Goal: Task Accomplishment & Management: Use online tool/utility

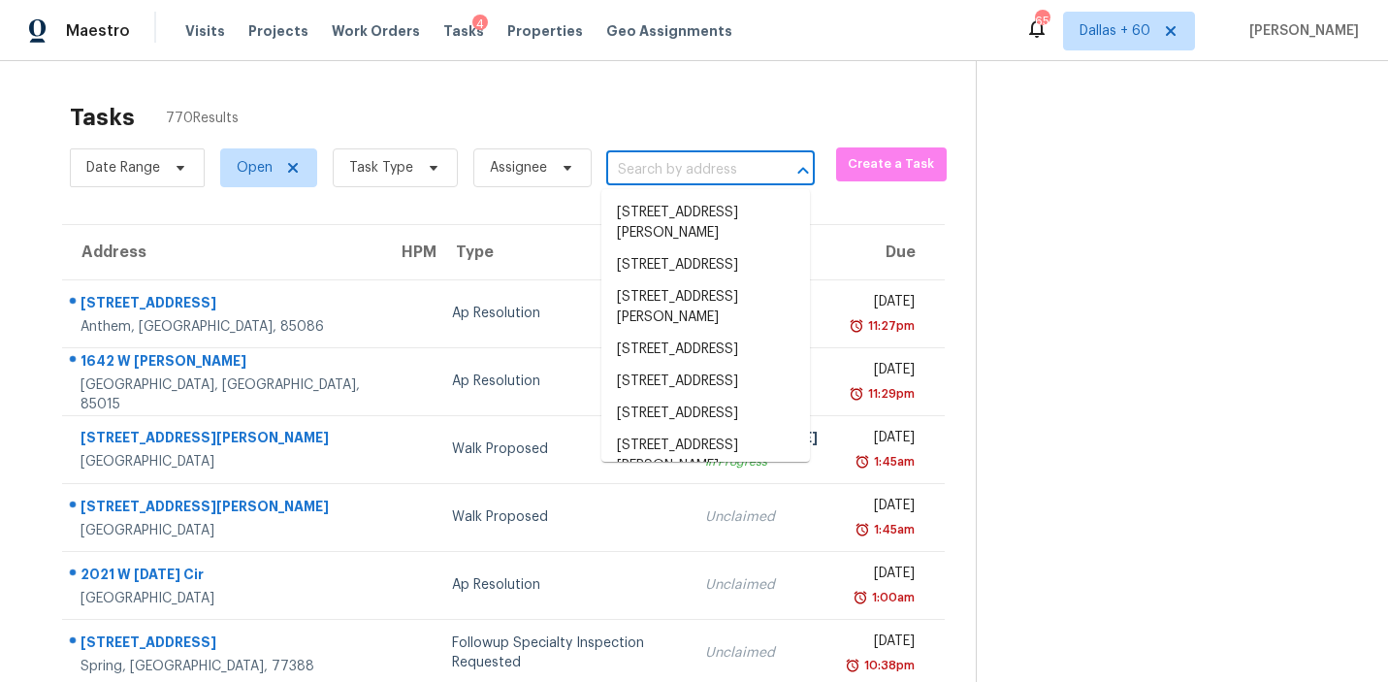
click at [695, 169] on input "text" at bounding box center [683, 170] width 154 height 30
paste input "[STREET_ADDRESS]"
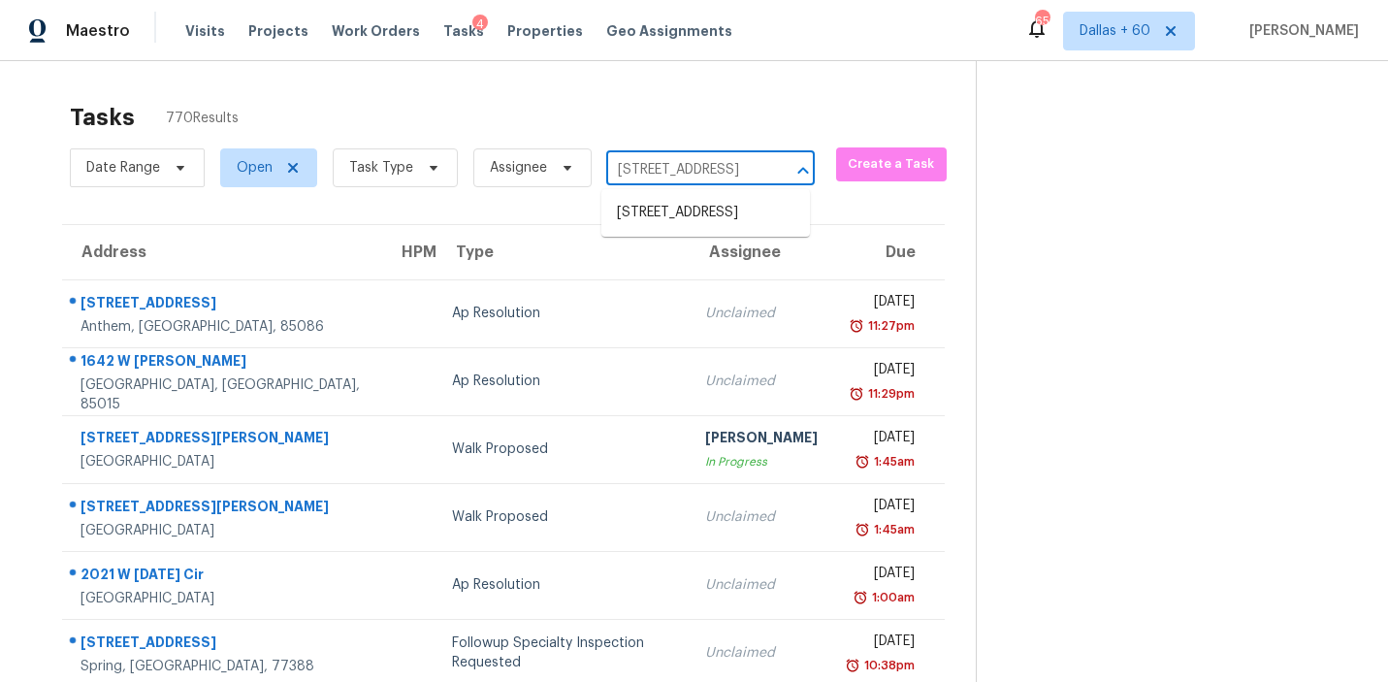
scroll to position [0, 117]
type input "[STREET_ADDRESS]"
click at [708, 229] on li "[STREET_ADDRESS]" at bounding box center [705, 213] width 209 height 32
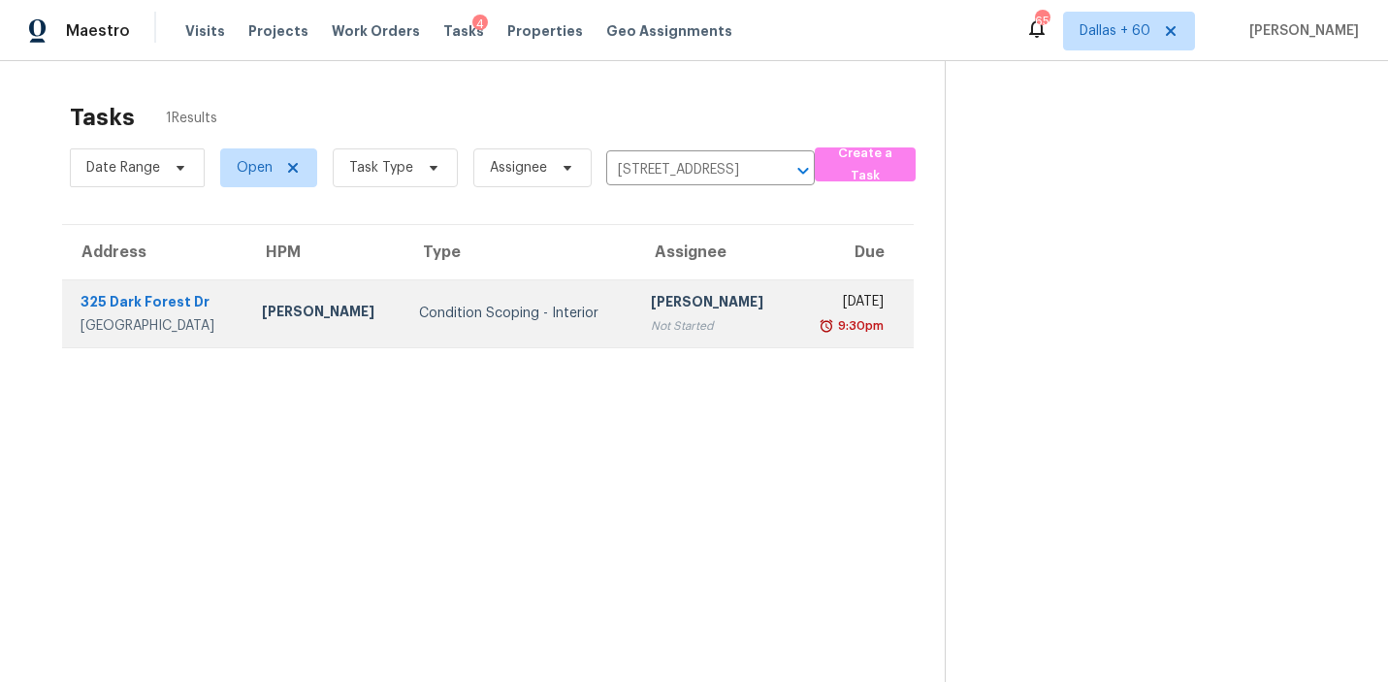
click at [528, 316] on div "Condition Scoping - Interior" at bounding box center [519, 313] width 200 height 19
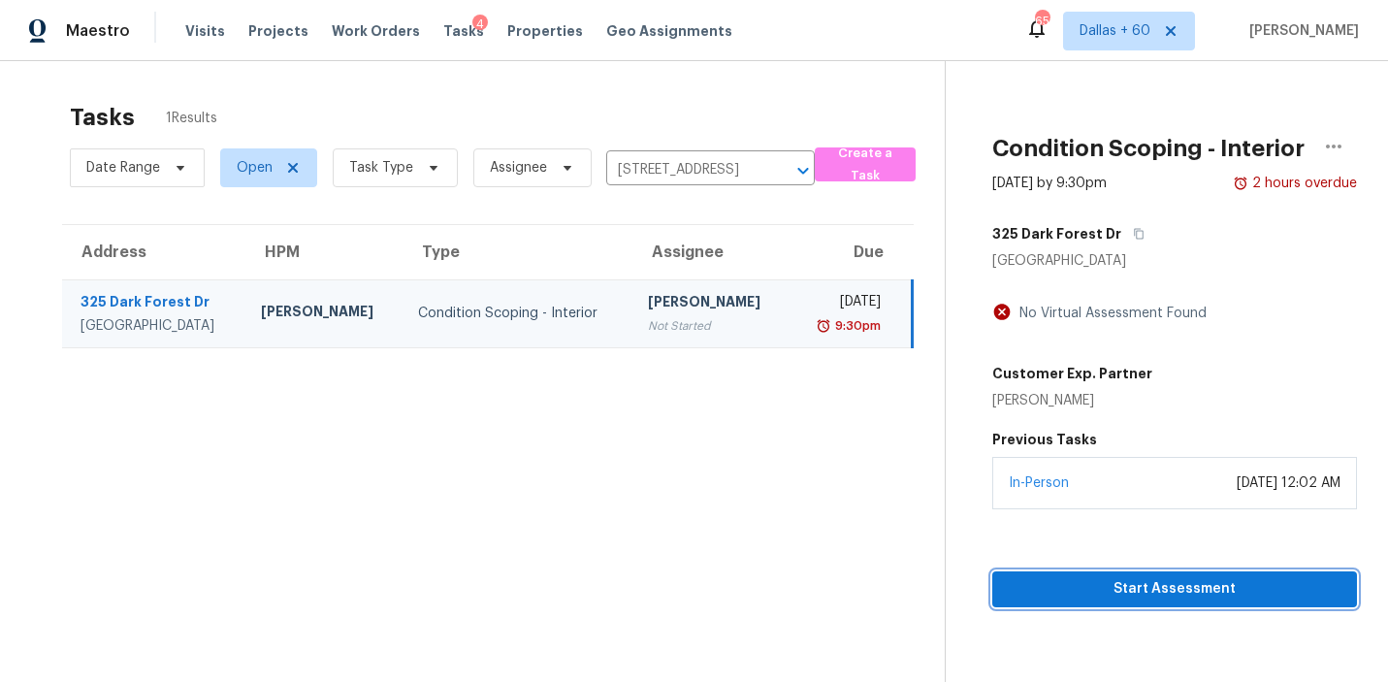
click at [1090, 593] on span "Start Assessment" at bounding box center [1175, 589] width 334 height 24
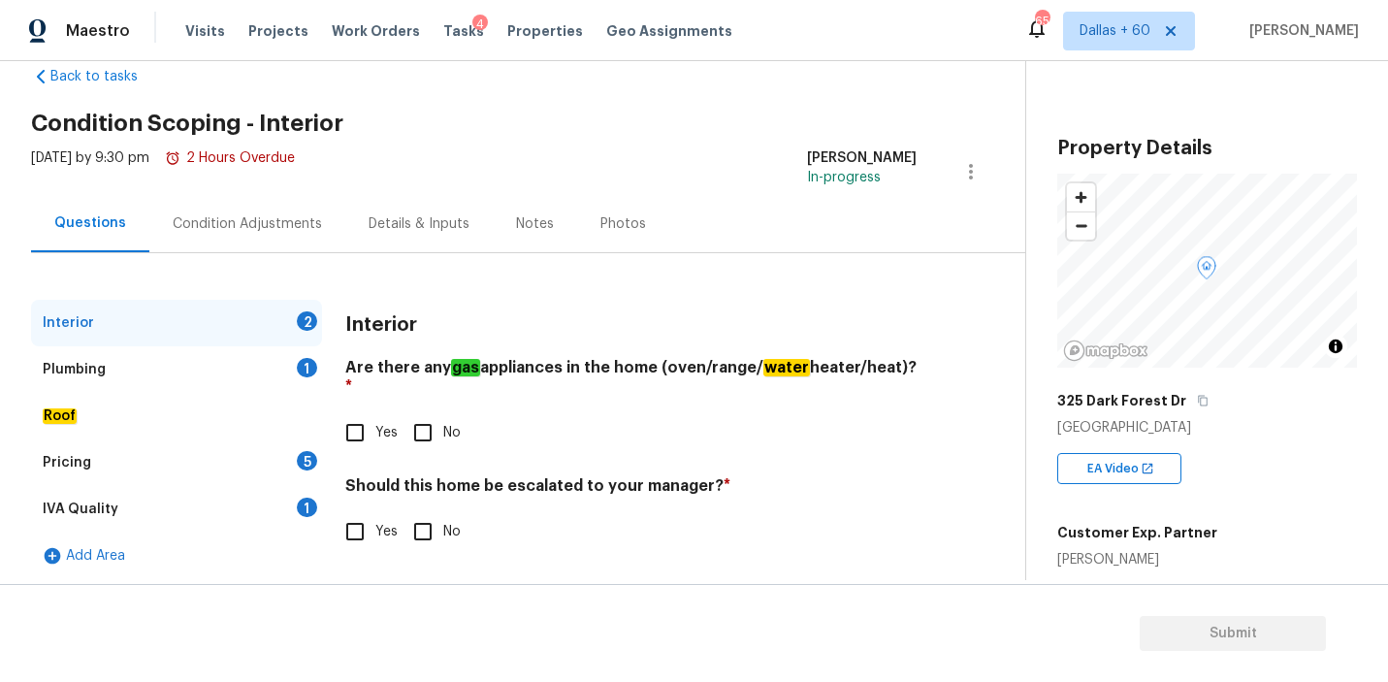
scroll to position [42, 0]
click at [359, 411] on input "Yes" at bounding box center [355, 431] width 41 height 41
checkbox input "true"
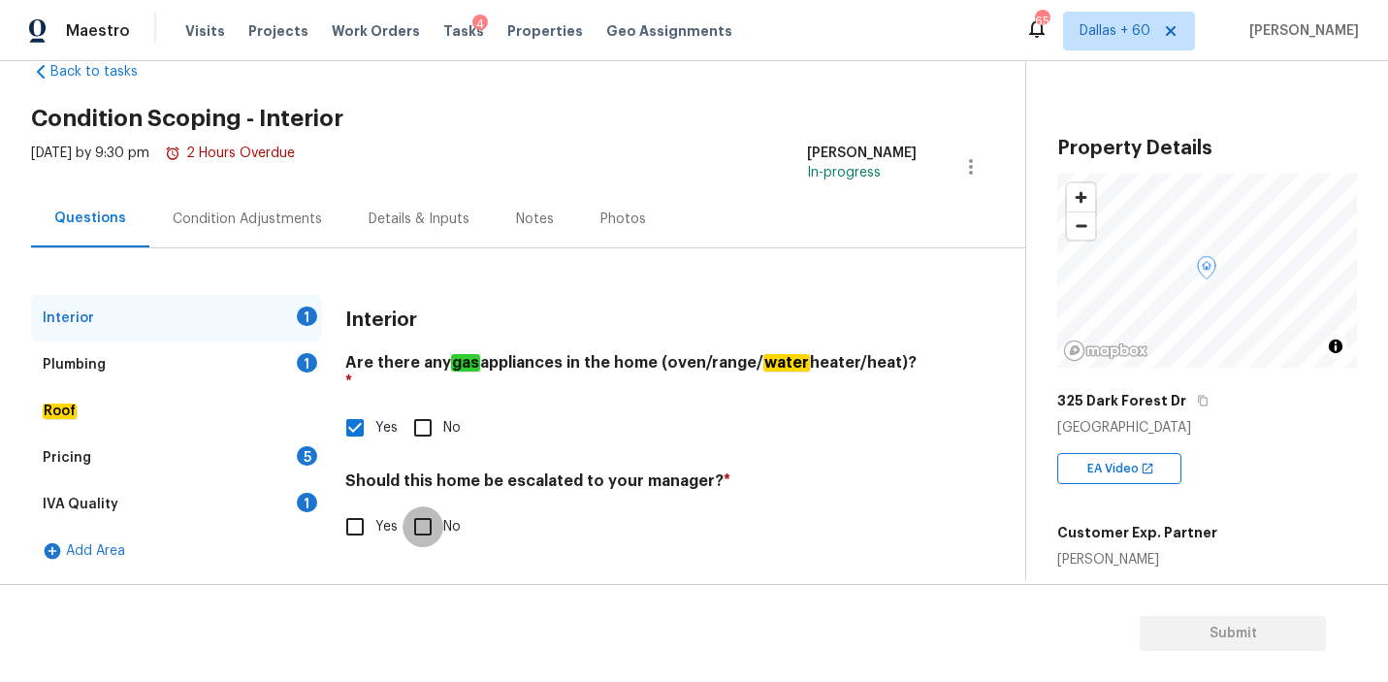
click at [420, 509] on input "No" at bounding box center [423, 526] width 41 height 41
checkbox input "true"
click at [86, 374] on div "Plumbing 1" at bounding box center [176, 364] width 291 height 47
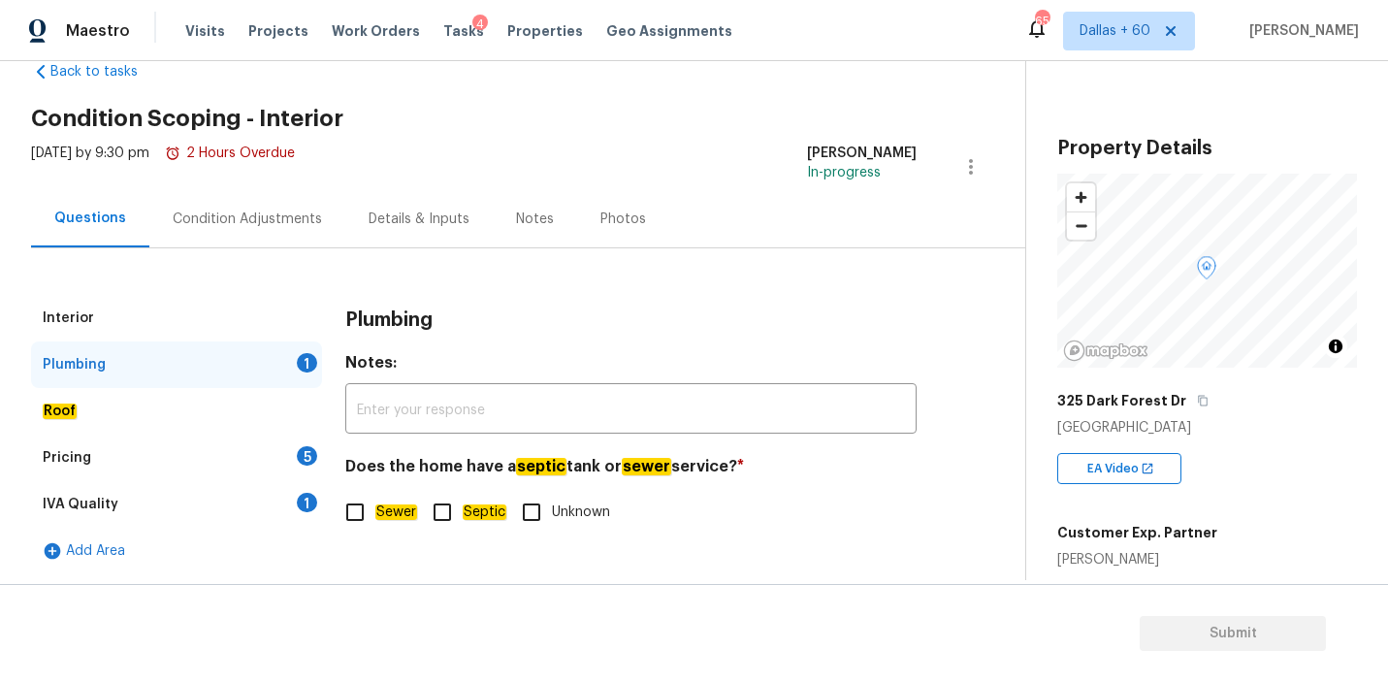
click at [355, 515] on input "Sewer" at bounding box center [355, 512] width 41 height 41
checkbox input "true"
click at [88, 406] on div "Roof" at bounding box center [176, 411] width 291 height 47
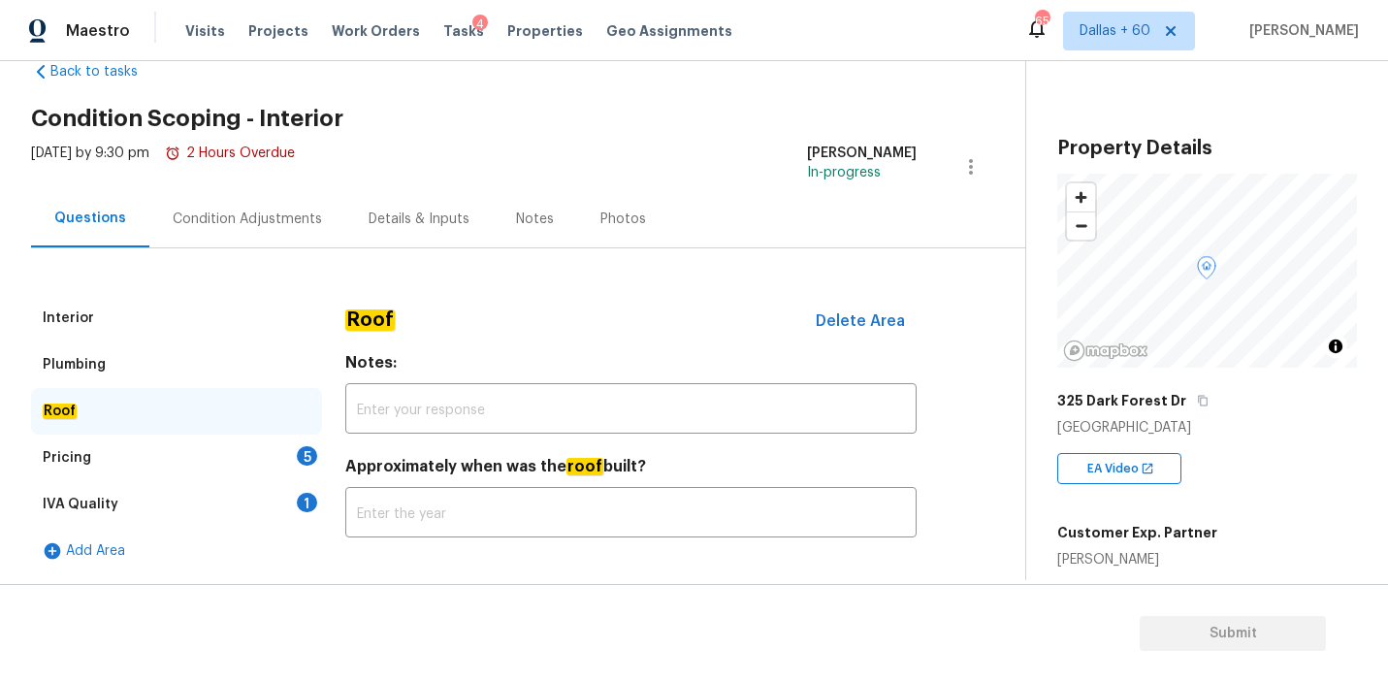
click at [87, 451] on div "Pricing" at bounding box center [67, 457] width 49 height 19
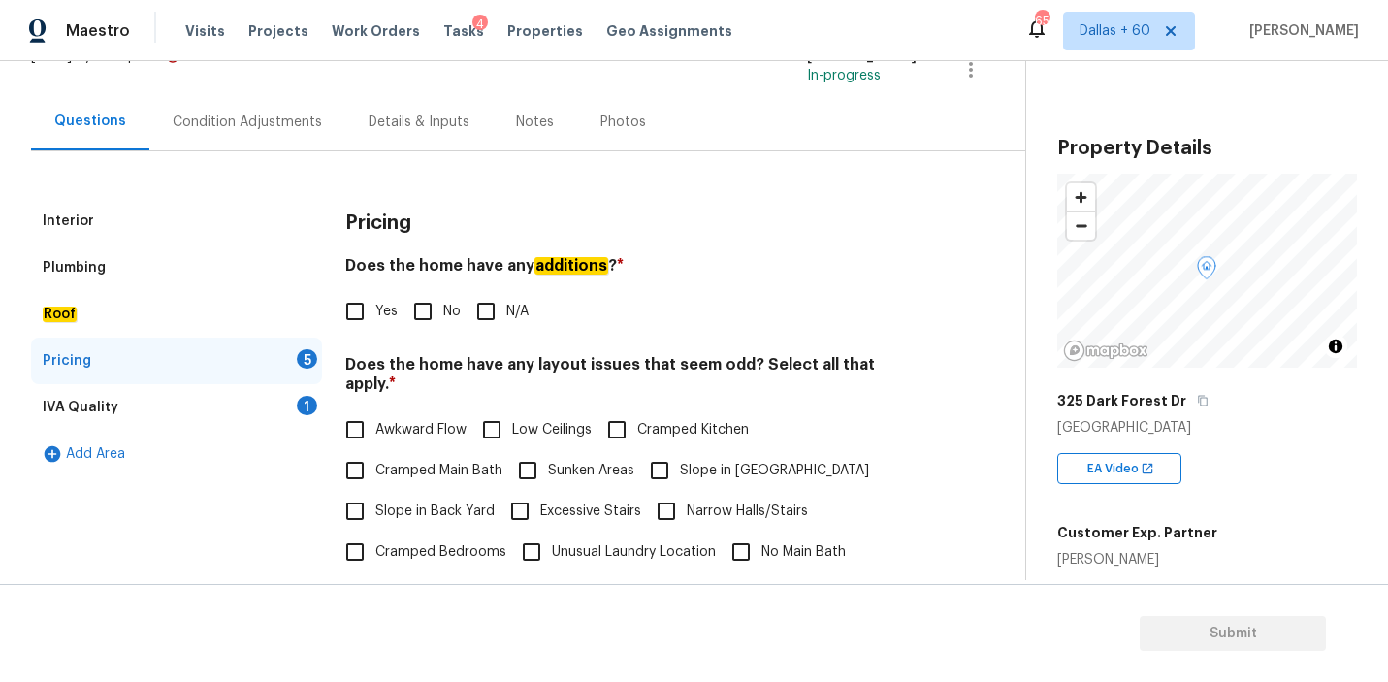
scroll to position [141, 0]
click at [487, 317] on input "N/A" at bounding box center [486, 313] width 41 height 41
checkbox input "true"
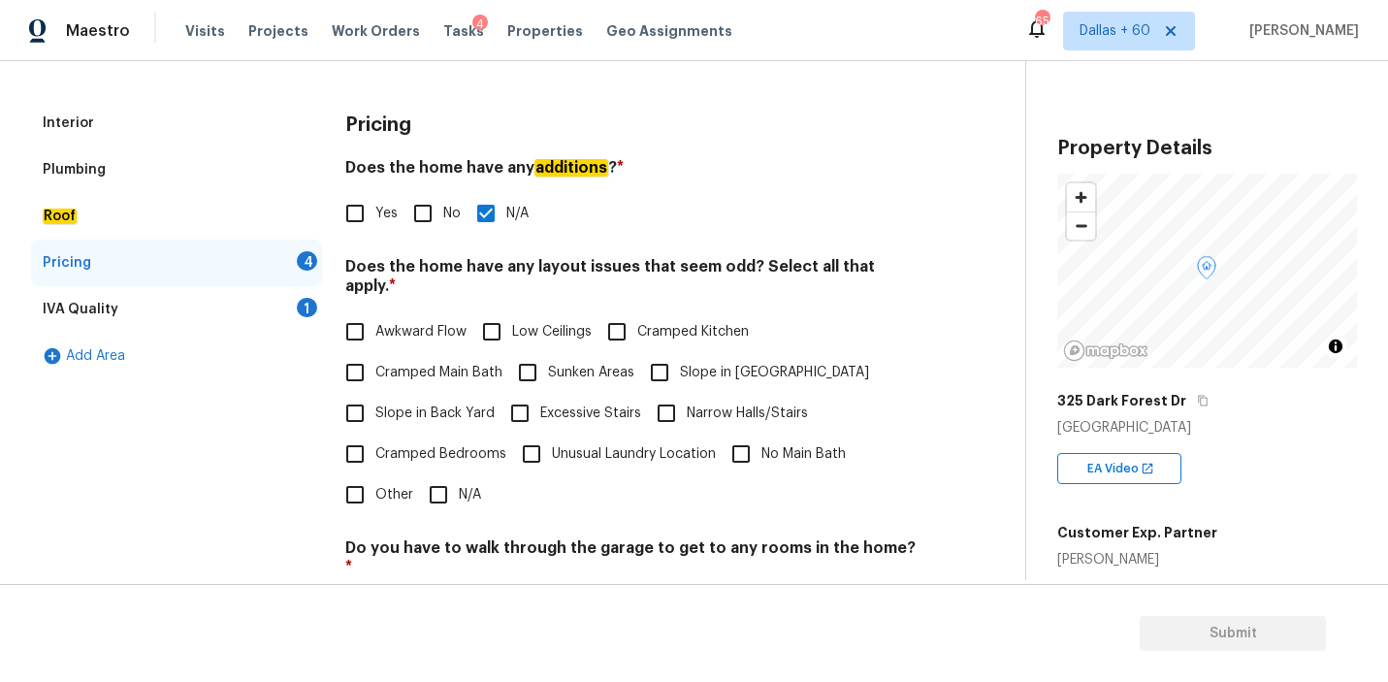
scroll to position [244, 0]
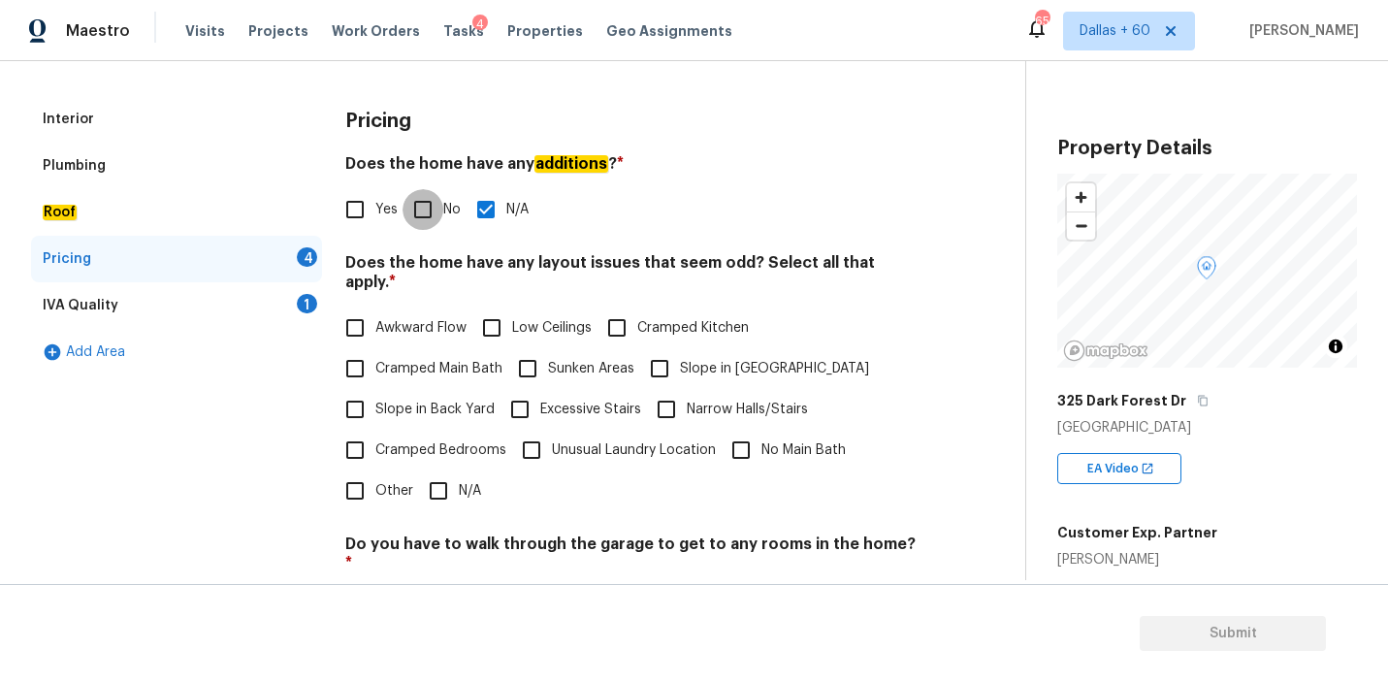
click at [430, 205] on input "No" at bounding box center [423, 209] width 41 height 41
checkbox input "true"
checkbox input "false"
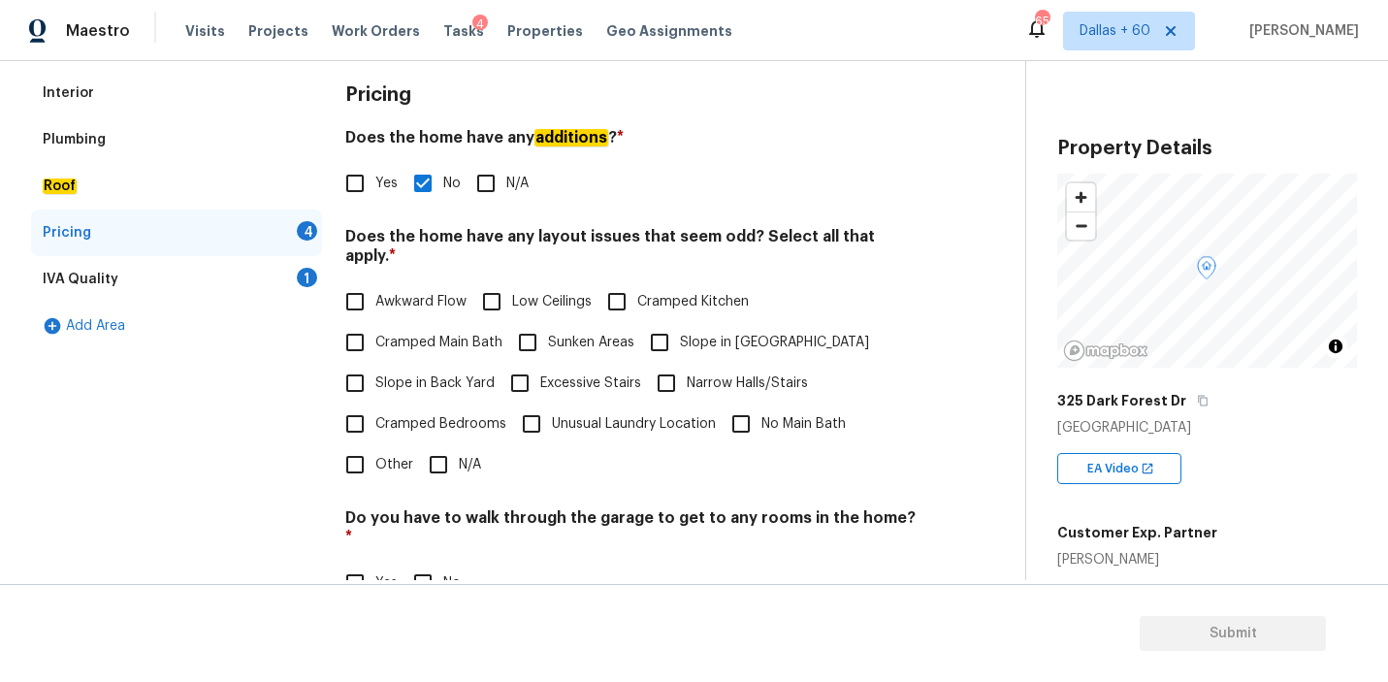
scroll to position [256, 0]
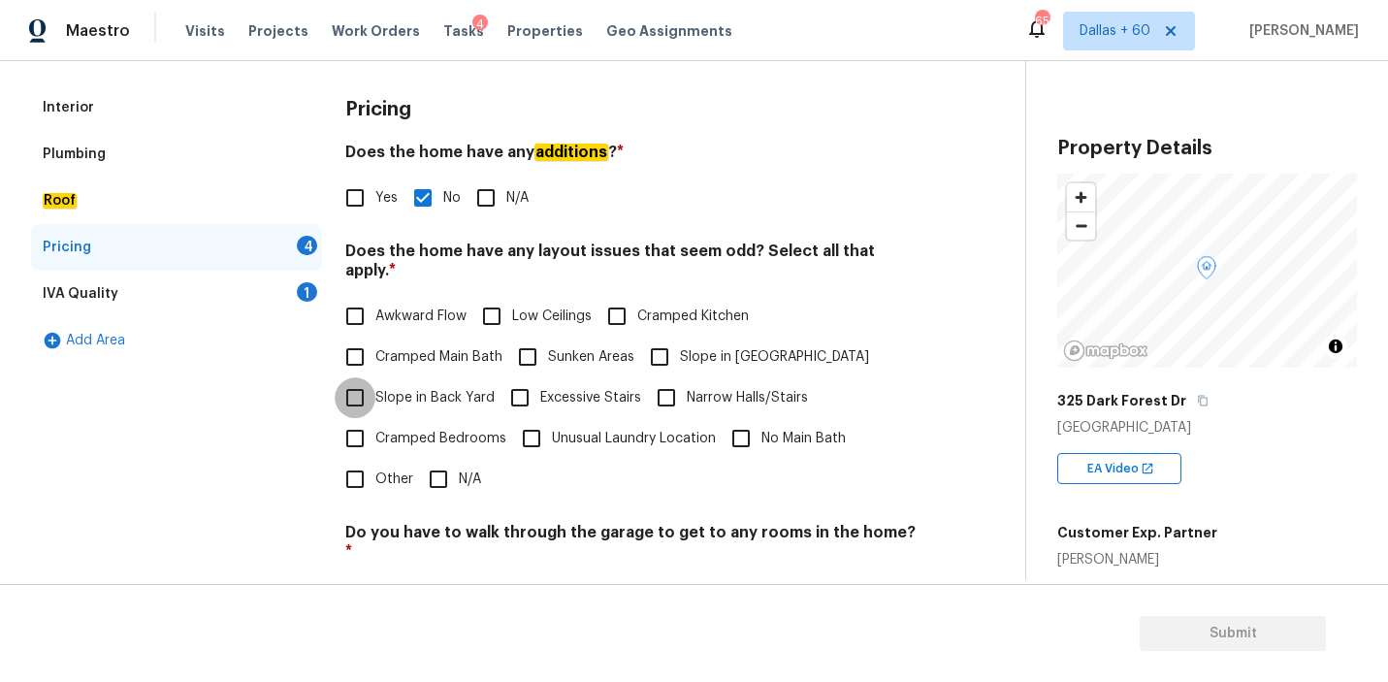
click at [354, 377] on input "Slope in Back Yard" at bounding box center [355, 397] width 41 height 41
checkbox input "true"
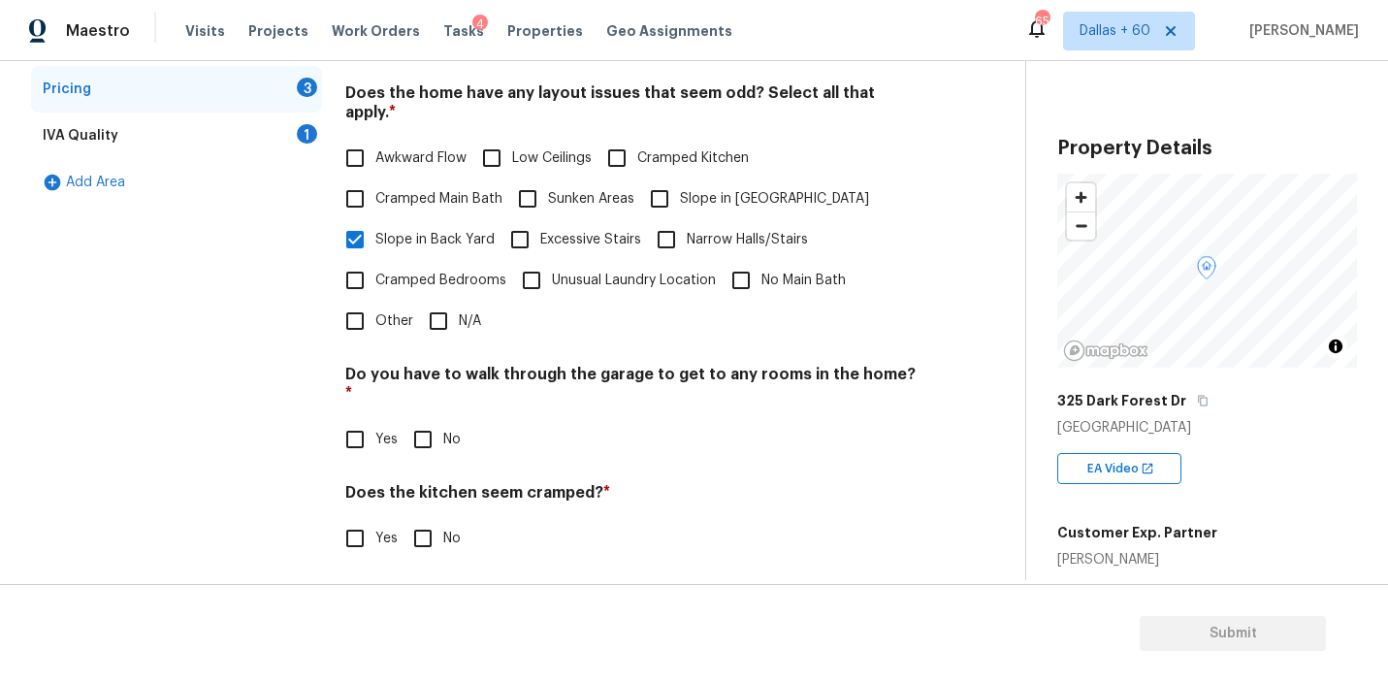
scroll to position [415, 0]
click at [421, 418] on input "No" at bounding box center [423, 438] width 41 height 41
checkbox input "true"
click at [422, 517] on input "No" at bounding box center [423, 537] width 41 height 41
checkbox input "true"
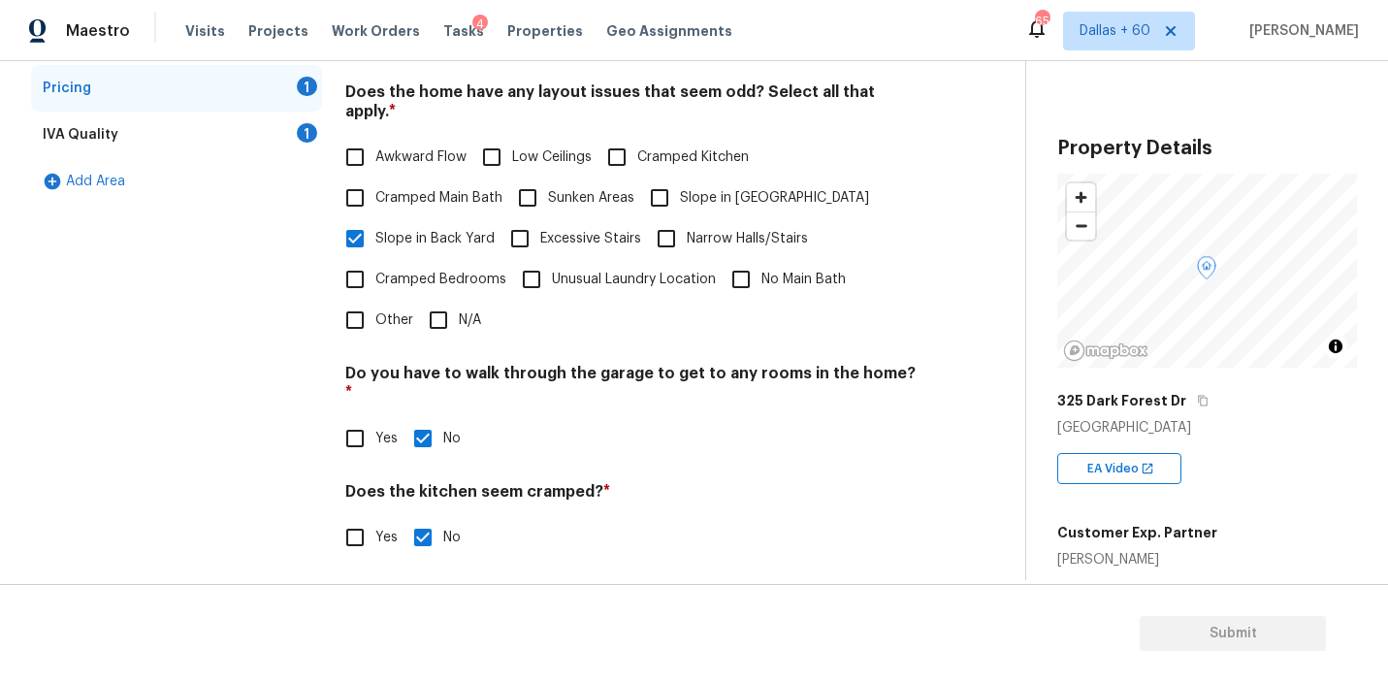
scroll to position [482, 0]
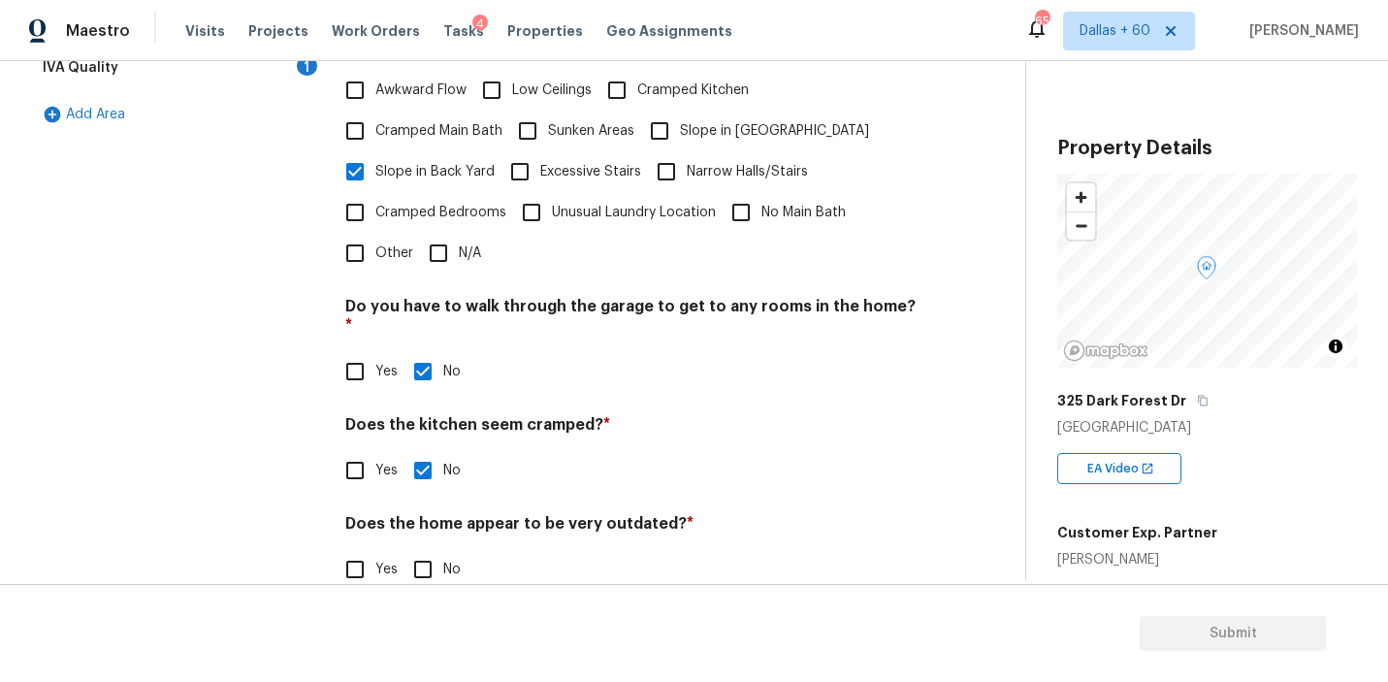
click at [422, 549] on input "No" at bounding box center [423, 569] width 41 height 41
checkbox input "true"
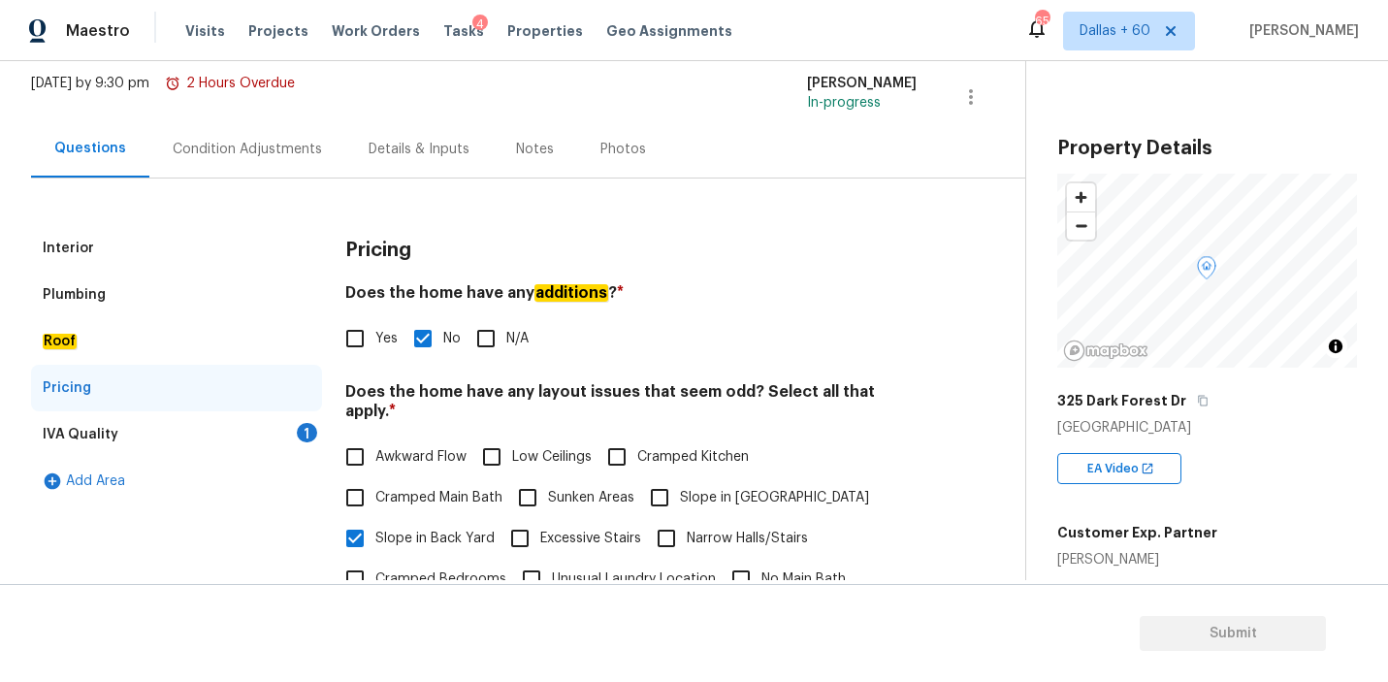
scroll to position [52, 0]
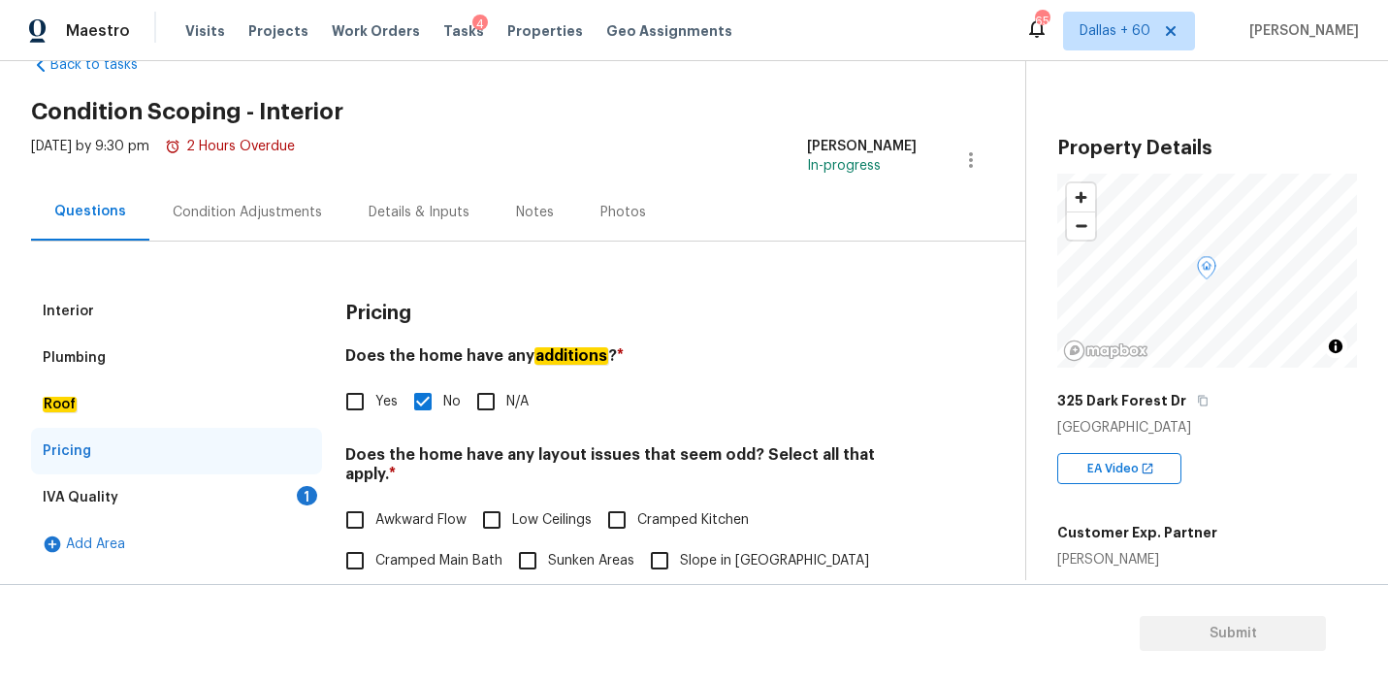
click at [123, 486] on div "IVA Quality 1" at bounding box center [176, 497] width 291 height 47
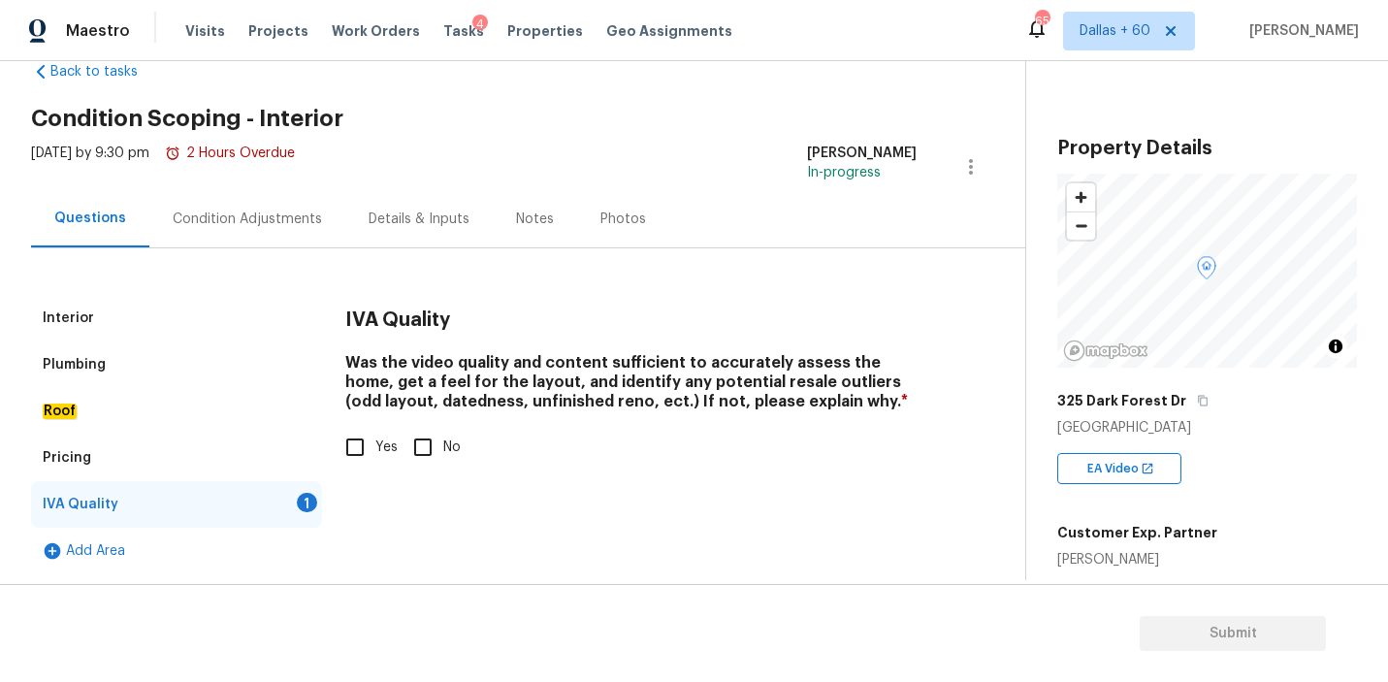
click at [359, 451] on input "Yes" at bounding box center [355, 447] width 41 height 41
checkbox input "true"
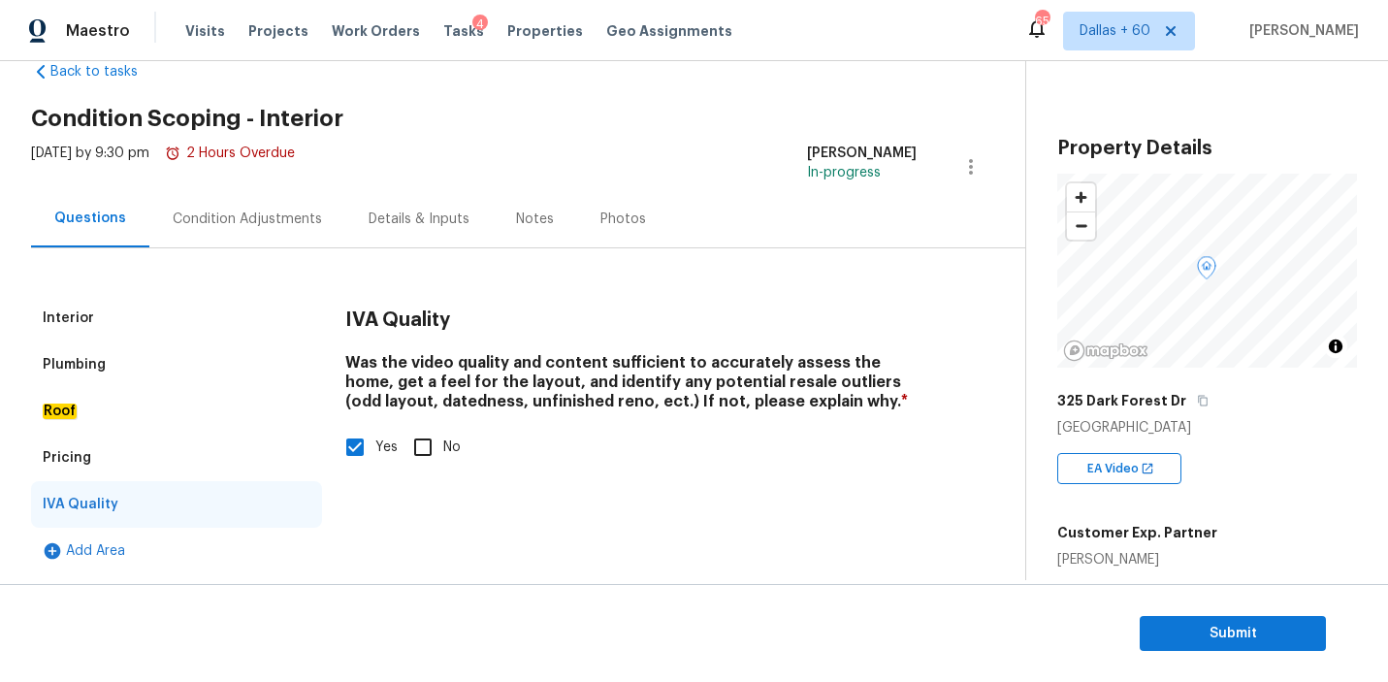
click at [97, 467] on div "Pricing" at bounding box center [176, 458] width 291 height 47
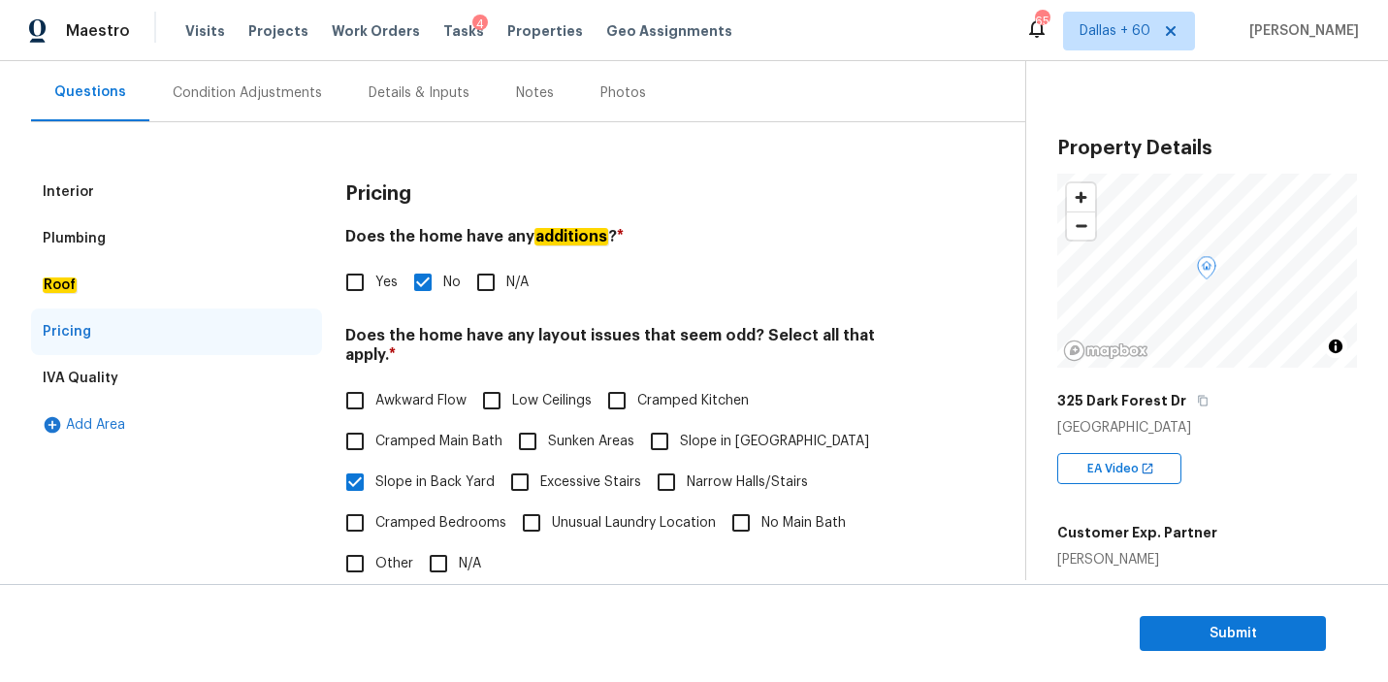
scroll to position [175, 0]
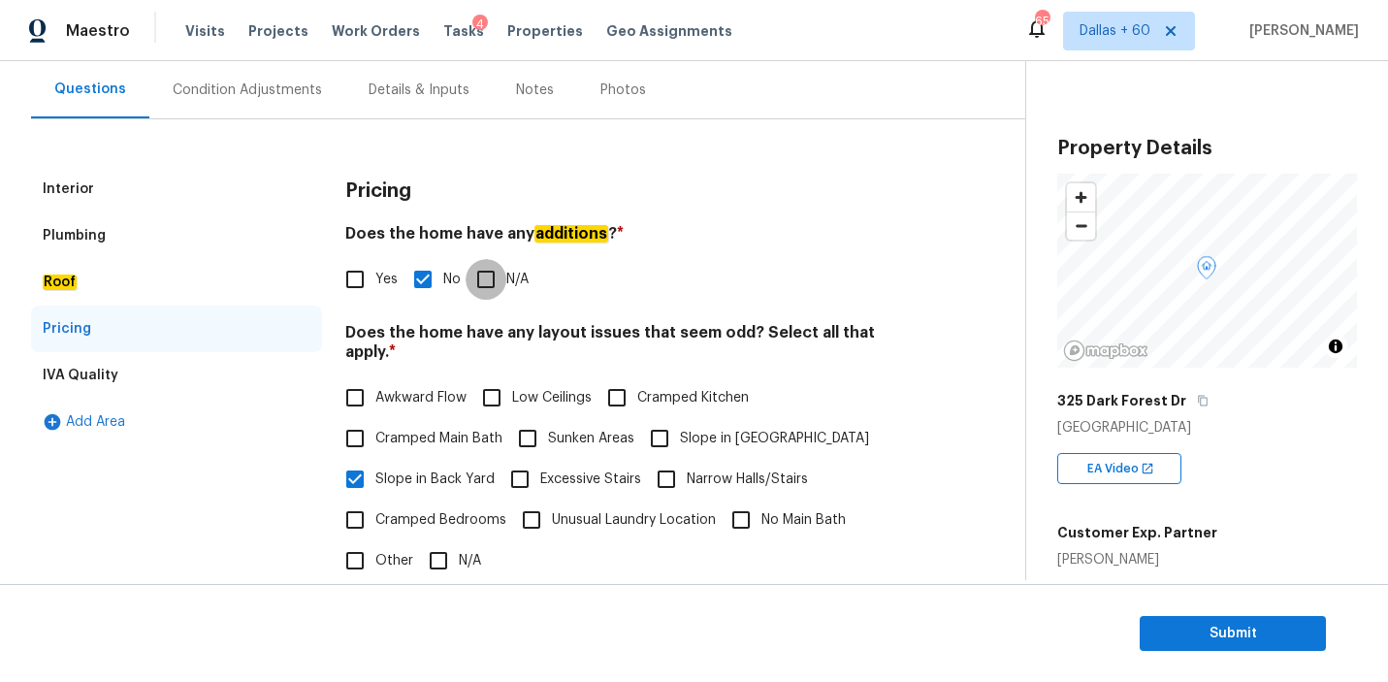
click at [490, 286] on input "N/A" at bounding box center [486, 279] width 41 height 41
checkbox input "true"
checkbox input "false"
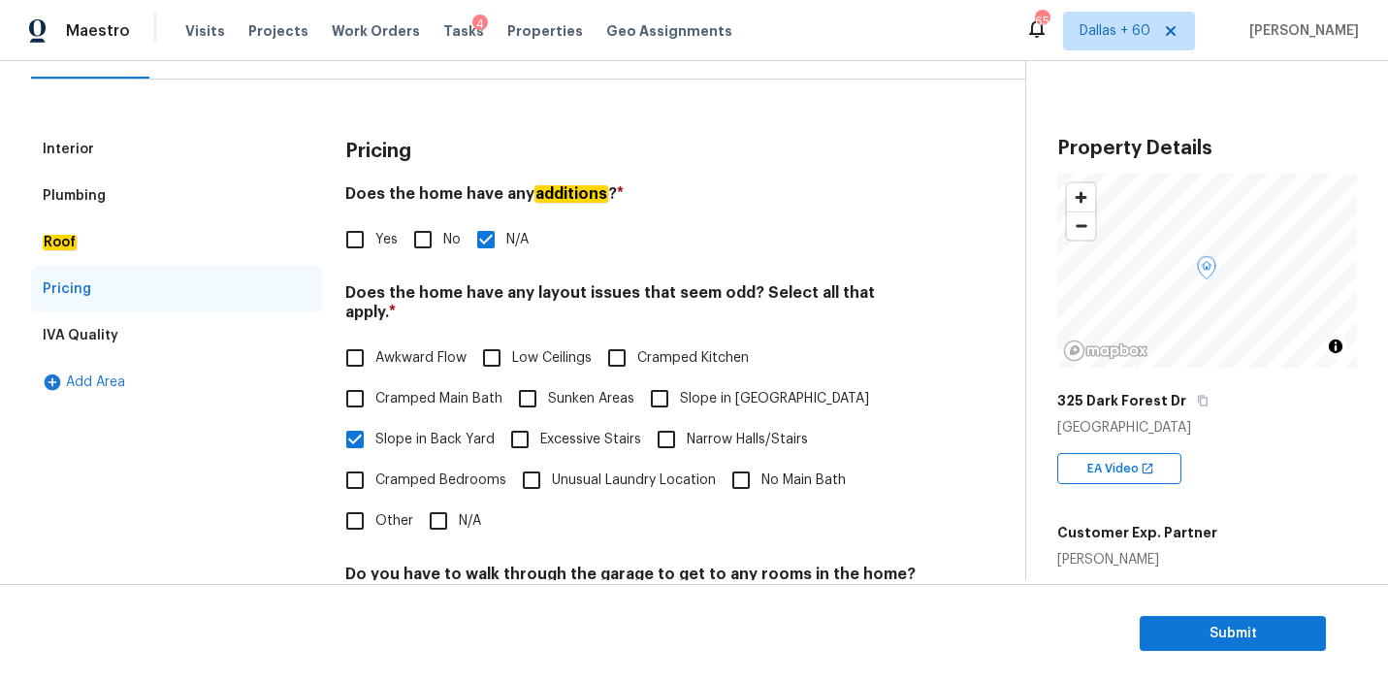
scroll to position [0, 0]
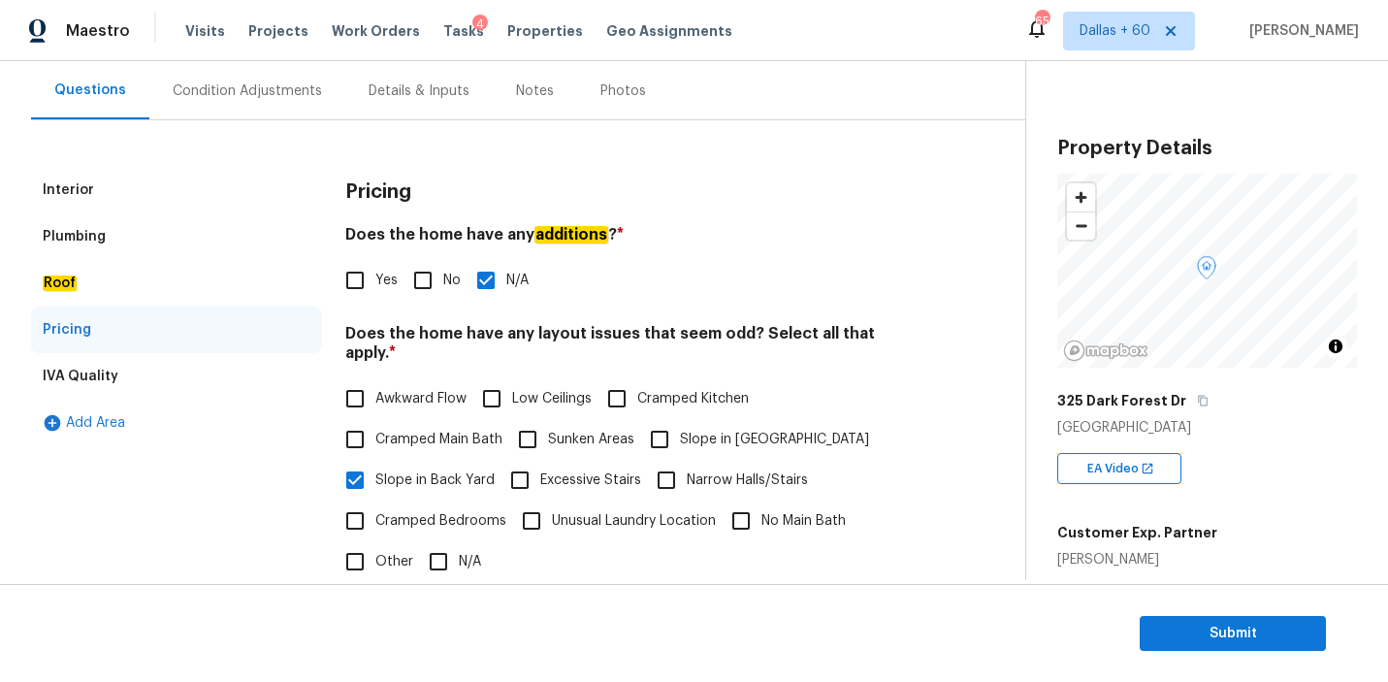
click at [137, 378] on div "IVA Quality" at bounding box center [176, 376] width 291 height 47
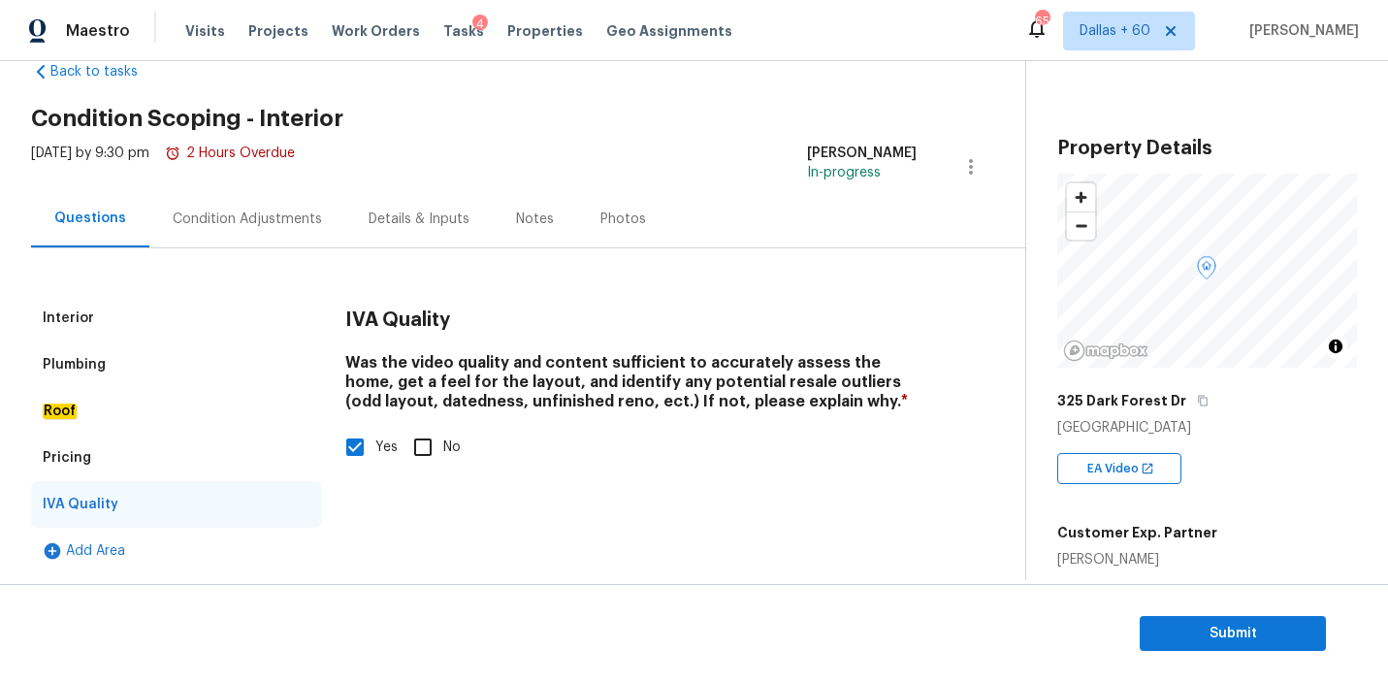
click at [264, 216] on div "Condition Adjustments" at bounding box center [247, 219] width 149 height 19
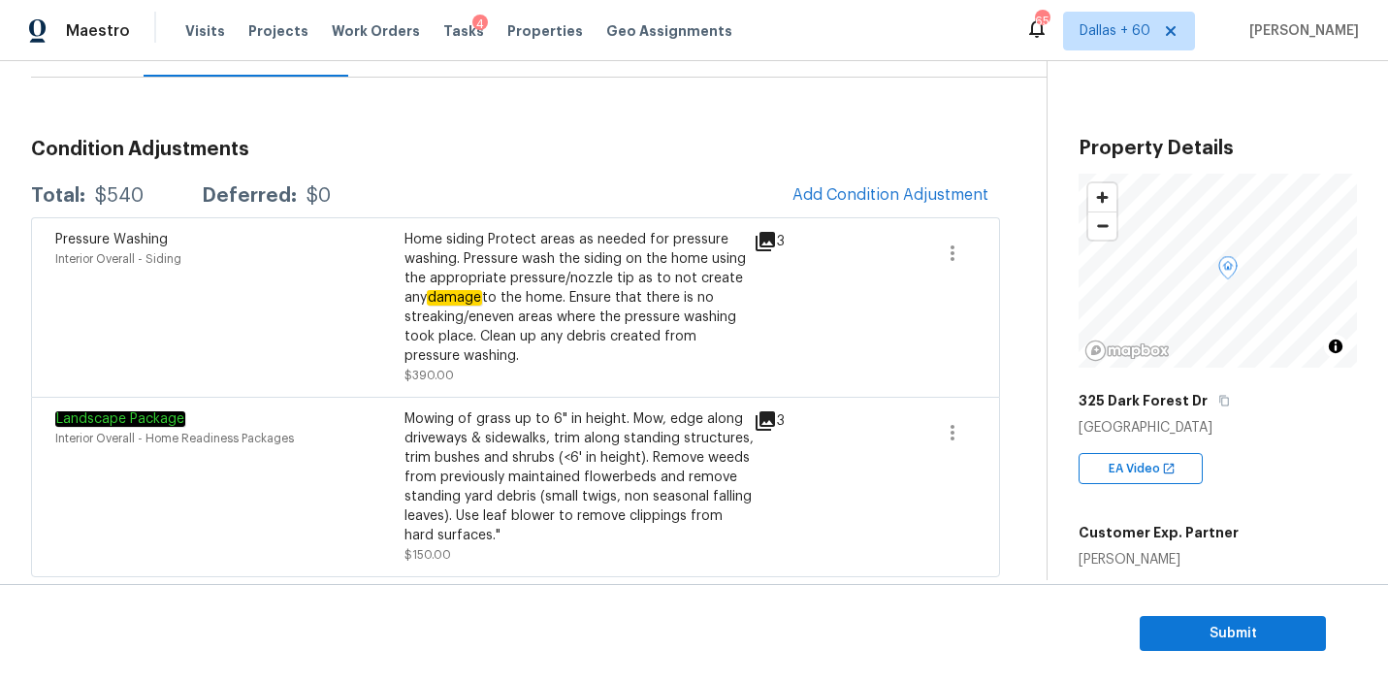
scroll to position [220, 0]
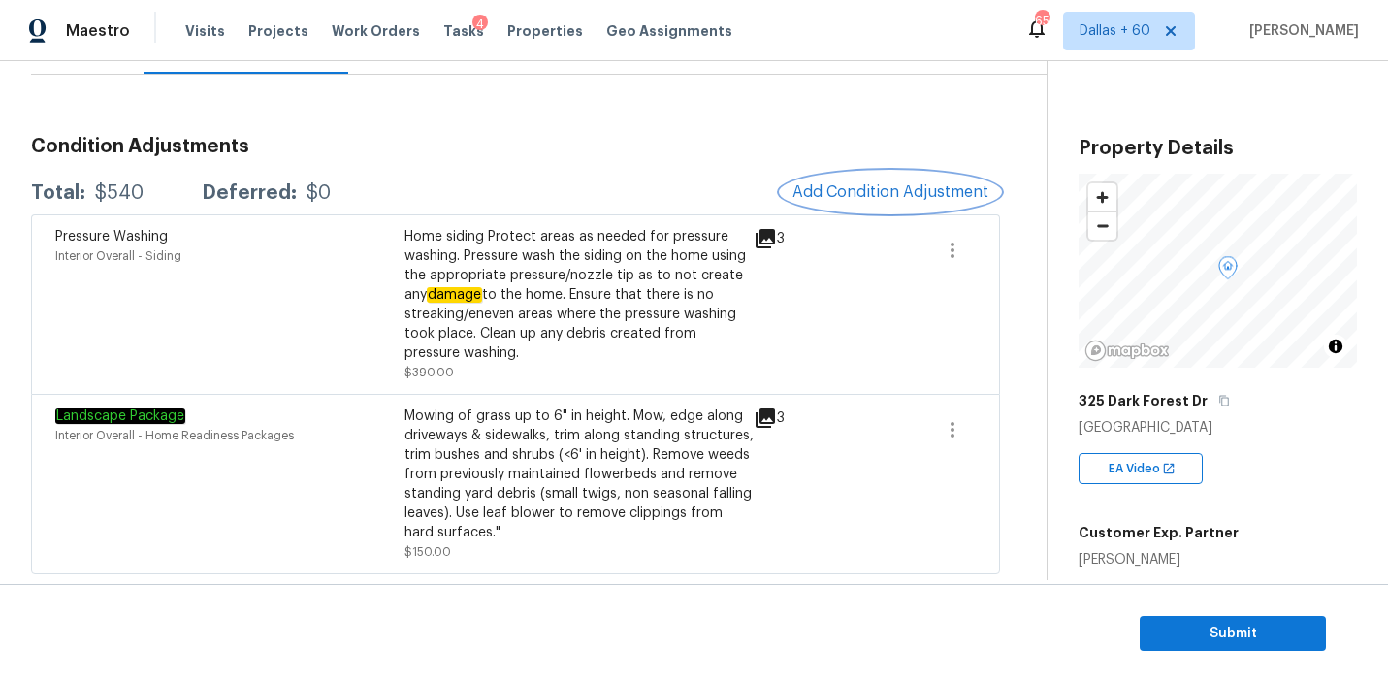
click at [863, 195] on span "Add Condition Adjustment" at bounding box center [891, 191] width 196 height 17
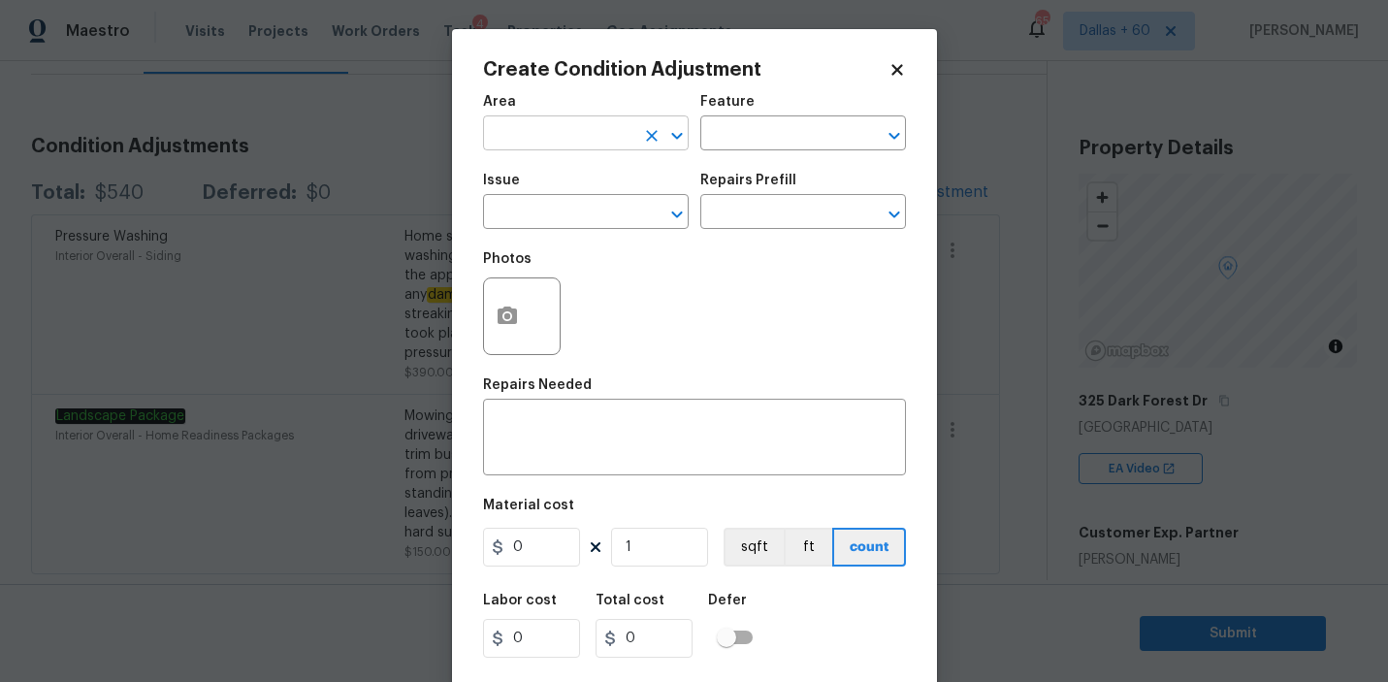
click at [579, 123] on input "text" at bounding box center [558, 135] width 151 height 30
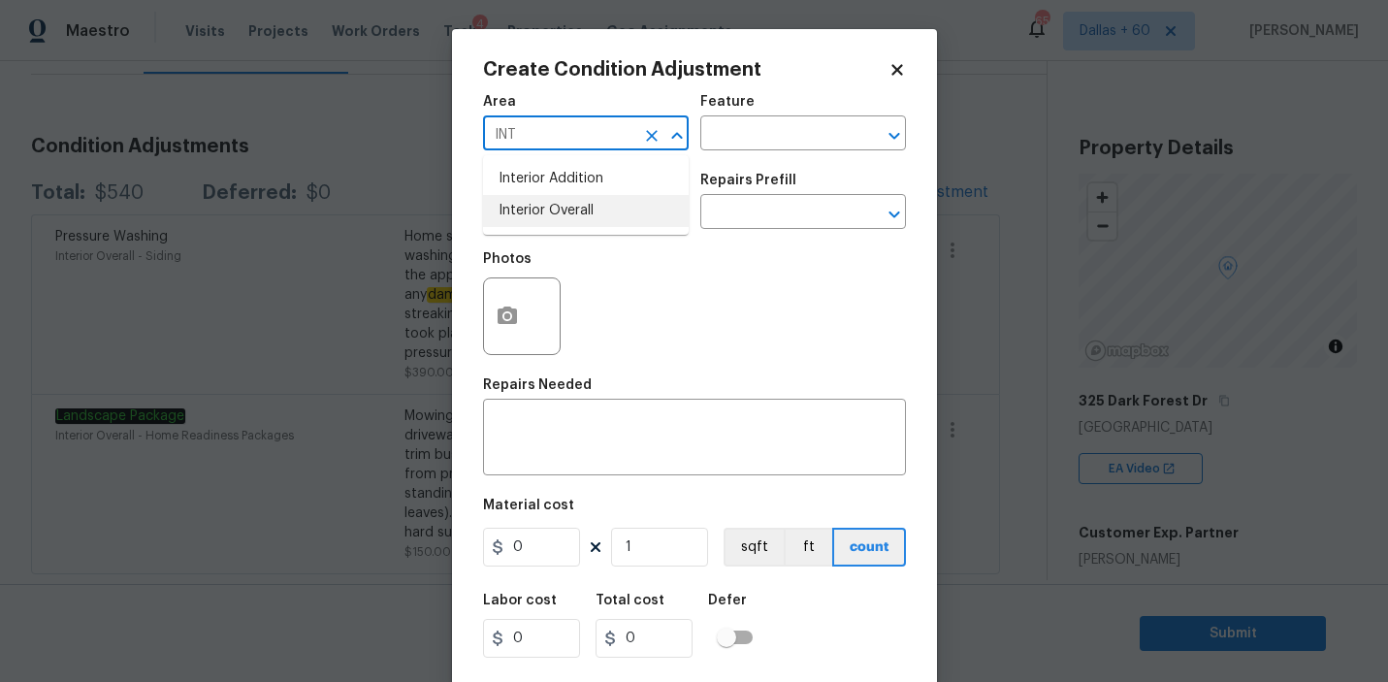
click at [590, 207] on li "Interior Overall" at bounding box center [586, 211] width 206 height 32
type input "Interior Overall"
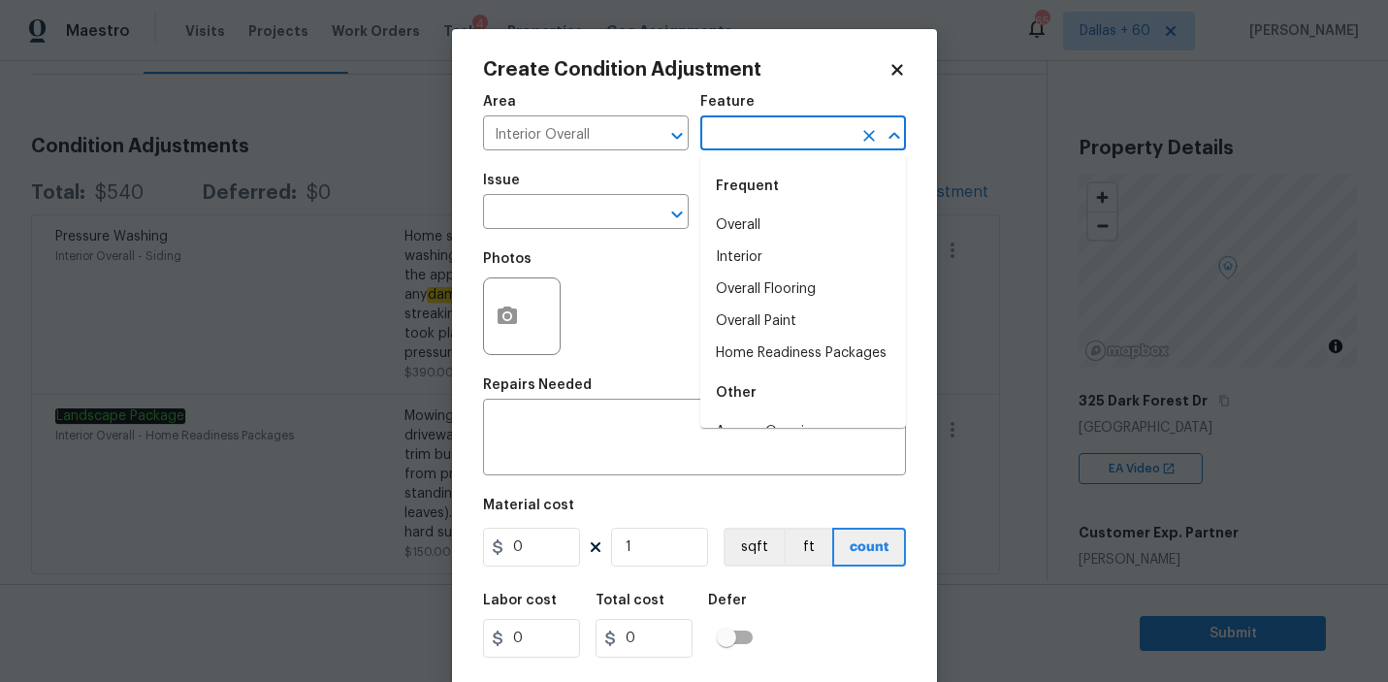
click at [758, 141] on input "text" at bounding box center [775, 135] width 151 height 30
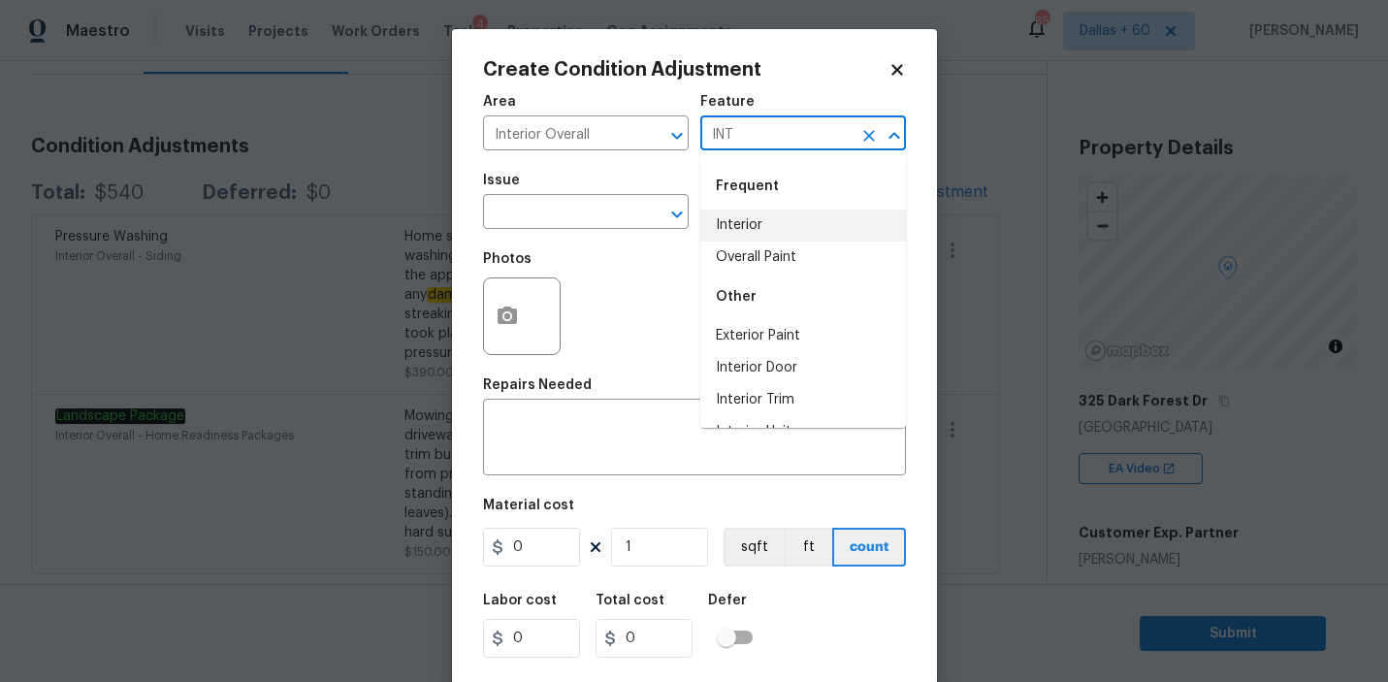
click at [768, 219] on li "Interior" at bounding box center [803, 226] width 206 height 32
type input "Interior"
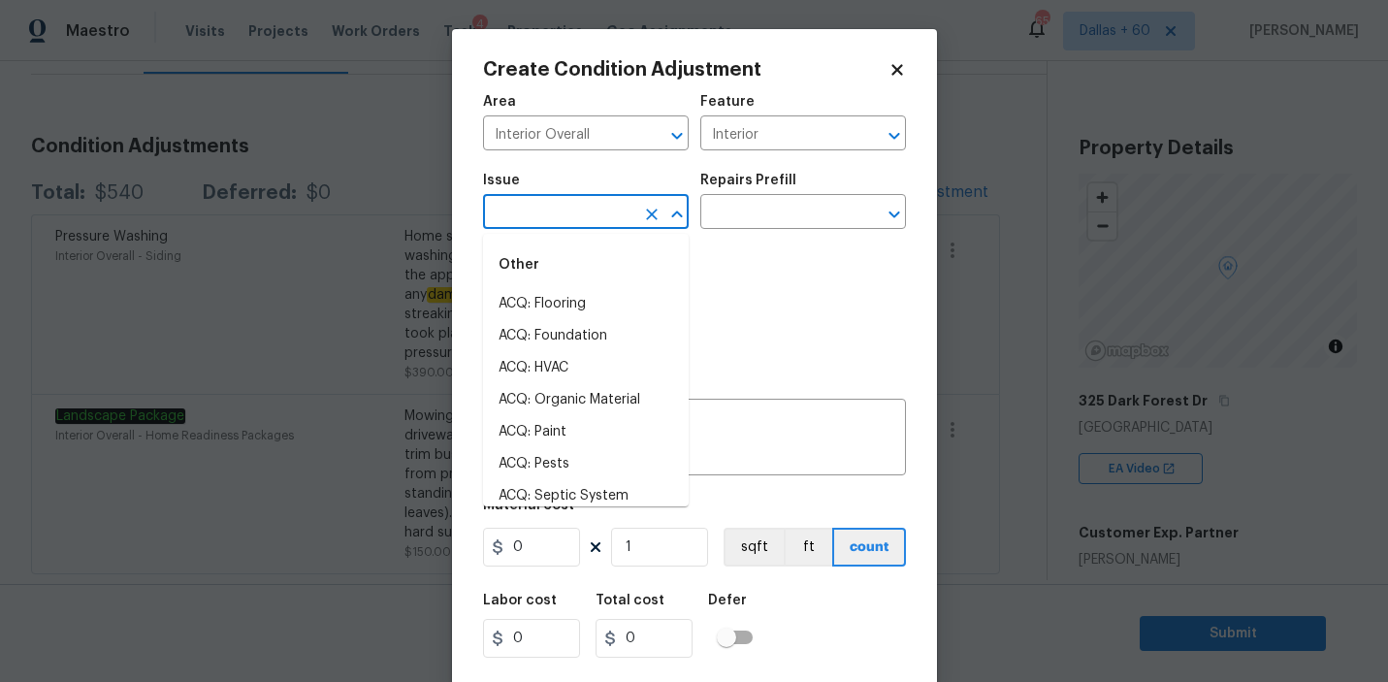
click at [543, 205] on input "text" at bounding box center [558, 214] width 151 height 30
click at [570, 438] on li "ACQ: Paint" at bounding box center [586, 432] width 206 height 32
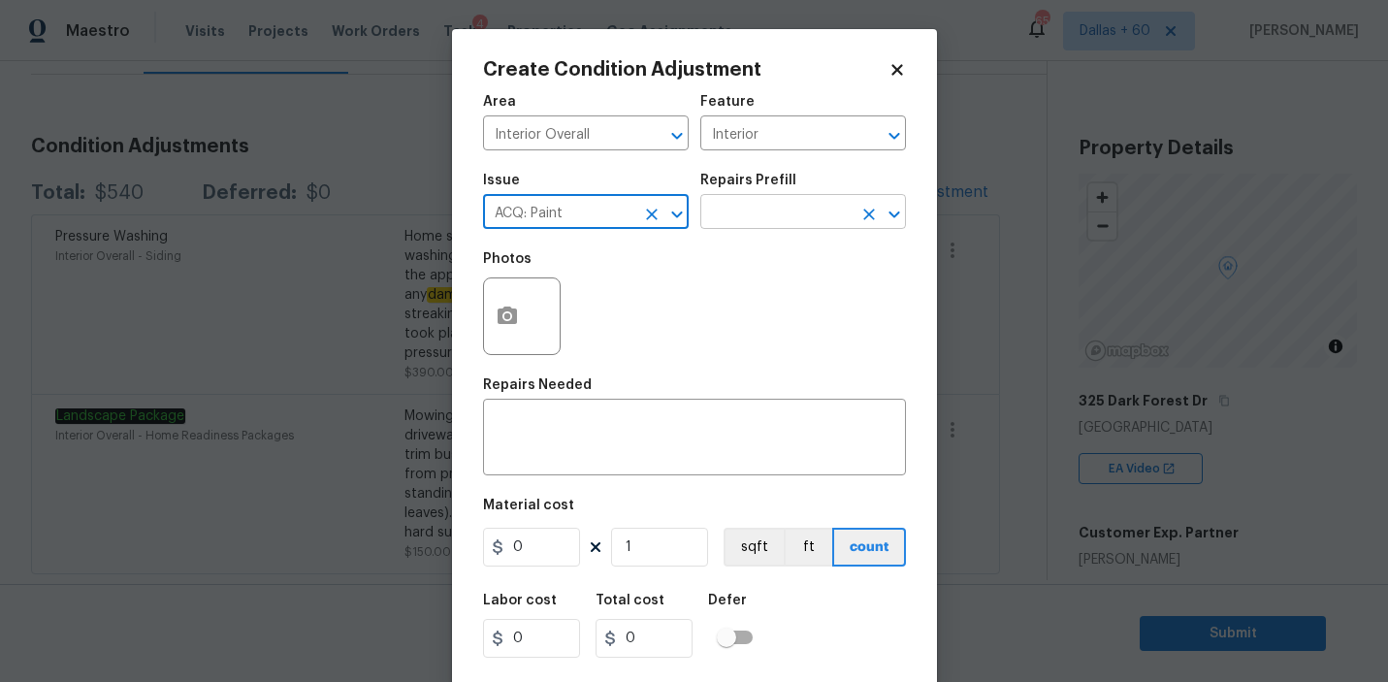
type input "ACQ: Paint"
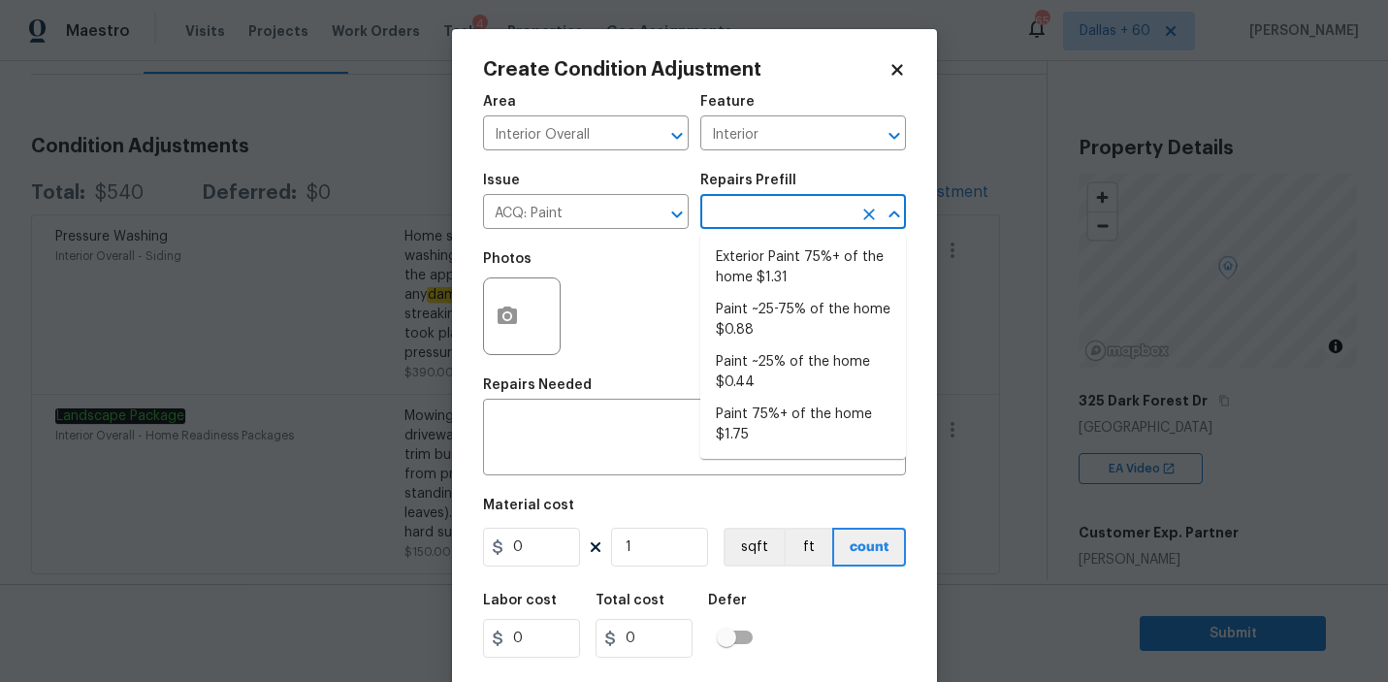
click at [776, 220] on input "text" at bounding box center [775, 214] width 151 height 30
click at [599, 215] on input "ACQ: Paint" at bounding box center [558, 214] width 151 height 30
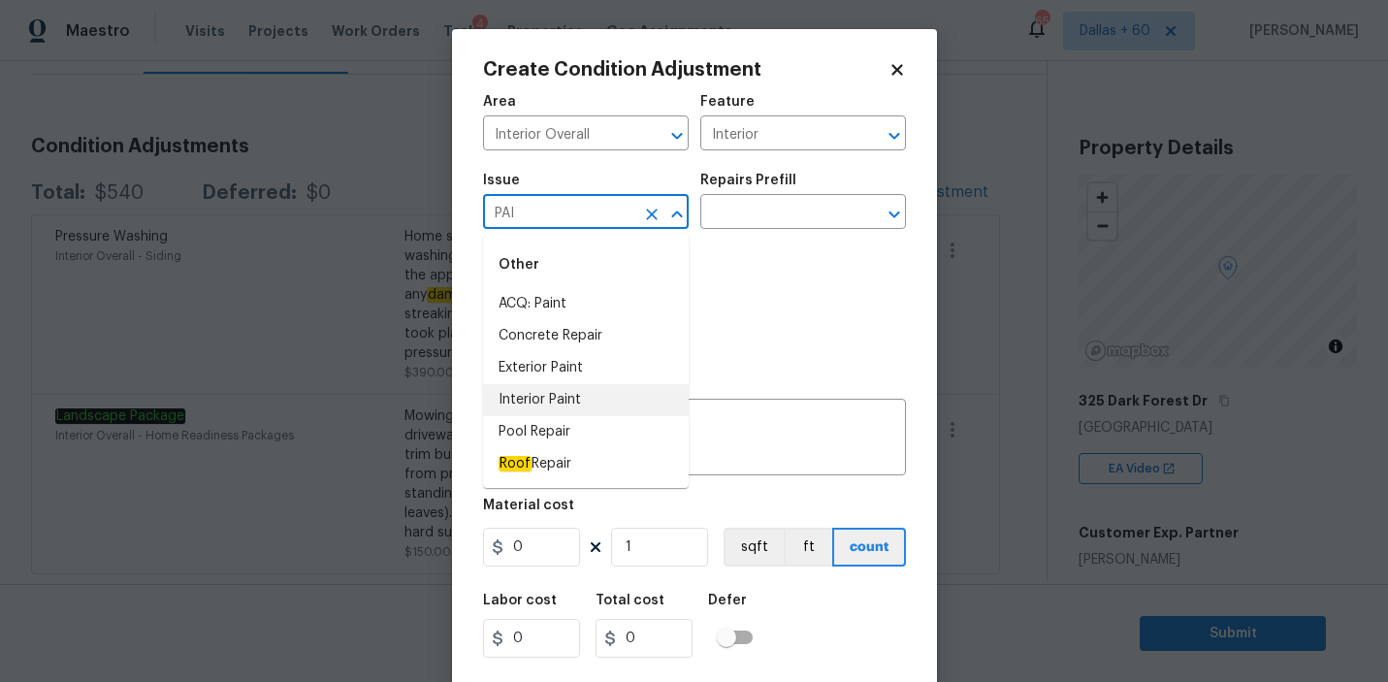
click at [585, 399] on li "Interior Paint" at bounding box center [586, 400] width 206 height 32
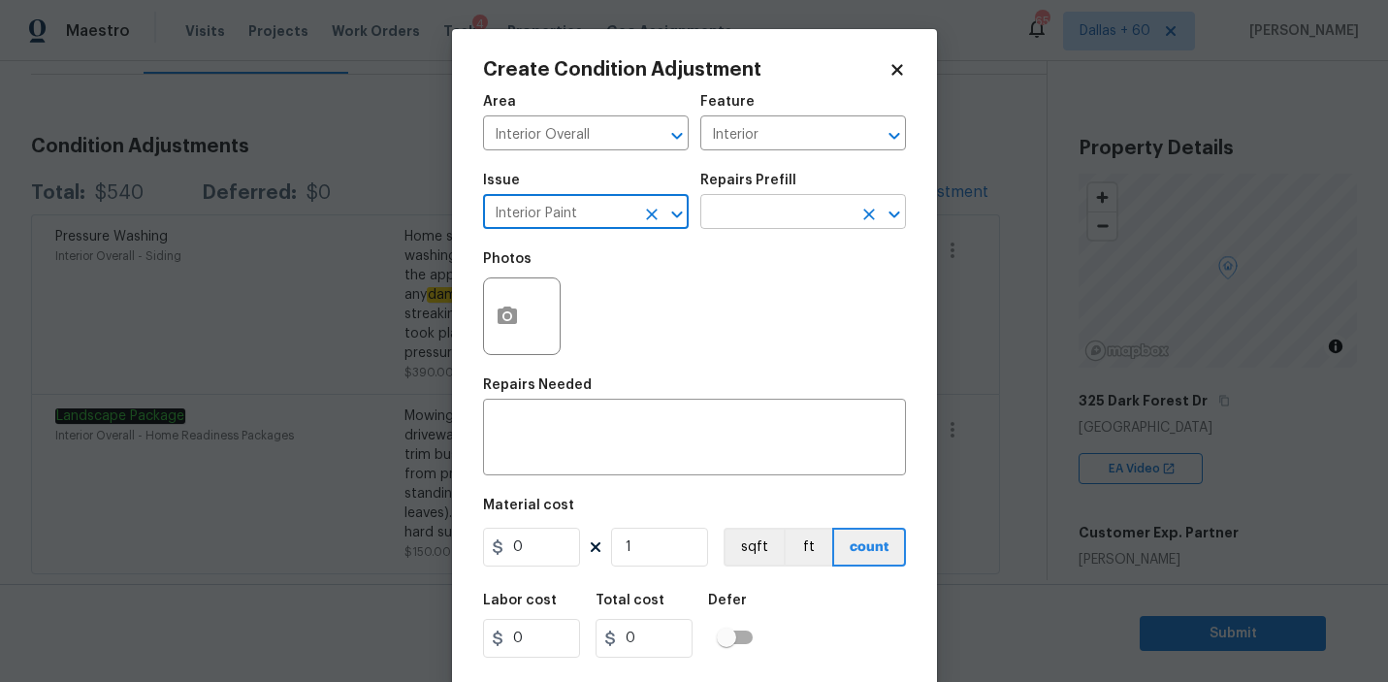
click at [783, 210] on input "text" at bounding box center [775, 214] width 151 height 30
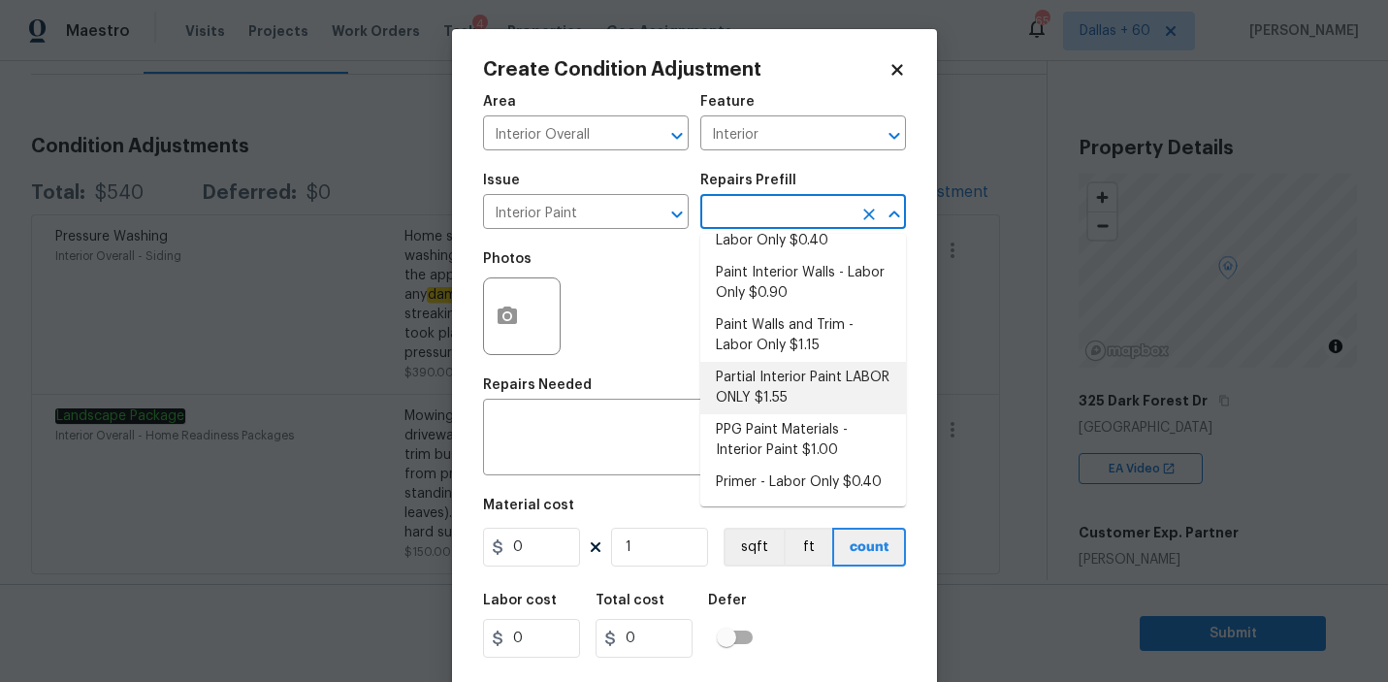
scroll to position [0, 0]
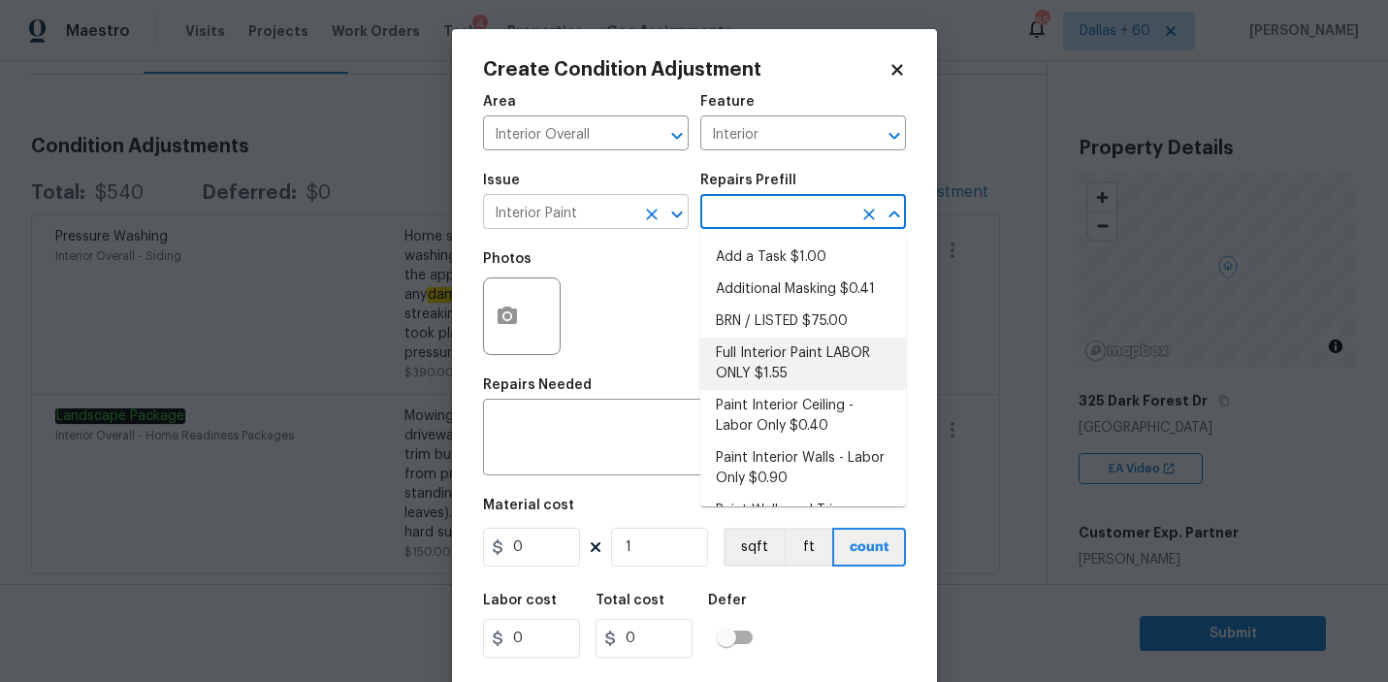
click at [588, 213] on input "Interior Paint" at bounding box center [558, 214] width 151 height 30
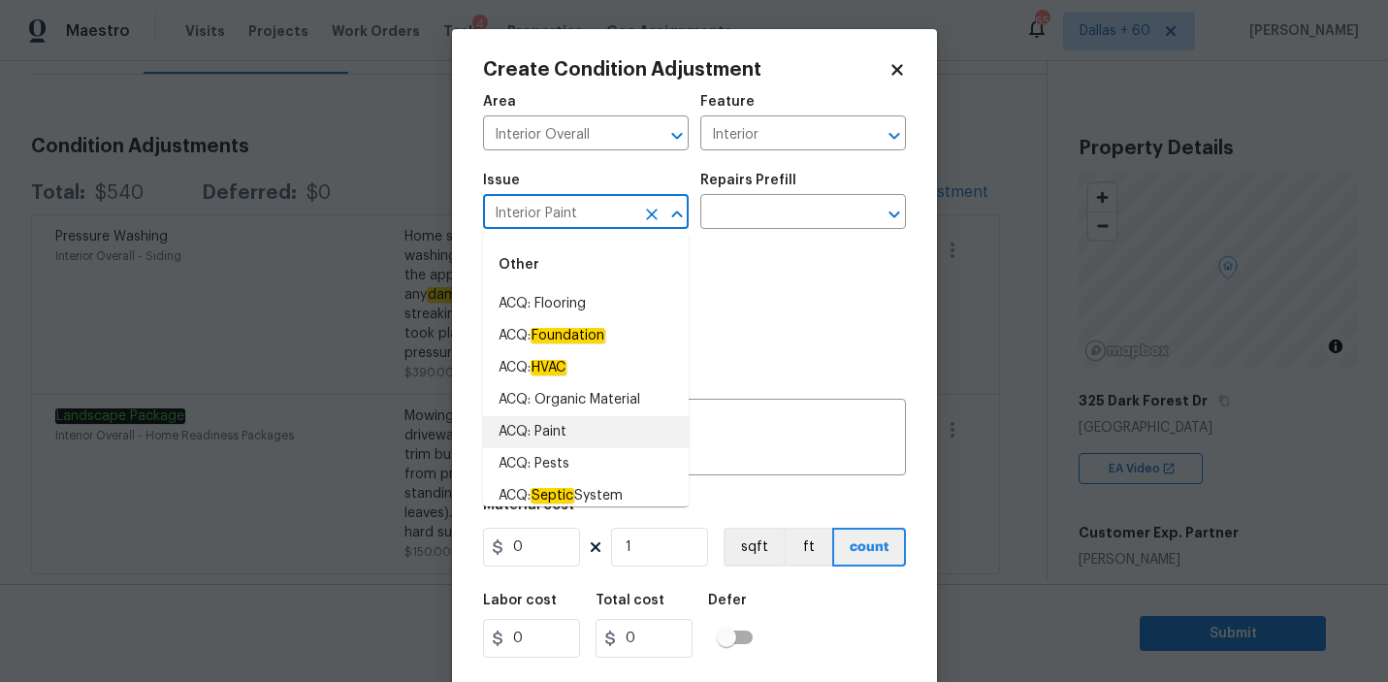
click at [589, 429] on li "ACQ: Paint" at bounding box center [586, 432] width 206 height 32
type input "ACQ: Paint"
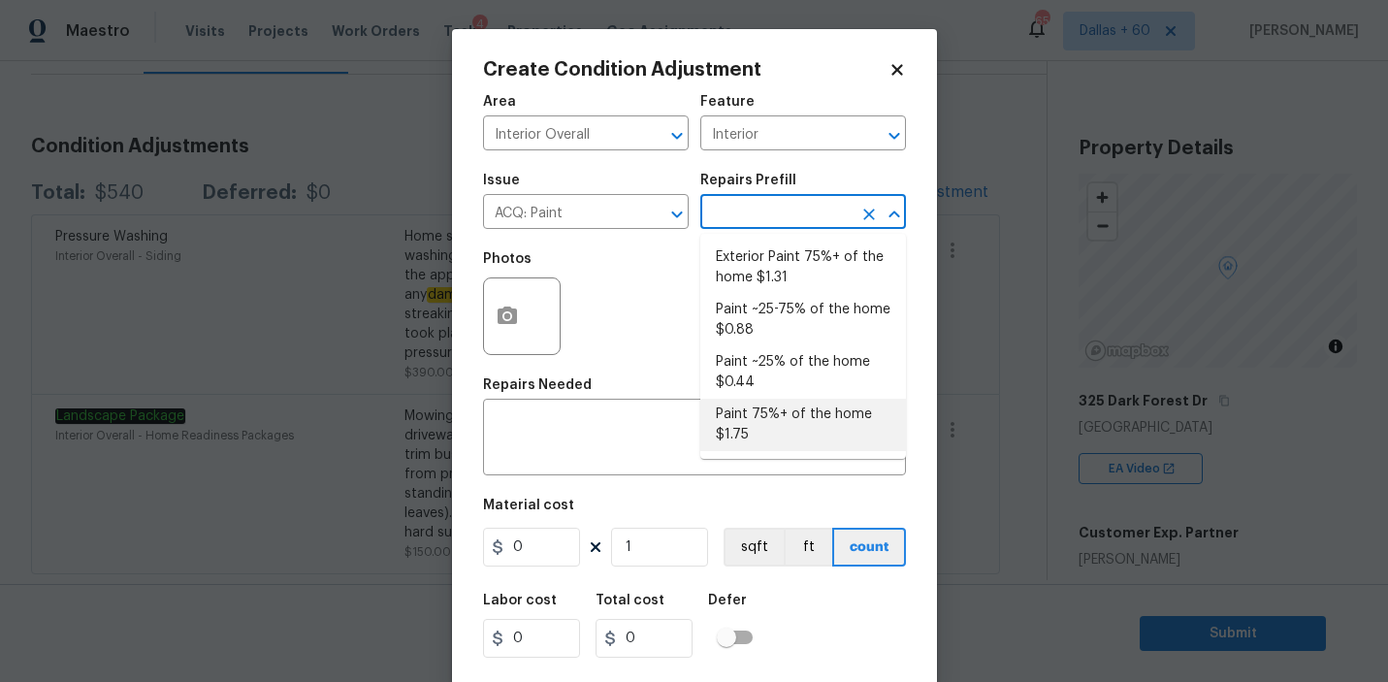
click at [756, 216] on input "text" at bounding box center [775, 214] width 151 height 30
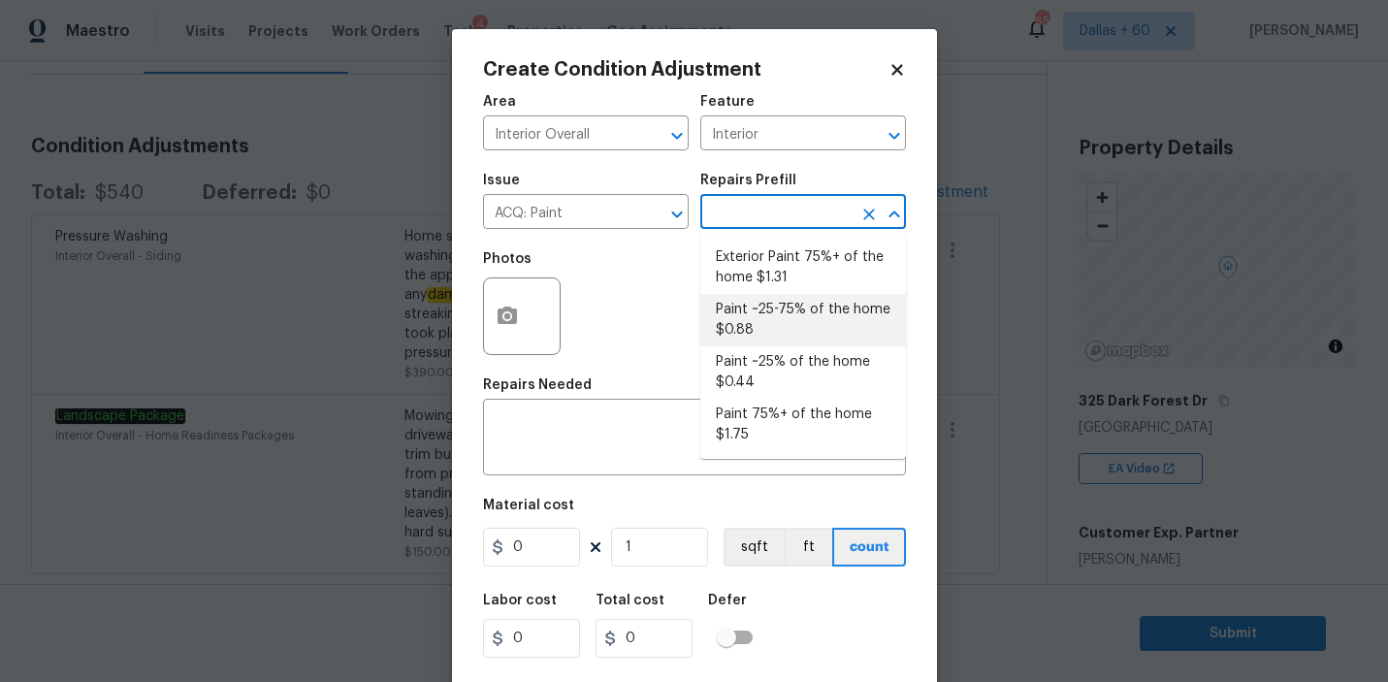
click at [901, 67] on icon at bounding box center [897, 69] width 17 height 17
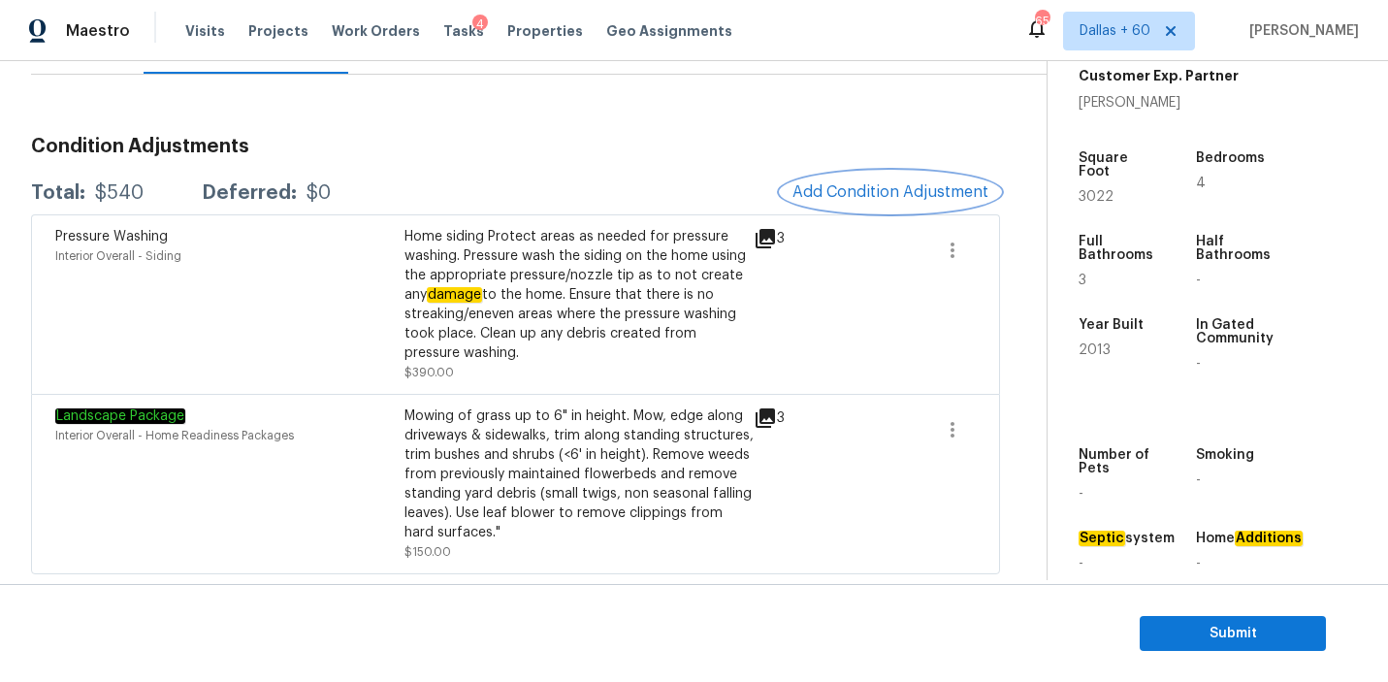
scroll to position [452, 0]
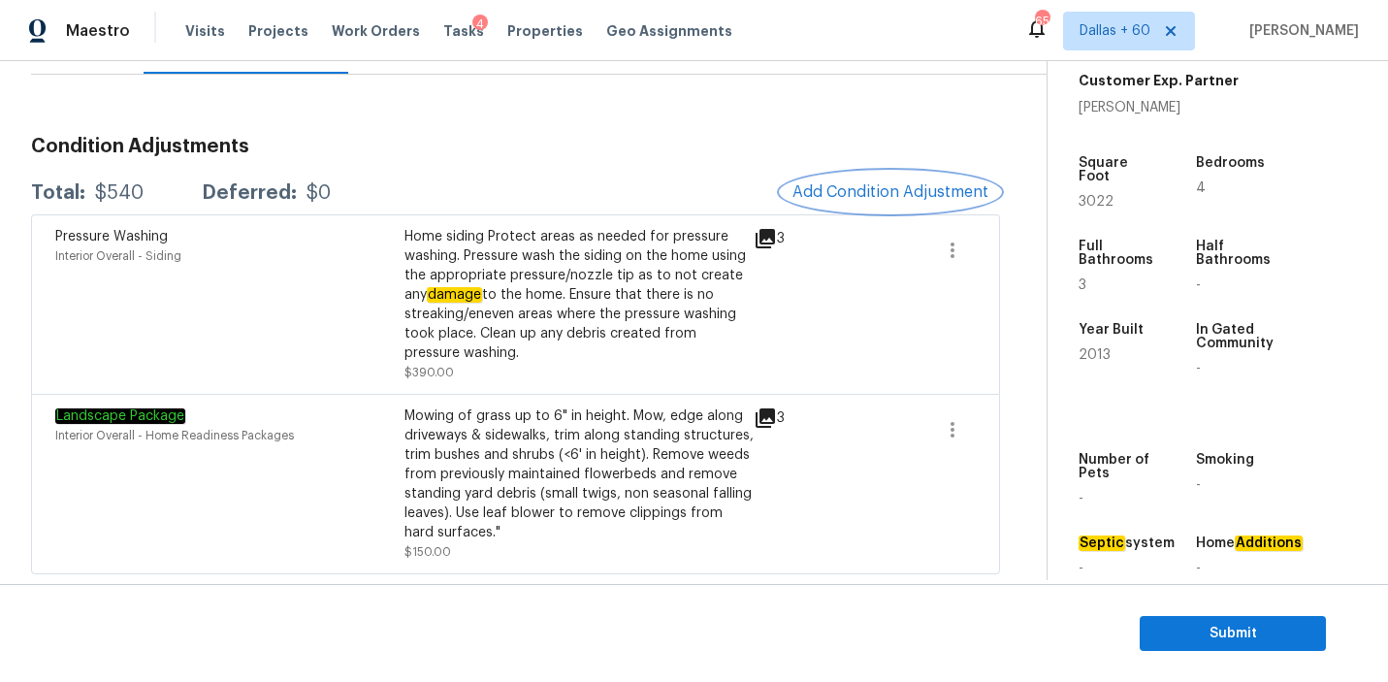
click at [896, 185] on span "Add Condition Adjustment" at bounding box center [891, 191] width 196 height 17
click at [343, 207] on body "Maestro Visits Projects Work Orders Tasks 4 Properties Geo Assignments 651 Dall…" at bounding box center [694, 341] width 1388 height 682
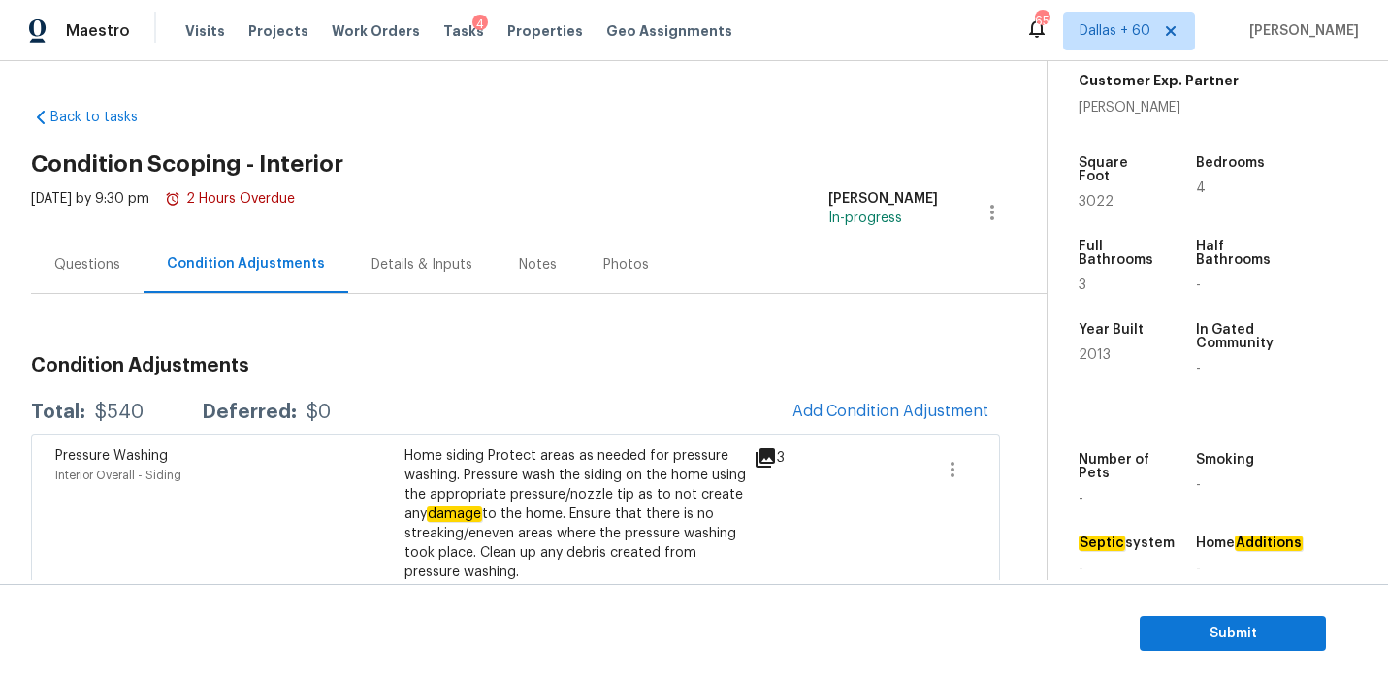
click at [97, 264] on div "Questions" at bounding box center [87, 264] width 66 height 19
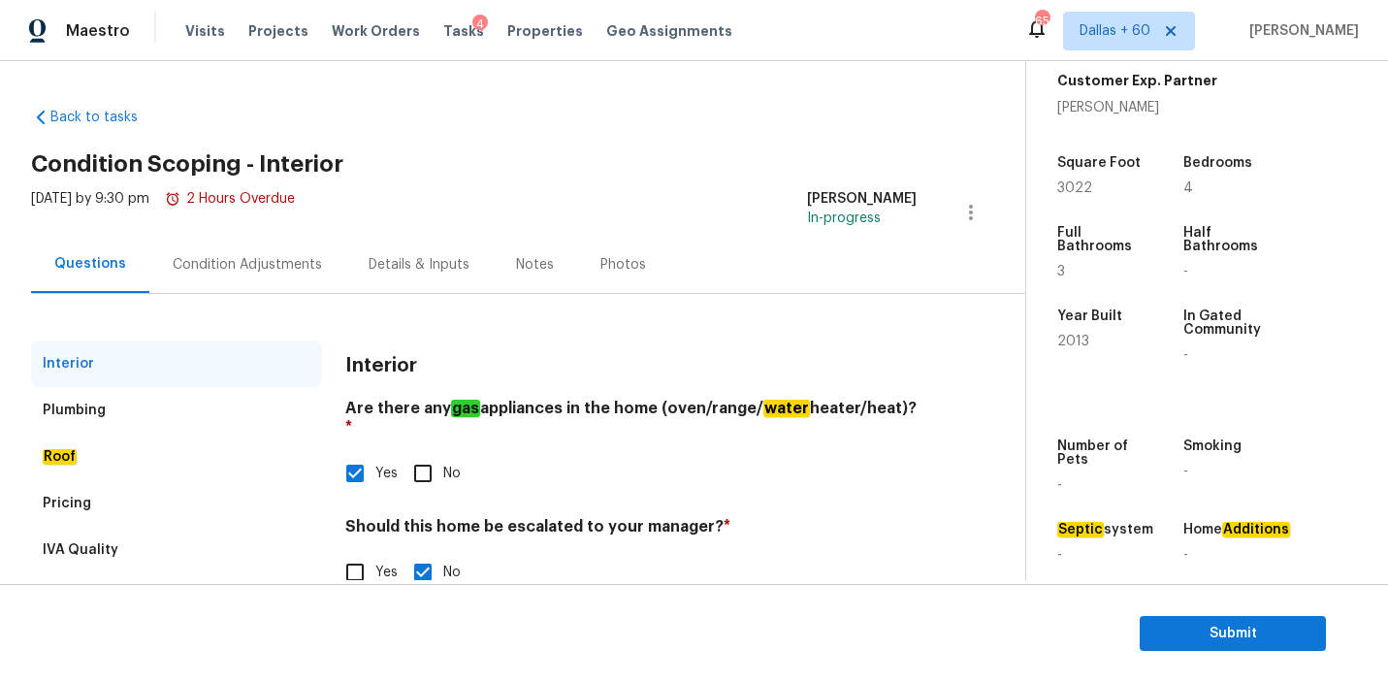
click at [125, 406] on div "Plumbing" at bounding box center [176, 410] width 291 height 47
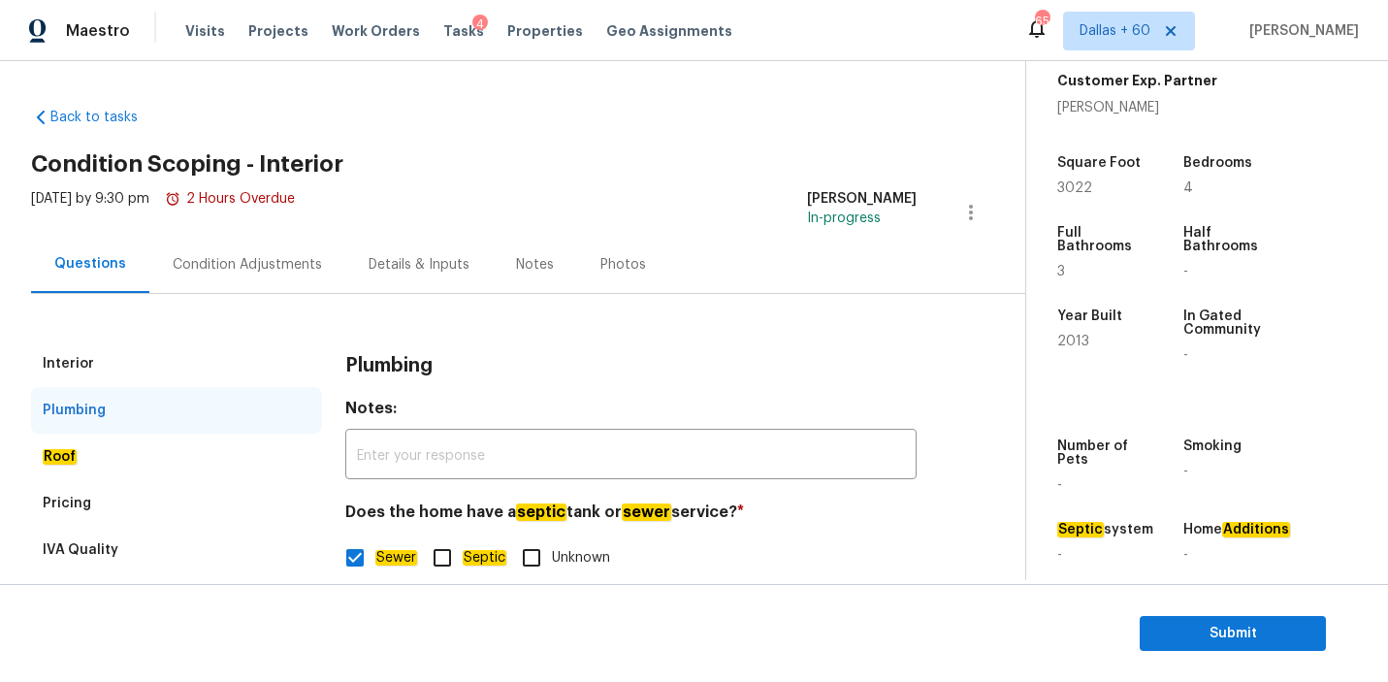
click at [131, 457] on div "Roof" at bounding box center [176, 457] width 291 height 47
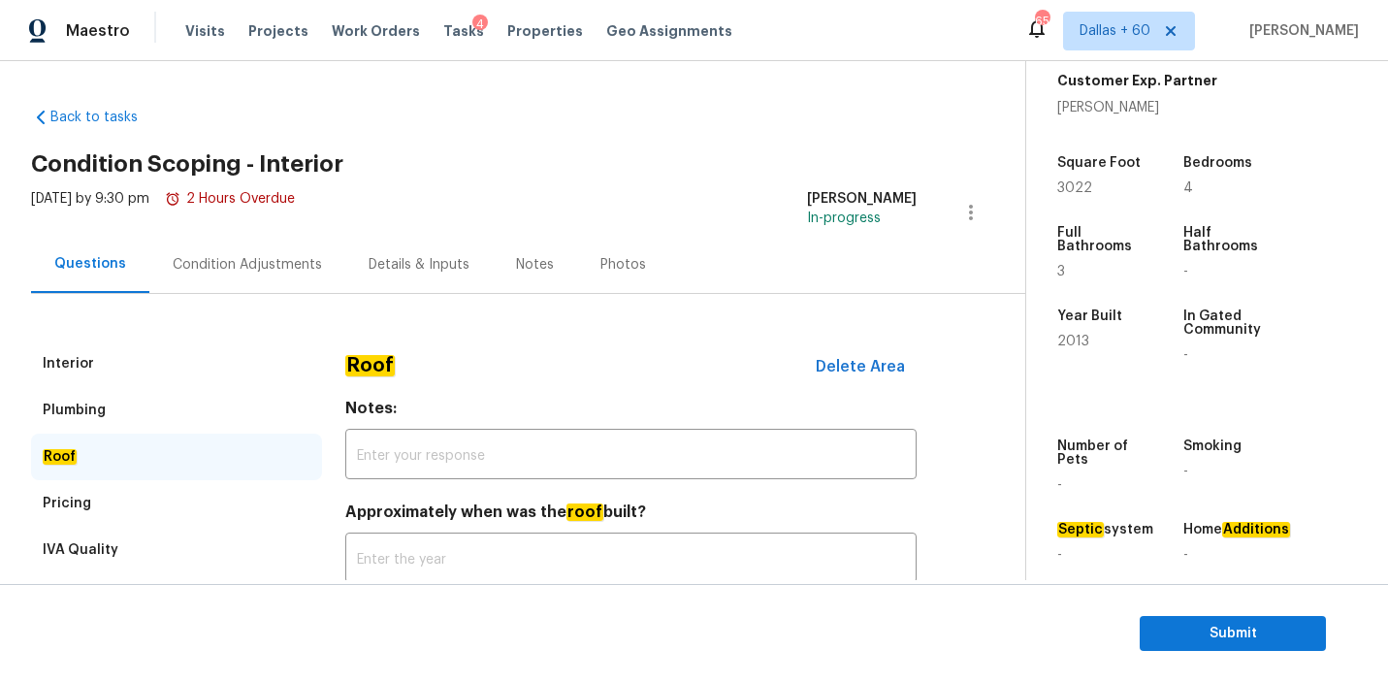
click at [123, 503] on div "Pricing" at bounding box center [176, 503] width 291 height 47
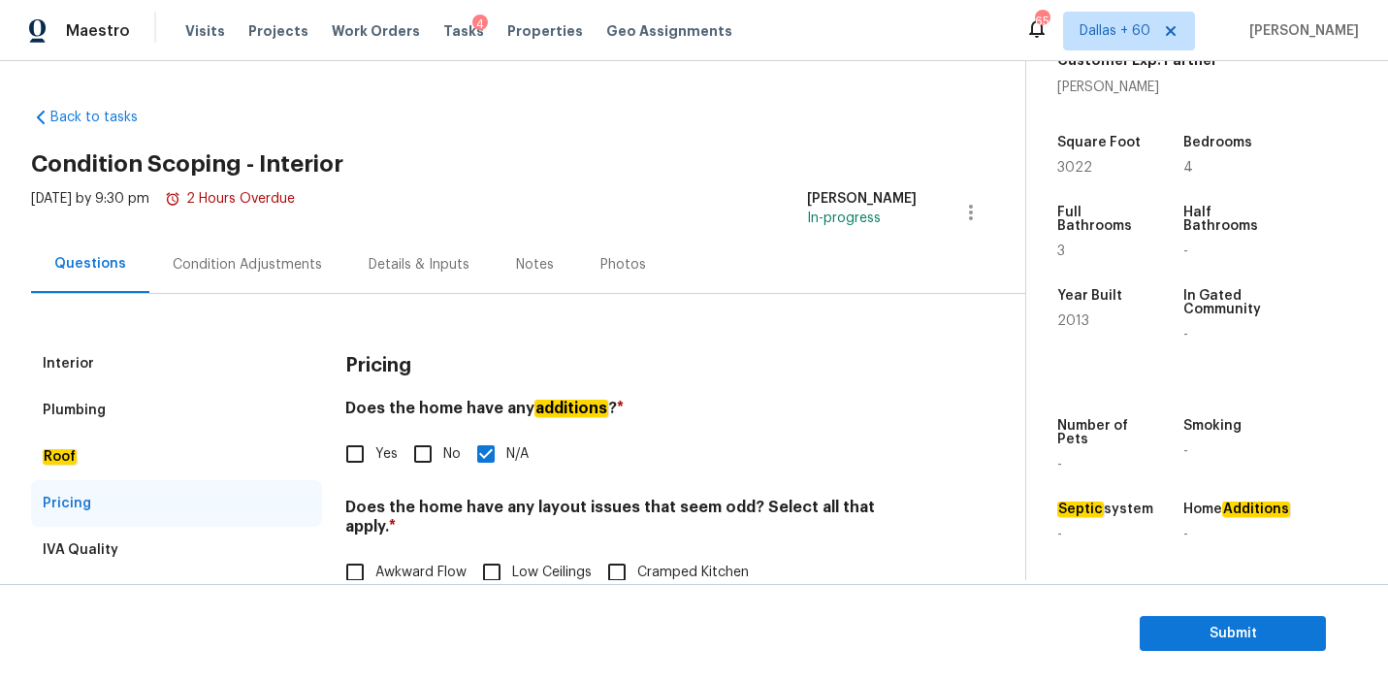
click at [251, 257] on div "Condition Adjustments" at bounding box center [247, 264] width 149 height 19
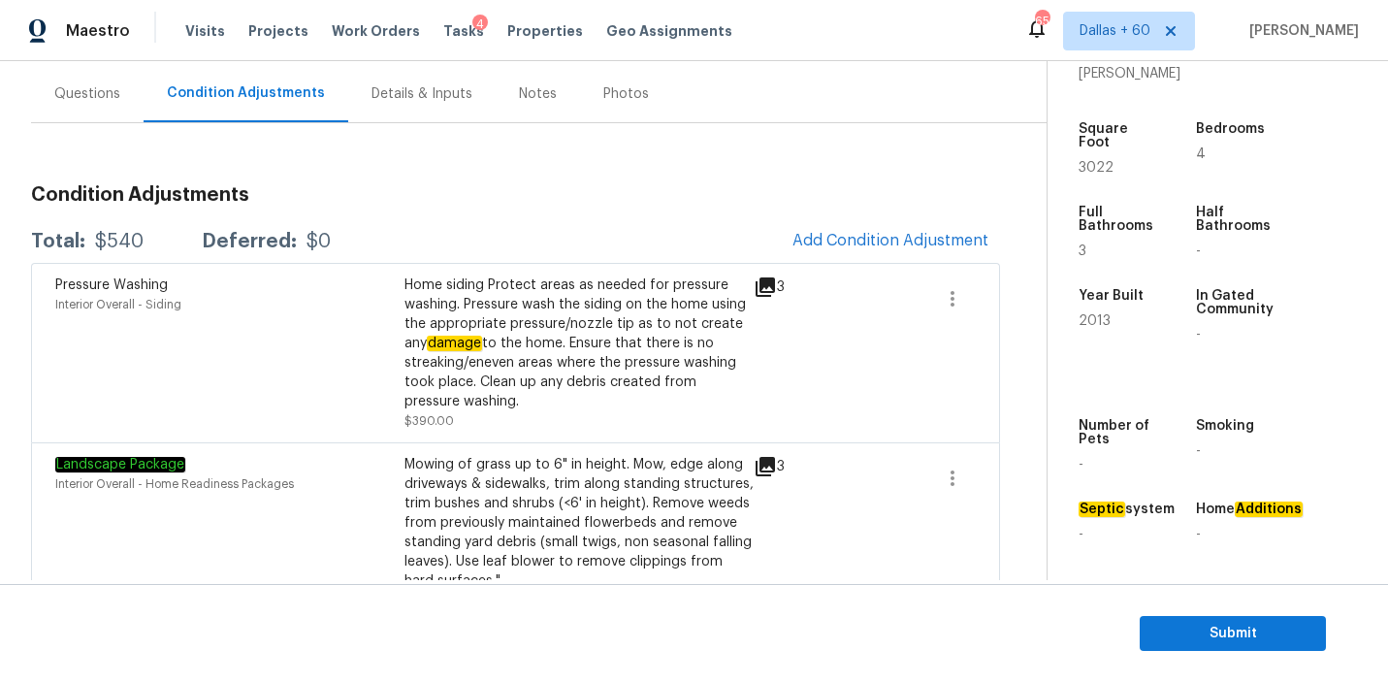
scroll to position [220, 0]
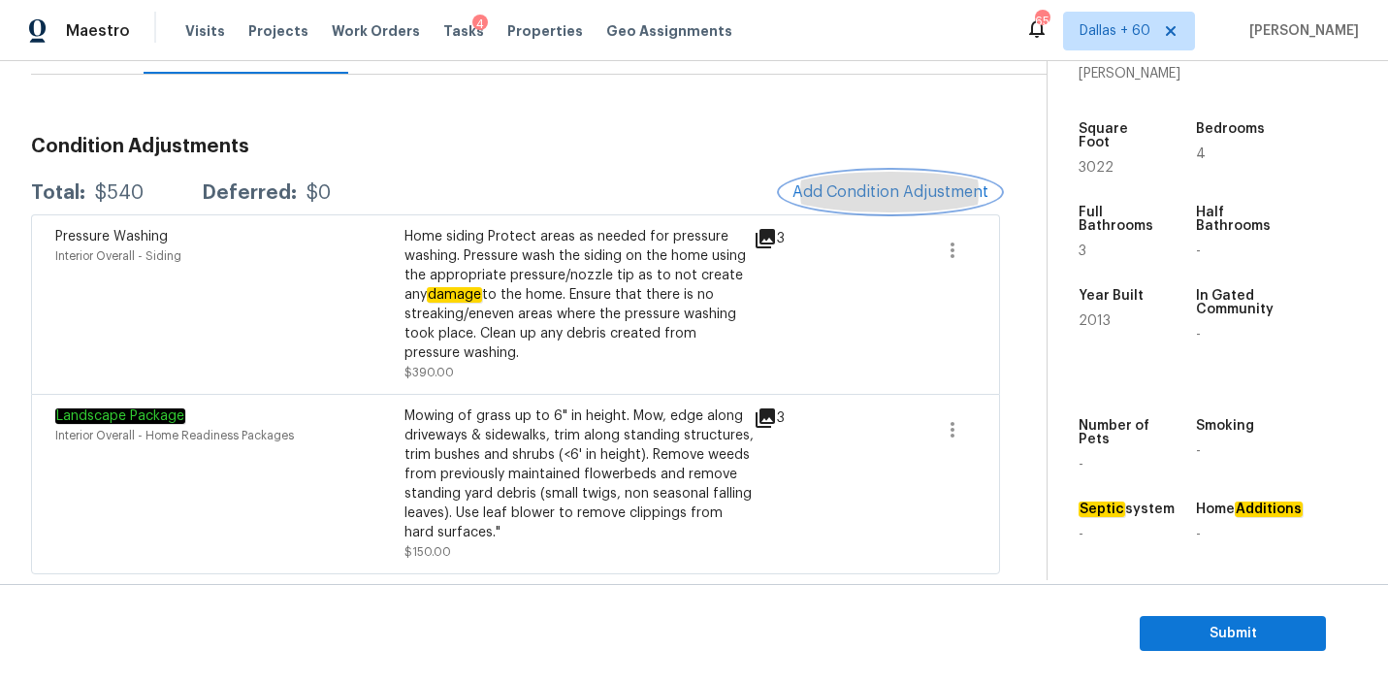
click at [845, 192] on span "Add Condition Adjustment" at bounding box center [891, 191] width 196 height 17
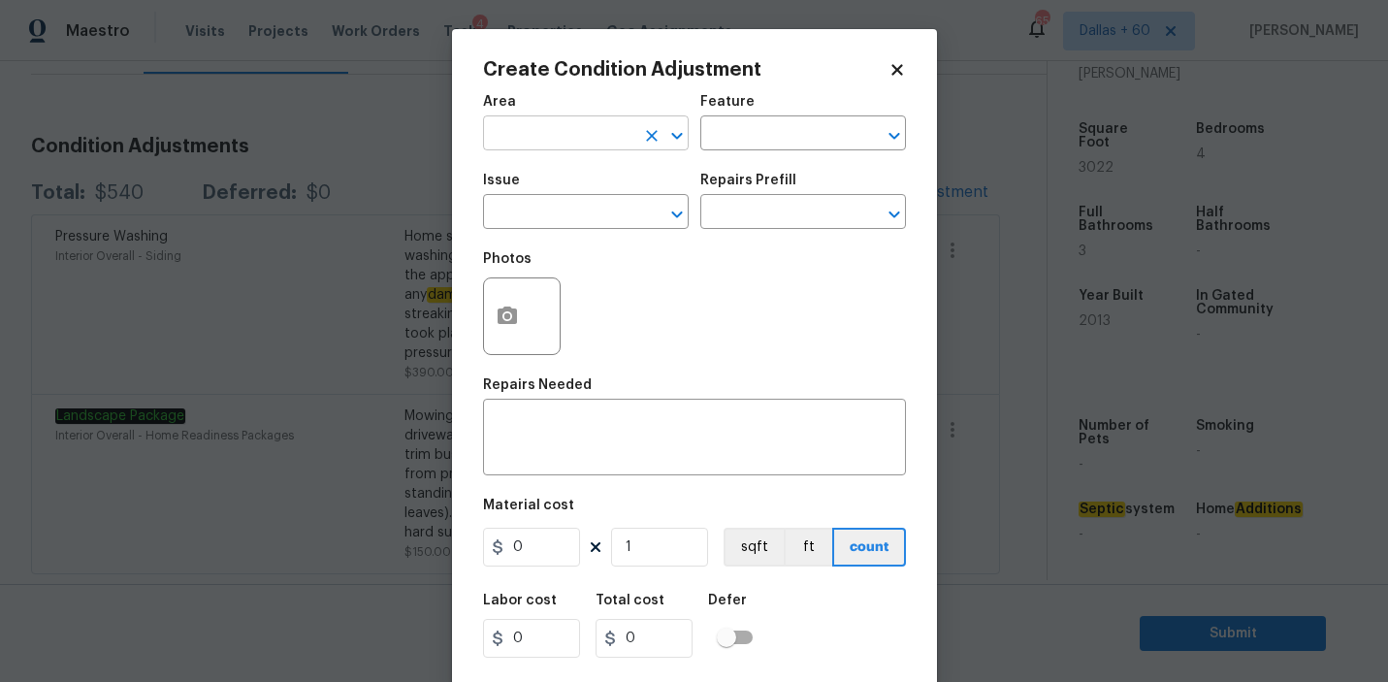
click at [580, 143] on input "text" at bounding box center [558, 135] width 151 height 30
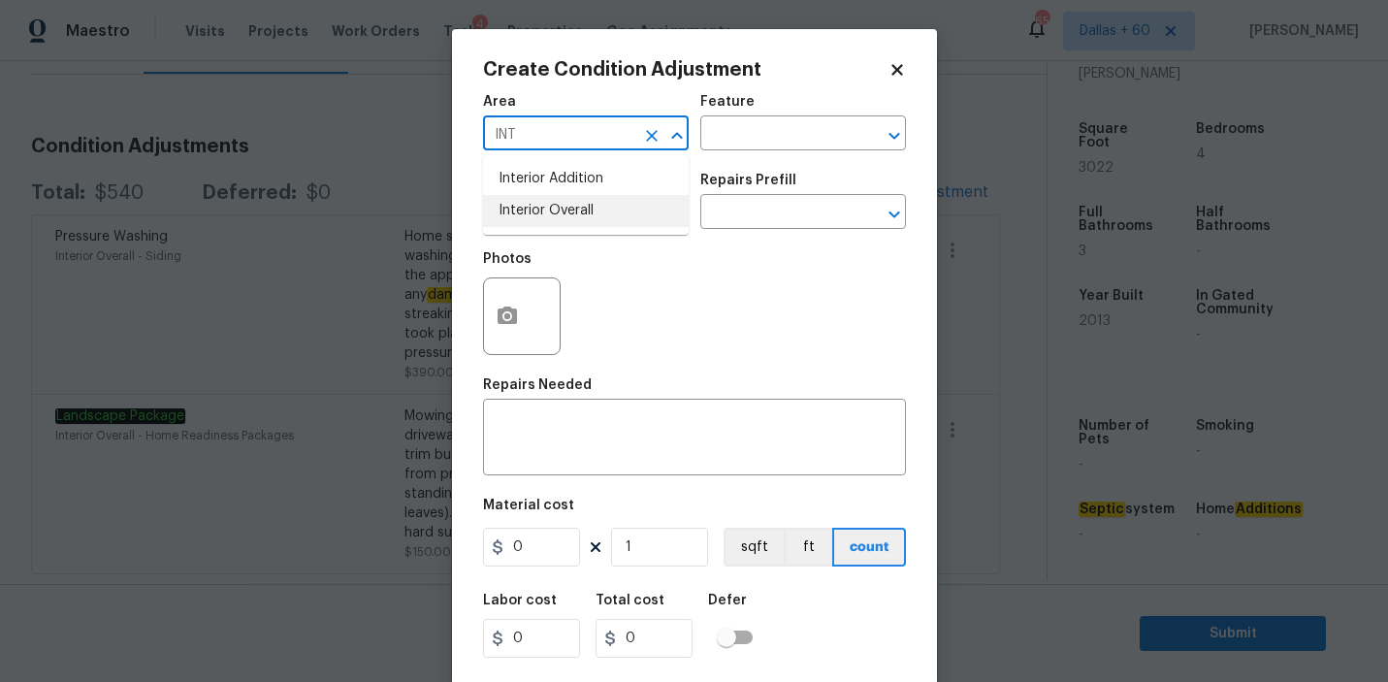
click at [577, 215] on li "Interior Overall" at bounding box center [586, 211] width 206 height 32
type input "Interior Overall"
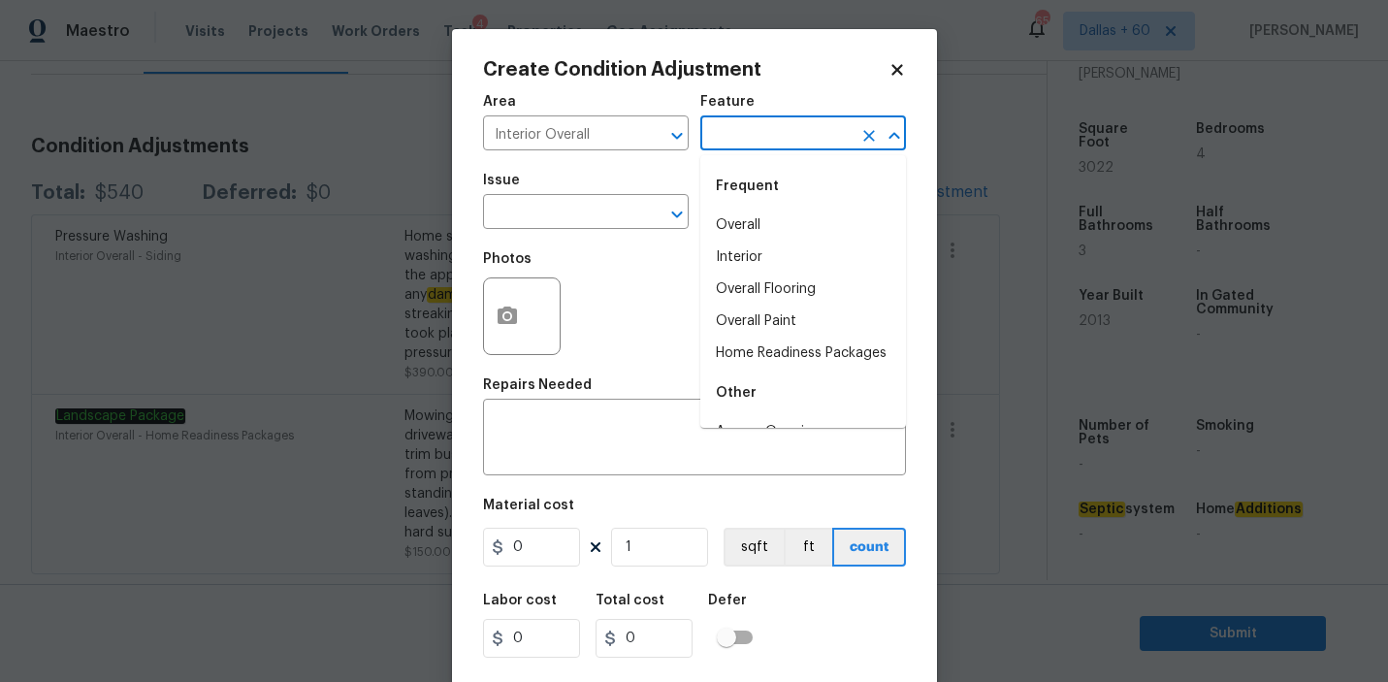
click at [814, 147] on input "text" at bounding box center [775, 135] width 151 height 30
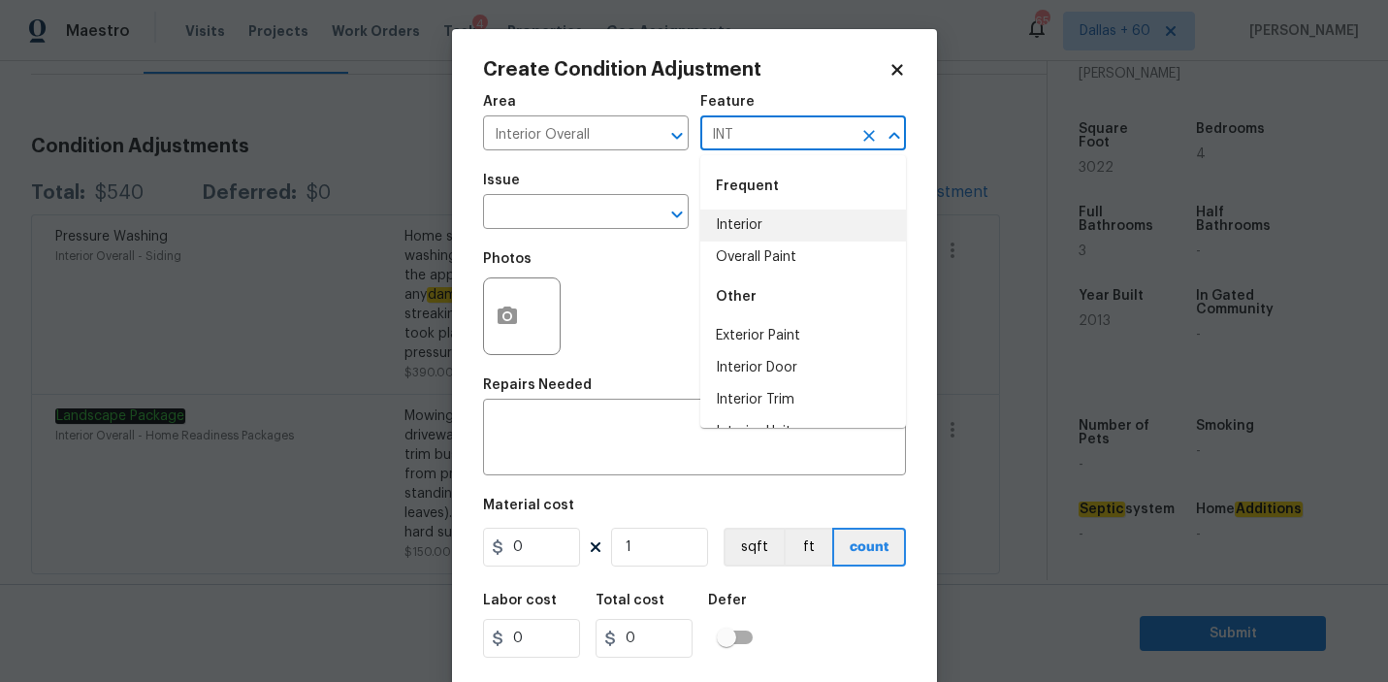
click at [805, 217] on li "Interior" at bounding box center [803, 226] width 206 height 32
type input "Interior"
click at [523, 214] on input "text" at bounding box center [558, 214] width 151 height 30
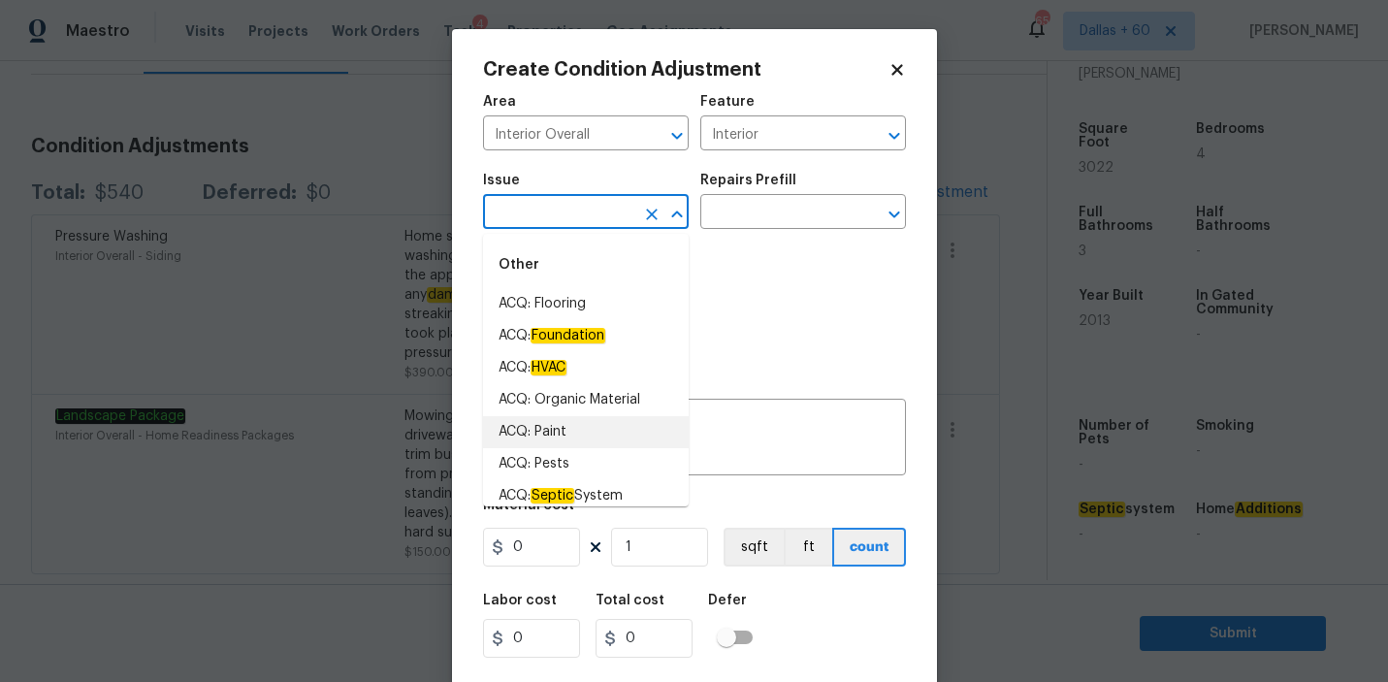
click at [535, 440] on li "ACQ: Paint" at bounding box center [586, 432] width 206 height 32
type input "ACQ: Paint"
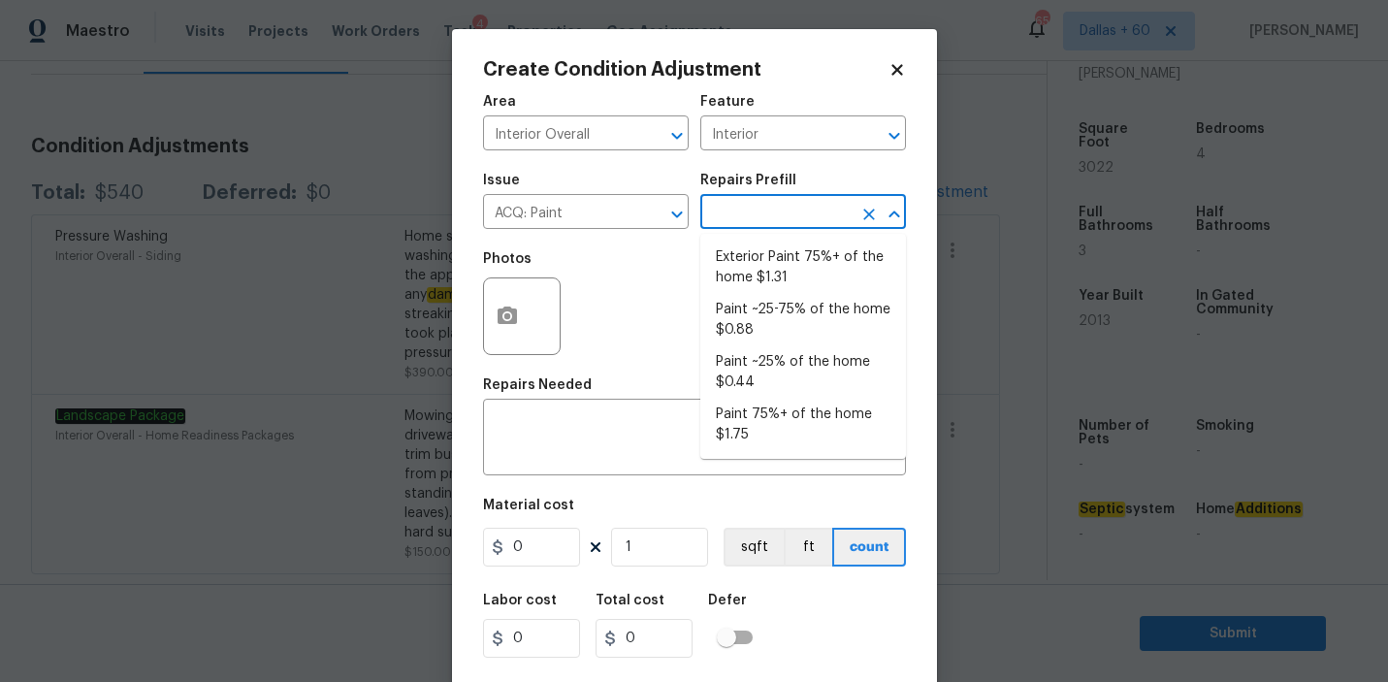
click at [790, 211] on input "text" at bounding box center [775, 214] width 151 height 30
click at [772, 421] on li "Paint 75%+ of the home $1.75" at bounding box center [803, 425] width 206 height 52
type input "Acquisition"
type textarea "Acquisition Scope: 75%+ of the home will likely require interior paint"
type input "1.75"
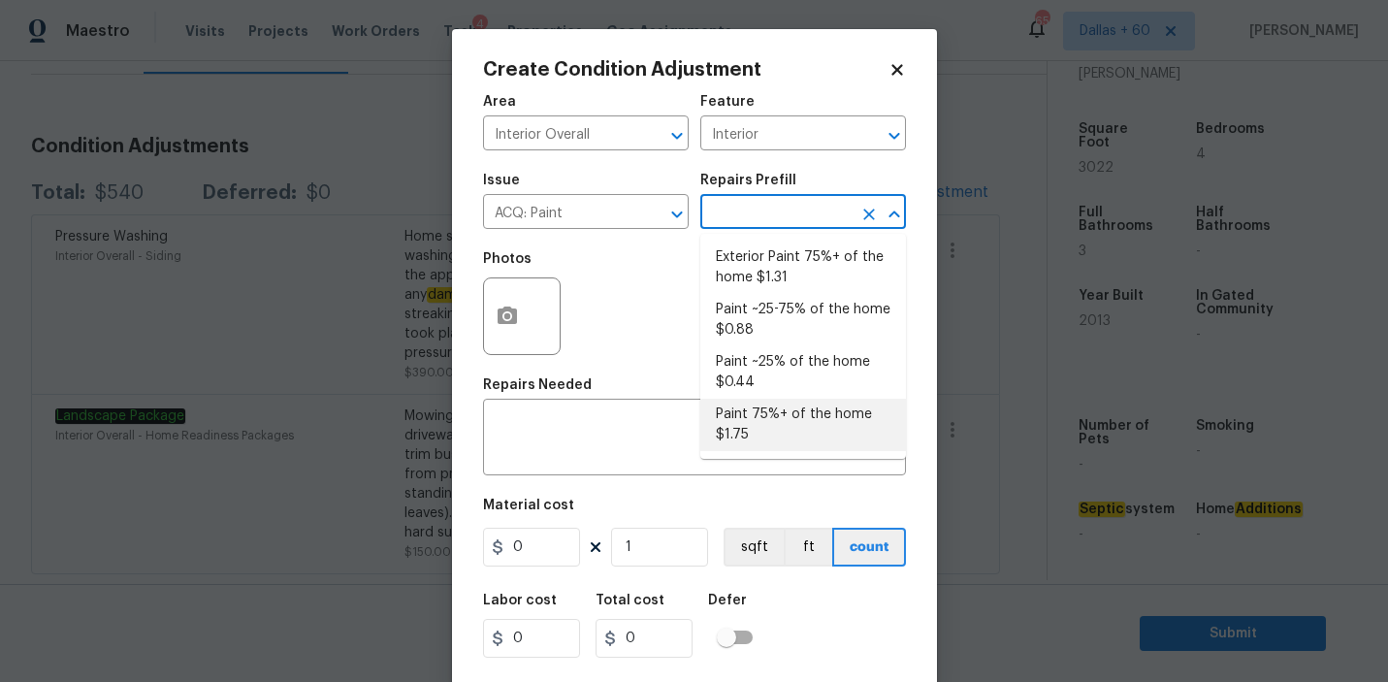
type input "1.75"
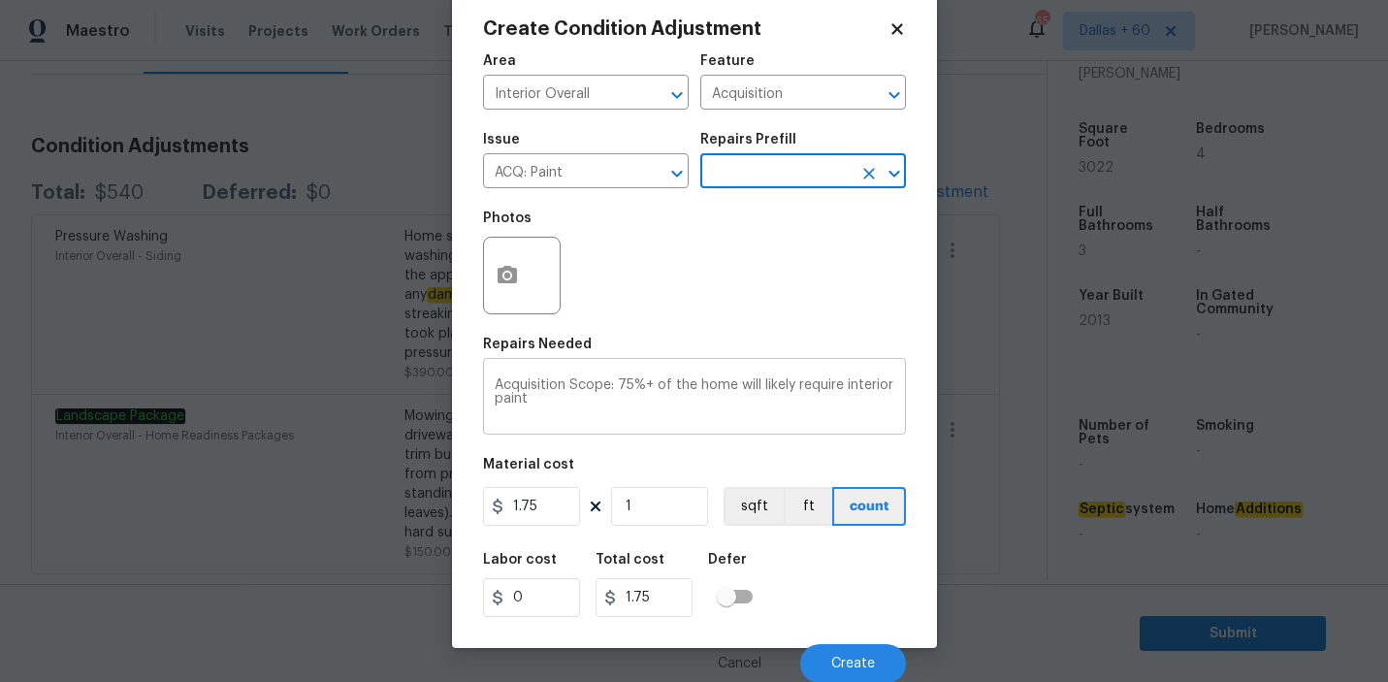
scroll to position [43, 0]
click at [653, 511] on input "1" at bounding box center [659, 505] width 97 height 39
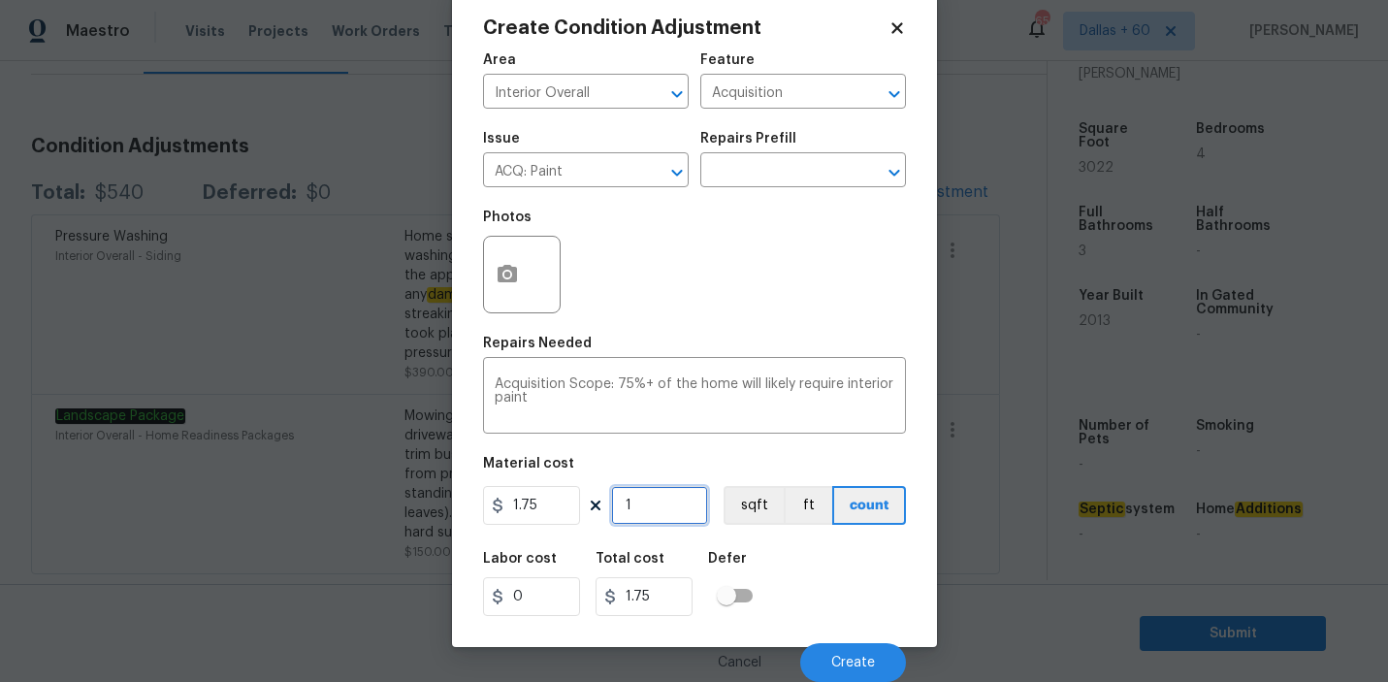
type input "0"
type input "3"
type input "5.25"
type input "30"
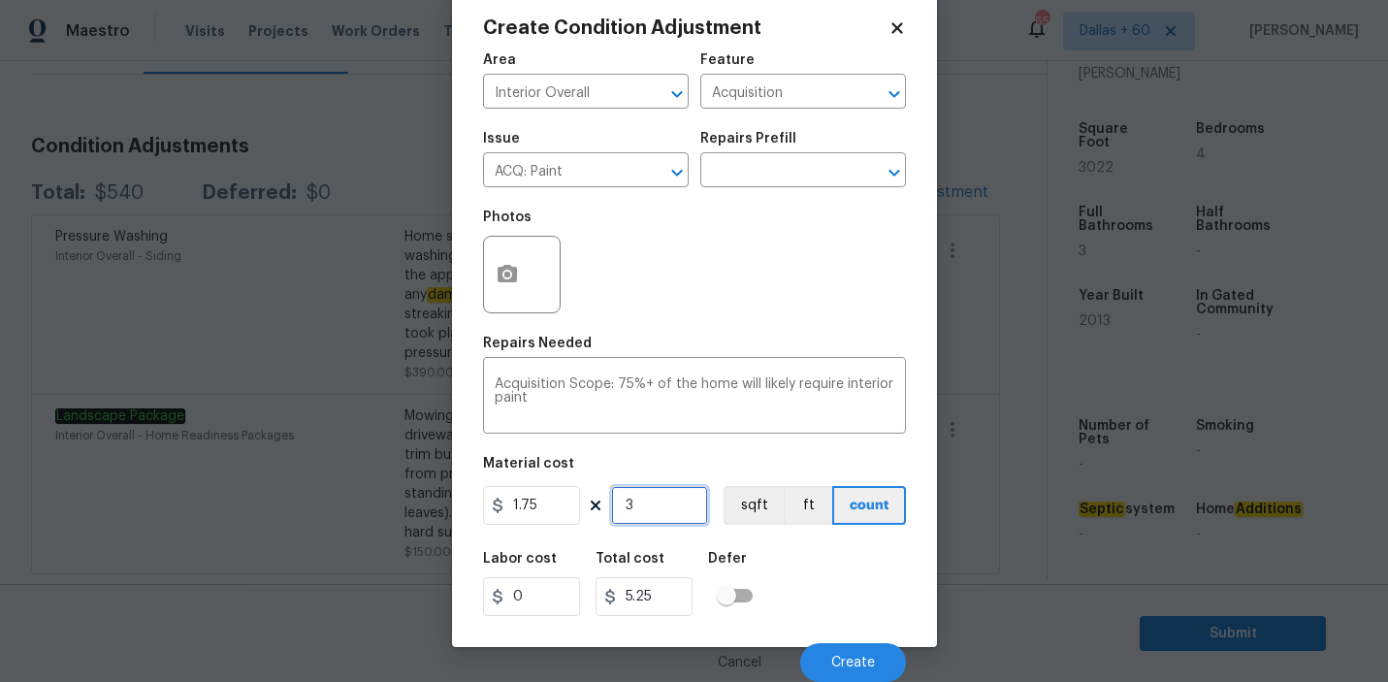
type input "52.5"
type input "302"
type input "528.5"
type input "3022"
type input "5288.5"
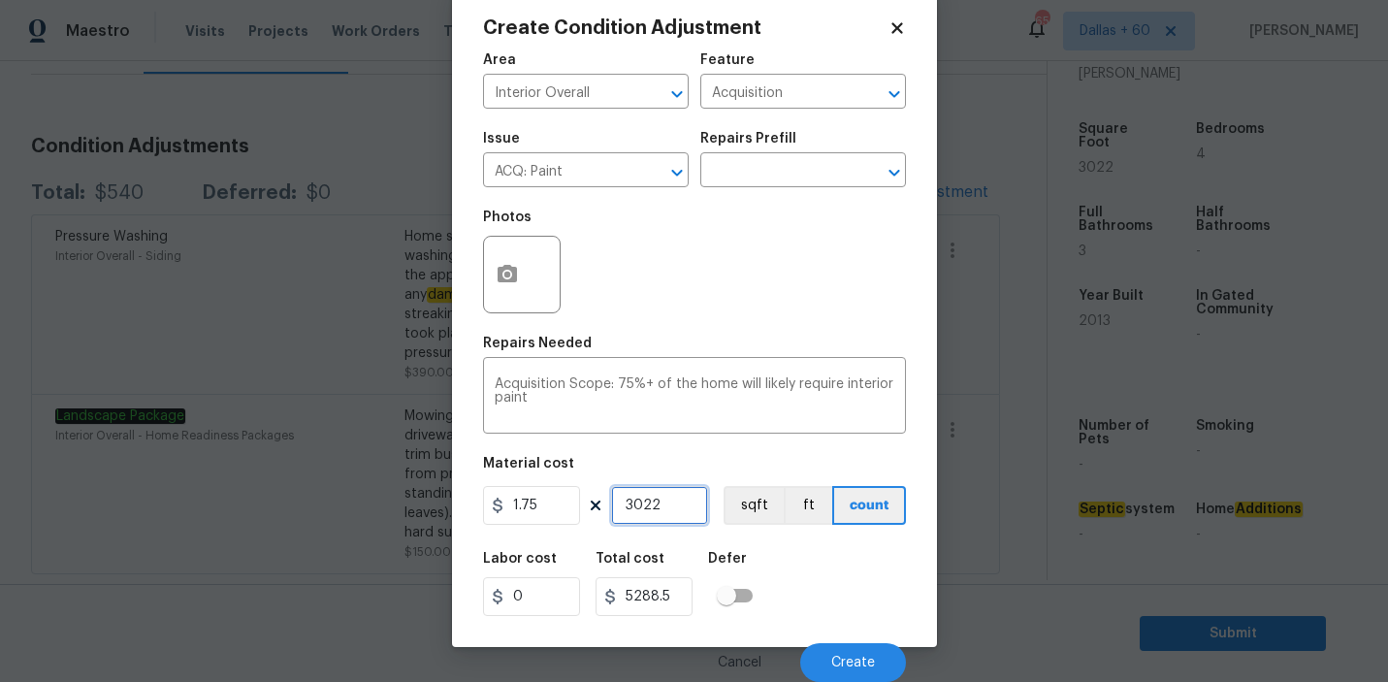
type input "3022"
click at [676, 459] on div "Material cost" at bounding box center [694, 469] width 423 height 25
click at [506, 277] on circle "button" at bounding box center [506, 275] width 6 height 6
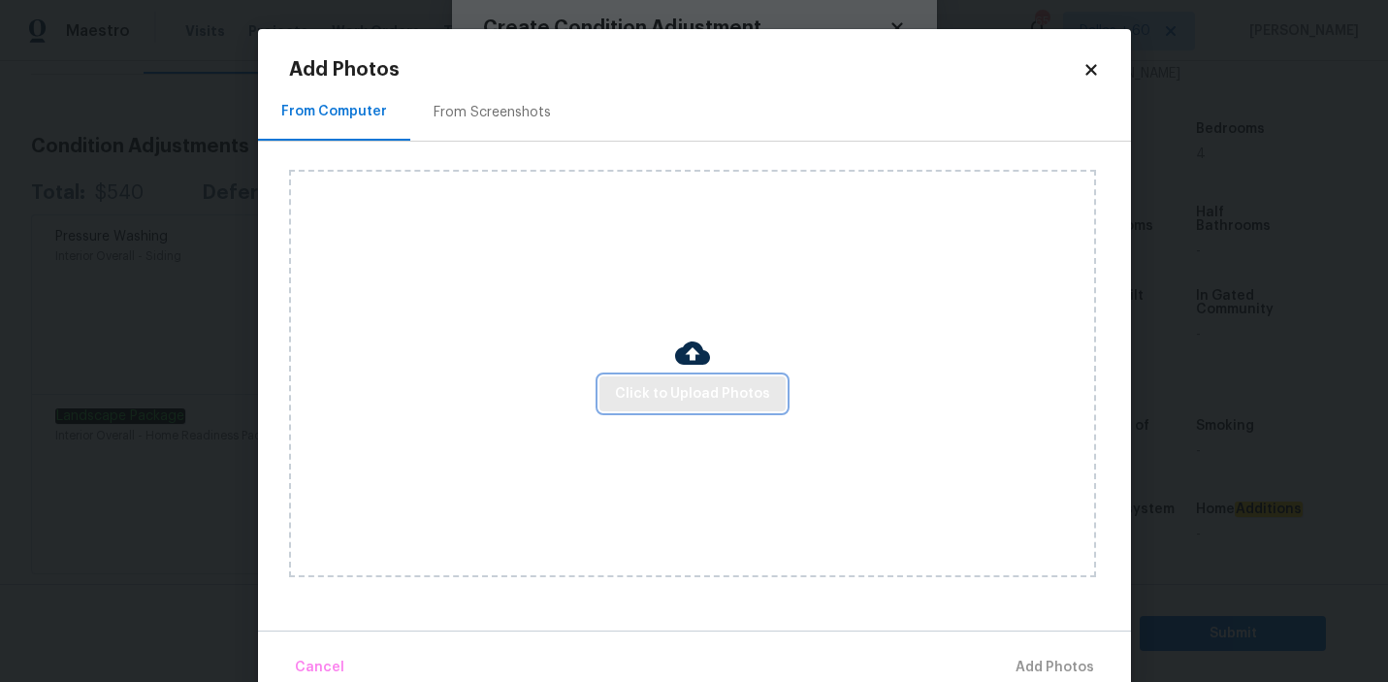
click at [700, 406] on button "Click to Upload Photos" at bounding box center [693, 394] width 186 height 36
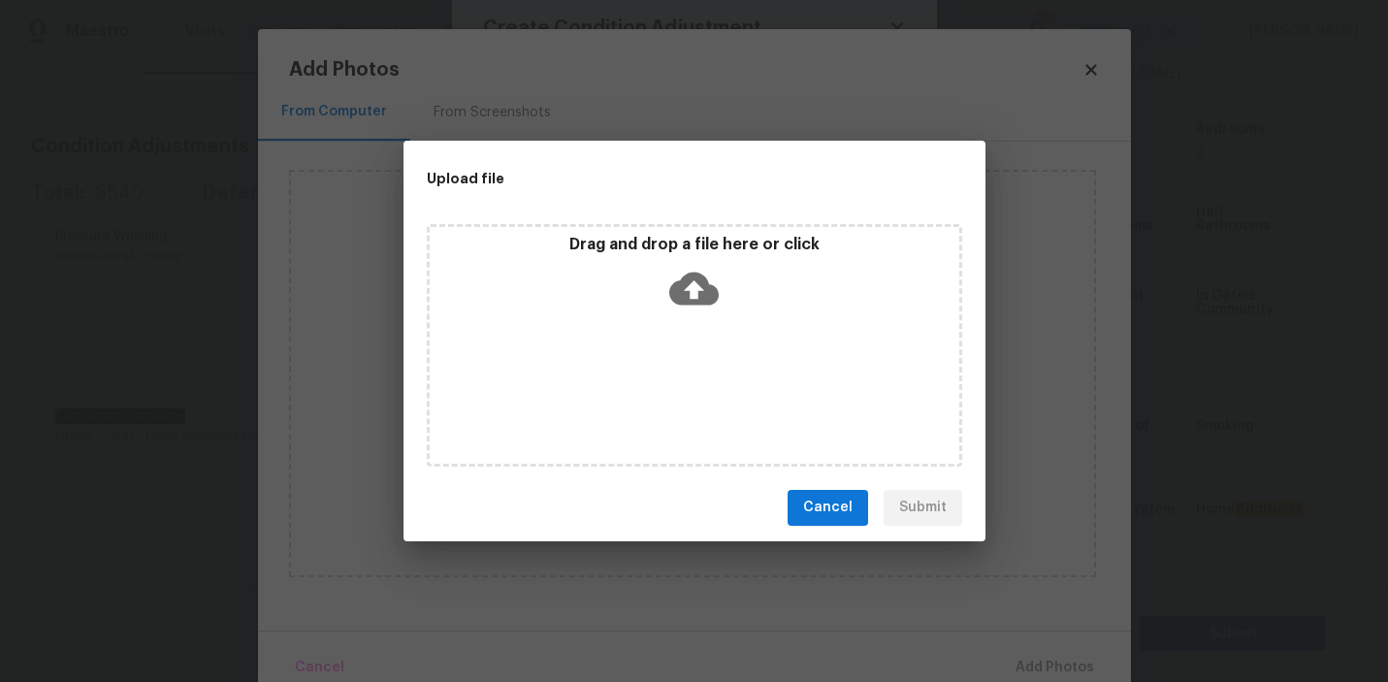
click at [691, 273] on icon at bounding box center [693, 288] width 49 height 33
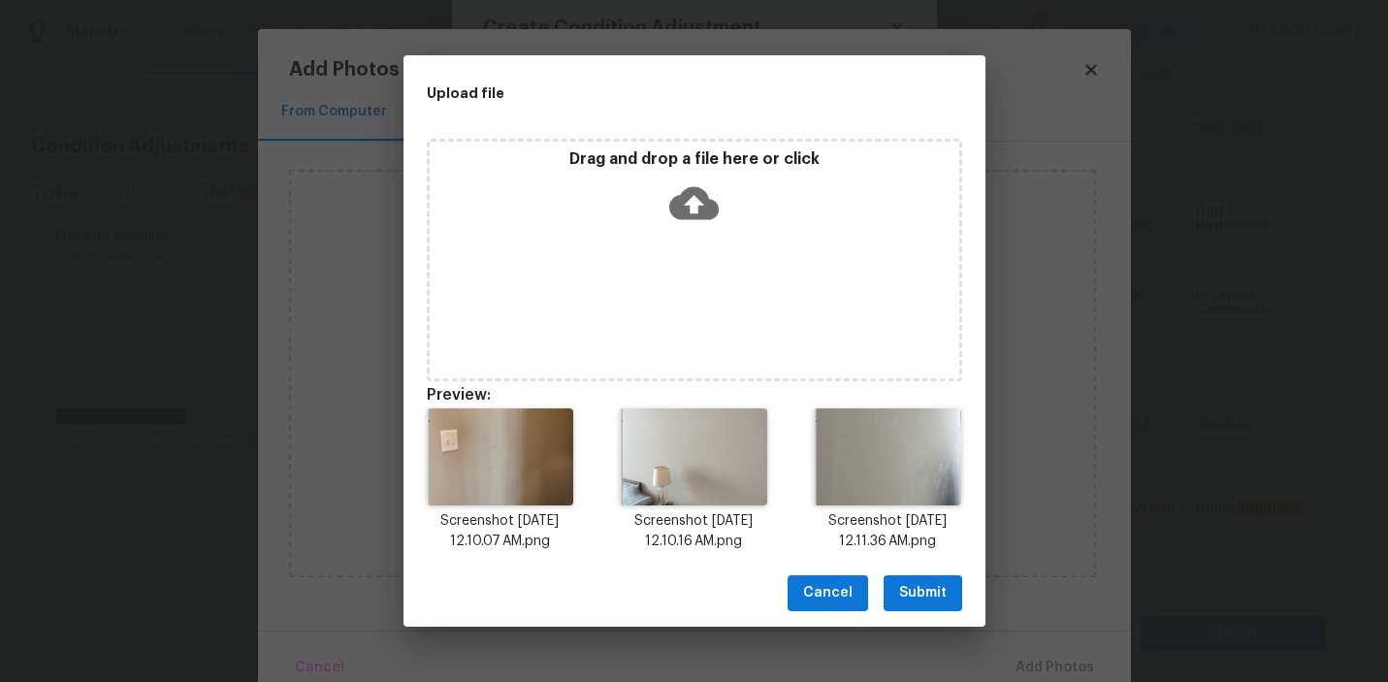
click at [929, 591] on span "Submit" at bounding box center [923, 593] width 48 height 24
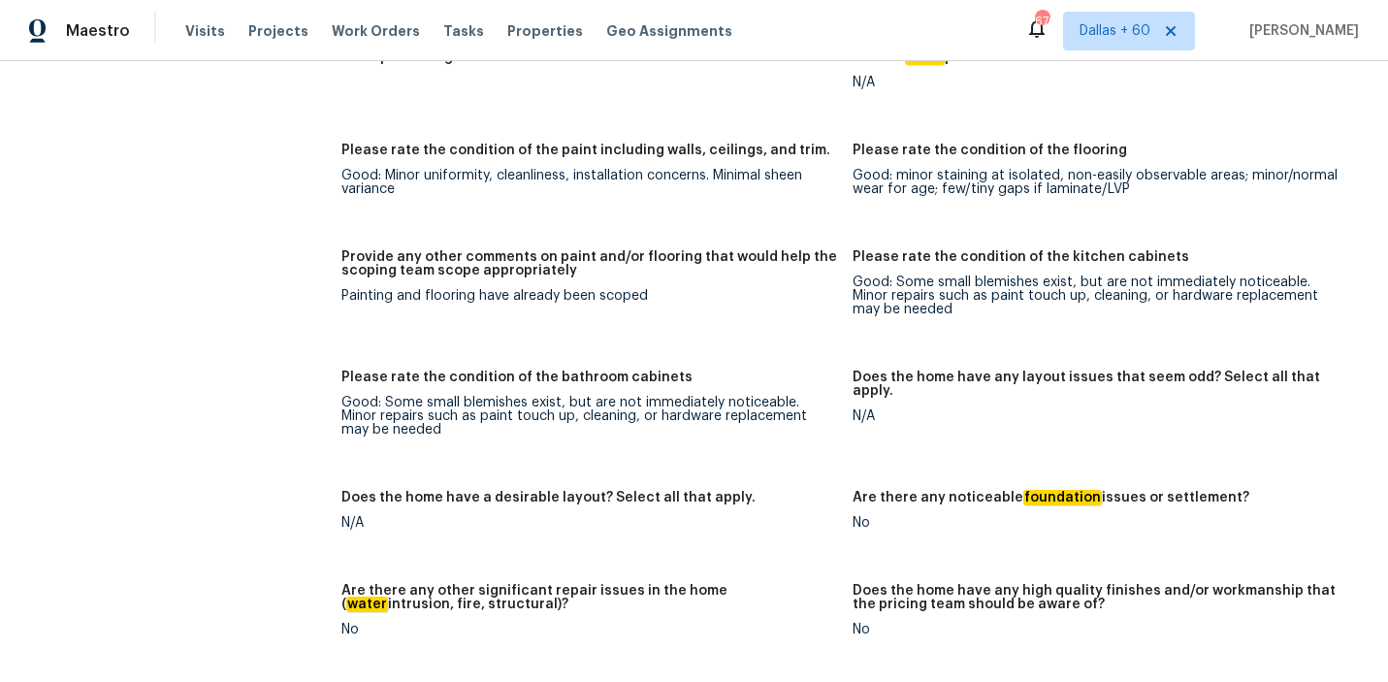
scroll to position [3508, 0]
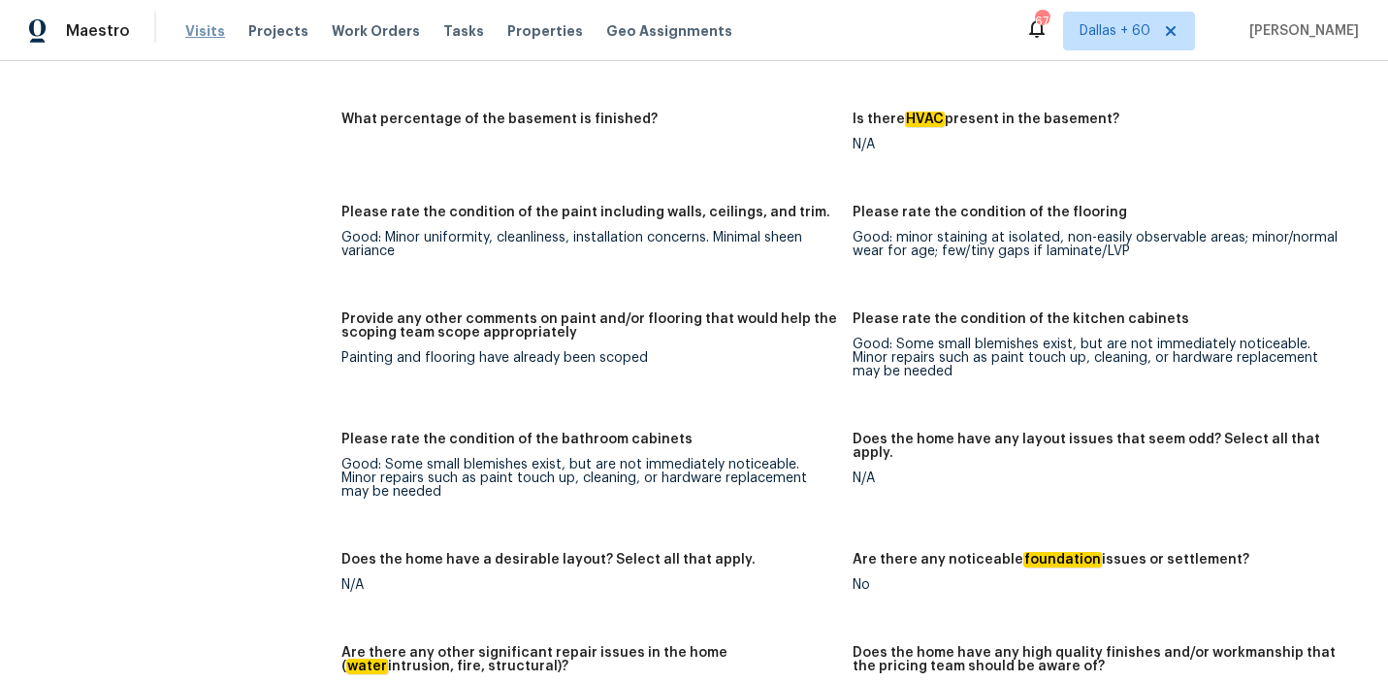
click at [214, 37] on span "Visits" at bounding box center [205, 30] width 40 height 19
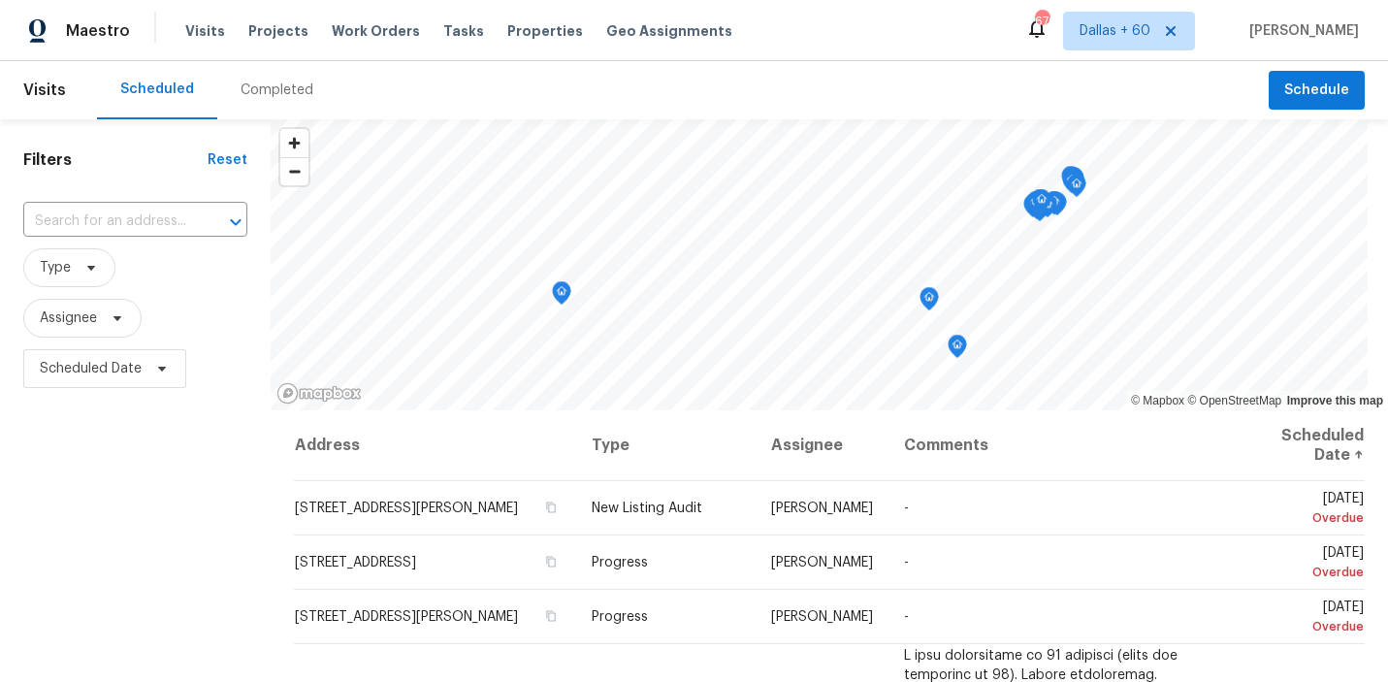
click at [280, 93] on div "Completed" at bounding box center [277, 90] width 73 height 19
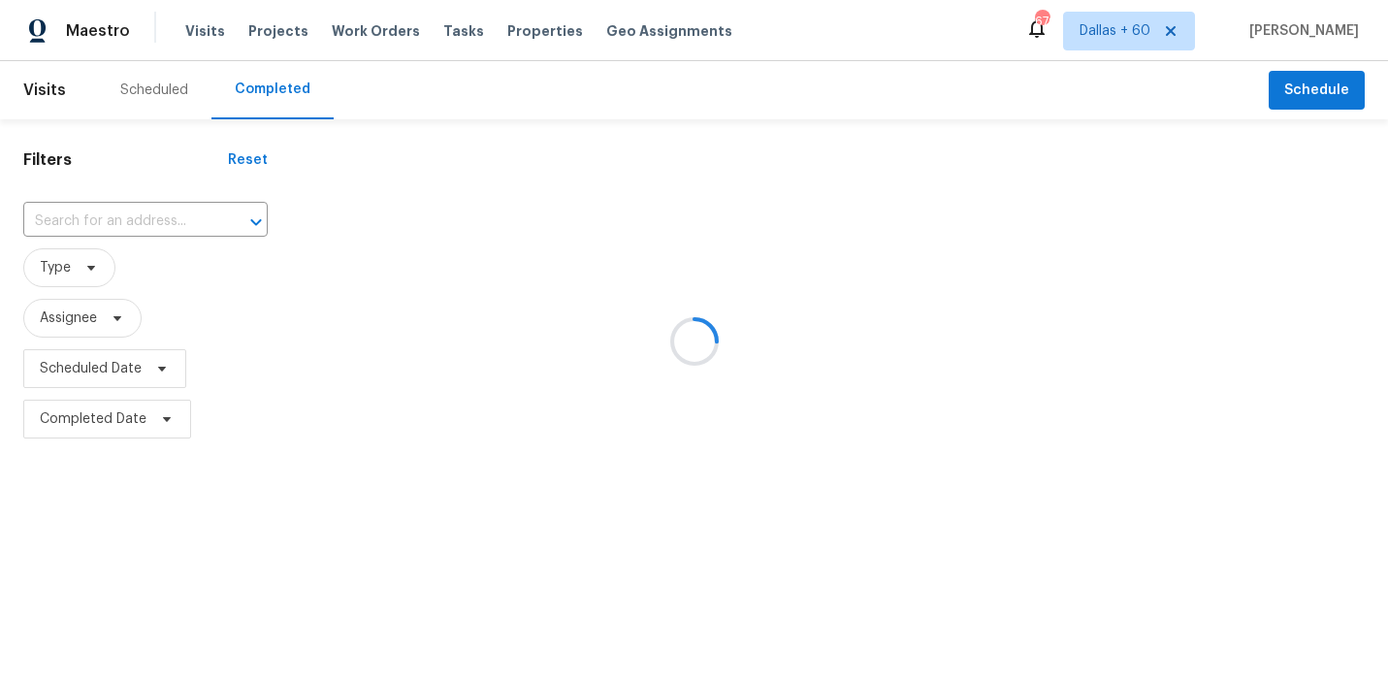
click at [100, 213] on div at bounding box center [694, 341] width 1388 height 682
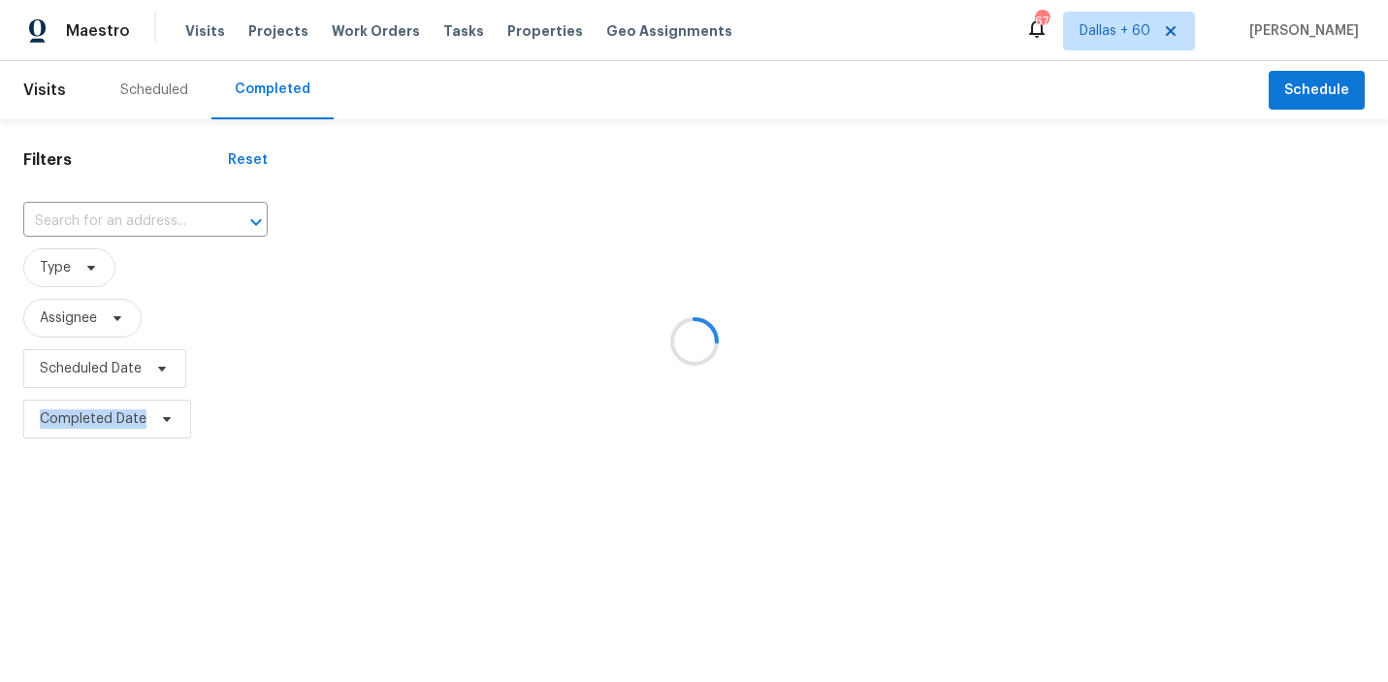
click at [100, 213] on div at bounding box center [694, 341] width 1388 height 682
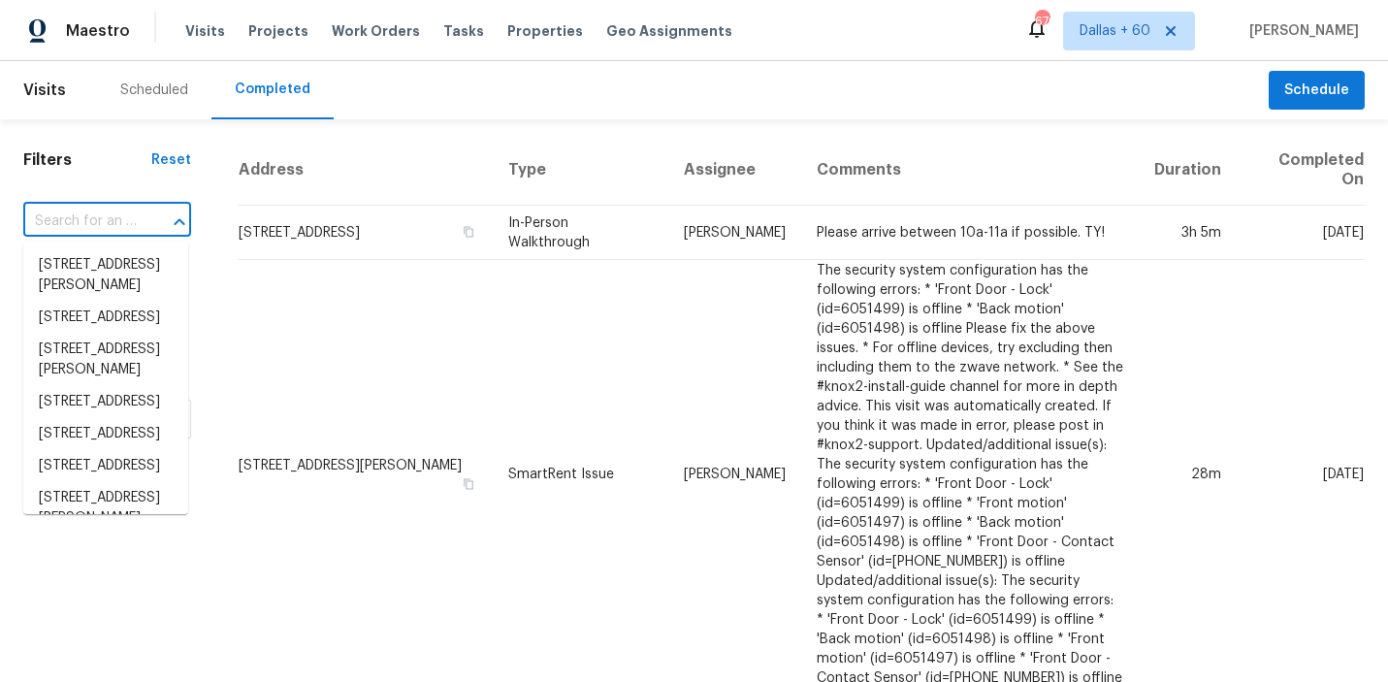
click at [117, 221] on input "text" at bounding box center [80, 222] width 114 height 30
paste input "325 Dark Forest Dr, Chapel Hill, NC 27516"
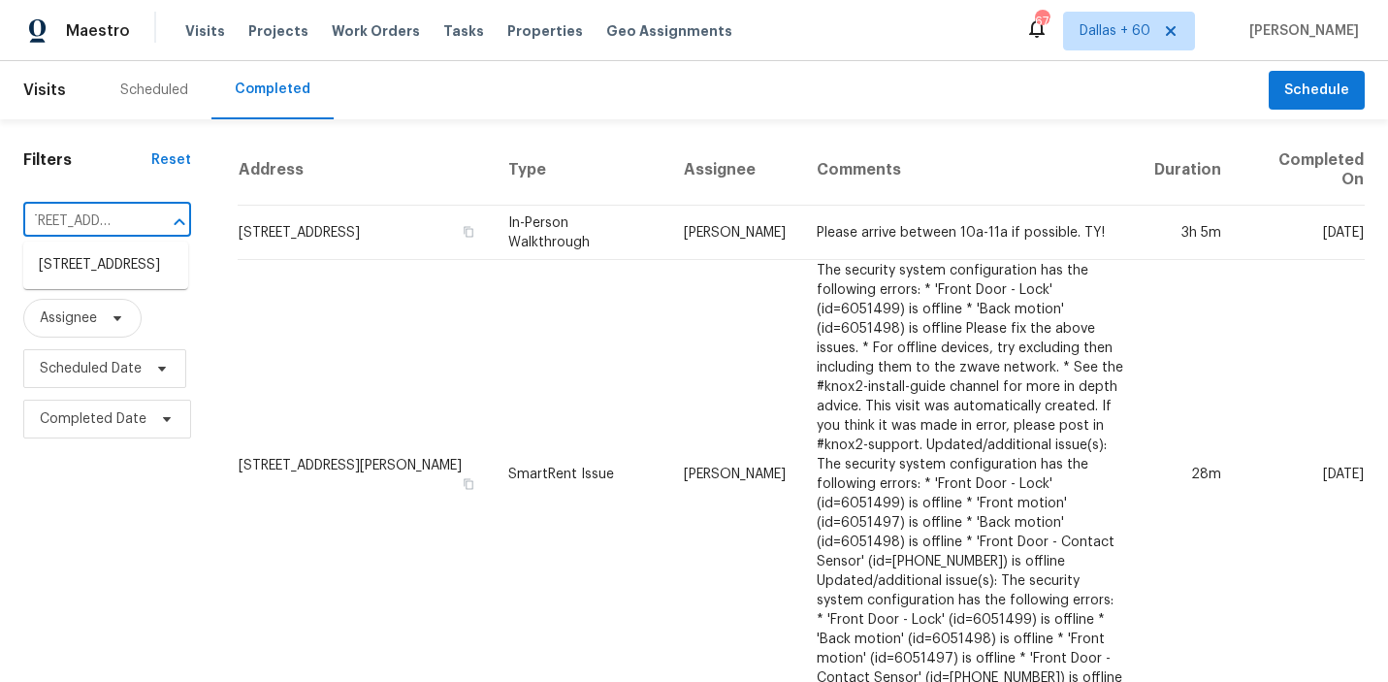
type input "325 Dark Forest Dr, Chapel Hill, NC 27516"
click at [134, 279] on li "325 Dark Forest Dr, Chapel Hill, NC 27516" at bounding box center [105, 265] width 165 height 32
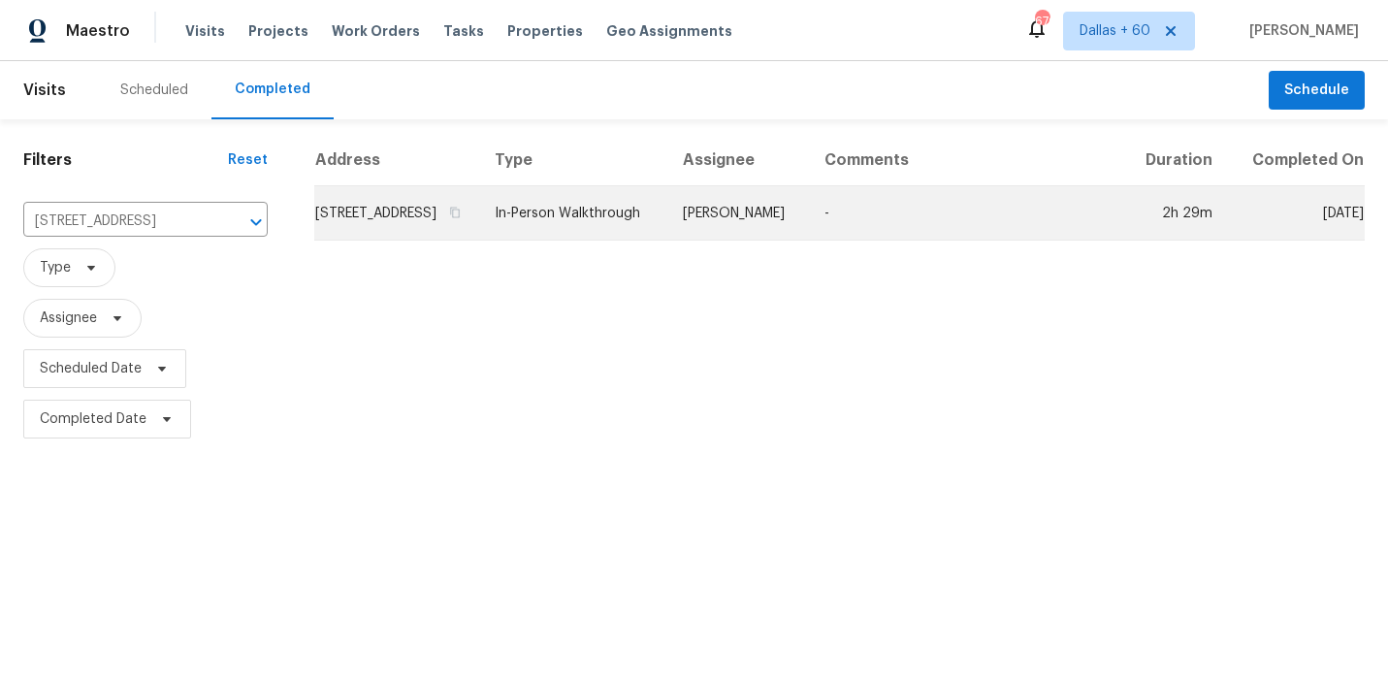
click at [479, 237] on td "325 Dark Forest Dr, Chapel Hill, NC 27516" at bounding box center [396, 213] width 165 height 54
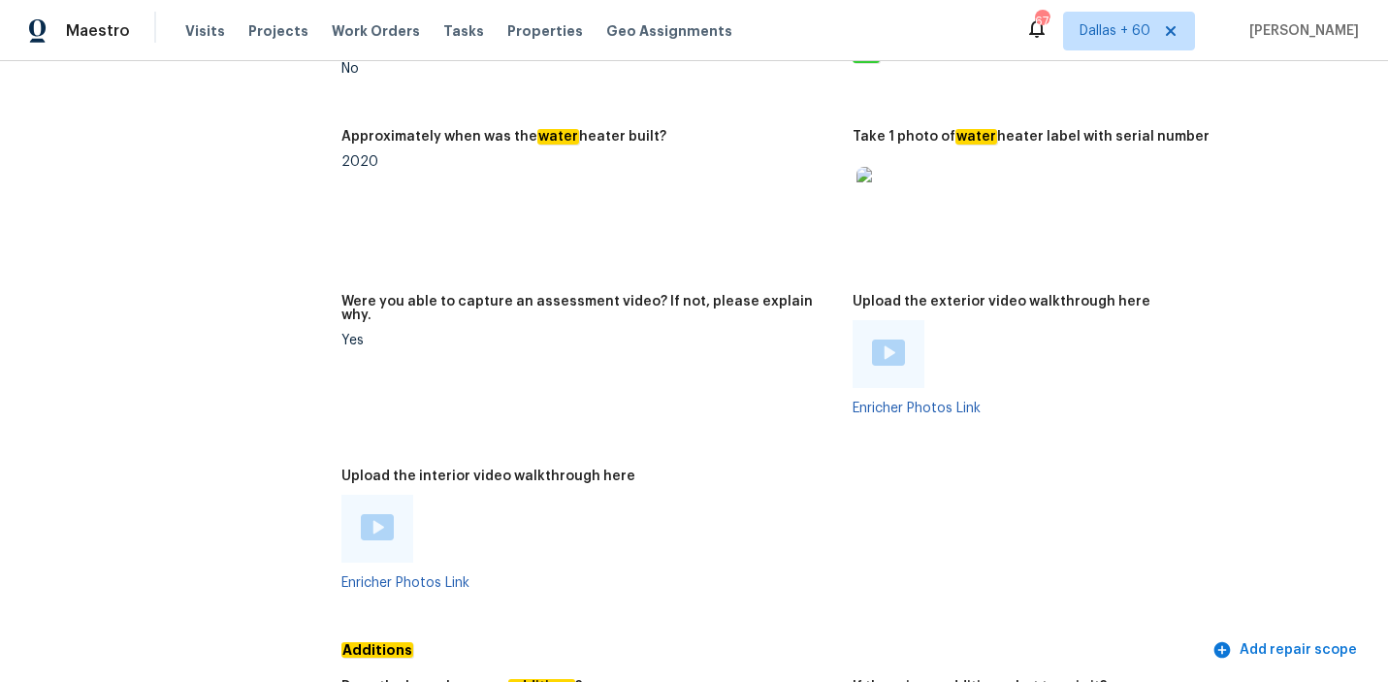
scroll to position [4011, 0]
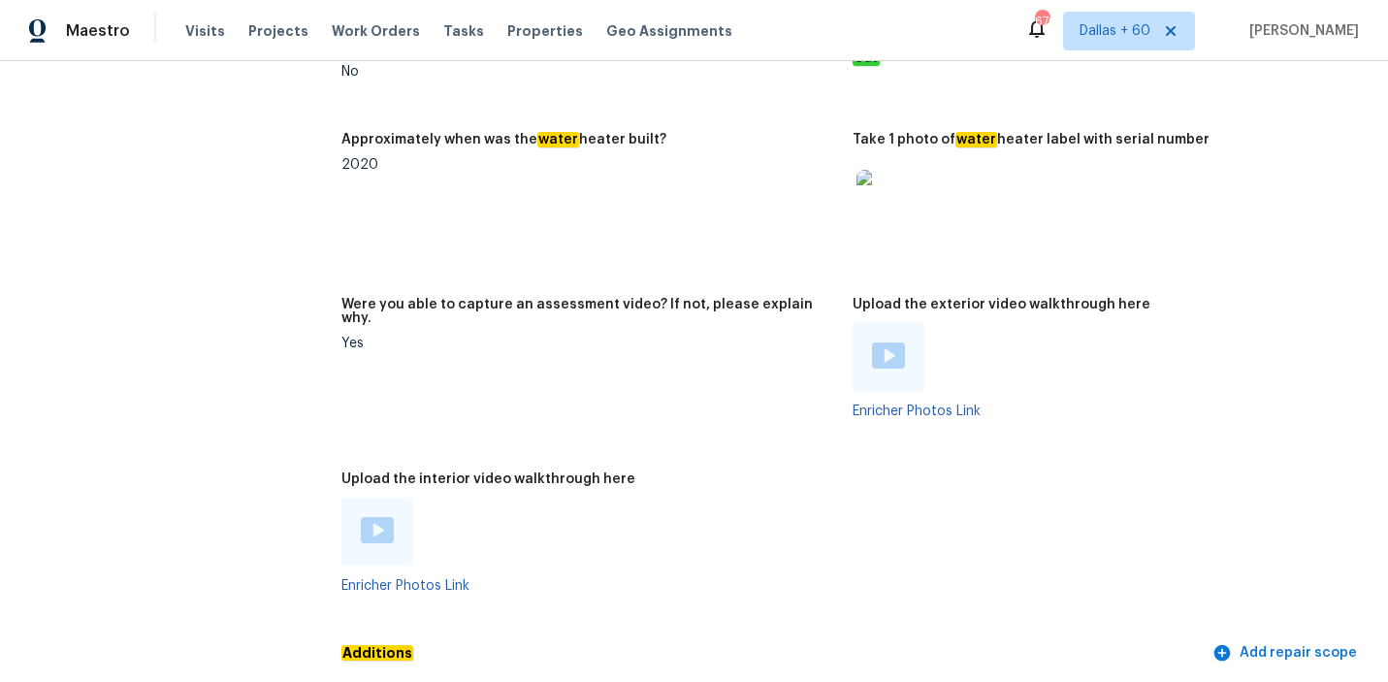
click at [373, 517] on img at bounding box center [377, 530] width 33 height 26
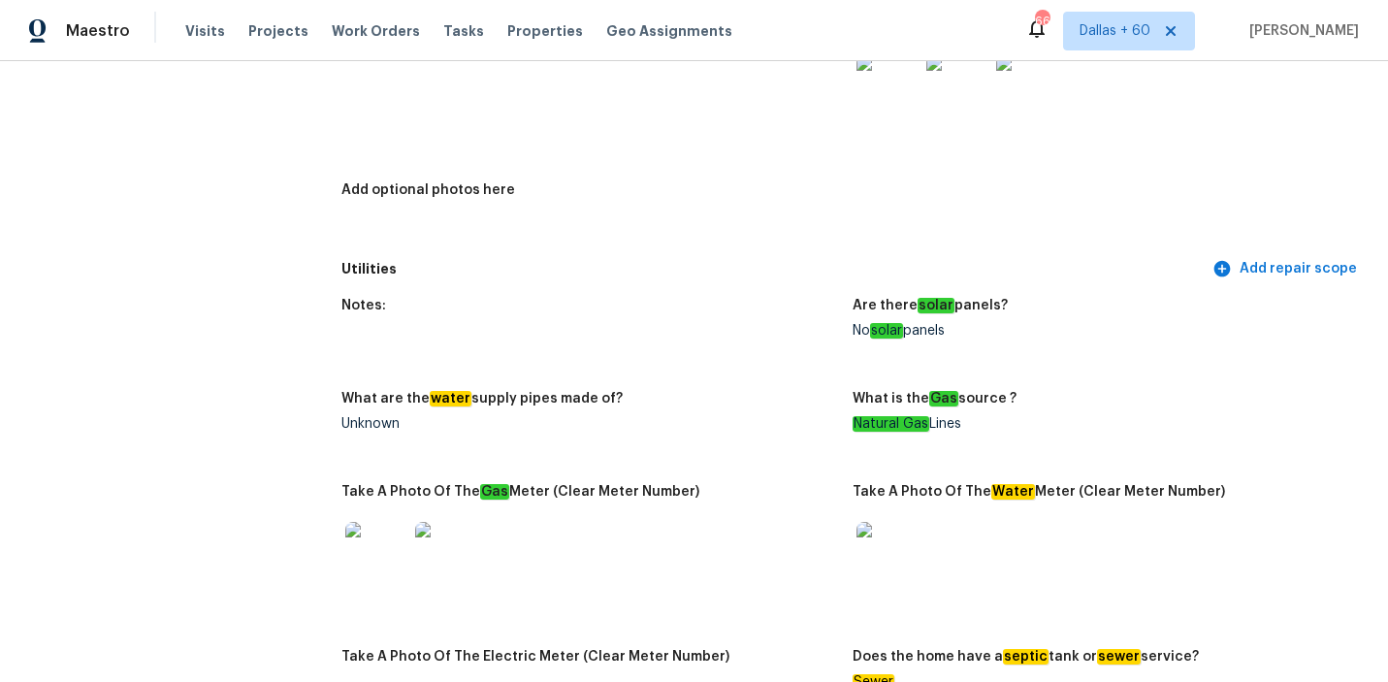
scroll to position [3337, 0]
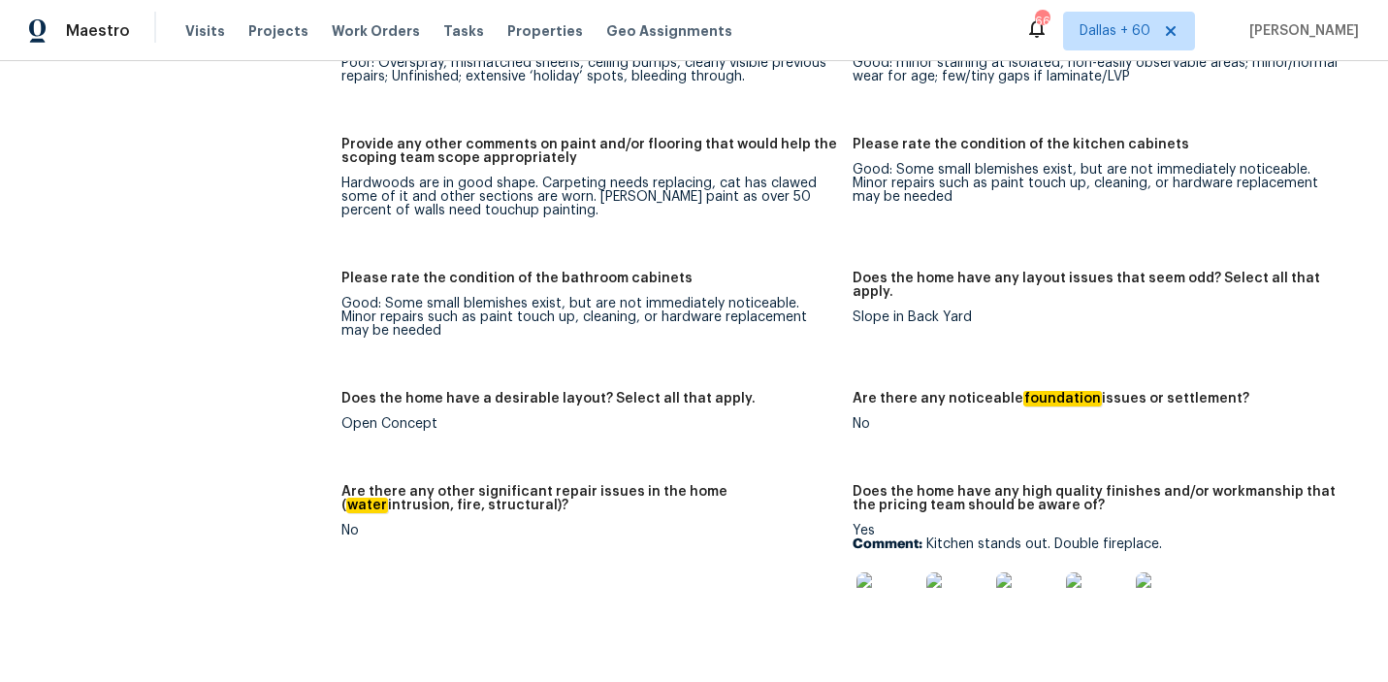
click at [893, 575] on img at bounding box center [888, 603] width 62 height 62
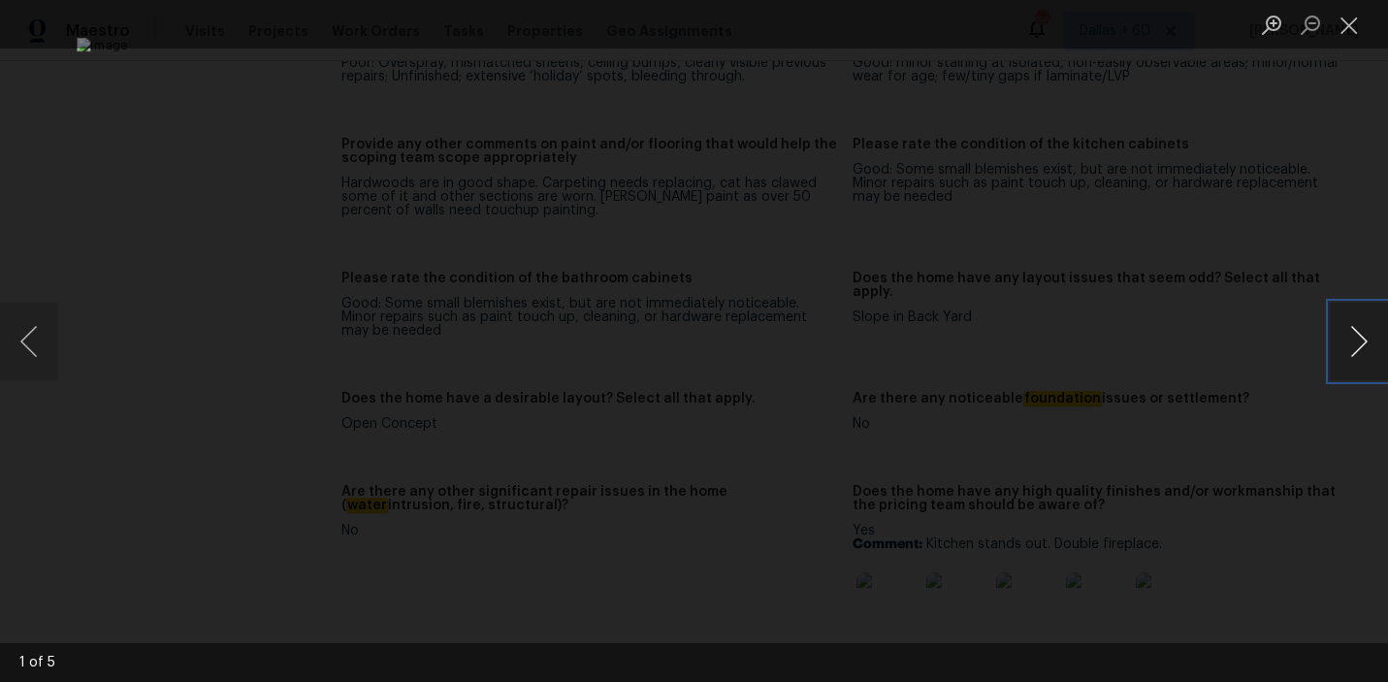
click at [1373, 339] on button "Next image" at bounding box center [1359, 342] width 58 height 78
click at [1334, 413] on div "Lightbox" at bounding box center [694, 341] width 1388 height 682
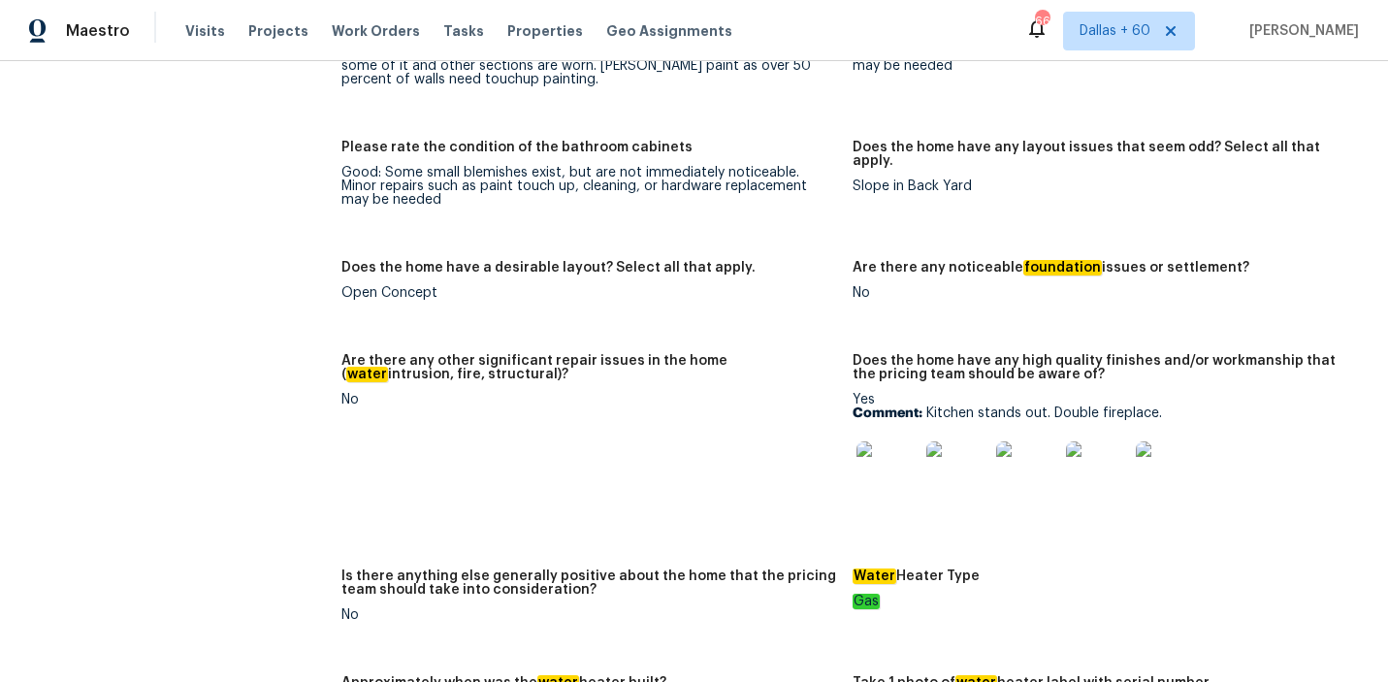
scroll to position [3471, 0]
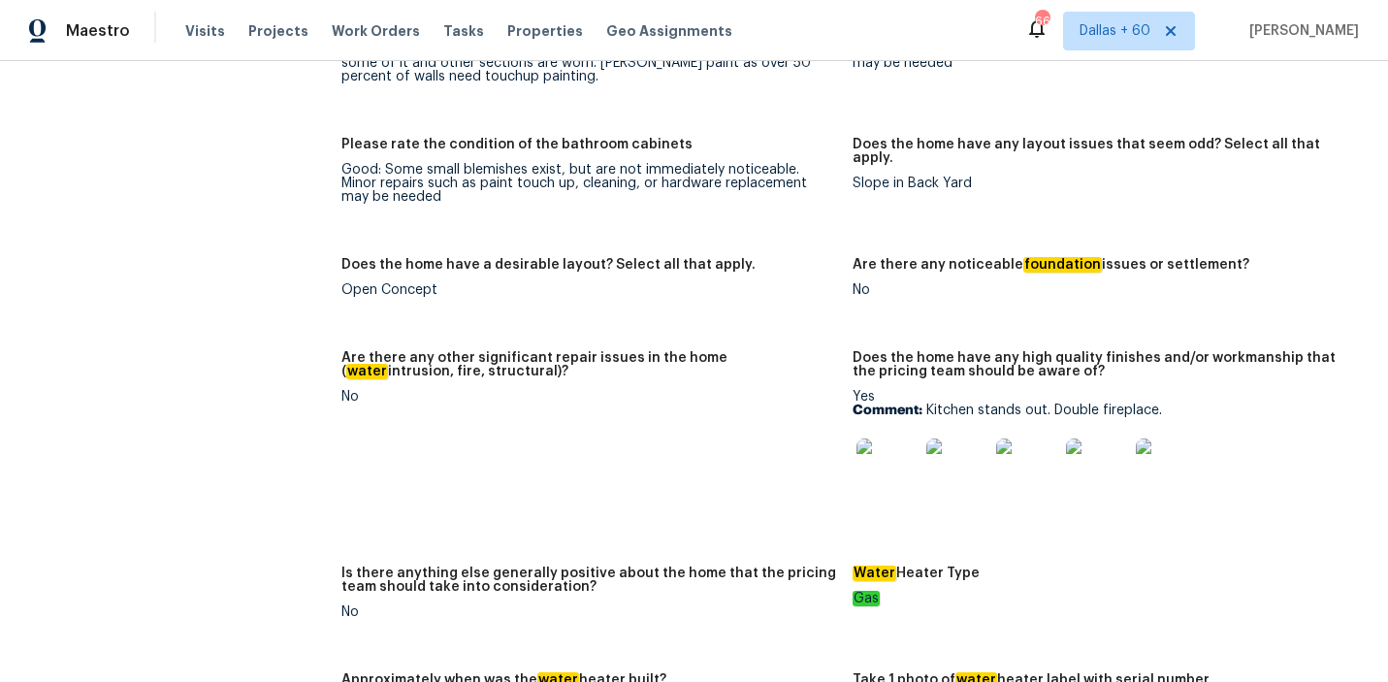
click at [1184, 452] on img at bounding box center [1167, 469] width 62 height 62
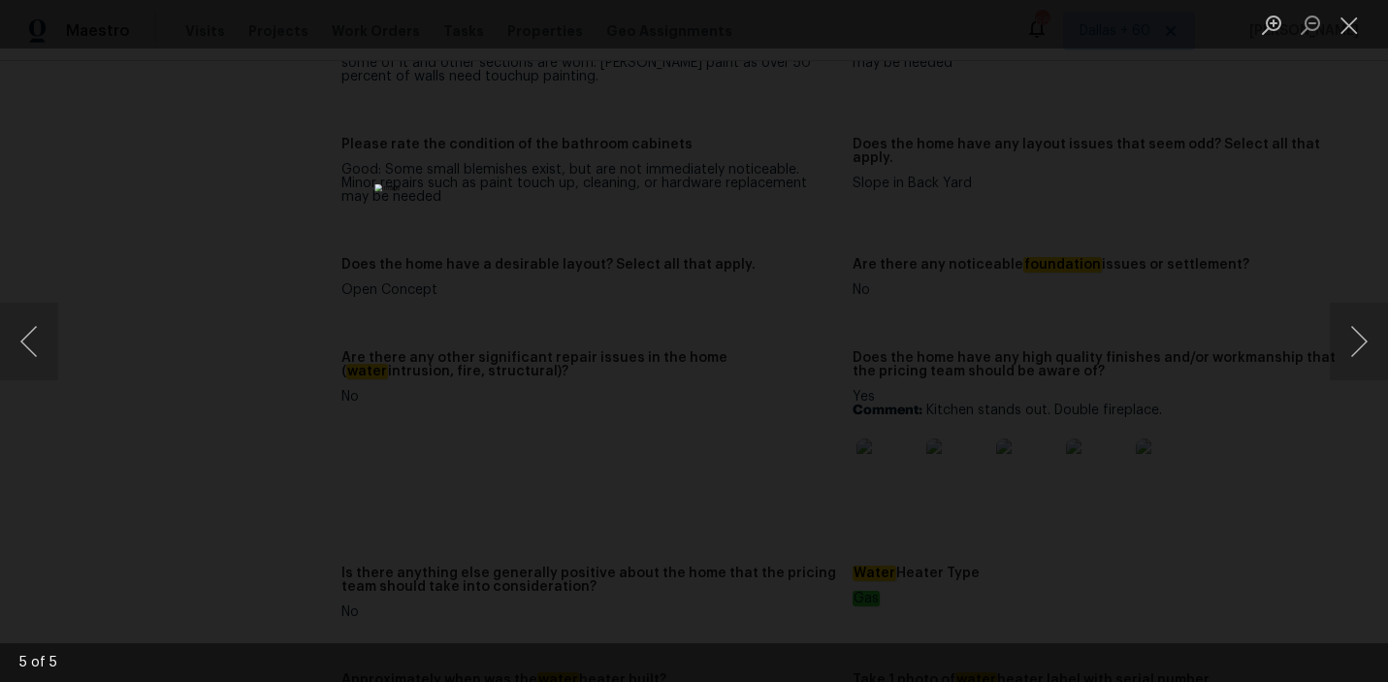
click at [1046, 452] on div "Lightbox" at bounding box center [694, 341] width 1388 height 682
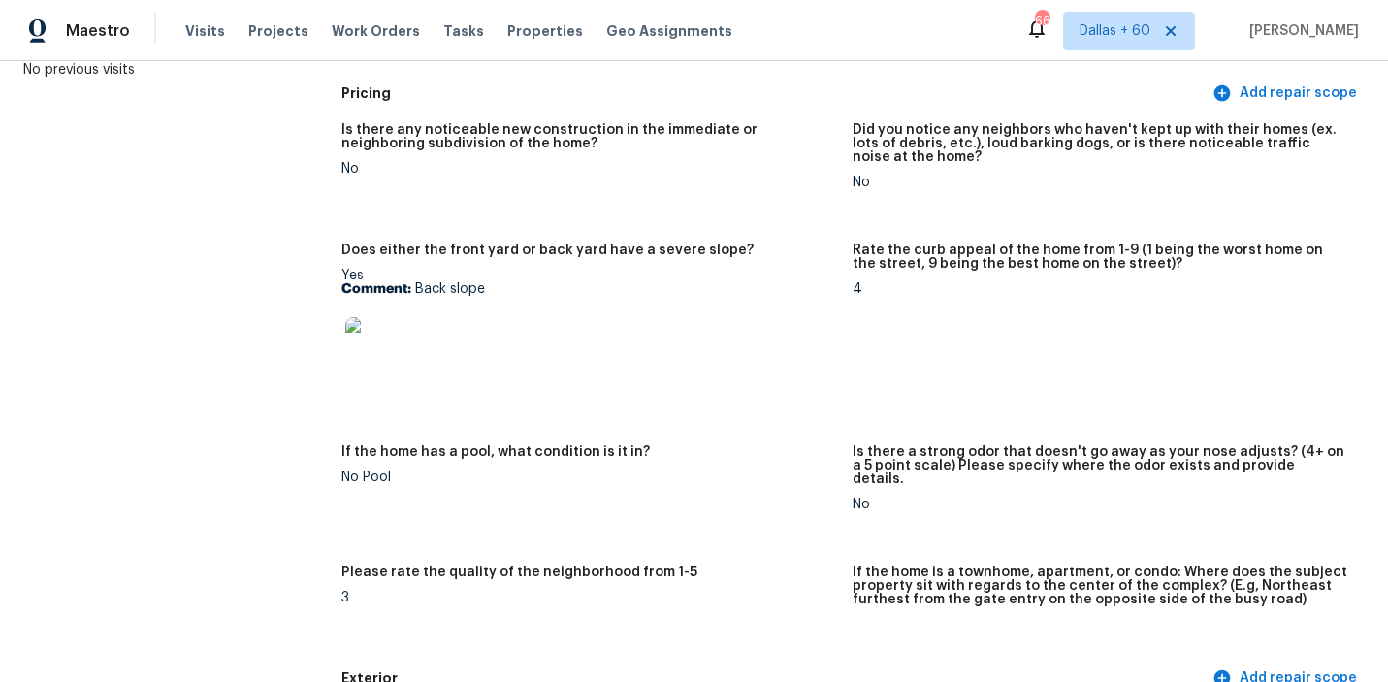
scroll to position [223, 0]
click at [380, 349] on img at bounding box center [376, 347] width 62 height 62
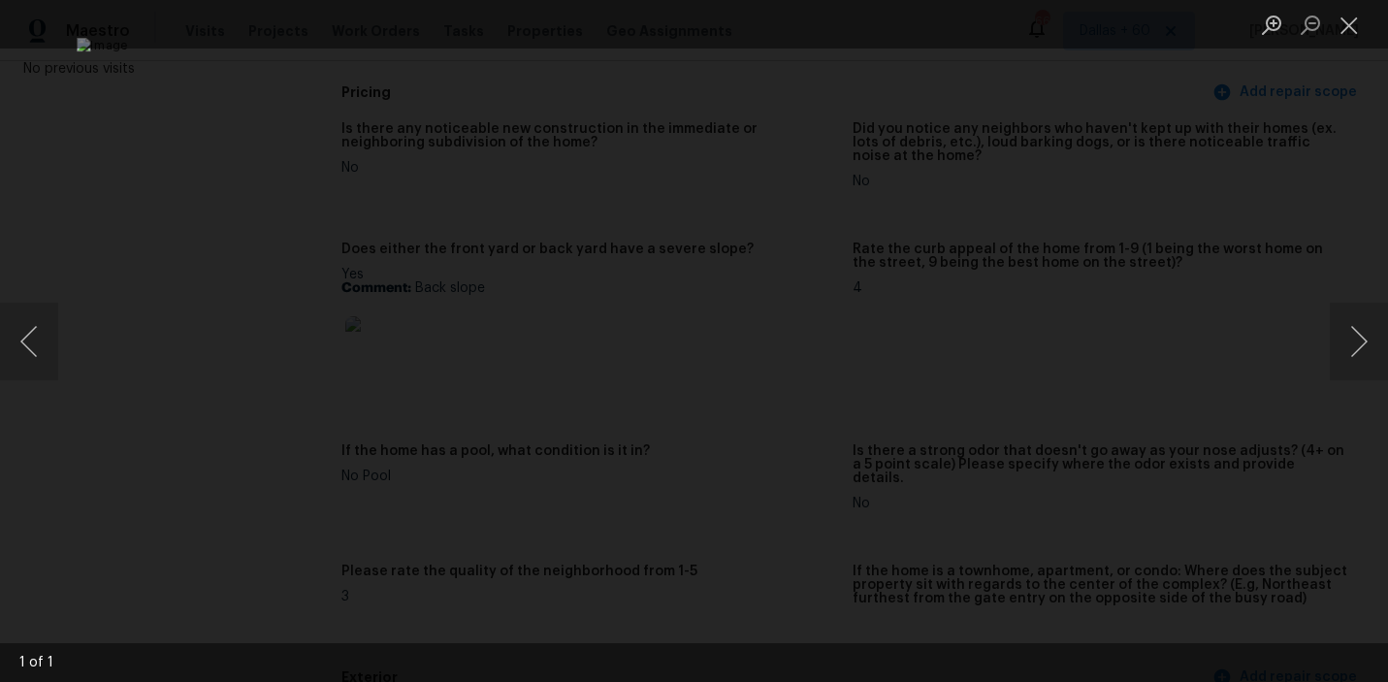
click at [1291, 171] on div "Lightbox" at bounding box center [694, 341] width 1388 height 682
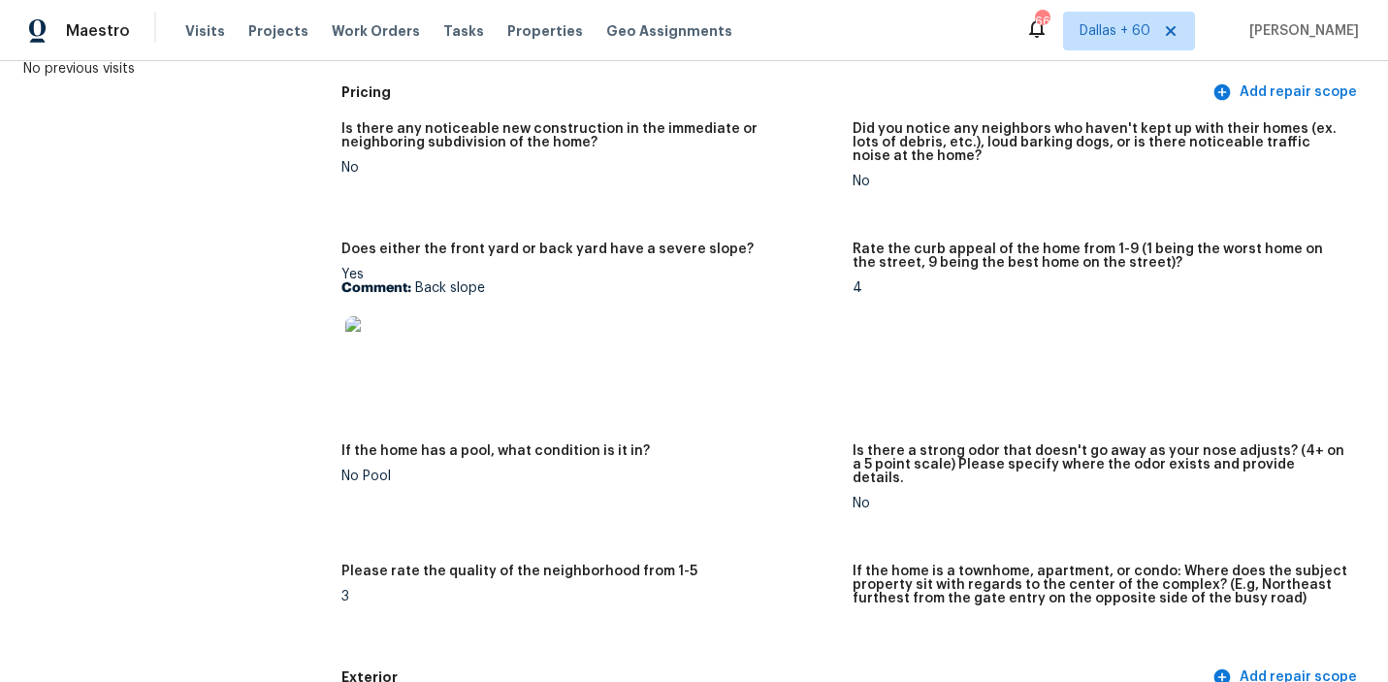
scroll to position [4644, 0]
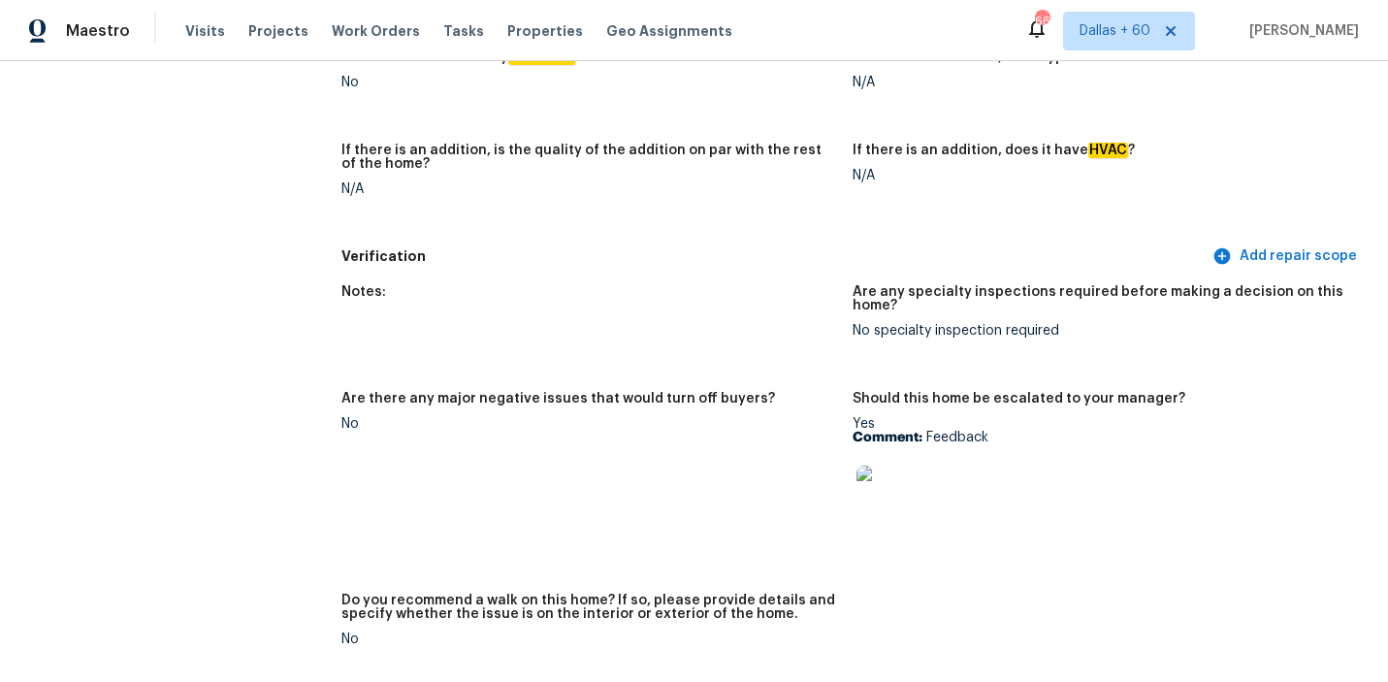
click at [889, 471] on img at bounding box center [888, 497] width 62 height 62
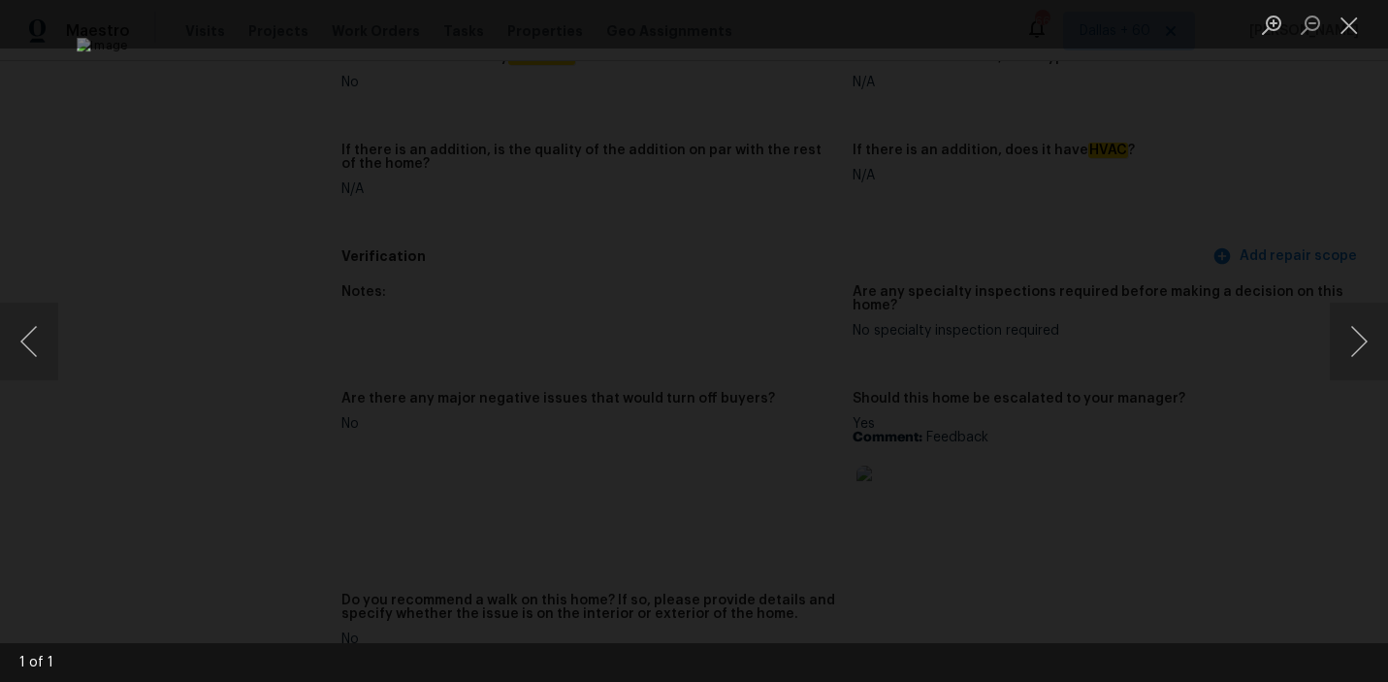
click at [1180, 244] on div "Lightbox" at bounding box center [694, 341] width 1388 height 682
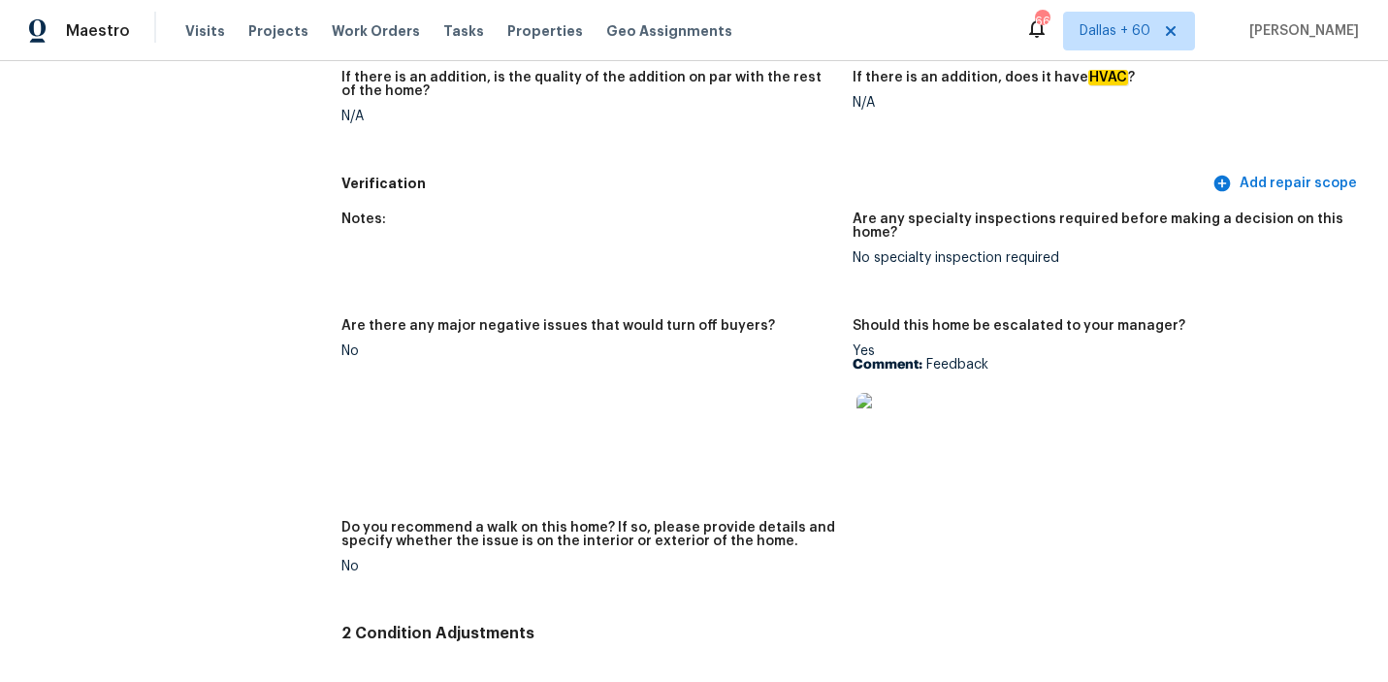
scroll to position [4689, 0]
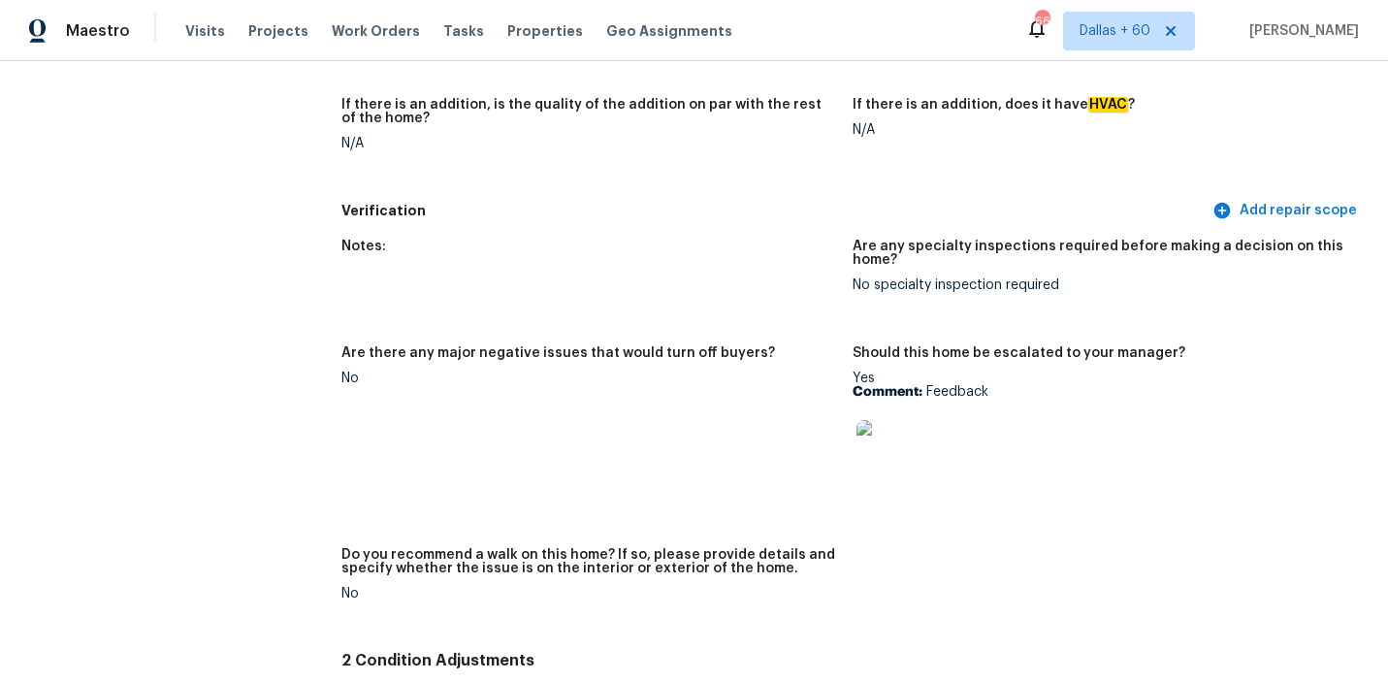
click at [894, 434] on img at bounding box center [888, 451] width 62 height 62
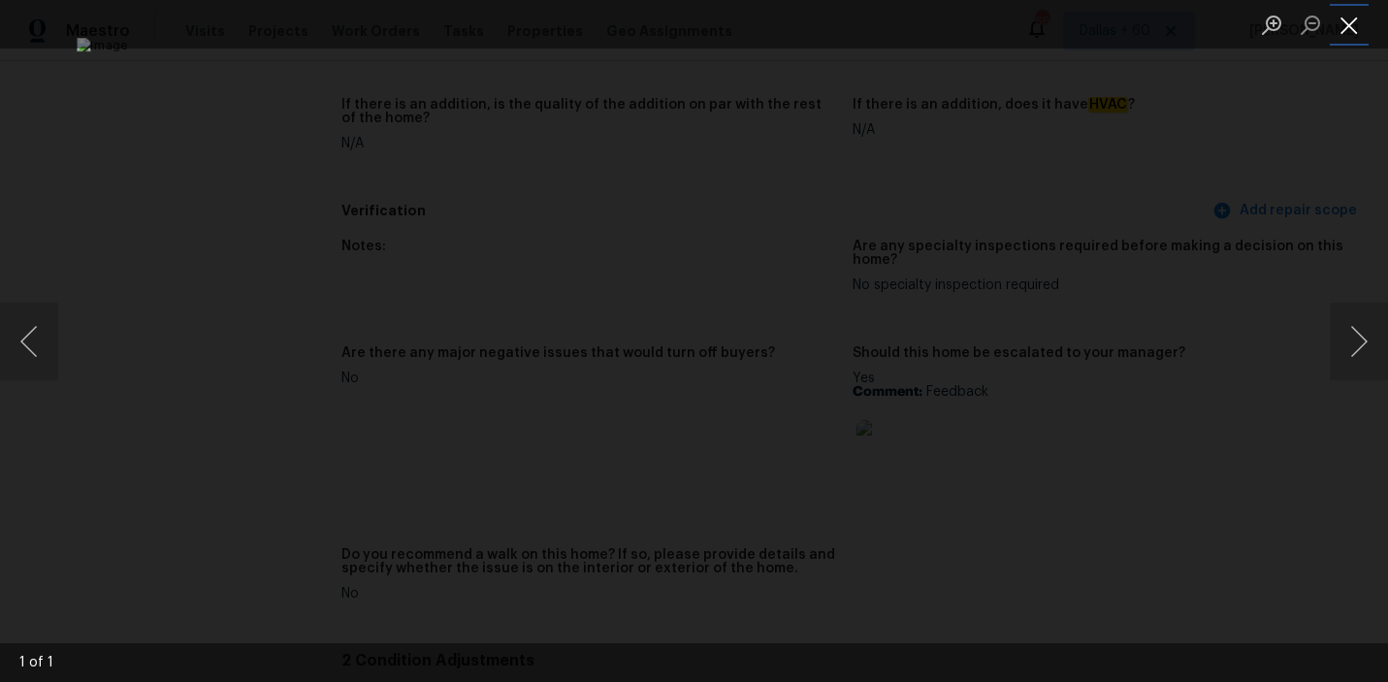
click at [1355, 30] on button "Close lightbox" at bounding box center [1349, 25] width 39 height 34
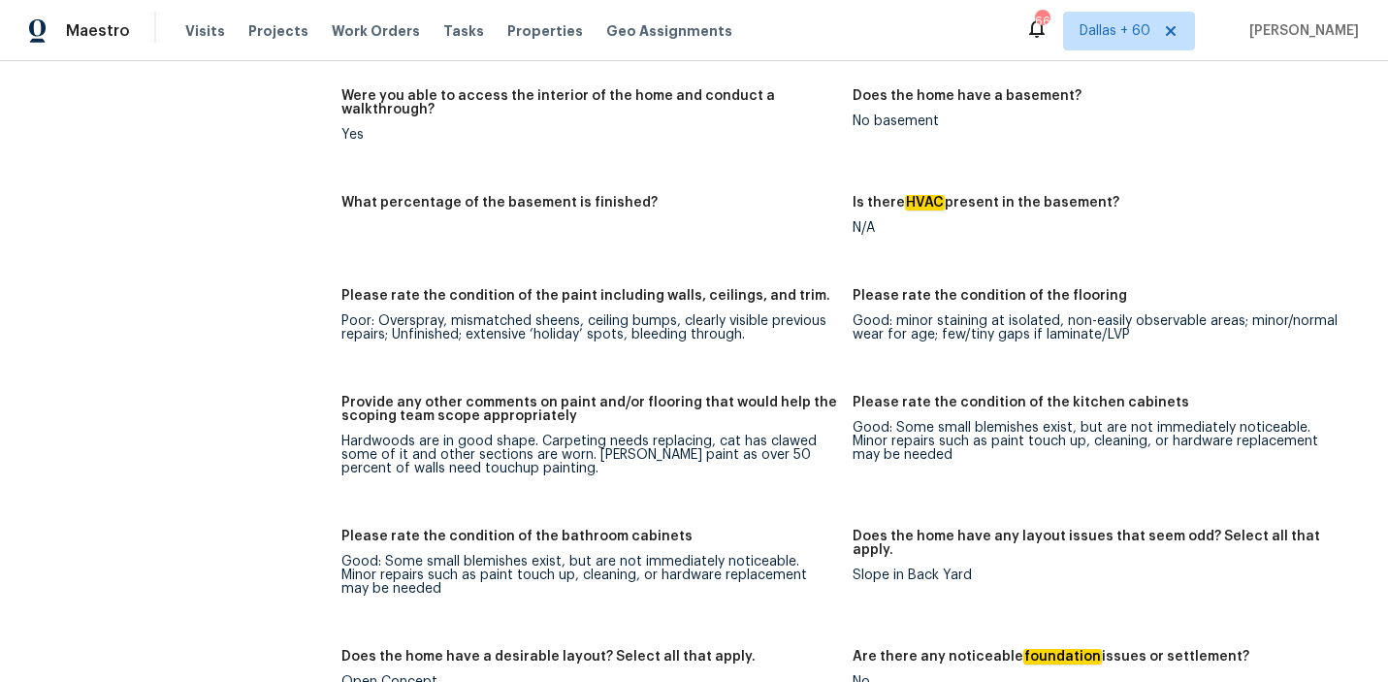
scroll to position [3119, 0]
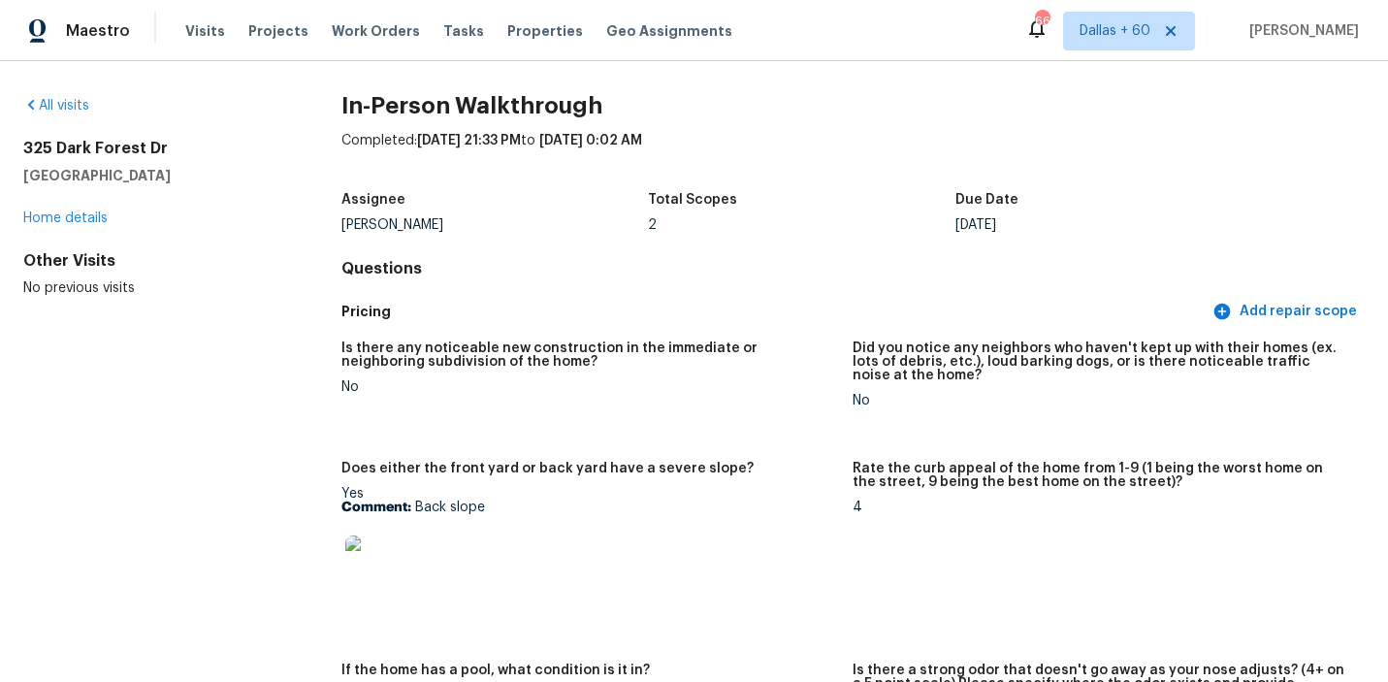
scroll to position [0, 0]
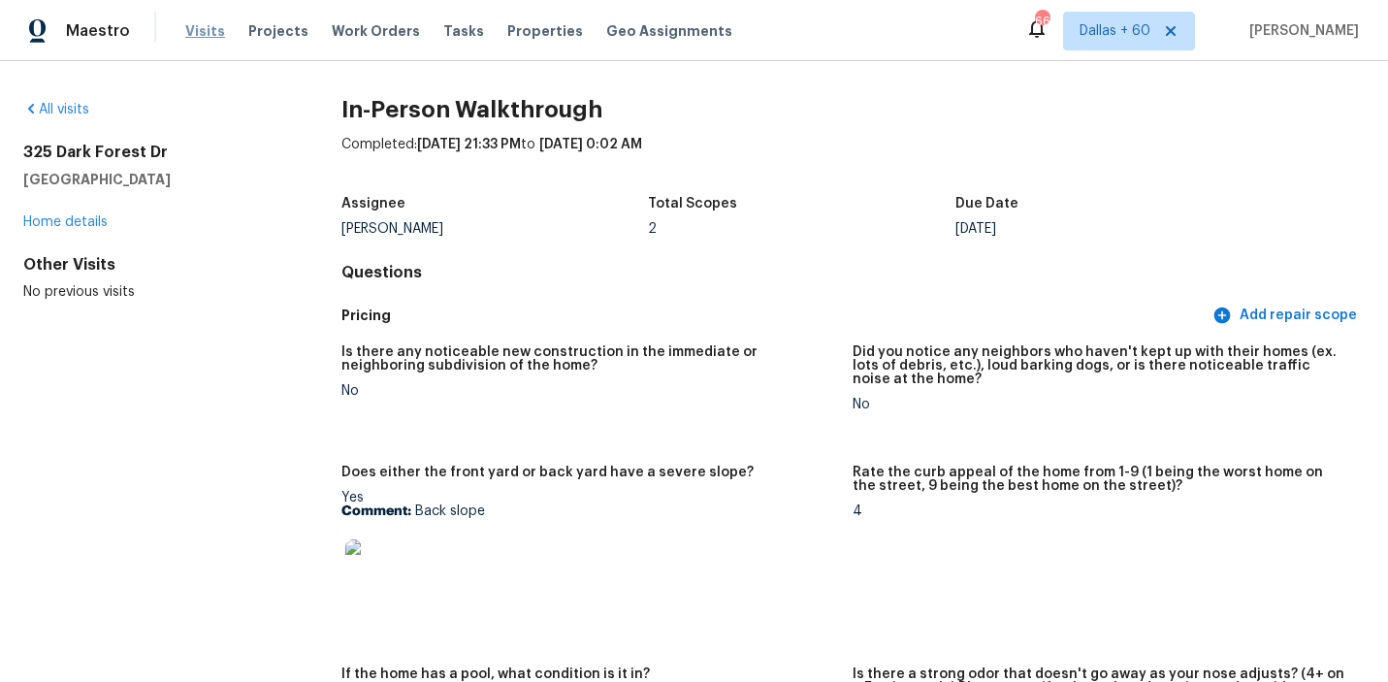
click at [203, 31] on span "Visits" at bounding box center [205, 30] width 40 height 19
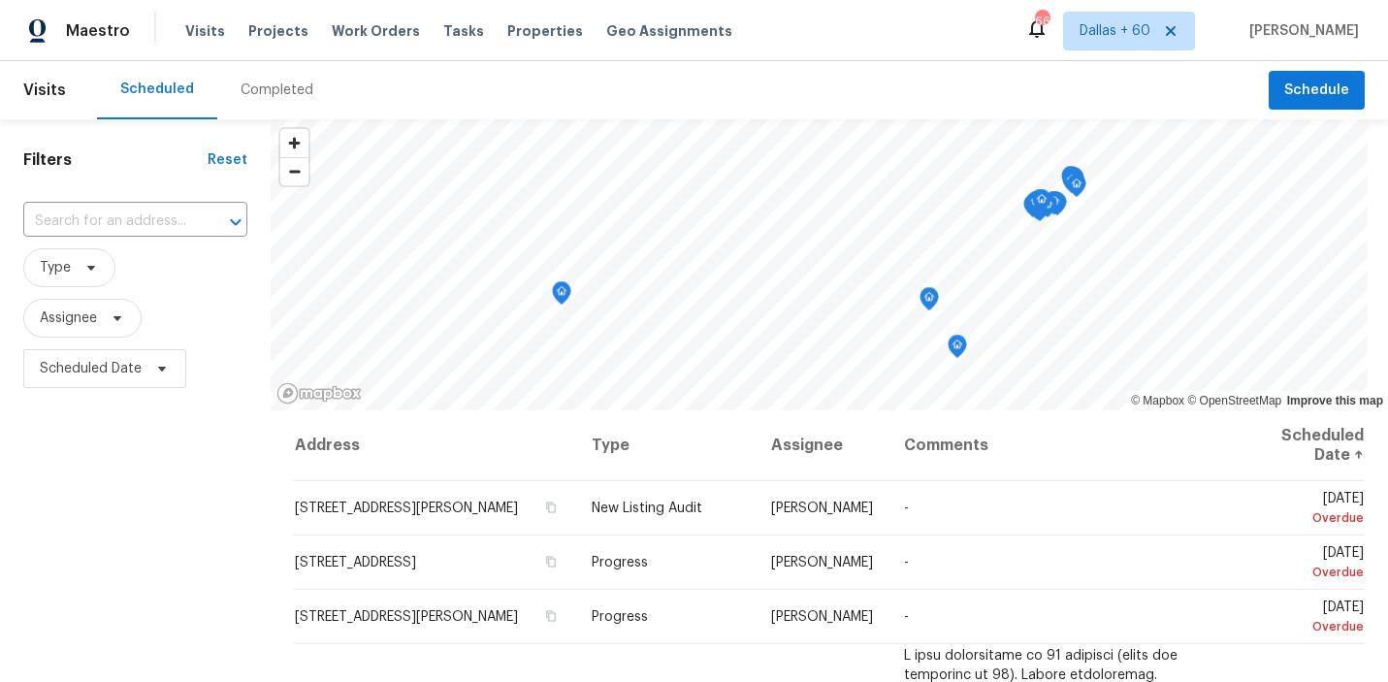
click at [248, 86] on div "Completed" at bounding box center [277, 90] width 73 height 19
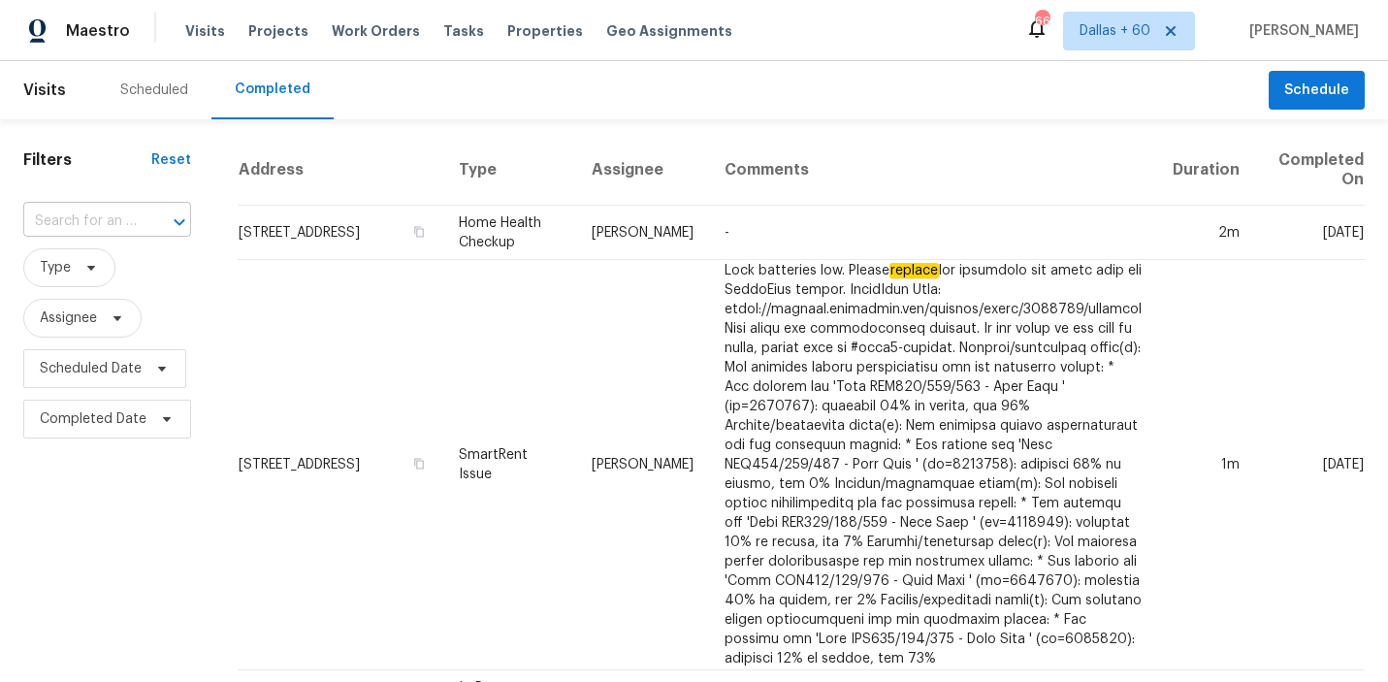
click at [130, 217] on input "text" at bounding box center [80, 222] width 114 height 30
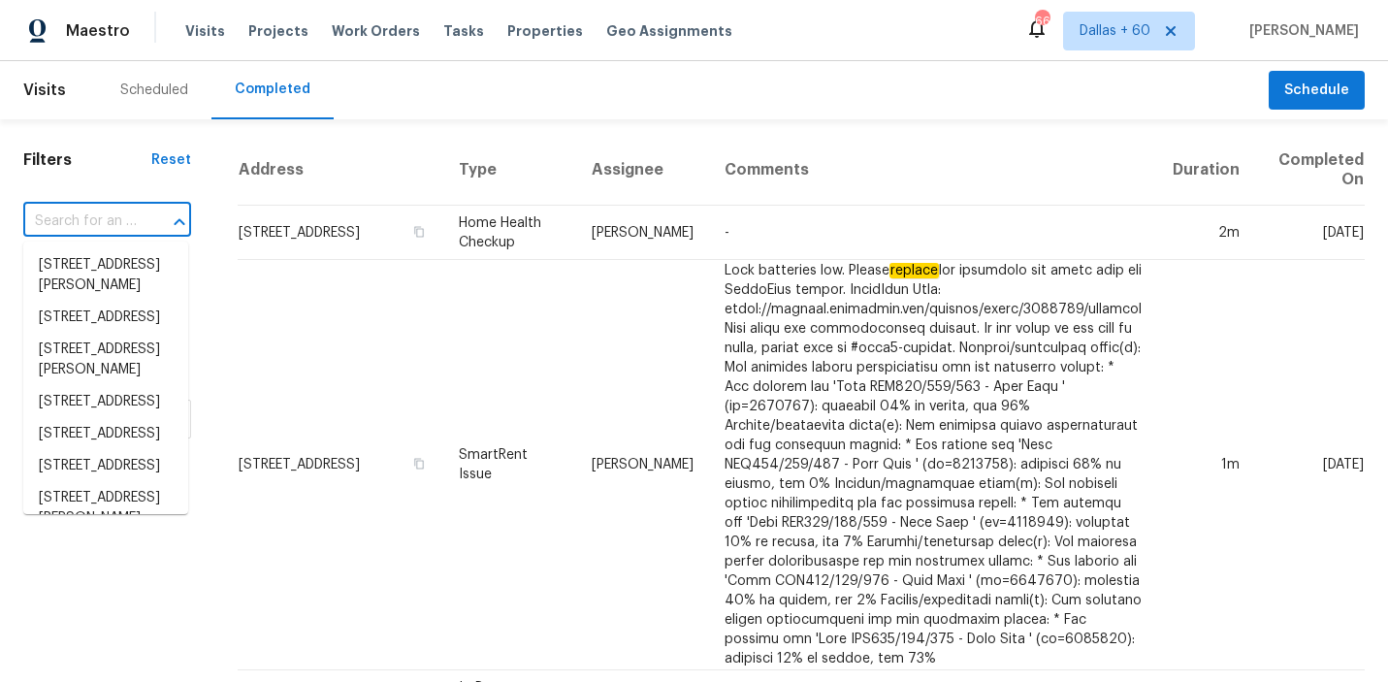
paste input "106 Savona Way, North Venice, FL 34275"
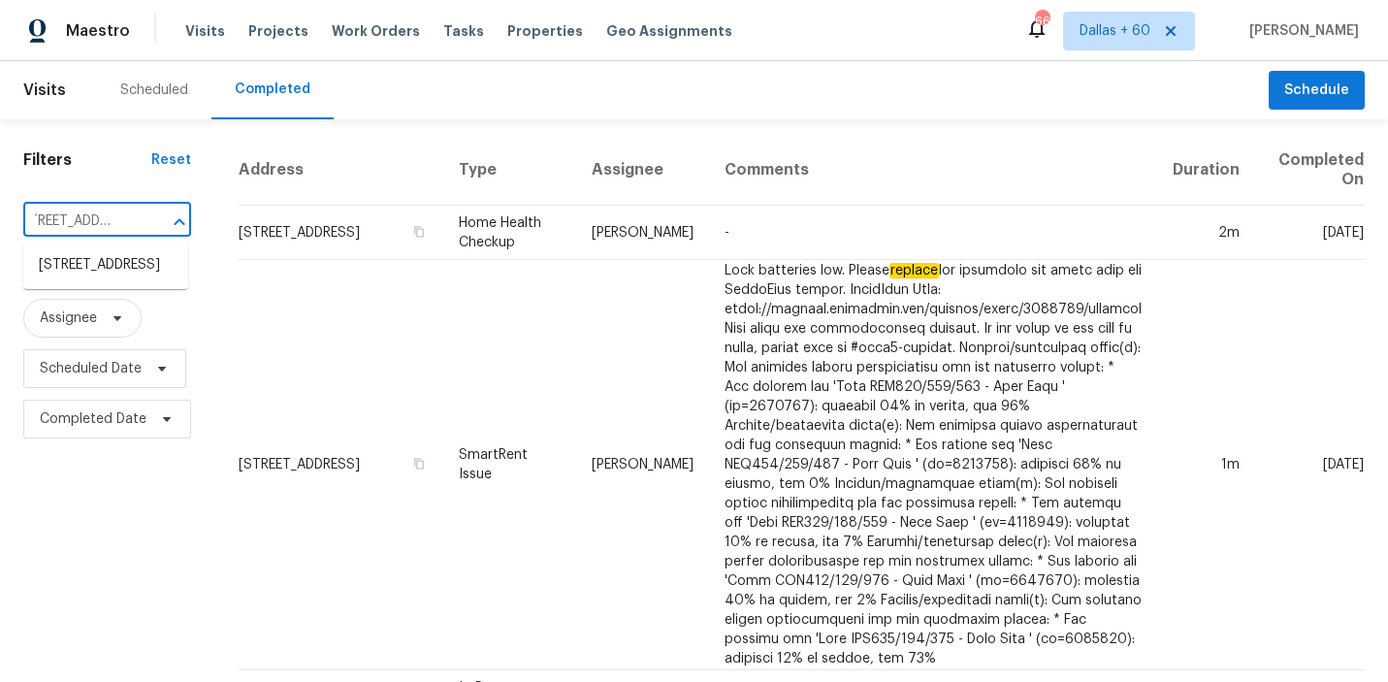
type input "106 Savona Way, North Venice, FL 34275"
click at [138, 268] on li "106 Savona Way, North Venice, FL 34275" at bounding box center [105, 265] width 165 height 32
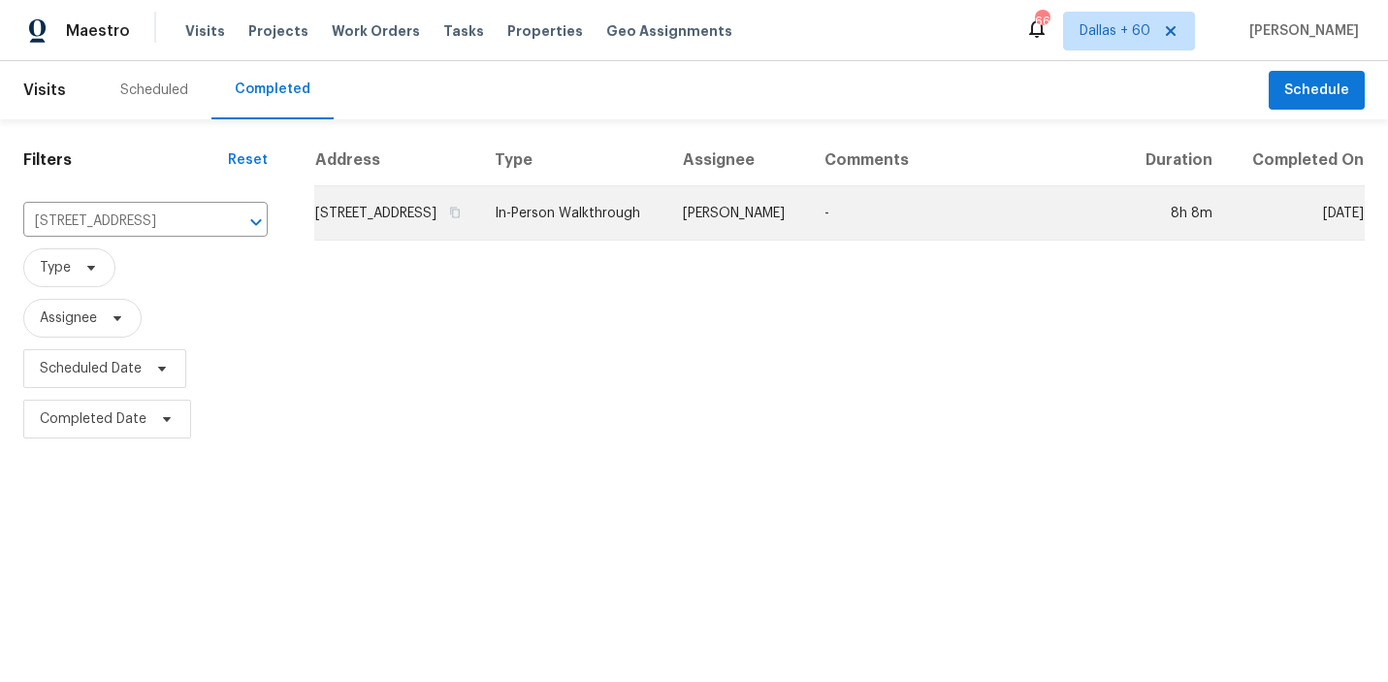
click at [479, 241] on td "106 Savona Way, North Venice, FL 34275" at bounding box center [396, 213] width 165 height 54
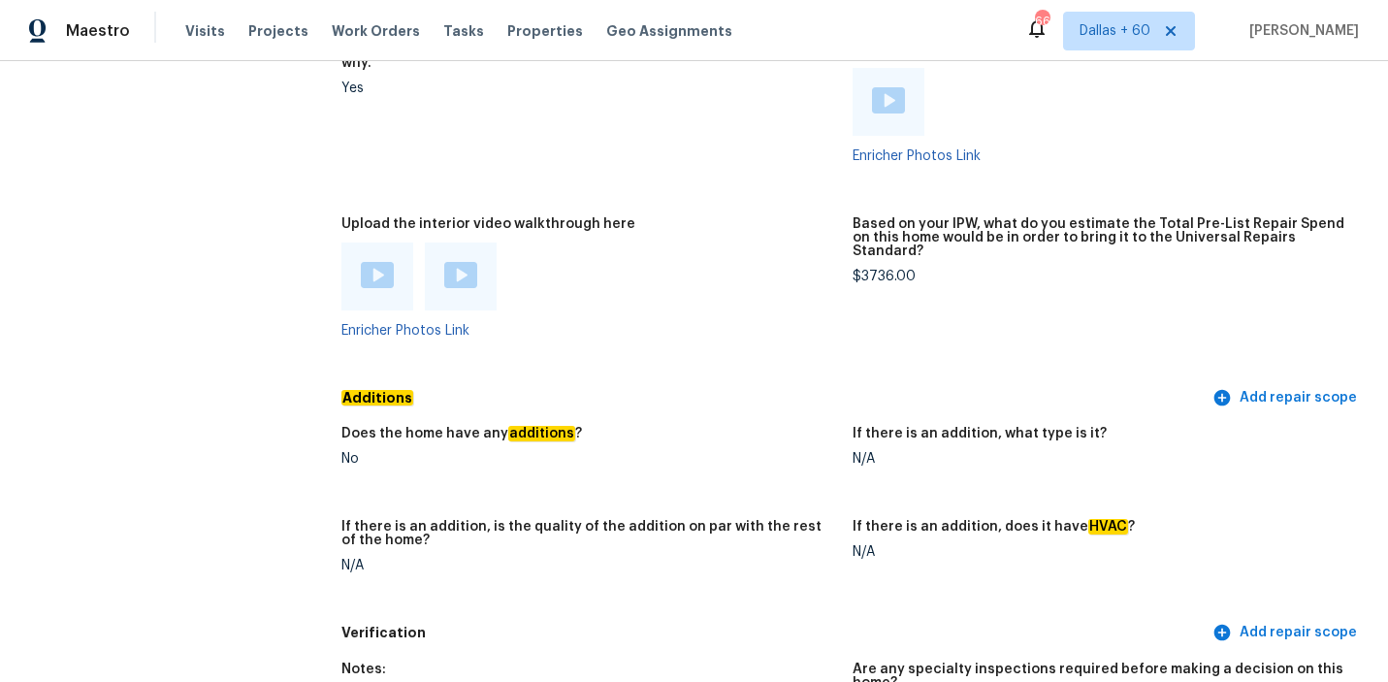
scroll to position [4063, 0]
click at [373, 264] on img at bounding box center [377, 277] width 33 height 26
click at [457, 264] on img at bounding box center [460, 277] width 33 height 26
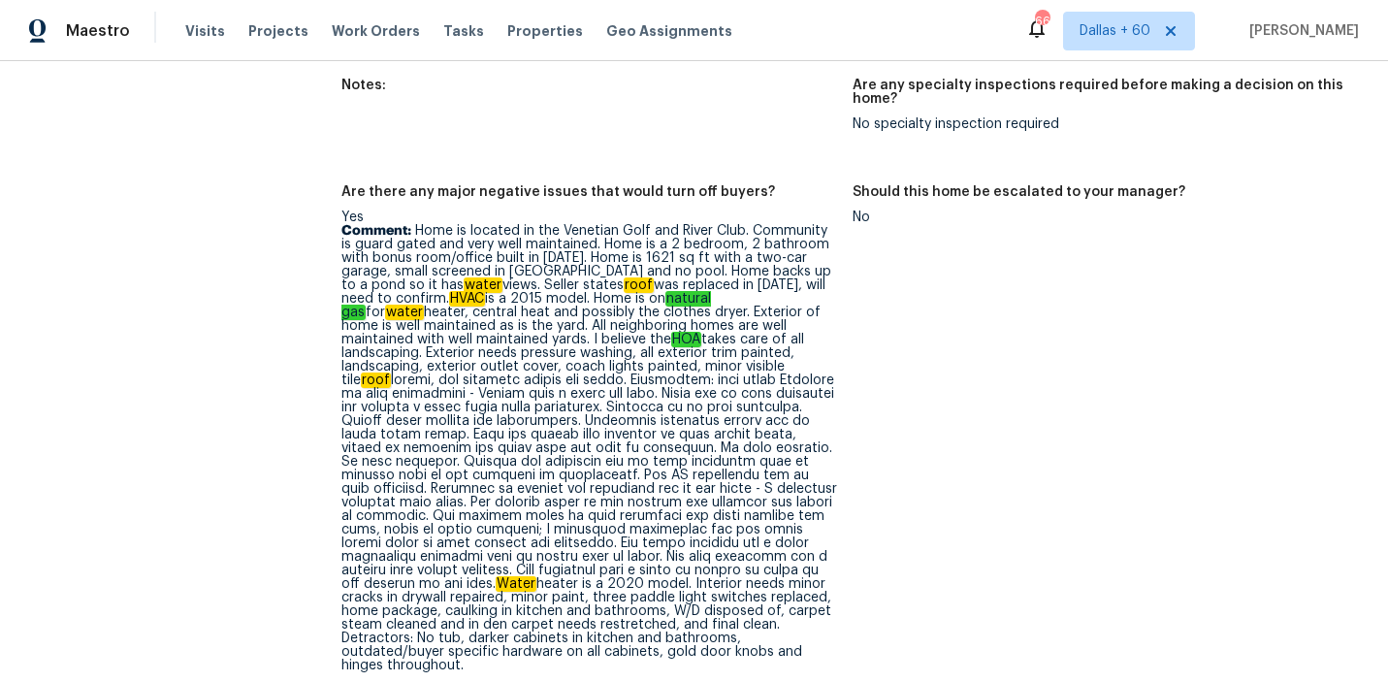
scroll to position [4650, 0]
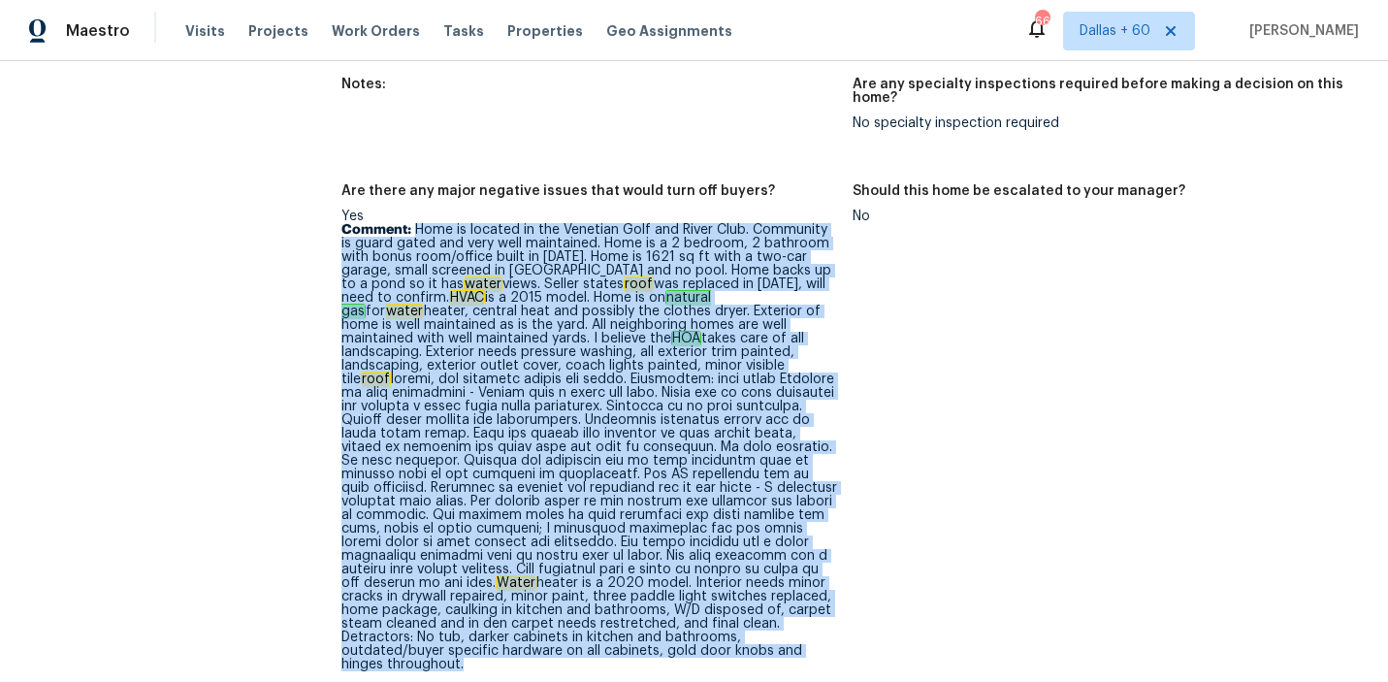
drag, startPoint x: 414, startPoint y: 199, endPoint x: 839, endPoint y: 648, distance: 618.3
click at [839, 648] on figure "Are there any major negative issues that would turn off buyers? Yes Comment: Ho…" at bounding box center [597, 490] width 512 height 613
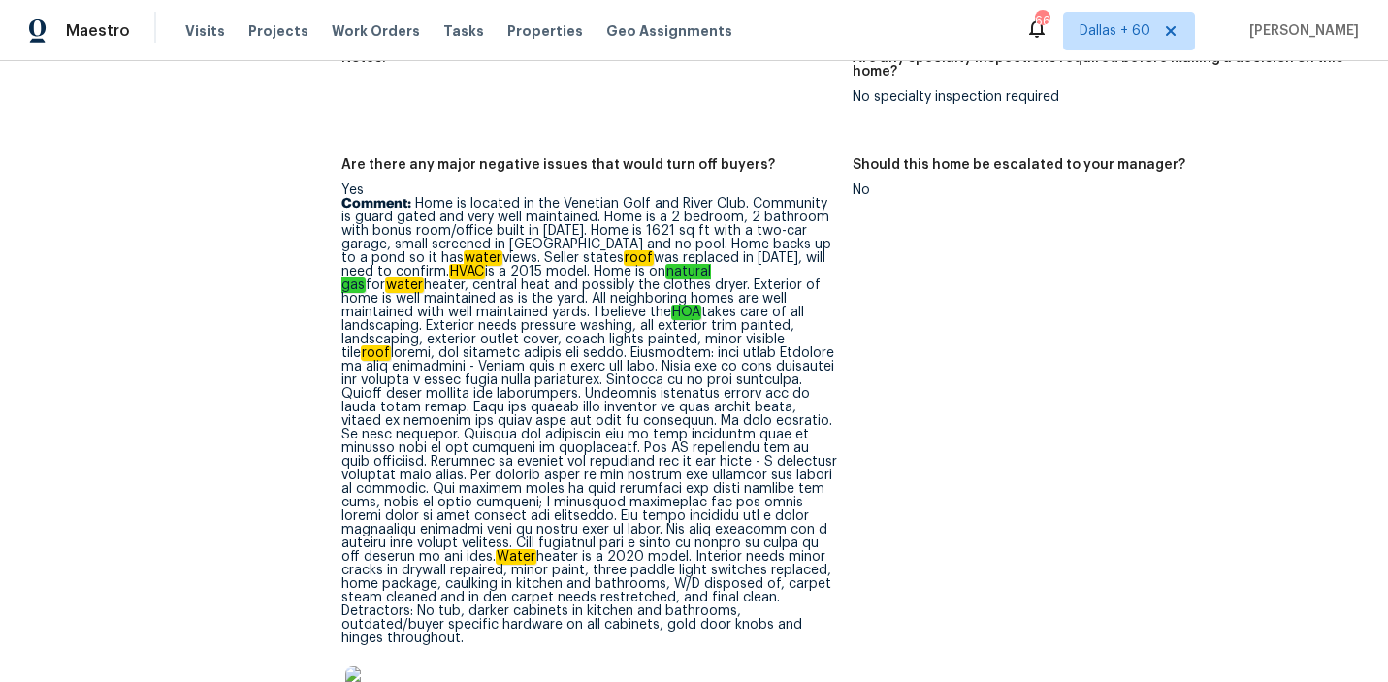
scroll to position [4682, 0]
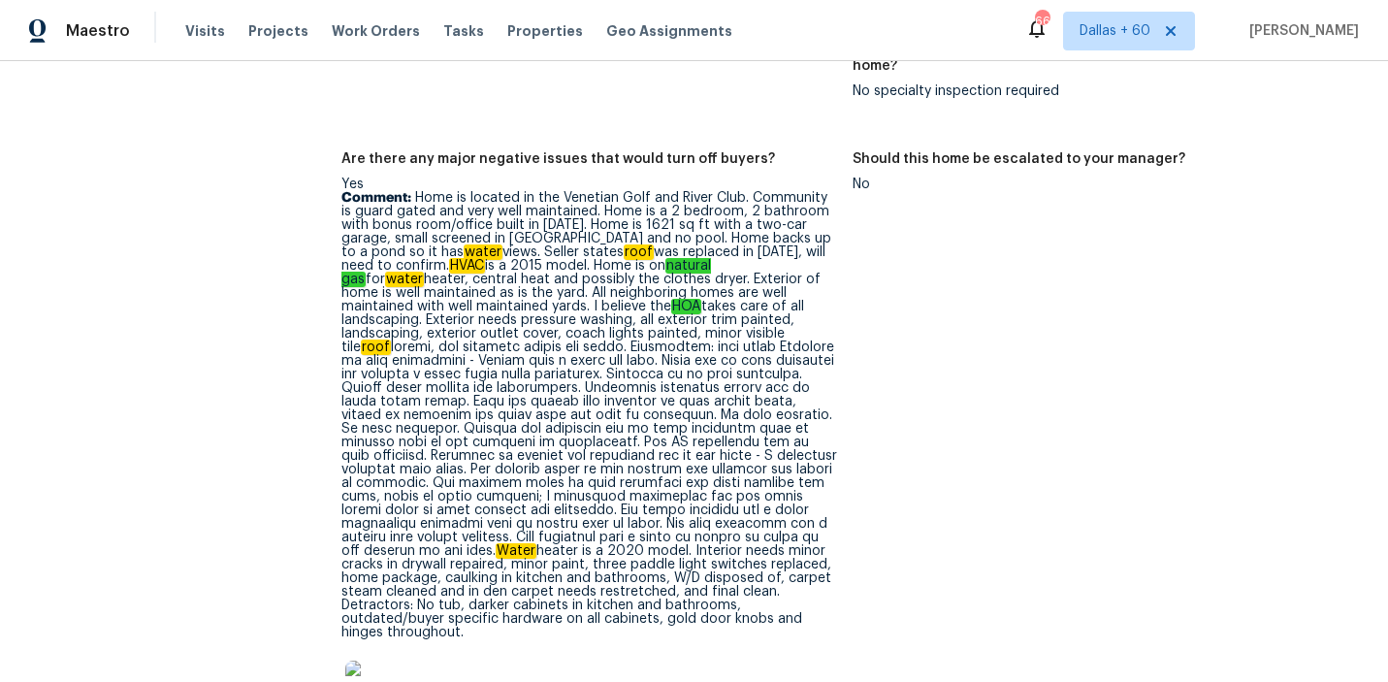
drag, startPoint x: 413, startPoint y: 169, endPoint x: 641, endPoint y: 597, distance: 484.8
click at [641, 596] on p "Comment: Home is located in the Venetian Golf and River Club. Community is guar…" at bounding box center [589, 415] width 497 height 448
copy p "Home is located in the Venetian Golf and River Club. Community is guard gated a…"
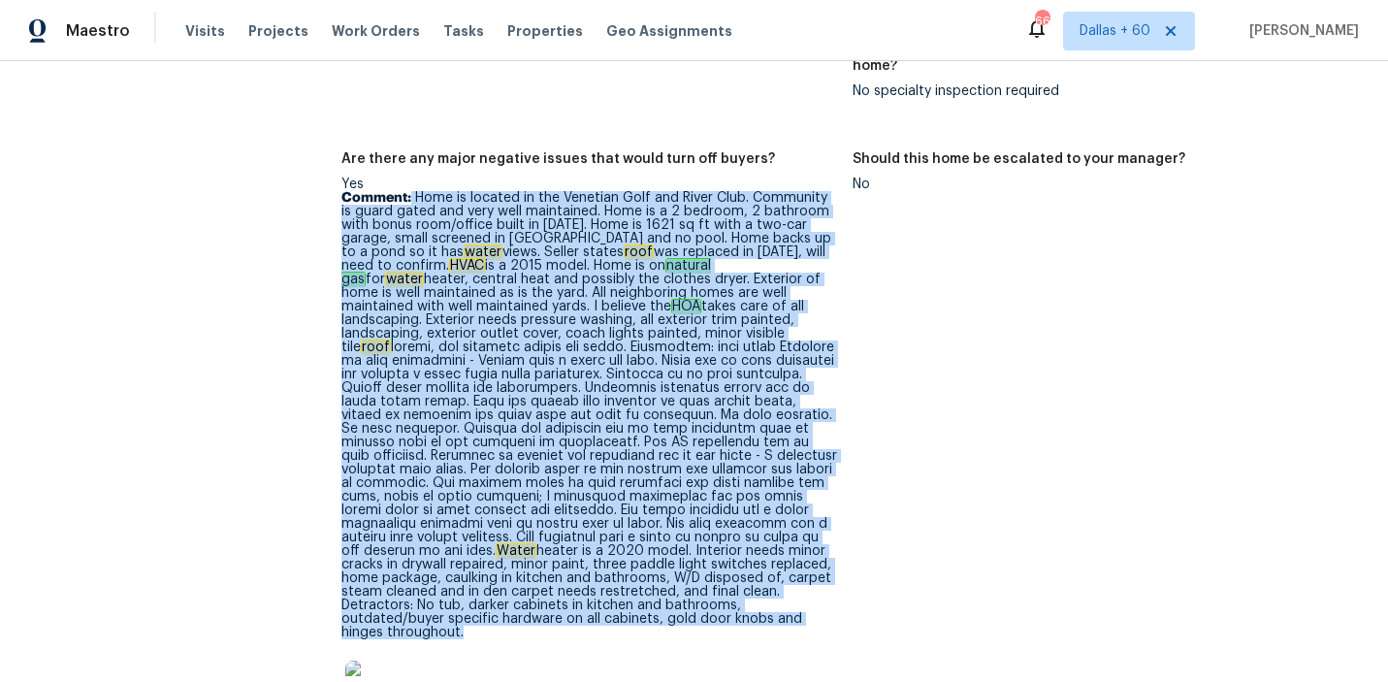
drag, startPoint x: 412, startPoint y: 167, endPoint x: 738, endPoint y: 596, distance: 538.6
click at [738, 597] on p "Comment: Home is located in the Venetian Golf and River Club. Community is guar…" at bounding box center [589, 415] width 497 height 448
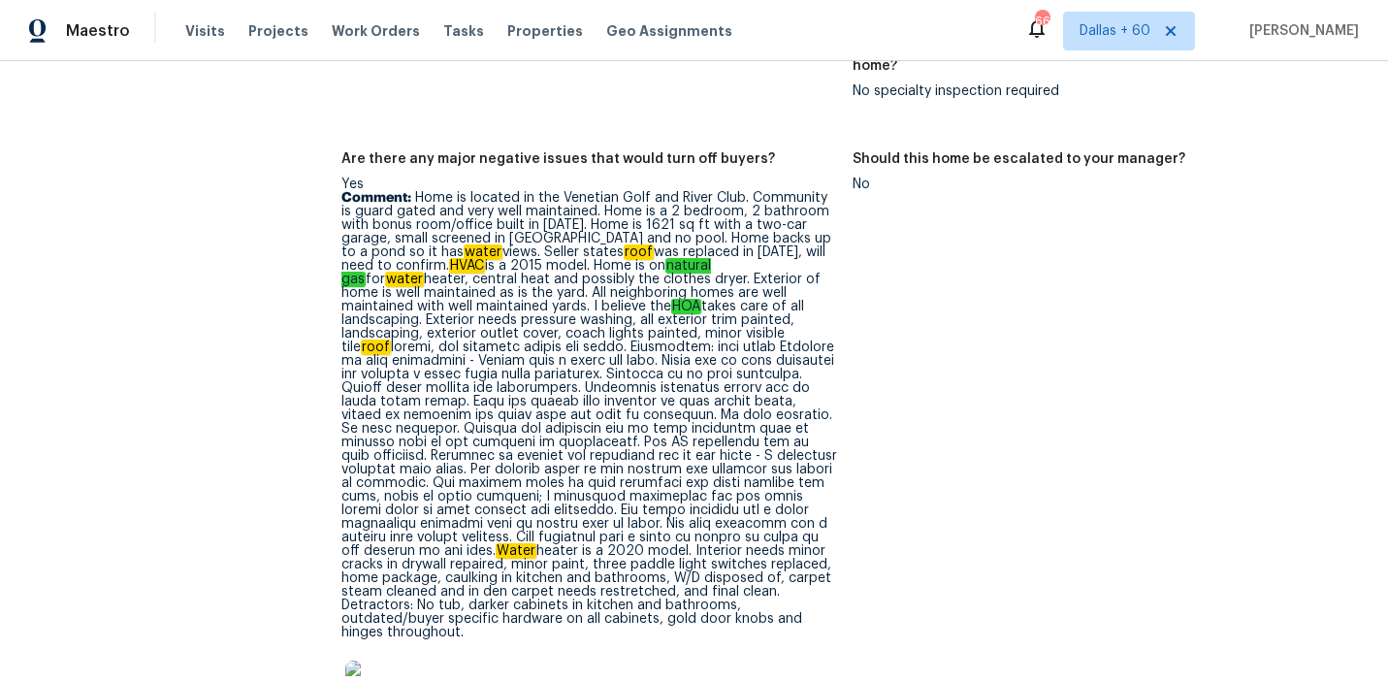
click at [922, 410] on figure "Should this home be escalated to your manager? No" at bounding box center [1109, 458] width 512 height 613
drag, startPoint x: 454, startPoint y: 222, endPoint x: 710, endPoint y: 230, distance: 256.2
click at [710, 230] on p "Comment: Home is located in the Venetian Golf and River Club. Community is guar…" at bounding box center [589, 415] width 497 height 448
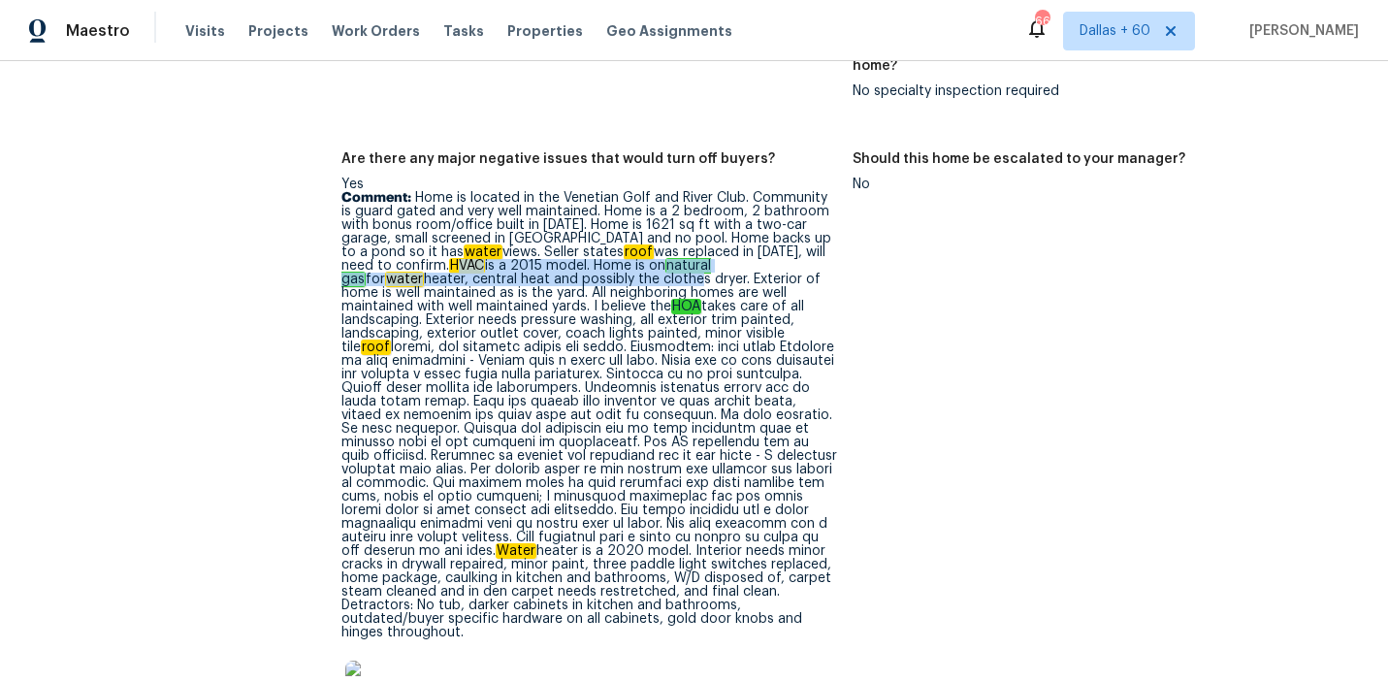
drag, startPoint x: 347, startPoint y: 241, endPoint x: 483, endPoint y: 244, distance: 135.9
click at [483, 244] on p "Comment: Home is located in the Venetian Golf and River Club. Community is guar…" at bounding box center [589, 415] width 497 height 448
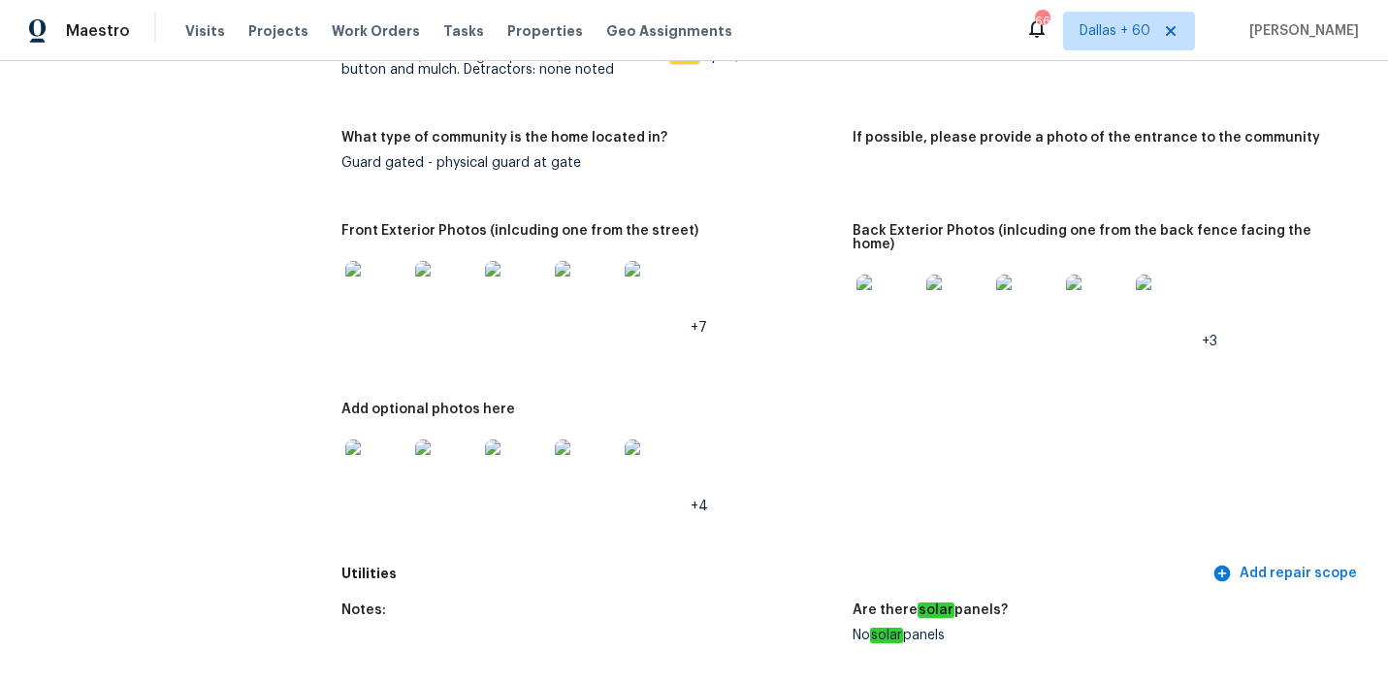
scroll to position [901, 0]
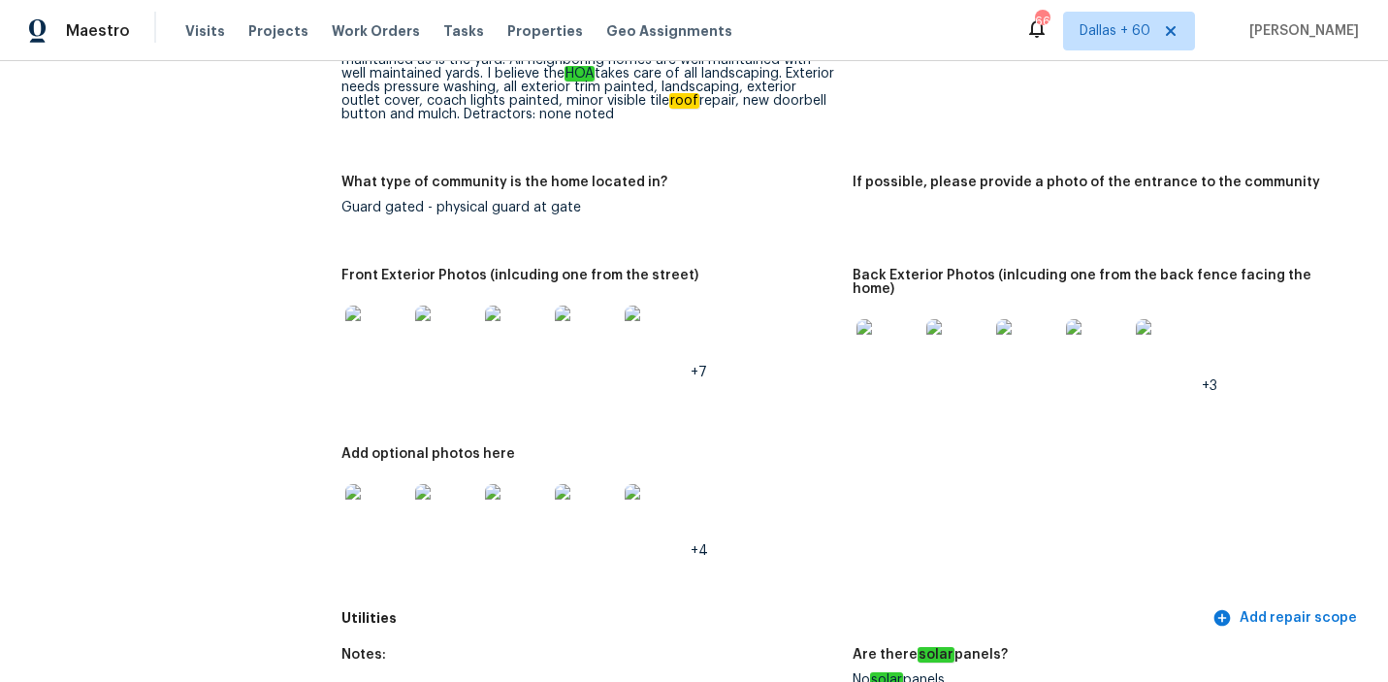
click at [379, 322] on img at bounding box center [376, 337] width 62 height 62
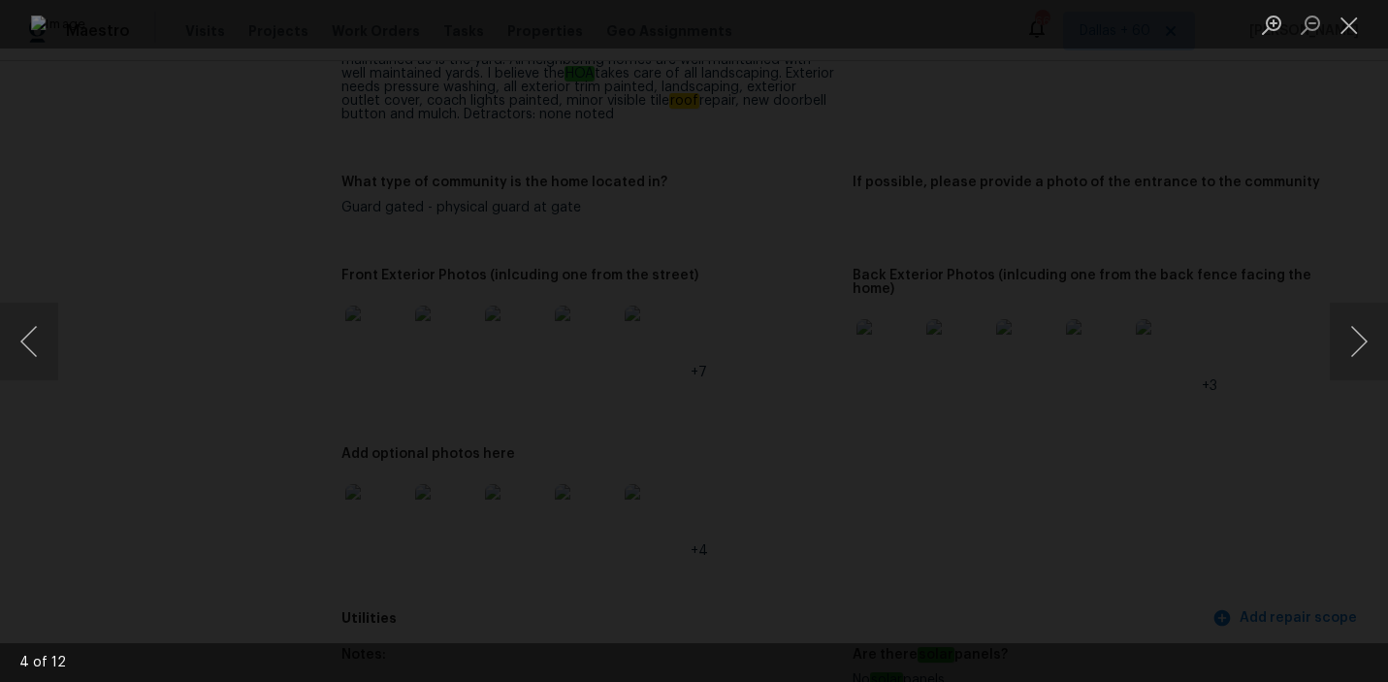
click at [1249, 368] on div "Lightbox" at bounding box center [694, 341] width 1388 height 682
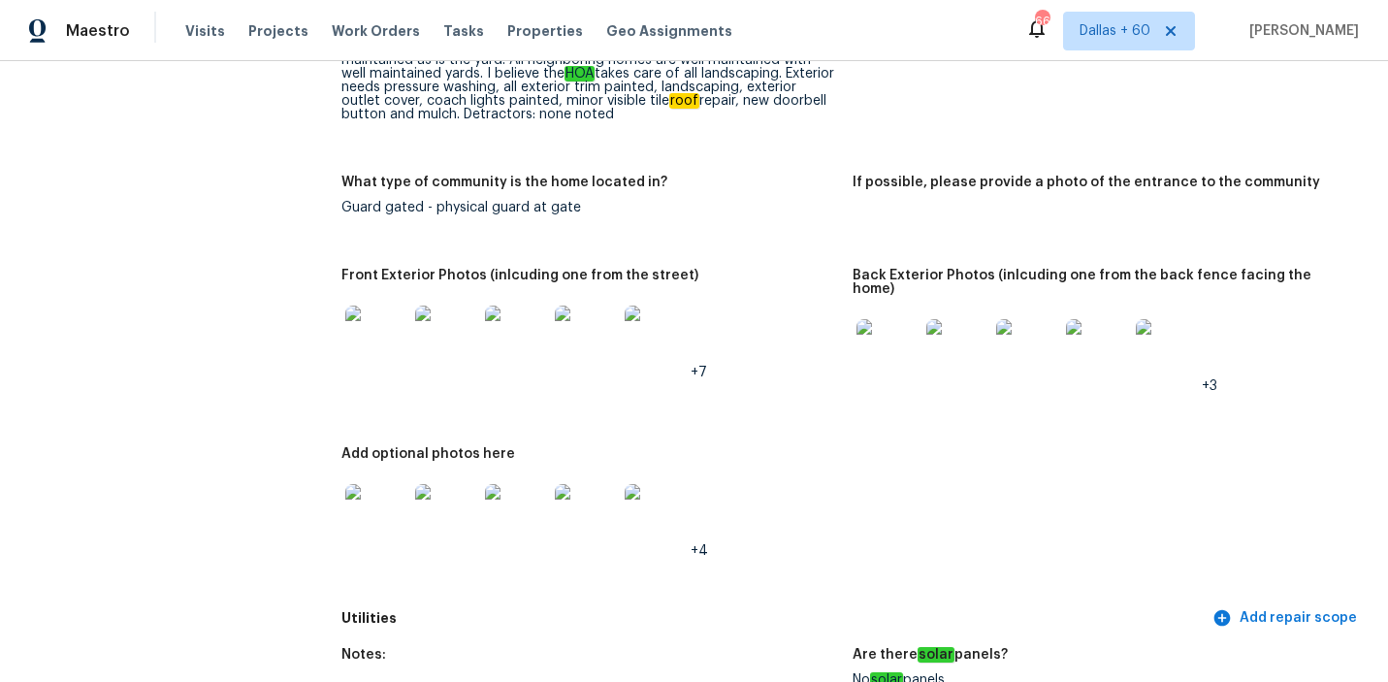
click at [402, 322] on img at bounding box center [376, 337] width 62 height 62
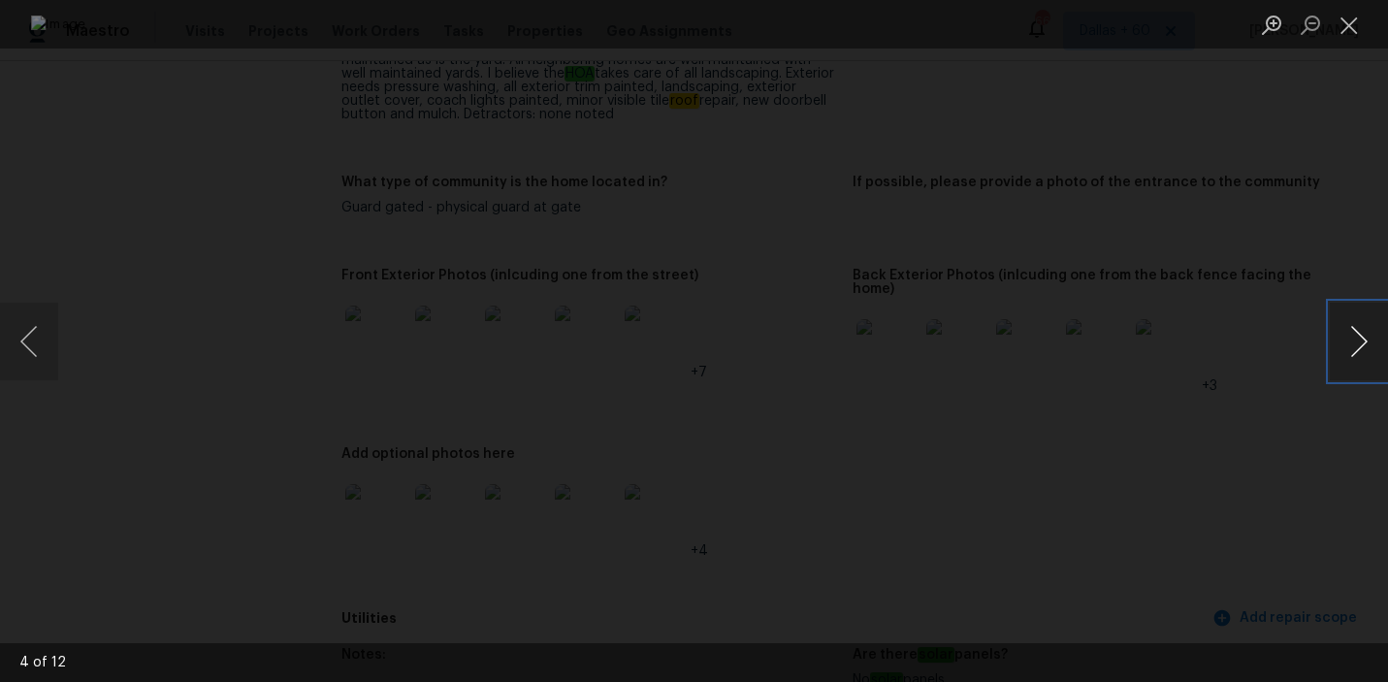
click at [1350, 335] on button "Next image" at bounding box center [1359, 342] width 58 height 78
click at [1334, 344] on button "Next image" at bounding box center [1359, 342] width 58 height 78
click at [1338, 344] on button "Next image" at bounding box center [1359, 342] width 58 height 78
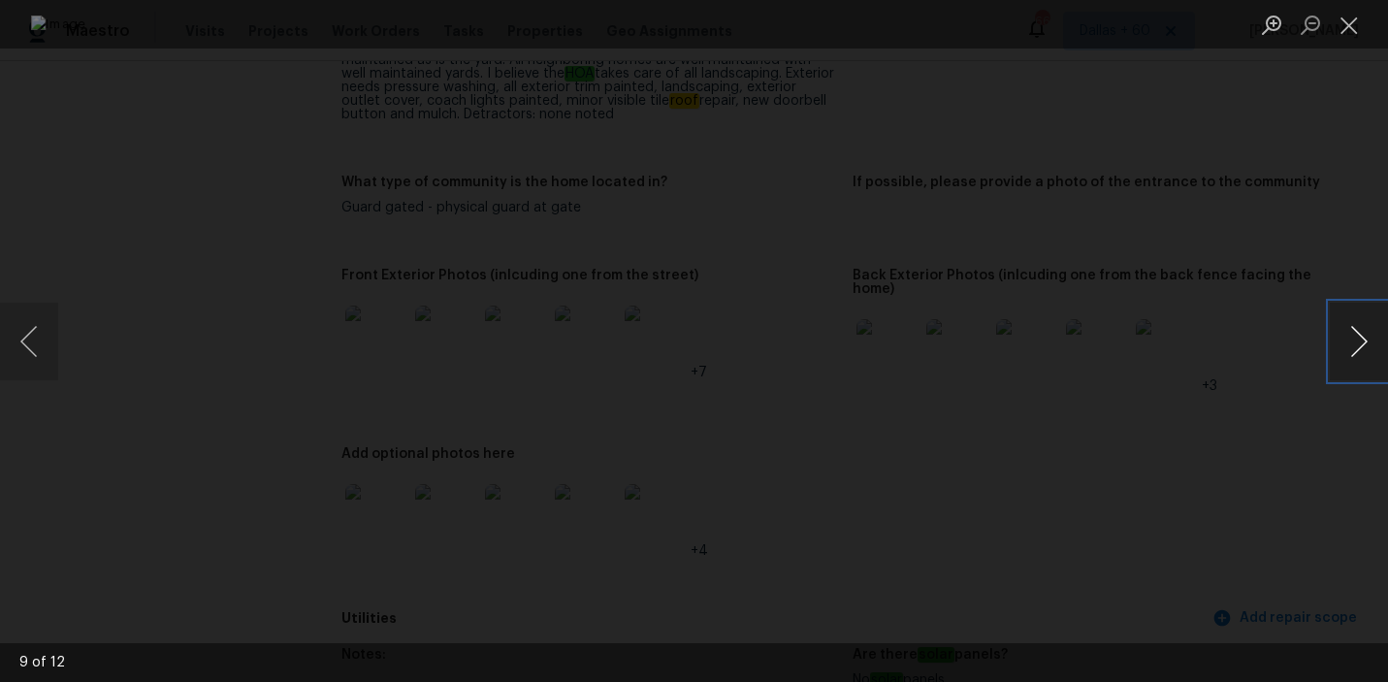
click at [1366, 368] on button "Next image" at bounding box center [1359, 342] width 58 height 78
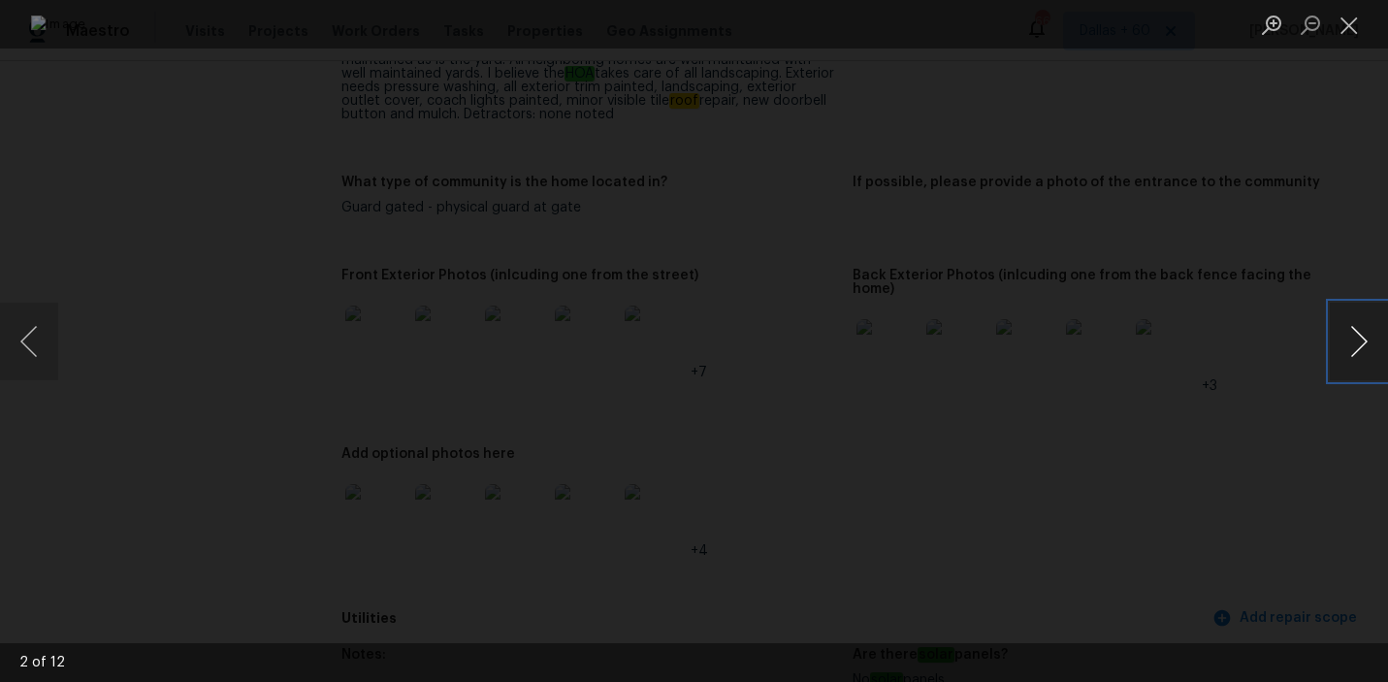
click at [1366, 368] on button "Next image" at bounding box center [1359, 342] width 58 height 78
click at [37, 357] on button "Previous image" at bounding box center [29, 342] width 58 height 78
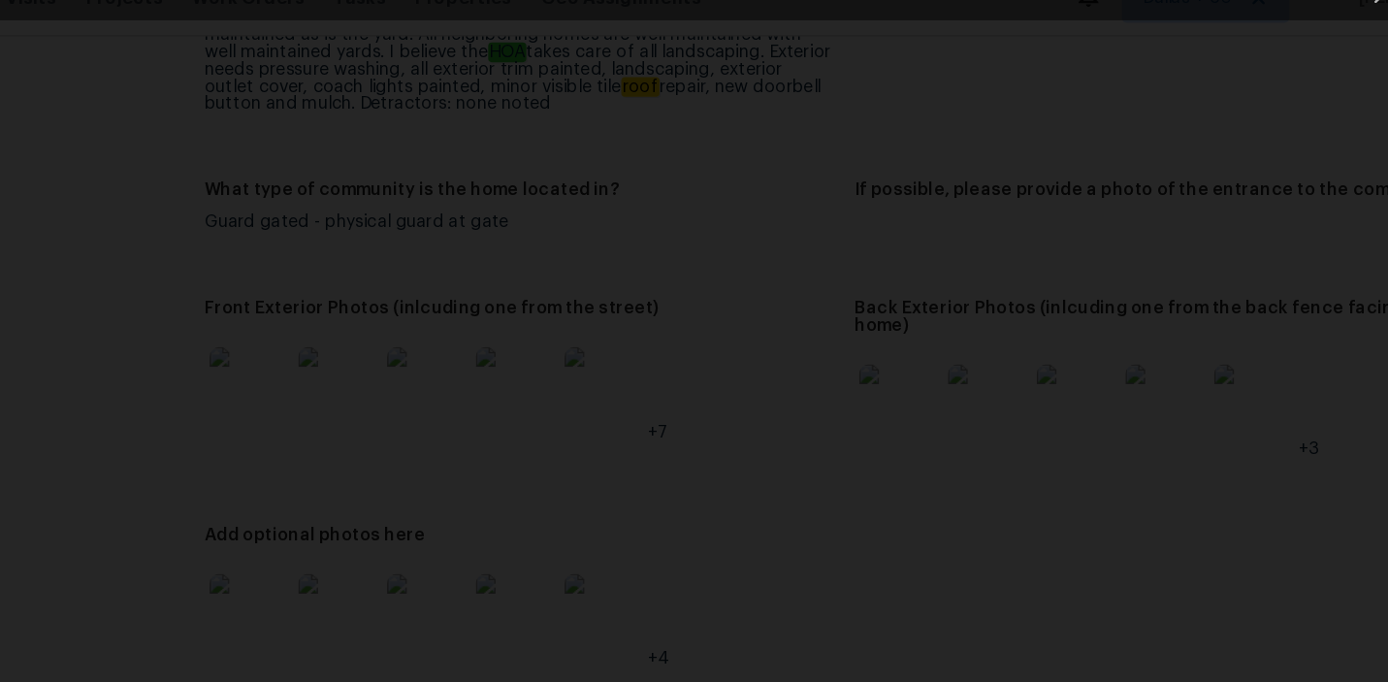
click at [885, 236] on img "Lightbox" at bounding box center [540, 543] width 1941 height 954
click at [1076, 277] on img "Lightbox" at bounding box center [661, 508] width 1941 height 954
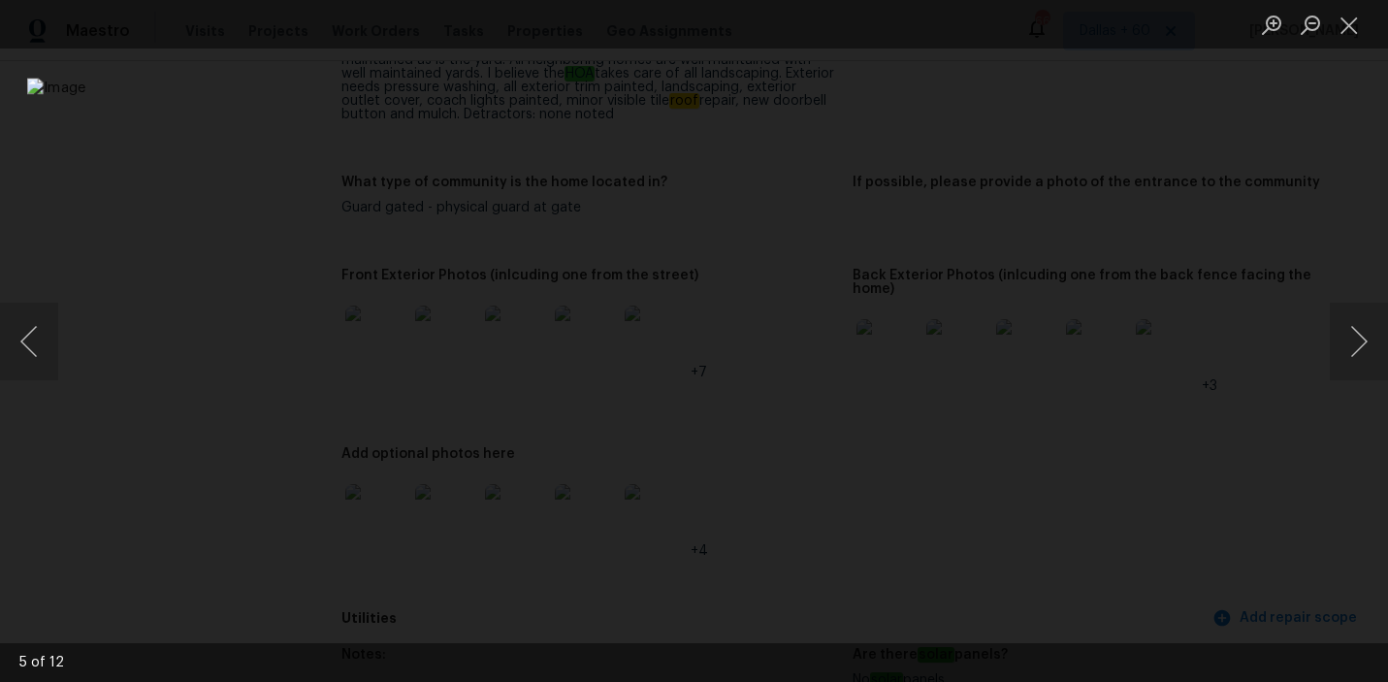
click at [64, 183] on div "Lightbox" at bounding box center [694, 341] width 1388 height 682
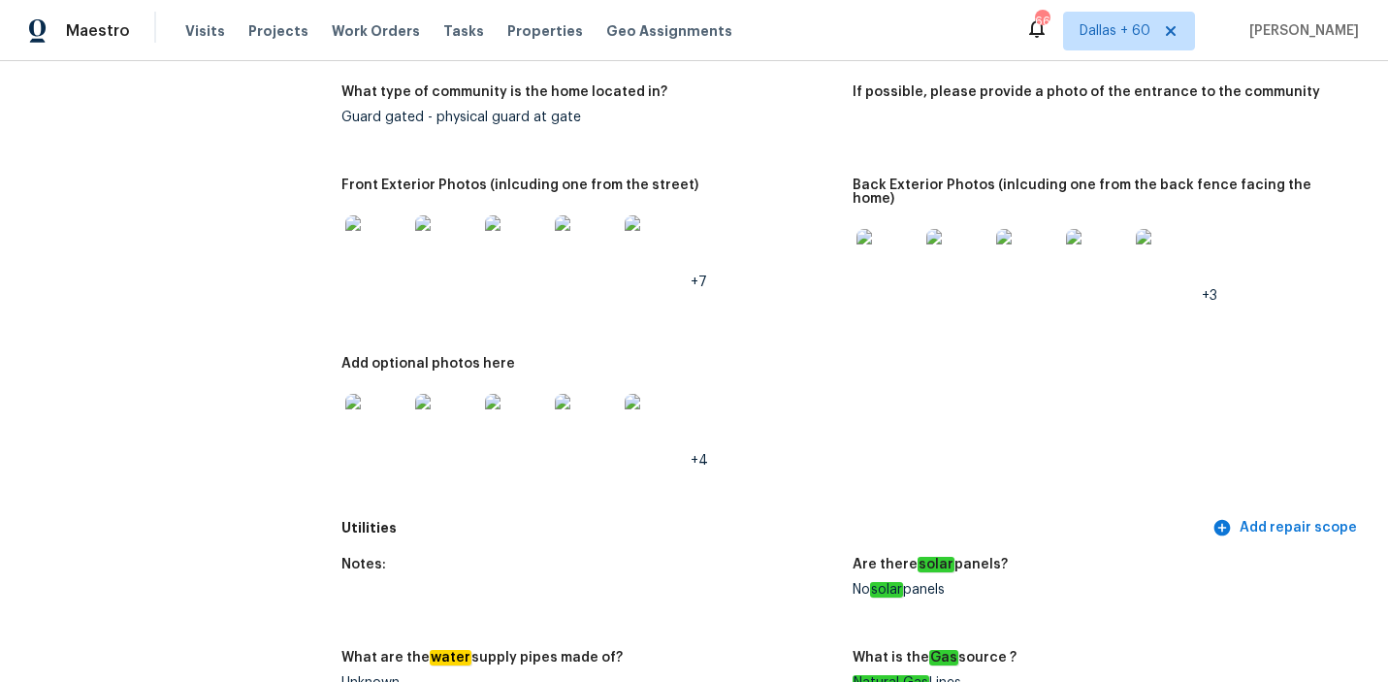
scroll to position [969, 0]
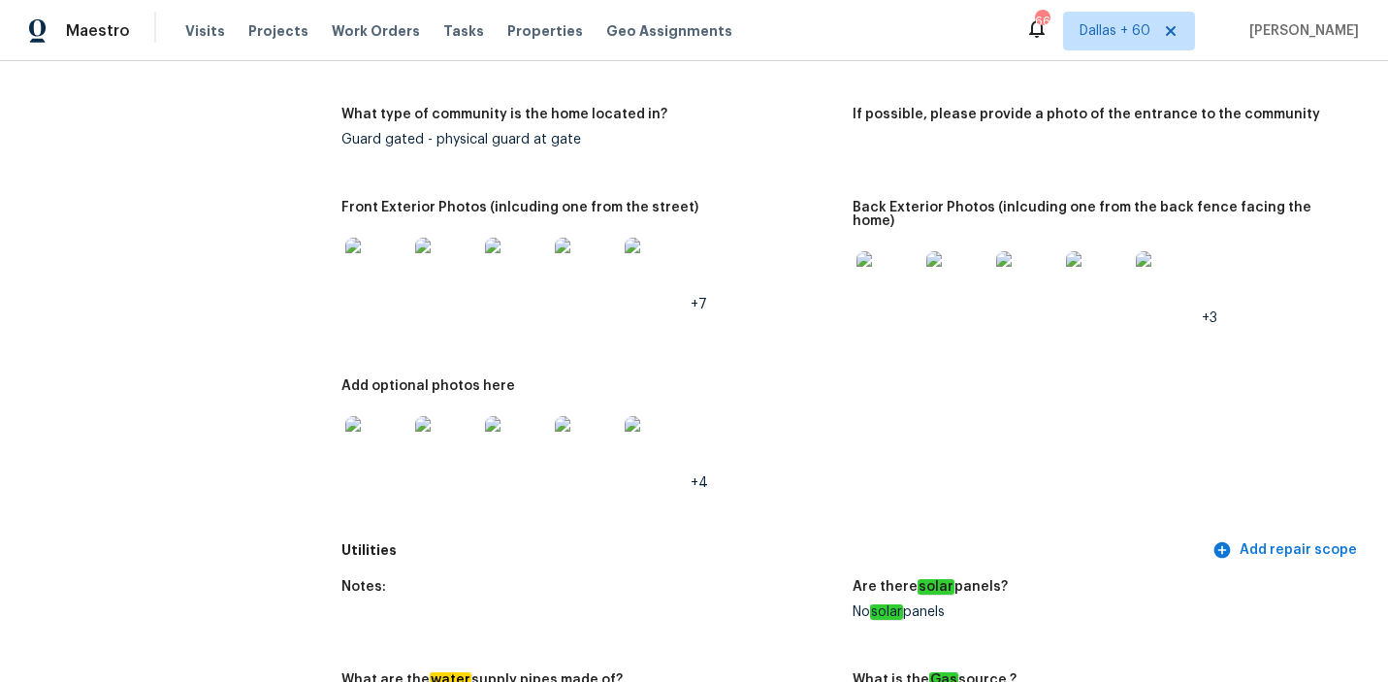
click at [668, 247] on img at bounding box center [656, 269] width 62 height 62
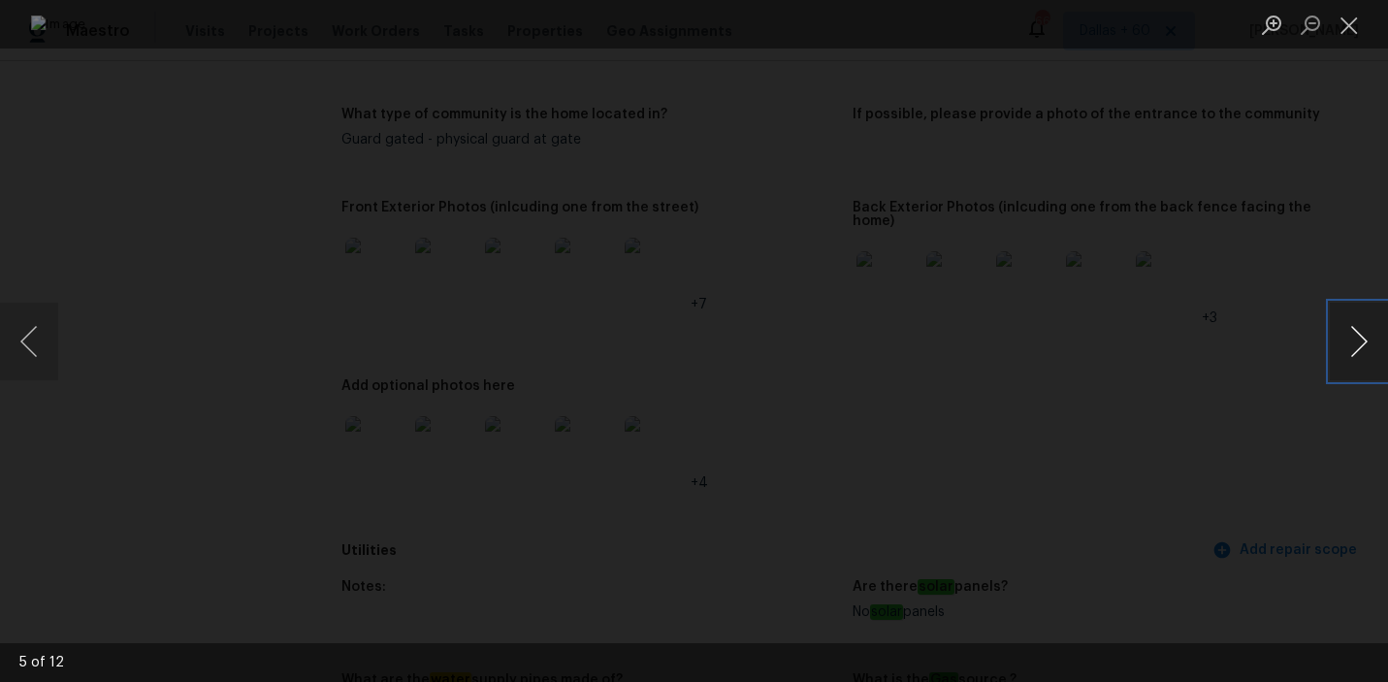
click at [1348, 318] on button "Next image" at bounding box center [1359, 342] width 58 height 78
click at [1348, 317] on button "Next image" at bounding box center [1359, 342] width 58 height 78
click at [1368, 329] on button "Next image" at bounding box center [1359, 342] width 58 height 78
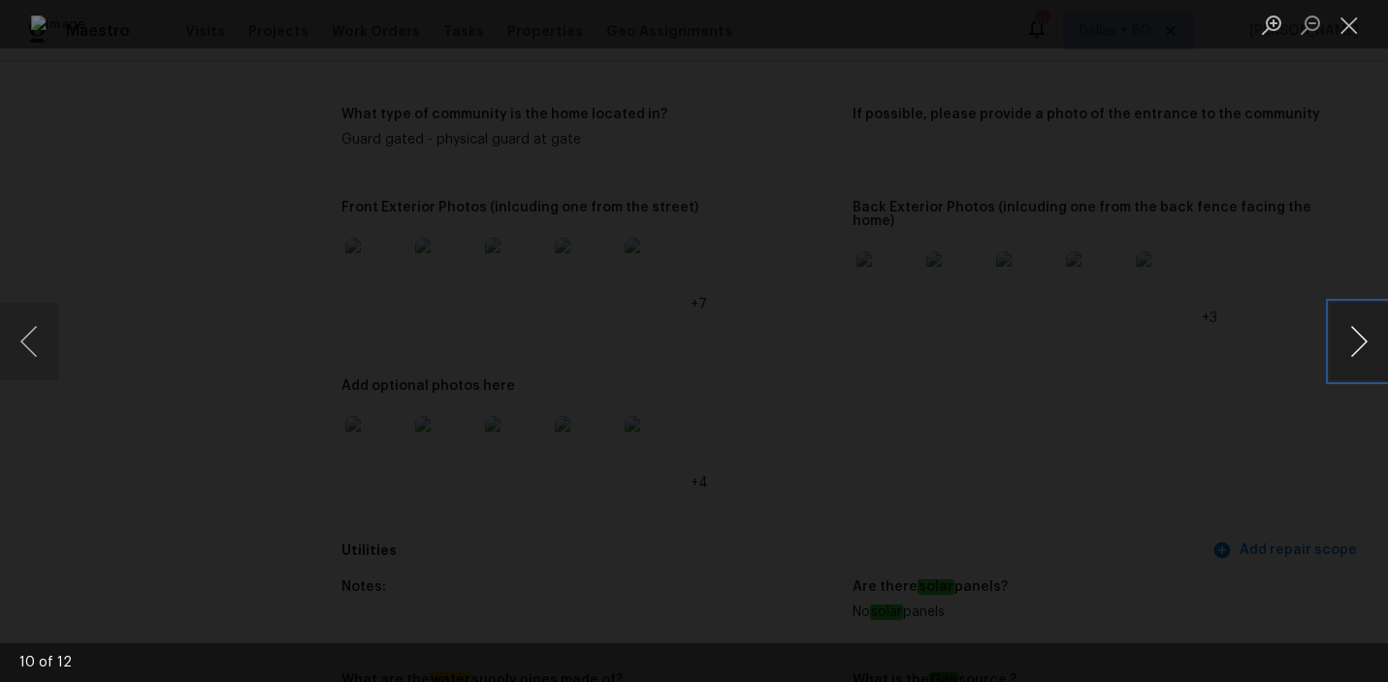
click at [1368, 329] on button "Next image" at bounding box center [1359, 342] width 58 height 78
click at [36, 349] on button "Previous image" at bounding box center [29, 342] width 58 height 78
click at [1343, 336] on button "Next image" at bounding box center [1359, 342] width 58 height 78
click at [113, 246] on div "Lightbox" at bounding box center [694, 341] width 1388 height 682
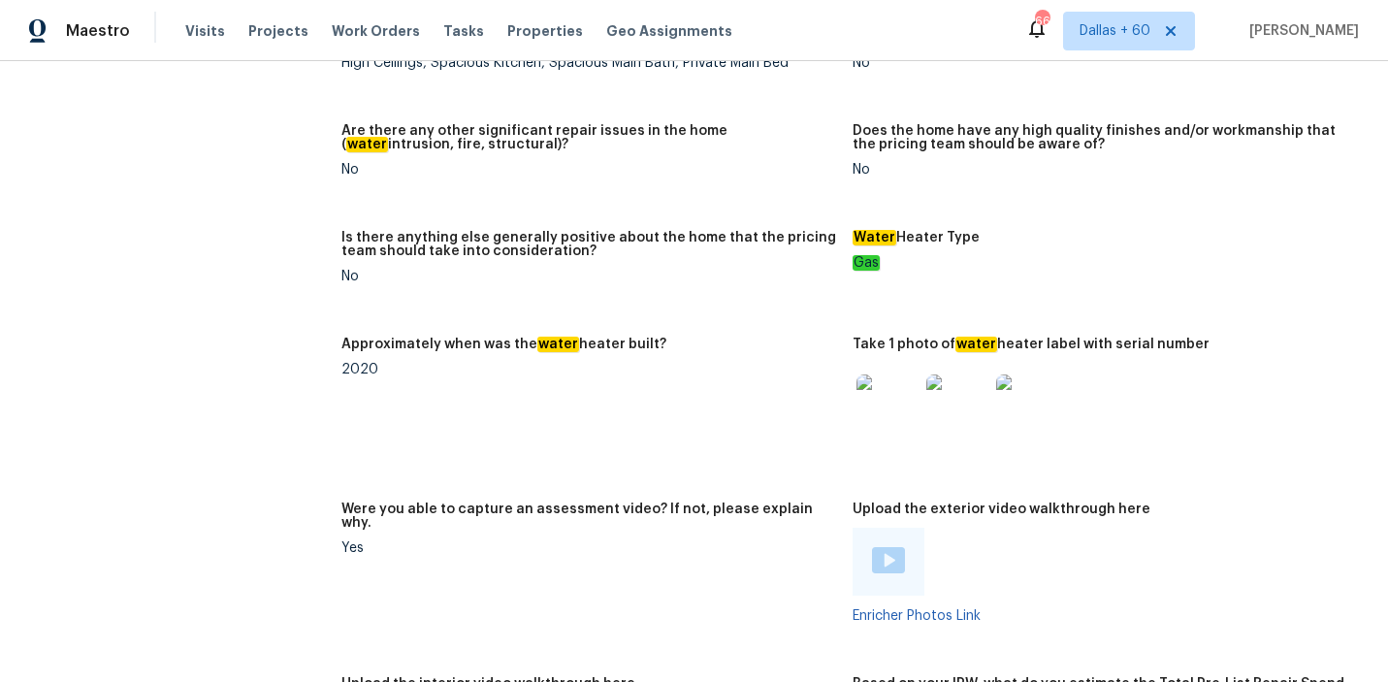
scroll to position [3604, 0]
click at [887, 548] on img at bounding box center [888, 561] width 33 height 26
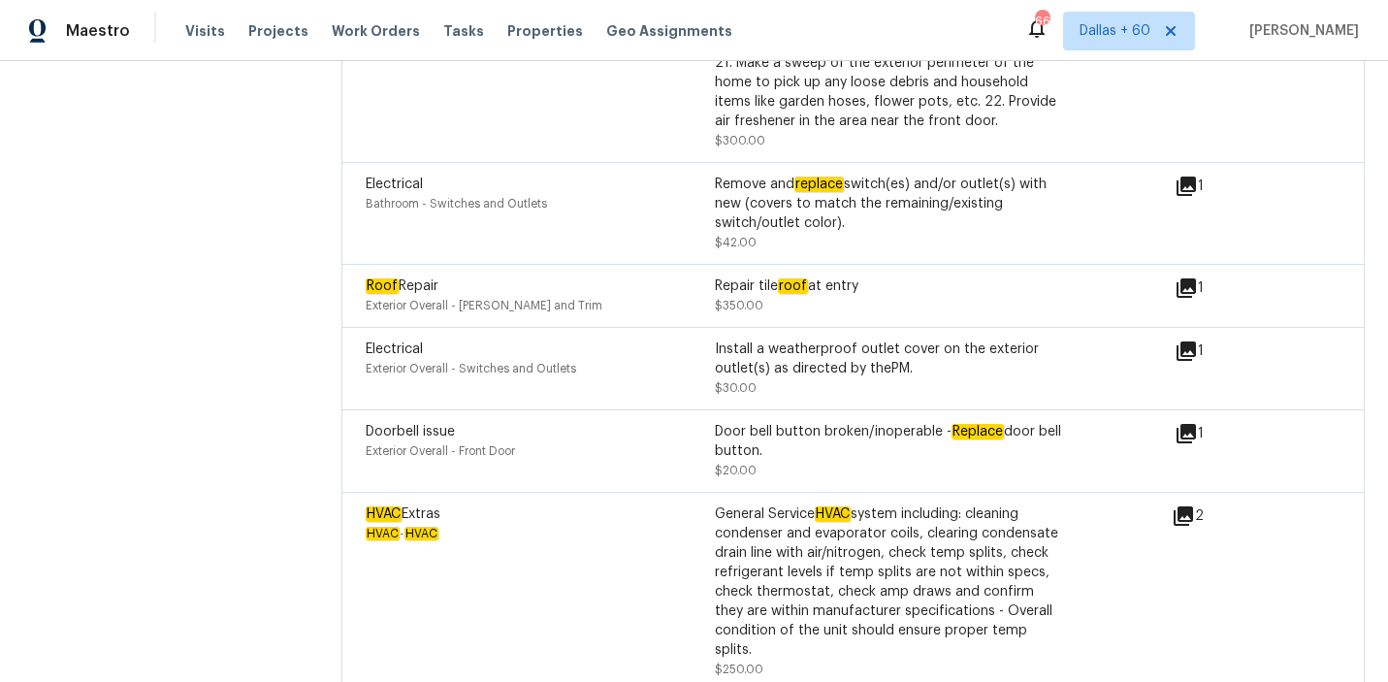
scroll to position [7245, 0]
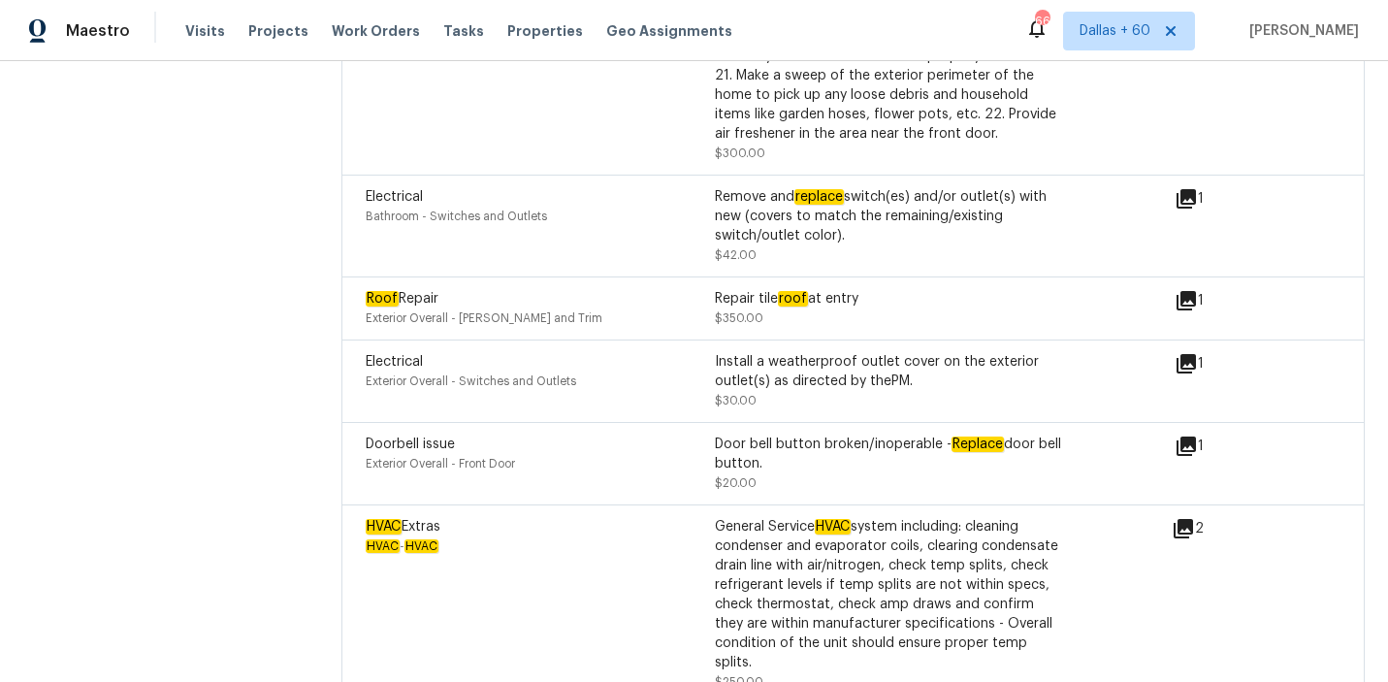
click at [1182, 291] on icon at bounding box center [1186, 300] width 19 height 19
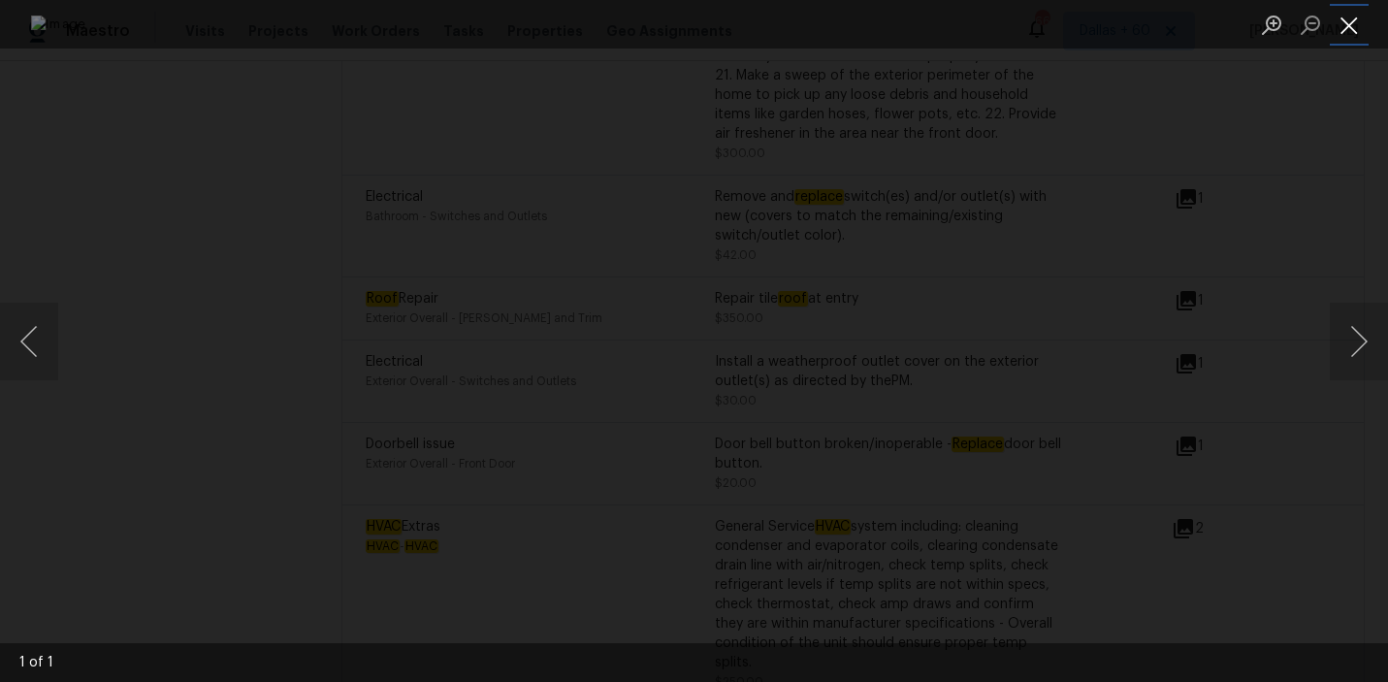
click at [1352, 31] on button "Close lightbox" at bounding box center [1349, 25] width 39 height 34
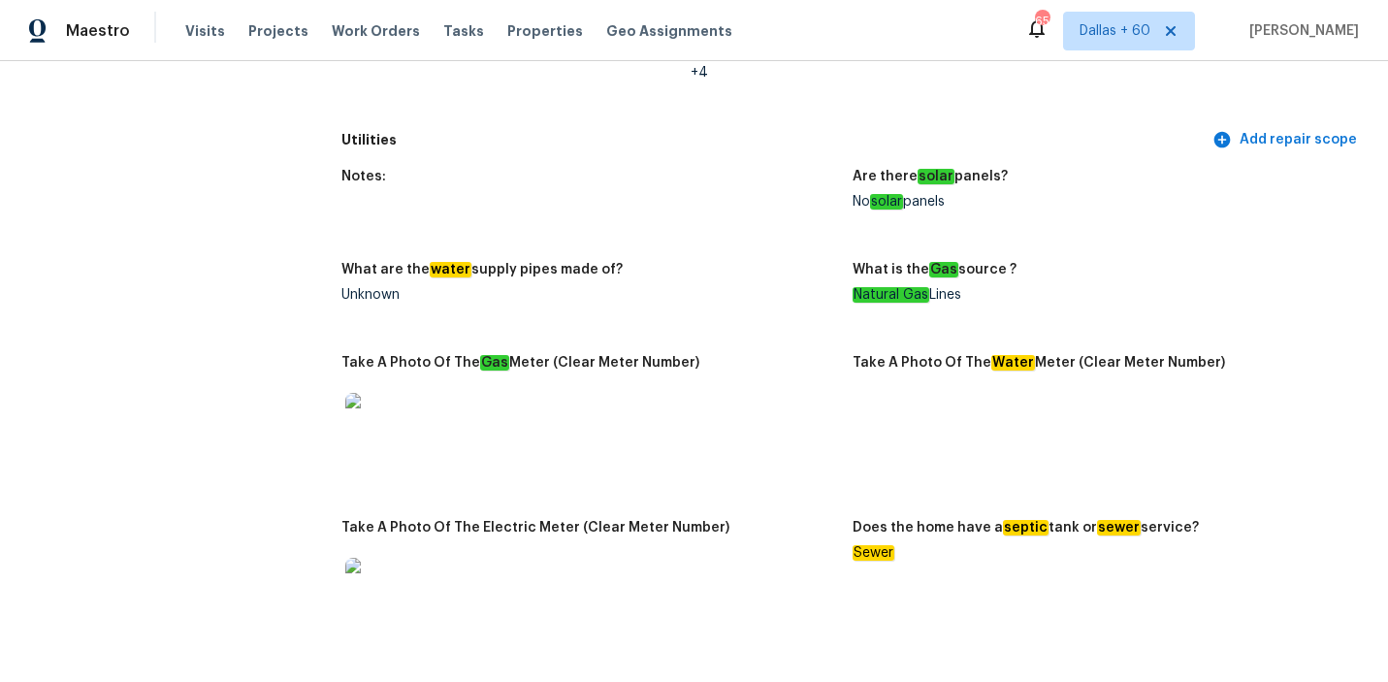
scroll to position [1105, 0]
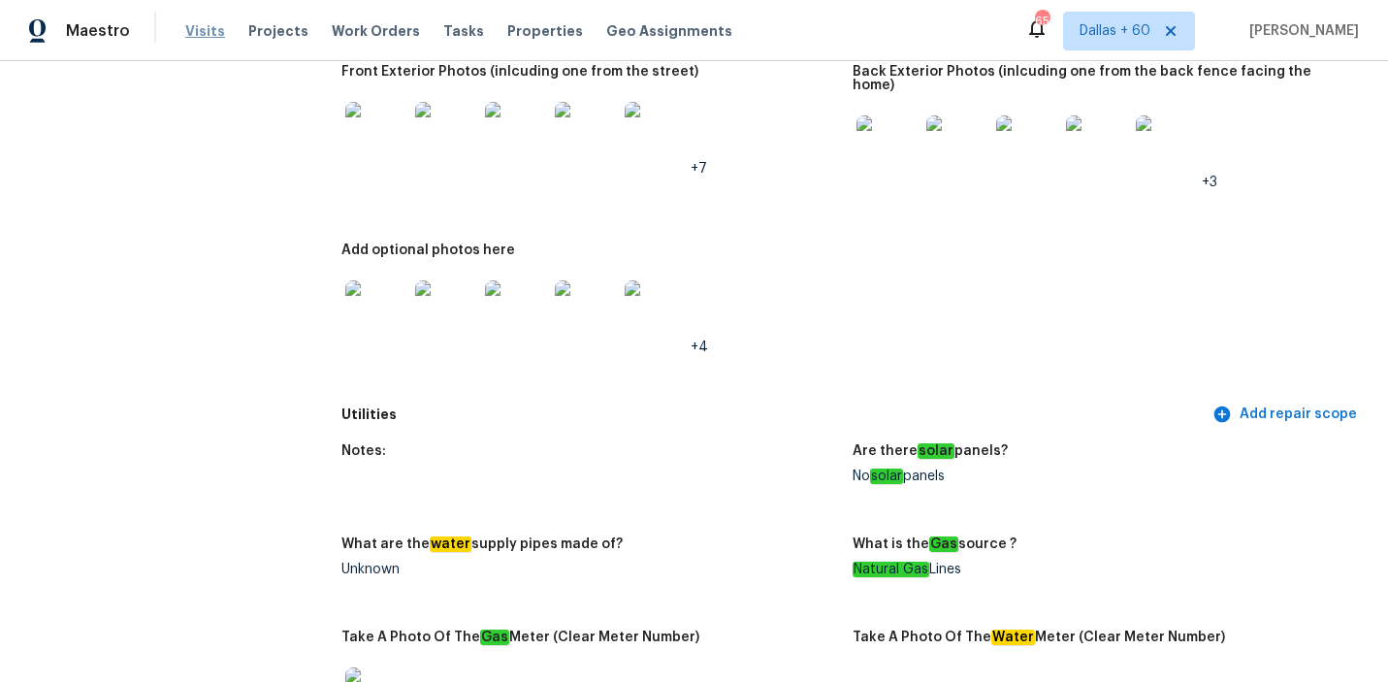
click at [207, 37] on span "Visits" at bounding box center [205, 30] width 40 height 19
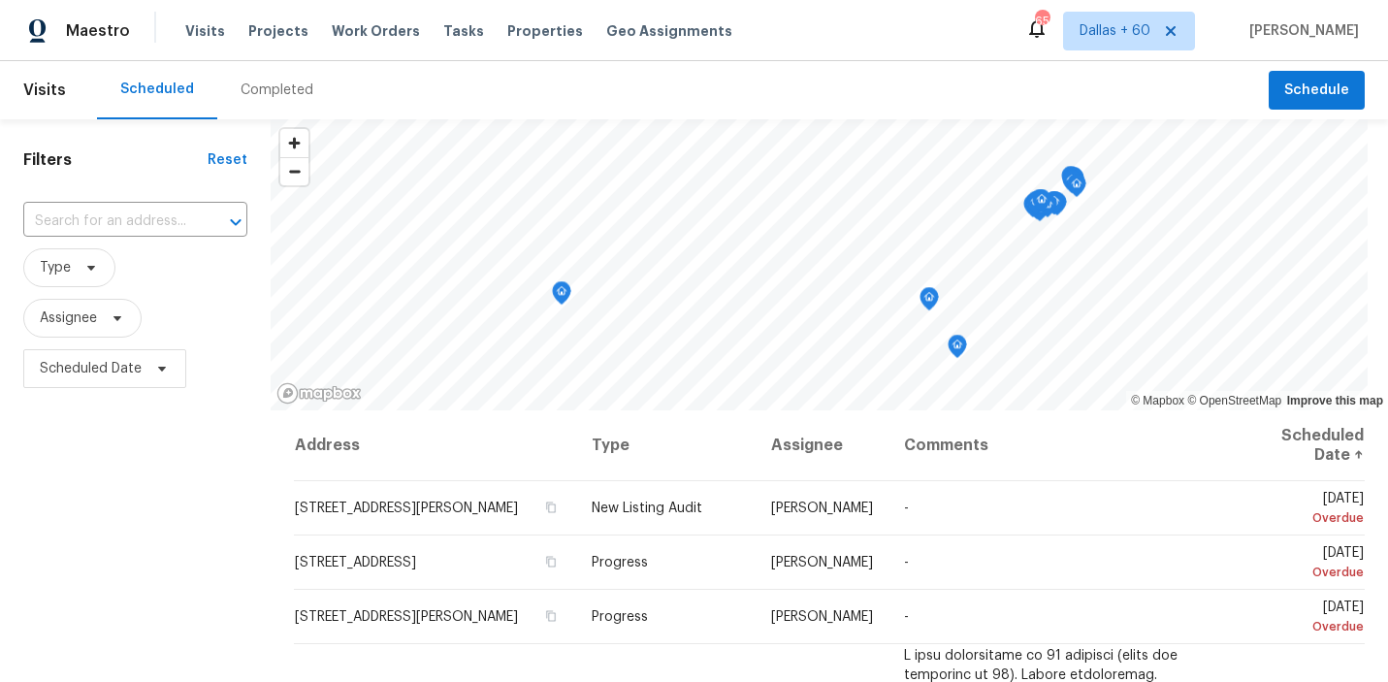
click at [295, 103] on div "Completed" at bounding box center [276, 90] width 119 height 58
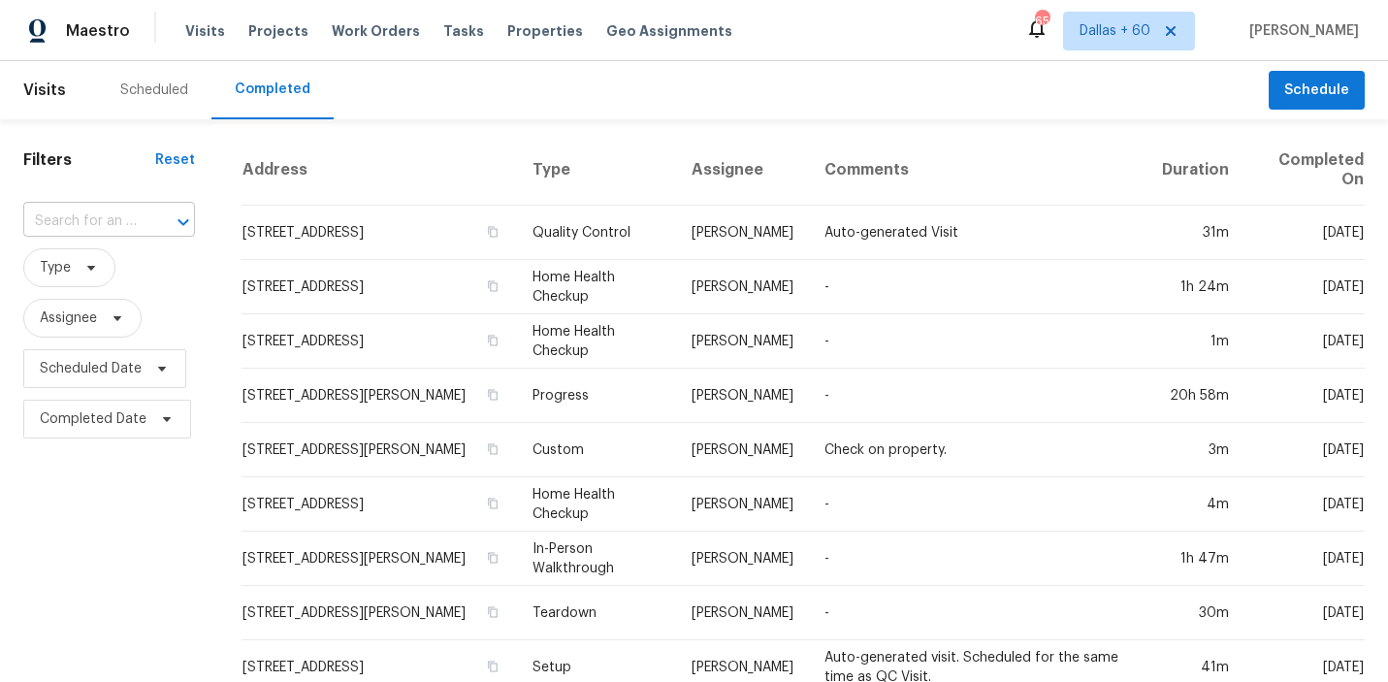
click at [86, 217] on input "text" at bounding box center [81, 222] width 117 height 30
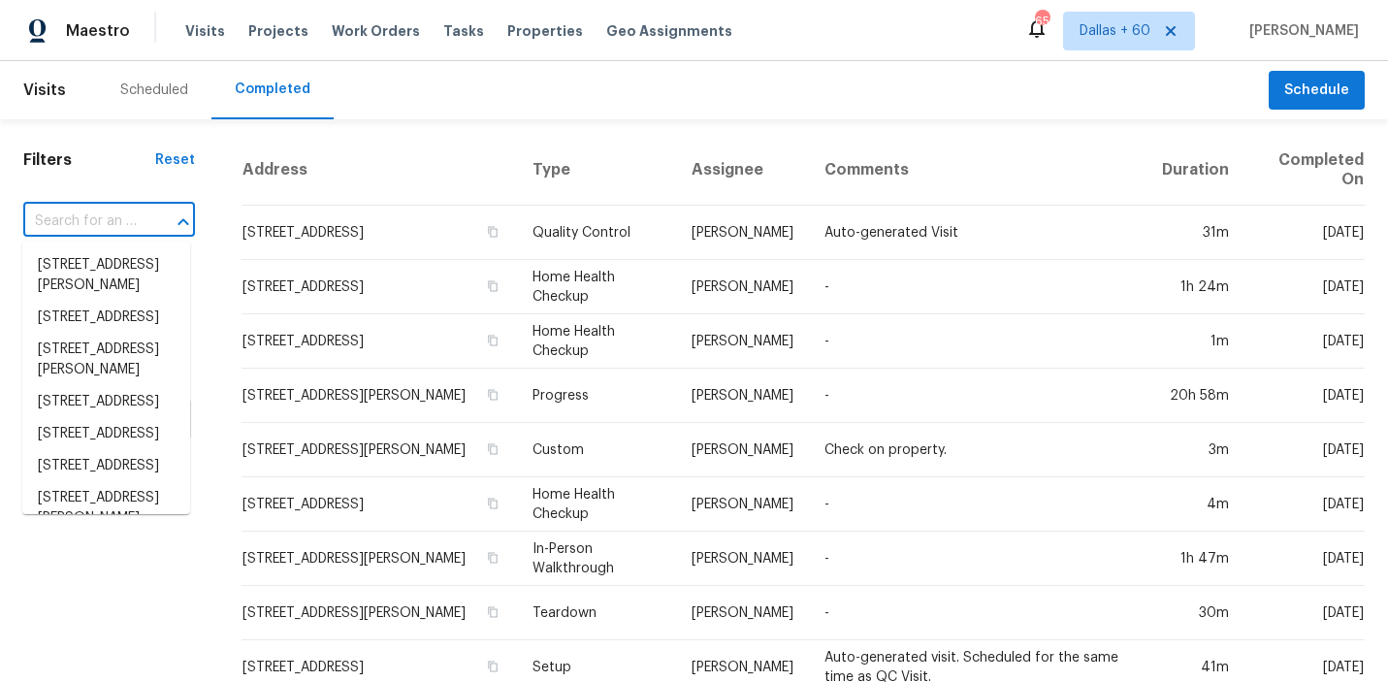
paste input "1130 Westchase Cv, Atlanta, GA 30336"
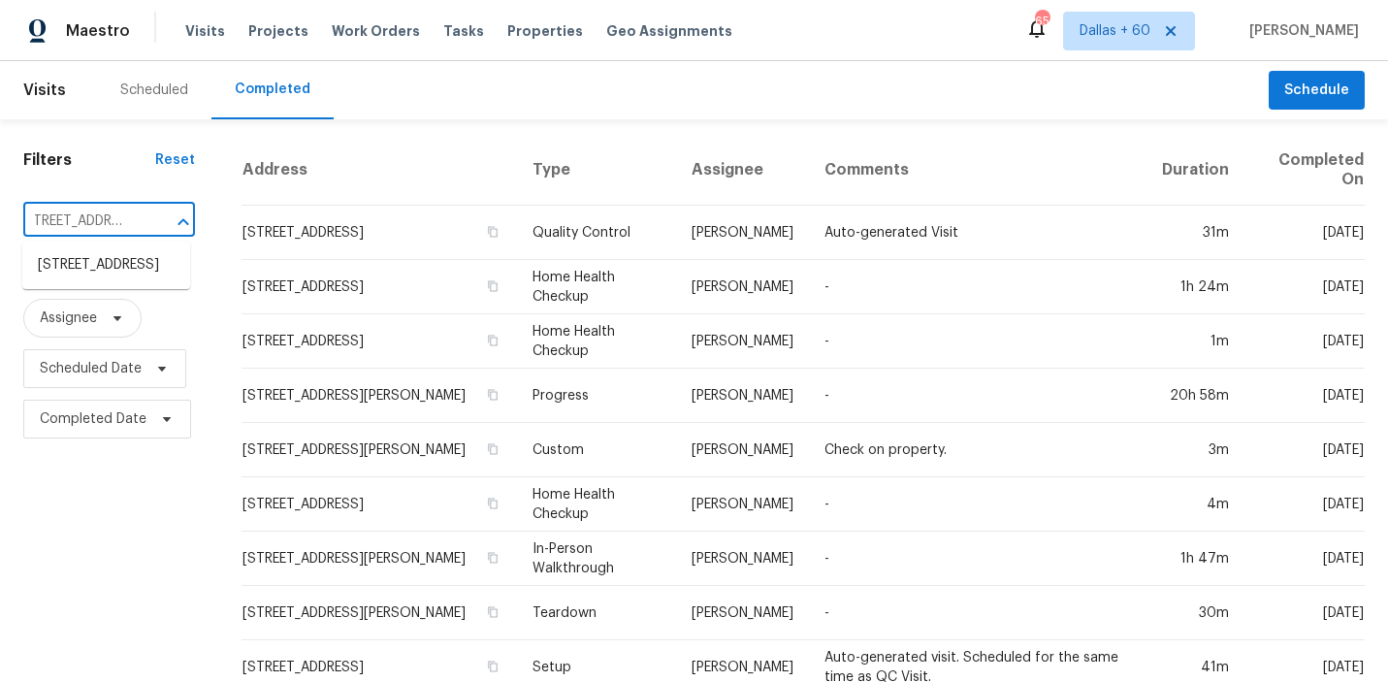
type input "1130 Westchase Cv, Atlanta, GA 30336"
click at [95, 273] on li "1130 Westchase Cv, Atlanta, GA 30336" at bounding box center [106, 265] width 168 height 32
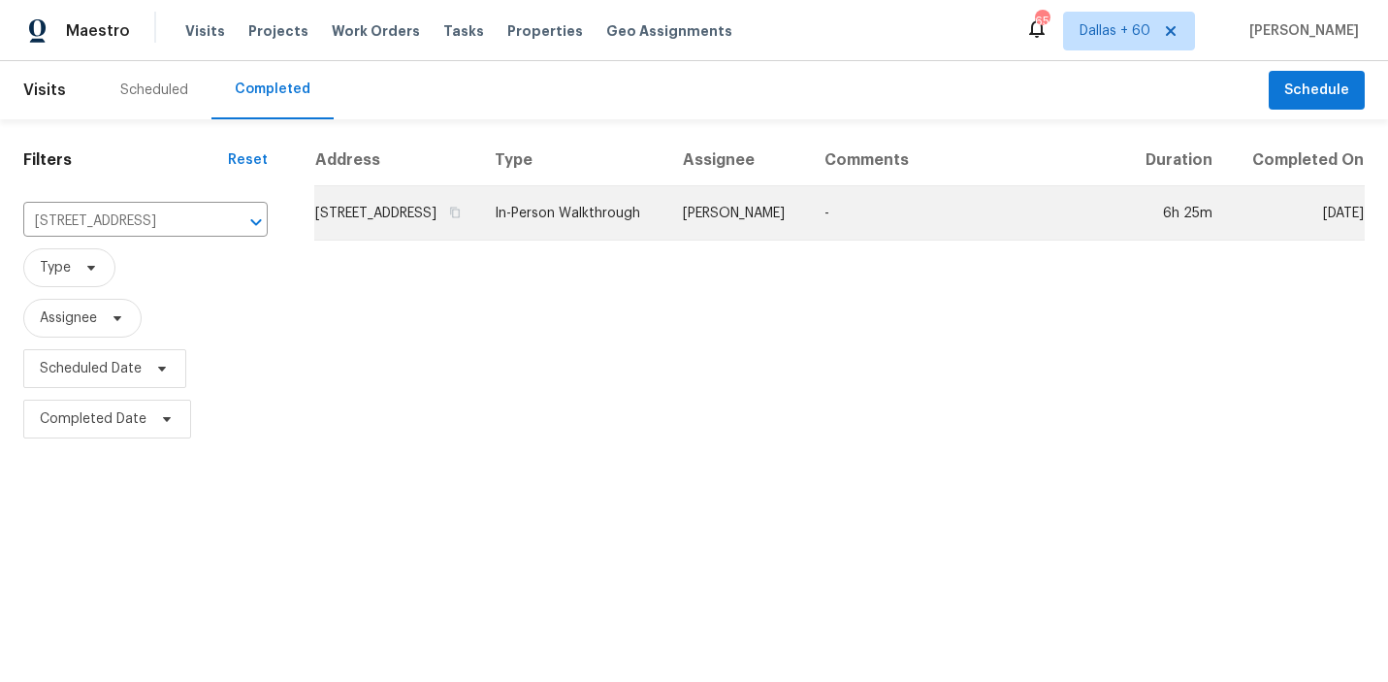
click at [438, 227] on td "1130 Westchase Cv, Atlanta, GA 30336" at bounding box center [396, 213] width 165 height 54
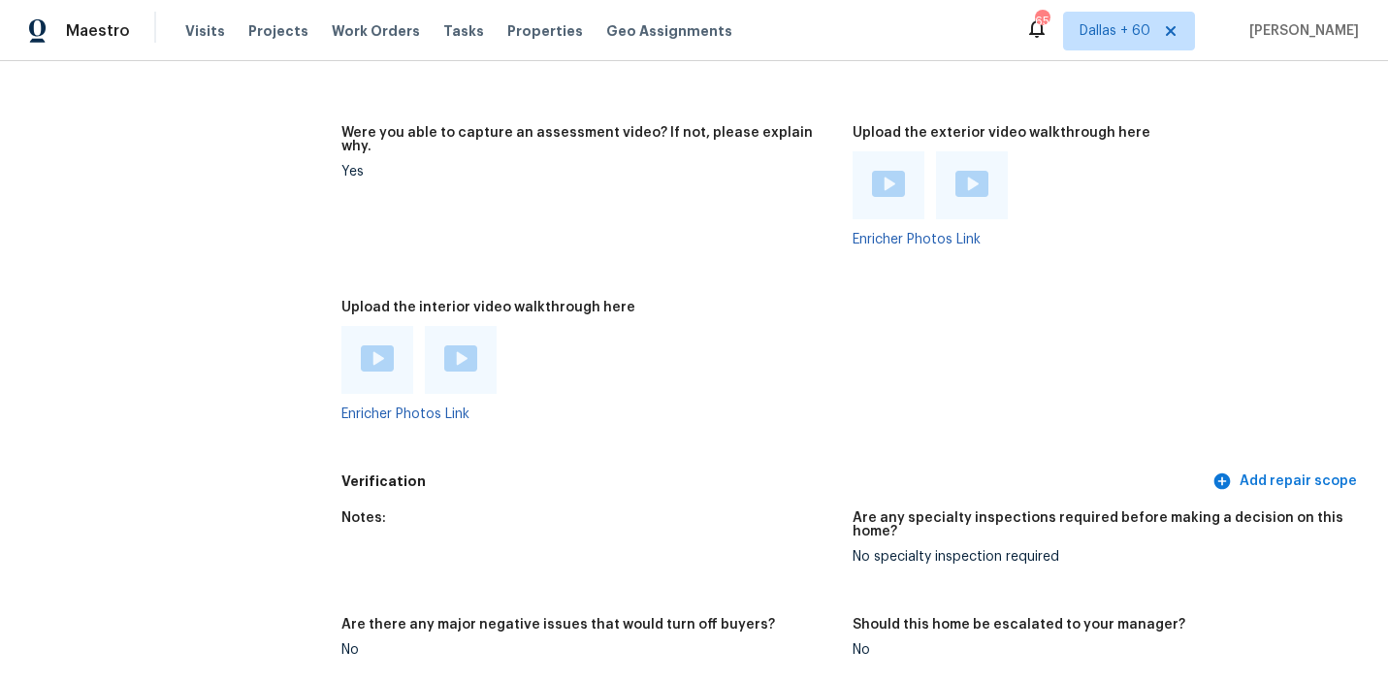
scroll to position [4582, 0]
click at [377, 346] on img at bounding box center [377, 359] width 33 height 26
click at [454, 346] on img at bounding box center [460, 359] width 33 height 26
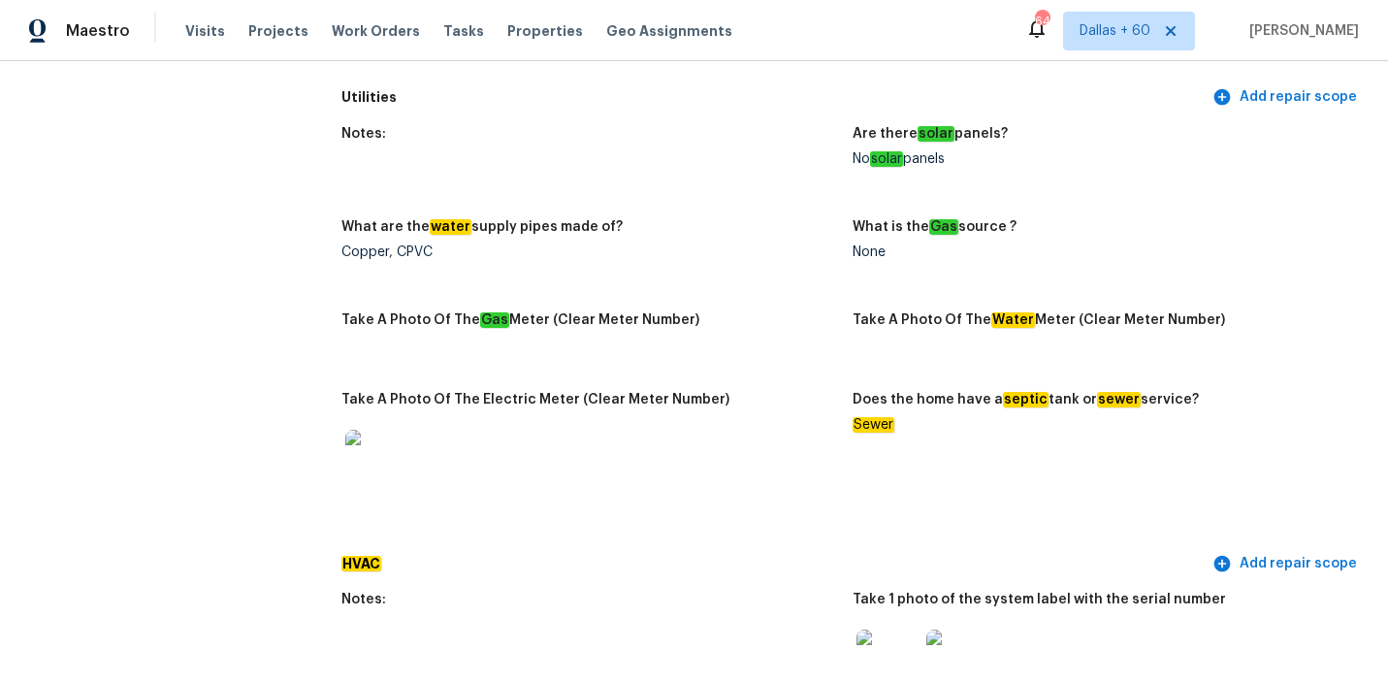
scroll to position [1467, 0]
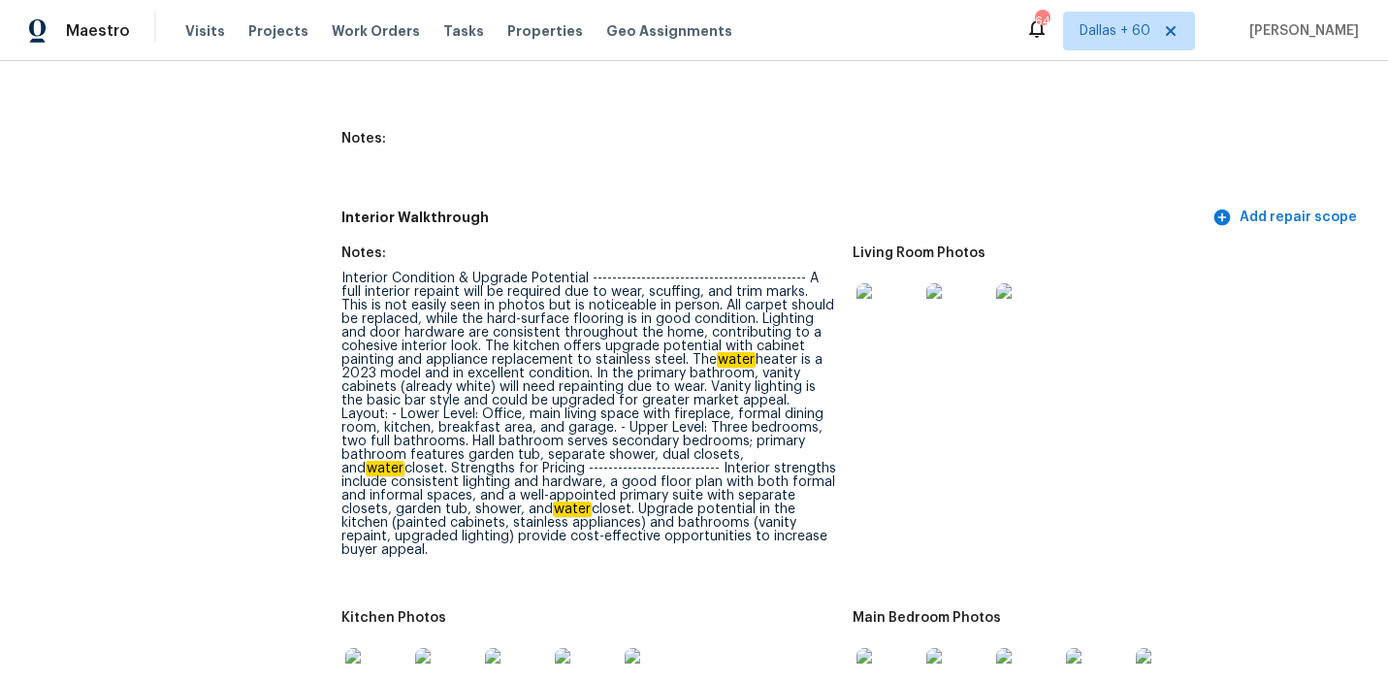
scroll to position [2571, 0]
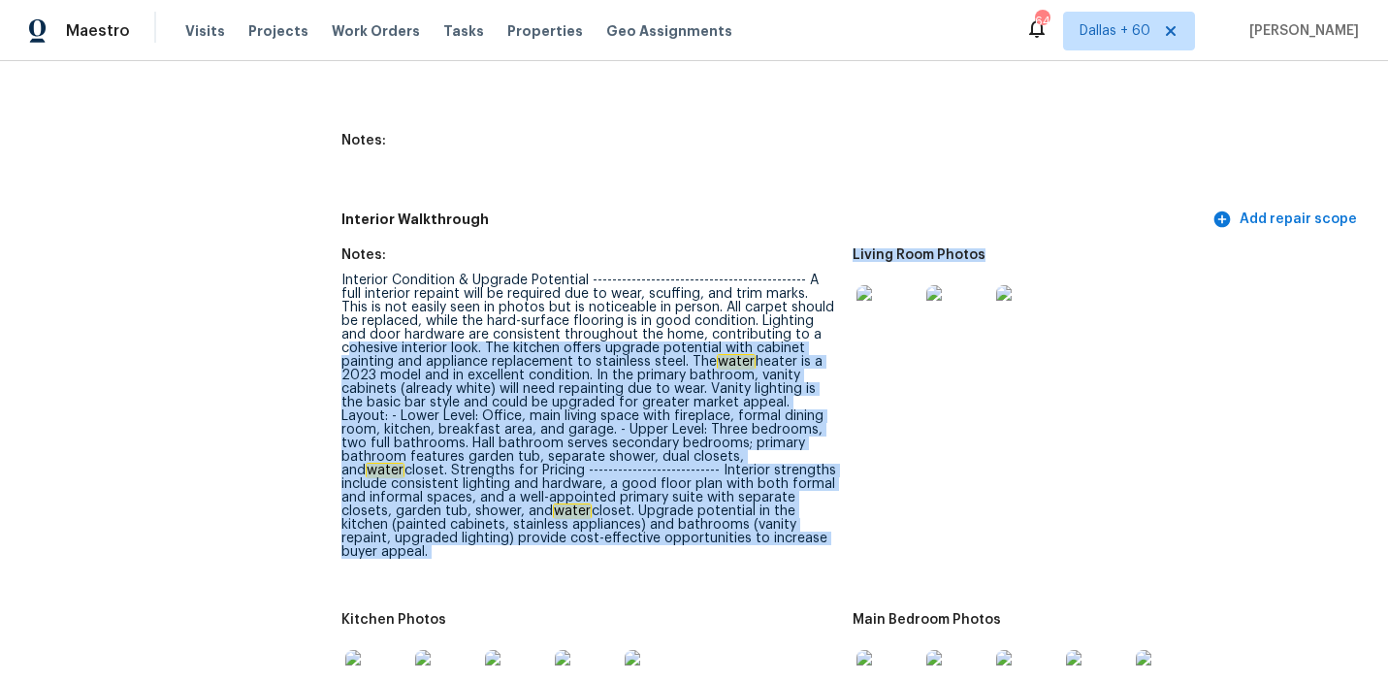
drag, startPoint x: 348, startPoint y: 326, endPoint x: 912, endPoint y: 438, distance: 574.8
click at [912, 437] on figure "Living Room Photos" at bounding box center [1109, 418] width 512 height 341
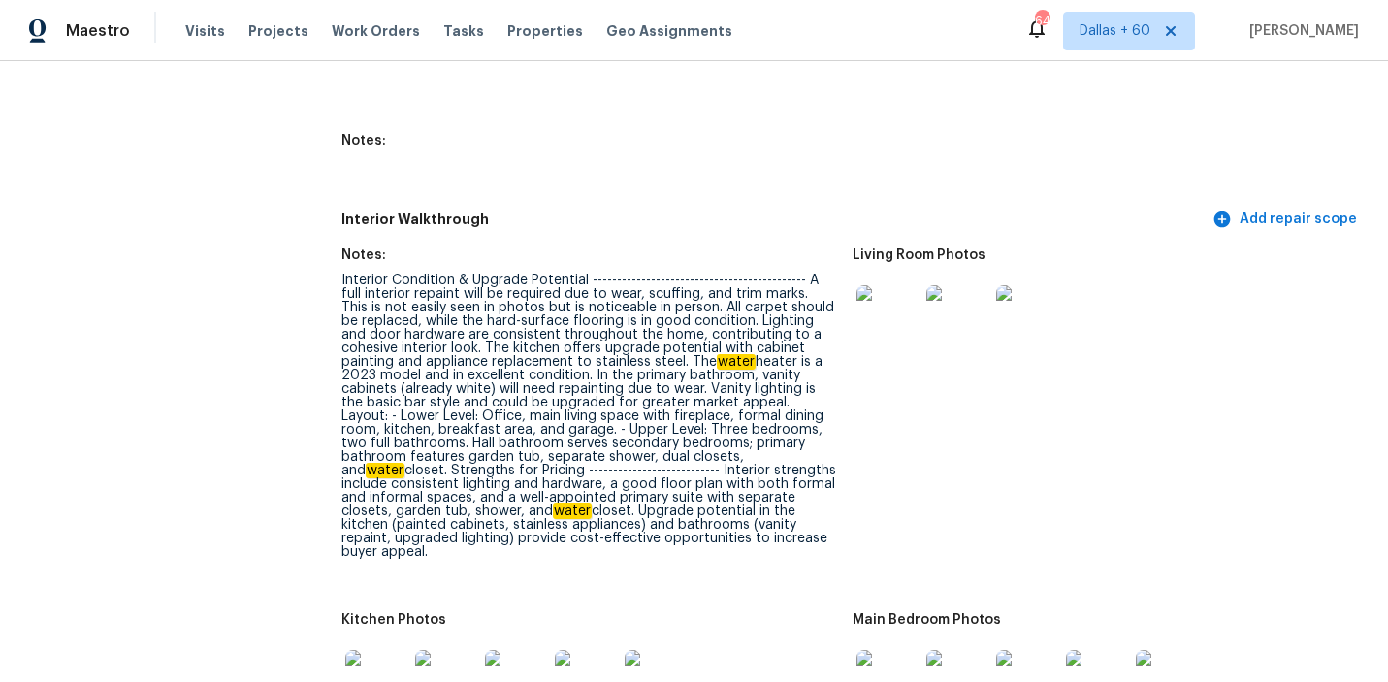
drag, startPoint x: 338, startPoint y: 342, endPoint x: 652, endPoint y: 519, distance: 360.5
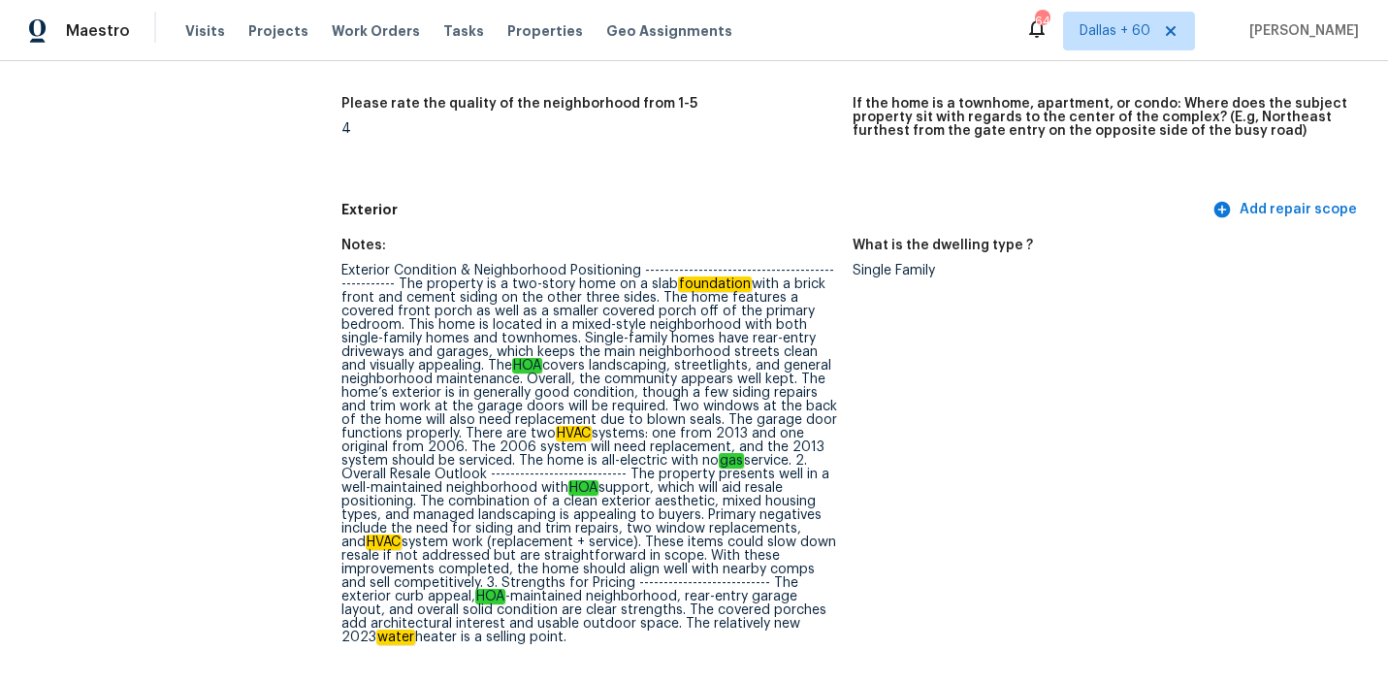
scroll to position [600, 0]
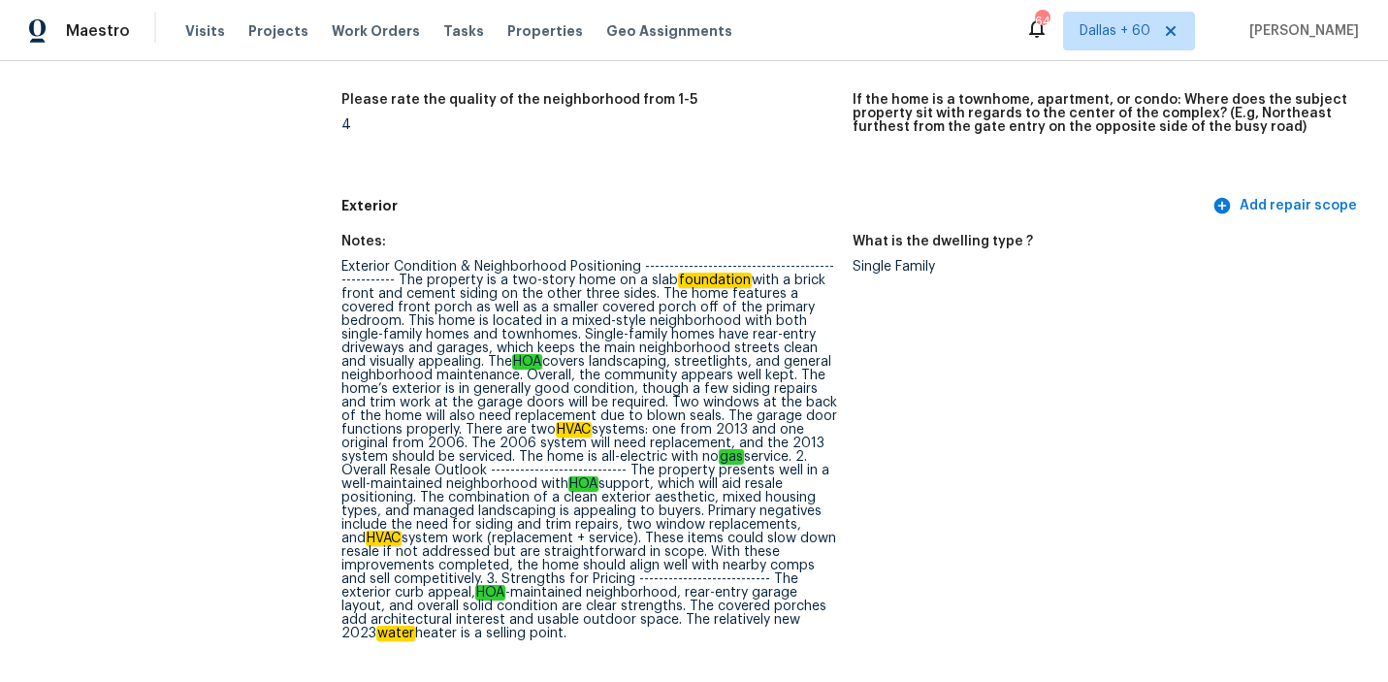
drag, startPoint x: 341, startPoint y: 253, endPoint x: 737, endPoint y: 637, distance: 552.3
copy div "Exterior Condition & Neighborhood Positioning ---------------------------------…"
click at [913, 371] on figure "What is the dwelling type ? Single Family" at bounding box center [1109, 453] width 512 height 437
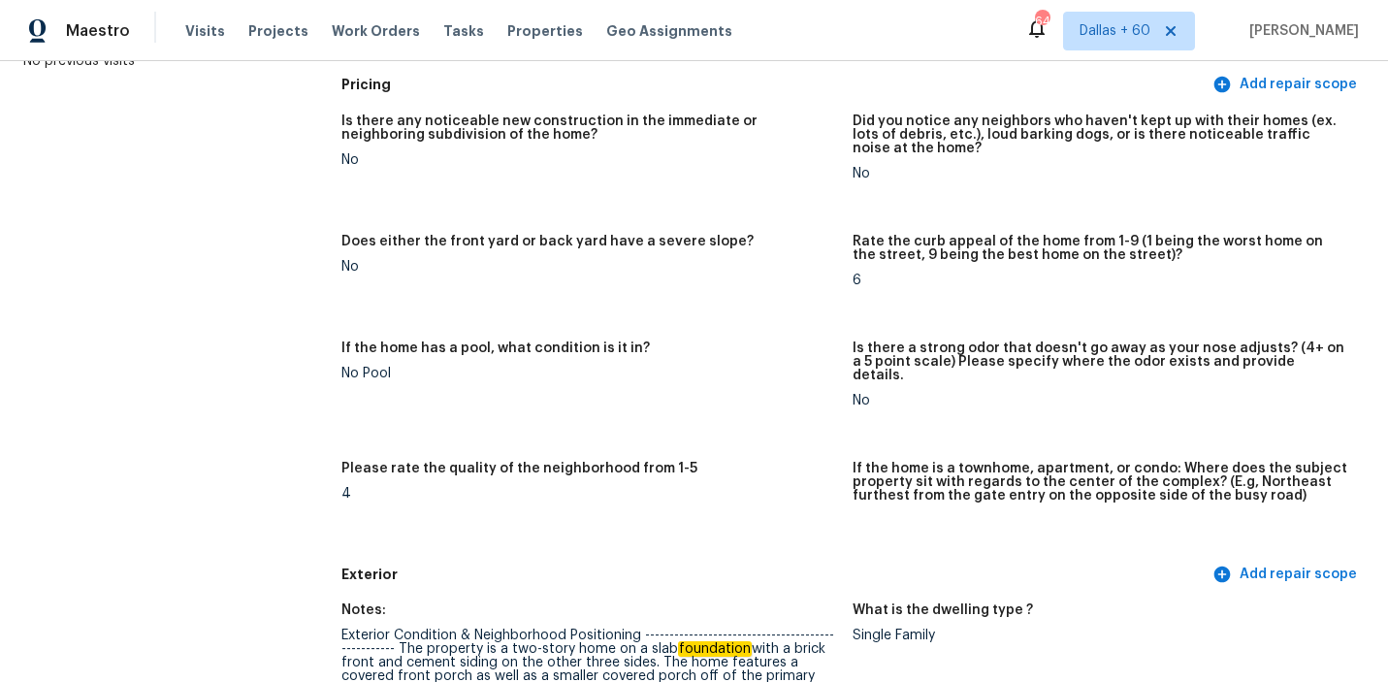
scroll to position [1009, 0]
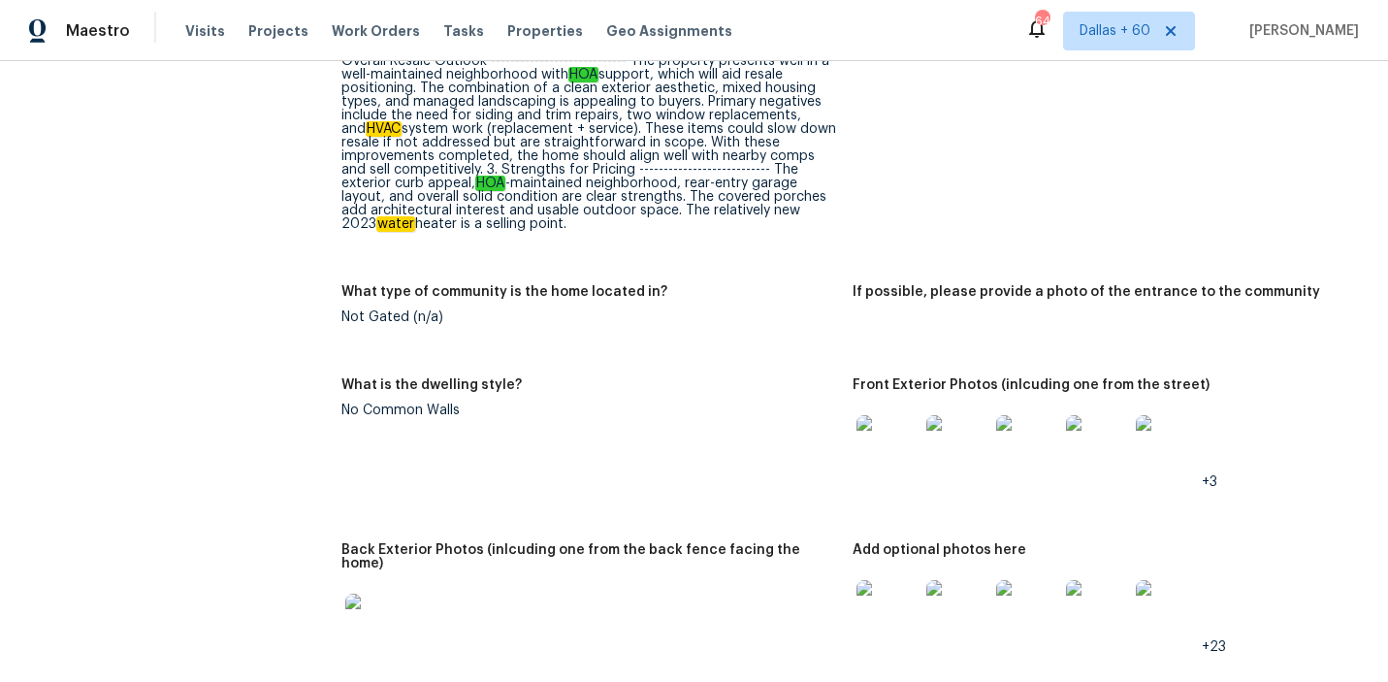
click at [905, 423] on img at bounding box center [888, 446] width 62 height 62
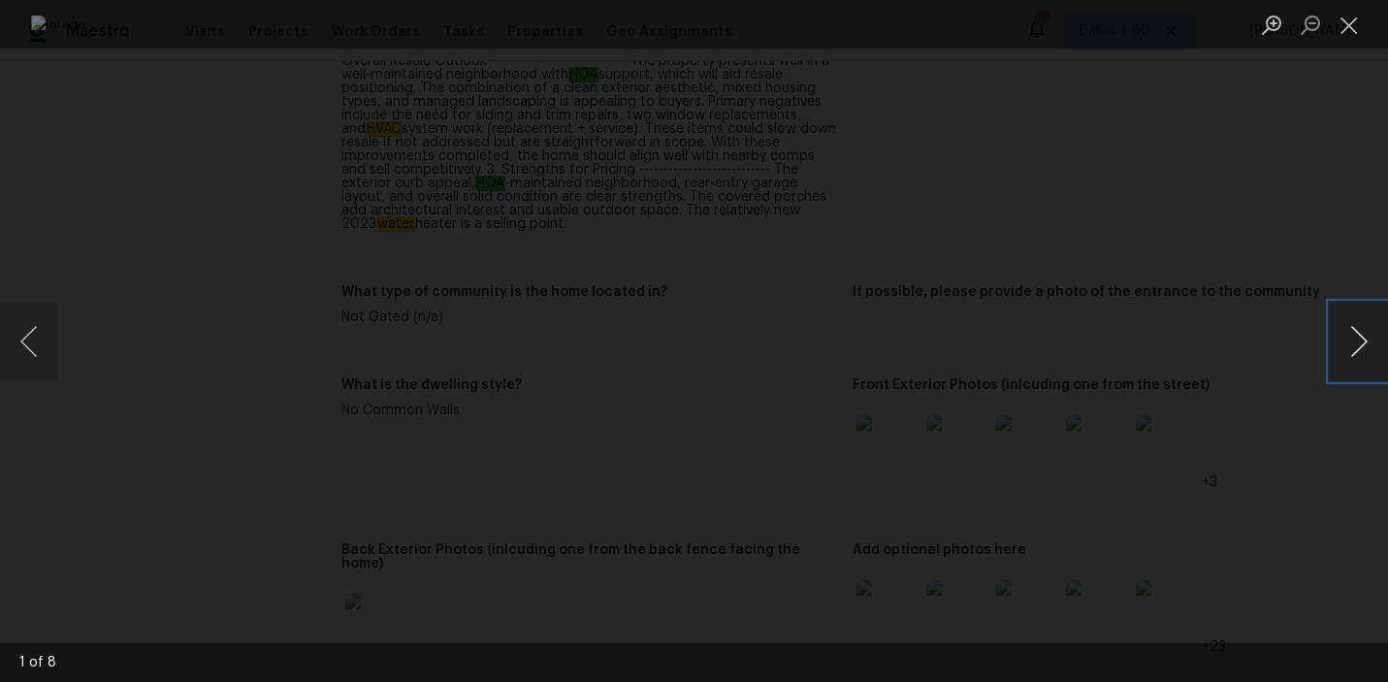
click at [1347, 359] on button "Next image" at bounding box center [1359, 342] width 58 height 78
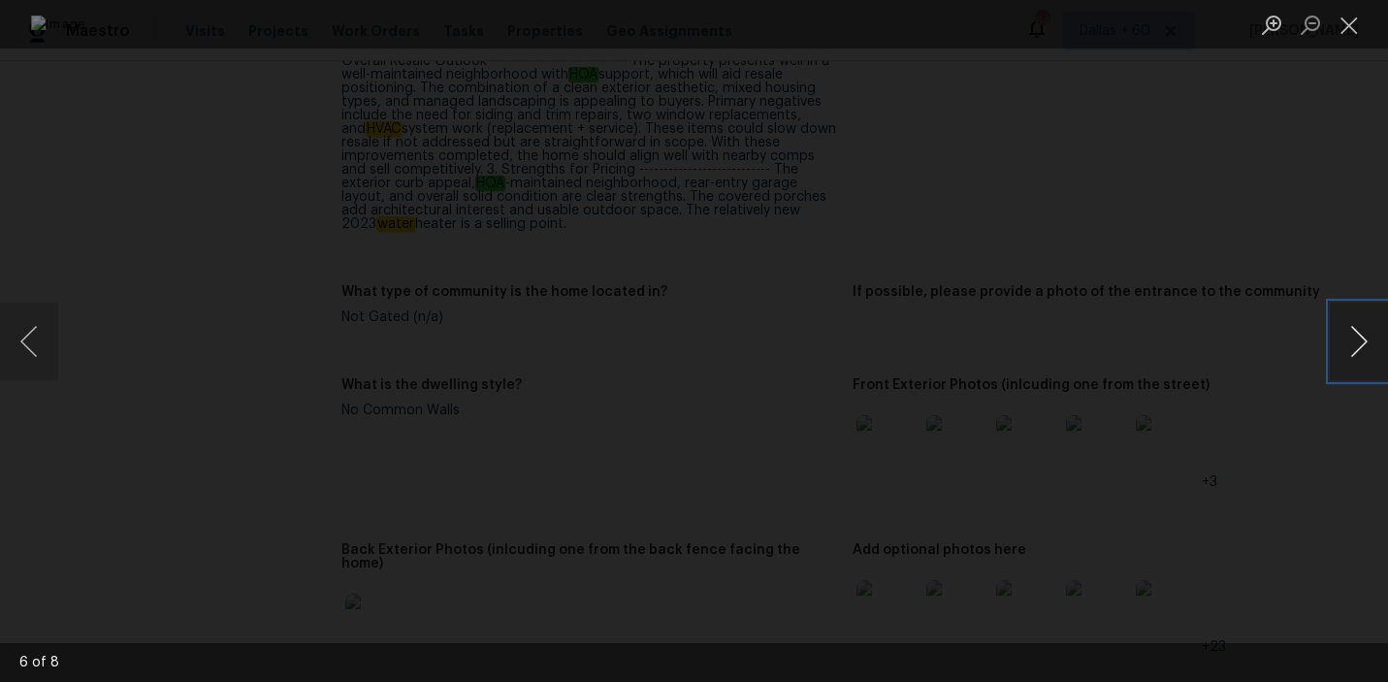
click at [1347, 359] on button "Next image" at bounding box center [1359, 342] width 58 height 78
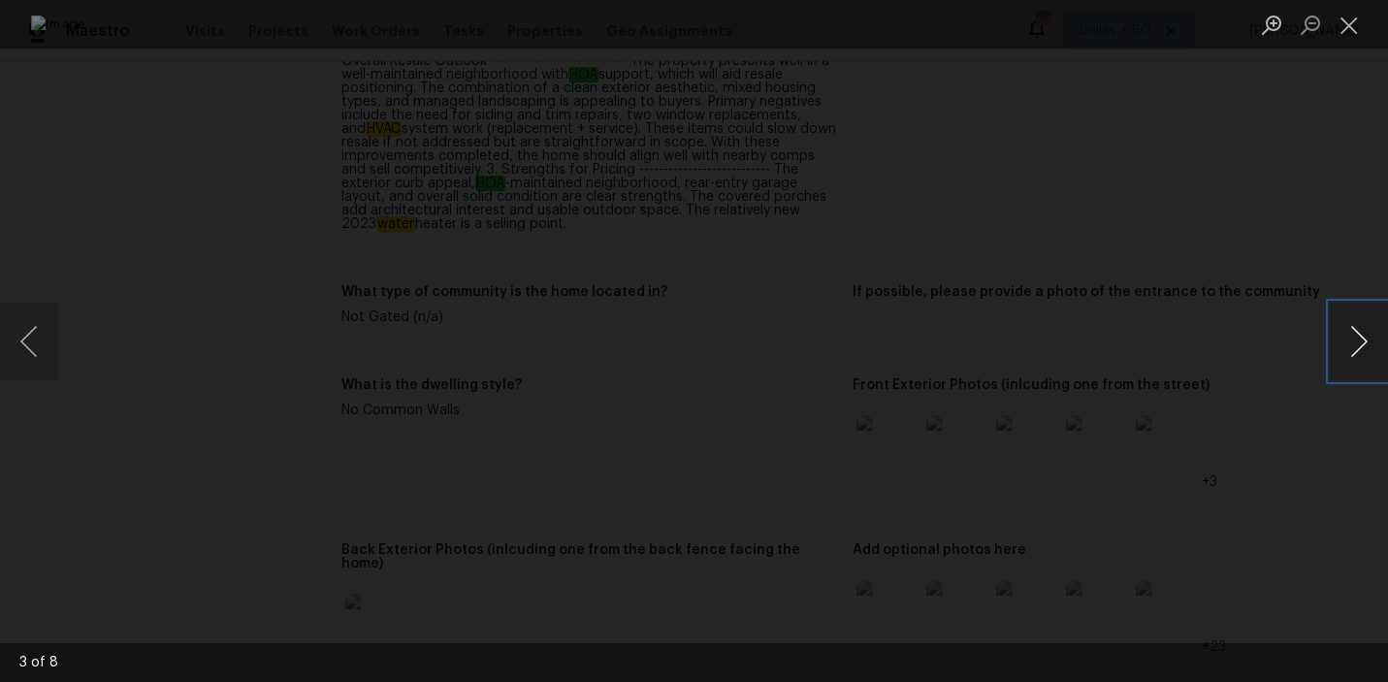
click at [1347, 359] on button "Next image" at bounding box center [1359, 342] width 58 height 78
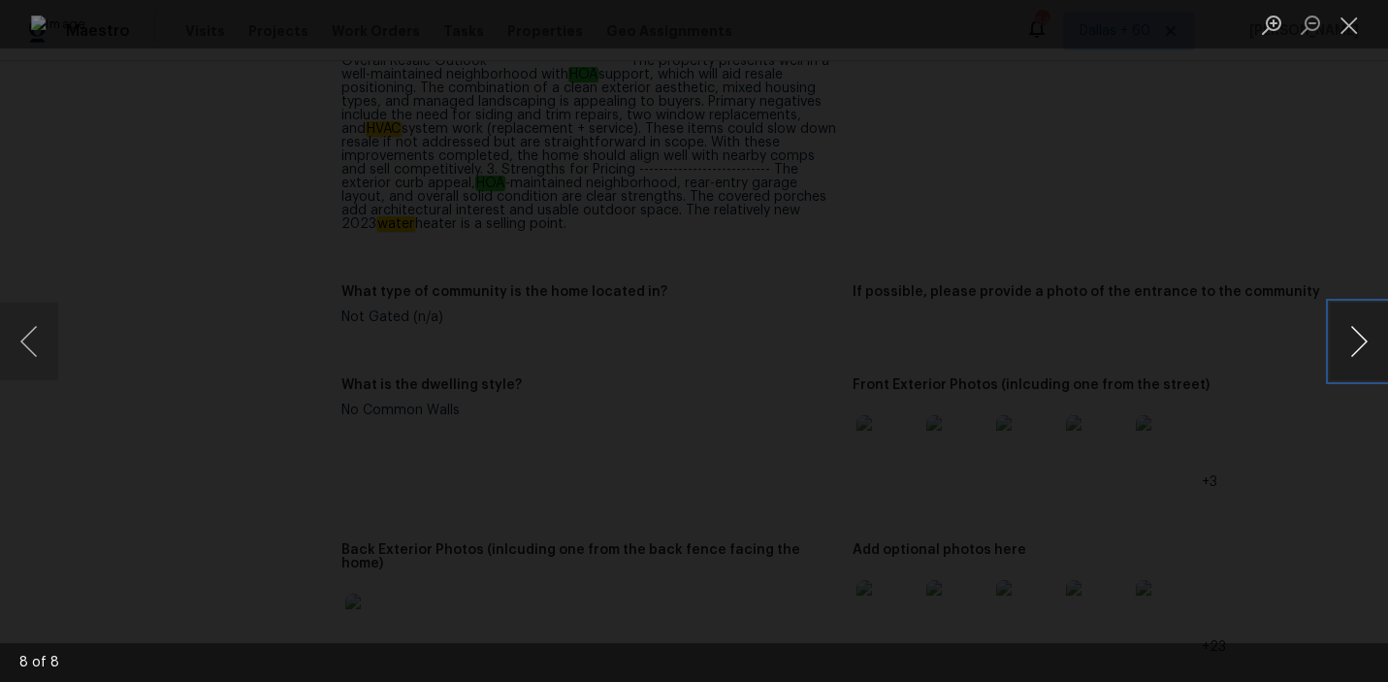
click at [1347, 359] on button "Next image" at bounding box center [1359, 342] width 58 height 78
click at [81, 156] on div "Lightbox" at bounding box center [694, 341] width 1388 height 682
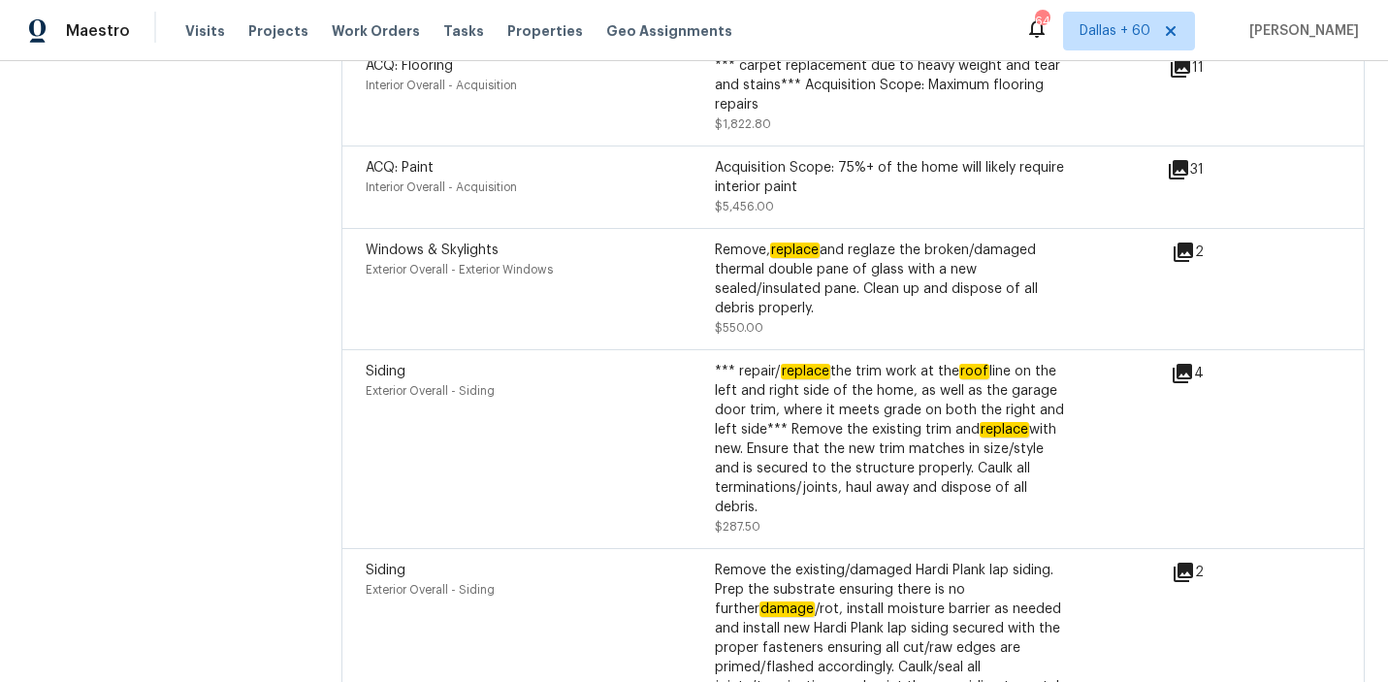
scroll to position [6098, 0]
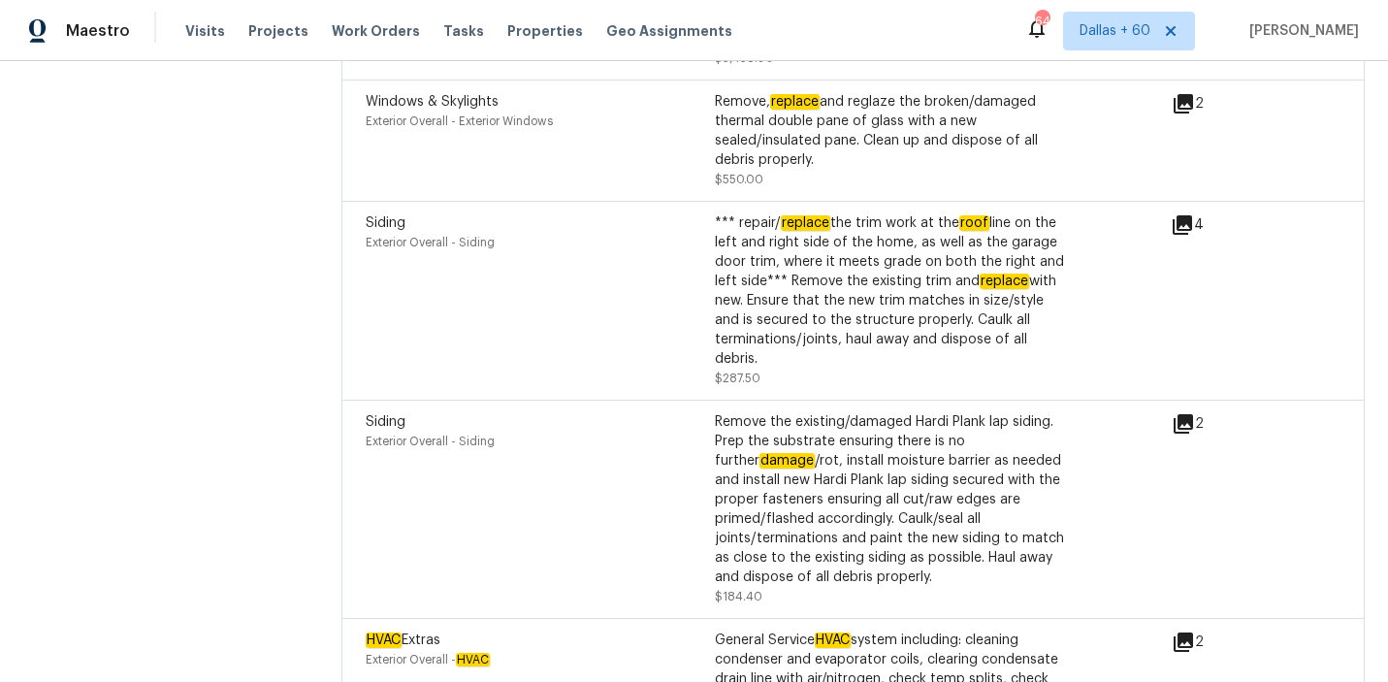
click at [608, 233] on div "Exterior Overall - Siding" at bounding box center [540, 242] width 349 height 19
click at [863, 236] on div "*** repair/ replace the trim work at the roof line on the left and right side o…" at bounding box center [889, 290] width 349 height 155
click at [1003, 274] on div "*** repair/ replace the trim work at the roof line on the left and right side o…" at bounding box center [889, 290] width 349 height 155
click at [934, 269] on div "*** repair/ replace the trim work at the roof line on the left and right side o…" at bounding box center [889, 290] width 349 height 155
click at [1181, 213] on icon at bounding box center [1182, 224] width 23 height 23
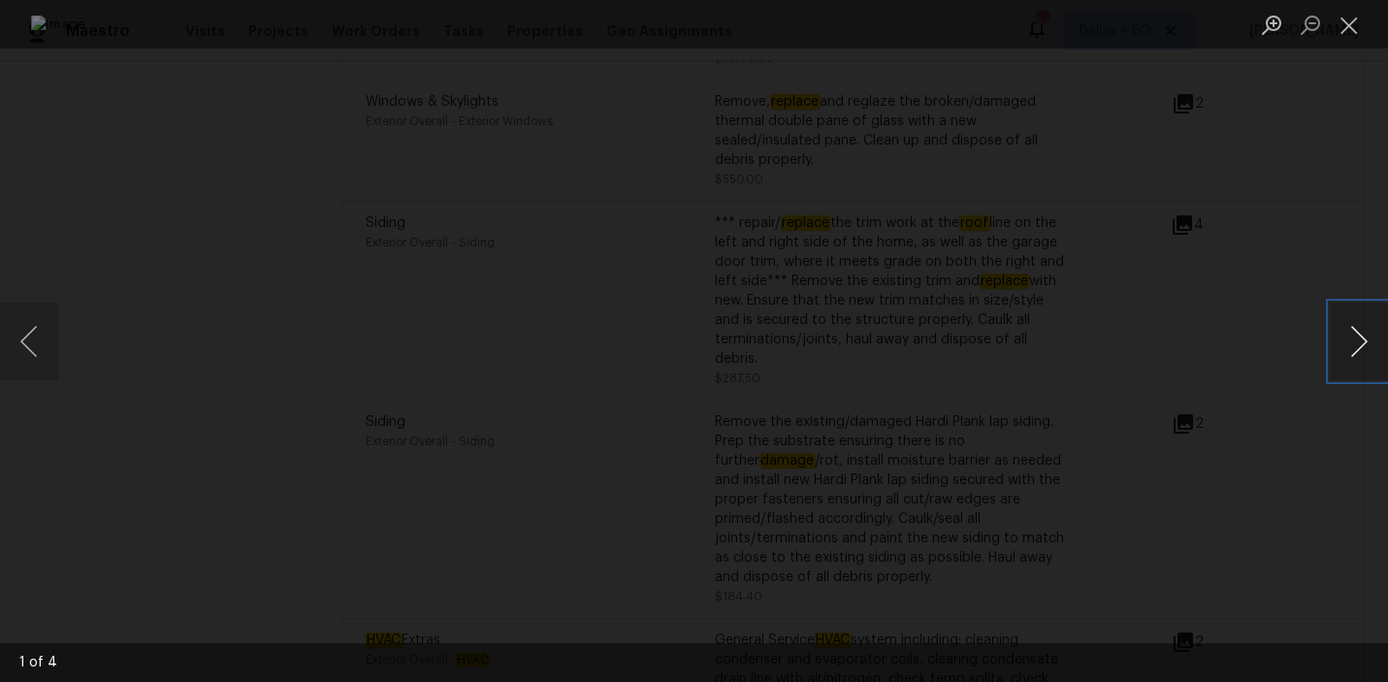
click at [1357, 344] on button "Next image" at bounding box center [1359, 342] width 58 height 78
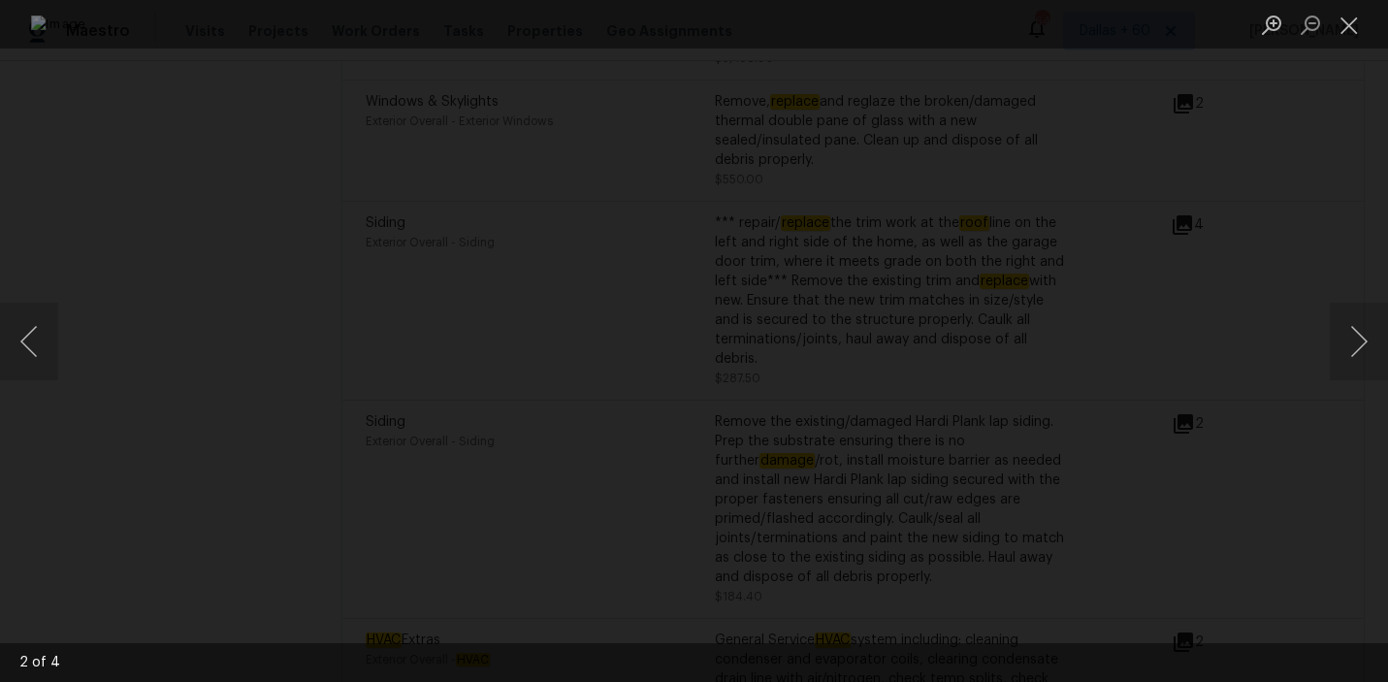
click at [1337, 458] on div "Lightbox" at bounding box center [694, 341] width 1388 height 682
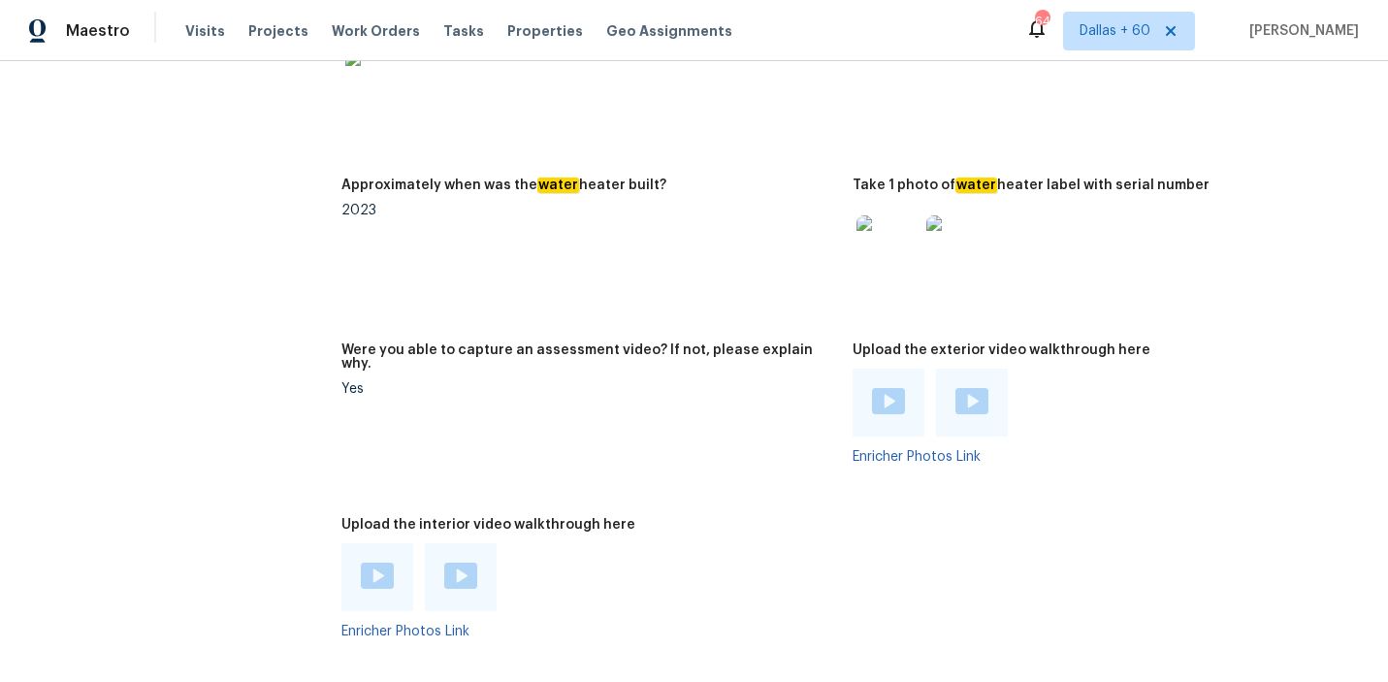
scroll to position [4135, 0]
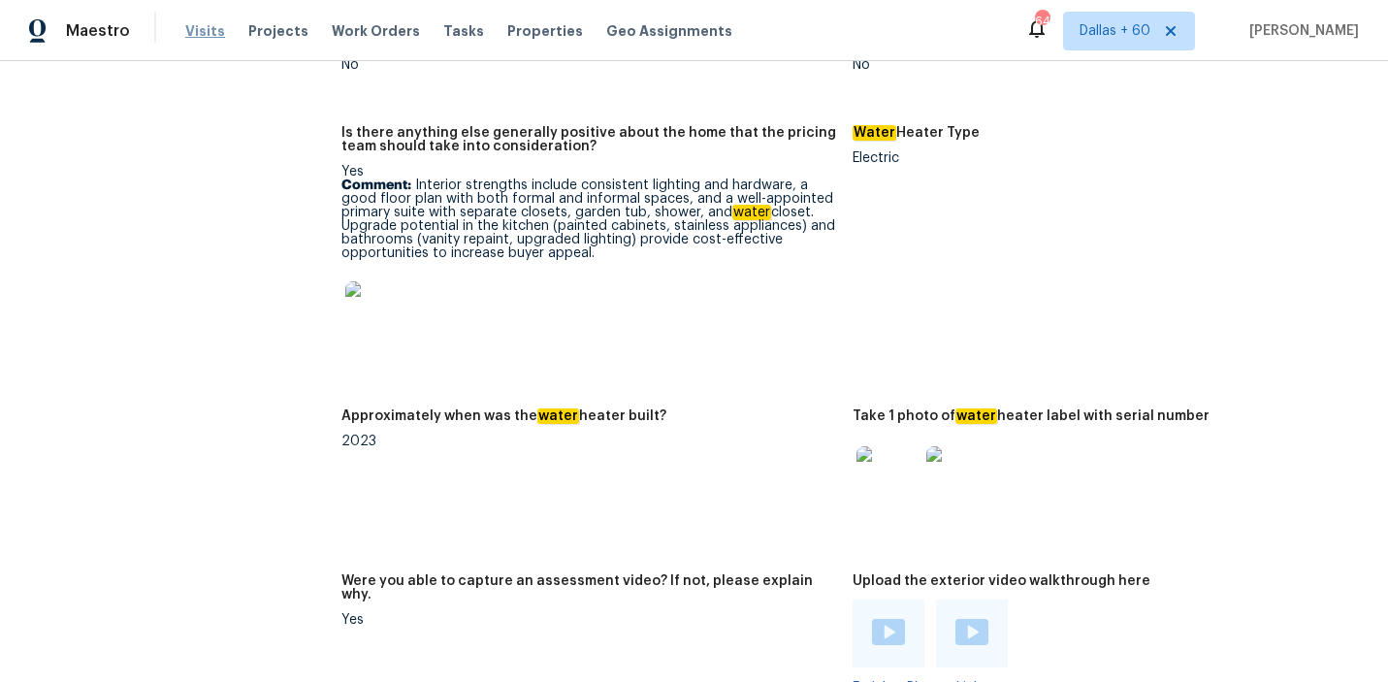
click at [209, 33] on span "Visits" at bounding box center [205, 30] width 40 height 19
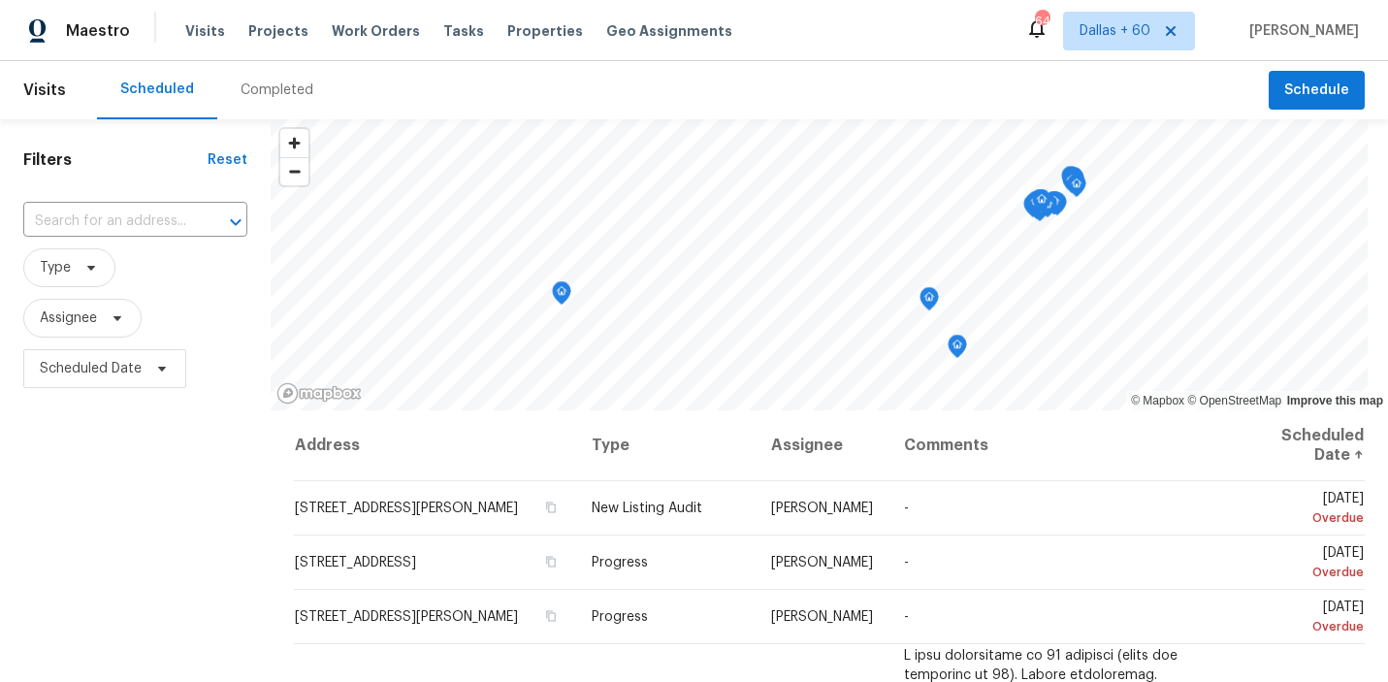
click at [267, 90] on div "Completed" at bounding box center [277, 90] width 73 height 19
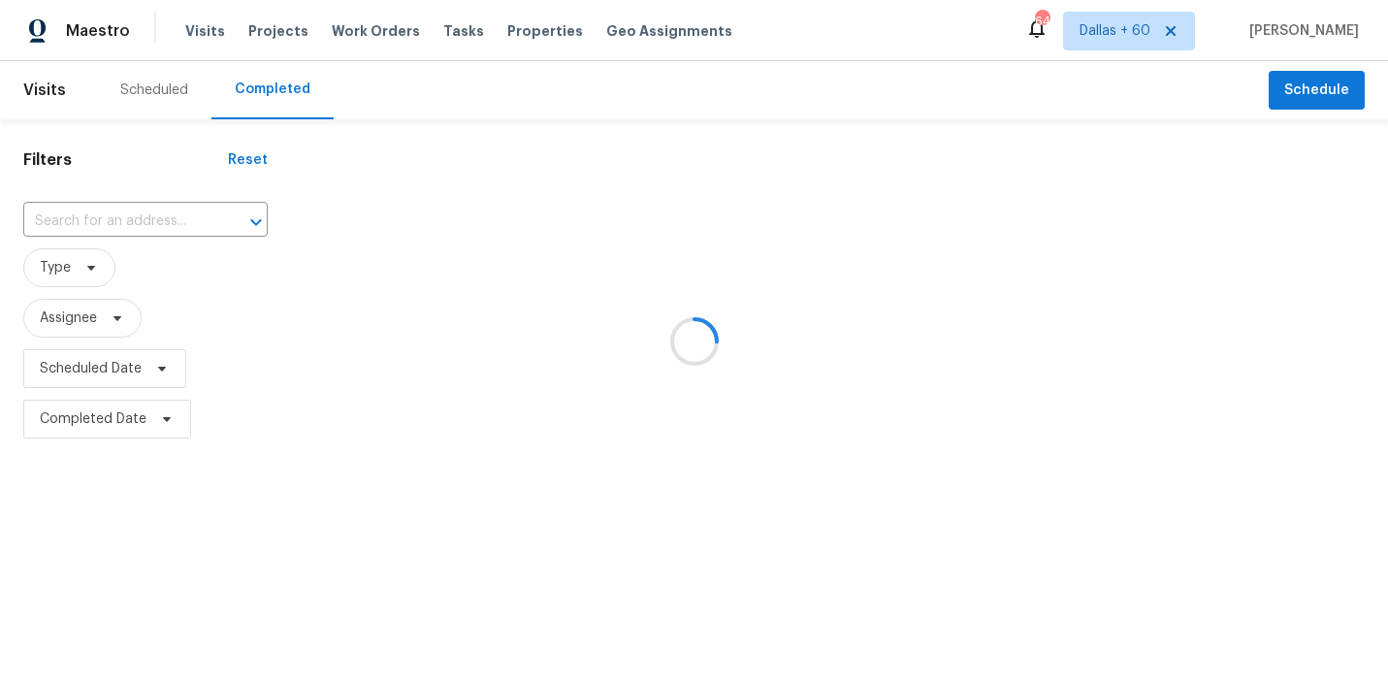
click at [152, 220] on div at bounding box center [694, 341] width 1388 height 682
click at [149, 212] on div at bounding box center [694, 341] width 1388 height 682
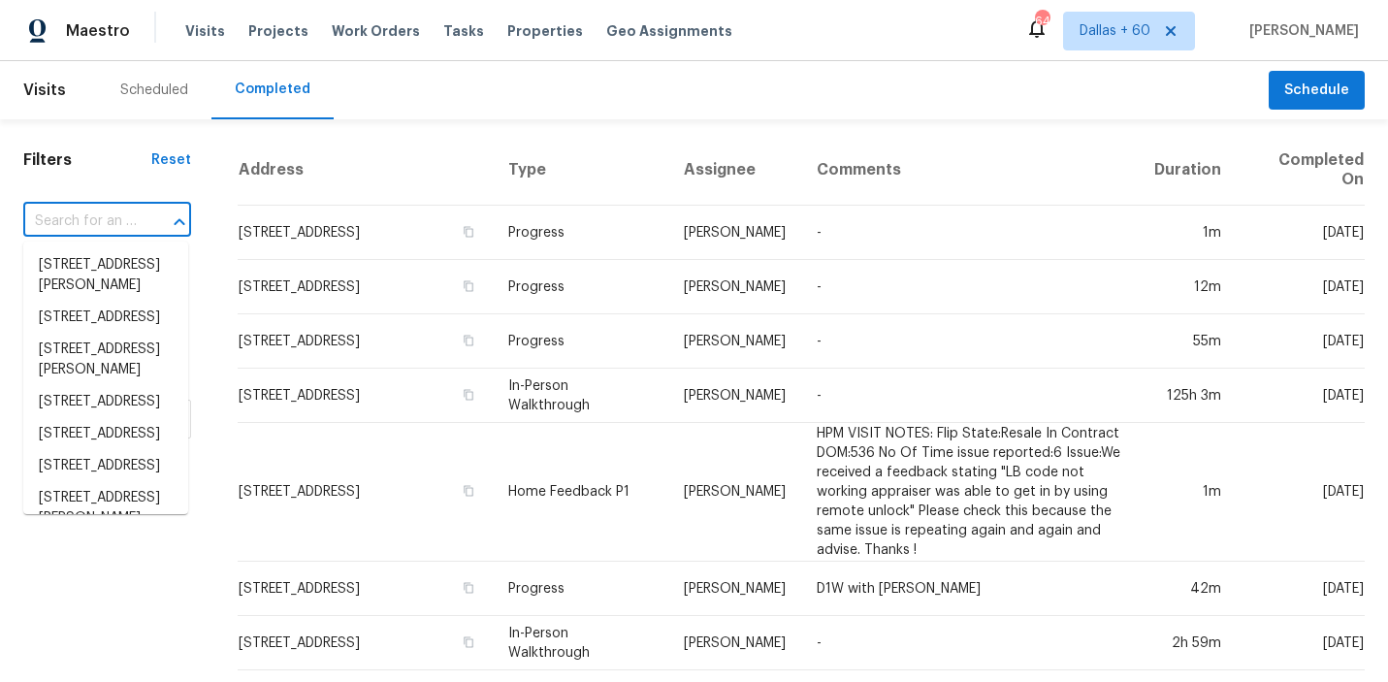
click at [64, 217] on input "text" at bounding box center [80, 222] width 114 height 30
paste input "14262 Crestwick Dr W, Jacksonville, FL 32218"
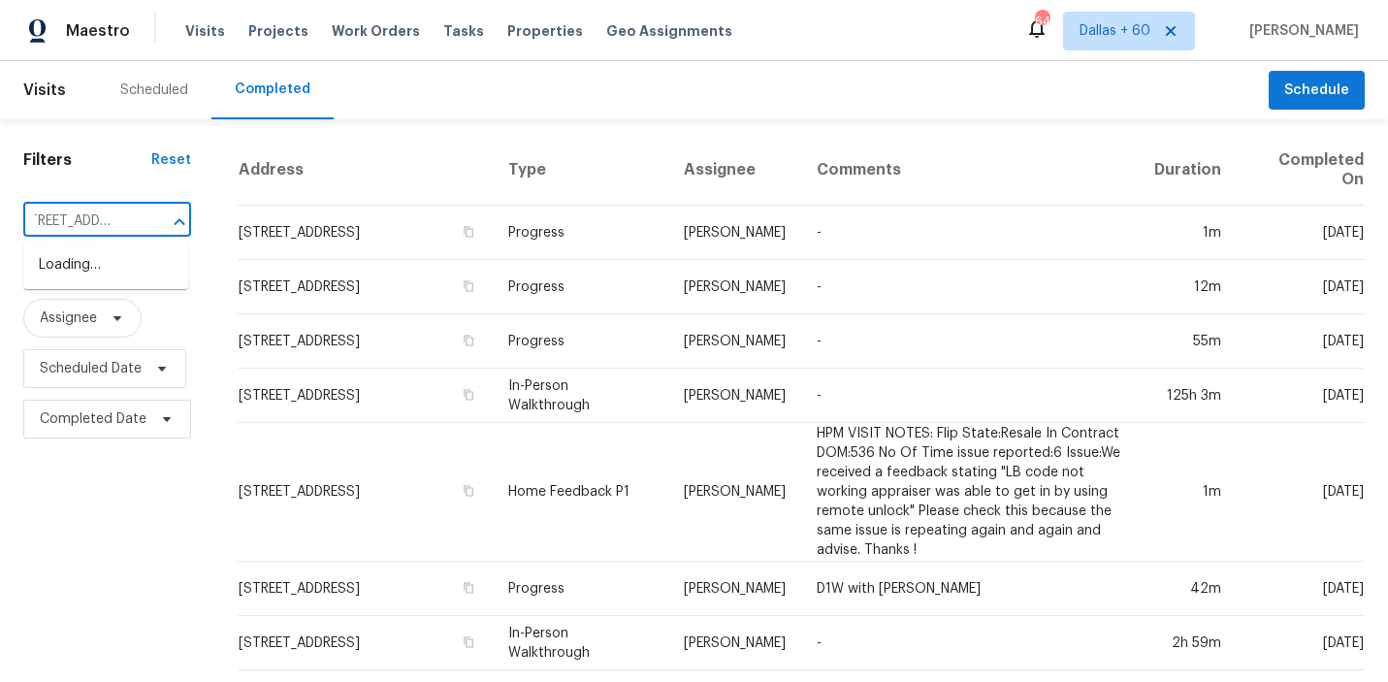
type input "14262 Crestwick Dr W, Jacksonville, FL 32218"
click at [93, 270] on li "14262 Crestwick Dr W, Jacksonville, FL 32218" at bounding box center [105, 265] width 165 height 32
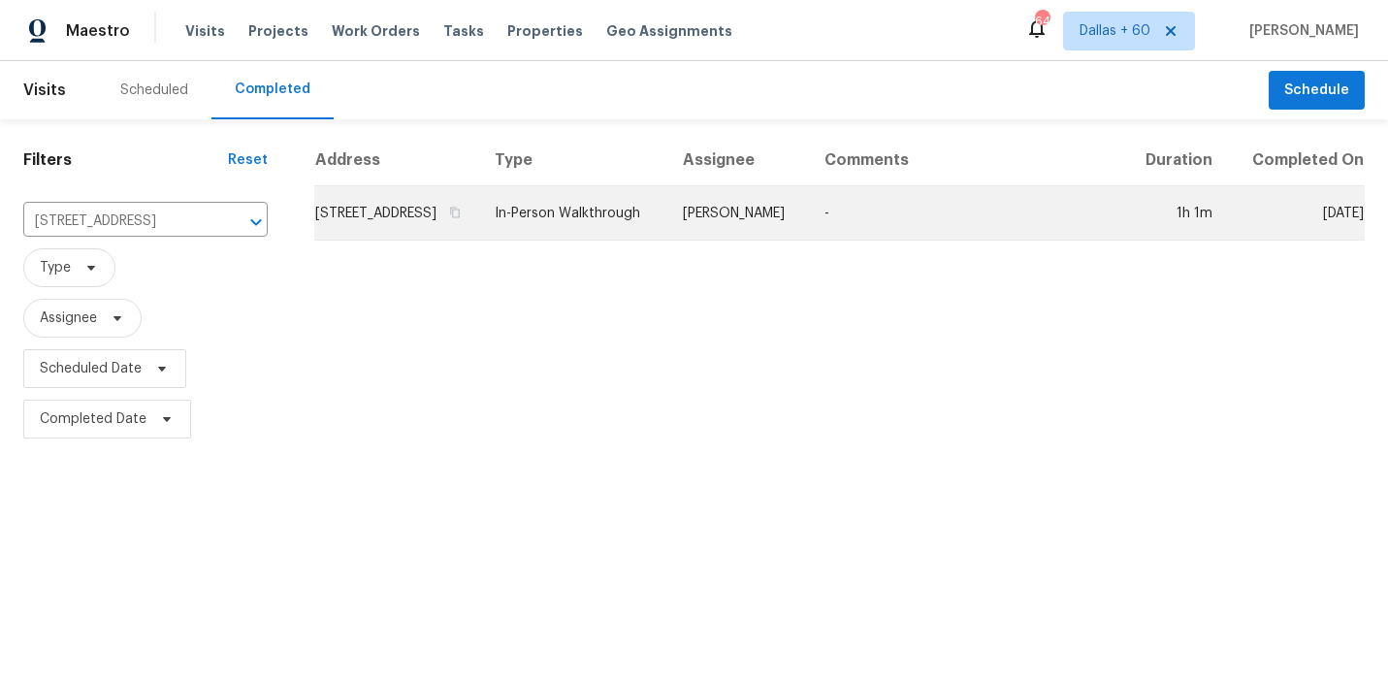
click at [479, 234] on td "14262 Crestwick Dr W, Jacksonville, FL 32218" at bounding box center [396, 213] width 165 height 54
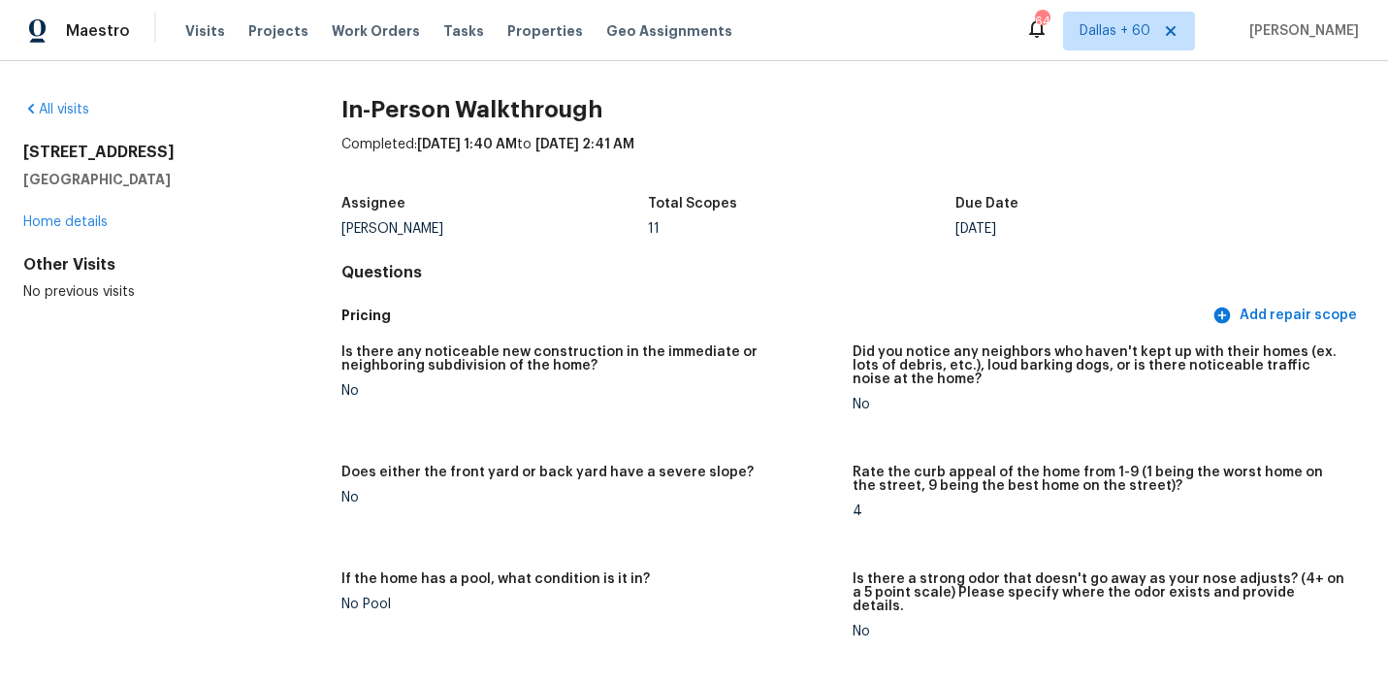
scroll to position [1839, 0]
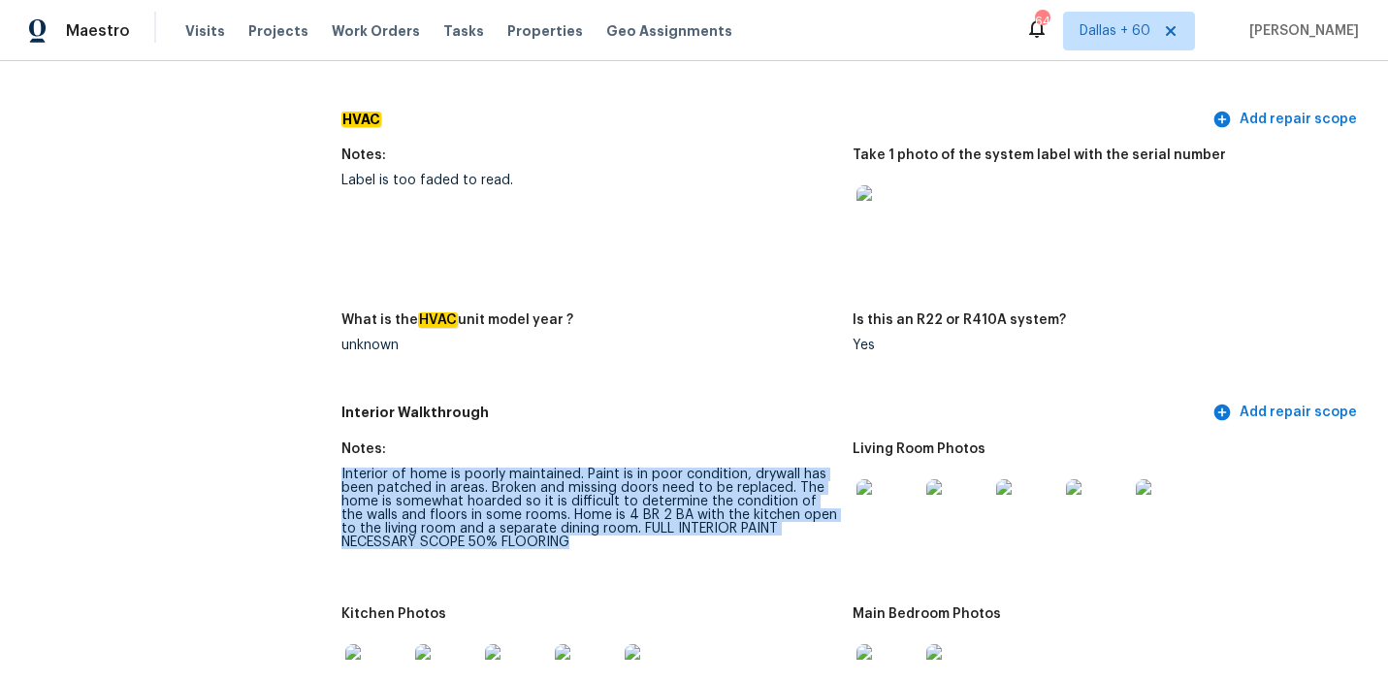
drag, startPoint x: 330, startPoint y: 435, endPoint x: 672, endPoint y: 525, distance: 354.1
copy div "Interior of home is poorly maintained. Paint is in poor condition, drywall has …"
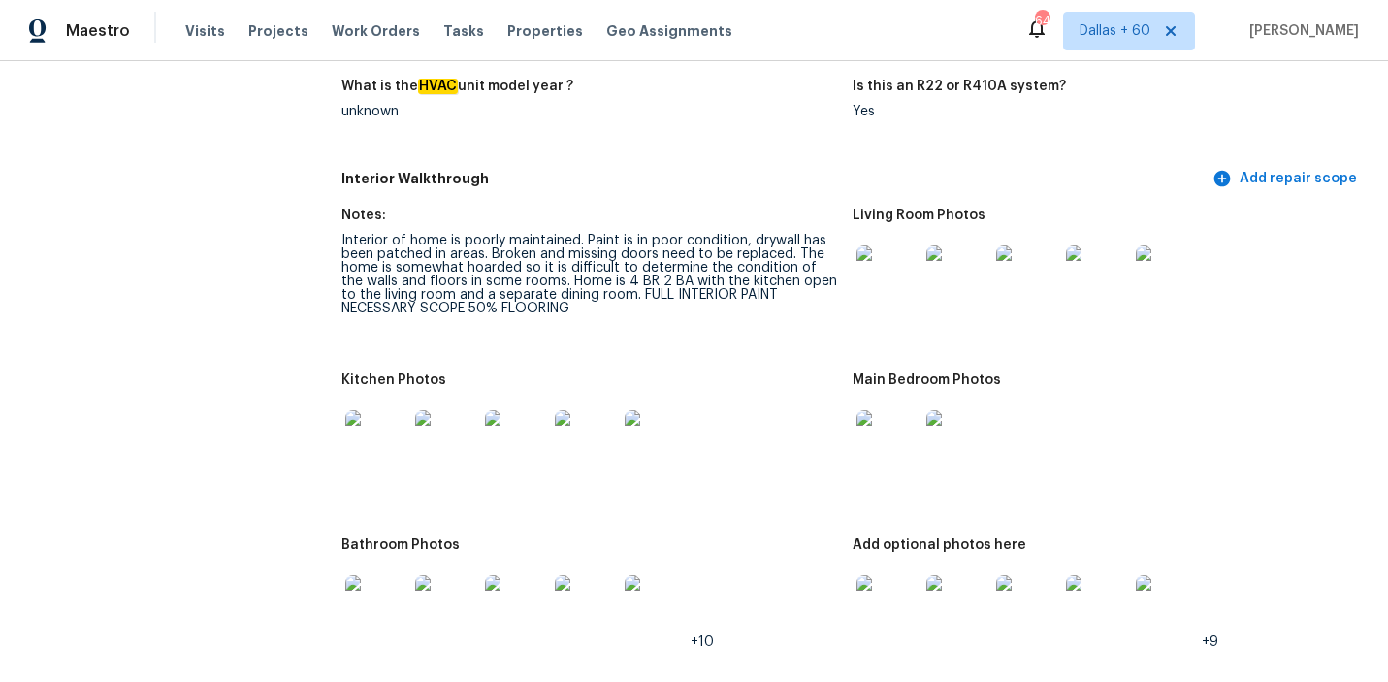
scroll to position [2072, 0]
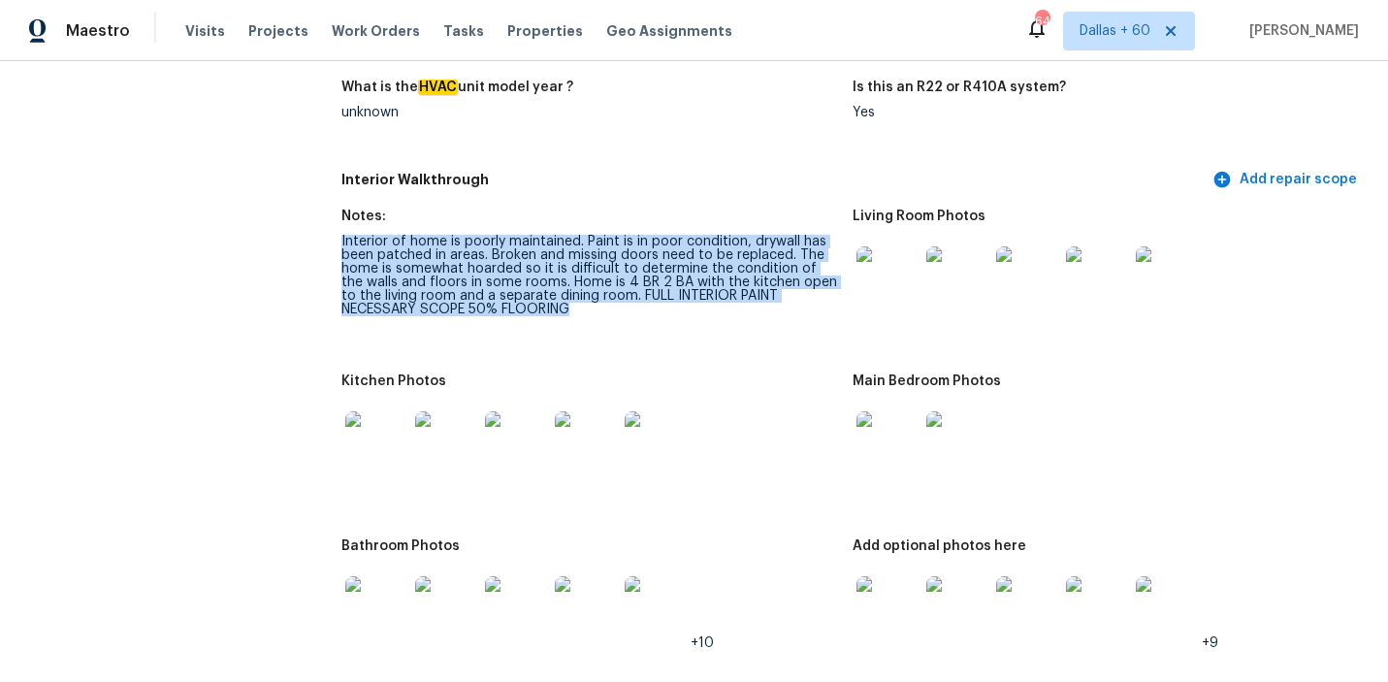
drag, startPoint x: 336, startPoint y: 200, endPoint x: 602, endPoint y: 279, distance: 278.4
copy div "Interior of home is poorly maintained. Paint is in poor condition, drywall has …"
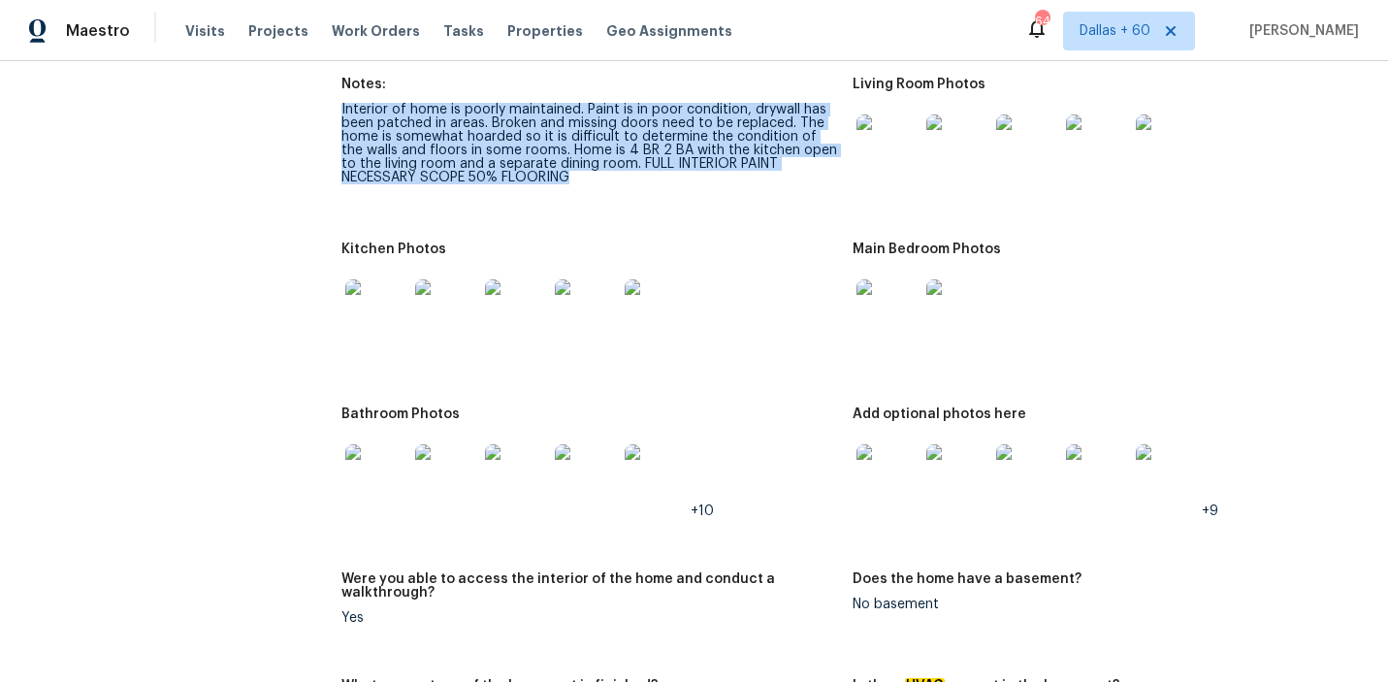
scroll to position [2211, 0]
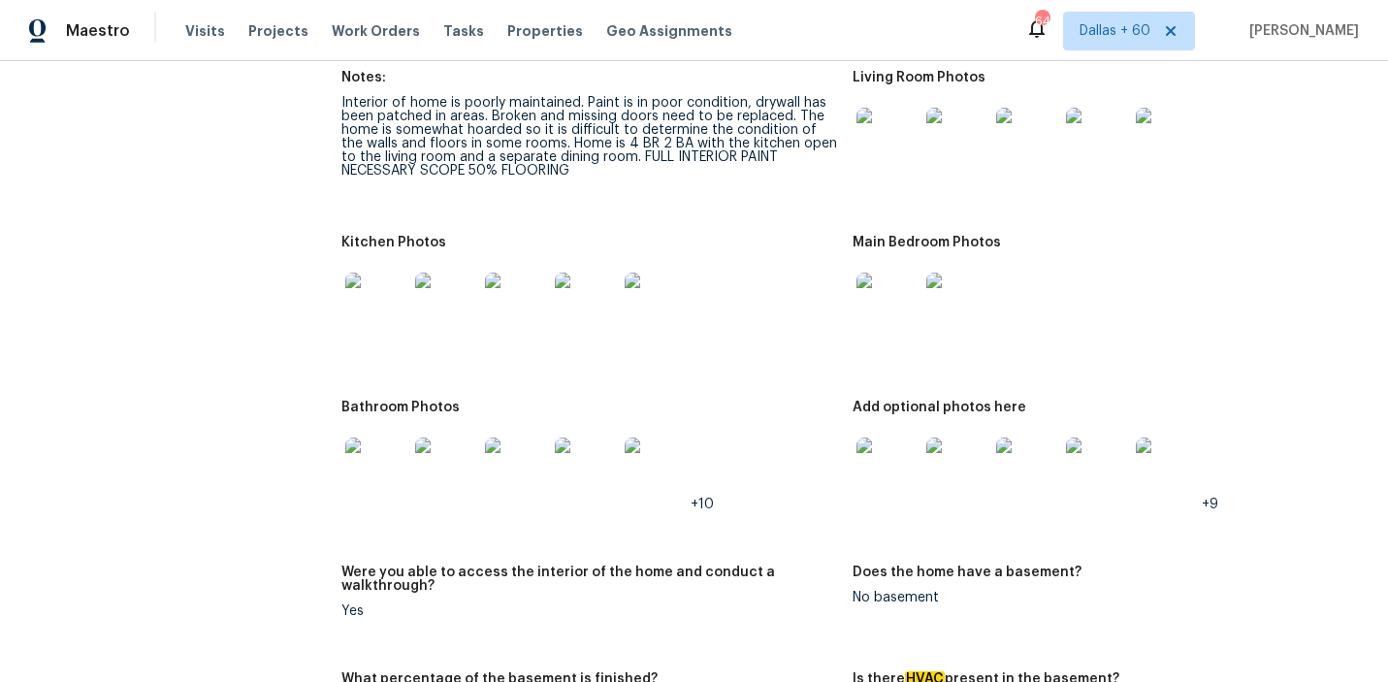
click at [768, 323] on figure "Kitchen Photos" at bounding box center [597, 307] width 512 height 142
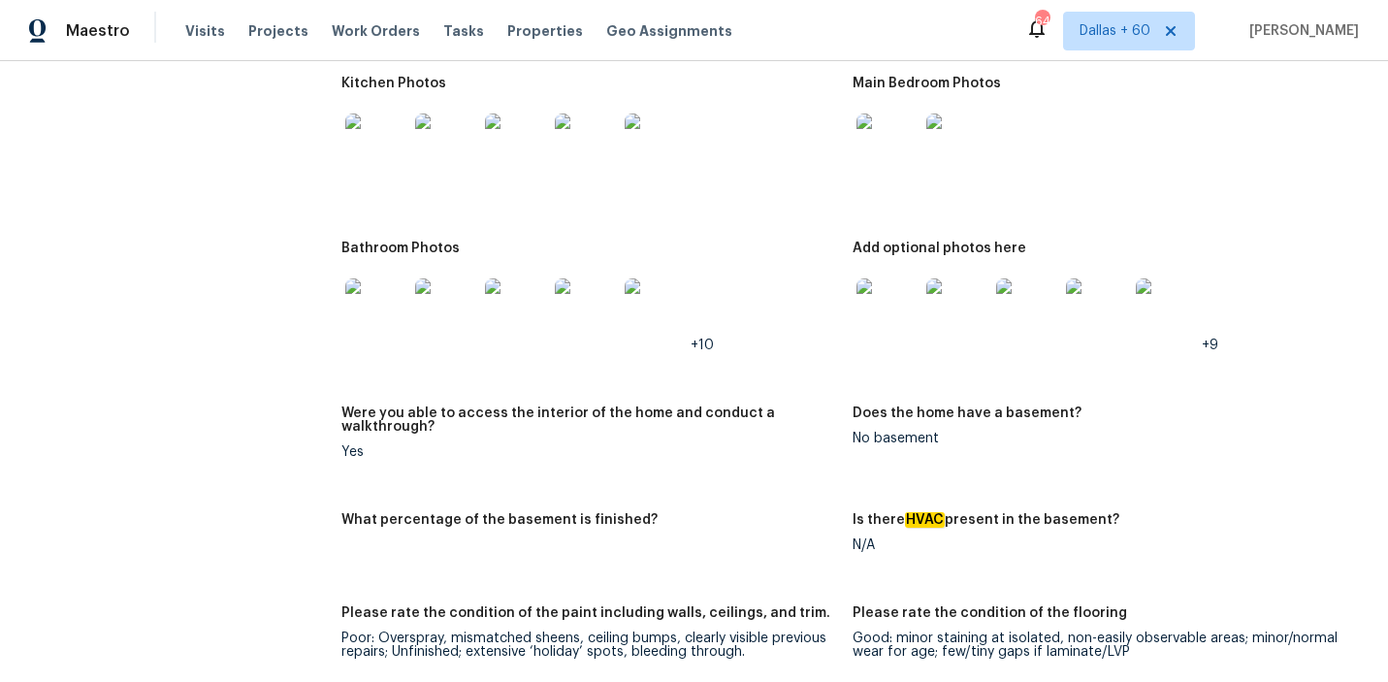
scroll to position [3685, 0]
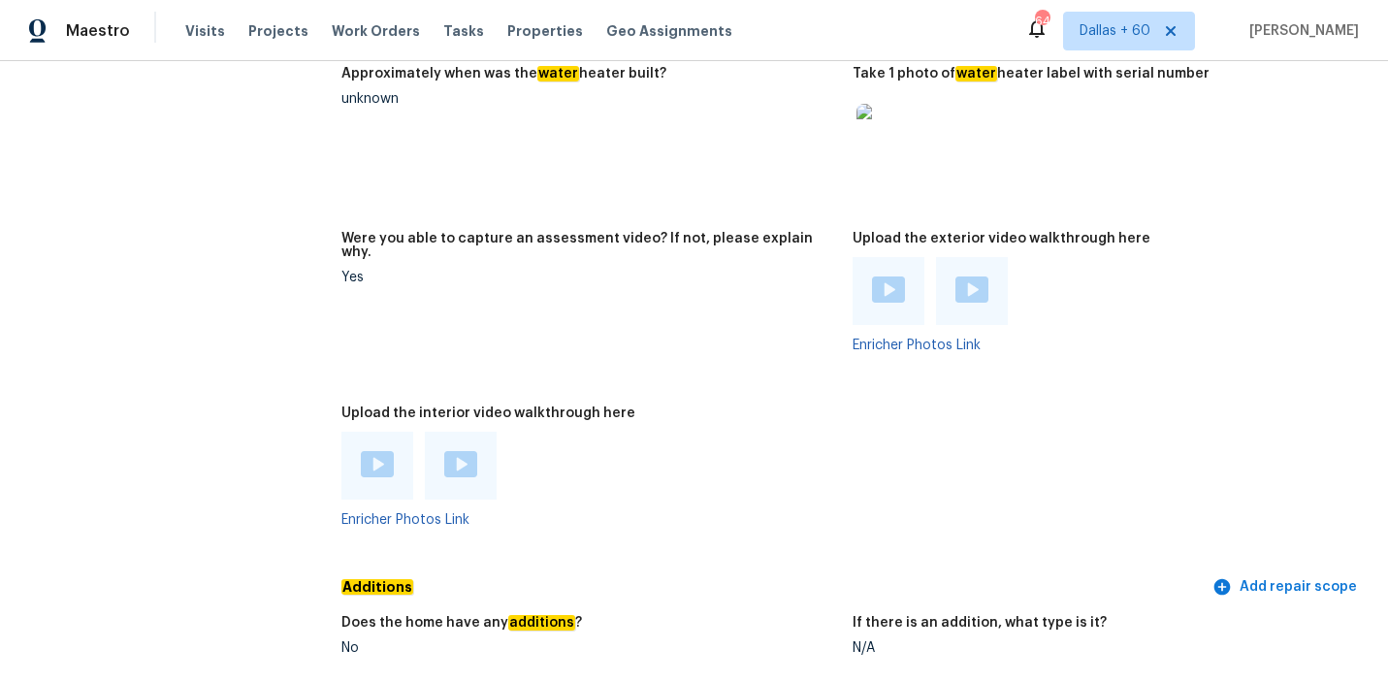
click at [379, 451] on img at bounding box center [377, 464] width 33 height 26
click at [465, 451] on img at bounding box center [460, 464] width 33 height 26
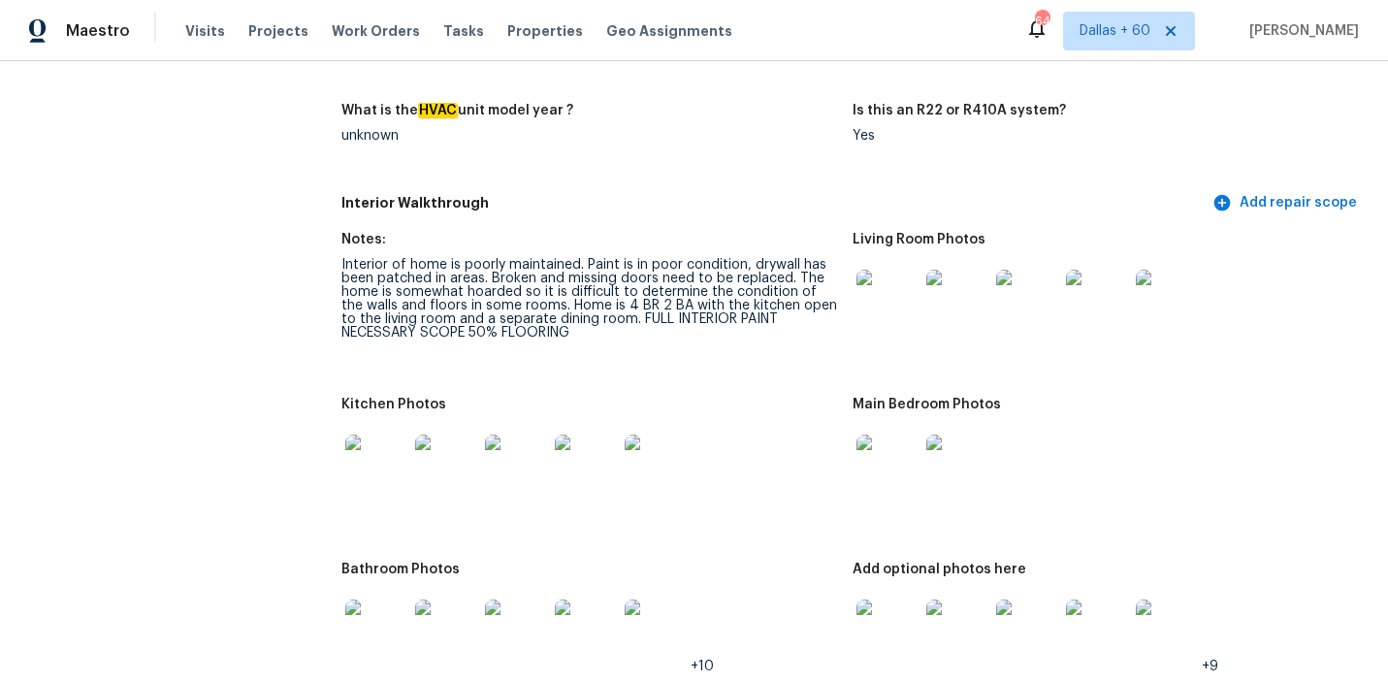
scroll to position [2047, 0]
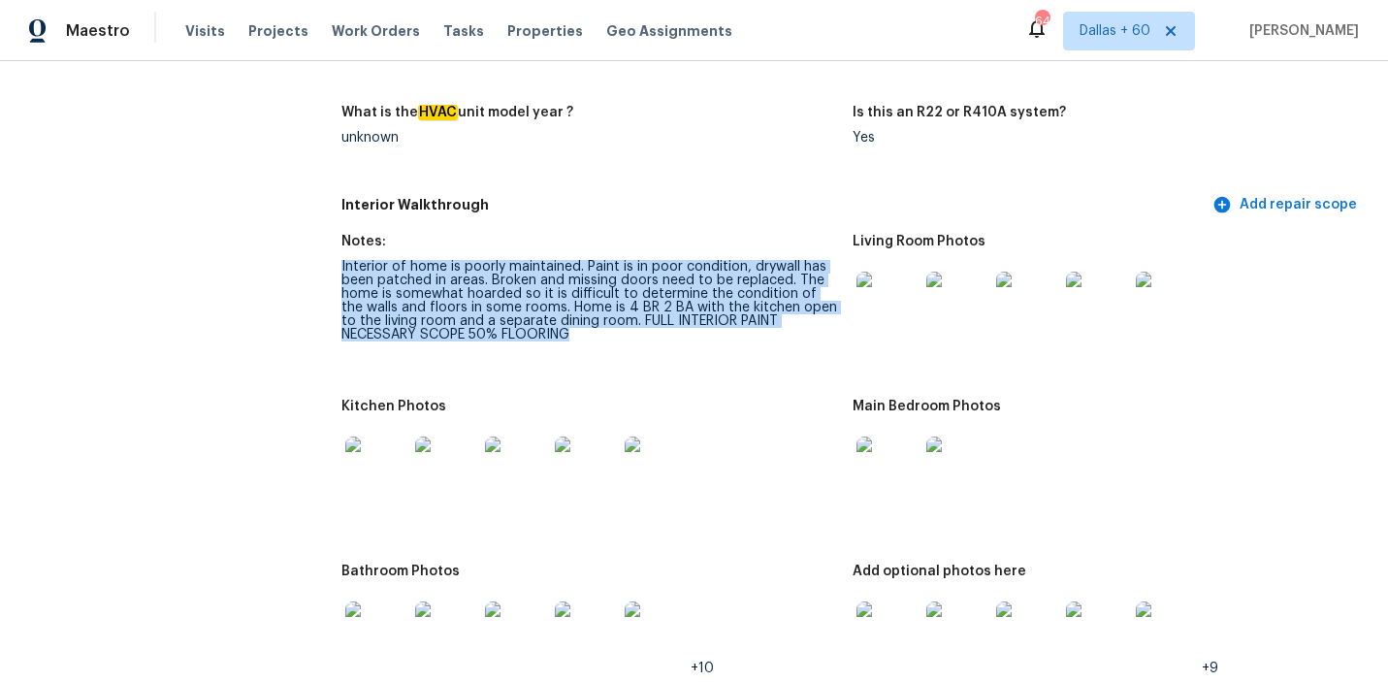
drag, startPoint x: 337, startPoint y: 227, endPoint x: 587, endPoint y: 306, distance: 262.3
copy div "Interior of home is poorly maintained. Paint is in poor condition, drywall has …"
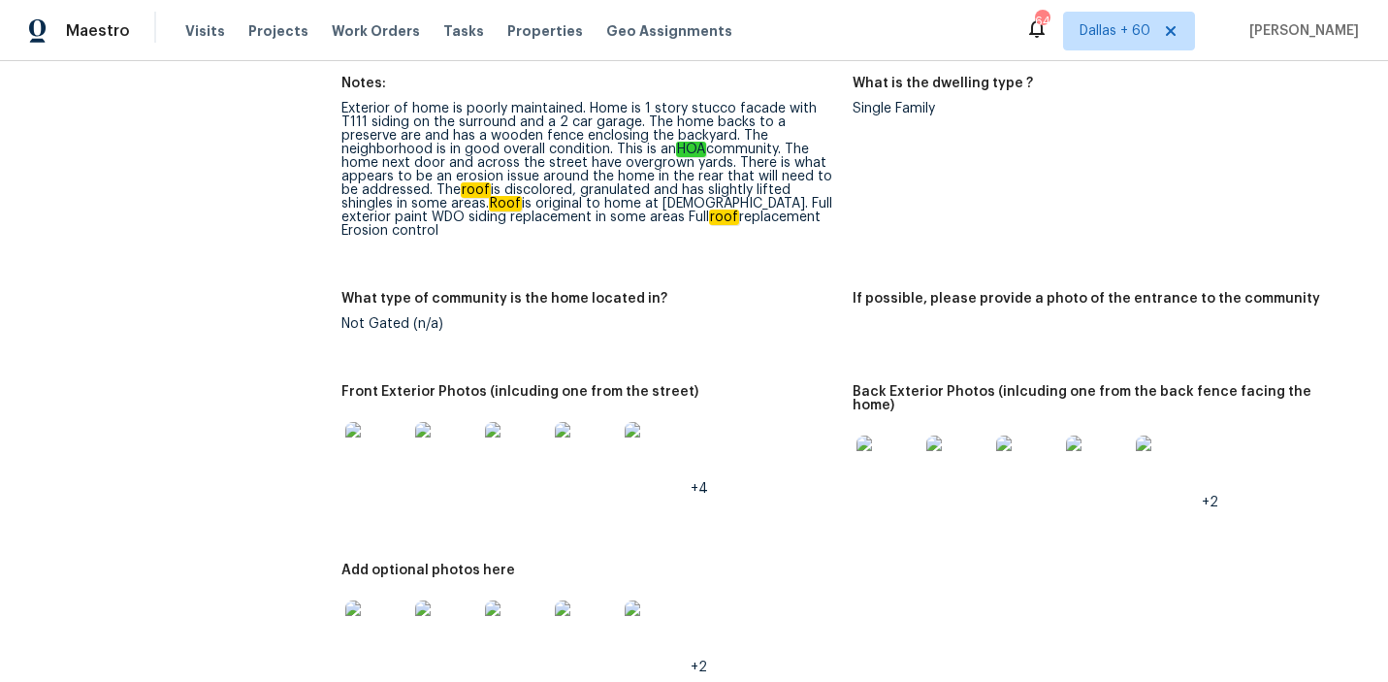
scroll to position [756, 0]
click at [393, 424] on img at bounding box center [376, 455] width 62 height 62
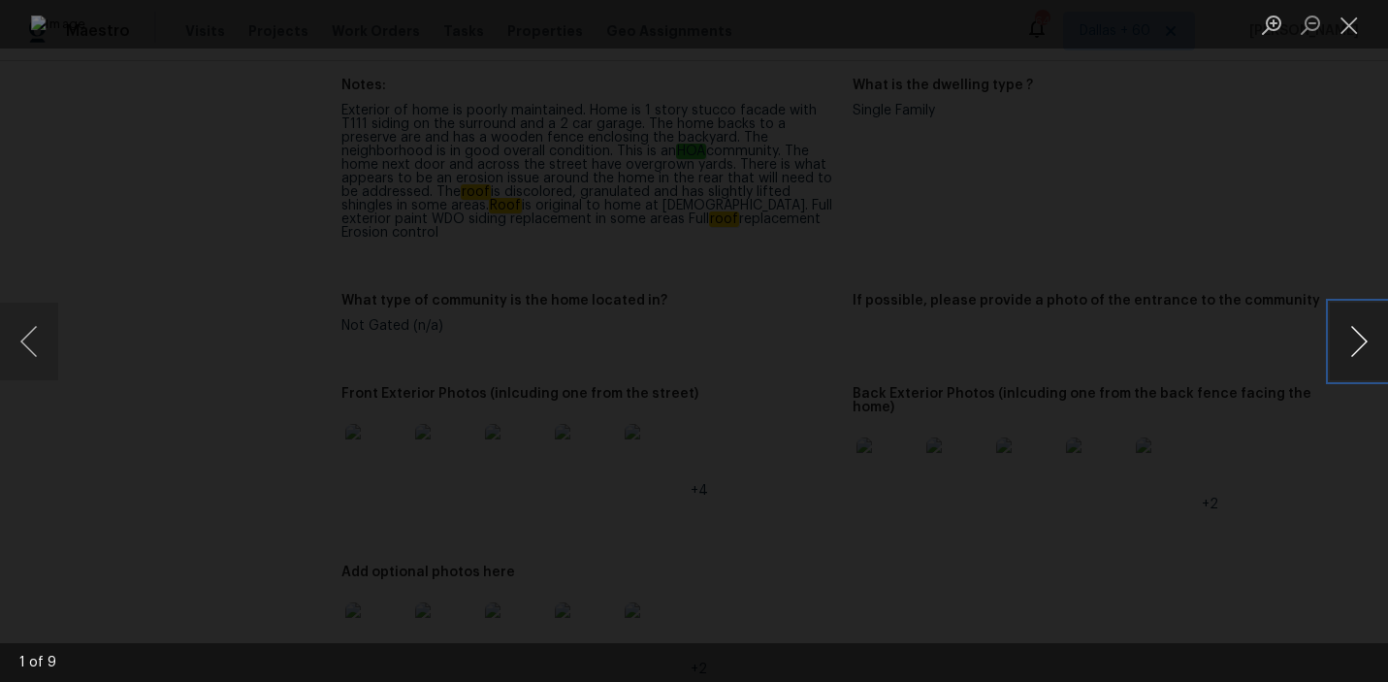
click at [1371, 345] on button "Next image" at bounding box center [1359, 342] width 58 height 78
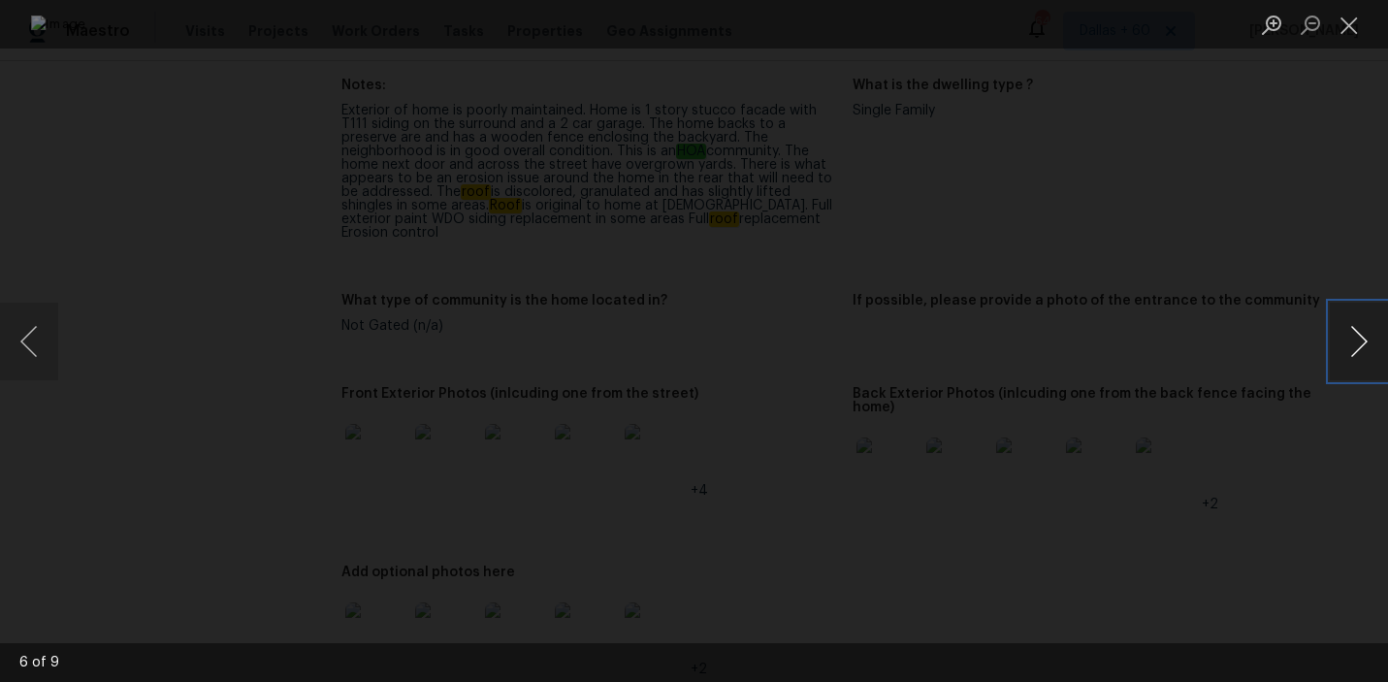
click at [1371, 345] on button "Next image" at bounding box center [1359, 342] width 58 height 78
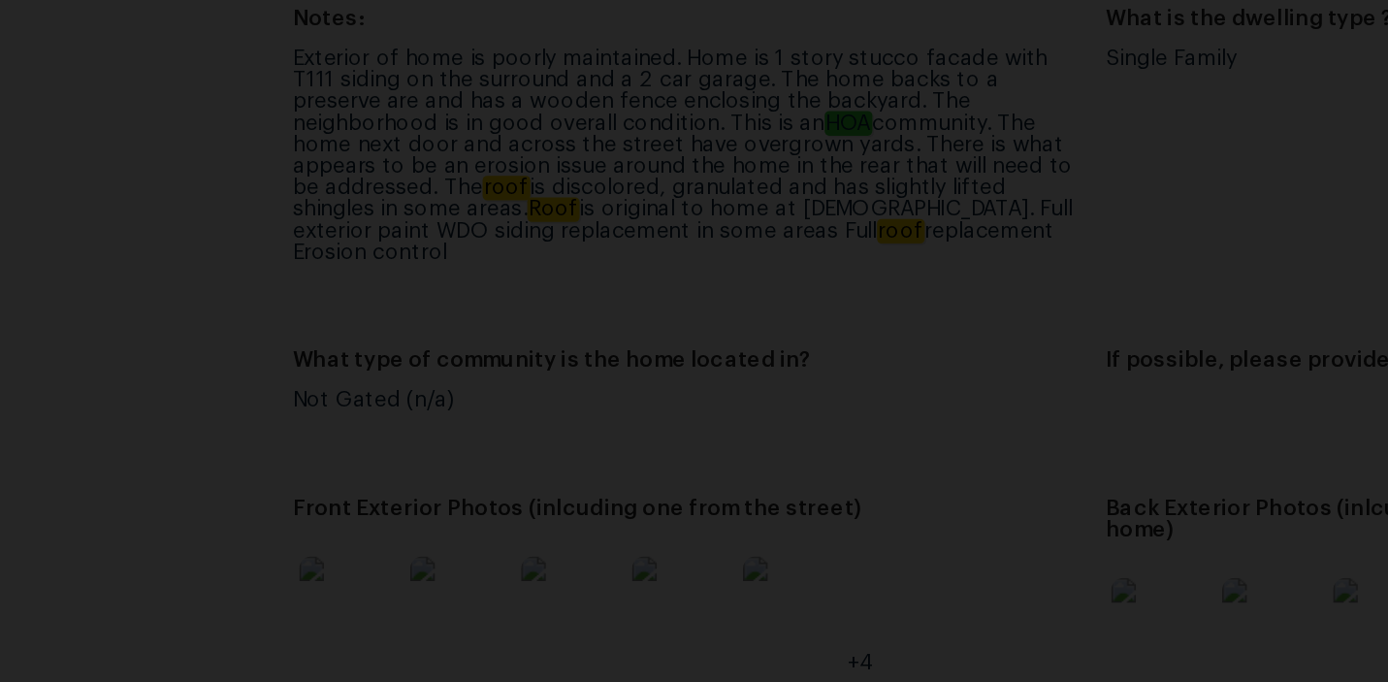
click at [226, 146] on img "Lightbox" at bounding box center [860, 428] width 2141 height 1052
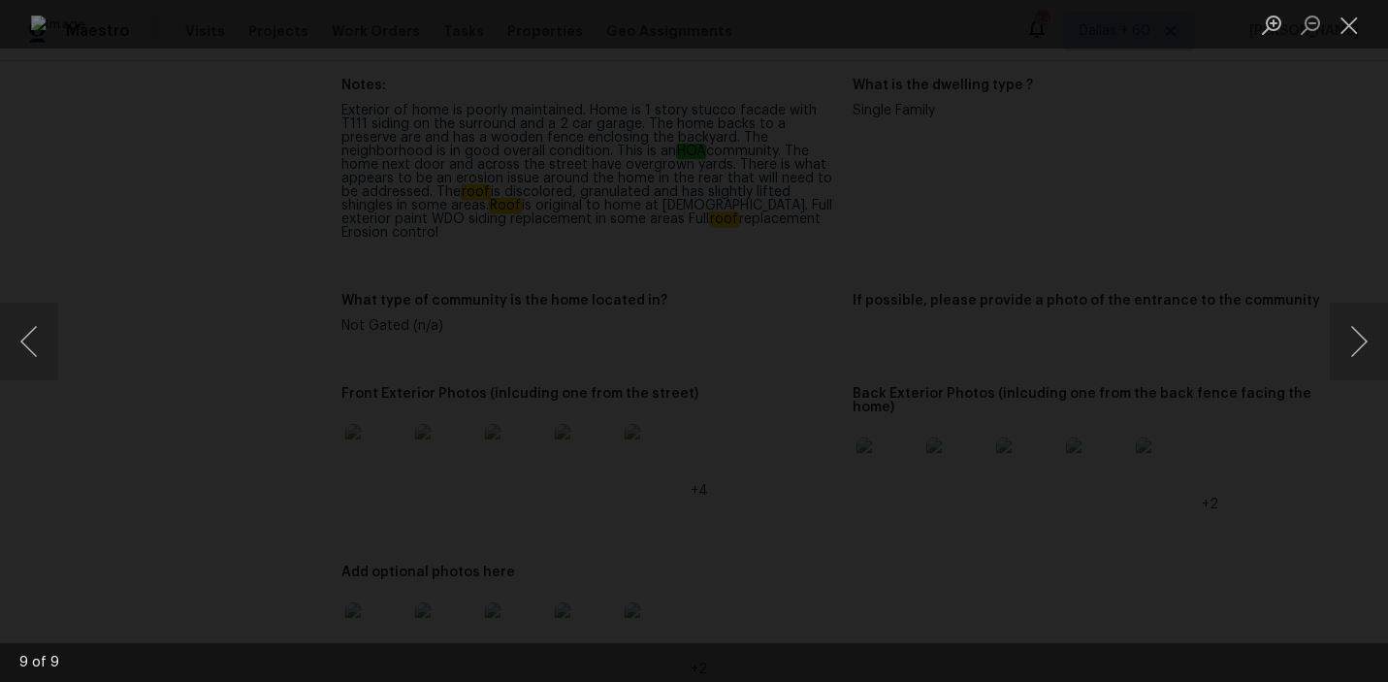
click at [79, 126] on div "Lightbox" at bounding box center [694, 341] width 1388 height 682
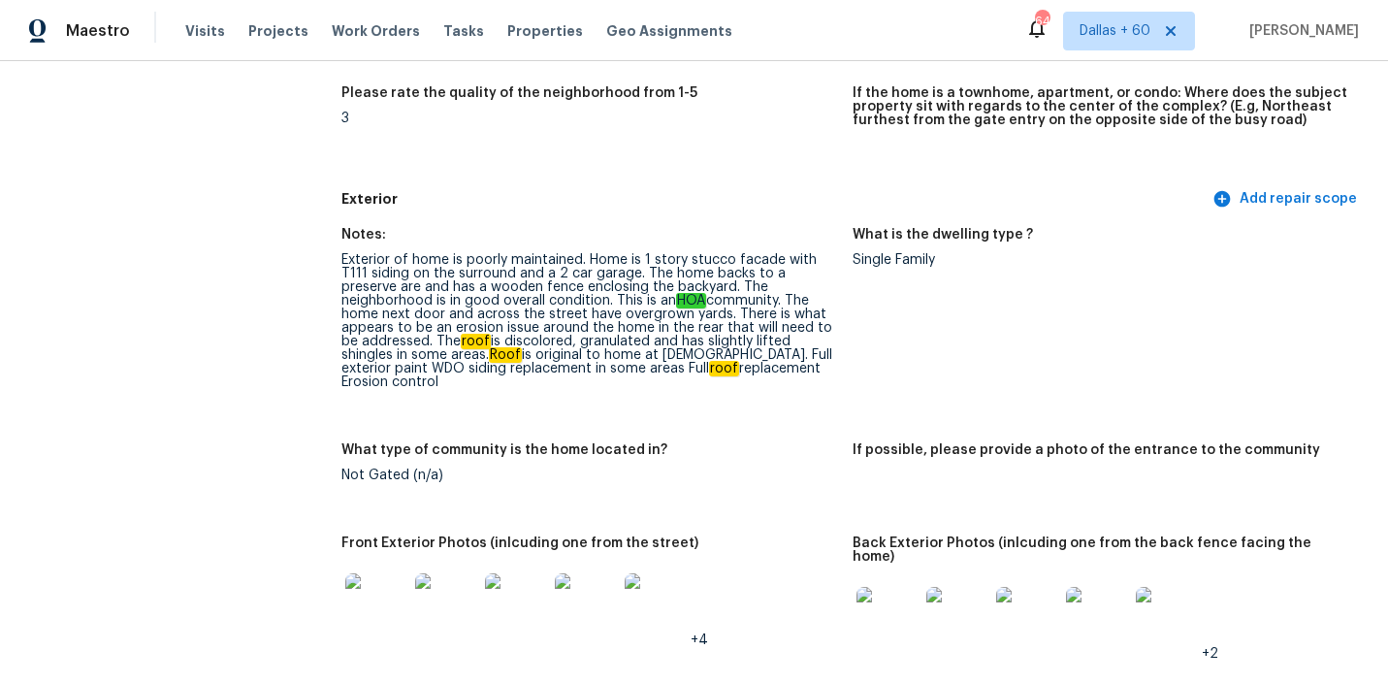
scroll to position [5629, 0]
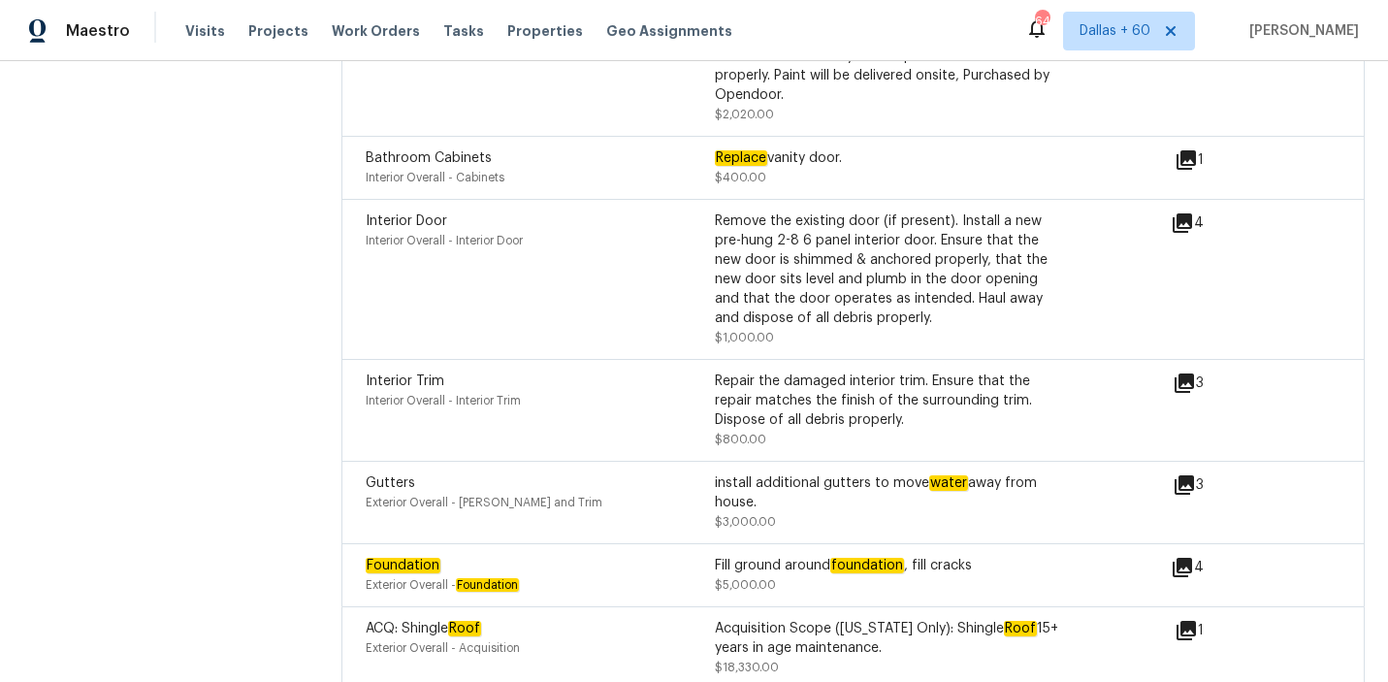
click at [748, 619] on div "Acquisition Scope (Florida Only): Shingle Roof 15+ years in age maintenance." at bounding box center [889, 638] width 349 height 39
click at [1199, 619] on div "1" at bounding box center [1220, 630] width 91 height 23
click at [1183, 621] on icon at bounding box center [1186, 630] width 19 height 19
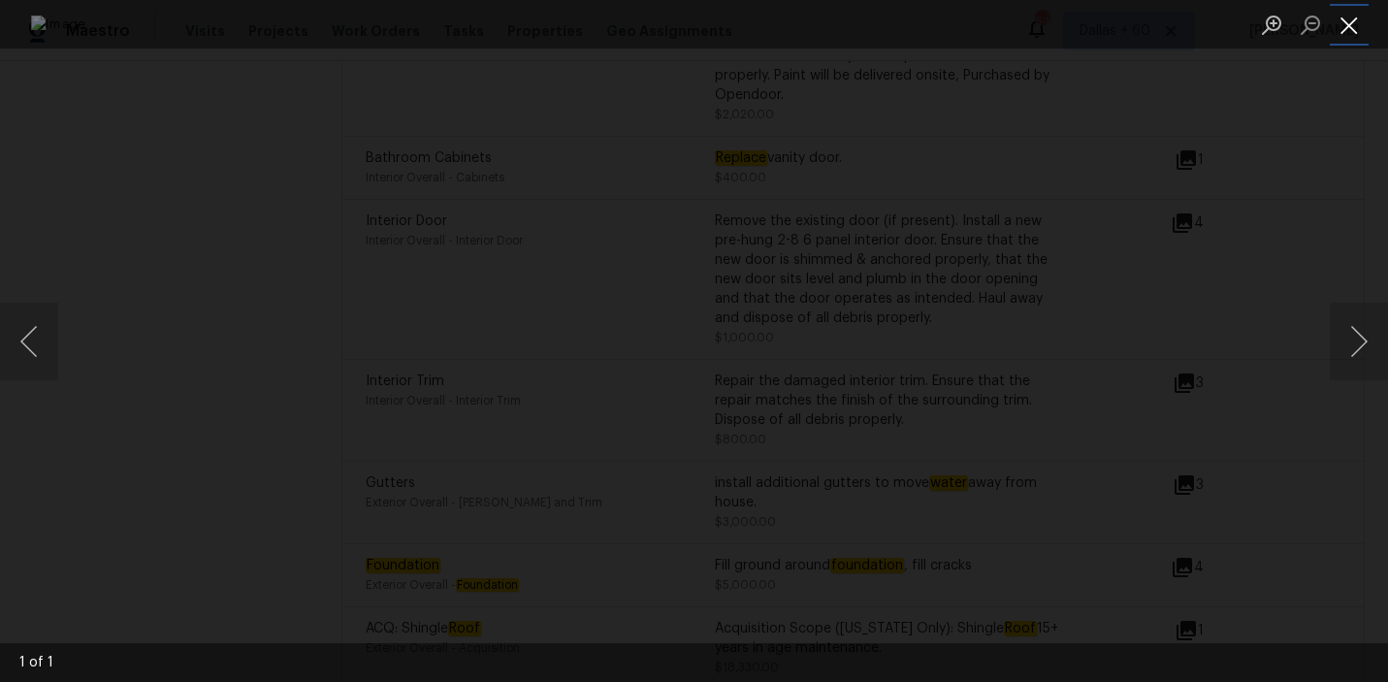
click at [1354, 37] on button "Close lightbox" at bounding box center [1349, 25] width 39 height 34
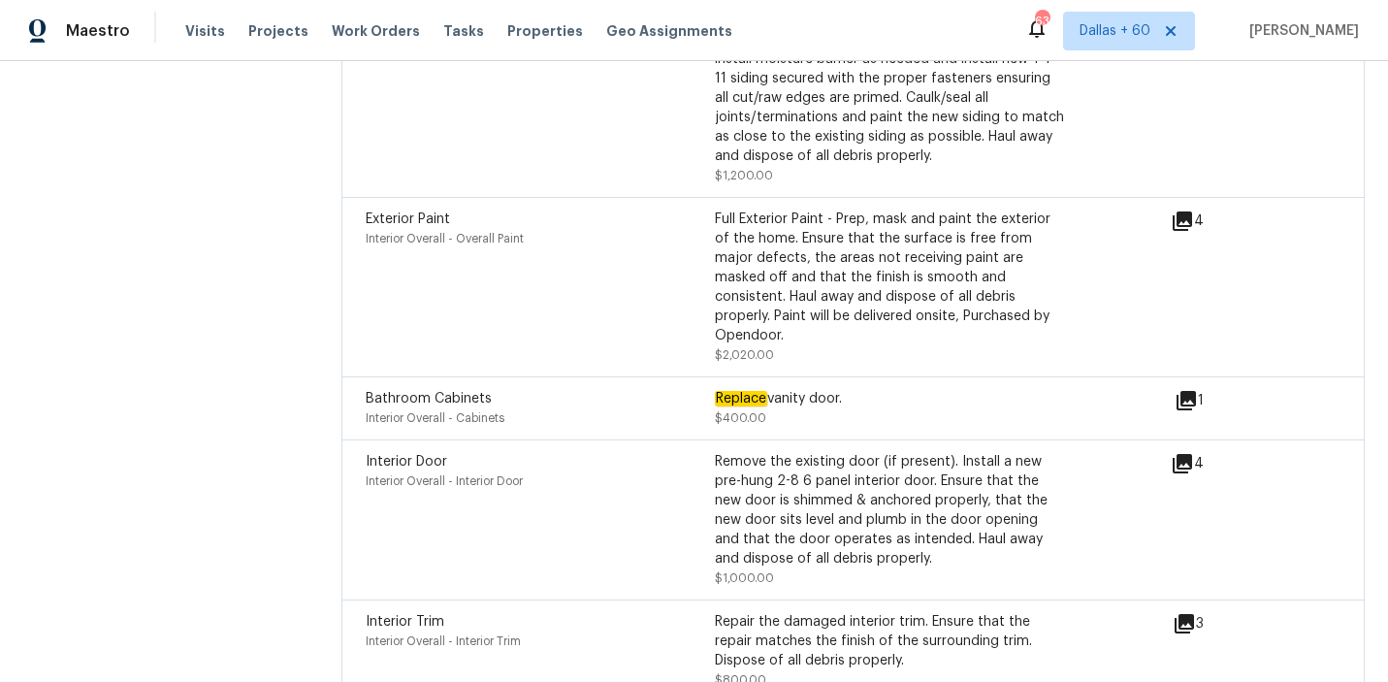
scroll to position [5390, 0]
click at [849, 462] on div "Remove the existing door (if present). Install a new pre-hung 2-8 6 panel inter…" at bounding box center [889, 508] width 349 height 116
click at [1197, 450] on div "4" at bounding box center [1218, 461] width 95 height 23
click at [1187, 450] on icon at bounding box center [1182, 461] width 23 height 23
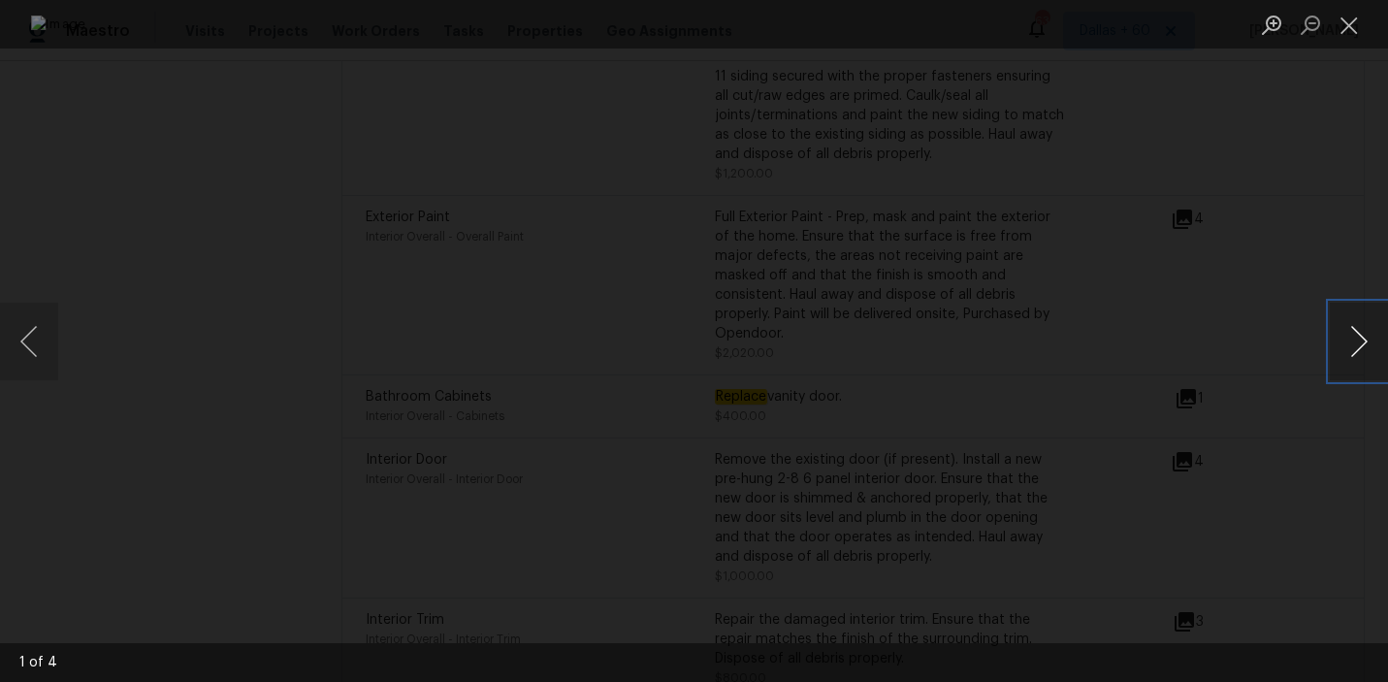
click at [1347, 349] on button "Next image" at bounding box center [1359, 342] width 58 height 78
click at [1277, 212] on div "Lightbox" at bounding box center [694, 341] width 1388 height 682
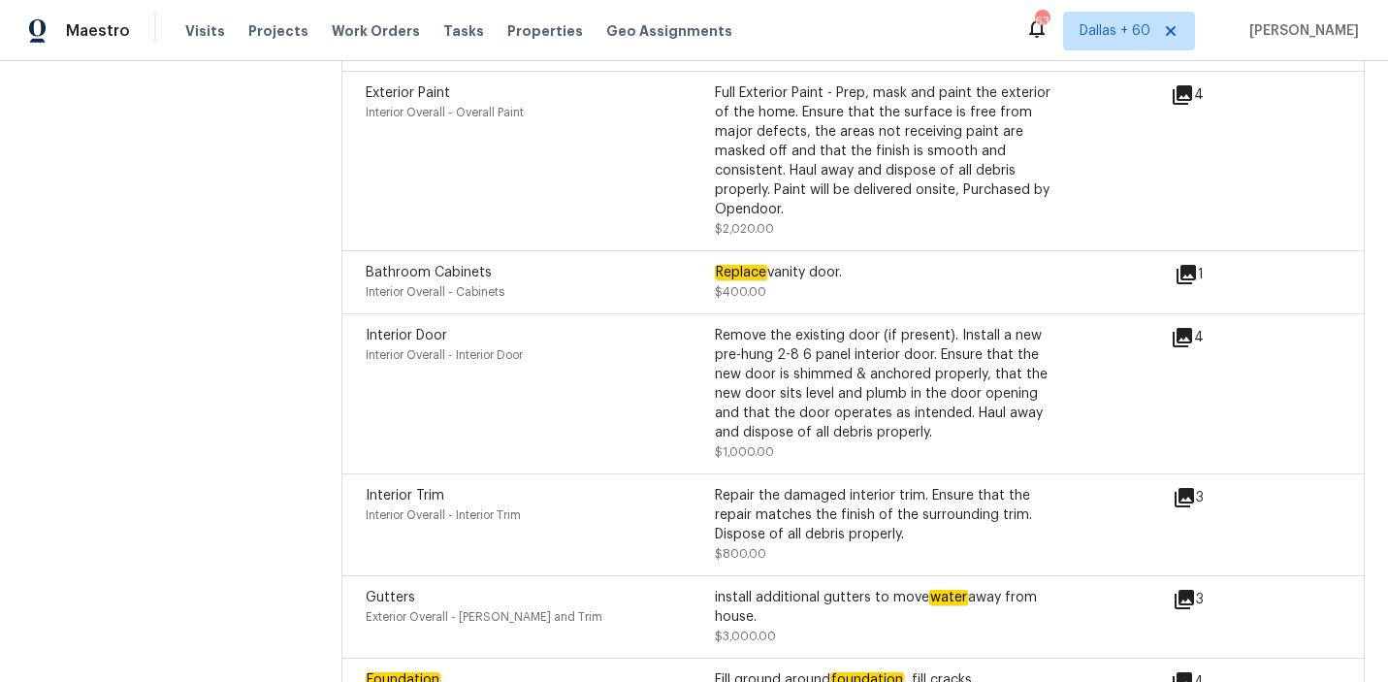
scroll to position [5629, 0]
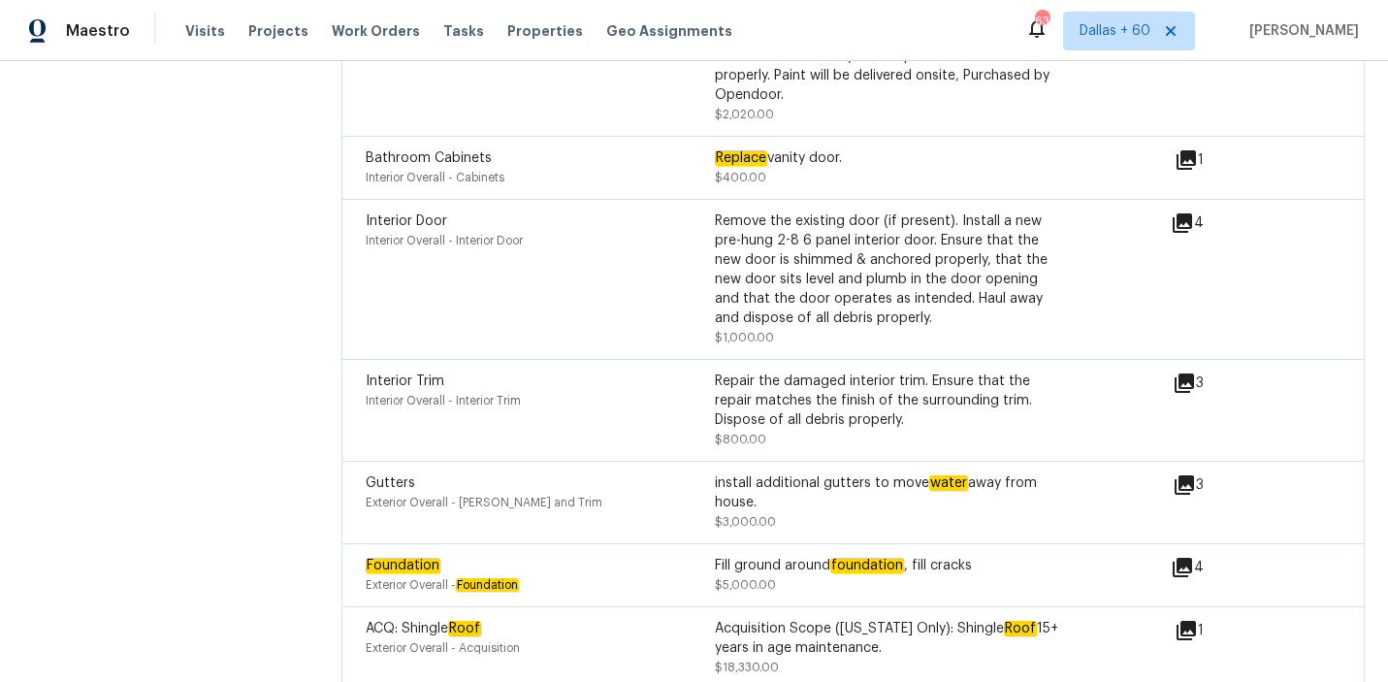
click at [1183, 556] on icon at bounding box center [1182, 567] width 23 height 23
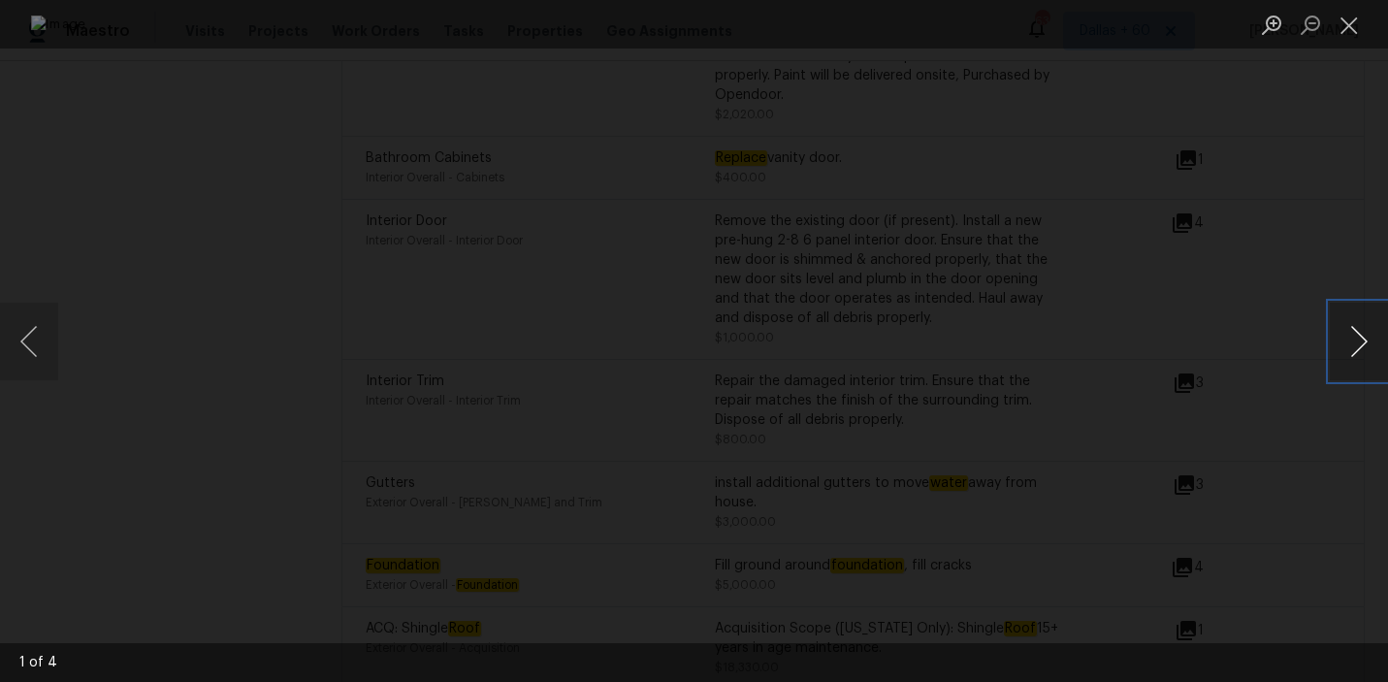
click at [1366, 336] on button "Next image" at bounding box center [1359, 342] width 58 height 78
click at [624, 276] on img "Lightbox" at bounding box center [694, 342] width 1326 height 652
click at [1344, 327] on button "Next image" at bounding box center [1359, 342] width 58 height 78
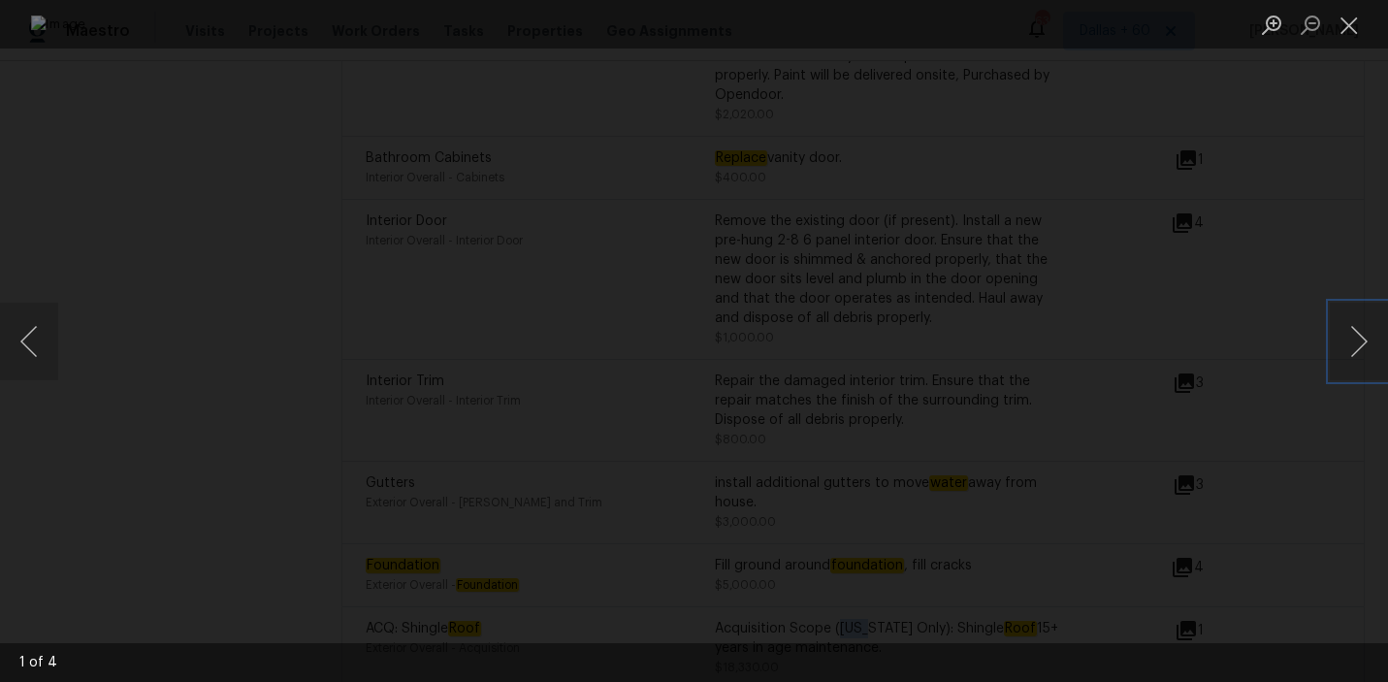
click at [841, 270] on img "Lightbox" at bounding box center [694, 342] width 1326 height 652
click at [1347, 339] on button "Next image" at bounding box center [1359, 342] width 58 height 78
click at [1015, 339] on img "Lightbox" at bounding box center [694, 342] width 1326 height 652
click at [817, 252] on img "Lightbox" at bounding box center [694, 342] width 1326 height 652
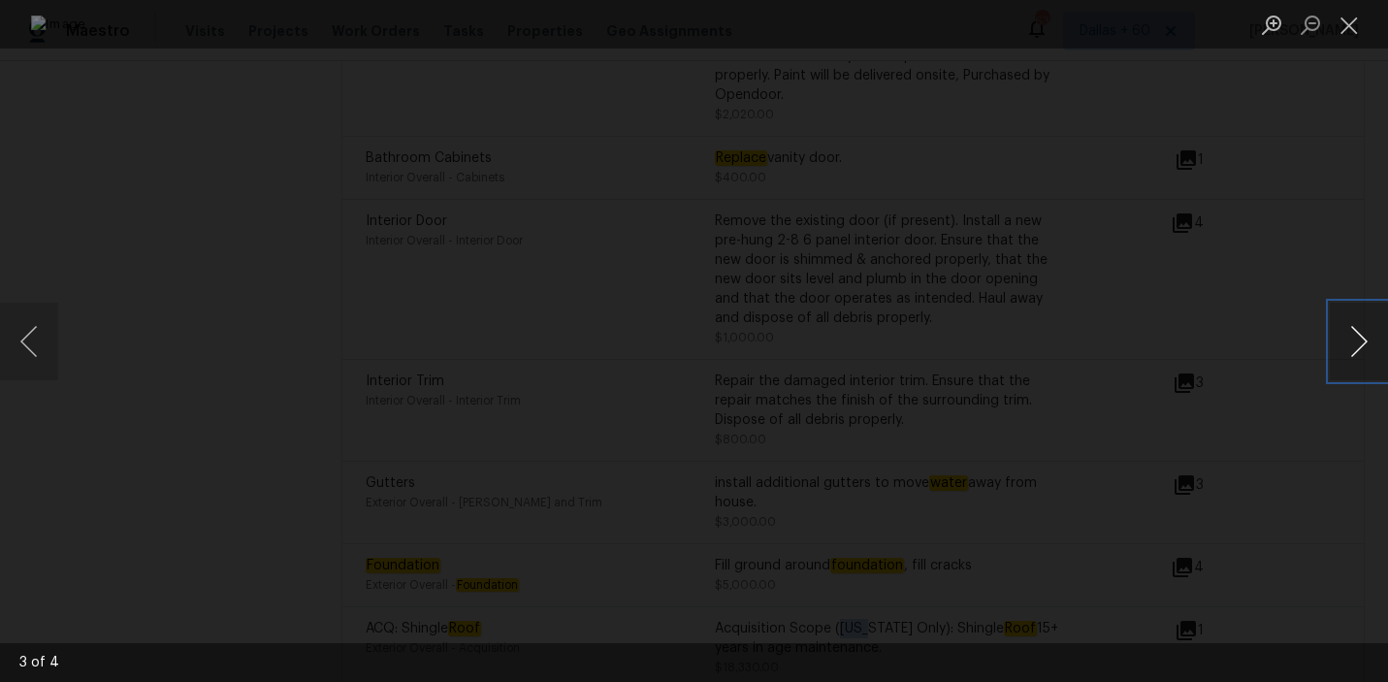
click at [1344, 327] on button "Next image" at bounding box center [1359, 342] width 58 height 78
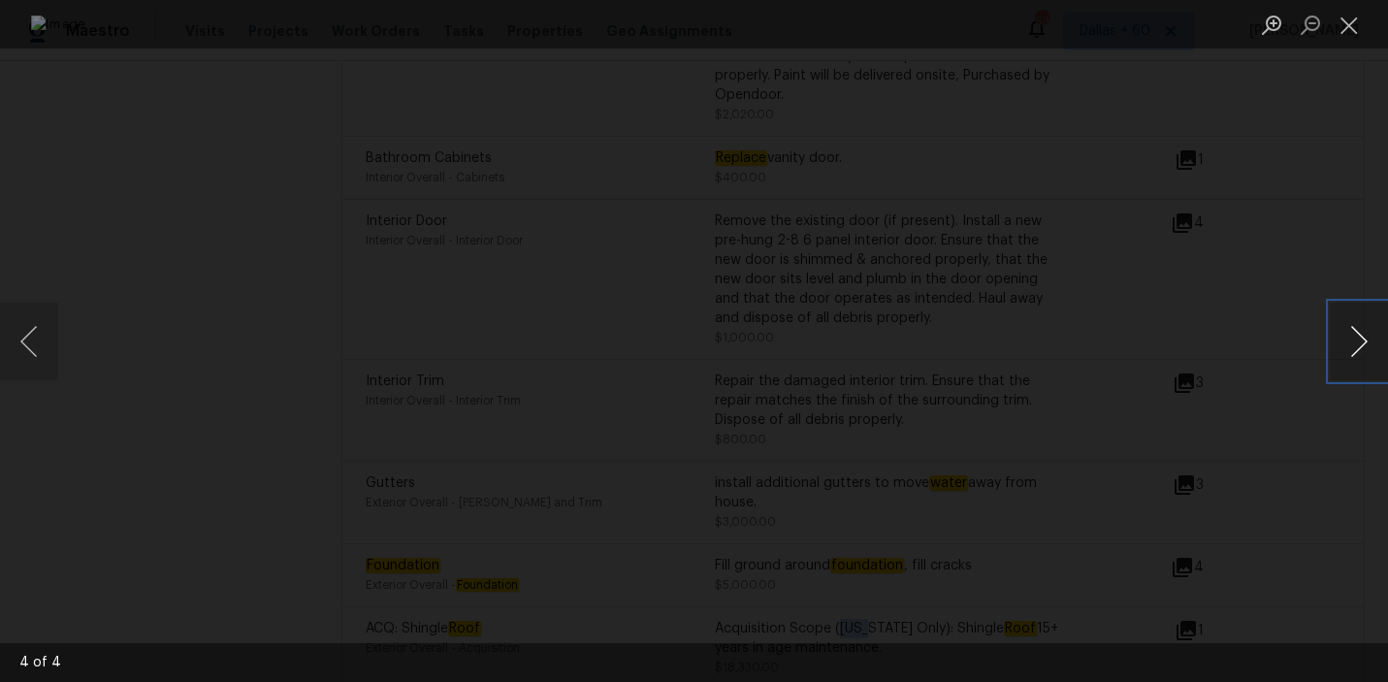
click at [1344, 327] on button "Next image" at bounding box center [1359, 342] width 58 height 78
click at [44, 341] on button "Previous image" at bounding box center [29, 342] width 58 height 78
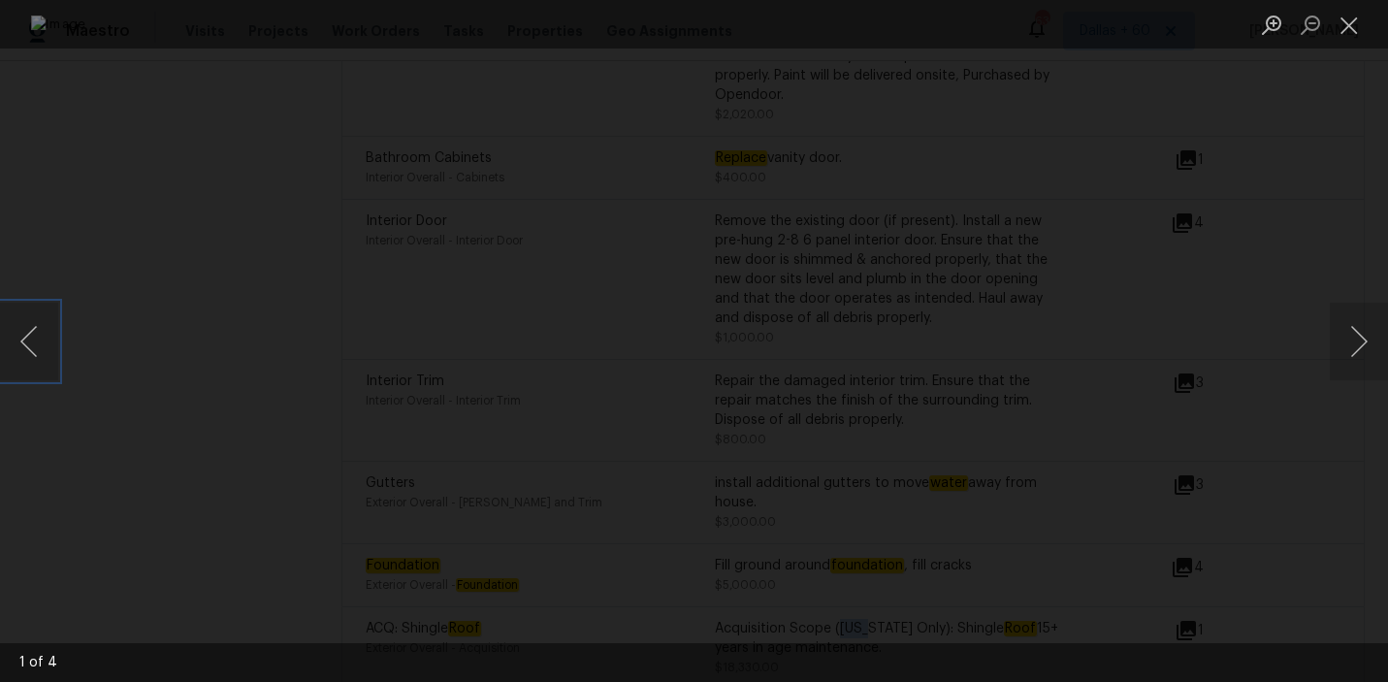
click at [552, 370] on img "Lightbox" at bounding box center [694, 342] width 1326 height 652
click at [25, 323] on button "Previous image" at bounding box center [29, 342] width 58 height 78
click at [611, 375] on img "Lightbox" at bounding box center [694, 342] width 1326 height 652
click at [1319, 137] on div "Lightbox" at bounding box center [694, 341] width 1388 height 682
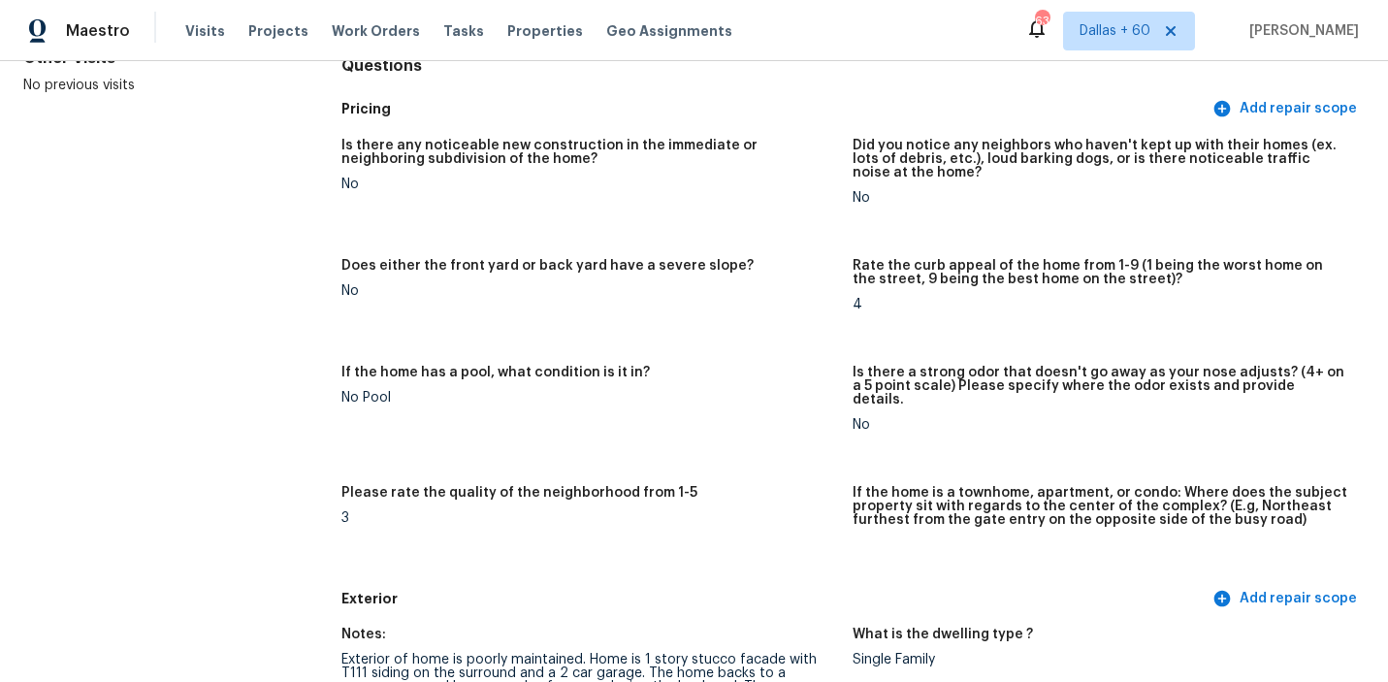
scroll to position [0, 0]
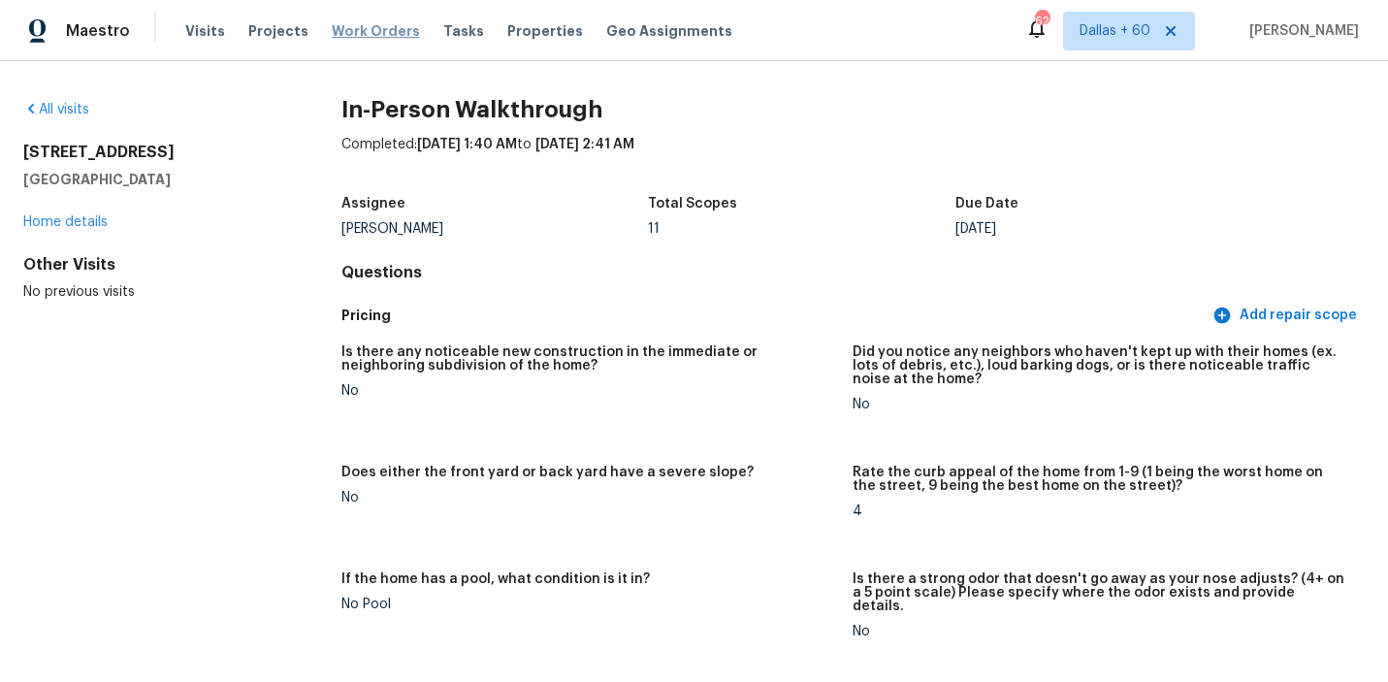
click at [359, 35] on span "Work Orders" at bounding box center [376, 30] width 88 height 19
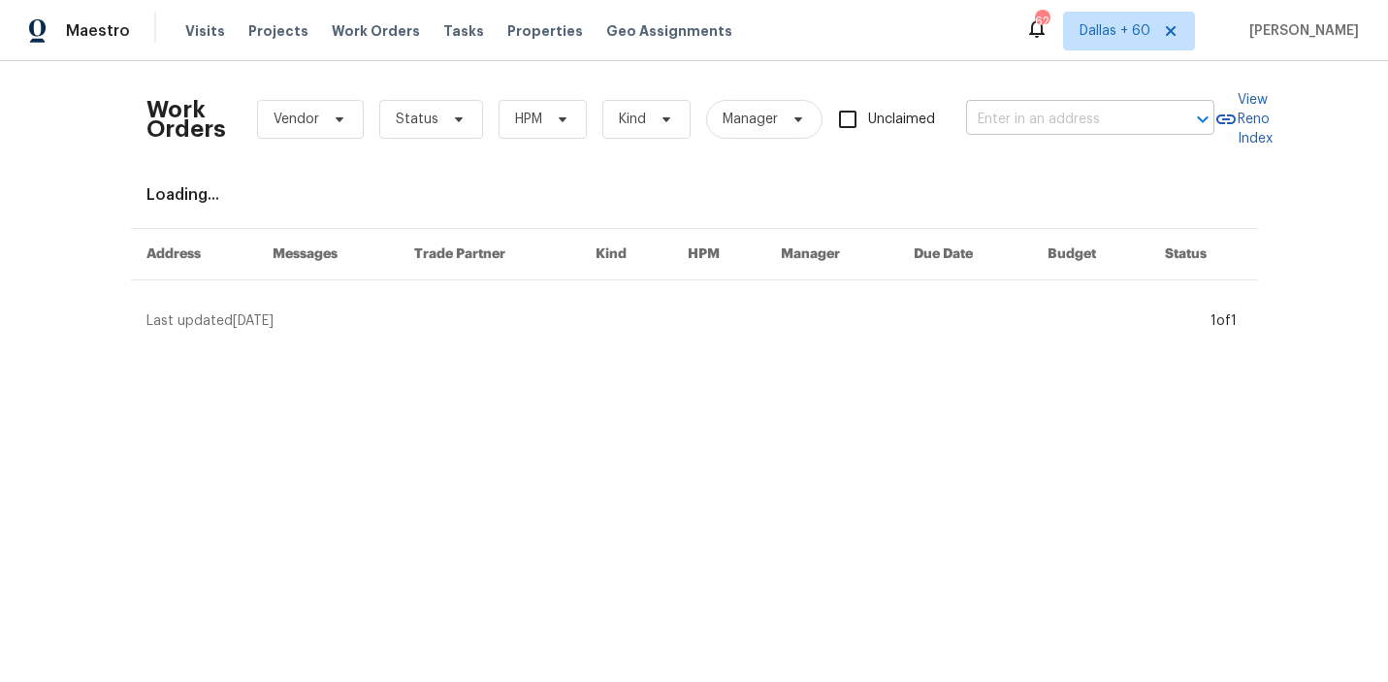
click at [1038, 113] on input "text" at bounding box center [1063, 120] width 194 height 30
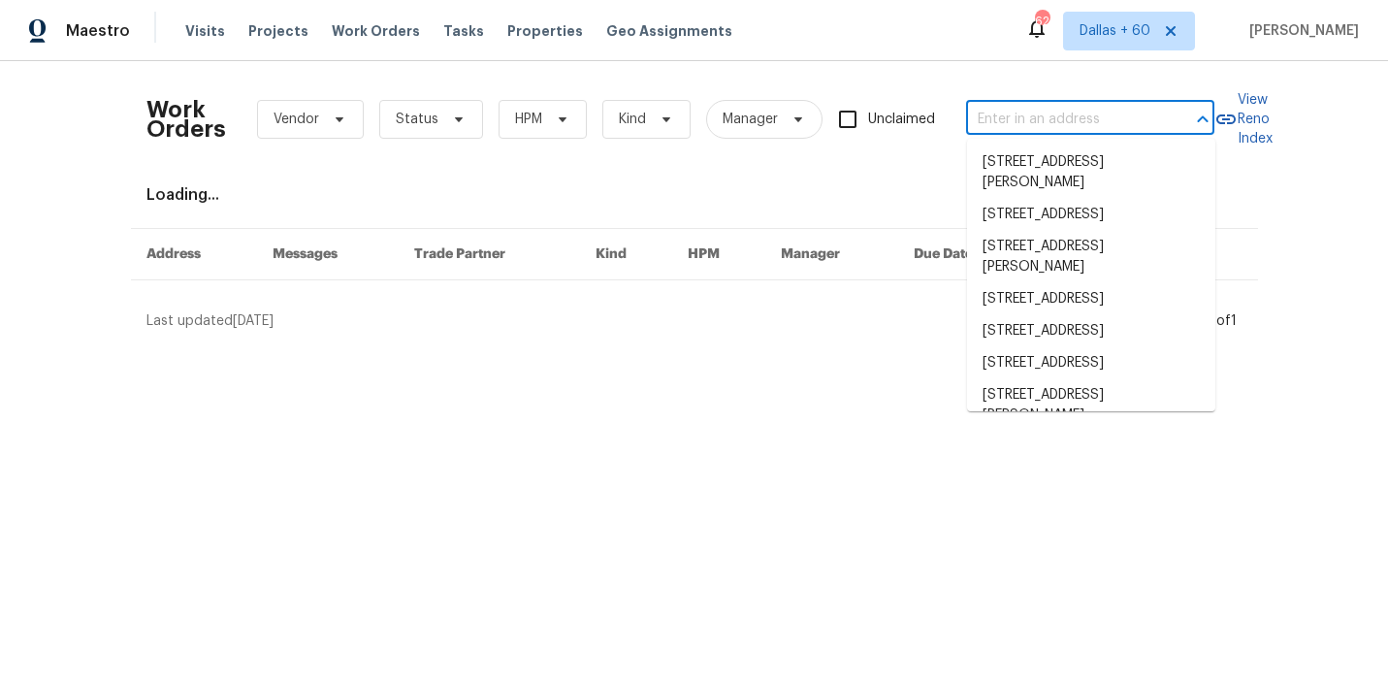
paste input "1068 W Hills Ter, Fort Worth, TX 76179"
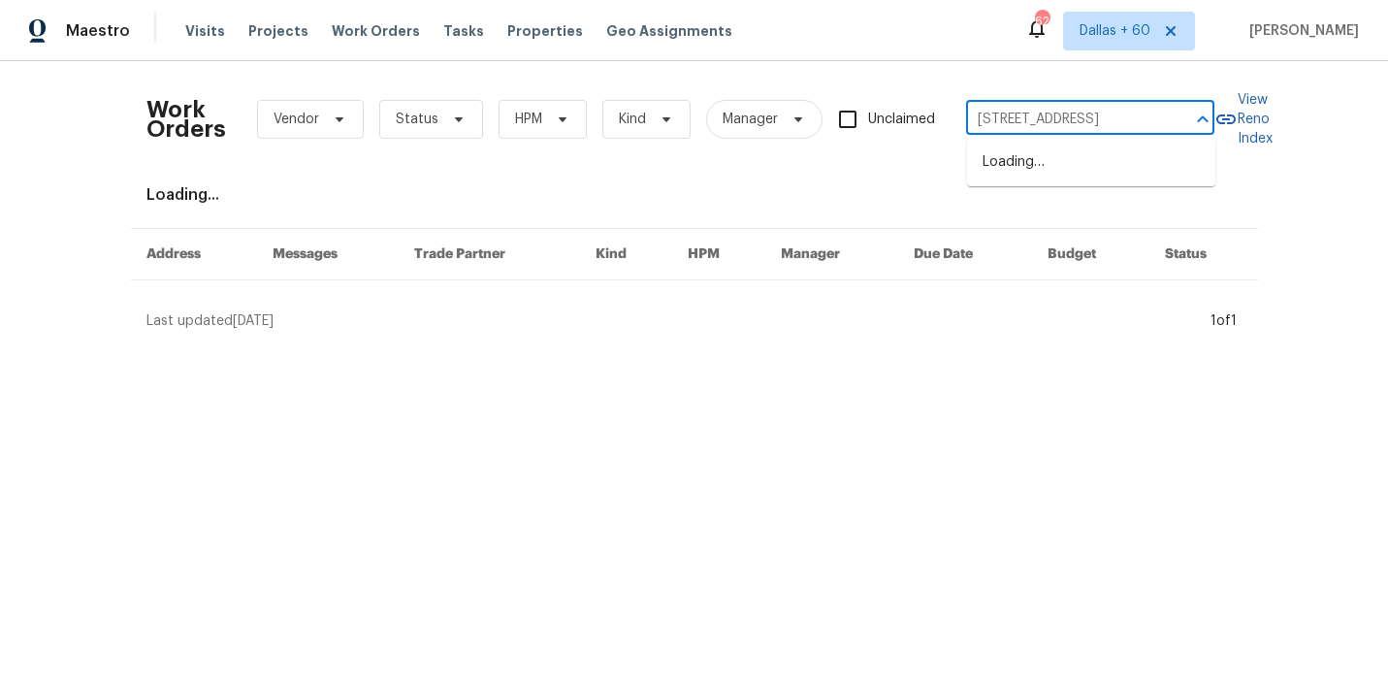
scroll to position [0, 55]
type input "1068 W Hills Ter, Fort Worth, TX 76179"
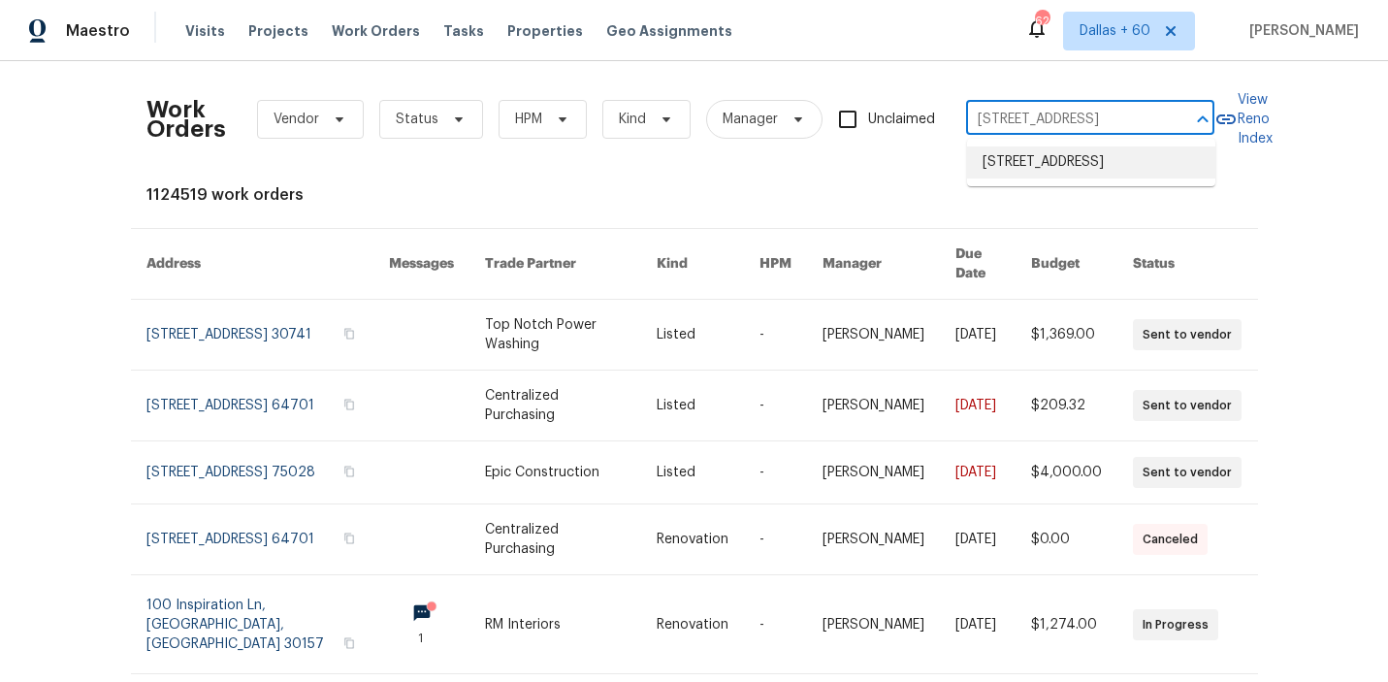
click at [1087, 178] on li "1068 W Hills Ter, Fort Worth, TX 76179" at bounding box center [1091, 162] width 248 height 32
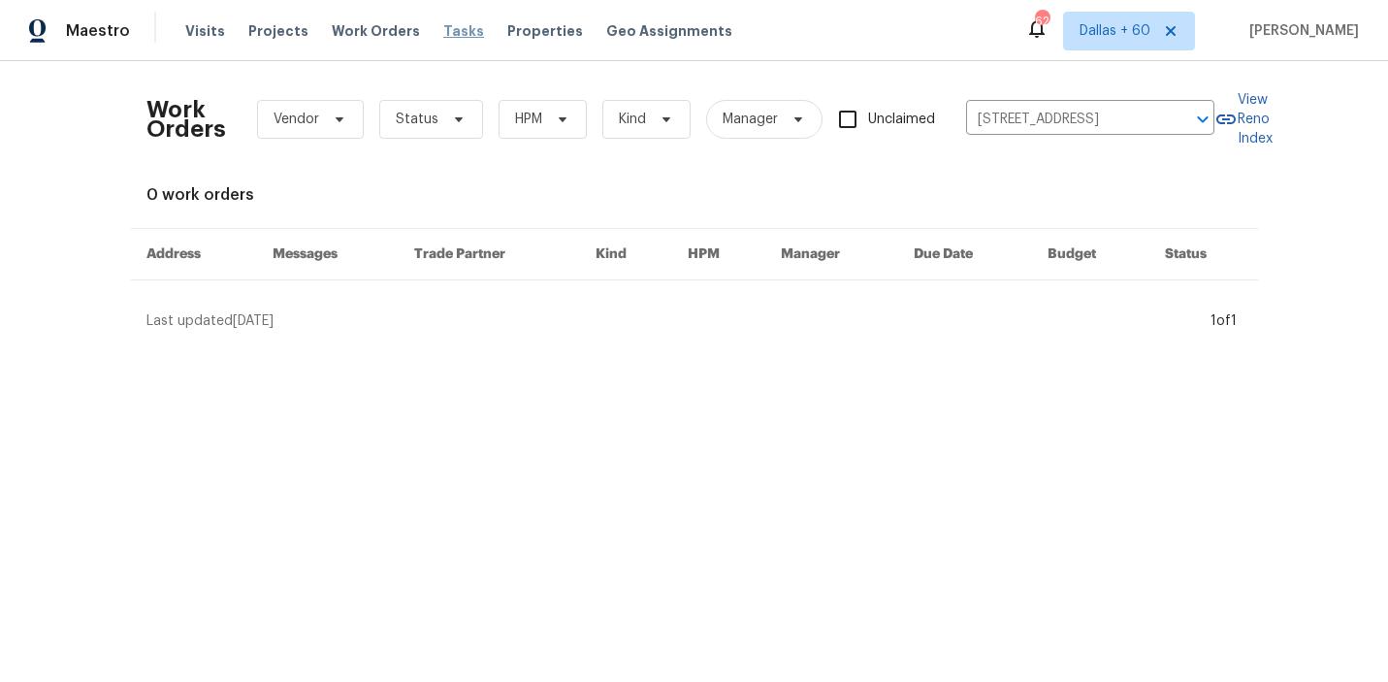
click at [451, 31] on span "Tasks" at bounding box center [463, 31] width 41 height 14
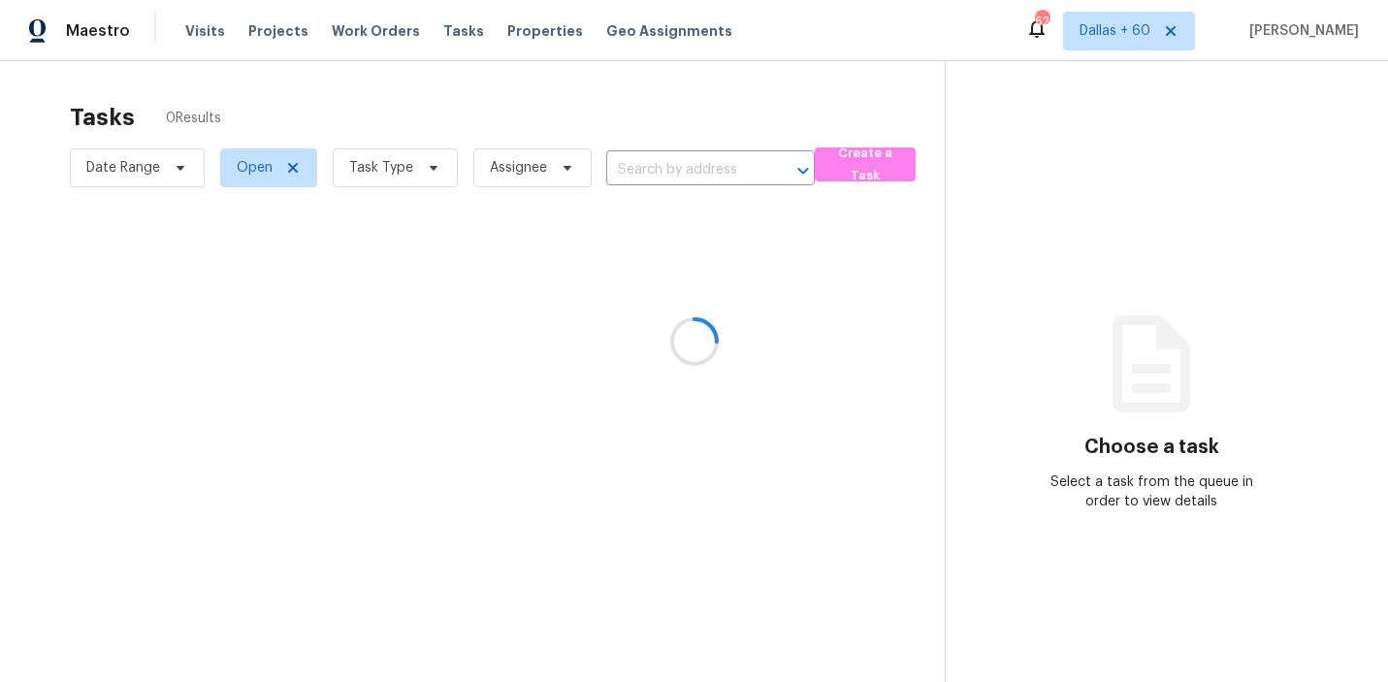
click at [193, 26] on div at bounding box center [694, 341] width 1388 height 682
click at [193, 29] on div at bounding box center [694, 341] width 1388 height 682
click at [196, 28] on div at bounding box center [694, 341] width 1388 height 682
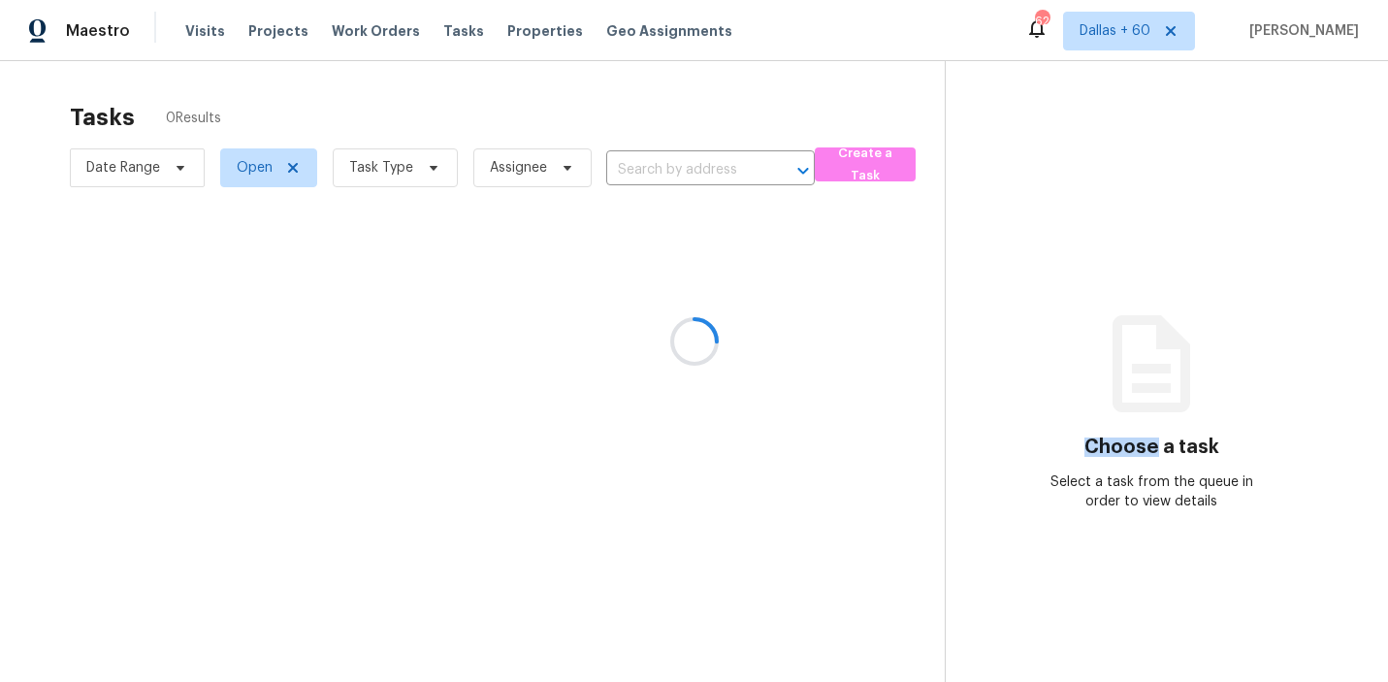
click at [196, 28] on div at bounding box center [694, 341] width 1388 height 682
click at [206, 36] on div at bounding box center [694, 341] width 1388 height 682
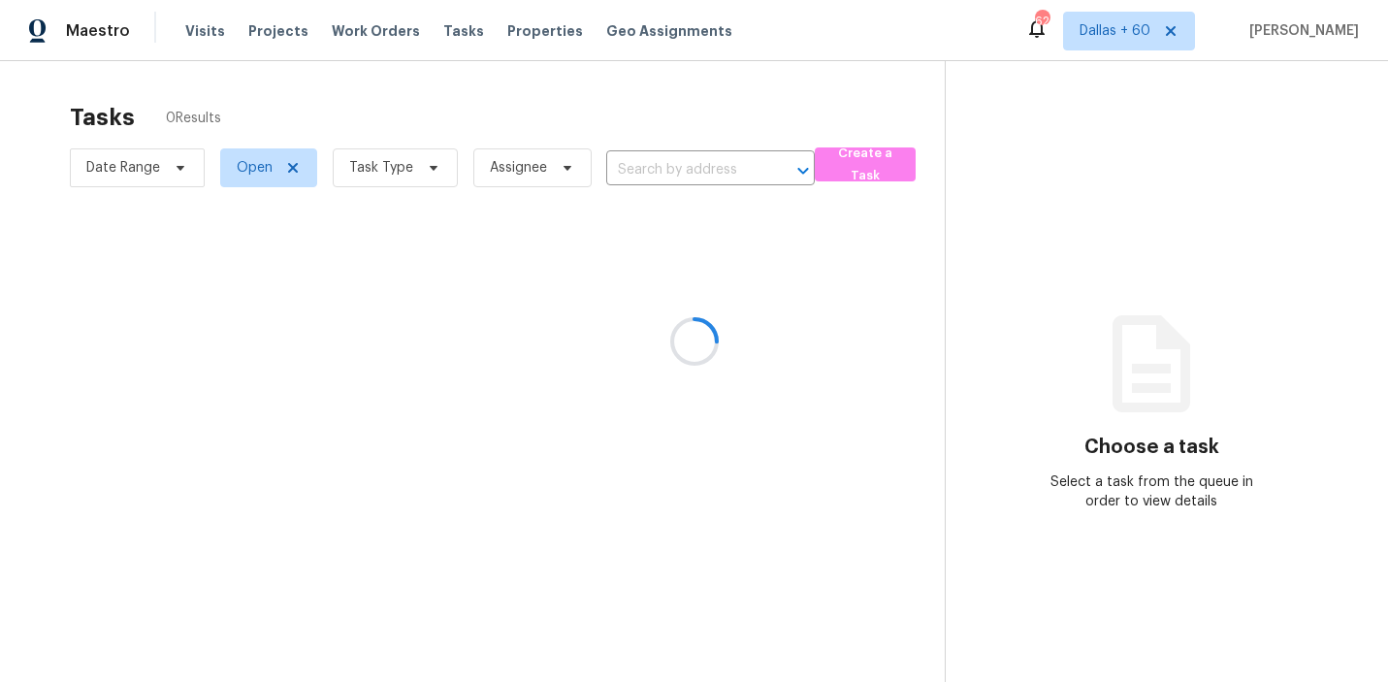
click at [203, 32] on div at bounding box center [694, 341] width 1388 height 682
click at [408, 32] on div at bounding box center [694, 341] width 1388 height 682
click at [183, 34] on div at bounding box center [694, 341] width 1388 height 682
click at [229, 51] on div at bounding box center [694, 341] width 1388 height 682
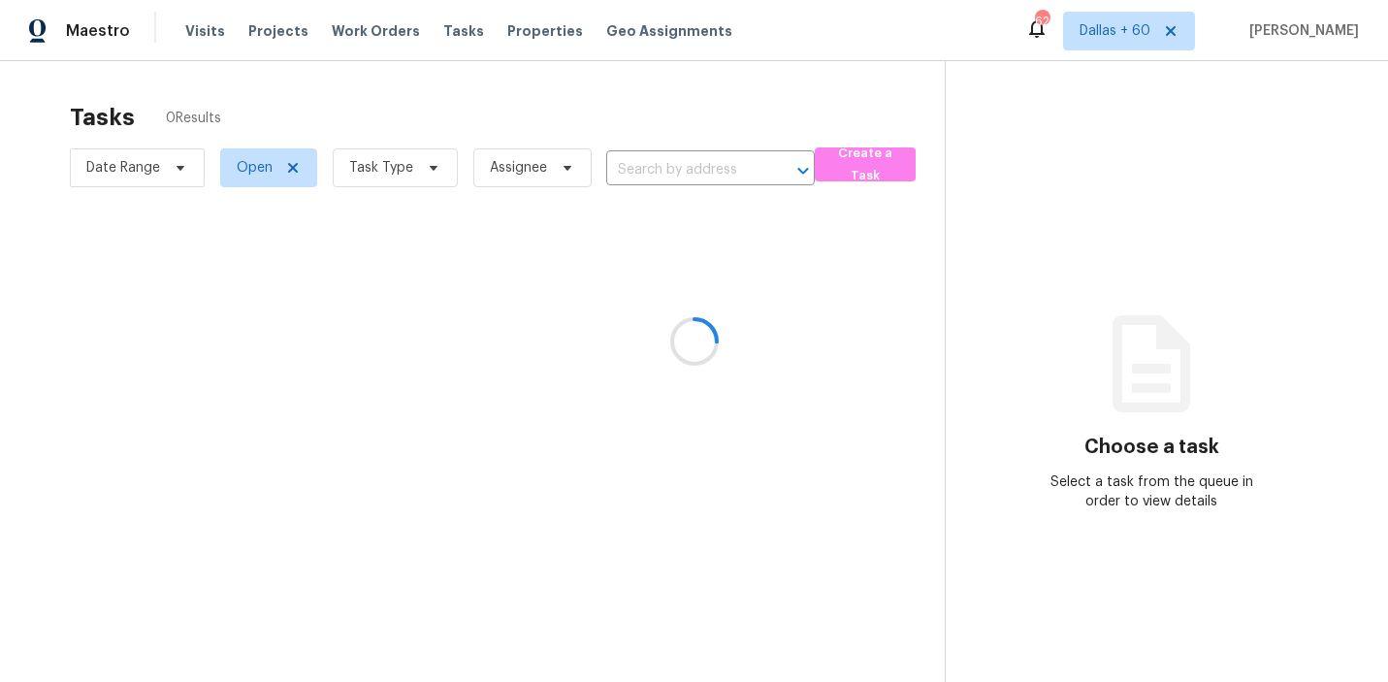
click at [310, 63] on div at bounding box center [694, 341] width 1388 height 682
click at [161, 49] on div at bounding box center [694, 341] width 1388 height 682
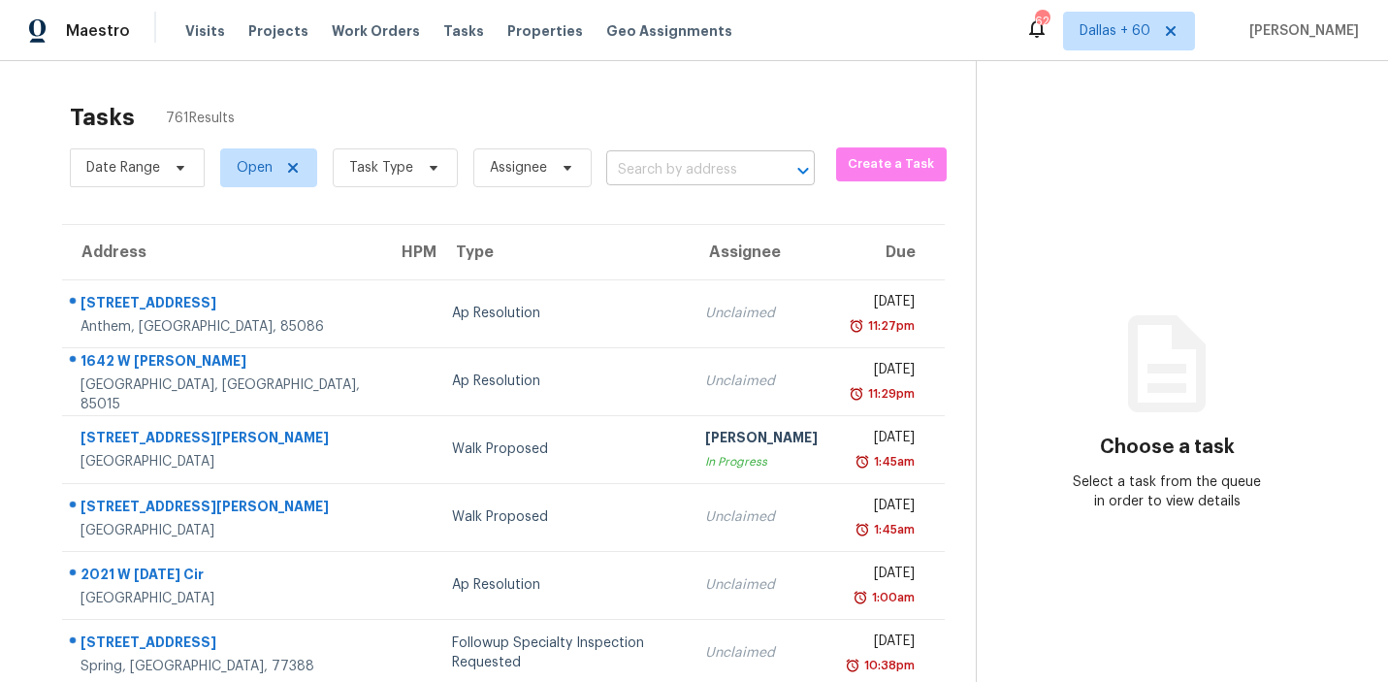
click at [636, 177] on input "text" at bounding box center [683, 170] width 154 height 30
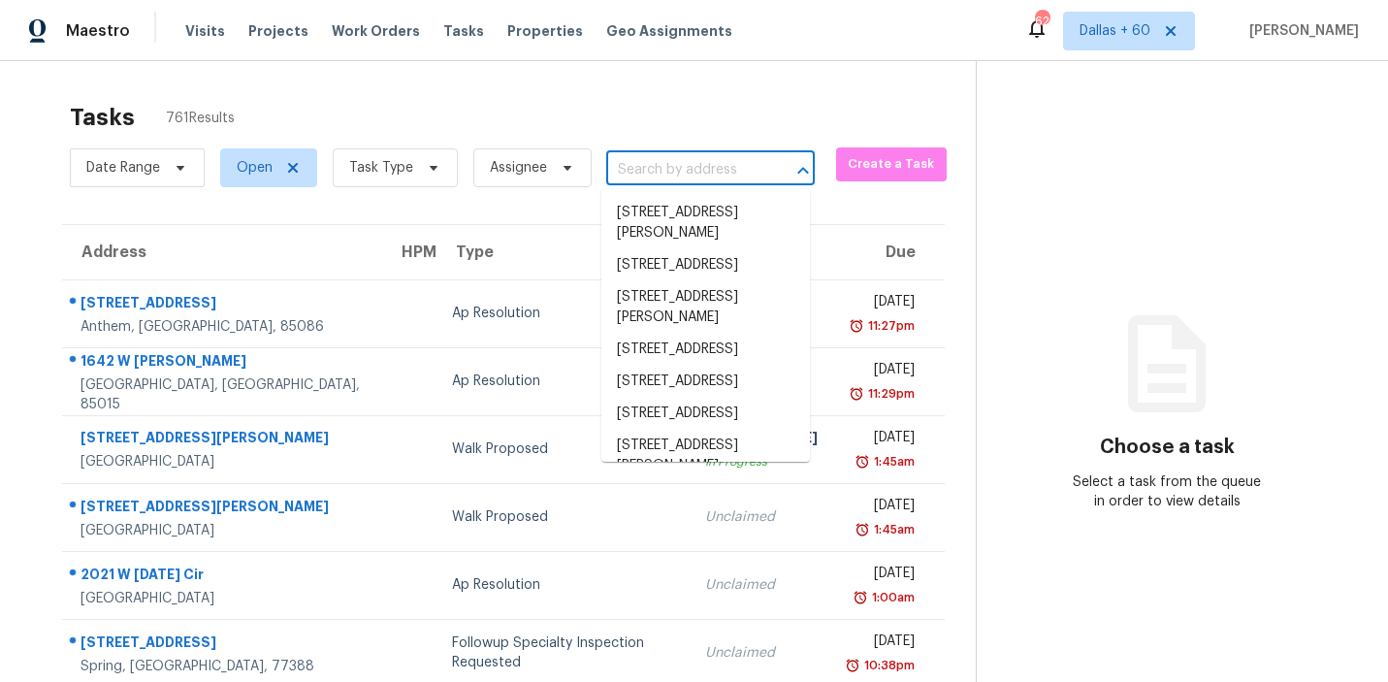
paste input "1068 W Hills Ter, Fort Worth, TX 76179"
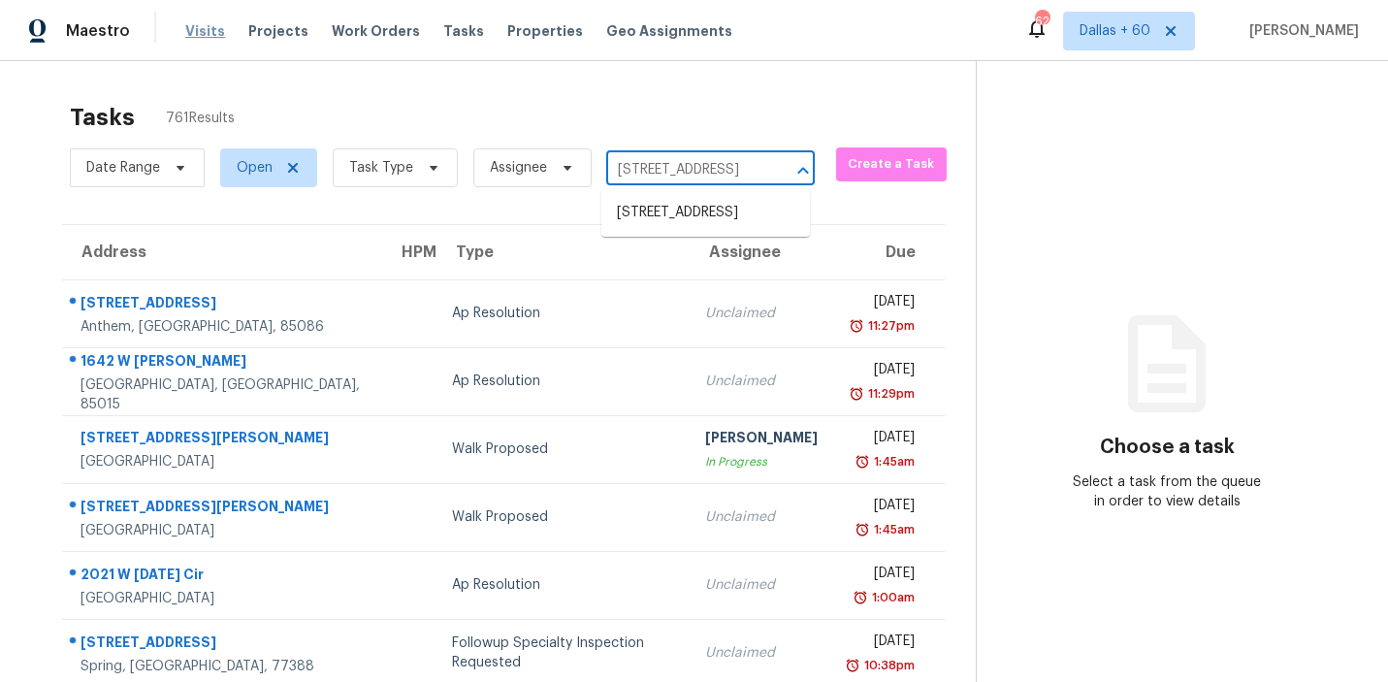
type input "1068 W Hills Ter, Fort Worth, TX 76179"
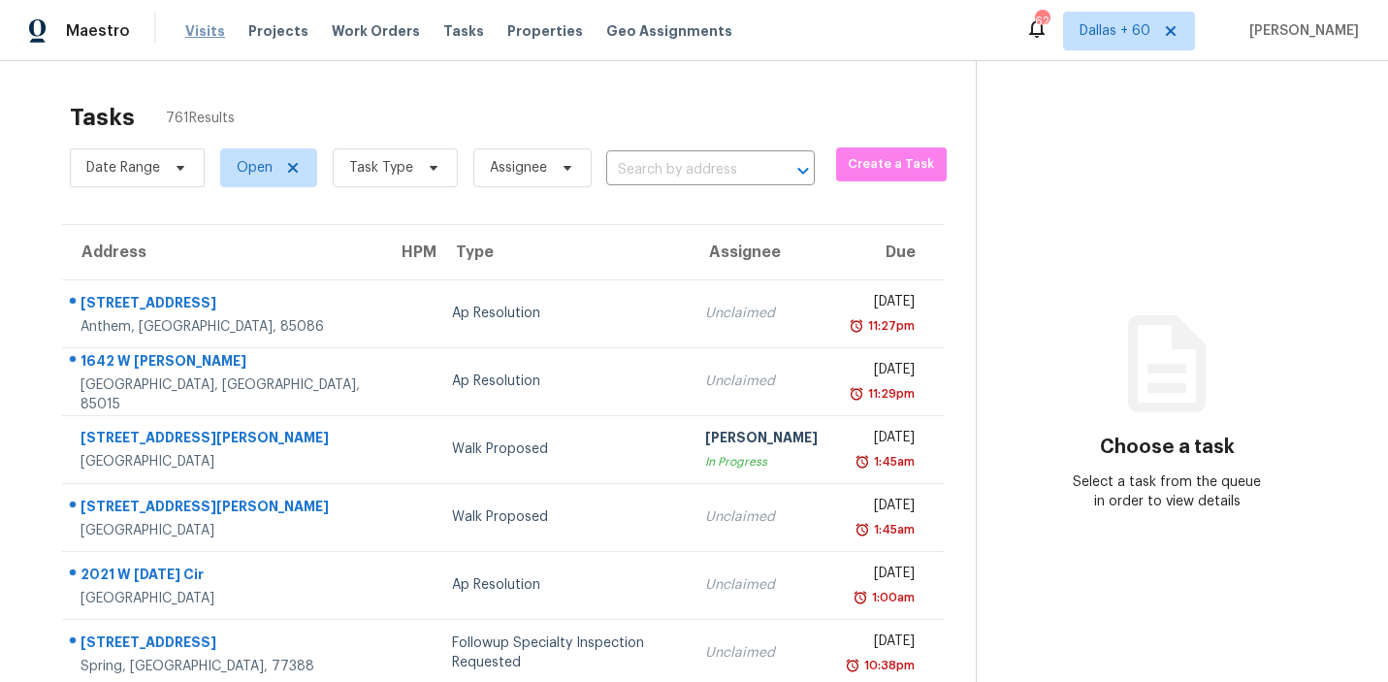
click at [210, 29] on span "Visits" at bounding box center [205, 30] width 40 height 19
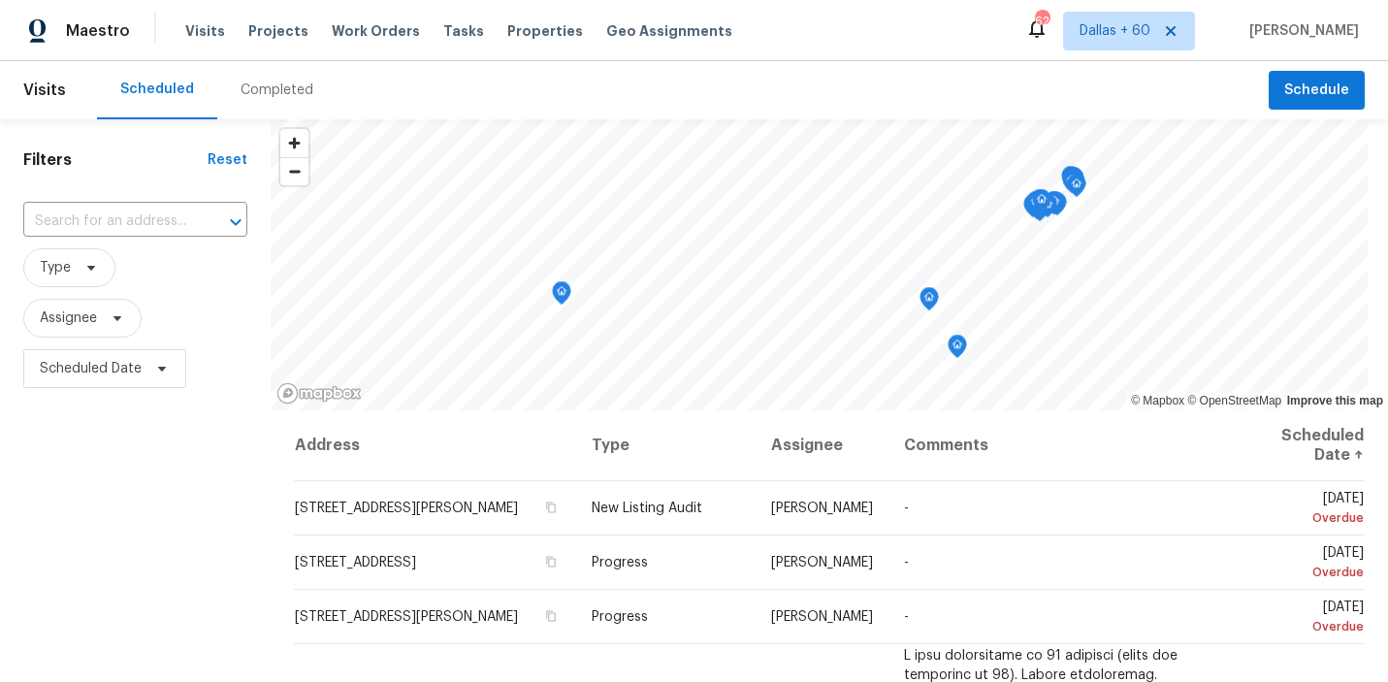
click at [247, 94] on div "Completed" at bounding box center [277, 90] width 73 height 19
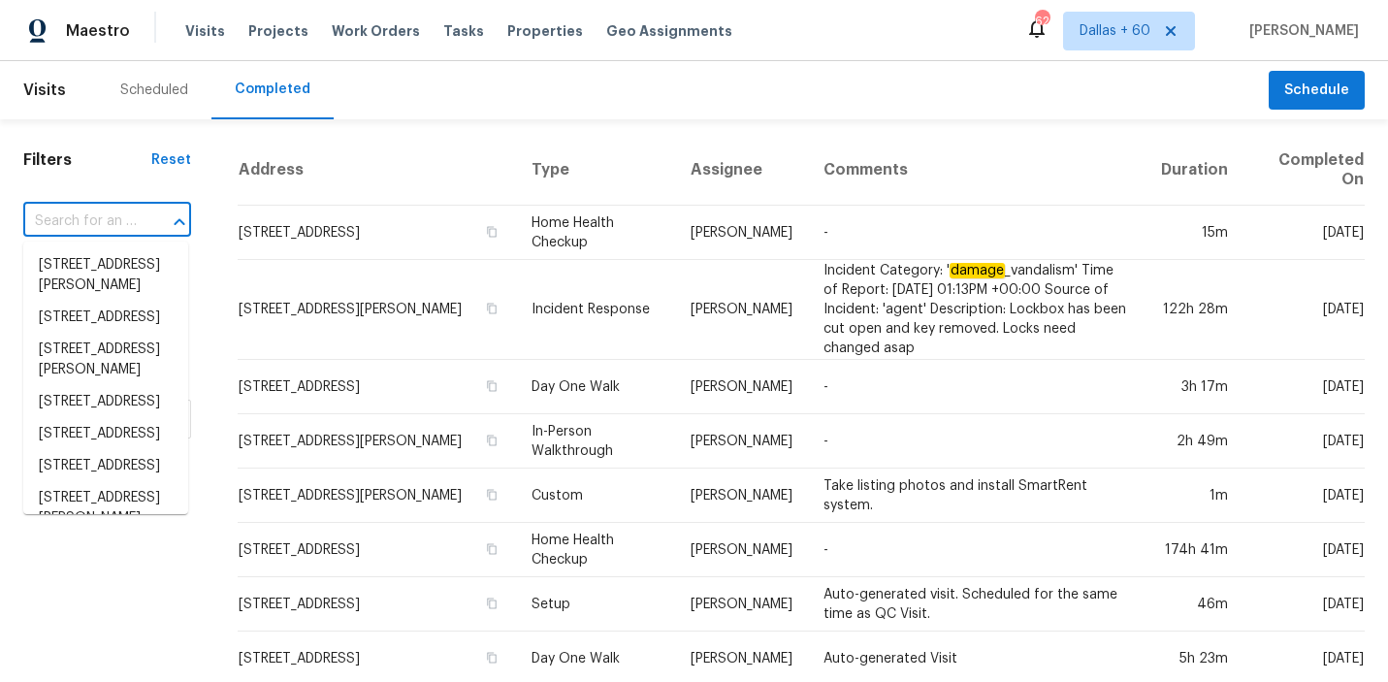
click at [91, 222] on input "text" at bounding box center [80, 222] width 114 height 30
paste input "1068 W Hills Ter, Fort Worth, TX 76179"
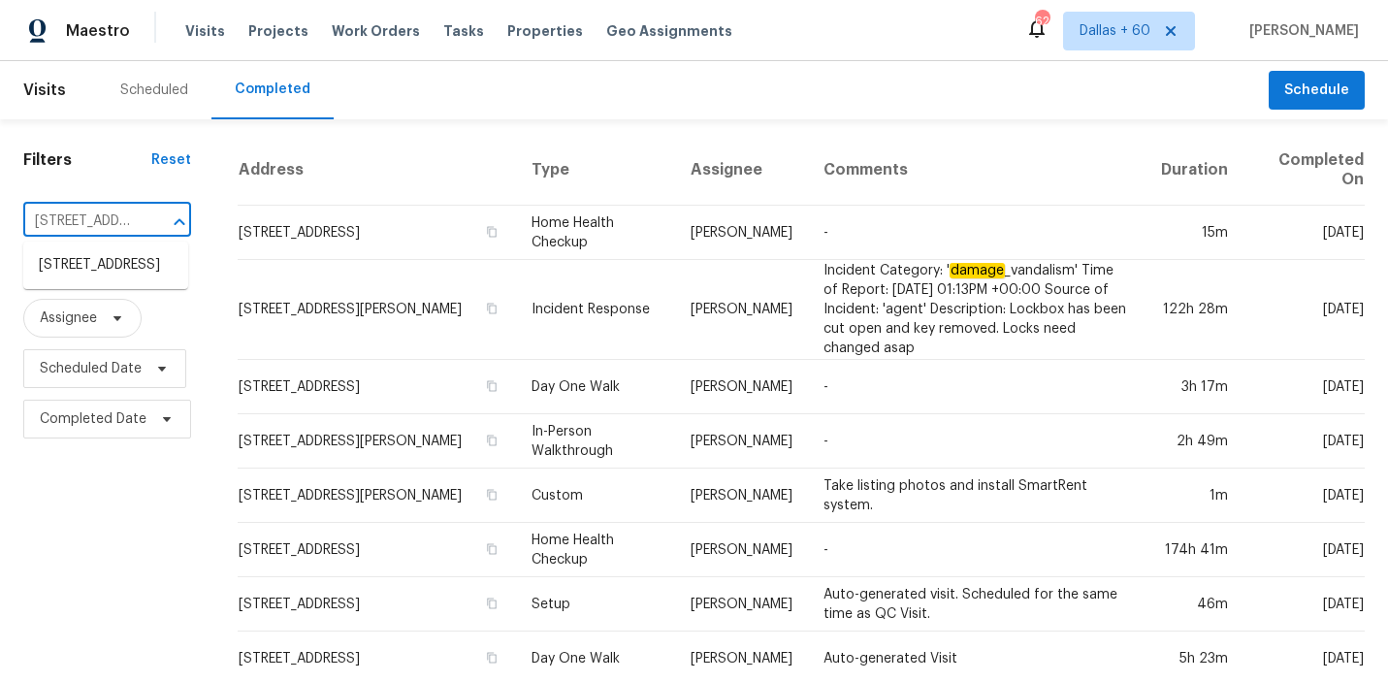
scroll to position [0, 139]
type input "1068 W Hills Ter, Fort Worth, TX 76179"
click at [107, 274] on li "1068 W Hills Ter, Fort Worth, TX 76179" at bounding box center [105, 265] width 165 height 32
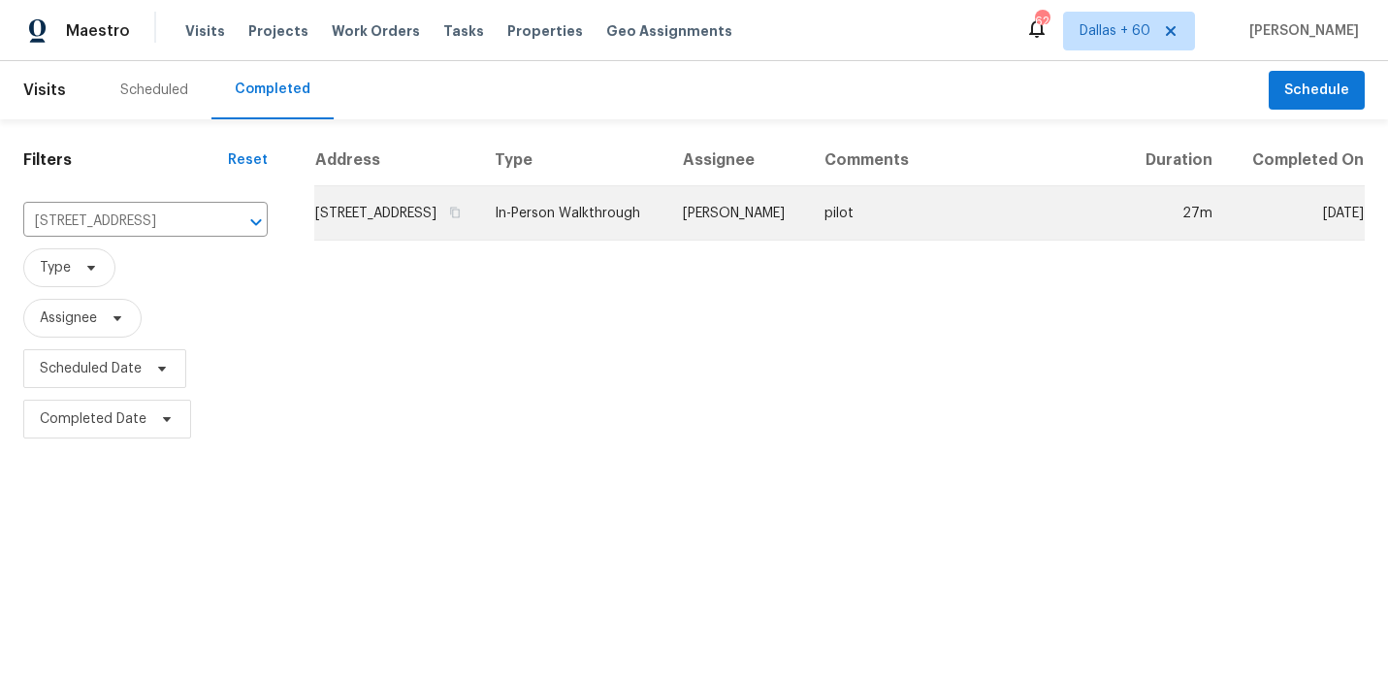
click at [460, 230] on td "1068 W Hills Ter, Fort Worth, TX 76179" at bounding box center [396, 213] width 165 height 54
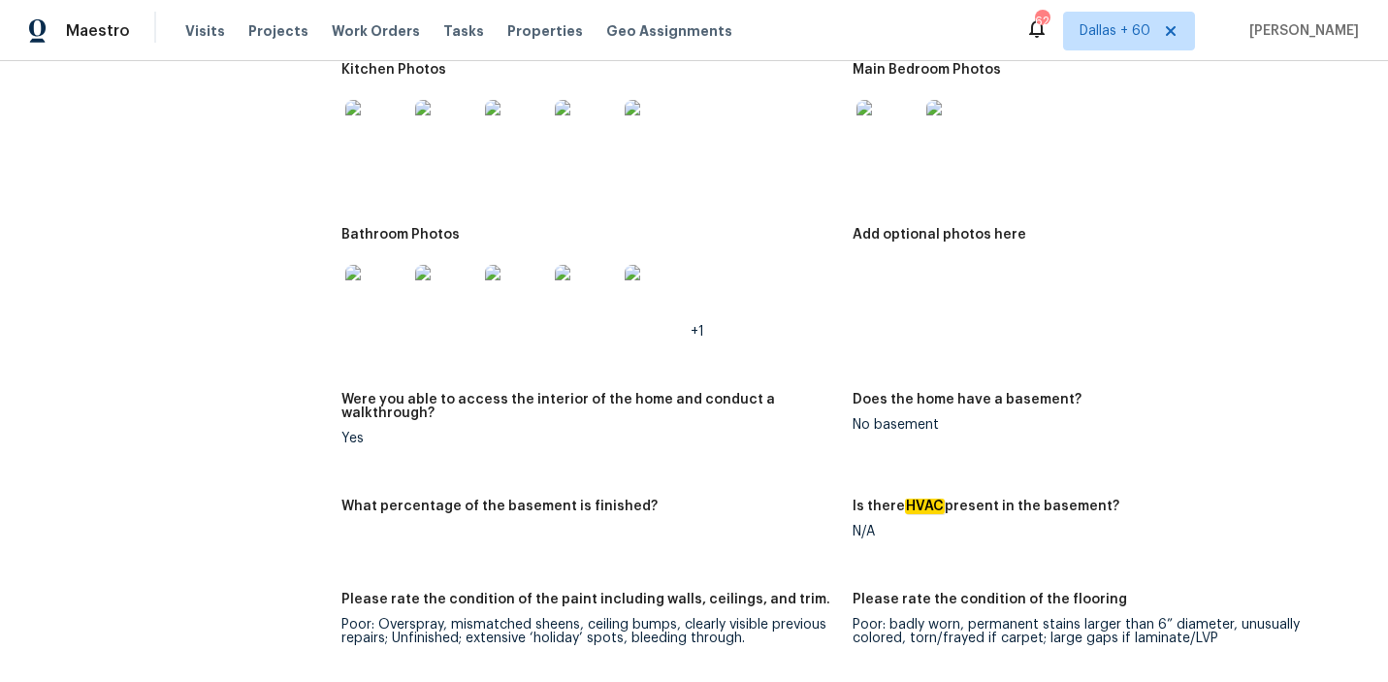
scroll to position [3474, 0]
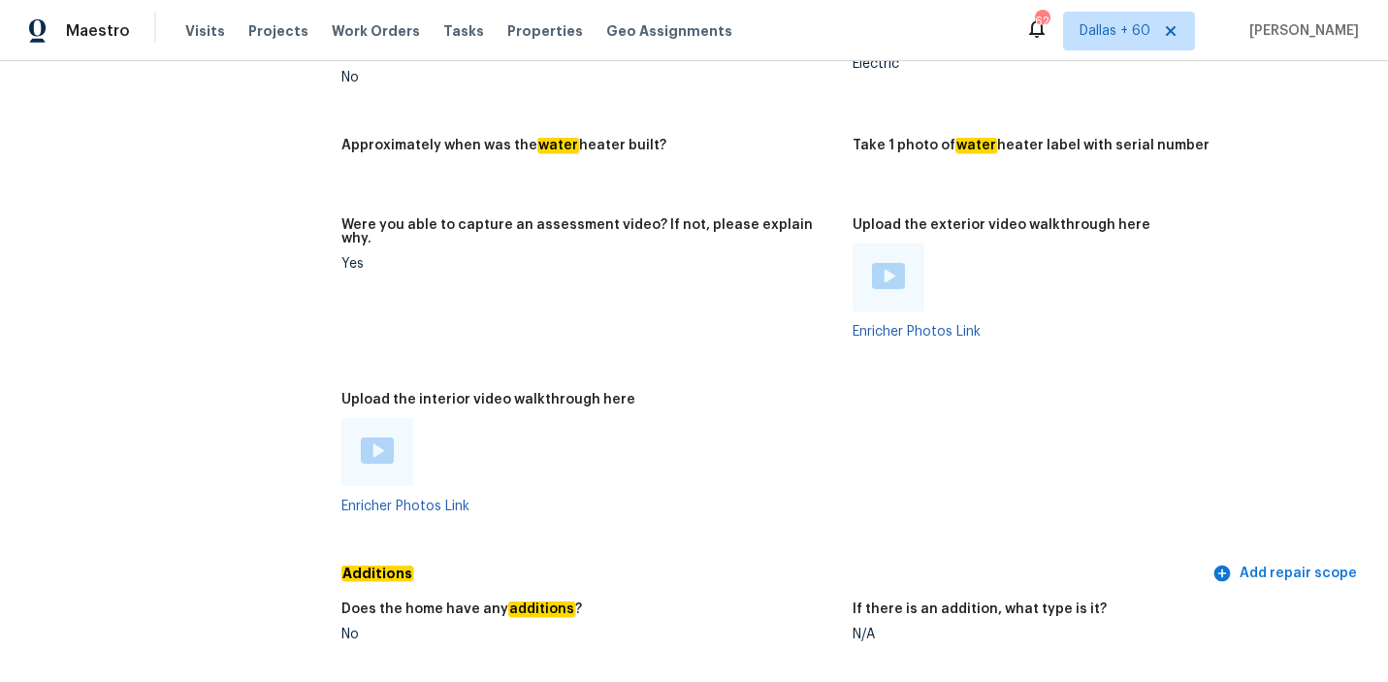
click at [379, 438] on img at bounding box center [377, 451] width 33 height 26
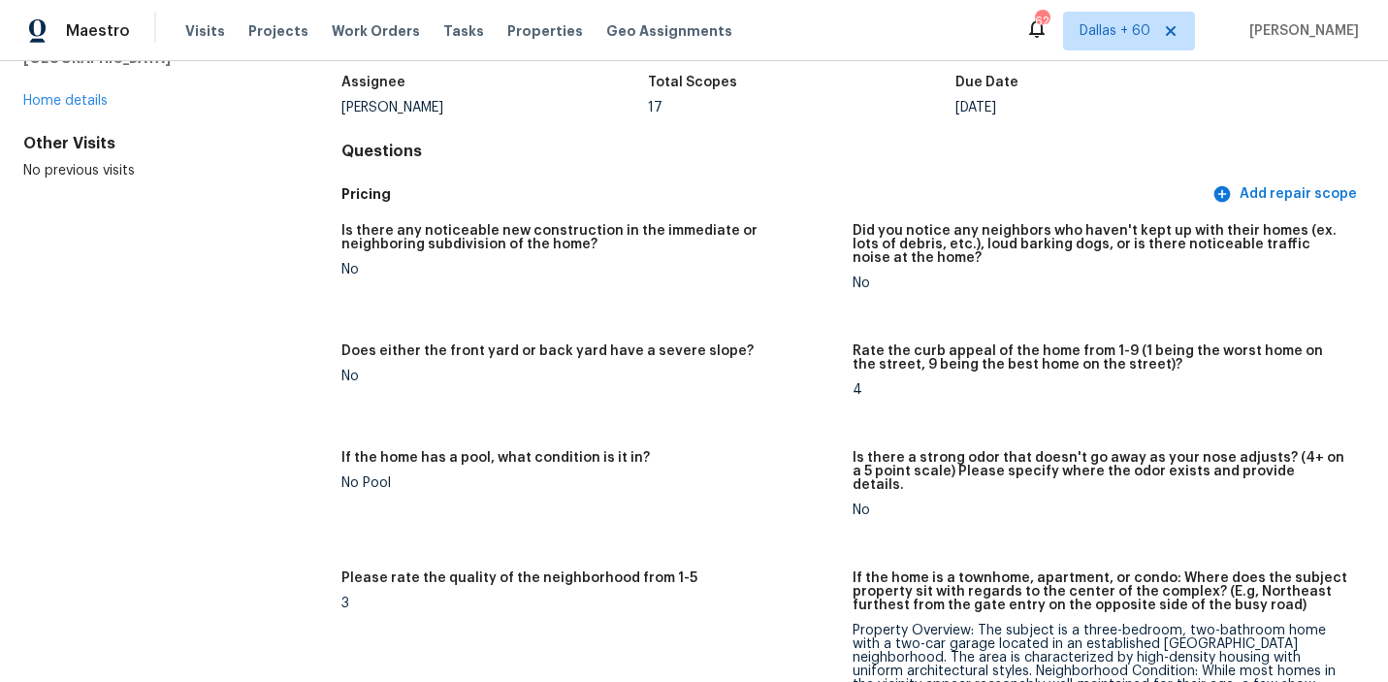
scroll to position [0, 0]
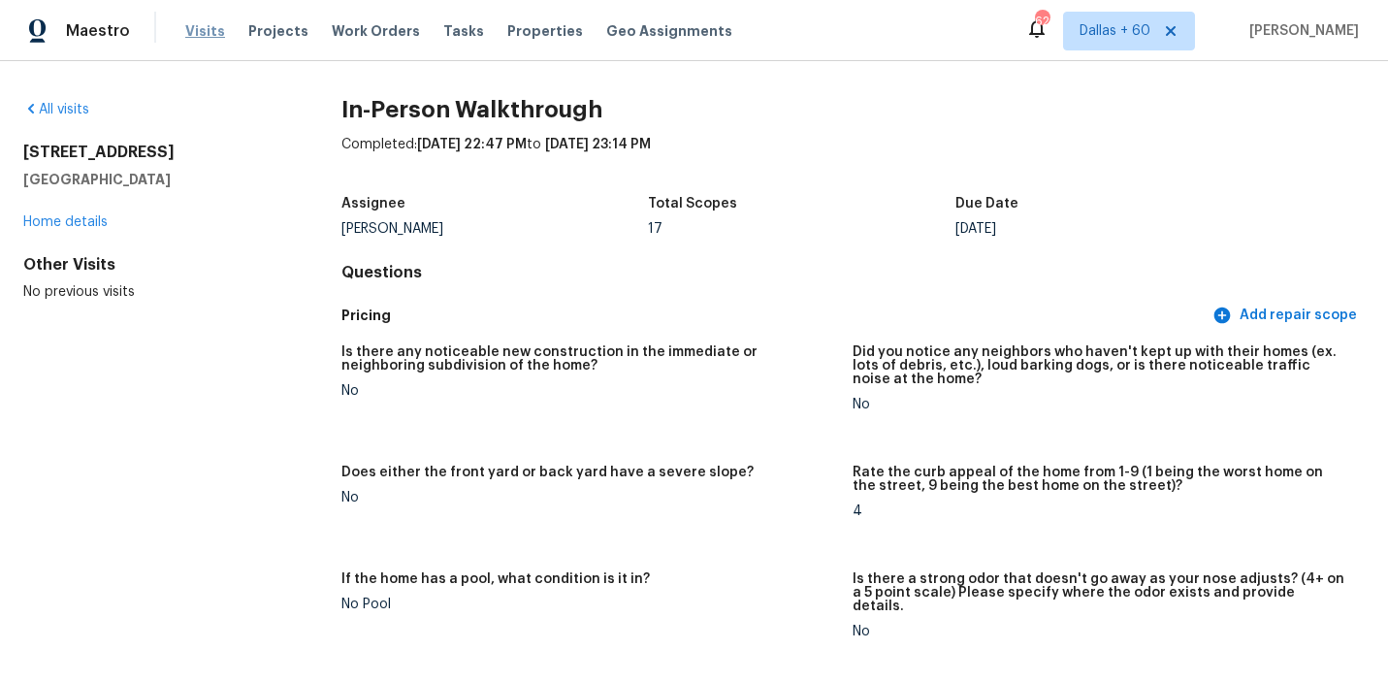
click at [202, 31] on span "Visits" at bounding box center [205, 30] width 40 height 19
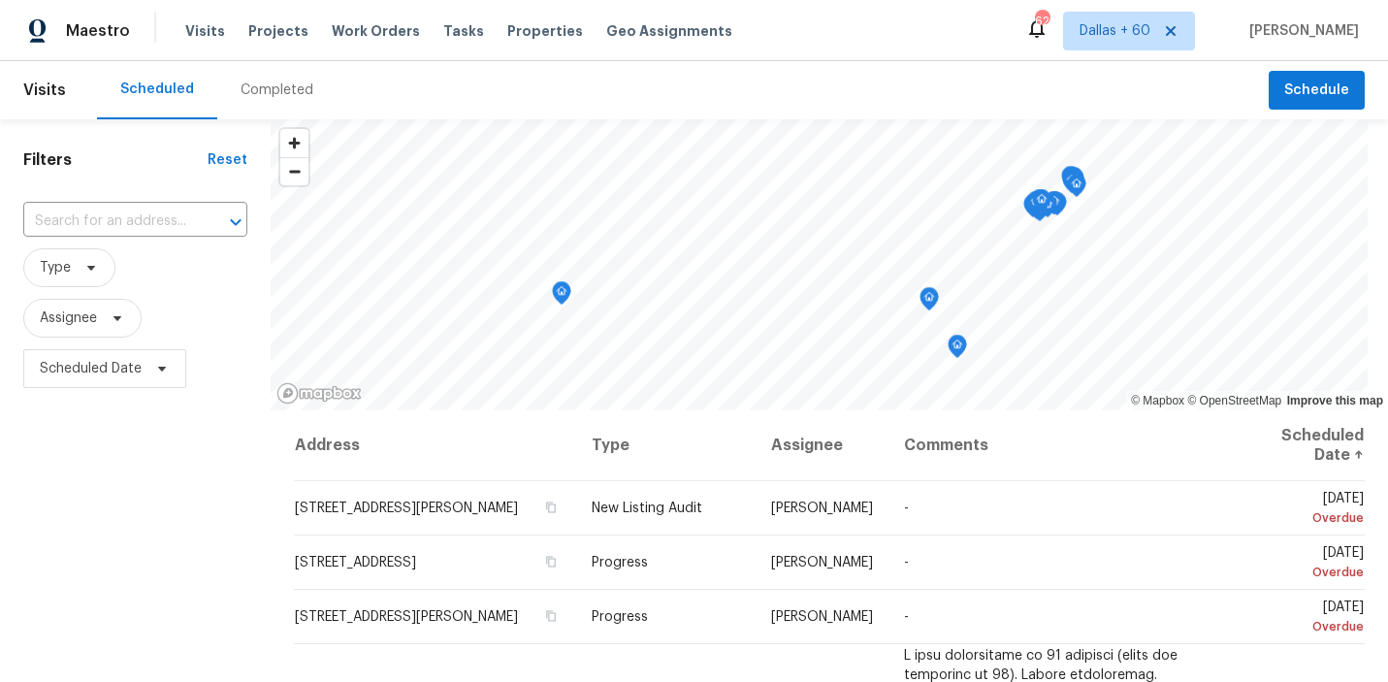
click at [276, 83] on div "Completed" at bounding box center [277, 90] width 73 height 19
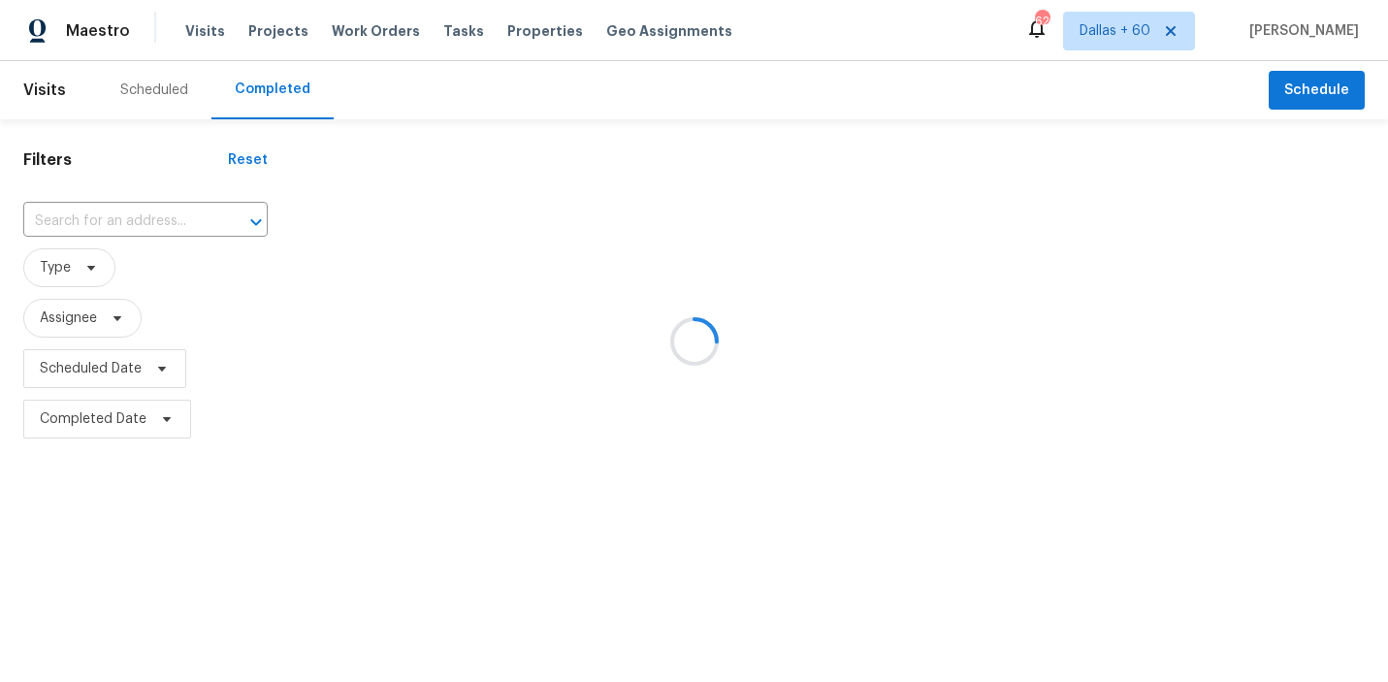
click at [157, 222] on div at bounding box center [694, 341] width 1388 height 682
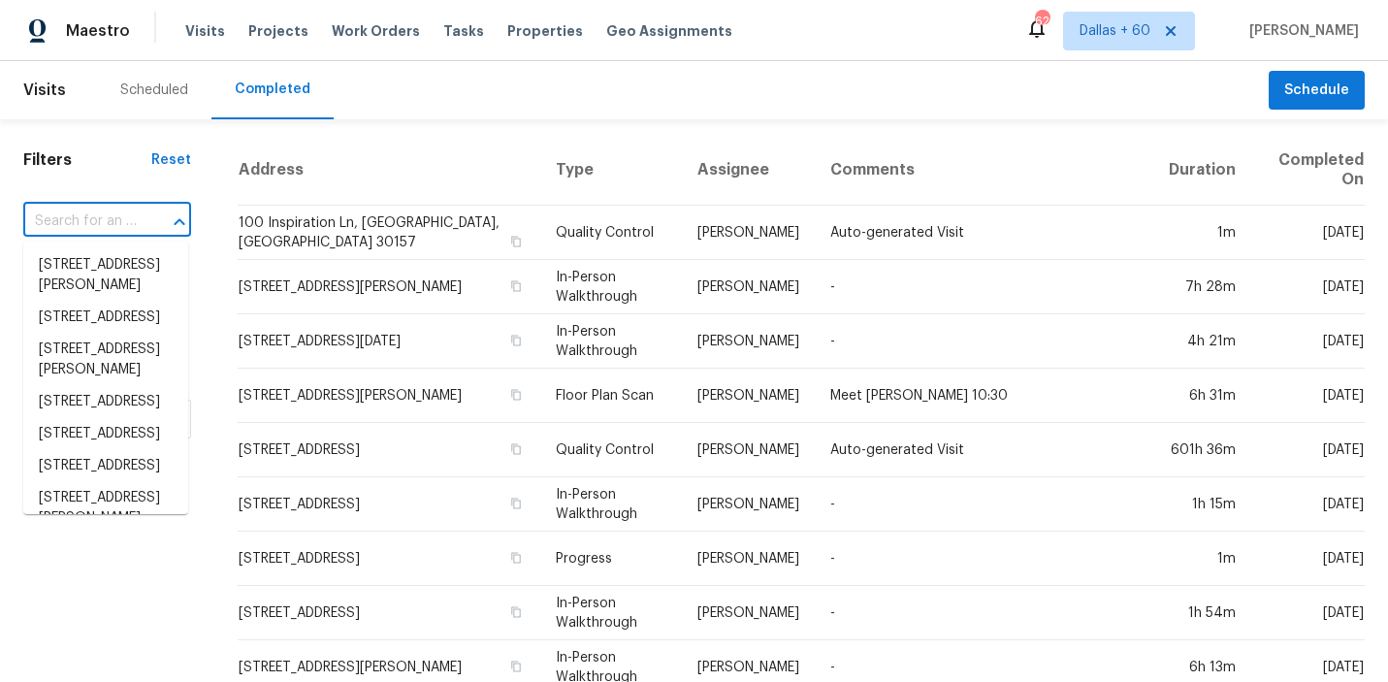
click at [86, 215] on input "text" at bounding box center [80, 222] width 114 height 30
paste input "12010 Ashrock Ct, San Antonio, TX 78230"
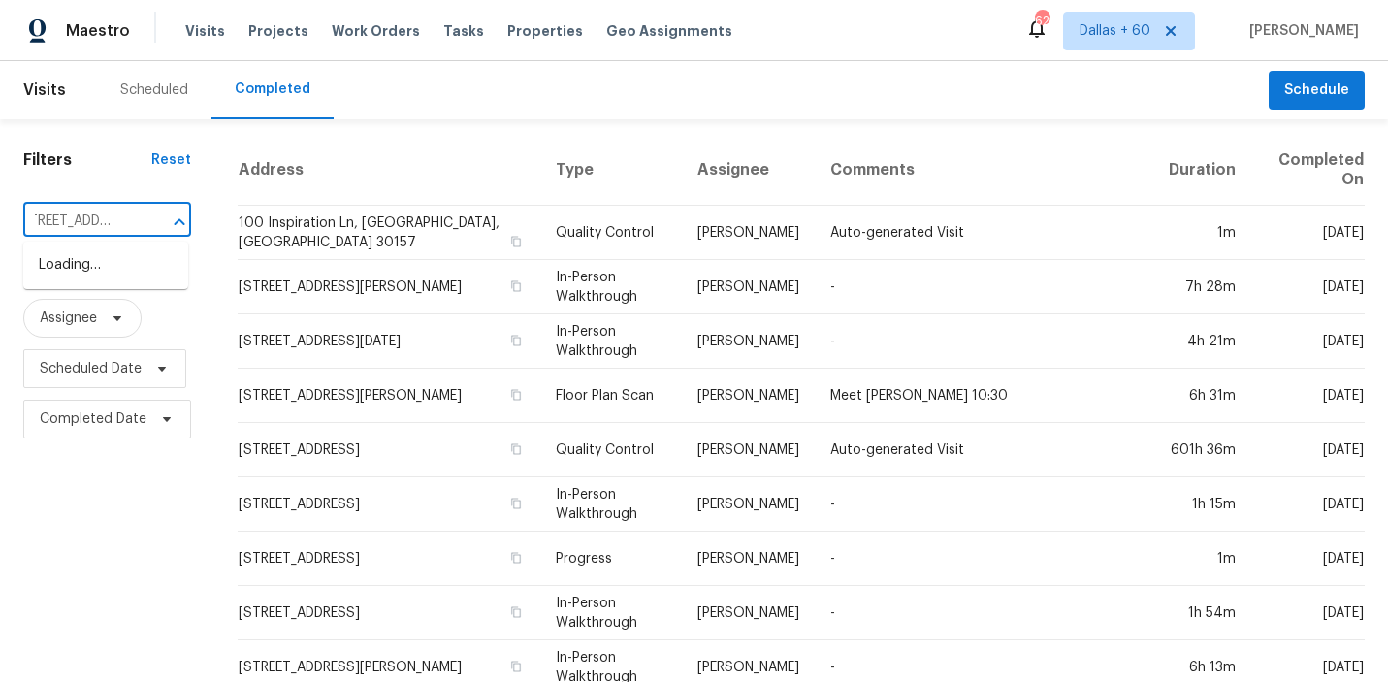
type input "12010 Ashrock Ct, San Antonio, TX 78230"
click at [107, 269] on li "12010 Ashrock Ct, San Antonio, TX 78230" at bounding box center [105, 265] width 165 height 32
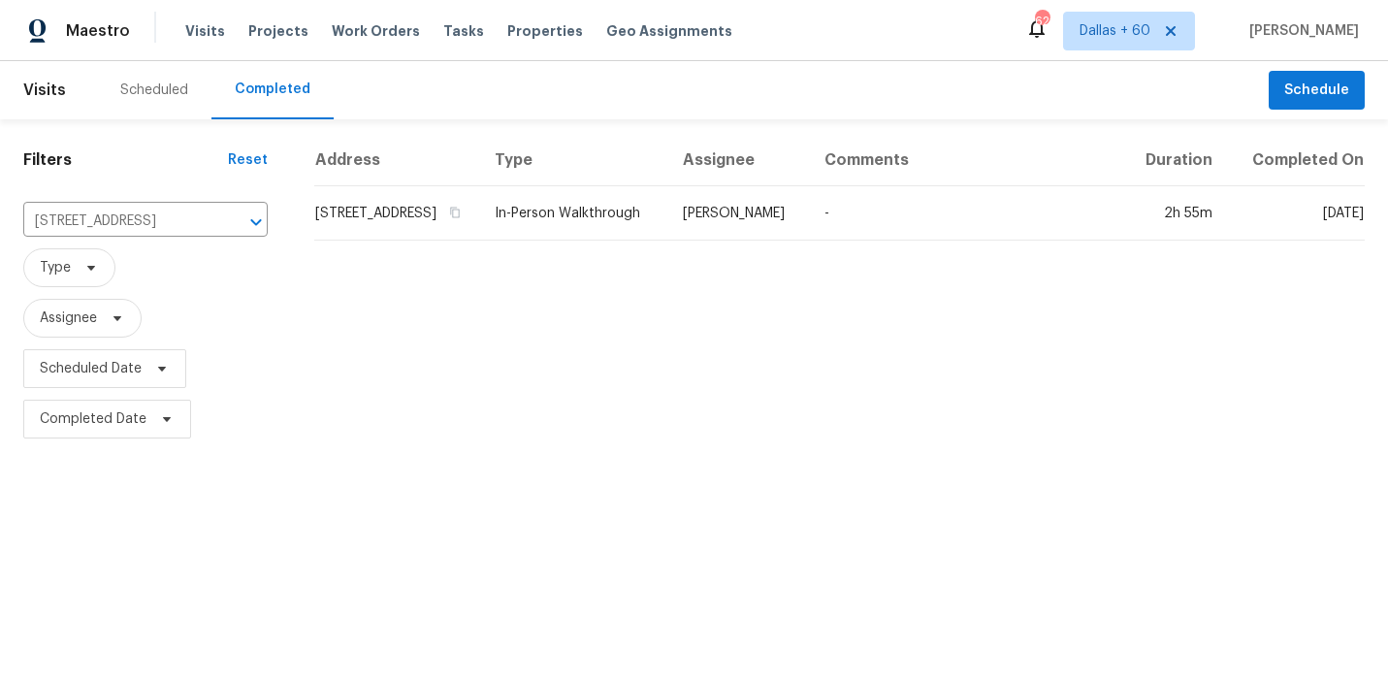
click at [478, 265] on div "Address Type Assignee Comments Duration Completed On 12010 Ashrock Ct, San Anto…" at bounding box center [839, 289] width 1097 height 309
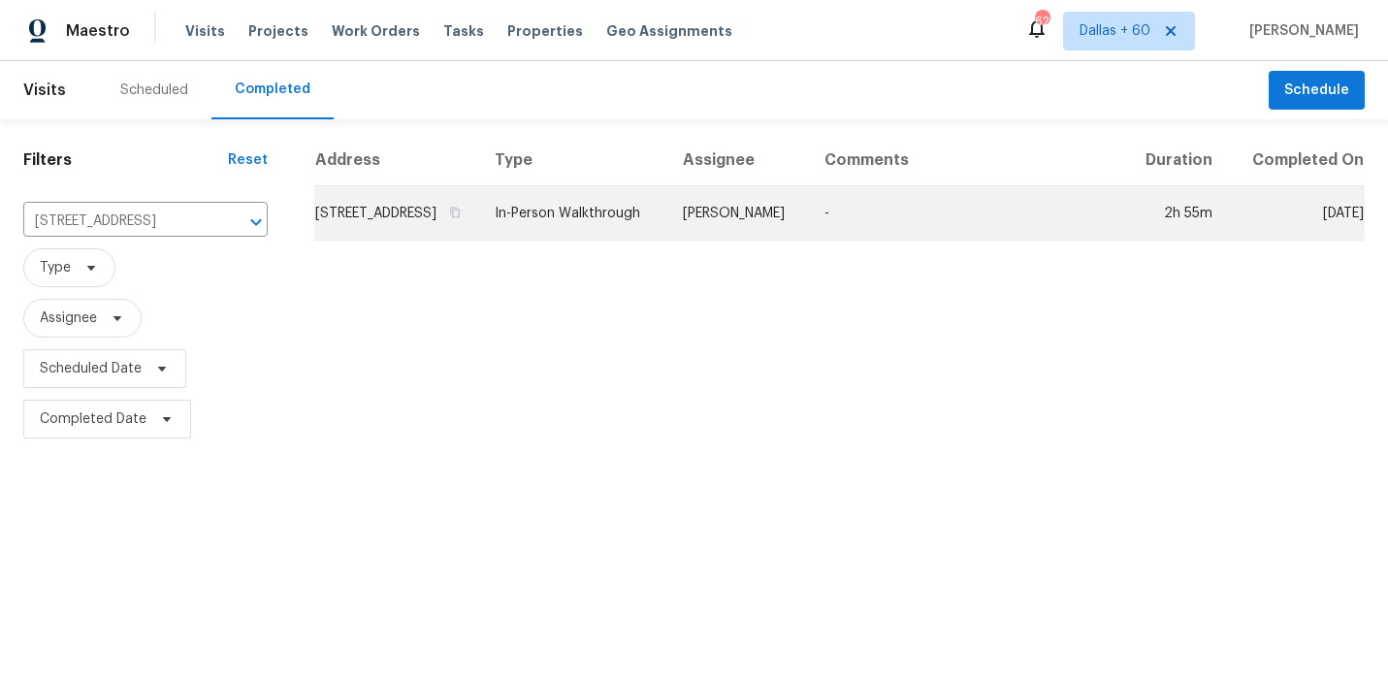
click at [448, 232] on td "12010 Ashrock Ct, San Antonio, TX 78230" at bounding box center [396, 213] width 165 height 54
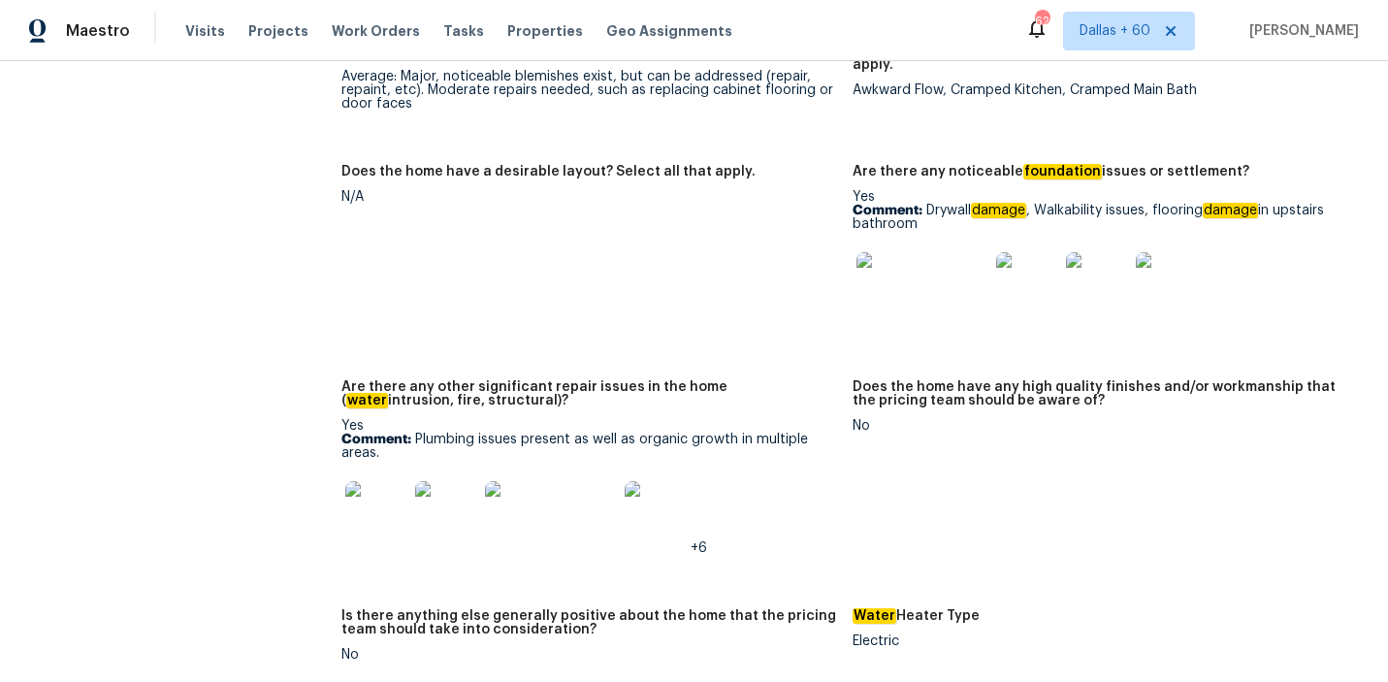
scroll to position [3316, 0]
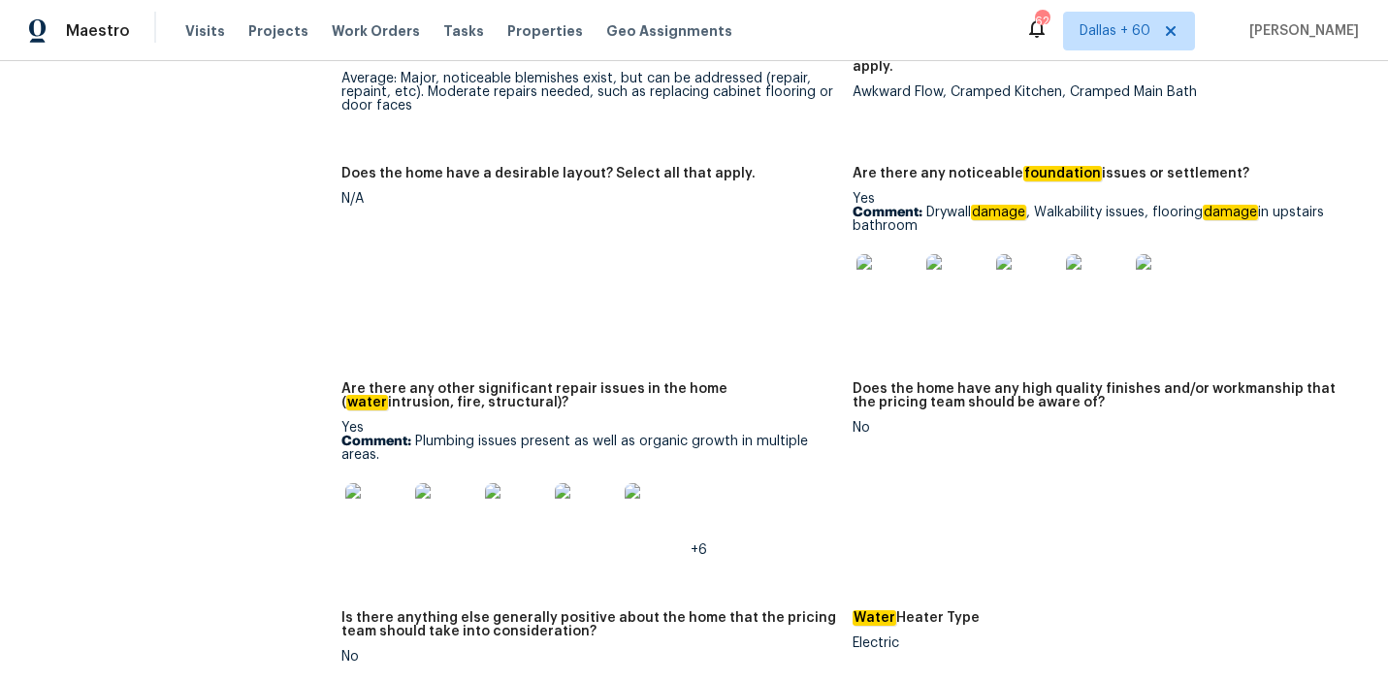
click at [386, 483] on img at bounding box center [376, 514] width 62 height 62
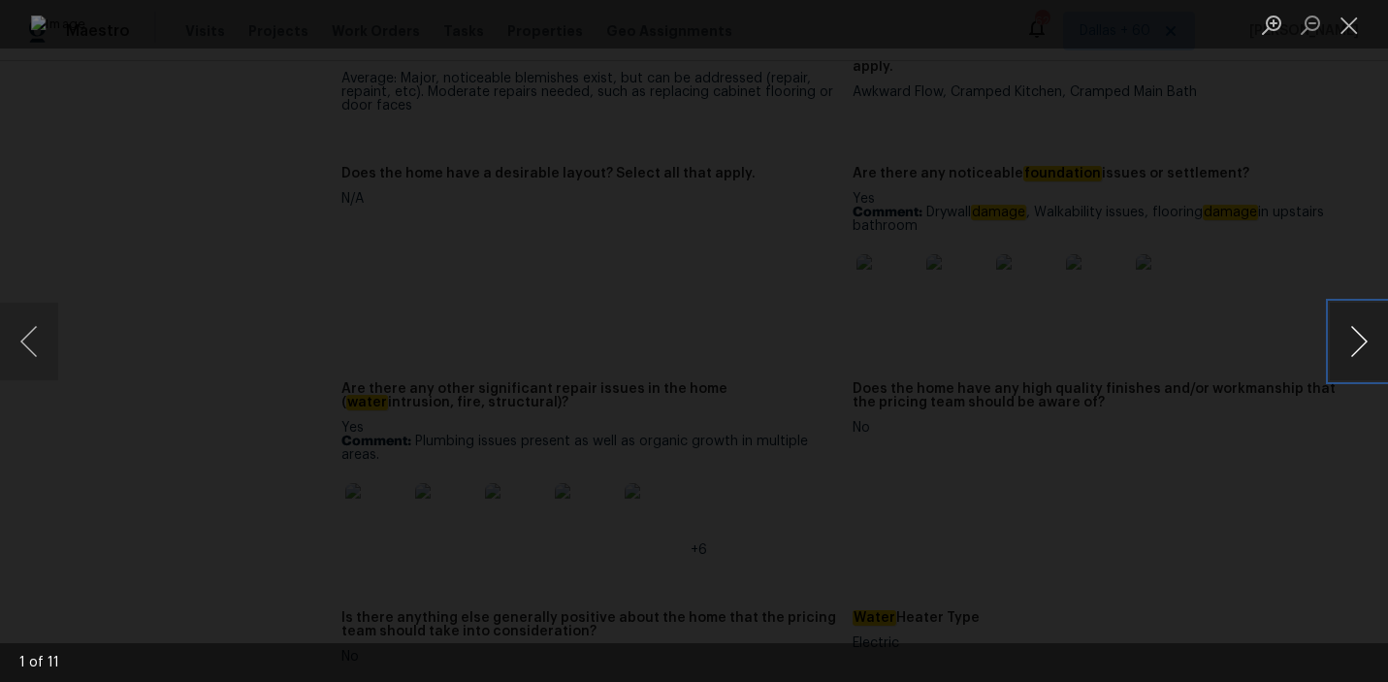
click at [1368, 318] on button "Next image" at bounding box center [1359, 342] width 58 height 78
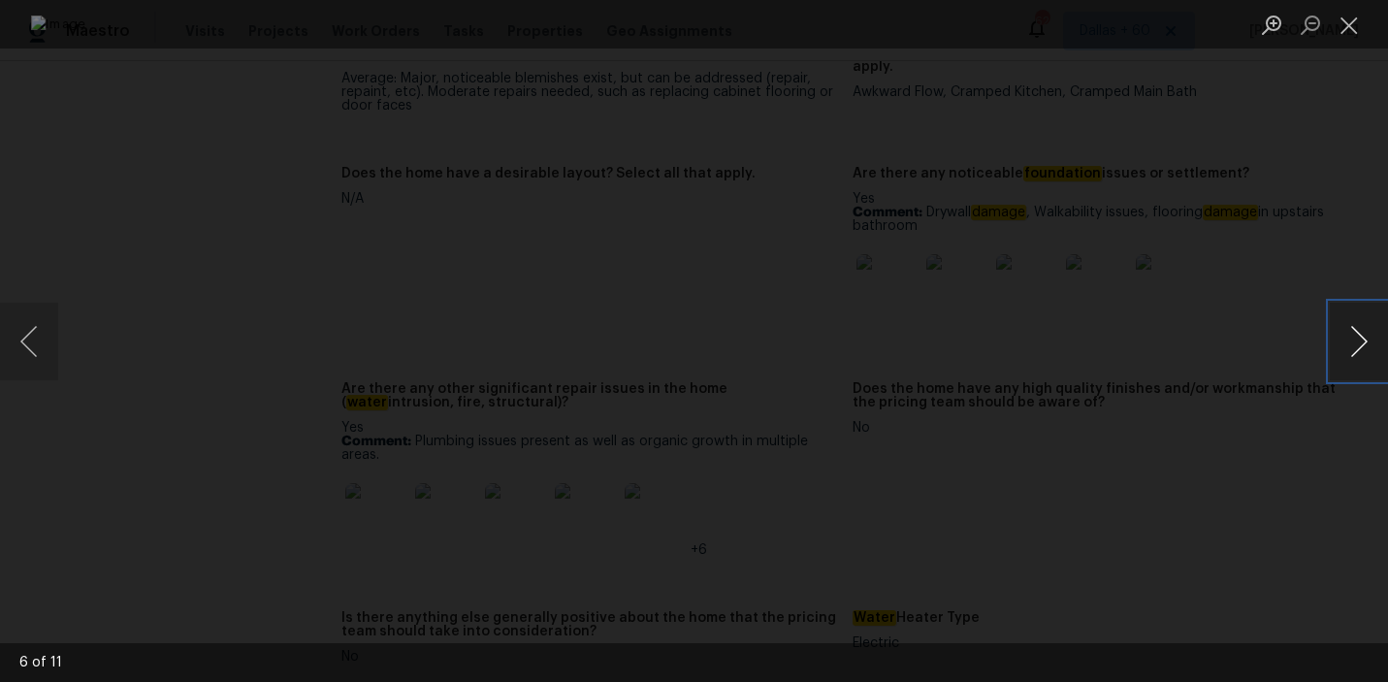
click at [1353, 350] on button "Next image" at bounding box center [1359, 342] width 58 height 78
click at [1281, 244] on div "Lightbox" at bounding box center [694, 341] width 1388 height 682
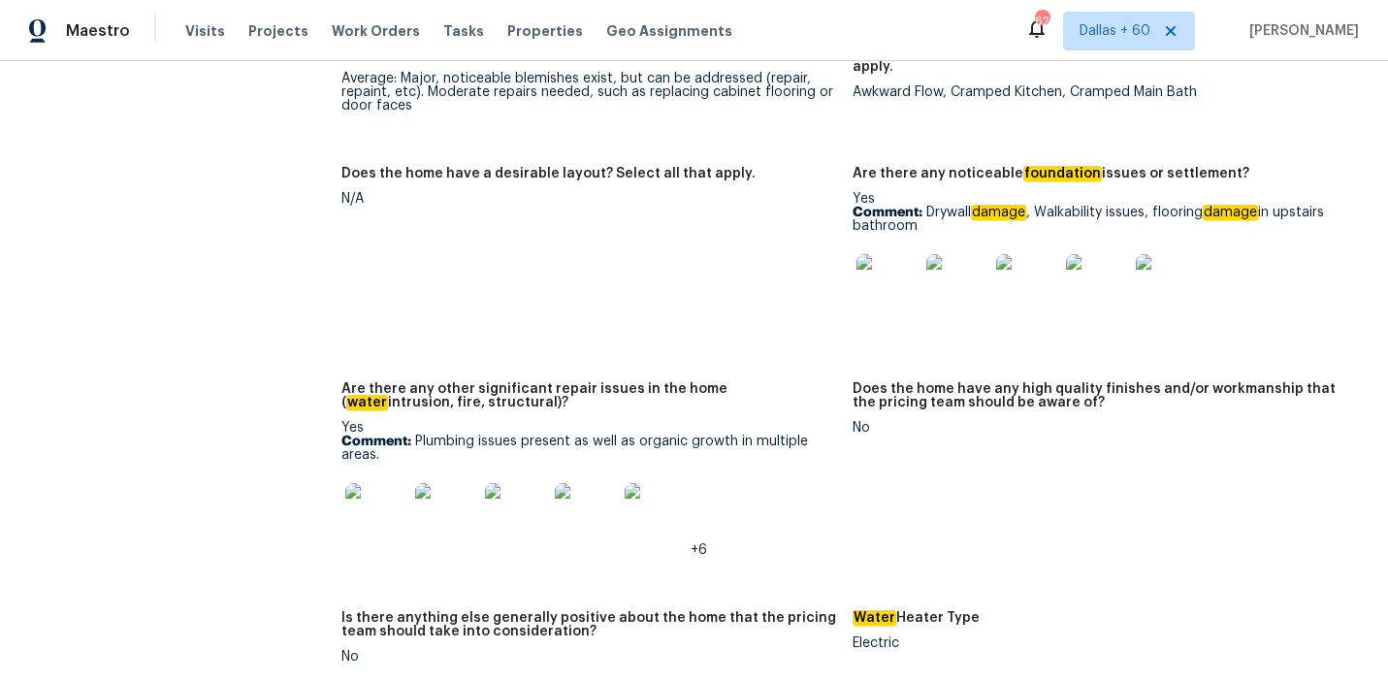
click at [907, 254] on img at bounding box center [888, 285] width 62 height 62
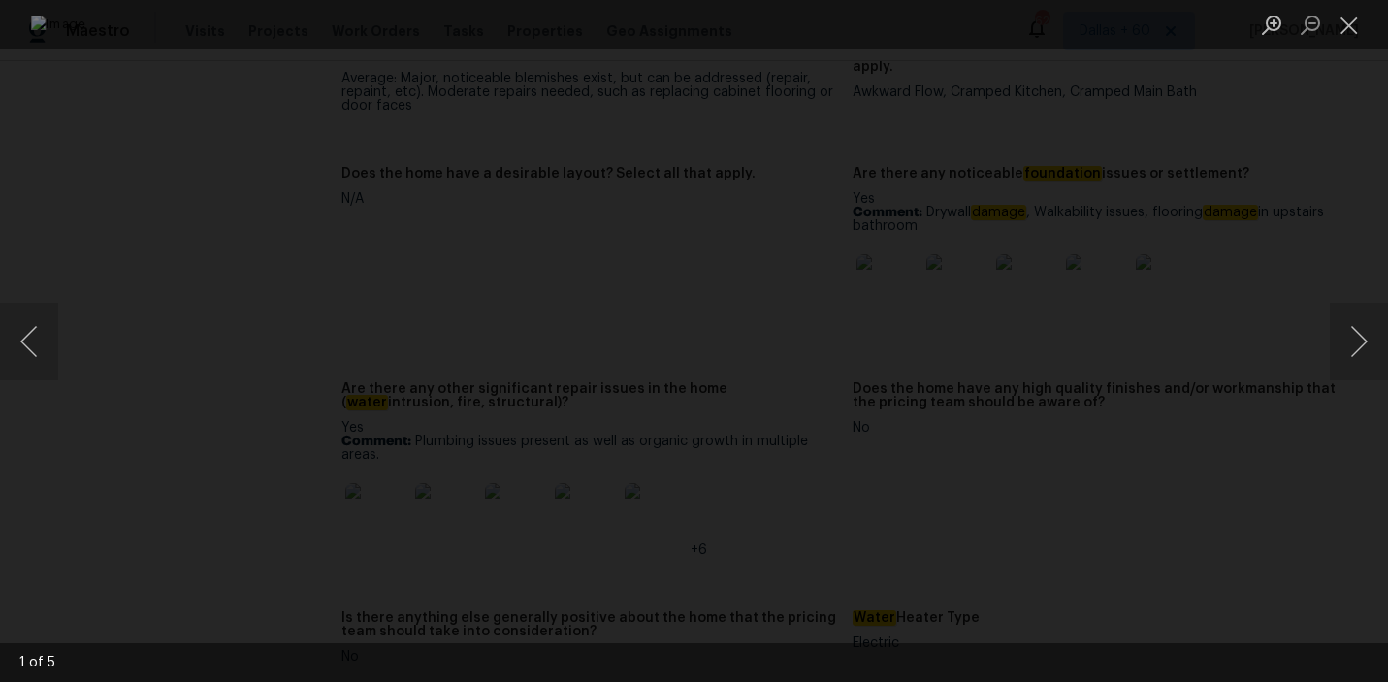
click at [180, 163] on div "Lightbox" at bounding box center [694, 341] width 1388 height 682
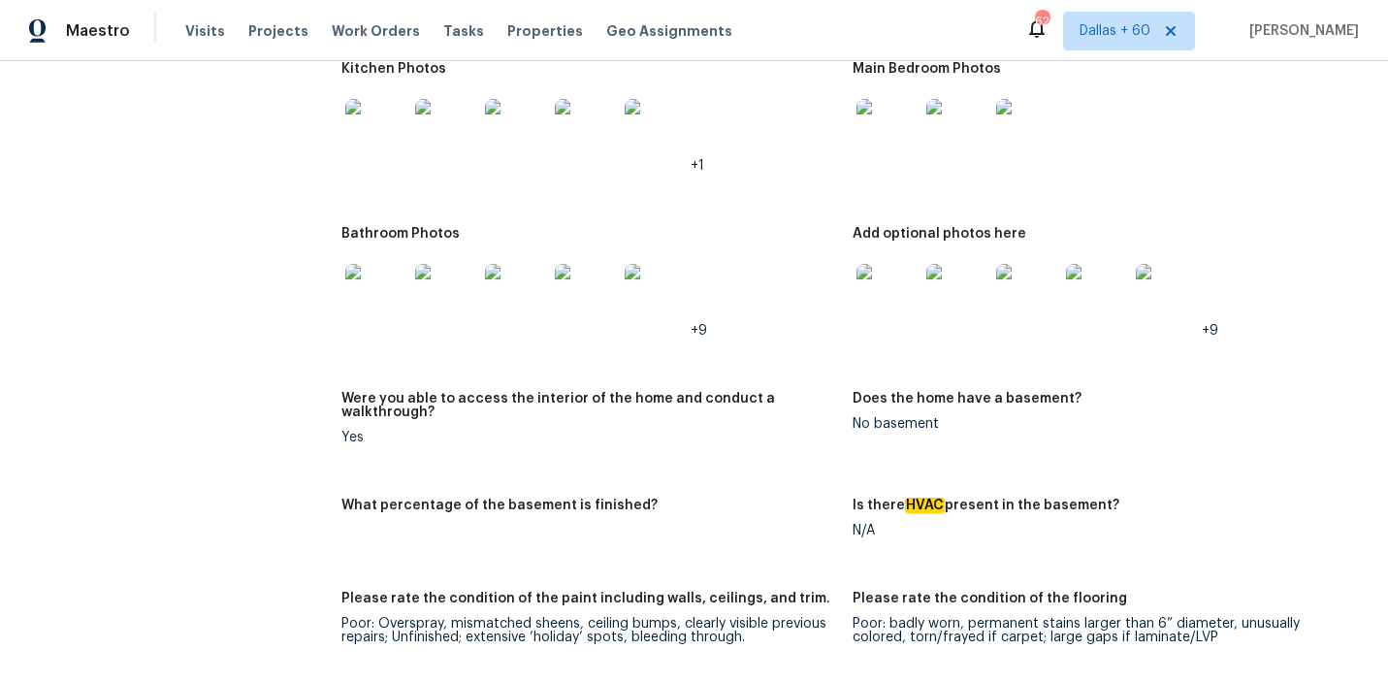
scroll to position [3982, 0]
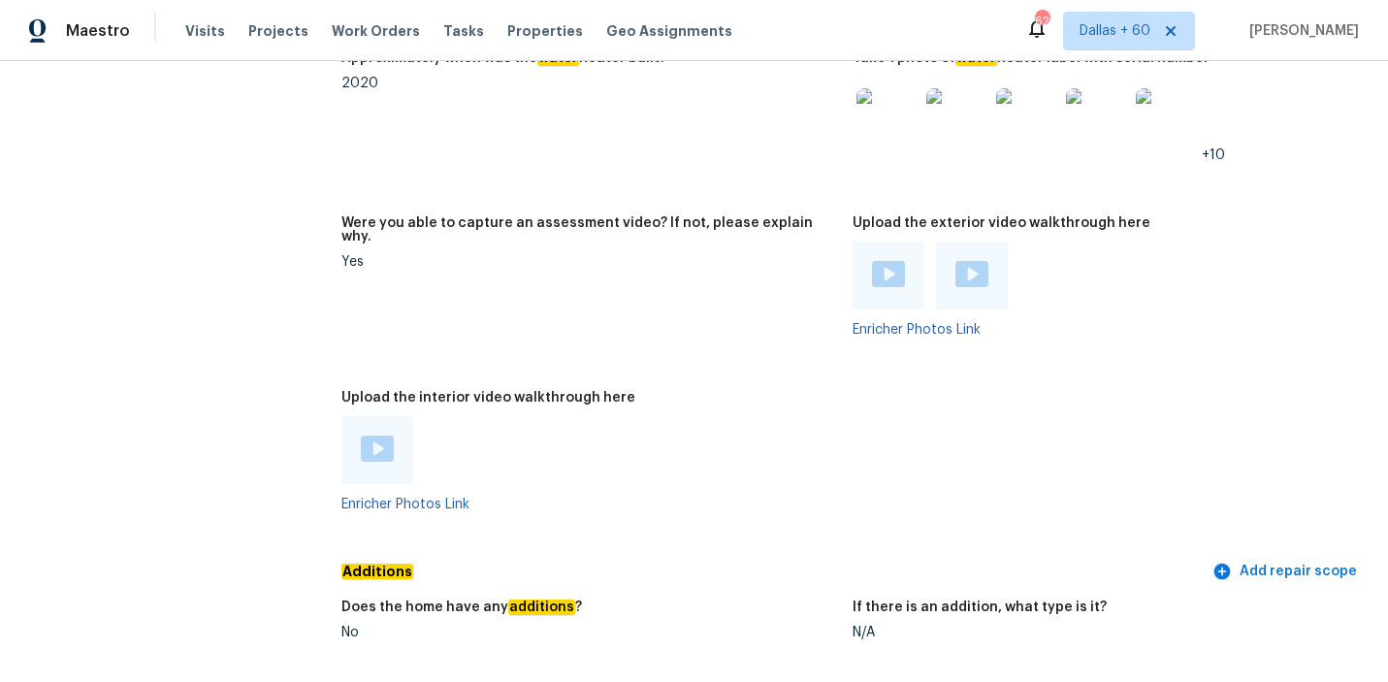
click at [378, 436] on img at bounding box center [377, 449] width 33 height 26
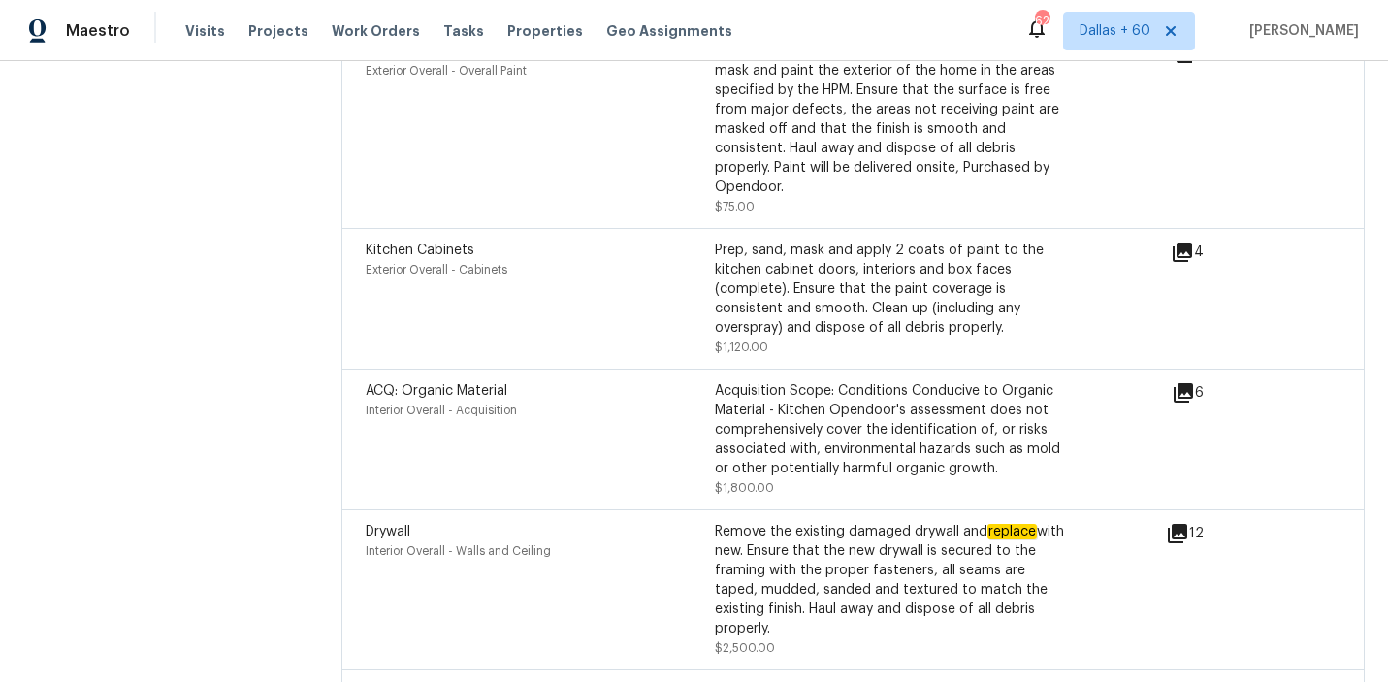
scroll to position [5614, 0]
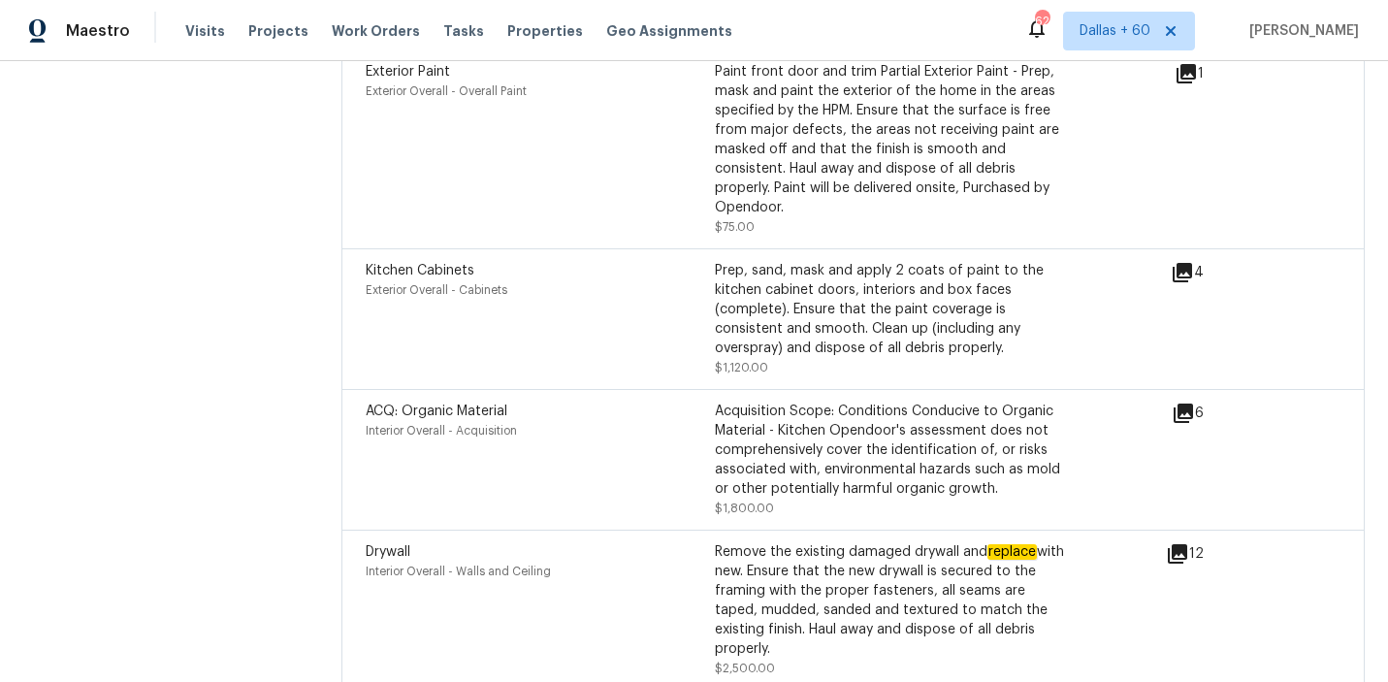
click at [1181, 404] on icon at bounding box center [1183, 413] width 19 height 19
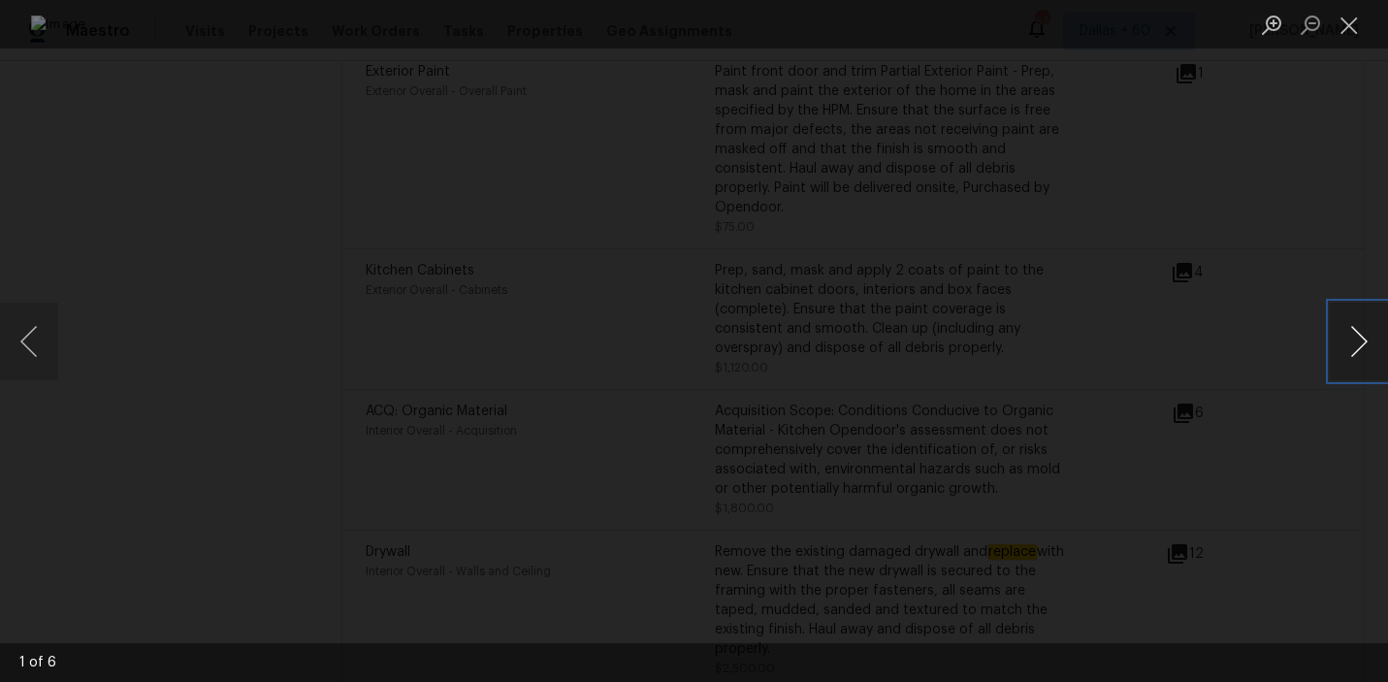
click at [1353, 350] on button "Next image" at bounding box center [1359, 342] width 58 height 78
click at [1312, 442] on div "Lightbox" at bounding box center [694, 341] width 1388 height 682
click at [1328, 352] on div "Lightbox" at bounding box center [694, 341] width 1388 height 682
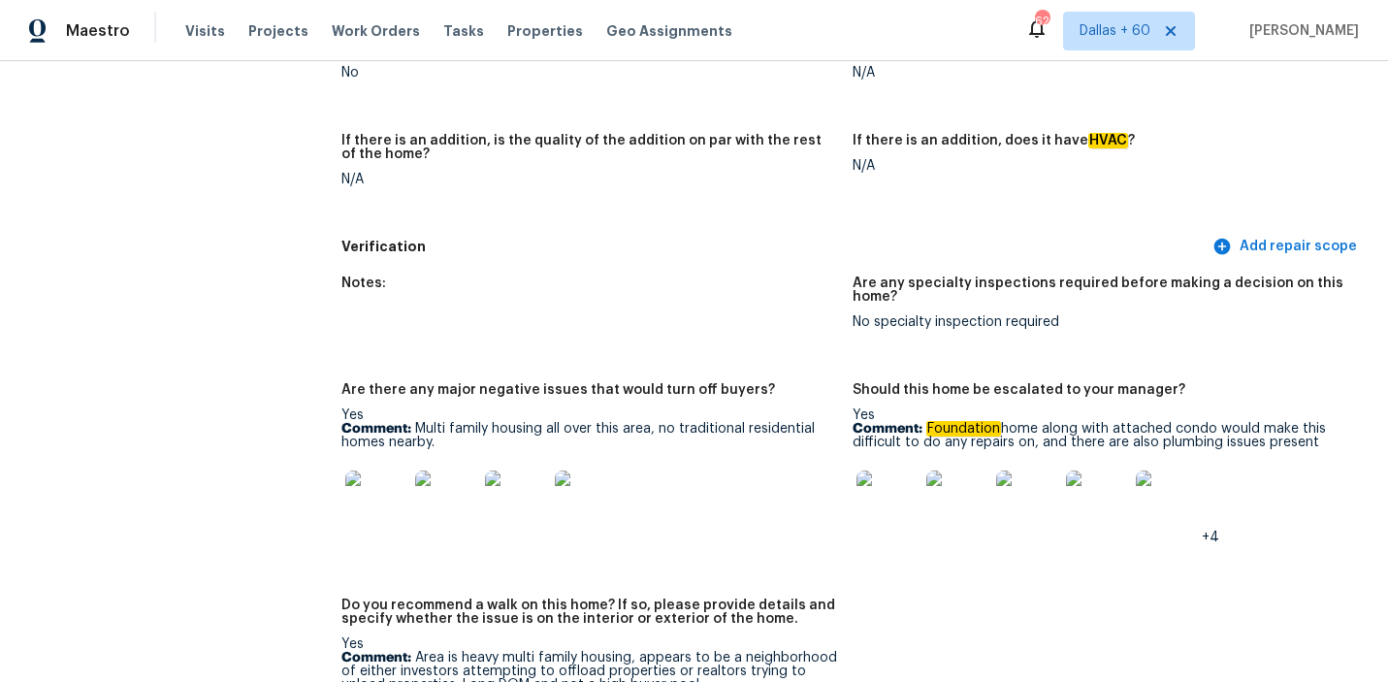
scroll to position [4517, 0]
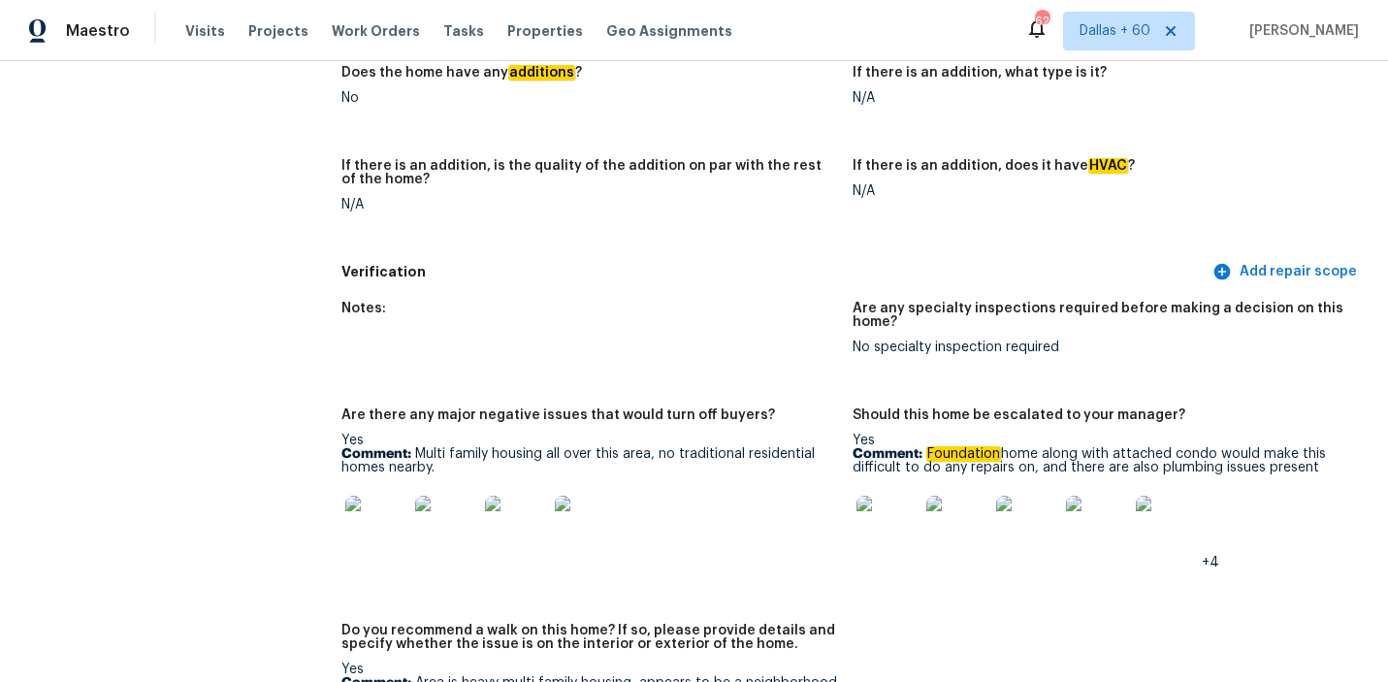
click at [726, 304] on figure "Notes:" at bounding box center [597, 343] width 512 height 83
click at [883, 504] on img at bounding box center [888, 527] width 62 height 62
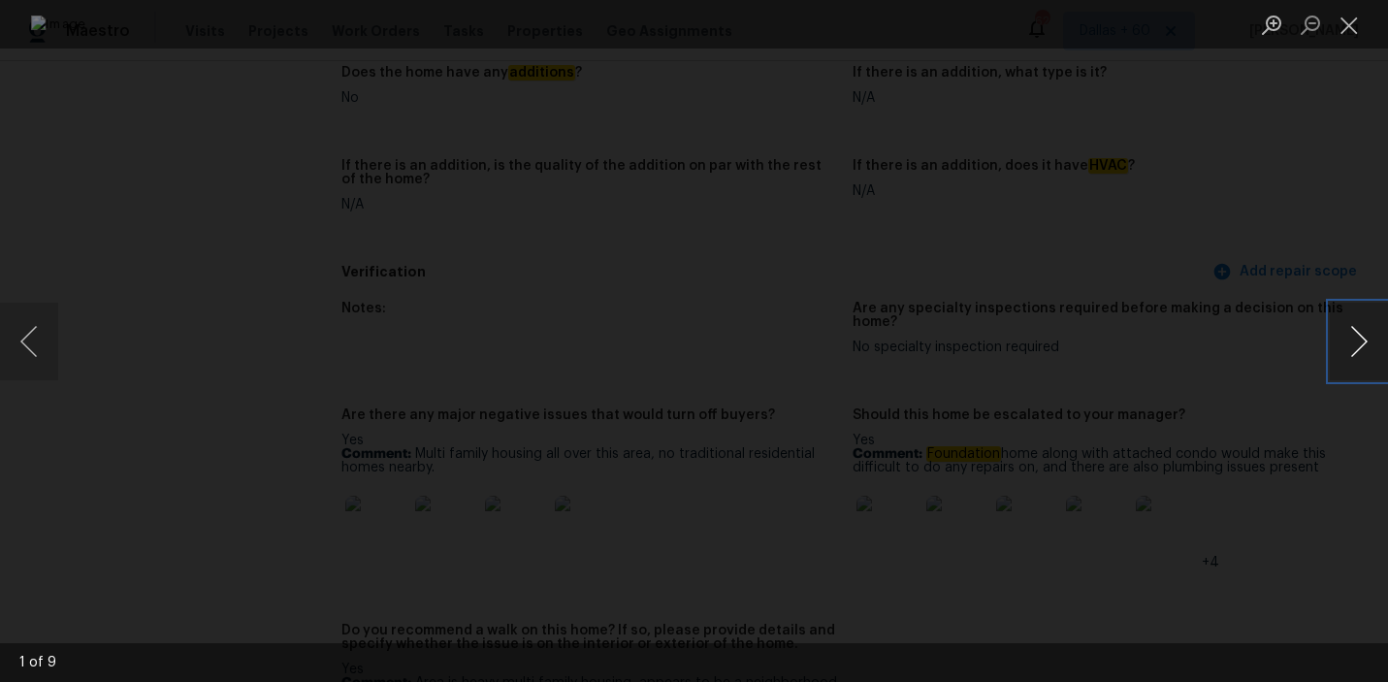
click at [1369, 355] on button "Next image" at bounding box center [1359, 342] width 58 height 78
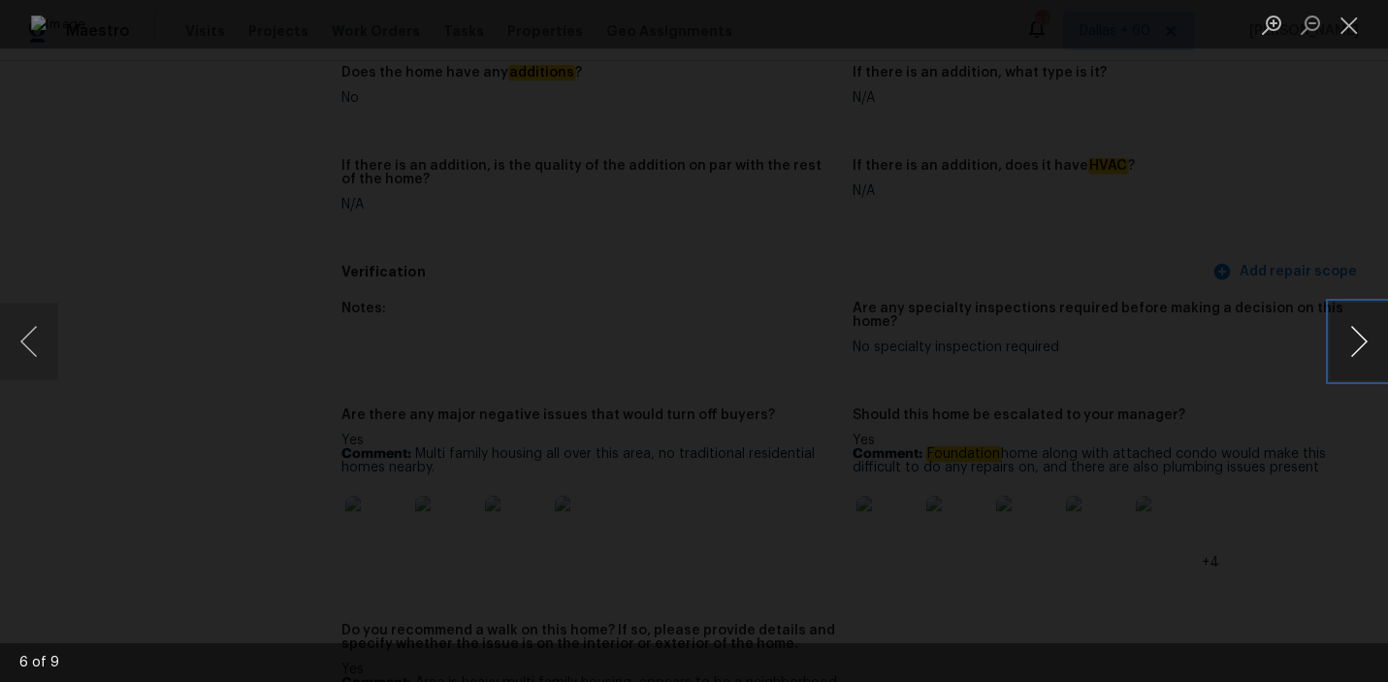
click at [1369, 355] on button "Next image" at bounding box center [1359, 342] width 58 height 78
click at [1345, 22] on button "Close lightbox" at bounding box center [1349, 25] width 39 height 34
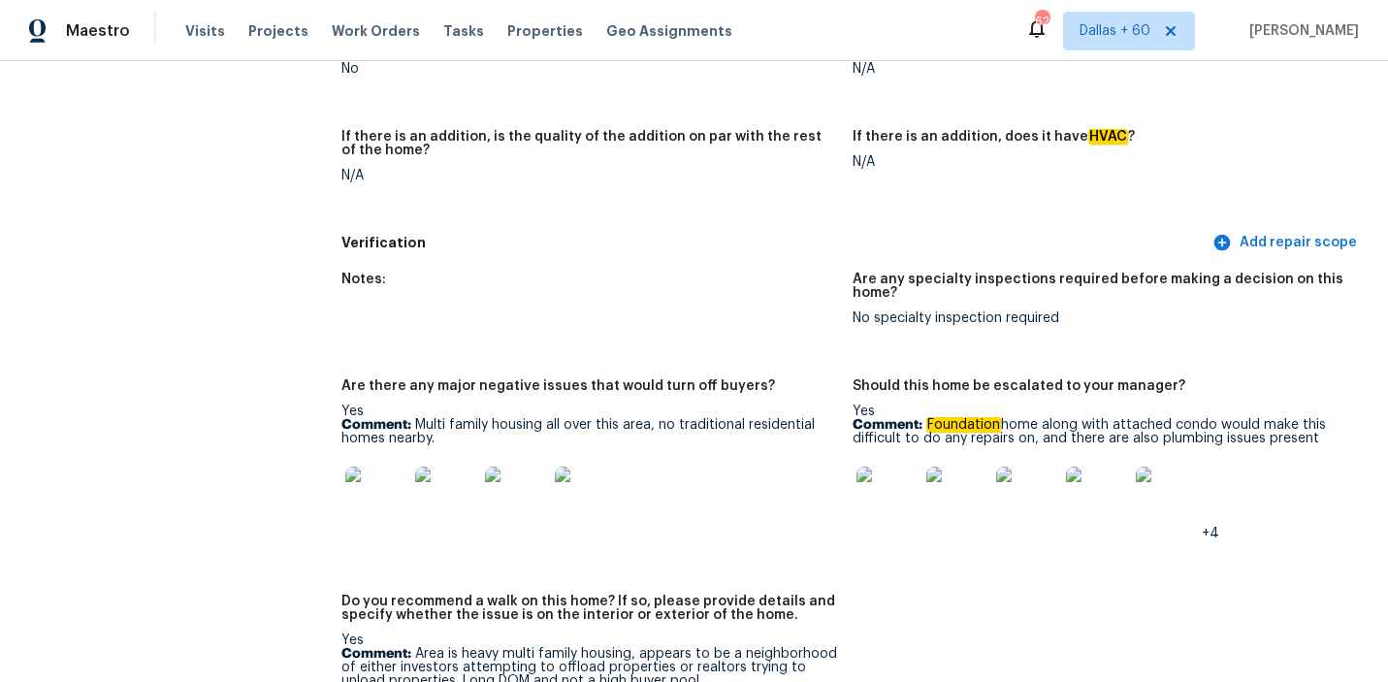
scroll to position [4622, 0]
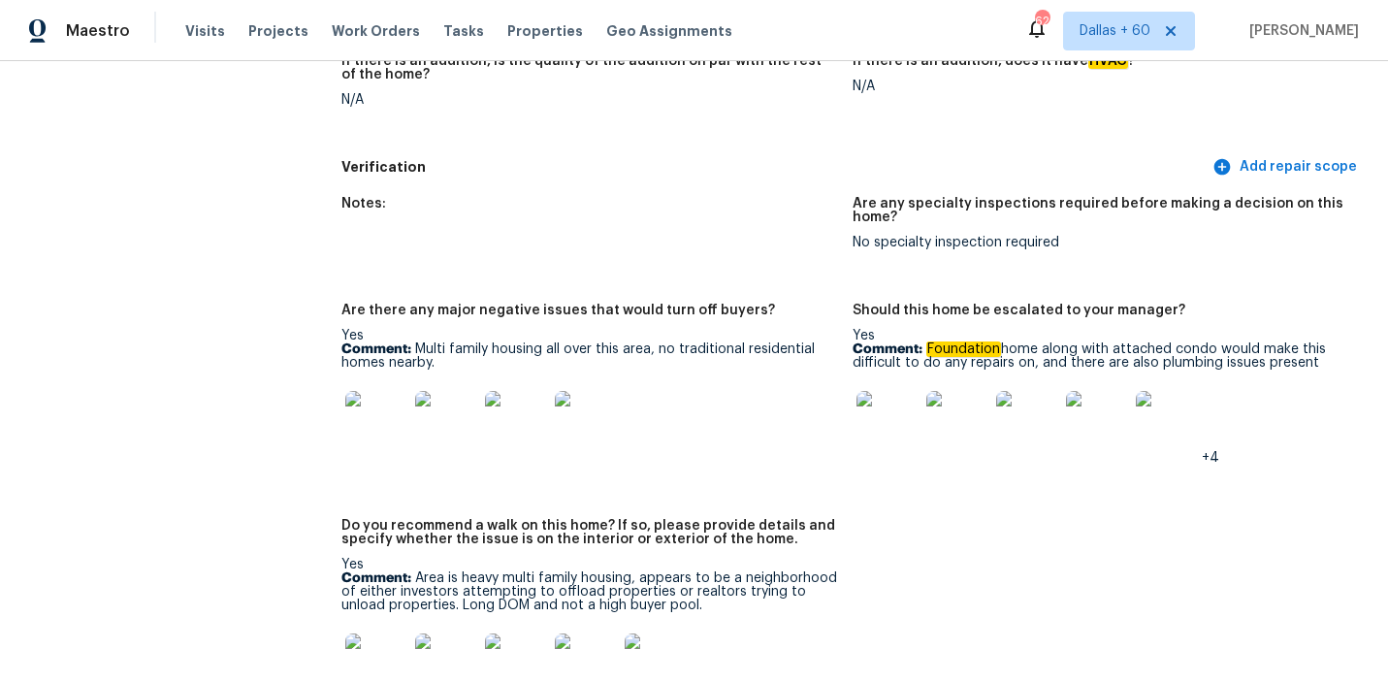
click at [875, 404] on img at bounding box center [888, 422] width 62 height 62
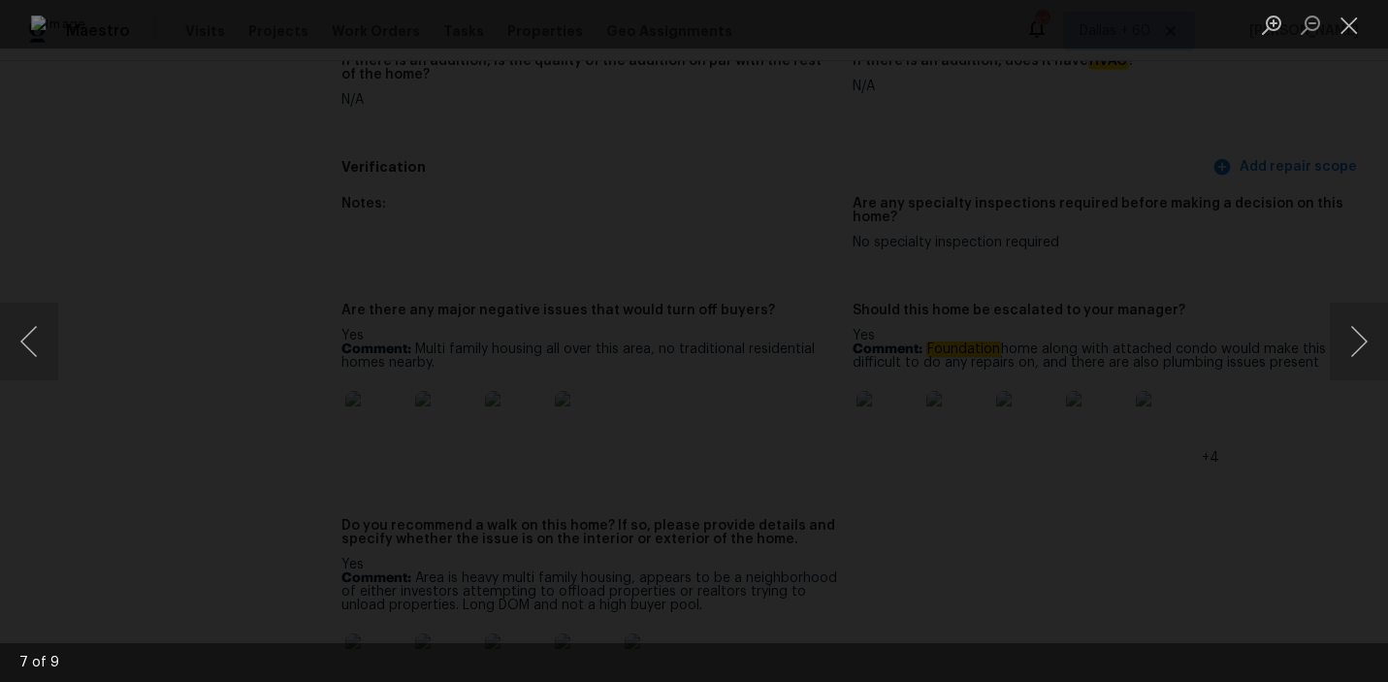
click at [1200, 102] on div "Lightbox" at bounding box center [694, 341] width 1388 height 682
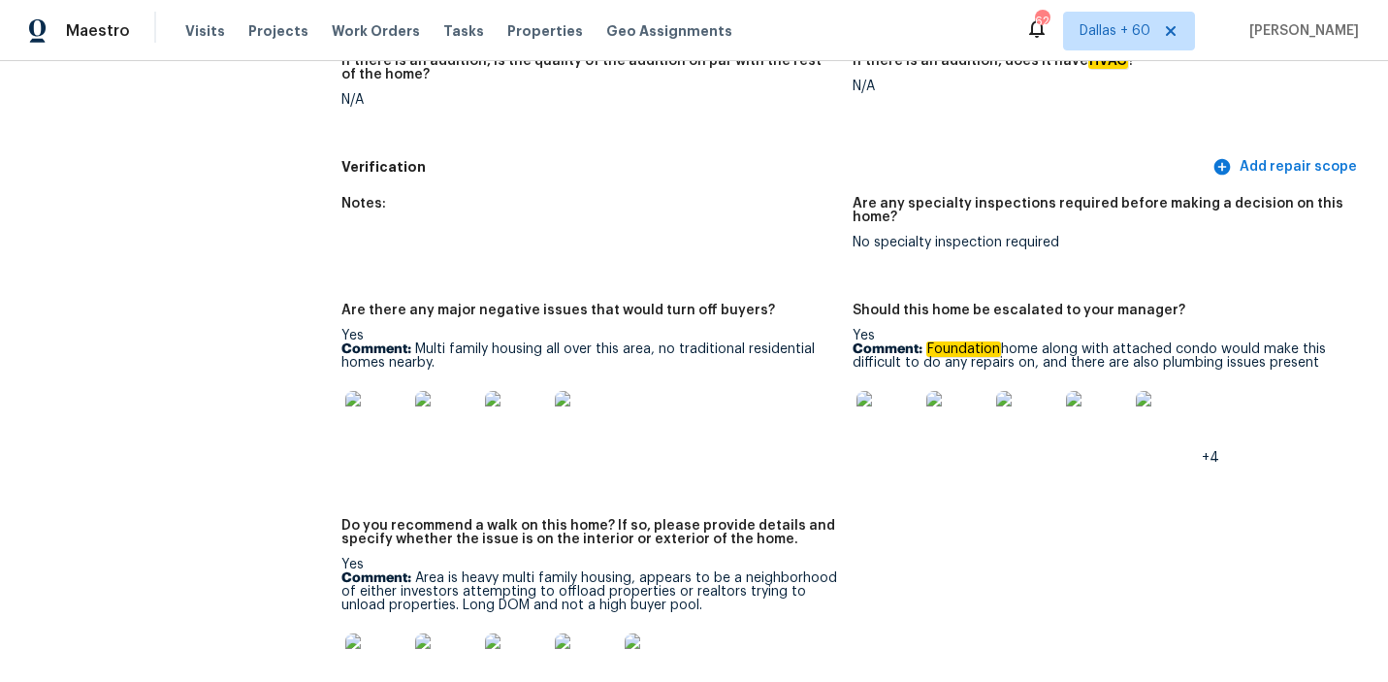
click at [902, 406] on img at bounding box center [888, 422] width 62 height 62
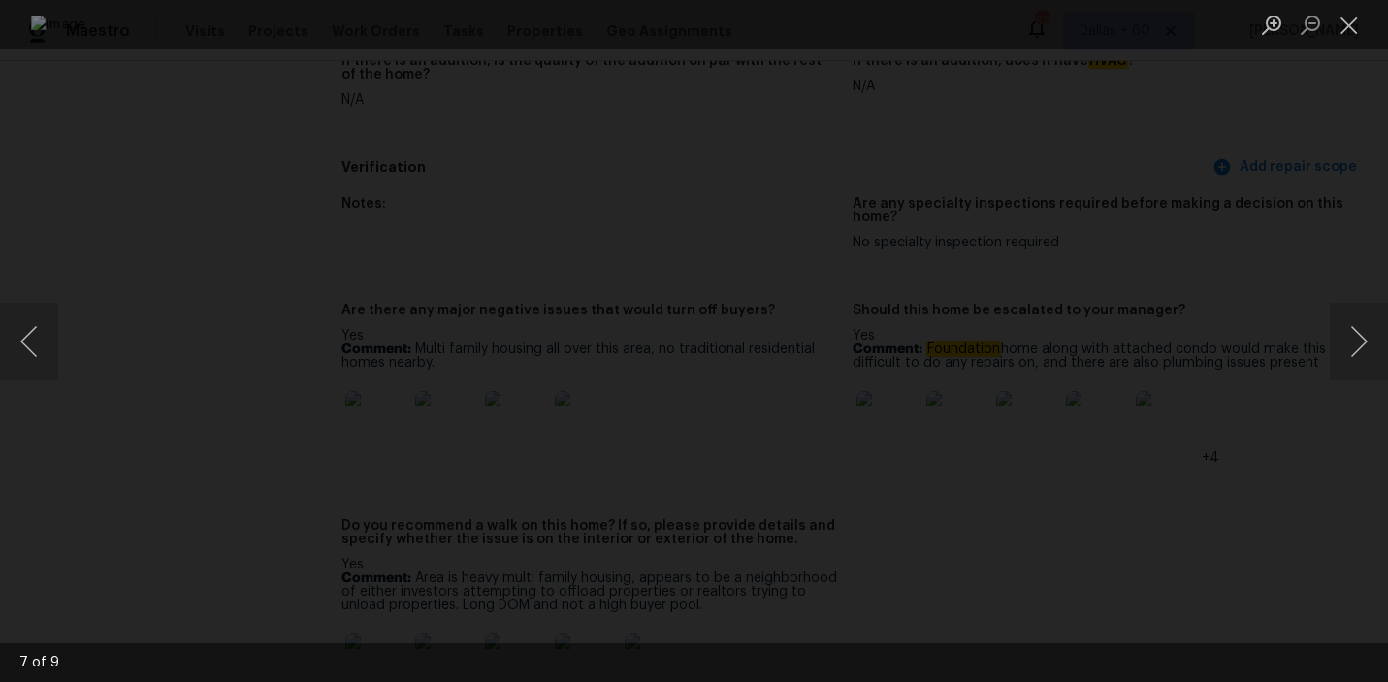
click at [991, 159] on img "Lightbox" at bounding box center [694, 342] width 1326 height 652
click at [1360, 345] on button "Next image" at bounding box center [1359, 342] width 58 height 78
click at [644, 467] on img "Lightbox" at bounding box center [694, 342] width 1326 height 652
click at [211, 205] on div "Lightbox" at bounding box center [694, 341] width 1388 height 682
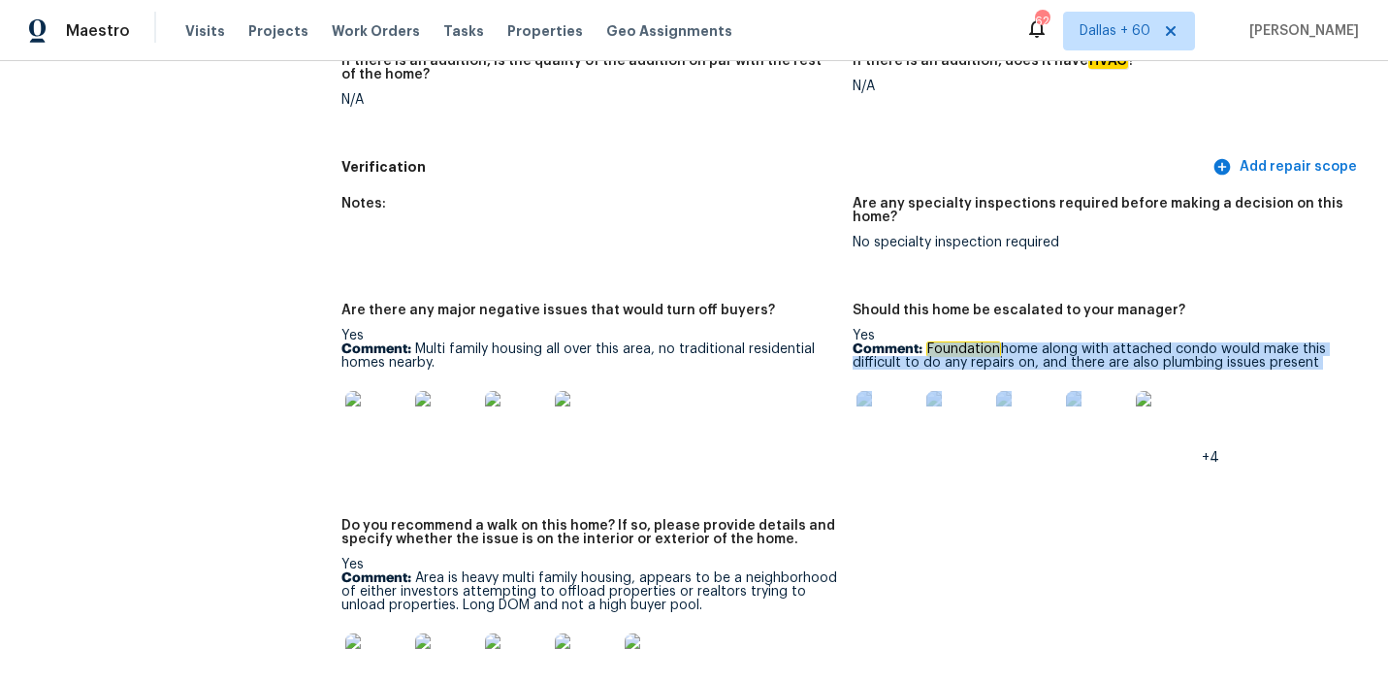
drag, startPoint x: 926, startPoint y: 322, endPoint x: 1339, endPoint y: 350, distance: 413.3
click at [1339, 350] on div "Yes Comment: Foundation home along with attached condo would make this difficul…" at bounding box center [1101, 397] width 497 height 136
copy div "Foundation home along with attached condo would make this difficult to do any r…"
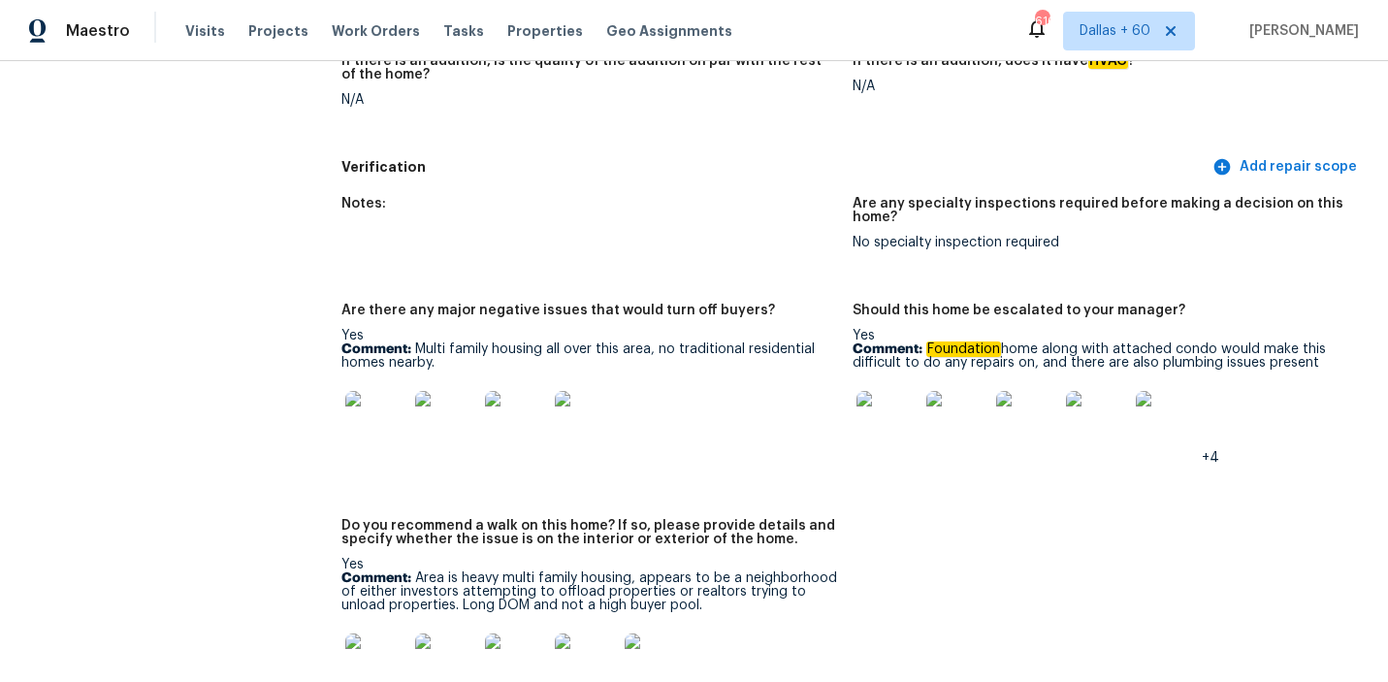
click at [891, 456] on figure "Should this home be escalated to your manager? Yes Comment: Foundation home alo…" at bounding box center [1109, 400] width 512 height 192
click at [893, 391] on img at bounding box center [888, 422] width 62 height 62
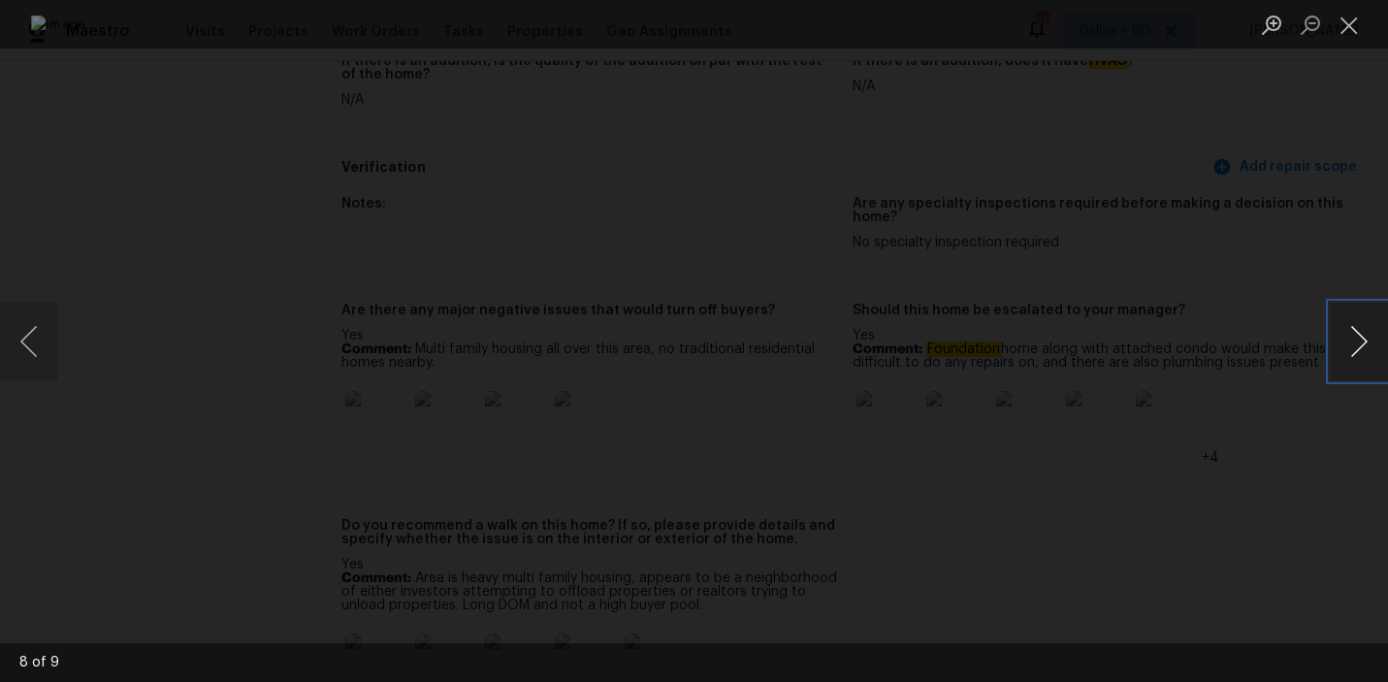
click at [1368, 341] on button "Next image" at bounding box center [1359, 342] width 58 height 78
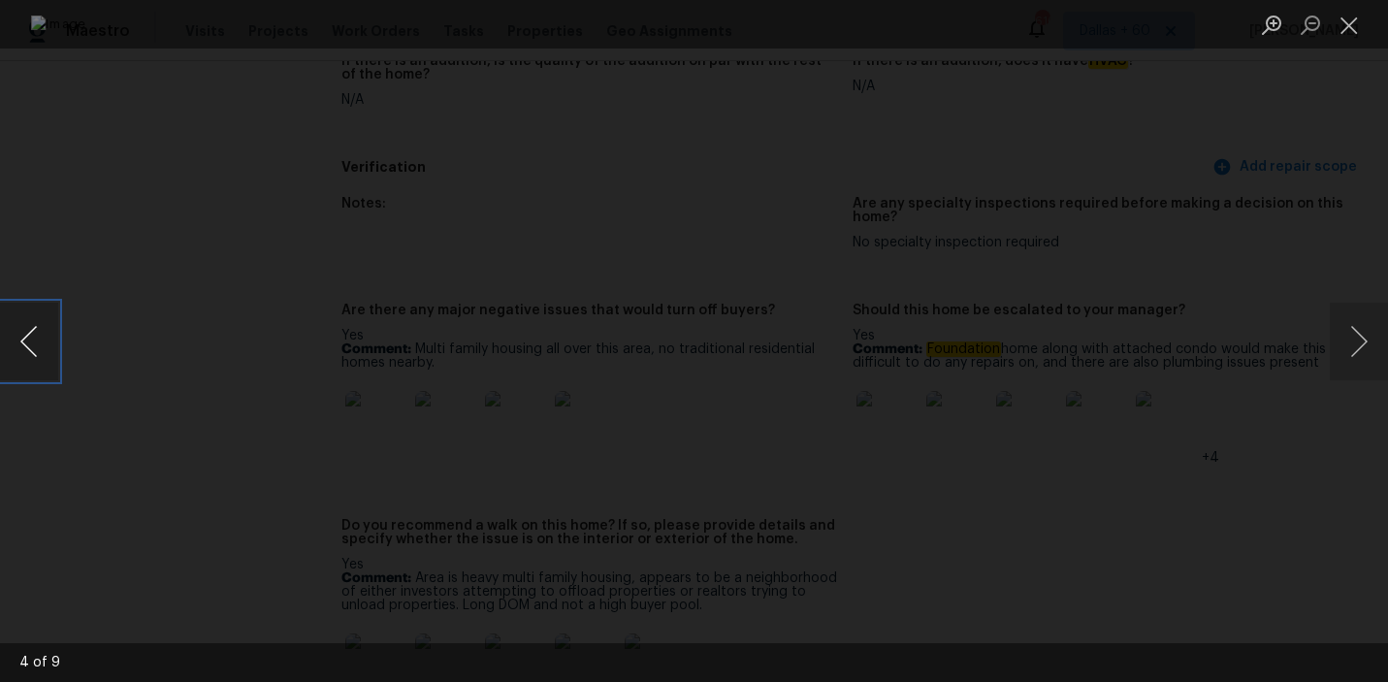
click at [30, 346] on button "Previous image" at bounding box center [29, 342] width 58 height 78
click at [1255, 239] on div "Lightbox" at bounding box center [694, 341] width 1388 height 682
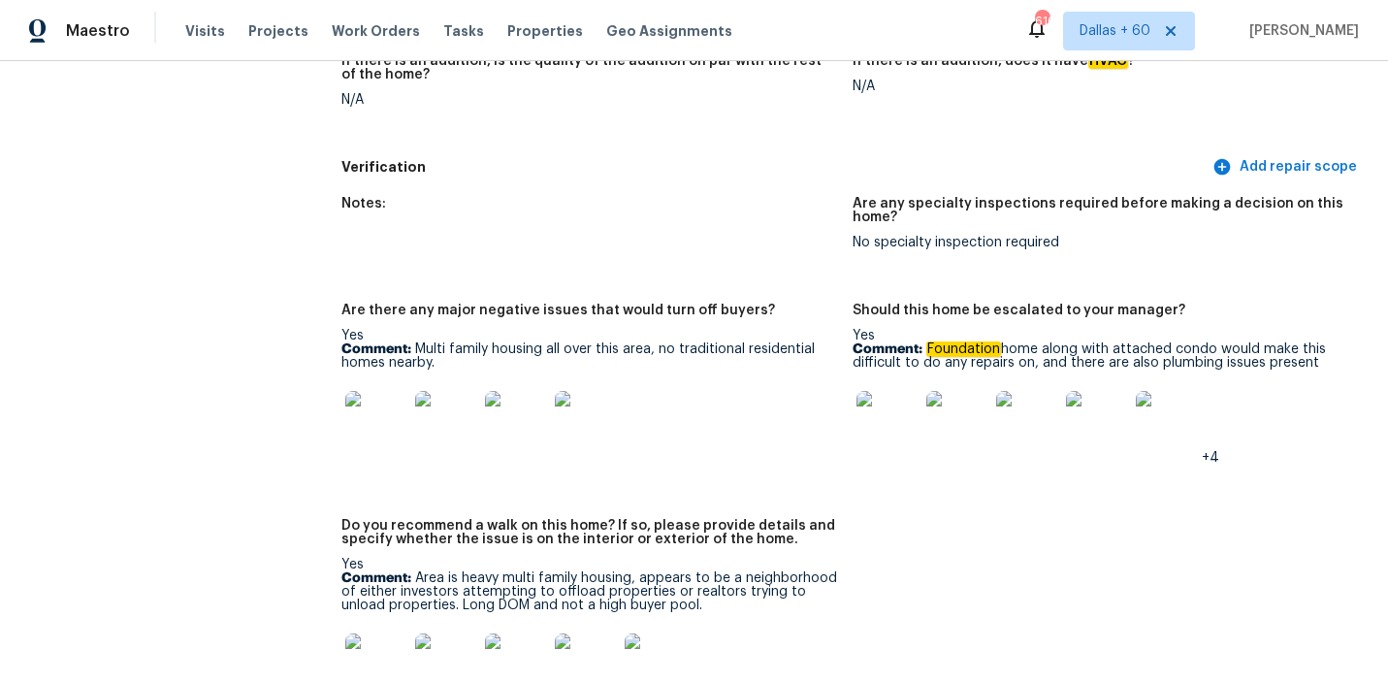
click at [1142, 393] on img at bounding box center [1167, 422] width 62 height 62
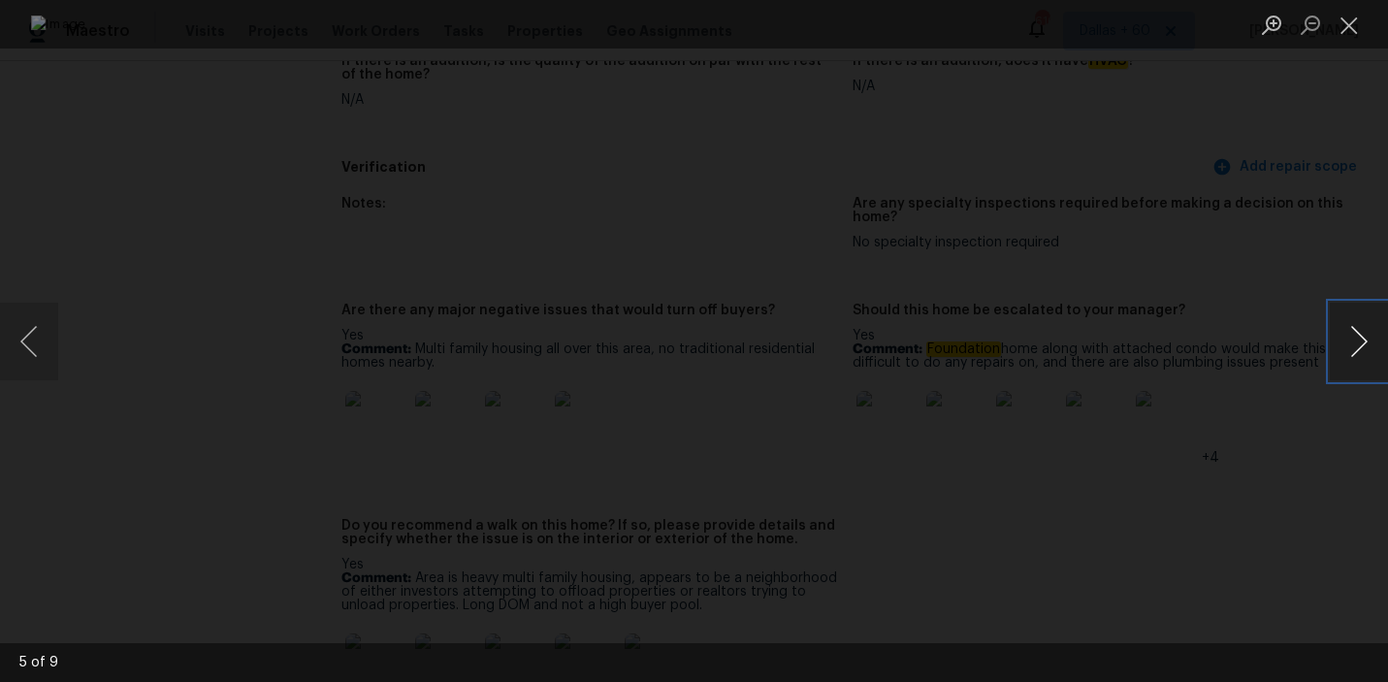
click at [1372, 331] on button "Next image" at bounding box center [1359, 342] width 58 height 78
click at [146, 237] on div "Lightbox" at bounding box center [694, 341] width 1388 height 682
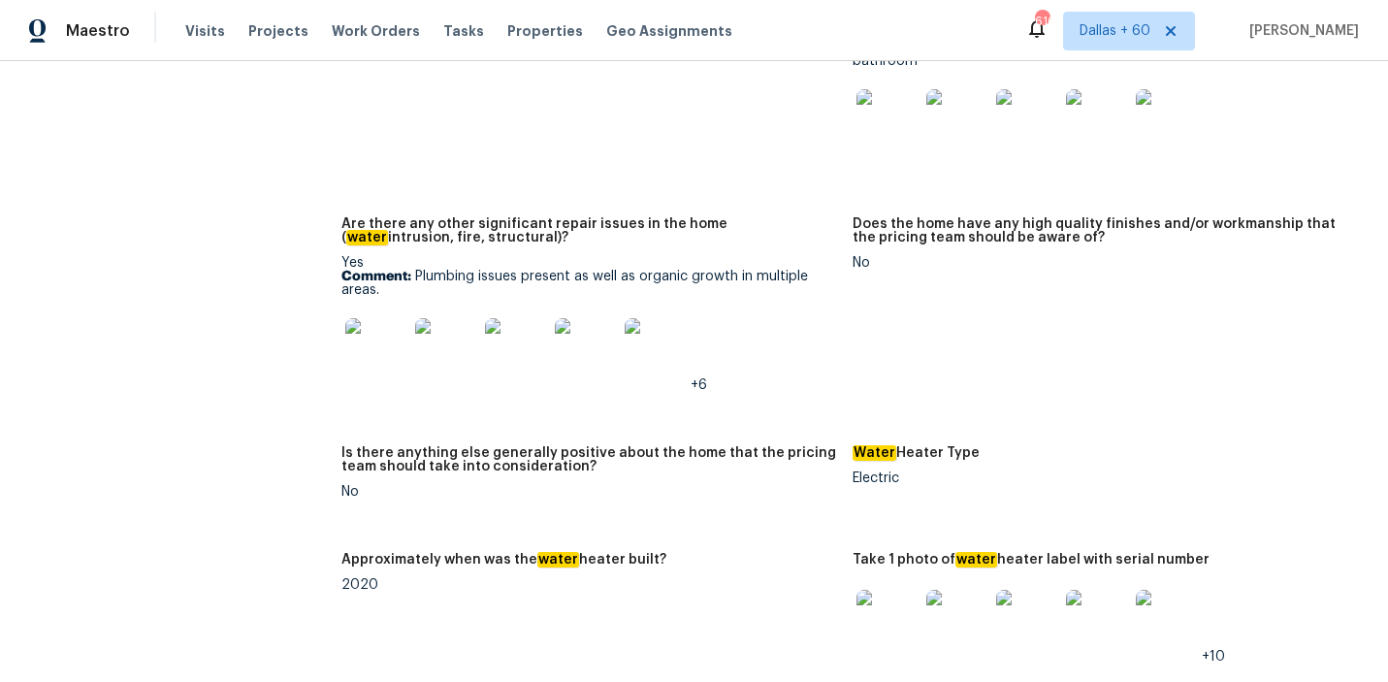
scroll to position [3461, 0]
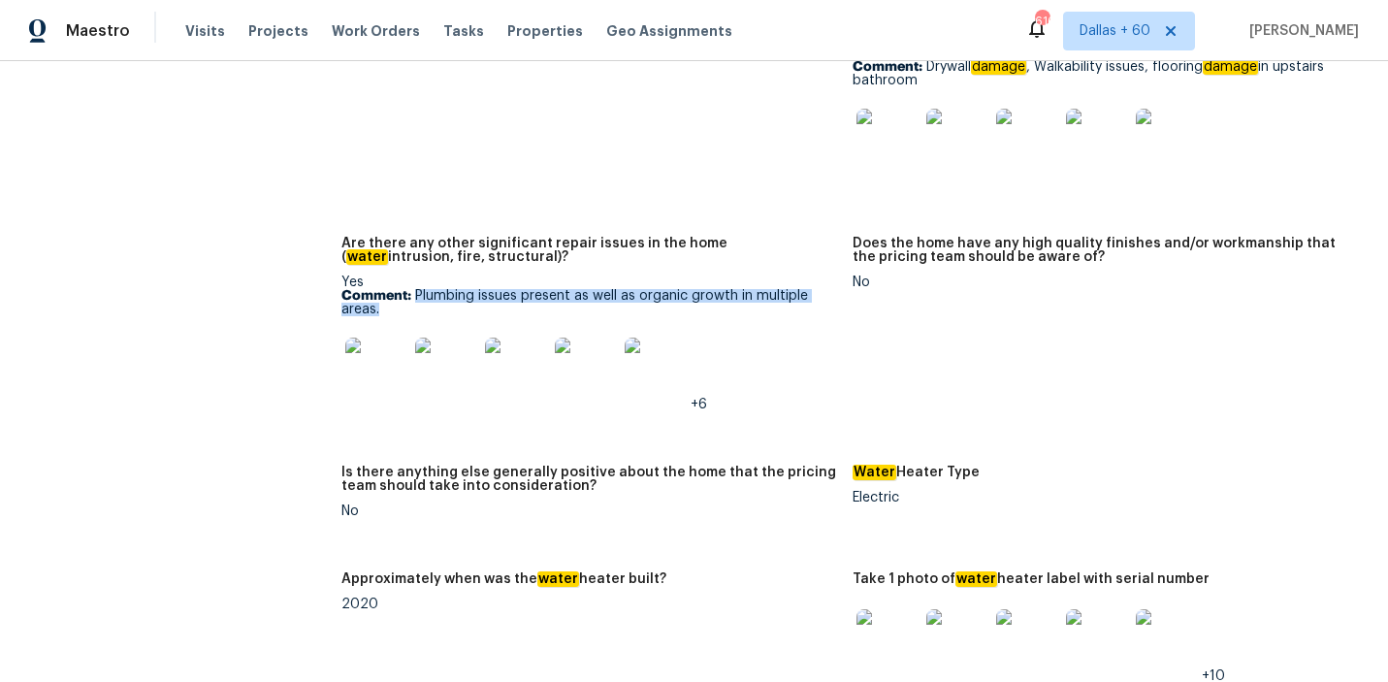
drag, startPoint x: 417, startPoint y: 268, endPoint x: 398, endPoint y: 284, distance: 25.5
click at [398, 289] on p "Comment: Plumbing issues present as well as organic growth in multiple areas." at bounding box center [589, 302] width 497 height 27
copy p "Plumbing issues present as well as organic growth in multiple areas."
click at [916, 348] on figure "Does the home have any high quality finishes and/or workmanship that the pricin…" at bounding box center [1109, 340] width 512 height 206
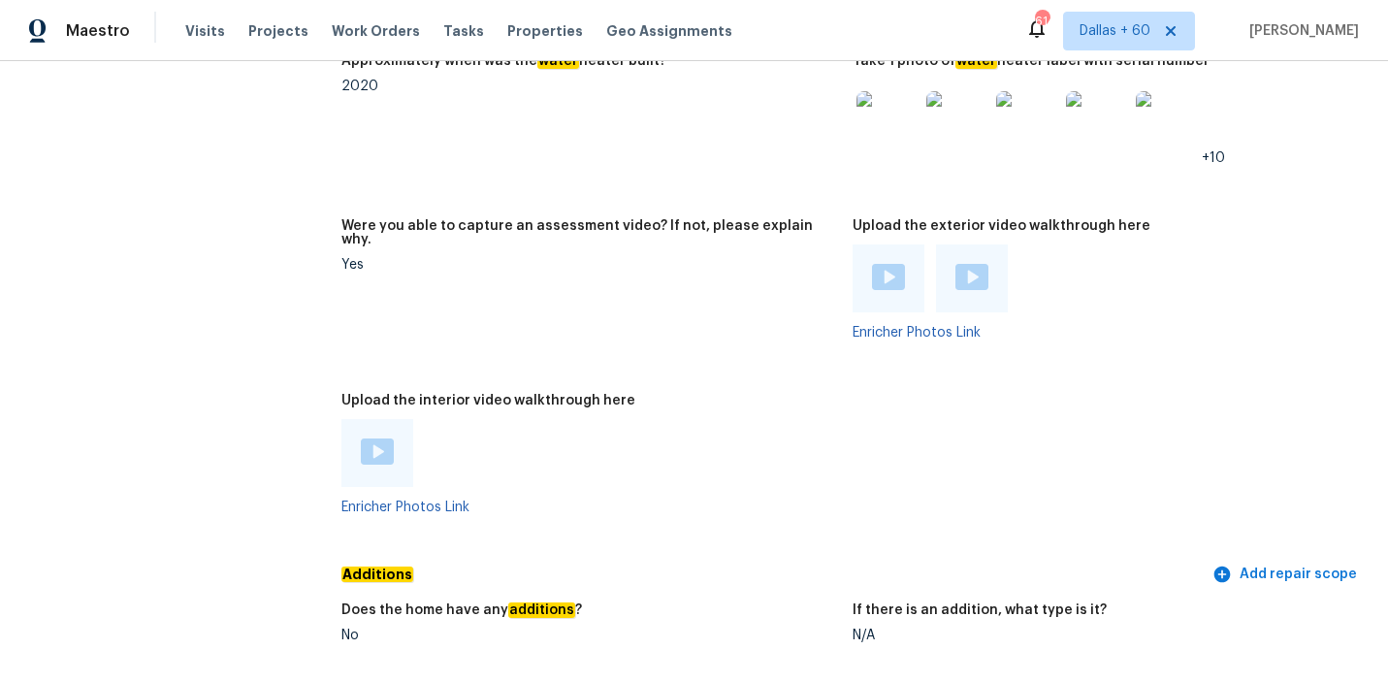
scroll to position [3975, 0]
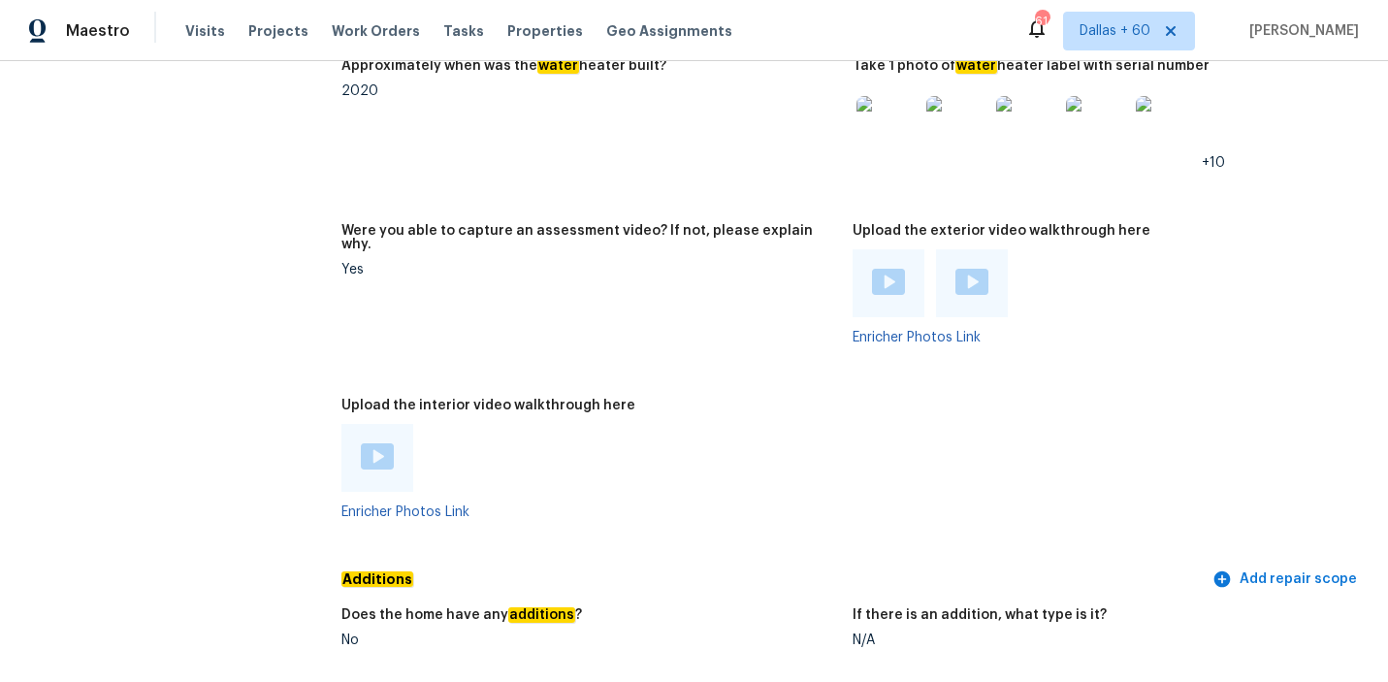
click at [897, 269] on img at bounding box center [888, 282] width 33 height 26
click at [980, 270] on div at bounding box center [972, 283] width 33 height 29
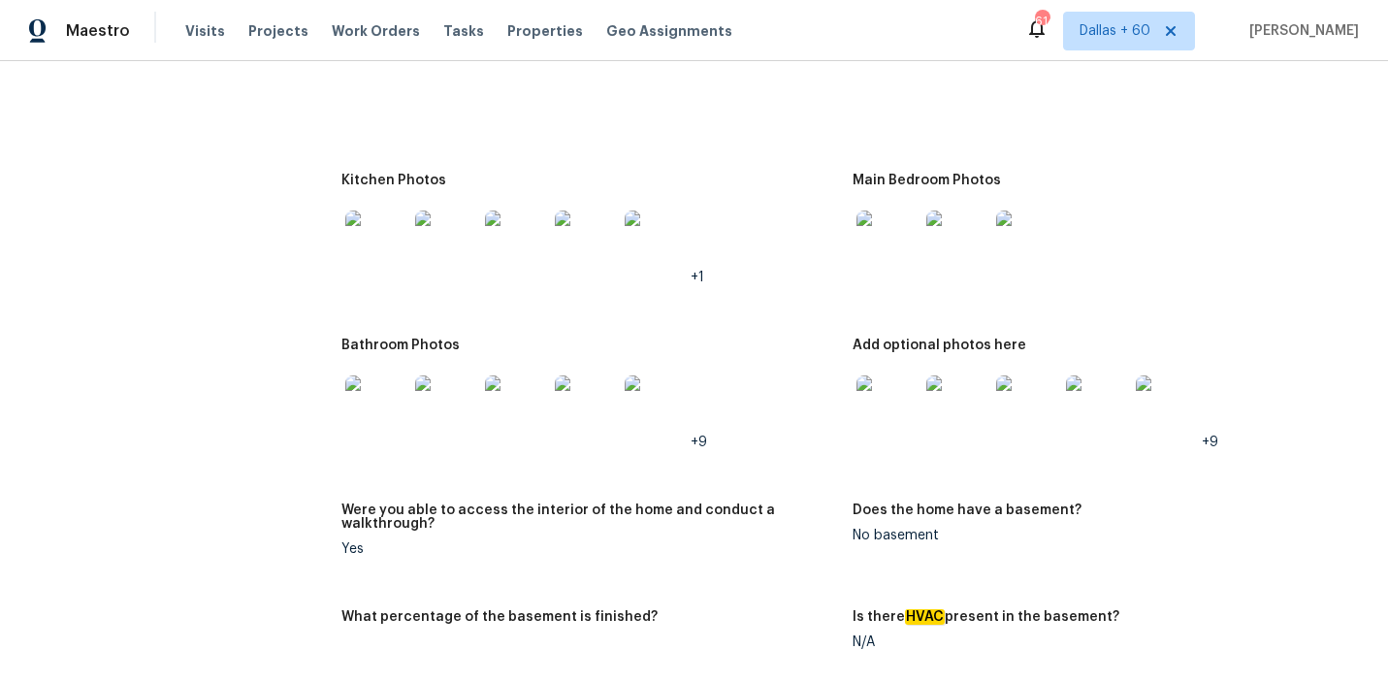
scroll to position [2439, 0]
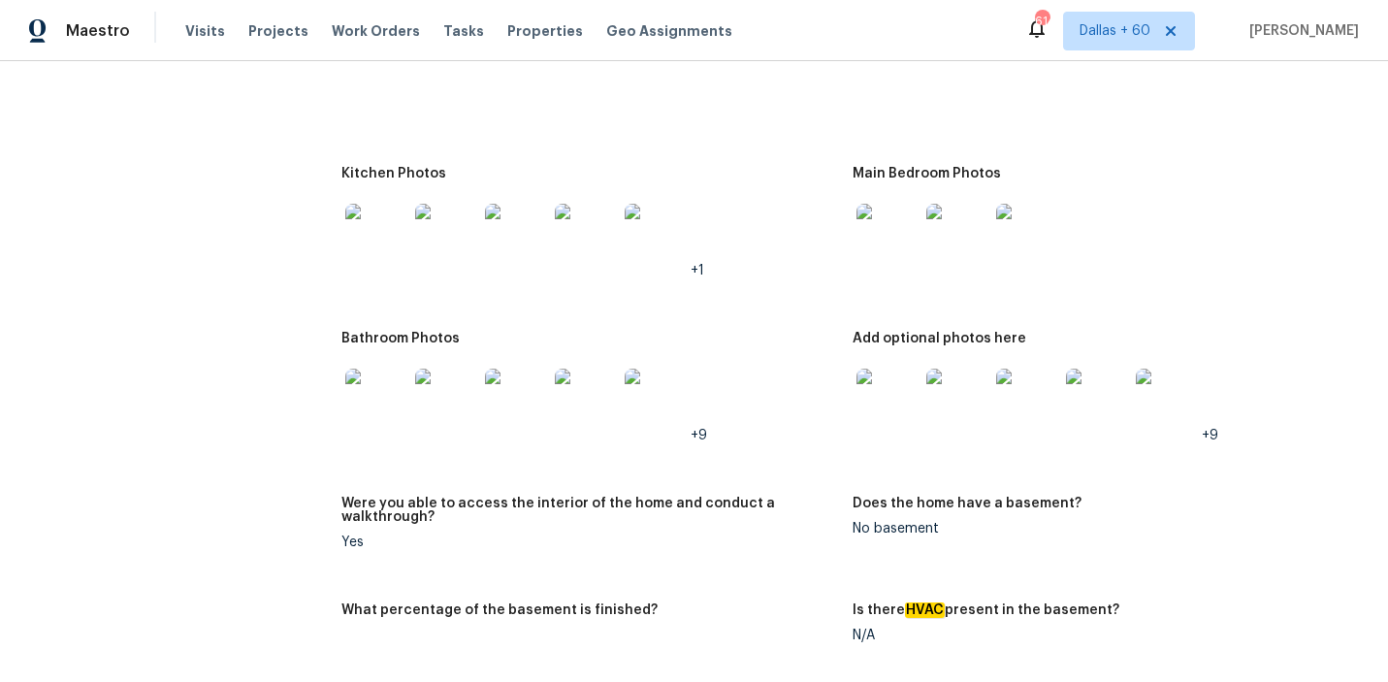
click at [371, 215] on img at bounding box center [376, 235] width 62 height 62
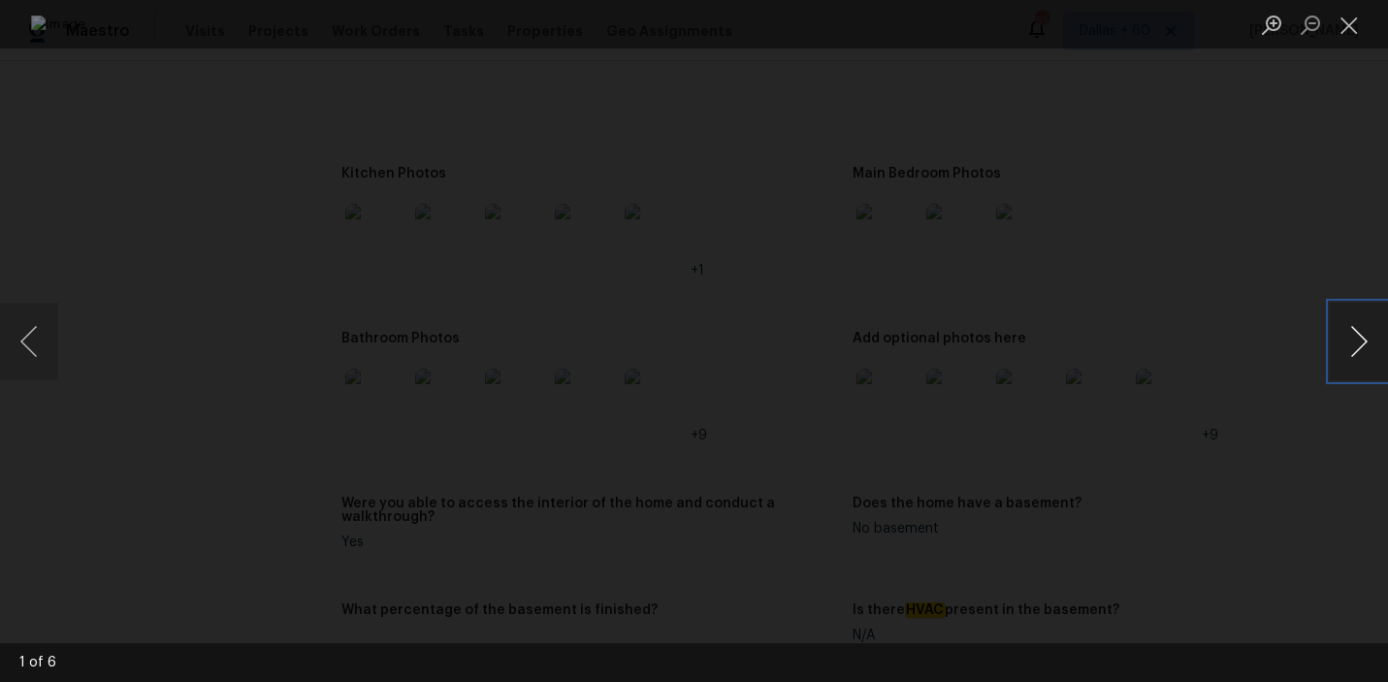
click at [1344, 322] on button "Next image" at bounding box center [1359, 342] width 58 height 78
click at [1355, 330] on button "Next image" at bounding box center [1359, 342] width 58 height 78
click at [1350, 363] on button "Next image" at bounding box center [1359, 342] width 58 height 78
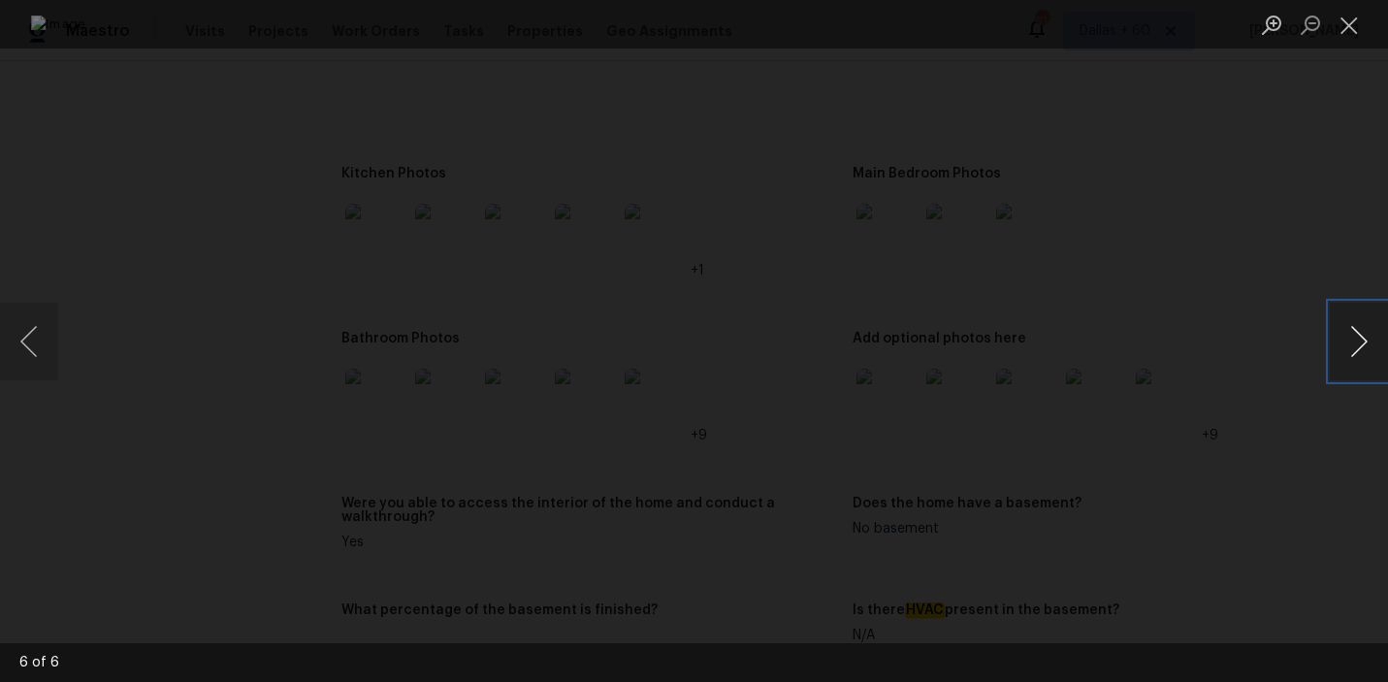
click at [1350, 363] on button "Next image" at bounding box center [1359, 342] width 58 height 78
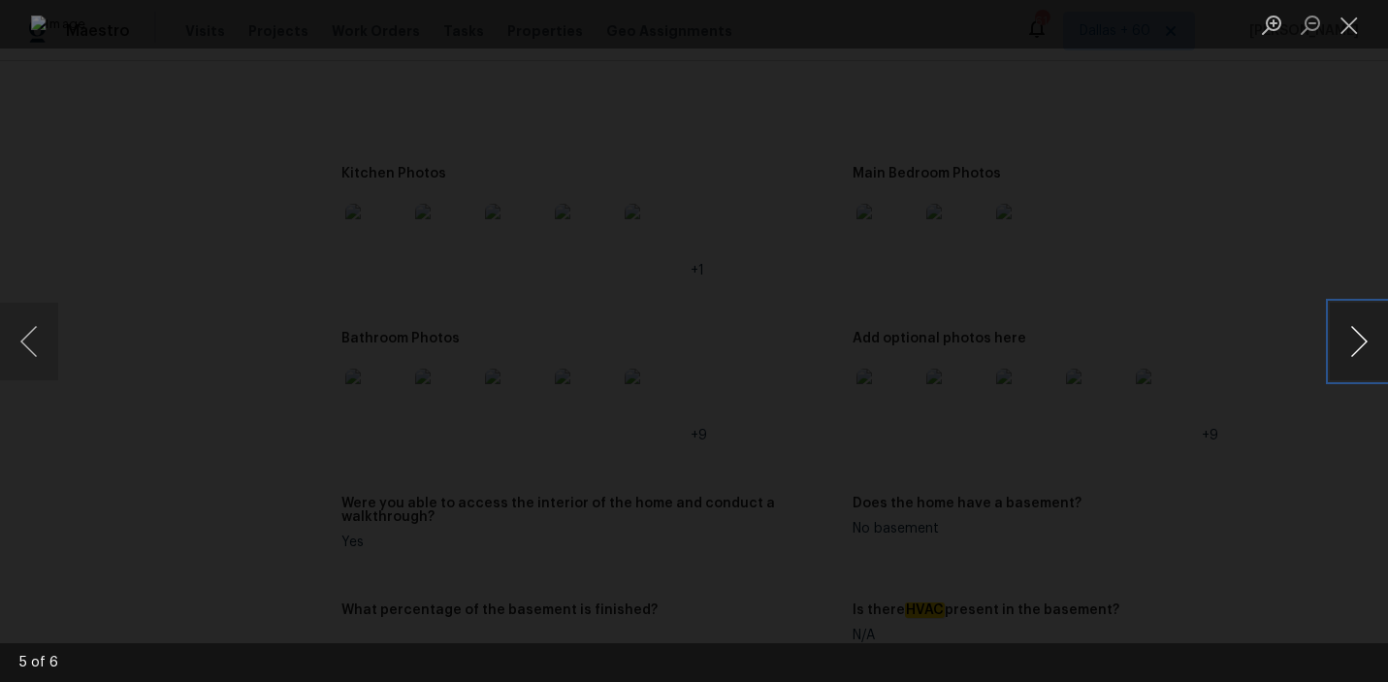
click at [1350, 363] on button "Next image" at bounding box center [1359, 342] width 58 height 78
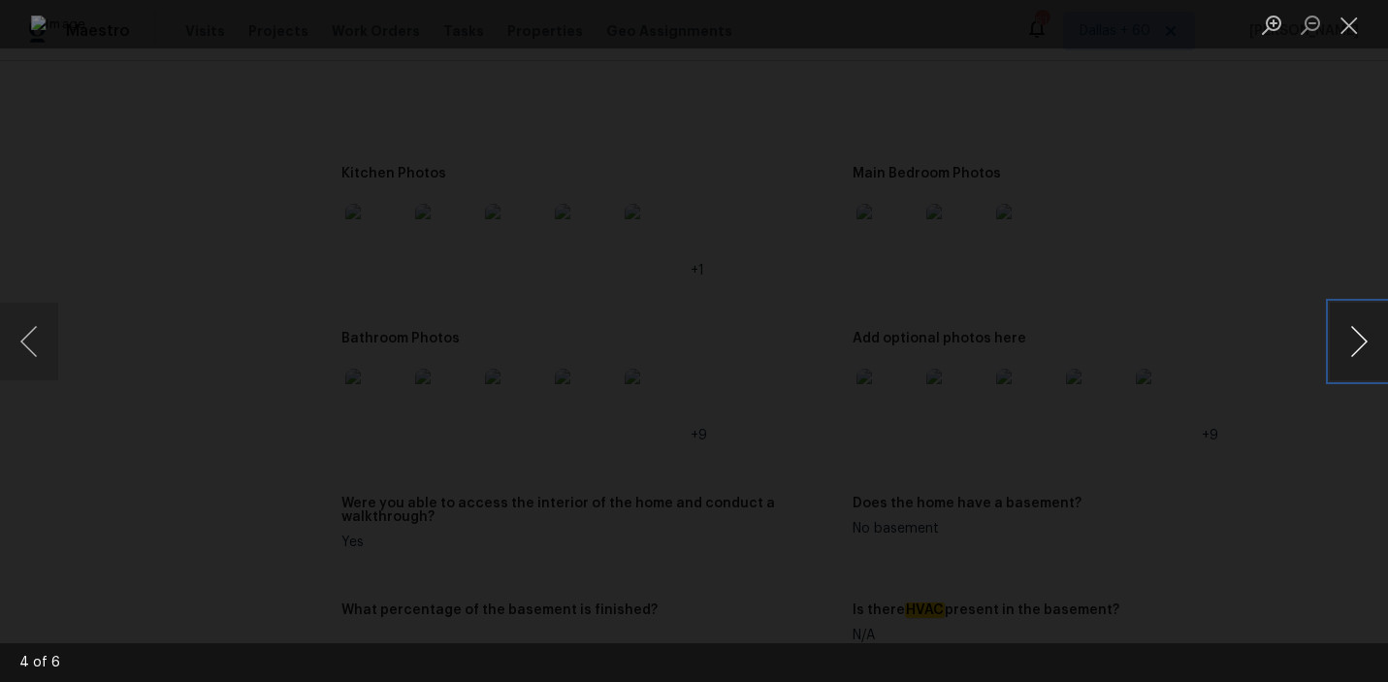
click at [1350, 363] on button "Next image" at bounding box center [1359, 342] width 58 height 78
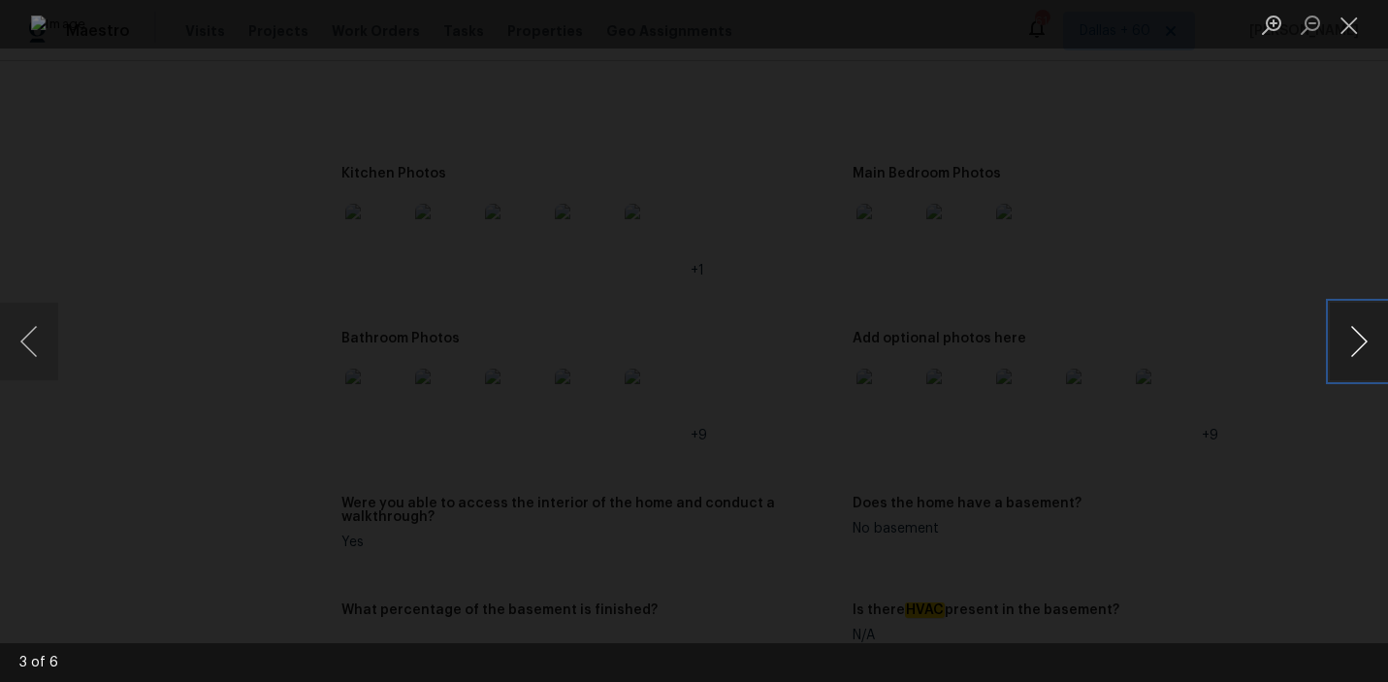
click at [1350, 363] on button "Next image" at bounding box center [1359, 342] width 58 height 78
click at [38, 359] on button "Previous image" at bounding box center [29, 342] width 58 height 78
click at [1350, 346] on button "Next image" at bounding box center [1359, 342] width 58 height 78
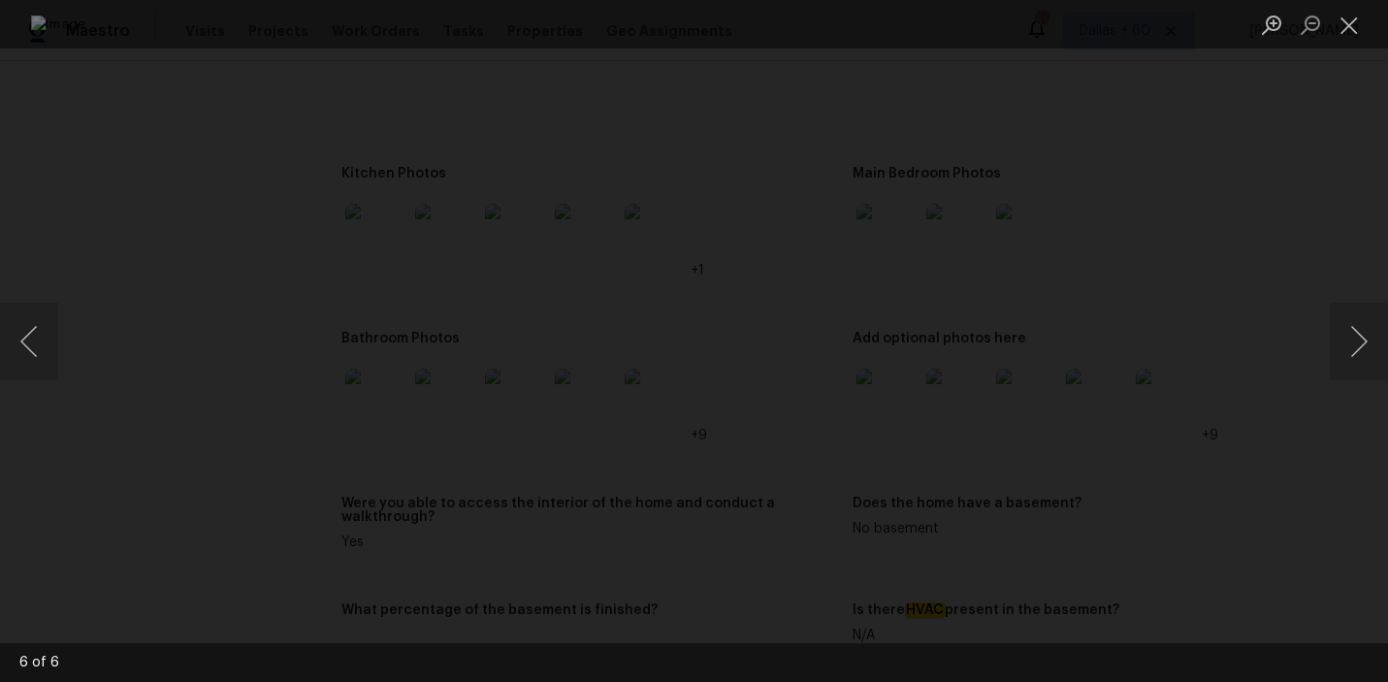
click at [1249, 228] on div "Lightbox" at bounding box center [694, 341] width 1388 height 682
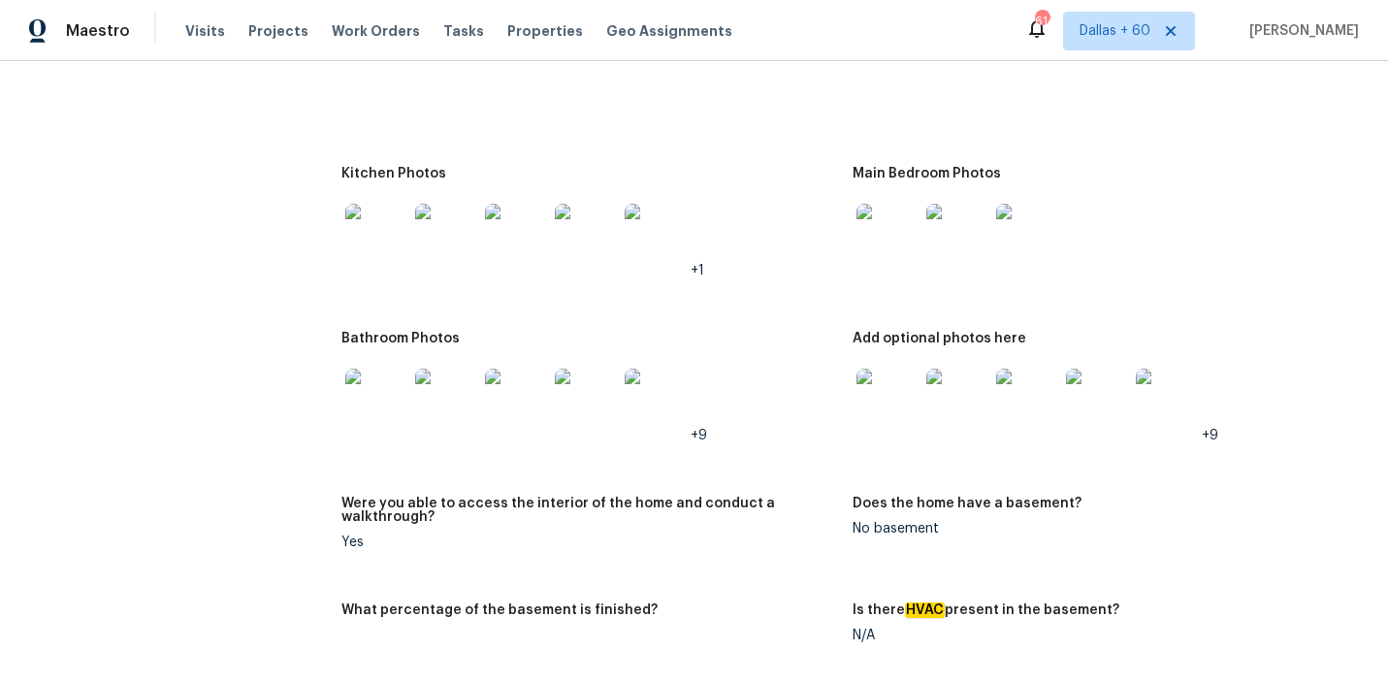
click at [394, 369] on img at bounding box center [376, 400] width 62 height 62
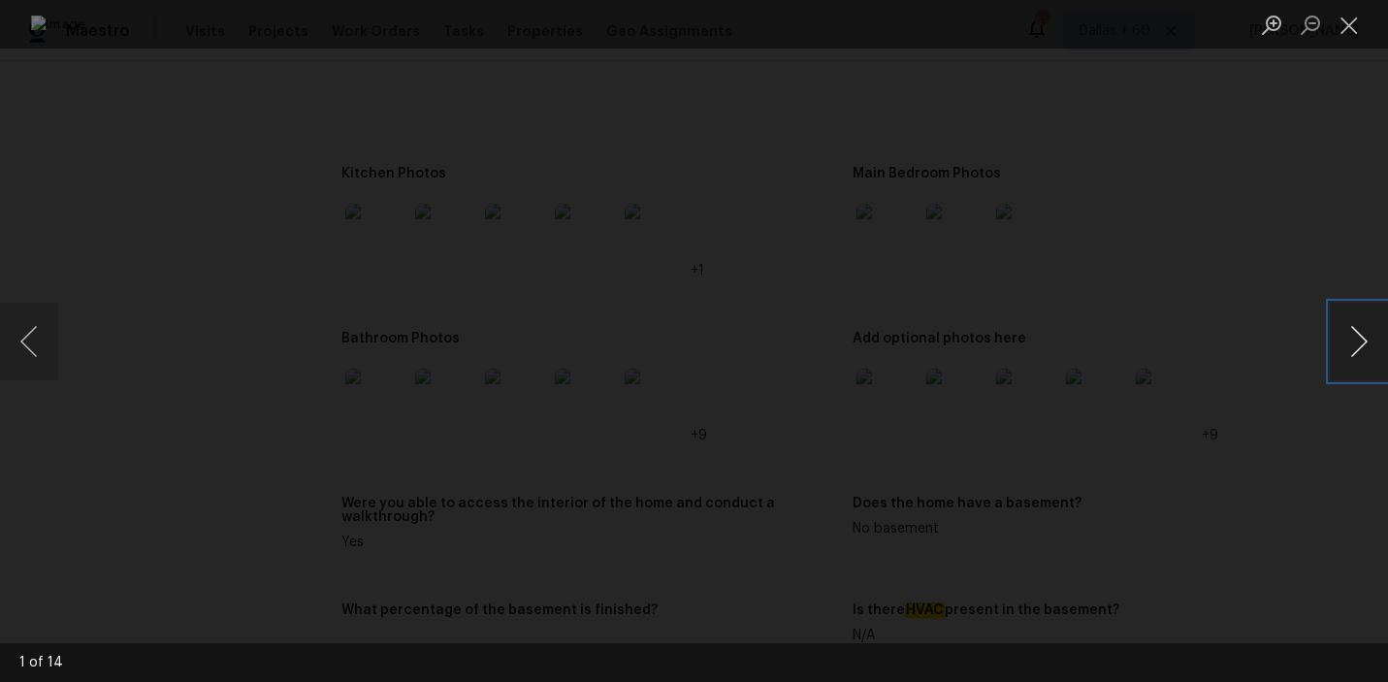
click at [1356, 349] on button "Next image" at bounding box center [1359, 342] width 58 height 78
click at [25, 335] on button "Previous image" at bounding box center [29, 342] width 58 height 78
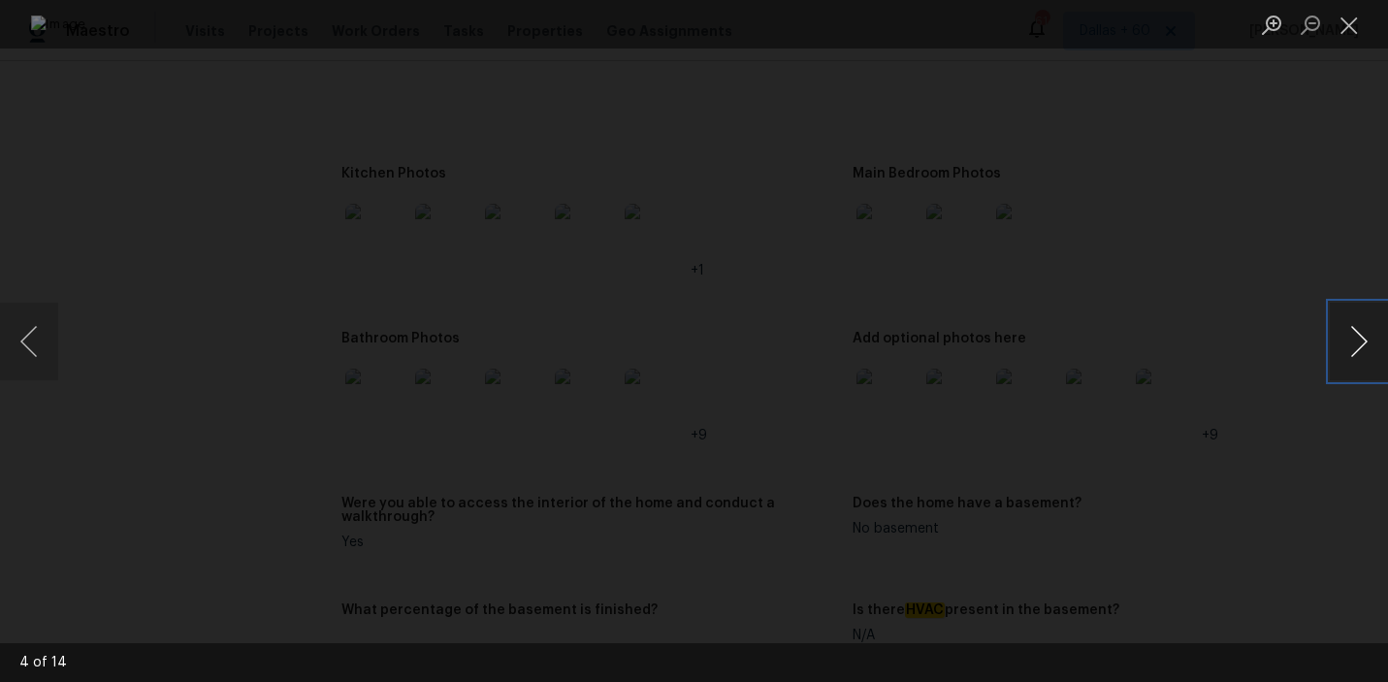
click at [1348, 341] on button "Next image" at bounding box center [1359, 342] width 58 height 78
click at [38, 320] on button "Previous image" at bounding box center [29, 342] width 58 height 78
click at [1360, 339] on button "Next image" at bounding box center [1359, 342] width 58 height 78
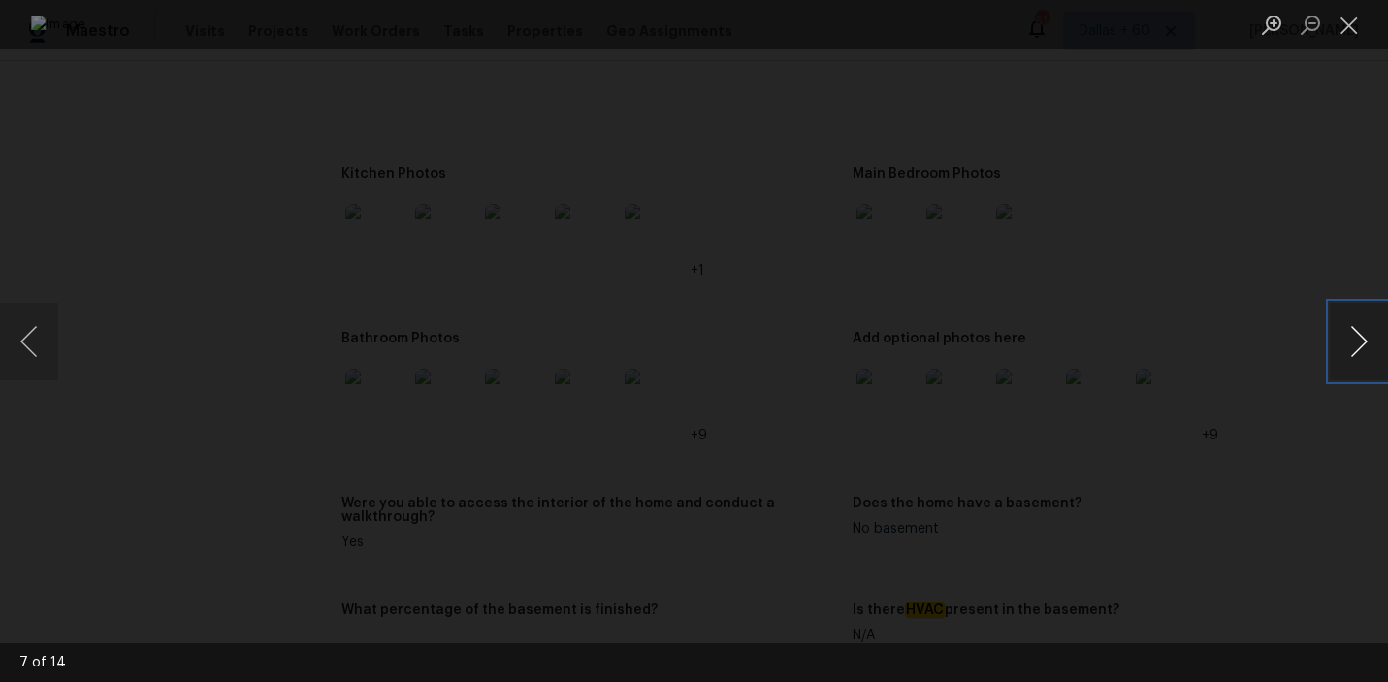
click at [1360, 339] on button "Next image" at bounding box center [1359, 342] width 58 height 78
click at [42, 352] on button "Previous image" at bounding box center [29, 342] width 58 height 78
click at [135, 190] on div "Lightbox" at bounding box center [694, 341] width 1388 height 682
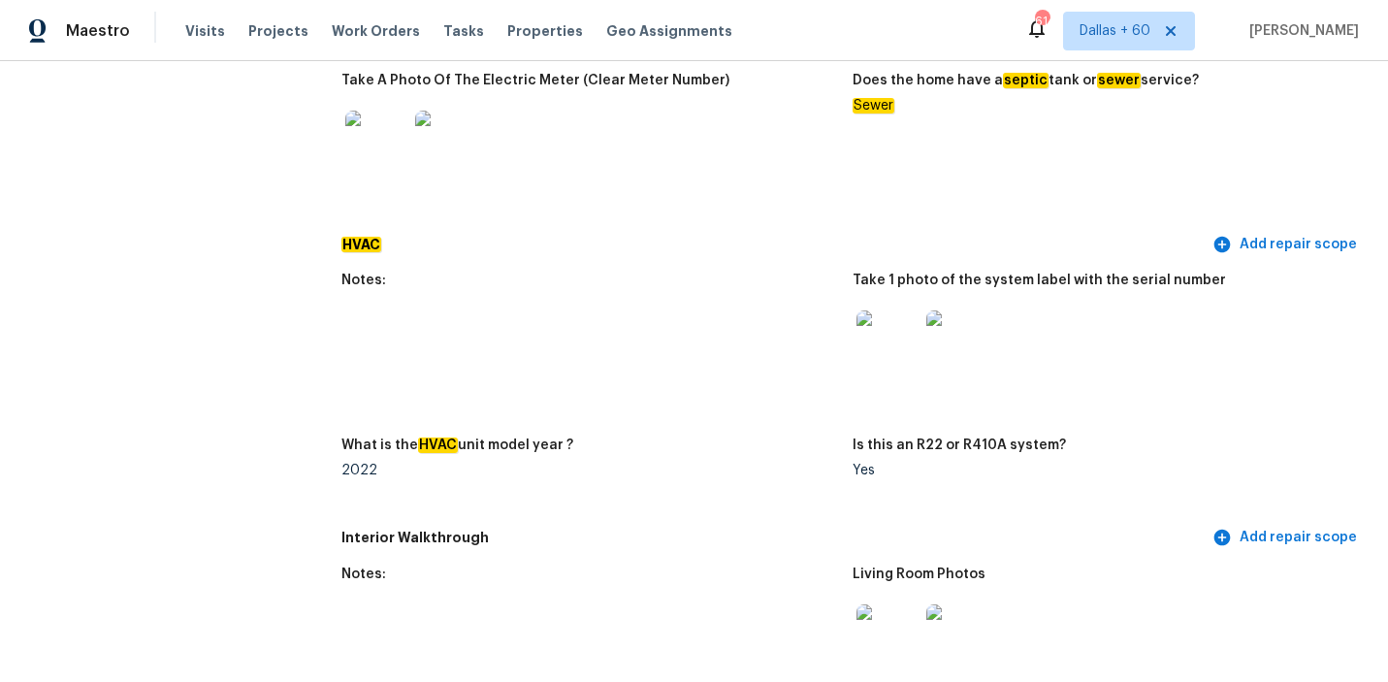
scroll to position [1780, 0]
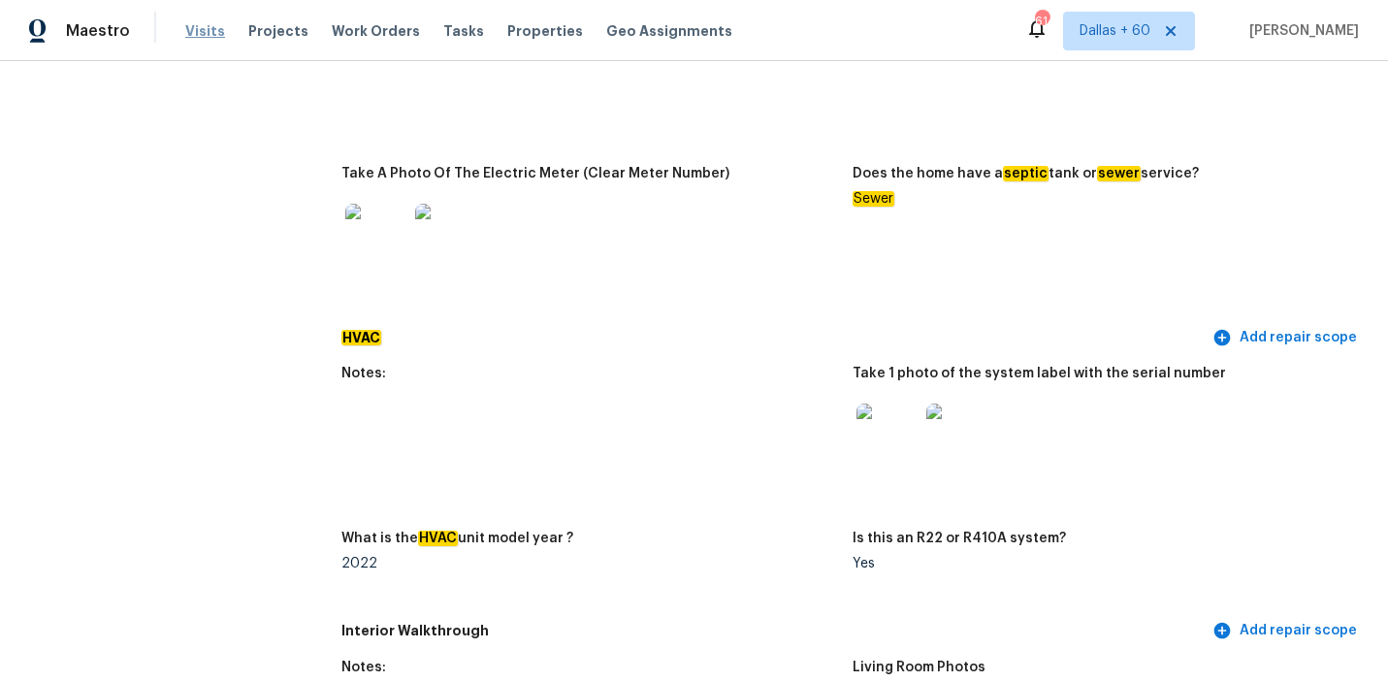
click at [201, 39] on span "Visits" at bounding box center [205, 30] width 40 height 19
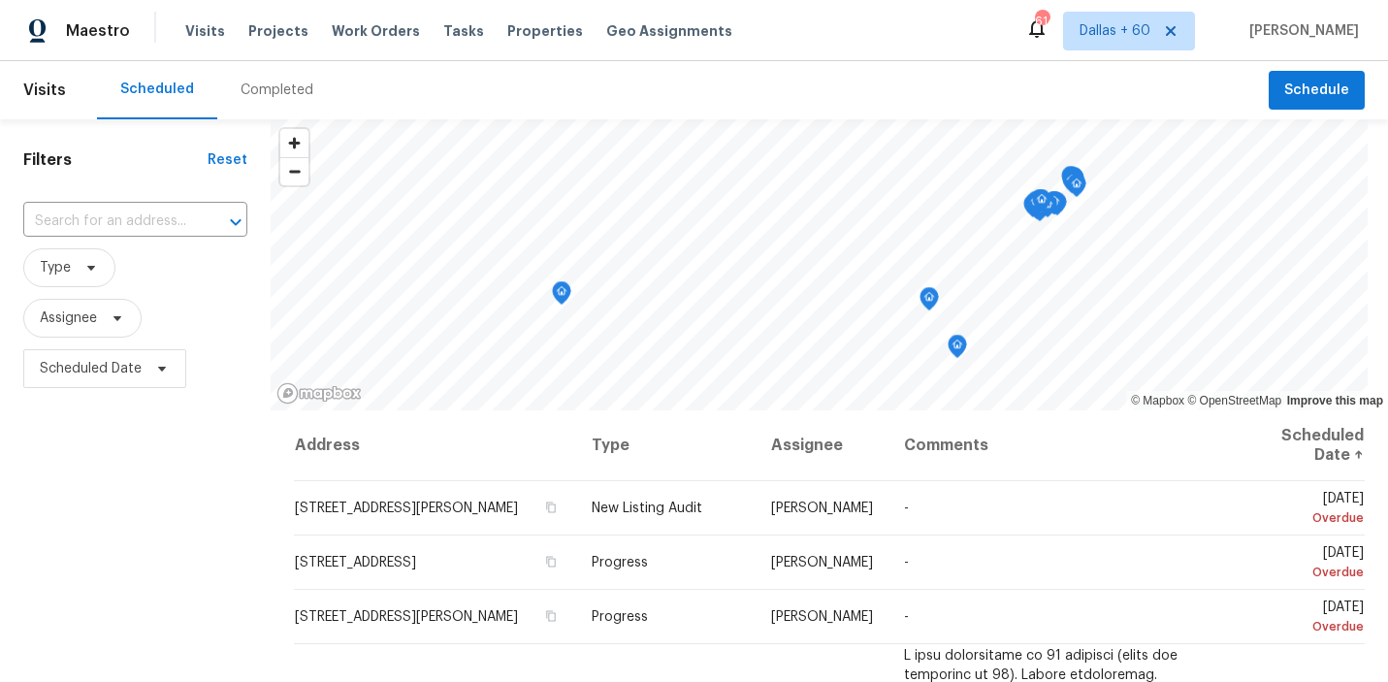
click at [262, 86] on div "Completed" at bounding box center [277, 90] width 73 height 19
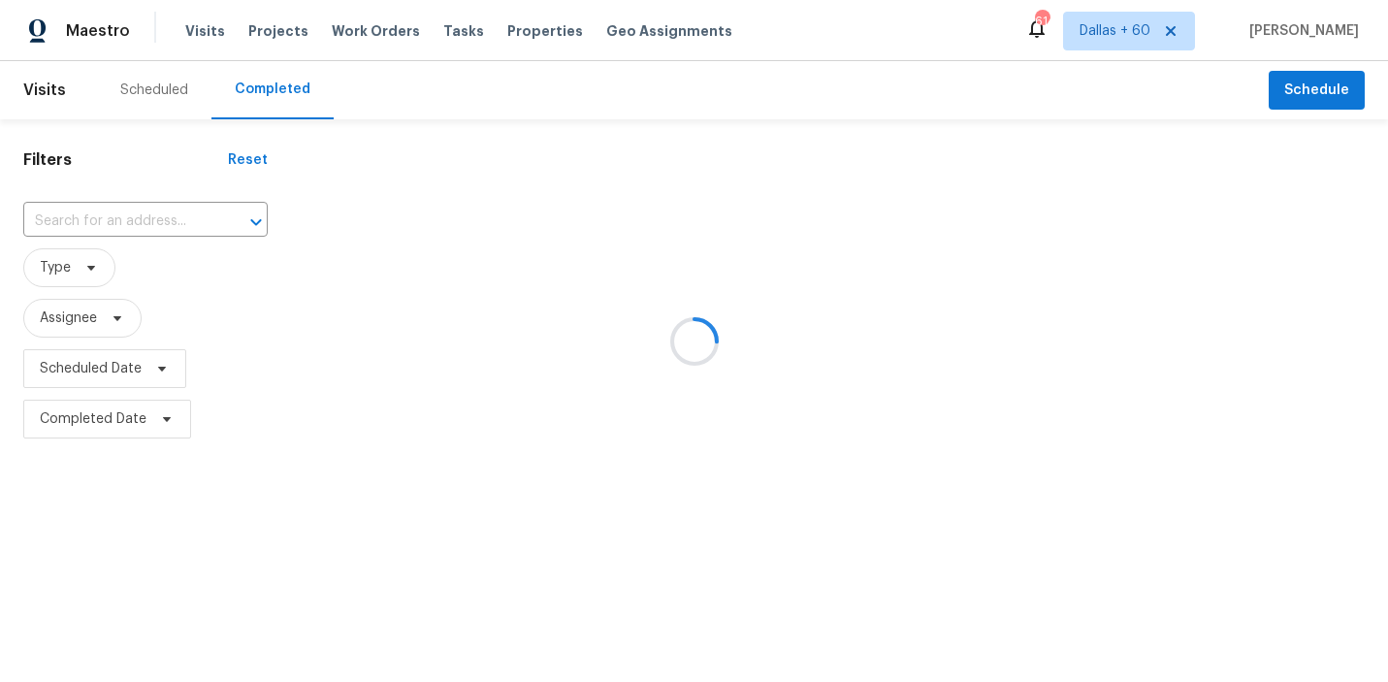
click at [184, 217] on div at bounding box center [694, 341] width 1388 height 682
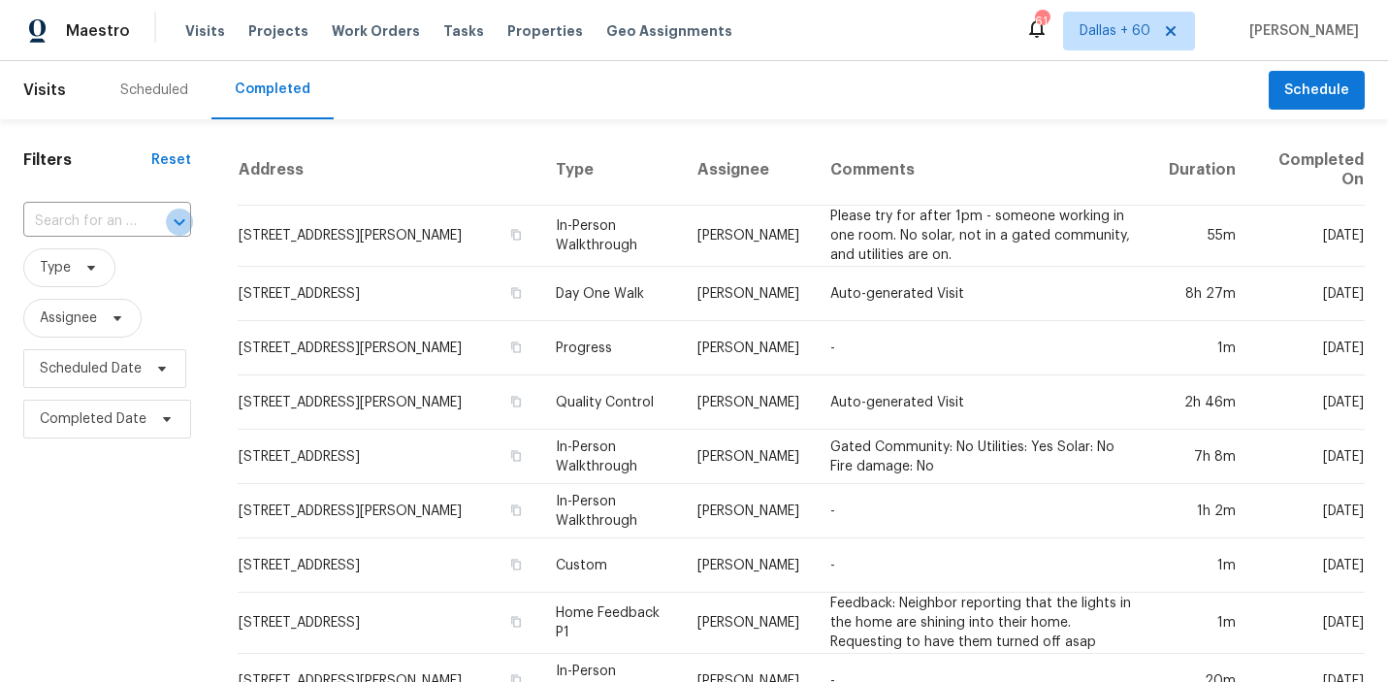
click at [184, 217] on icon "Open" at bounding box center [179, 222] width 23 height 23
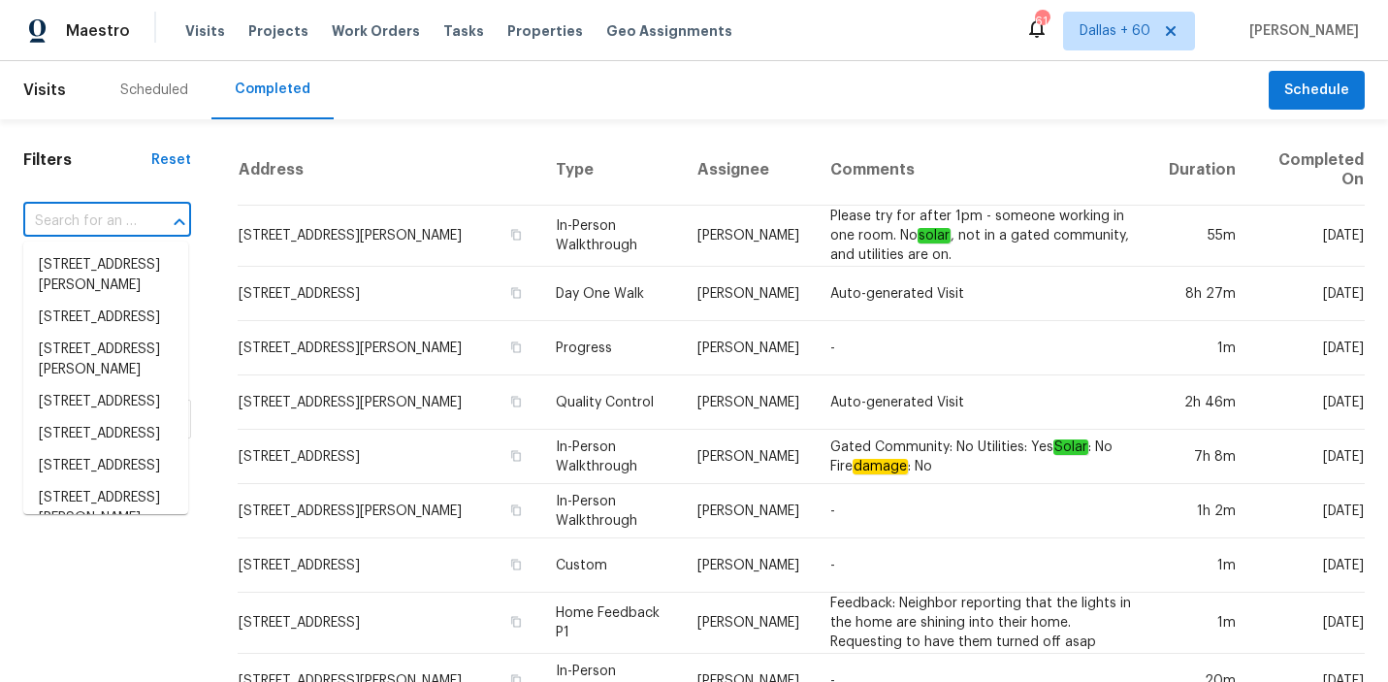
click at [161, 216] on div at bounding box center [166, 222] width 50 height 27
paste input "2105 Harbor Cir, Rockport, TX 78382"
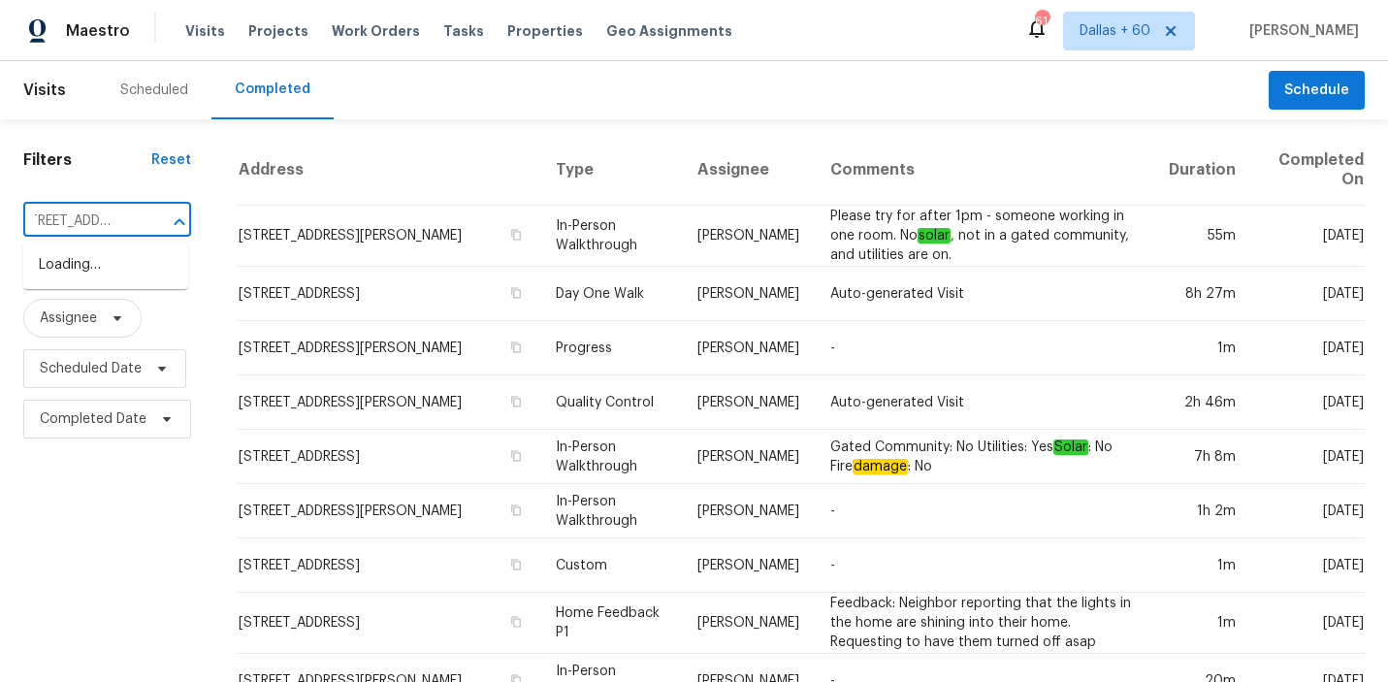
type input "2105 Harbor Cir, Rockport, TX 78382"
click at [107, 269] on li "2105 Harbor Cir, Rockport, TX 78382" at bounding box center [105, 265] width 165 height 32
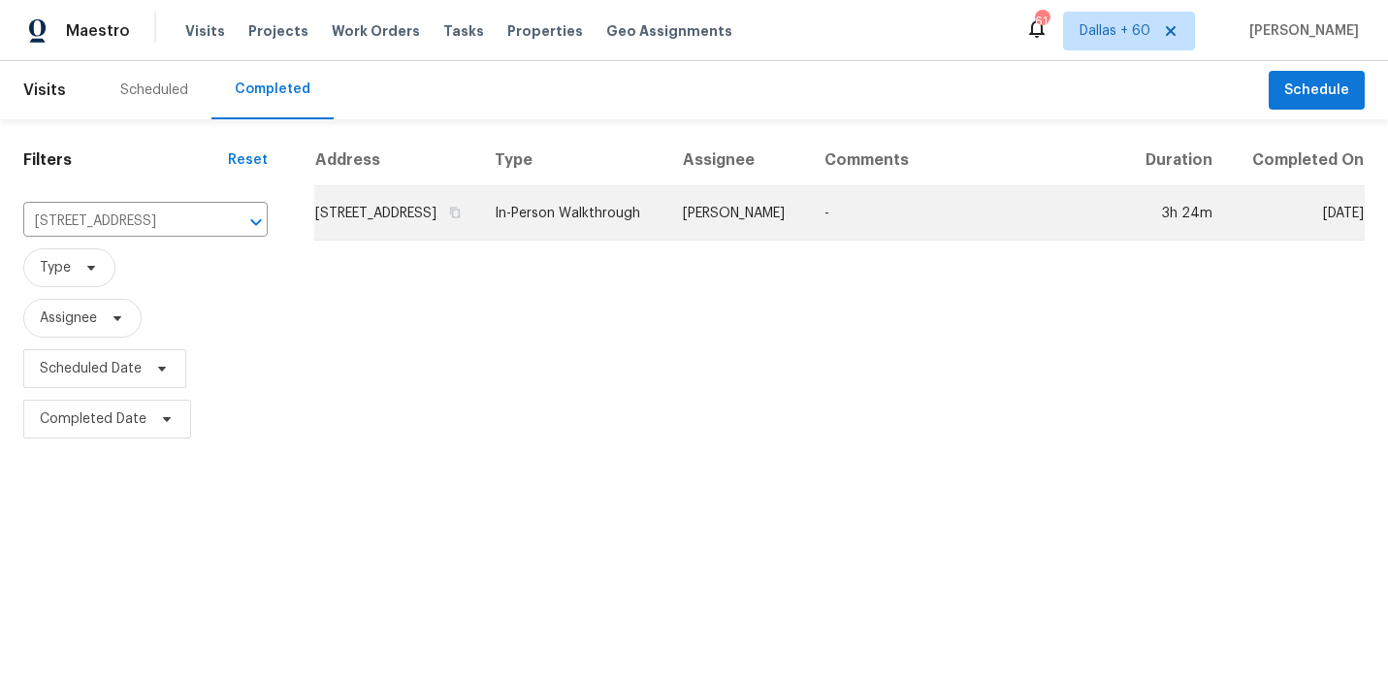
click at [555, 229] on td "In-Person Walkthrough" at bounding box center [573, 213] width 188 height 54
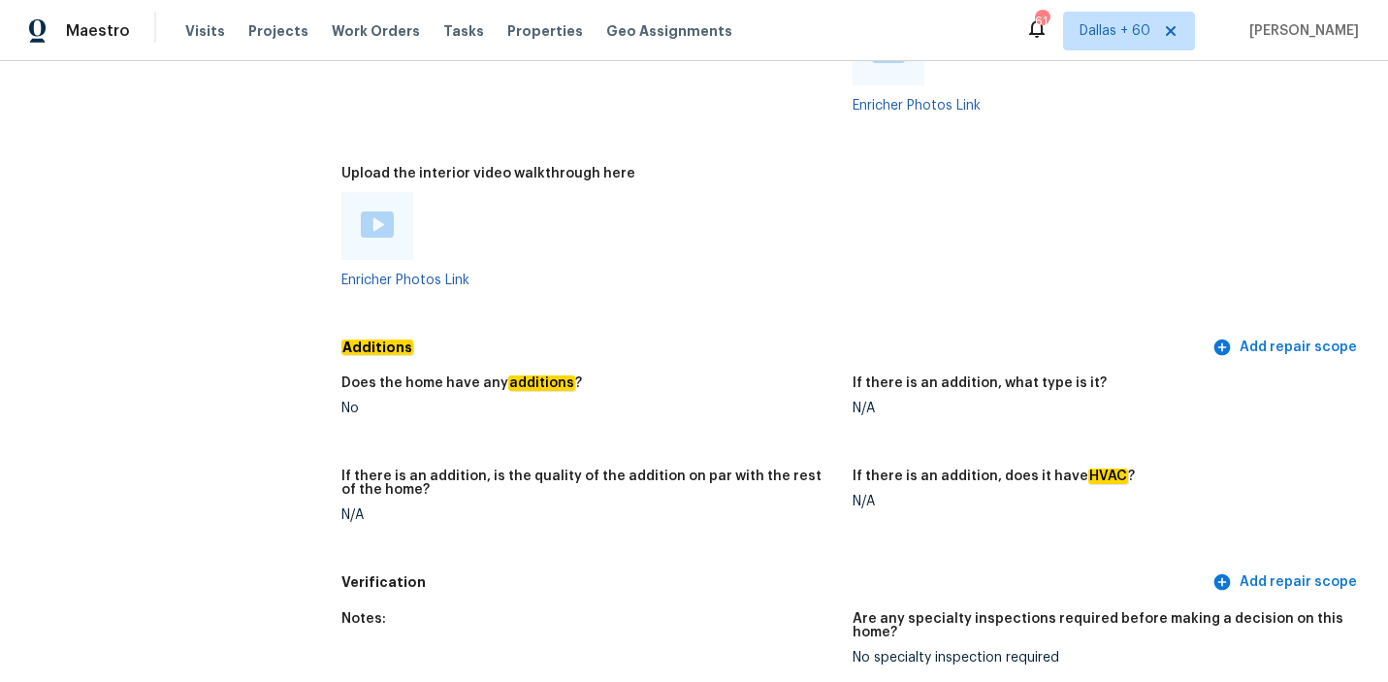
scroll to position [3862, 0]
click at [371, 212] on img at bounding box center [377, 225] width 33 height 26
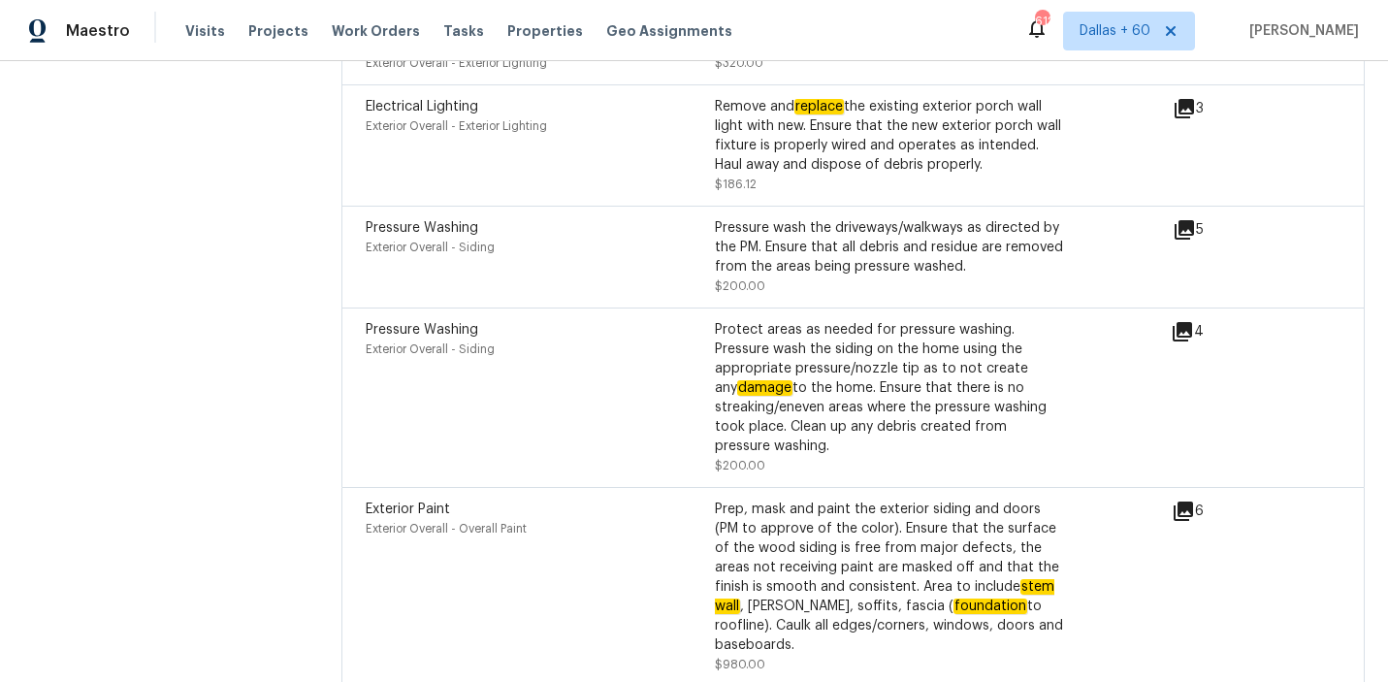
scroll to position [4179, 0]
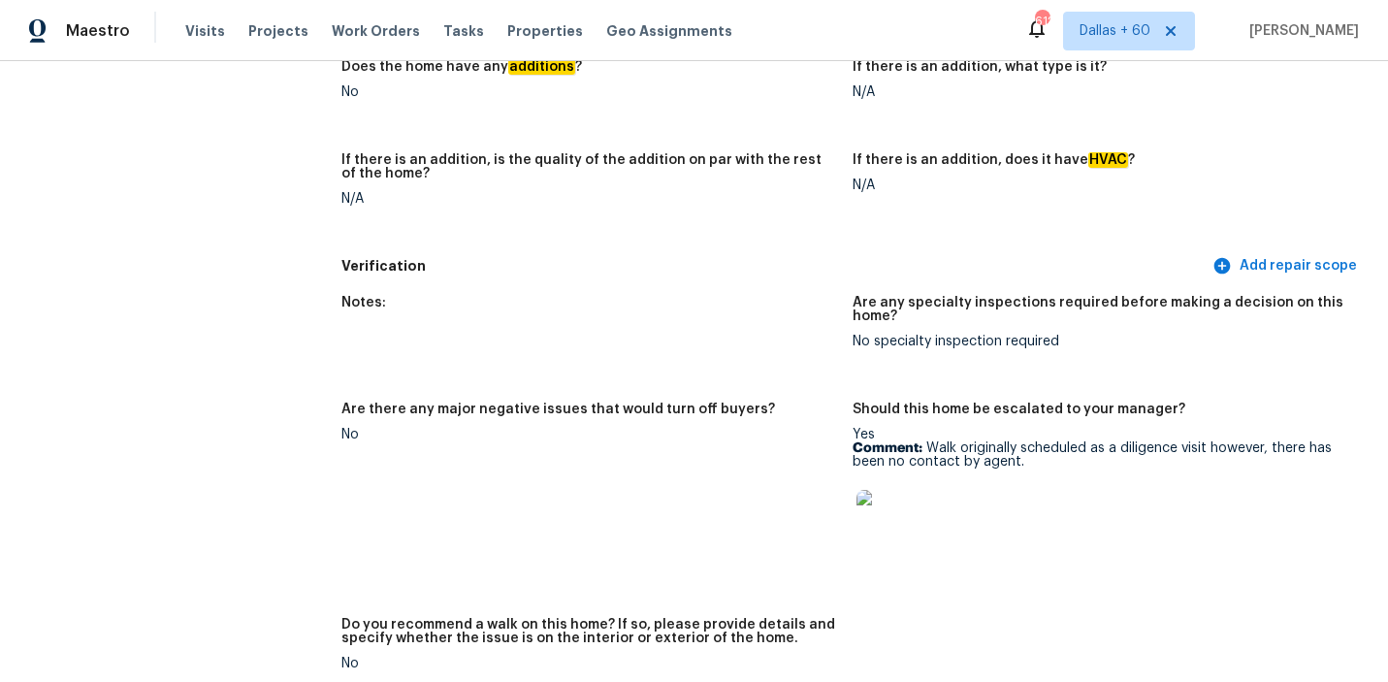
click at [884, 490] on img at bounding box center [888, 521] width 62 height 62
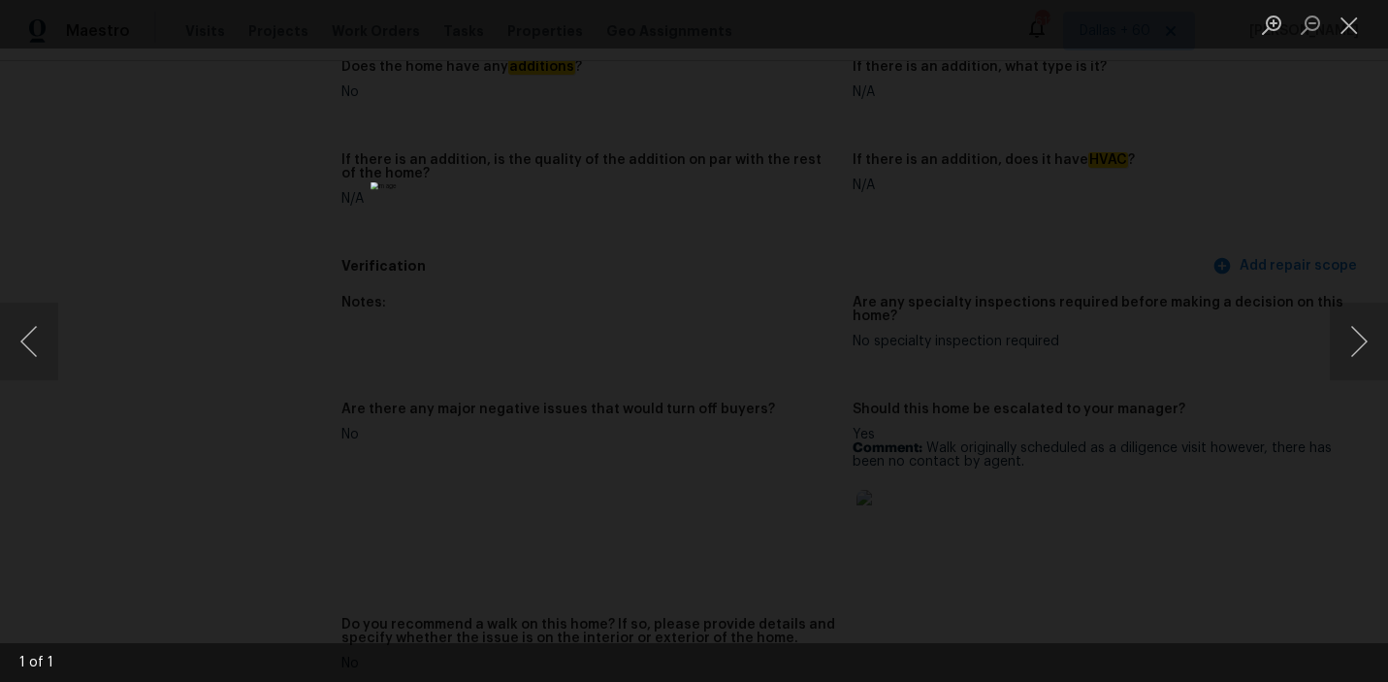
click at [1122, 317] on div "Lightbox" at bounding box center [694, 341] width 1388 height 682
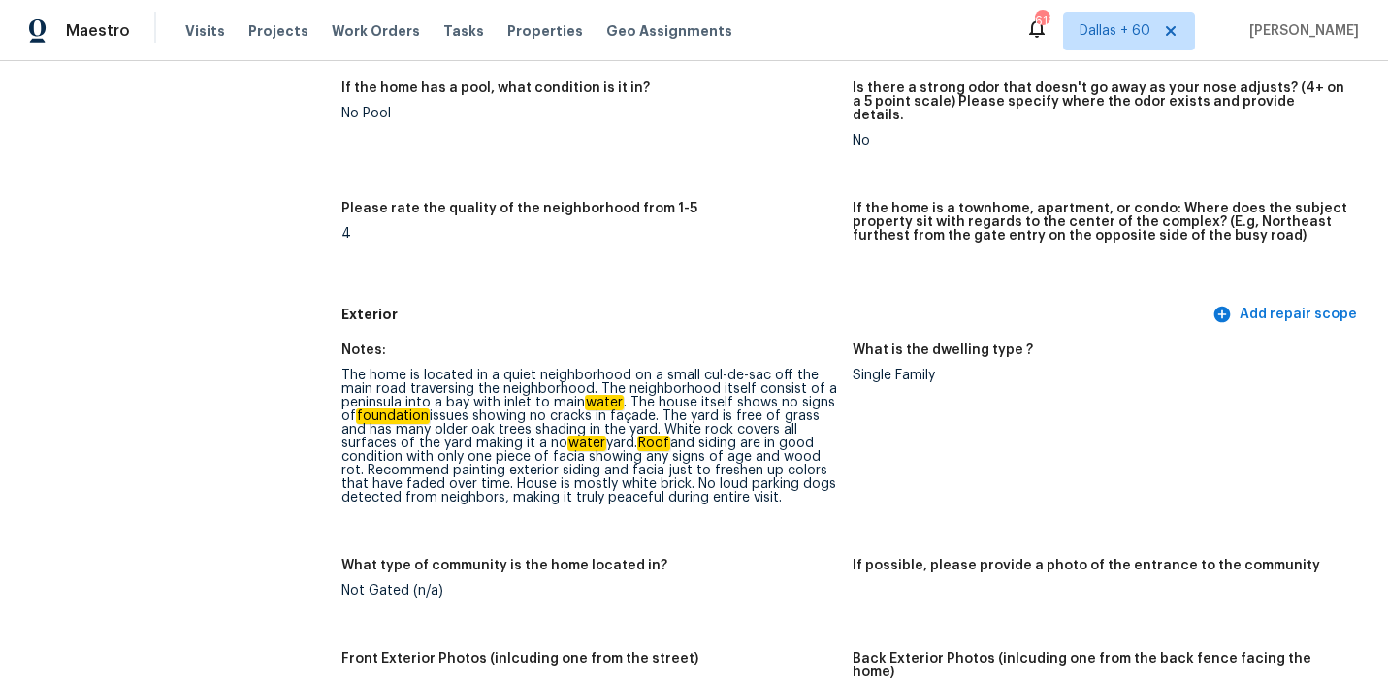
scroll to position [0, 0]
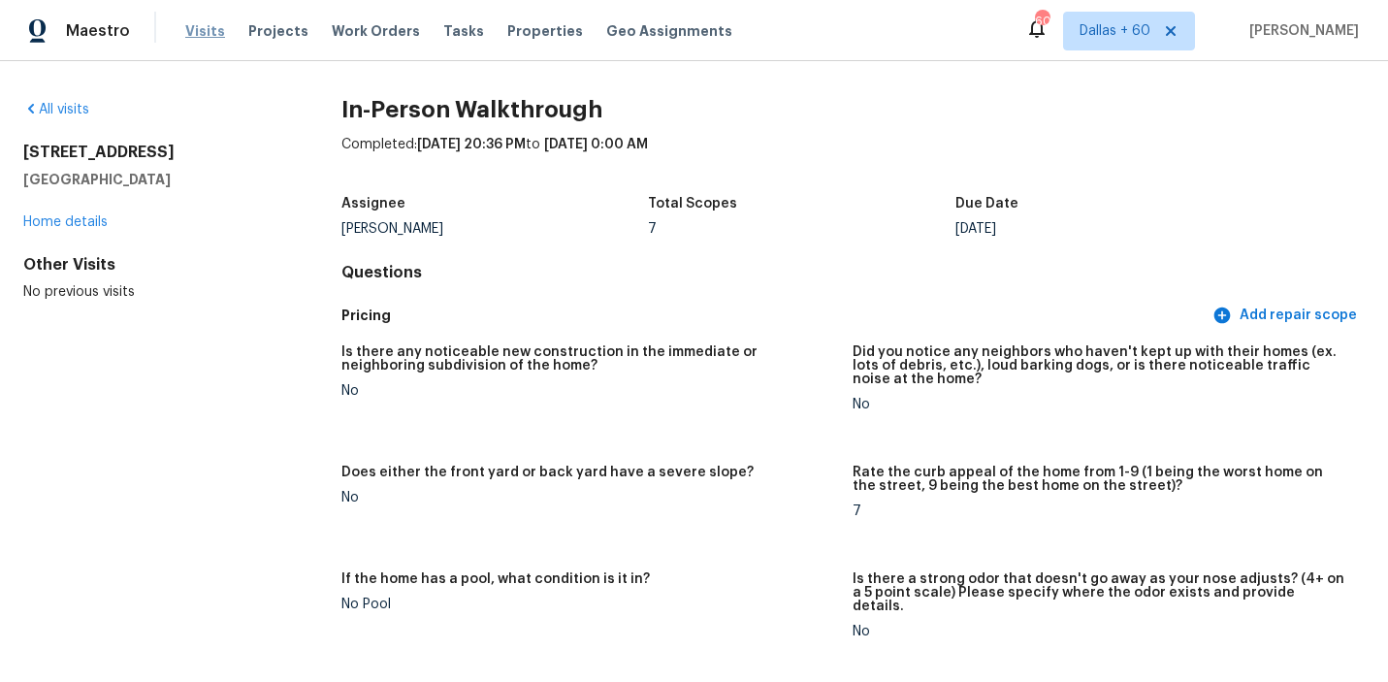
click at [212, 39] on span "Visits" at bounding box center [205, 30] width 40 height 19
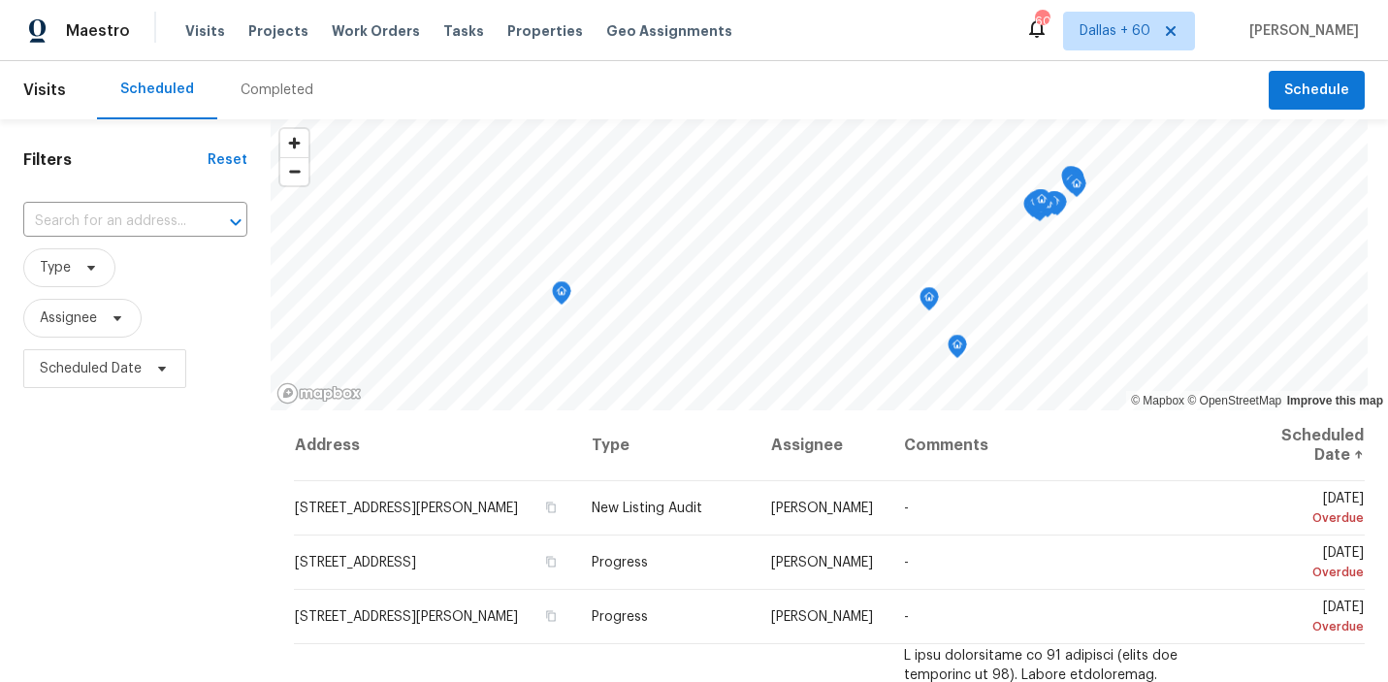
click at [255, 82] on div "Completed" at bounding box center [277, 90] width 73 height 19
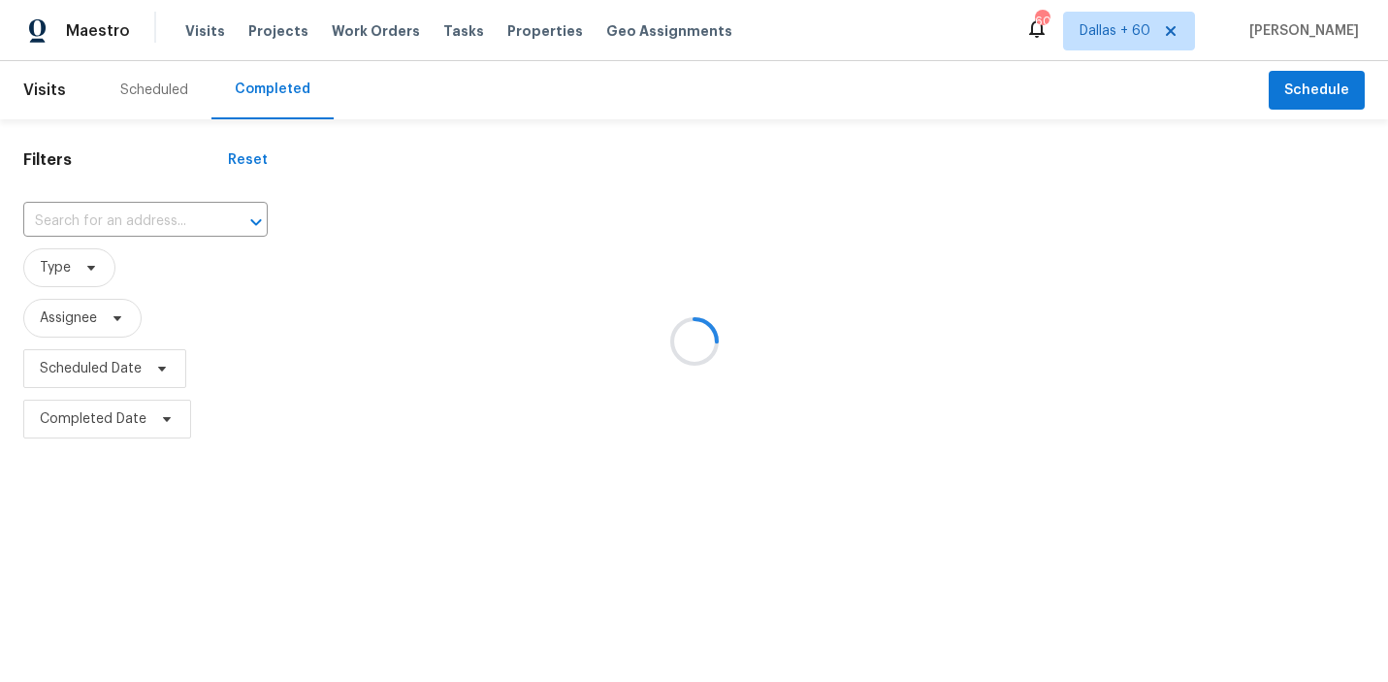
click at [100, 213] on div at bounding box center [694, 341] width 1388 height 682
click at [100, 217] on div at bounding box center [694, 341] width 1388 height 682
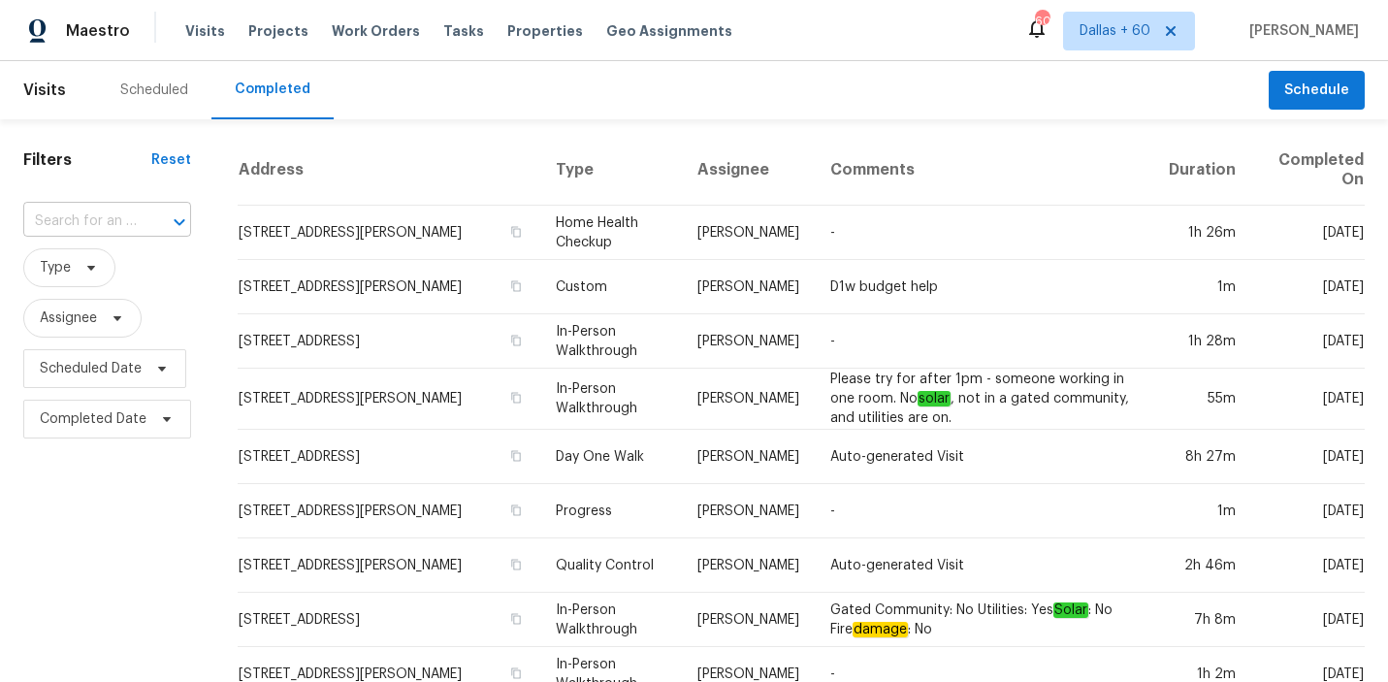
click at [102, 228] on input "text" at bounding box center [80, 222] width 114 height 30
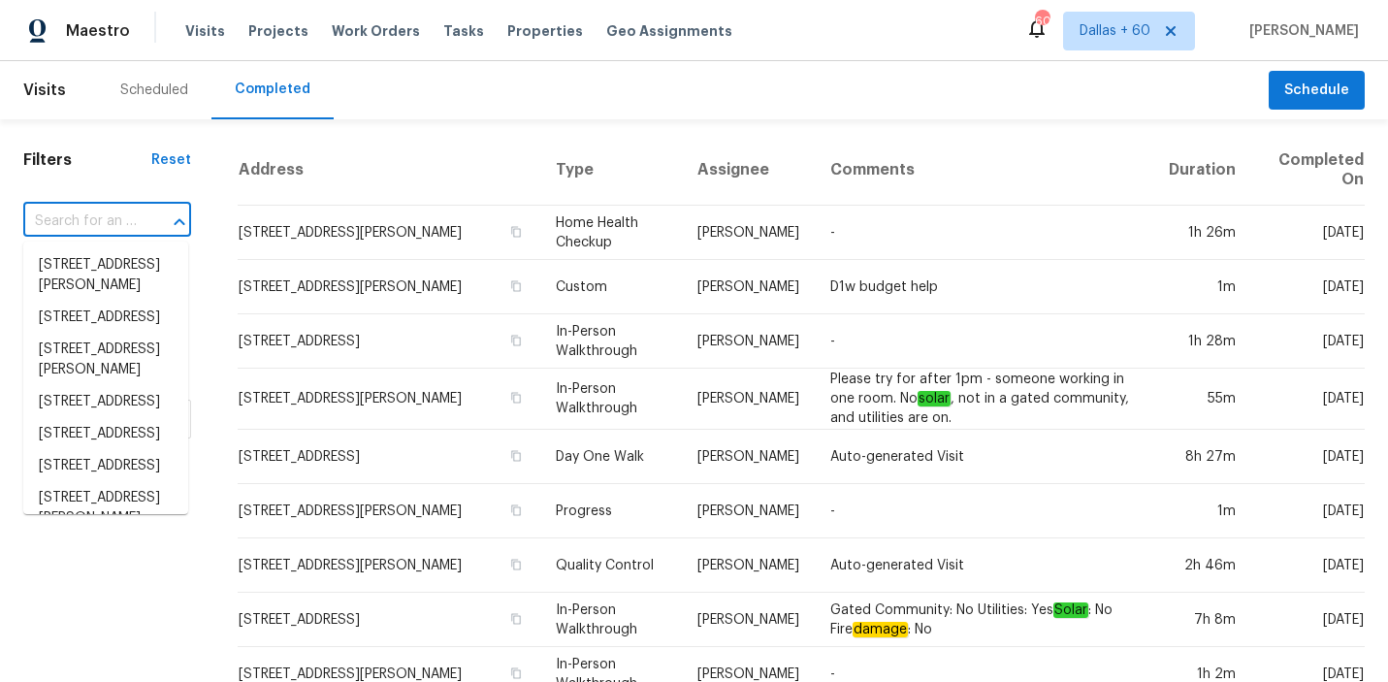
paste input "1231 Berwick Manor Ct, Spring, TX 77379"
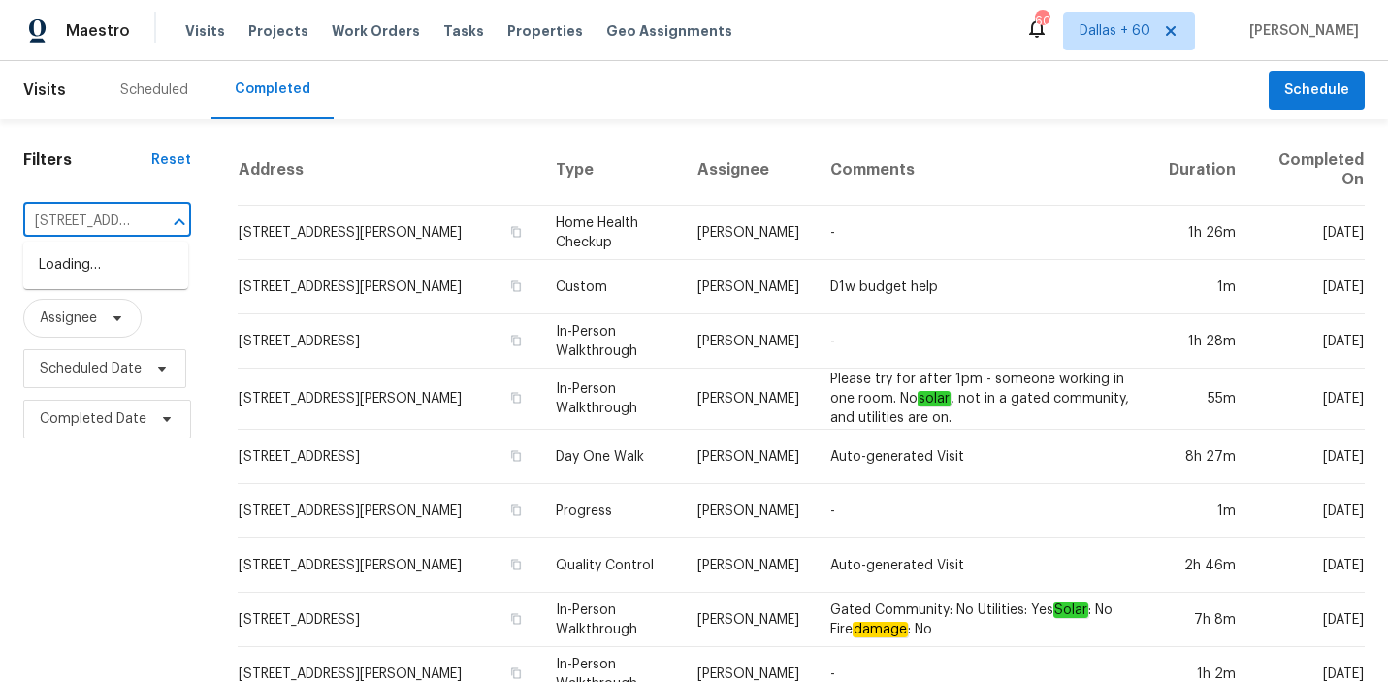
scroll to position [0, 157]
type input "1231 Berwick Manor Ct, Spring, TX 77379"
click at [103, 269] on li "1231 Berwick Manor Ct, Spring, TX 77379" at bounding box center [105, 265] width 165 height 32
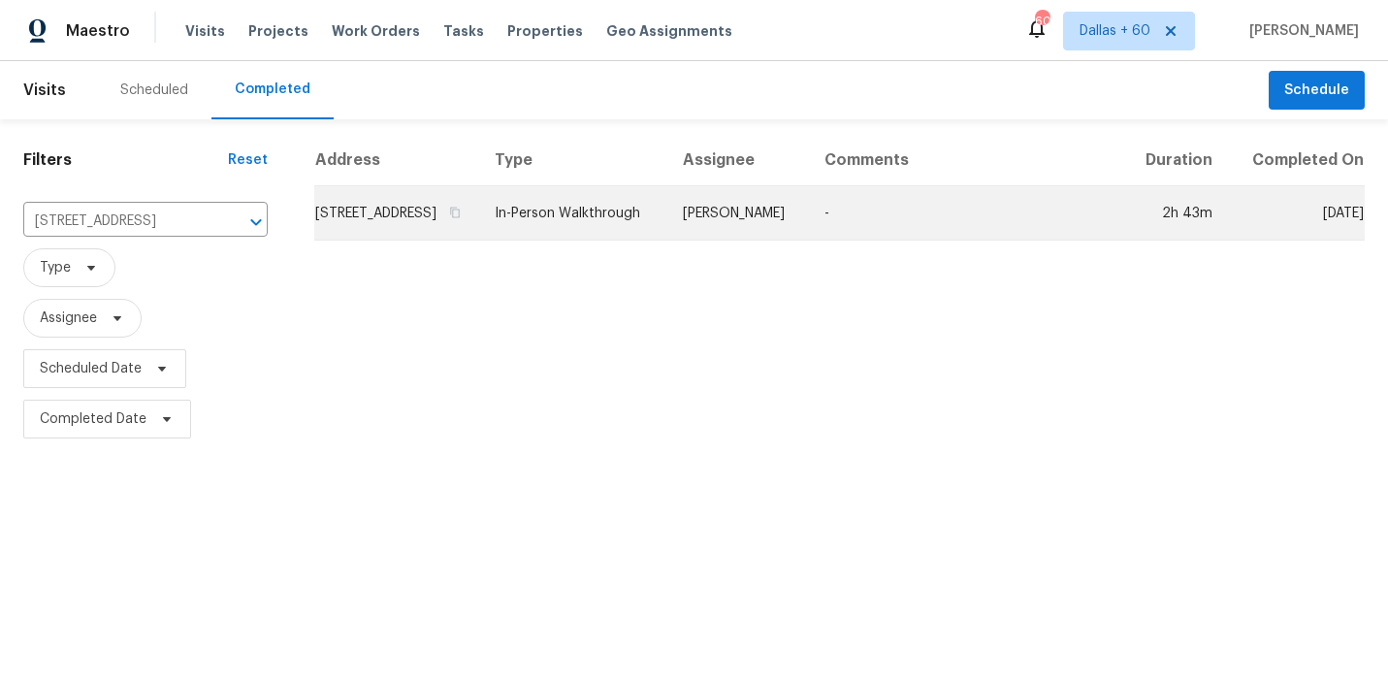
click at [479, 241] on td "1231 Berwick Manor Ct, Spring, TX 77379" at bounding box center [396, 213] width 165 height 54
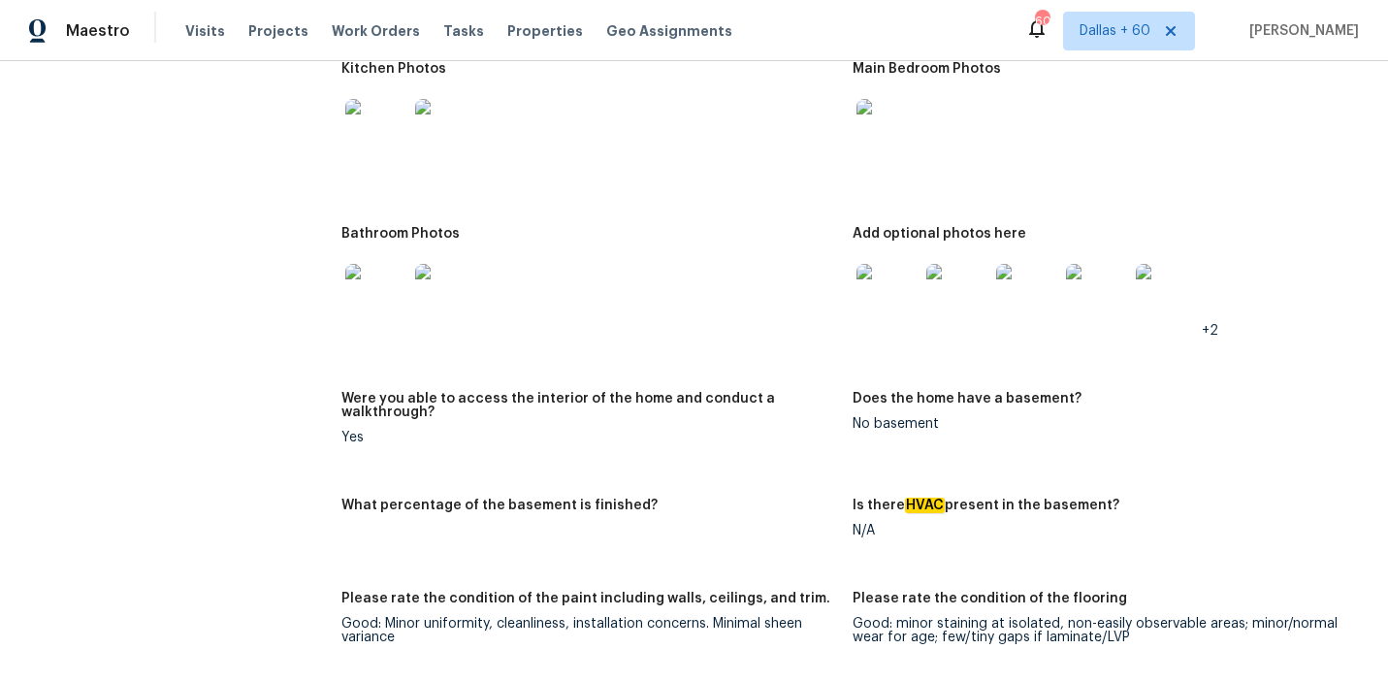
scroll to position [3920, 0]
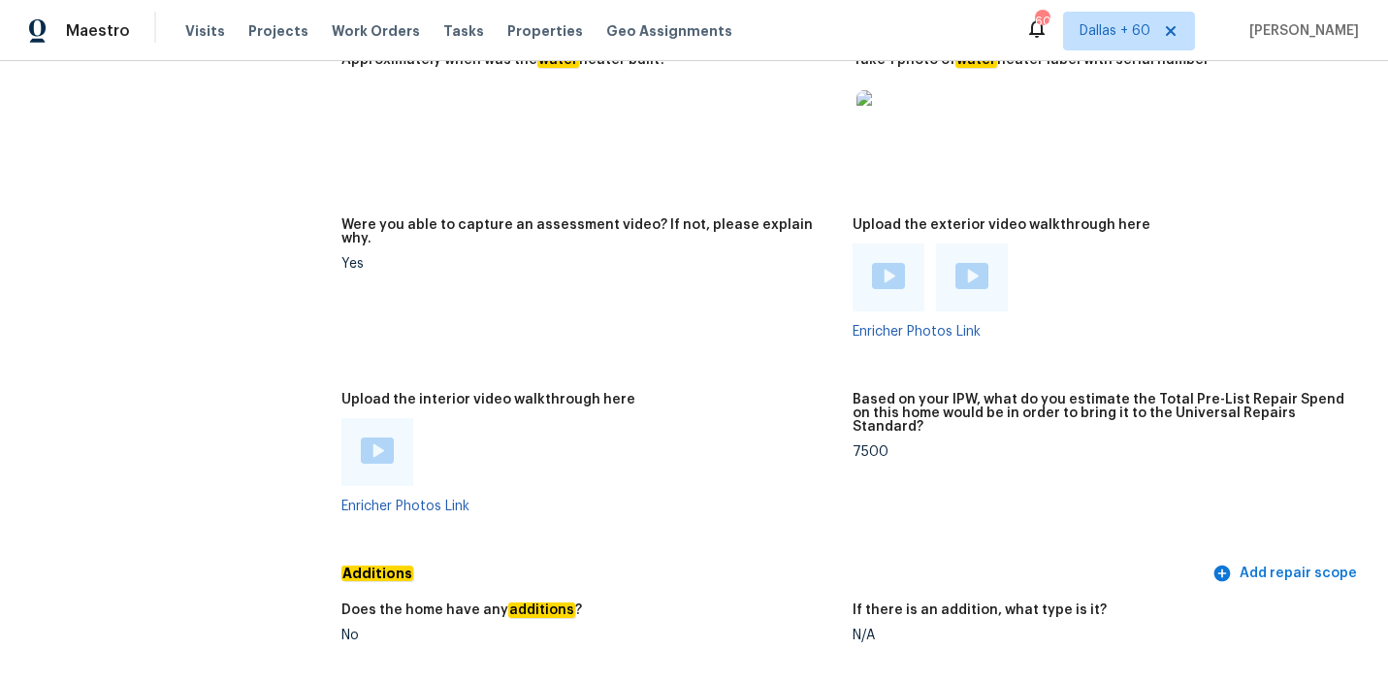
click at [374, 438] on img at bounding box center [377, 451] width 33 height 26
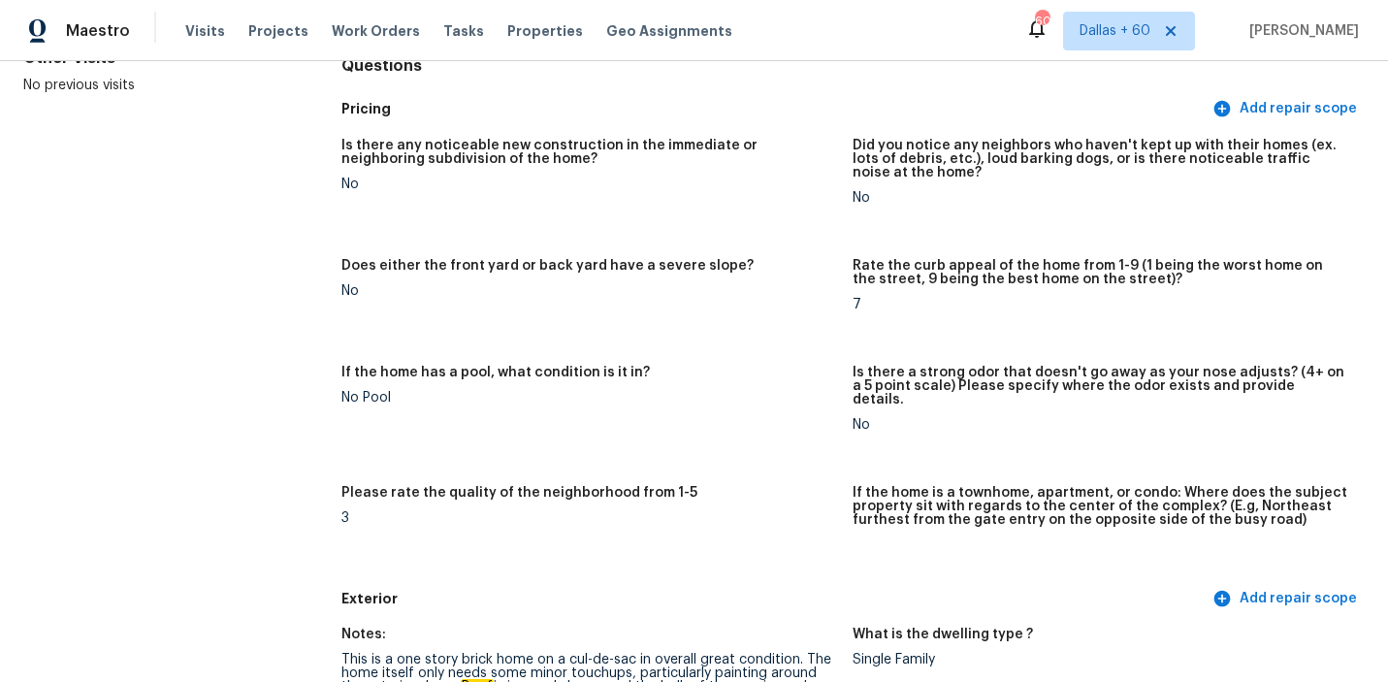
scroll to position [0, 0]
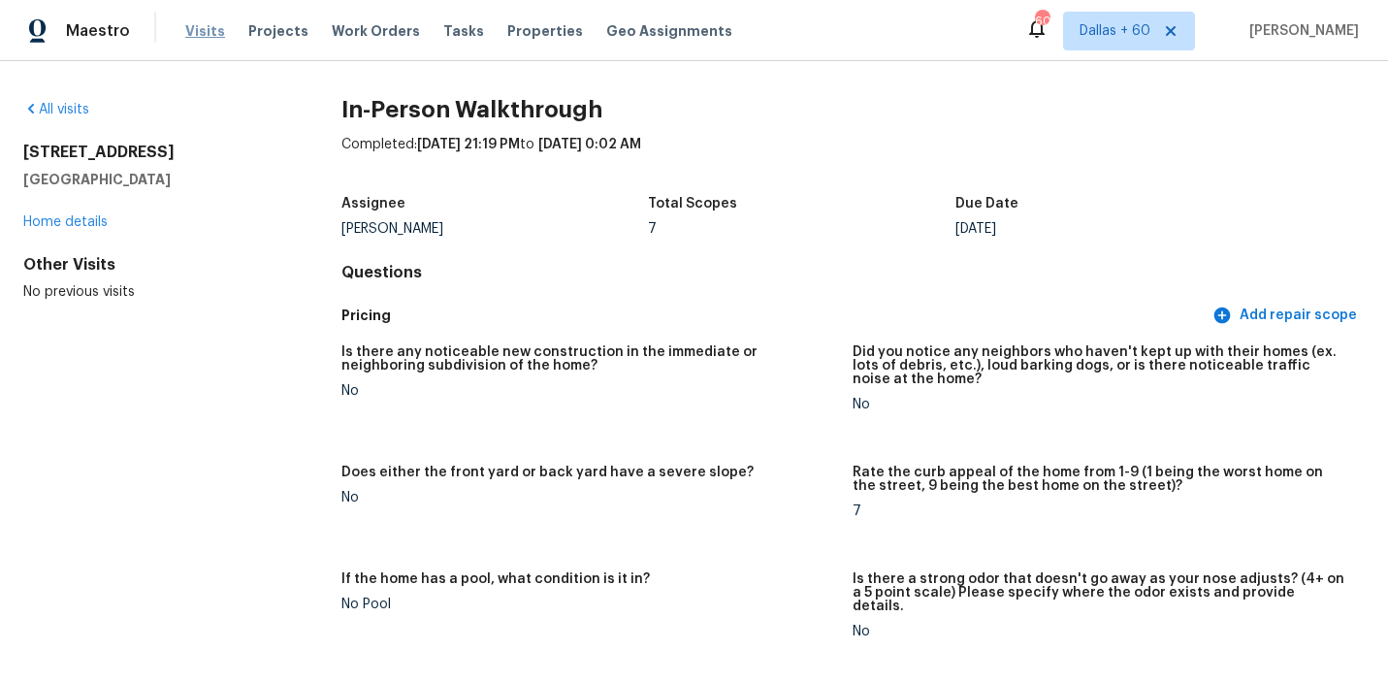
click at [212, 32] on span "Visits" at bounding box center [205, 30] width 40 height 19
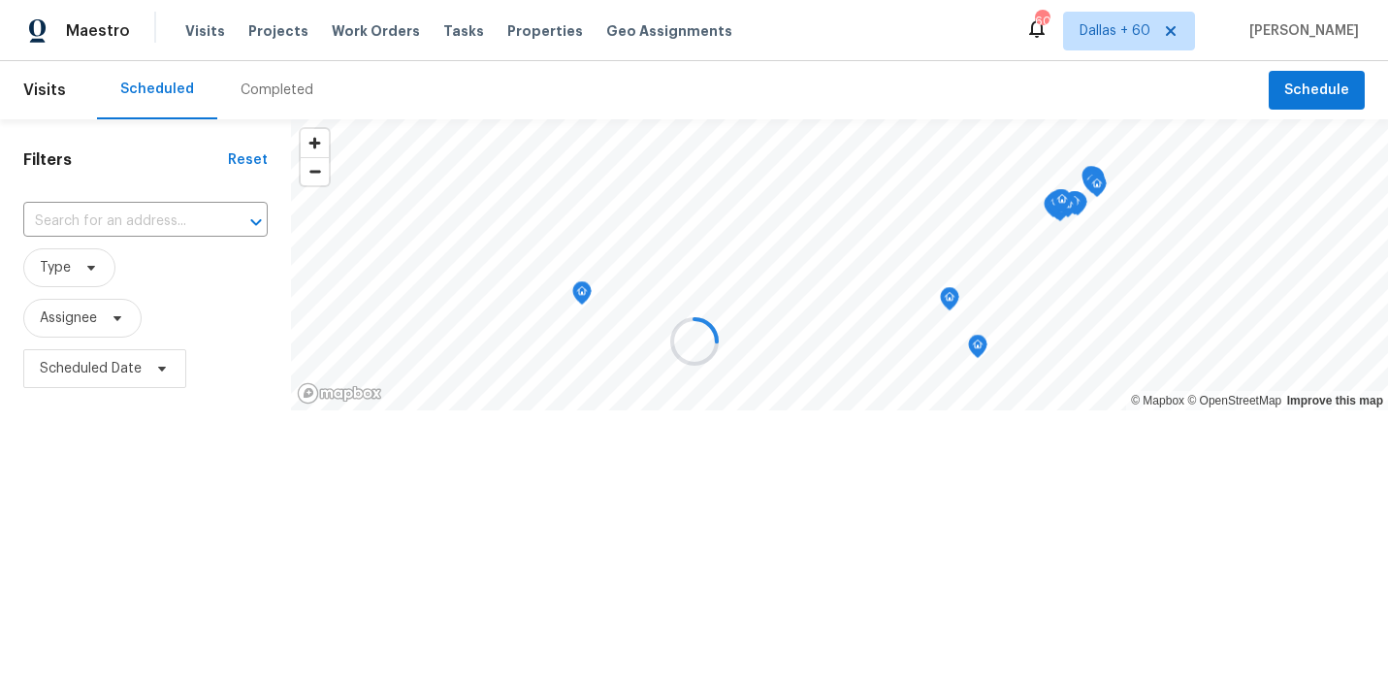
click at [258, 79] on div "Completed" at bounding box center [276, 90] width 119 height 58
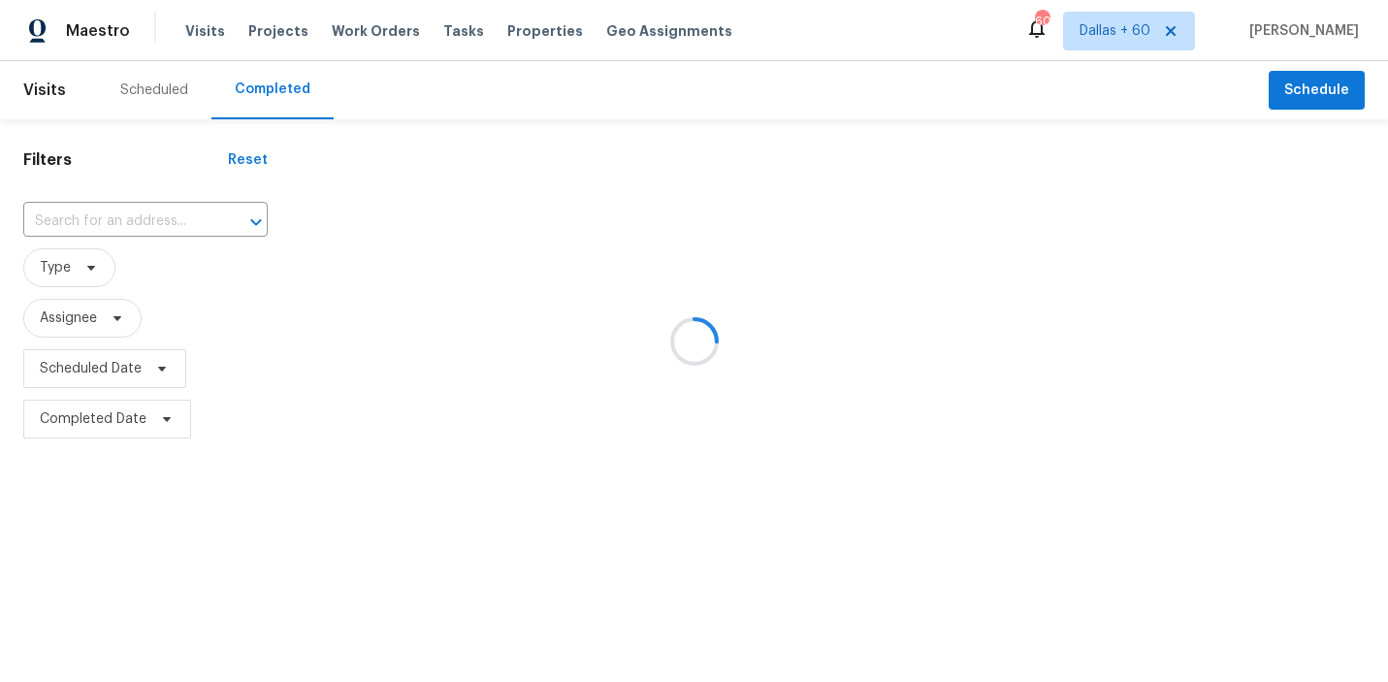
click at [100, 219] on div at bounding box center [694, 341] width 1388 height 682
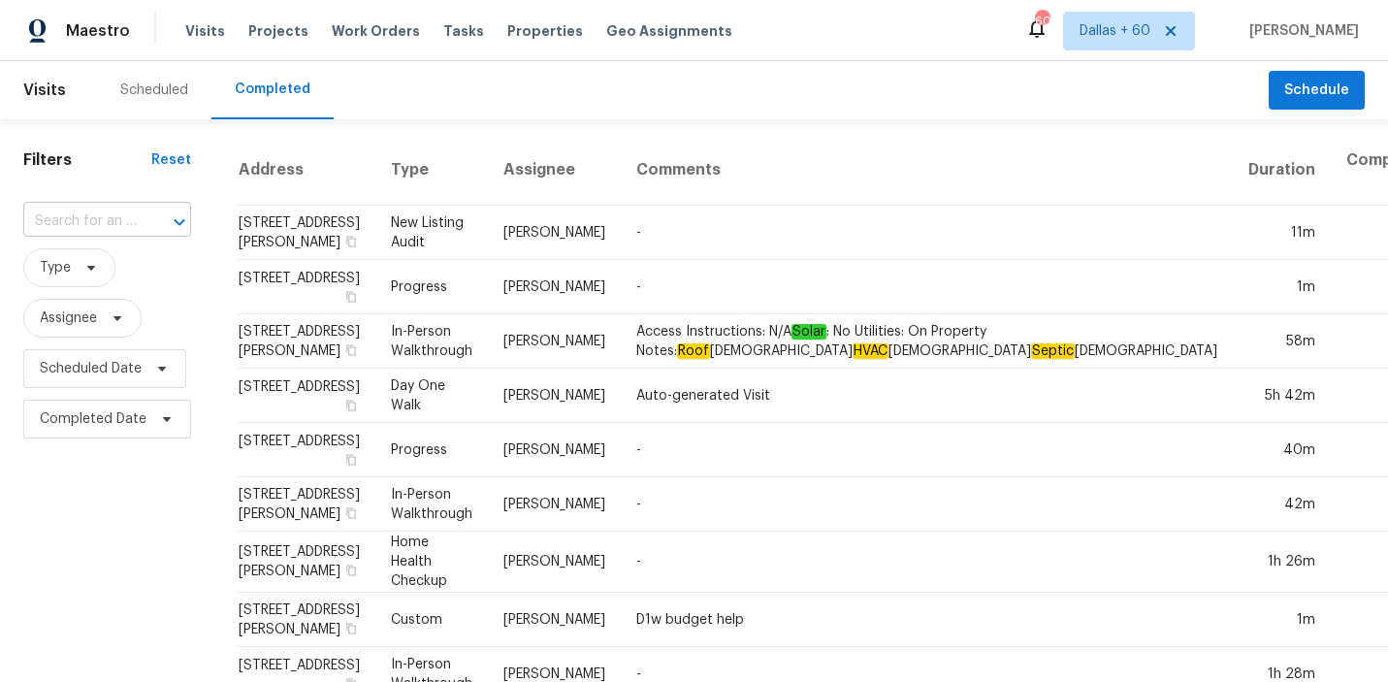
click at [99, 219] on input "text" at bounding box center [80, 222] width 114 height 30
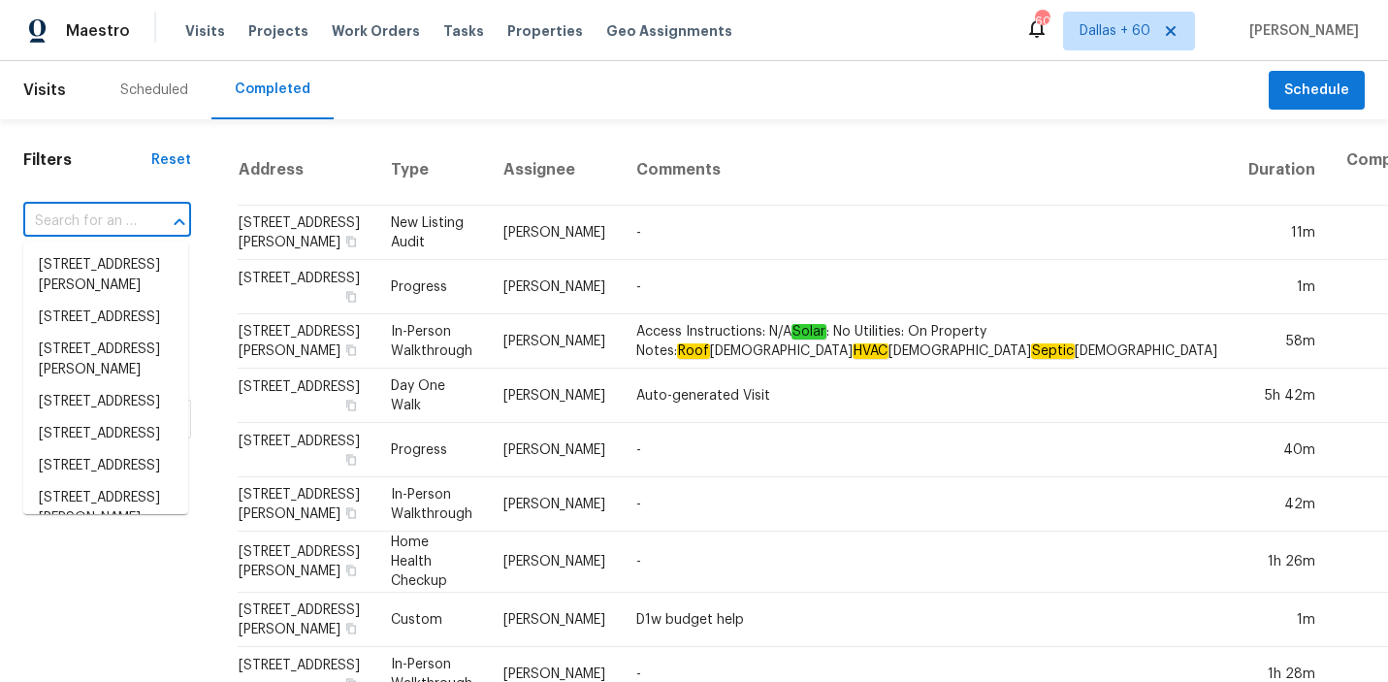
paste input "8617 Timbercrest Cir, Charlotte, NC 28226"
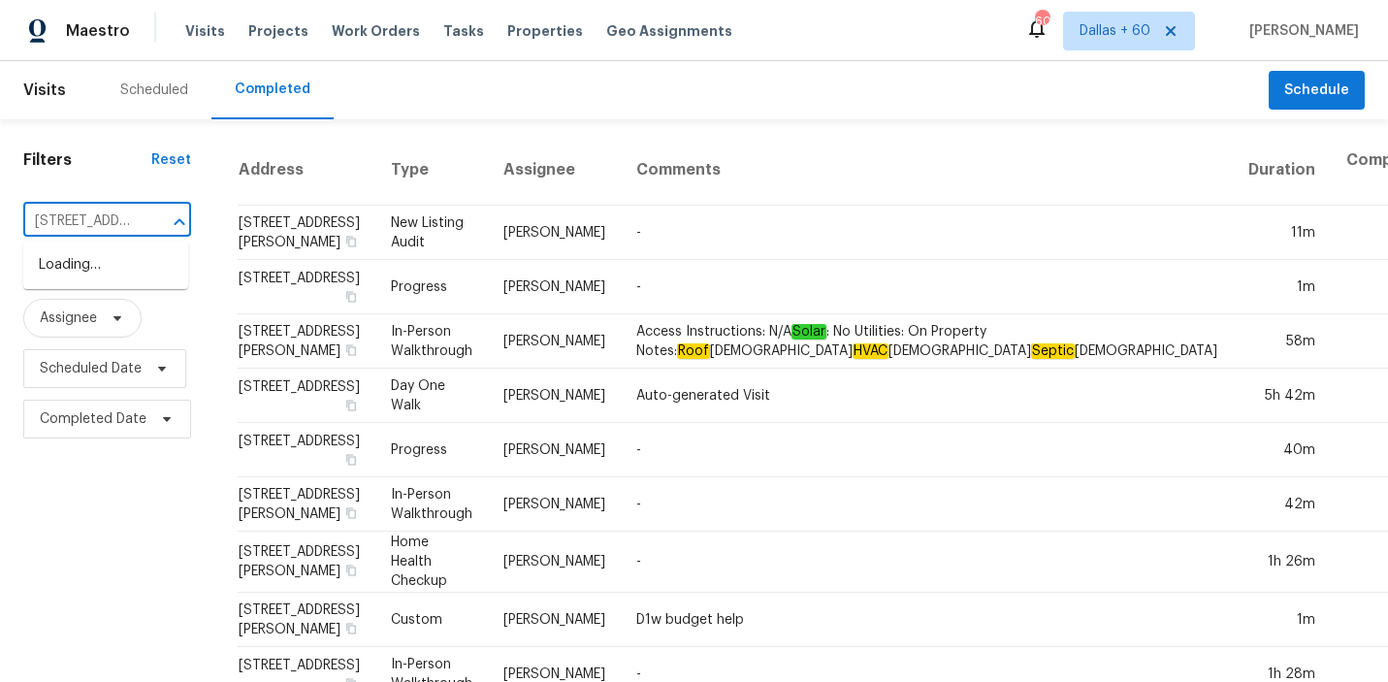
scroll to position [0, 167]
type input "8617 Timbercrest Cir, Charlotte, NC 28226"
click at [106, 269] on li "8617 Timbercrest Cir, Charlotte, NC 28226" at bounding box center [105, 265] width 165 height 32
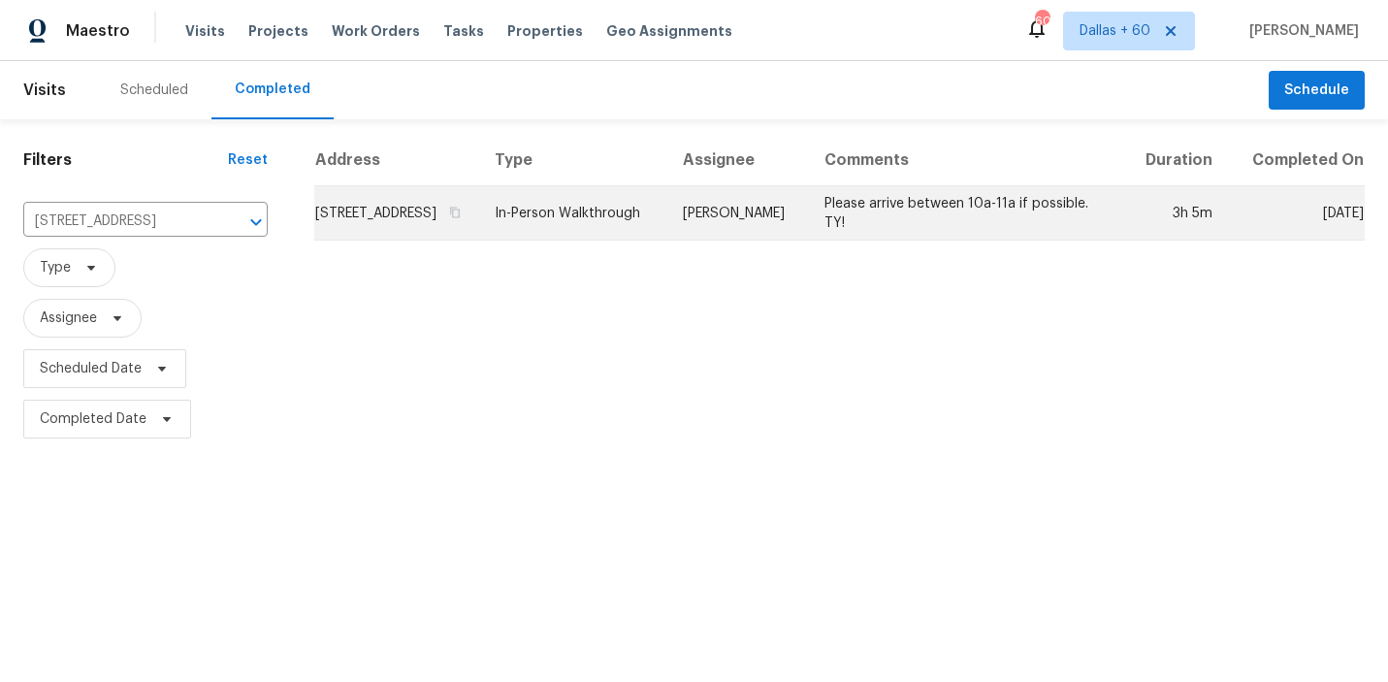
click at [479, 233] on td "8617 Timbercrest Cir, Charlotte, NC 28226" at bounding box center [396, 213] width 165 height 54
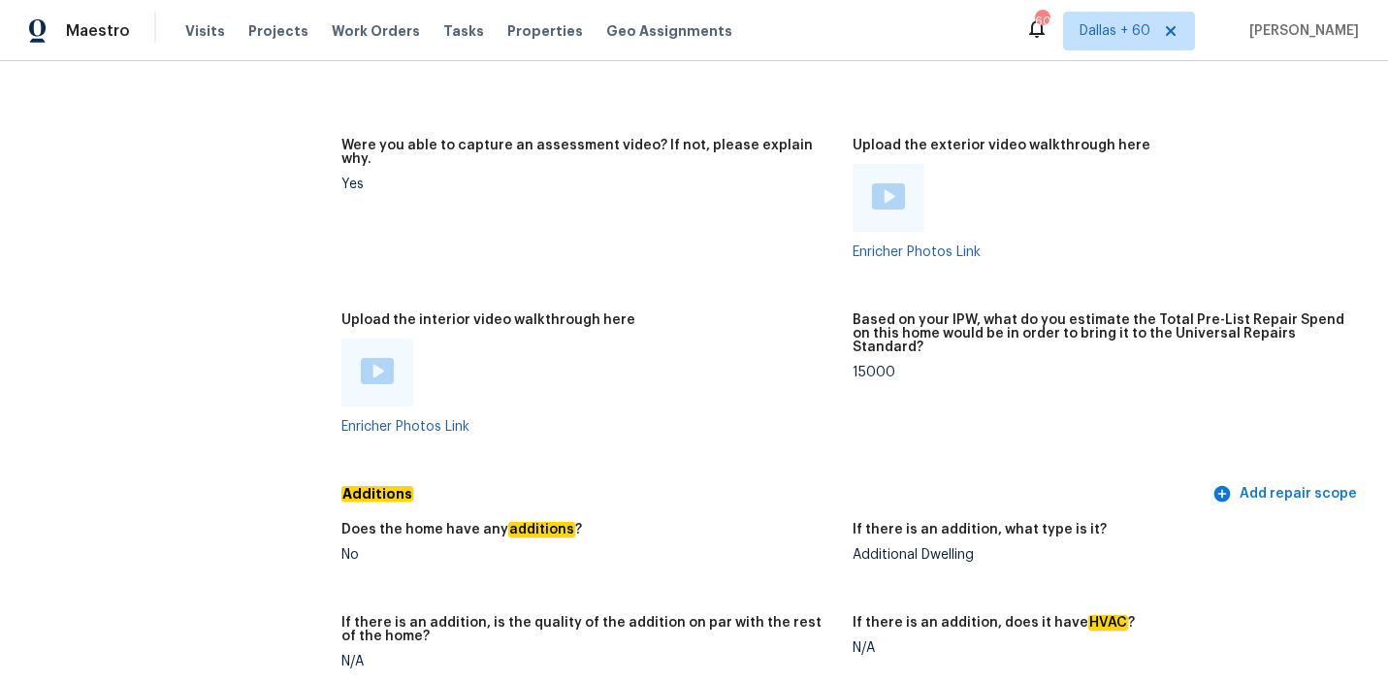
scroll to position [3675, 0]
click at [384, 357] on img at bounding box center [377, 370] width 33 height 26
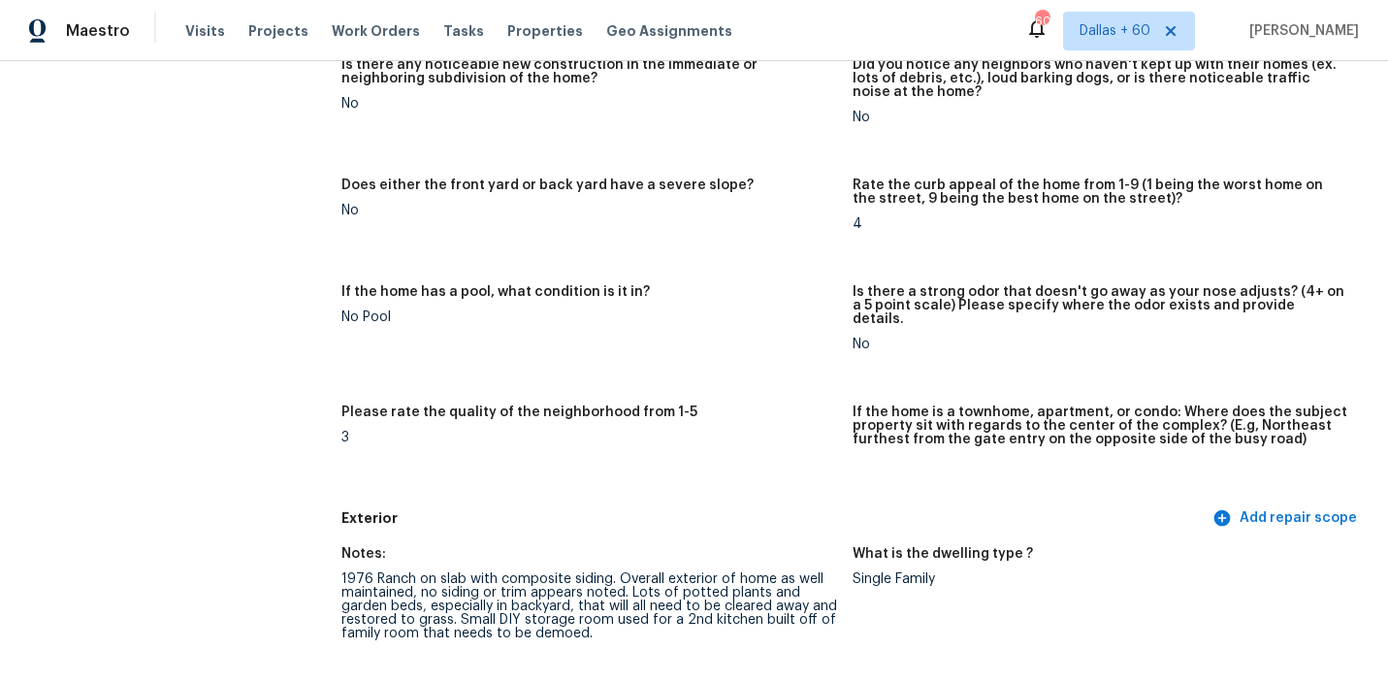
scroll to position [416, 0]
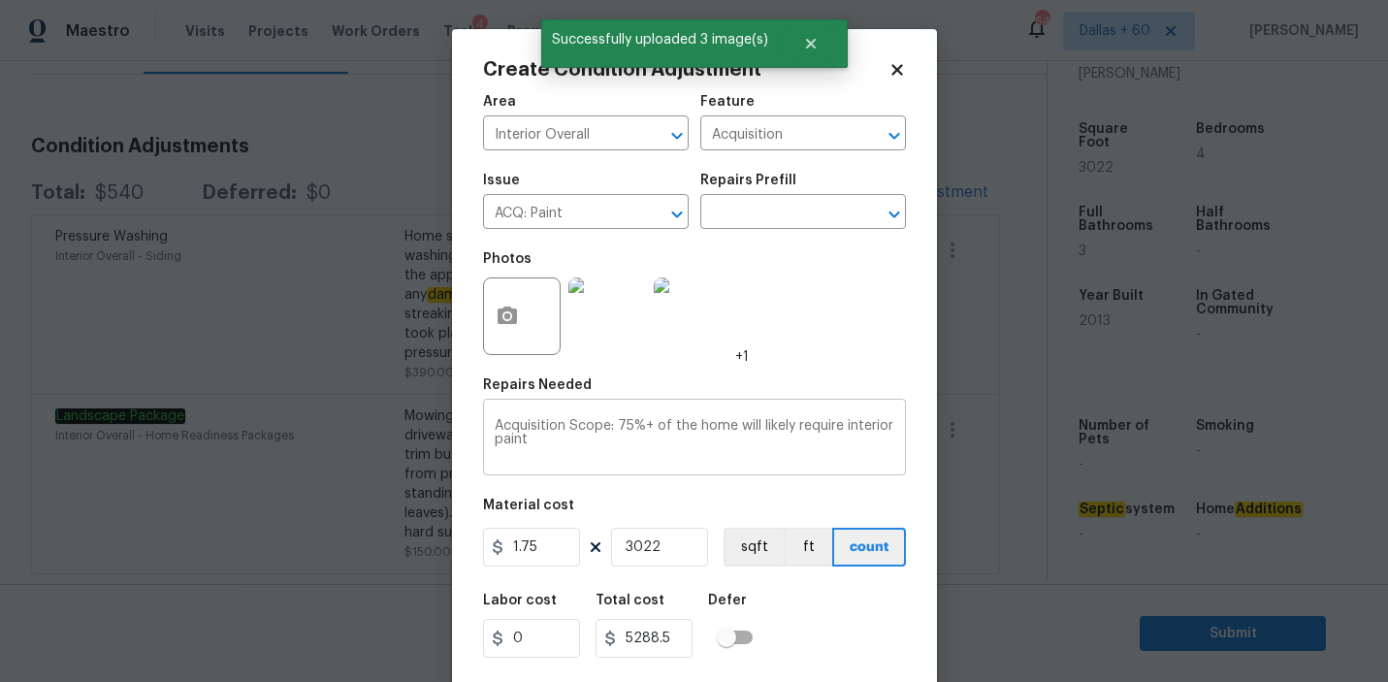
scroll to position [43, 0]
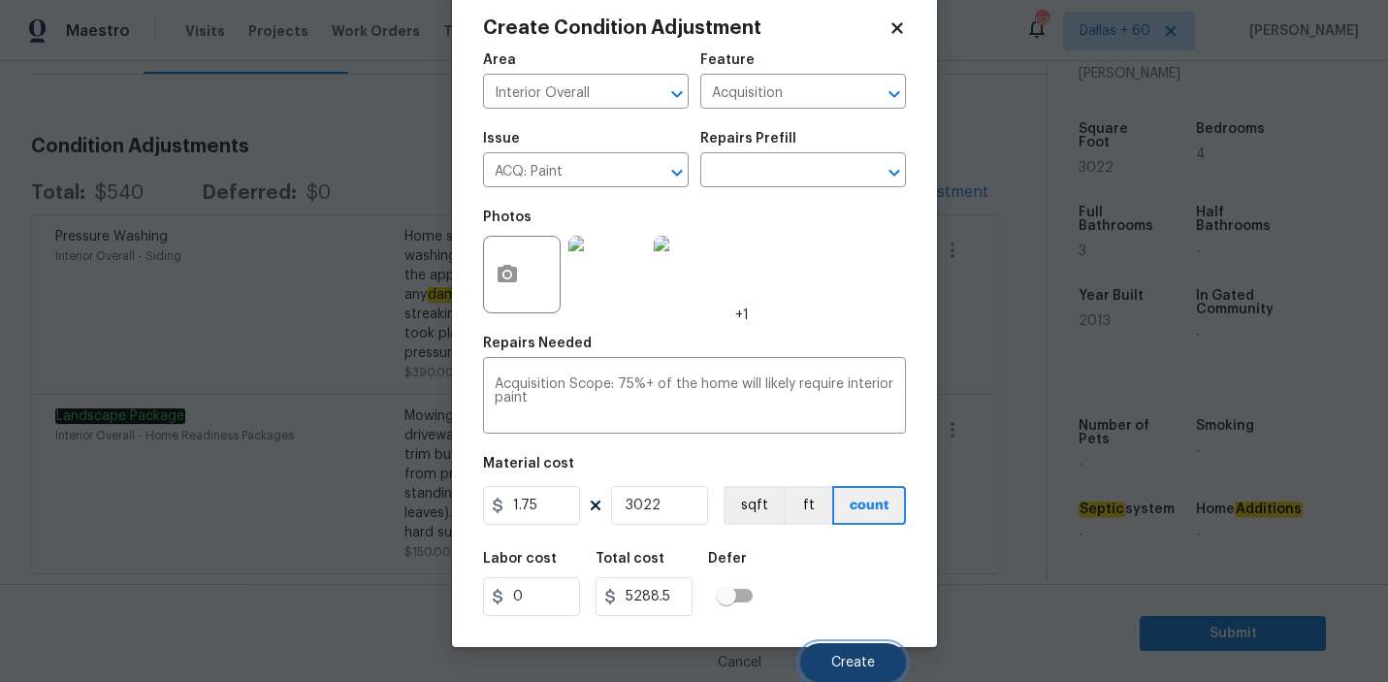
click at [855, 667] on span "Create" at bounding box center [853, 663] width 44 height 15
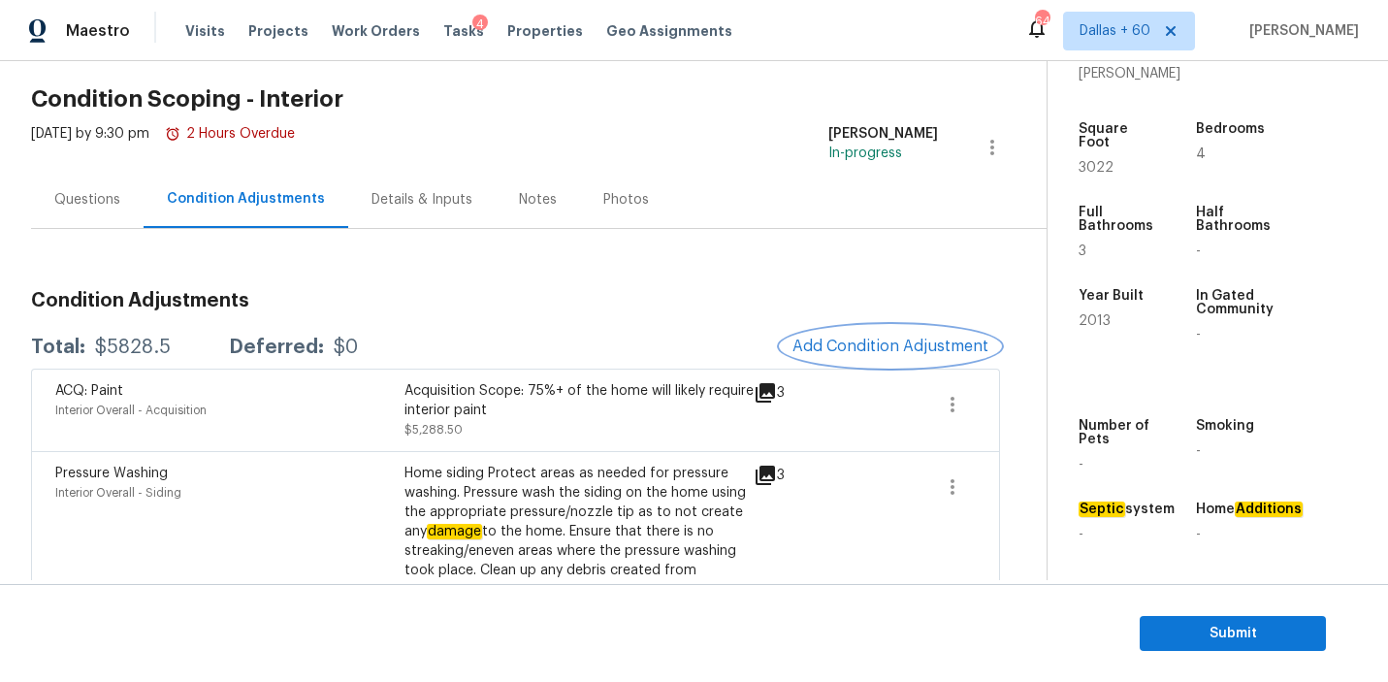
scroll to position [61, 0]
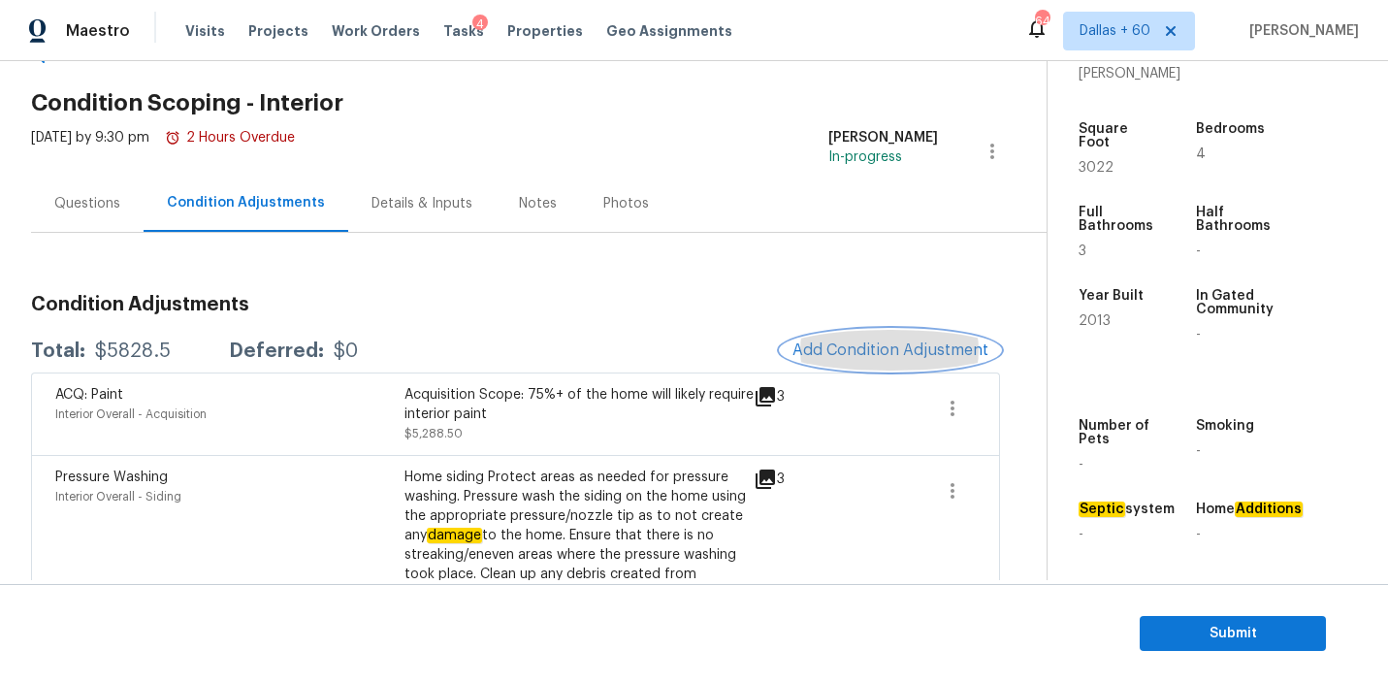
click at [879, 350] on span "Add Condition Adjustment" at bounding box center [891, 349] width 196 height 17
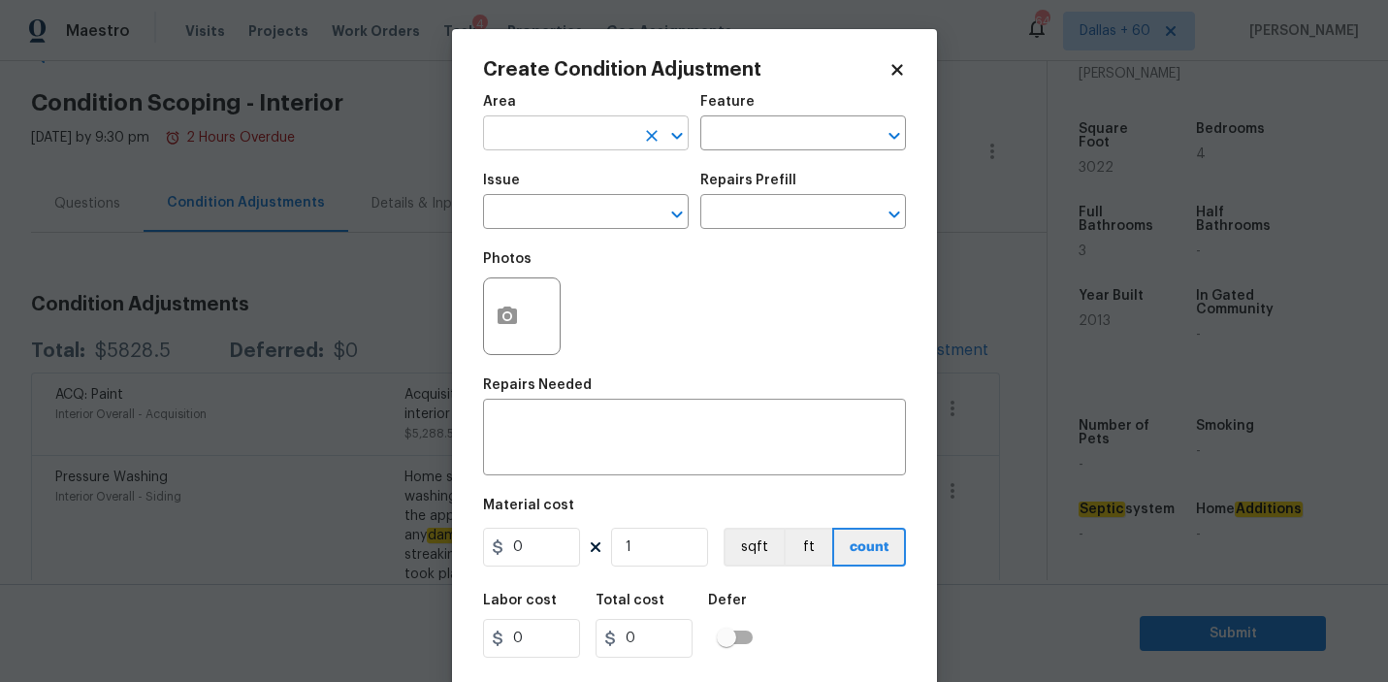
click at [561, 132] on input "text" at bounding box center [558, 135] width 151 height 30
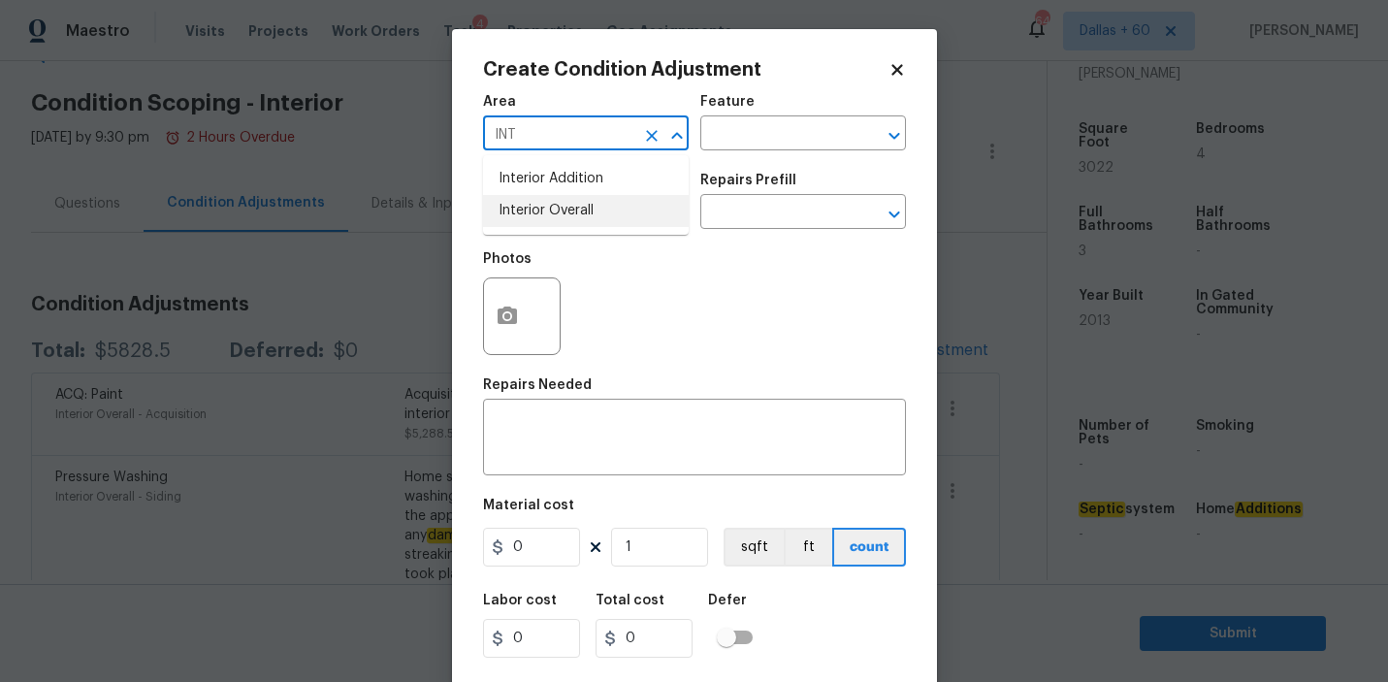
click at [580, 215] on li "Interior Overall" at bounding box center [586, 211] width 206 height 32
type input "Interior Overall"
click at [767, 141] on input "text" at bounding box center [775, 135] width 151 height 30
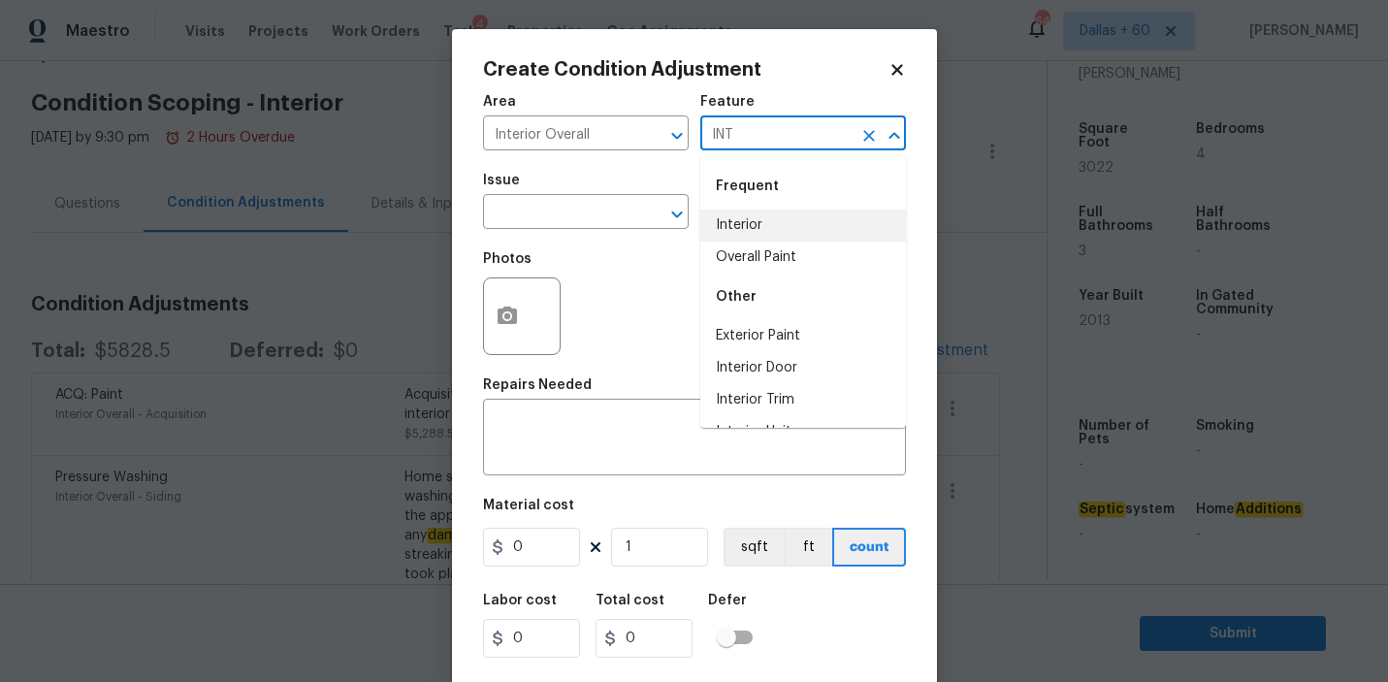
click at [787, 231] on li "Interior" at bounding box center [803, 226] width 206 height 32
type input "Interior"
click at [550, 223] on input "text" at bounding box center [558, 214] width 151 height 30
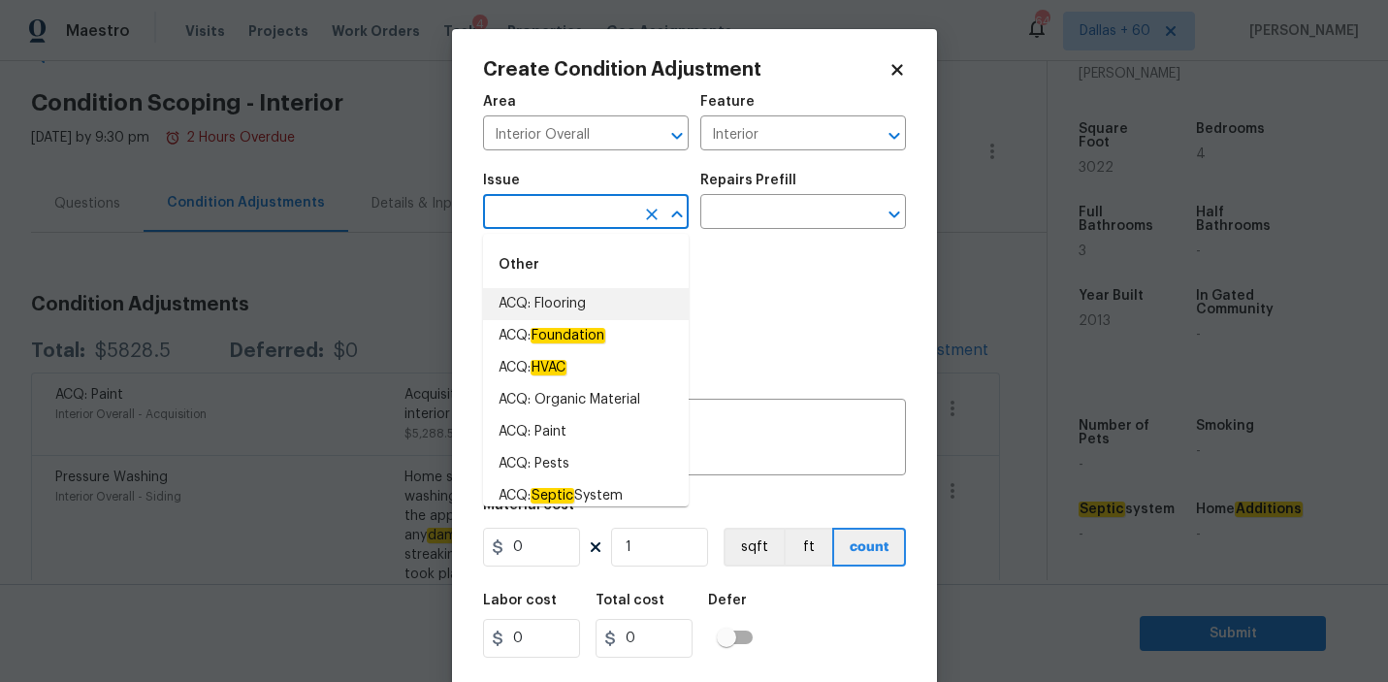
click at [565, 296] on li "ACQ: Flooring" at bounding box center [586, 304] width 206 height 32
type input "ACQ: Flooring"
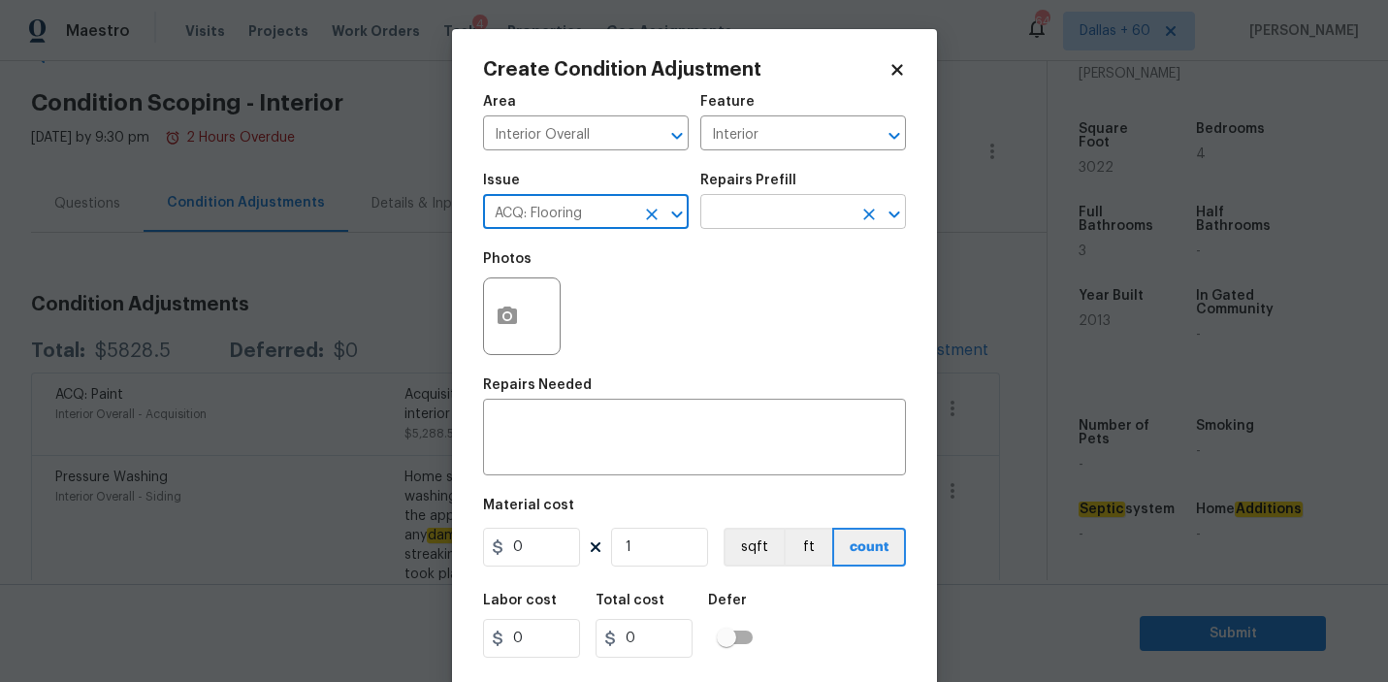
click at [806, 213] on input "text" at bounding box center [775, 214] width 151 height 30
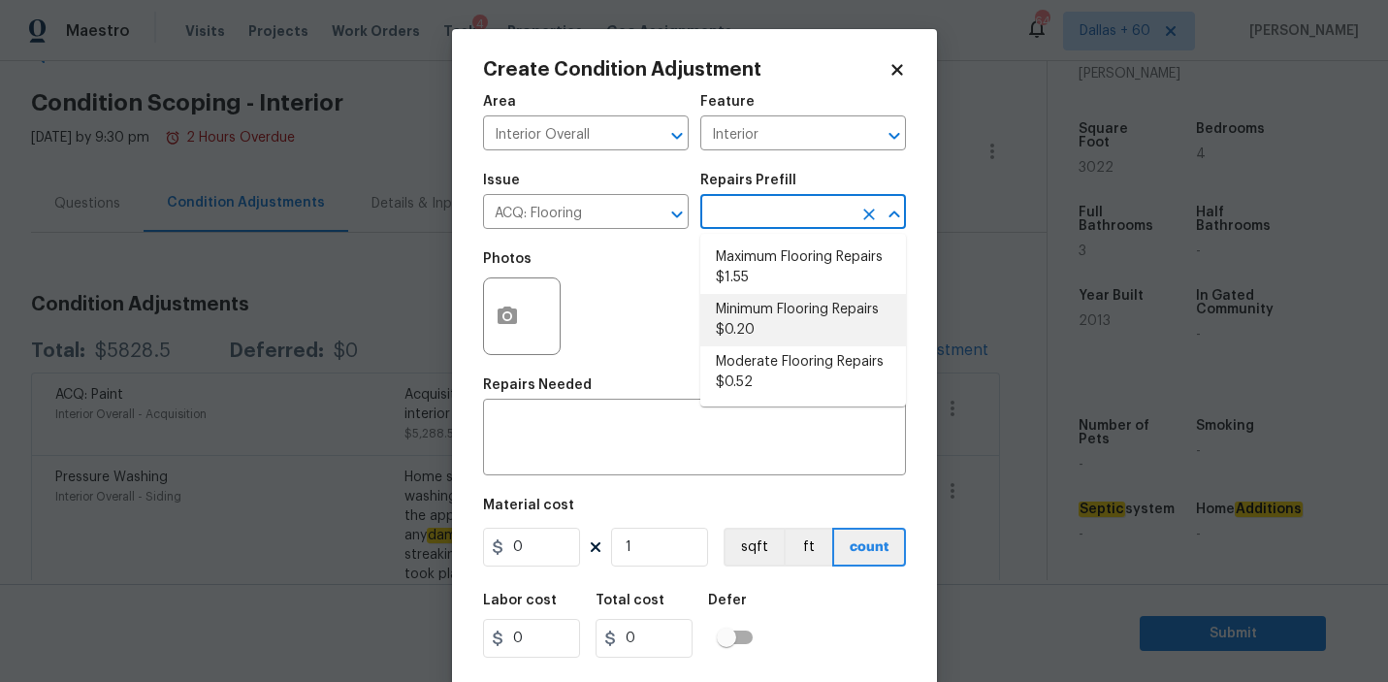
click at [787, 319] on li "Minimum Flooring Repairs $0.20" at bounding box center [803, 320] width 206 height 52
type input "Acquisition"
type textarea "Acquisition Scope: Minimum flooring repairs"
type input "0.2"
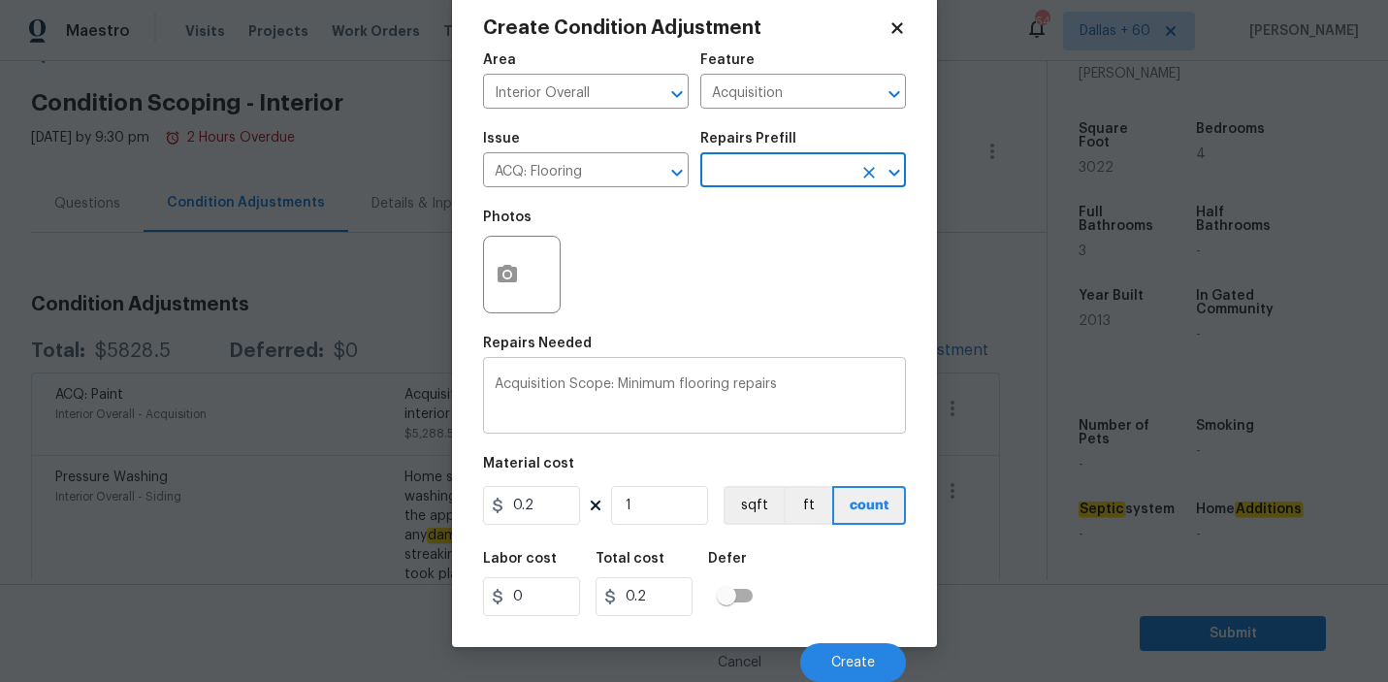
scroll to position [42, 0]
click at [654, 508] on input "1" at bounding box center [659, 505] width 97 height 39
type input "0"
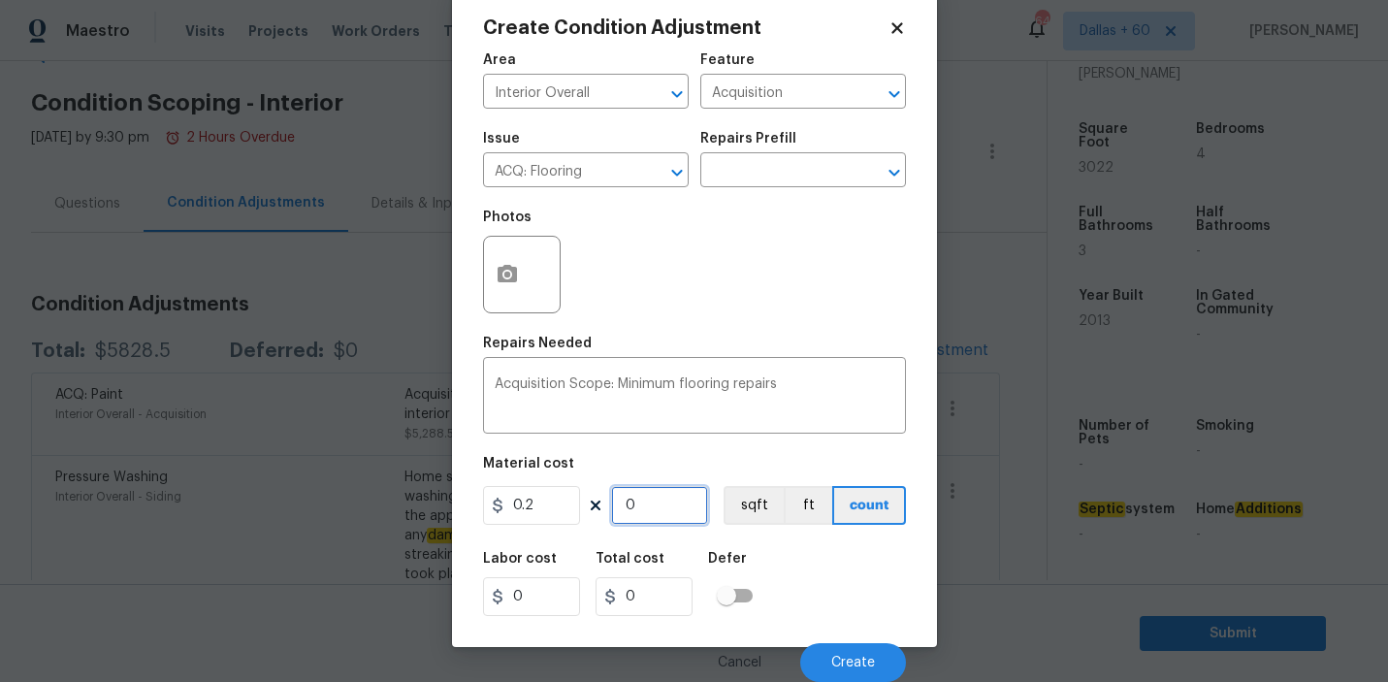
type input "3"
type input "0.6"
type input "30"
type input "6"
type input "302"
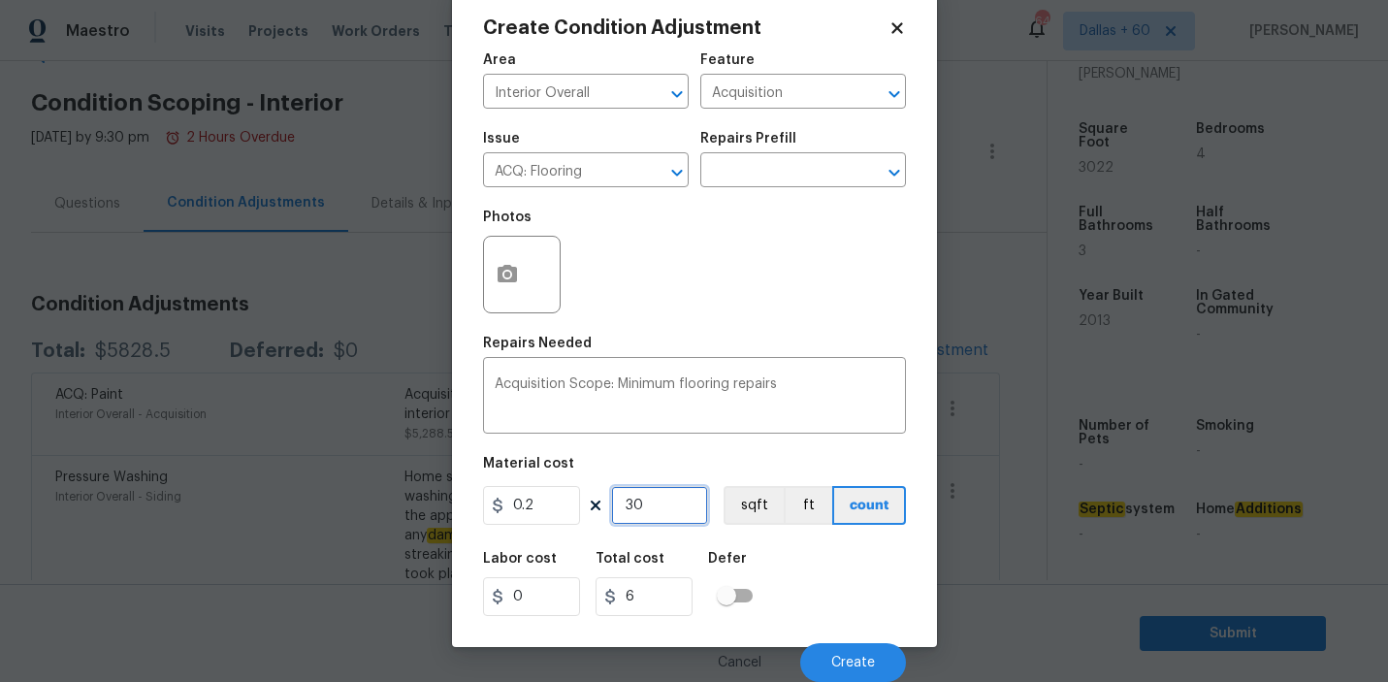
type input "60.4"
type input "3022"
type input "604.4"
type input "3022"
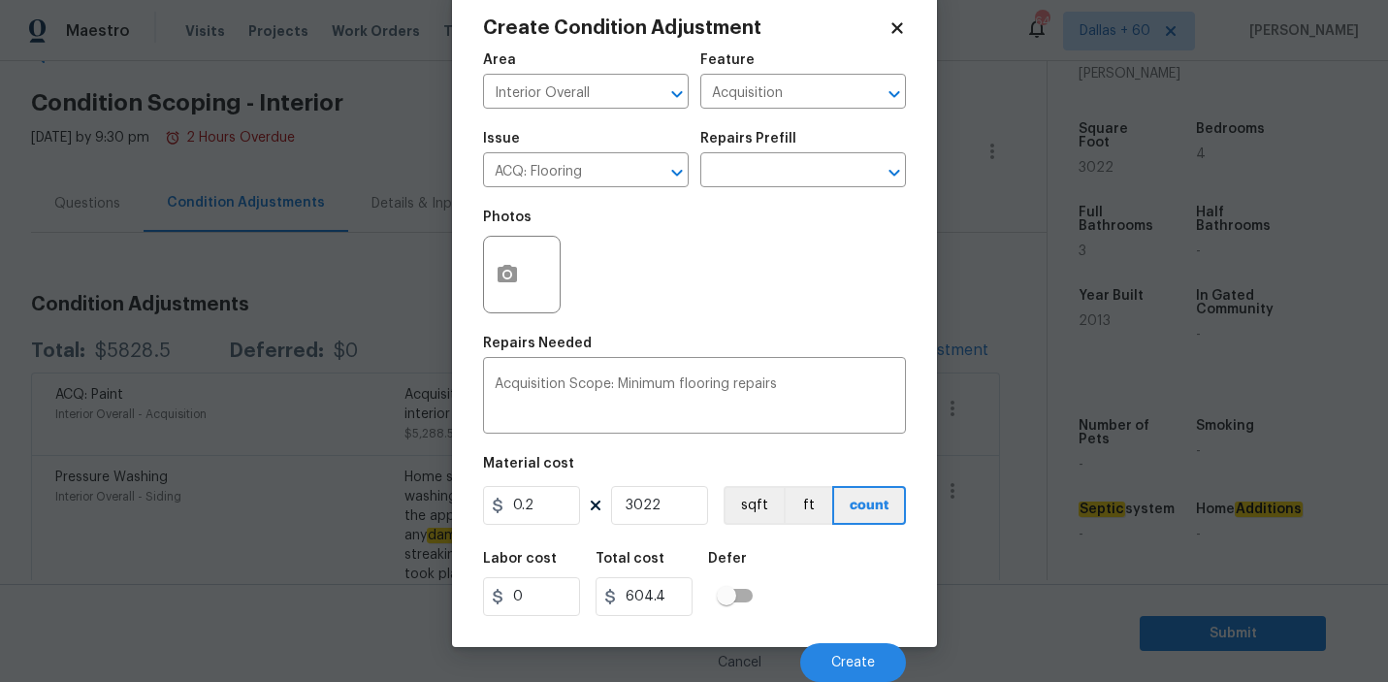
click at [724, 449] on div "Area Interior Overall ​ Feature Acquisition ​ Issue ACQ: Flooring ​ Repairs Pre…" at bounding box center [694, 362] width 423 height 640
click at [682, 503] on input "3022" at bounding box center [659, 505] width 97 height 39
click at [510, 277] on icon "button" at bounding box center [507, 273] width 19 height 17
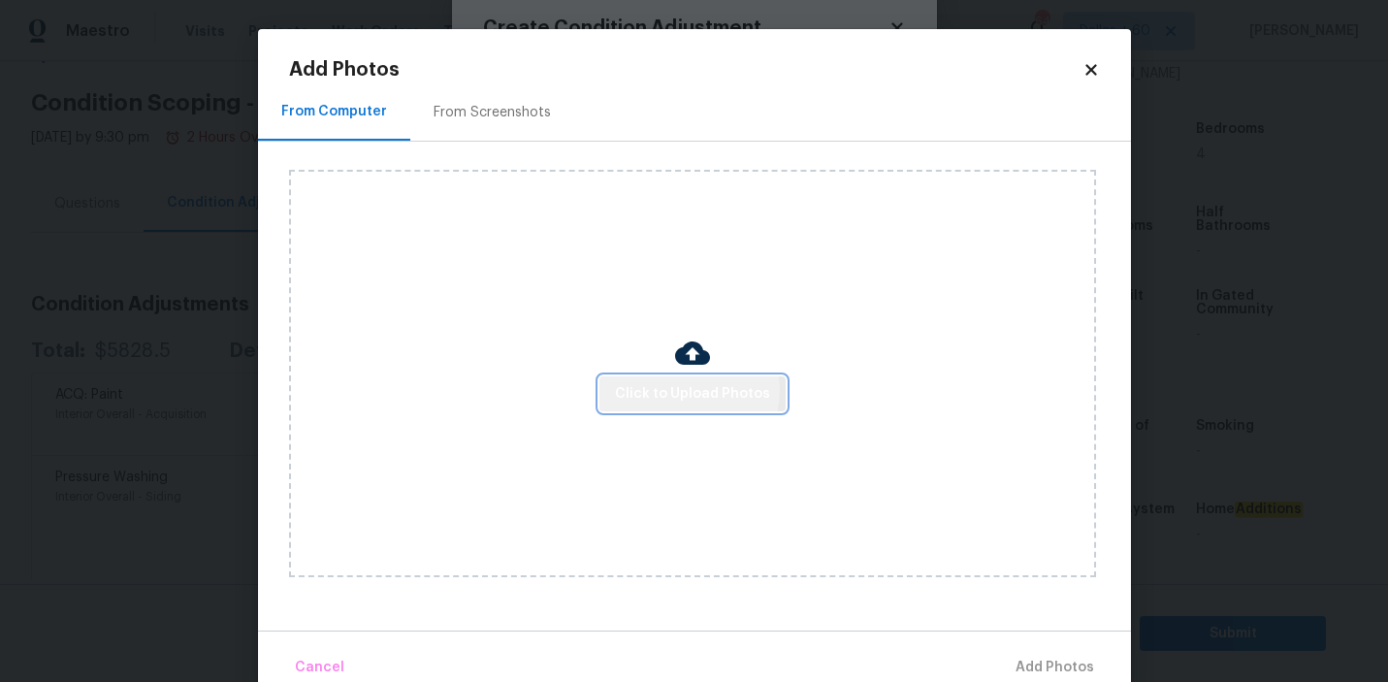
click at [689, 390] on span "Click to Upload Photos" at bounding box center [692, 394] width 155 height 24
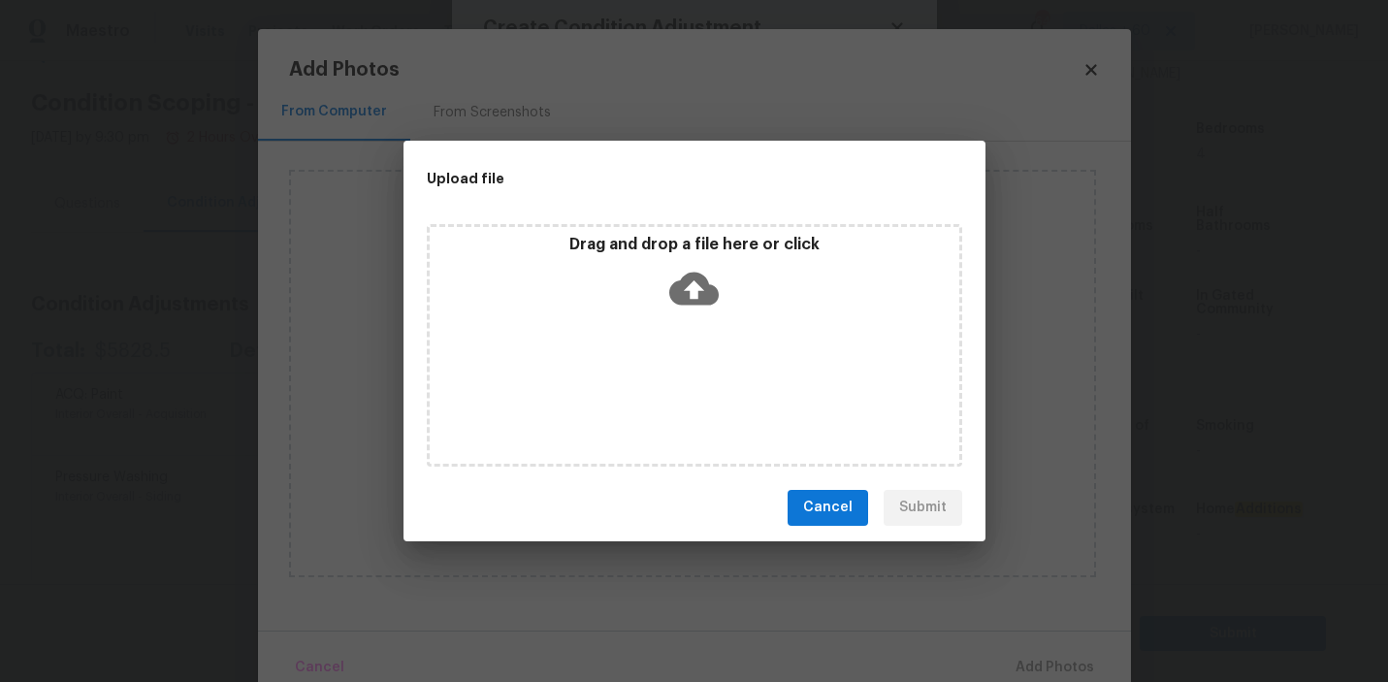
click at [686, 285] on icon at bounding box center [693, 288] width 49 height 33
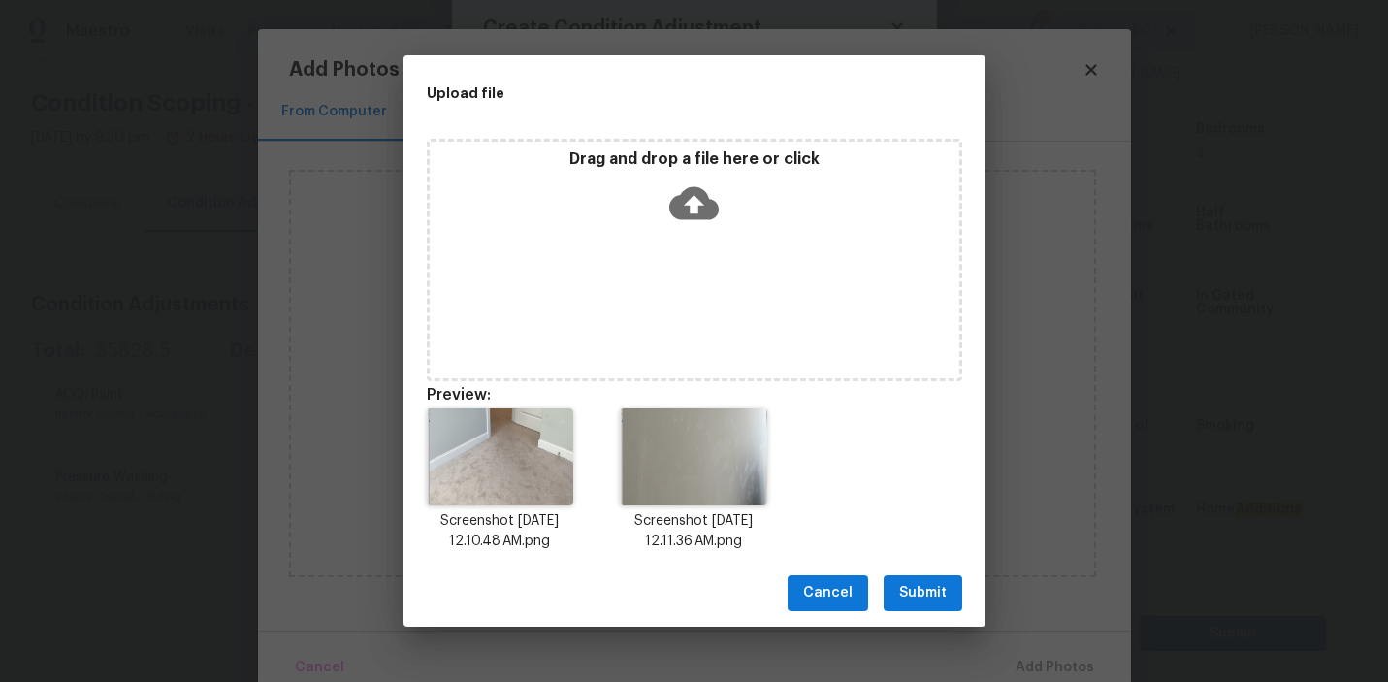
click at [820, 593] on span "Cancel" at bounding box center [827, 593] width 49 height 24
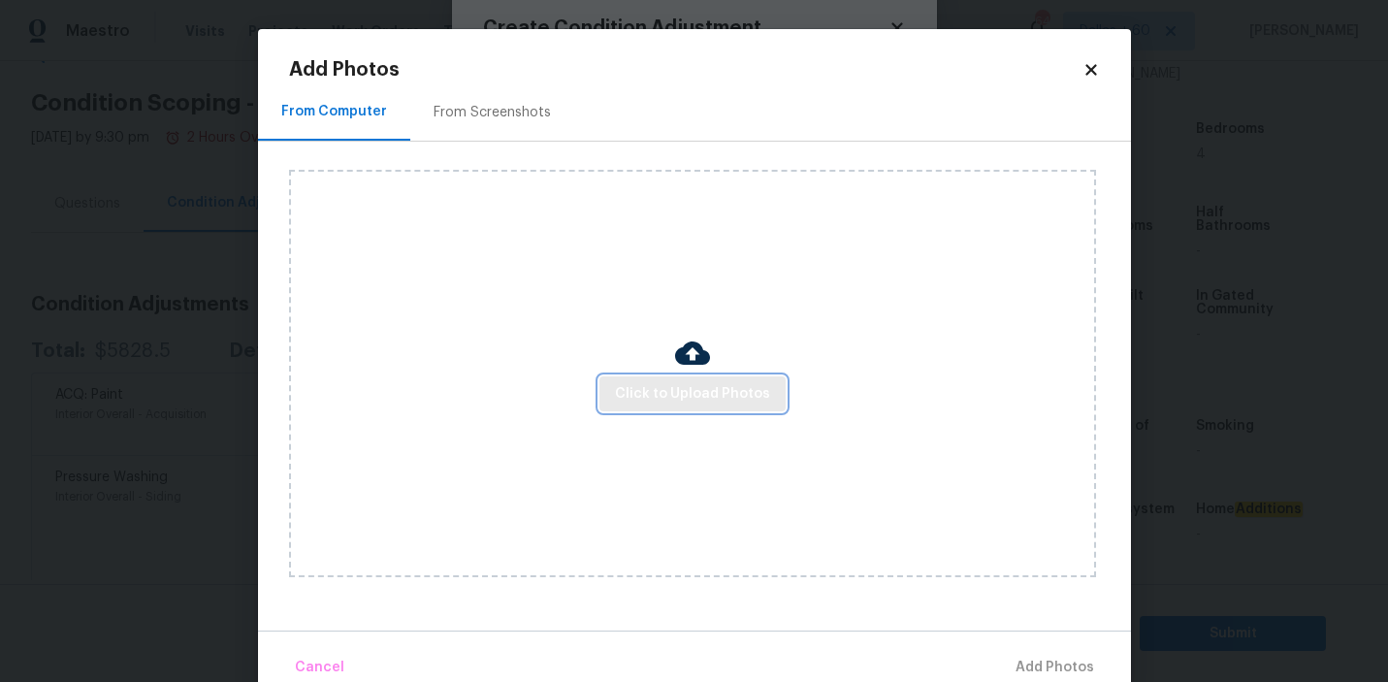
click at [720, 391] on span "Click to Upload Photos" at bounding box center [692, 394] width 155 height 24
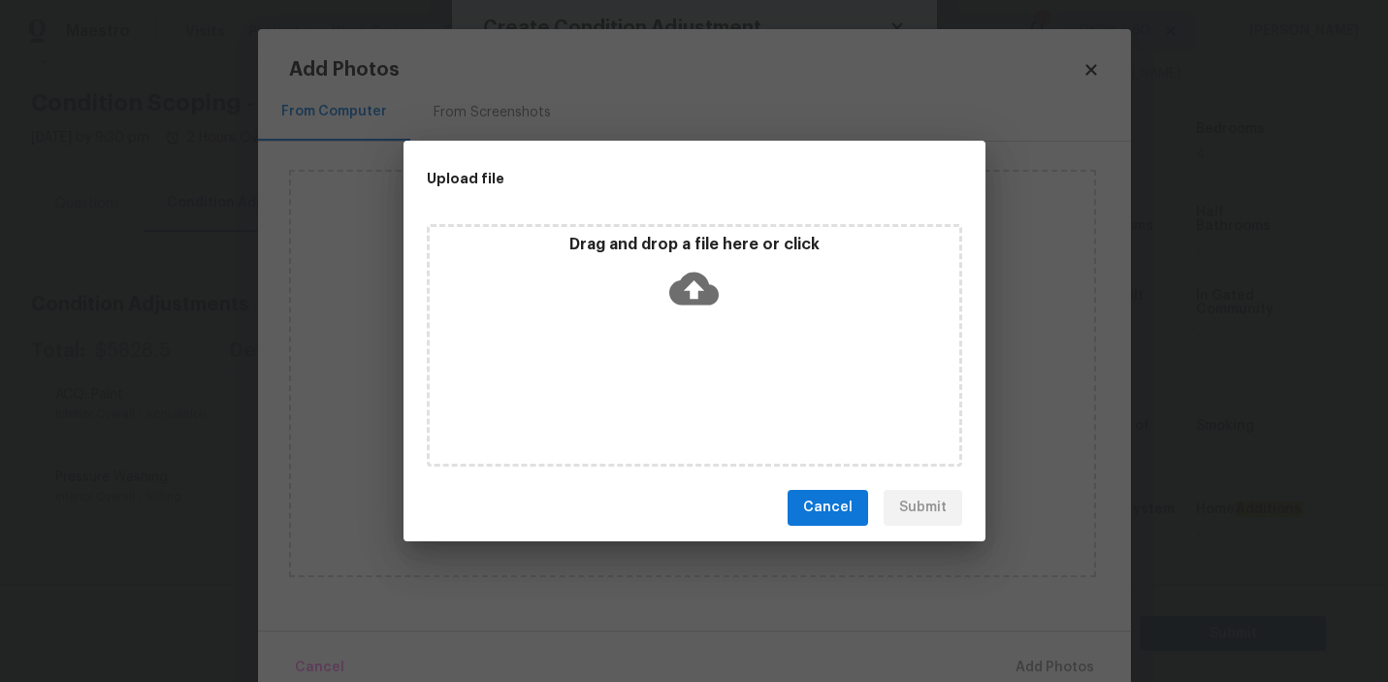
click at [682, 284] on icon at bounding box center [693, 288] width 49 height 33
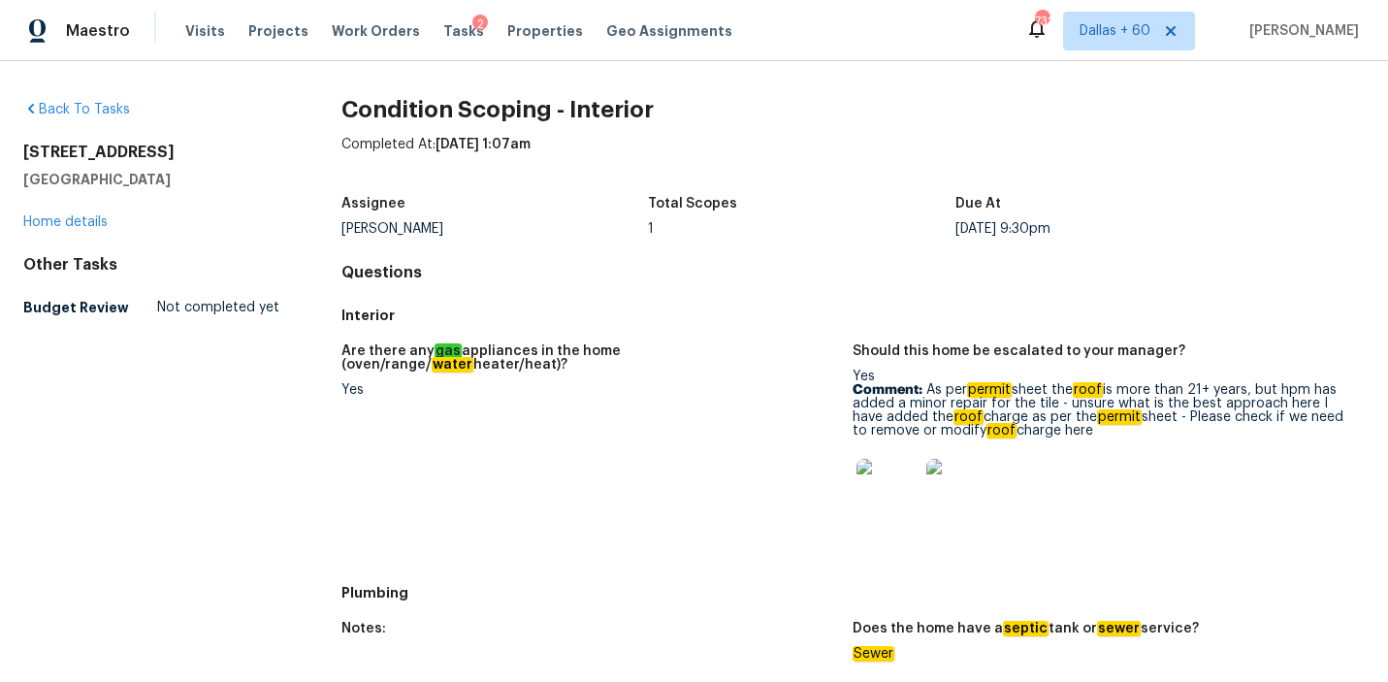
drag, startPoint x: 929, startPoint y: 388, endPoint x: 1134, endPoint y: 431, distance: 209.1
click at [1134, 431] on p "Comment: As per permit sheet the roof is more than 21+ years, but hpm has added…" at bounding box center [1101, 410] width 497 height 54
copy p "As per permit sheet the roof is more than 21+ years, but hpm has added a minor …"
click at [448, 32] on span "Tasks" at bounding box center [463, 31] width 41 height 14
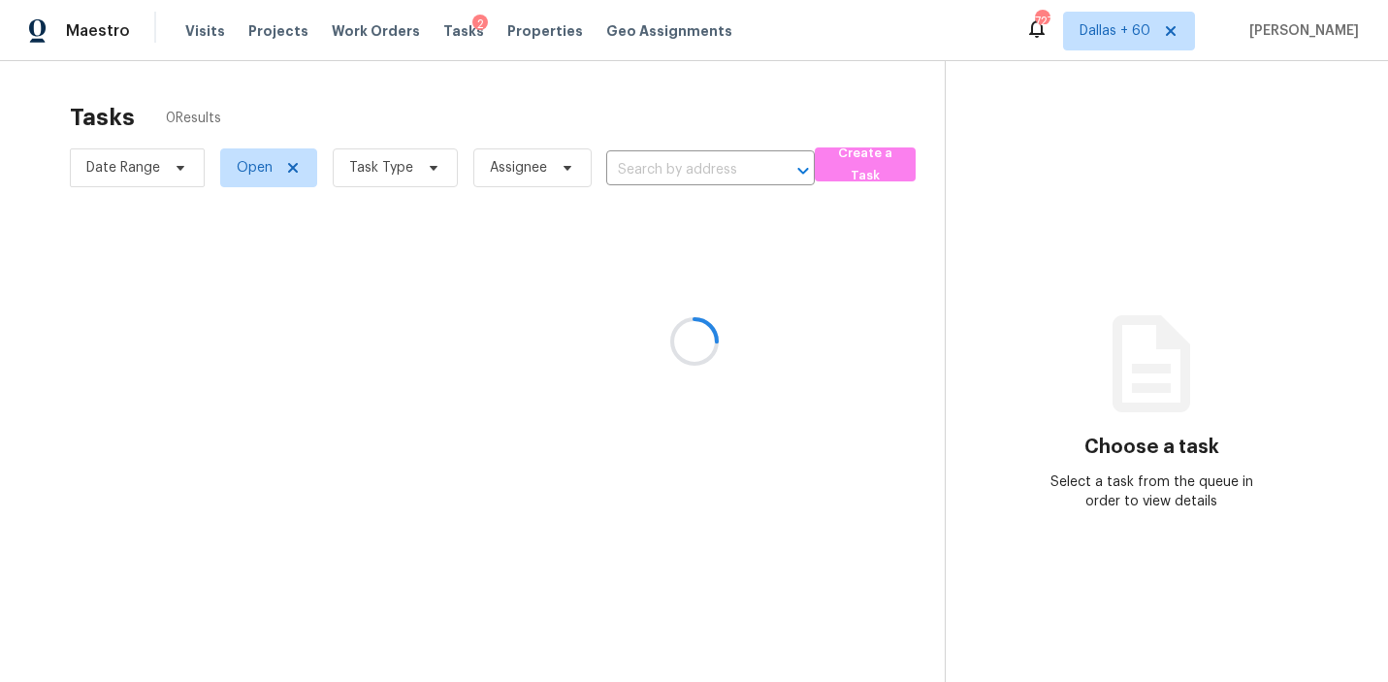
click at [663, 167] on div at bounding box center [694, 341] width 1388 height 682
click at [658, 169] on div at bounding box center [694, 341] width 1388 height 682
click at [635, 168] on div at bounding box center [694, 341] width 1388 height 682
click at [624, 174] on div at bounding box center [694, 341] width 1388 height 682
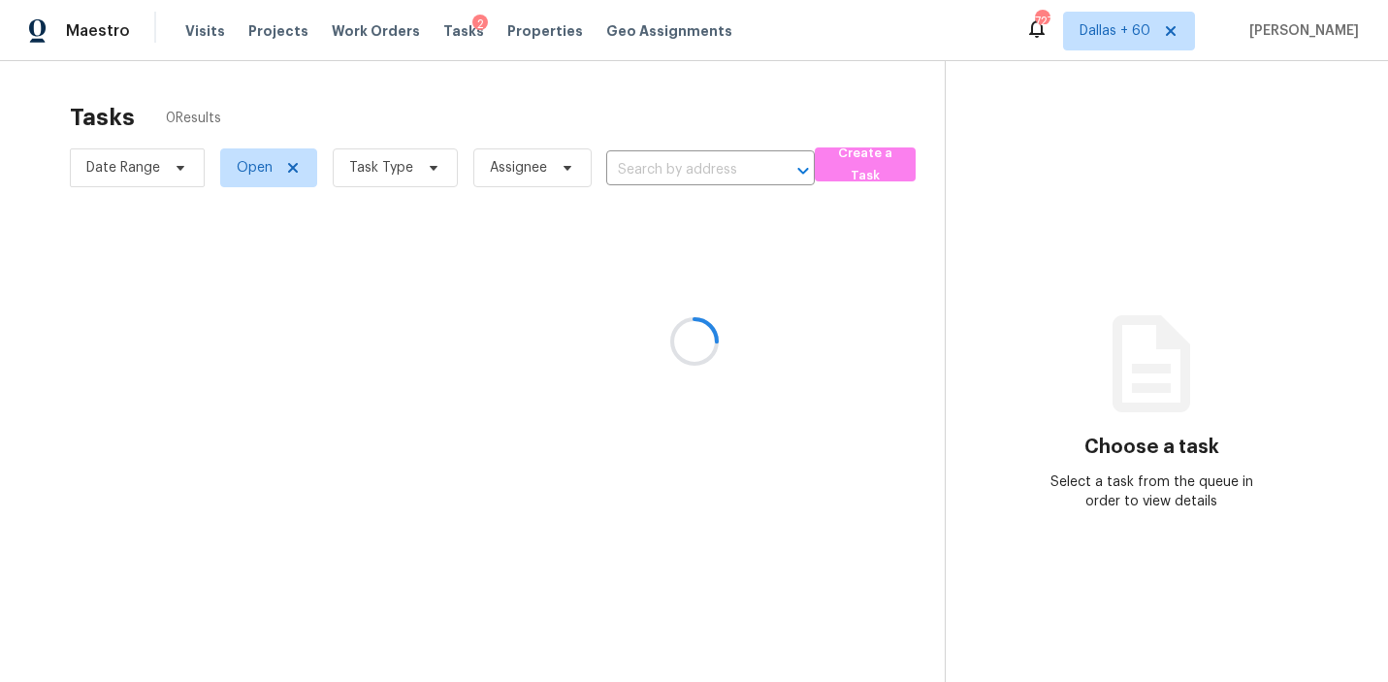
click at [624, 174] on div at bounding box center [694, 341] width 1388 height 682
click at [631, 168] on div at bounding box center [694, 341] width 1388 height 682
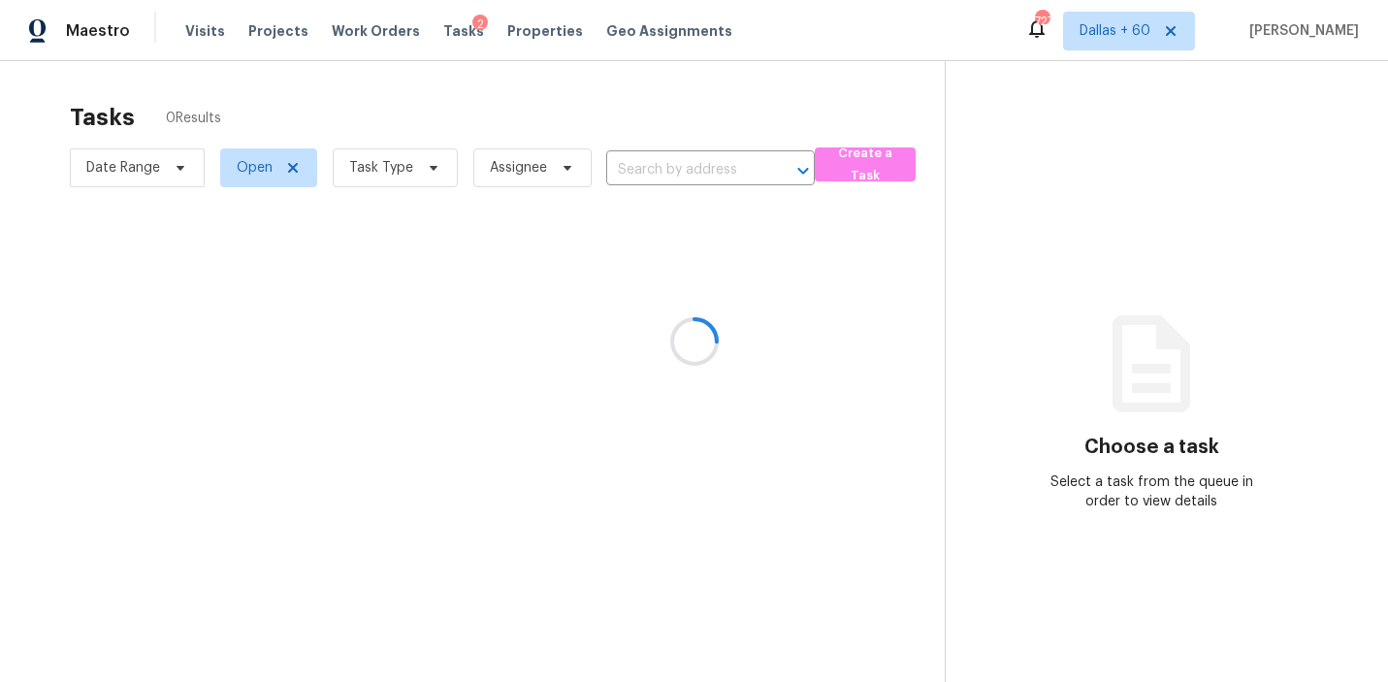
click at [631, 168] on div at bounding box center [694, 341] width 1388 height 682
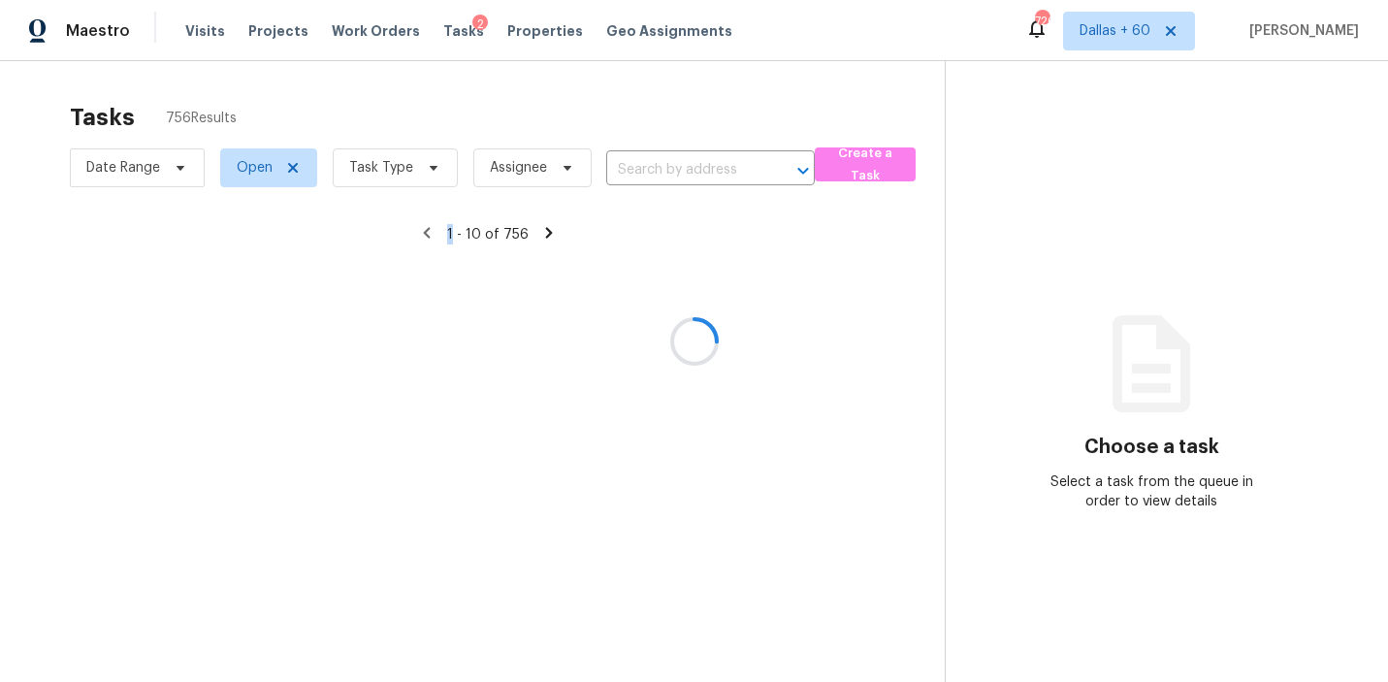
click at [631, 168] on div at bounding box center [694, 341] width 1388 height 682
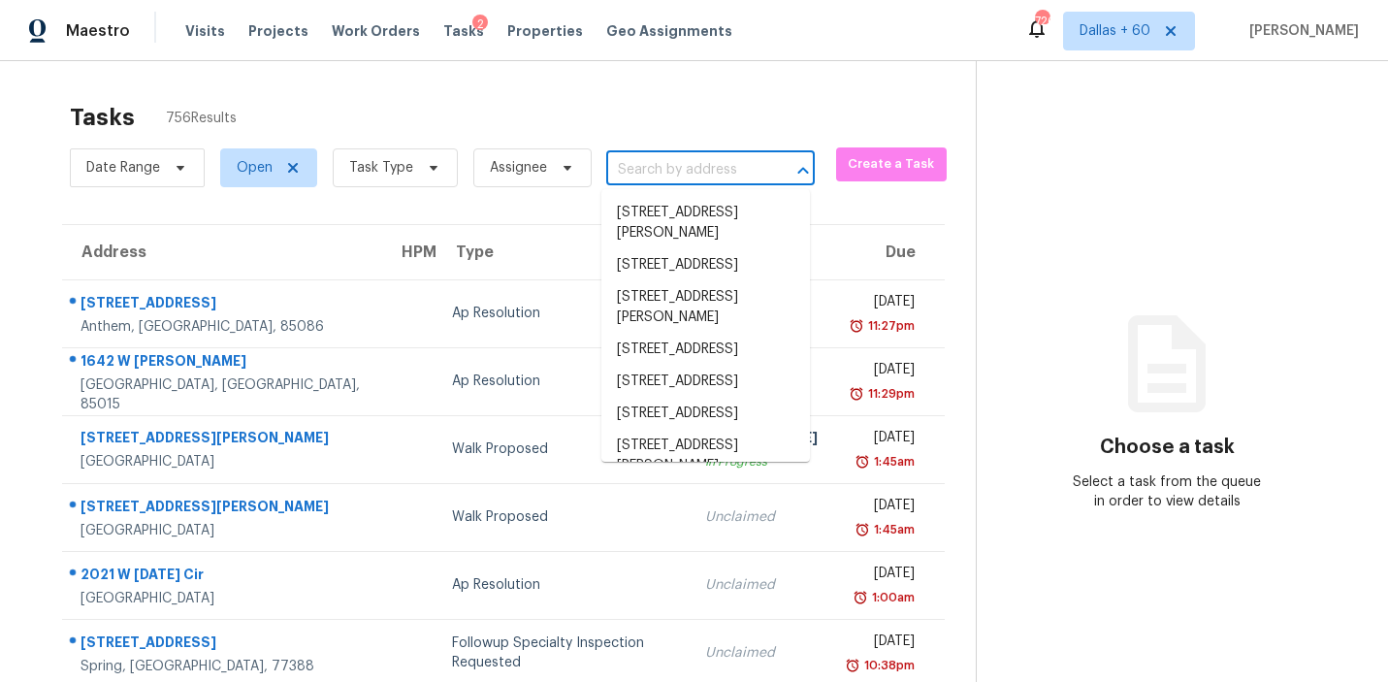
click at [631, 167] on input "text" at bounding box center [683, 170] width 154 height 30
paste input "1130 Westchase Cv, Atlanta, GA 30336"
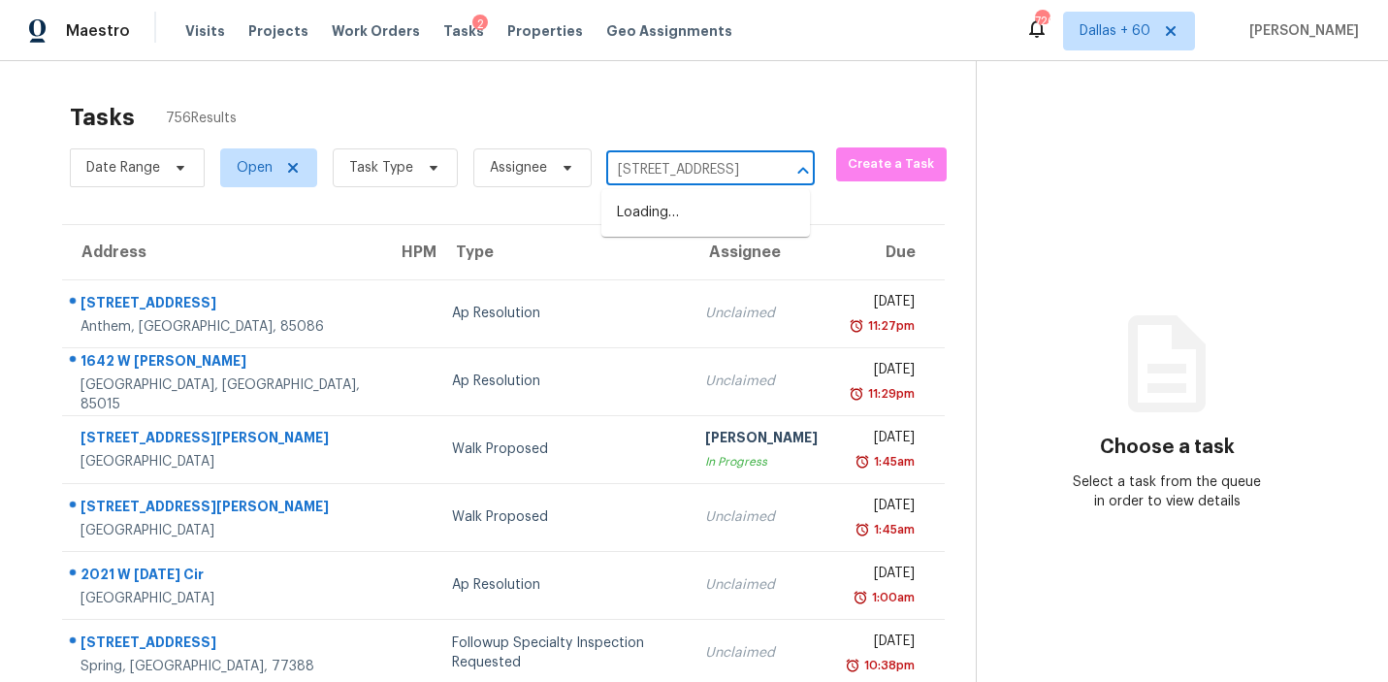
scroll to position [0, 103]
type input "1130 Westchase Cv, Atlanta, GA 30336"
click at [702, 217] on li "1130 Westchase Cv, Atlanta, GA 30336" at bounding box center [705, 213] width 209 height 32
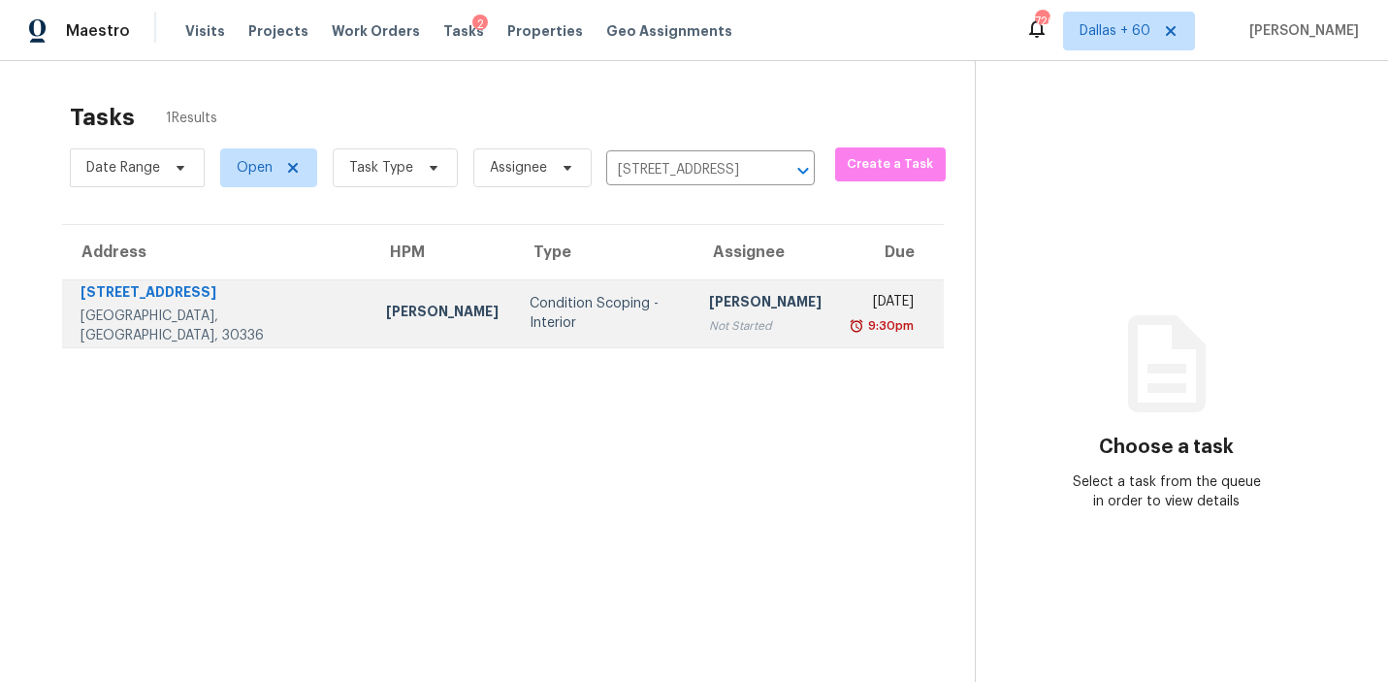
click at [530, 308] on div "Condition Scoping - Interior" at bounding box center [604, 313] width 148 height 39
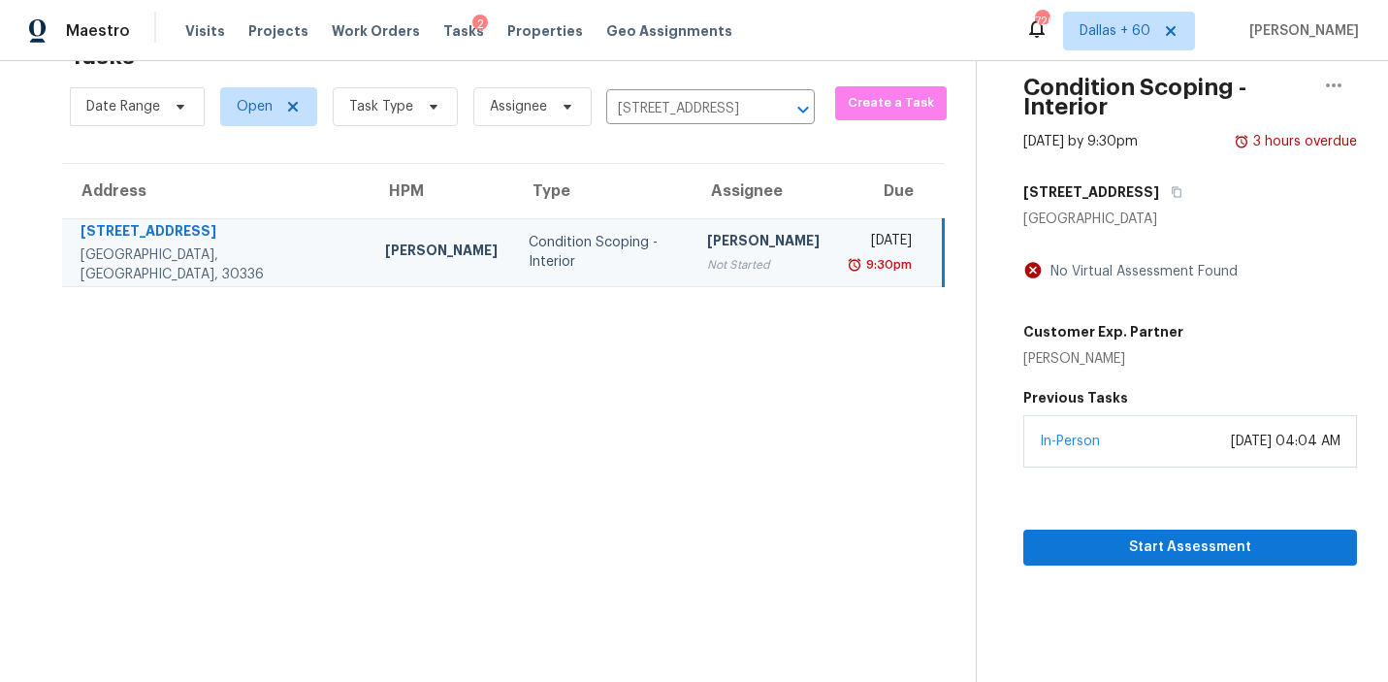
scroll to position [59, 0]
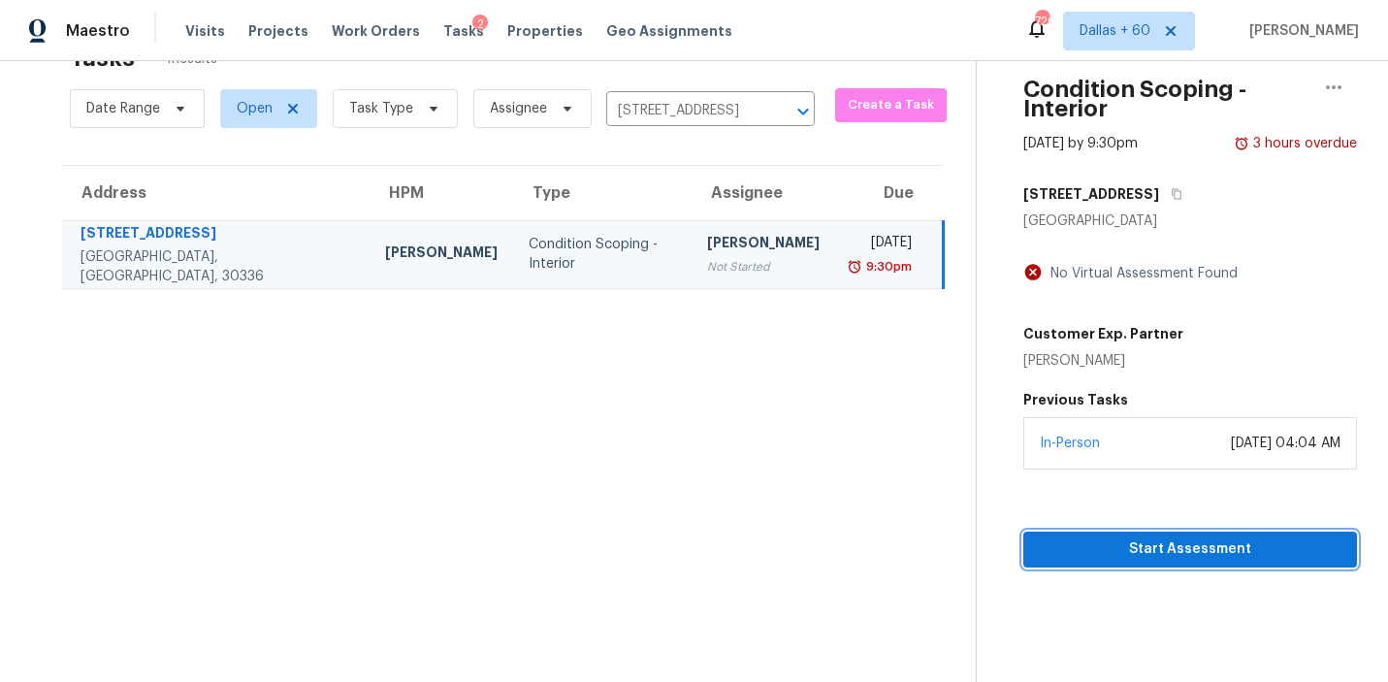
click at [1080, 537] on span "Start Assessment" at bounding box center [1190, 549] width 303 height 24
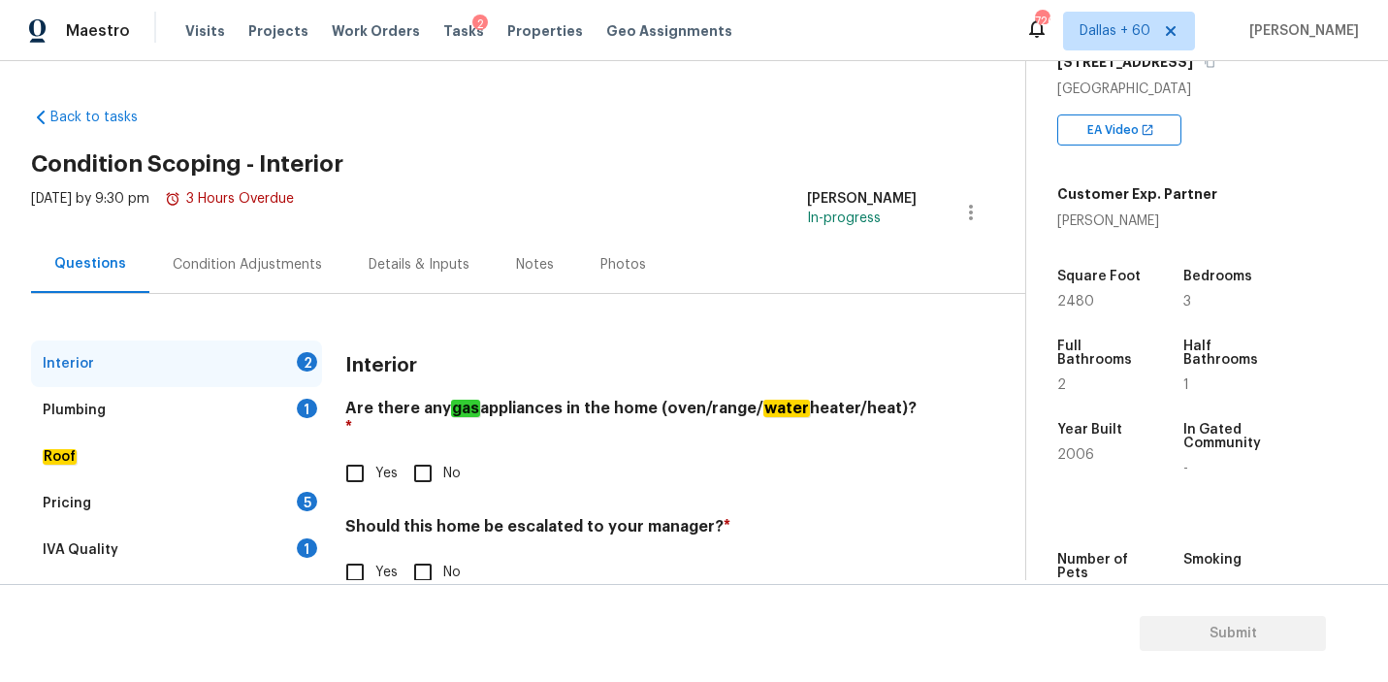
scroll to position [346, 0]
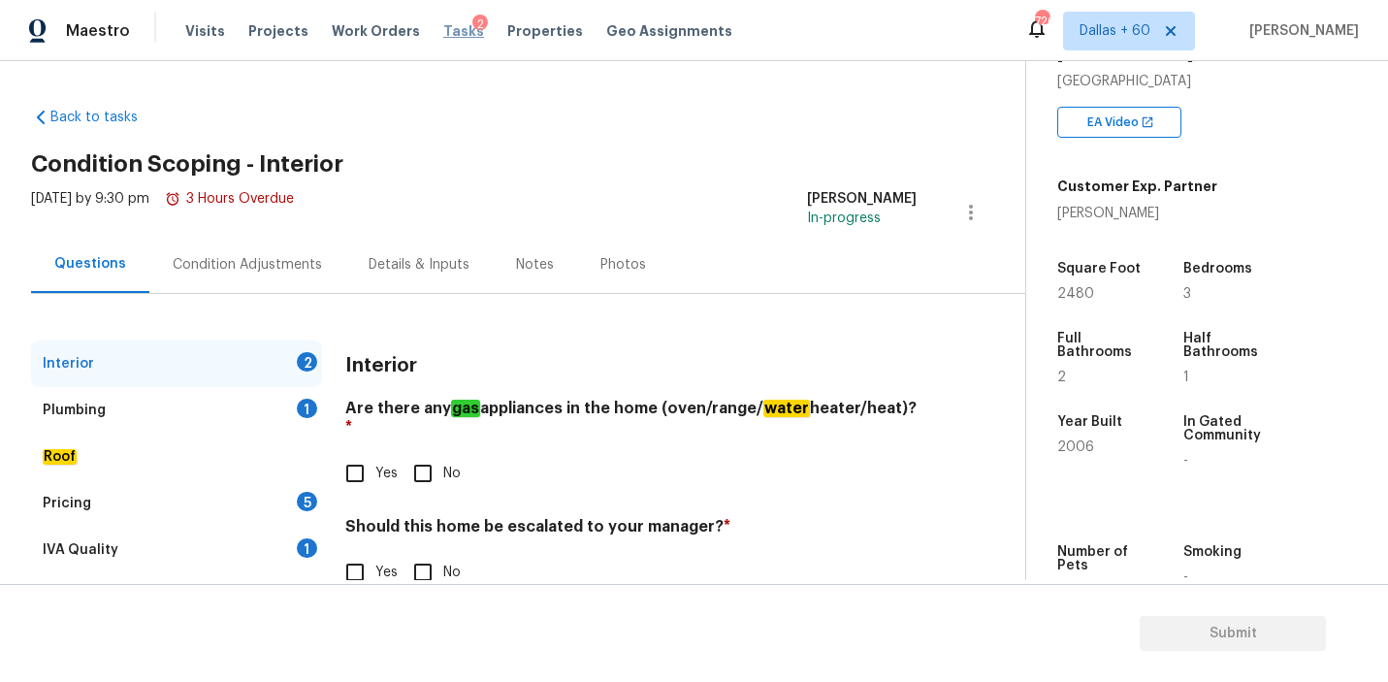
click at [443, 32] on span "Tasks" at bounding box center [463, 31] width 41 height 14
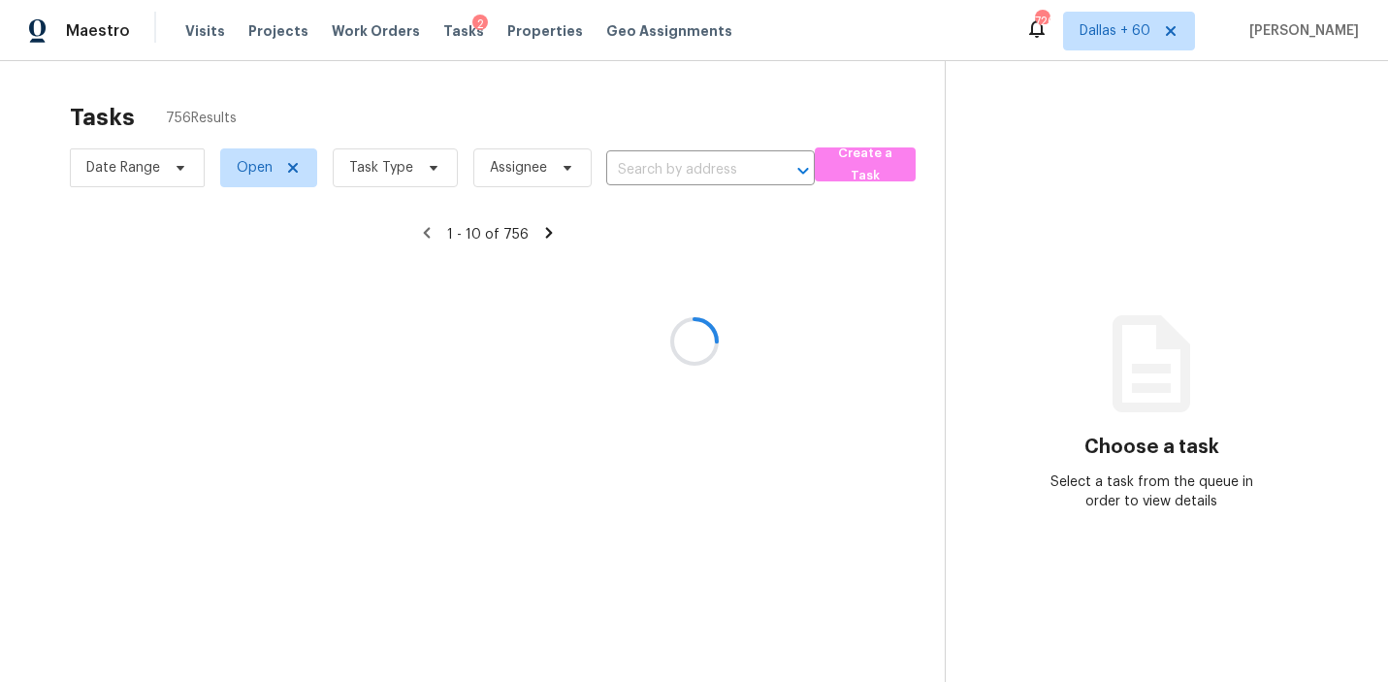
click at [683, 162] on div at bounding box center [694, 341] width 1388 height 682
click at [681, 170] on div at bounding box center [694, 341] width 1388 height 682
click at [680, 172] on div at bounding box center [694, 341] width 1388 height 682
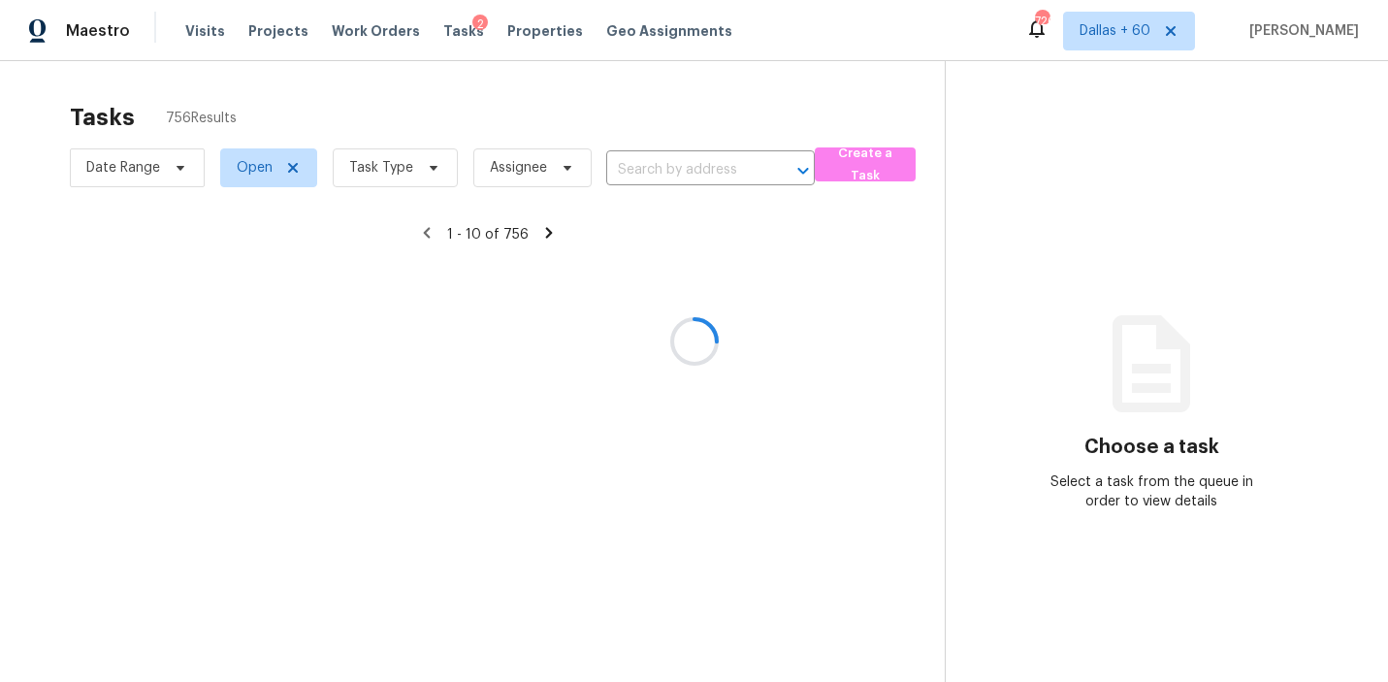
click at [659, 168] on div at bounding box center [694, 341] width 1388 height 682
click at [660, 166] on div at bounding box center [694, 341] width 1388 height 682
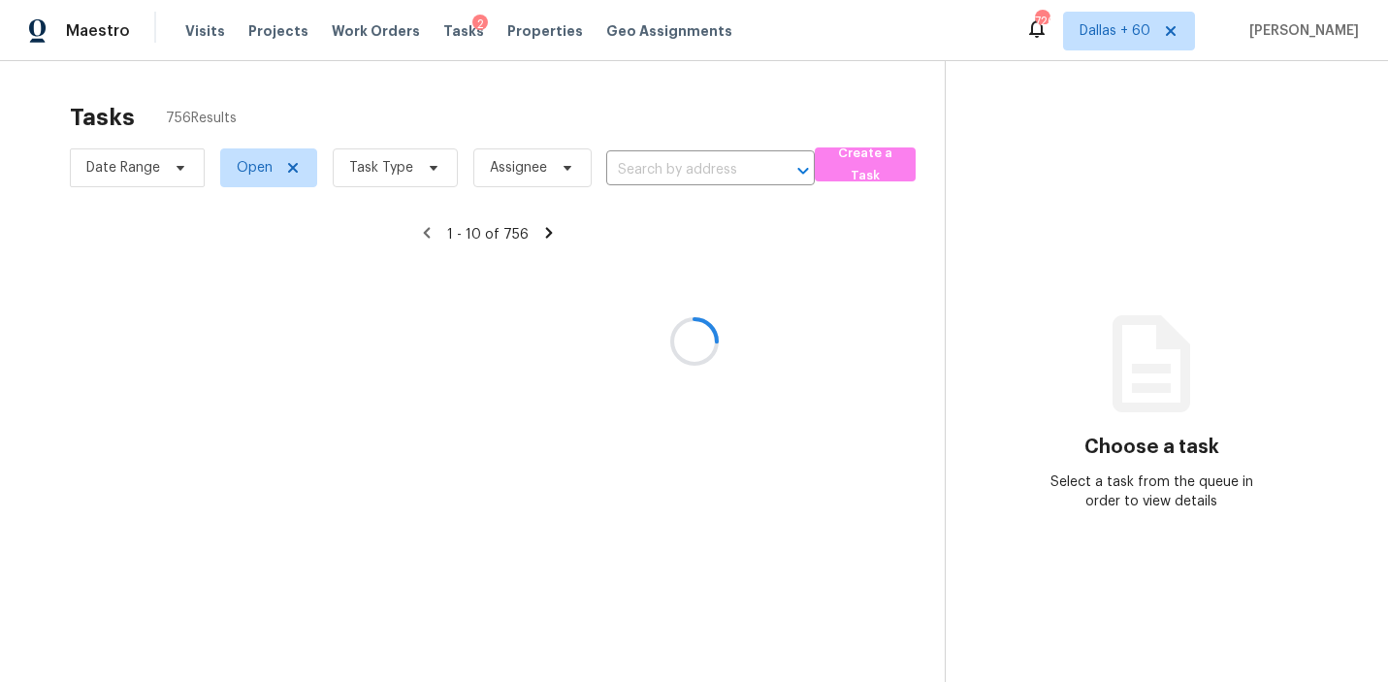
click at [662, 175] on div at bounding box center [694, 341] width 1388 height 682
click at [662, 174] on div at bounding box center [694, 341] width 1388 height 682
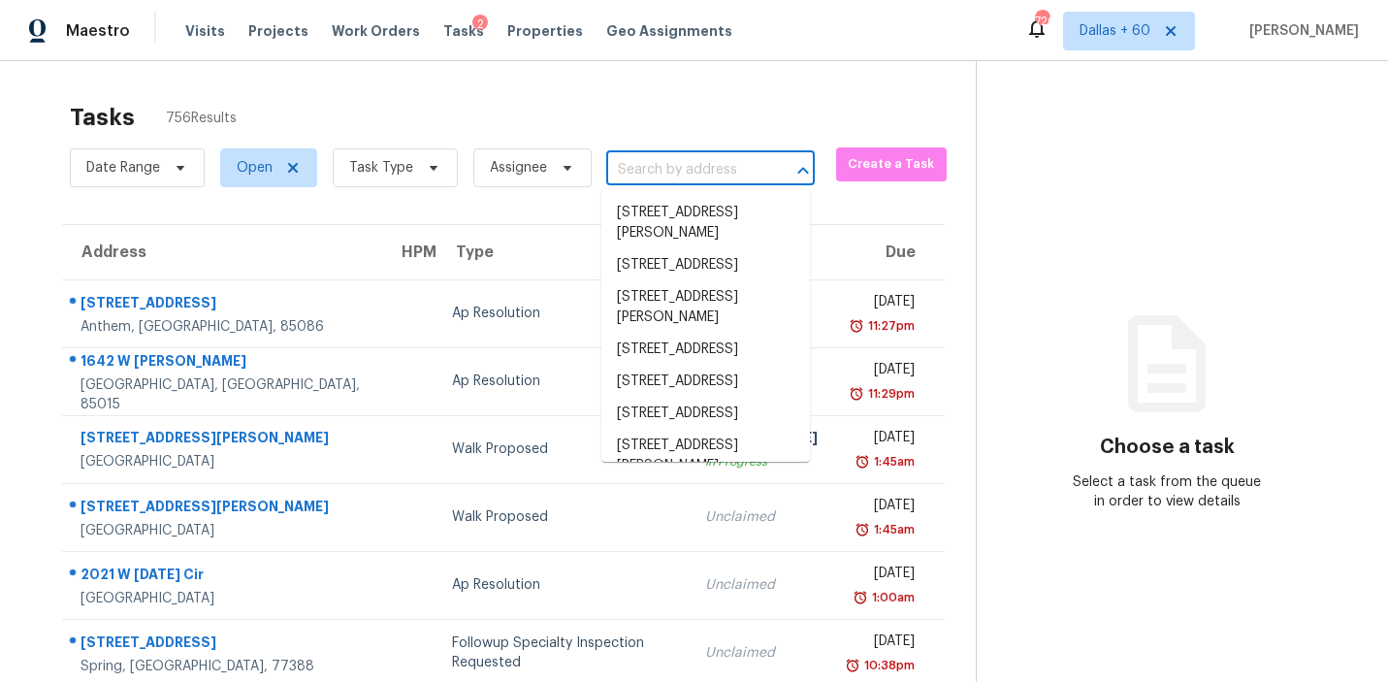
click at [662, 174] on input "text" at bounding box center [683, 170] width 154 height 30
paste input "1068 W Hills Ter, Fort Worth, TX 76179"
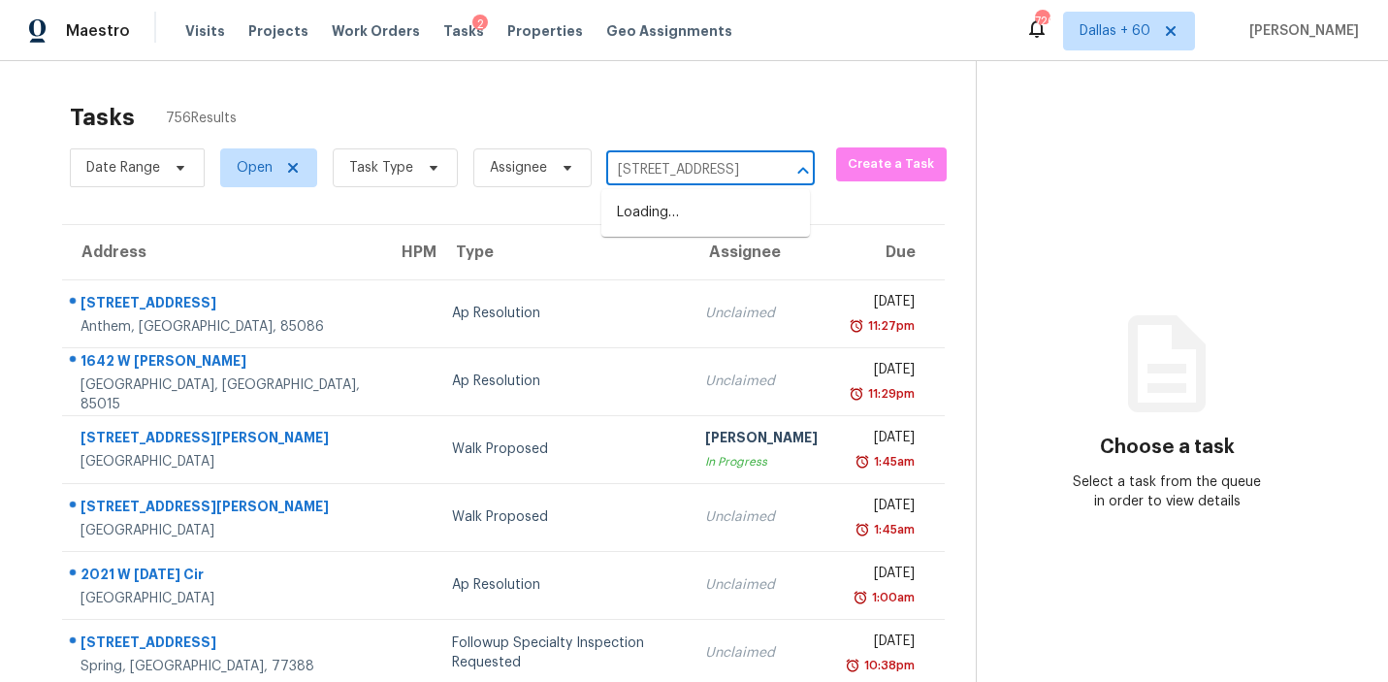
type input "1068 W Hills Ter, Fort Worth, TX 76179"
click at [665, 221] on li "1068 W Hills Ter, Fort Worth, TX 76179" at bounding box center [705, 213] width 209 height 32
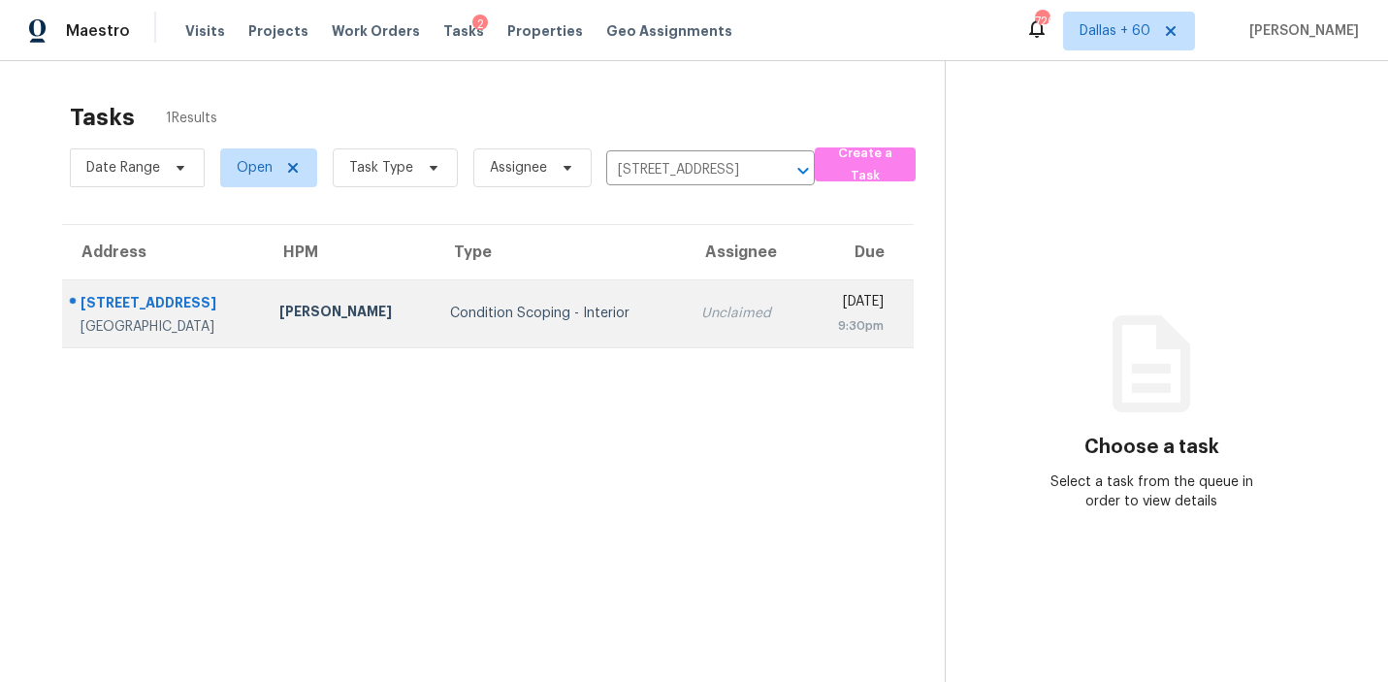
click at [441, 329] on td "Condition Scoping - Interior" at bounding box center [560, 313] width 250 height 68
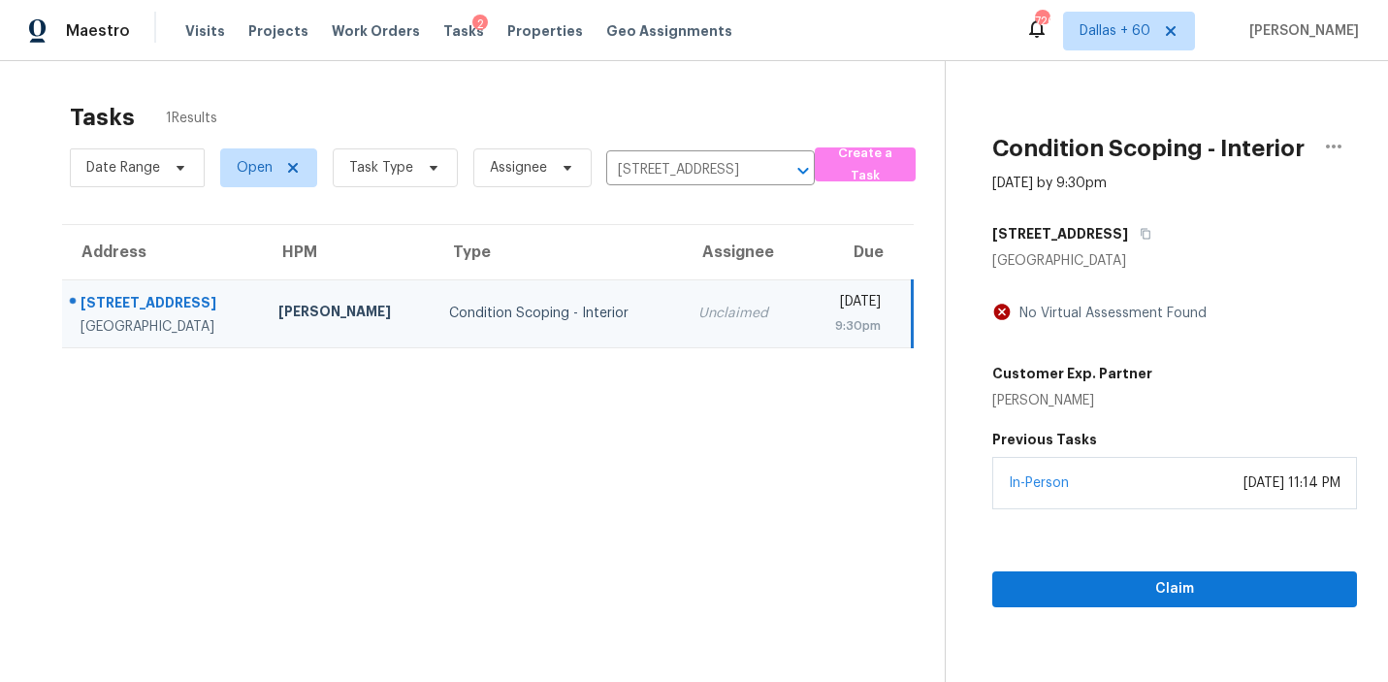
scroll to position [61, 0]
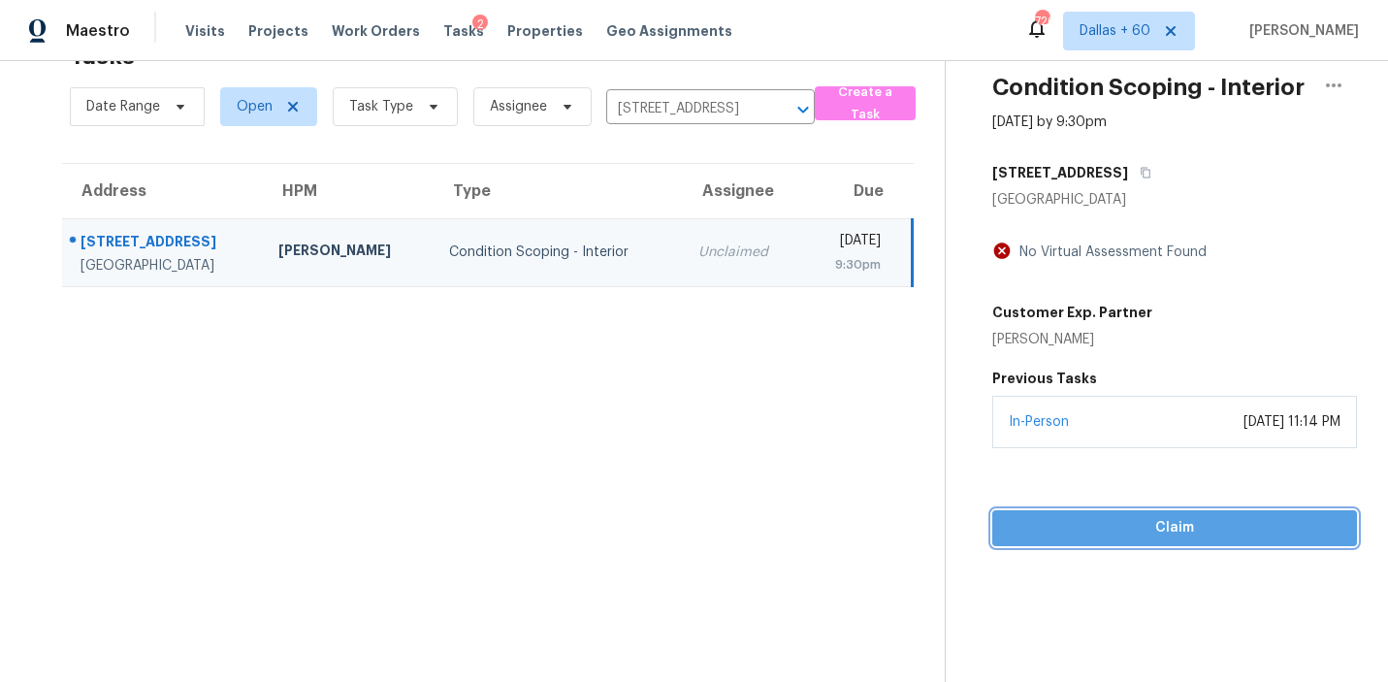
click at [1090, 535] on span "Claim" at bounding box center [1175, 528] width 334 height 24
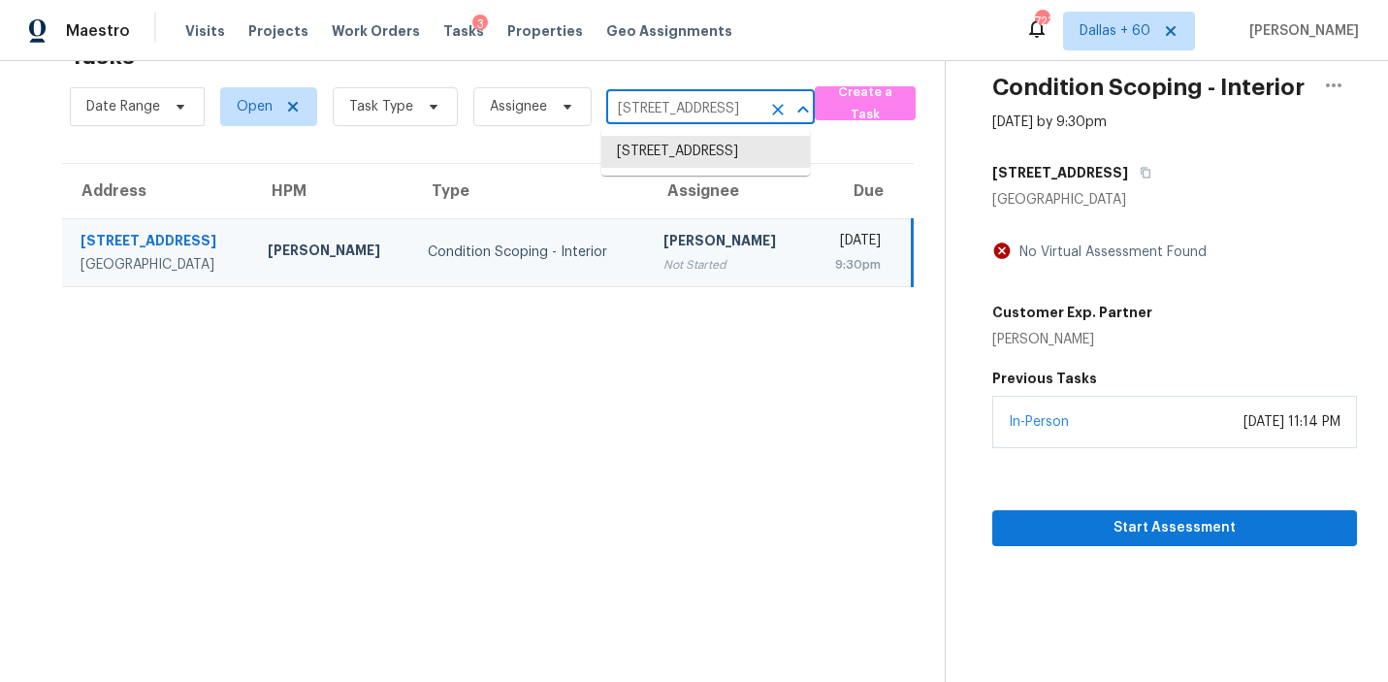
click at [654, 107] on input "1068 W Hills Ter, Fort Worth, TX 76179" at bounding box center [683, 109] width 154 height 30
paste input "2010 Ashrock Ct, San Antonio, TX 78230"
type input "12010 Ashrock Ct, San Antonio, TX 78230"
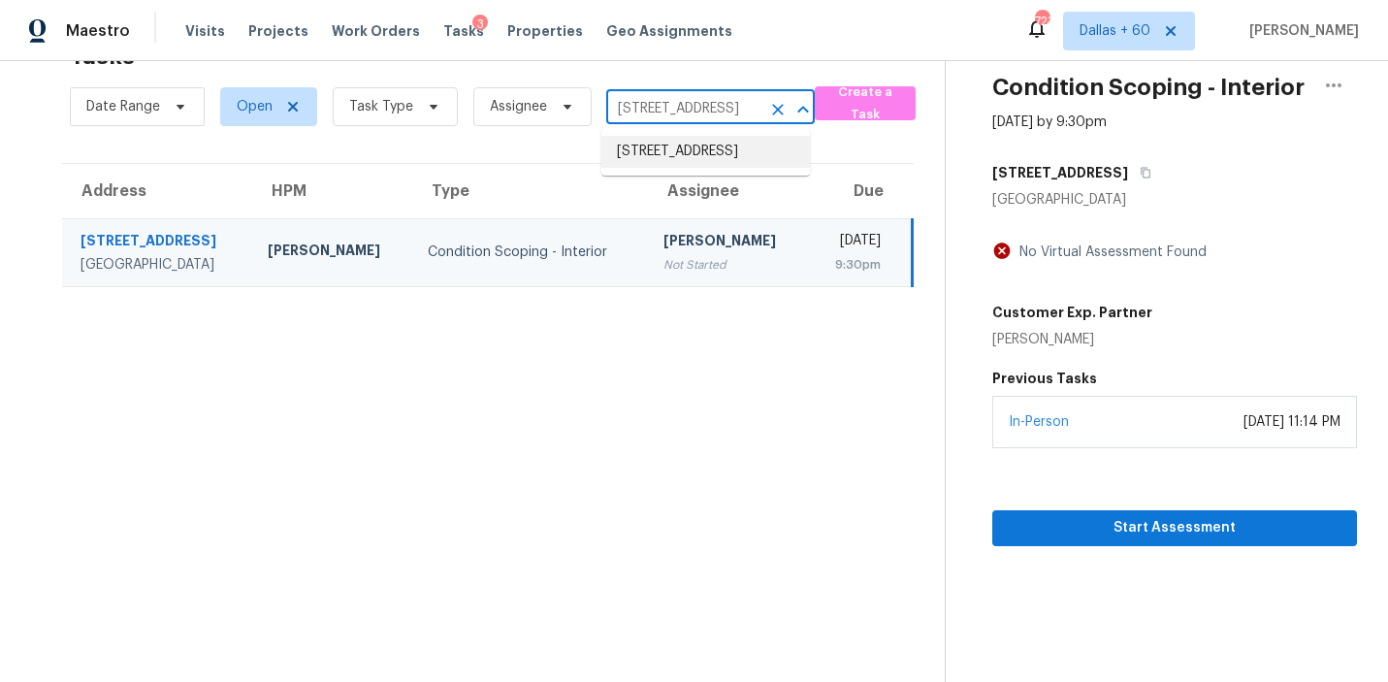
click at [681, 162] on li "12010 Ashrock Ct, San Antonio, TX 78230" at bounding box center [705, 152] width 209 height 32
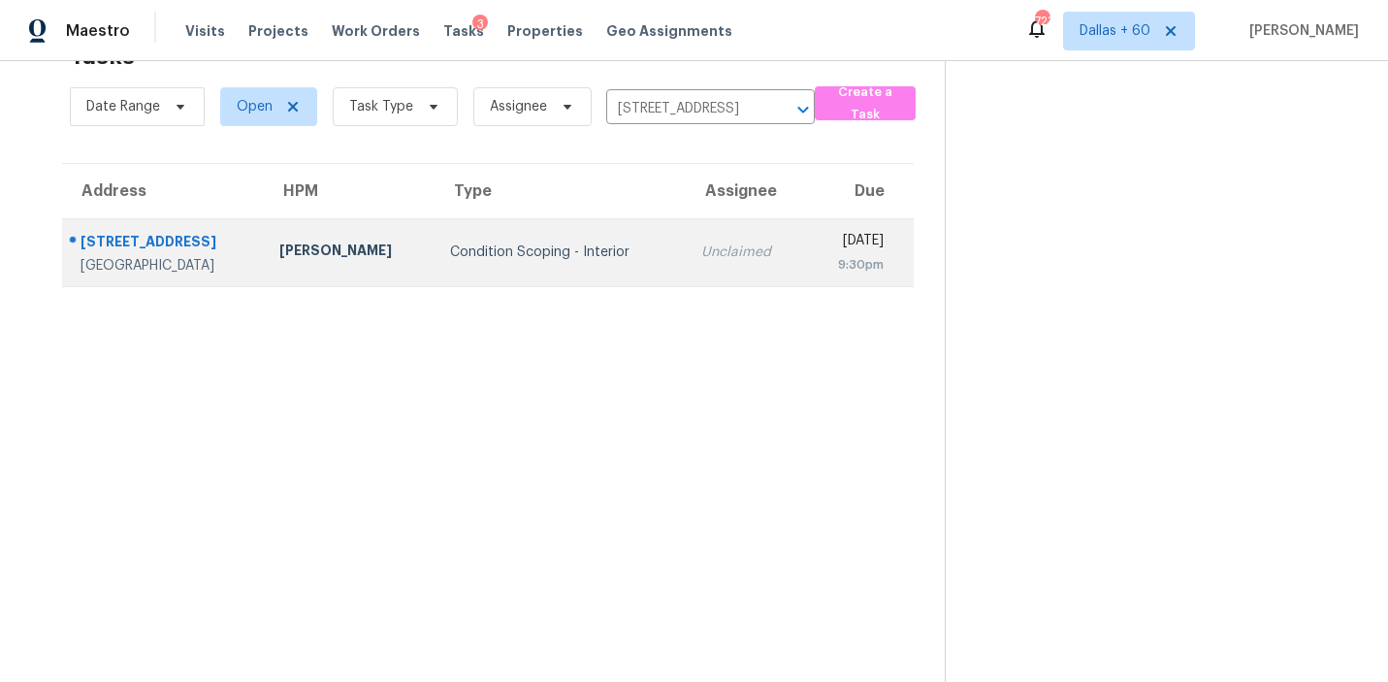
click at [450, 249] on div "Condition Scoping - Interior" at bounding box center [559, 252] width 219 height 19
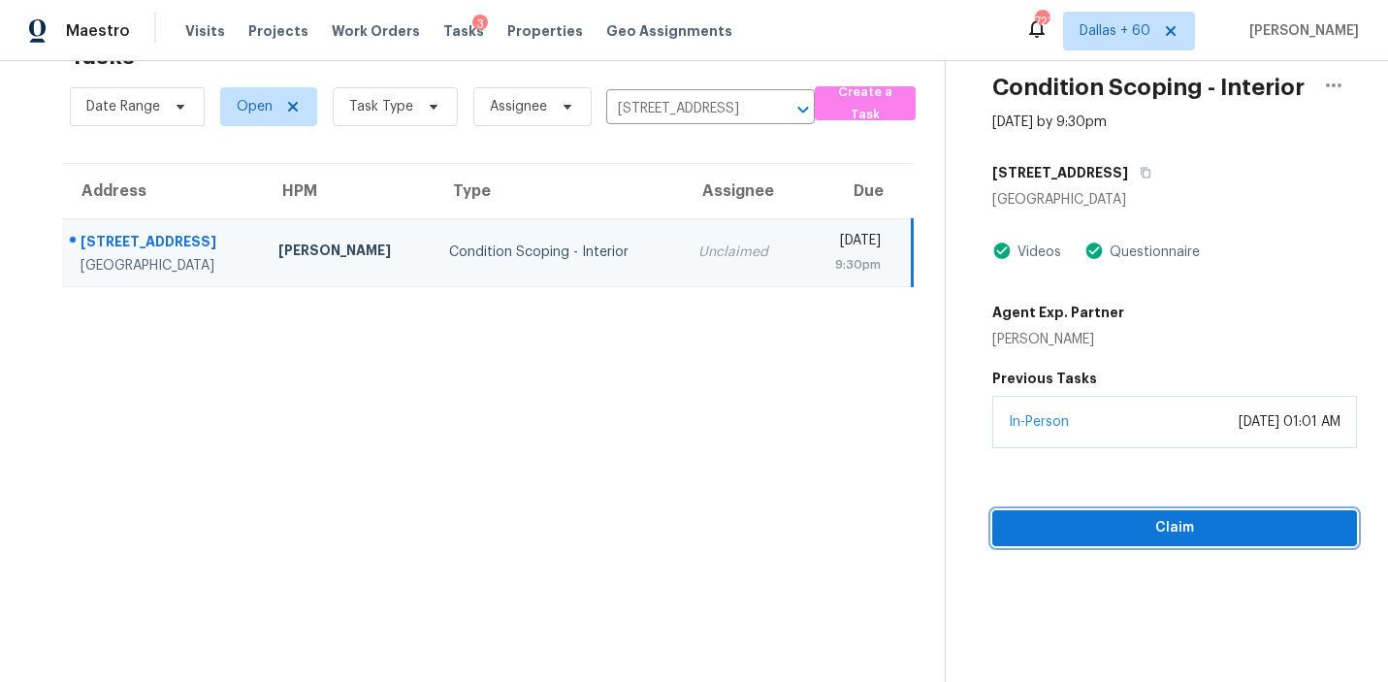
click at [1111, 522] on span "Claim" at bounding box center [1175, 528] width 334 height 24
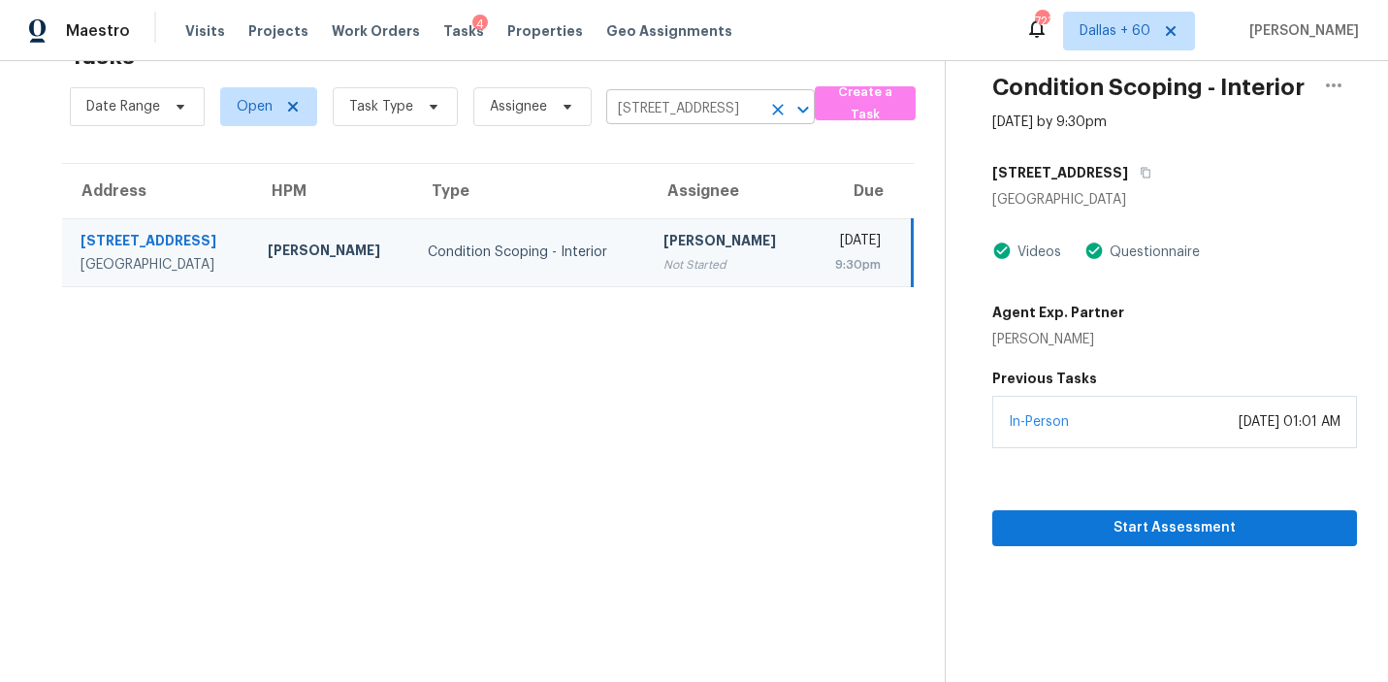
click at [680, 106] on input "12010 Ashrock Ct, San Antonio, TX 78230" at bounding box center [683, 109] width 154 height 30
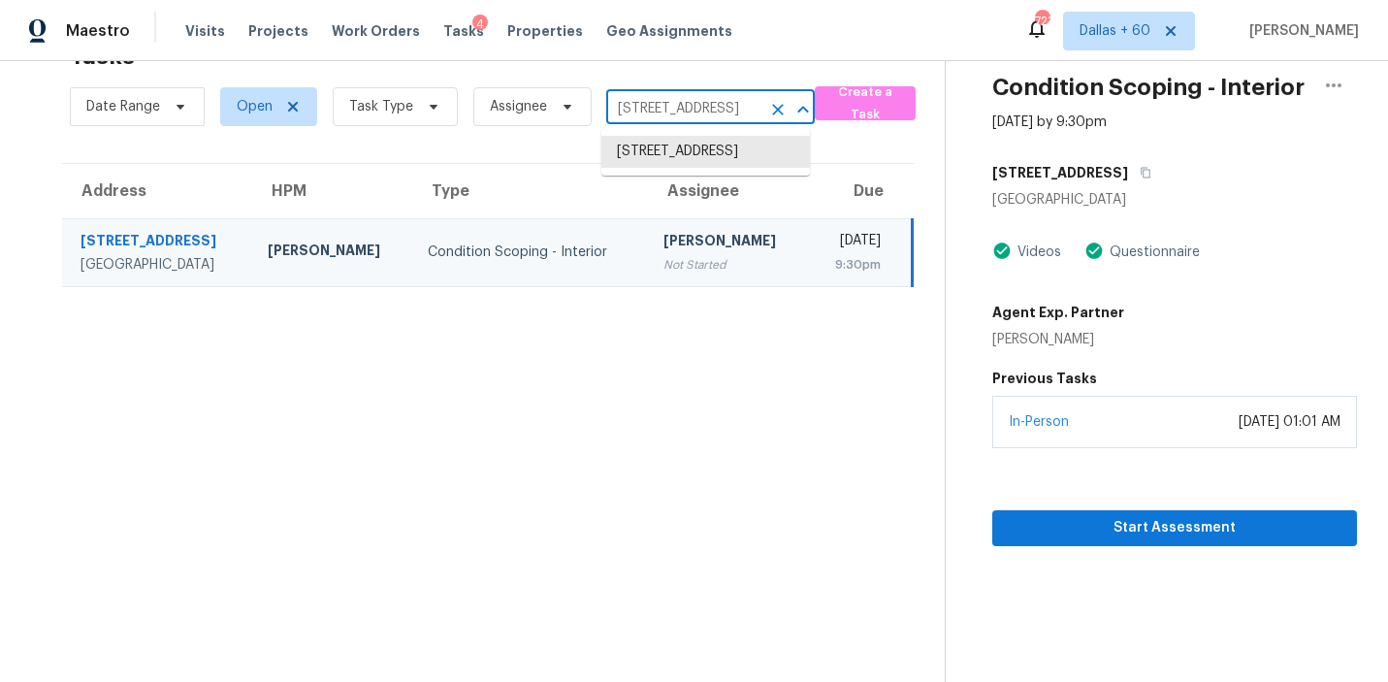
click at [680, 106] on input "12010 Ashrock Ct, San Antonio, TX 78230" at bounding box center [683, 109] width 154 height 30
paste input "2105 Harbor Cir, Rockport, TX 78382"
type input "2105 Harbor Cir, Rockport, TX 78382"
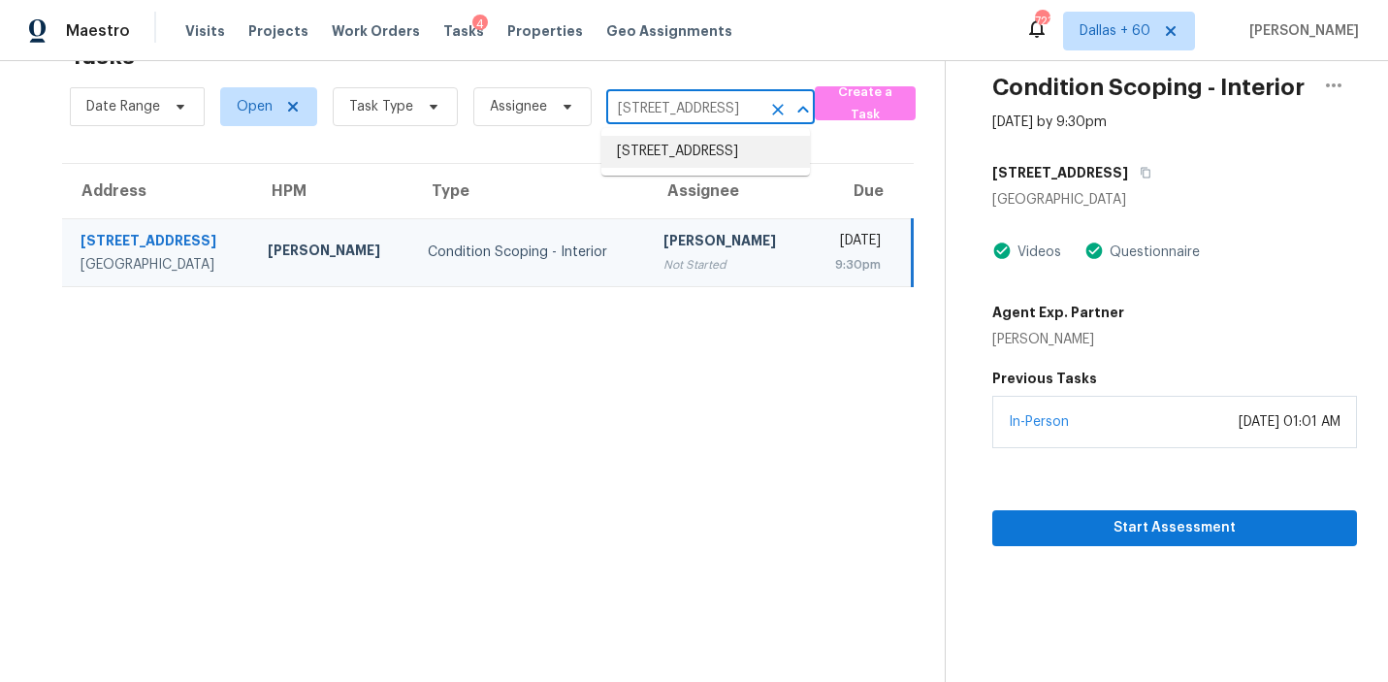
click at [692, 151] on li "2105 Harbor Cir, Rockport, TX 78382" at bounding box center [705, 152] width 209 height 32
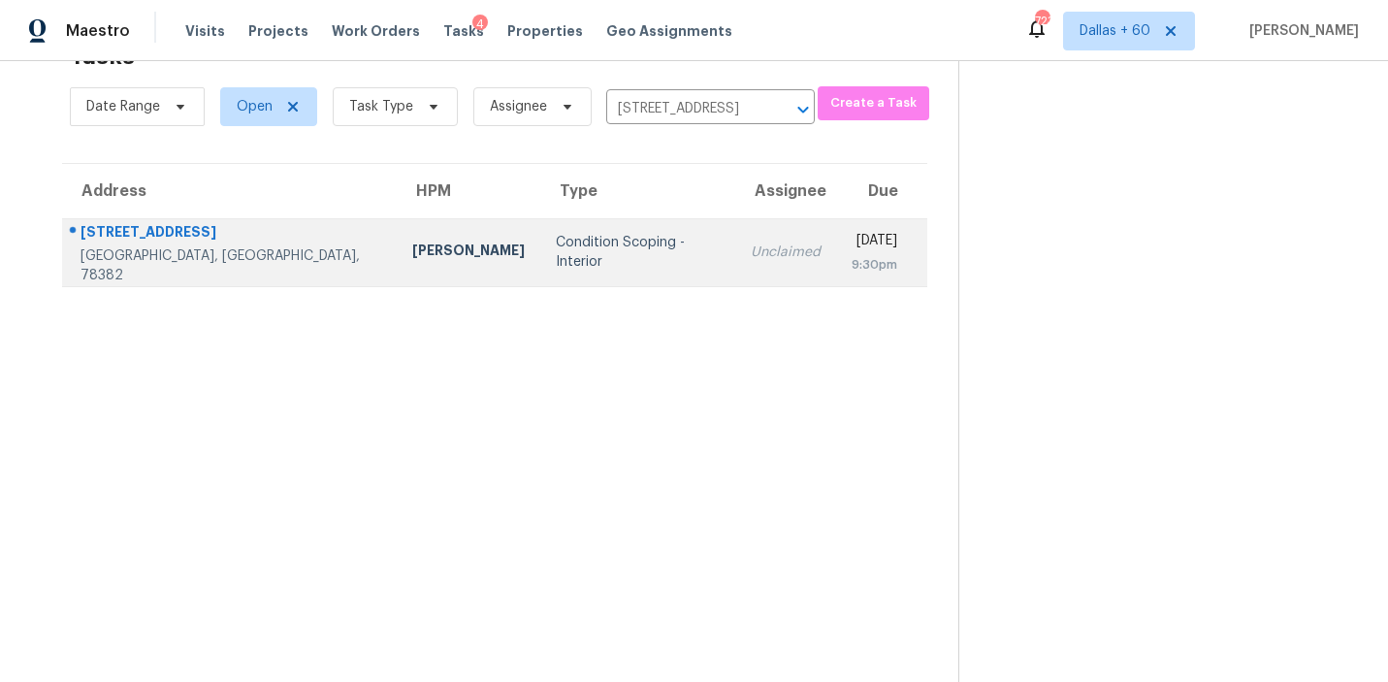
click at [556, 255] on div "Condition Scoping - Interior" at bounding box center [638, 252] width 164 height 39
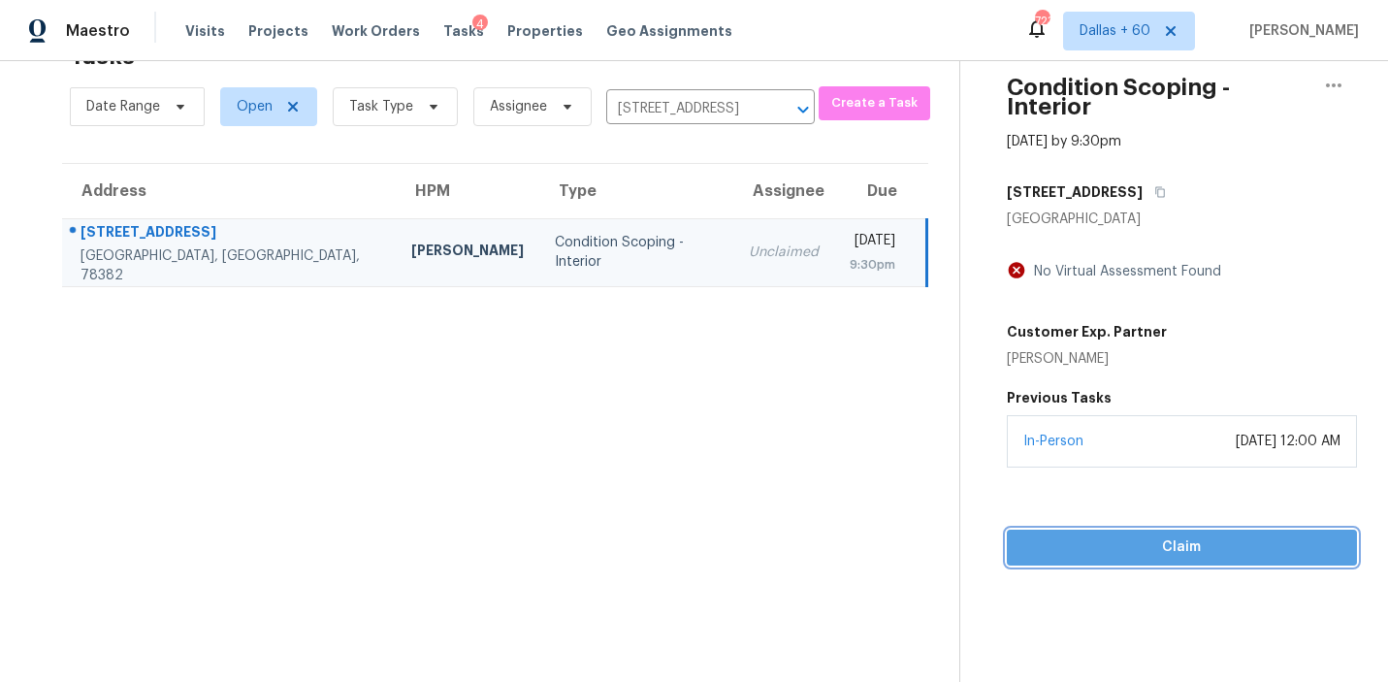
click at [1083, 535] on span "Claim" at bounding box center [1181, 547] width 319 height 24
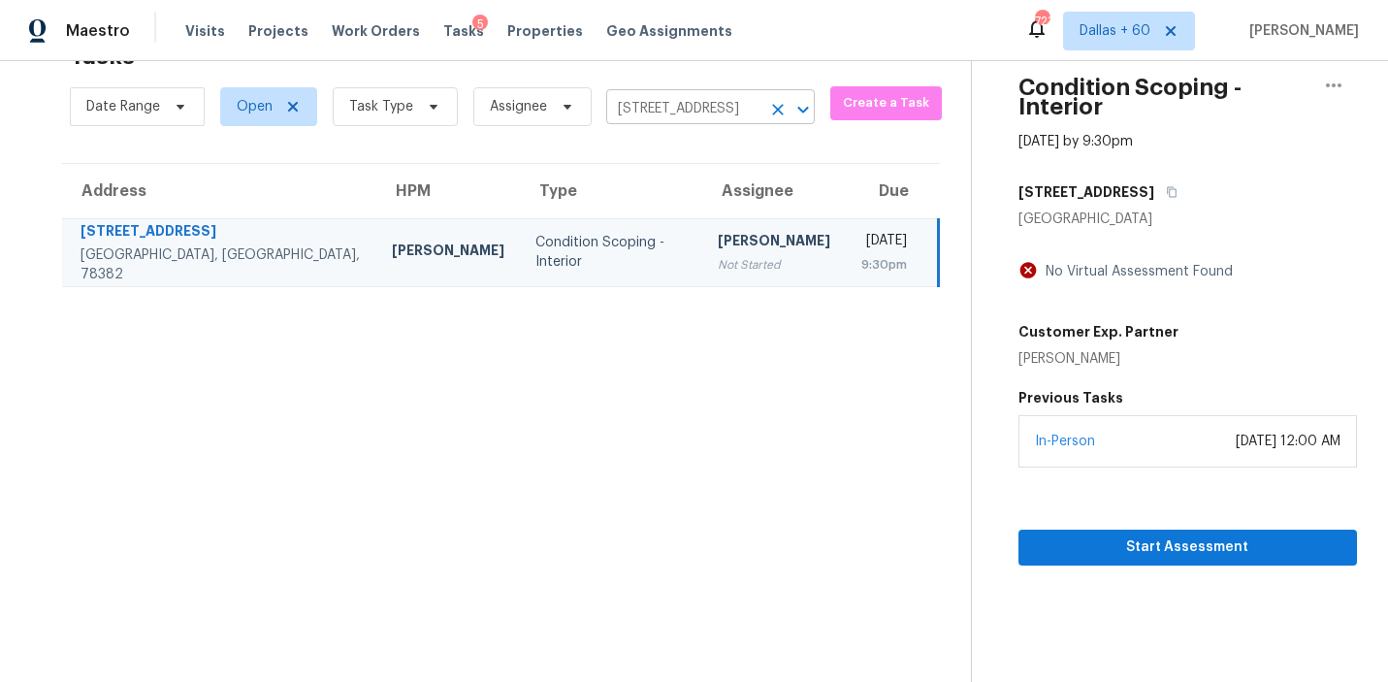
click at [661, 111] on input "2105 Harbor Cir, Rockport, TX 78382" at bounding box center [683, 109] width 154 height 30
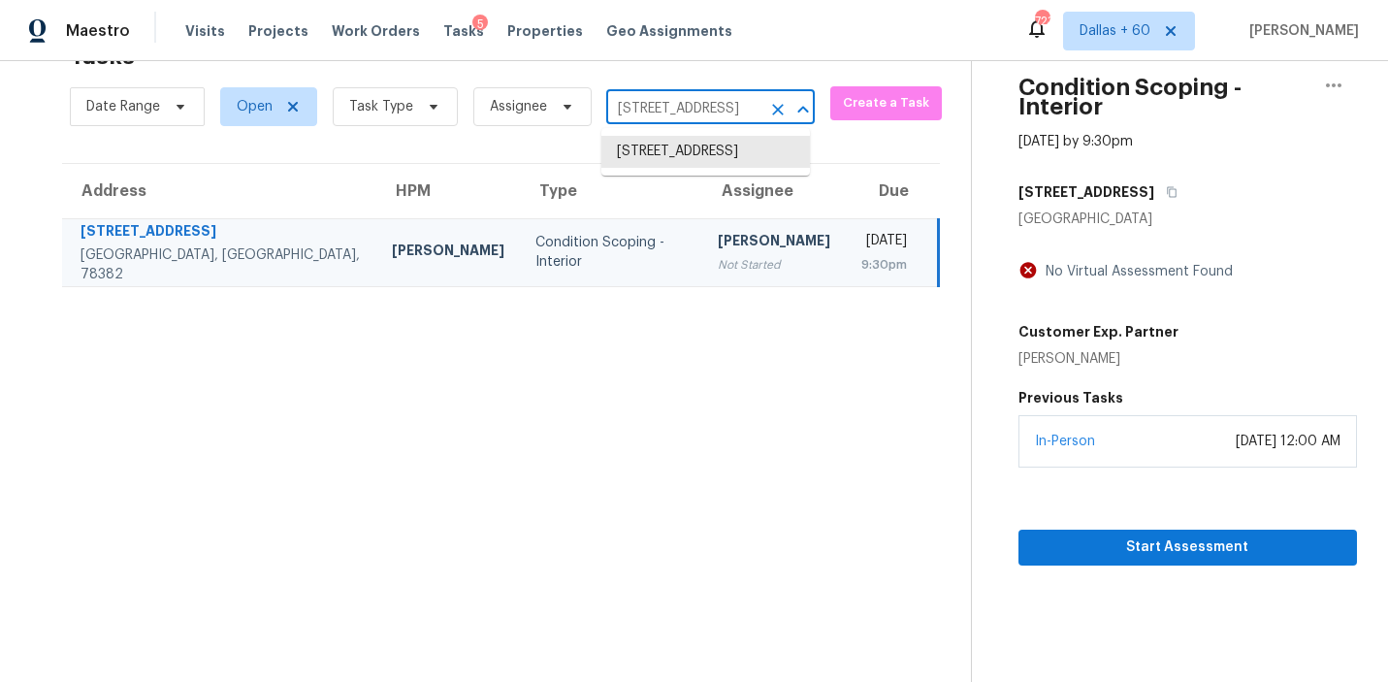
click at [661, 111] on input "2105 Harbor Cir, Rockport, TX 78382" at bounding box center [683, 109] width 154 height 30
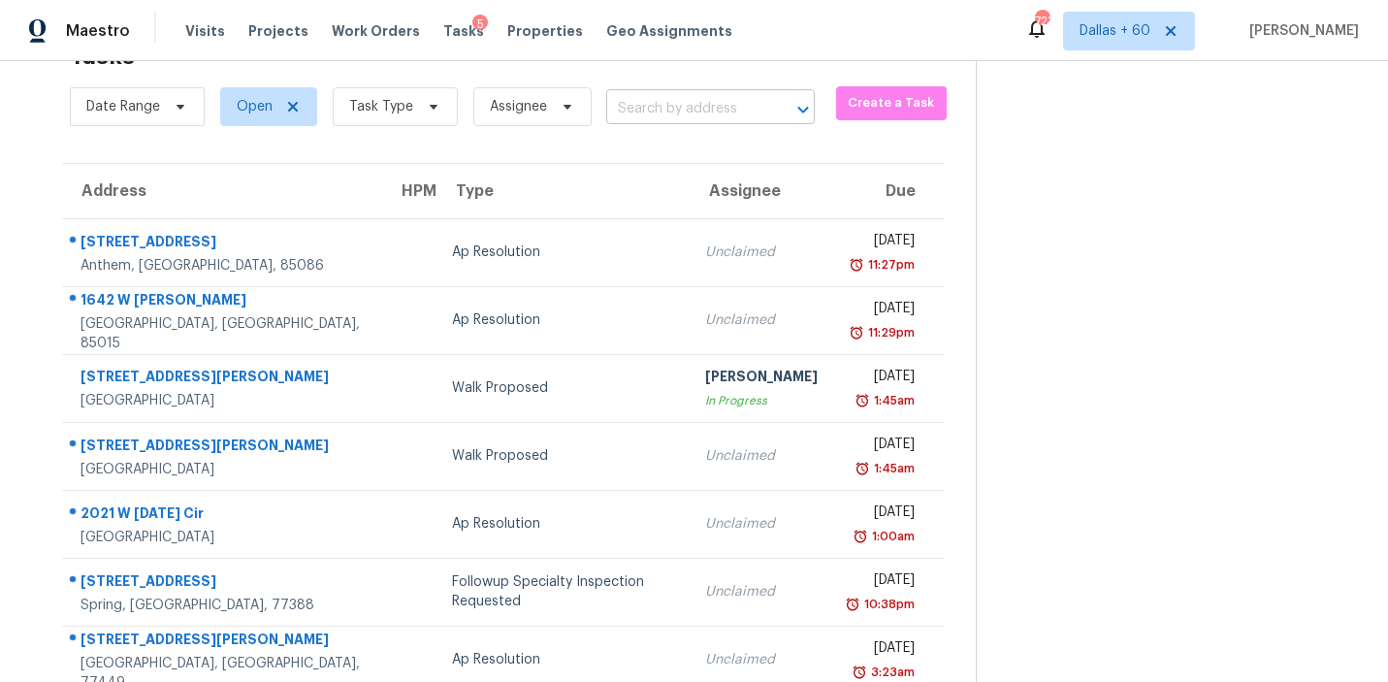
click at [643, 110] on input "text" at bounding box center [683, 109] width 154 height 30
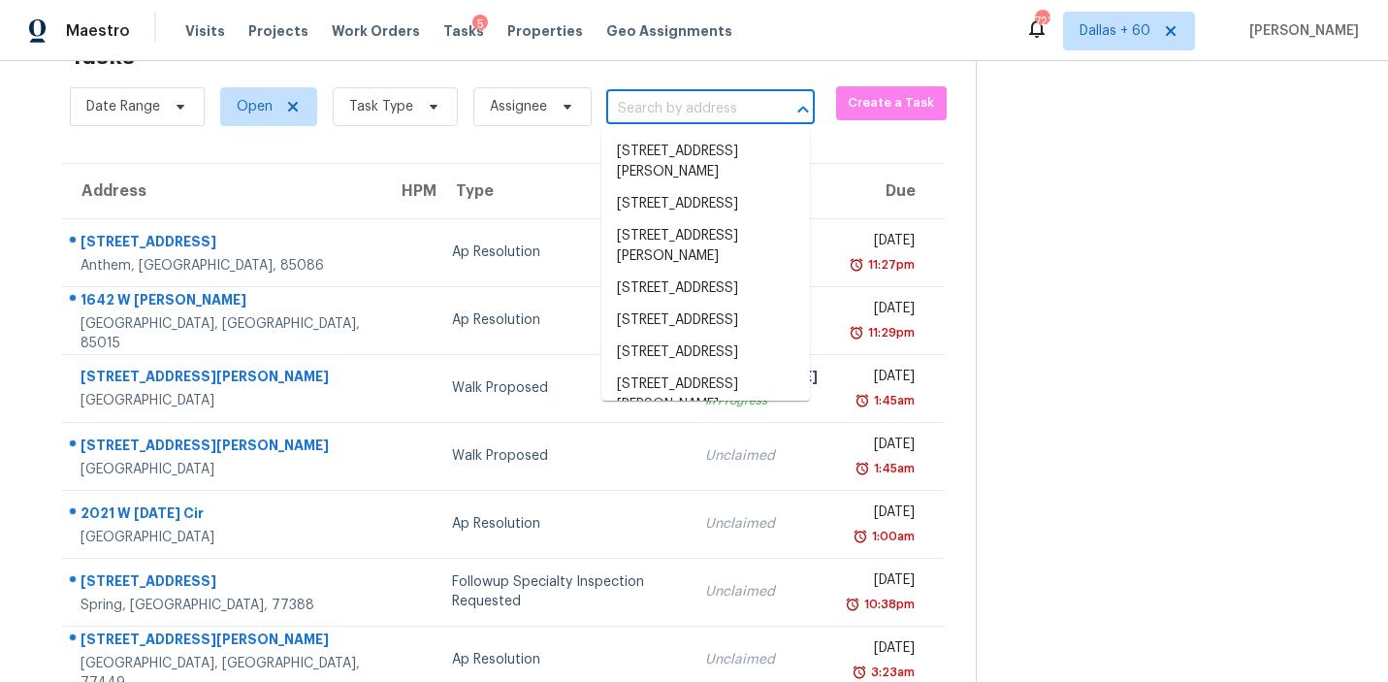
paste input "1231 Berwick Manor Ct, Spring, TX 77379"
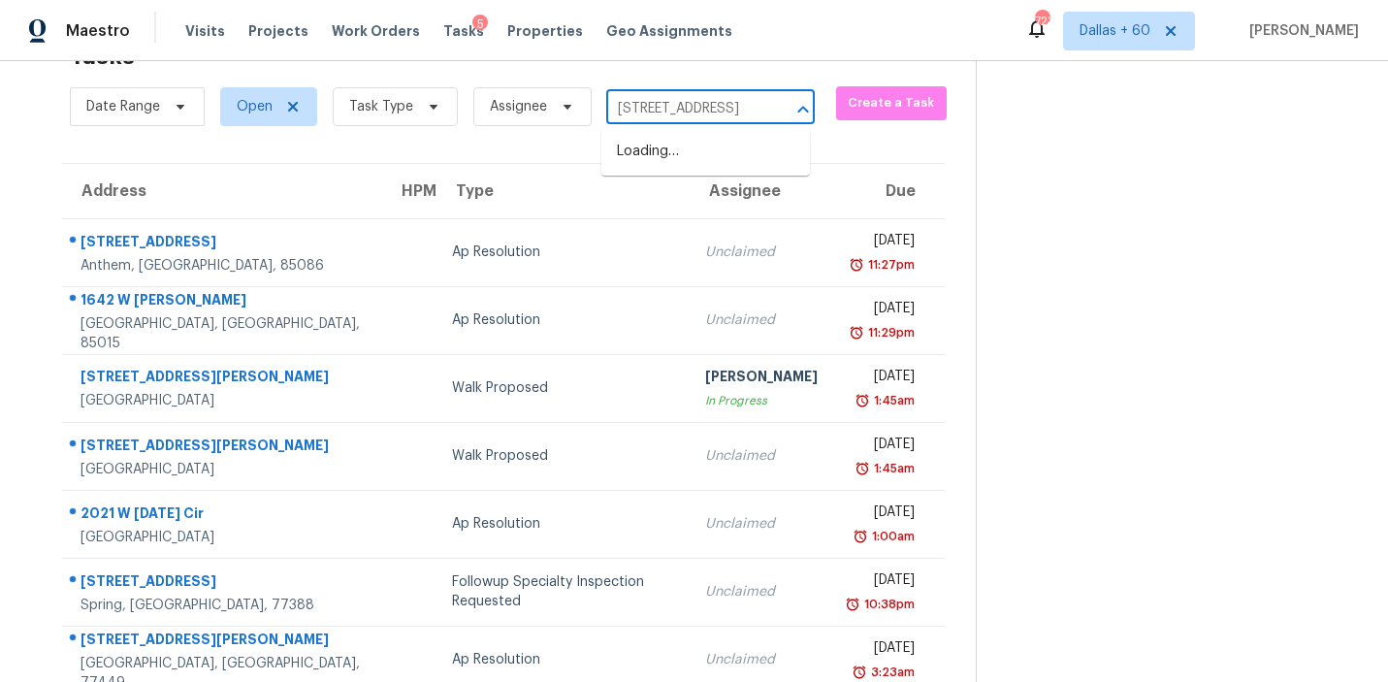
type input "1231 Berwick Manor Ct, Spring, TX 77379"
click at [650, 165] on li "1231 Berwick Manor Ct, Spring, TX 77379" at bounding box center [705, 152] width 209 height 32
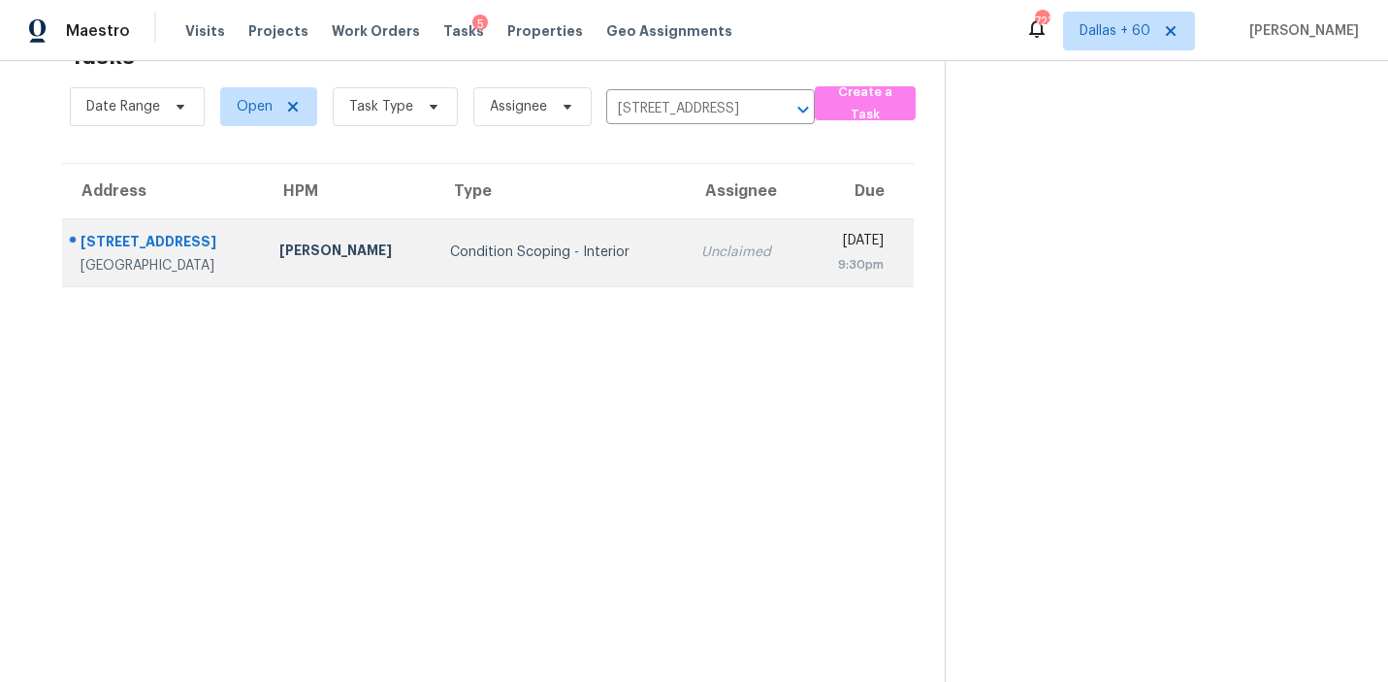
click at [285, 269] on td "Joseph Wolfe" at bounding box center [349, 252] width 171 height 68
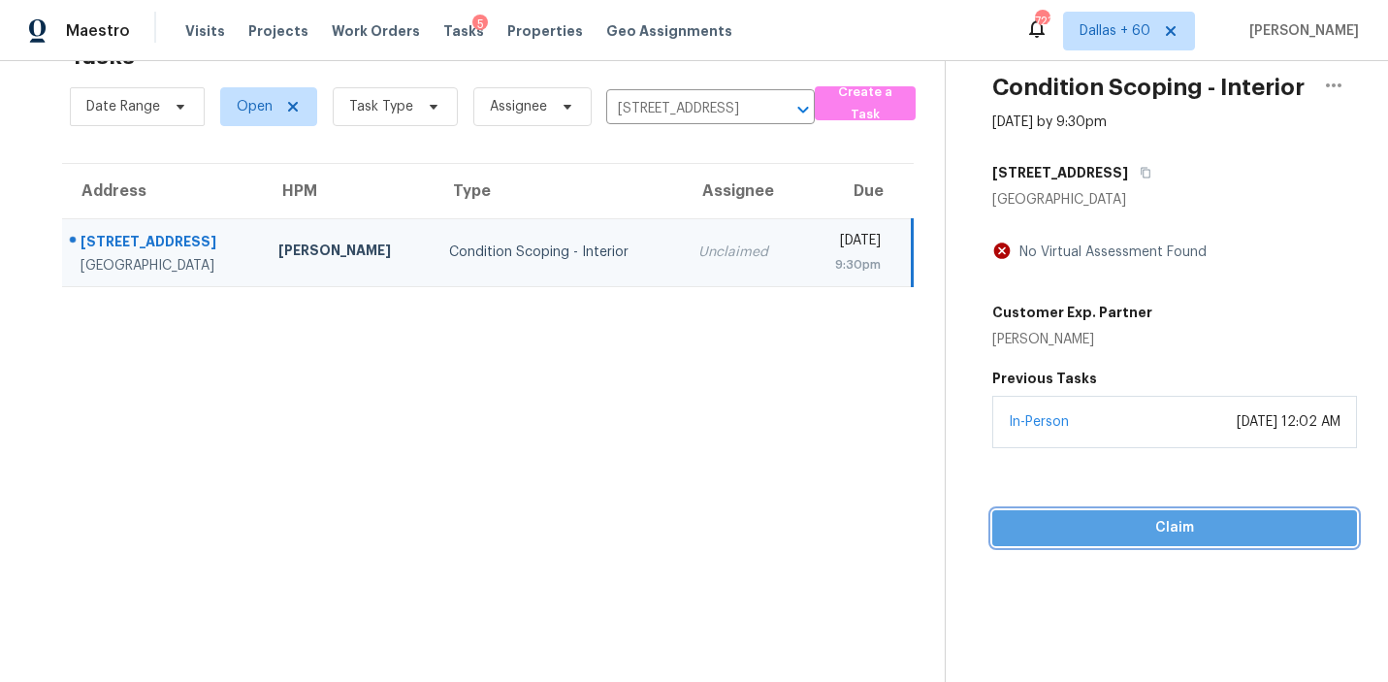
click at [1132, 529] on span "Claim" at bounding box center [1175, 528] width 334 height 24
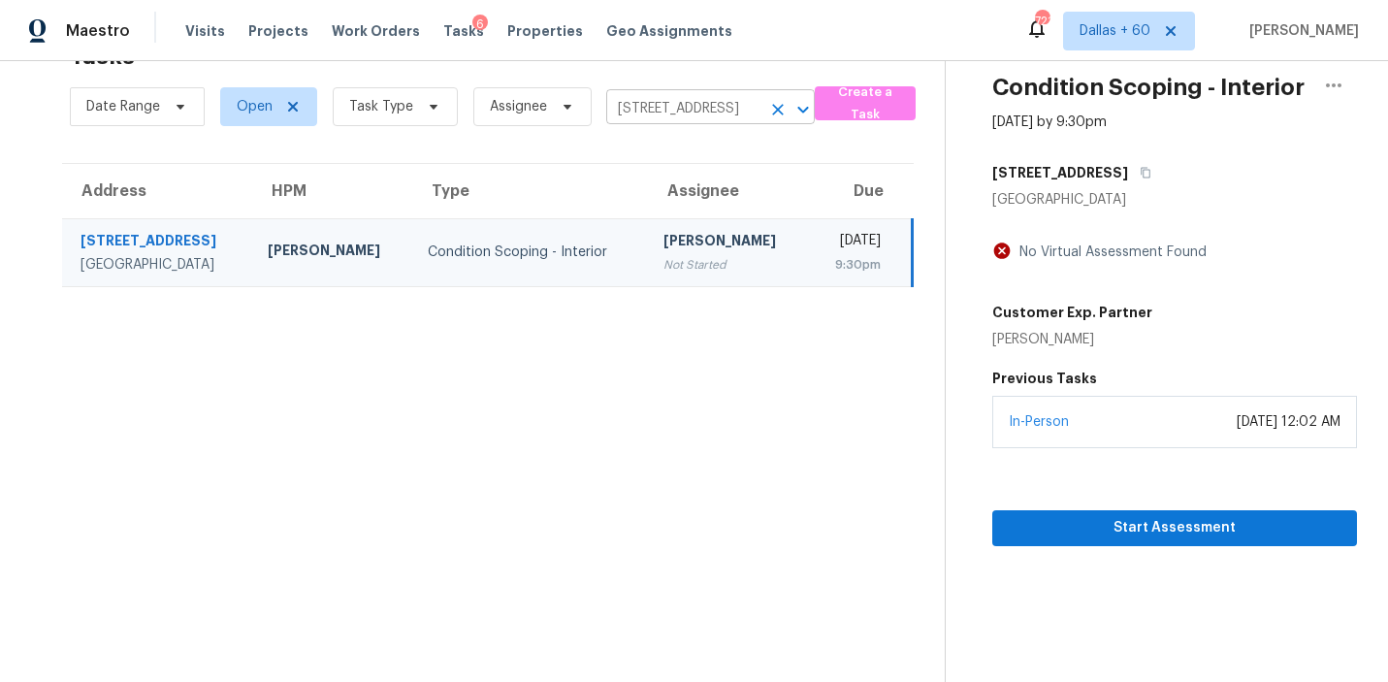
click at [668, 115] on input "1231 Berwick Manor Ct, Spring, TX 77379" at bounding box center [683, 109] width 154 height 30
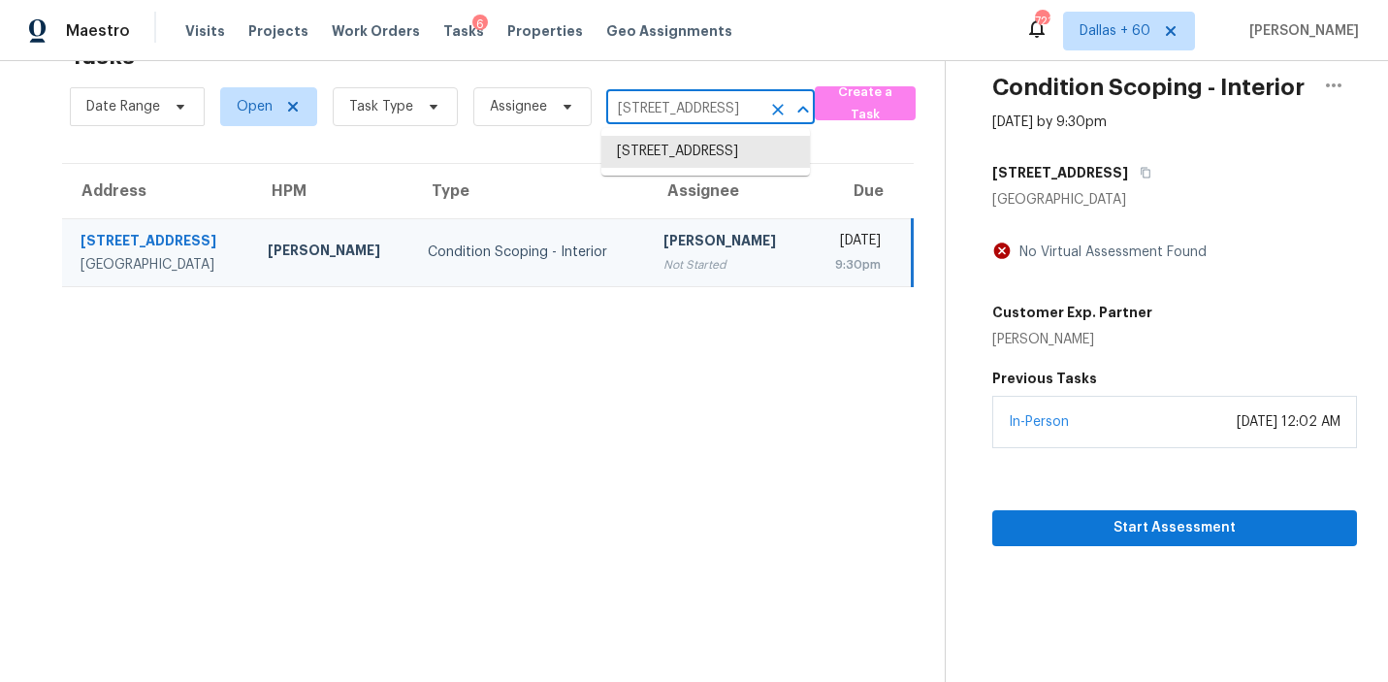
click at [668, 115] on input "1231 Berwick Manor Ct, Spring, TX 77379" at bounding box center [683, 109] width 154 height 30
paste input "8617 Timbercrest Cir, Charlotte, NC 28226"
type input "8617 Timbercrest Cir, Charlotte, NC 28226"
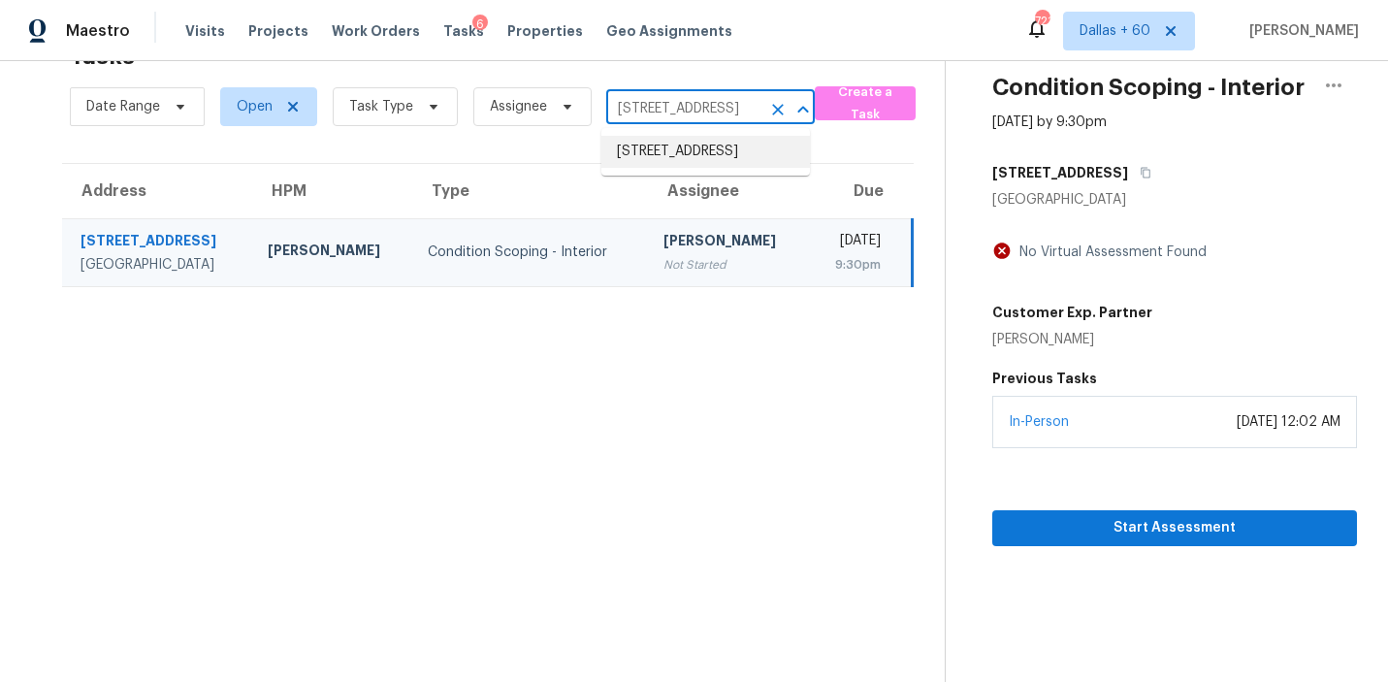
click at [680, 150] on li "8617 Timbercrest Cir, Charlotte, NC 28226" at bounding box center [705, 152] width 209 height 32
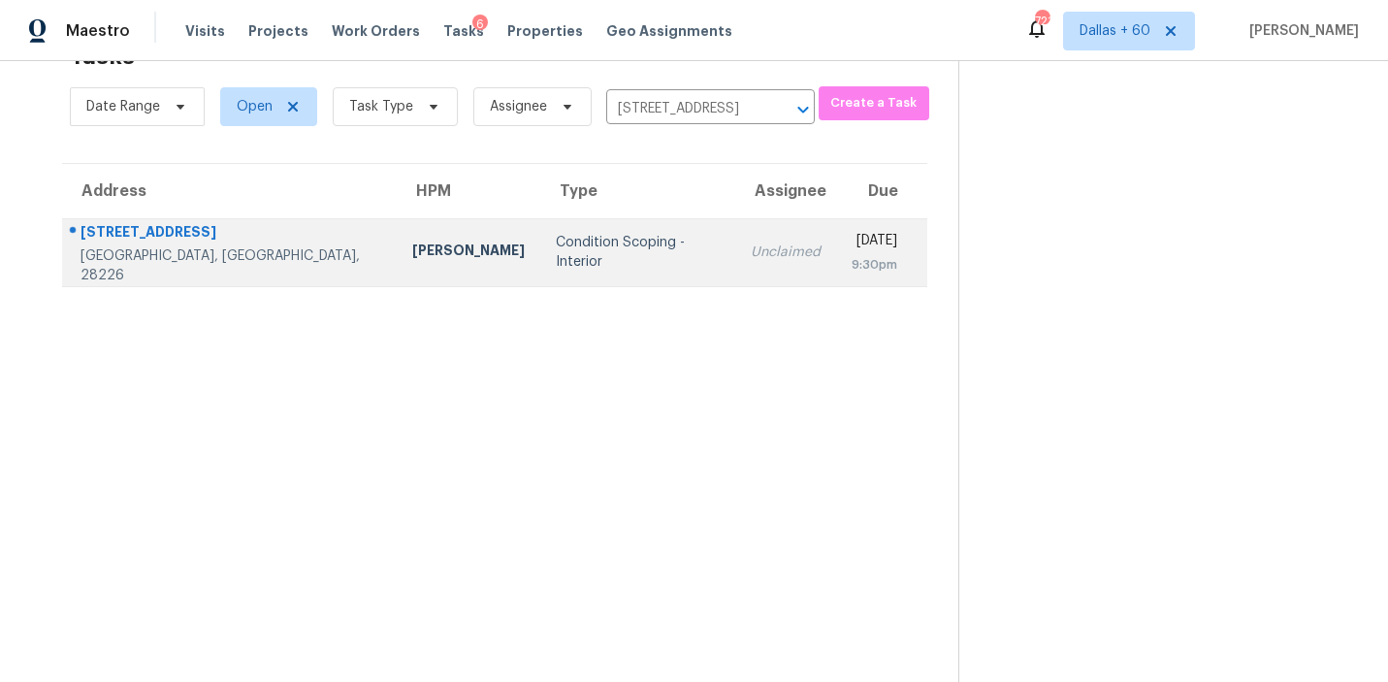
click at [540, 269] on td "Condition Scoping - Interior" at bounding box center [637, 252] width 195 height 68
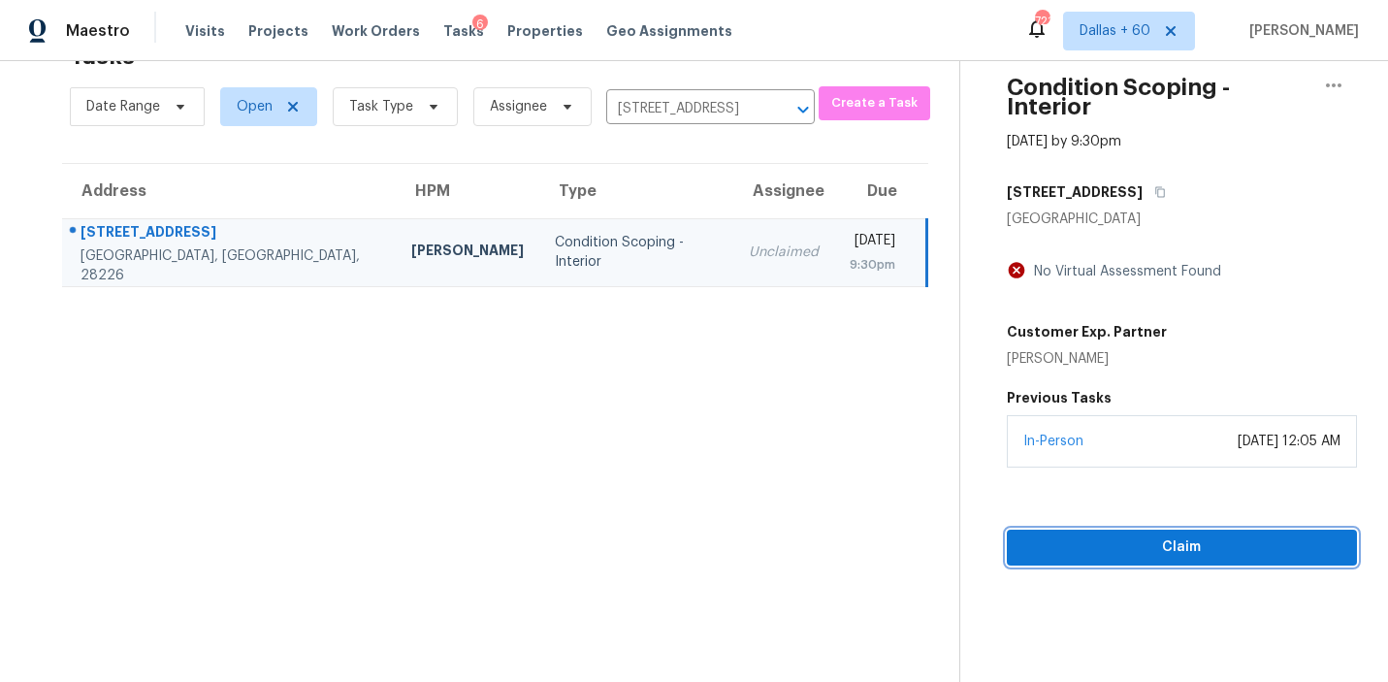
click at [1140, 535] on span "Claim" at bounding box center [1181, 547] width 319 height 24
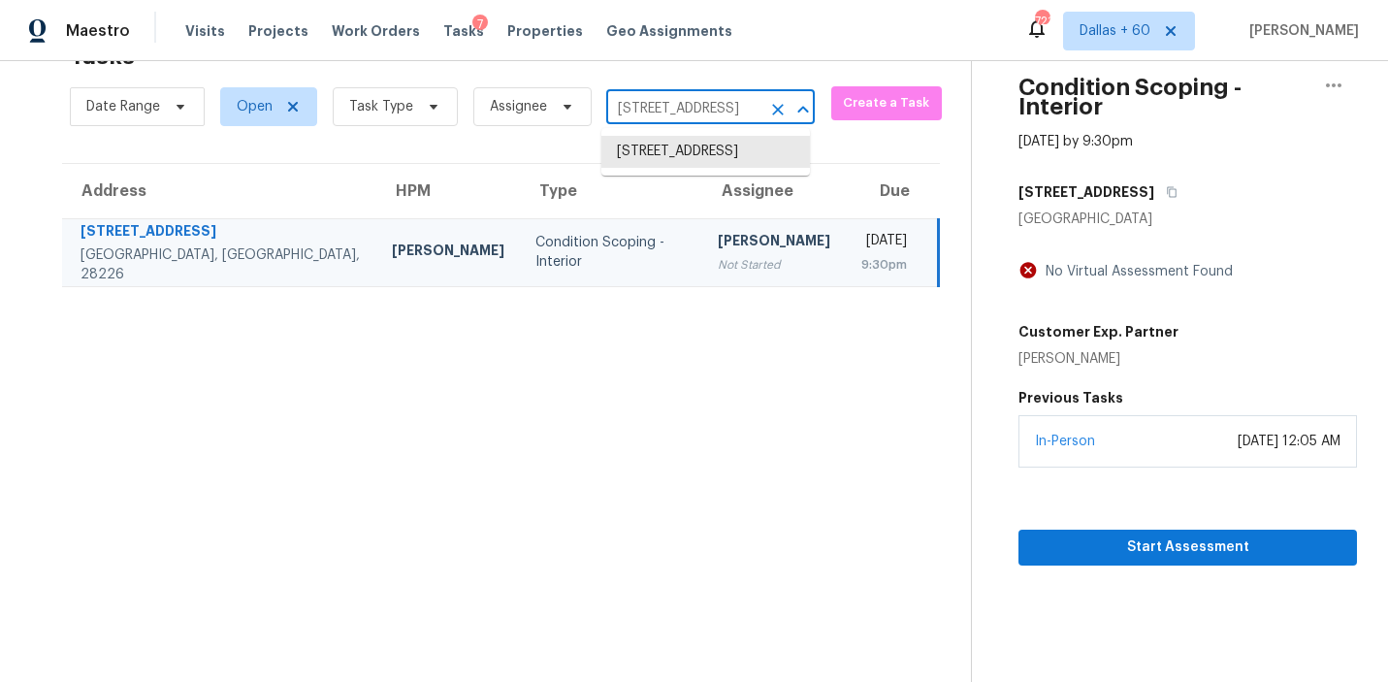
click at [653, 106] on input "8617 Timbercrest Cir, Charlotte, NC 28226" at bounding box center [683, 109] width 154 height 30
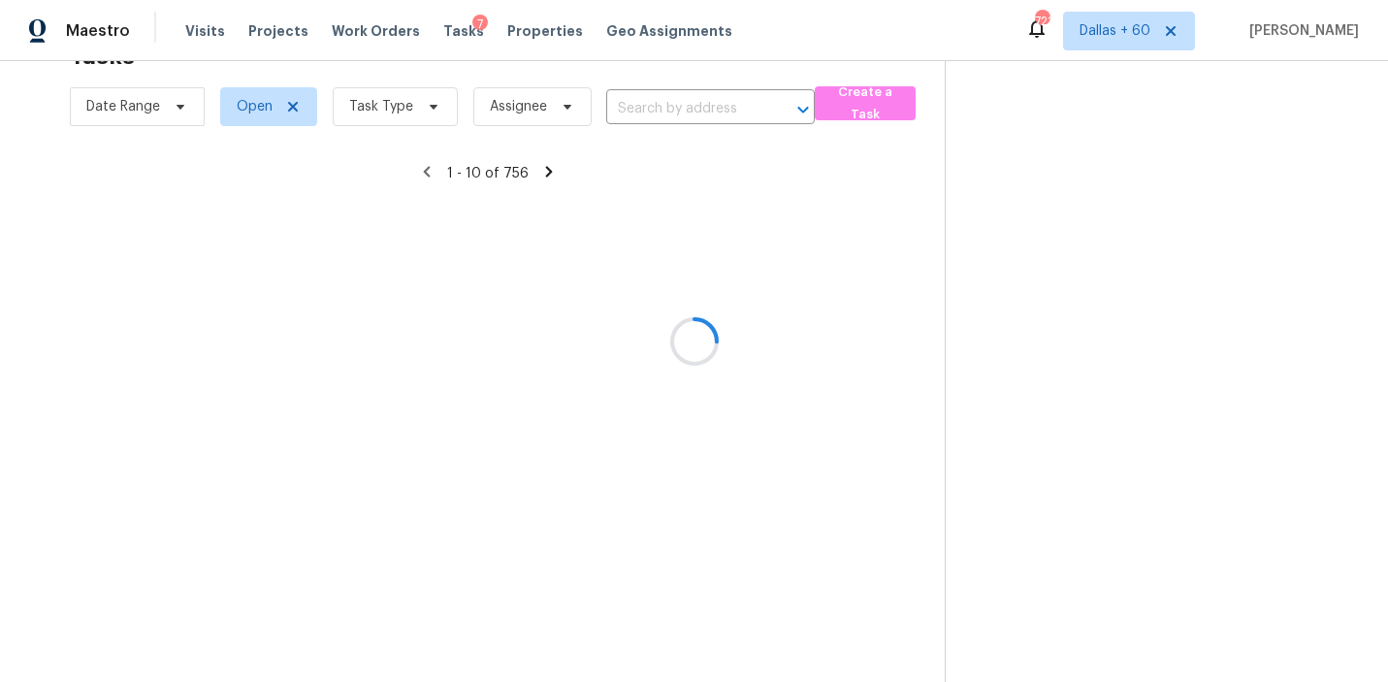
click at [631, 98] on div at bounding box center [694, 341] width 1388 height 682
click at [631, 104] on div at bounding box center [694, 341] width 1388 height 682
click at [632, 110] on div at bounding box center [694, 341] width 1388 height 682
click at [632, 111] on div at bounding box center [694, 341] width 1388 height 682
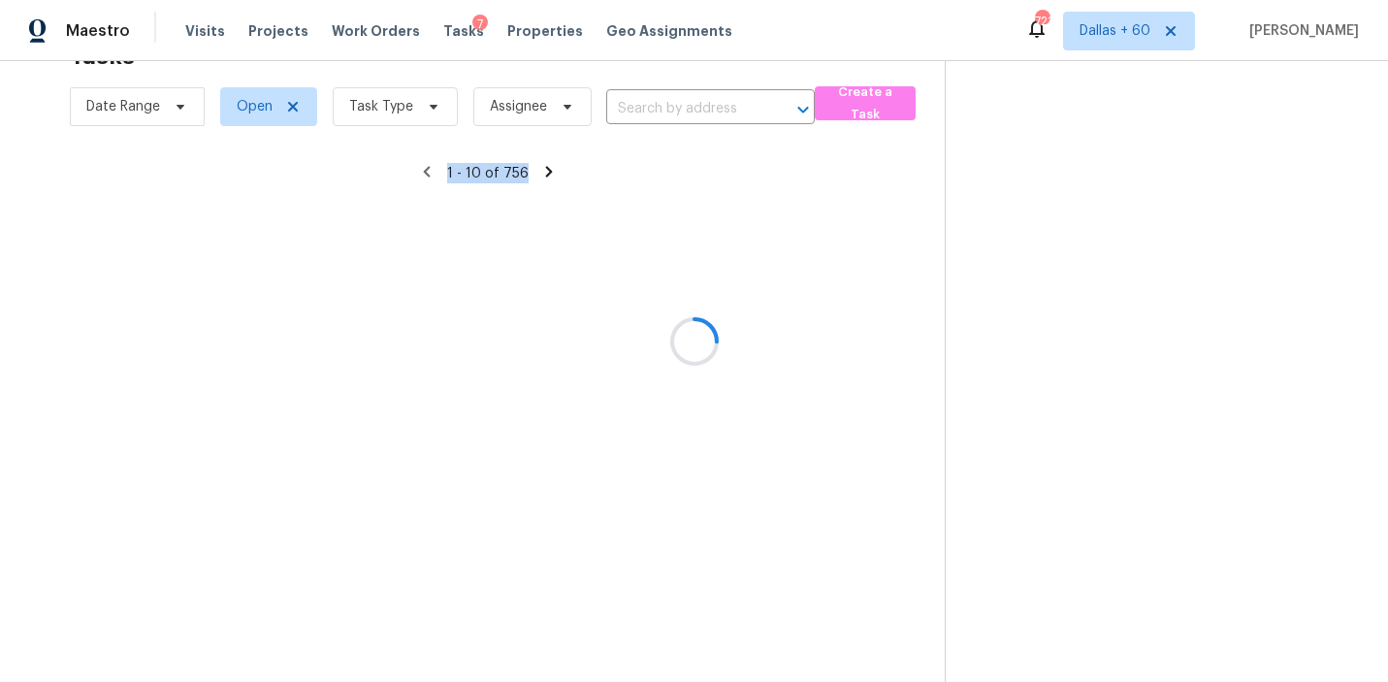
click at [632, 111] on div at bounding box center [694, 341] width 1388 height 682
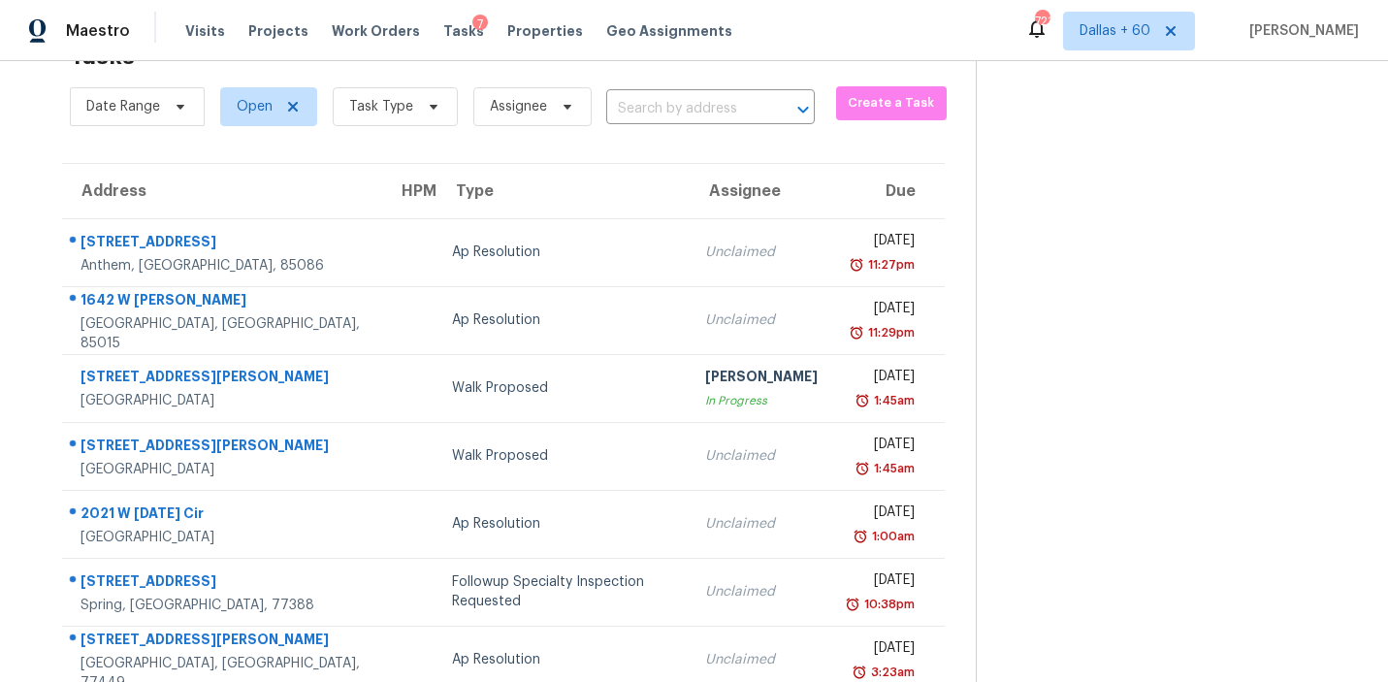
click at [632, 111] on input "text" at bounding box center [683, 109] width 154 height 30
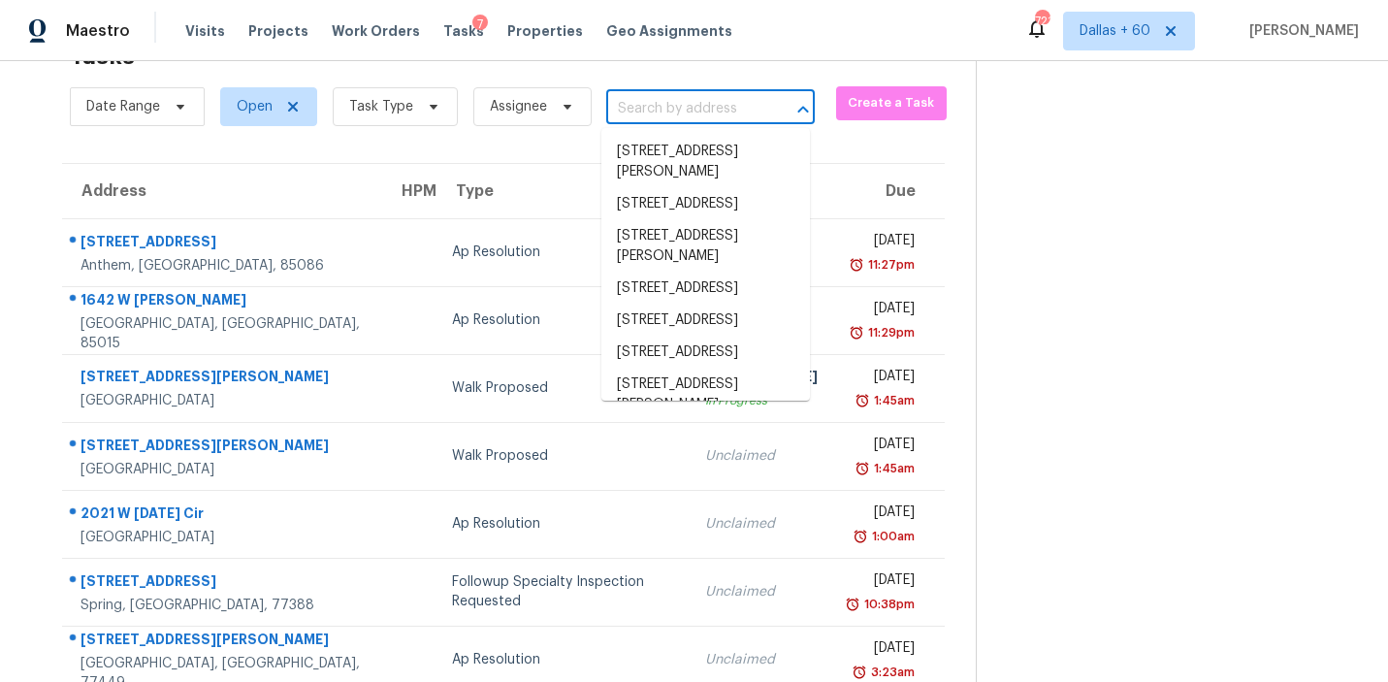
click at [632, 111] on input "text" at bounding box center [683, 109] width 154 height 30
paste input "1130 Westchase Cv, Atlanta, GA 30336"
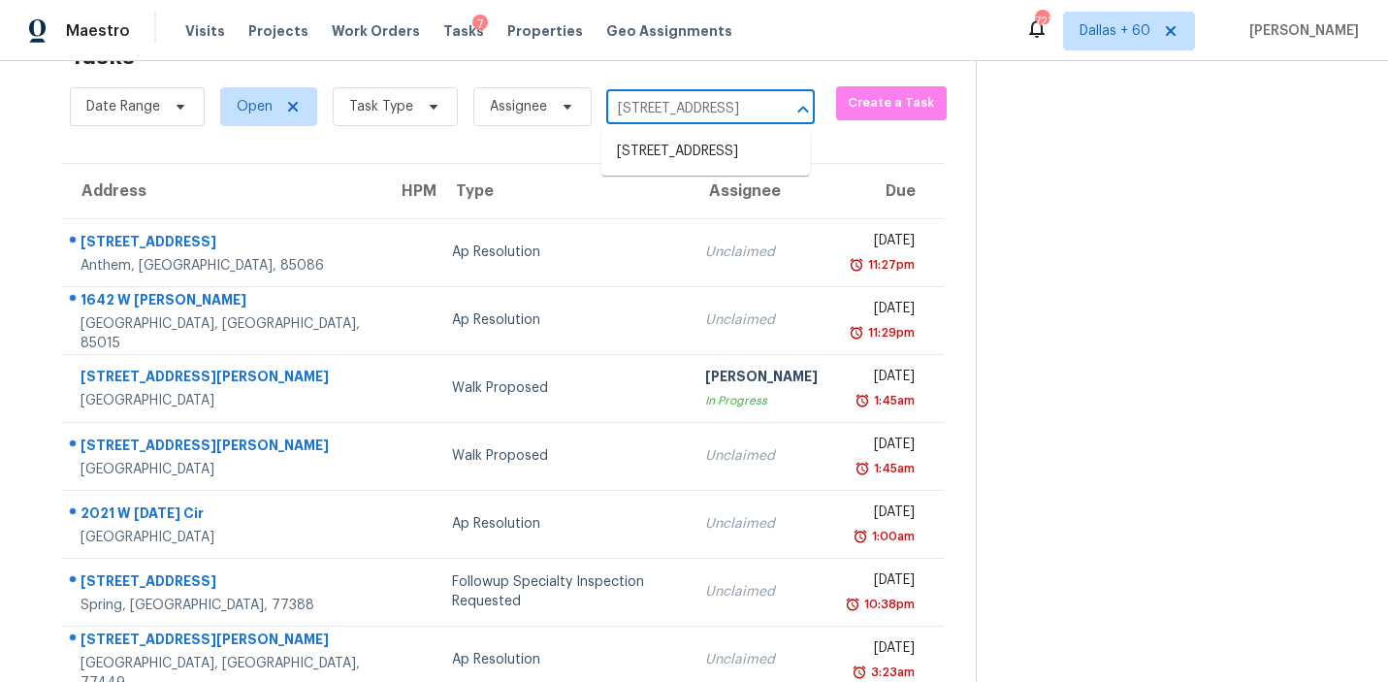
scroll to position [0, 103]
type input "1130 Westchase Cv, Atlanta, GA 30336"
click at [664, 155] on li "1130 Westchase Cv, Atlanta, GA 30336" at bounding box center [705, 152] width 209 height 32
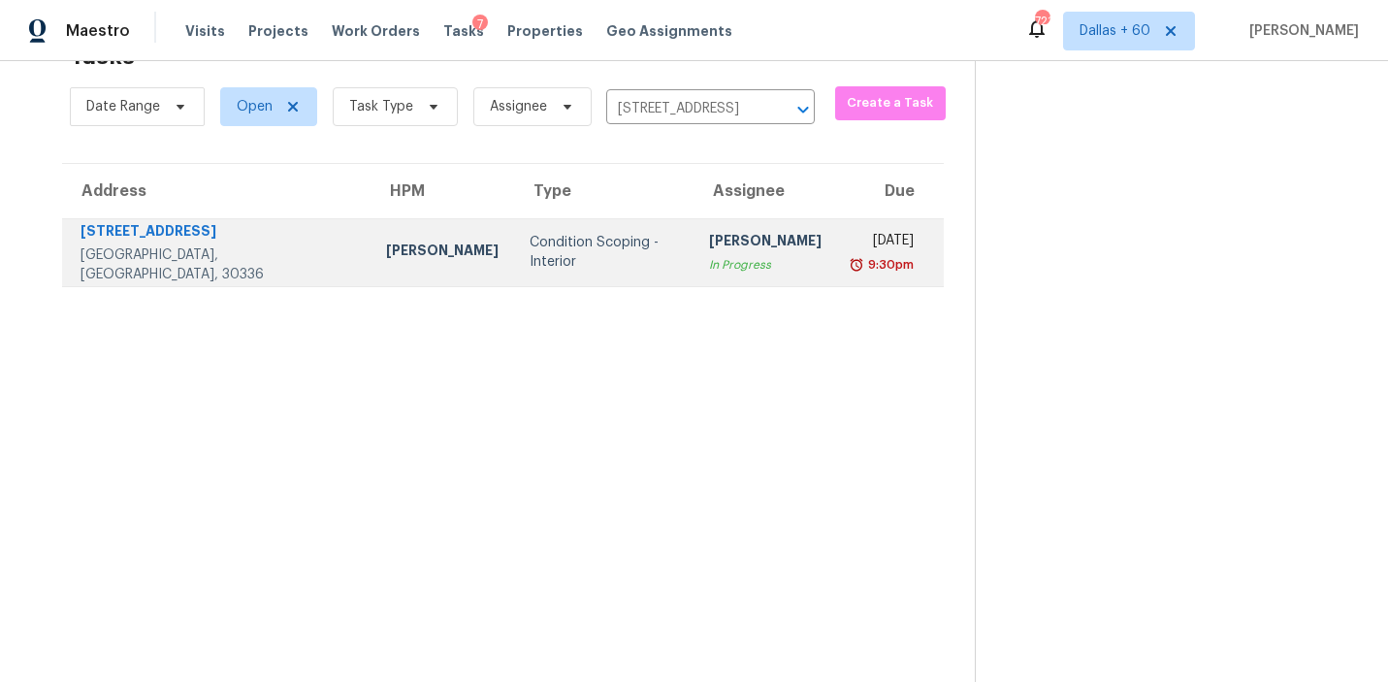
click at [530, 258] on div "Condition Scoping - Interior" at bounding box center [604, 252] width 148 height 39
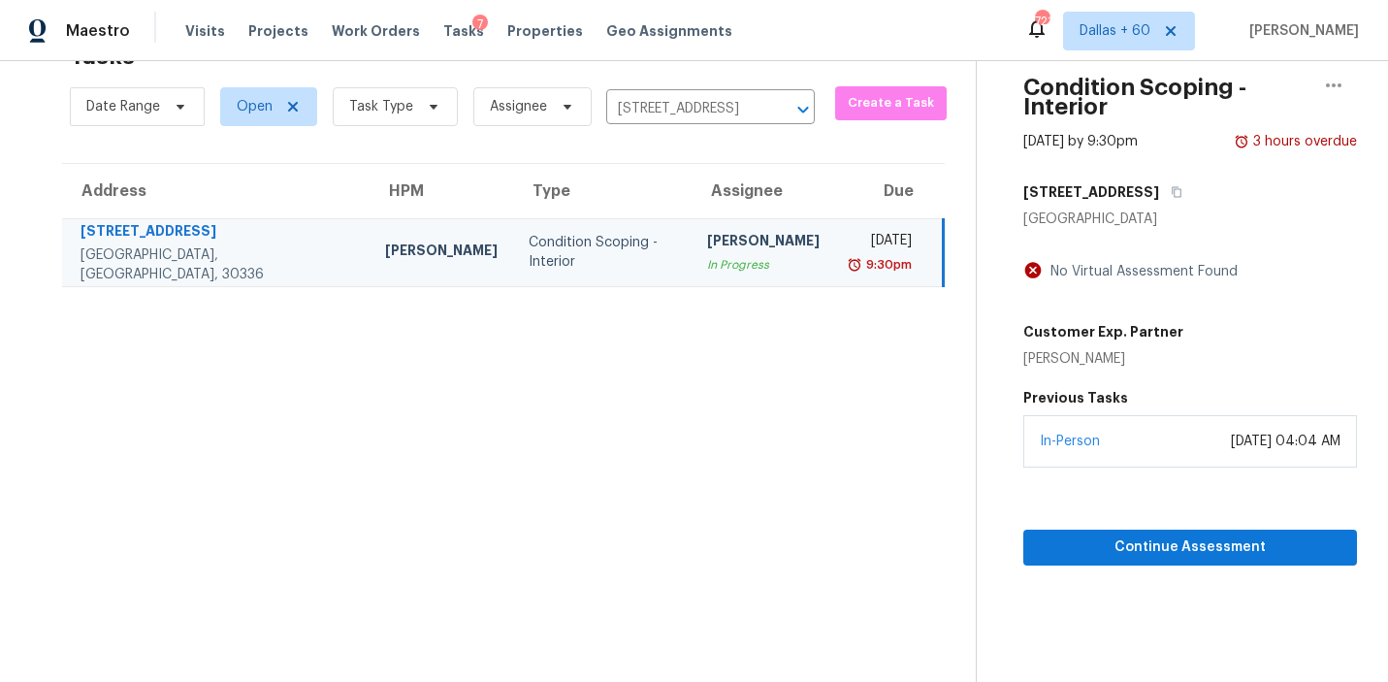
scroll to position [59, 0]
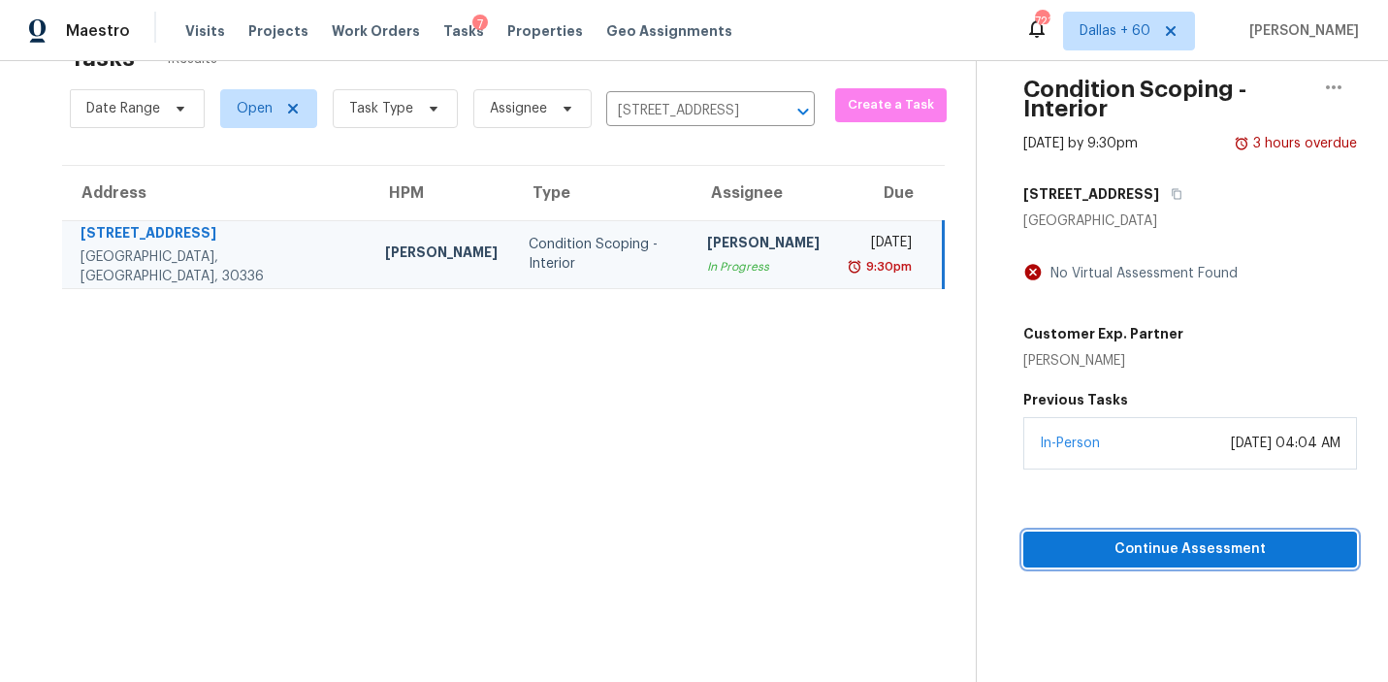
click at [1100, 537] on span "Continue Assessment" at bounding box center [1190, 549] width 303 height 24
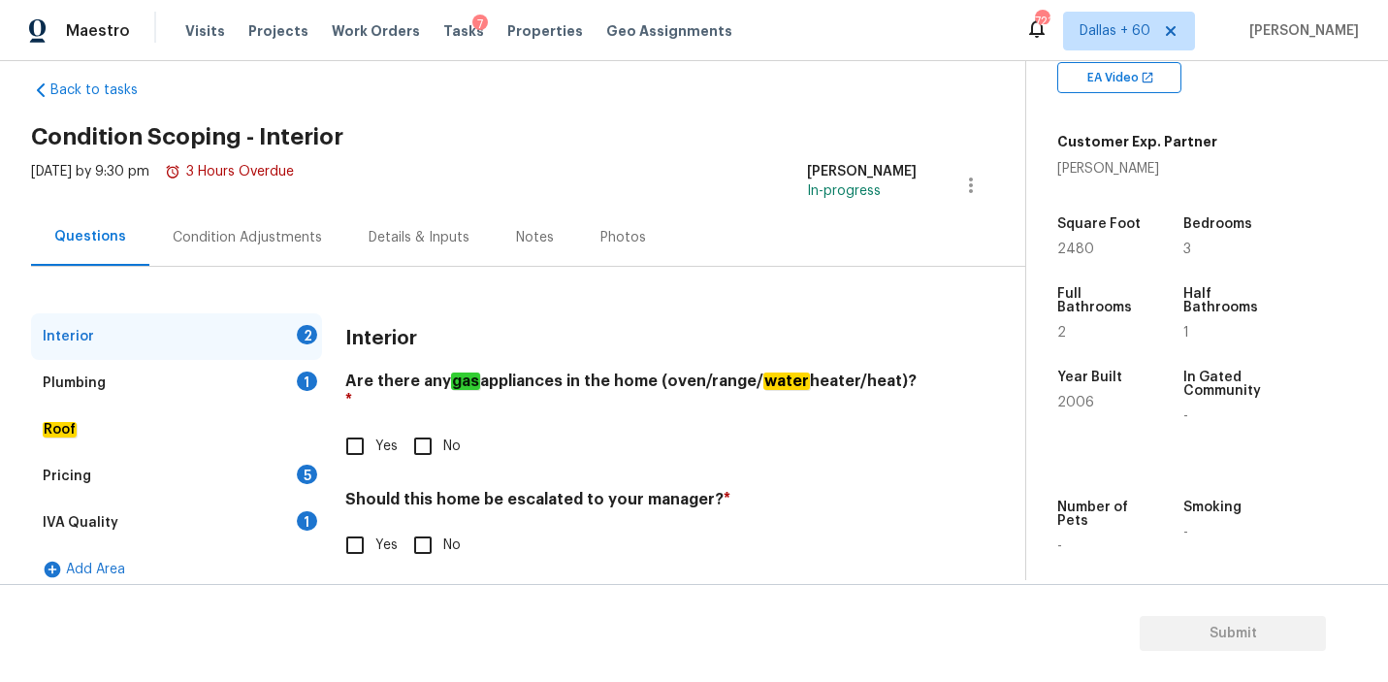
scroll to position [46, 0]
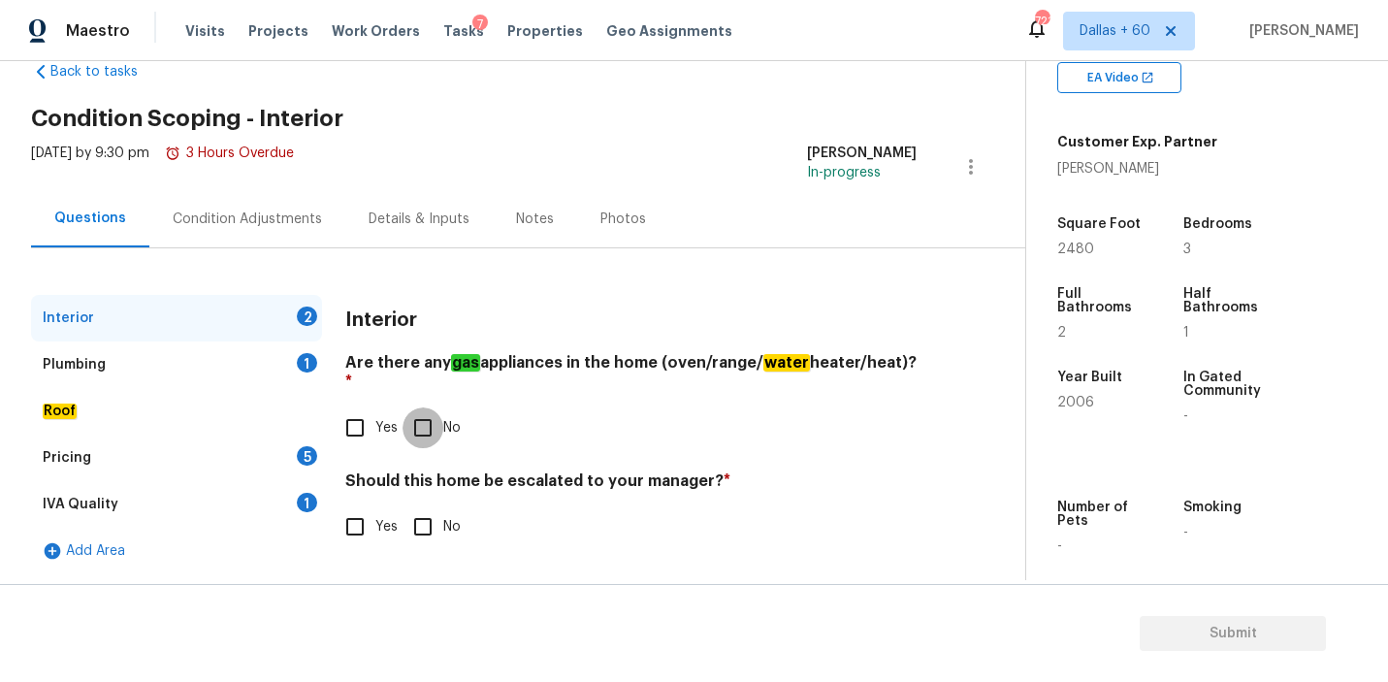
click at [433, 407] on input "No" at bounding box center [423, 427] width 41 height 41
checkbox input "true"
click at [426, 509] on input "No" at bounding box center [423, 526] width 41 height 41
checkbox input "true"
click at [106, 366] on div "Plumbing 1" at bounding box center [176, 364] width 291 height 47
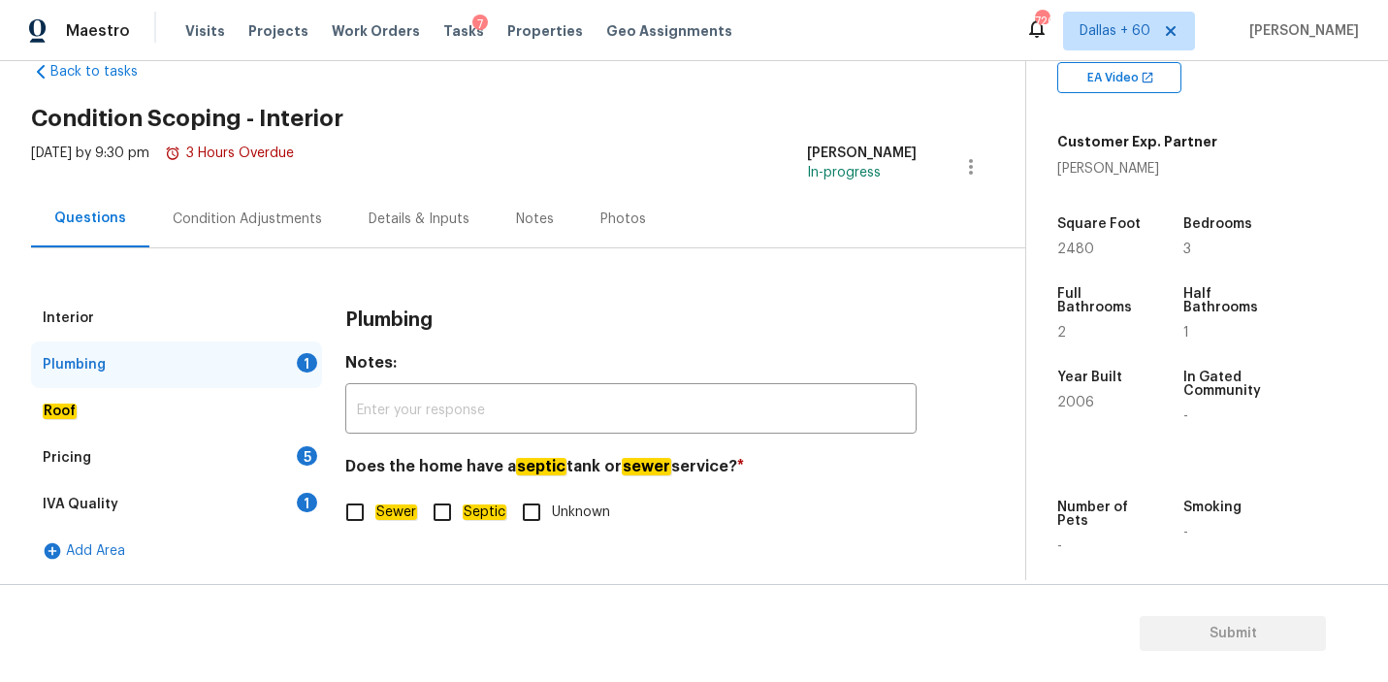
click at [352, 510] on input "Sewer" at bounding box center [355, 512] width 41 height 41
checkbox input "true"
click at [115, 422] on div "Roof" at bounding box center [176, 411] width 291 height 47
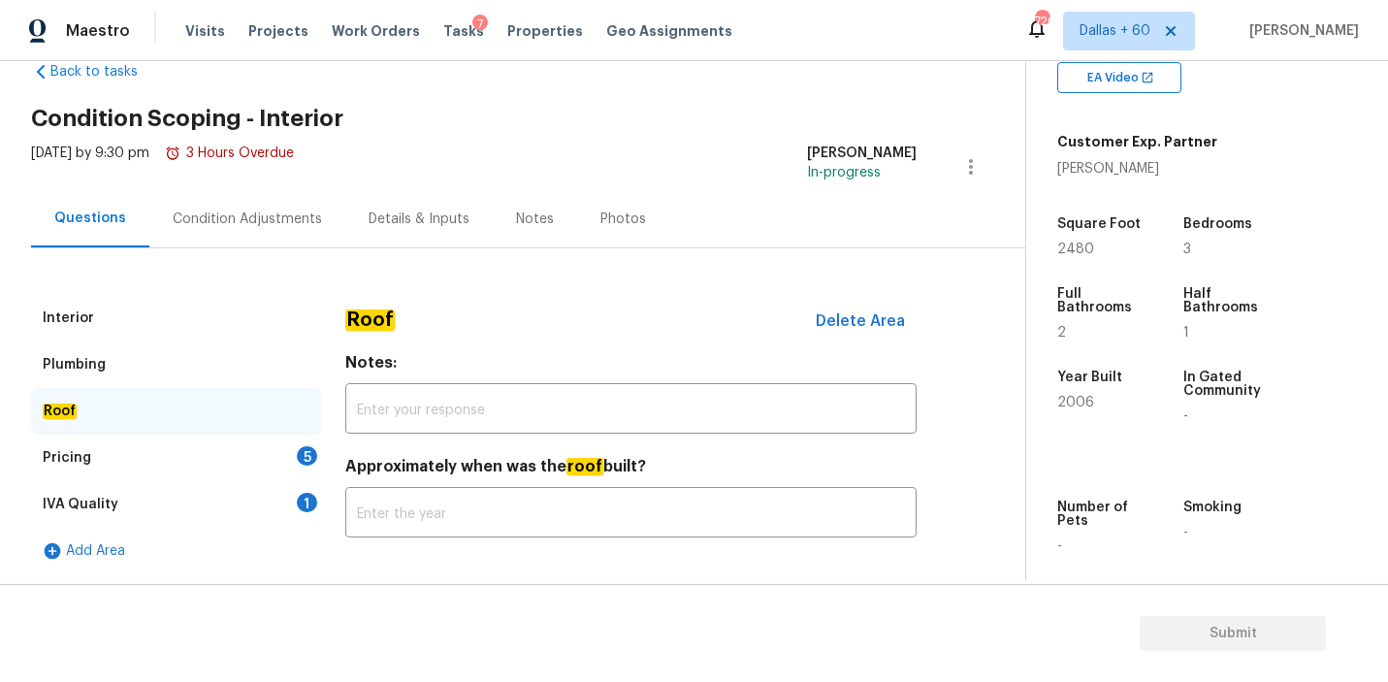
click at [130, 456] on div "Pricing 5" at bounding box center [176, 458] width 291 height 47
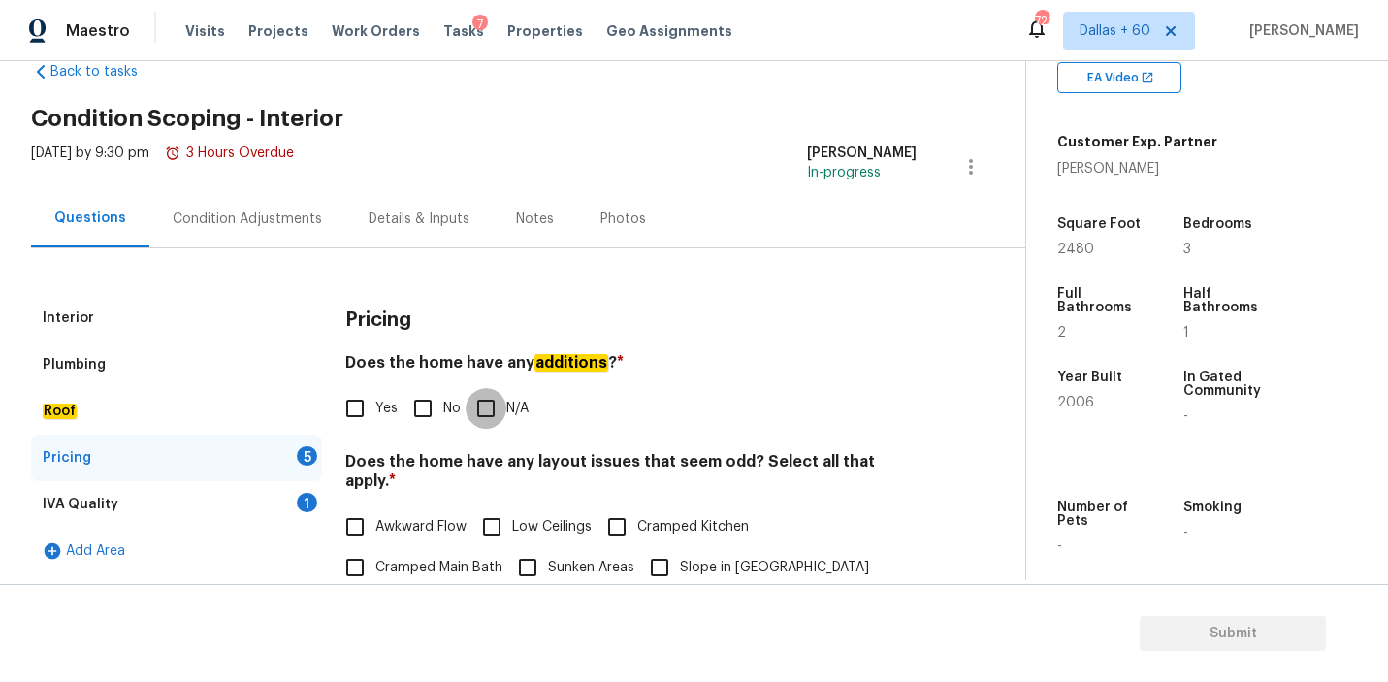
click at [491, 414] on input "N/A" at bounding box center [486, 408] width 41 height 41
checkbox input "true"
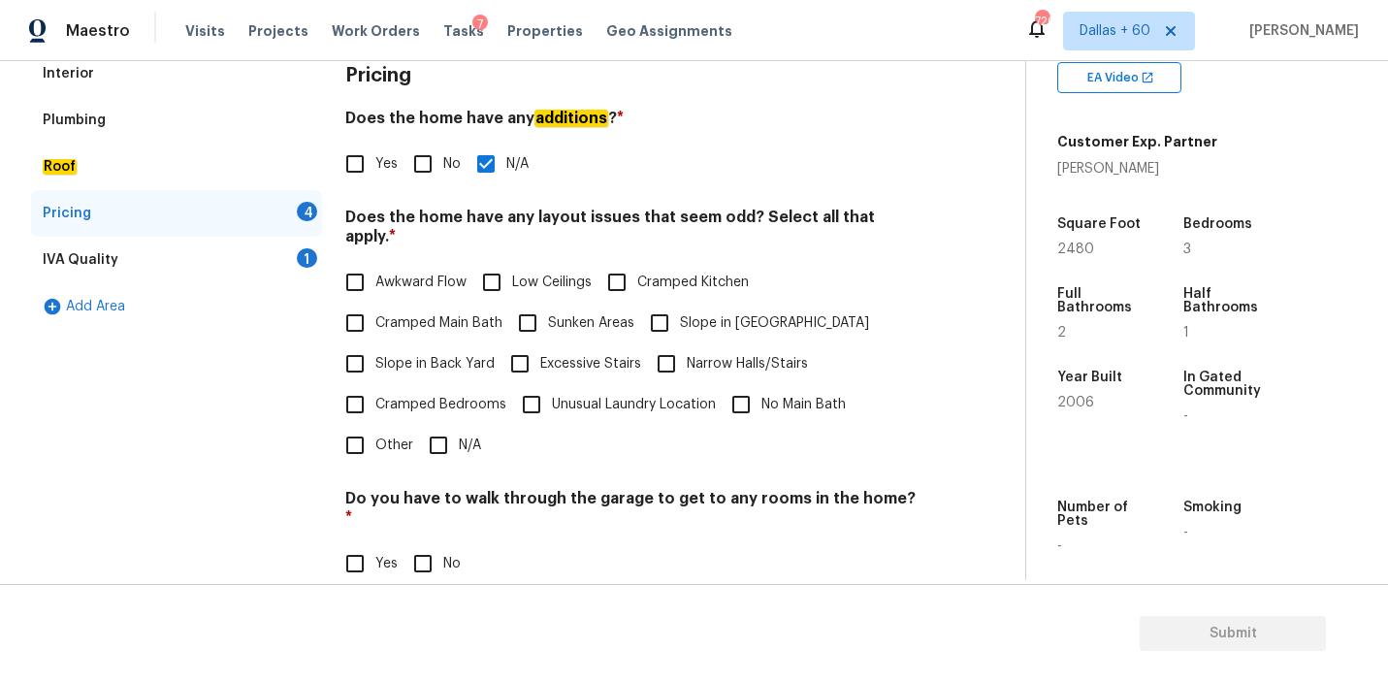
click at [440, 438] on input "N/A" at bounding box center [438, 445] width 41 height 41
checkbox input "true"
click at [425, 543] on input "No" at bounding box center [423, 563] width 41 height 41
checkbox input "true"
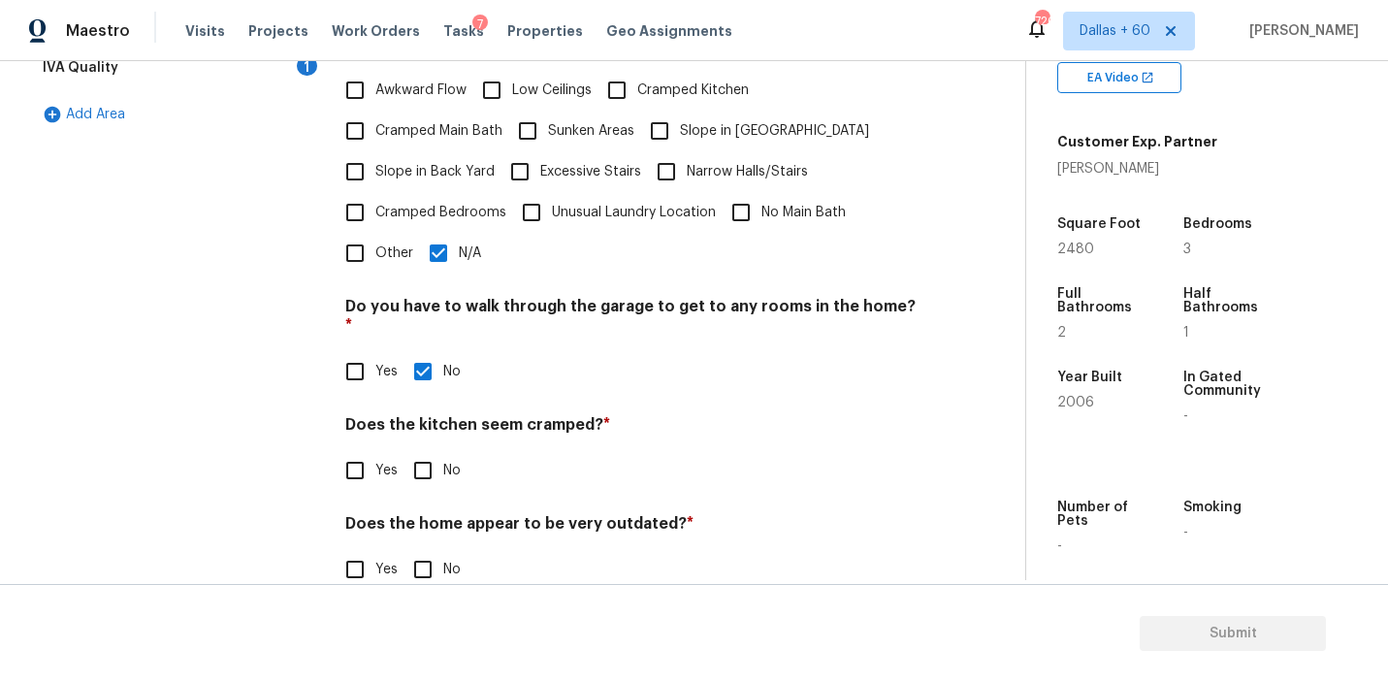
click at [425, 450] on input "No" at bounding box center [423, 470] width 41 height 41
checkbox input "true"
click at [432, 551] on input "No" at bounding box center [423, 571] width 41 height 41
checkbox input "true"
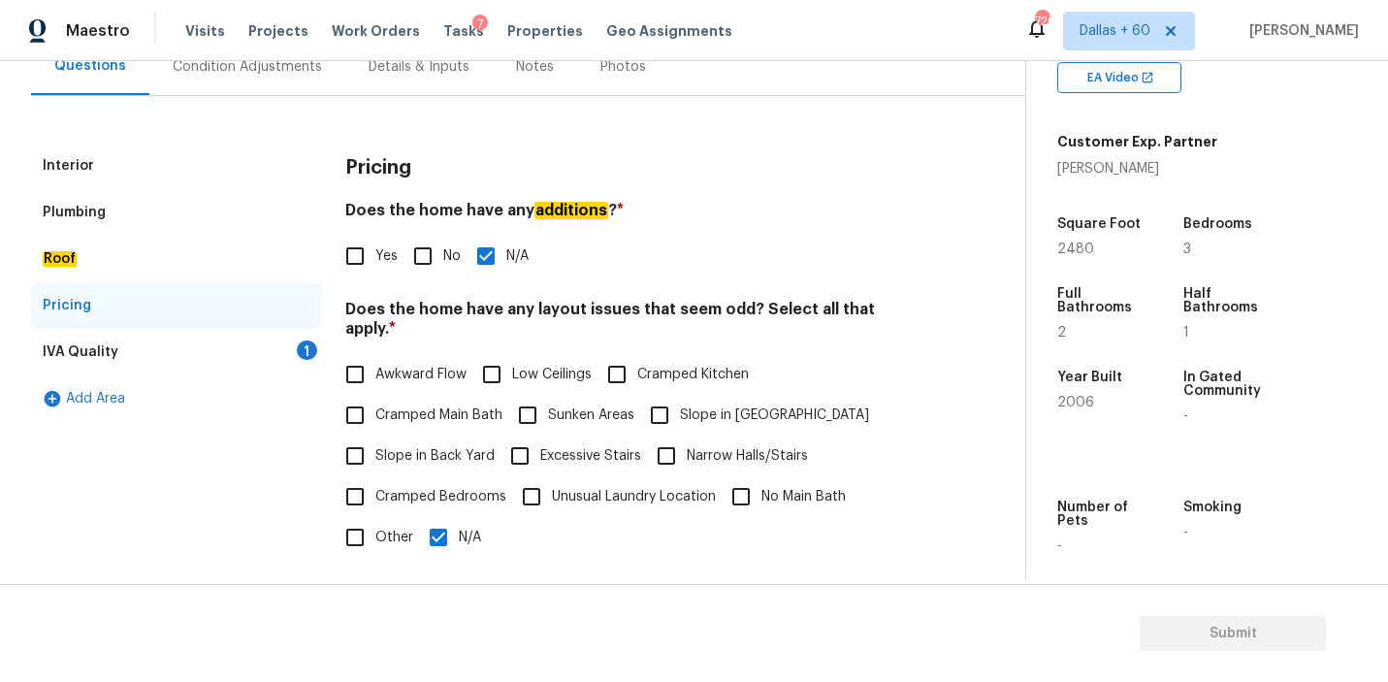
click at [244, 368] on div "IVA Quality 1" at bounding box center [176, 352] width 291 height 47
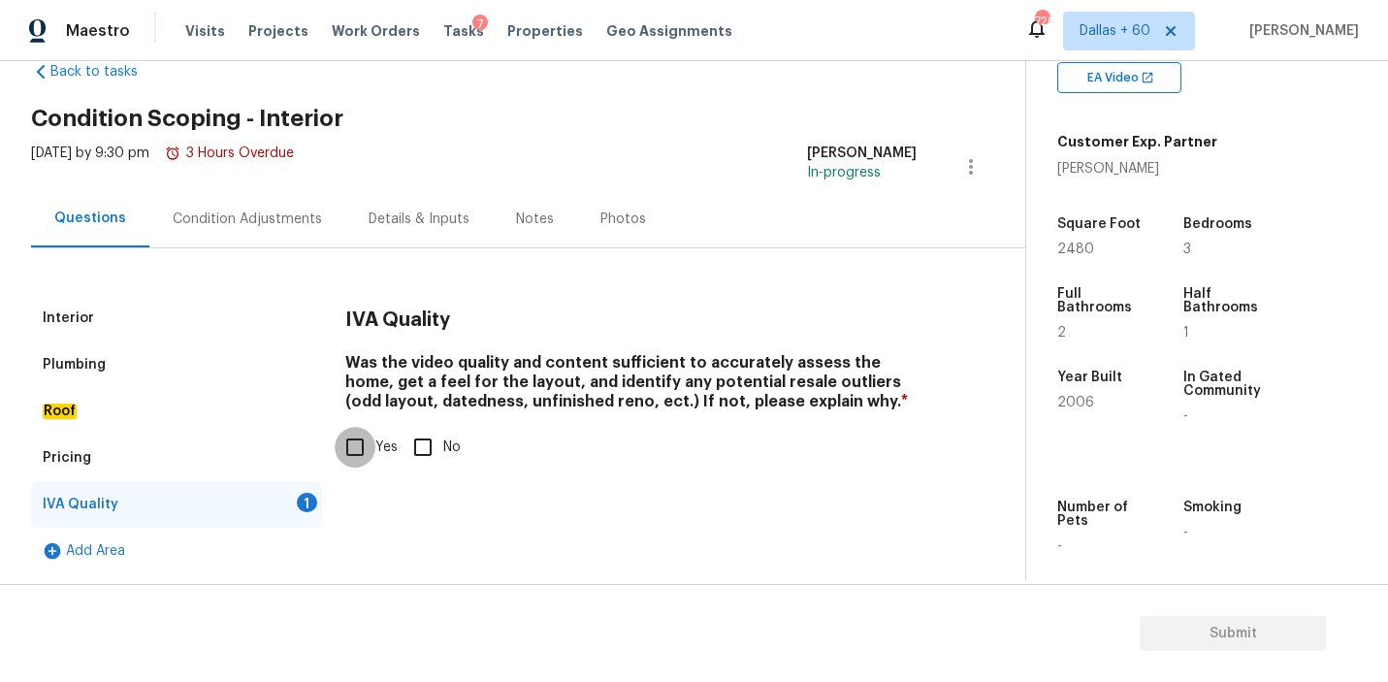
click at [372, 436] on input "Yes" at bounding box center [355, 447] width 41 height 41
checkbox input "true"
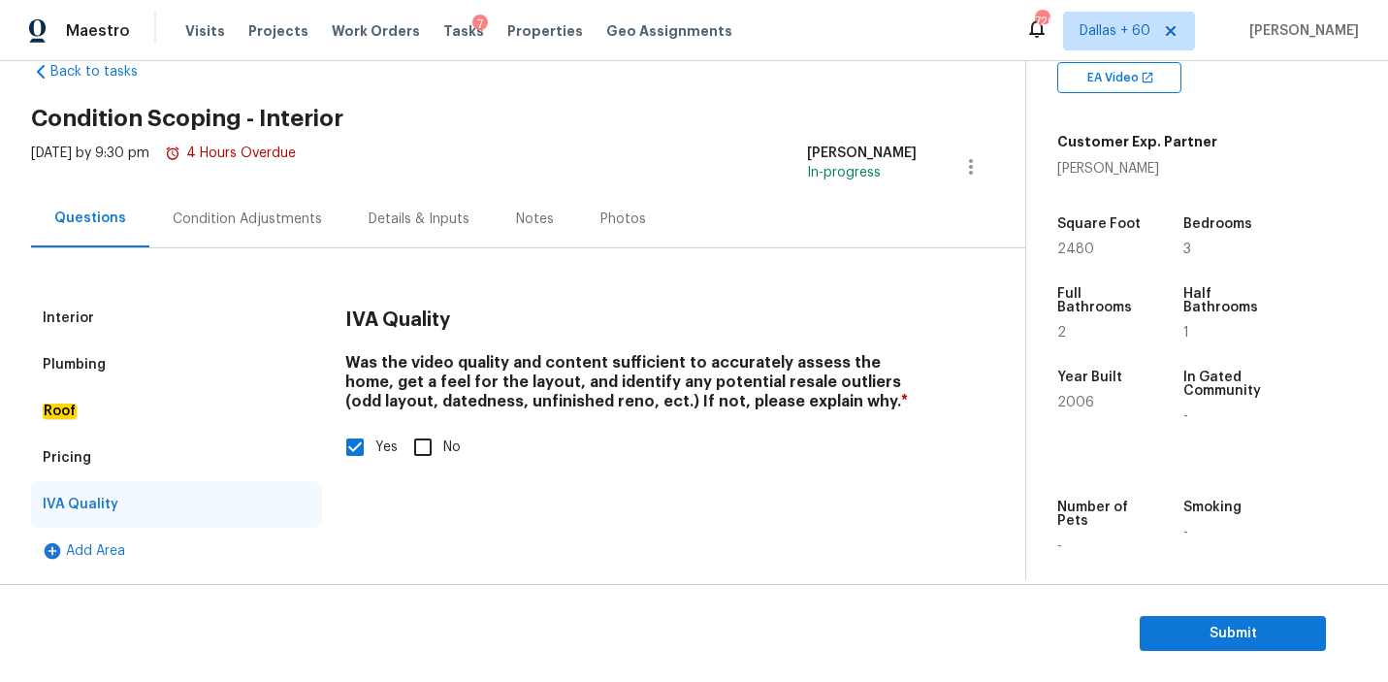
click at [211, 308] on div "Interior" at bounding box center [176, 318] width 291 height 47
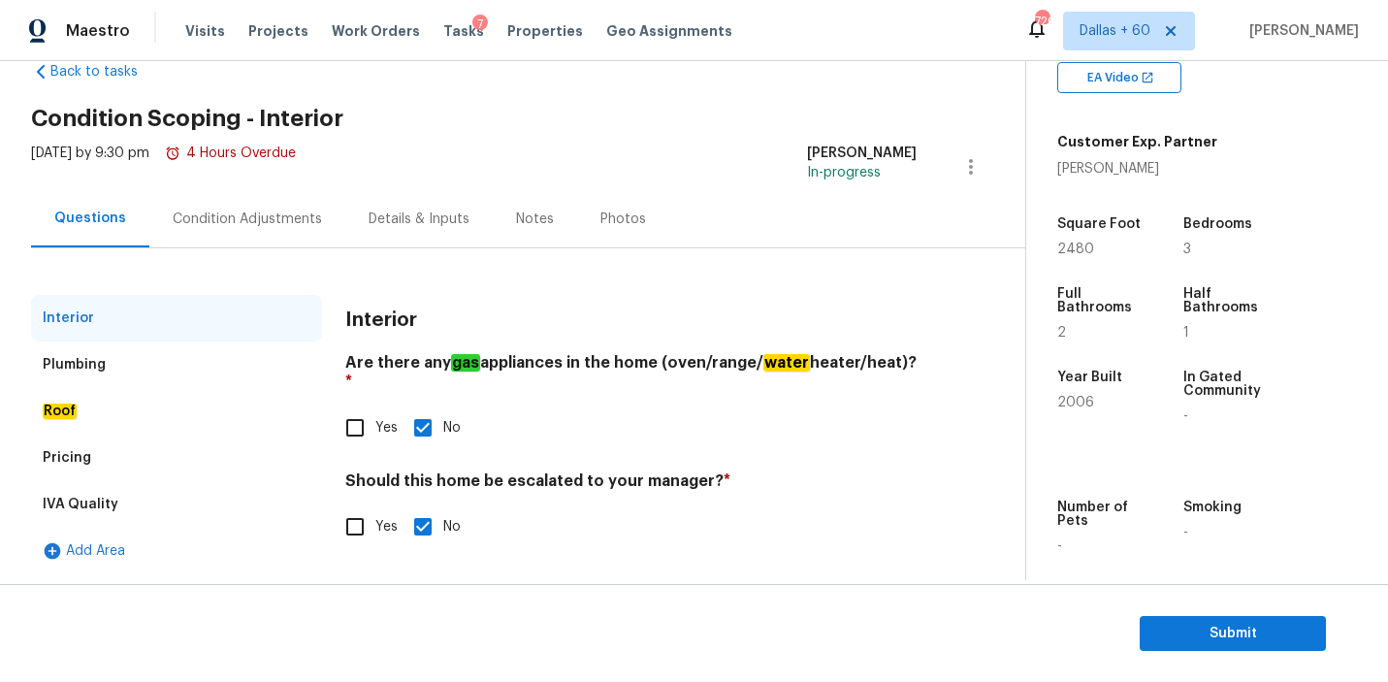
click at [132, 356] on div "Plumbing" at bounding box center [176, 364] width 291 height 47
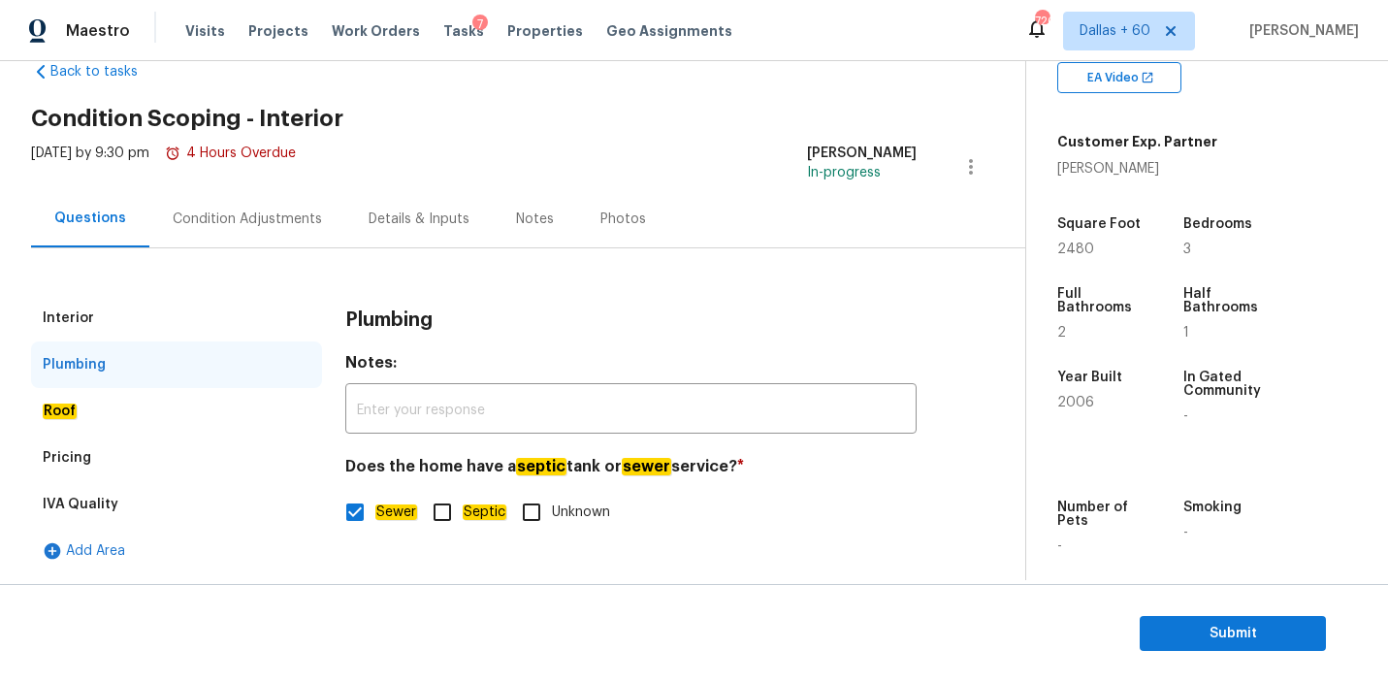
click at [124, 398] on div "Roof" at bounding box center [176, 411] width 291 height 47
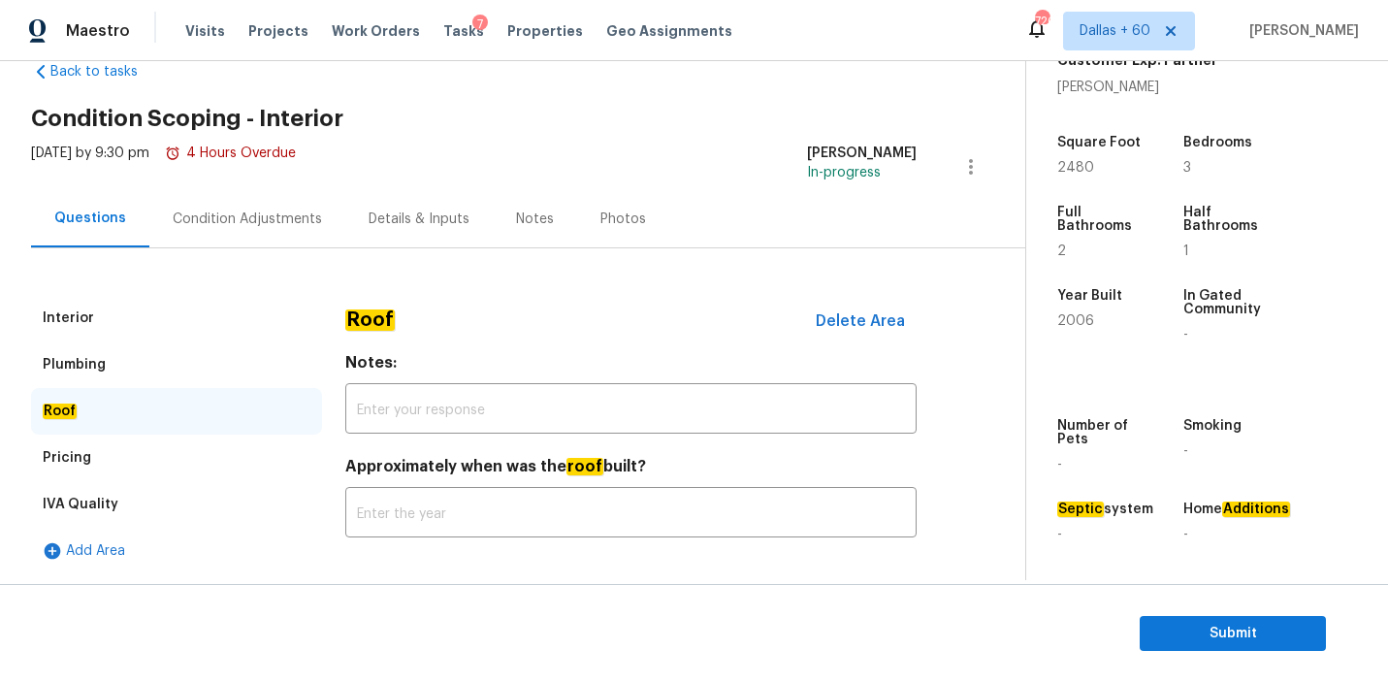
scroll to position [452, 0]
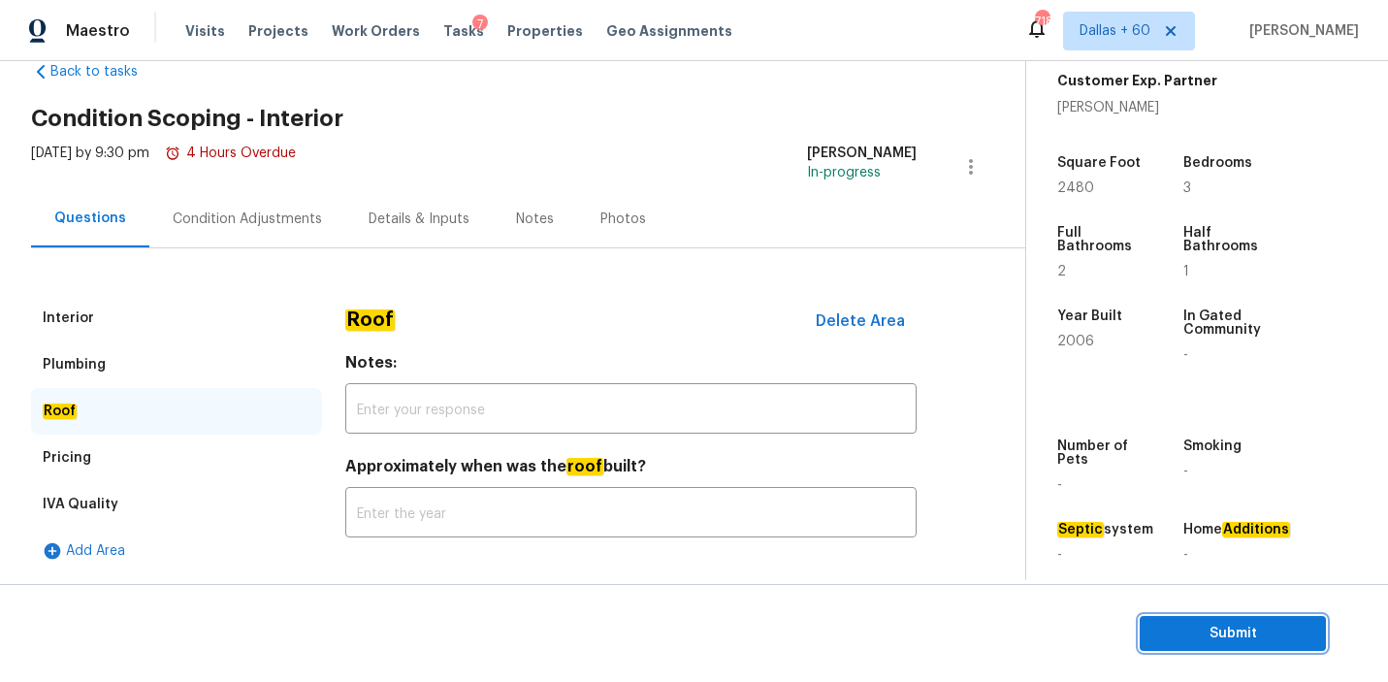
click at [1238, 631] on span "Submit" at bounding box center [1232, 634] width 155 height 24
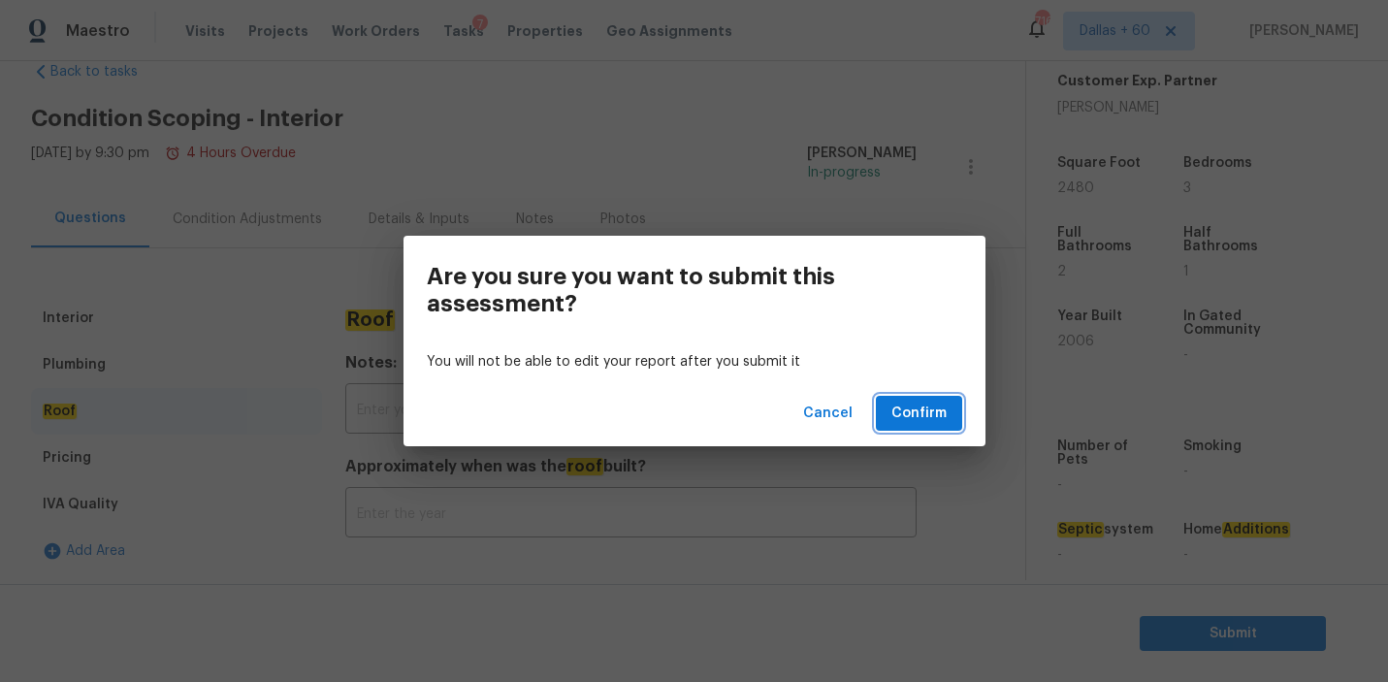
click at [946, 416] on span "Confirm" at bounding box center [919, 414] width 55 height 24
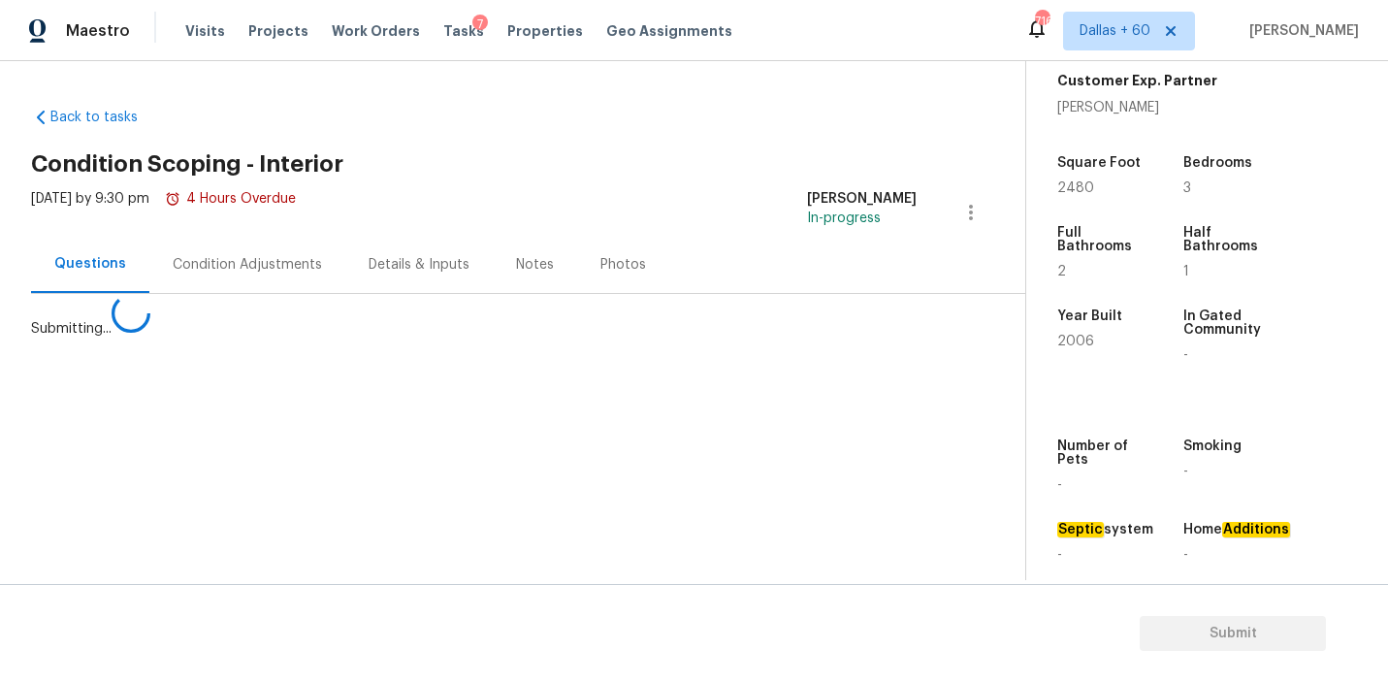
scroll to position [0, 0]
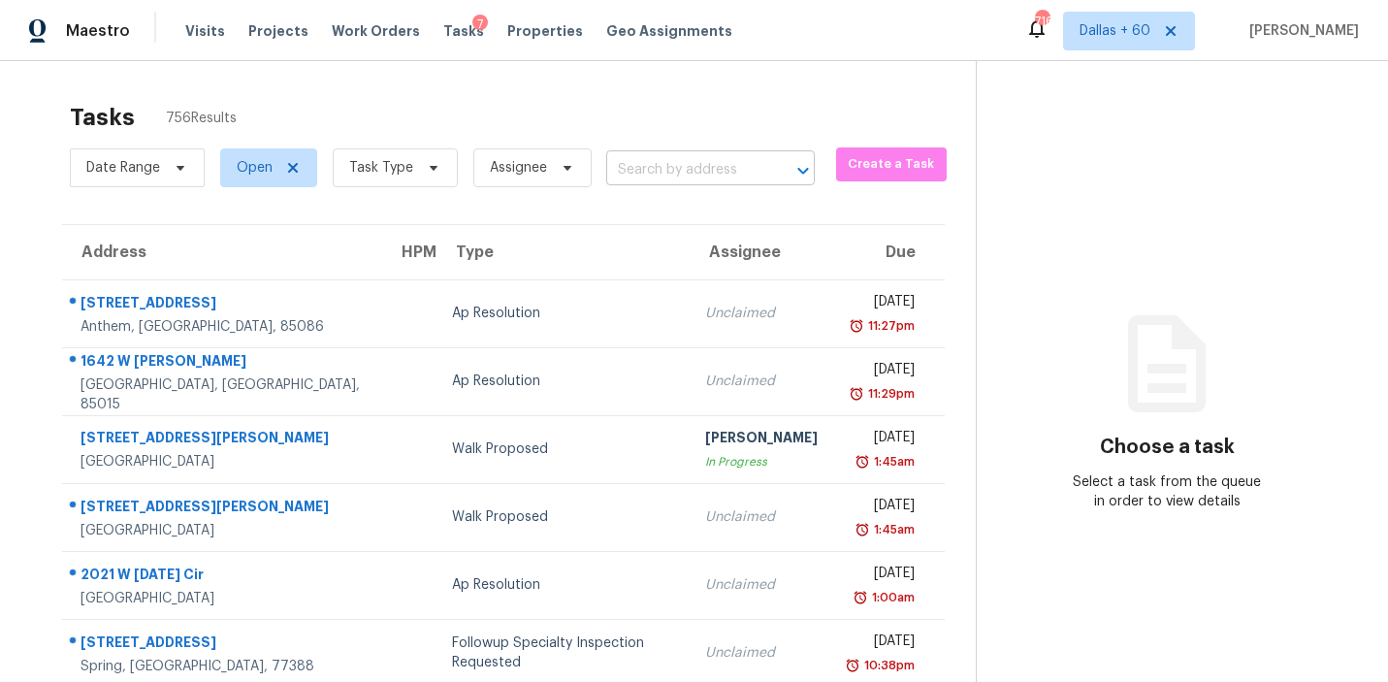
click at [675, 170] on input "text" at bounding box center [683, 170] width 154 height 30
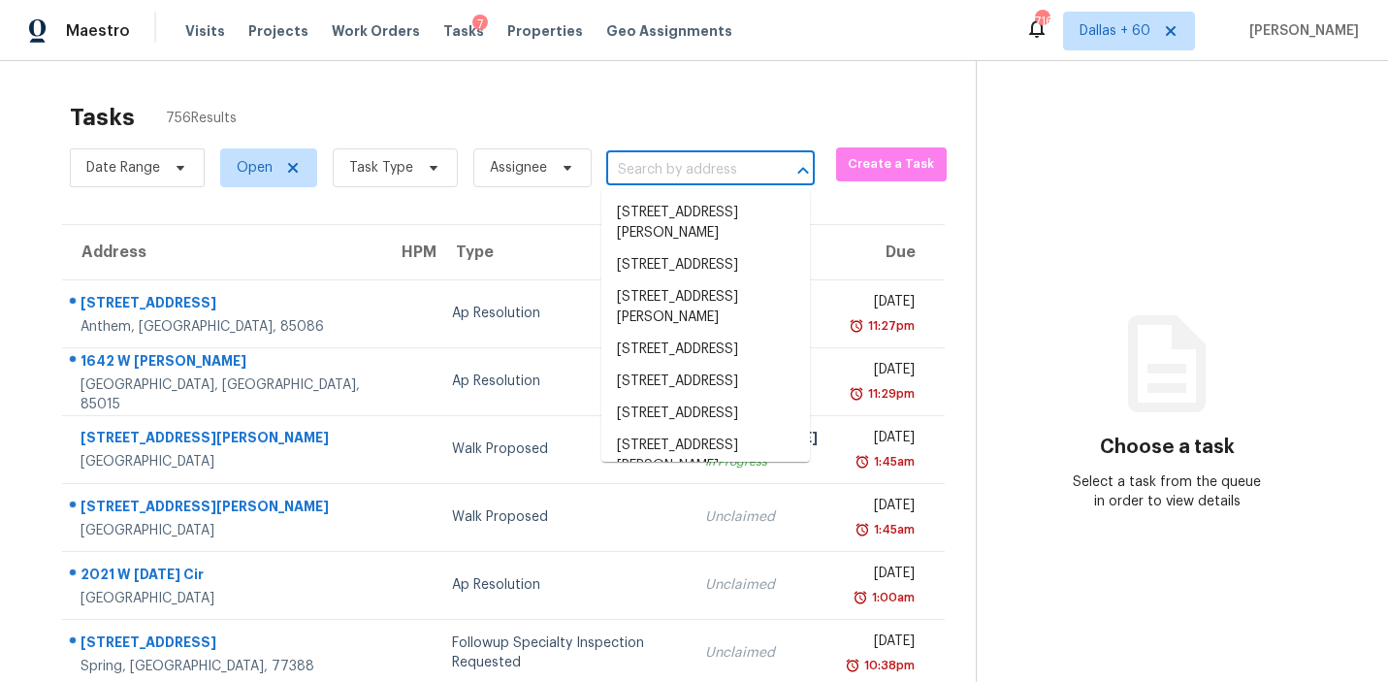
paste input "14262 Crestwick Dr W, Jacksonville, FL 32218"
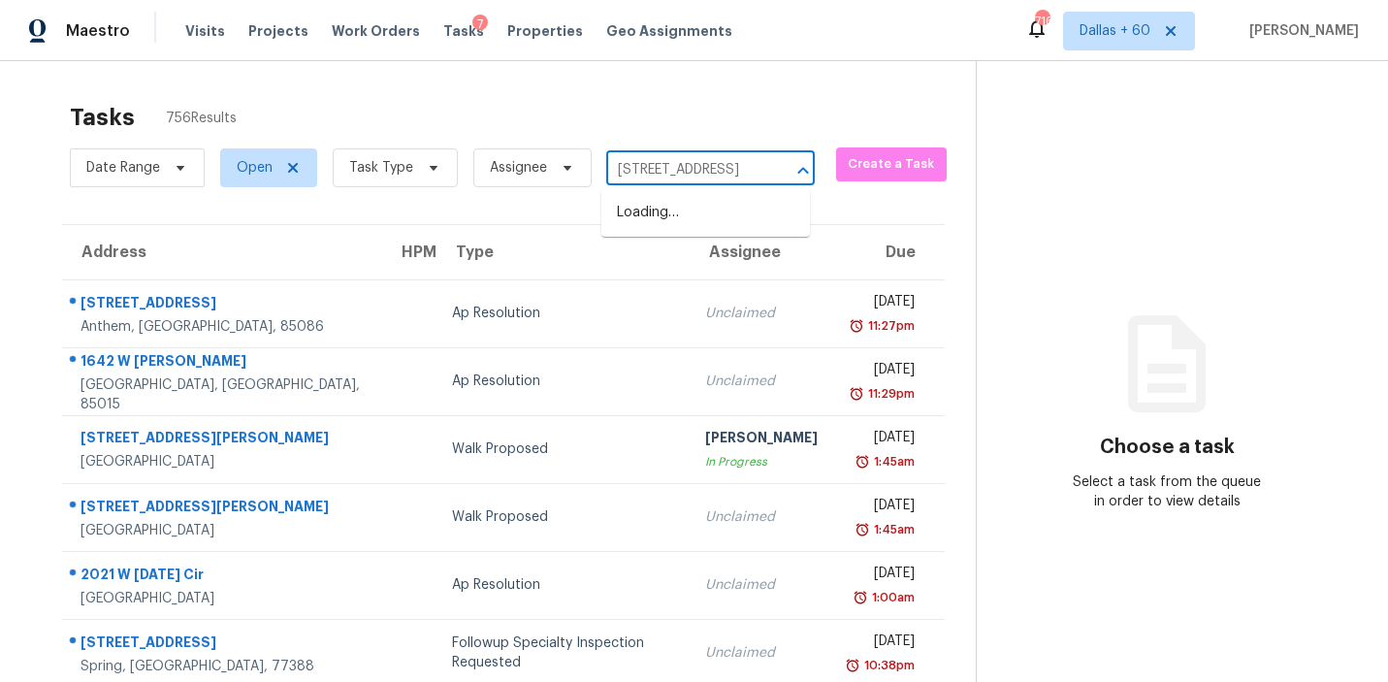
scroll to position [0, 140]
type input "14262 Crestwick Dr W, Jacksonville, FL 32218"
click at [686, 205] on li "14262 Crestwick Dr W, Jacksonville, FL 32218" at bounding box center [705, 213] width 209 height 32
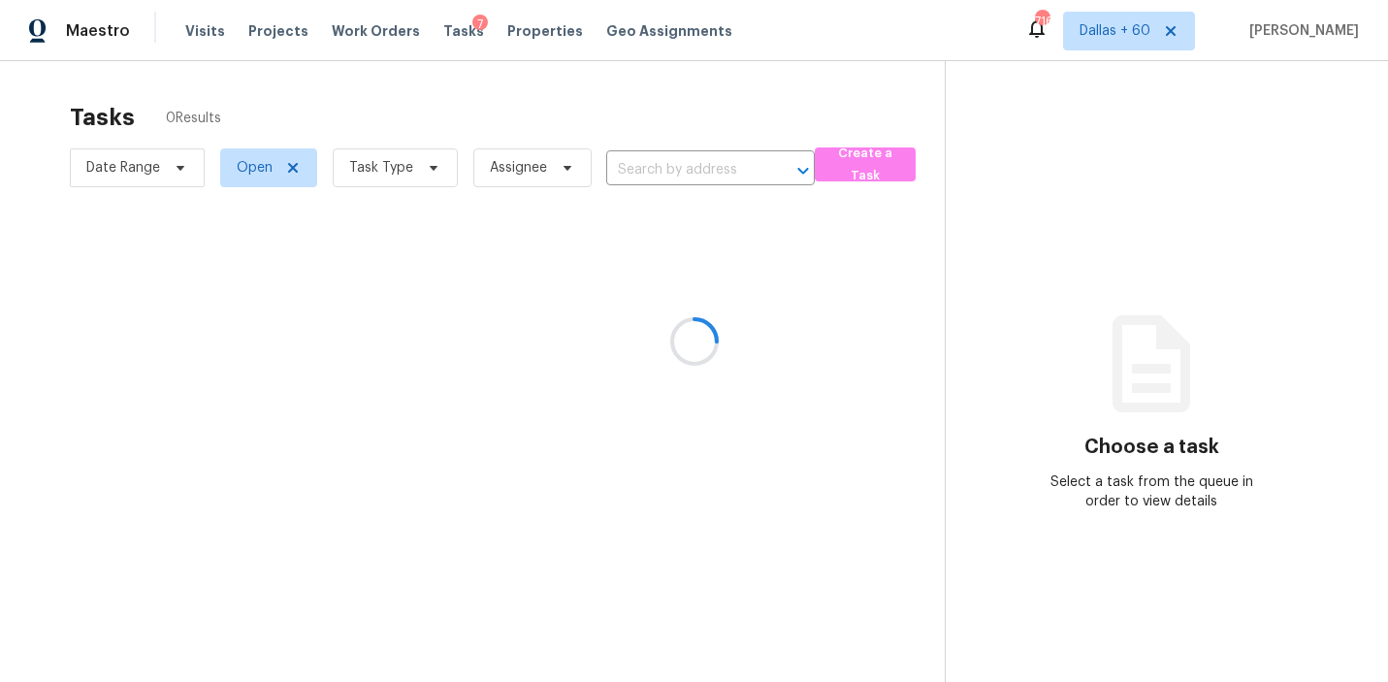
type input "14262 Crestwick Dr W, Jacksonville, FL 32218"
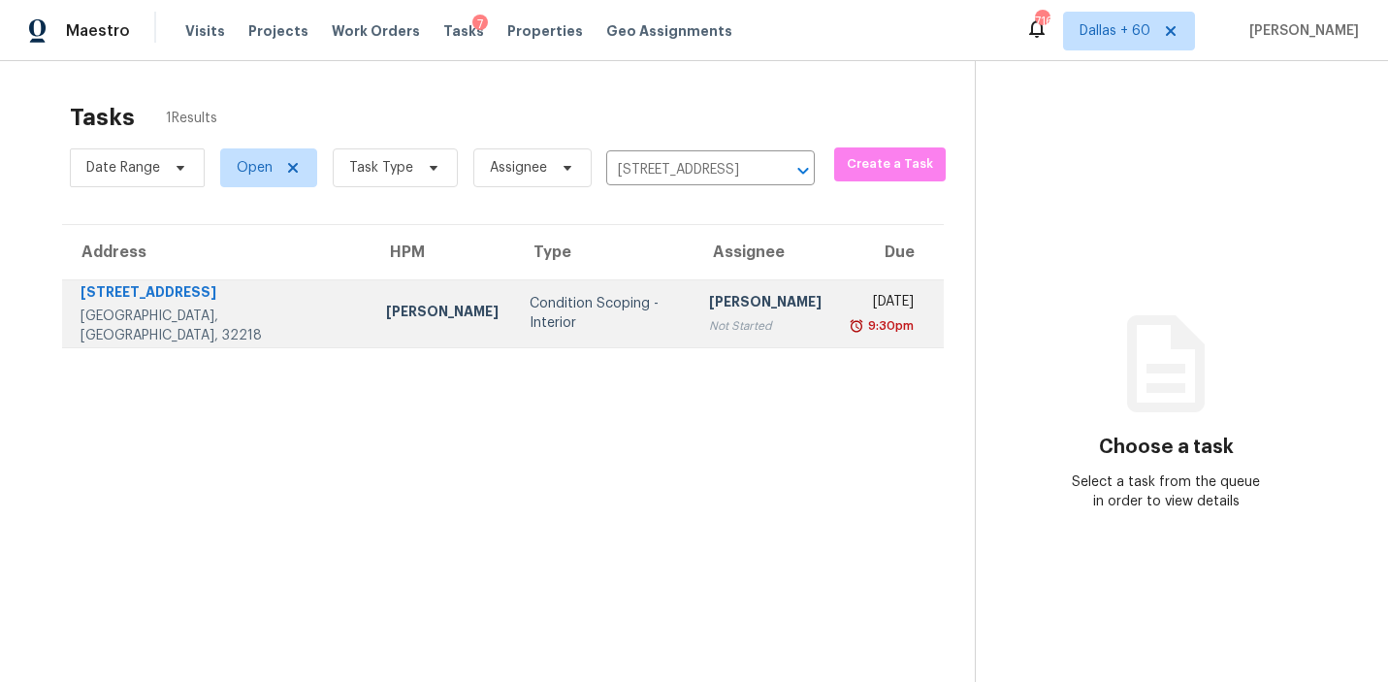
click at [386, 320] on div "Melissa Mossbrooks" at bounding box center [442, 314] width 113 height 24
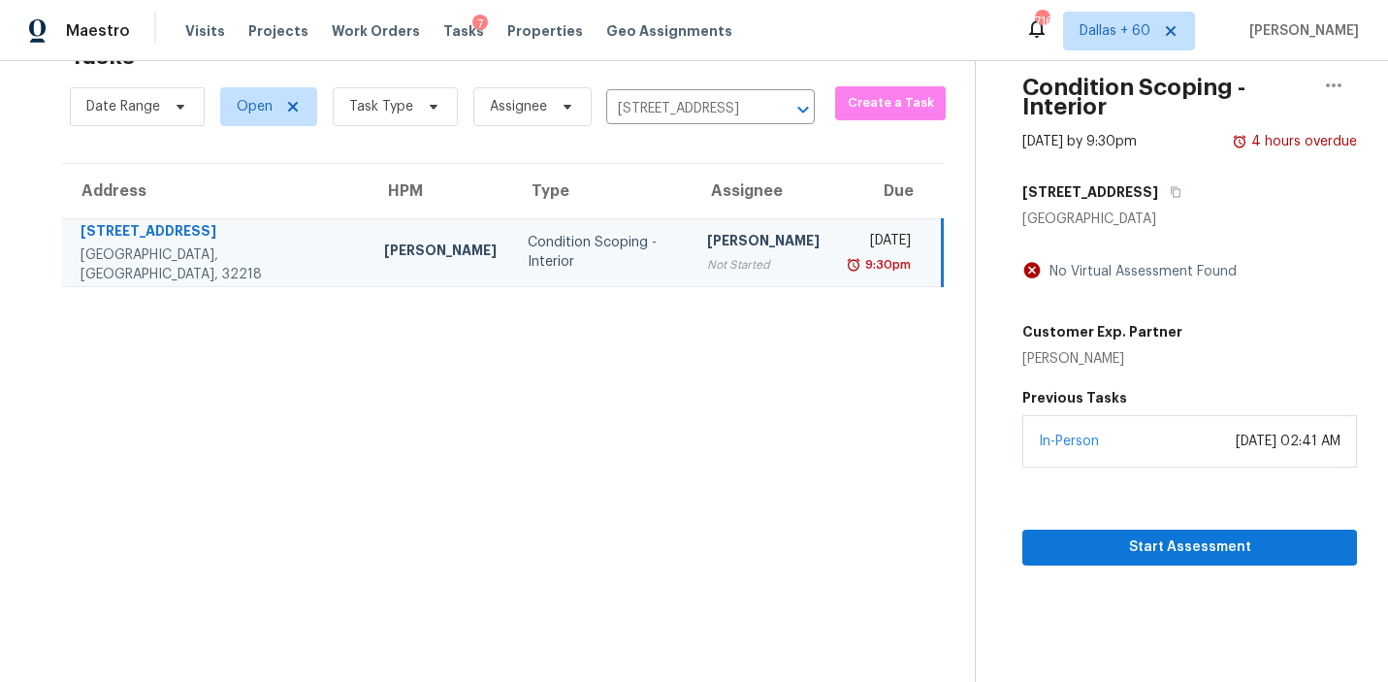
scroll to position [59, 0]
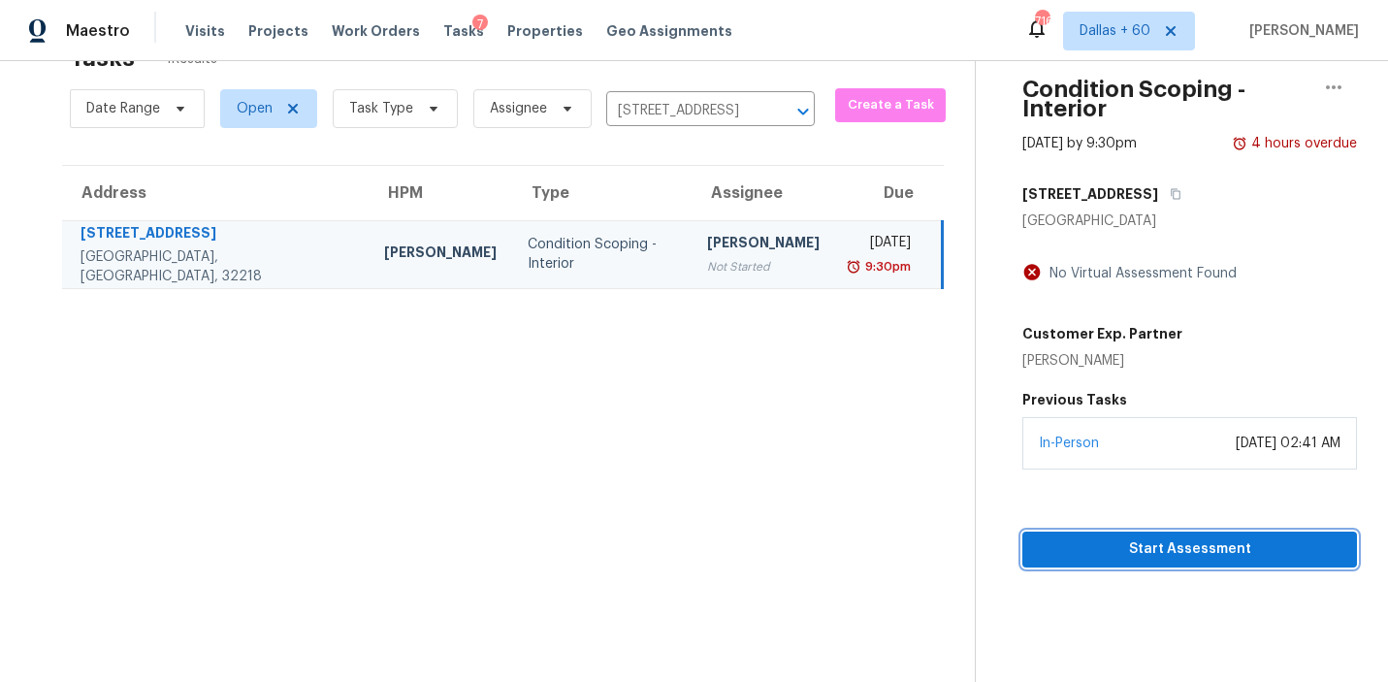
click at [1161, 547] on span "Start Assessment" at bounding box center [1190, 549] width 304 height 24
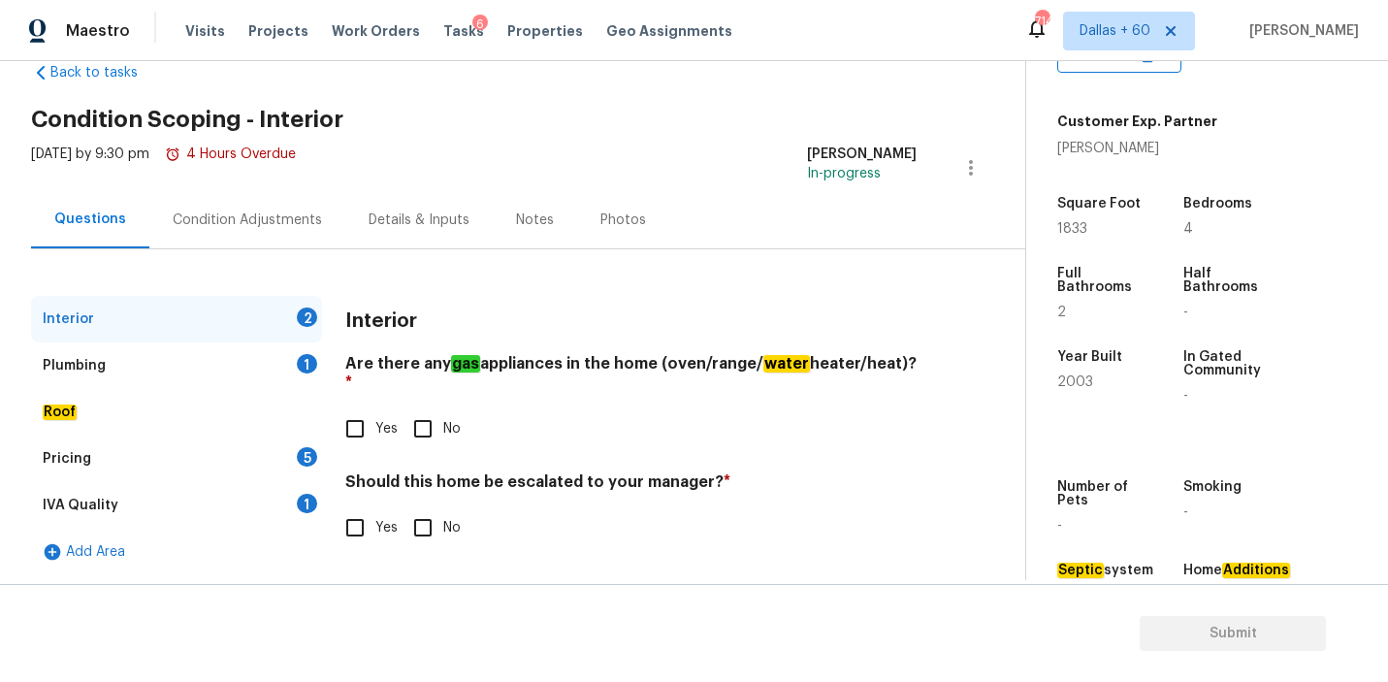
scroll to position [428, 0]
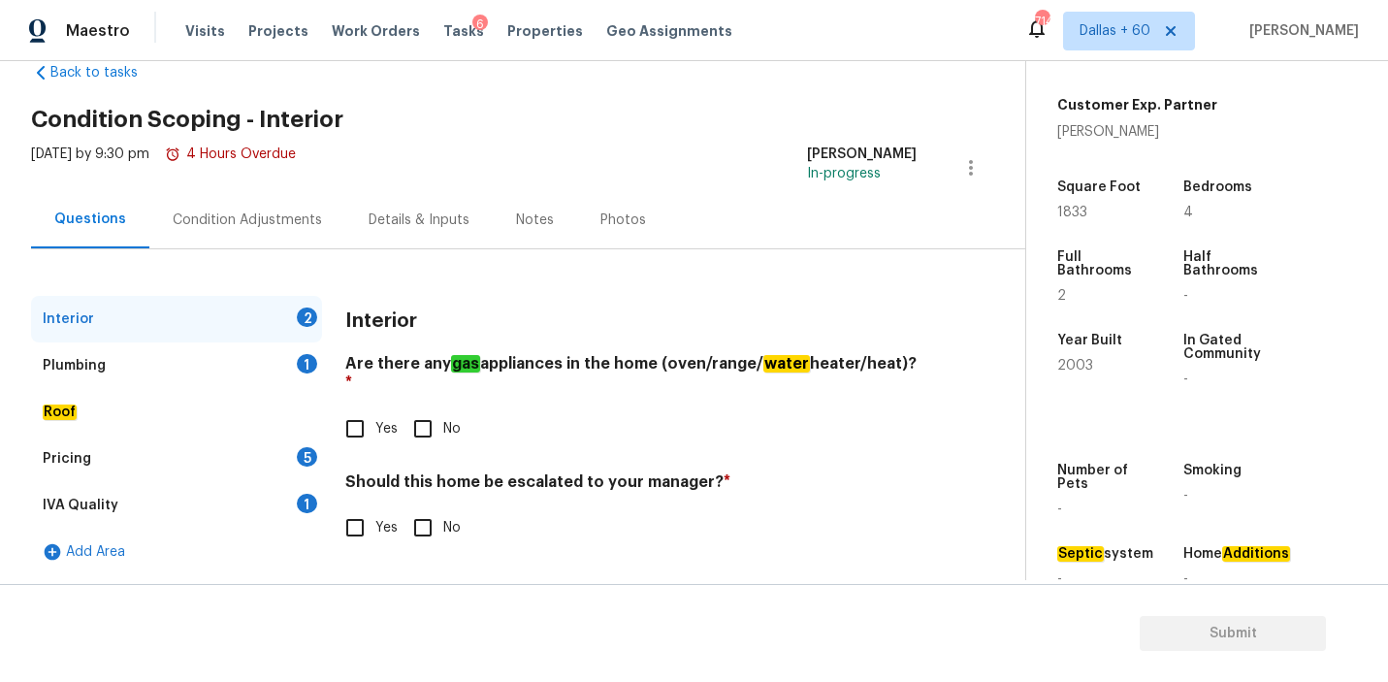
click at [430, 408] on input "No" at bounding box center [423, 428] width 41 height 41
checkbox input "true"
click at [428, 516] on input "No" at bounding box center [423, 528] width 41 height 41
checkbox input "true"
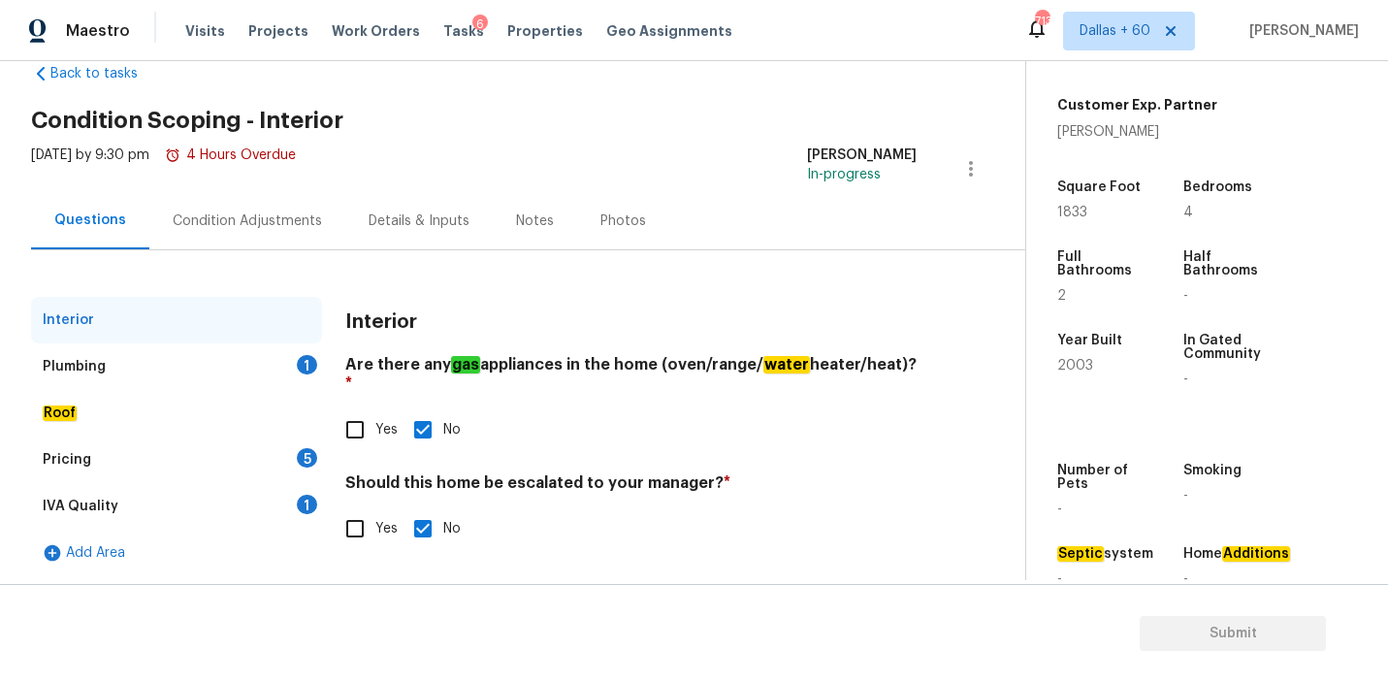
click at [162, 382] on div "Plumbing 1" at bounding box center [176, 366] width 291 height 47
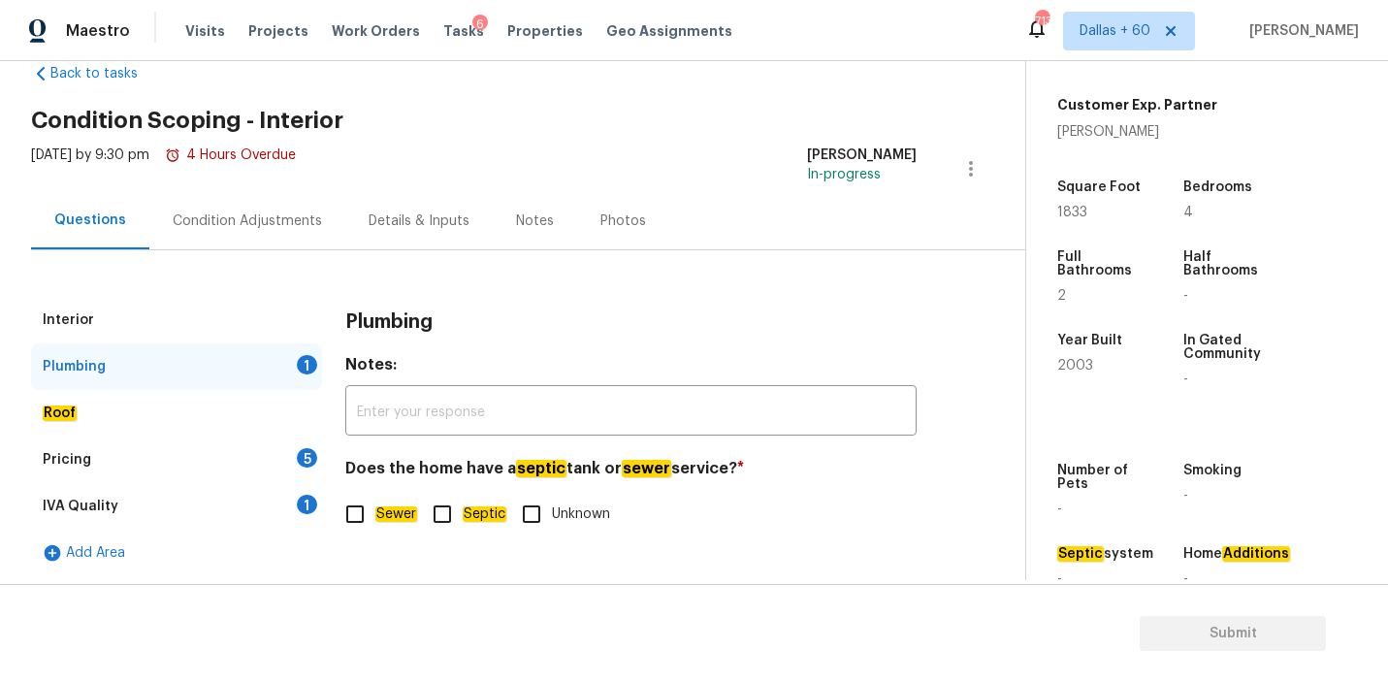
click at [534, 510] on input "Unknown" at bounding box center [531, 514] width 41 height 41
checkbox input "true"
click at [138, 407] on div "Roof" at bounding box center [176, 413] width 291 height 47
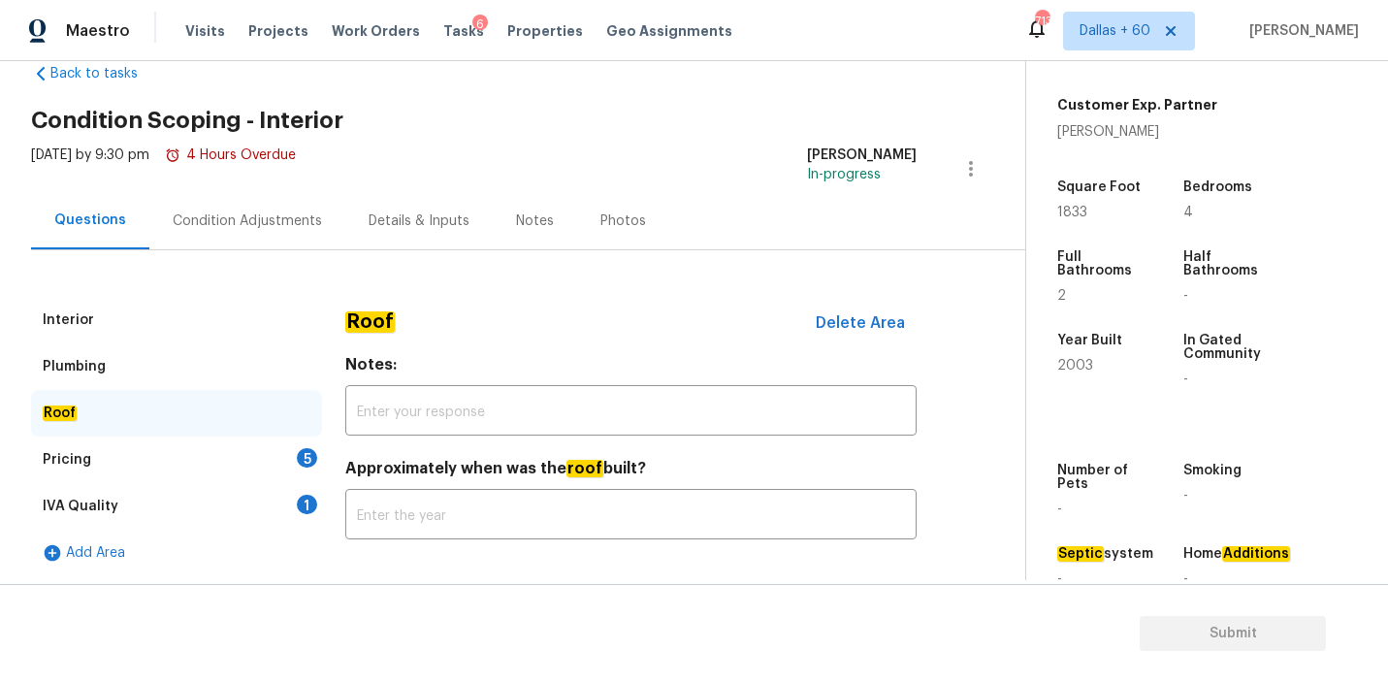
click at [114, 451] on div "Pricing 5" at bounding box center [176, 460] width 291 height 47
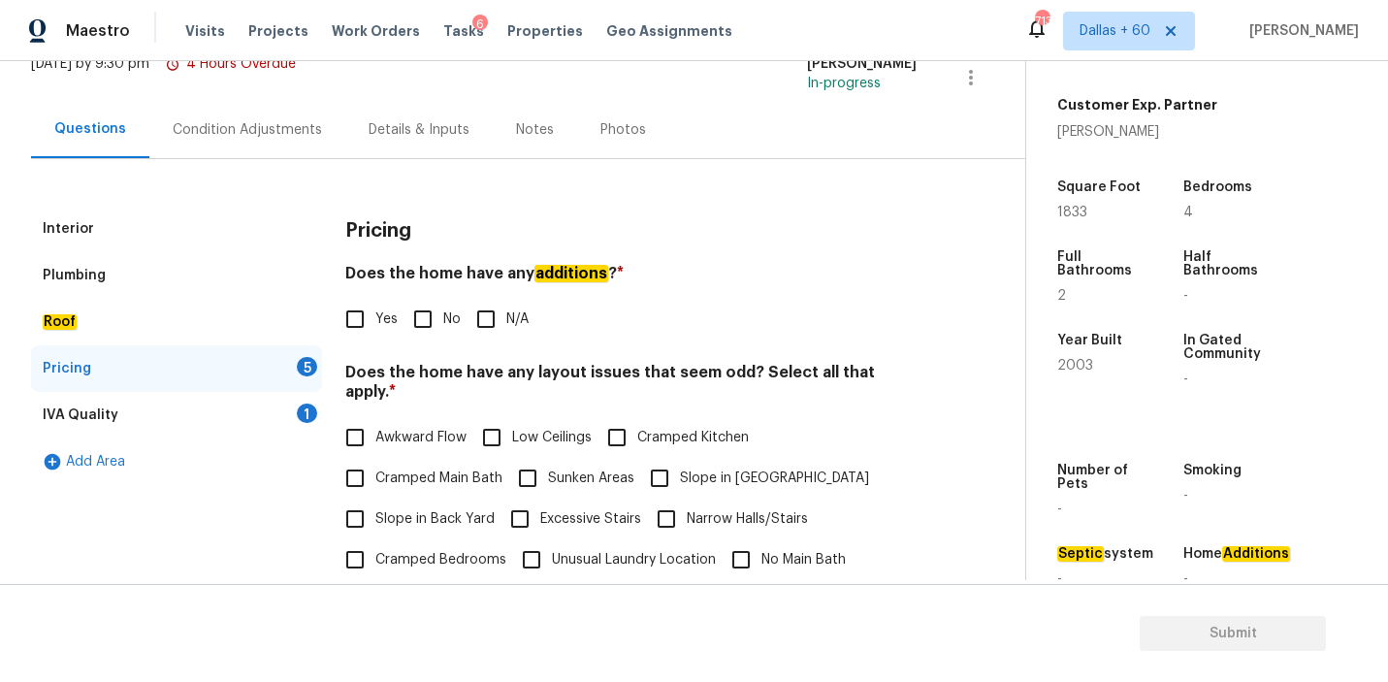
scroll to position [173, 0]
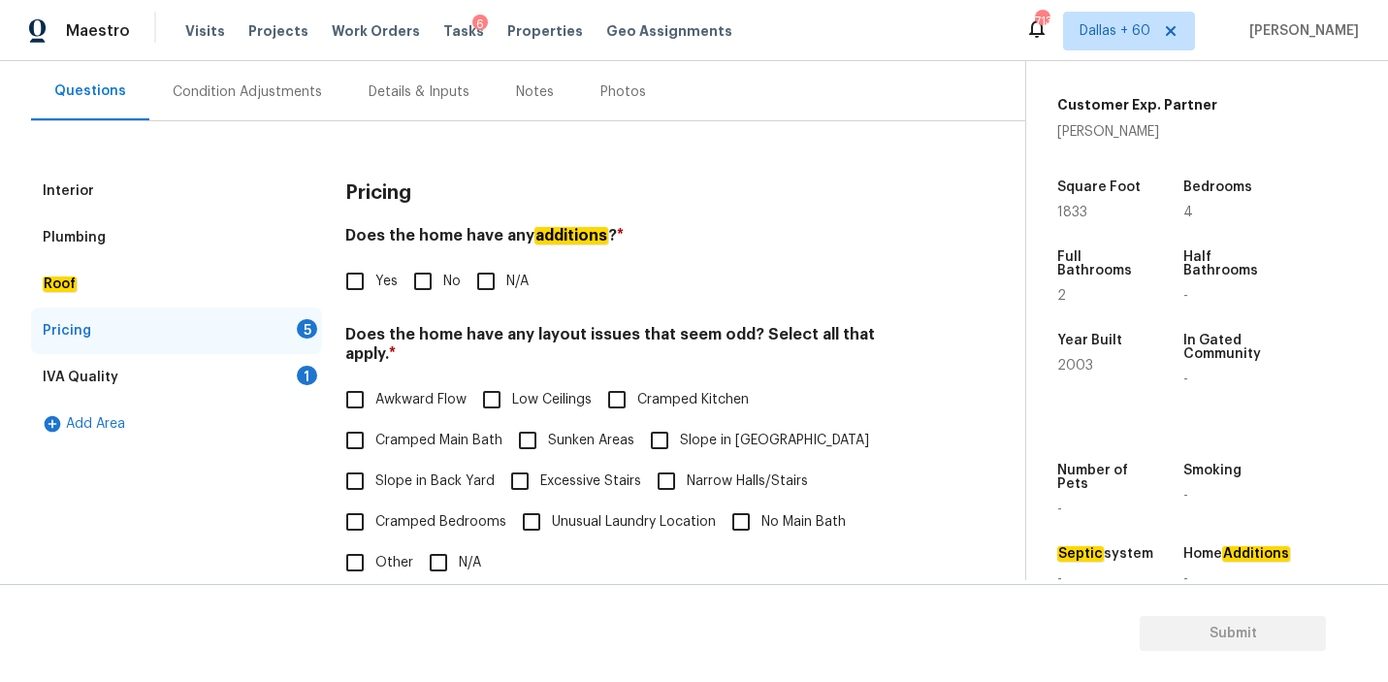
click at [488, 285] on input "N/A" at bounding box center [486, 281] width 41 height 41
checkbox input "true"
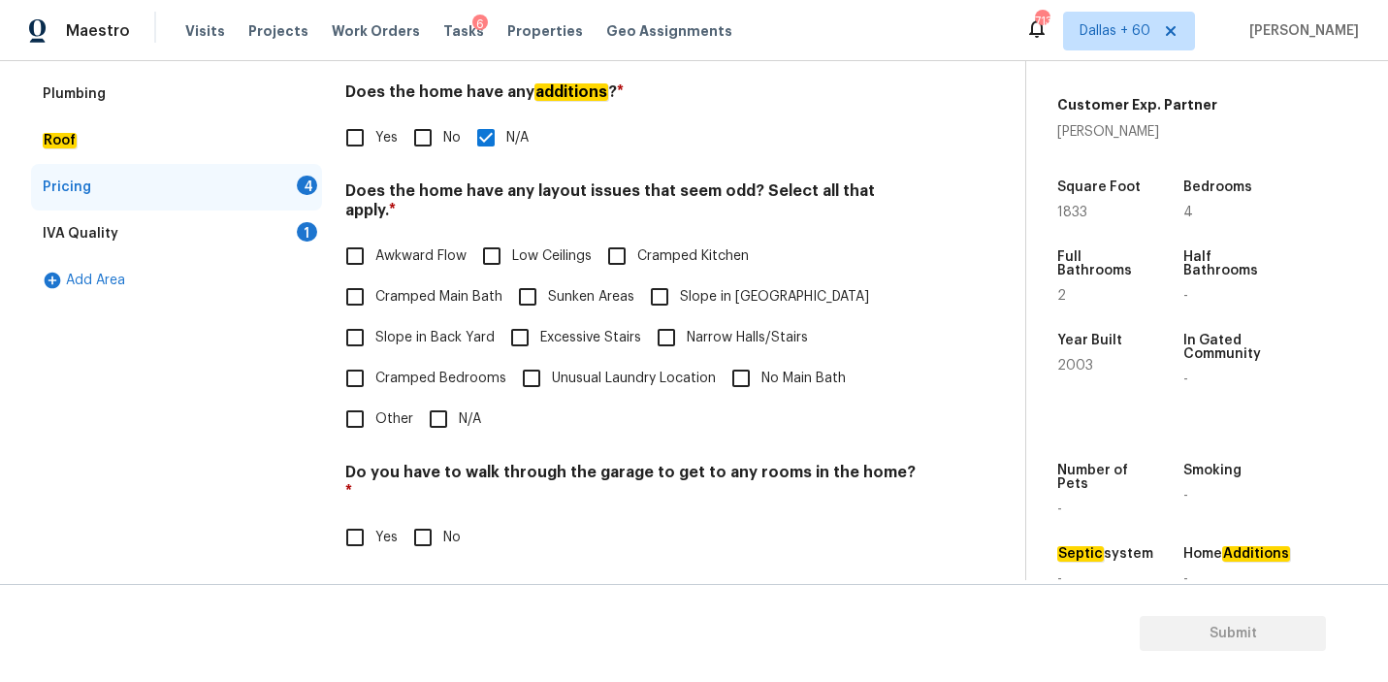
scroll to position [317, 0]
click at [447, 398] on input "N/A" at bounding box center [438, 418] width 41 height 41
checkbox input "true"
click at [424, 516] on input "No" at bounding box center [423, 536] width 41 height 41
checkbox input "true"
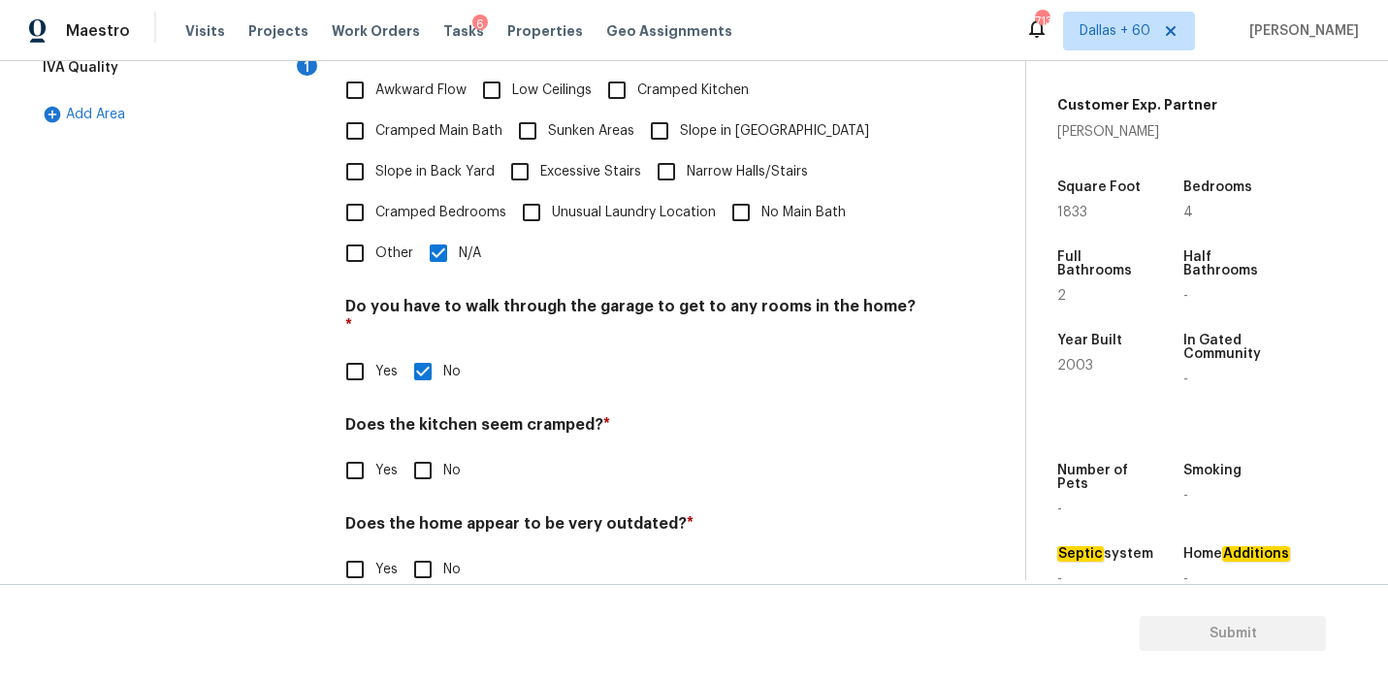
scroll to position [480, 0]
click at [428, 452] on input "No" at bounding box center [423, 472] width 41 height 41
checkbox input "true"
click at [427, 551] on input "No" at bounding box center [423, 571] width 41 height 41
checkbox input "true"
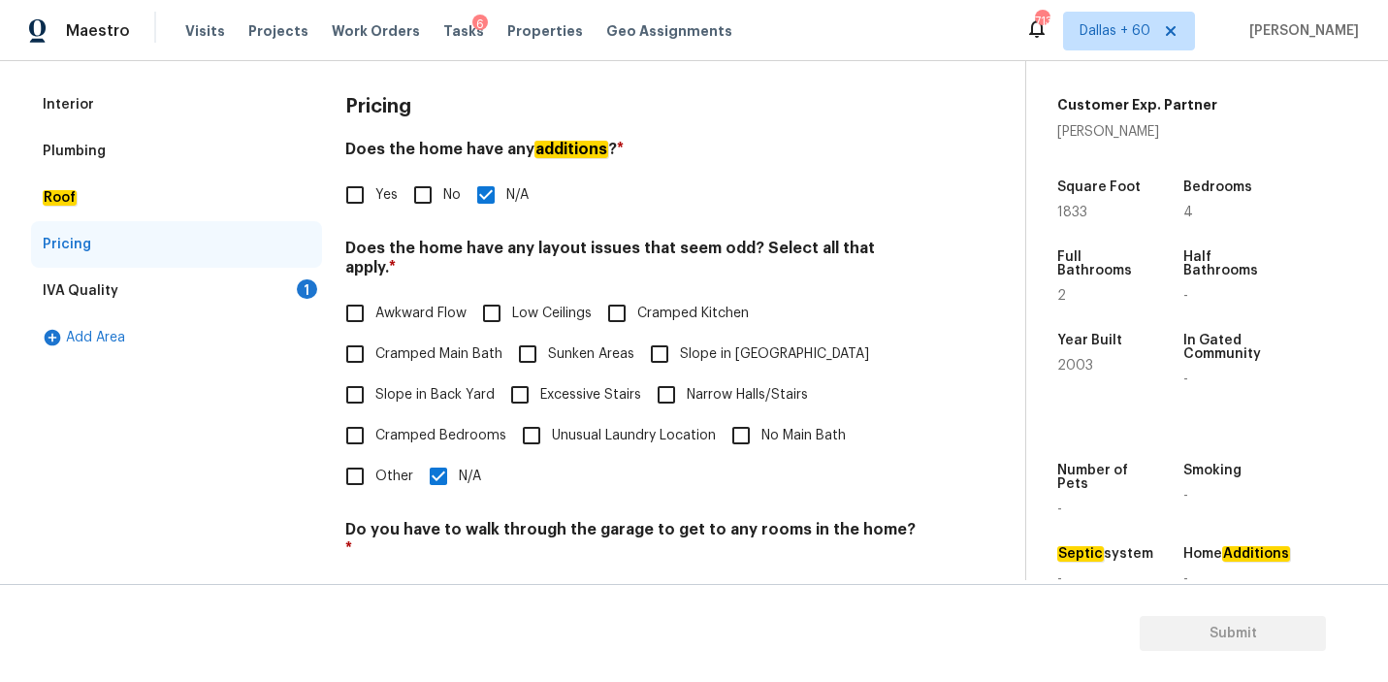
click at [186, 286] on div "IVA Quality 1" at bounding box center [176, 291] width 291 height 47
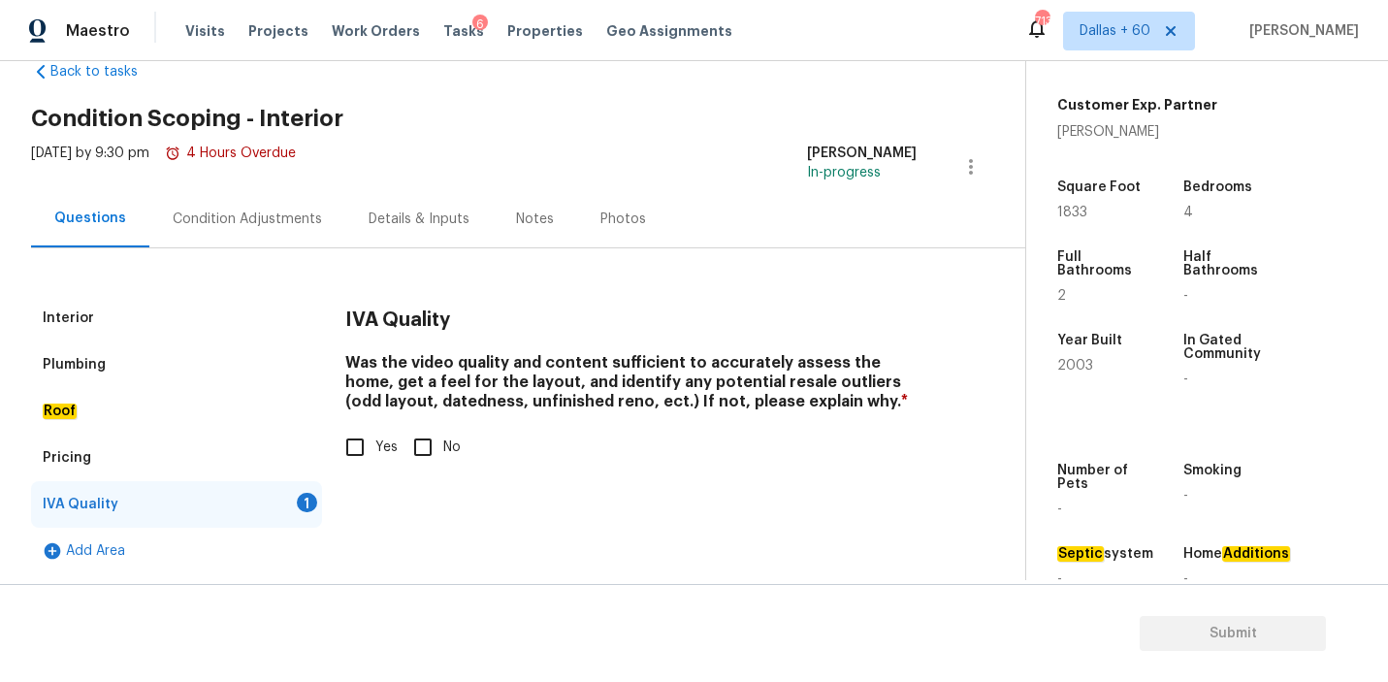
scroll to position [46, 0]
click at [359, 449] on input "Yes" at bounding box center [355, 447] width 41 height 41
checkbox input "true"
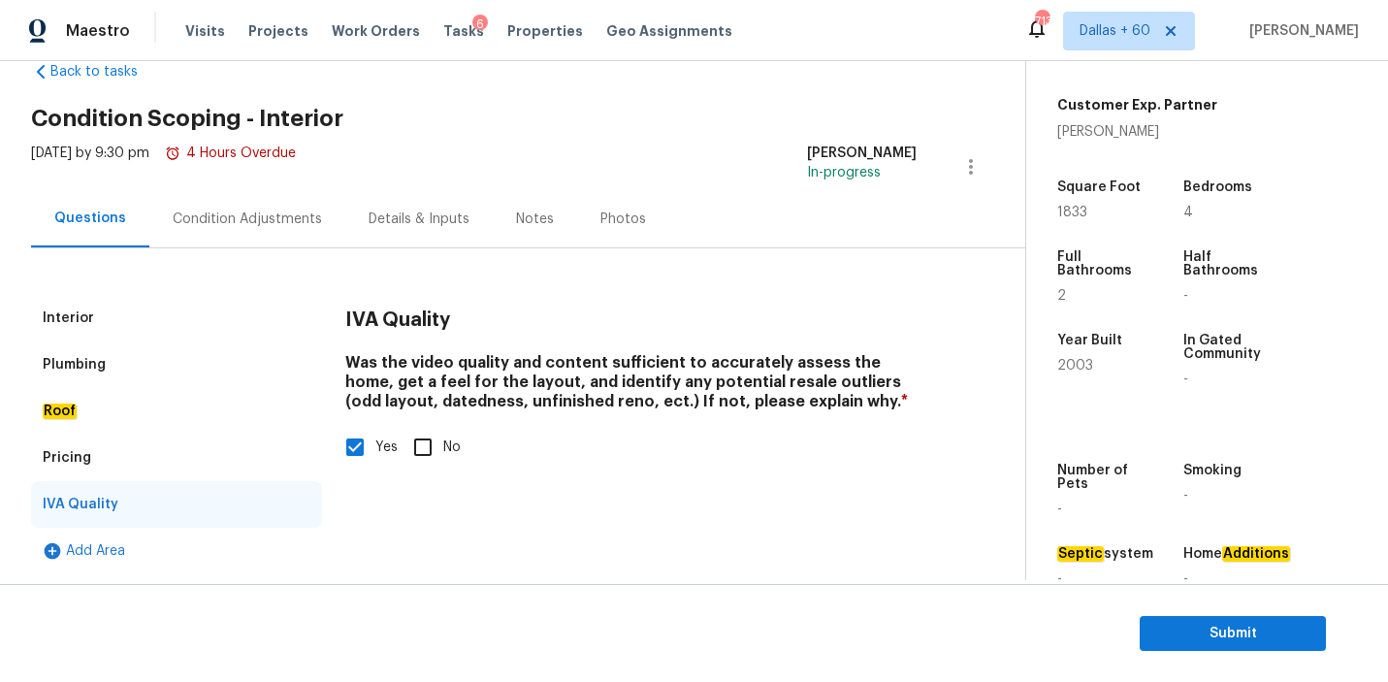
click at [136, 463] on div "Pricing" at bounding box center [176, 458] width 291 height 47
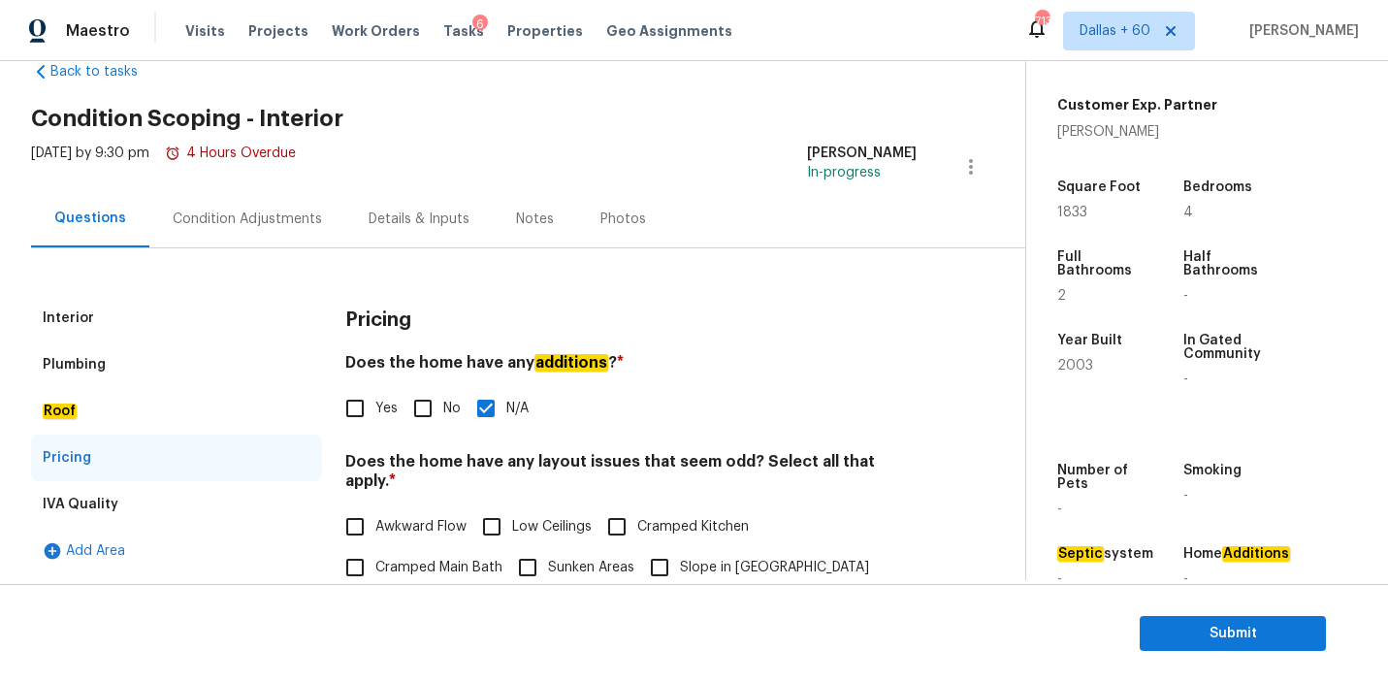
click at [118, 418] on div "Roof" at bounding box center [176, 411] width 291 height 47
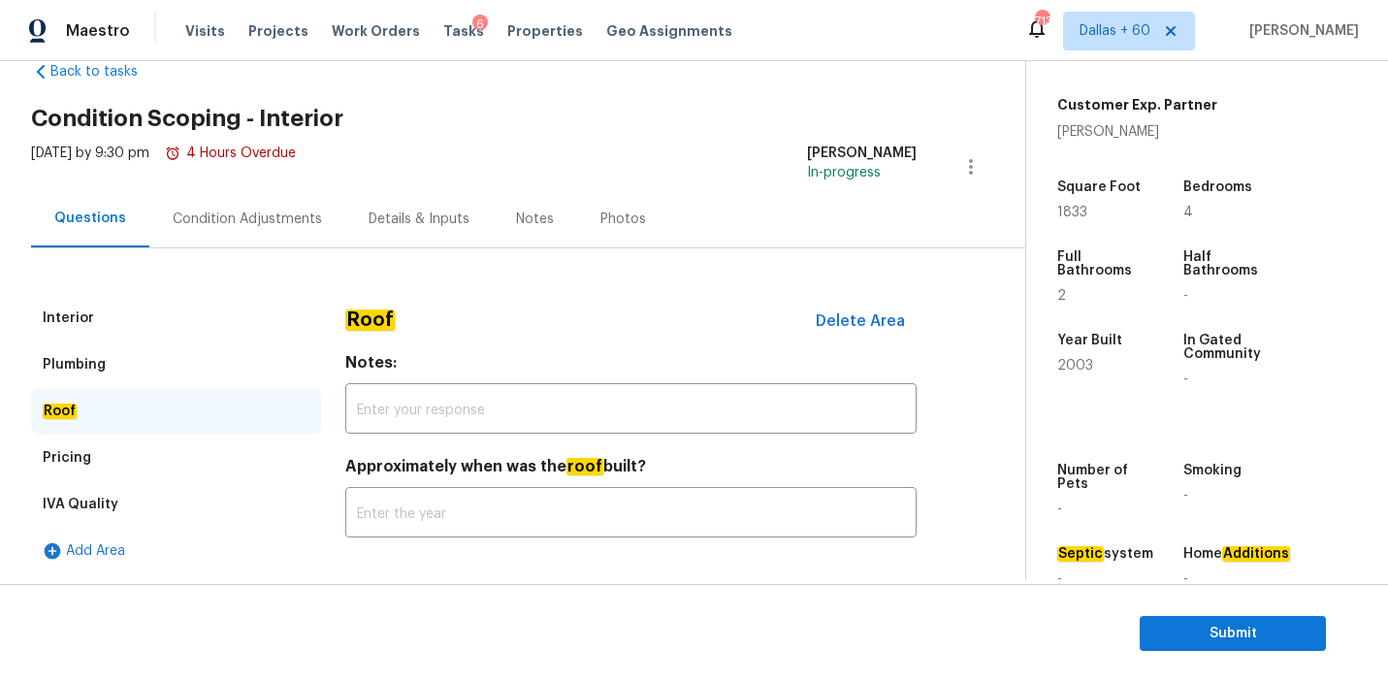
click at [119, 364] on div "Plumbing" at bounding box center [176, 364] width 291 height 47
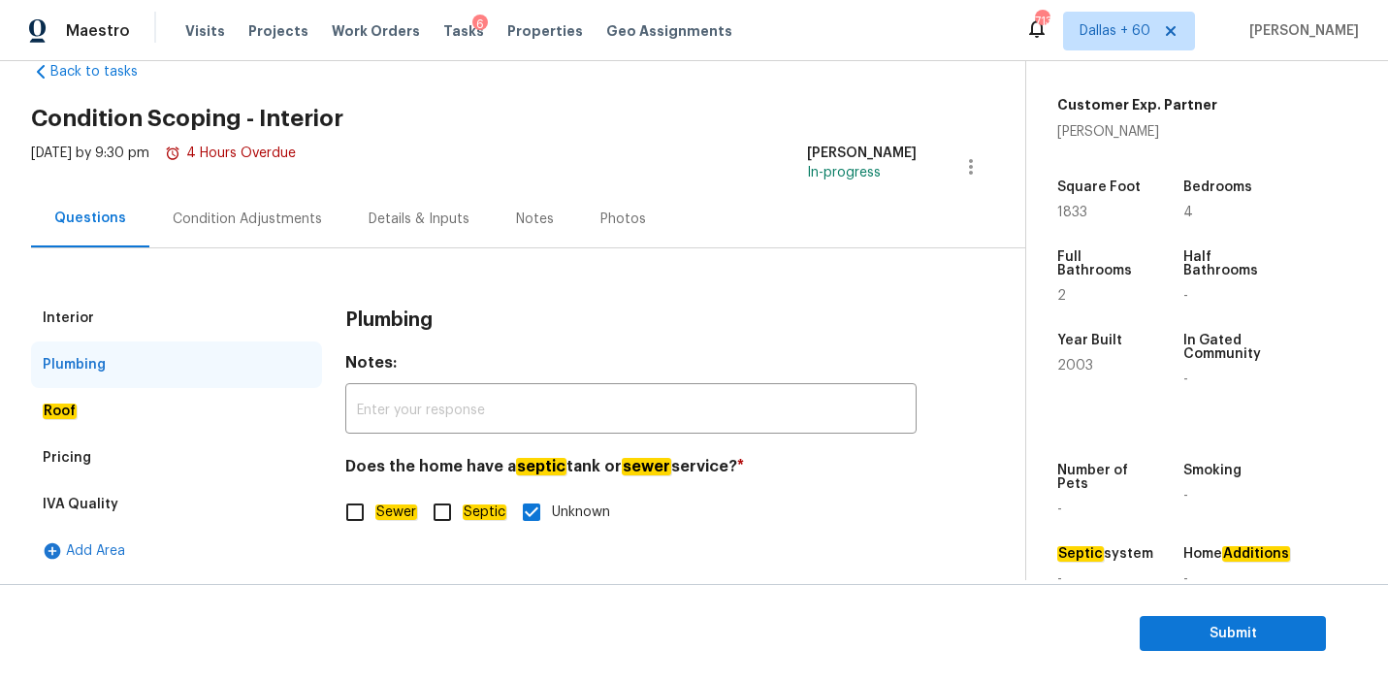
click at [122, 335] on div "Interior" at bounding box center [176, 318] width 291 height 47
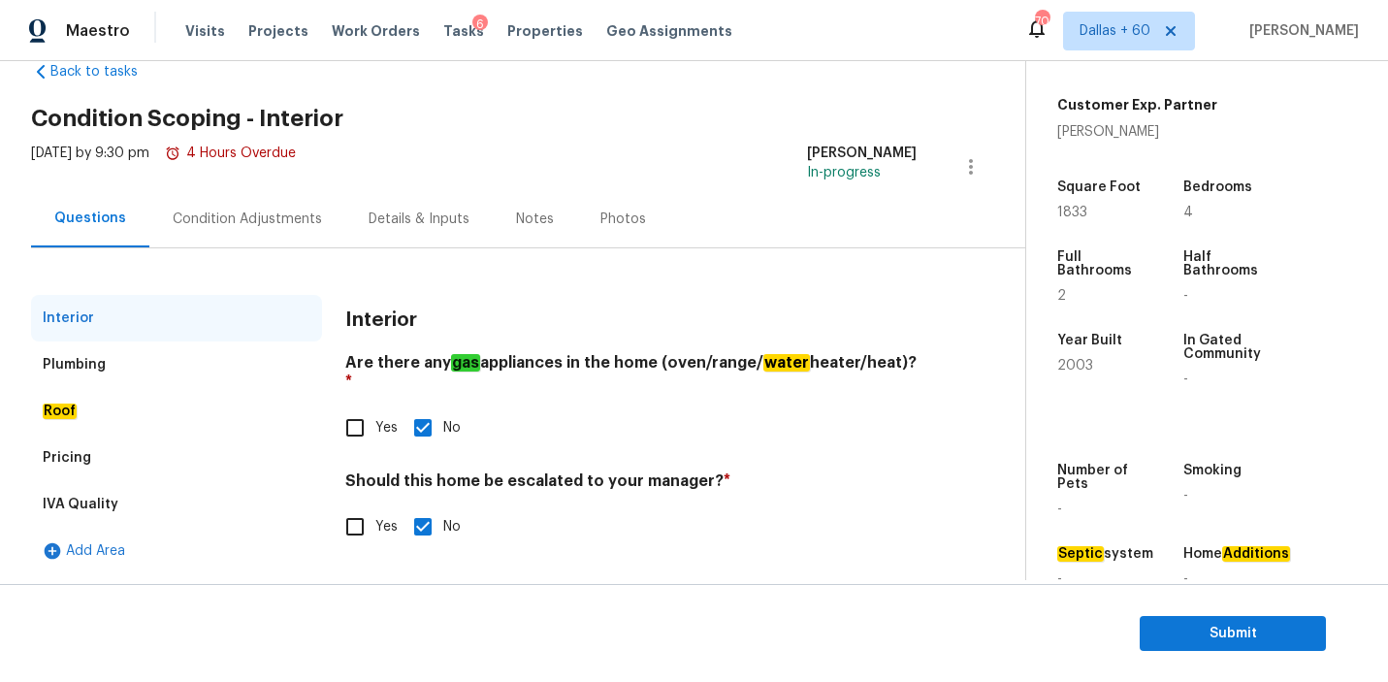
click at [89, 376] on div "Plumbing" at bounding box center [176, 364] width 291 height 47
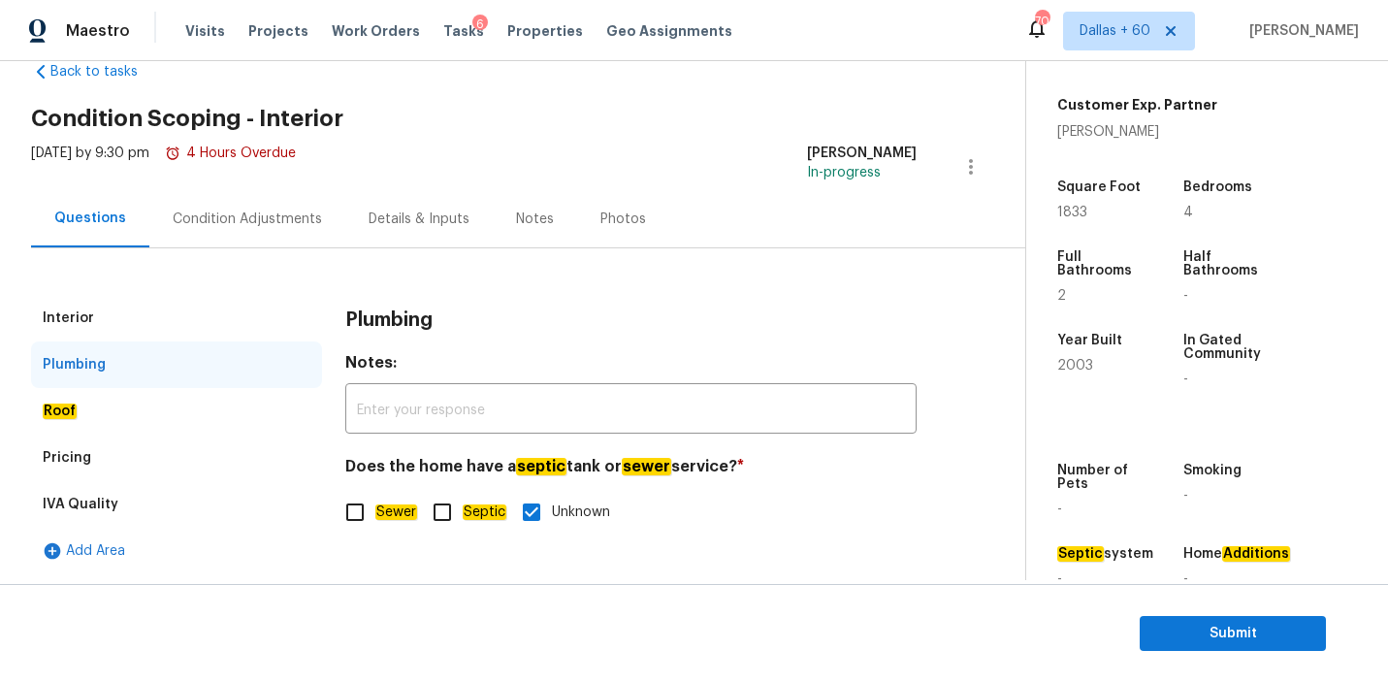
click at [100, 406] on div "Roof" at bounding box center [176, 411] width 291 height 47
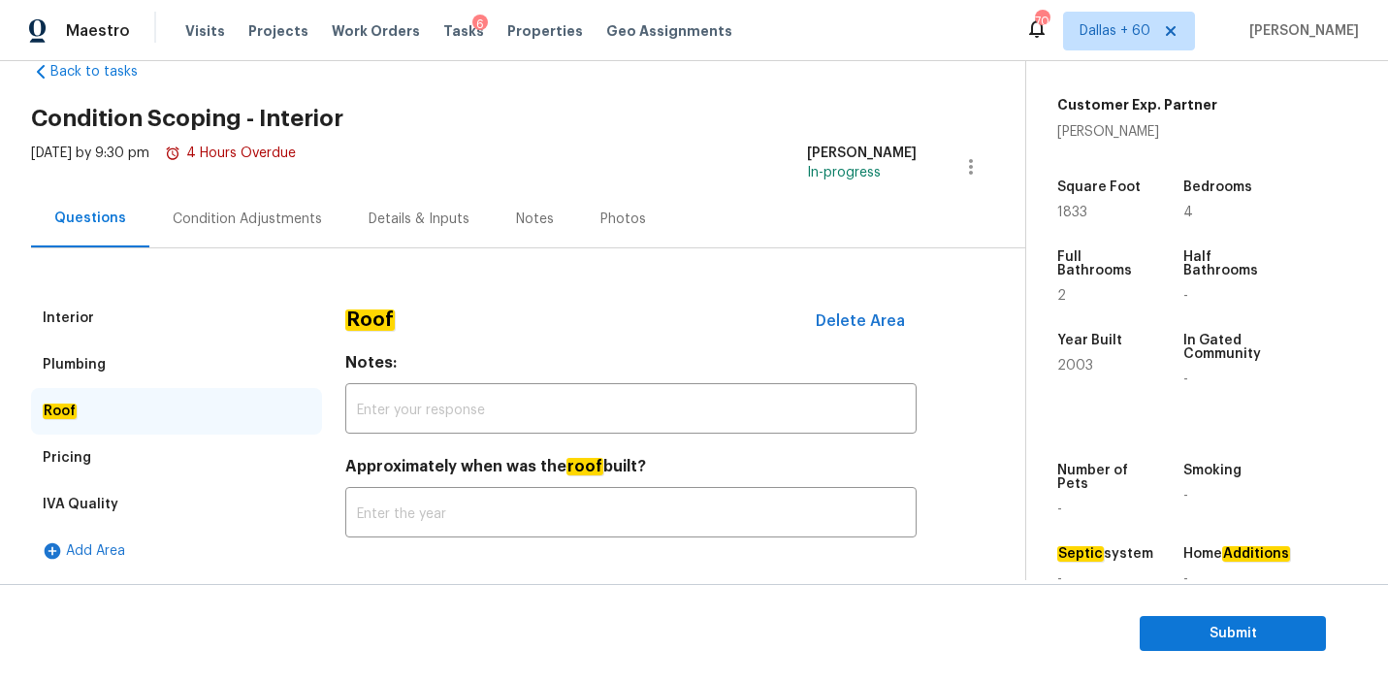
click at [110, 435] on div "Pricing" at bounding box center [176, 458] width 291 height 47
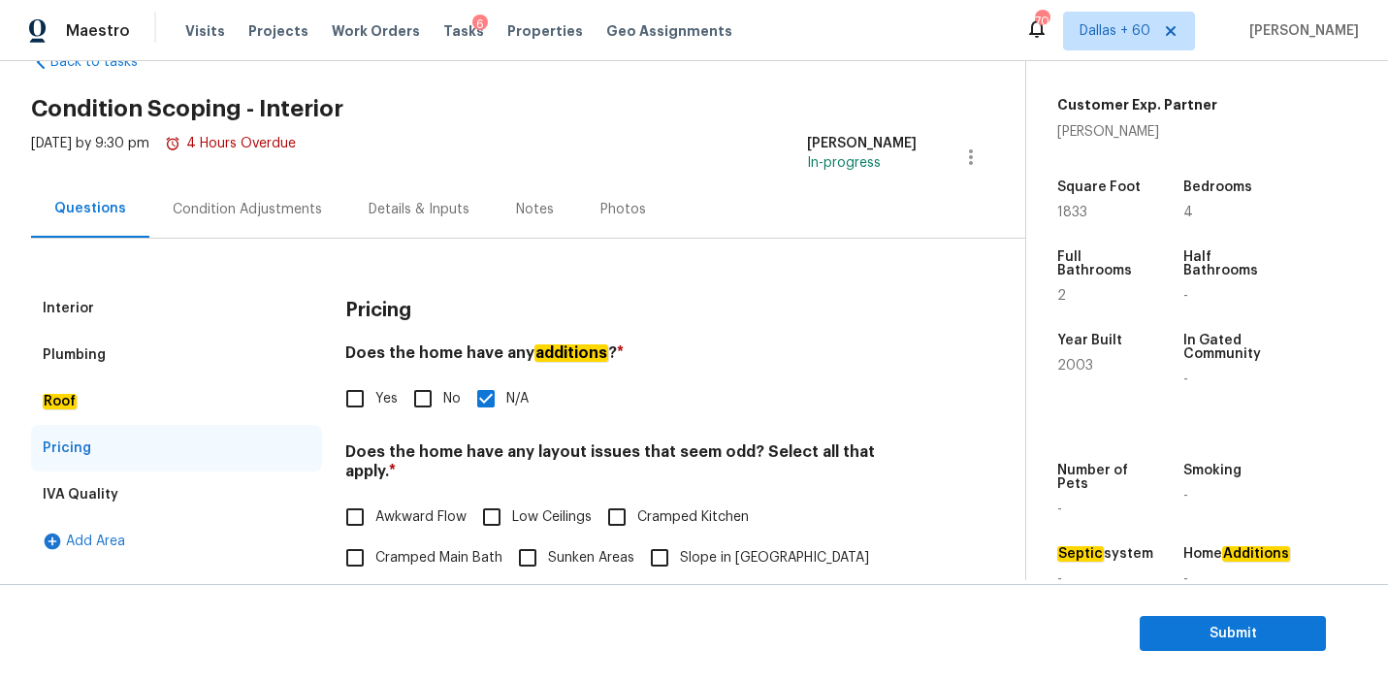
scroll to position [0, 0]
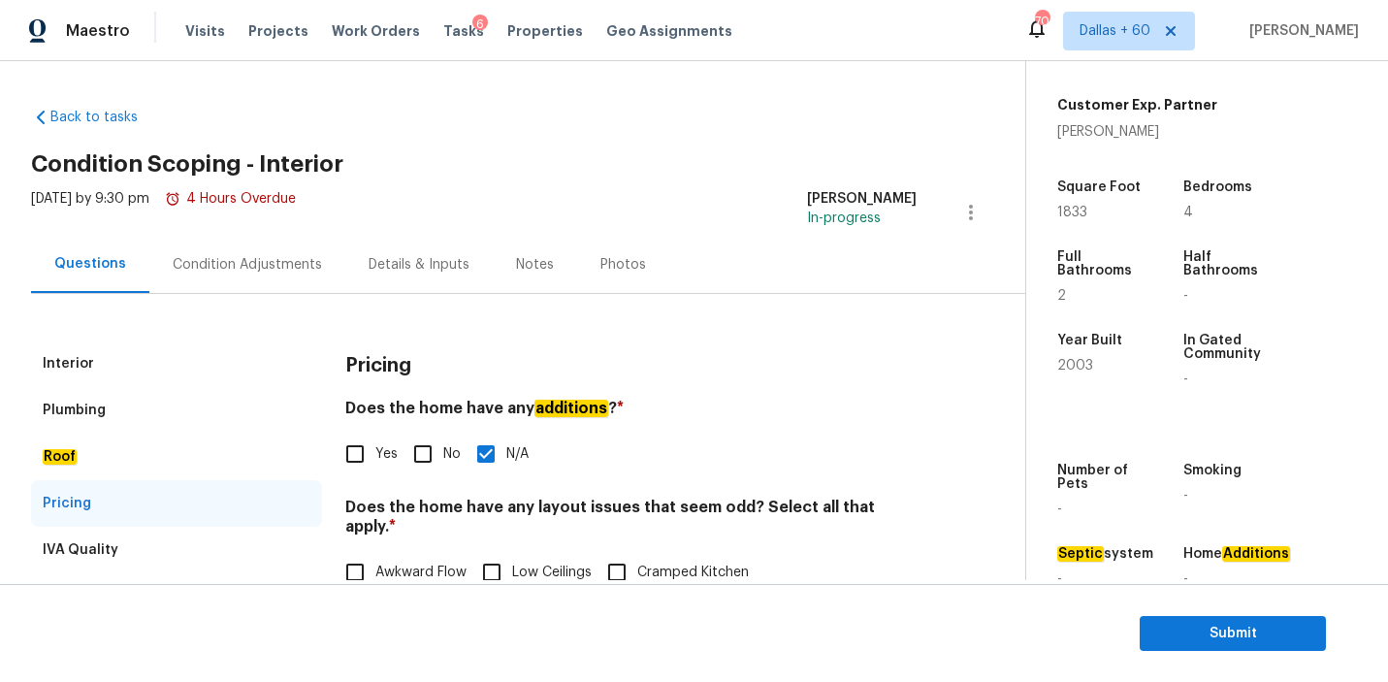
click at [229, 267] on div "Condition Adjustments" at bounding box center [247, 264] width 149 height 19
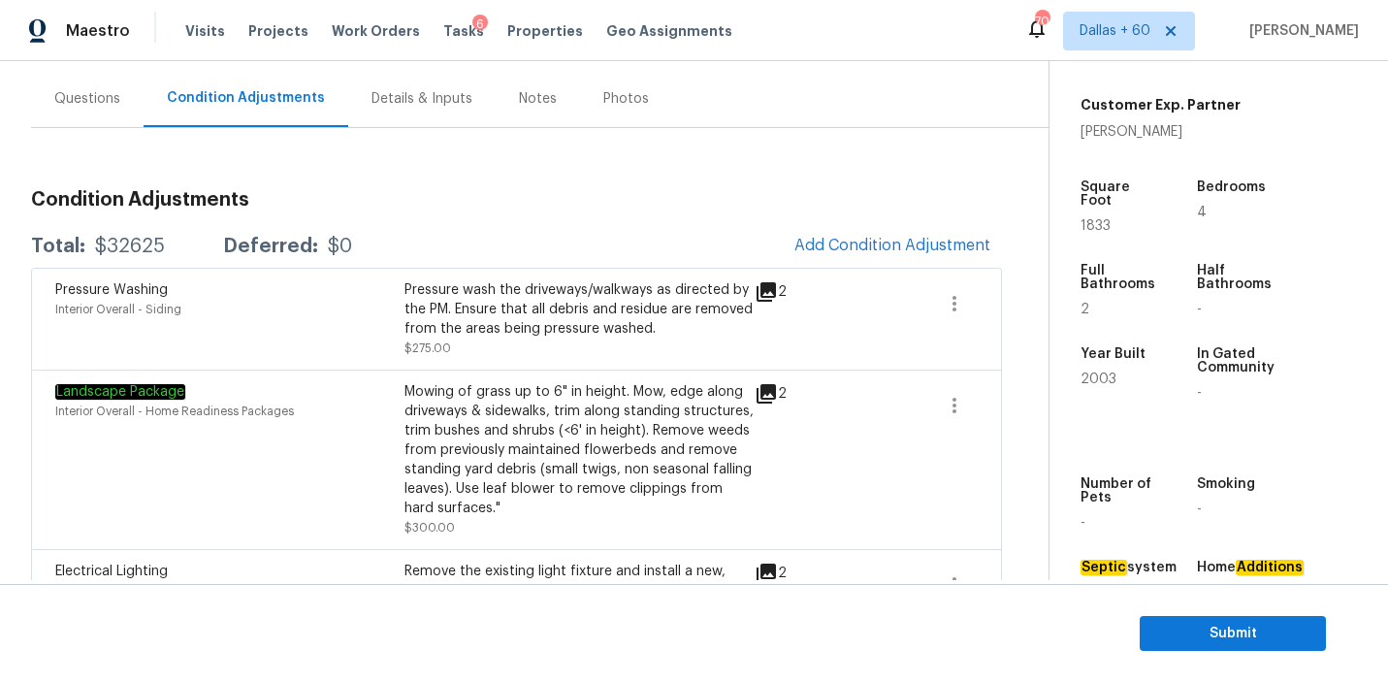
scroll to position [225, 0]
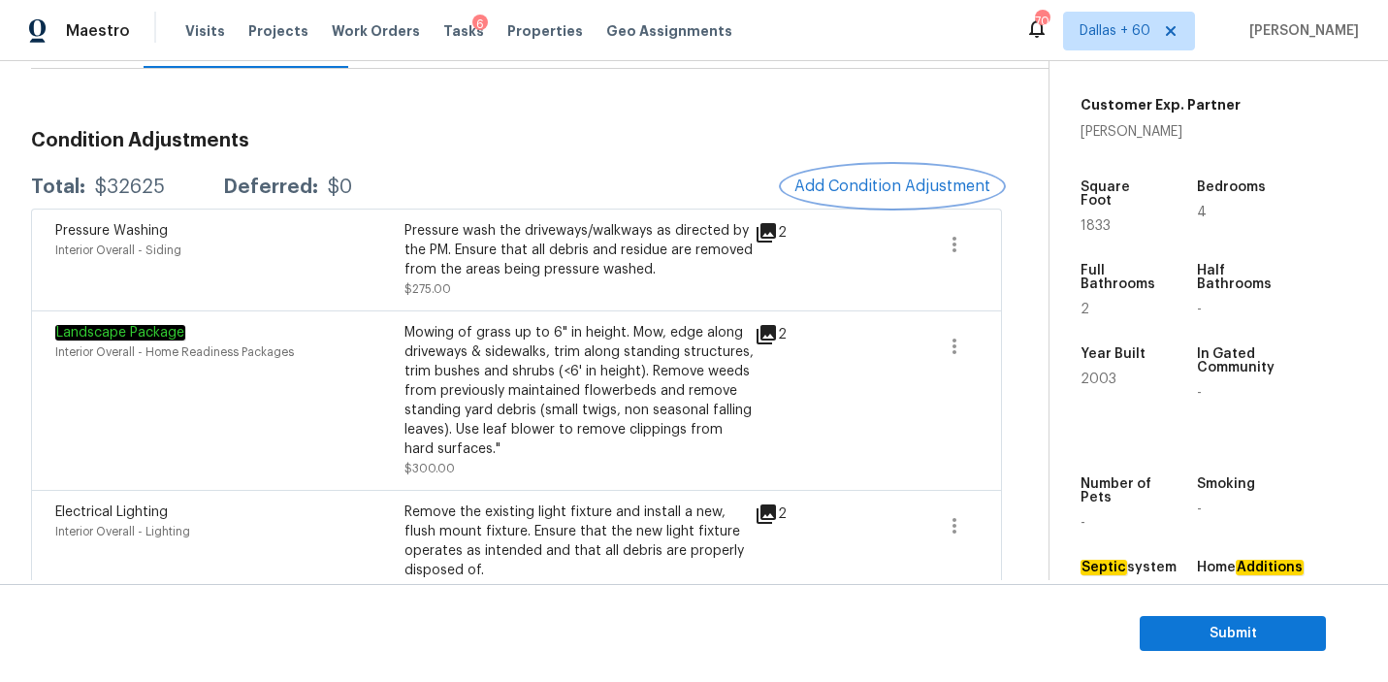
click at [817, 188] on span "Add Condition Adjustment" at bounding box center [893, 186] width 196 height 17
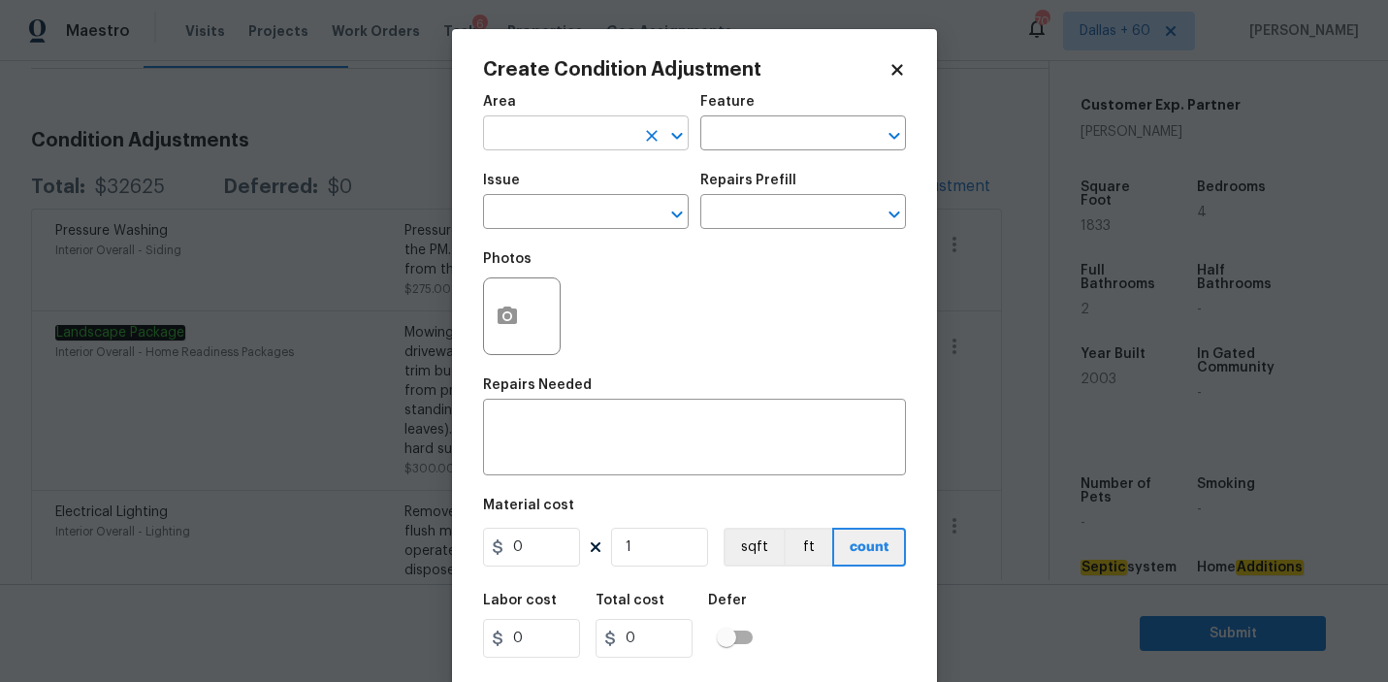
click at [586, 135] on input "text" at bounding box center [558, 135] width 151 height 30
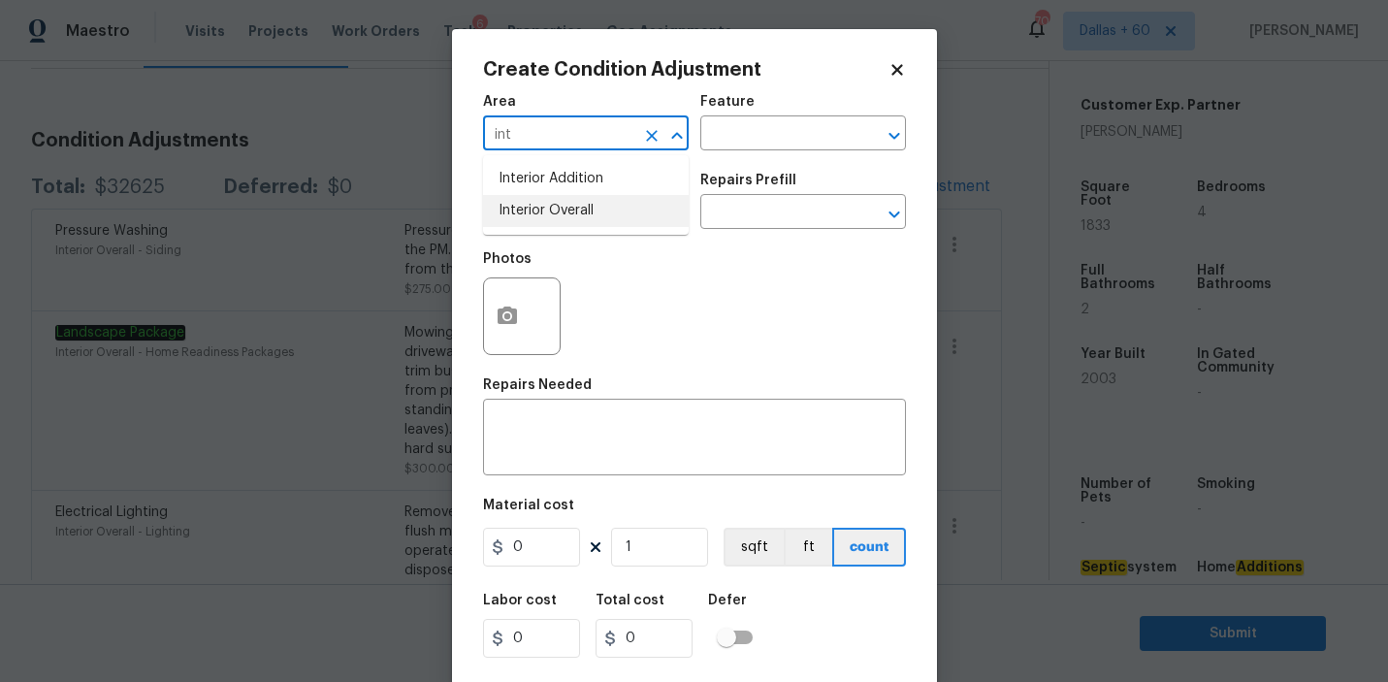
click at [594, 215] on li "Interior Overall" at bounding box center [586, 211] width 206 height 32
type input "Interior Overall"
click at [790, 146] on input "text" at bounding box center [775, 135] width 151 height 30
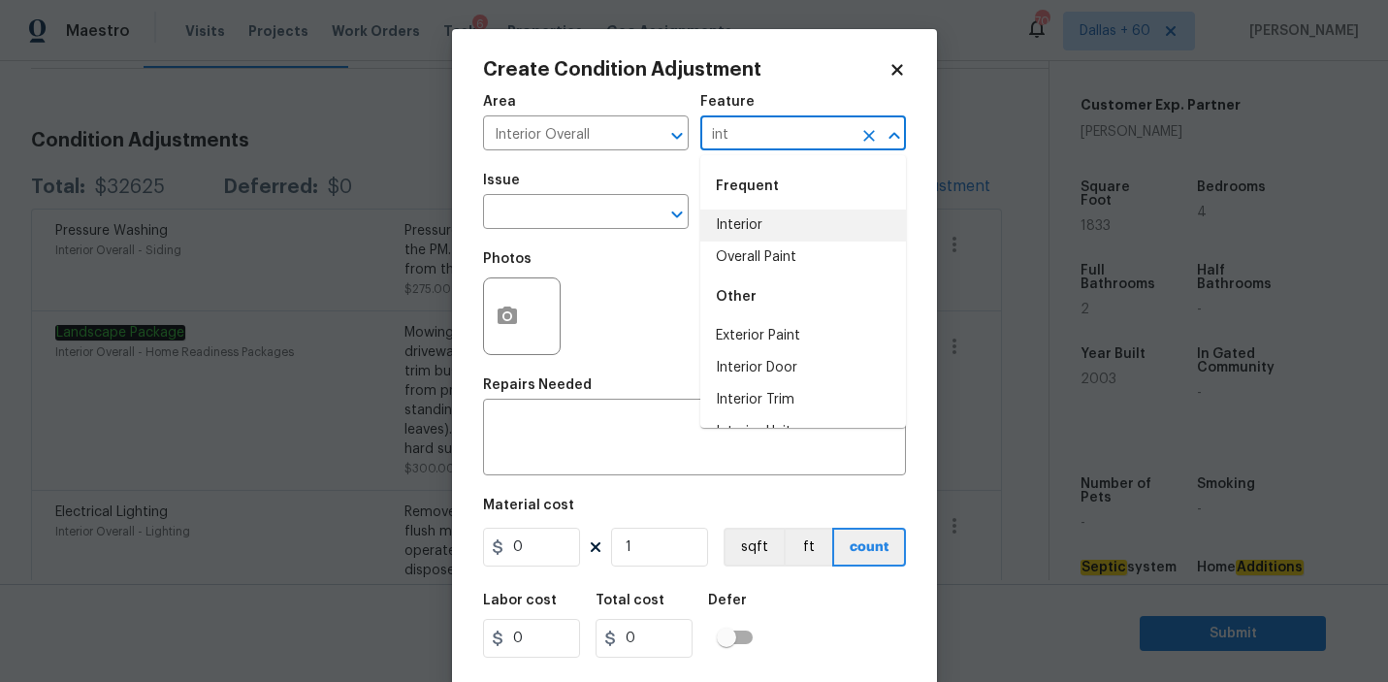
click at [801, 231] on li "Interior" at bounding box center [803, 226] width 206 height 32
type input "Interior"
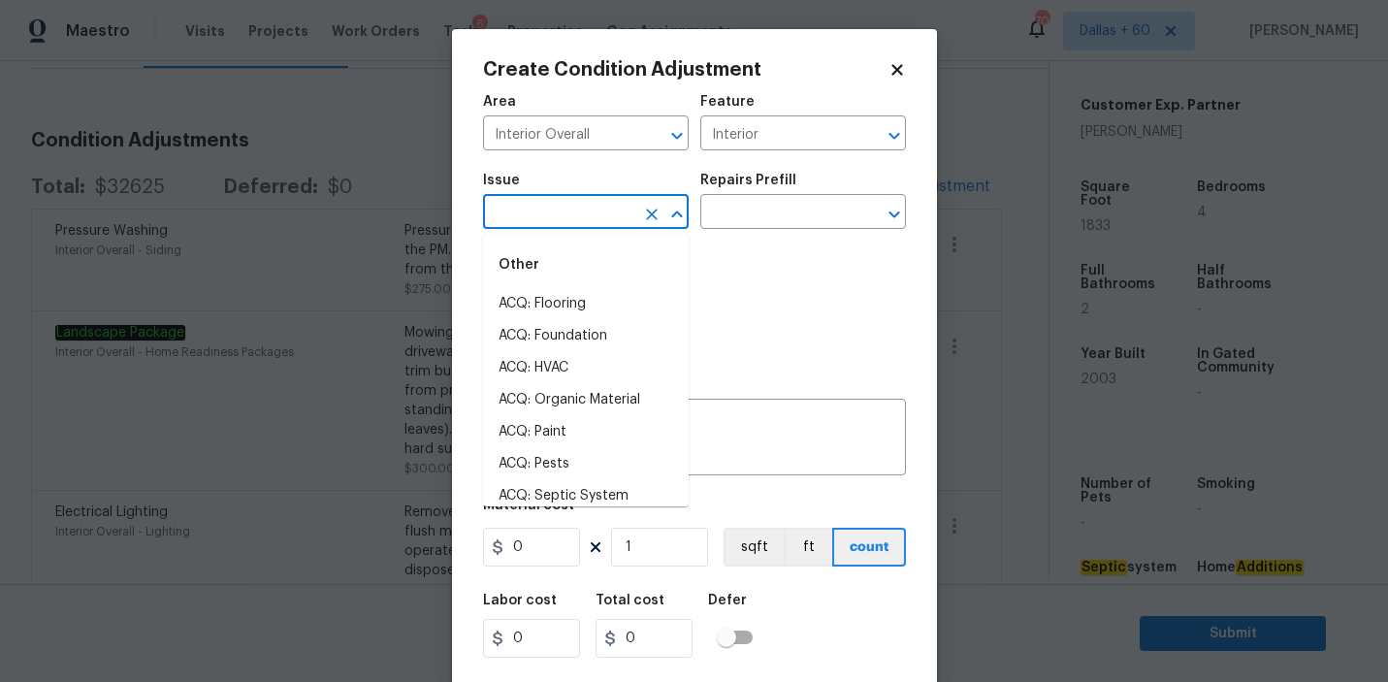
click at [605, 209] on input "text" at bounding box center [558, 214] width 151 height 30
click at [578, 429] on li "ACQ: Paint" at bounding box center [586, 432] width 206 height 32
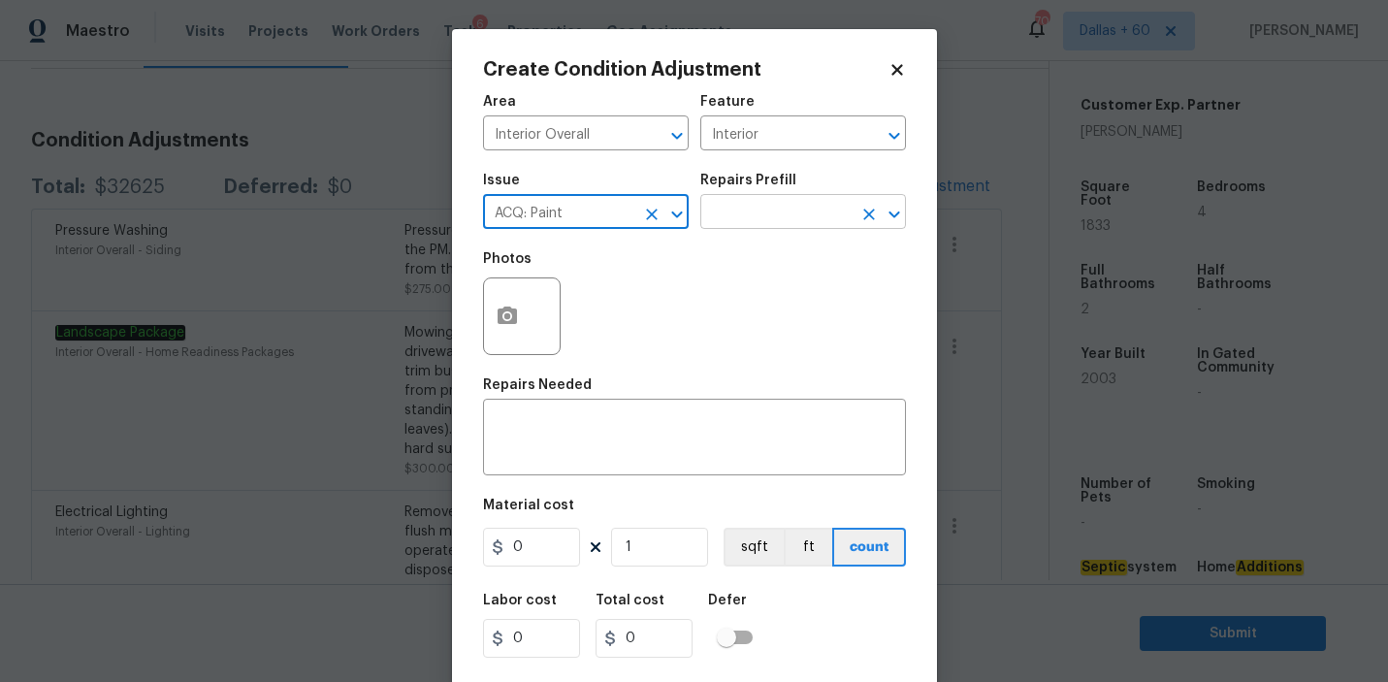
type input "ACQ: Paint"
click at [778, 212] on input "text" at bounding box center [775, 214] width 151 height 30
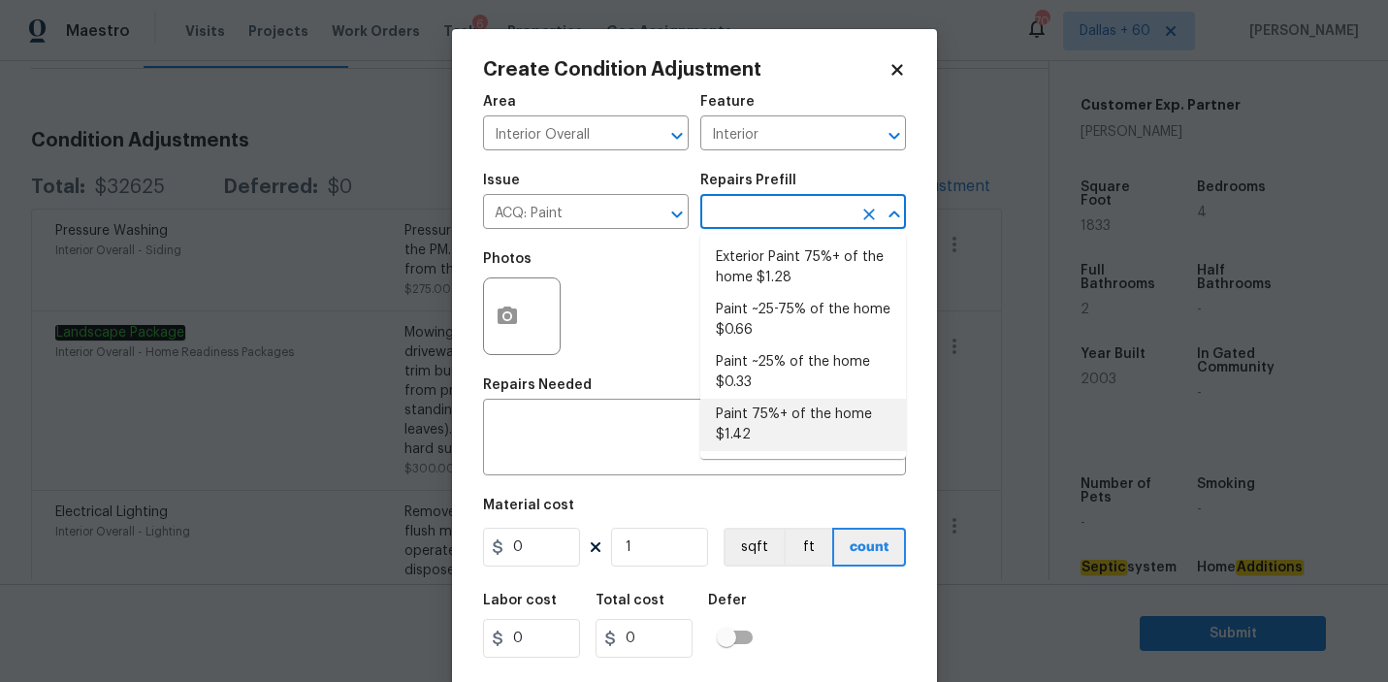
click at [794, 420] on li "Paint 75%+ of the home $1.42" at bounding box center [803, 425] width 206 height 52
type input "Acquisition"
type textarea "Acquisition Scope: 75%+ of the home will likely require interior paint"
type input "1.42"
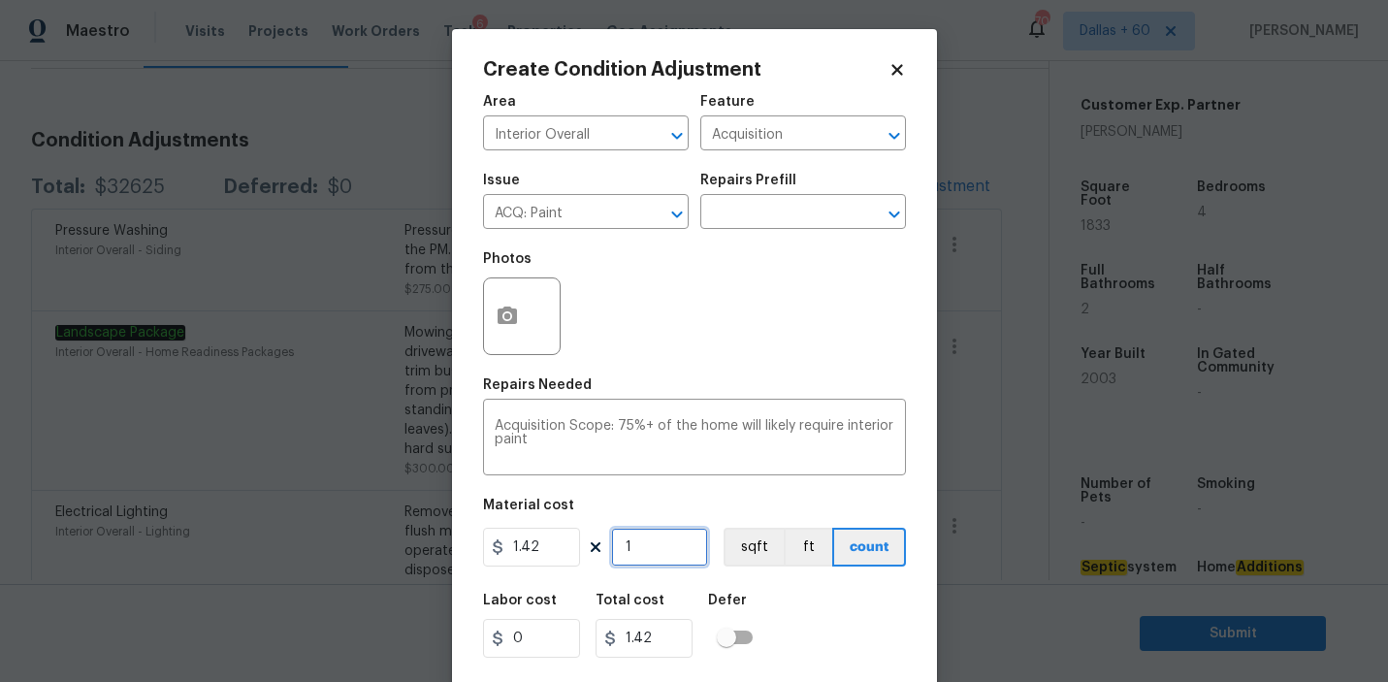
click at [635, 553] on input "1" at bounding box center [659, 547] width 97 height 39
type input "0"
type input "1"
type input "1.42"
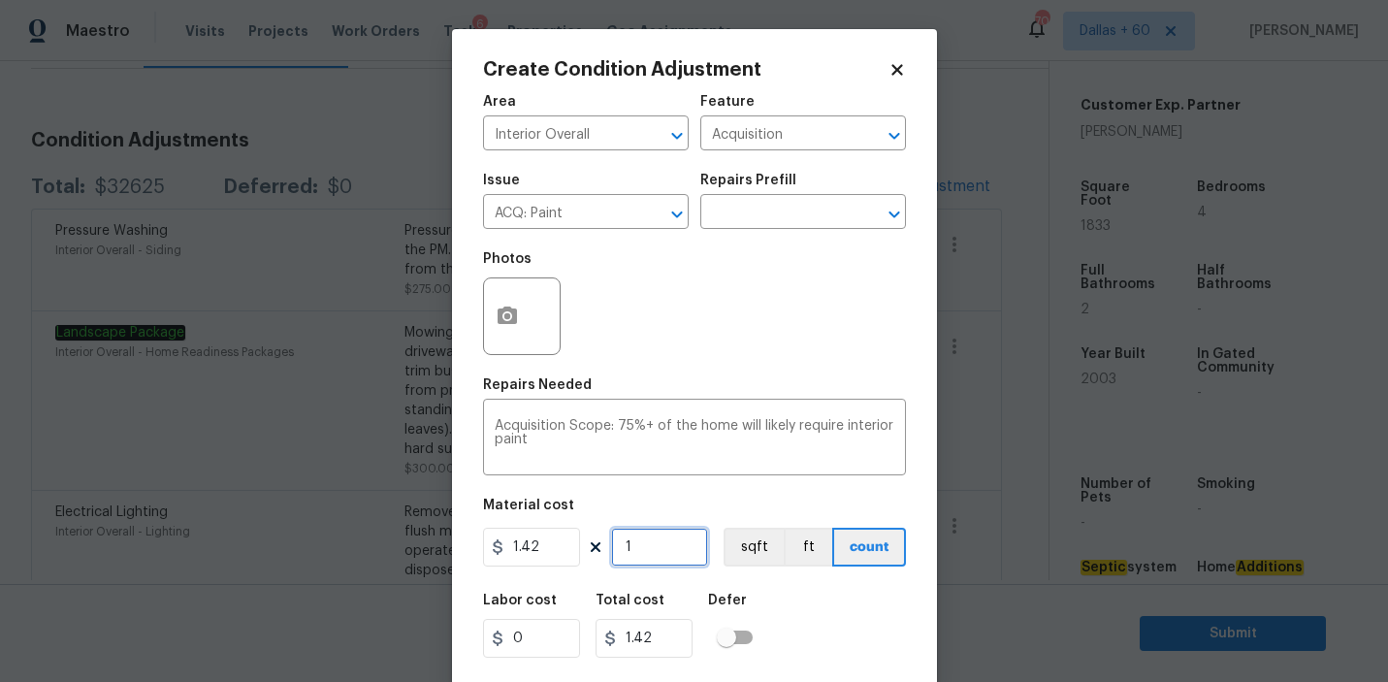
type input "18"
type input "25.56"
type input "183"
type input "259.86"
type input "1833"
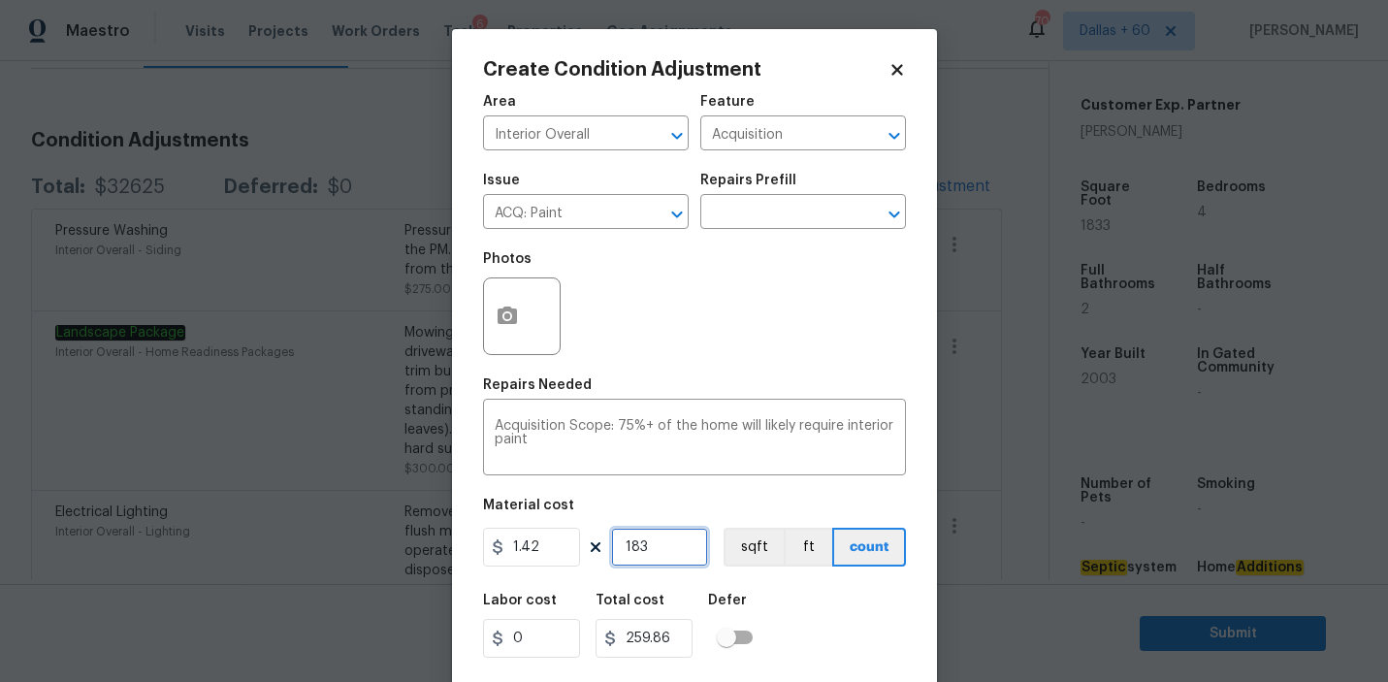
type input "2602.86"
type input "1833"
click at [498, 330] on button "button" at bounding box center [507, 316] width 47 height 76
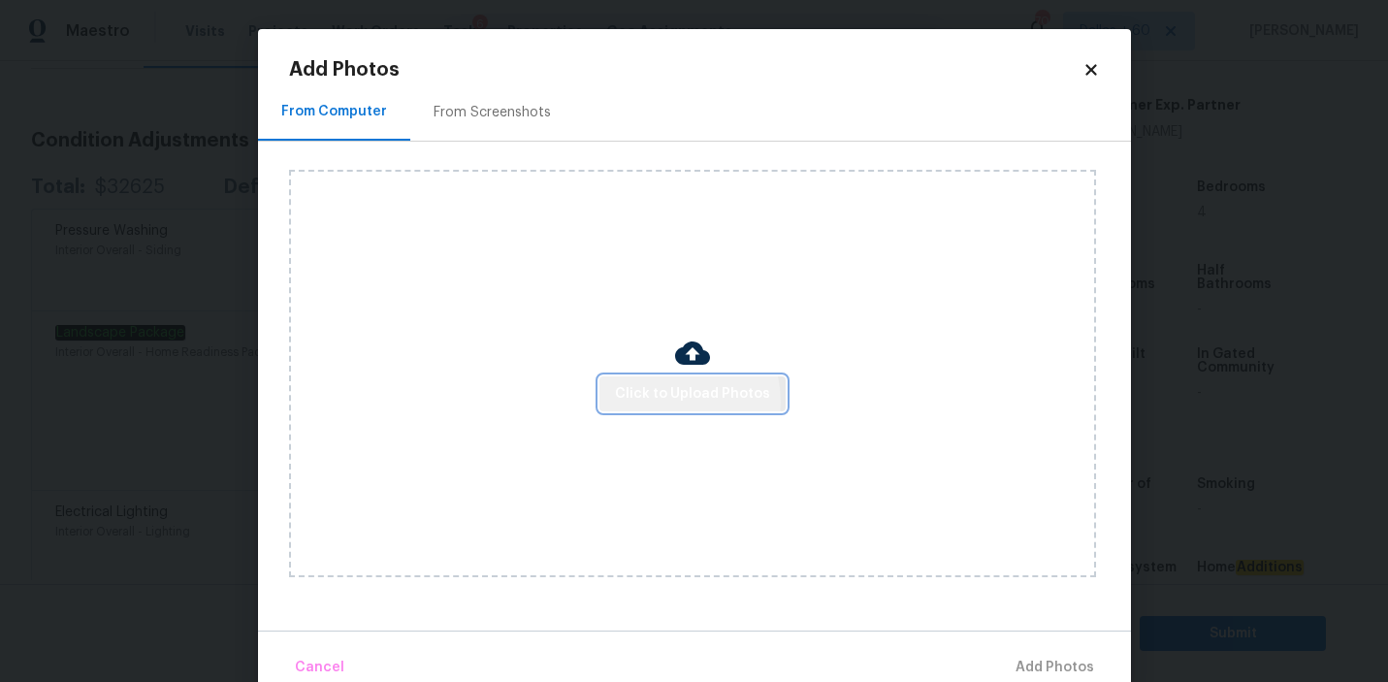
click at [669, 401] on span "Click to Upload Photos" at bounding box center [692, 394] width 155 height 24
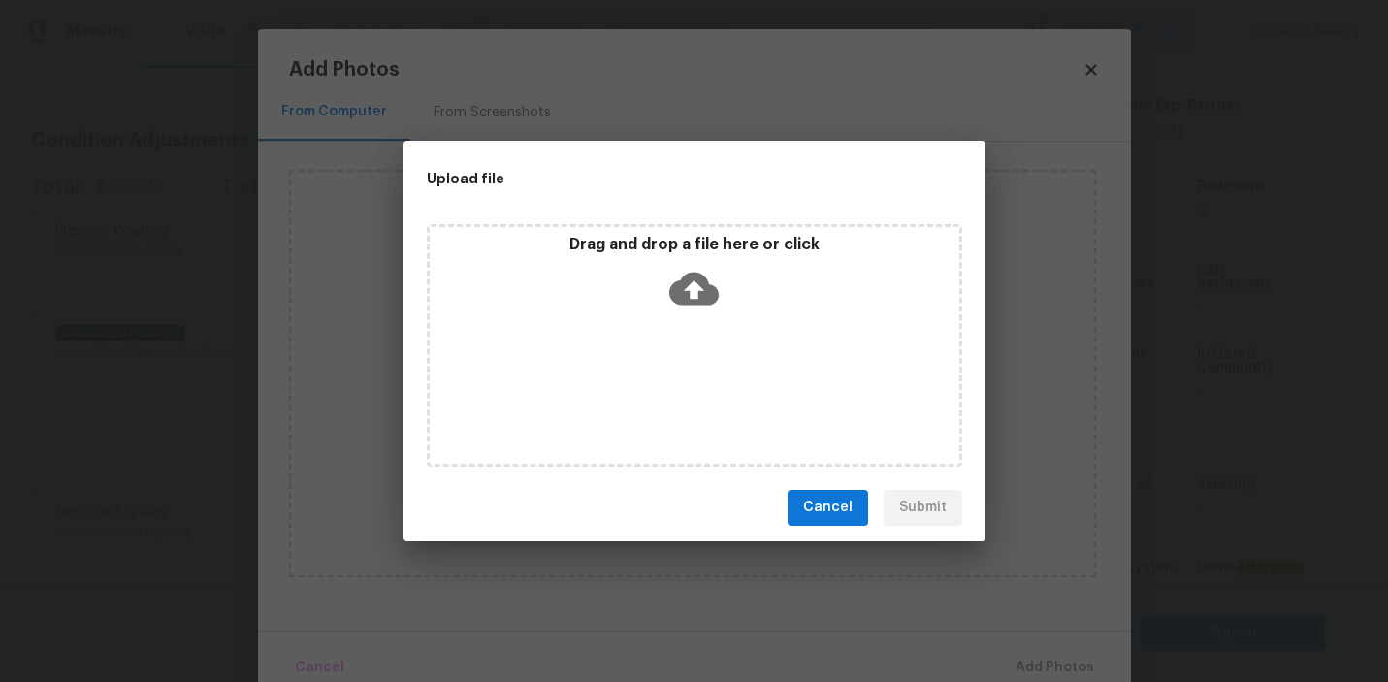
click at [690, 286] on icon at bounding box center [693, 288] width 49 height 49
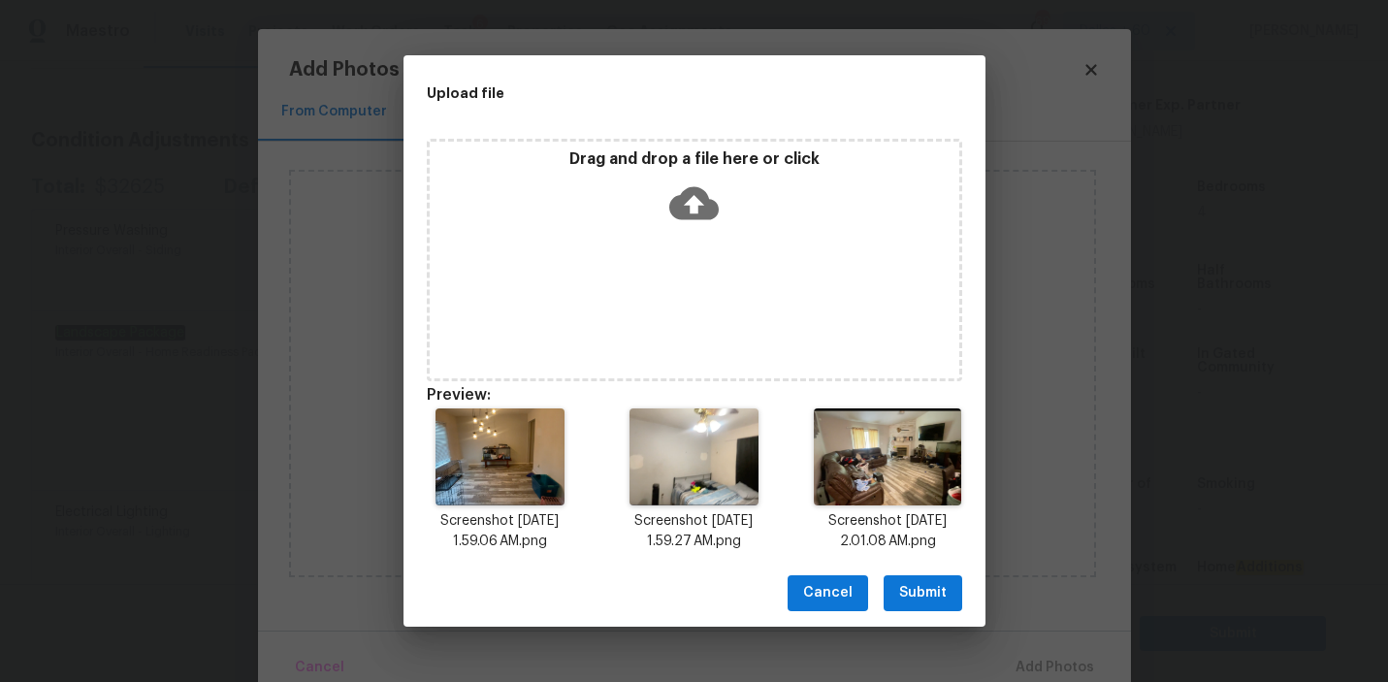
click at [931, 591] on span "Submit" at bounding box center [923, 593] width 48 height 24
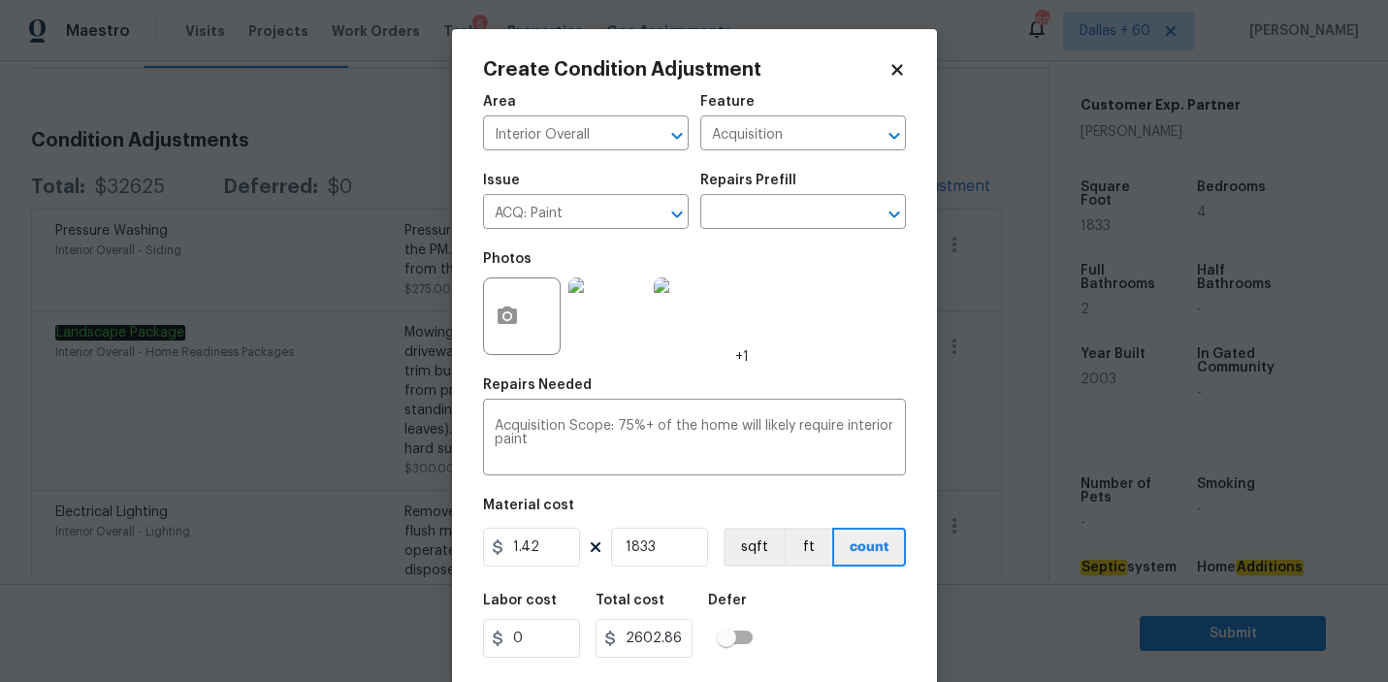
scroll to position [43, 0]
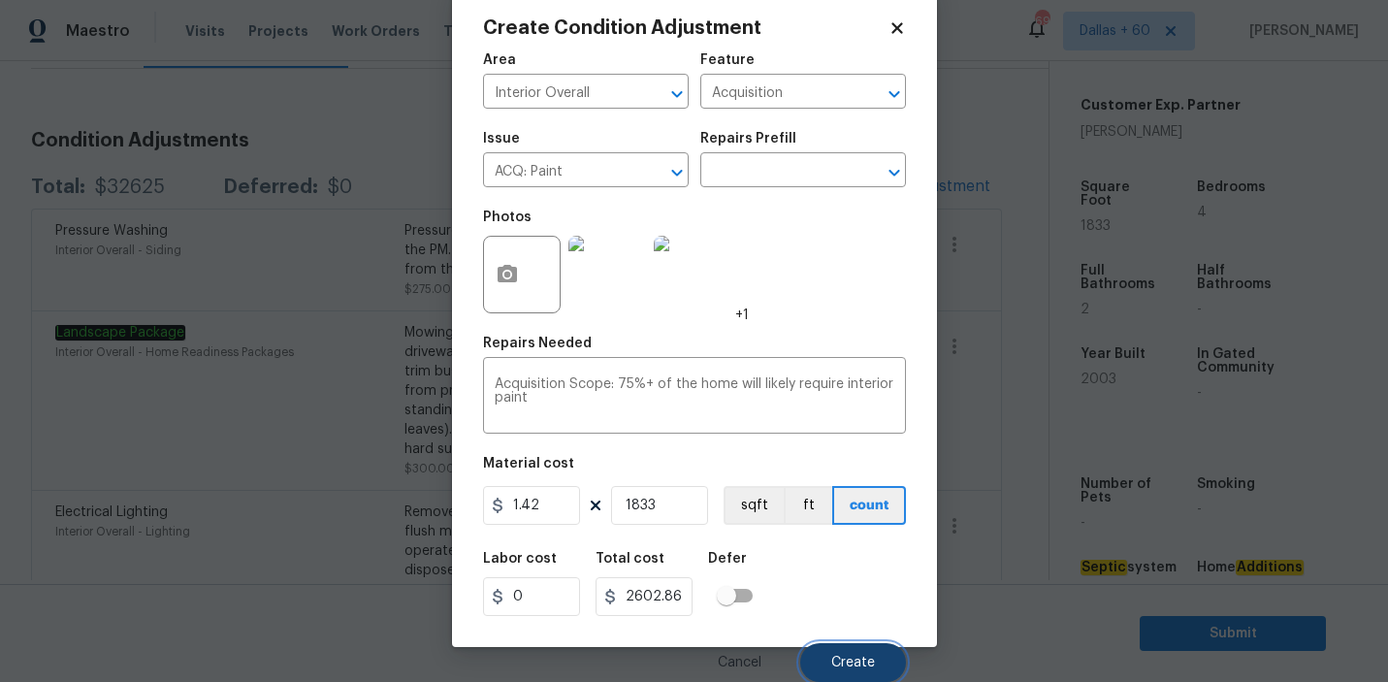
click at [832, 657] on span "Create" at bounding box center [853, 663] width 44 height 15
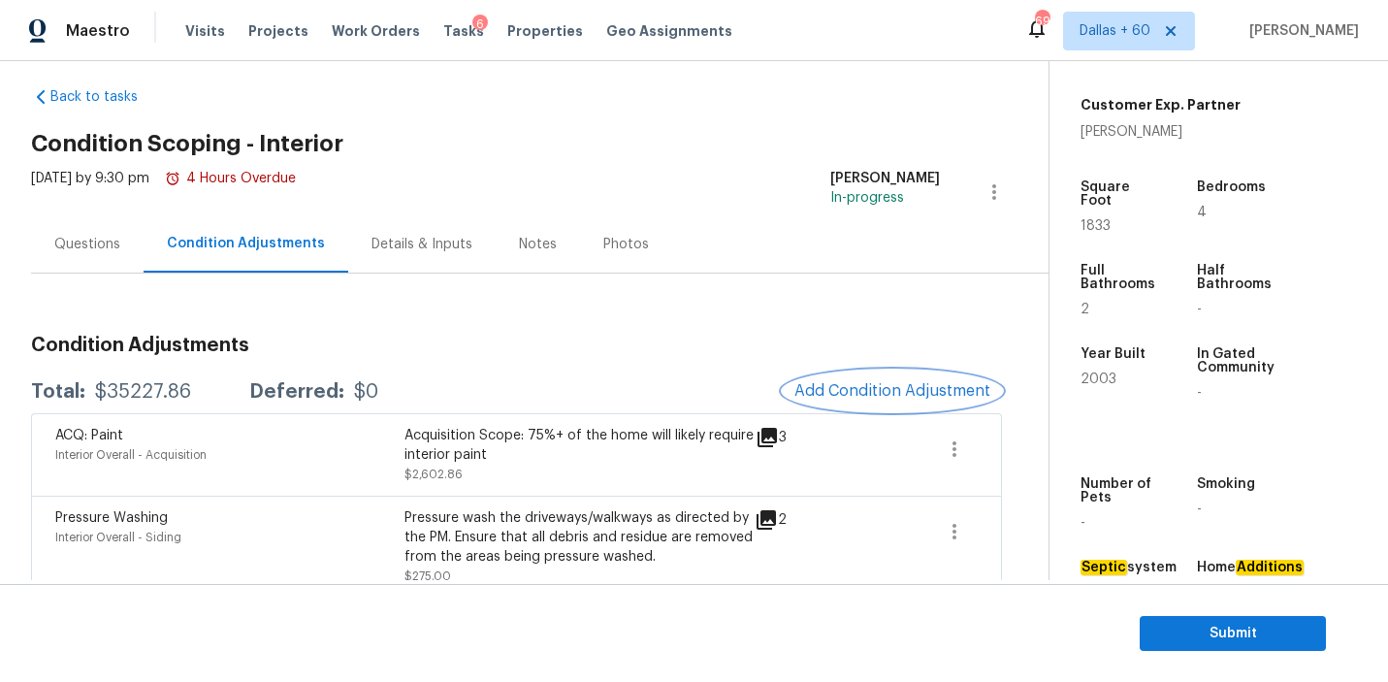
scroll to position [0, 0]
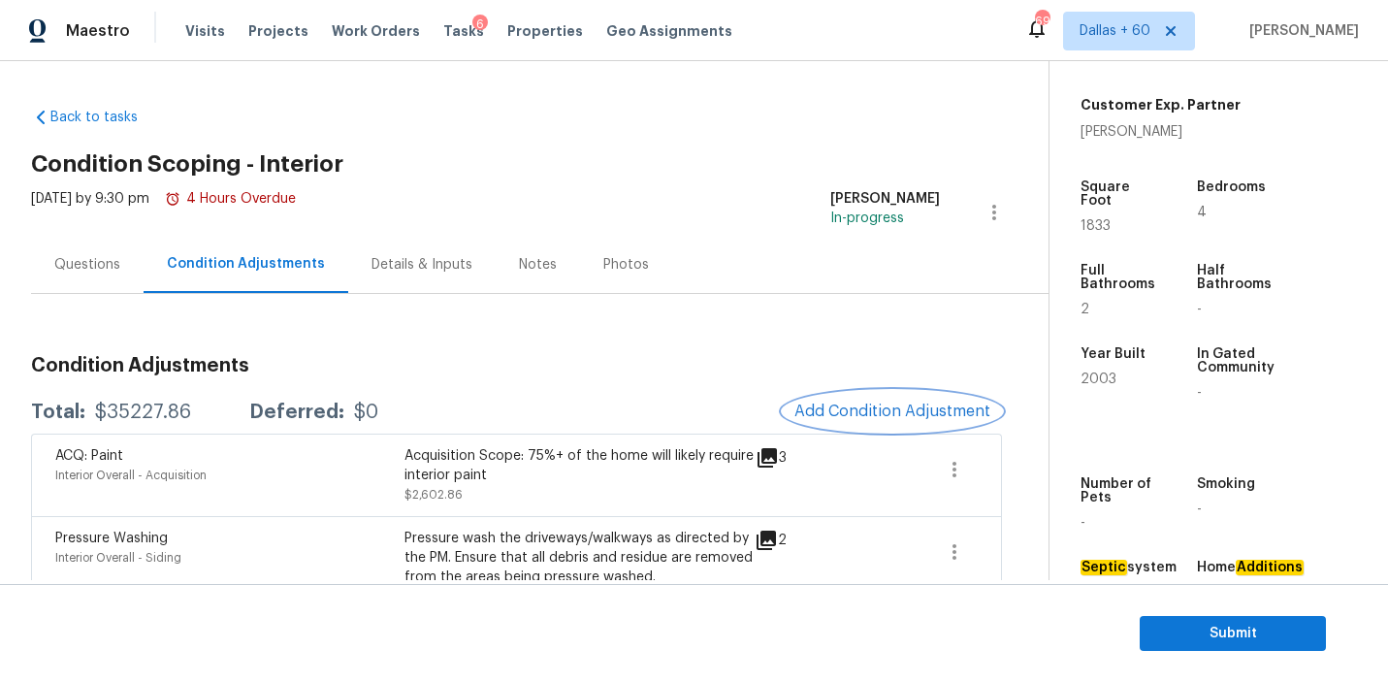
click at [905, 400] on button "Add Condition Adjustment" at bounding box center [892, 411] width 219 height 41
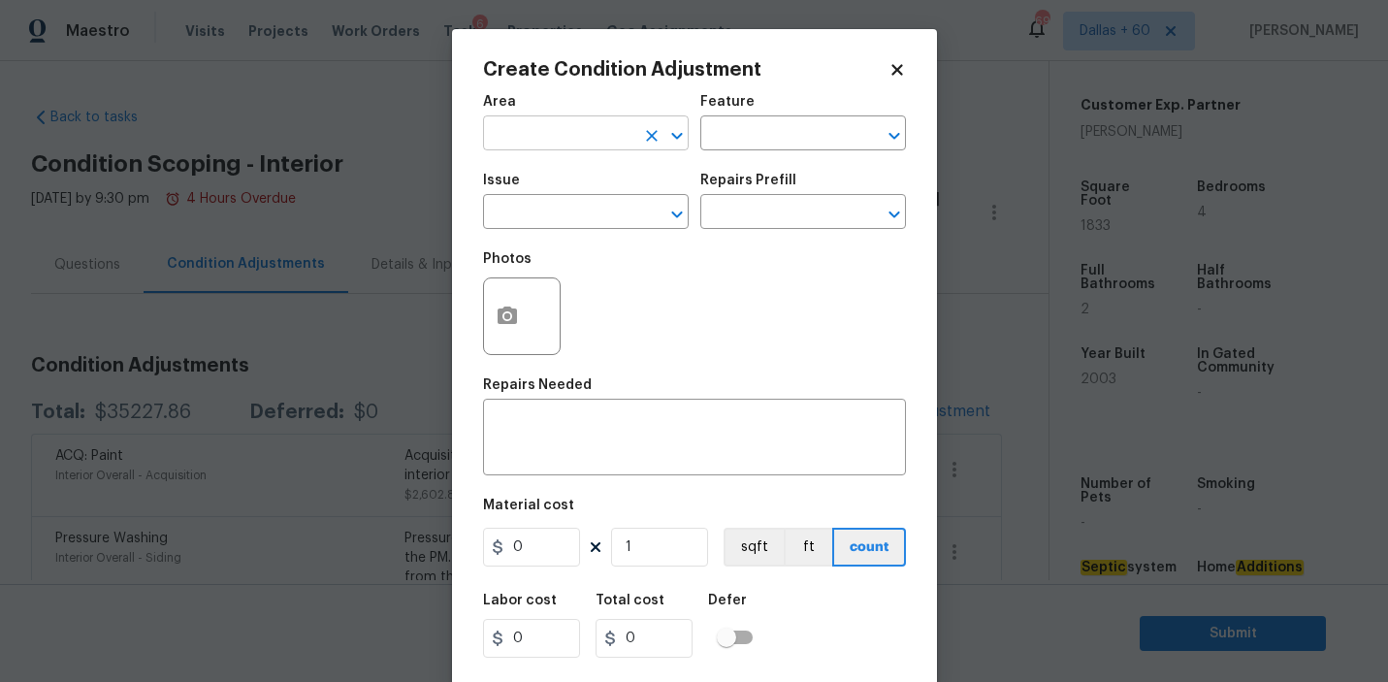
click at [551, 141] on input "text" at bounding box center [558, 135] width 151 height 30
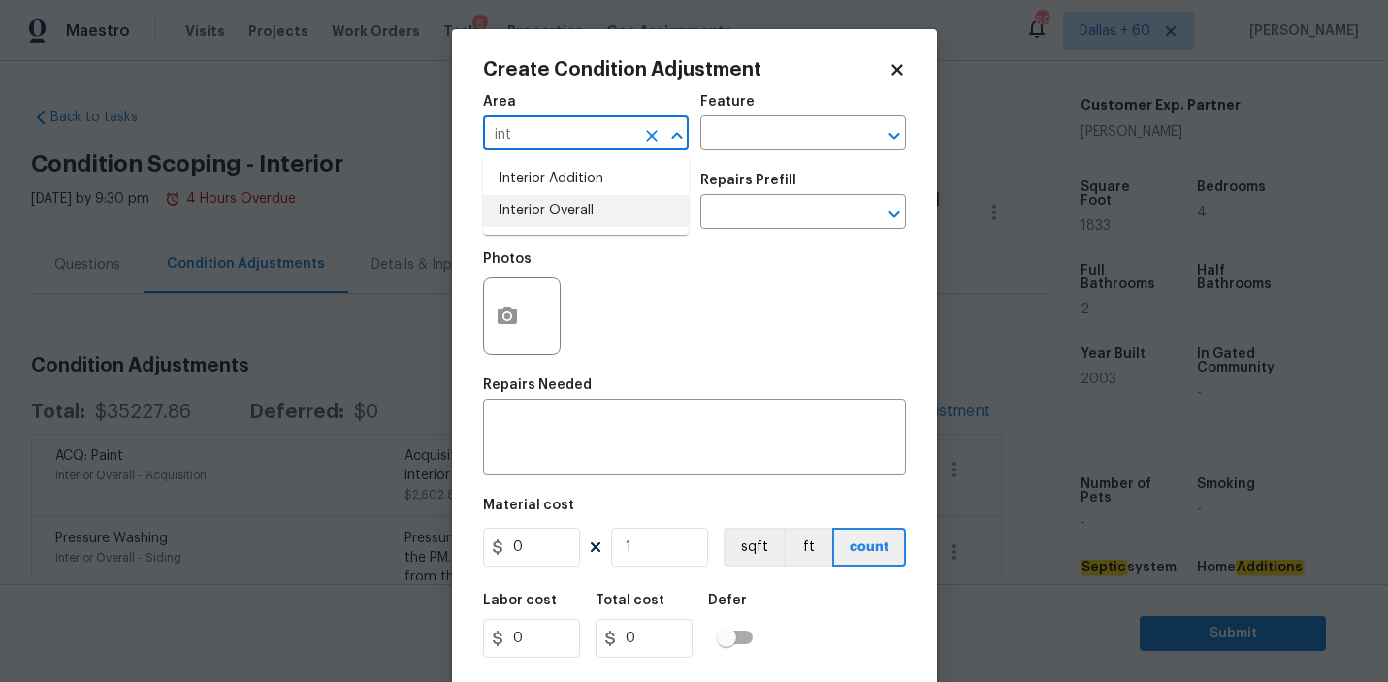
click at [561, 204] on li "Interior Overall" at bounding box center [586, 211] width 206 height 32
type input "Interior Overall"
click at [751, 135] on input "text" at bounding box center [775, 135] width 151 height 30
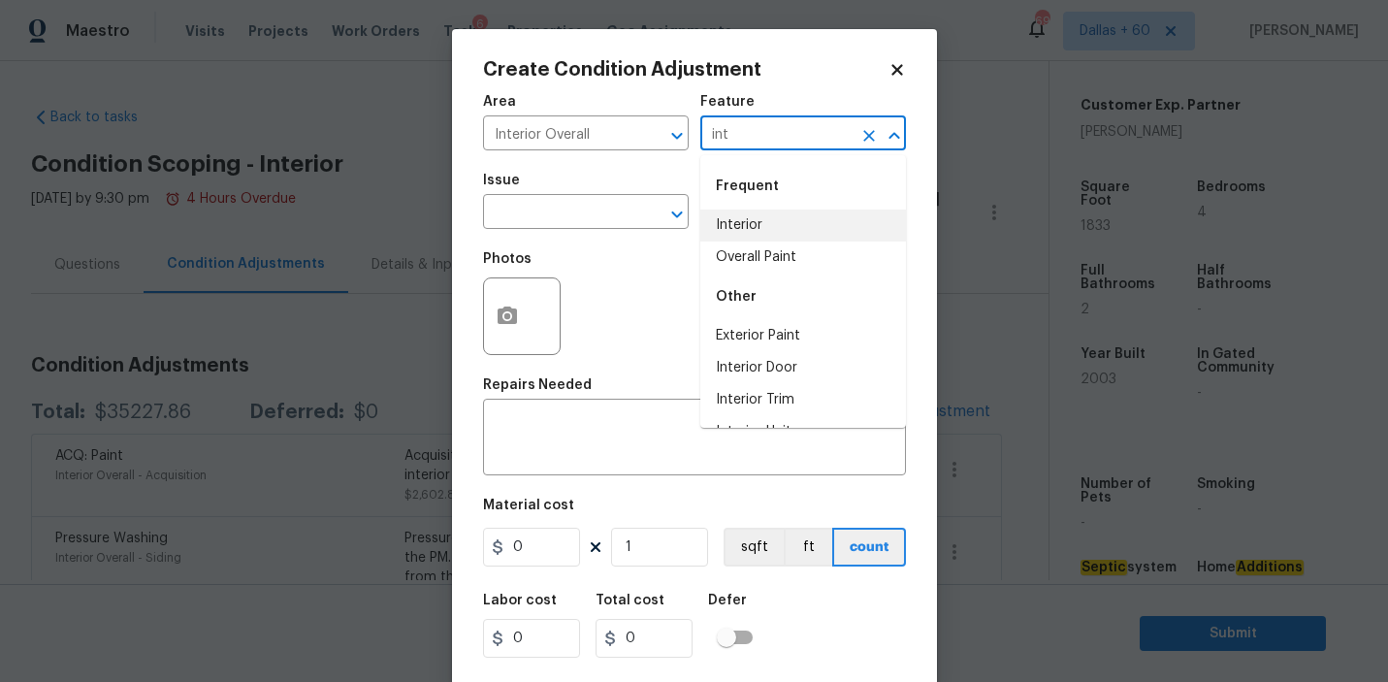
click at [767, 224] on li "Interior" at bounding box center [803, 226] width 206 height 32
type input "Interior"
click at [612, 212] on input "text" at bounding box center [558, 214] width 151 height 30
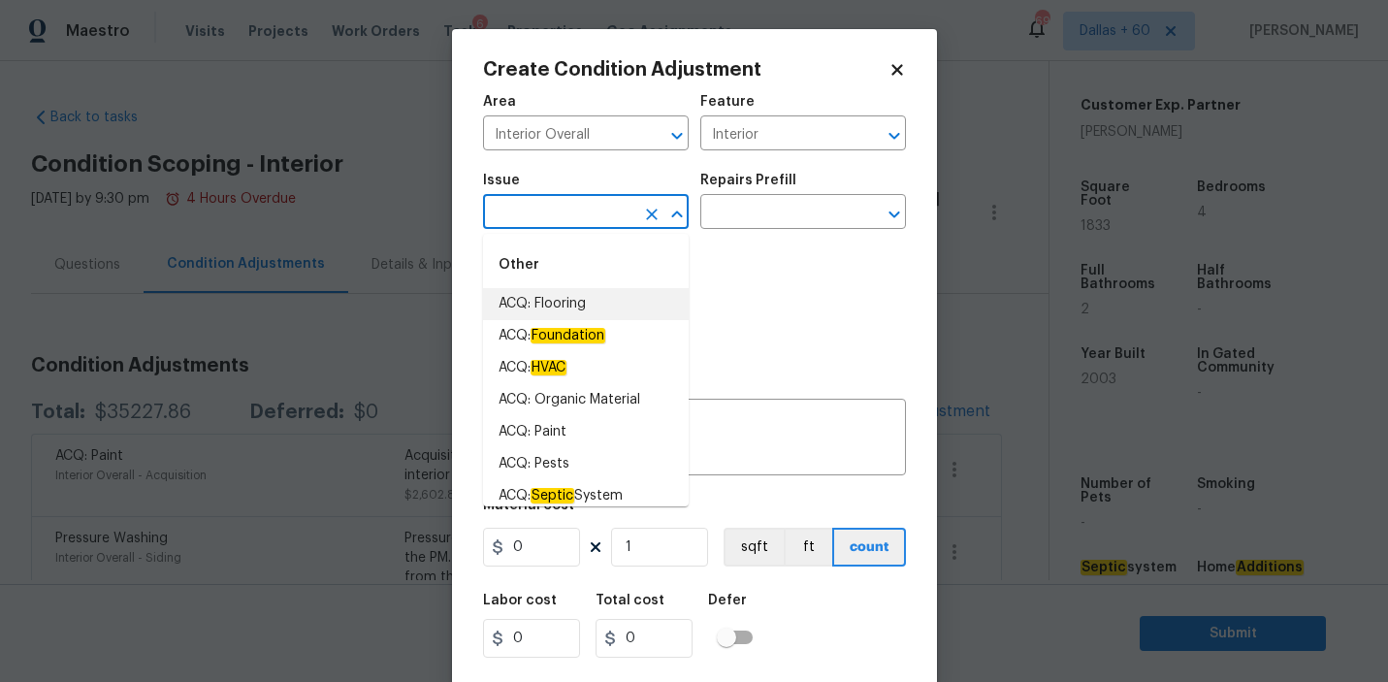
click at [587, 297] on li "ACQ: Flooring" at bounding box center [586, 304] width 206 height 32
type input "ACQ: Flooring"
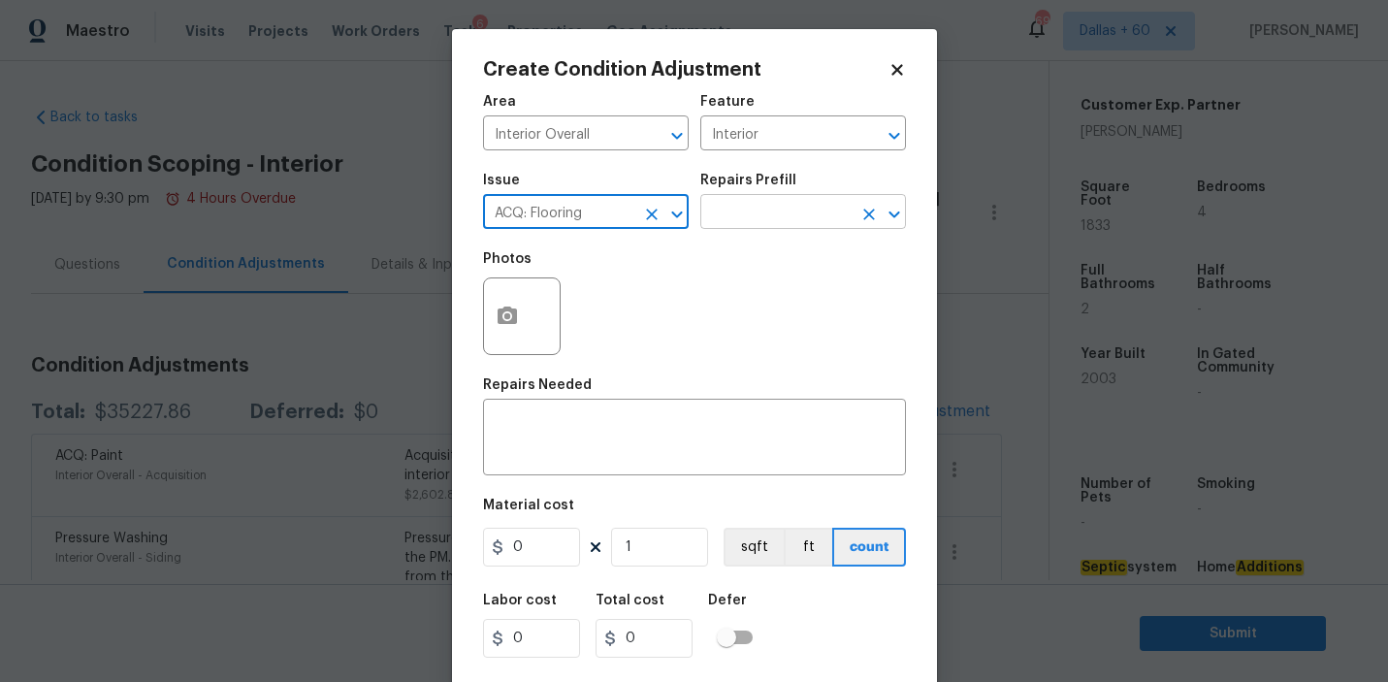
click at [755, 220] on input "text" at bounding box center [775, 214] width 151 height 30
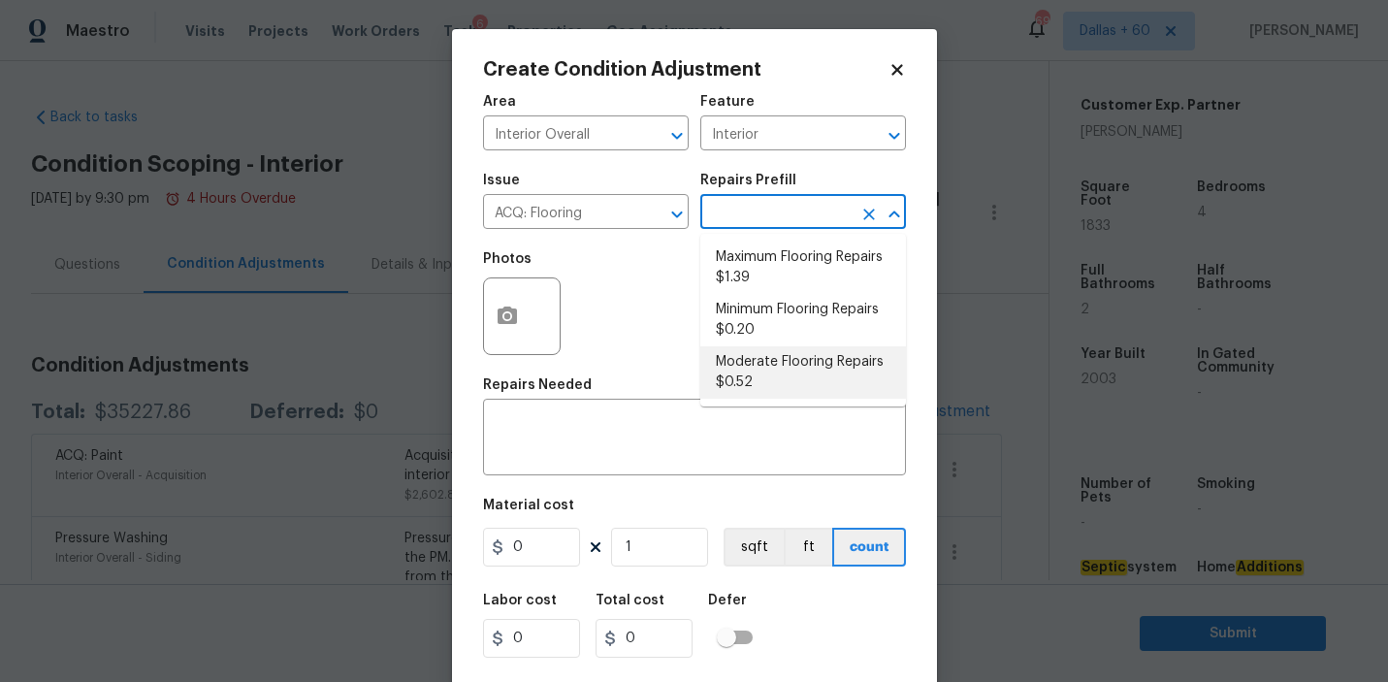
click at [763, 362] on li "Moderate Flooring Repairs $0.52" at bounding box center [803, 372] width 206 height 52
type input "Acquisition"
type textarea "Acquisition Scope: Moderate flooring repairs"
type input "0.52"
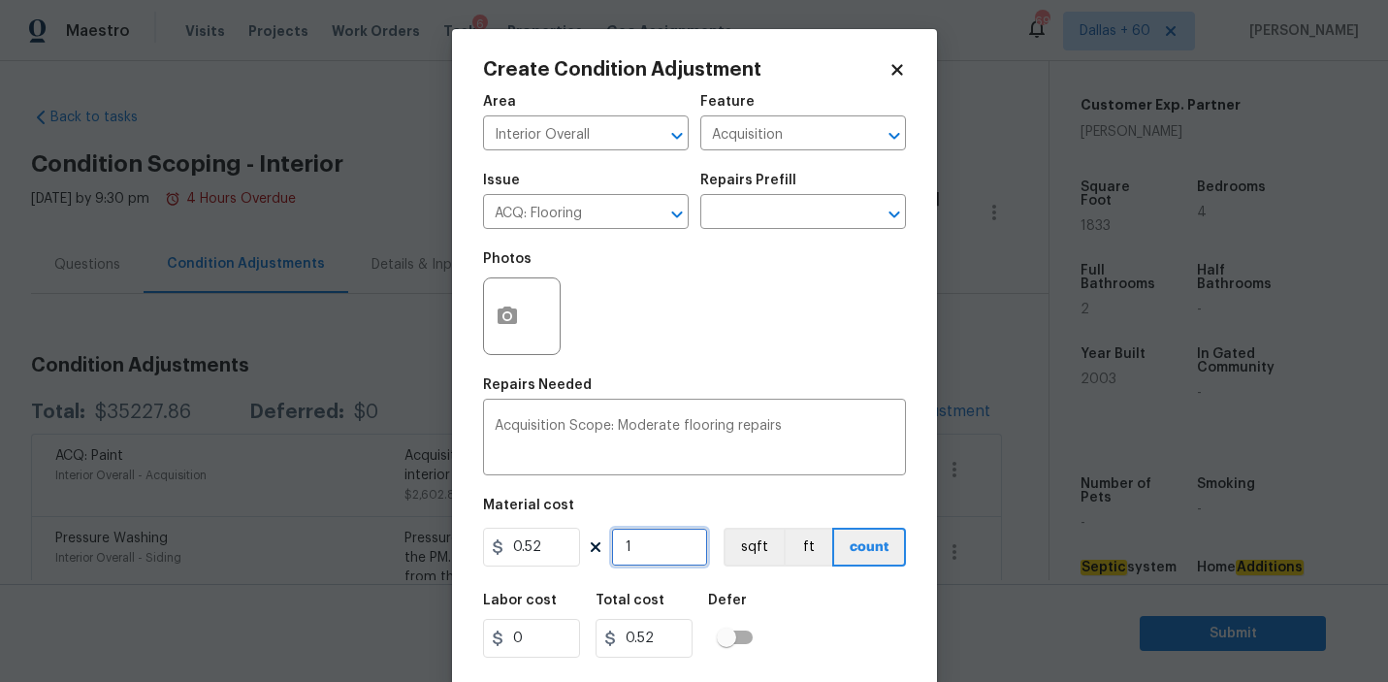
click at [645, 553] on input "1" at bounding box center [659, 547] width 97 height 39
type input "0"
type input "1"
type input "0.52"
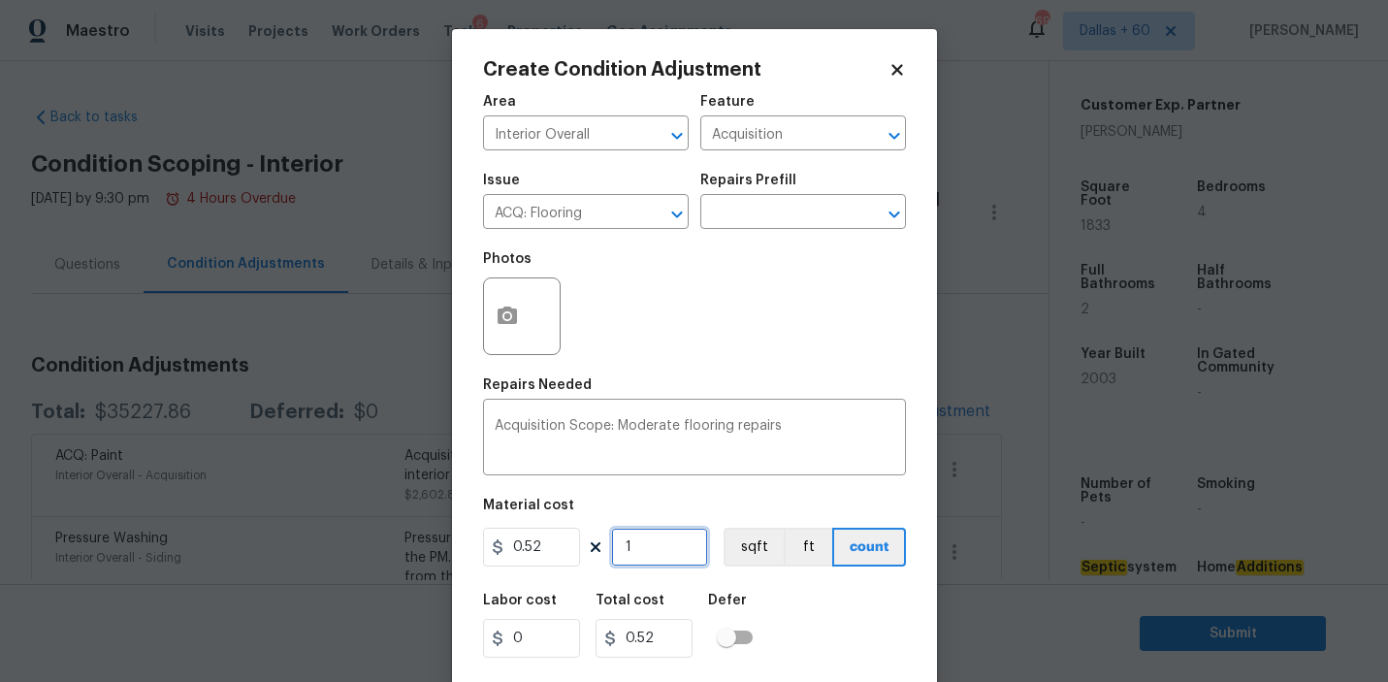
type input "18"
type input "9.36"
type input "183"
type input "95.16"
type input "1833"
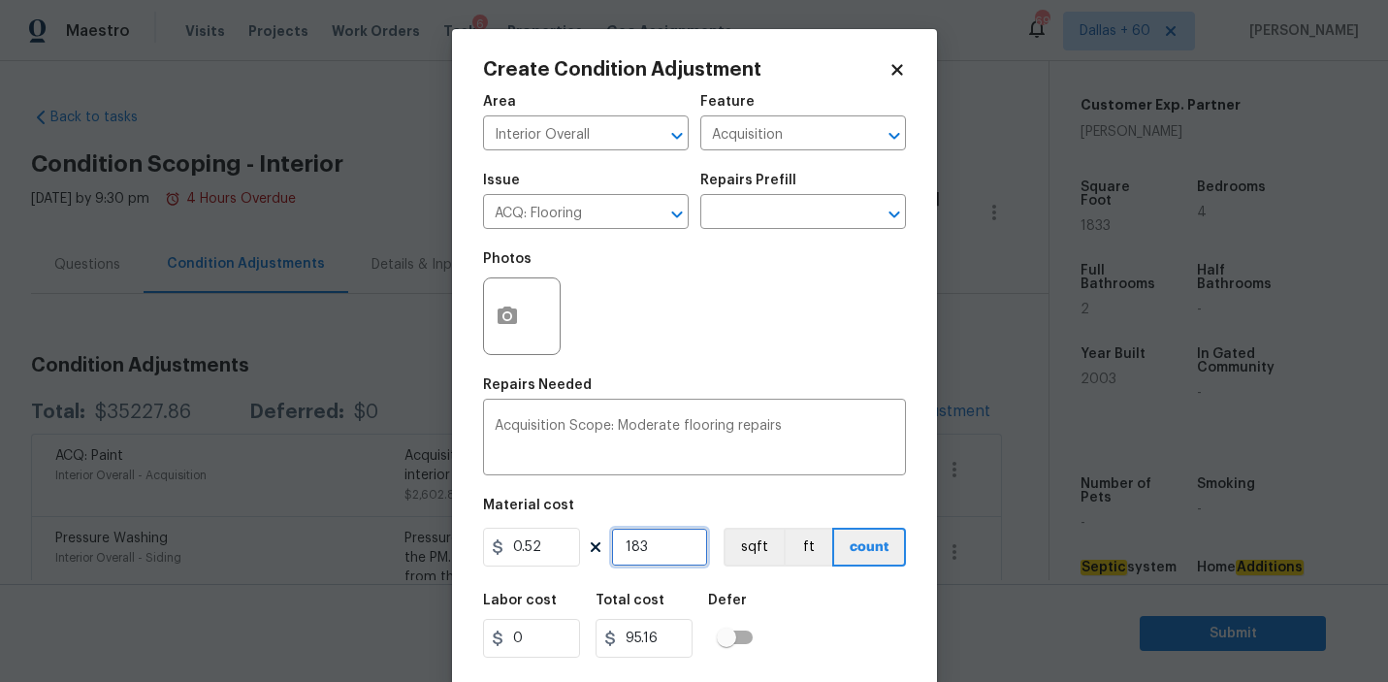
type input "953.16"
type input "1833"
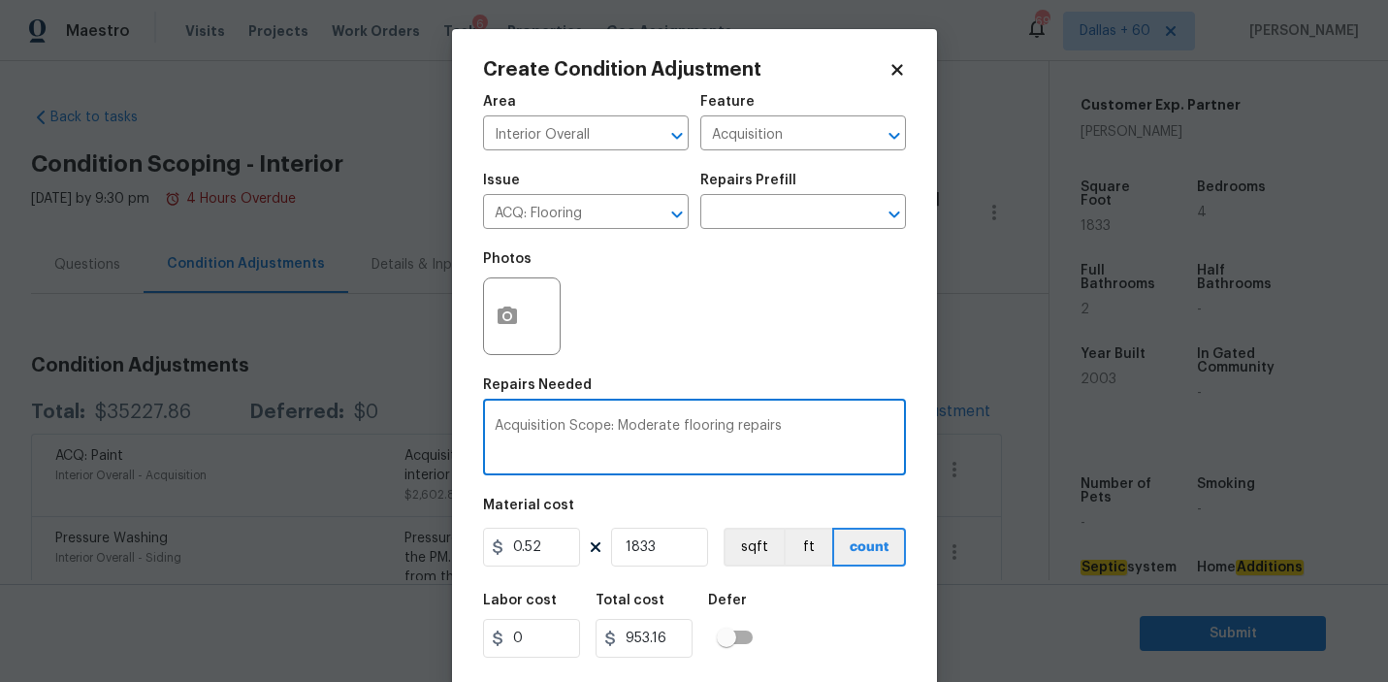
click at [590, 439] on textarea "Acquisition Scope: Moderate flooring repairs" at bounding box center [695, 439] width 400 height 41
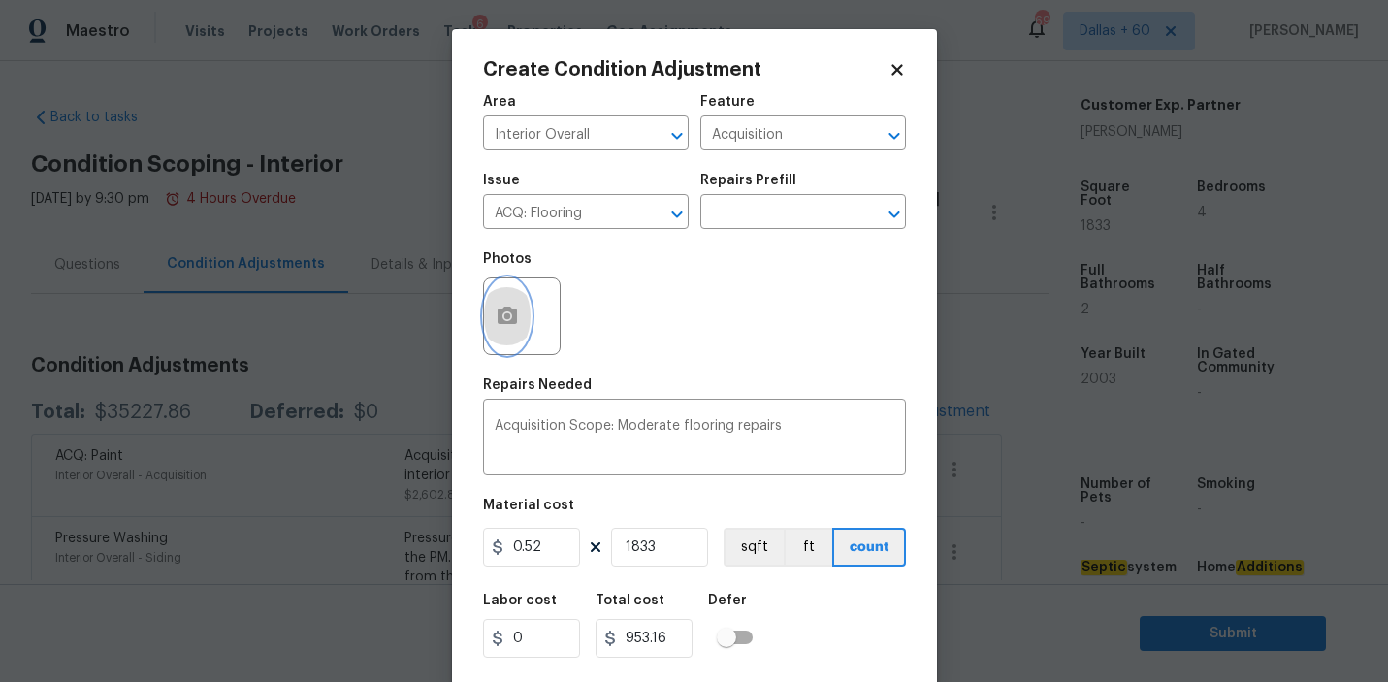
click at [509, 314] on icon "button" at bounding box center [507, 316] width 23 height 23
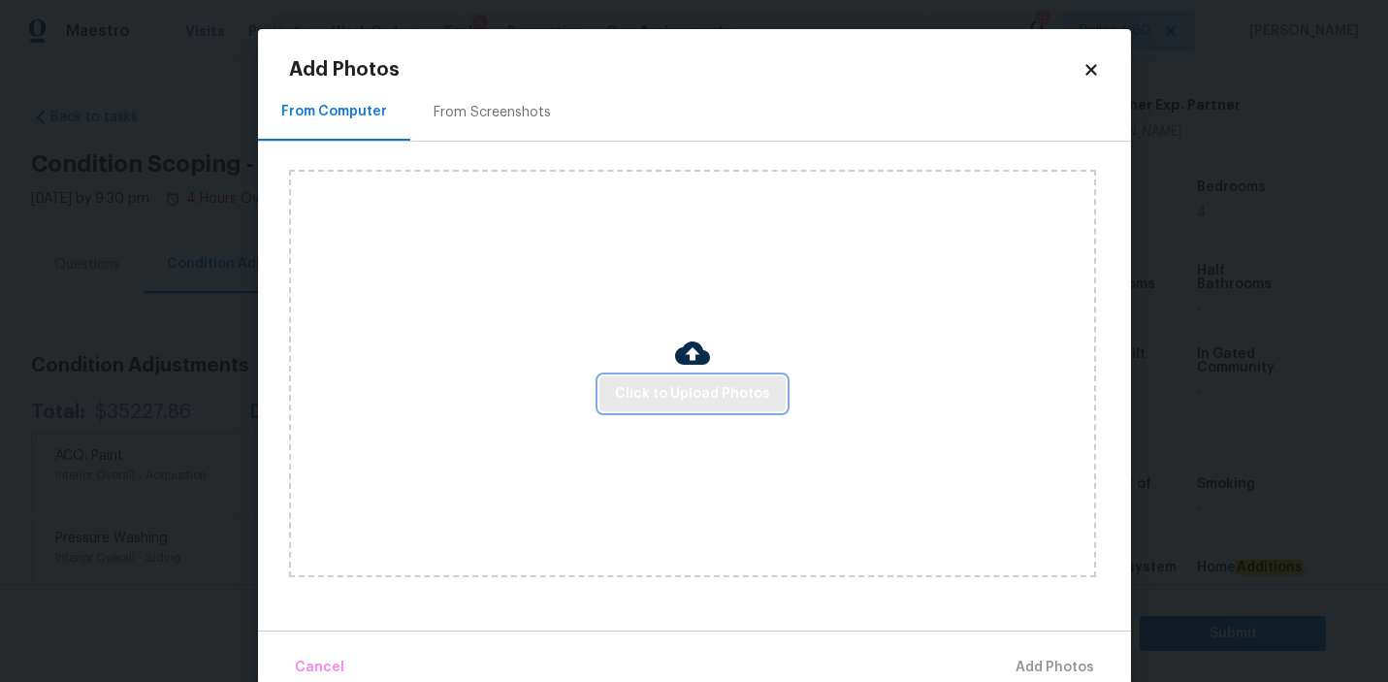
click at [674, 389] on span "Click to Upload Photos" at bounding box center [692, 394] width 155 height 24
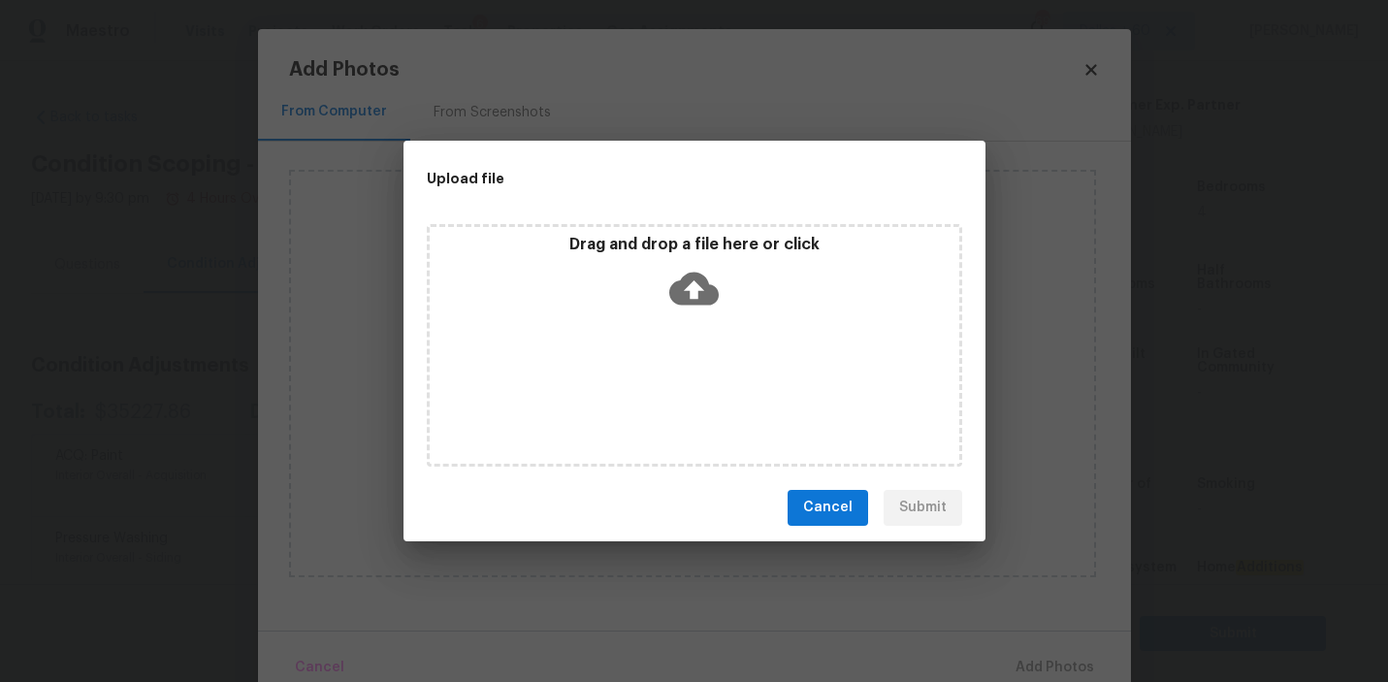
click at [699, 277] on icon at bounding box center [693, 288] width 49 height 33
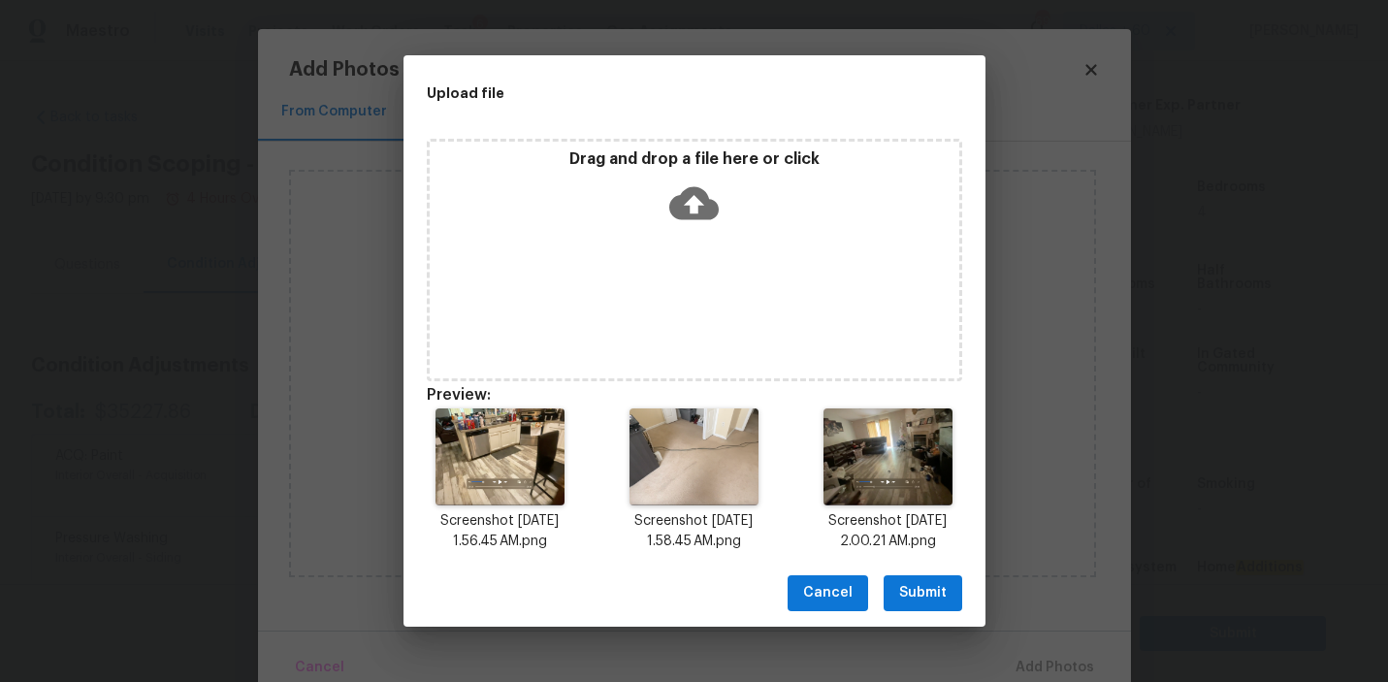
click at [923, 594] on span "Submit" at bounding box center [923, 593] width 48 height 24
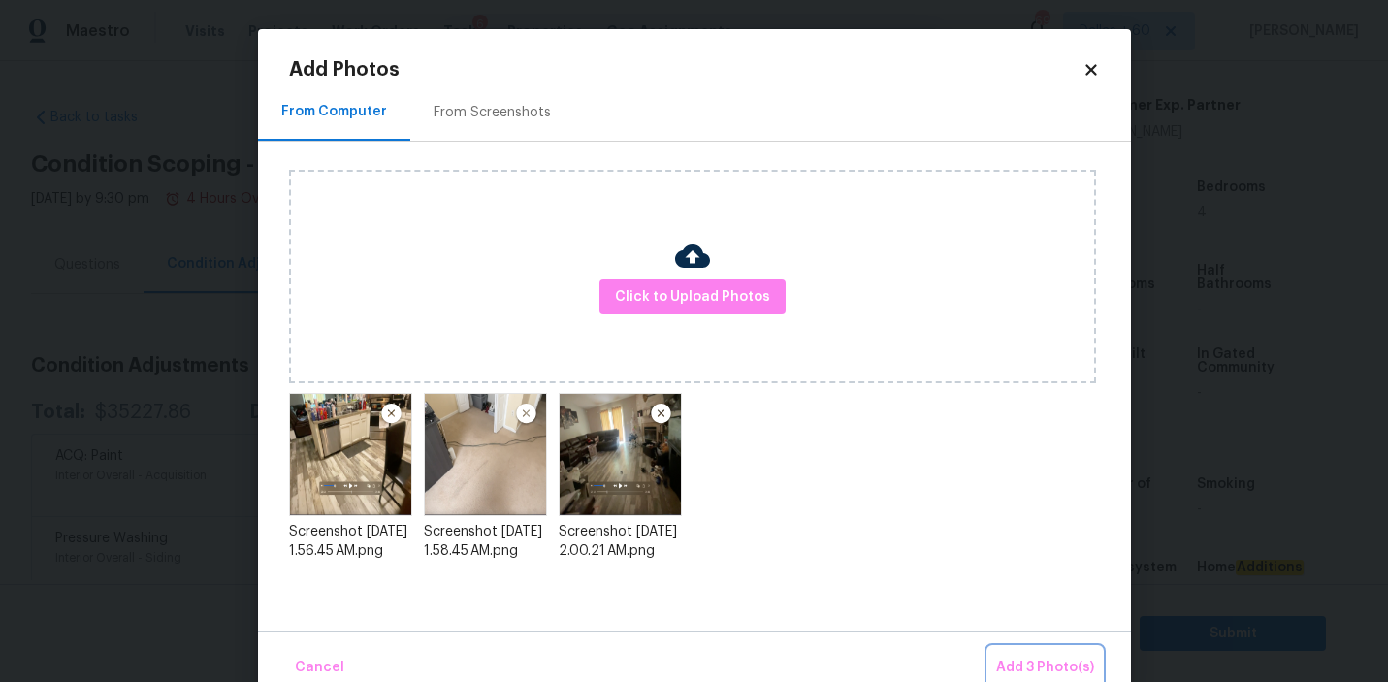
click at [1031, 663] on span "Add 3 Photo(s)" at bounding box center [1045, 668] width 98 height 24
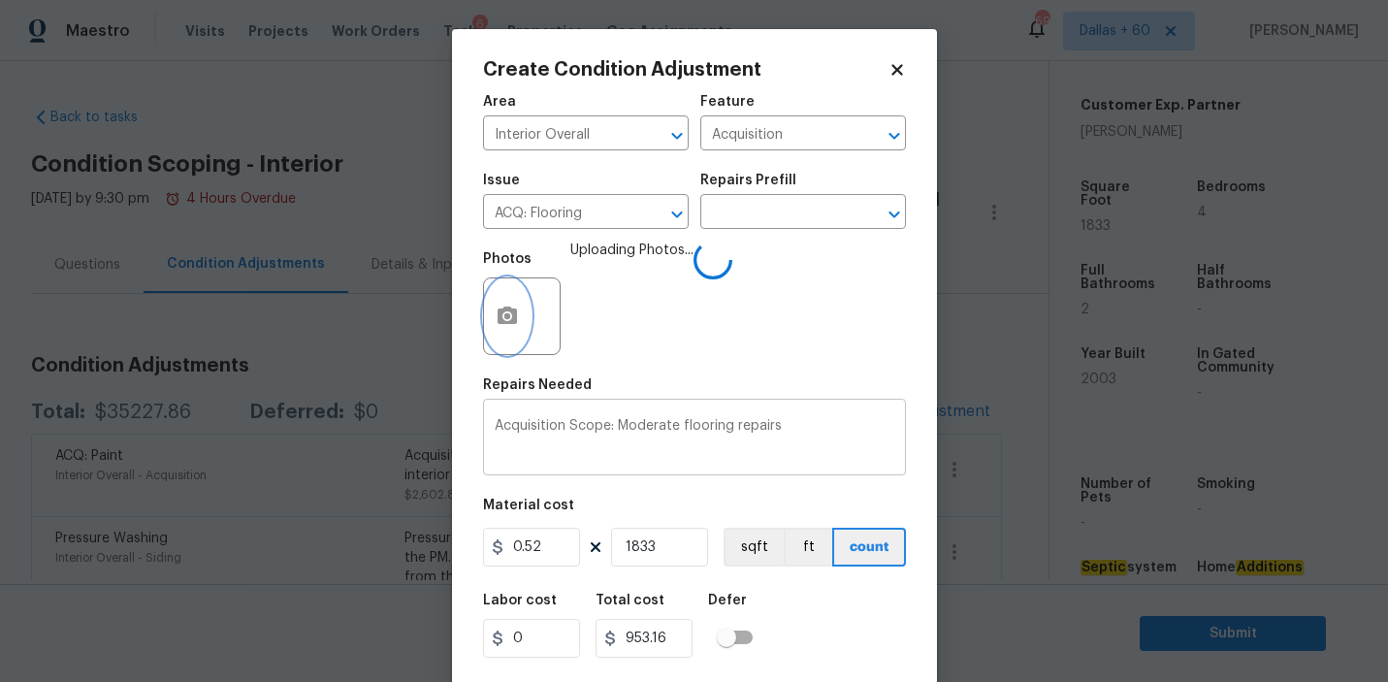
scroll to position [43, 0]
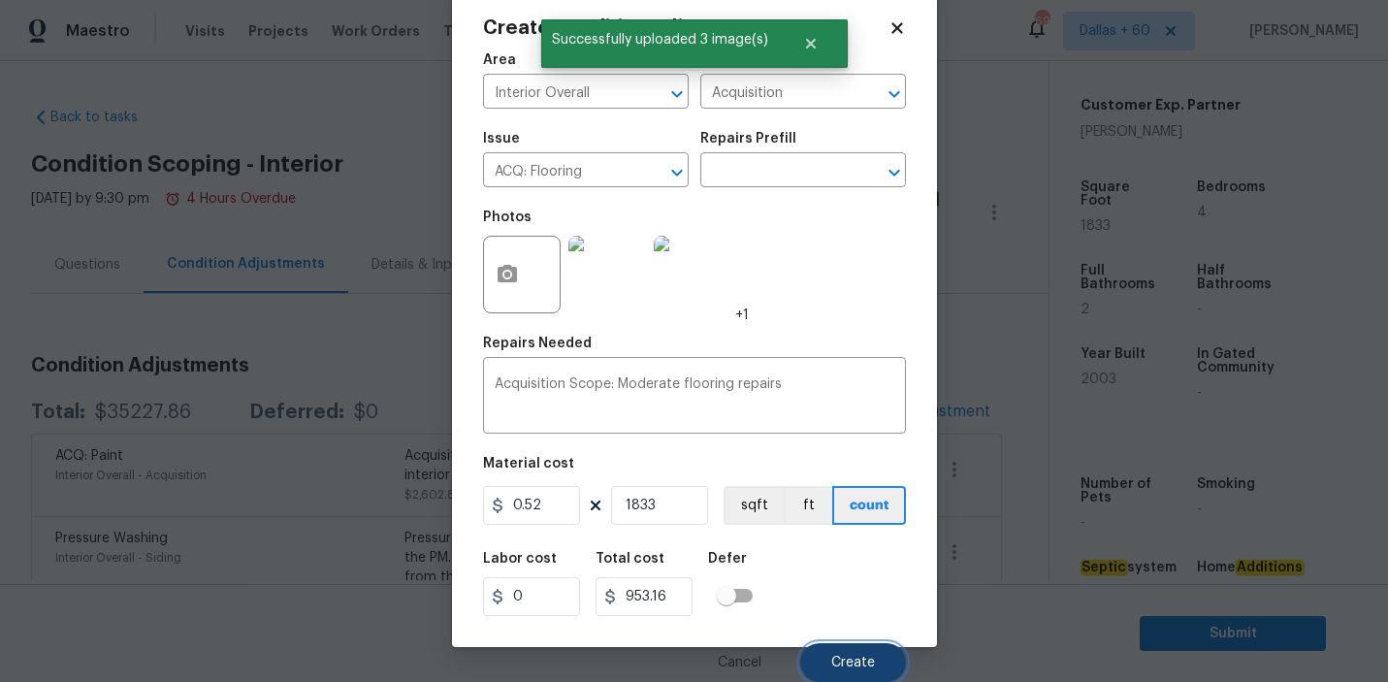
click at [854, 667] on span "Create" at bounding box center [853, 663] width 44 height 15
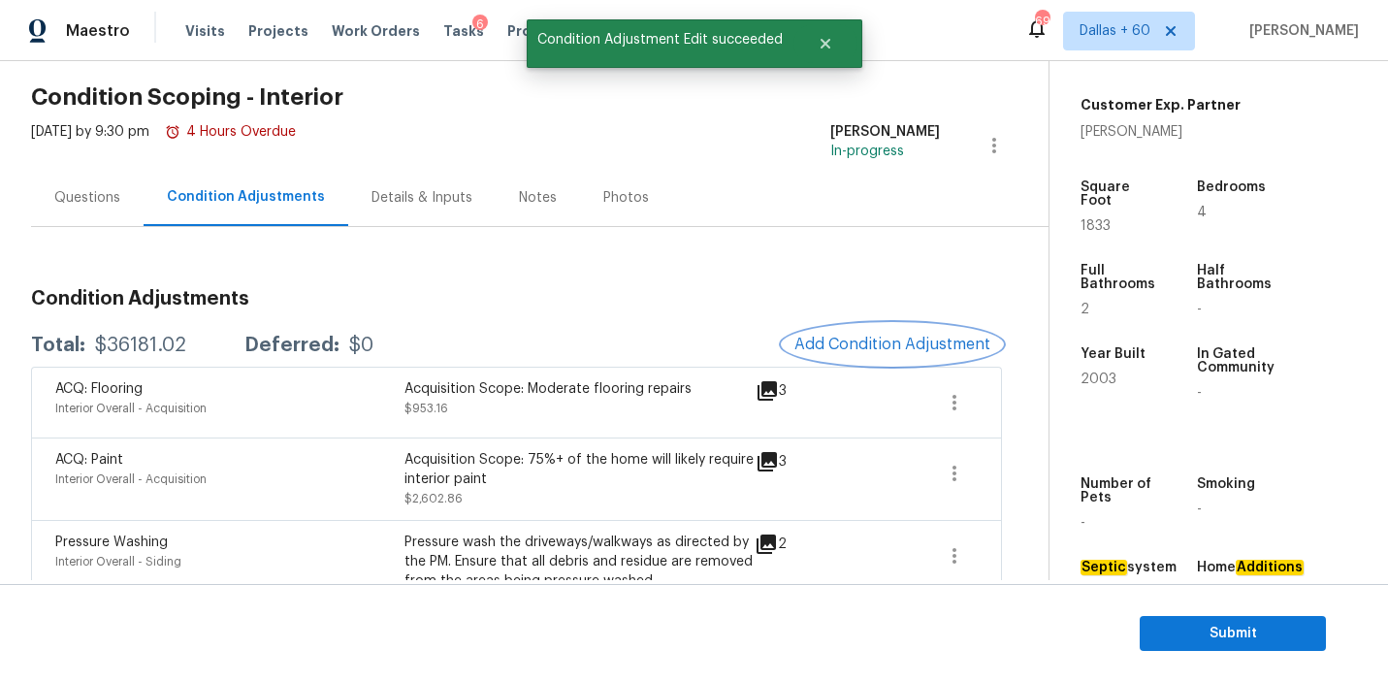
scroll to position [0, 0]
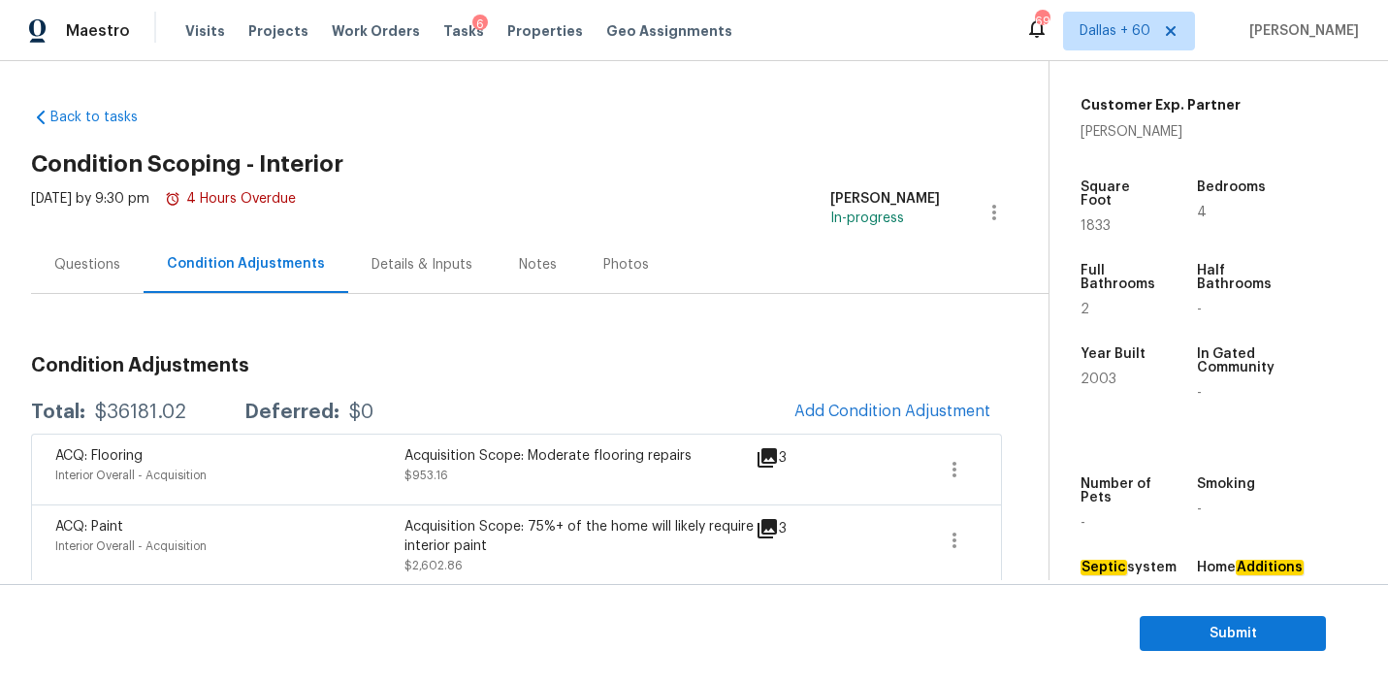
click at [88, 264] on div "Questions" at bounding box center [87, 264] width 66 height 19
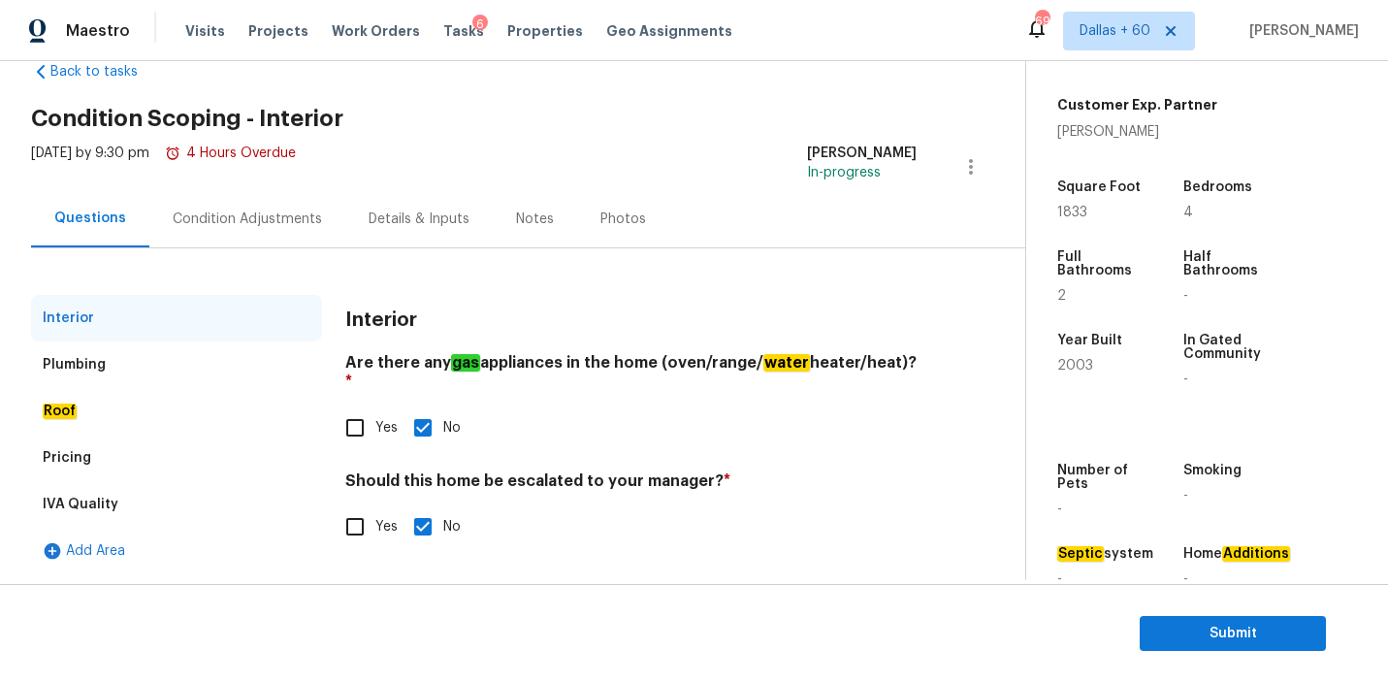
scroll to position [44, 0]
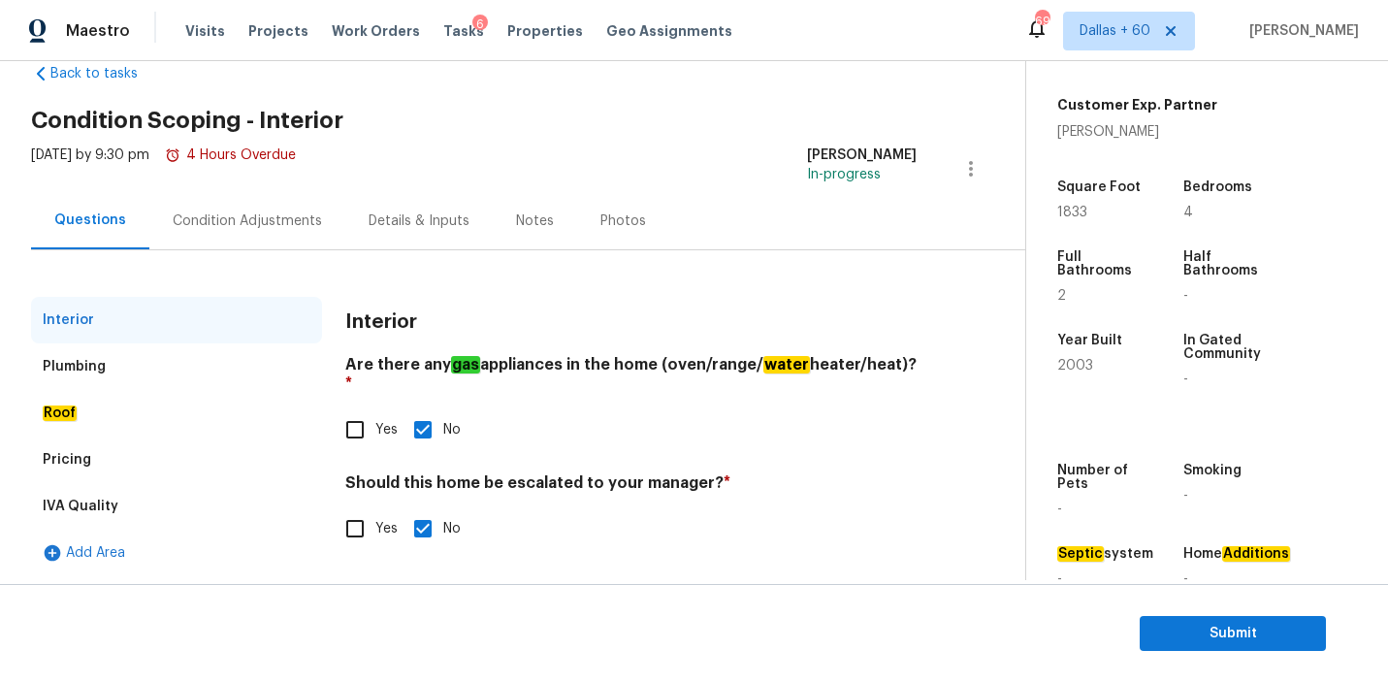
click at [86, 497] on div "IVA Quality" at bounding box center [81, 506] width 76 height 19
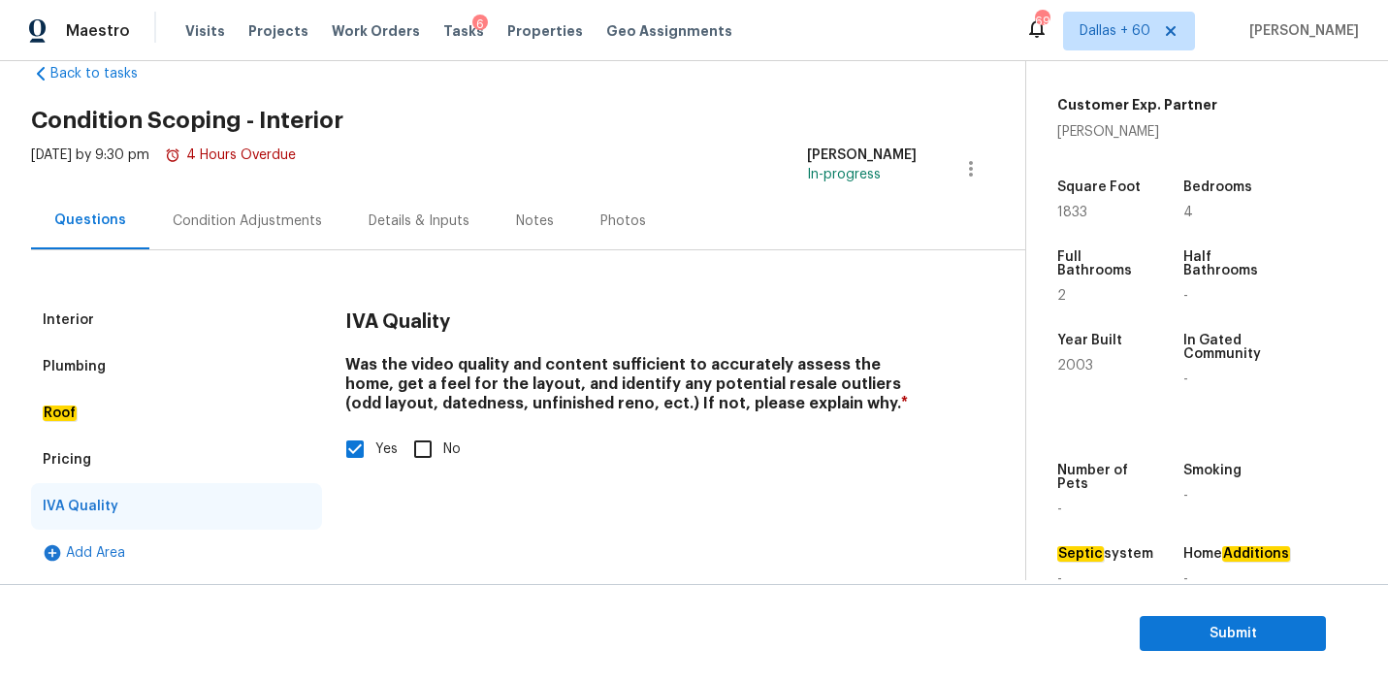
click at [78, 465] on div "Pricing" at bounding box center [67, 459] width 49 height 19
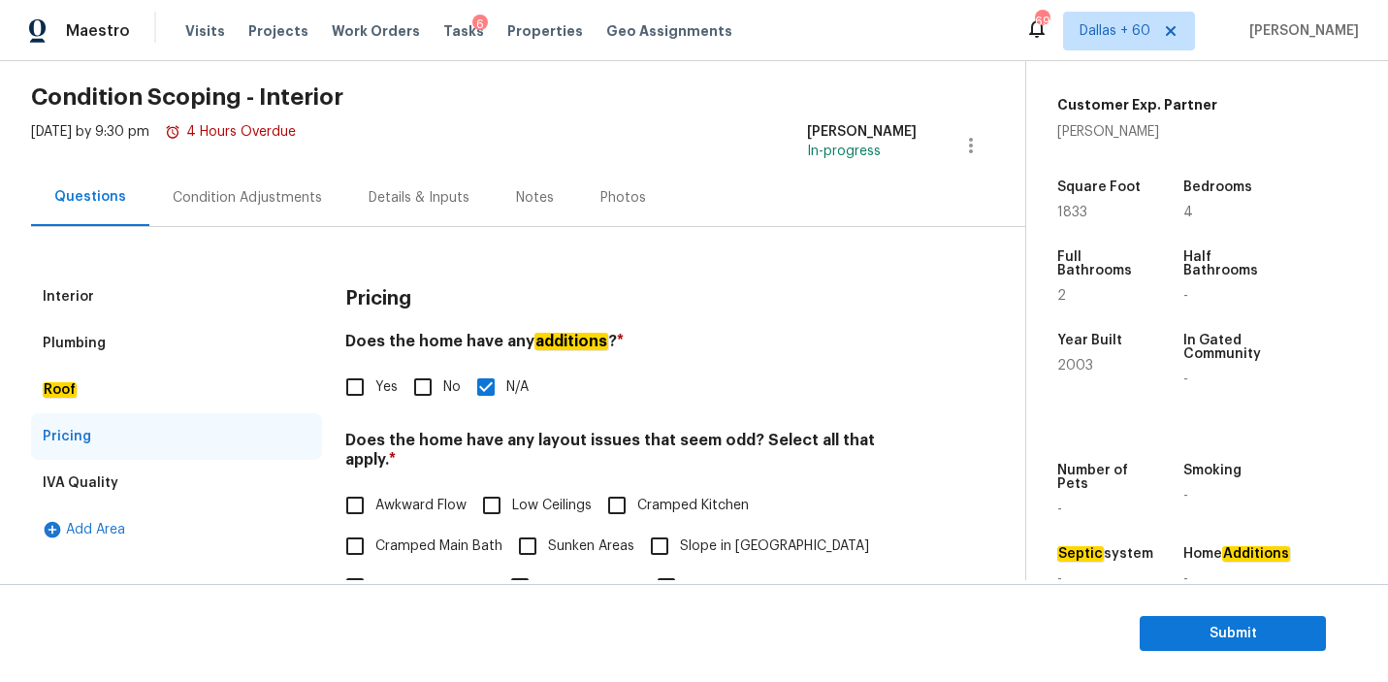
scroll to position [66, 0]
click at [363, 387] on input "Yes" at bounding box center [355, 388] width 41 height 41
checkbox input "true"
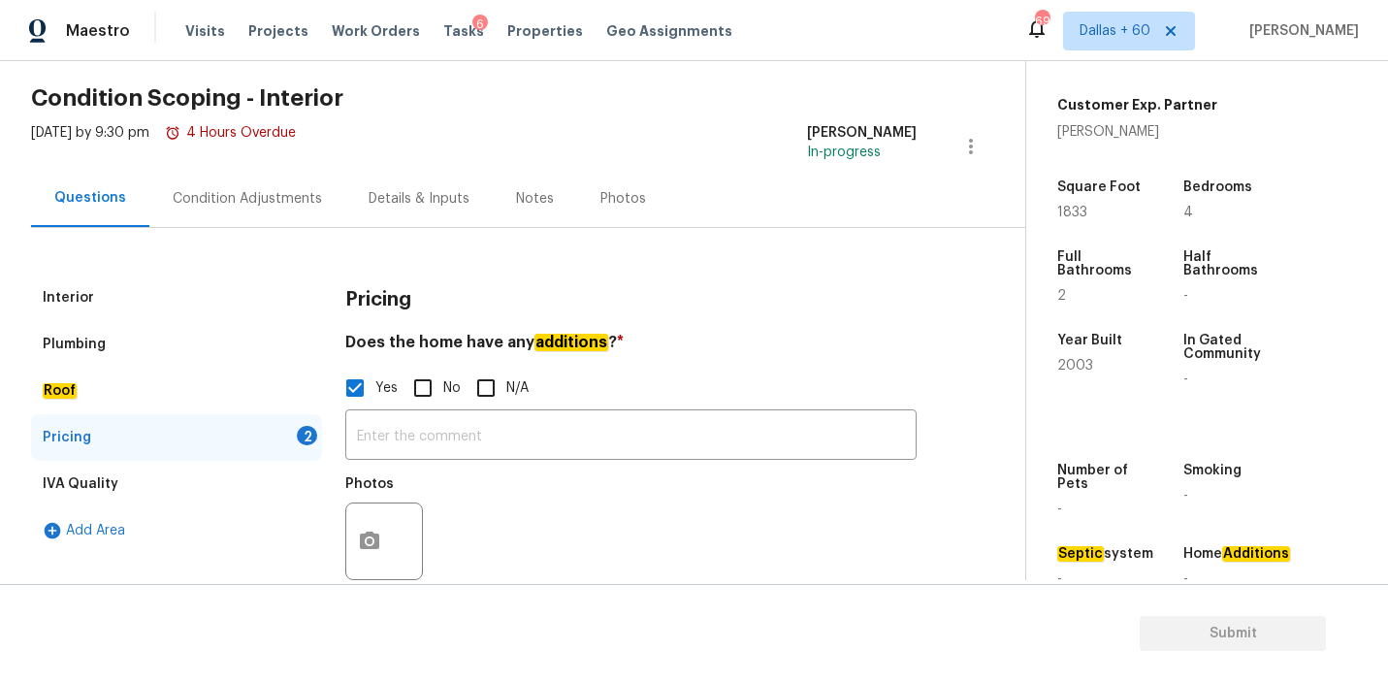
click at [489, 384] on input "N/A" at bounding box center [486, 388] width 41 height 41
checkbox input "true"
checkbox input "false"
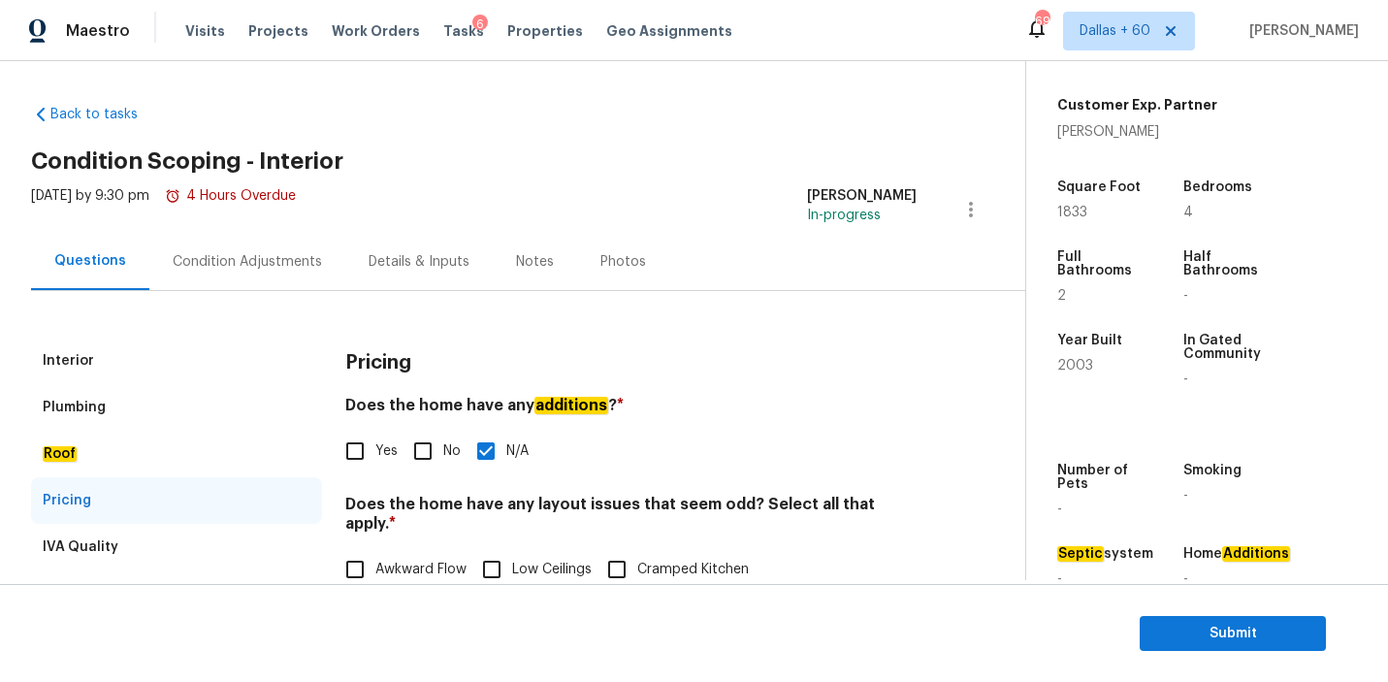
scroll to position [0, 0]
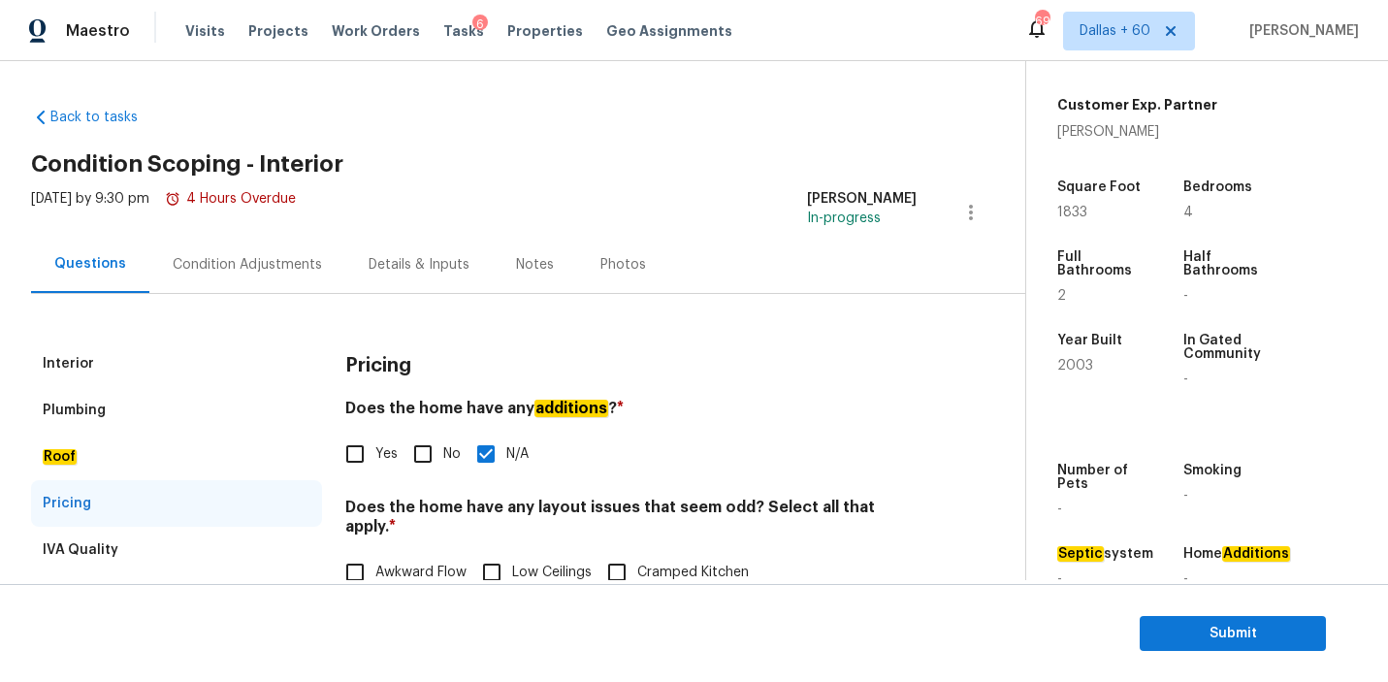
click at [77, 354] on div "Interior" at bounding box center [68, 363] width 51 height 19
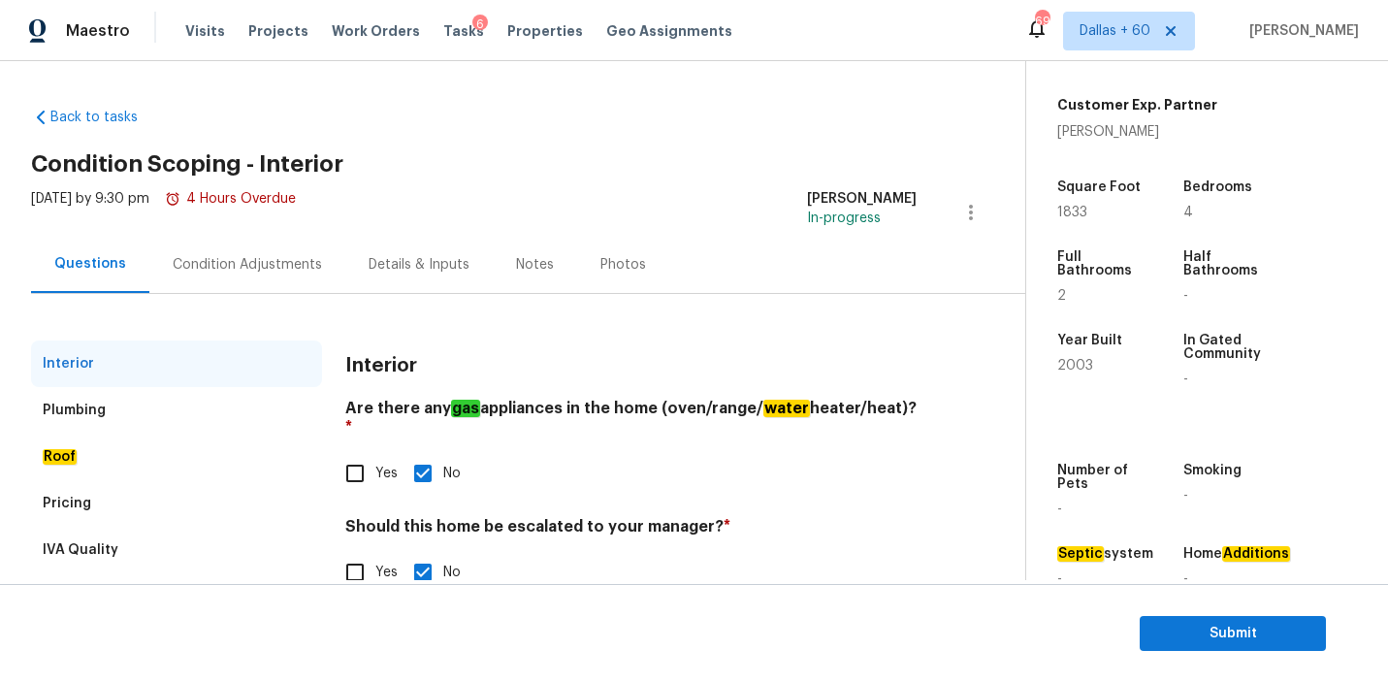
scroll to position [46, 0]
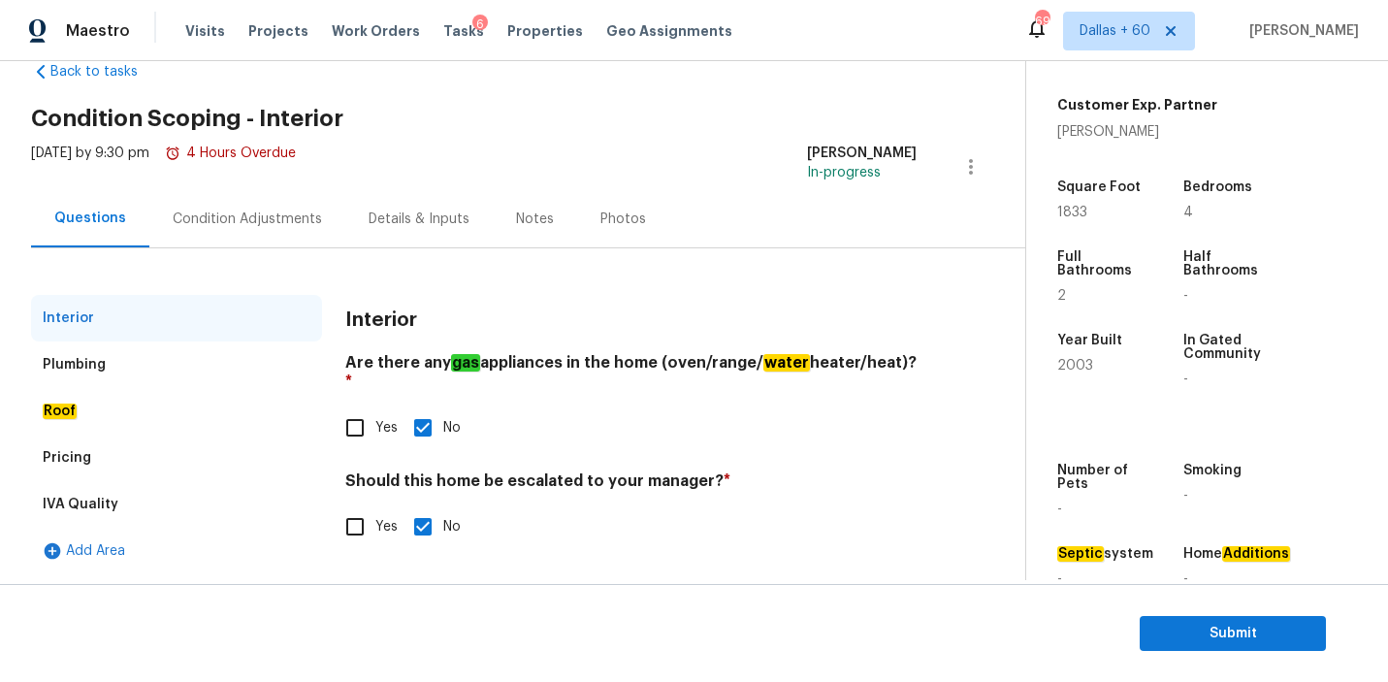
click at [124, 369] on div "Plumbing" at bounding box center [176, 364] width 291 height 47
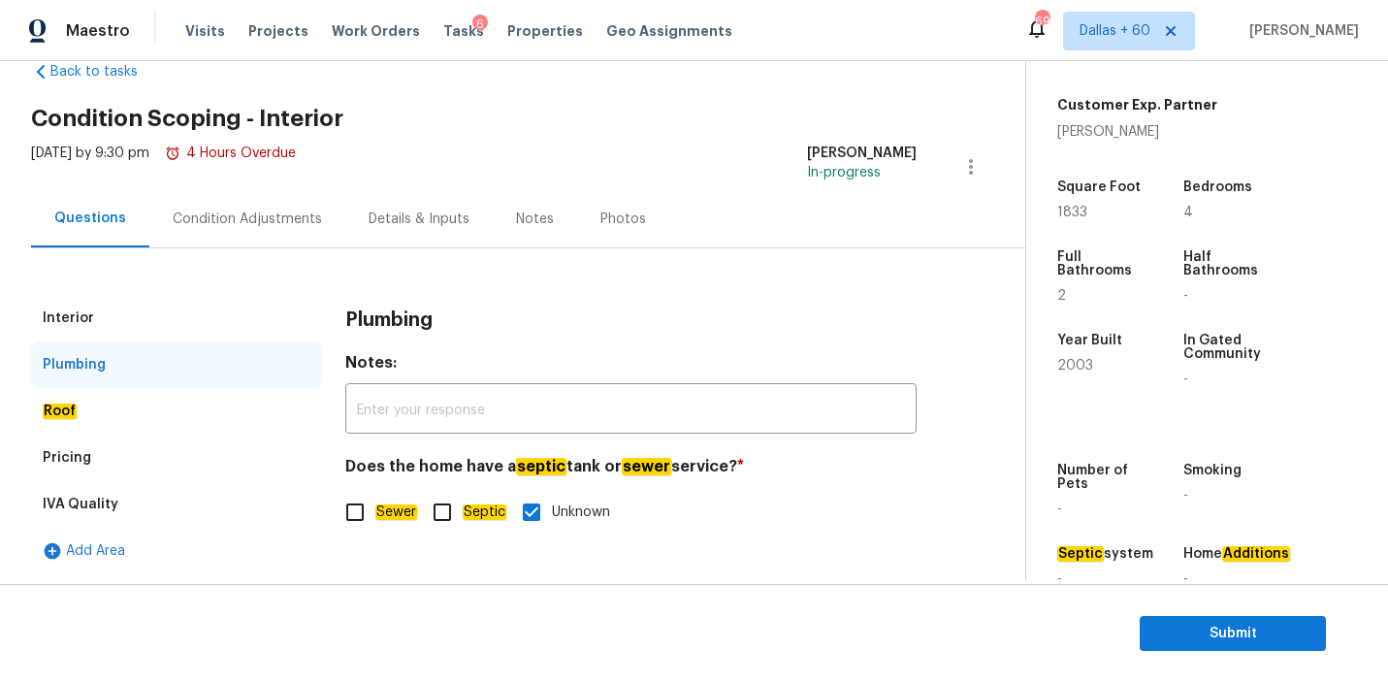
click at [67, 314] on div "Interior" at bounding box center [68, 317] width 51 height 19
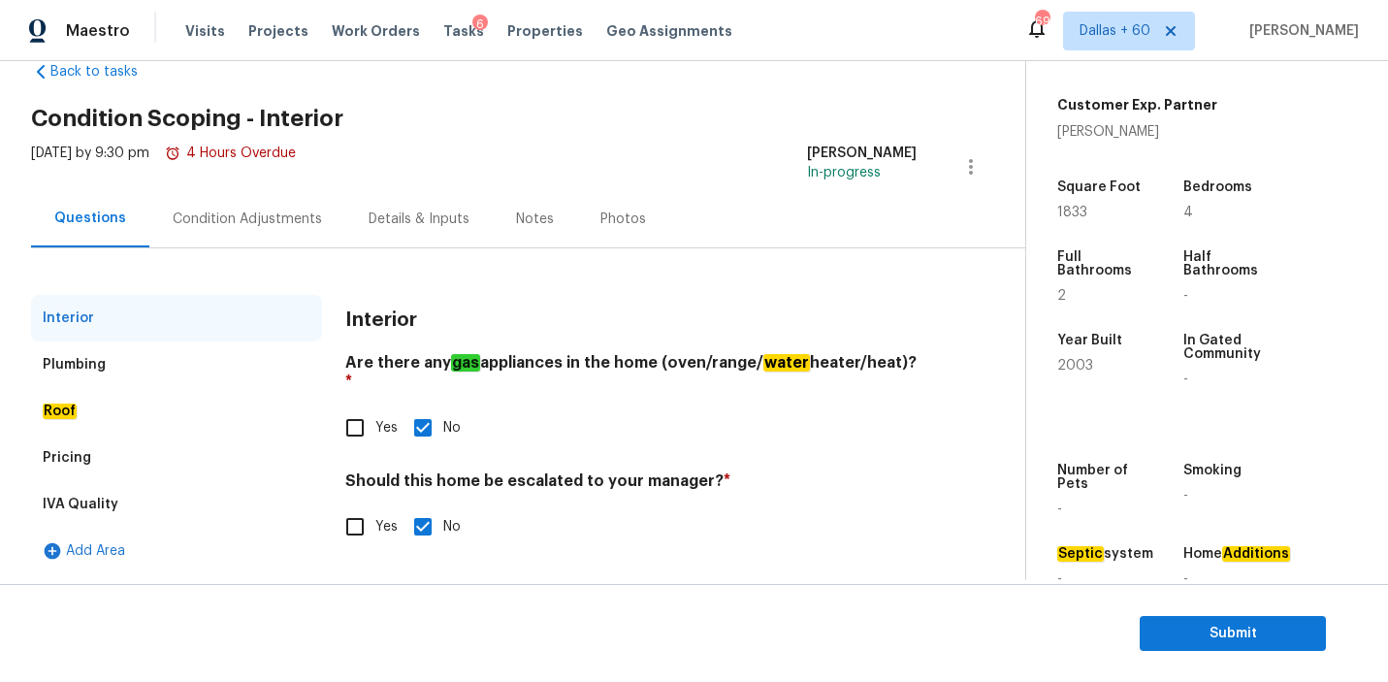
click at [359, 506] on input "Yes" at bounding box center [355, 526] width 41 height 41
checkbox input "true"
checkbox input "false"
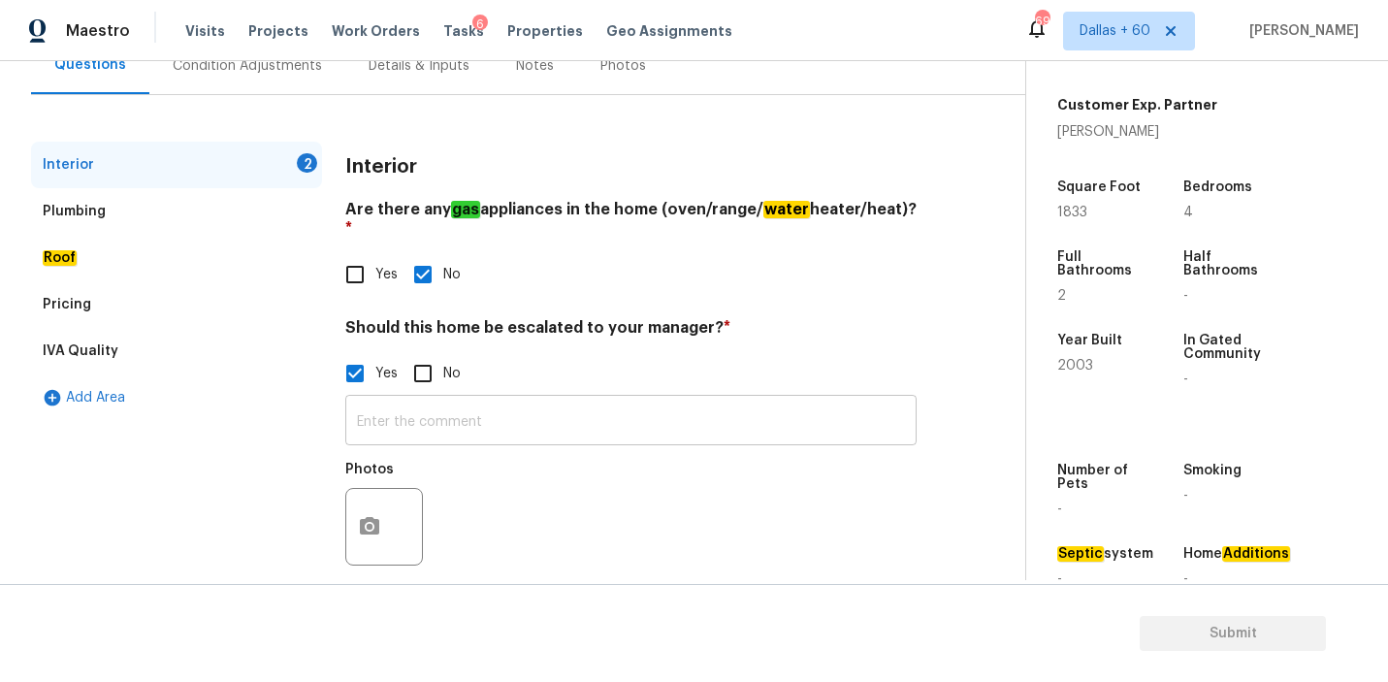
scroll to position [206, 0]
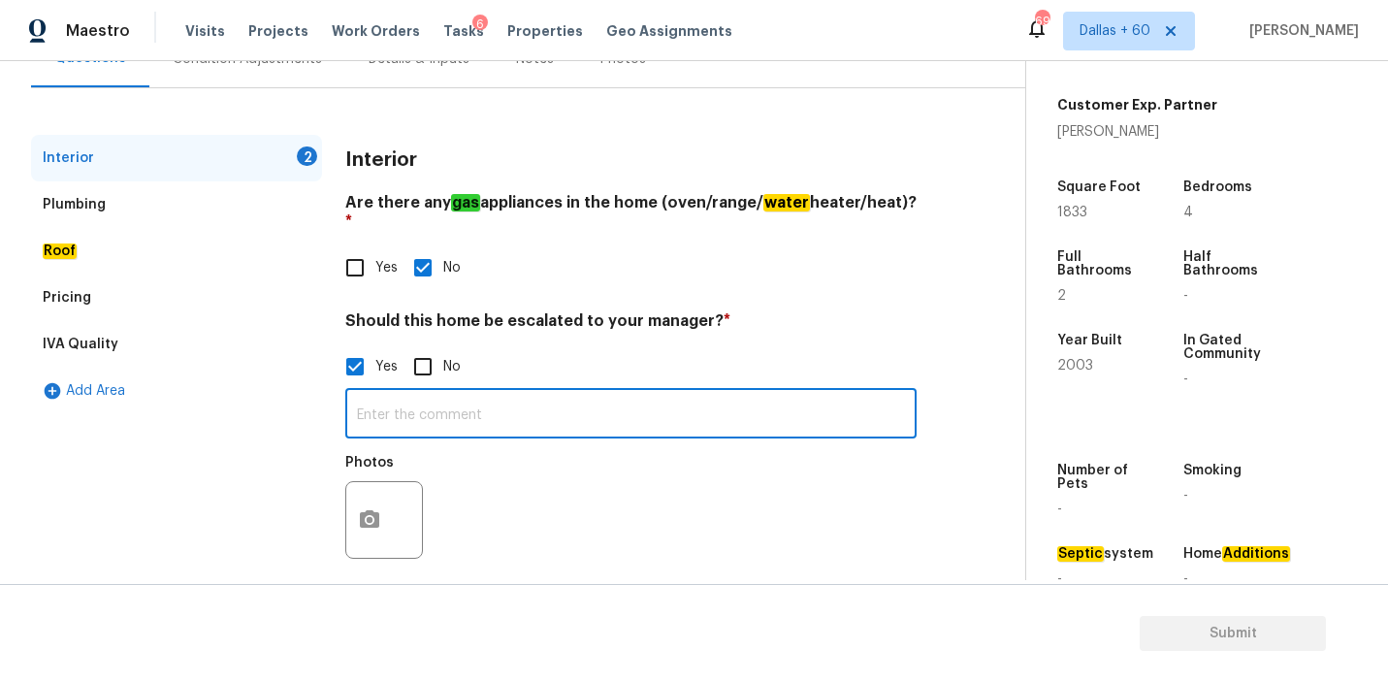
click at [446, 393] on input "text" at bounding box center [630, 416] width 571 height 46
click at [539, 398] on input "Possible foundation issue @ 1:04, 0:28 , 1:25." at bounding box center [630, 416] width 571 height 46
click at [742, 396] on input "Possible foundation issue @1:04, 0:28 , 1:25." at bounding box center [630, 416] width 571 height 46
type input "Possible foundation issue @1:04, 0:28 , 1:25."
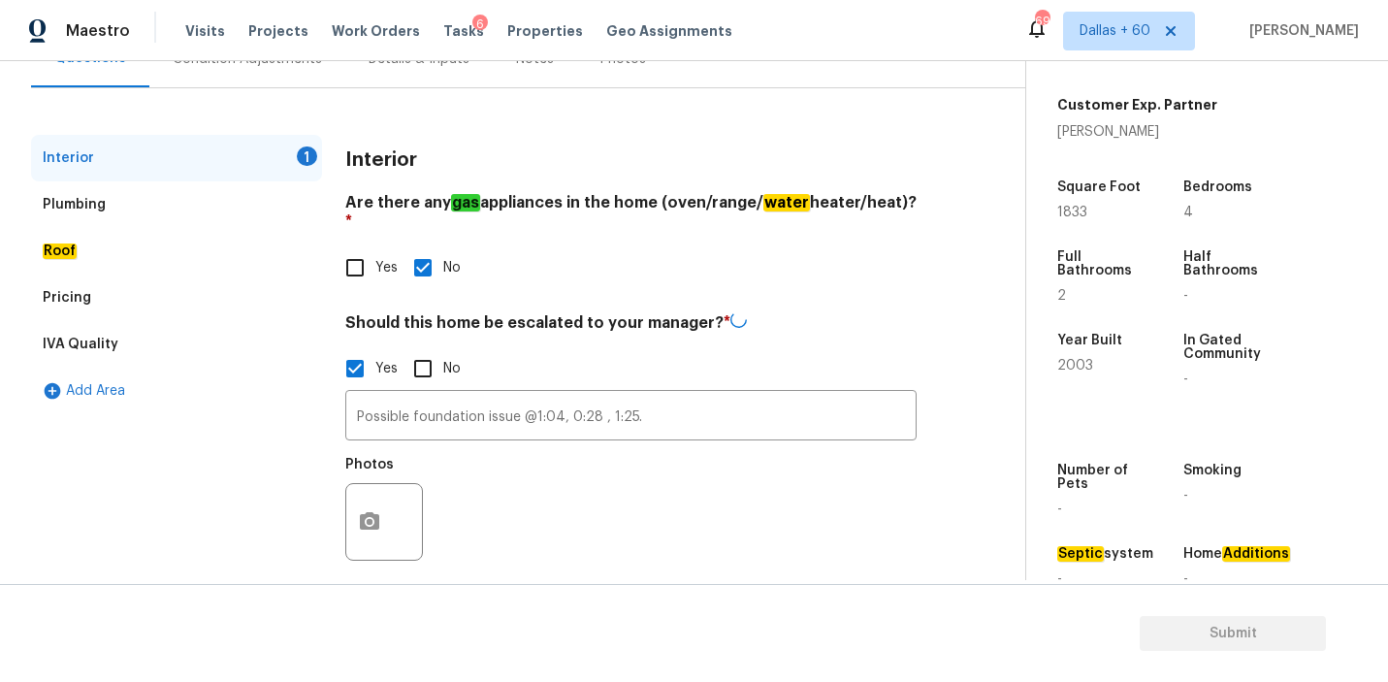
click at [638, 485] on div "Photos" at bounding box center [630, 509] width 571 height 126
click at [372, 508] on icon "button" at bounding box center [369, 519] width 23 height 23
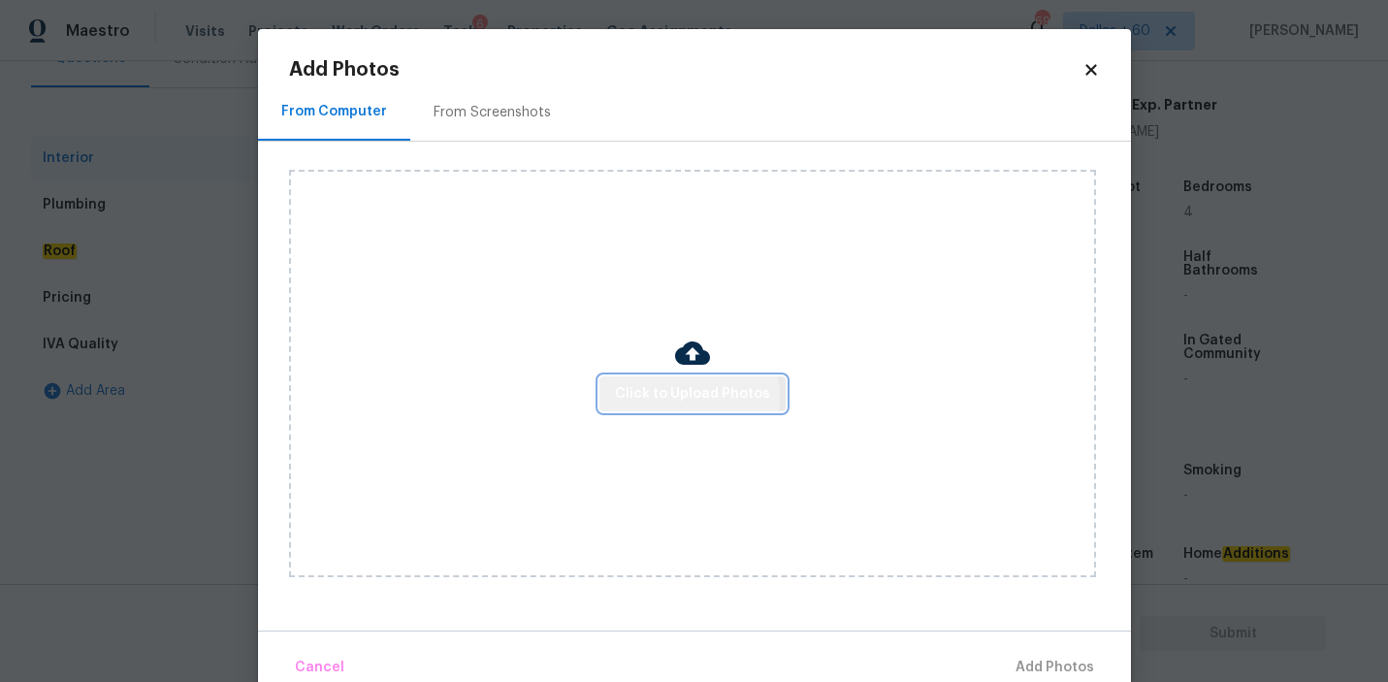
click at [685, 398] on span "Click to Upload Photos" at bounding box center [692, 394] width 155 height 24
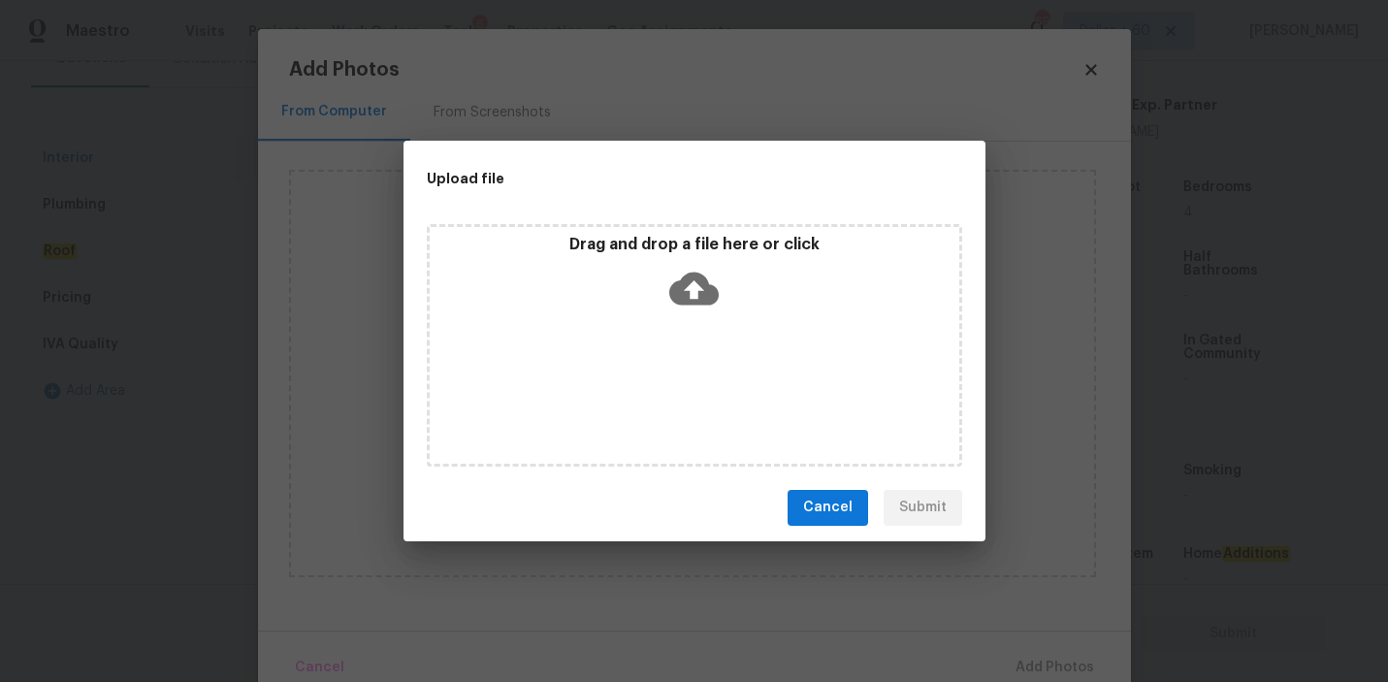
click at [700, 276] on icon at bounding box center [693, 288] width 49 height 33
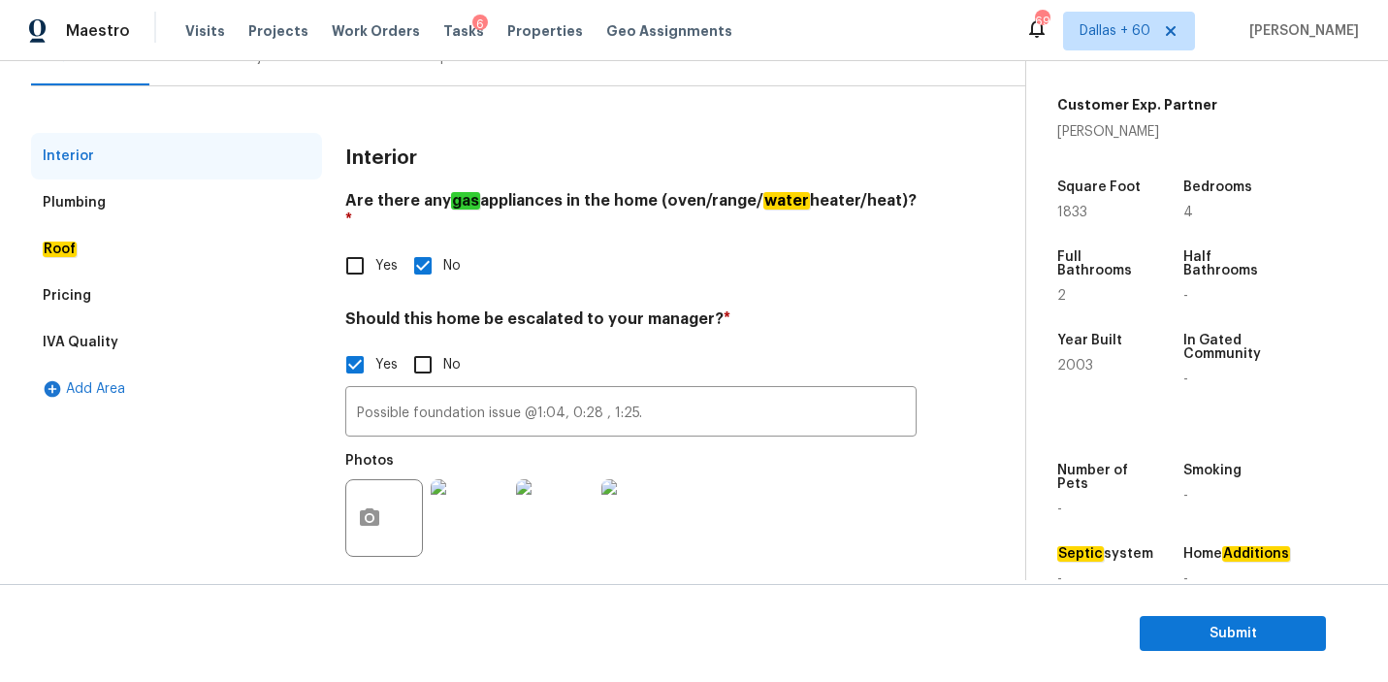
scroll to position [206, 0]
click at [124, 202] on div "Plumbing" at bounding box center [176, 204] width 291 height 47
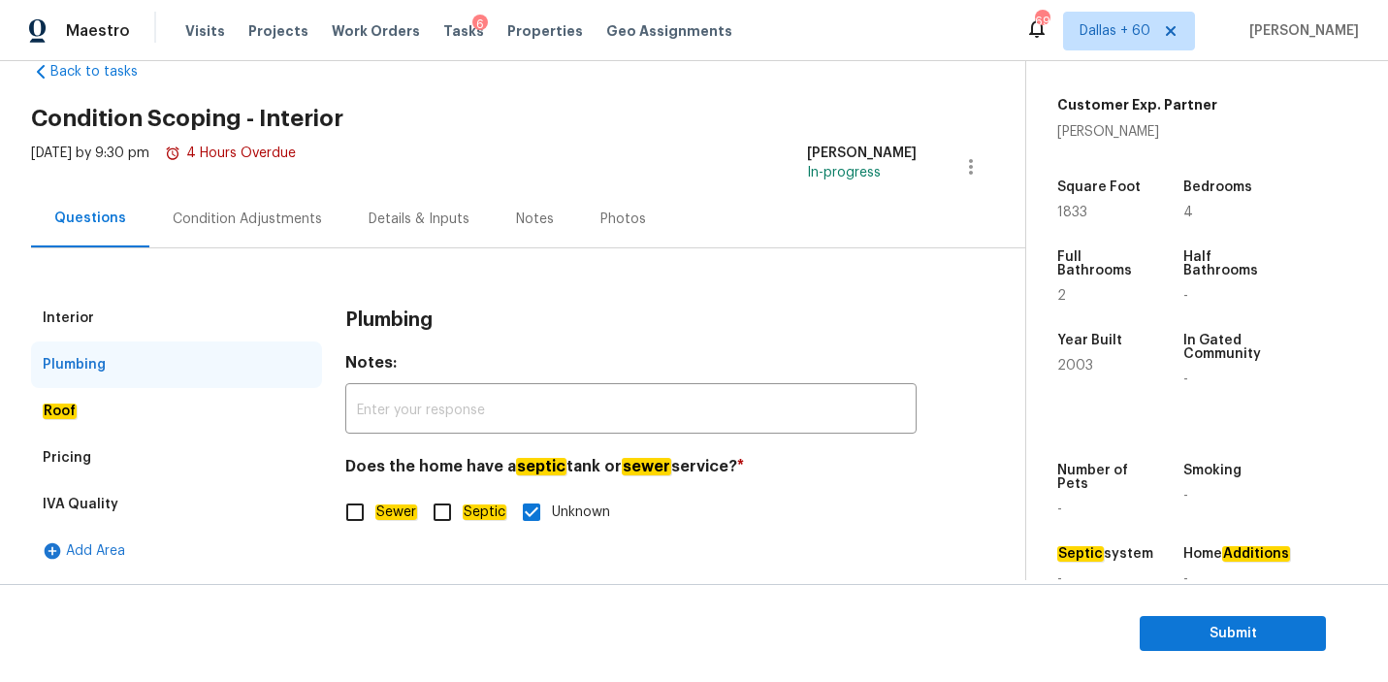
click at [151, 421] on div "Roof" at bounding box center [176, 411] width 291 height 47
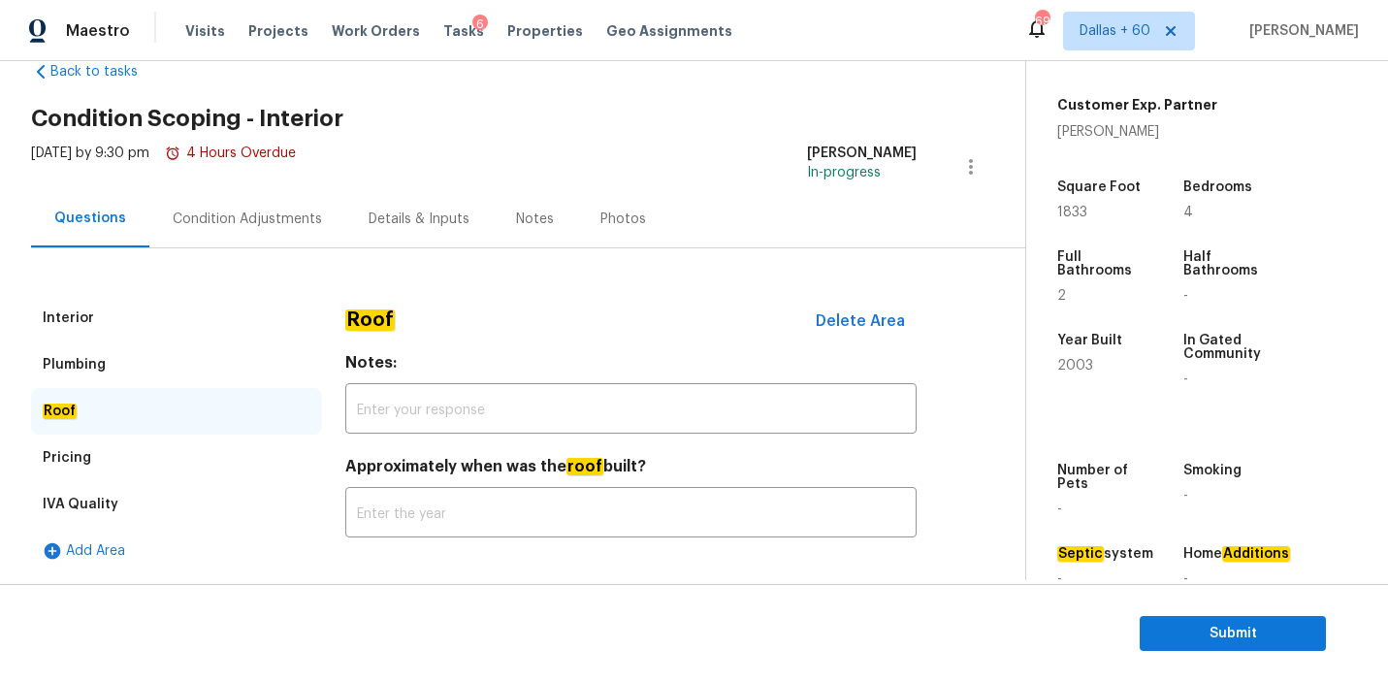
click at [122, 459] on div "Pricing" at bounding box center [176, 458] width 291 height 47
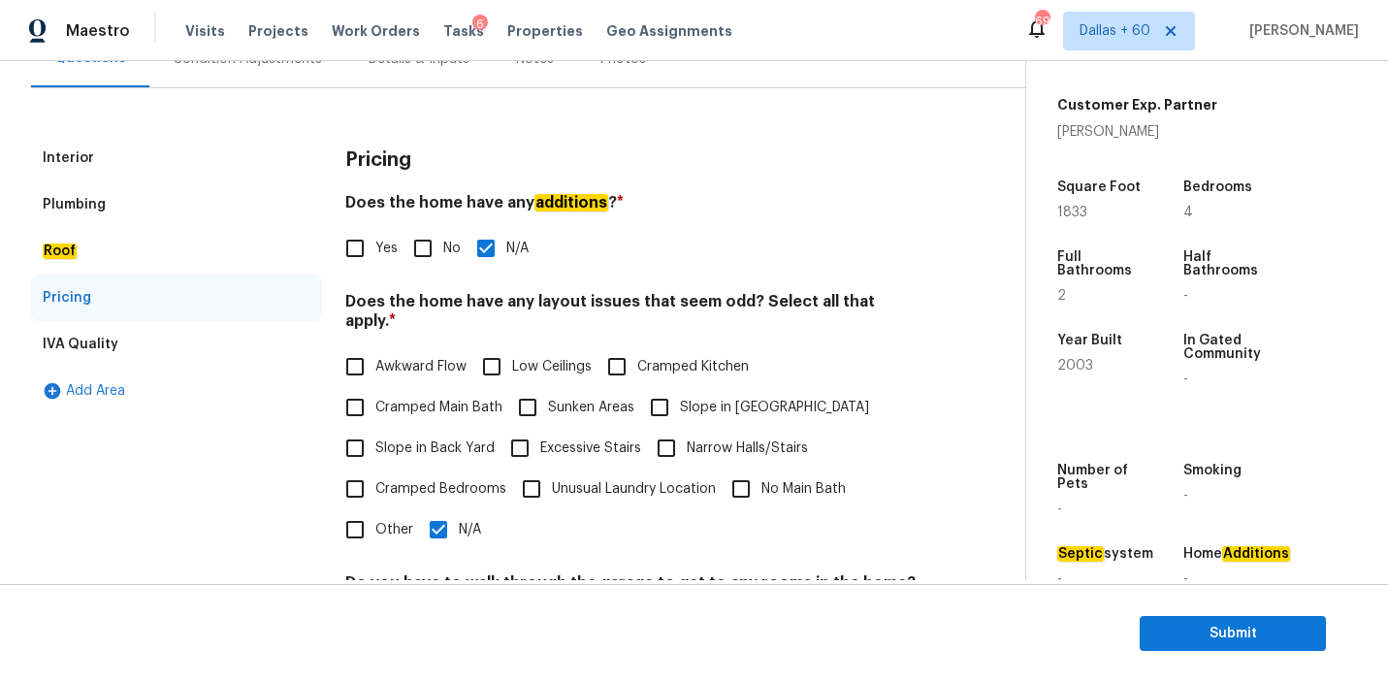
click at [169, 345] on div "IVA Quality" at bounding box center [176, 344] width 291 height 47
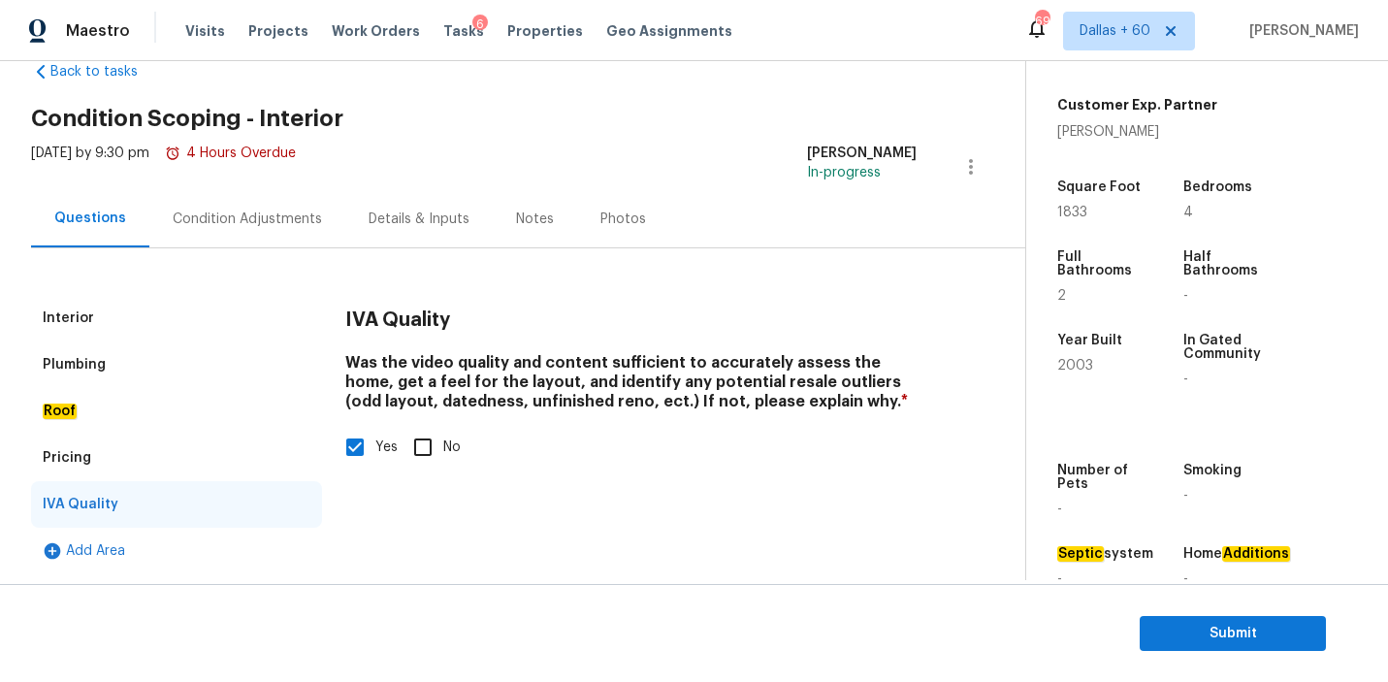
click at [71, 323] on div "Interior" at bounding box center [68, 317] width 51 height 19
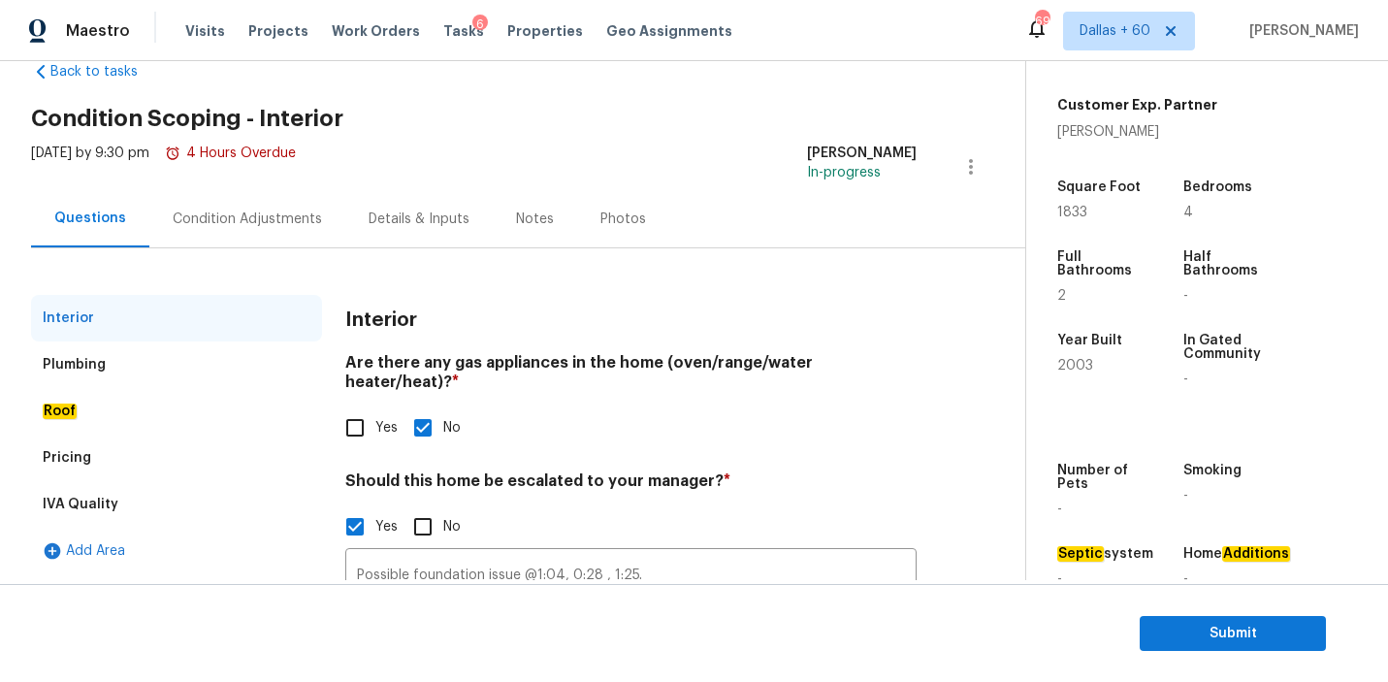
scroll to position [206, 0]
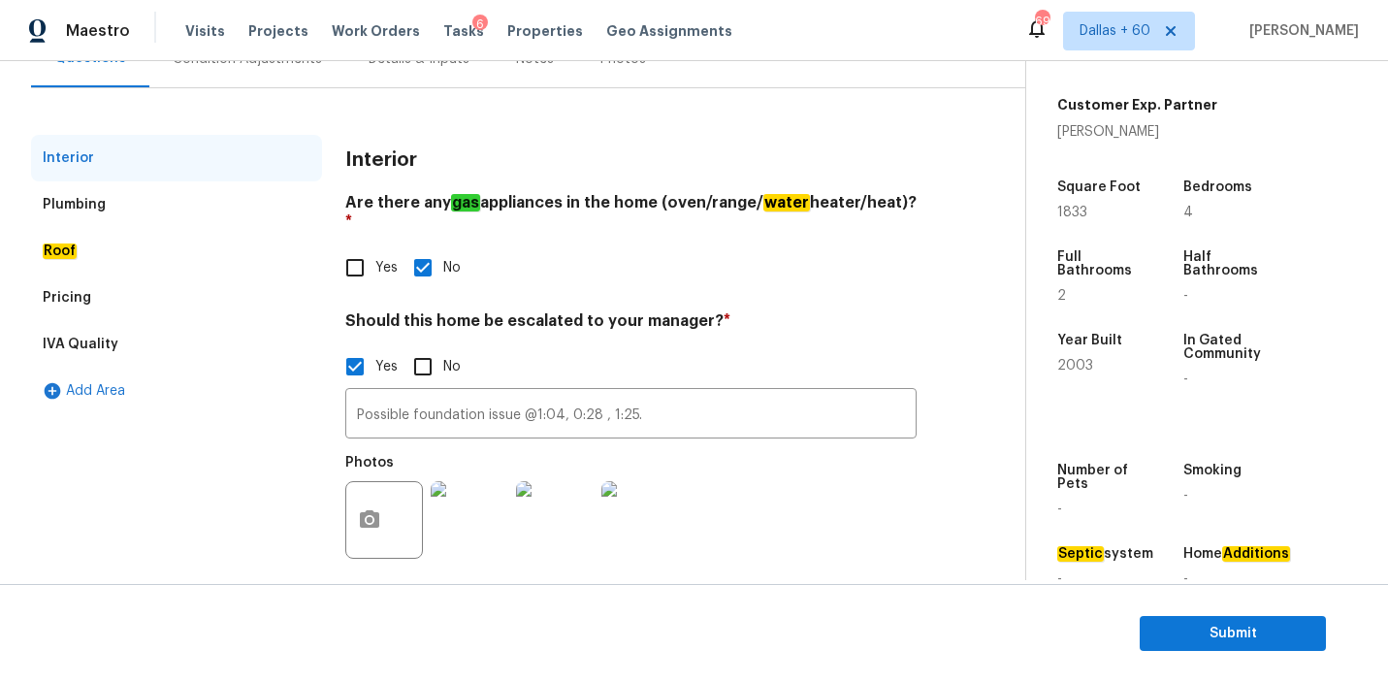
click at [122, 209] on div "Plumbing" at bounding box center [176, 204] width 291 height 47
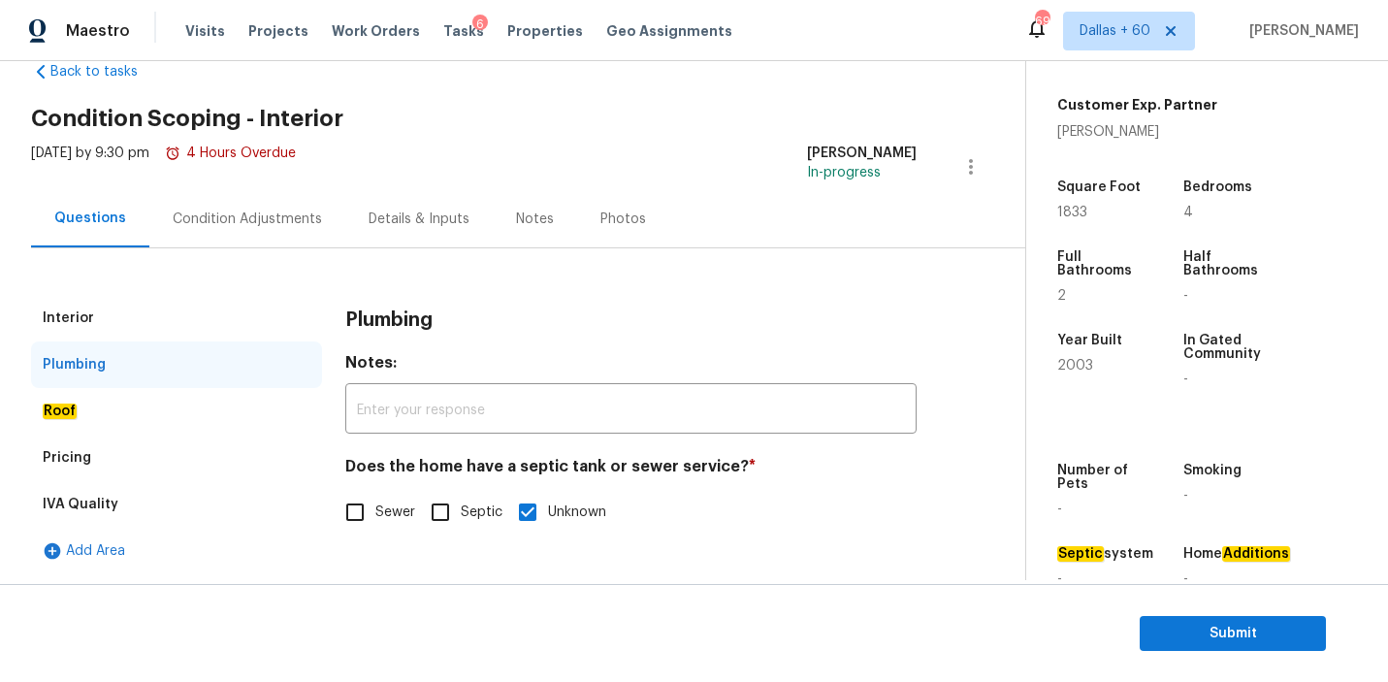
scroll to position [46, 0]
click at [132, 412] on div "Roof" at bounding box center [176, 411] width 291 height 47
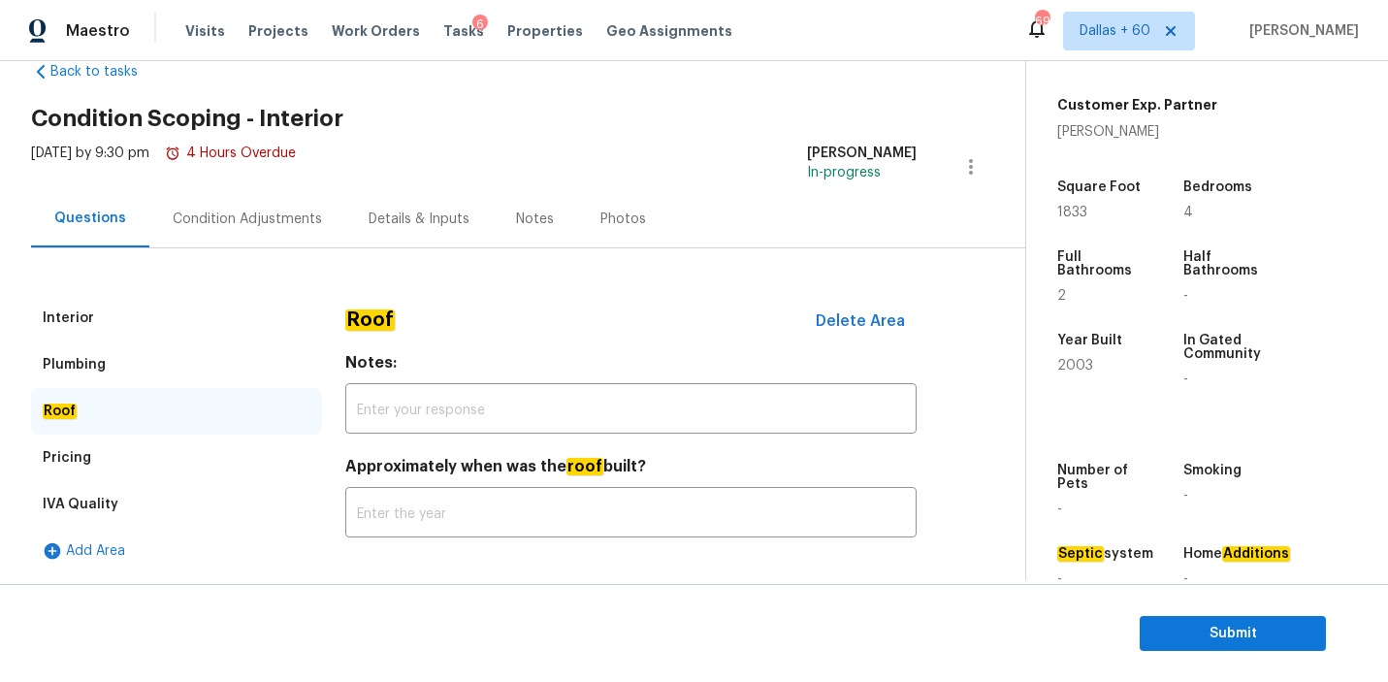
click at [153, 458] on div "Pricing" at bounding box center [176, 458] width 291 height 47
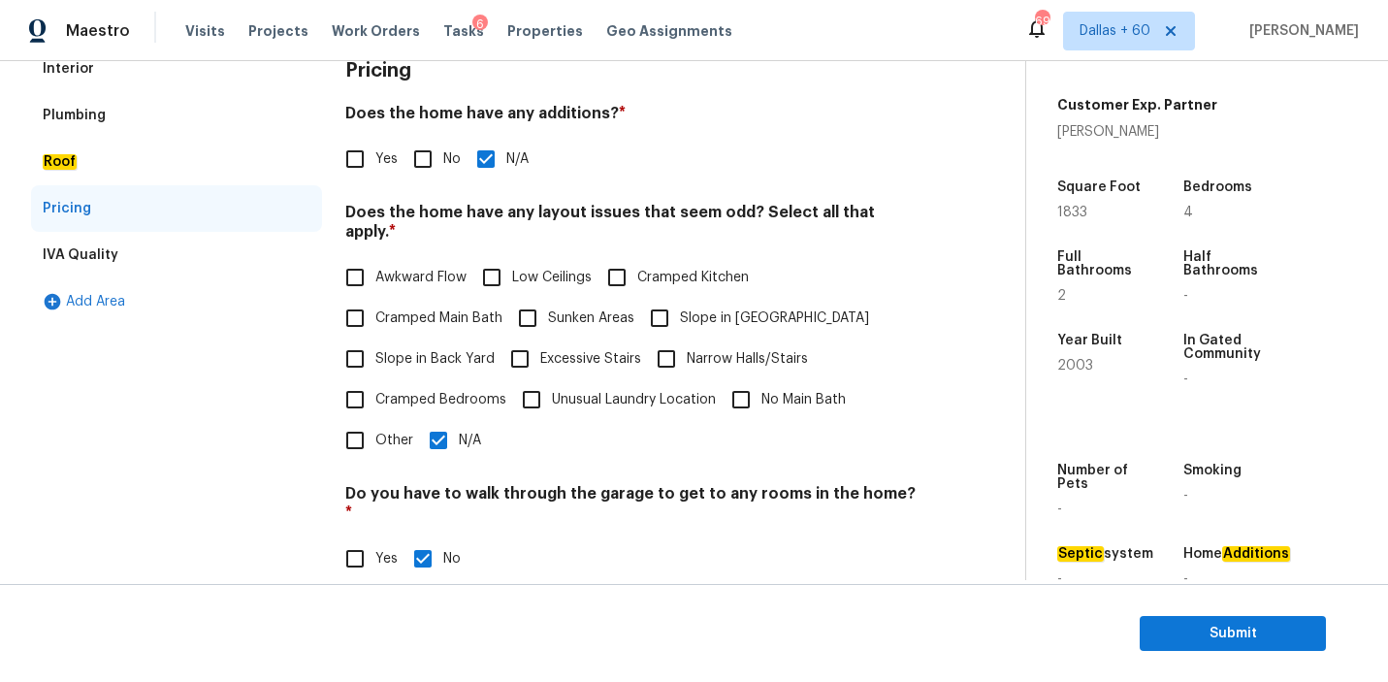
scroll to position [328, 0]
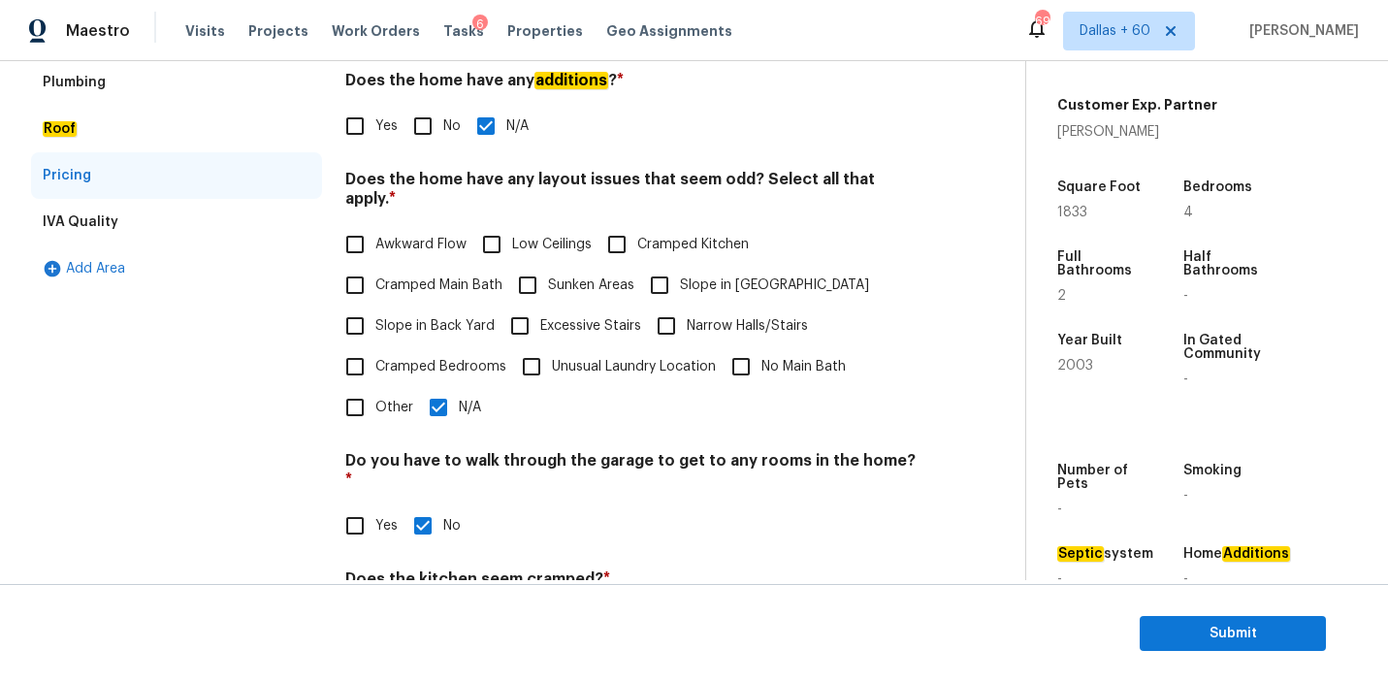
click at [325, 372] on div "Interior Plumbing Roof Pricing IVA Quality Add Area Pricing Does the home have …" at bounding box center [505, 390] width 948 height 755
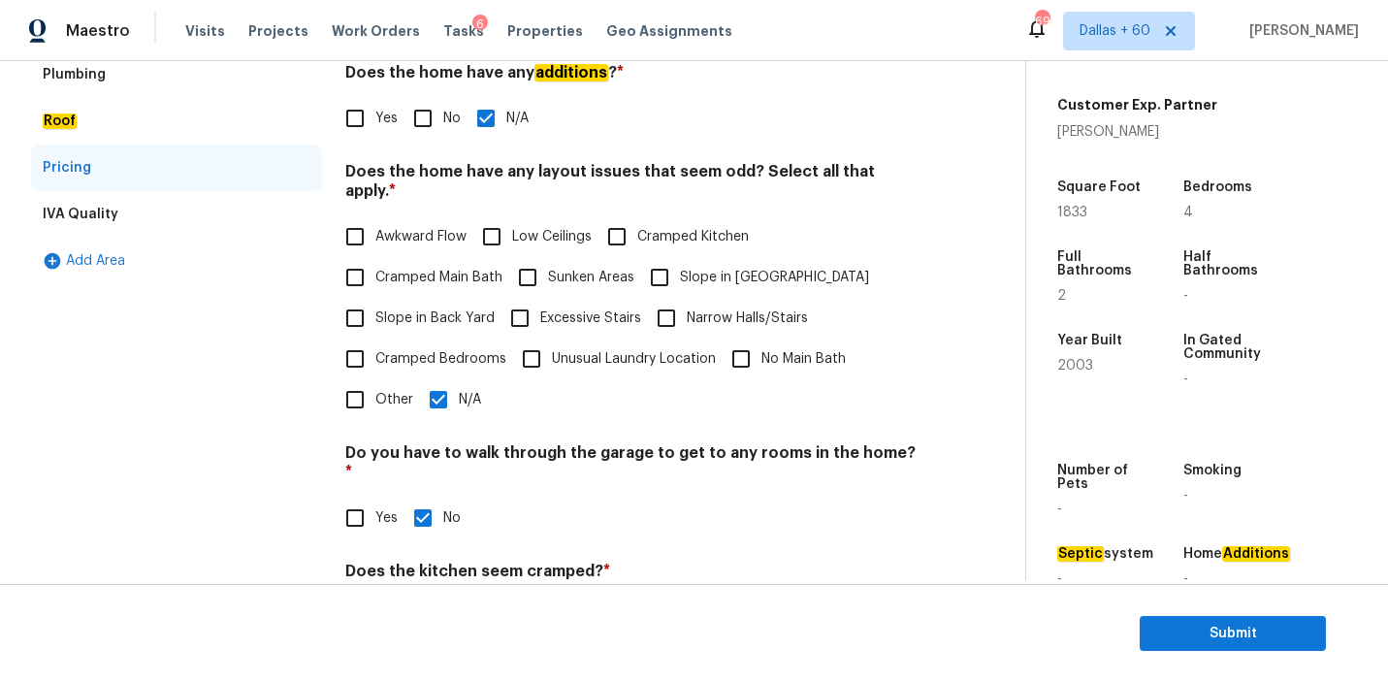
scroll to position [333, 0]
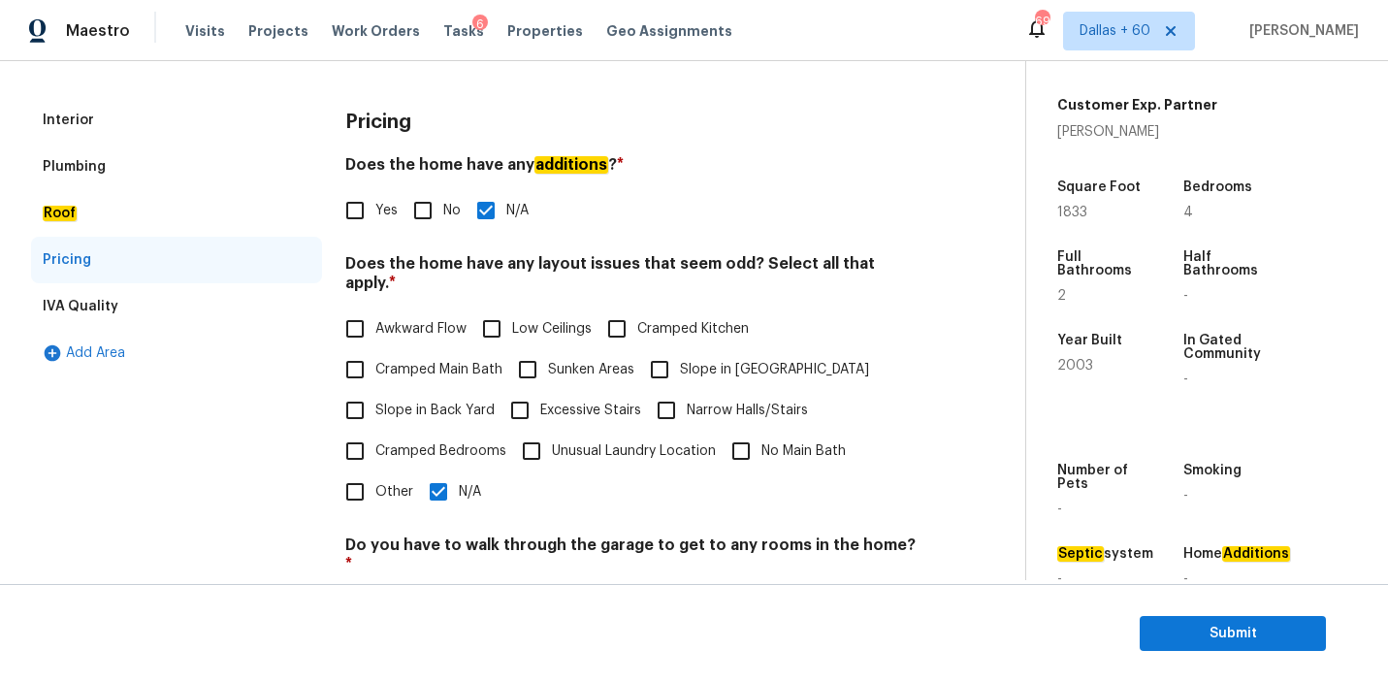
click at [163, 309] on div "IVA Quality" at bounding box center [176, 306] width 291 height 47
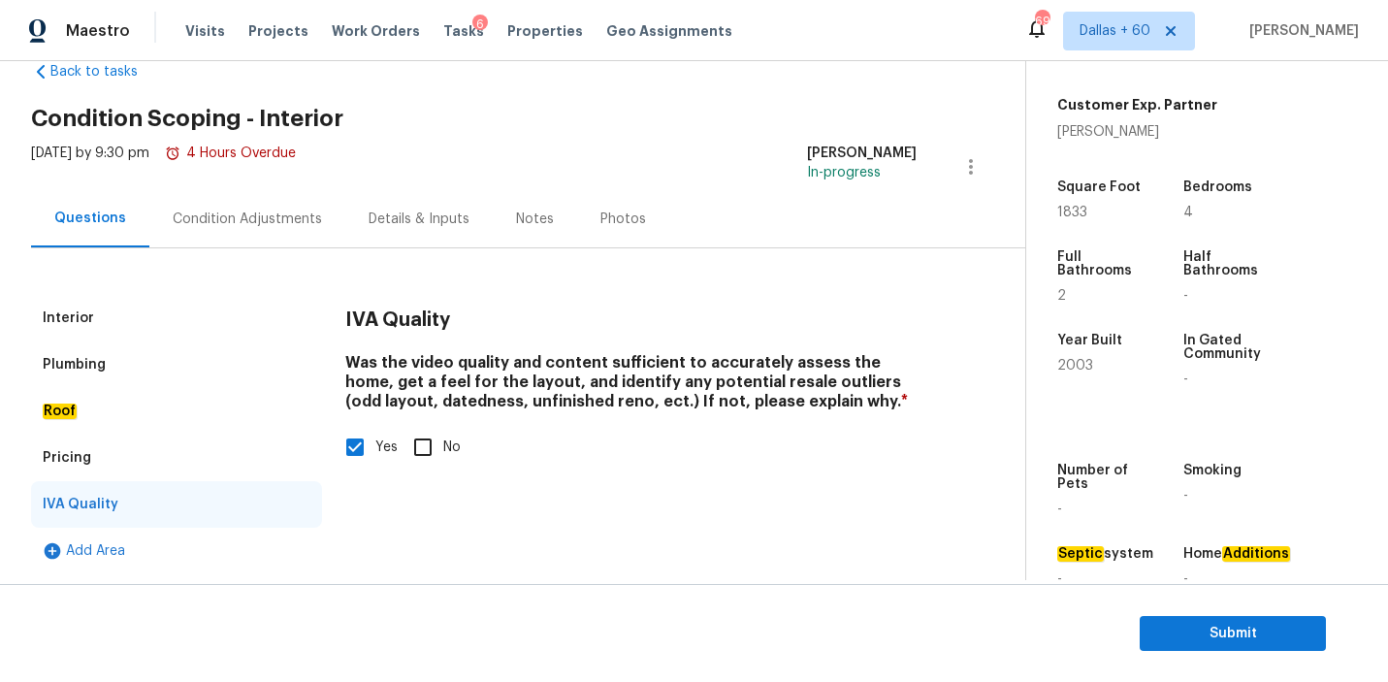
click at [230, 222] on div "Condition Adjustments" at bounding box center [247, 219] width 149 height 19
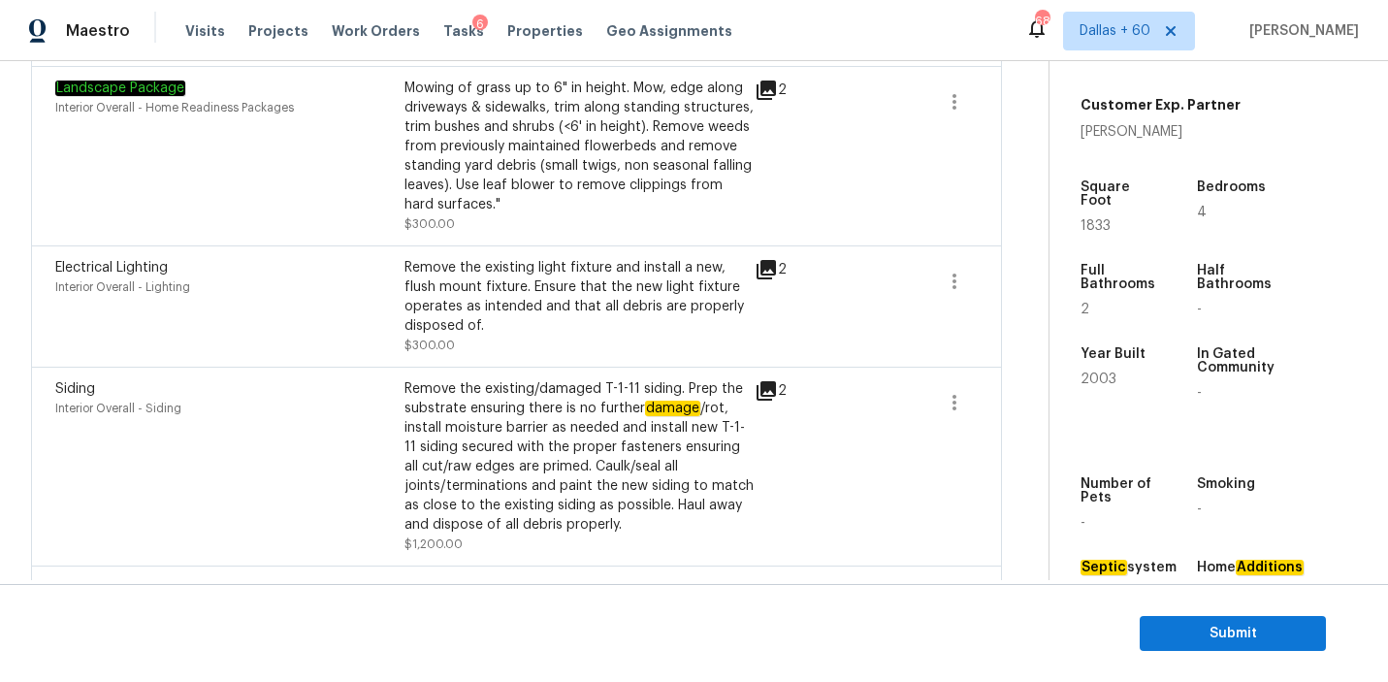
scroll to position [754, 0]
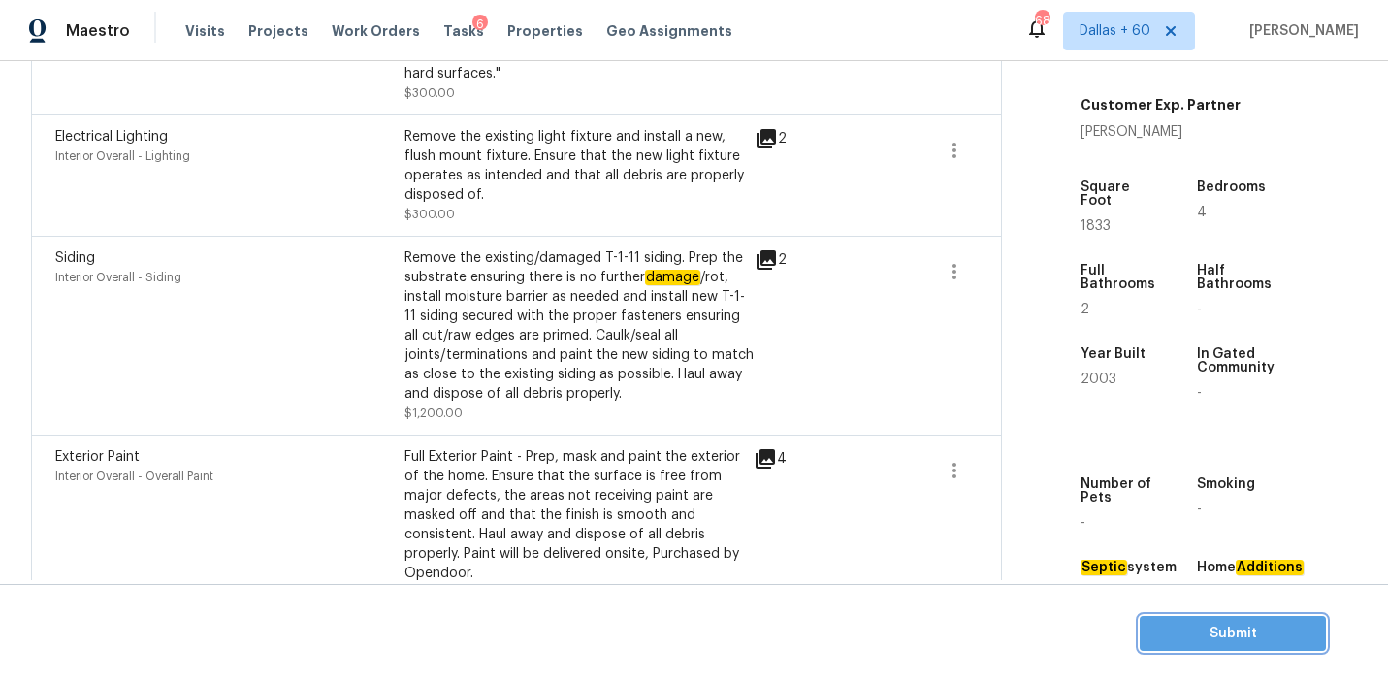
click at [1206, 627] on span "Submit" at bounding box center [1232, 634] width 155 height 24
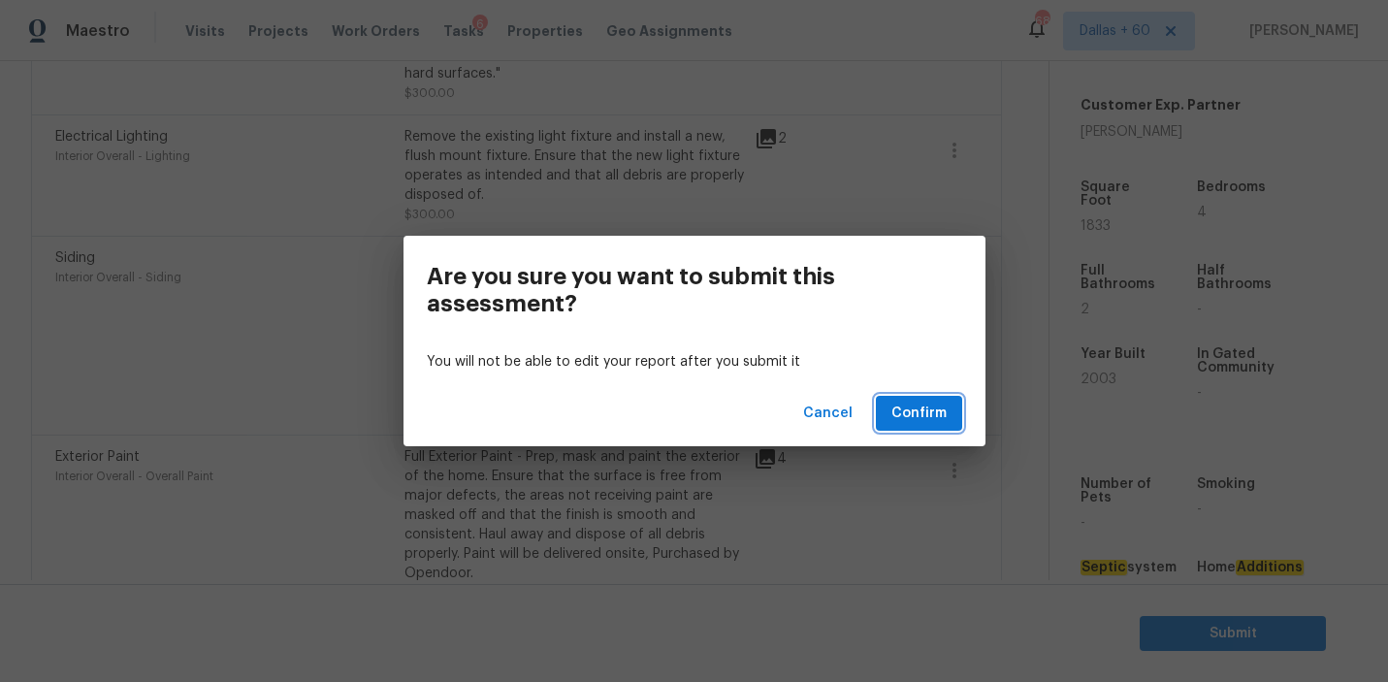
click at [929, 406] on span "Confirm" at bounding box center [919, 414] width 55 height 24
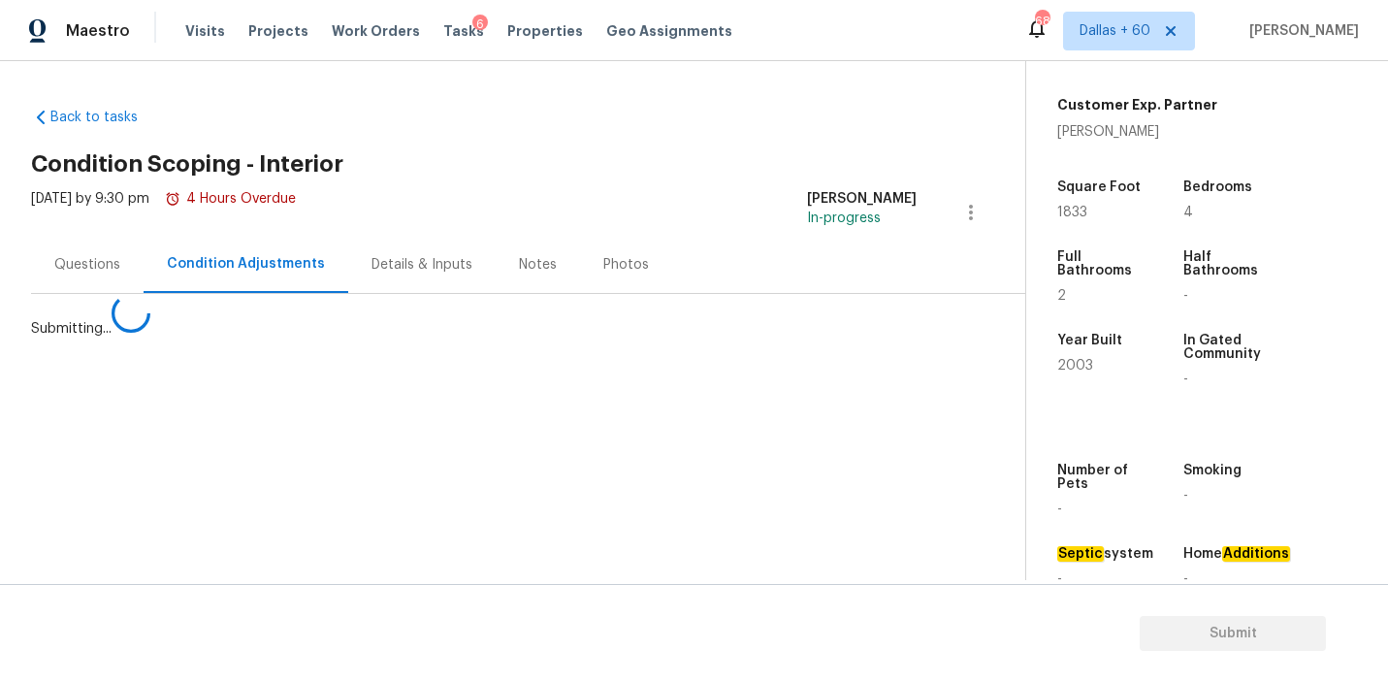
scroll to position [0, 0]
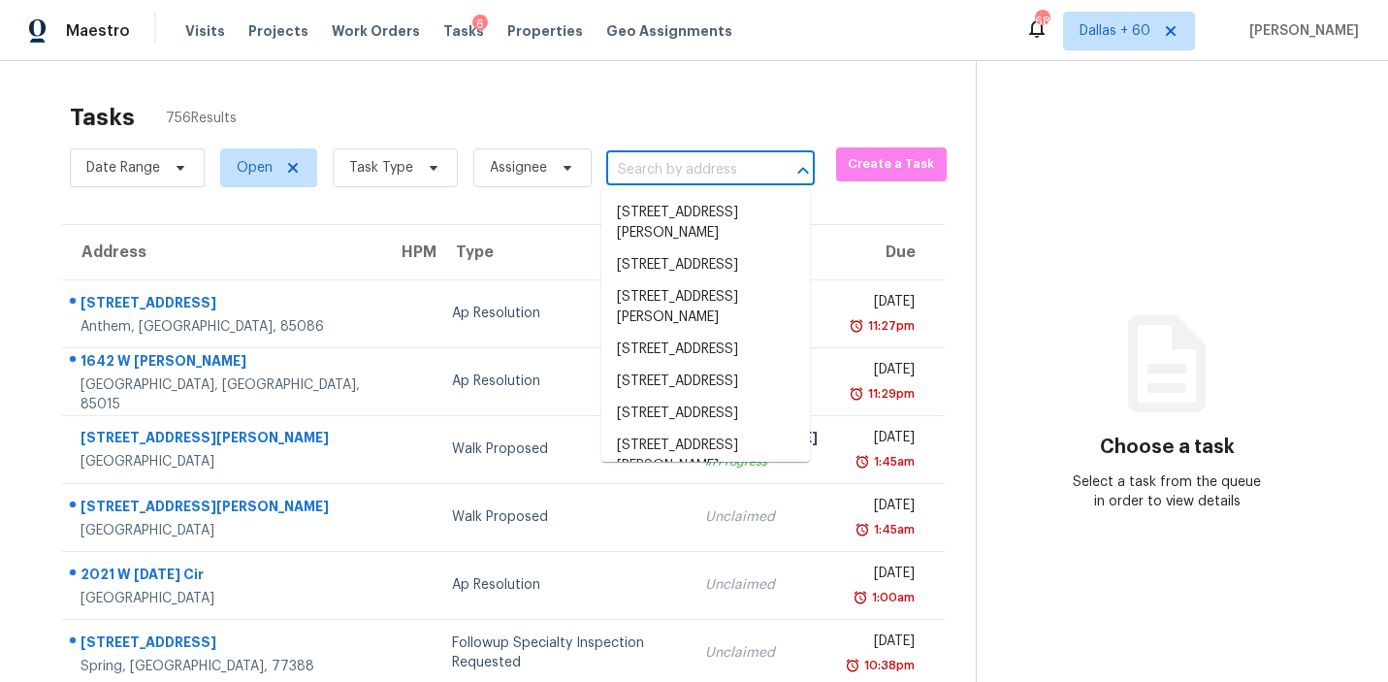
click at [662, 171] on input "text" at bounding box center [683, 170] width 154 height 30
paste input "[STREET_ADDRESS]"
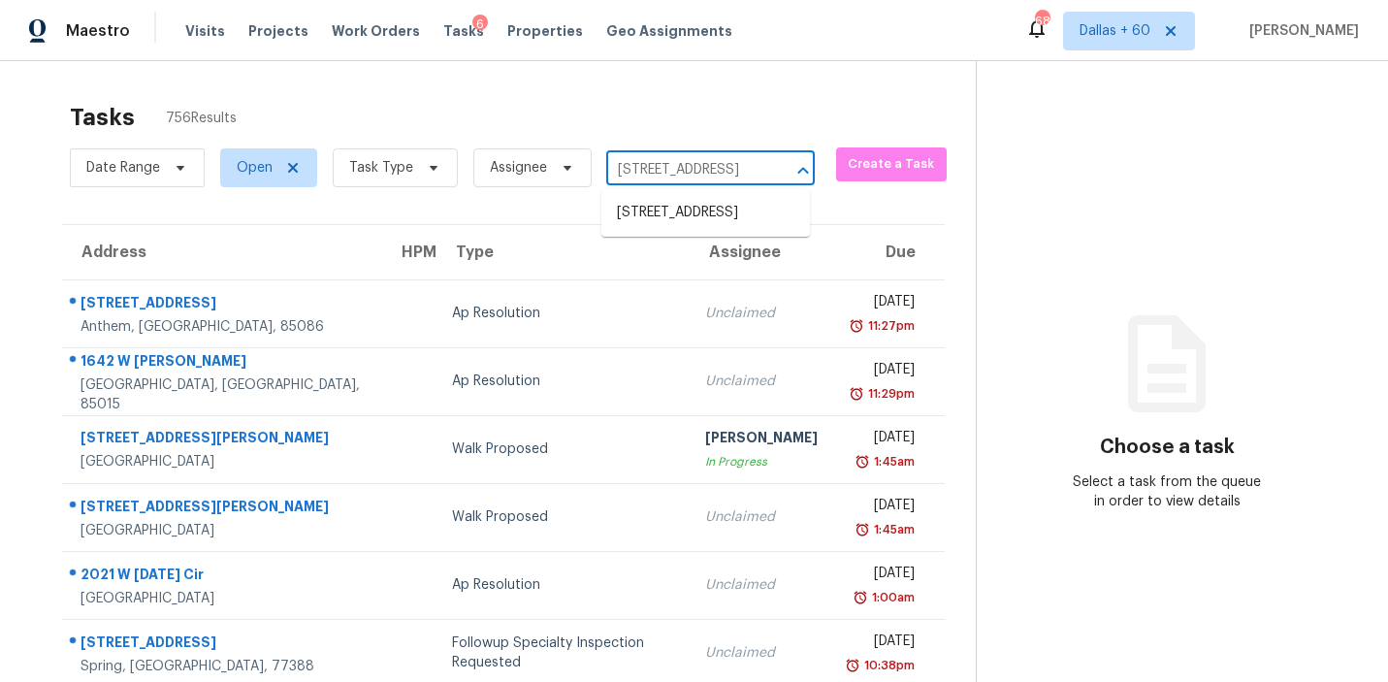
type input "[STREET_ADDRESS]"
click at [679, 222] on li "[STREET_ADDRESS]" at bounding box center [705, 213] width 209 height 32
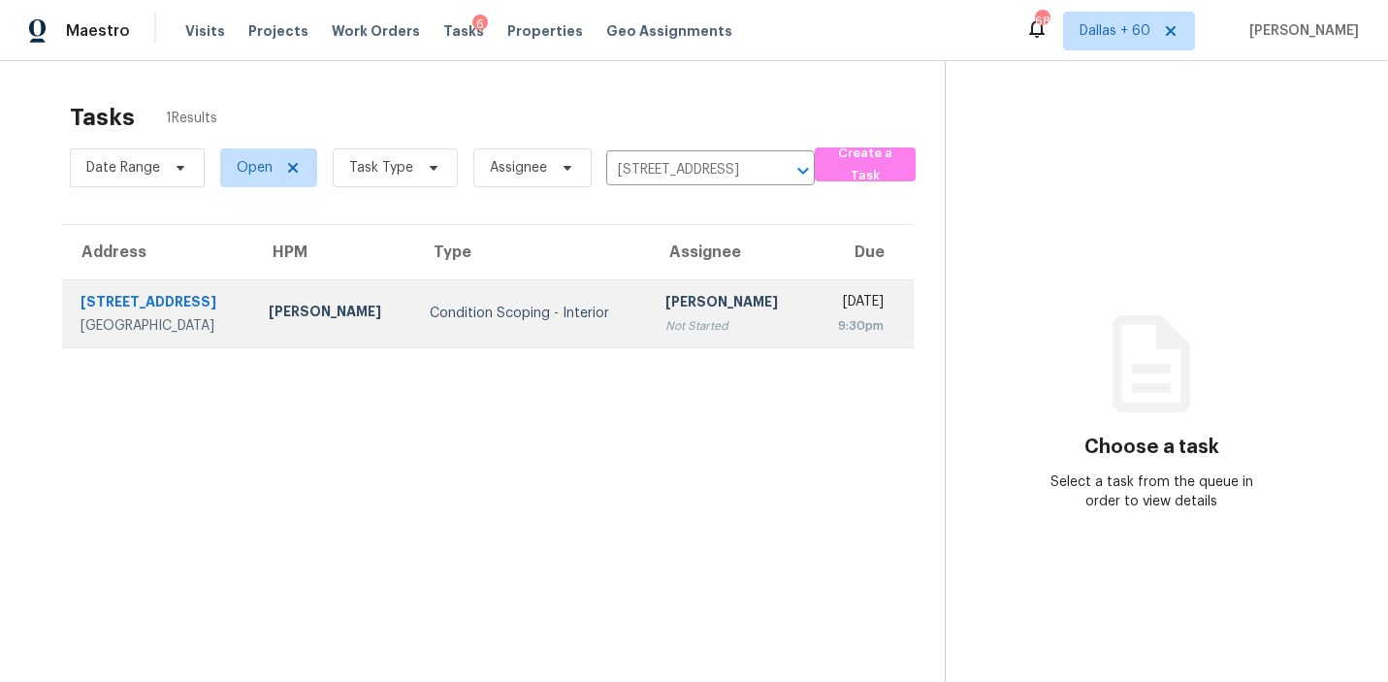
click at [513, 321] on div "Condition Scoping - Interior" at bounding box center [533, 313] width 206 height 19
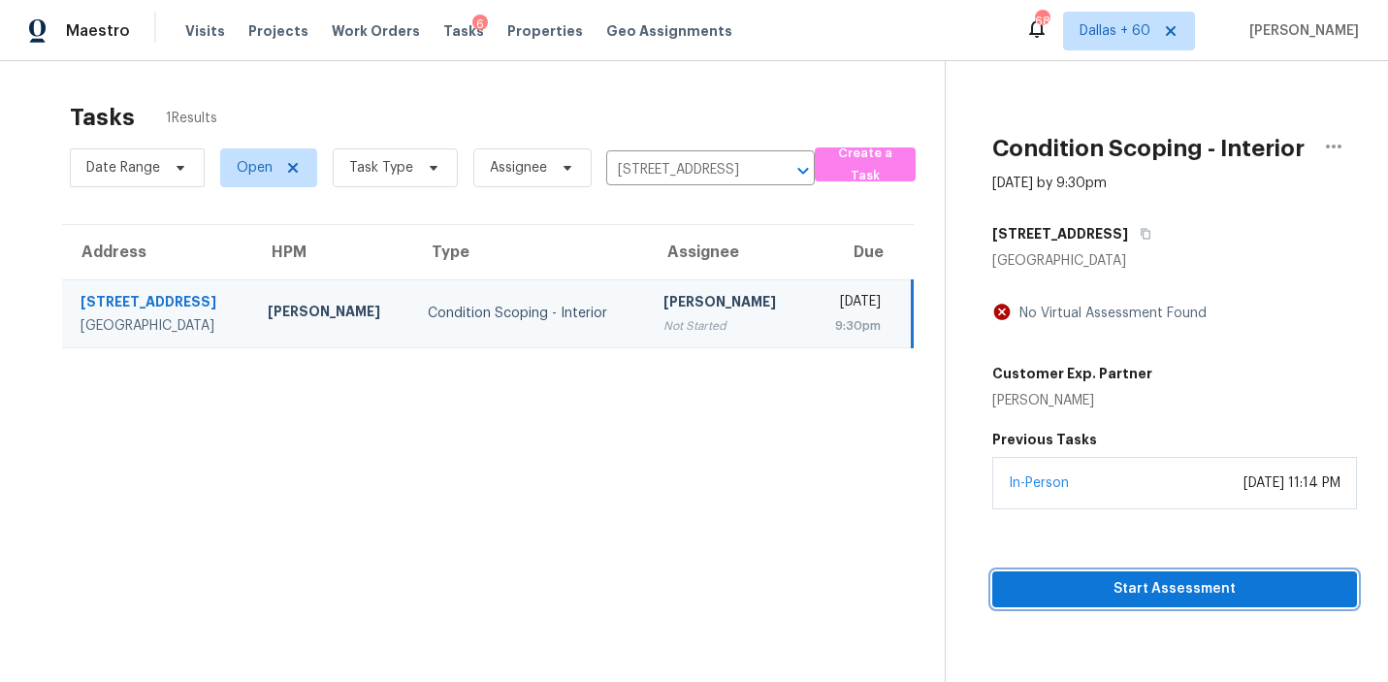
click at [1188, 601] on span "Start Assessment" at bounding box center [1175, 589] width 334 height 24
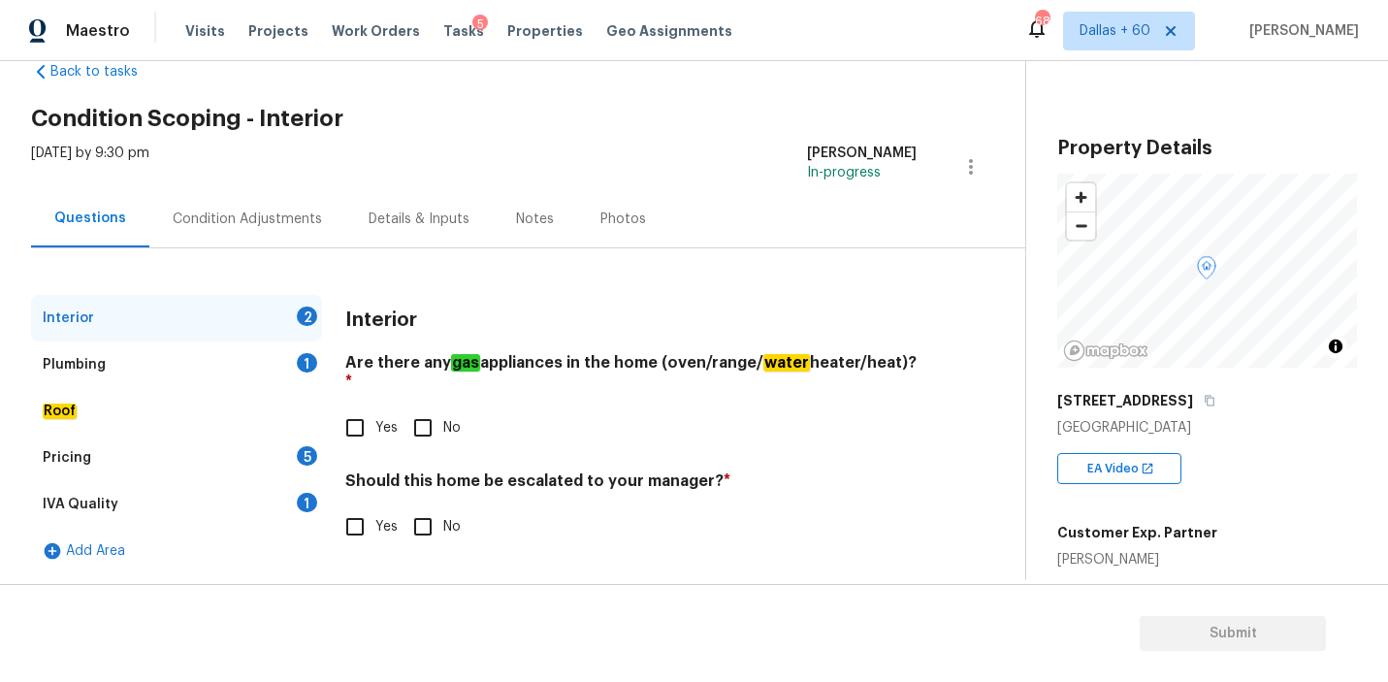
scroll to position [45, 0]
click at [417, 417] on input "No" at bounding box center [423, 428] width 41 height 41
checkbox input "true"
click at [422, 507] on input "No" at bounding box center [423, 527] width 41 height 41
checkbox input "true"
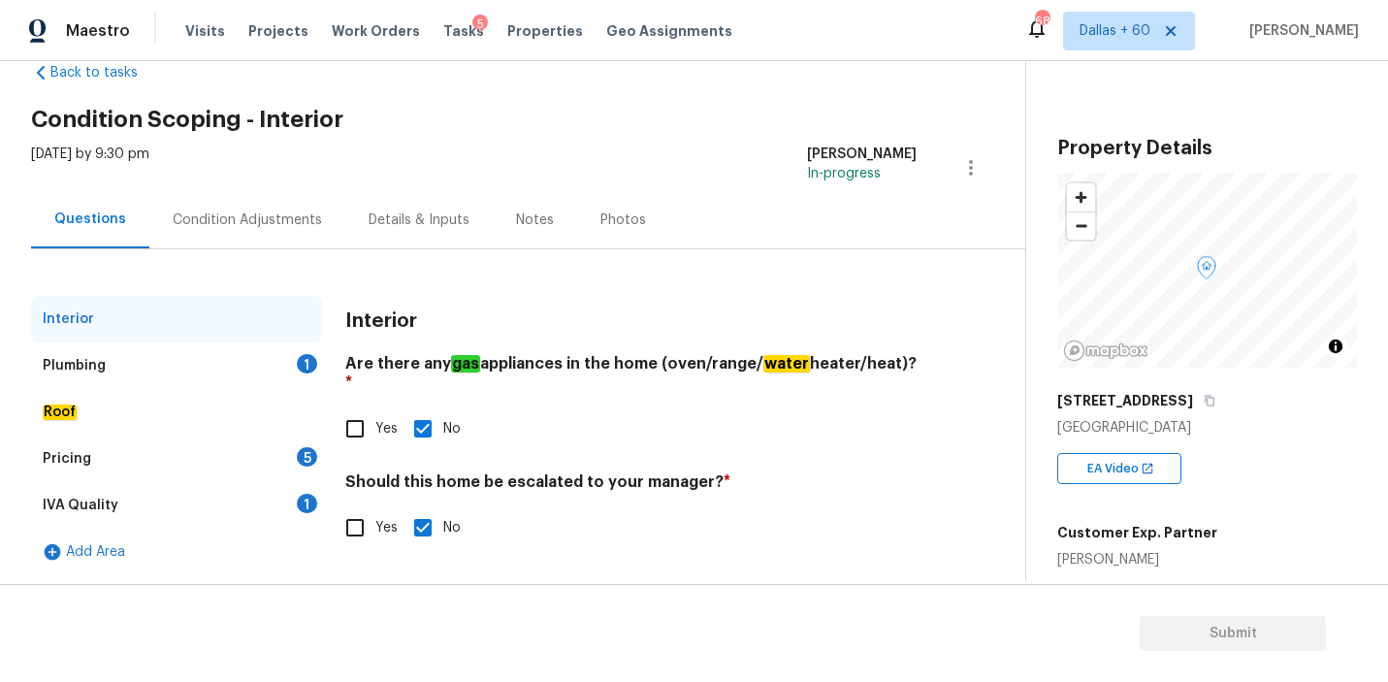
scroll to position [46, 0]
click at [143, 369] on div "Plumbing 1" at bounding box center [176, 364] width 291 height 47
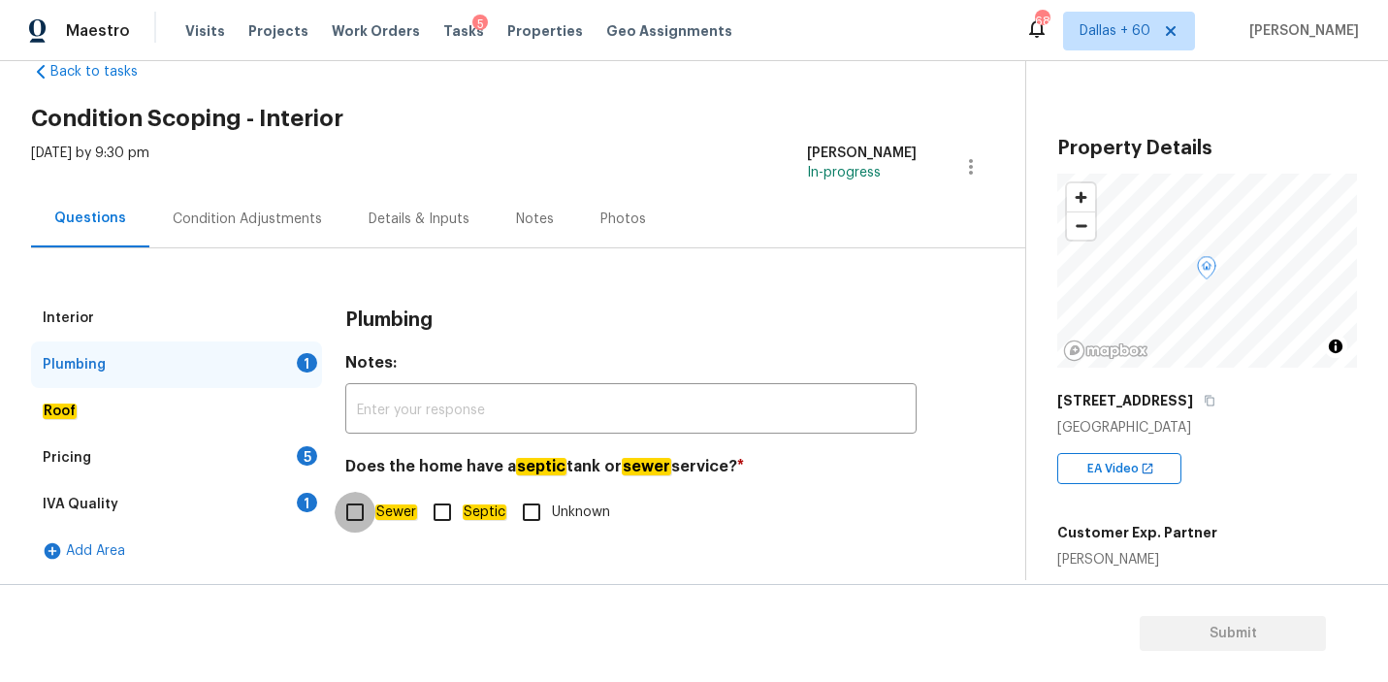
click at [364, 515] on input "Sewer" at bounding box center [355, 512] width 41 height 41
checkbox input "true"
click at [109, 417] on div "Roof" at bounding box center [176, 411] width 291 height 47
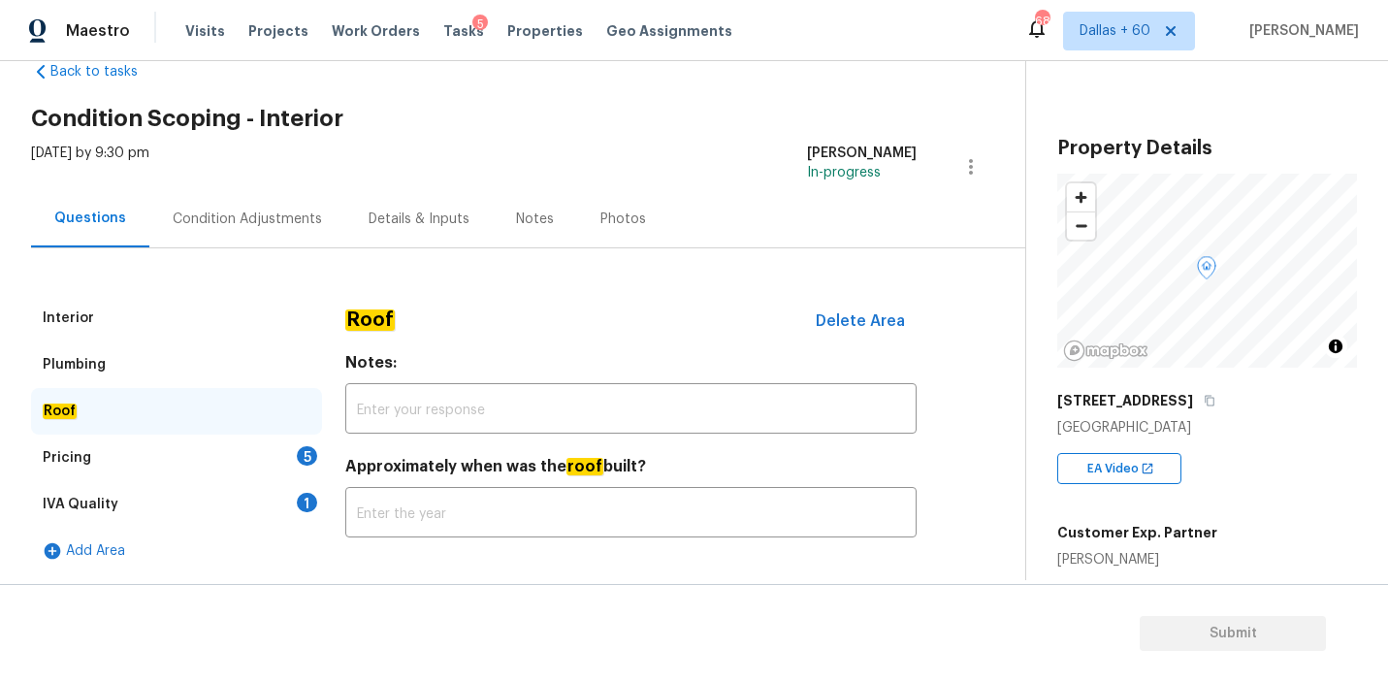
click at [114, 451] on div "Pricing 5" at bounding box center [176, 458] width 291 height 47
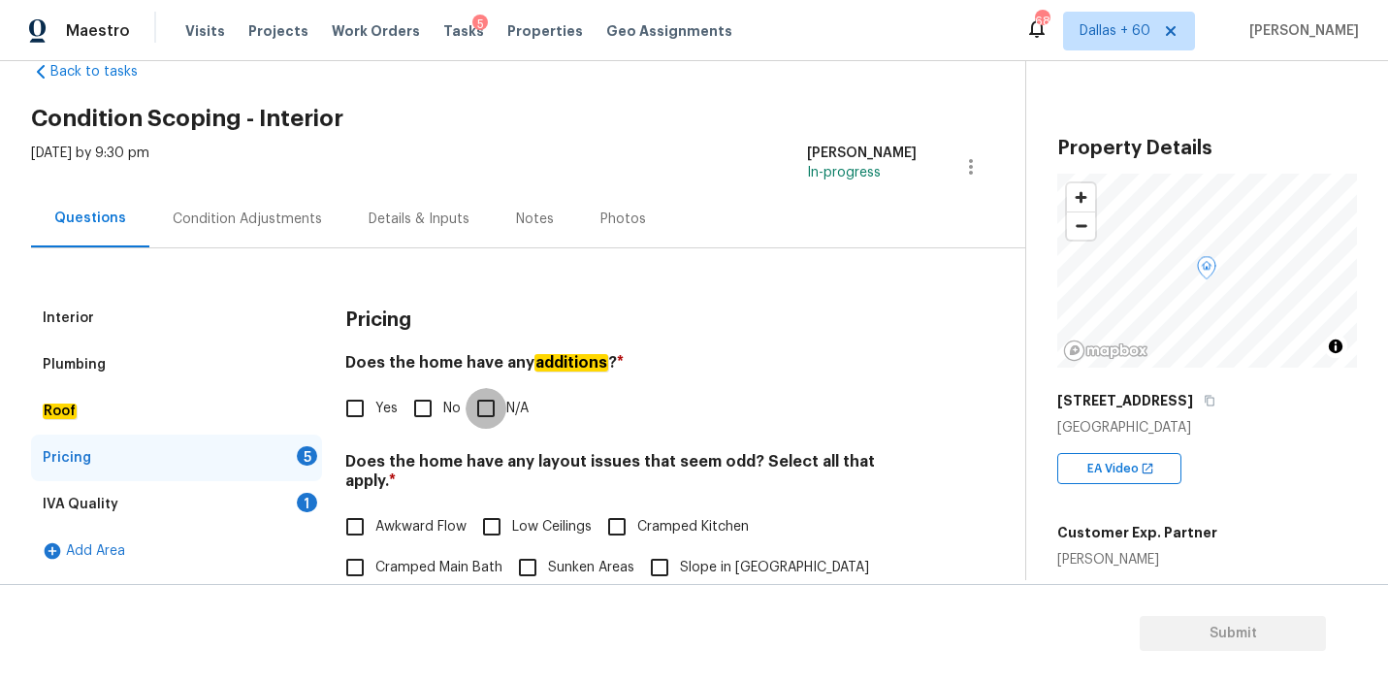
click at [487, 410] on input "N/A" at bounding box center [486, 408] width 41 height 41
checkbox input "true"
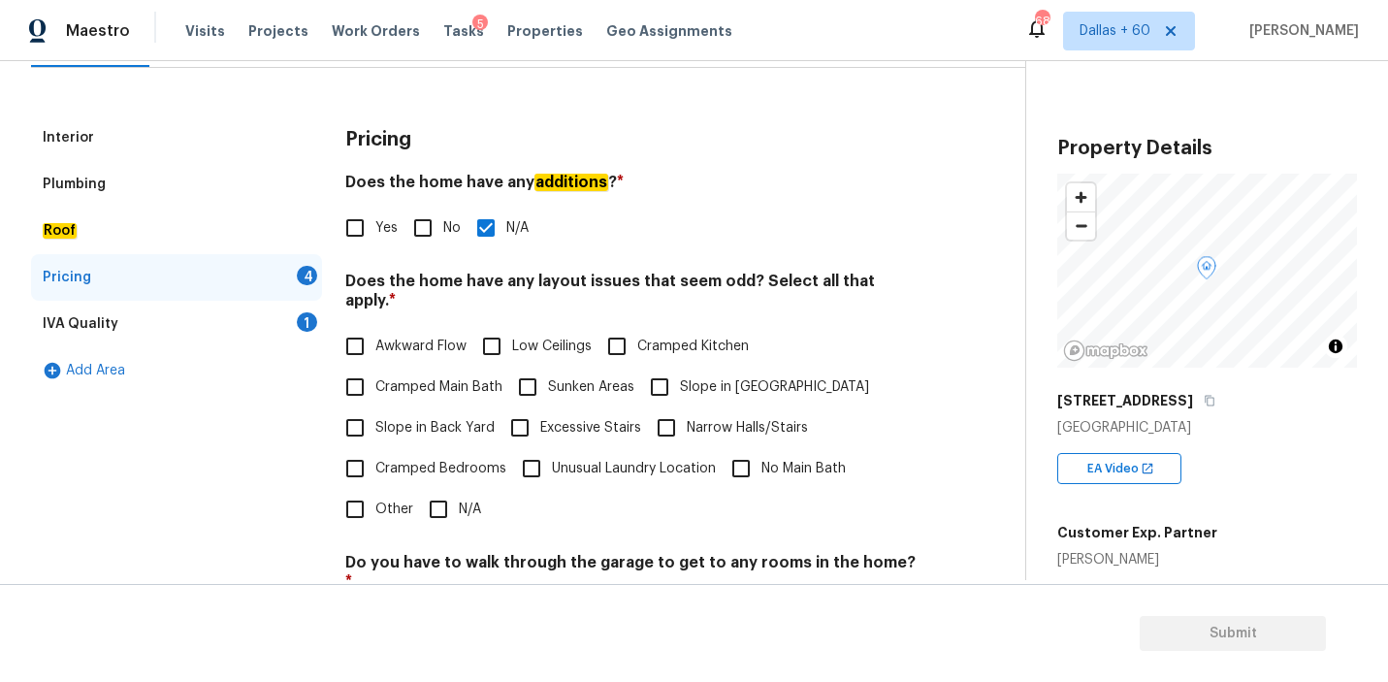
scroll to position [233, 0]
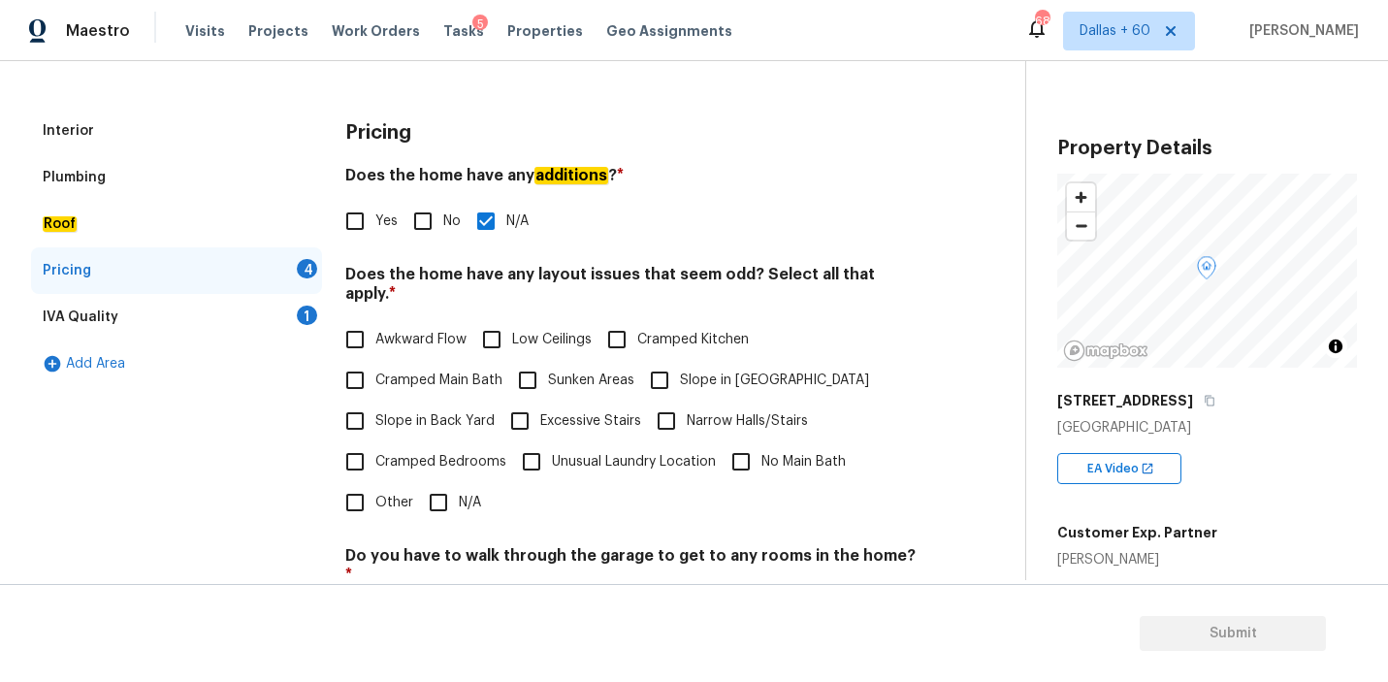
click at [426, 485] on input "N/A" at bounding box center [438, 502] width 41 height 41
checkbox input "true"
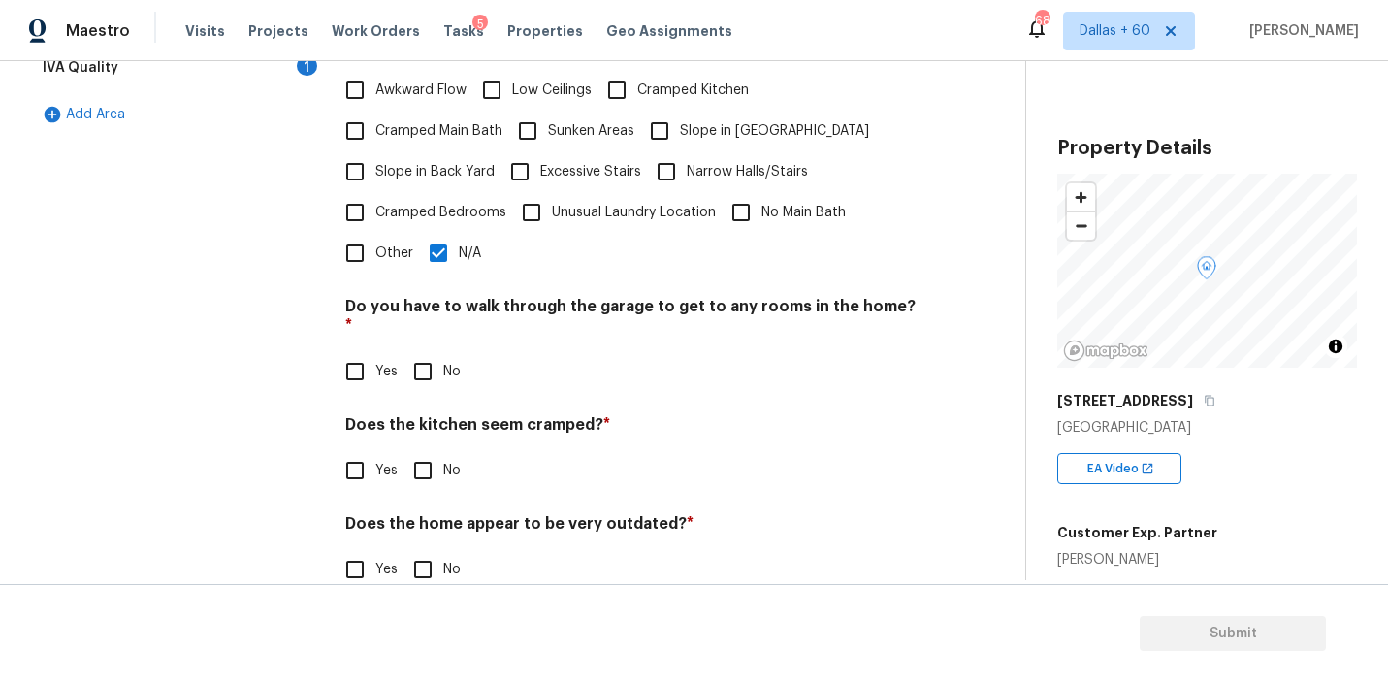
scroll to position [480, 0]
click at [423, 353] on input "No" at bounding box center [423, 373] width 41 height 41
checkbox input "true"
click at [431, 452] on input "No" at bounding box center [423, 472] width 41 height 41
checkbox input "true"
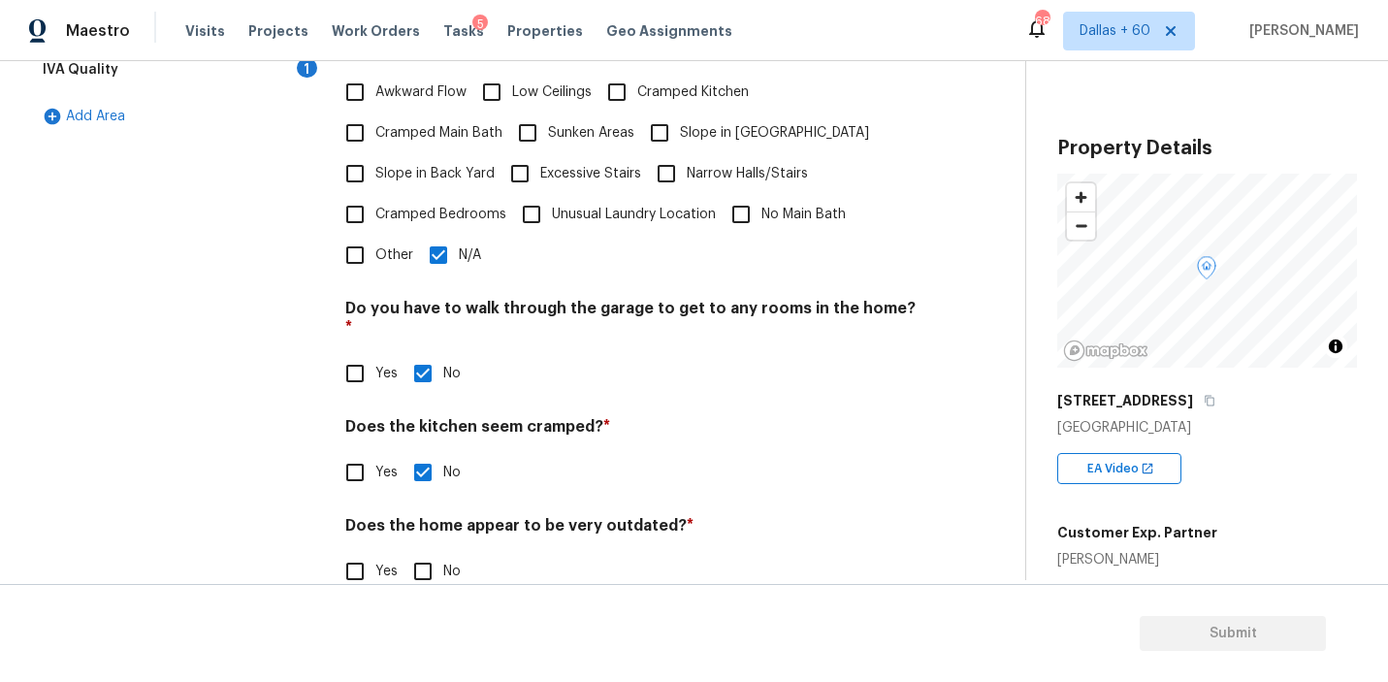
click at [433, 551] on input "No" at bounding box center [423, 571] width 41 height 41
checkbox input "true"
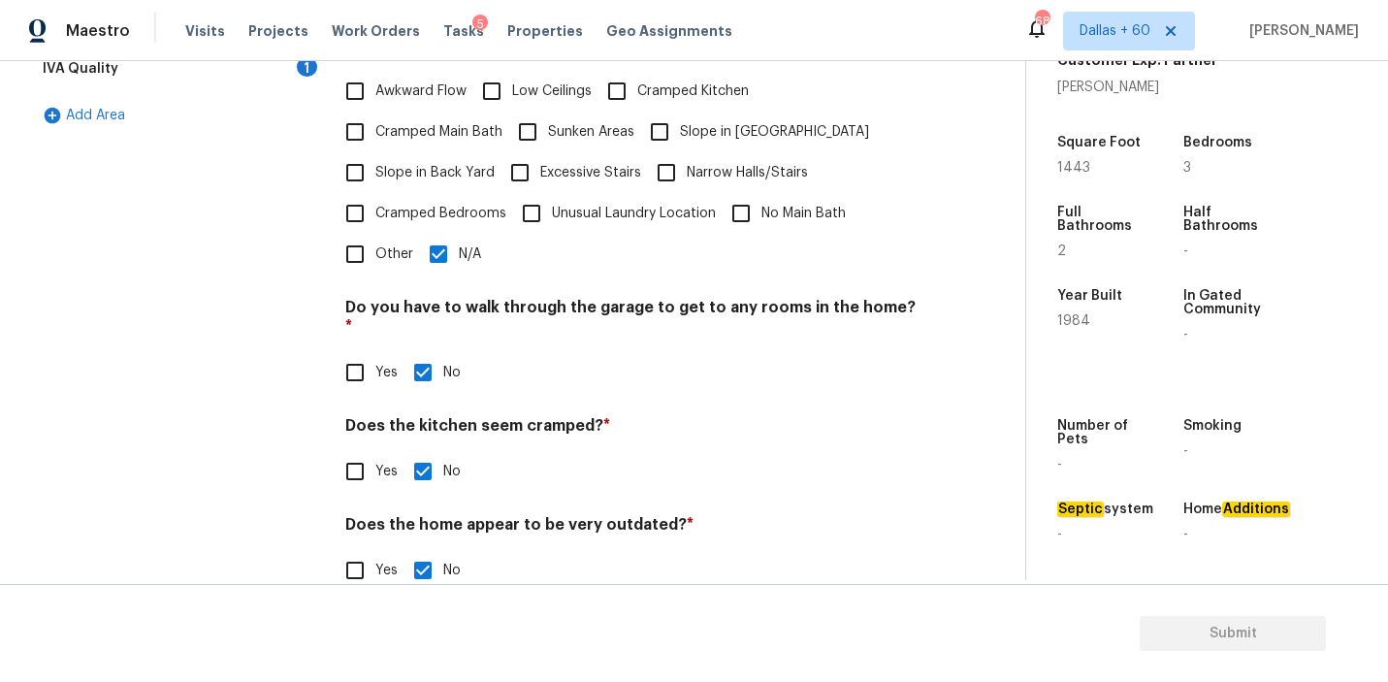
scroll to position [467, 0]
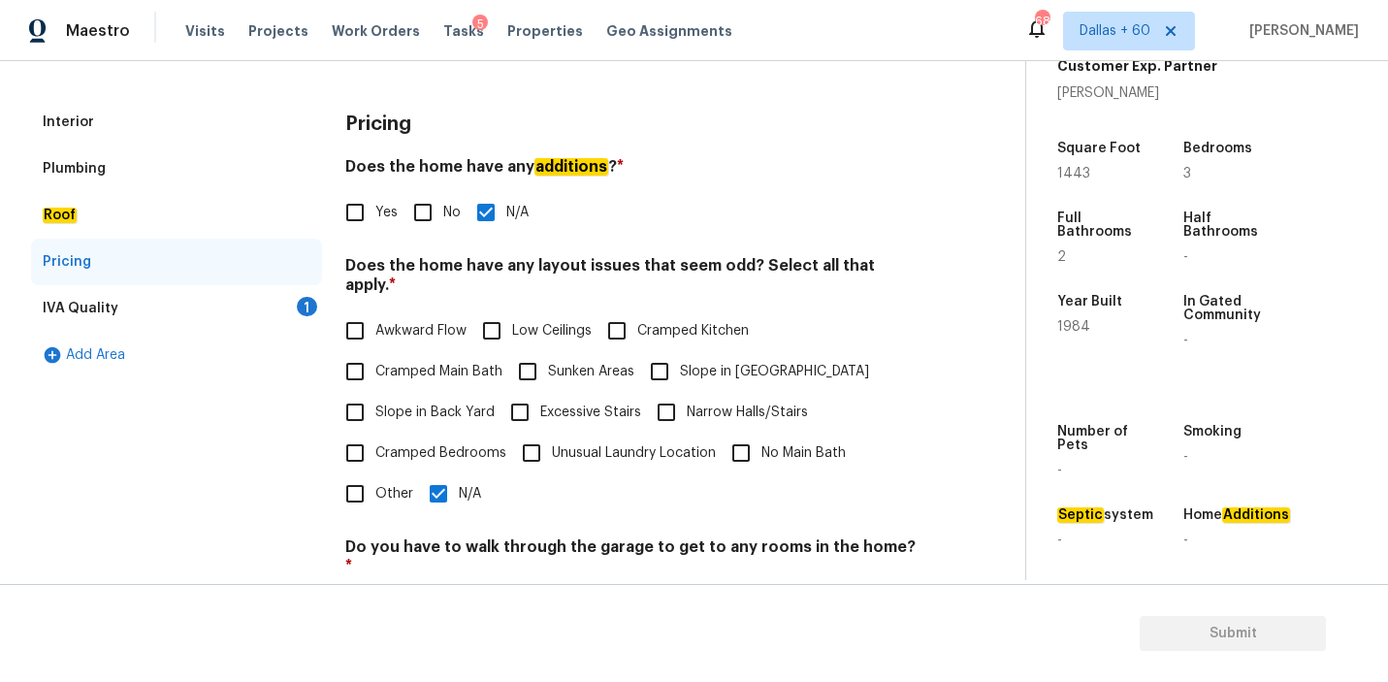
click at [133, 315] on div "IVA Quality 1" at bounding box center [176, 308] width 291 height 47
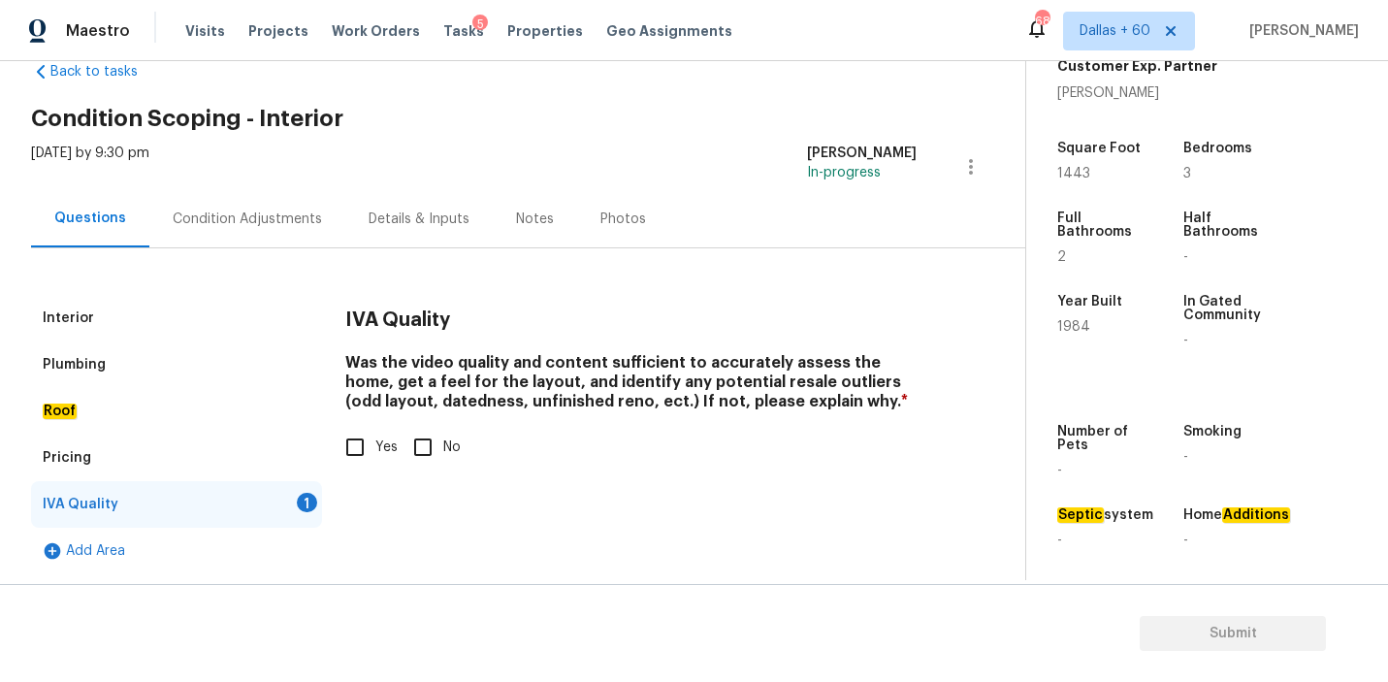
click at [357, 447] on input "Yes" at bounding box center [355, 447] width 41 height 41
checkbox input "true"
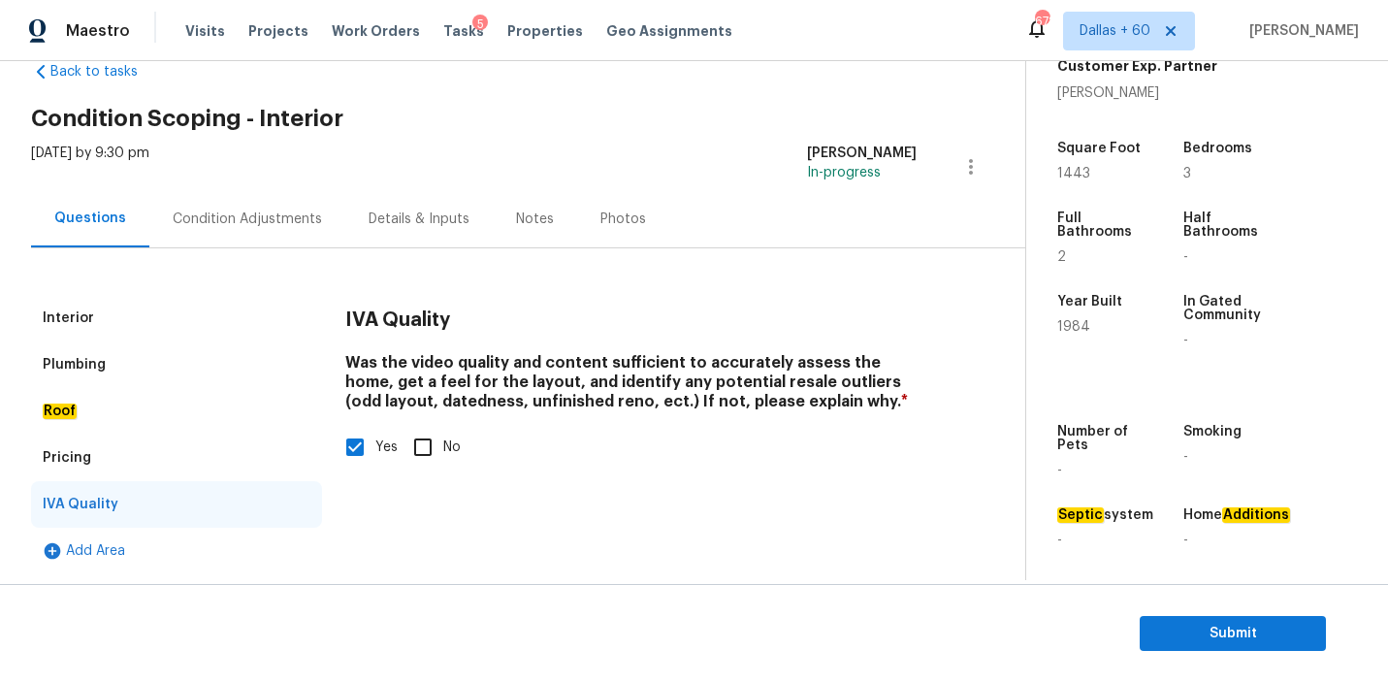
click at [291, 218] on div "Condition Adjustments" at bounding box center [247, 219] width 149 height 19
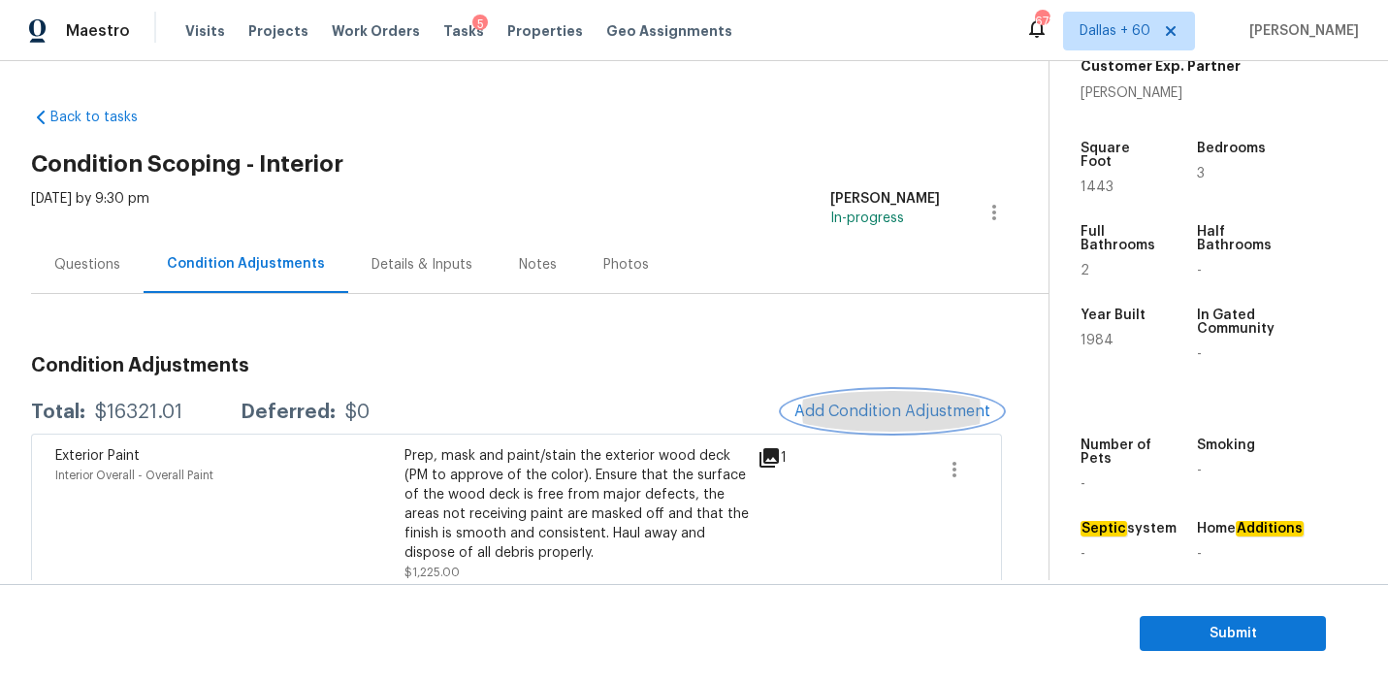
click at [885, 406] on span "Add Condition Adjustment" at bounding box center [893, 411] width 196 height 17
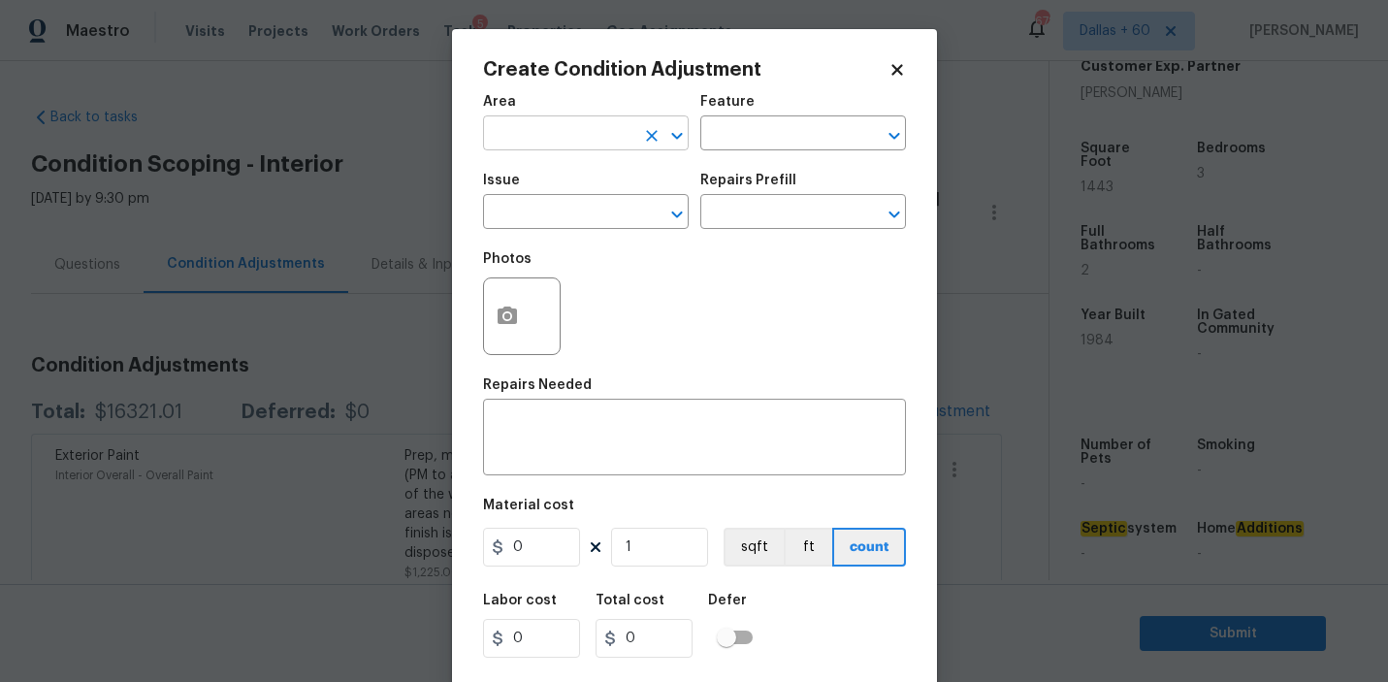
click at [602, 131] on input "text" at bounding box center [558, 135] width 151 height 30
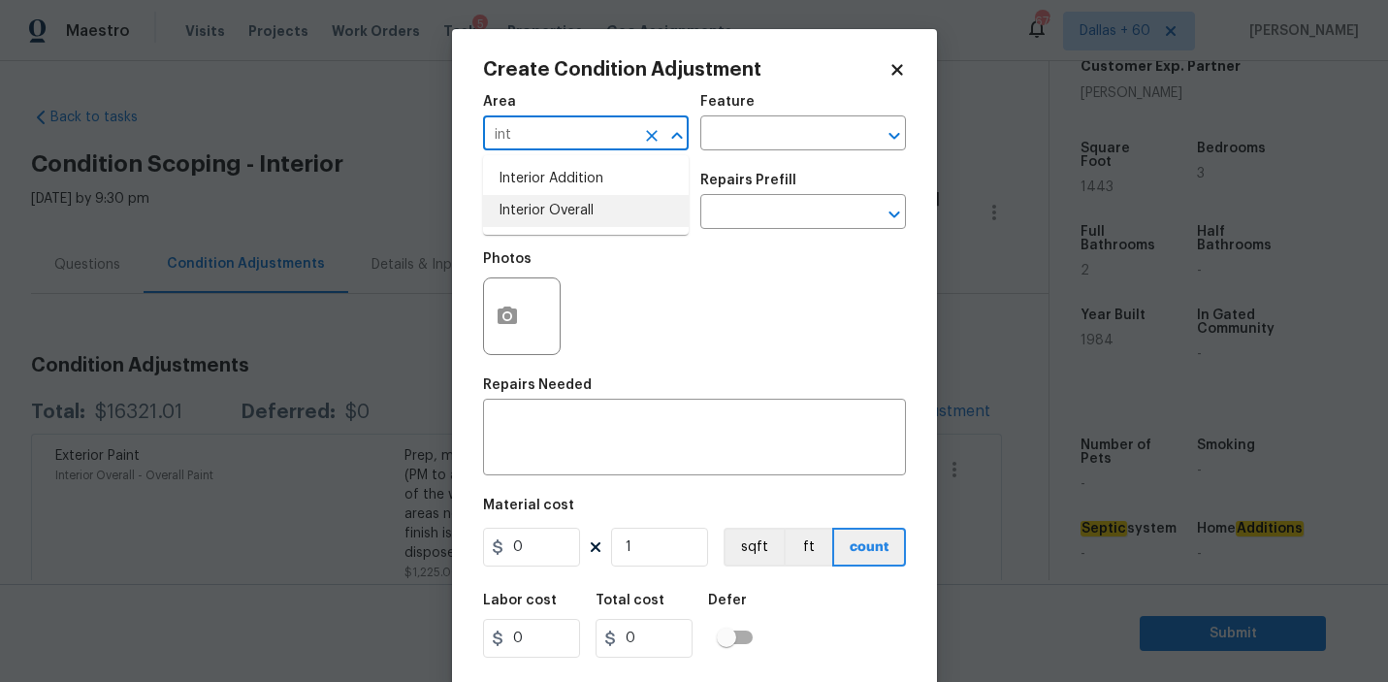
click at [600, 212] on li "Interior Overall" at bounding box center [586, 211] width 206 height 32
type input "Interior Overall"
click at [801, 124] on input "text" at bounding box center [775, 135] width 151 height 30
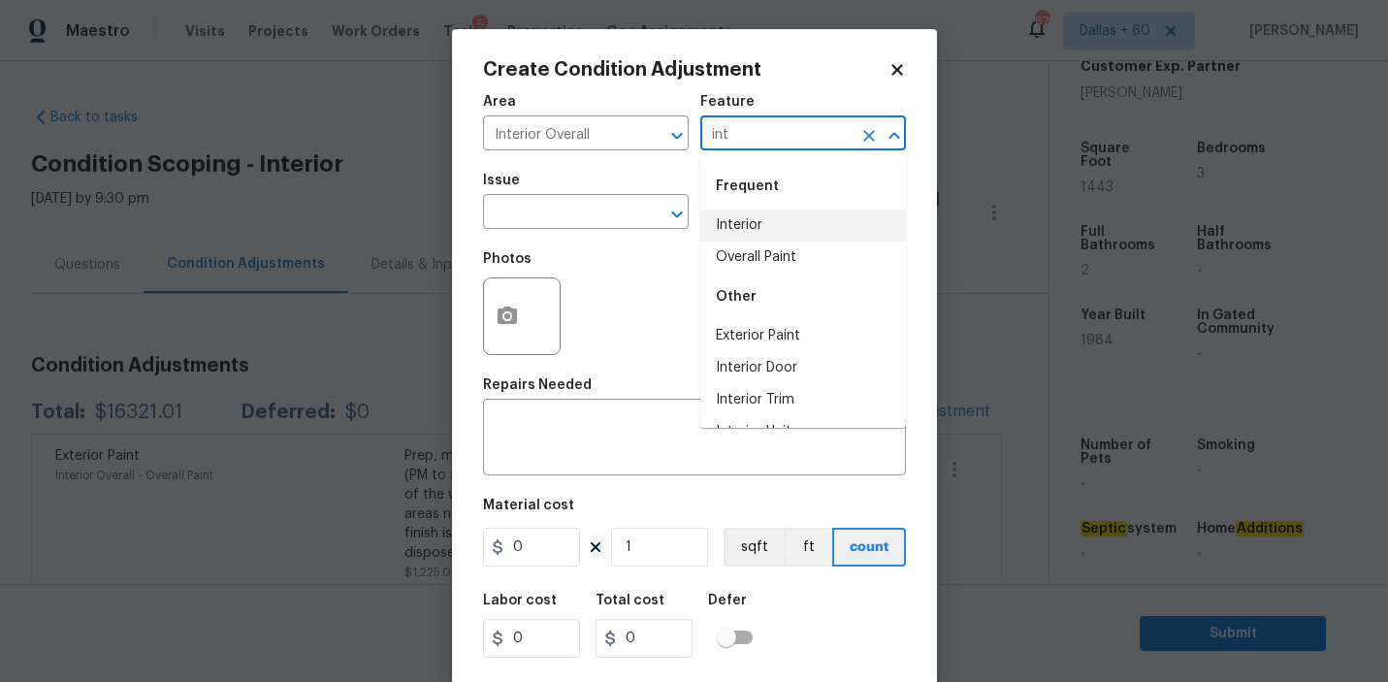
click at [824, 213] on li "Interior" at bounding box center [803, 226] width 206 height 32
type input "Interior"
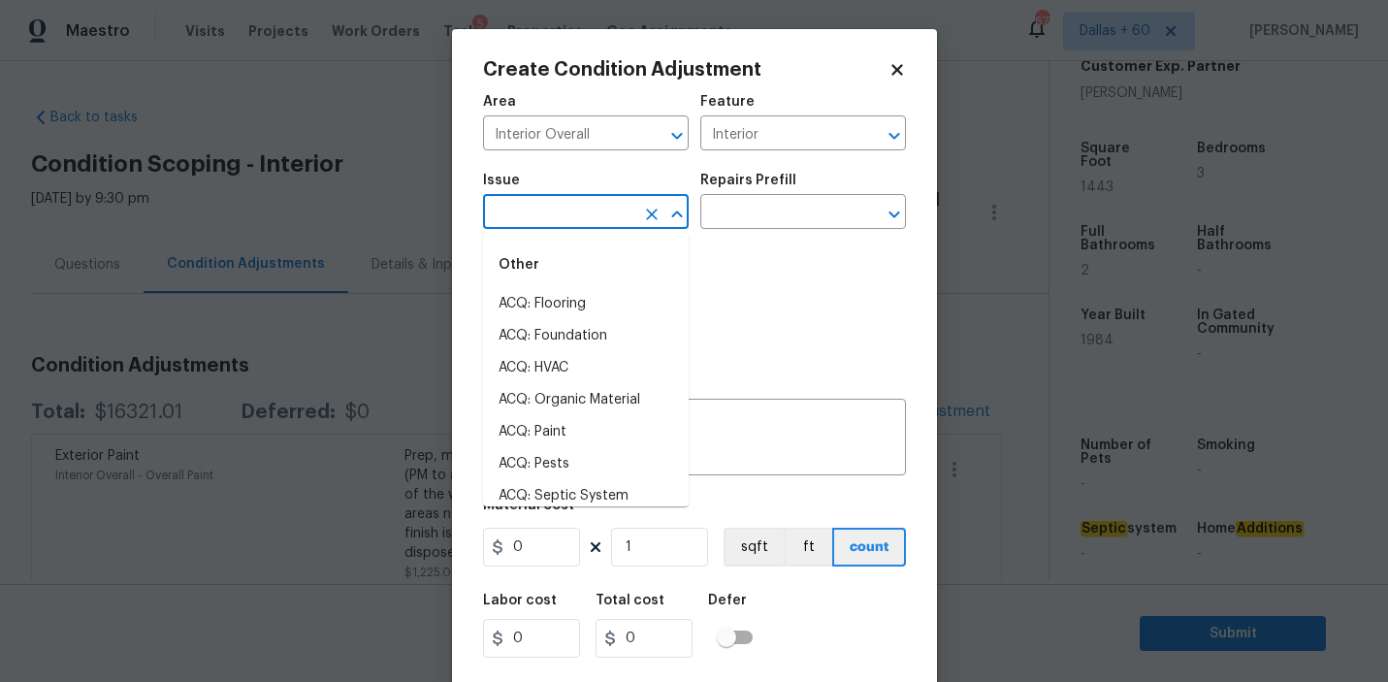
click at [555, 212] on input "text" at bounding box center [558, 214] width 151 height 30
click at [571, 287] on div "Other" at bounding box center [586, 265] width 206 height 47
click at [576, 298] on li "ACQ: Flooring" at bounding box center [586, 304] width 206 height 32
type input "ACQ: Flooring"
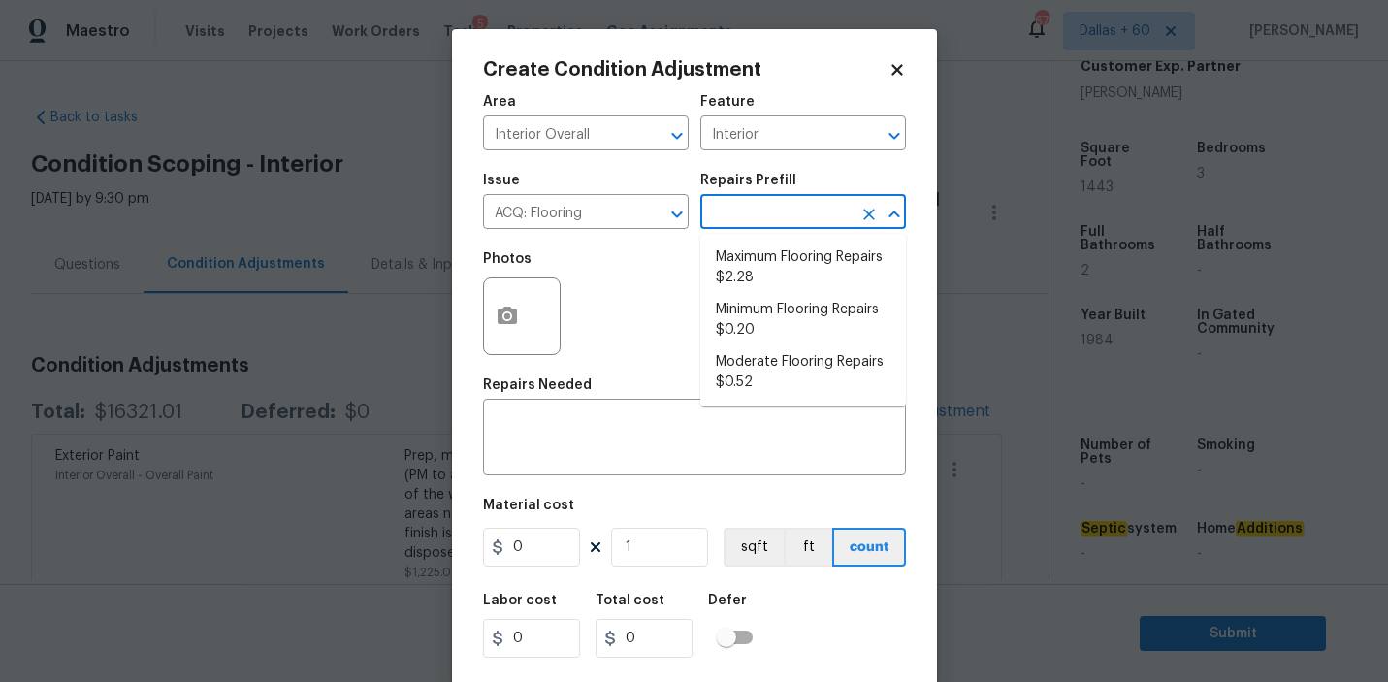
click at [825, 218] on input "text" at bounding box center [775, 214] width 151 height 30
click at [775, 260] on li "Maximum Flooring Repairs $2.28" at bounding box center [803, 268] width 206 height 52
type input "Acquisition"
type textarea "Acquisition Scope: Maximum flooring repairs"
type input "2.28"
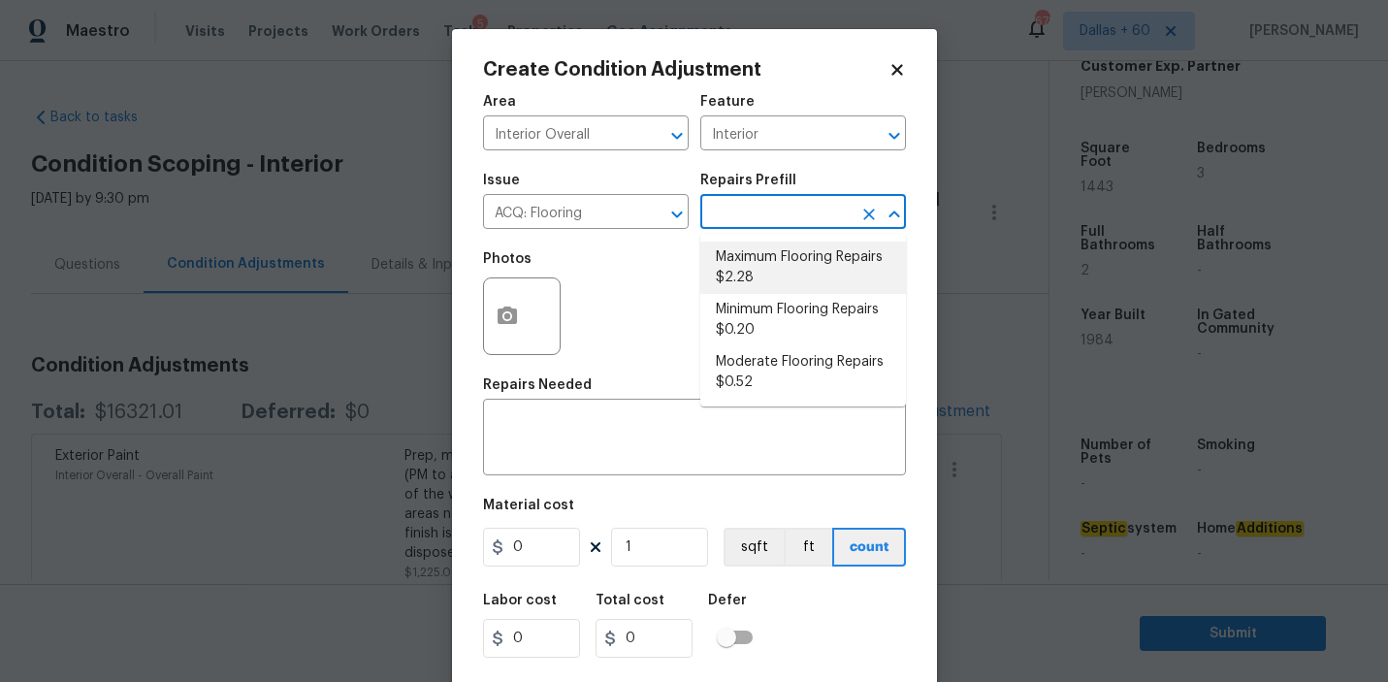
type input "2.28"
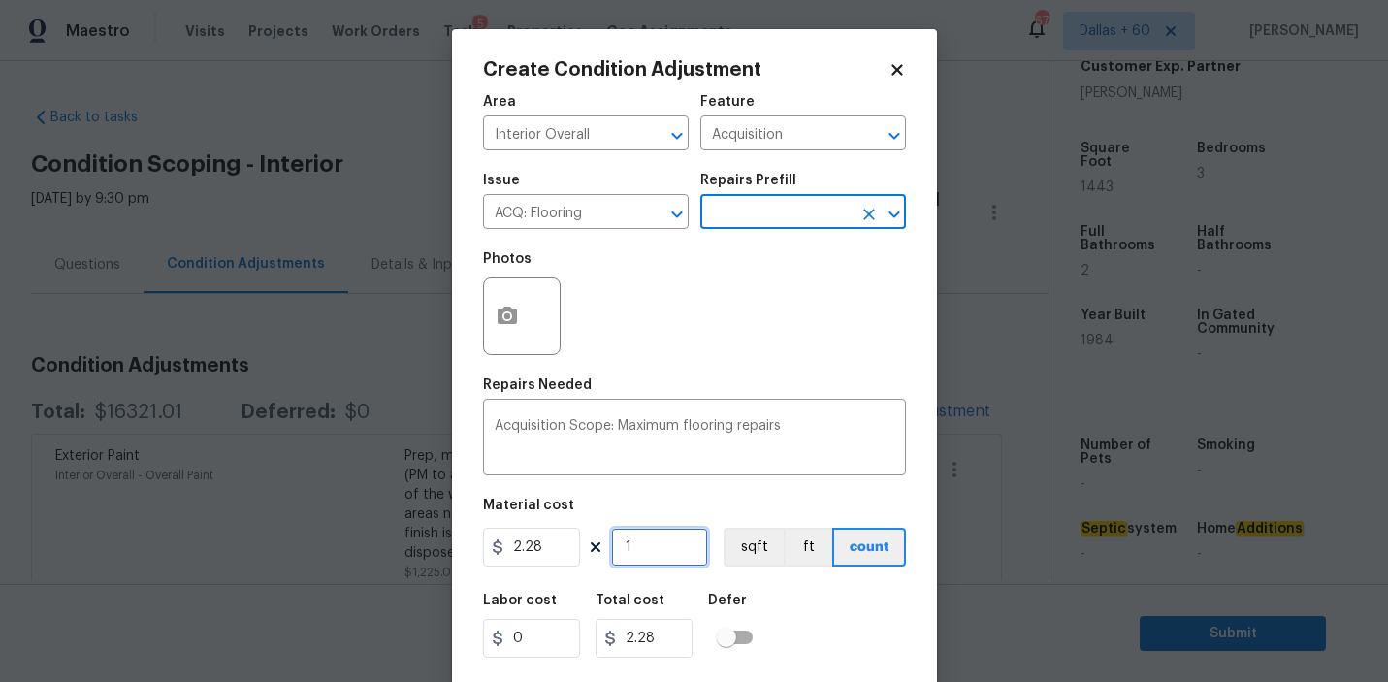
click at [648, 542] on input "1" at bounding box center [659, 547] width 97 height 39
type input "0"
type input "1"
type input "2.28"
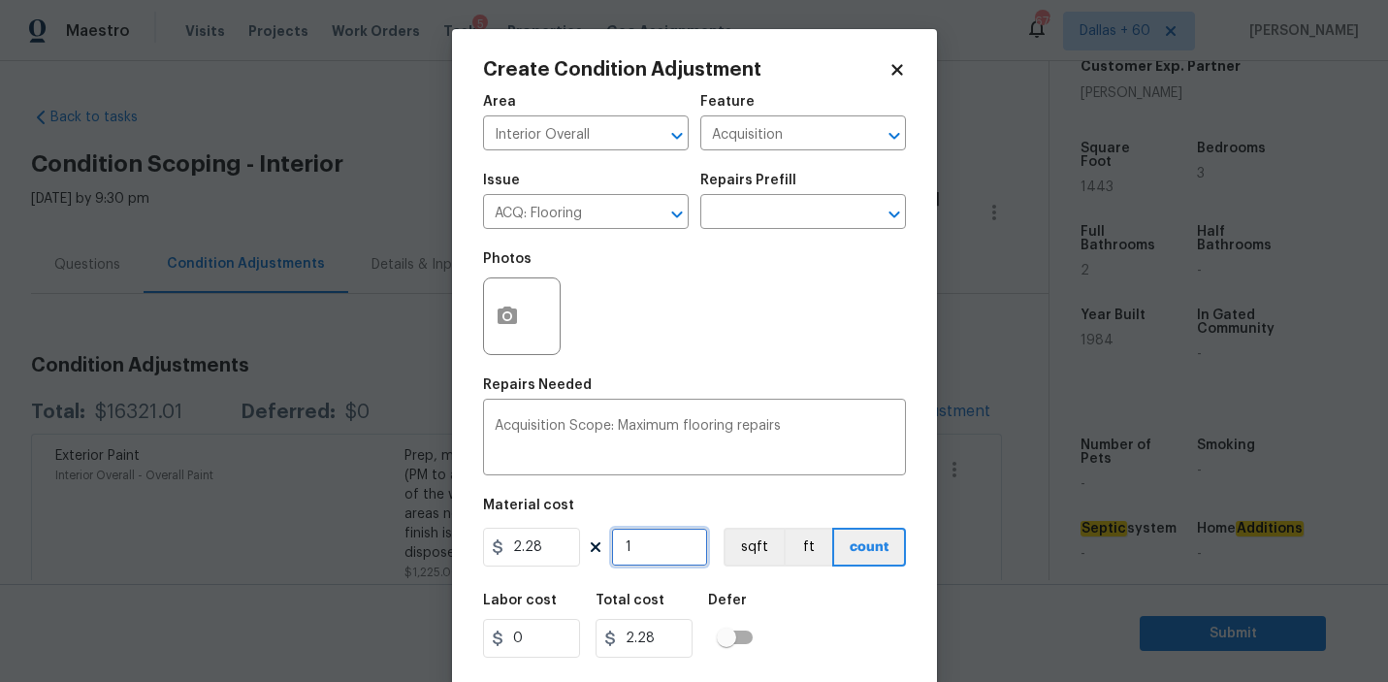
type input "14"
type input "31.92"
type input "144"
type input "328.32"
type input "1443"
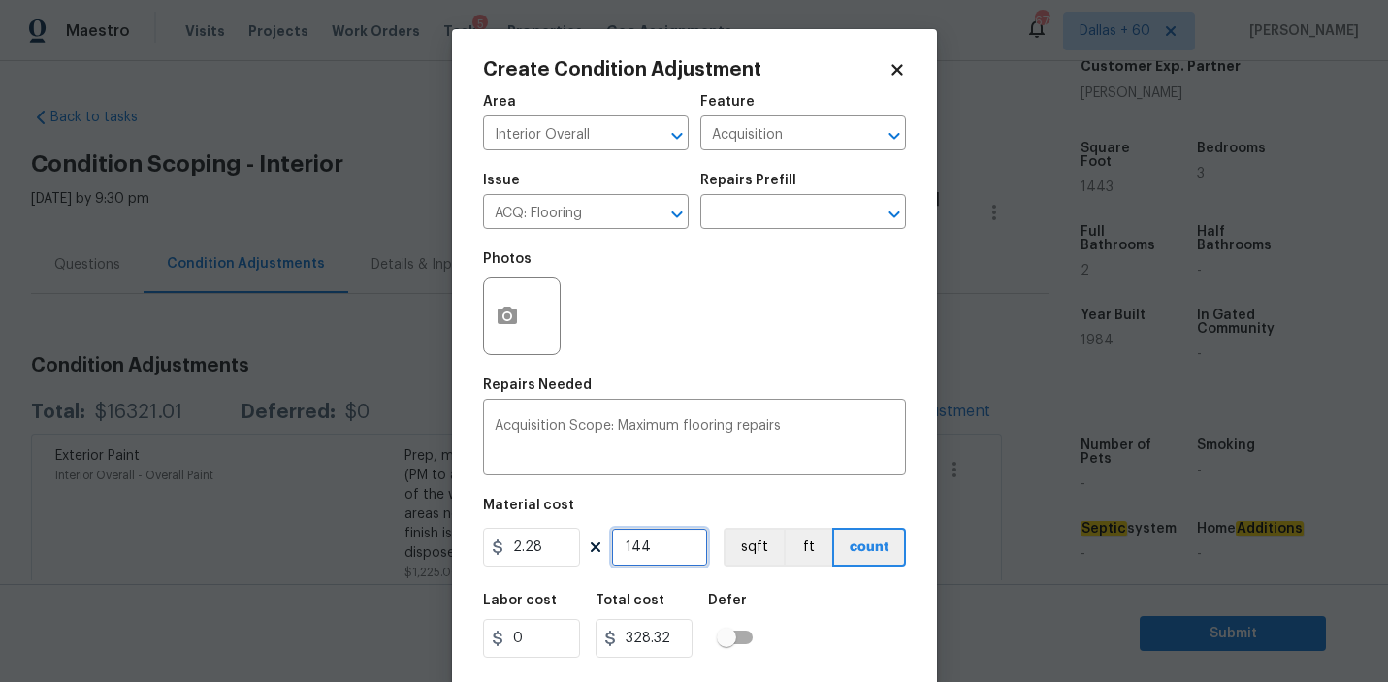
type input "3290.04"
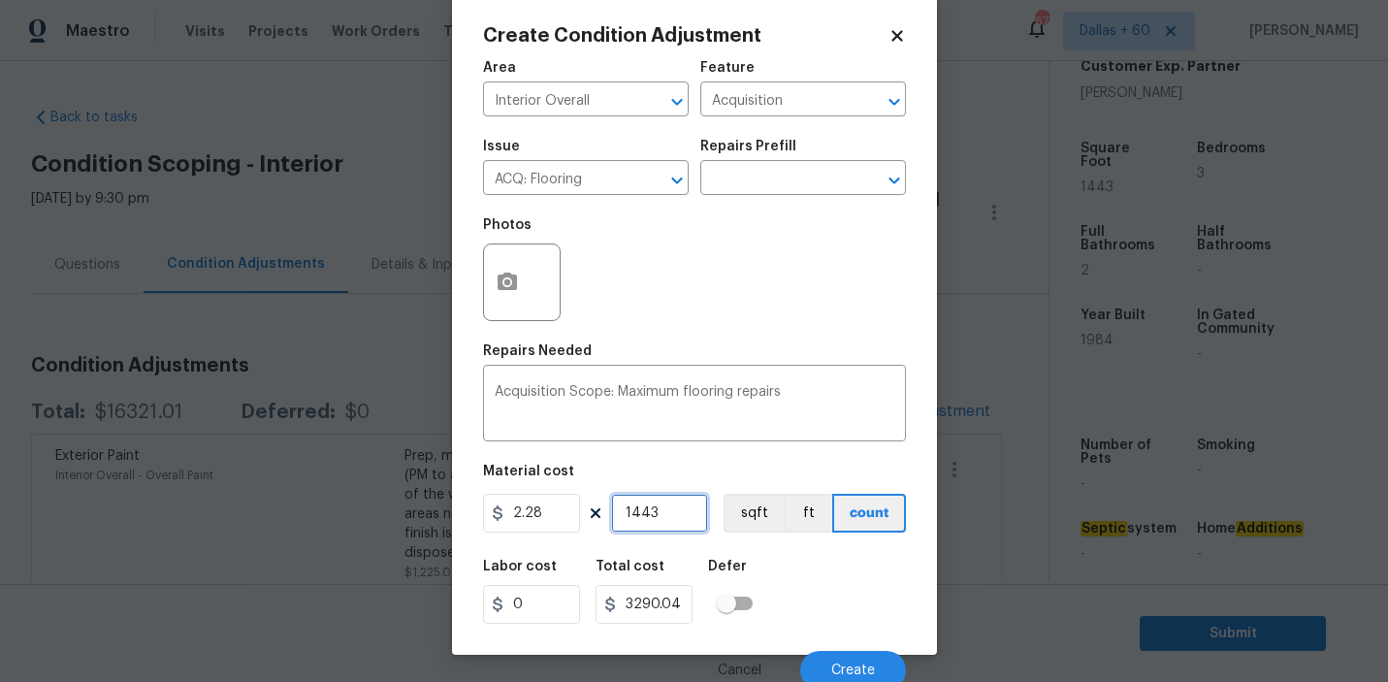
scroll to position [35, 0]
type input "1443"
click at [513, 271] on icon "button" at bounding box center [507, 281] width 23 height 23
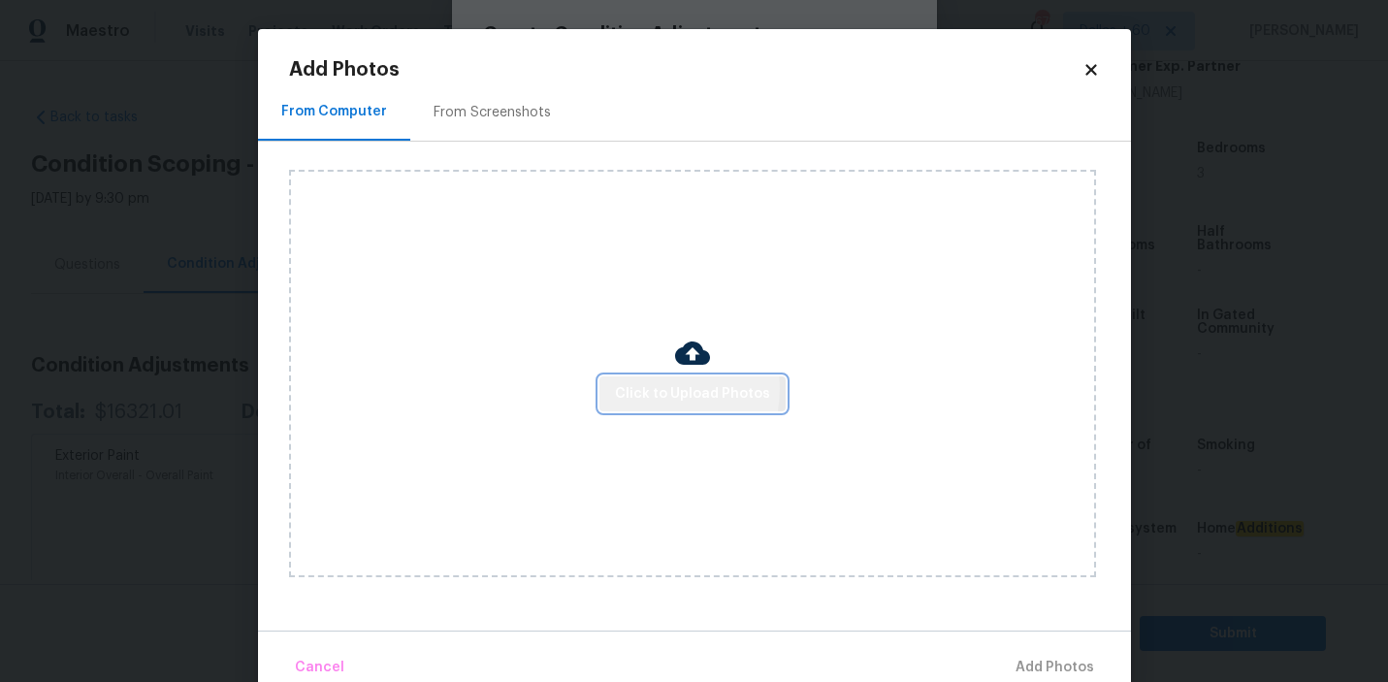
click at [651, 389] on span "Click to Upload Photos" at bounding box center [692, 394] width 155 height 24
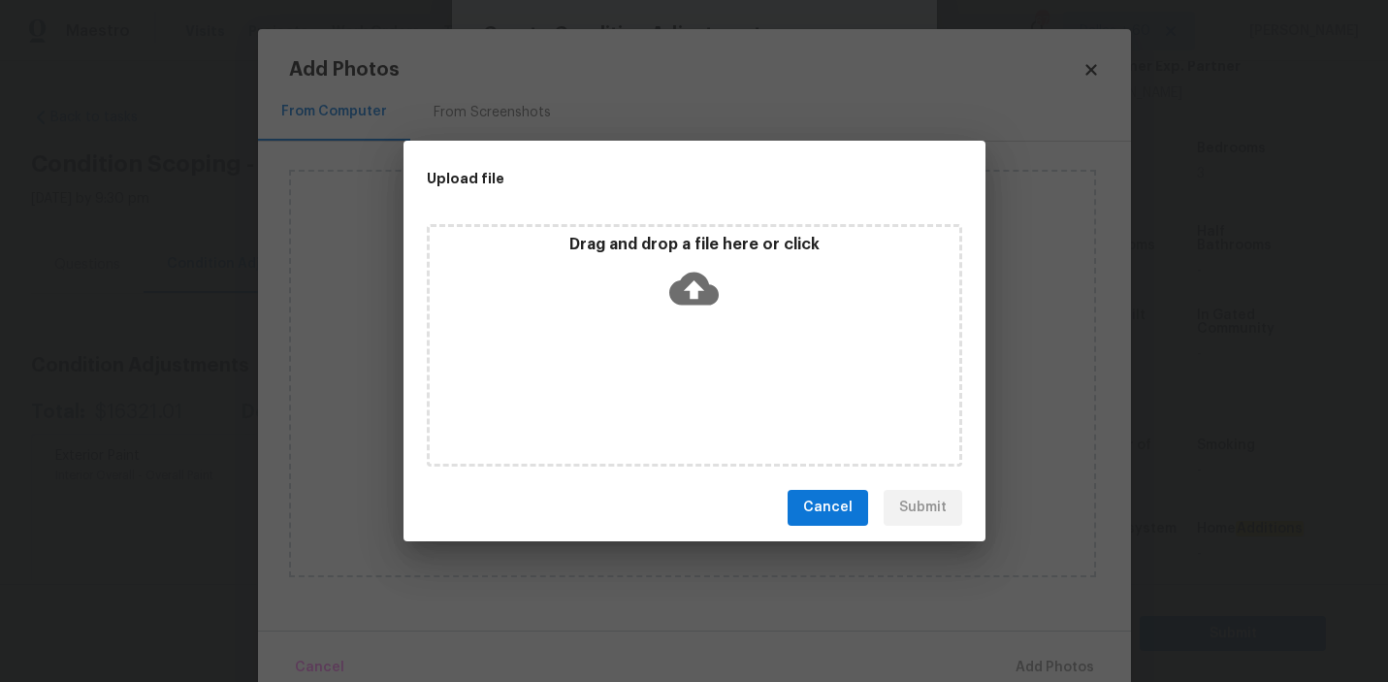
click at [686, 288] on icon at bounding box center [693, 288] width 49 height 49
click at [838, 513] on span "Cancel" at bounding box center [827, 508] width 49 height 24
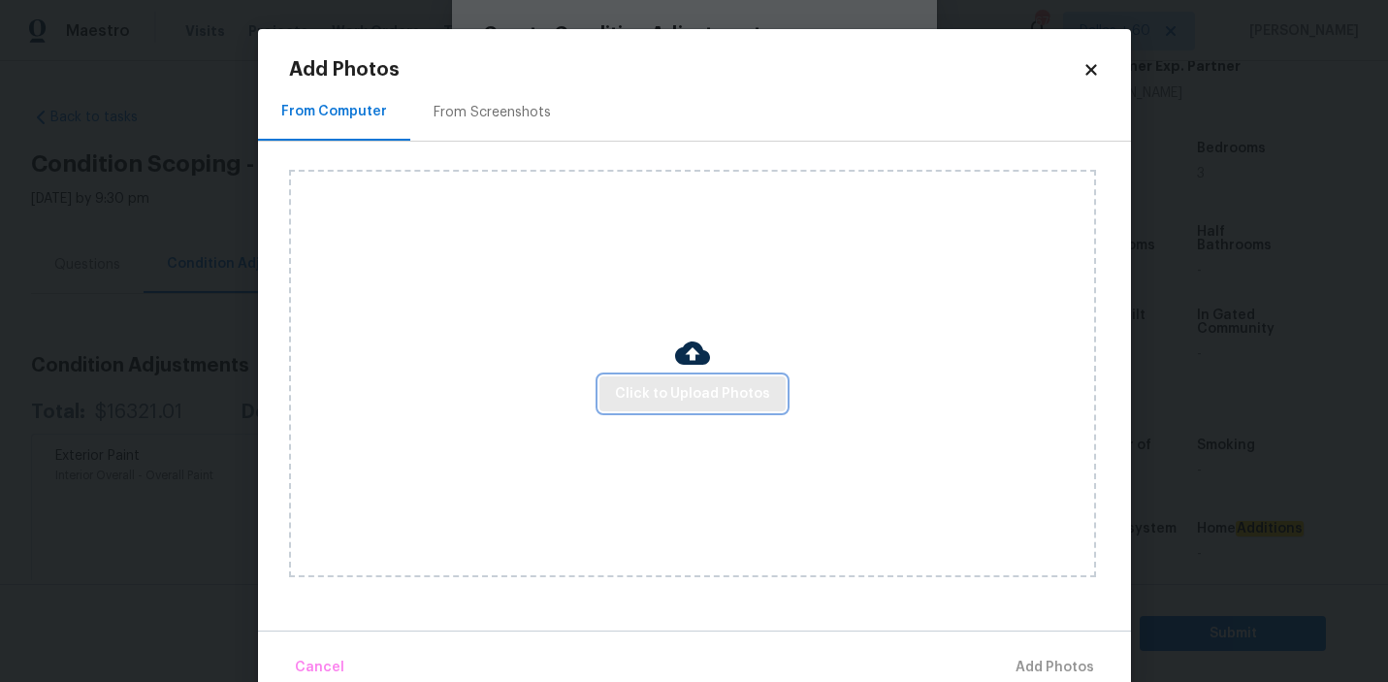
click at [701, 405] on span "Click to Upload Photos" at bounding box center [692, 394] width 155 height 24
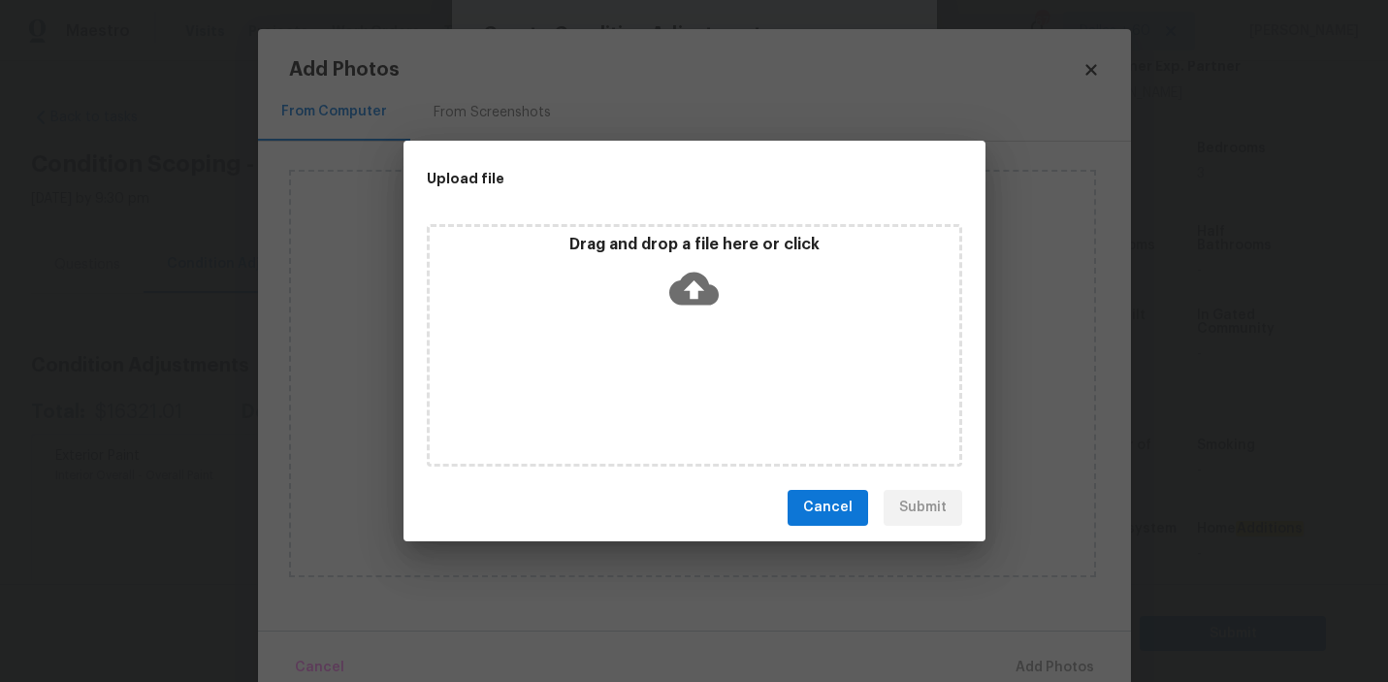
click at [696, 294] on icon at bounding box center [693, 288] width 49 height 49
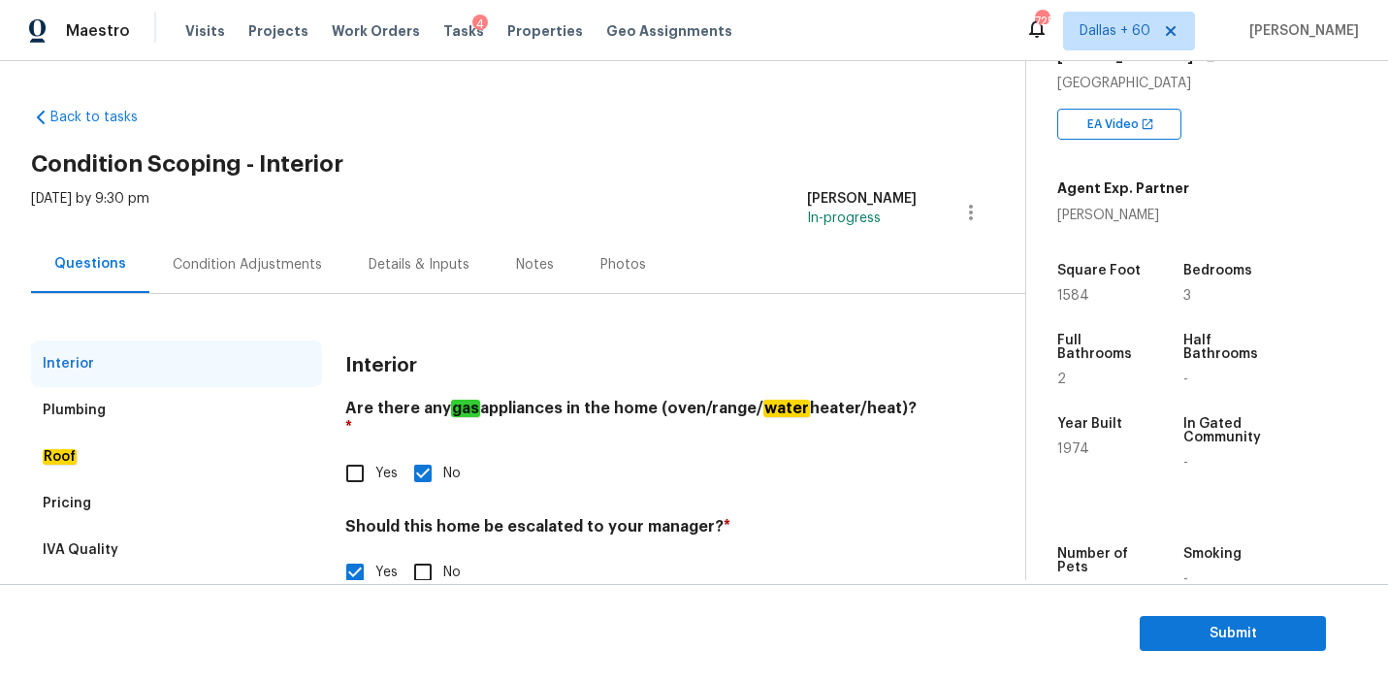
click at [257, 267] on div "Condition Adjustments" at bounding box center [247, 264] width 149 height 19
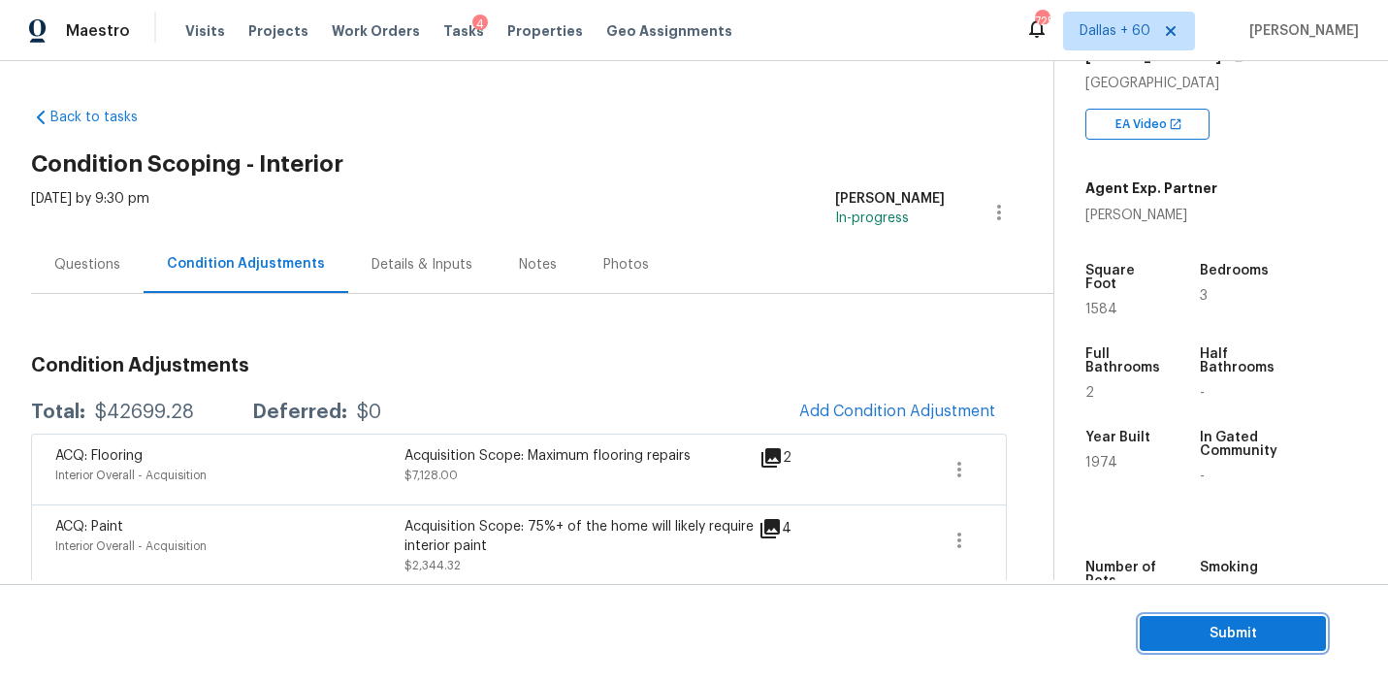
click at [1242, 633] on span "Submit" at bounding box center [1232, 634] width 155 height 24
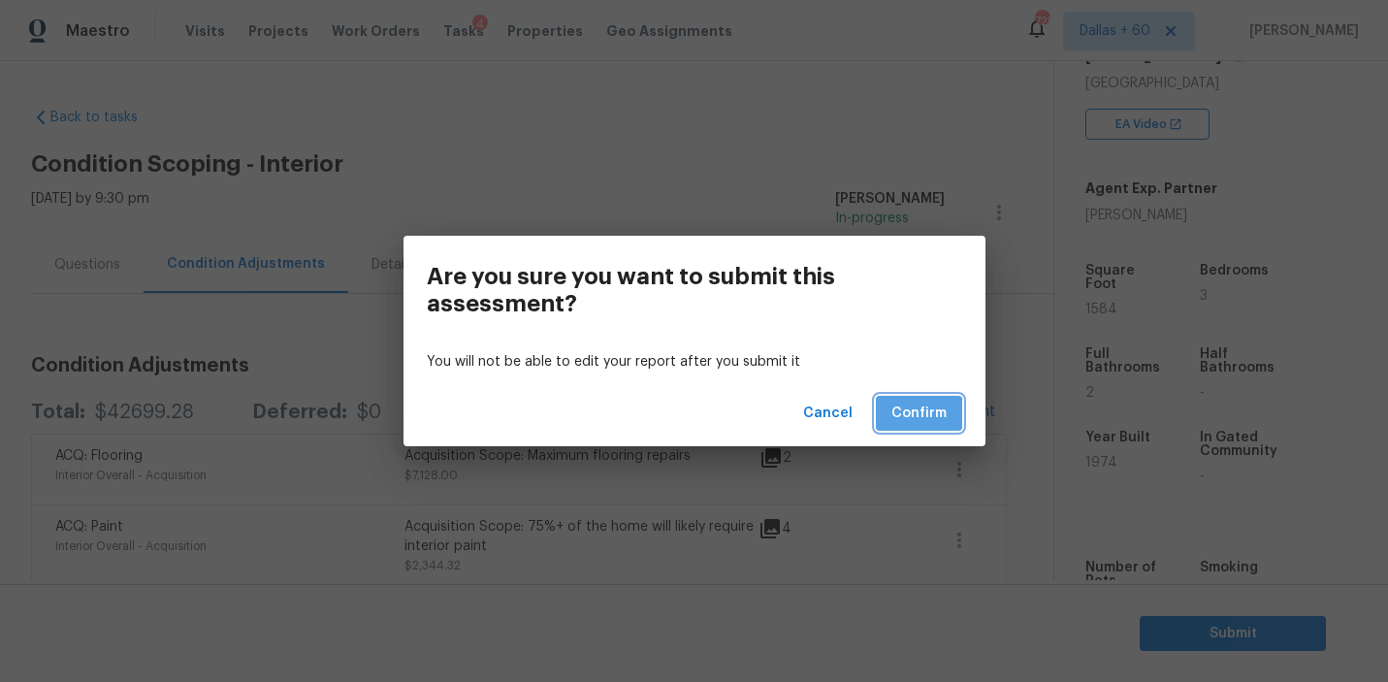
click at [899, 417] on span "Confirm" at bounding box center [919, 414] width 55 height 24
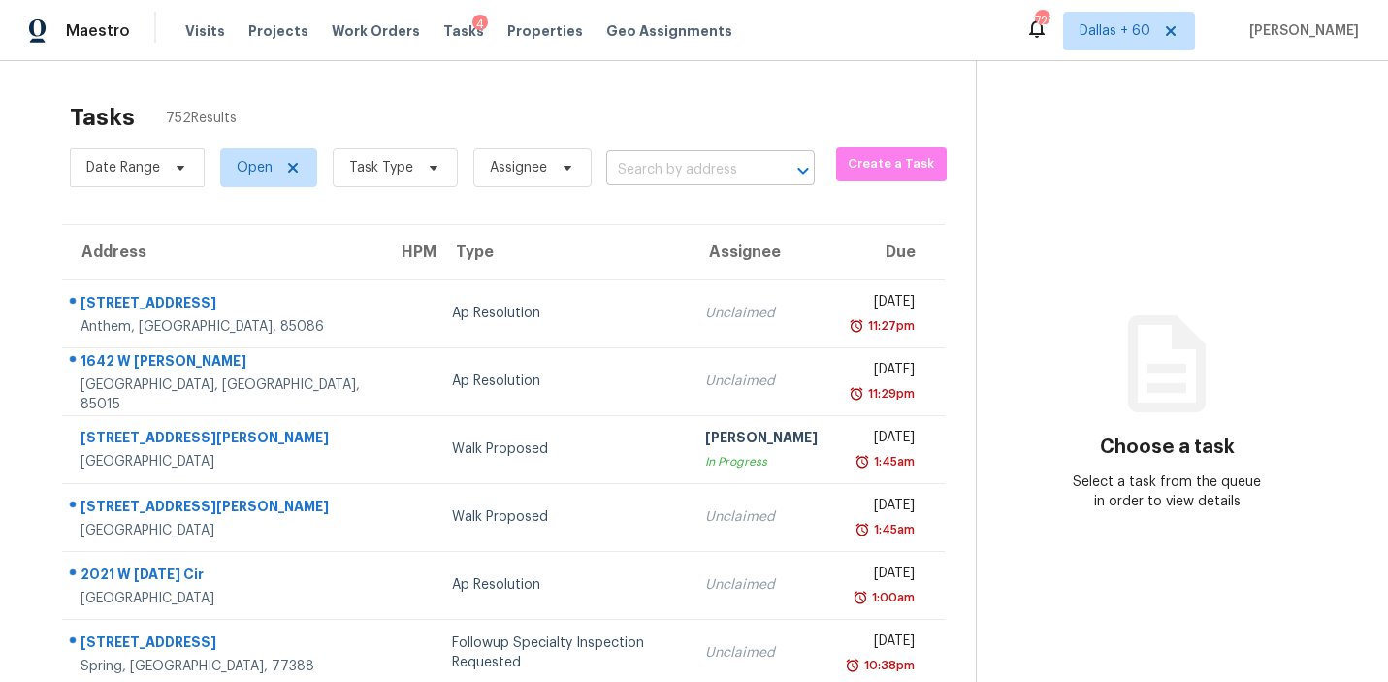
click at [672, 164] on input "text" at bounding box center [683, 170] width 154 height 30
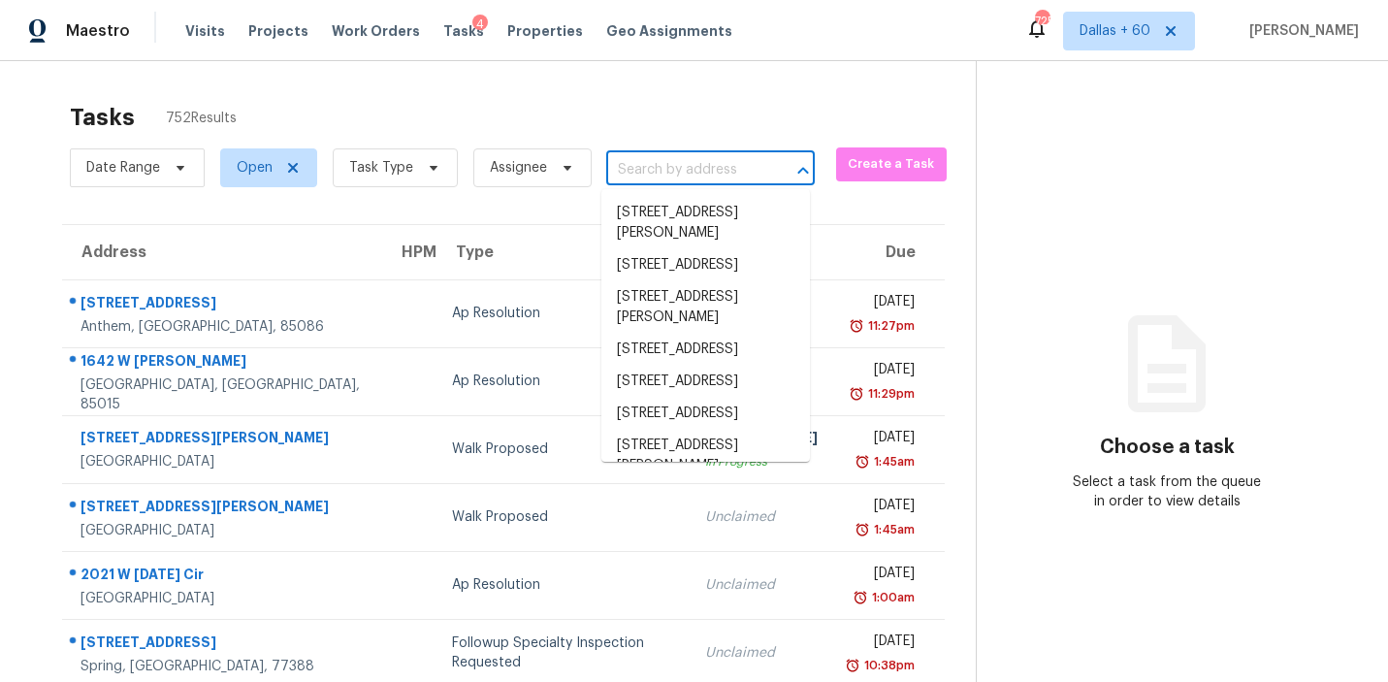
paste input "[STREET_ADDRESS]"
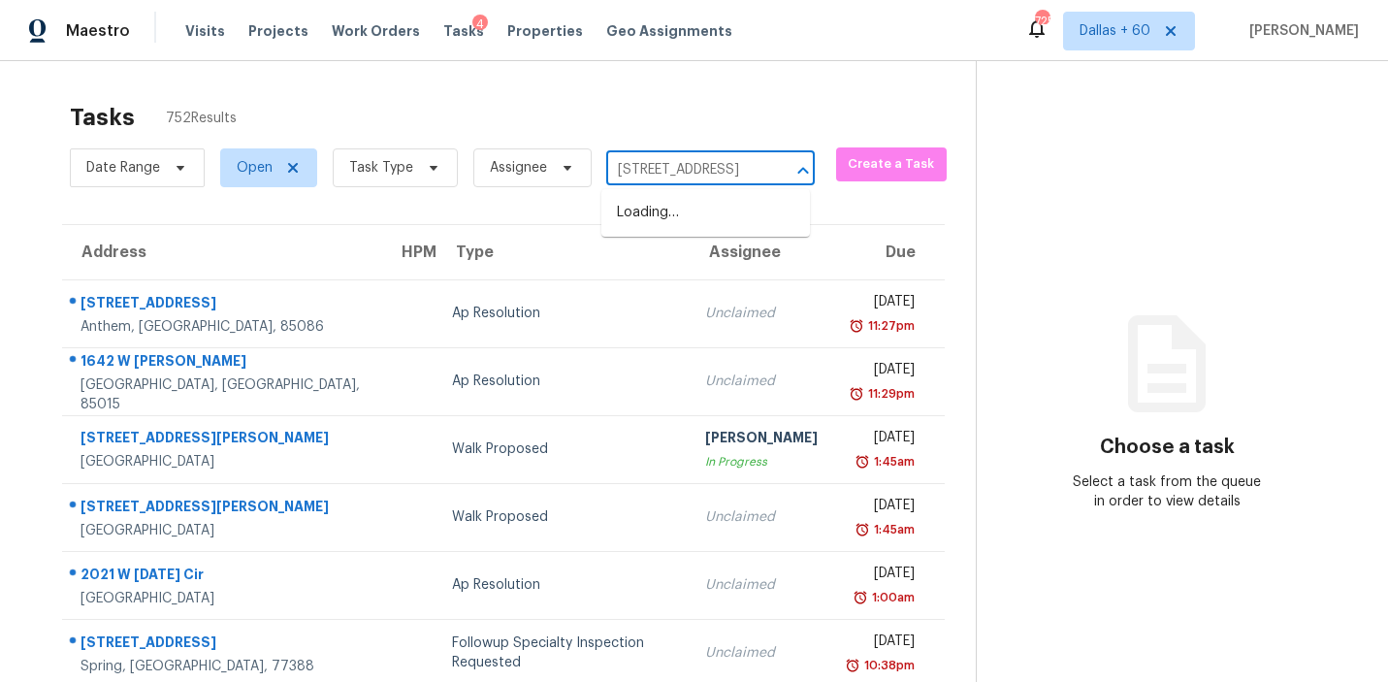
type input "[STREET_ADDRESS]"
click at [670, 221] on li "[STREET_ADDRESS]" at bounding box center [705, 213] width 209 height 32
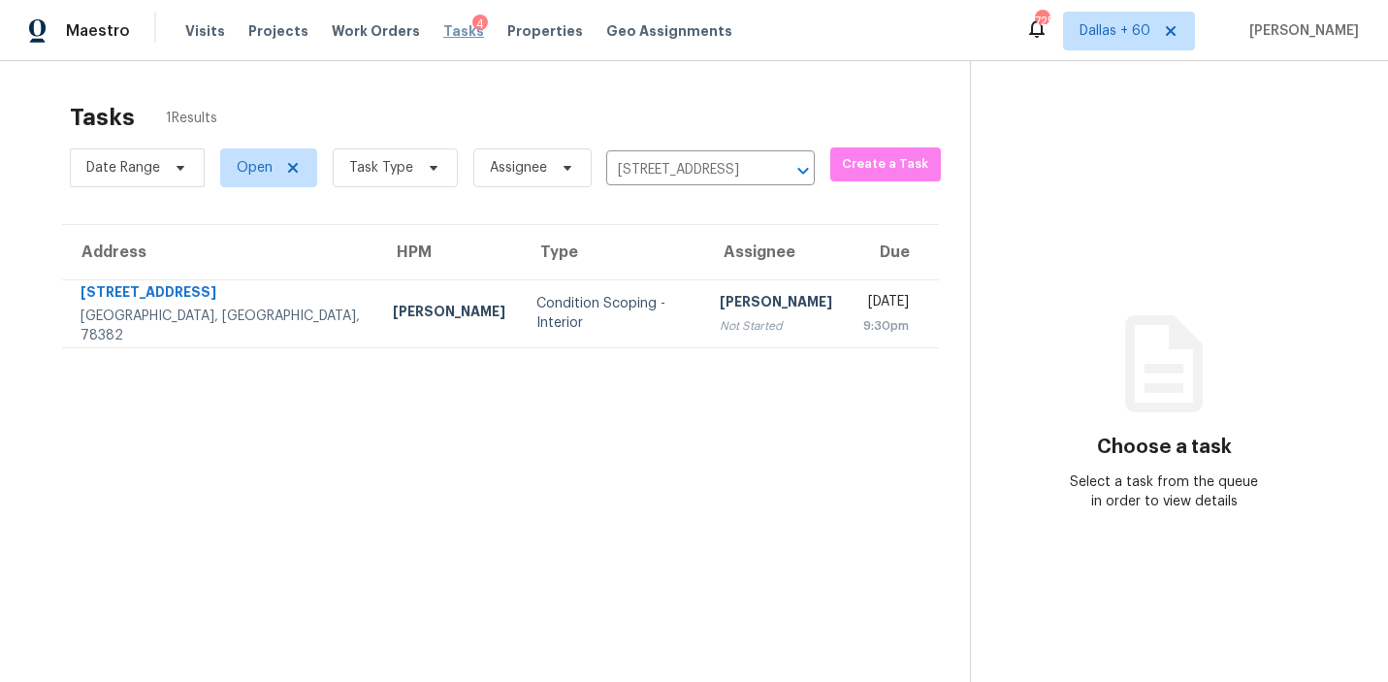
click at [443, 34] on span "Tasks" at bounding box center [463, 31] width 41 height 14
click at [443, 32] on span "Tasks" at bounding box center [463, 31] width 41 height 14
click at [451, 22] on div "Tasks 4" at bounding box center [463, 31] width 41 height 20
click at [472, 31] on div "4" at bounding box center [480, 24] width 16 height 19
click at [443, 35] on span "Tasks" at bounding box center [463, 31] width 41 height 14
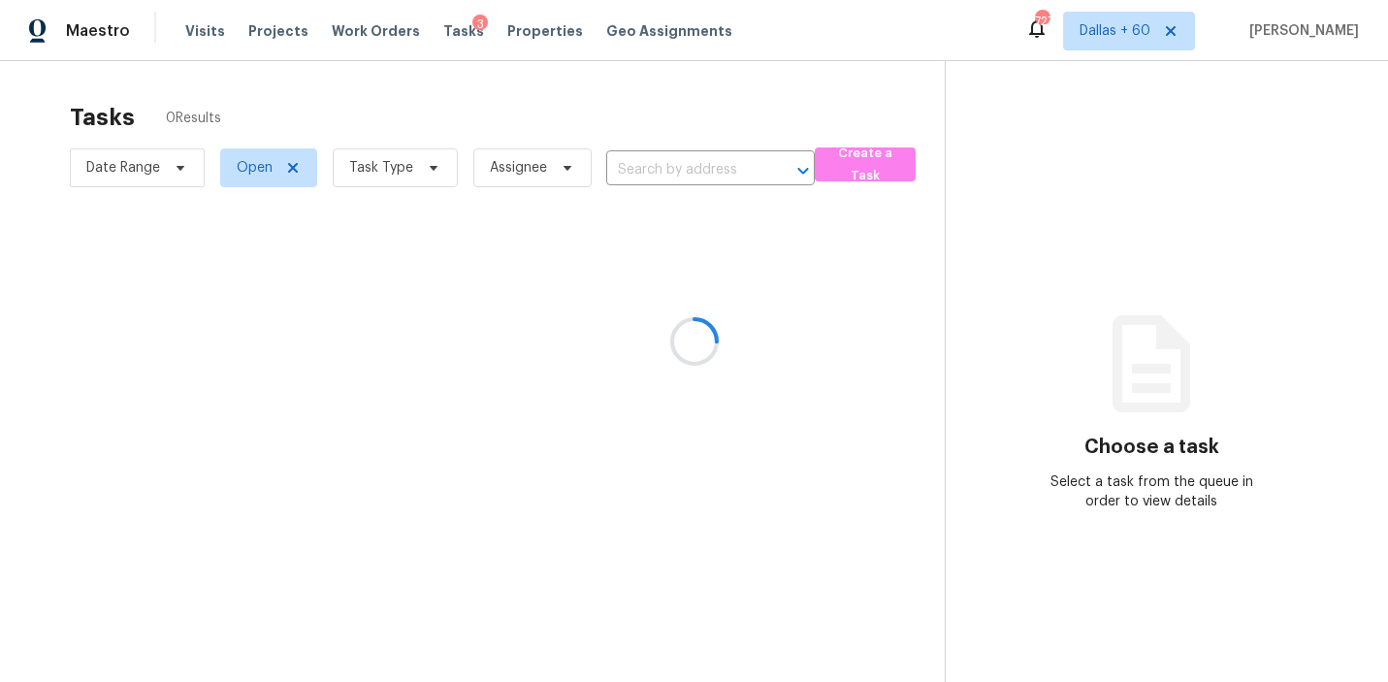
click at [663, 169] on div at bounding box center [694, 341] width 1388 height 682
click at [657, 171] on div at bounding box center [694, 341] width 1388 height 682
click at [651, 168] on div at bounding box center [694, 341] width 1388 height 682
click at [651, 169] on div at bounding box center [694, 341] width 1388 height 682
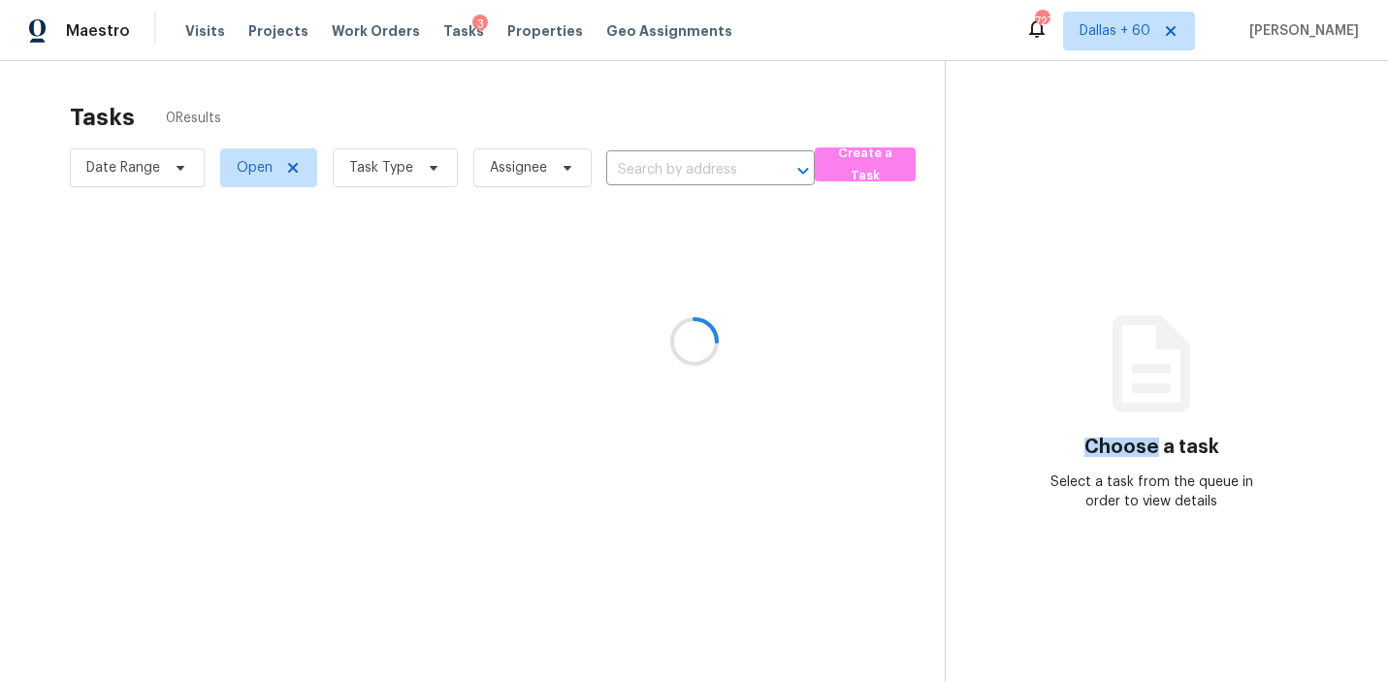
click at [651, 168] on div at bounding box center [694, 341] width 1388 height 682
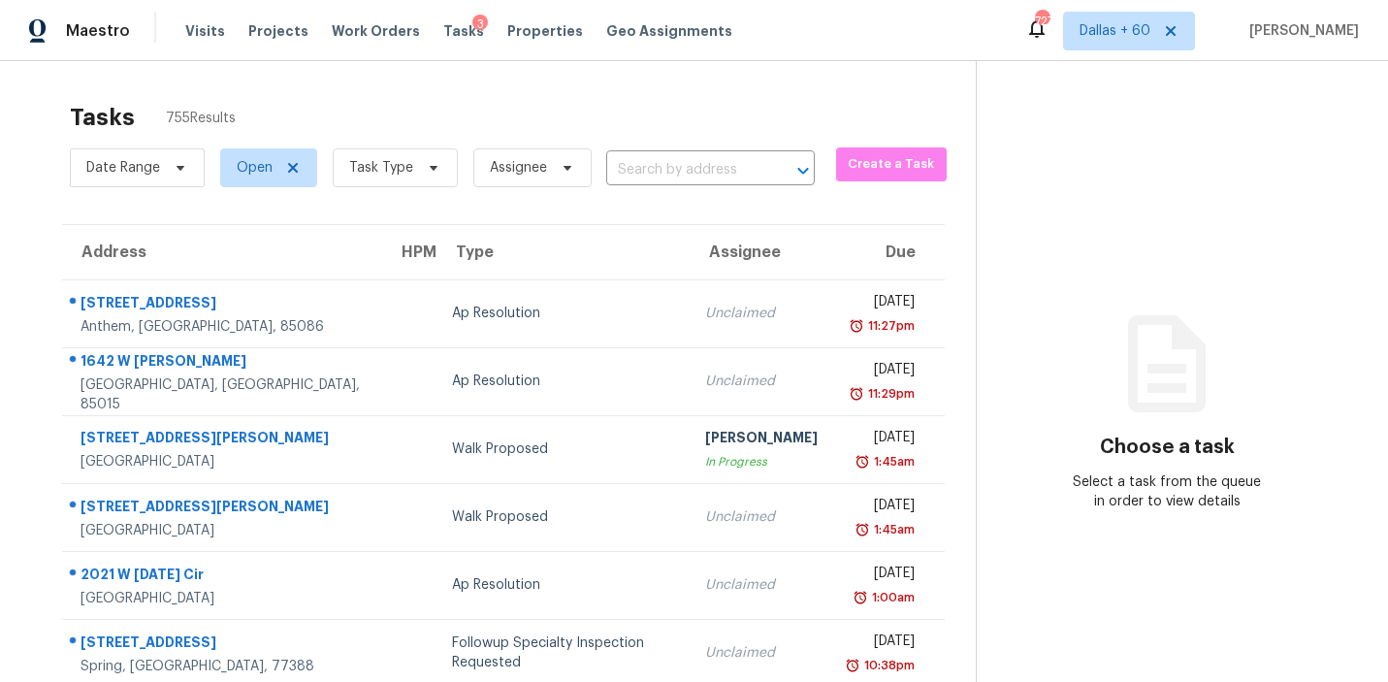
click at [652, 168] on input "text" at bounding box center [683, 170] width 154 height 30
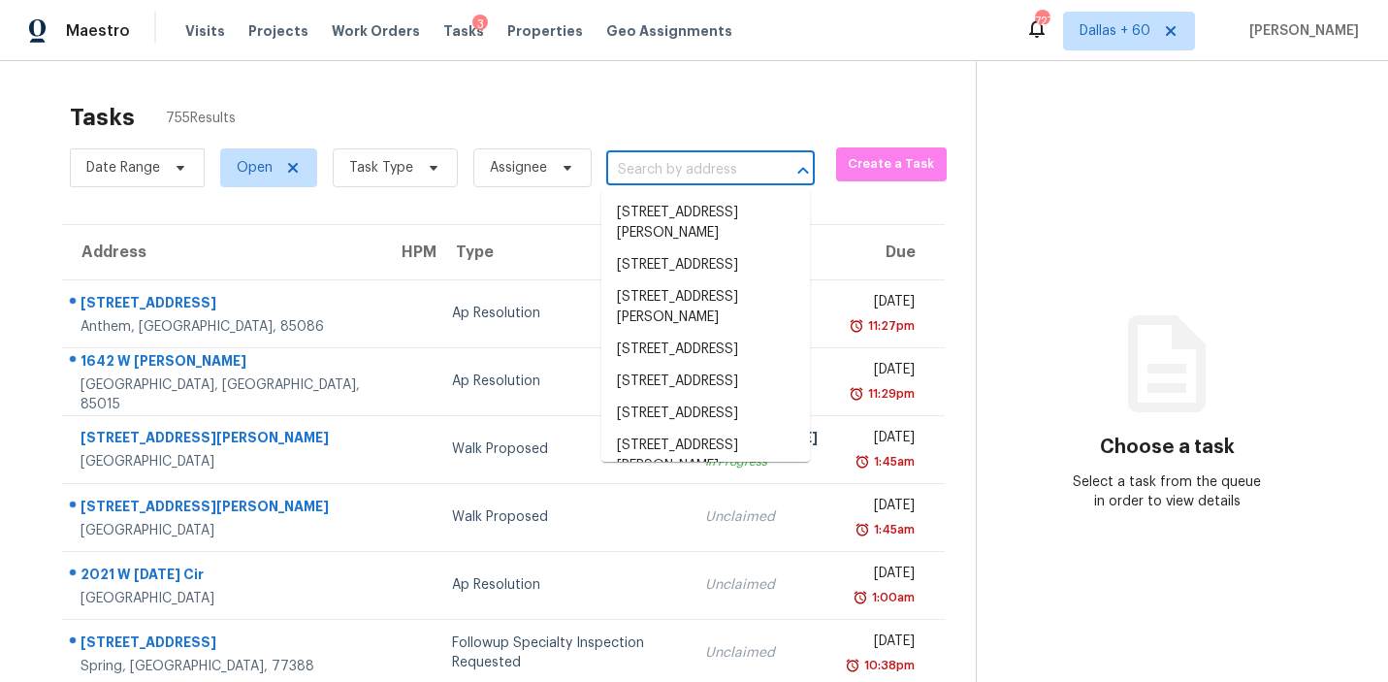
paste input "2105 Harbor Cir, Rockport, TX 78382"
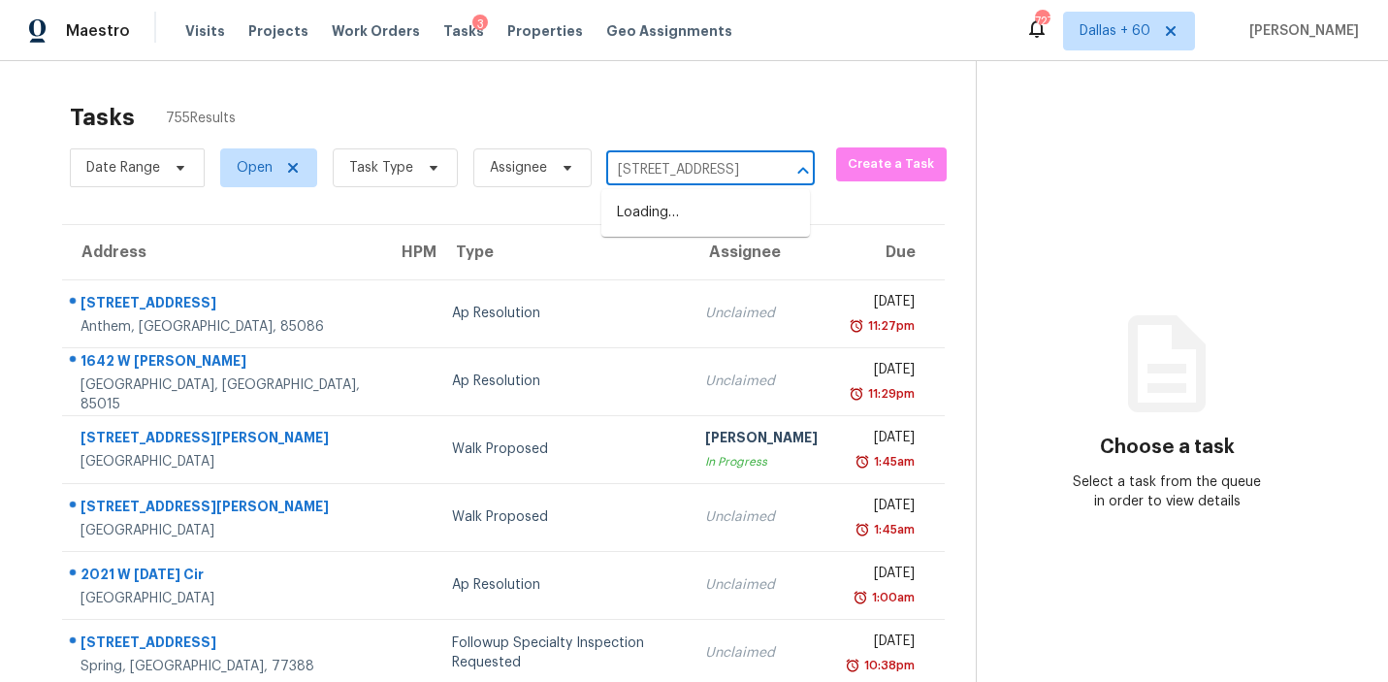
type input "2105 Harbor Cir, Rockport, TX 78382"
click at [667, 224] on li "2105 Harbor Cir, Rockport, TX 78382" at bounding box center [705, 213] width 209 height 32
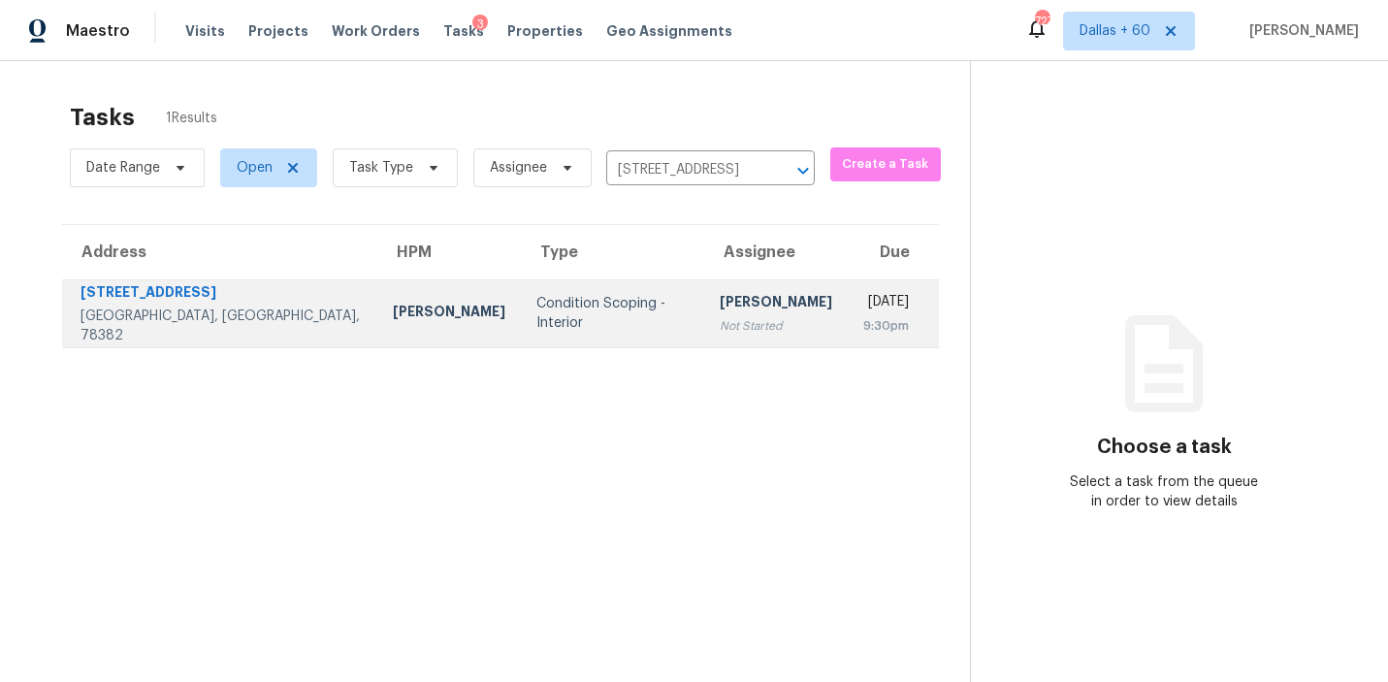
click at [521, 337] on td "Condition Scoping - Interior" at bounding box center [612, 313] width 183 height 68
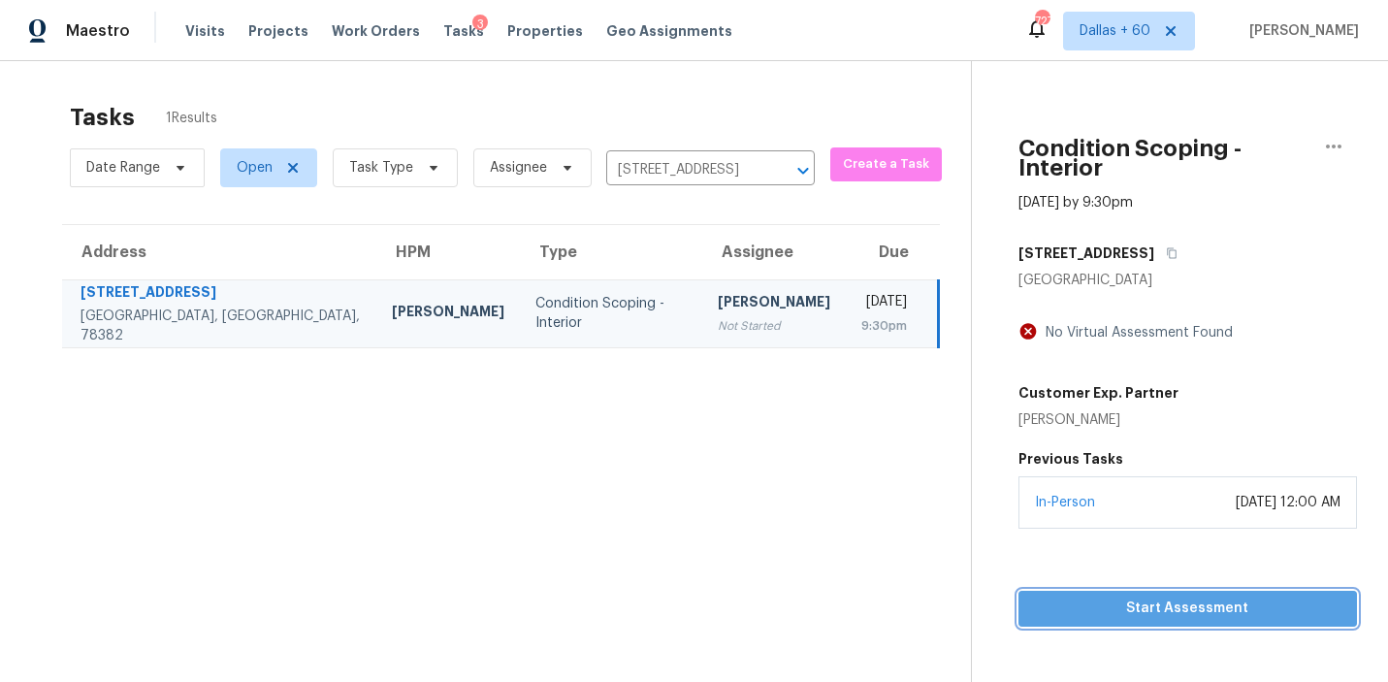
click at [1152, 597] on span "Start Assessment" at bounding box center [1188, 609] width 308 height 24
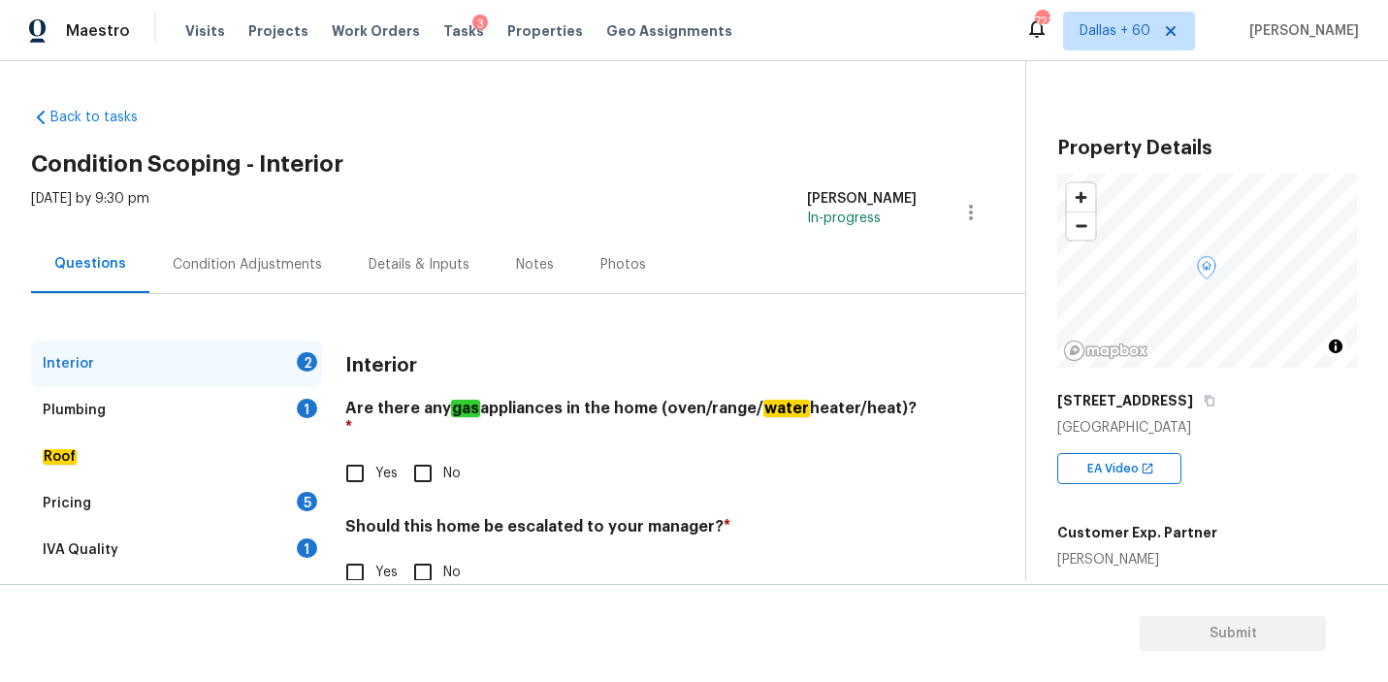
scroll to position [46, 0]
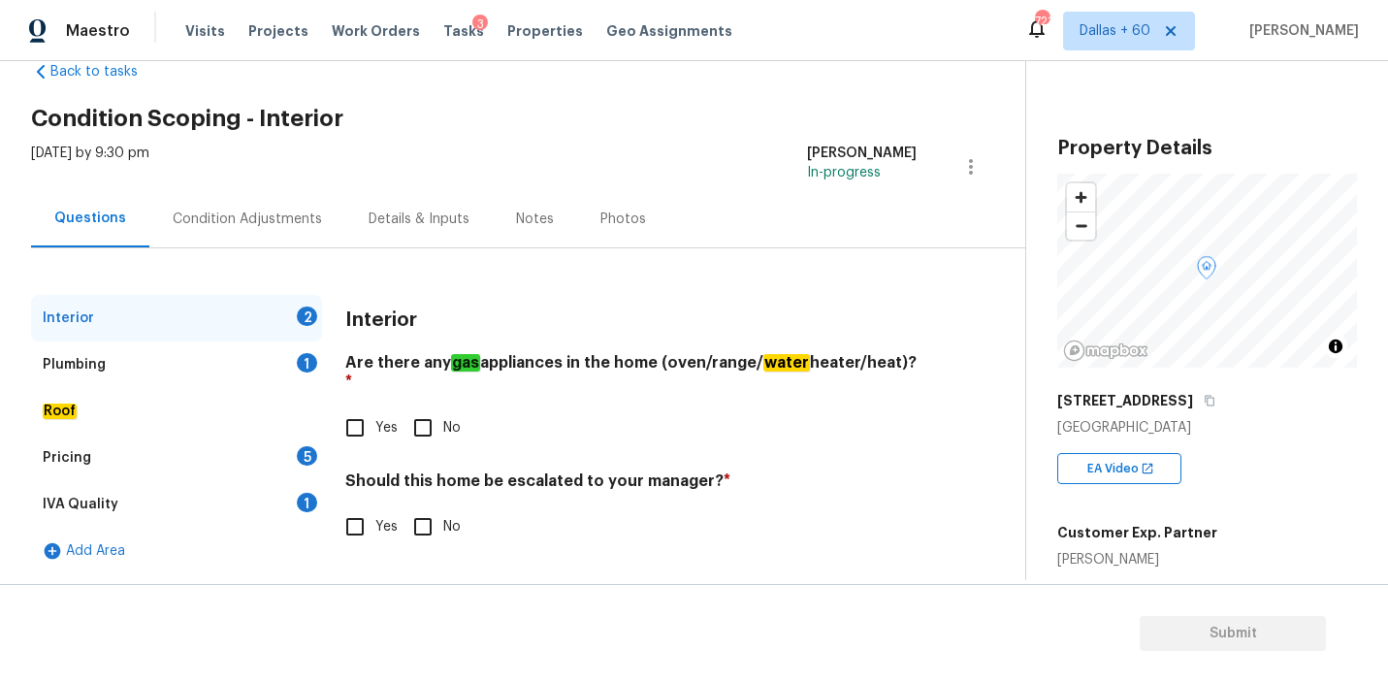
click at [425, 409] on input "No" at bounding box center [423, 427] width 41 height 41
checkbox input "true"
click at [174, 379] on div "Plumbing 1" at bounding box center [176, 364] width 291 height 47
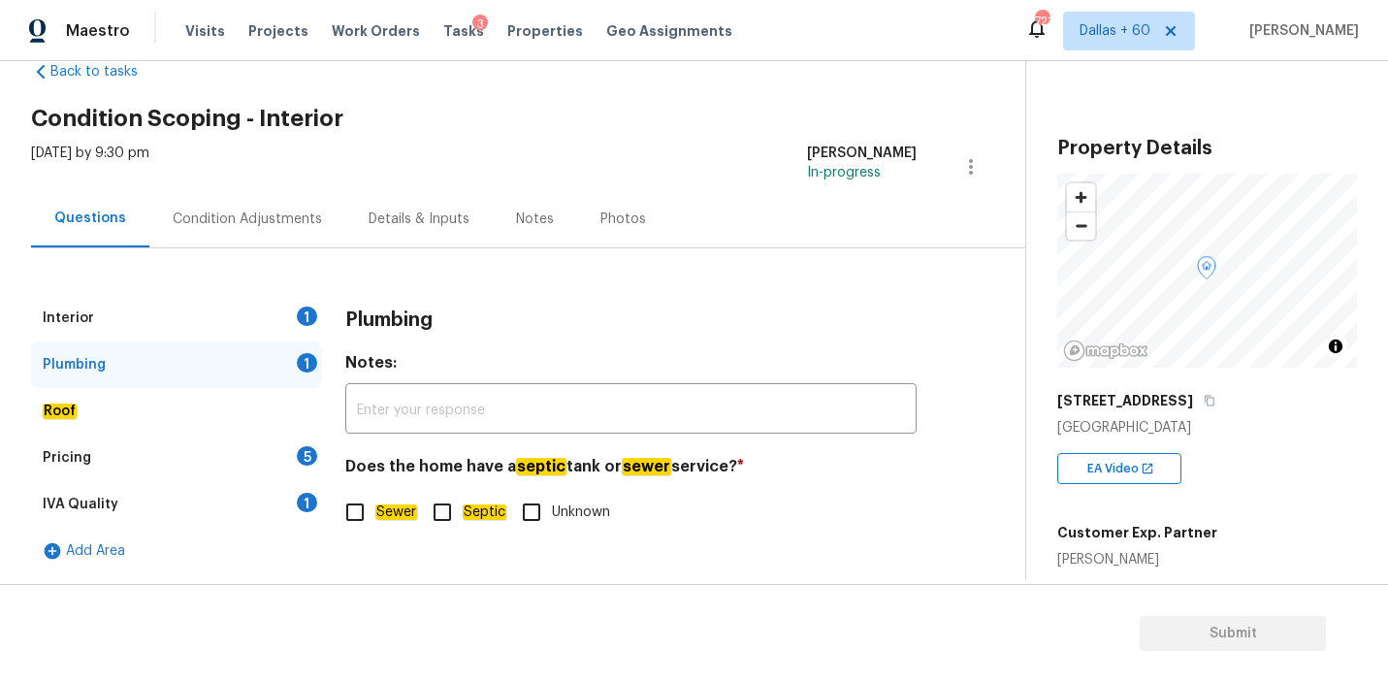
click at [366, 515] on input "Sewer" at bounding box center [355, 512] width 41 height 41
checkbox input "true"
click at [178, 400] on div "Roof" at bounding box center [176, 411] width 291 height 47
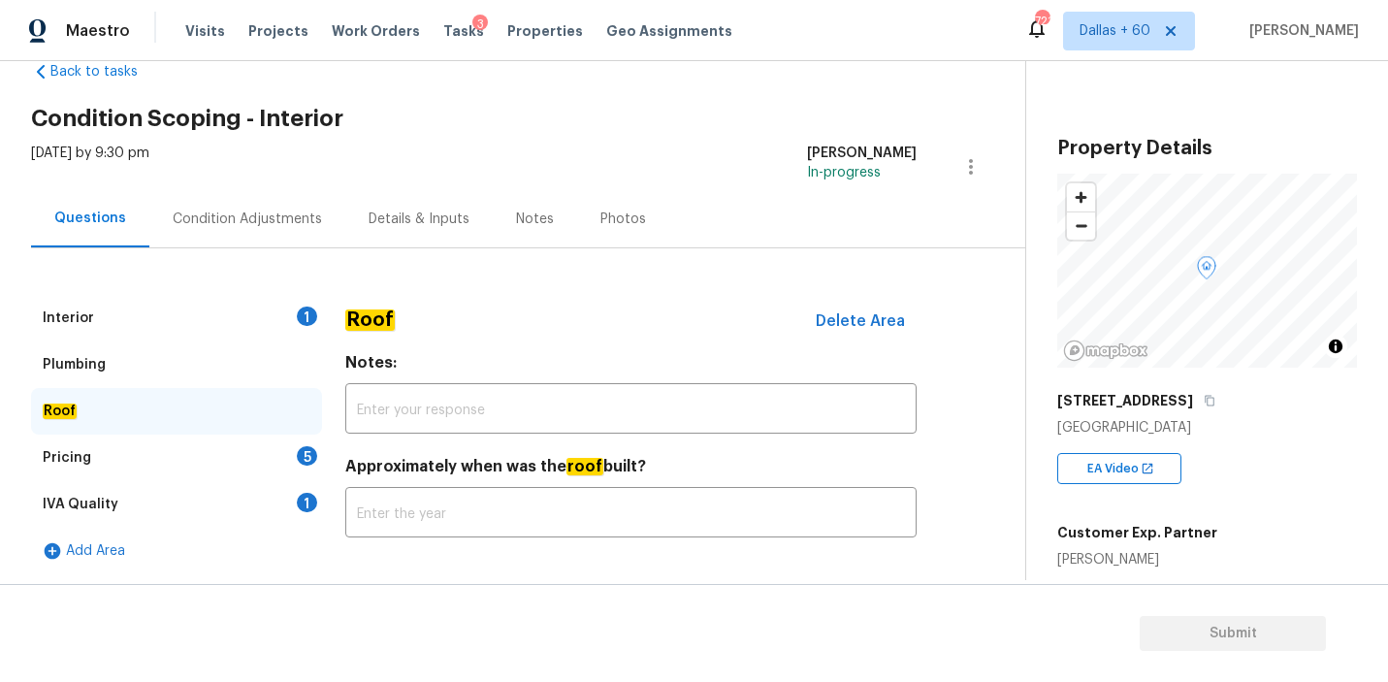
click at [131, 473] on div "Pricing 5" at bounding box center [176, 458] width 291 height 47
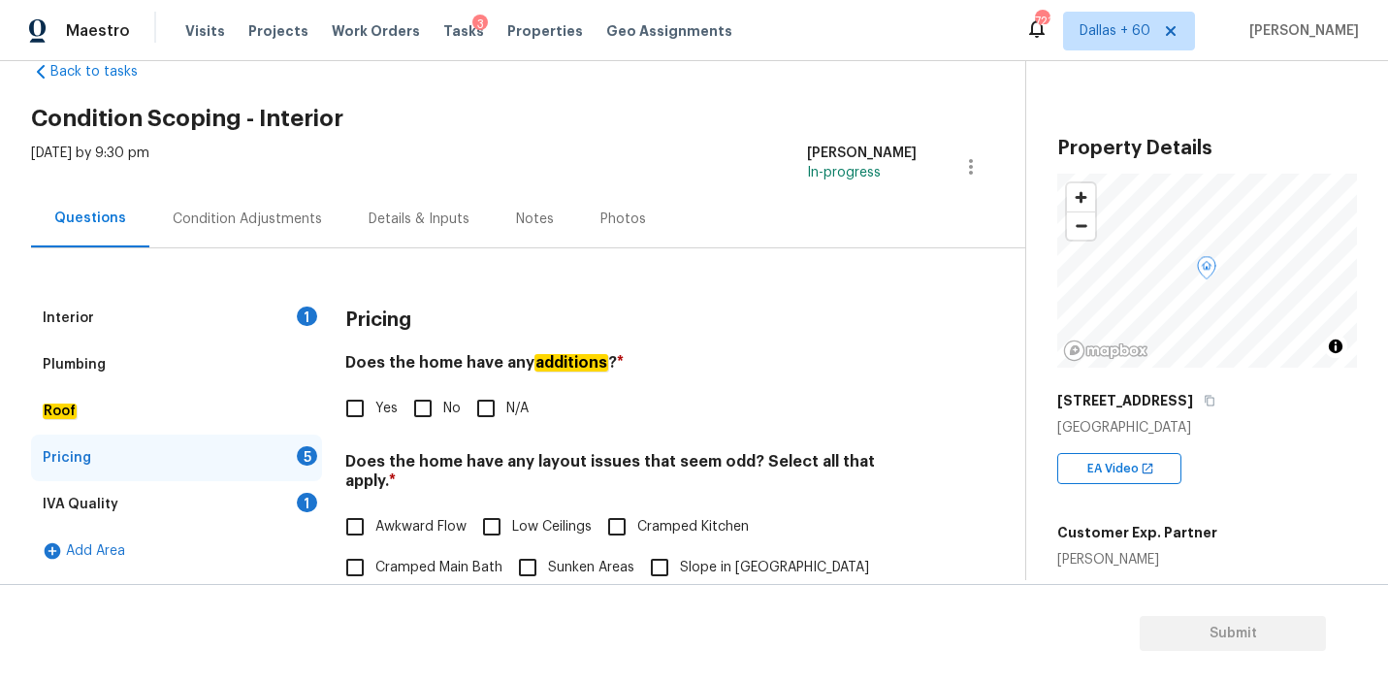
click at [493, 403] on input "N/A" at bounding box center [486, 408] width 41 height 41
checkbox input "true"
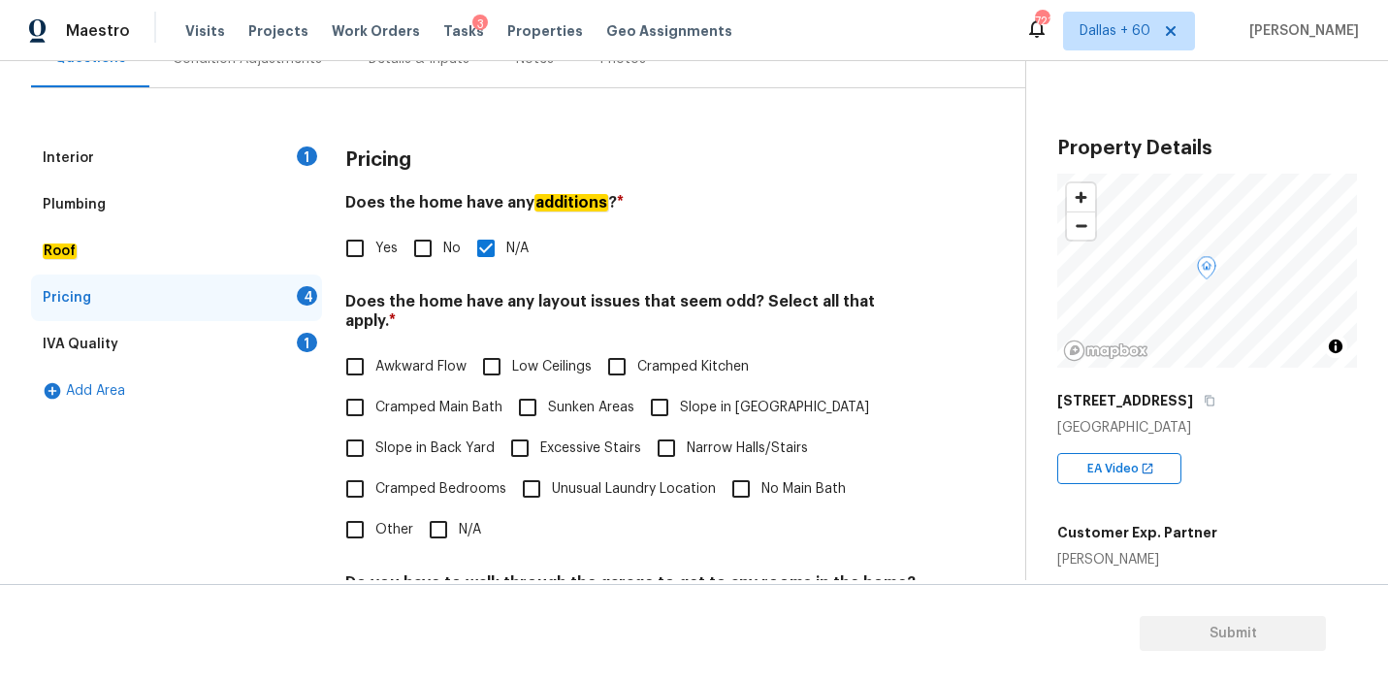
scroll to position [265, 0]
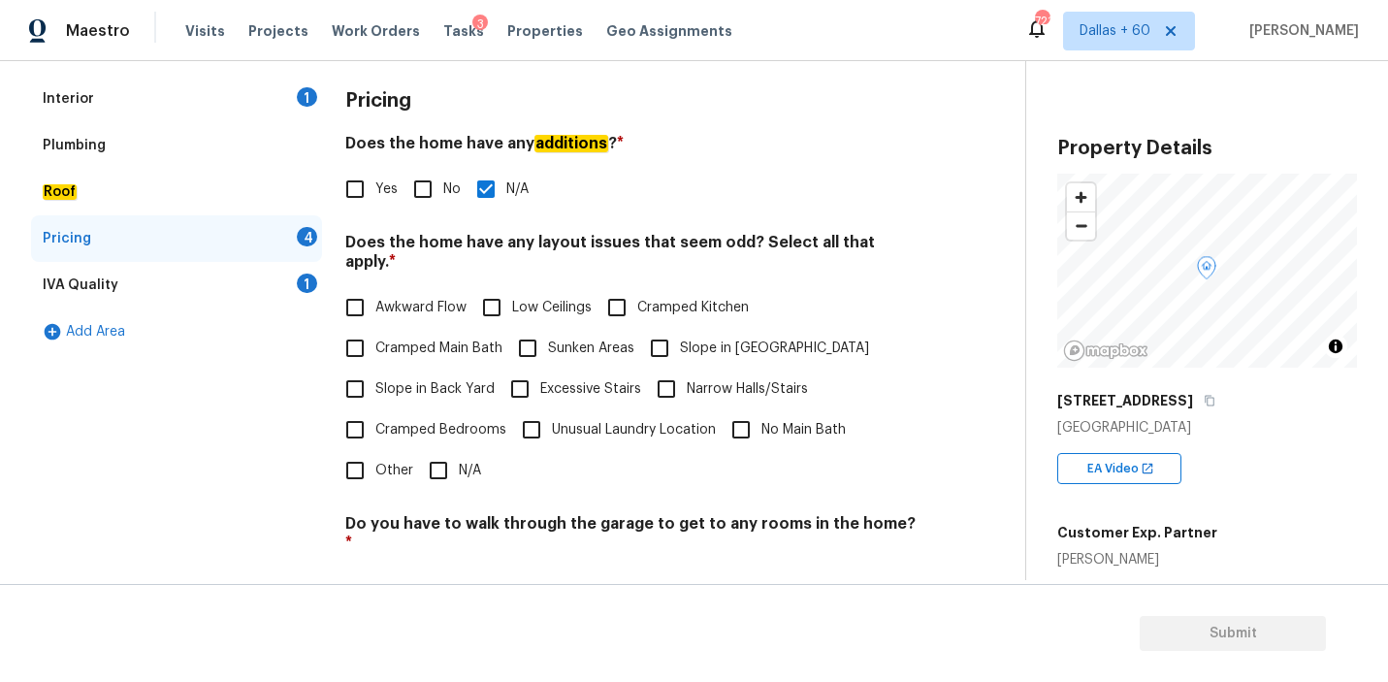
click at [436, 454] on input "N/A" at bounding box center [438, 470] width 41 height 41
checkbox input "true"
click at [174, 278] on div "IVA Quality 1" at bounding box center [176, 285] width 291 height 47
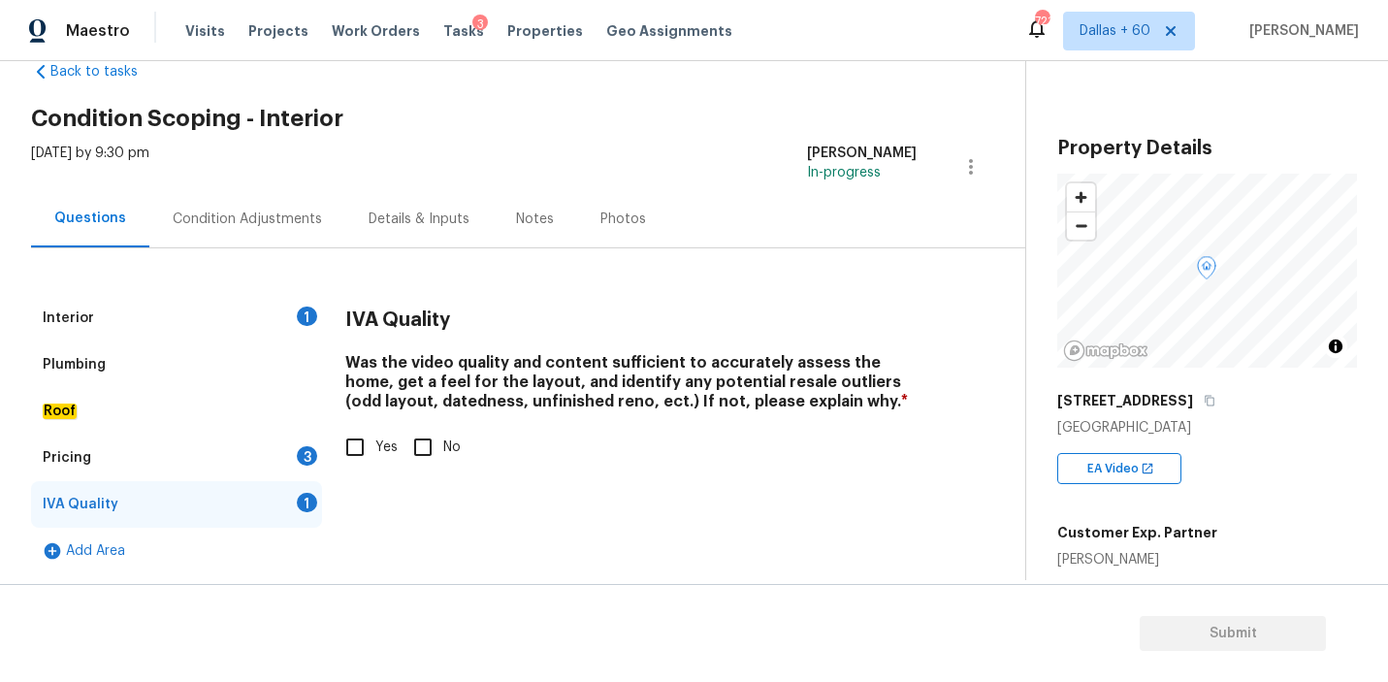
click at [351, 443] on input "Yes" at bounding box center [355, 447] width 41 height 41
checkbox input "true"
click at [105, 323] on div "Interior 1" at bounding box center [176, 318] width 291 height 47
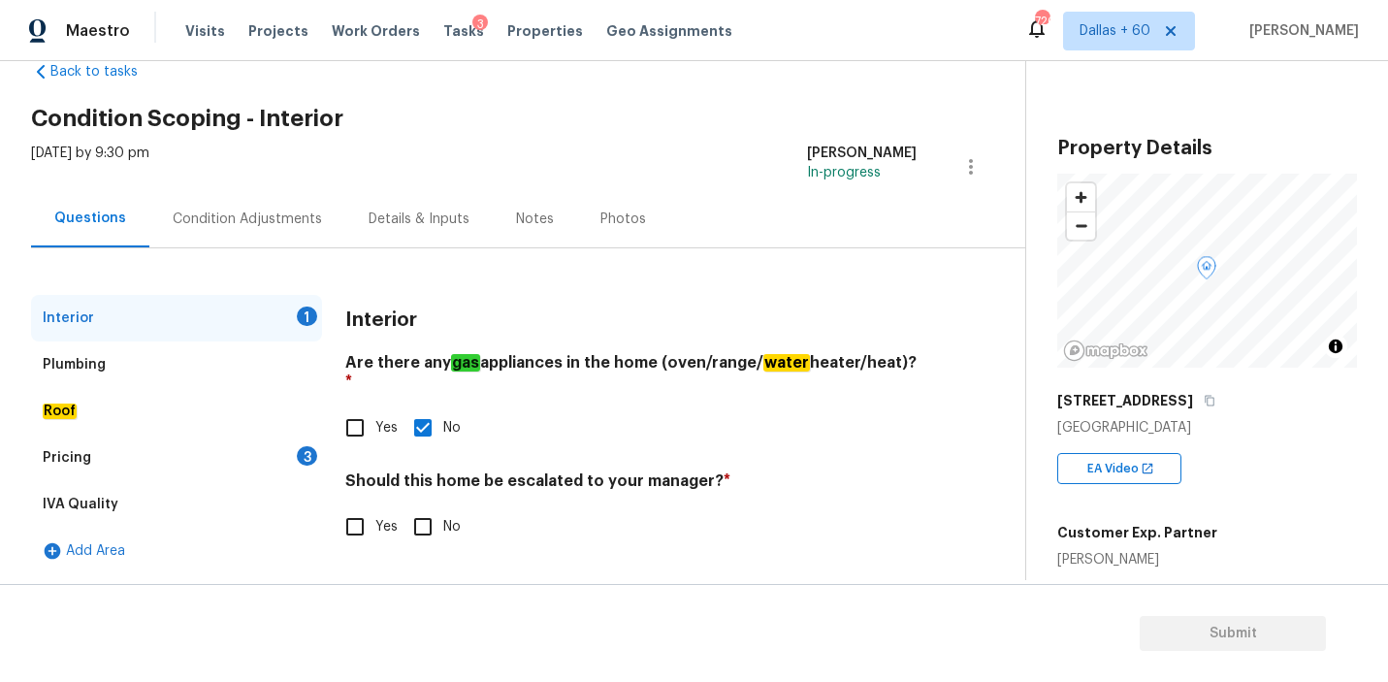
click at [421, 515] on input "No" at bounding box center [423, 526] width 41 height 41
checkbox input "true"
click at [78, 356] on div "Plumbing" at bounding box center [74, 364] width 63 height 19
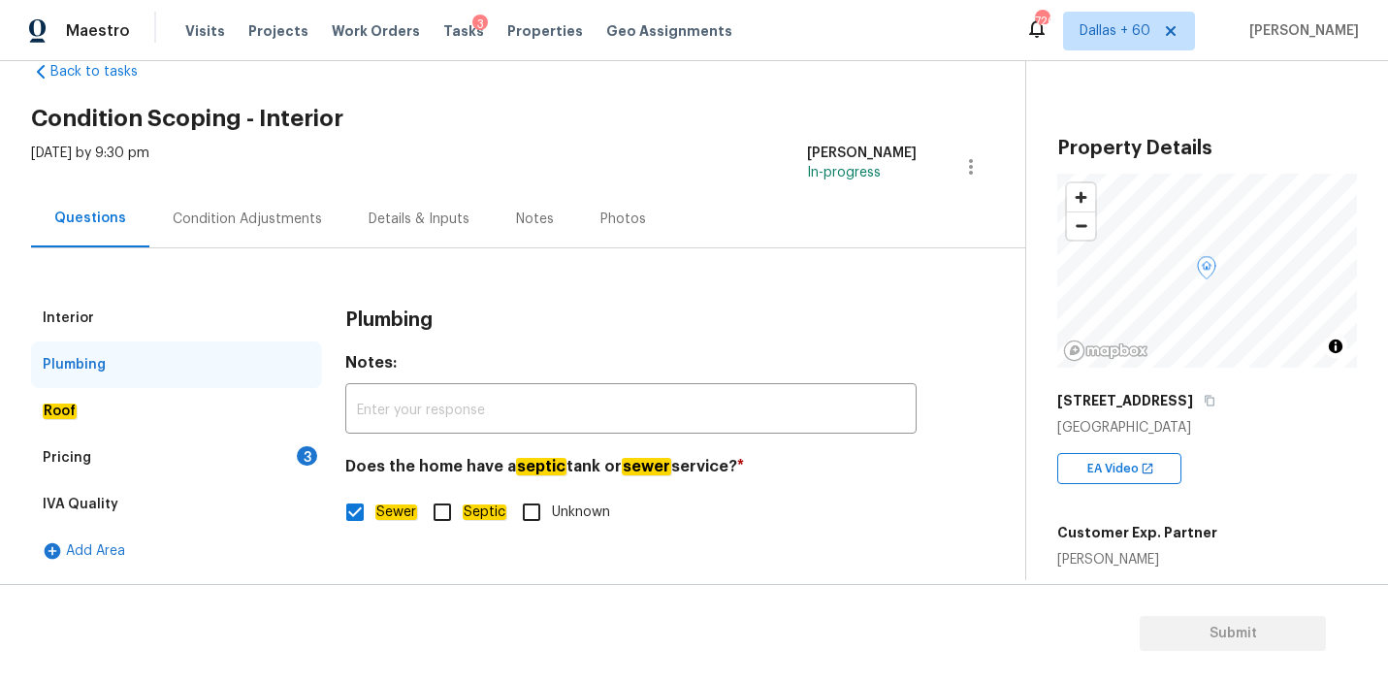
click at [131, 407] on div "Roof" at bounding box center [176, 411] width 291 height 47
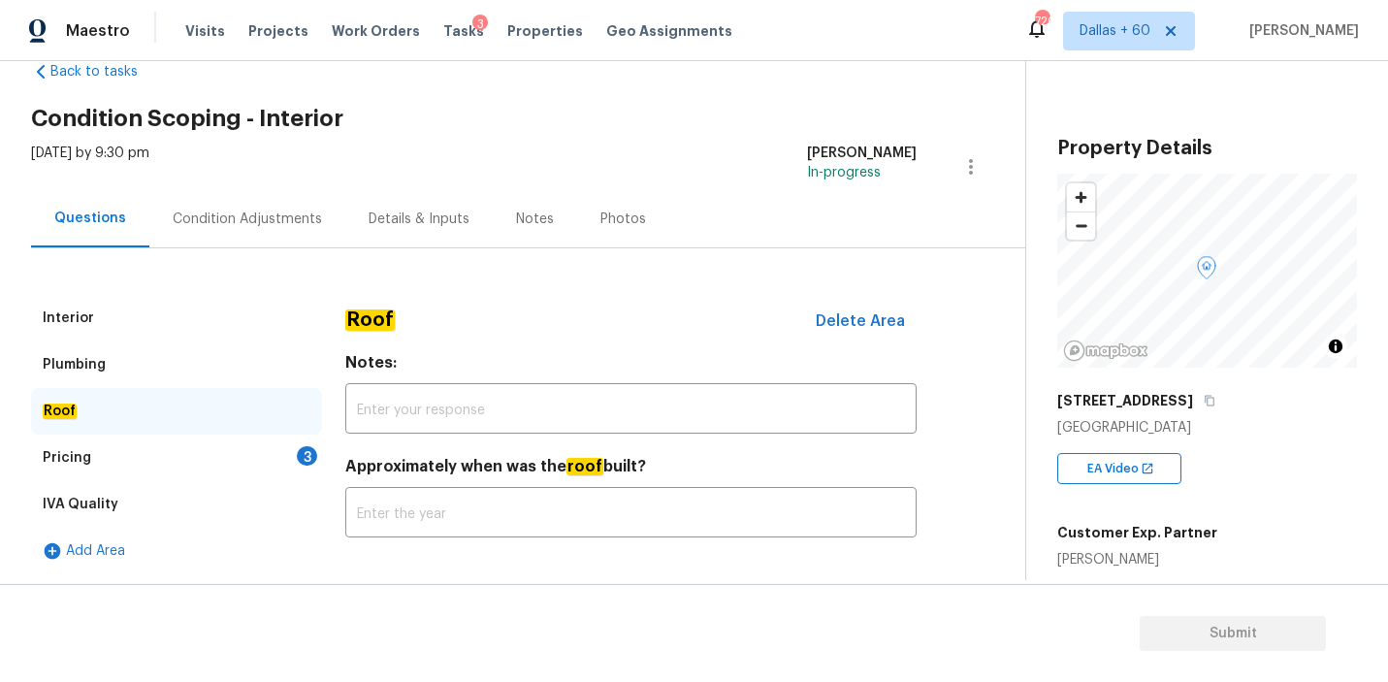
click at [150, 451] on div "Pricing 3" at bounding box center [176, 458] width 291 height 47
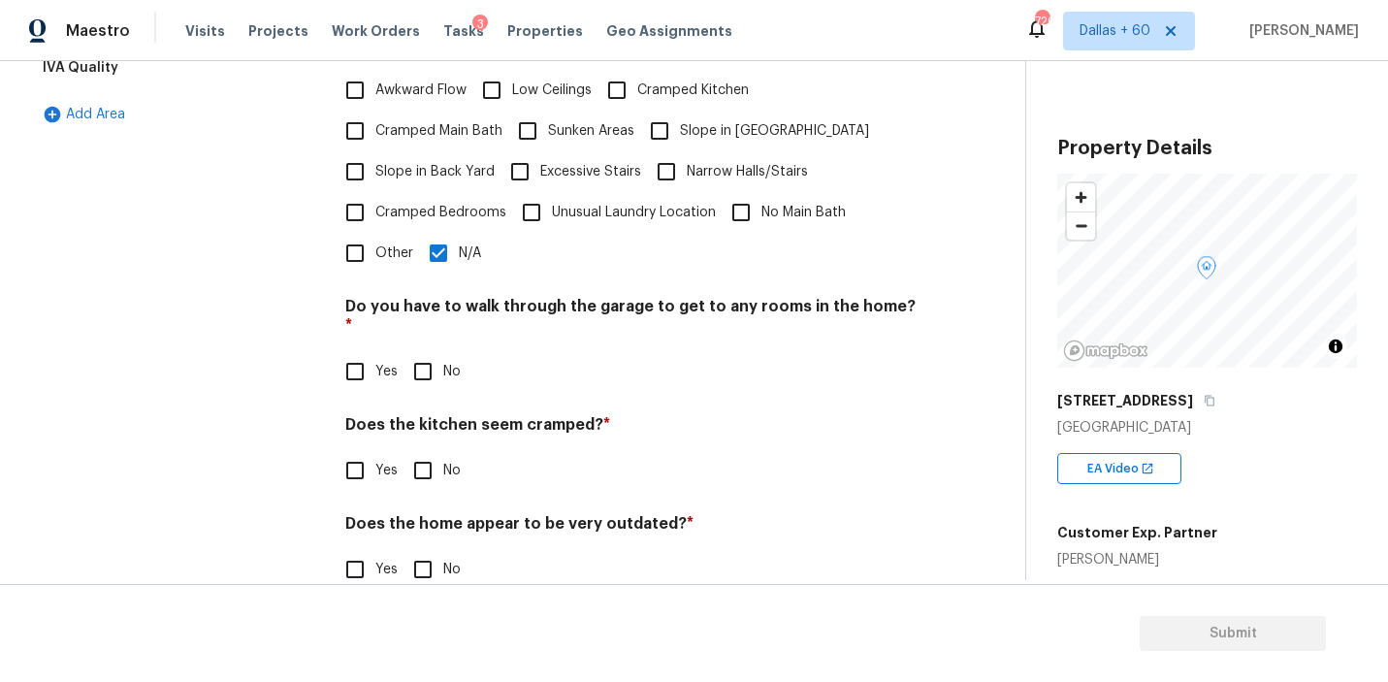
scroll to position [478, 0]
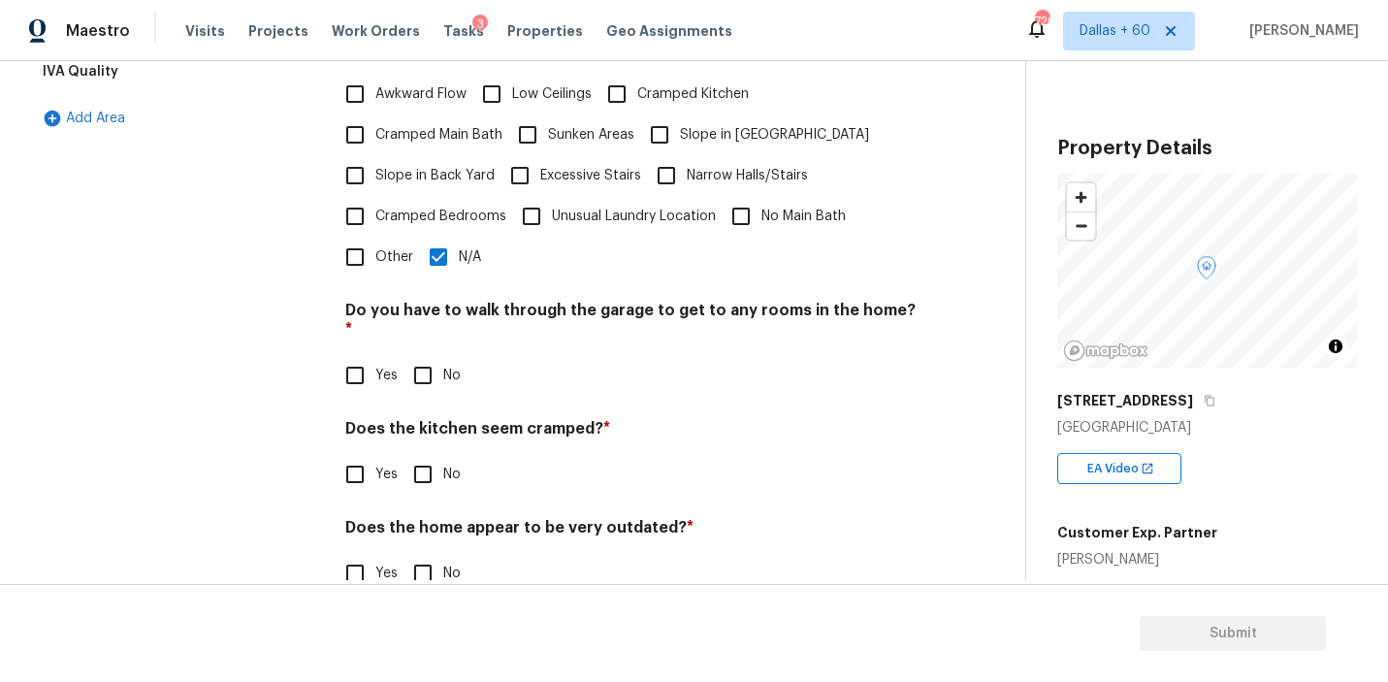
click at [431, 355] on input "No" at bounding box center [423, 375] width 41 height 41
checkbox input "true"
click at [427, 454] on input "No" at bounding box center [423, 474] width 41 height 41
checkbox input "true"
click at [424, 553] on input "No" at bounding box center [423, 573] width 41 height 41
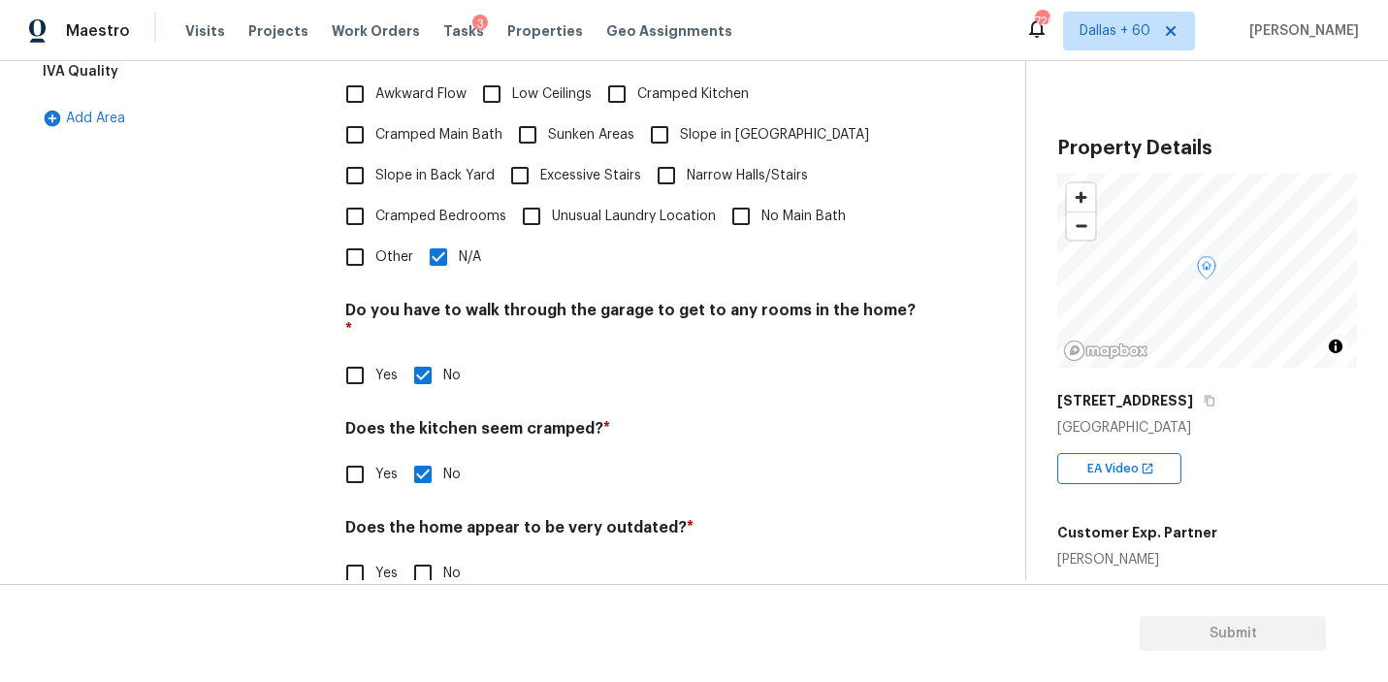
checkbox input "true"
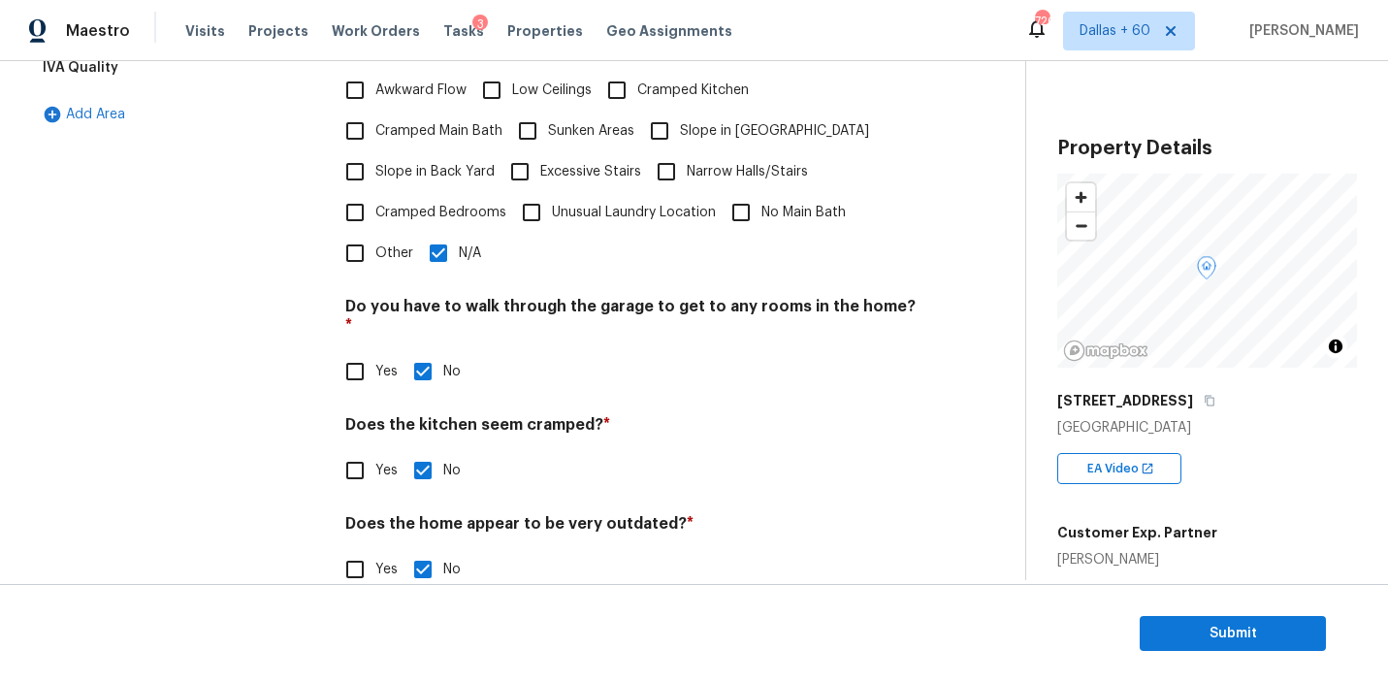
scroll to position [0, 0]
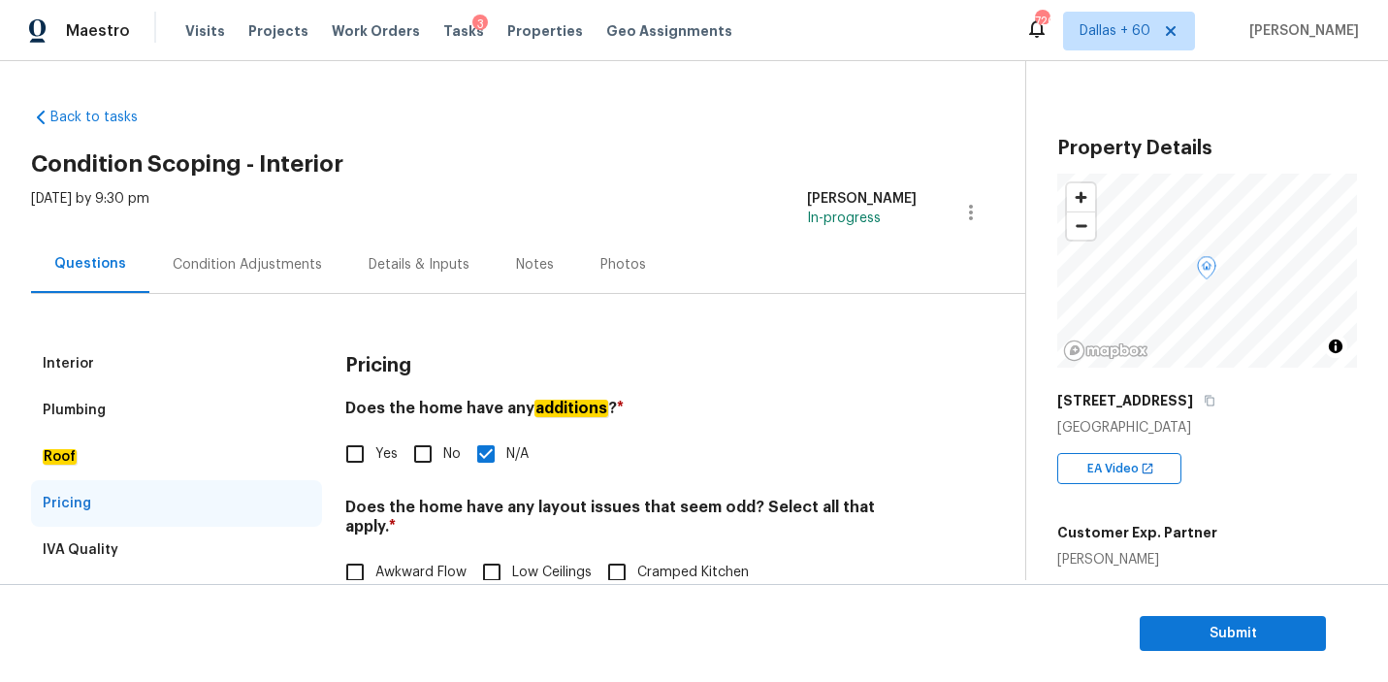
click at [244, 257] on div "Condition Adjustments" at bounding box center [247, 264] width 149 height 19
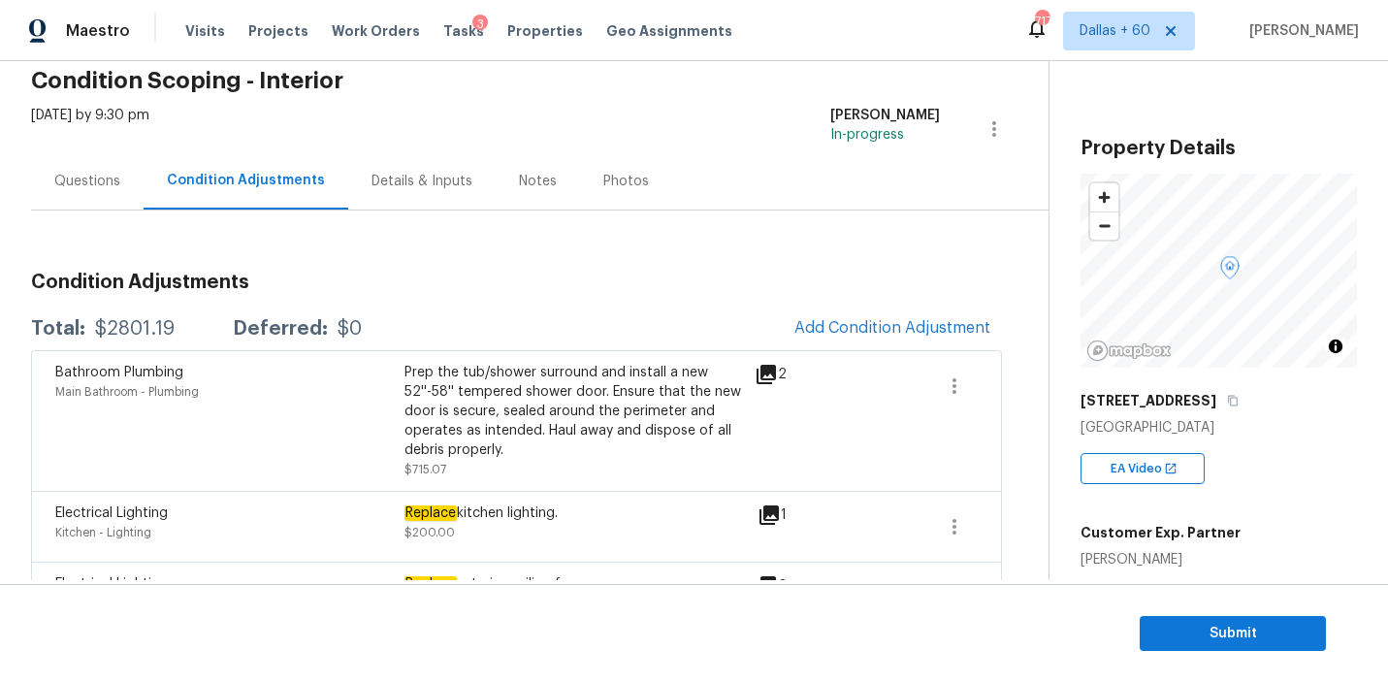
scroll to position [84, 0]
click at [860, 340] on button "Add Condition Adjustment" at bounding box center [892, 327] width 219 height 41
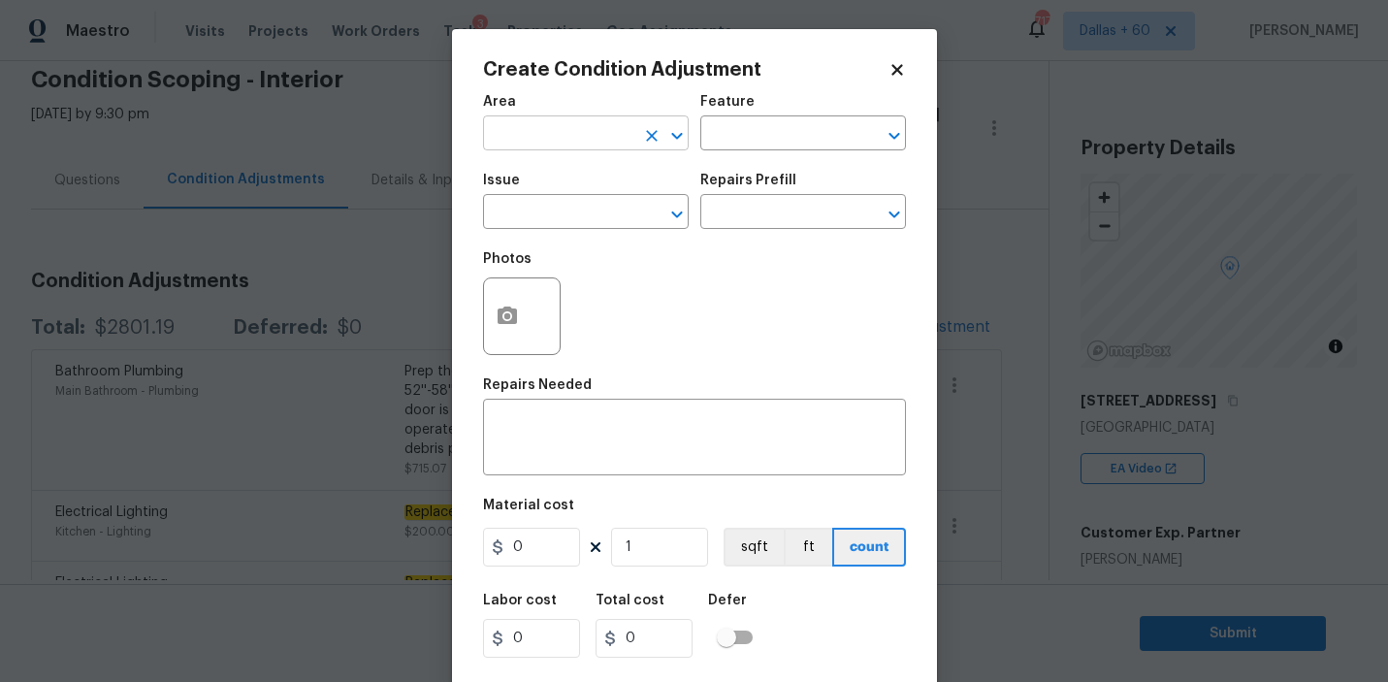
click at [591, 136] on input "text" at bounding box center [558, 135] width 151 height 30
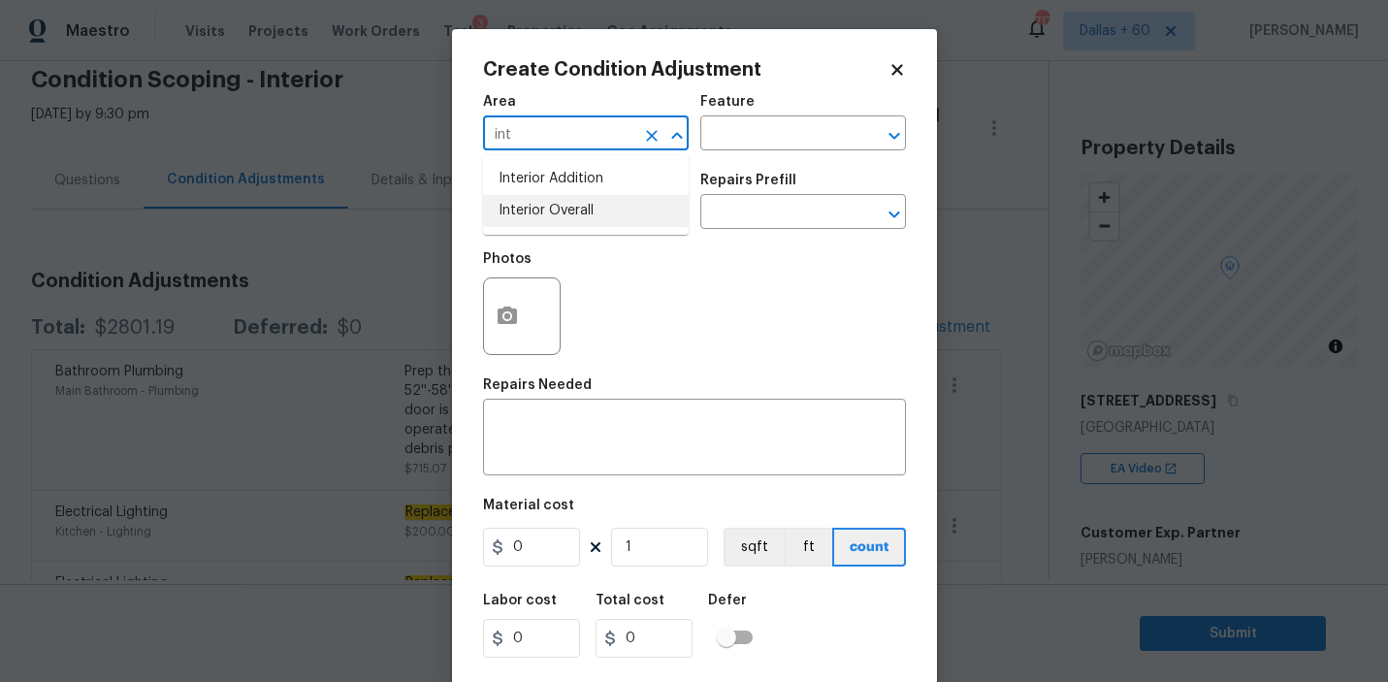
click at [594, 203] on li "Interior Overall" at bounding box center [586, 211] width 206 height 32
type input "Interior Overall"
click at [781, 139] on input "text" at bounding box center [775, 135] width 151 height 30
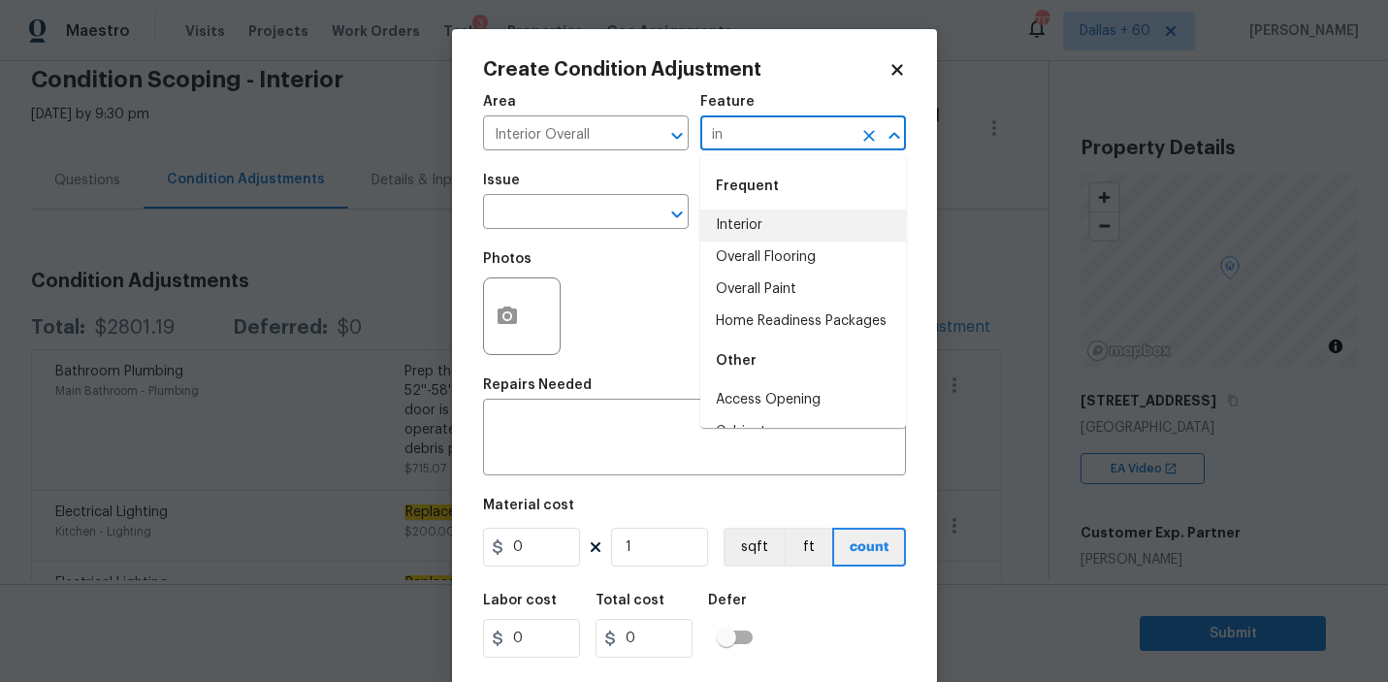
click at [784, 227] on li "Interior" at bounding box center [803, 226] width 206 height 32
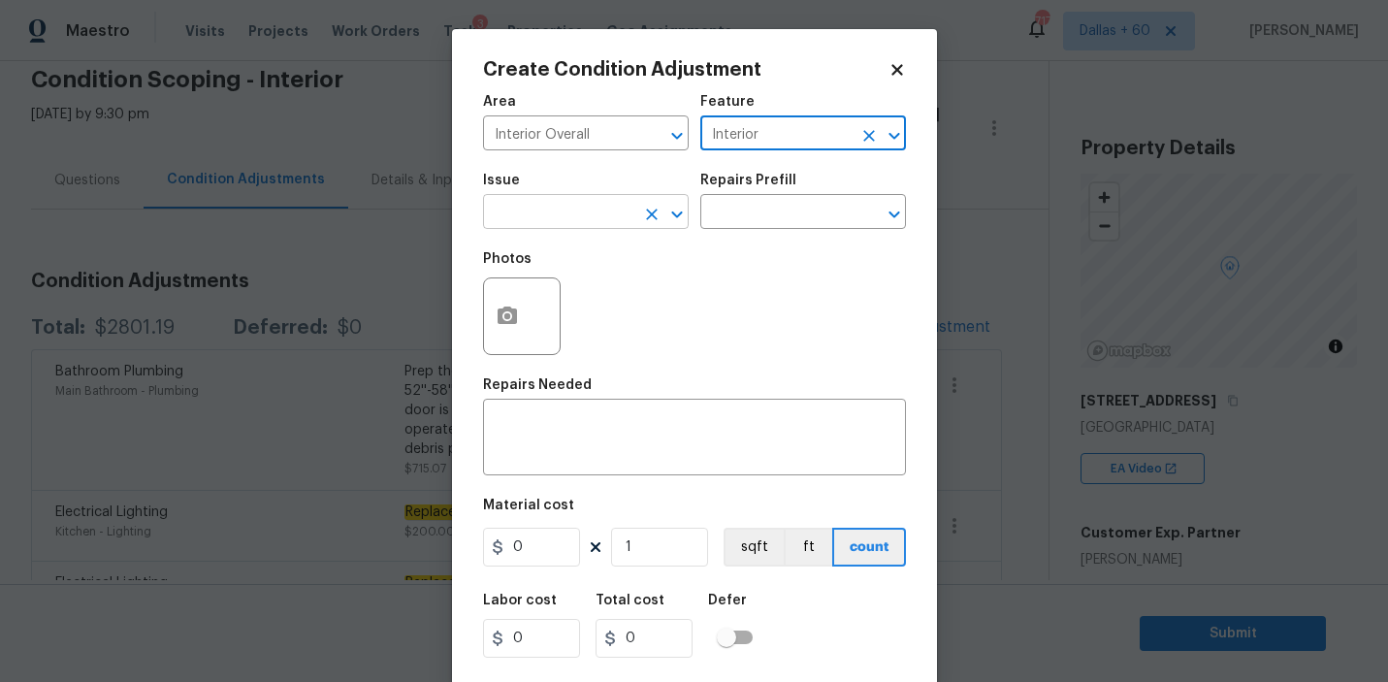
type input "Interior"
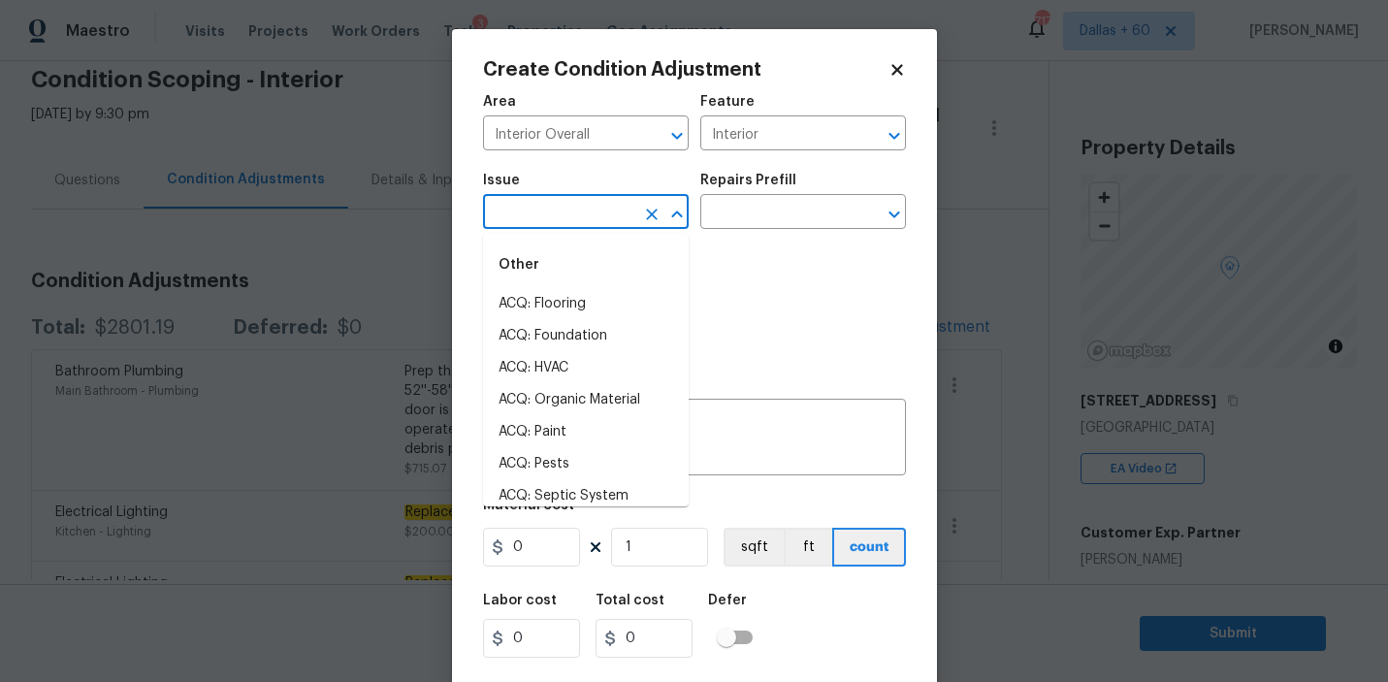
click at [560, 219] on input "text" at bounding box center [558, 214] width 151 height 30
click at [563, 431] on li "ACQ: Paint" at bounding box center [586, 432] width 206 height 32
type input "ACQ: Paint"
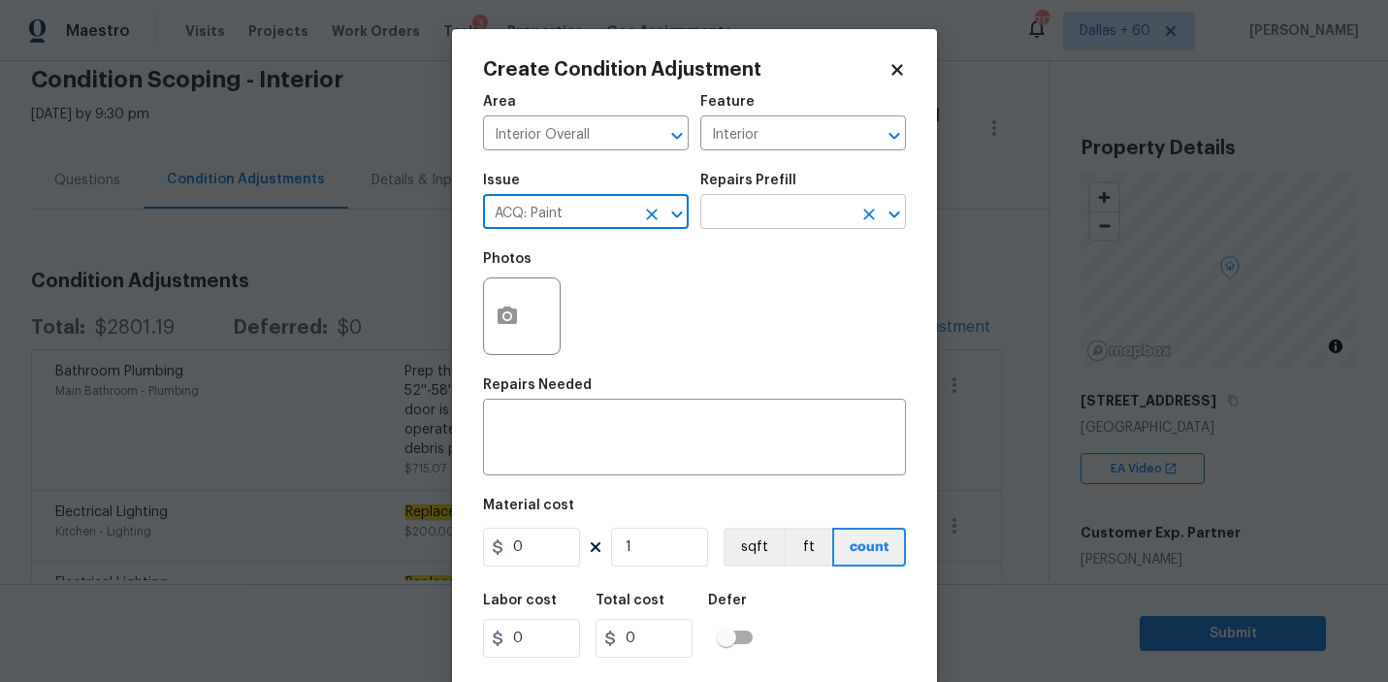
click at [747, 213] on input "text" at bounding box center [775, 214] width 151 height 30
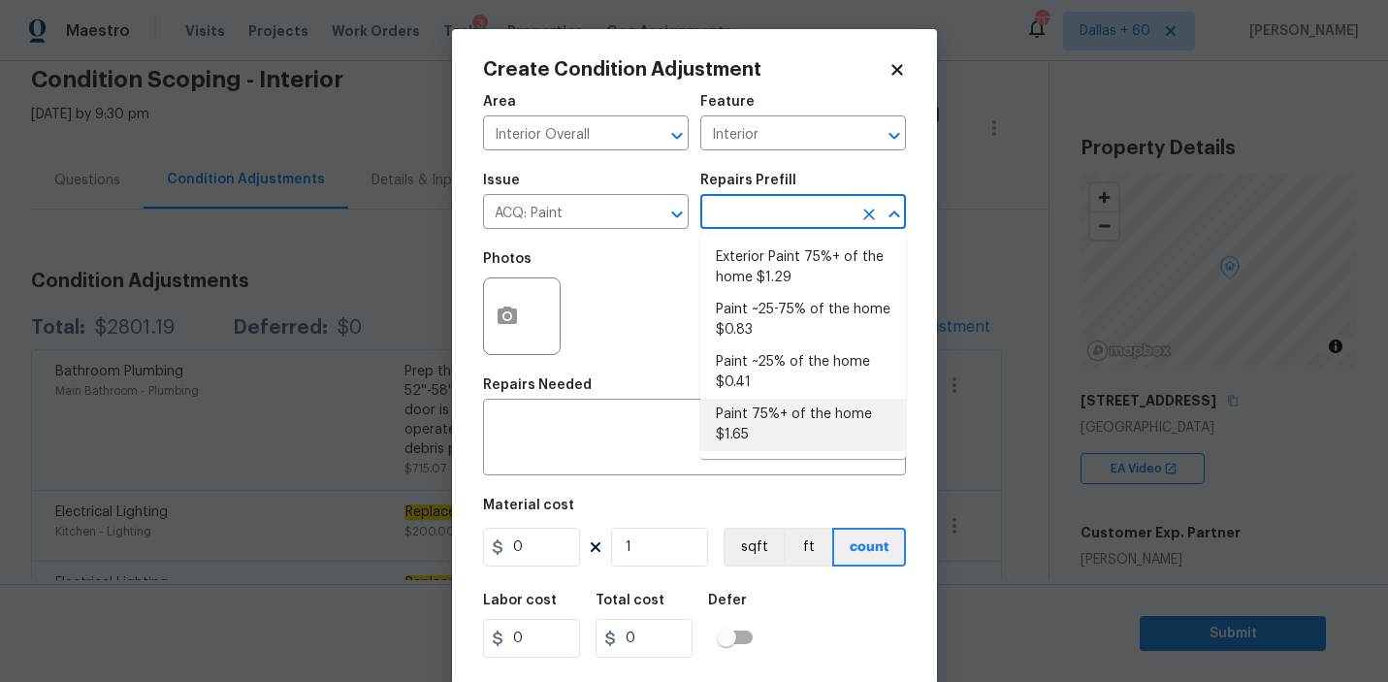
click at [783, 410] on li "Paint 75%+ of the home $1.65" at bounding box center [803, 425] width 206 height 52
type input "Acquisition"
type textarea "Acquisition Scope: 75%+ of the home will likely require interior paint"
type input "1.65"
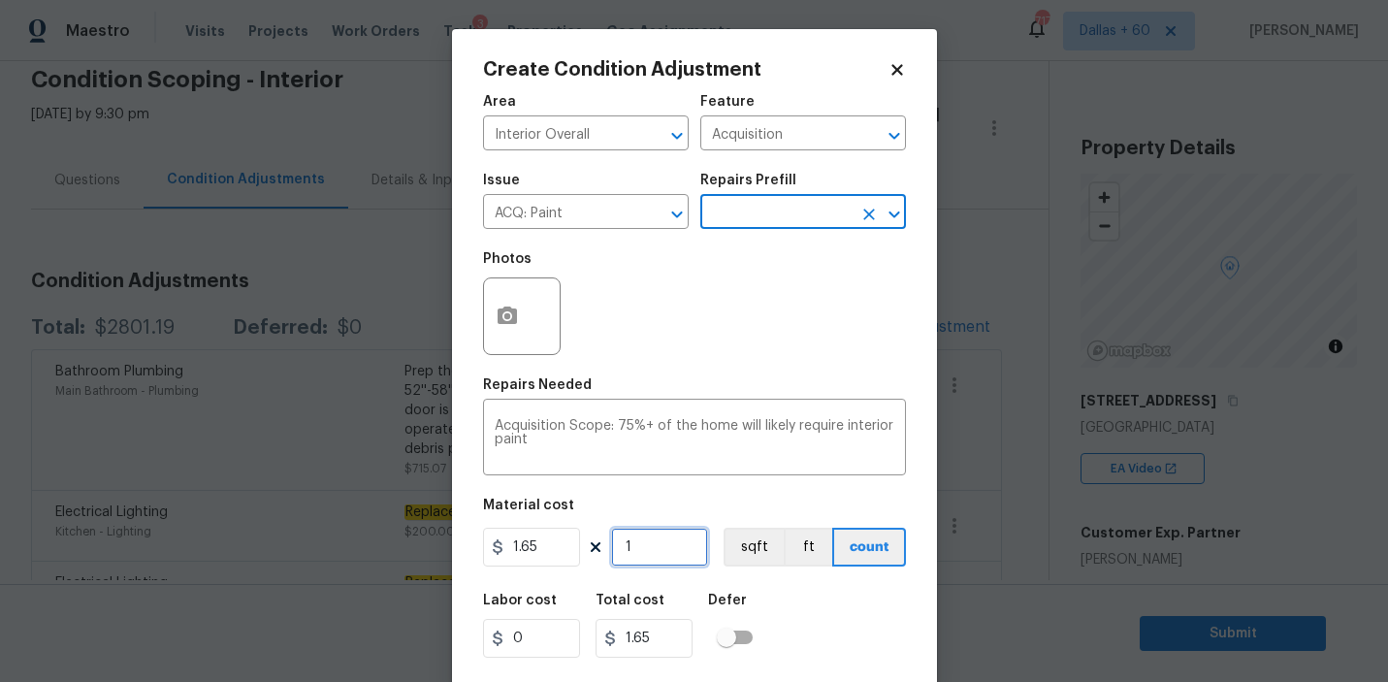
click at [662, 553] on input "1" at bounding box center [659, 547] width 97 height 39
click at [891, 79] on div "Create Condition Adjustment" at bounding box center [694, 69] width 423 height 19
click at [922, 75] on div "Create Condition Adjustment Area Interior Overall ​ Feature Acquisition ​ Issue…" at bounding box center [694, 359] width 485 height 660
click at [892, 69] on icon at bounding box center [897, 69] width 17 height 17
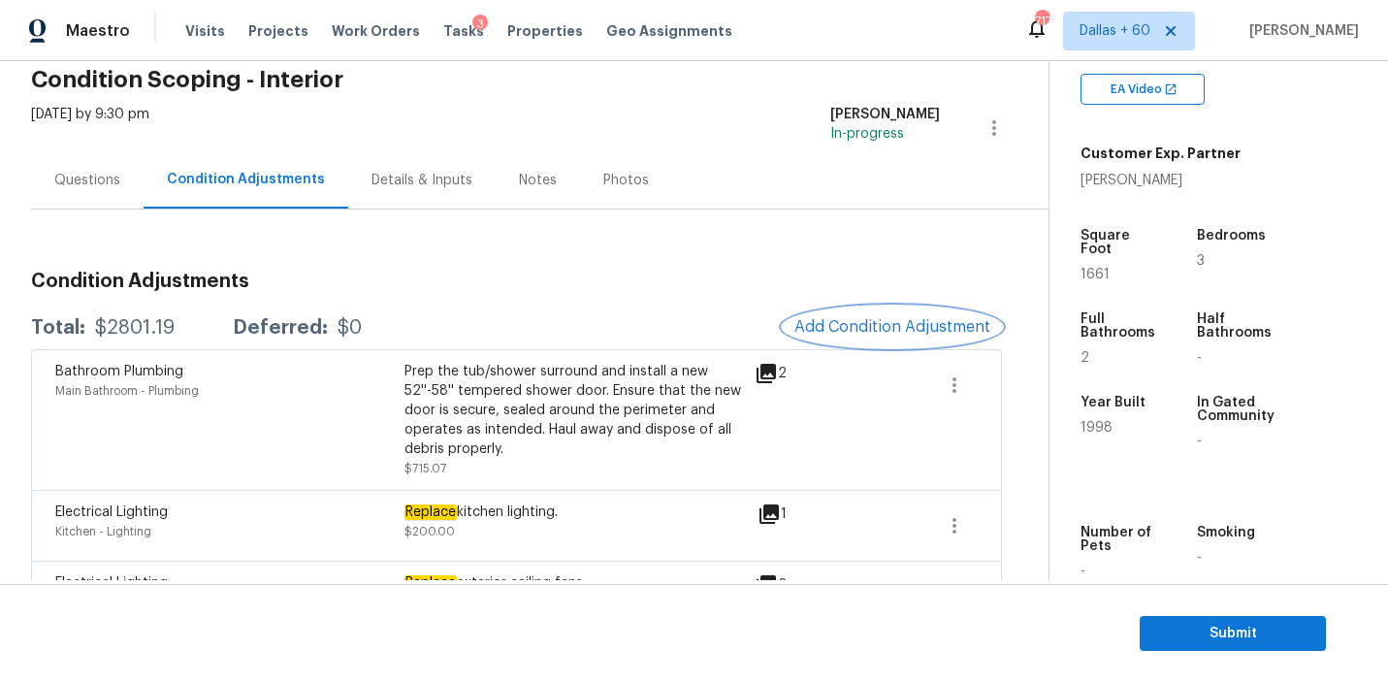
scroll to position [376, 0]
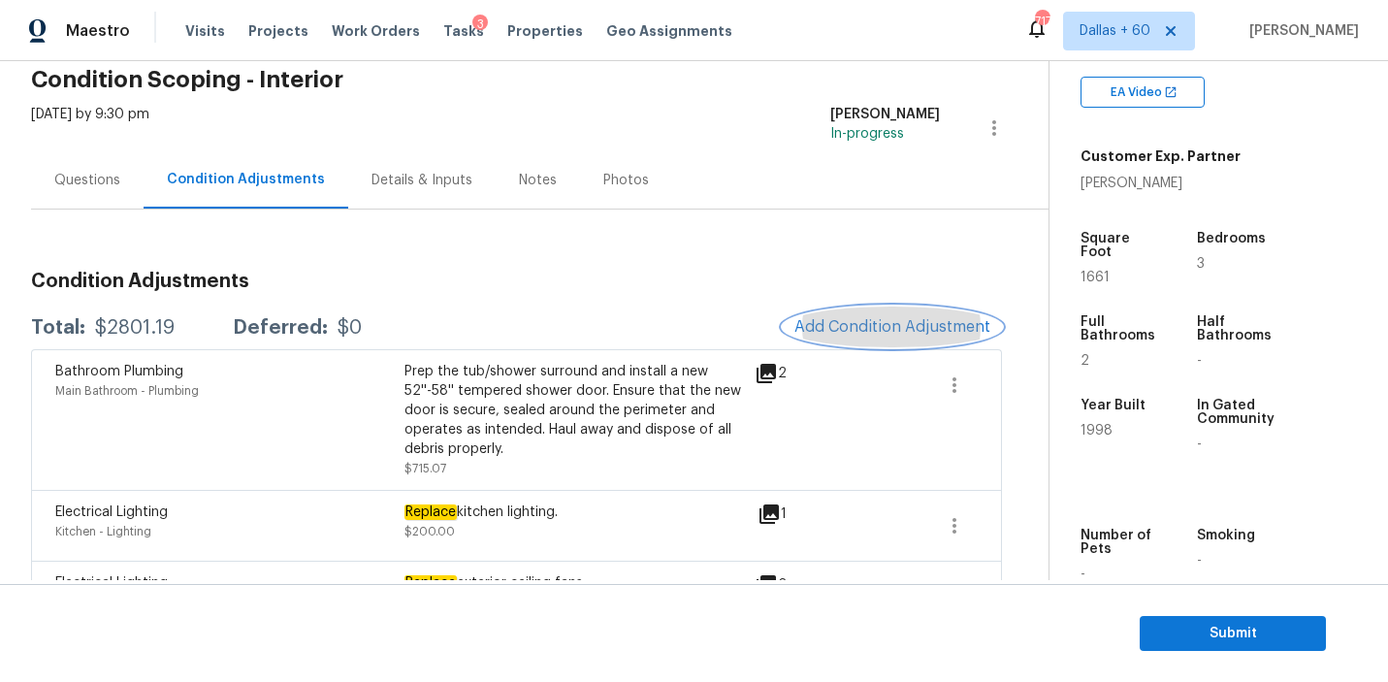
click at [867, 326] on span "Add Condition Adjustment" at bounding box center [893, 326] width 196 height 17
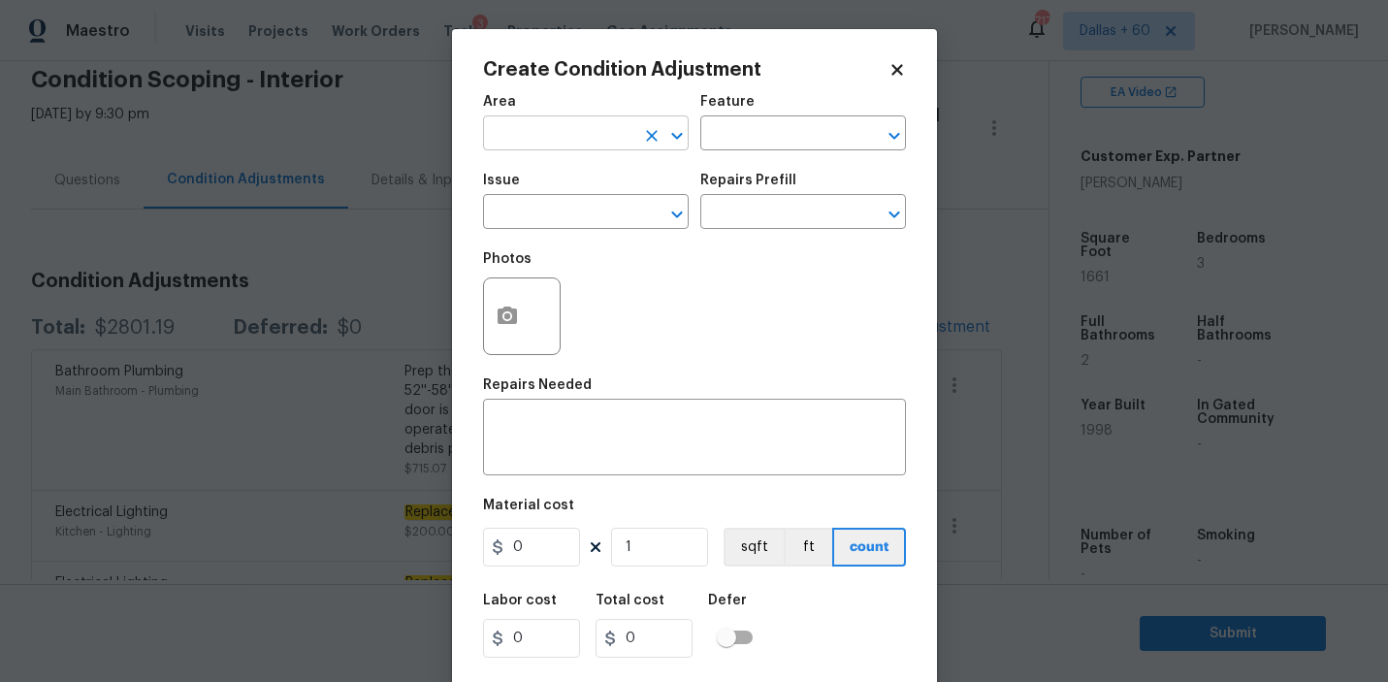
click at [587, 133] on input "text" at bounding box center [558, 135] width 151 height 30
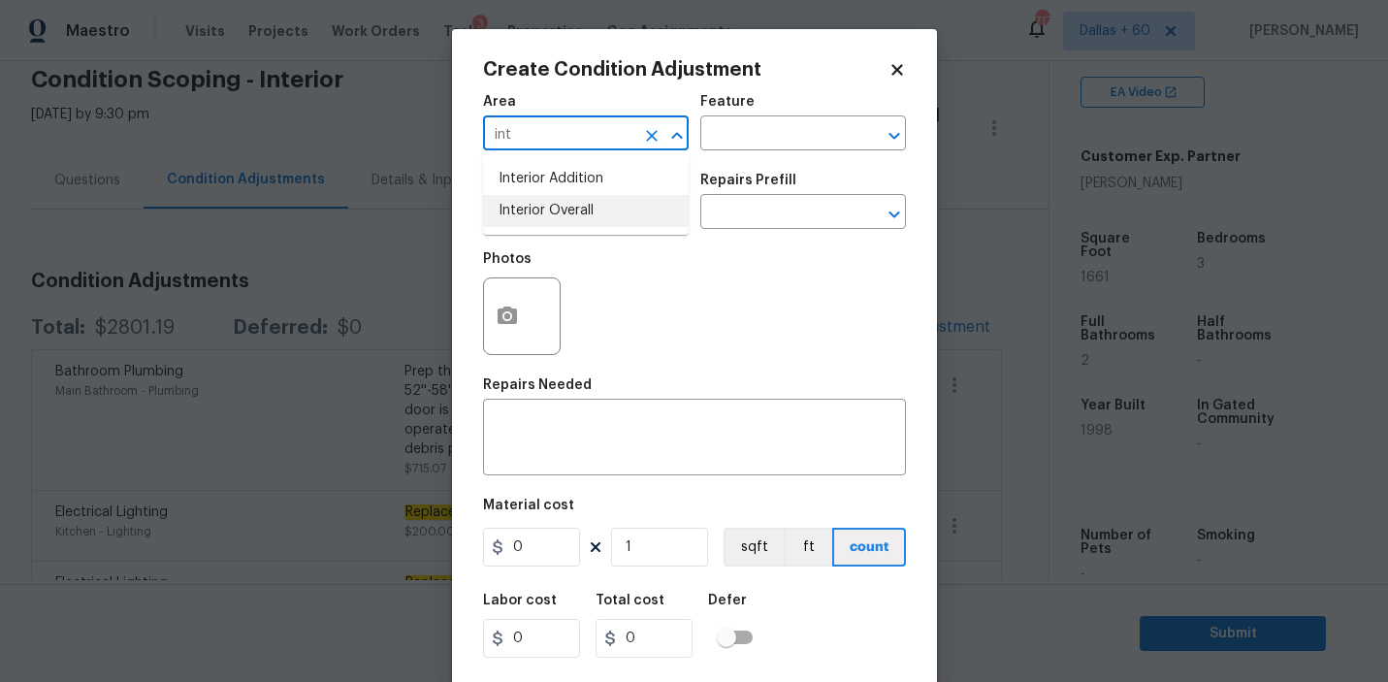
click at [595, 208] on li "Interior Overall" at bounding box center [586, 211] width 206 height 32
type input "Interior Overall"
click at [825, 138] on input "text" at bounding box center [775, 135] width 151 height 30
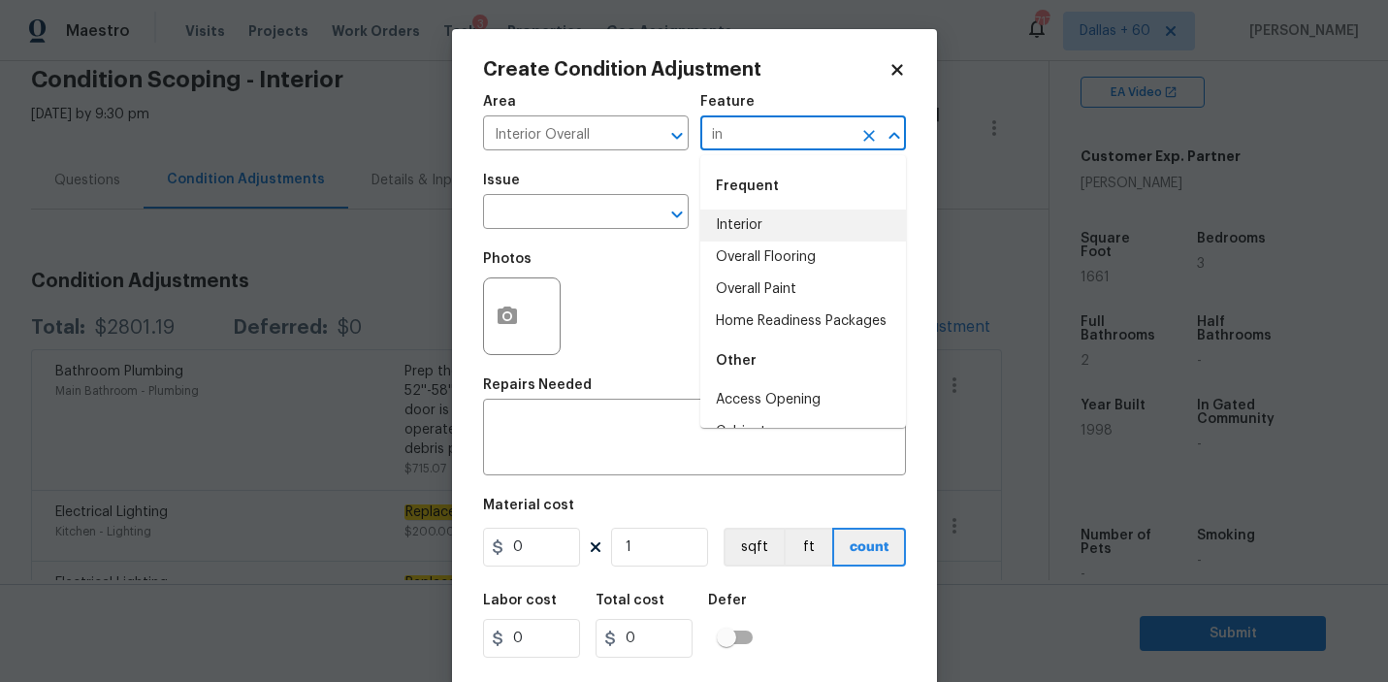
click at [791, 211] on li "Interior" at bounding box center [803, 226] width 206 height 32
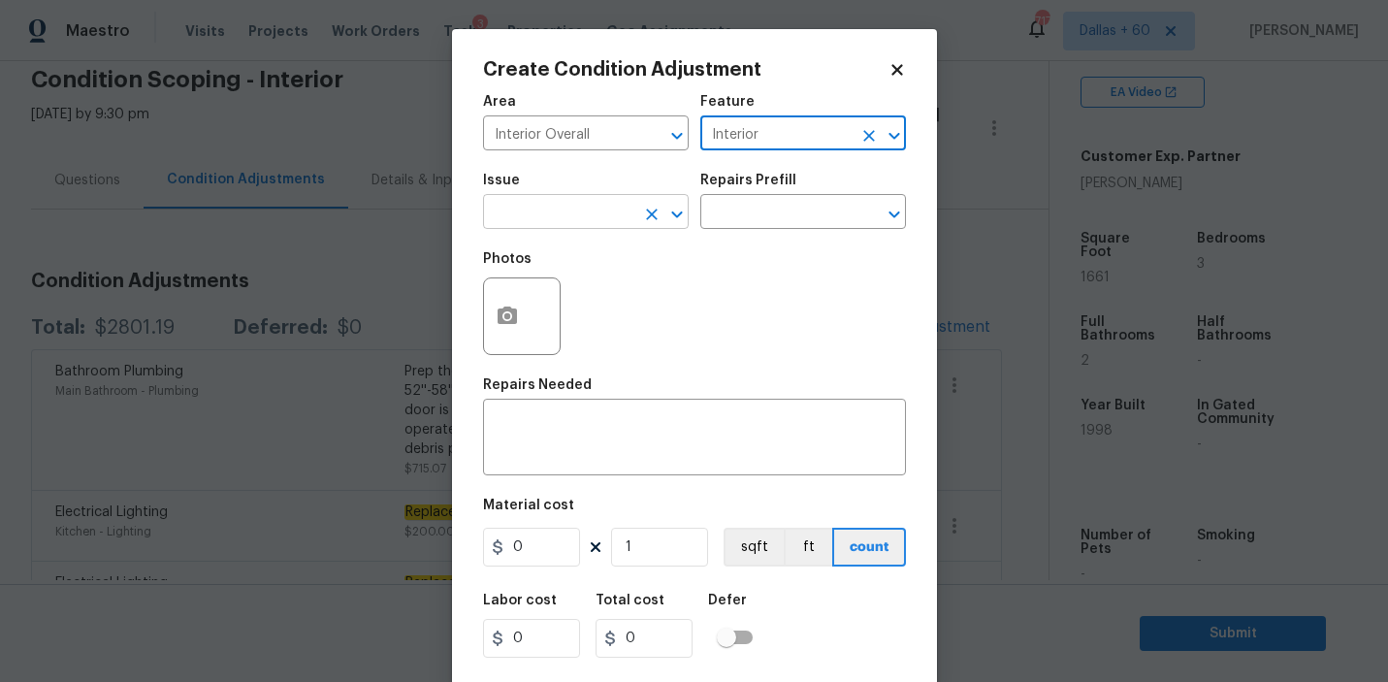
type input "Interior"
click at [576, 224] on input "text" at bounding box center [558, 214] width 151 height 30
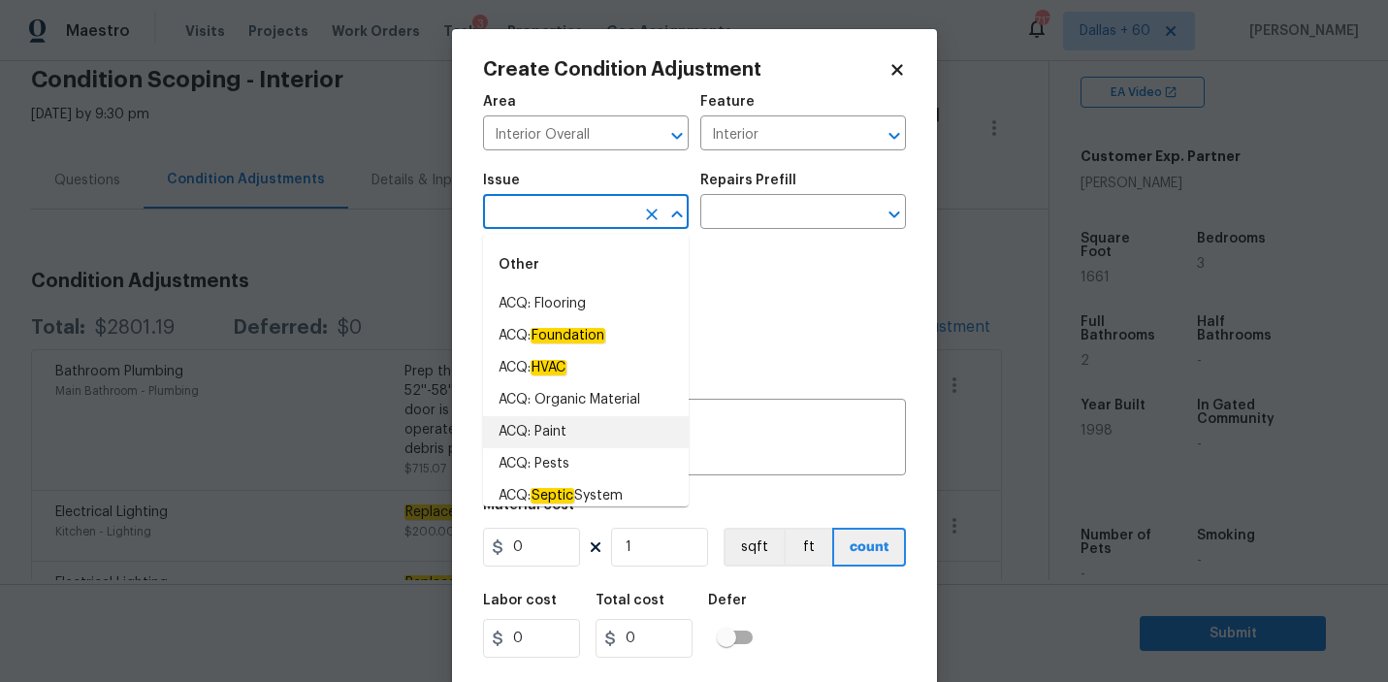
click at [569, 421] on li "ACQ: Paint" at bounding box center [586, 432] width 206 height 32
type input "ACQ: Paint"
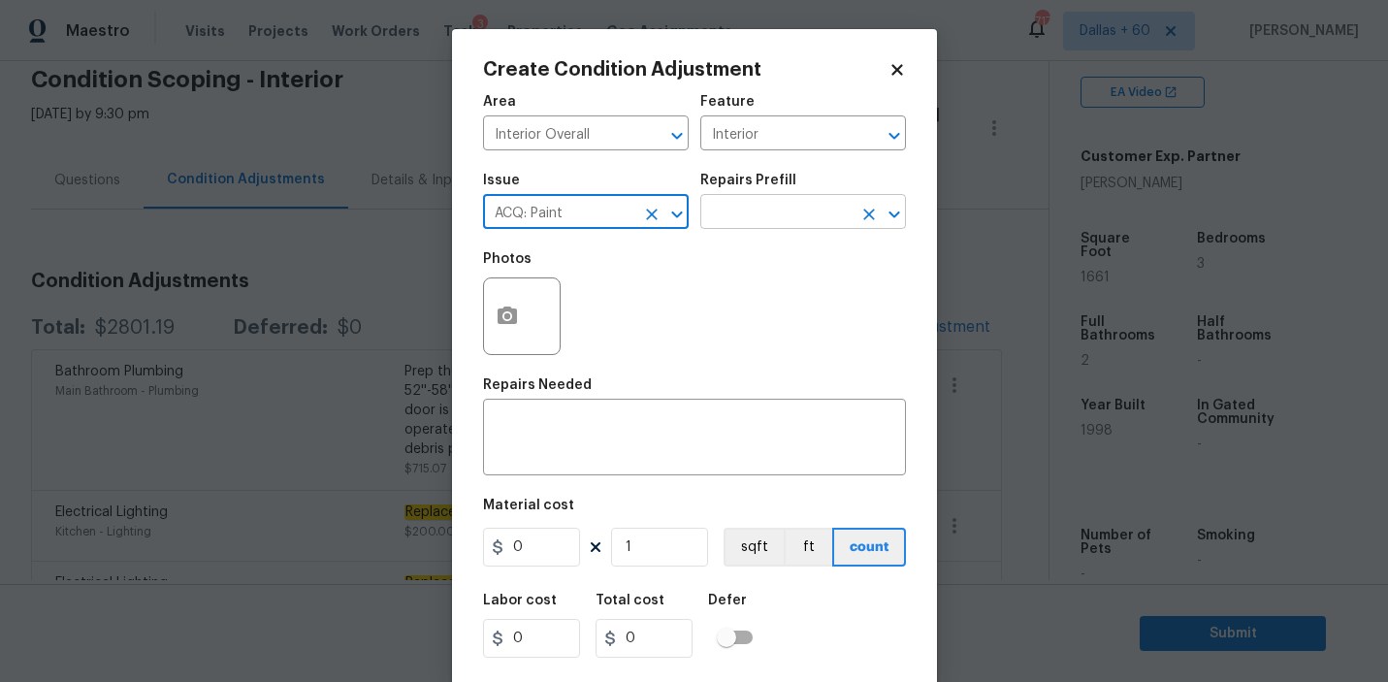
click at [752, 221] on input "text" at bounding box center [775, 214] width 151 height 30
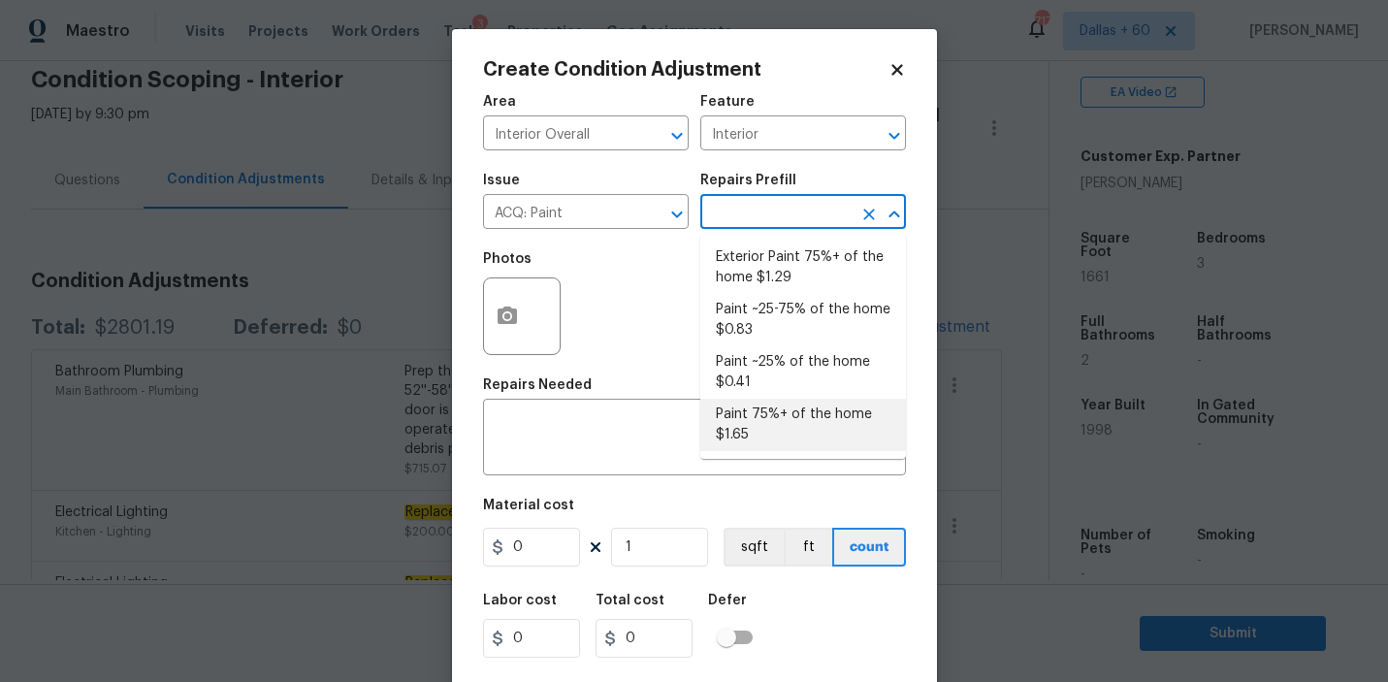
click at [774, 417] on li "Paint 75%+ of the home $1.65" at bounding box center [803, 425] width 206 height 52
type input "Acquisition"
type textarea "Acquisition Scope: 75%+ of the home will likely require interior paint"
type input "1.65"
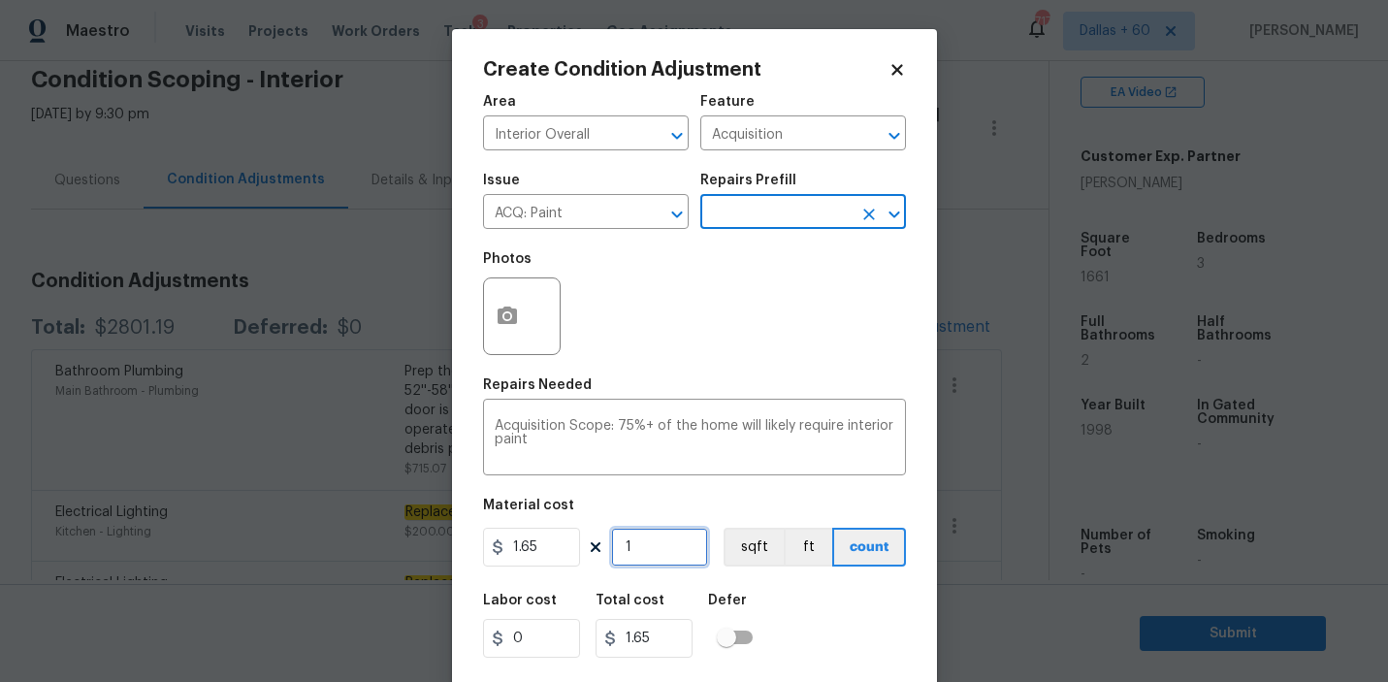
click at [663, 550] on input "1" at bounding box center [659, 547] width 97 height 39
type input "0"
type input "1"
type input "1.65"
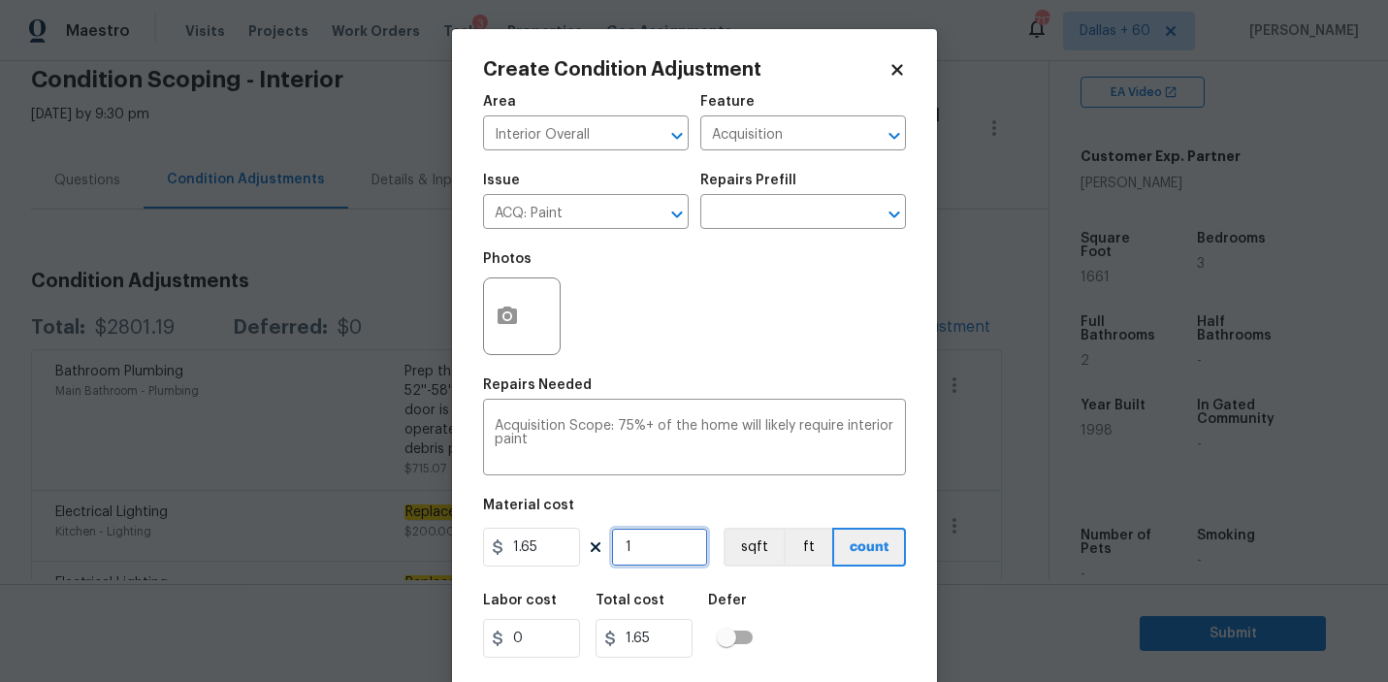
type input "16"
type input "26.4"
type input "166"
type input "273.9"
type input "1661"
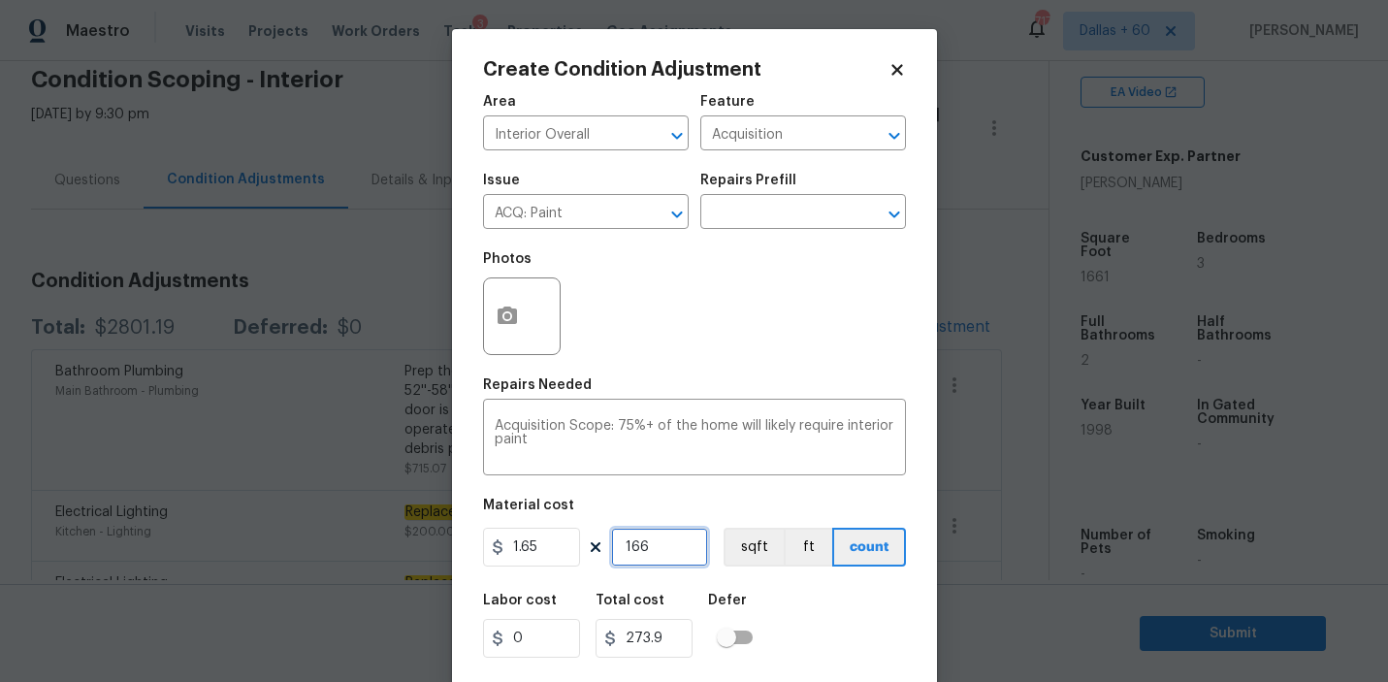
type input "2740.65"
type input "1661"
click at [734, 503] on div "Material cost" at bounding box center [694, 511] width 423 height 25
click at [514, 303] on button "button" at bounding box center [507, 316] width 47 height 76
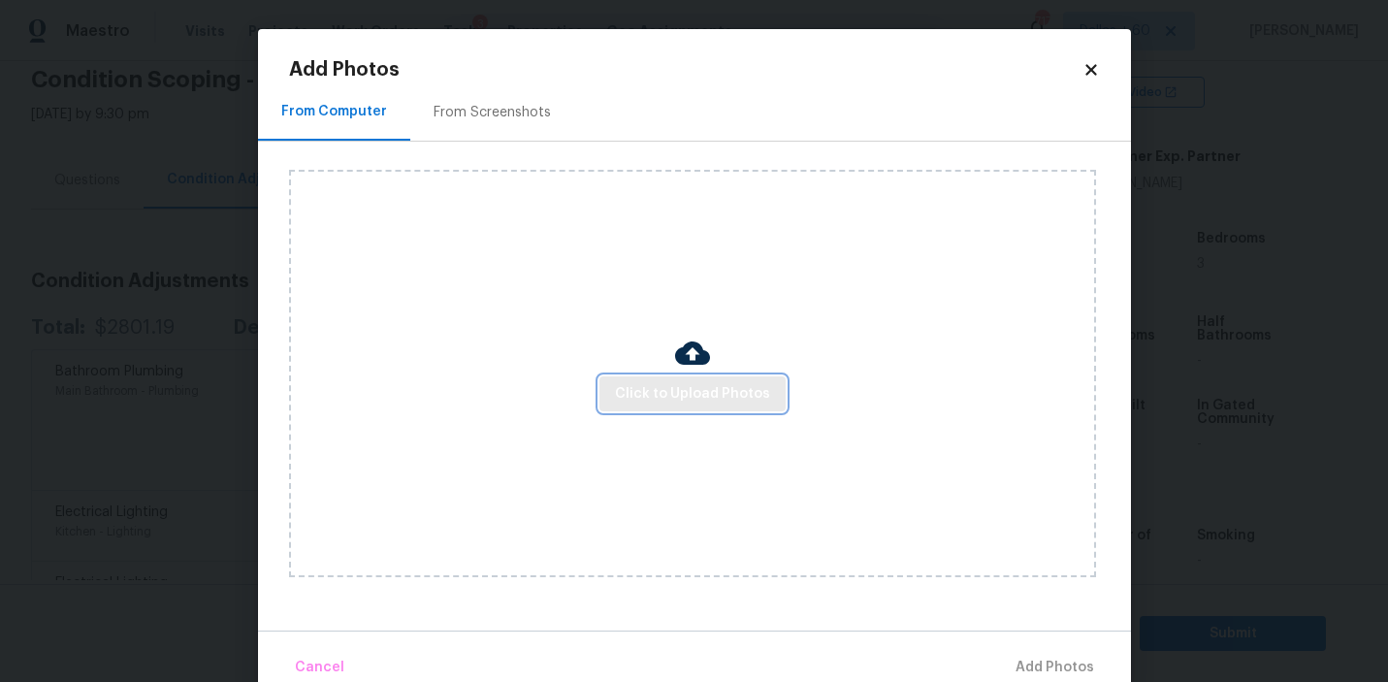
click at [679, 384] on span "Click to Upload Photos" at bounding box center [692, 394] width 155 height 24
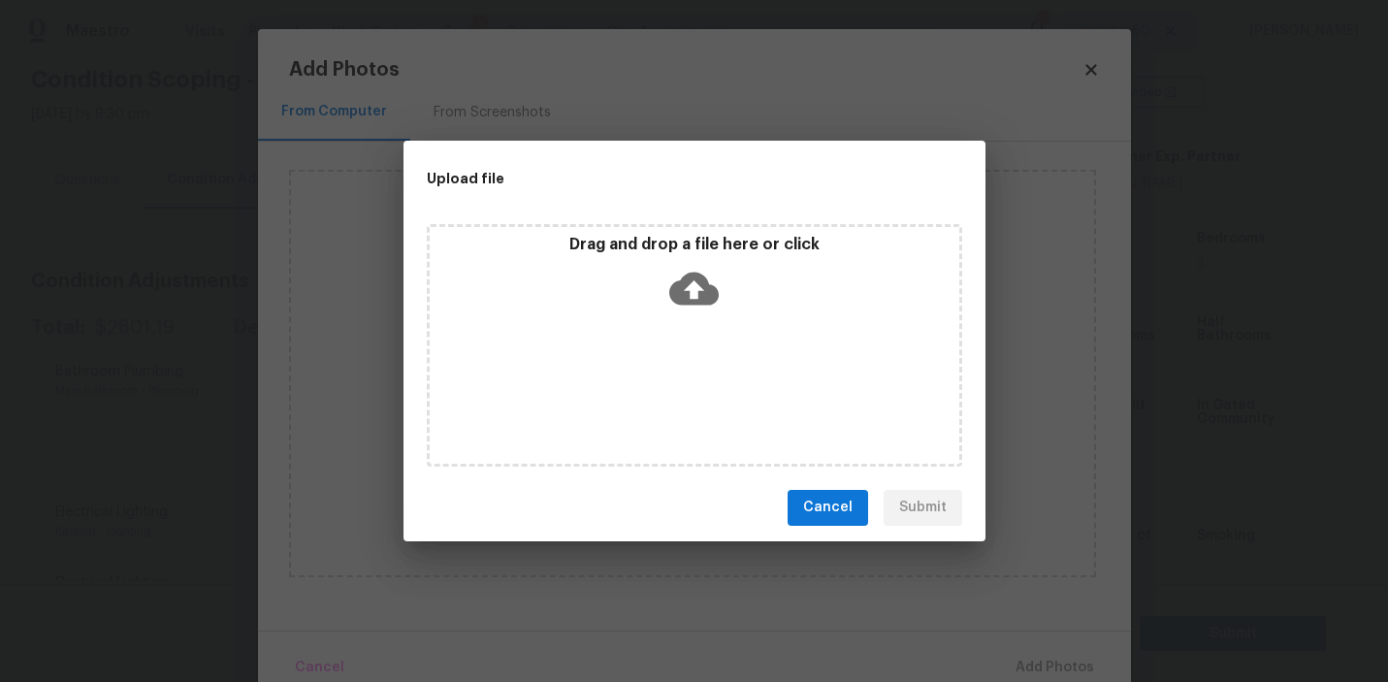
click at [693, 291] on icon at bounding box center [693, 288] width 49 height 49
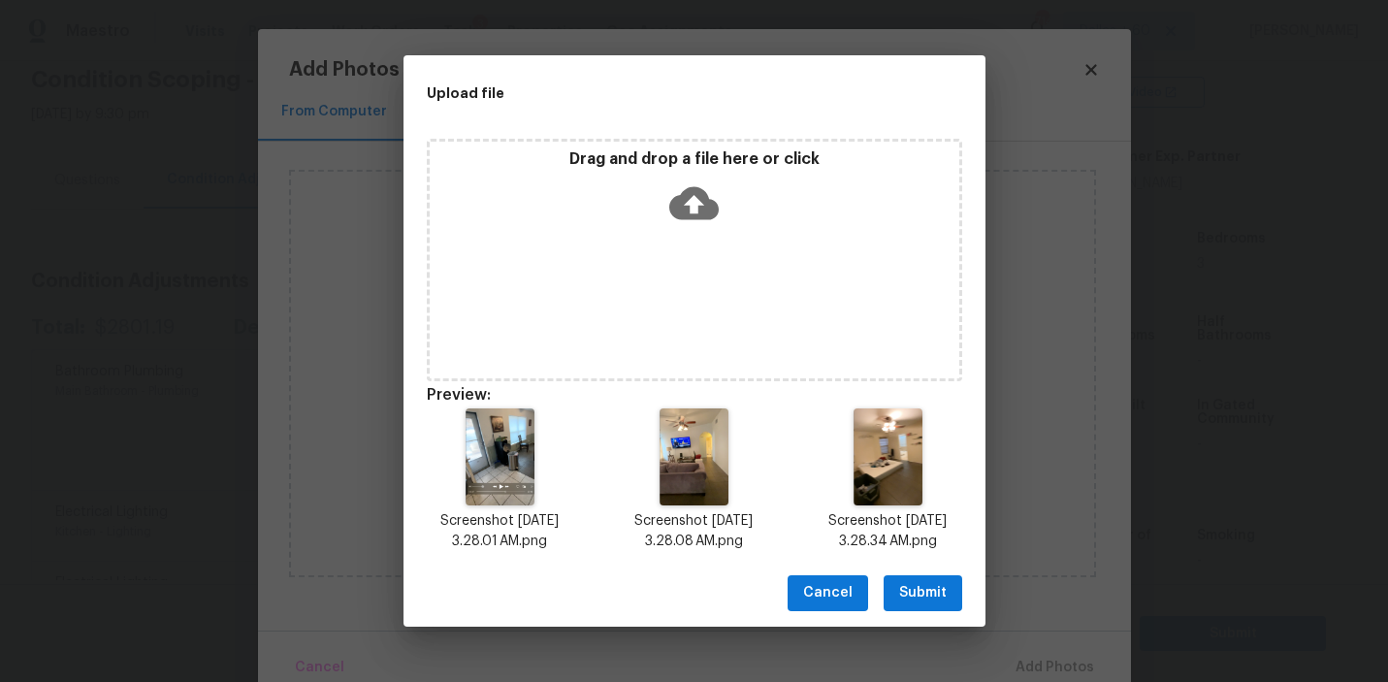
click at [914, 587] on span "Submit" at bounding box center [923, 593] width 48 height 24
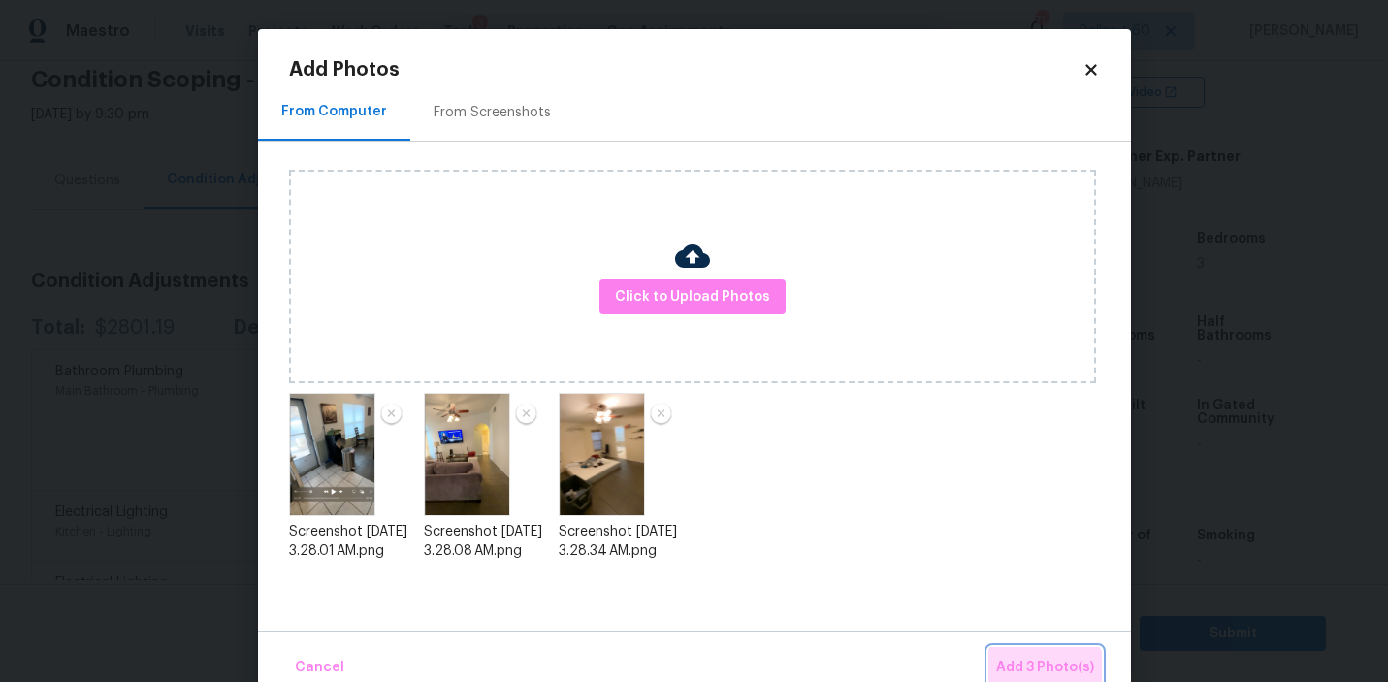
click at [1043, 672] on span "Add 3 Photo(s)" at bounding box center [1045, 668] width 98 height 24
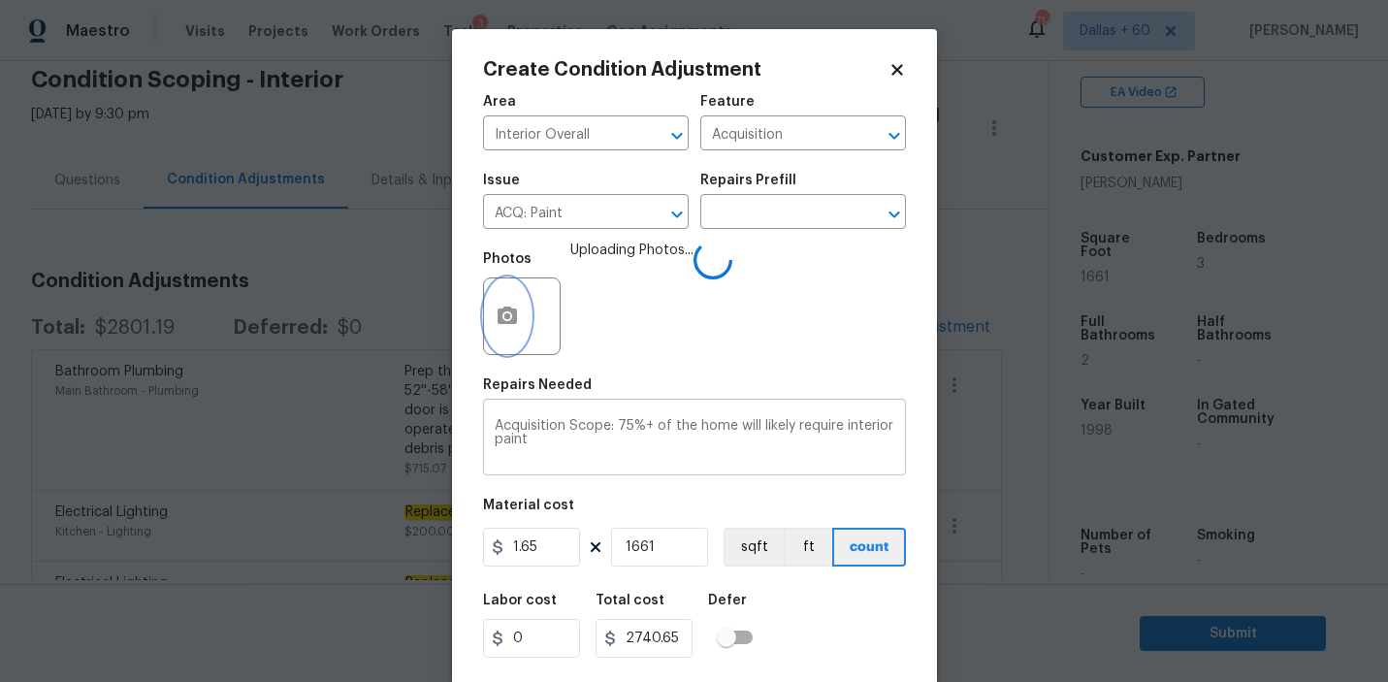
scroll to position [43, 0]
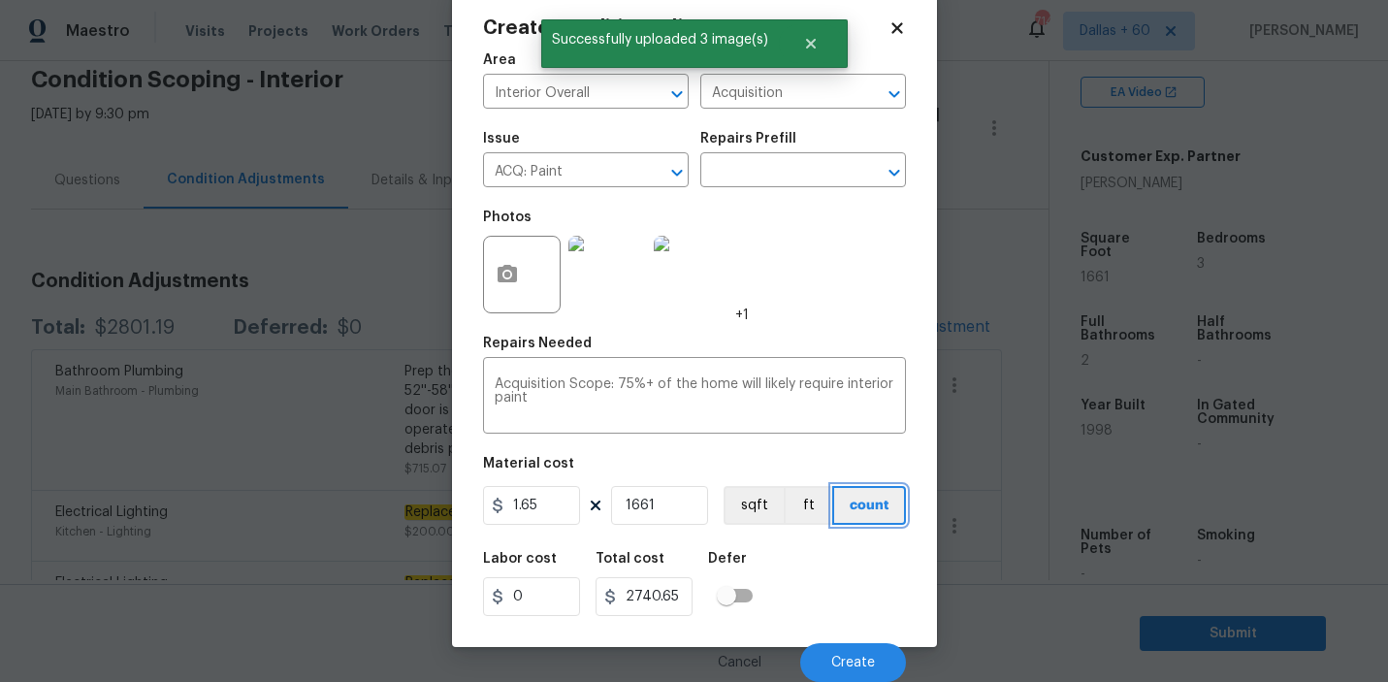
click at [864, 506] on button "count" at bounding box center [869, 505] width 74 height 39
click at [711, 448] on div "Area Interior Overall ​ Feature Acquisition ​ Issue ACQ: Paint ​ Repairs Prefil…" at bounding box center [694, 362] width 423 height 640
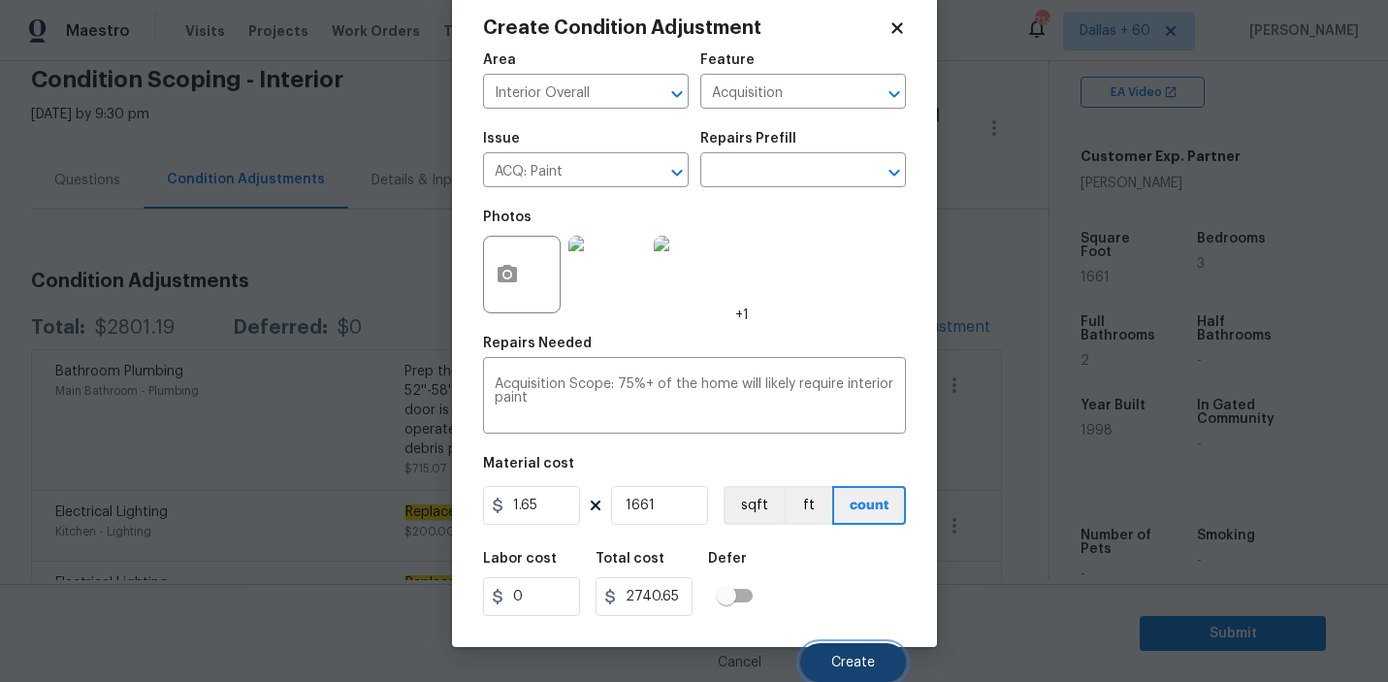
click at [833, 659] on span "Create" at bounding box center [853, 663] width 44 height 15
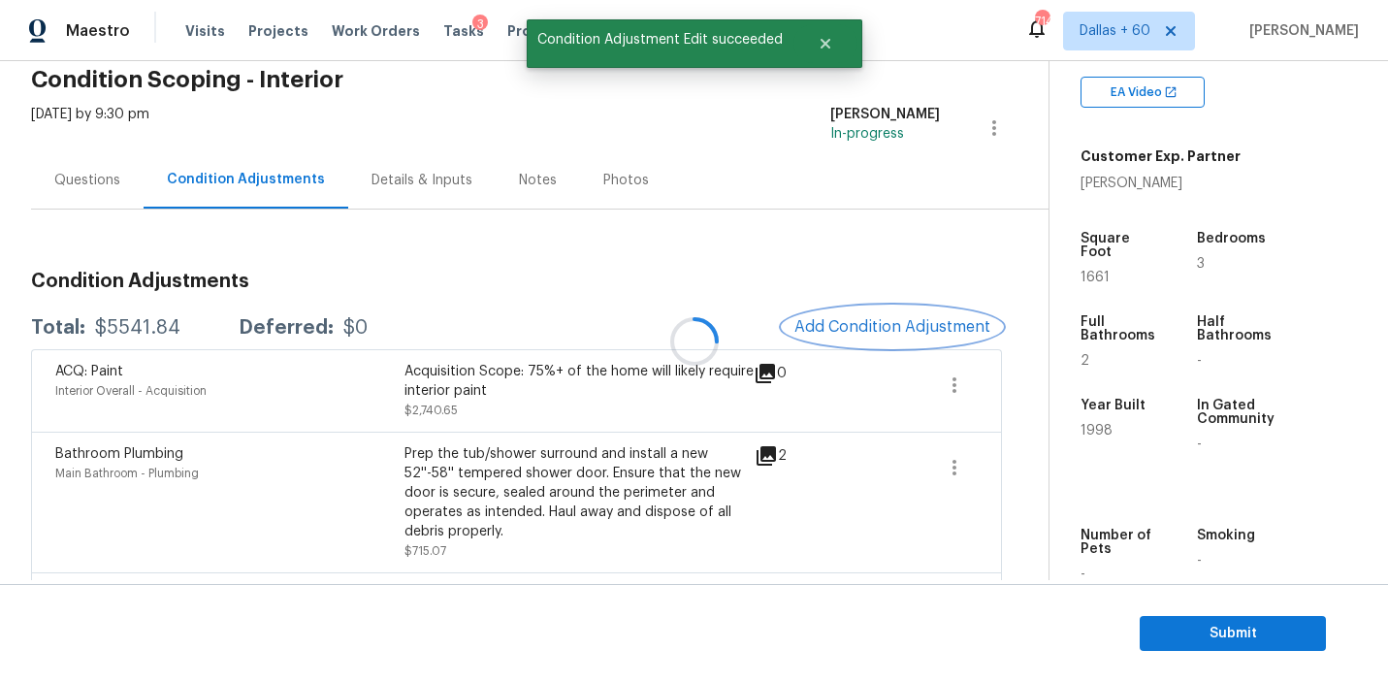
scroll to position [0, 0]
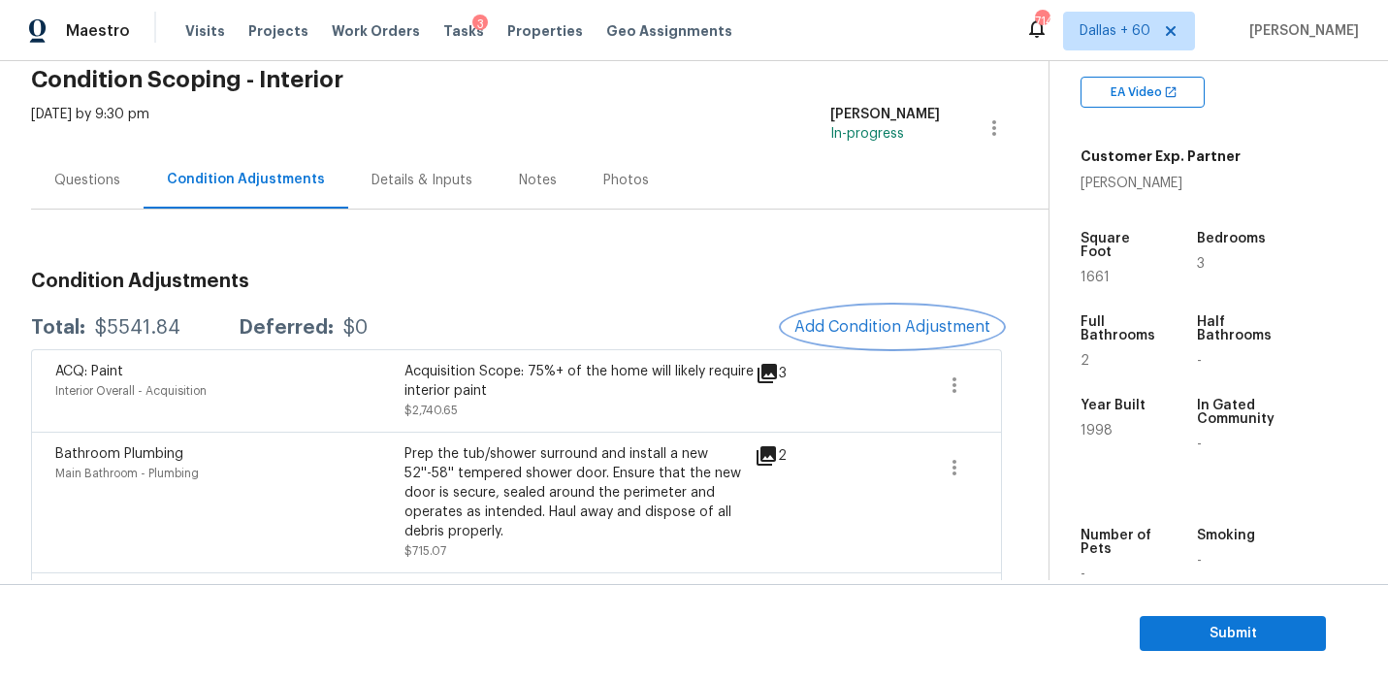
click at [863, 322] on span "Add Condition Adjustment" at bounding box center [893, 326] width 196 height 17
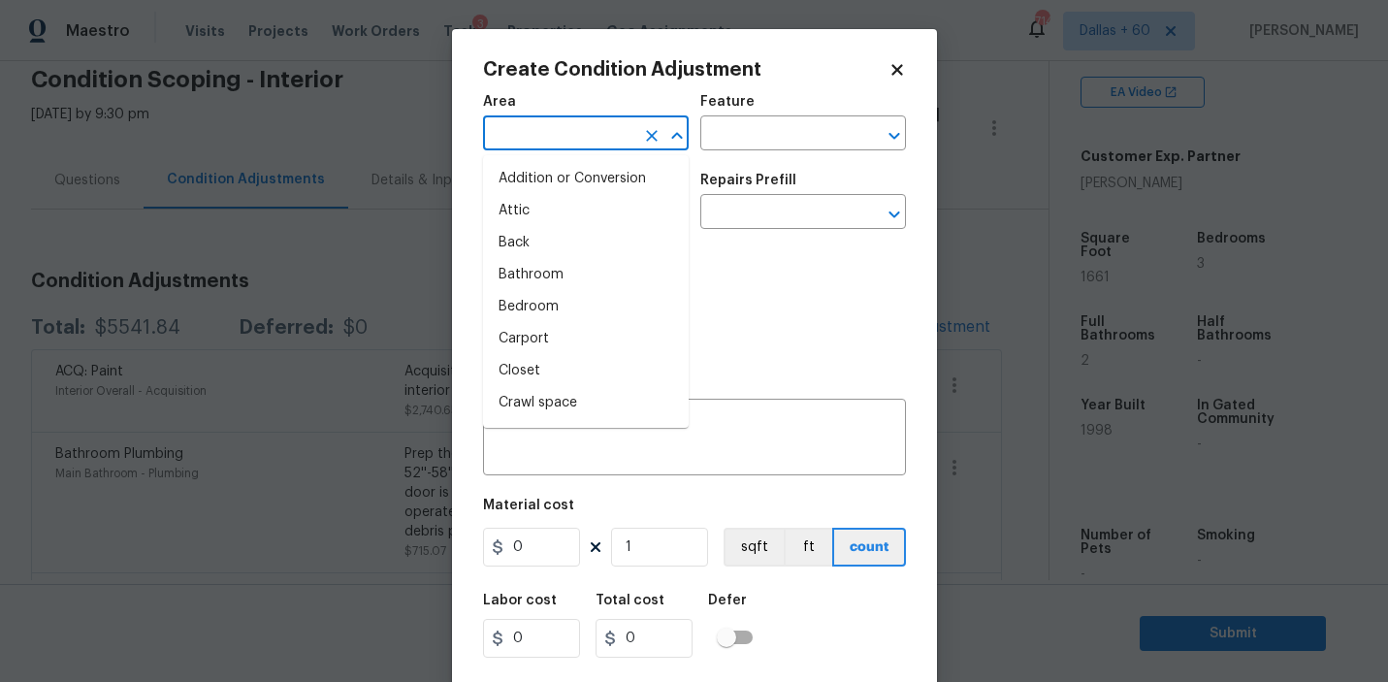
click at [596, 141] on input "text" at bounding box center [558, 135] width 151 height 30
click at [568, 212] on li "Interior Overall" at bounding box center [586, 211] width 206 height 32
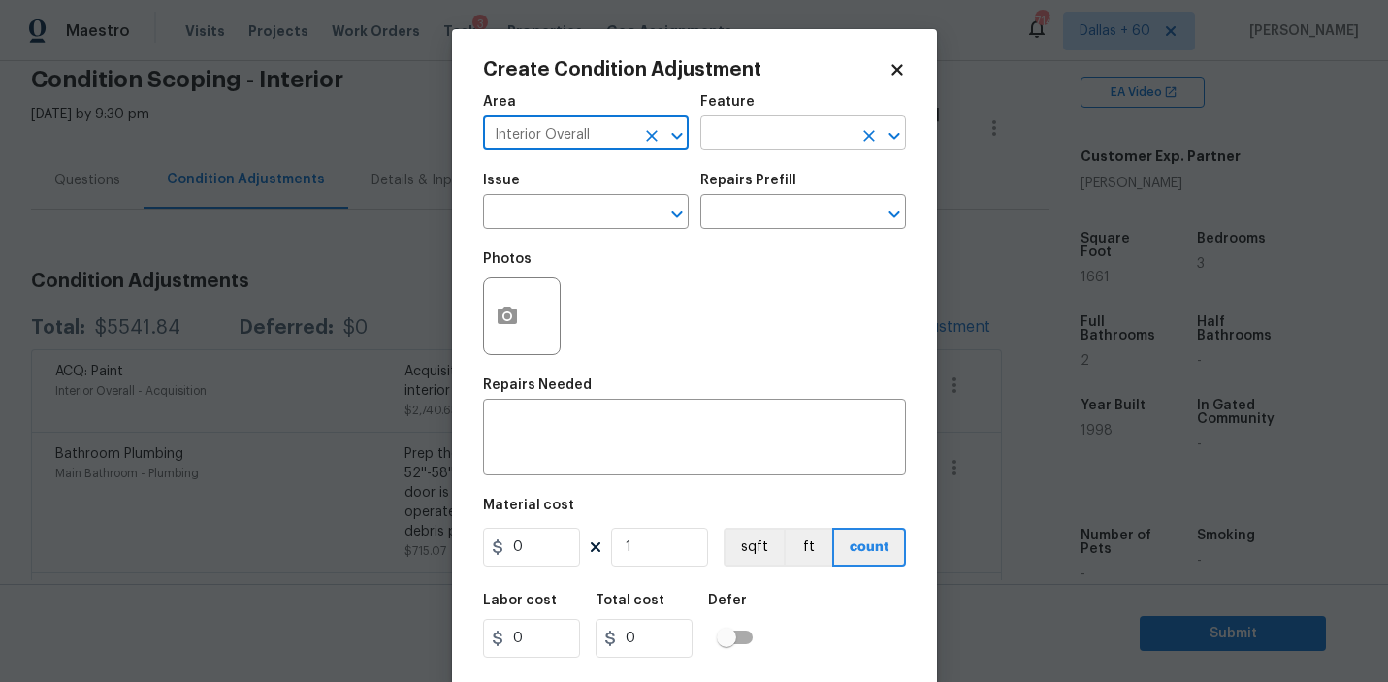
type input "Interior Overall"
click at [820, 141] on input "text" at bounding box center [775, 135] width 151 height 30
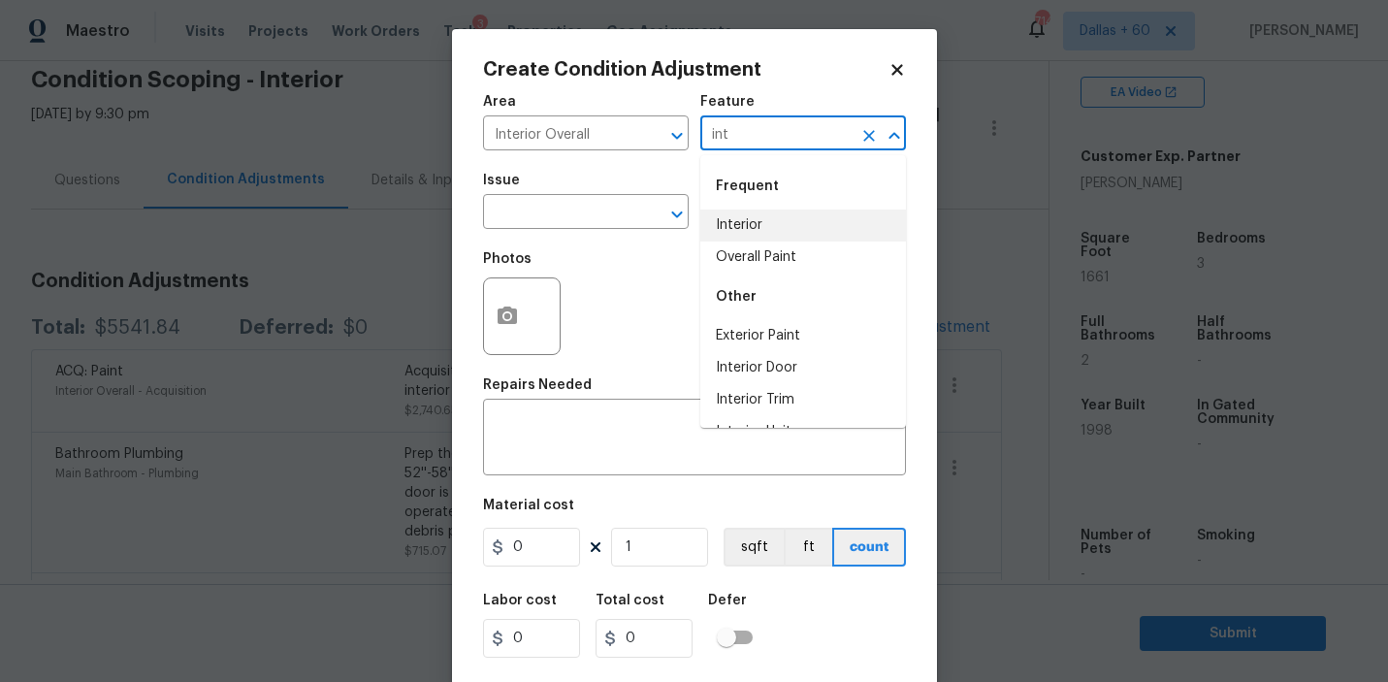
click at [796, 224] on li "Interior" at bounding box center [803, 226] width 206 height 32
type input "Interior"
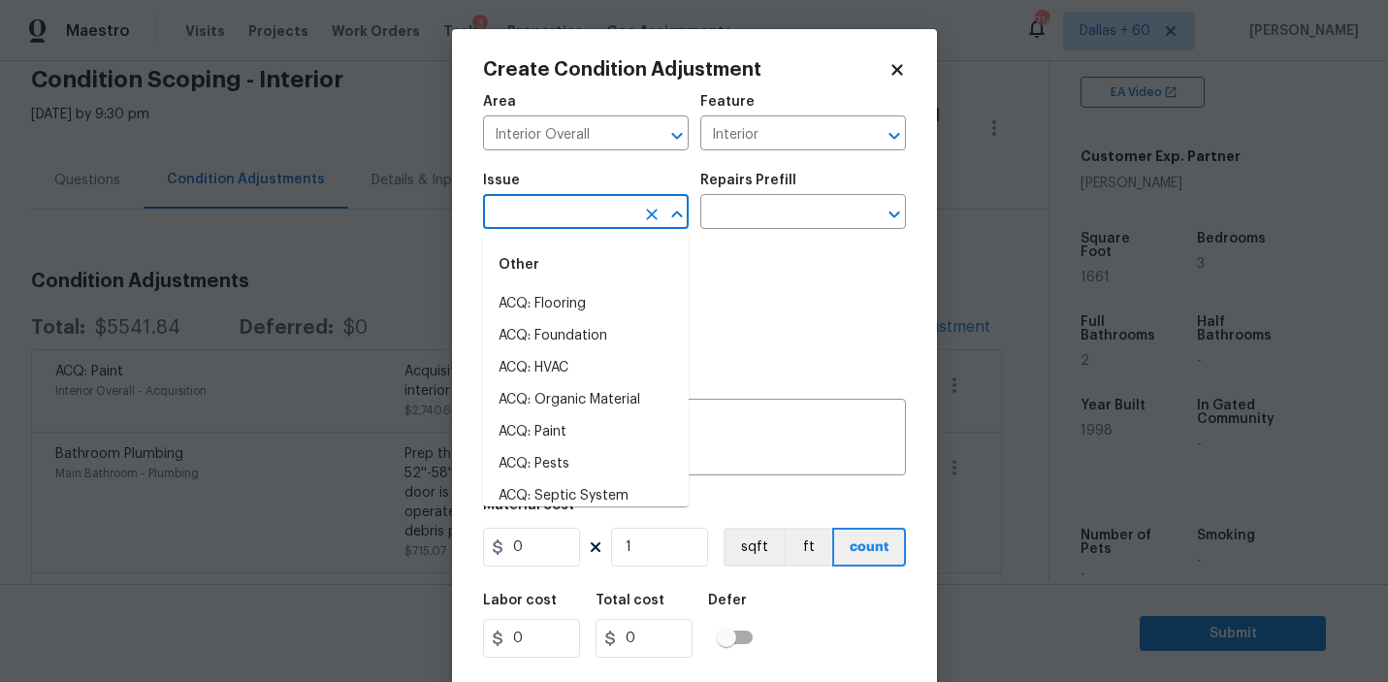
click at [603, 202] on input "text" at bounding box center [558, 214] width 151 height 30
click at [587, 425] on li "ACQ: Paint" at bounding box center [586, 432] width 206 height 32
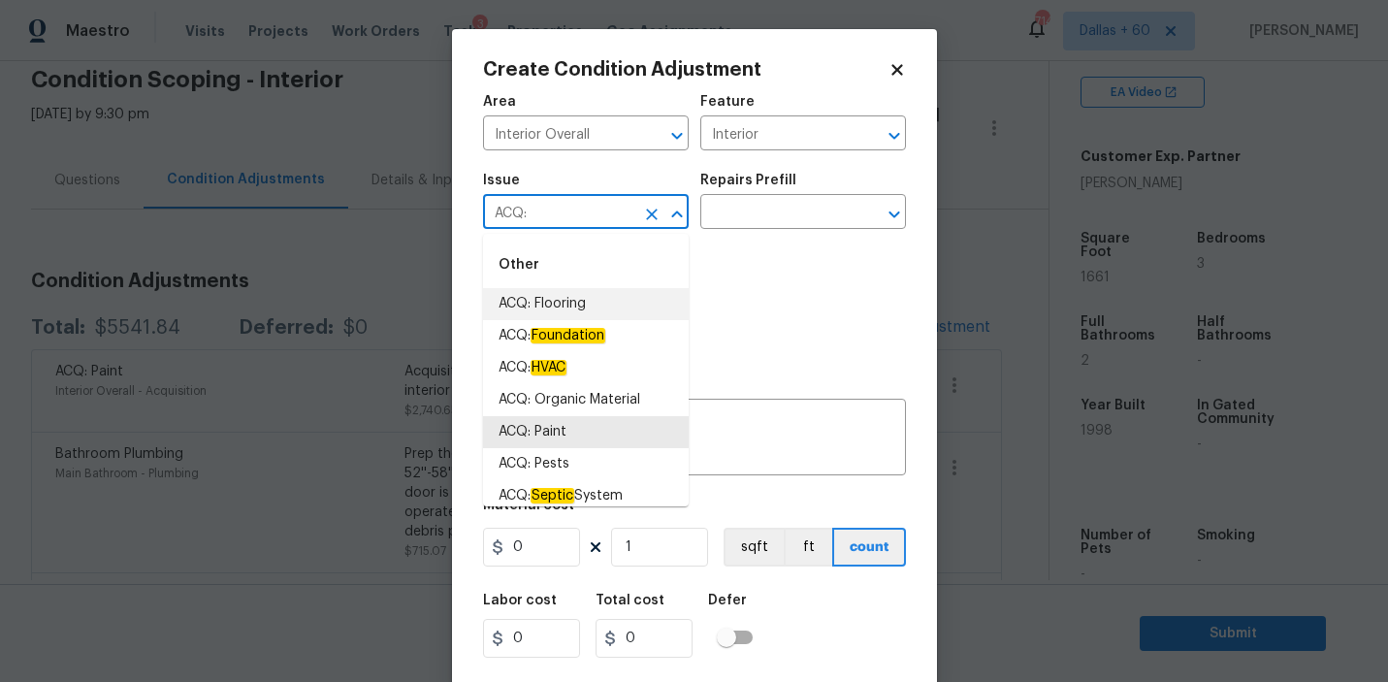
click at [542, 305] on li "ACQ: Flooring" at bounding box center [586, 304] width 206 height 32
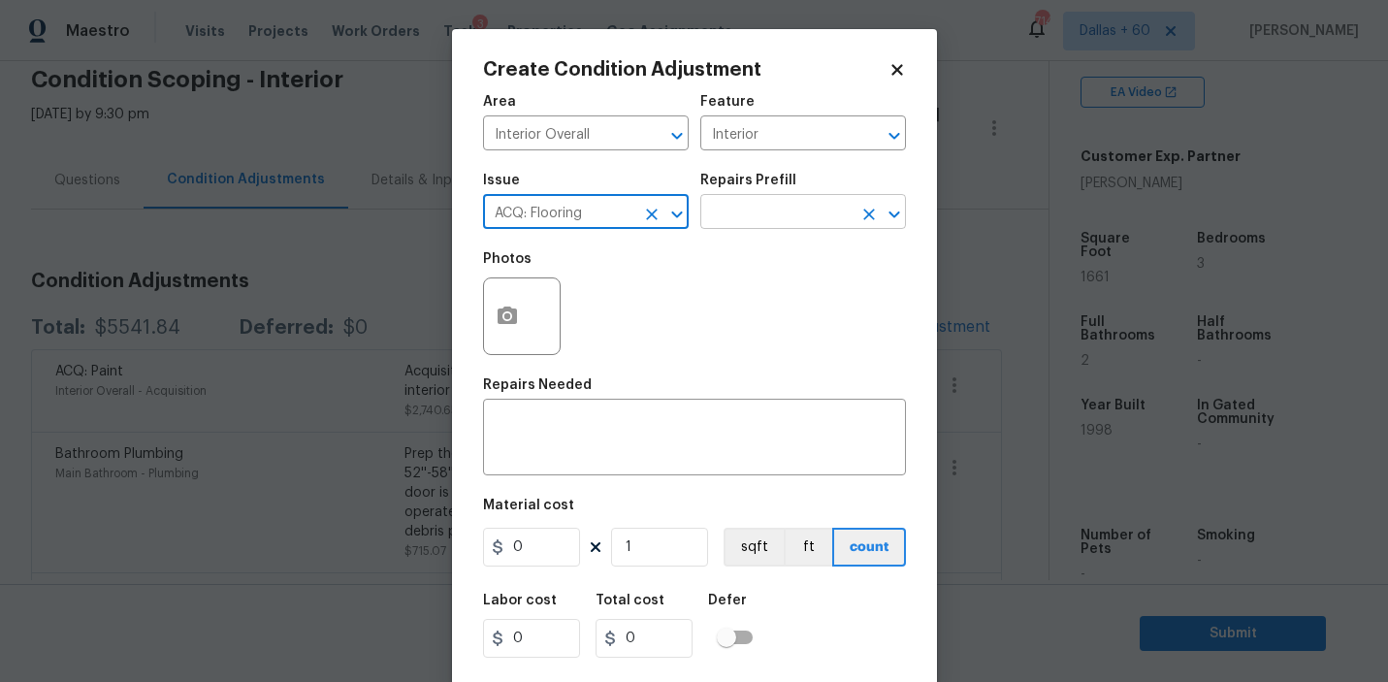
type input "ACQ: Flooring"
click at [788, 206] on input "text" at bounding box center [775, 214] width 151 height 30
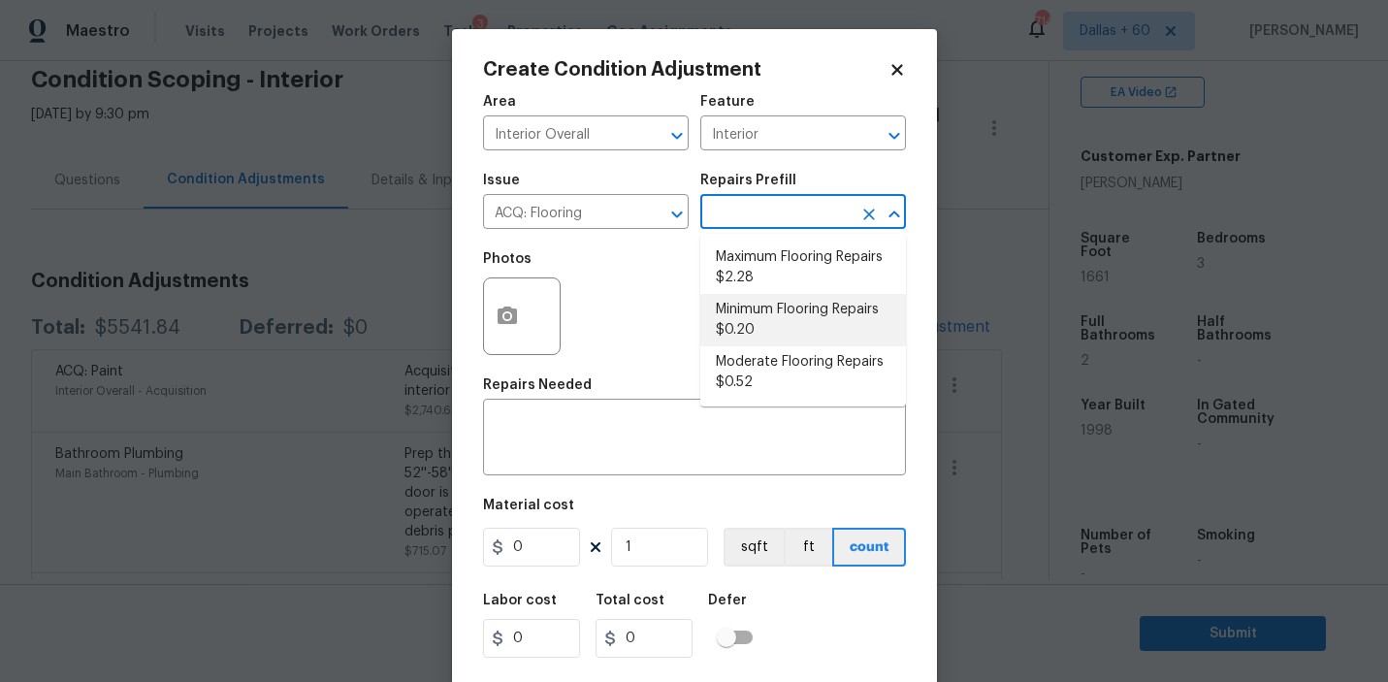
click at [794, 320] on li "Minimum Flooring Repairs $0.20" at bounding box center [803, 320] width 206 height 52
type input "Acquisition"
type textarea "Acquisition Scope: Minimum flooring repairs"
type input "0.2"
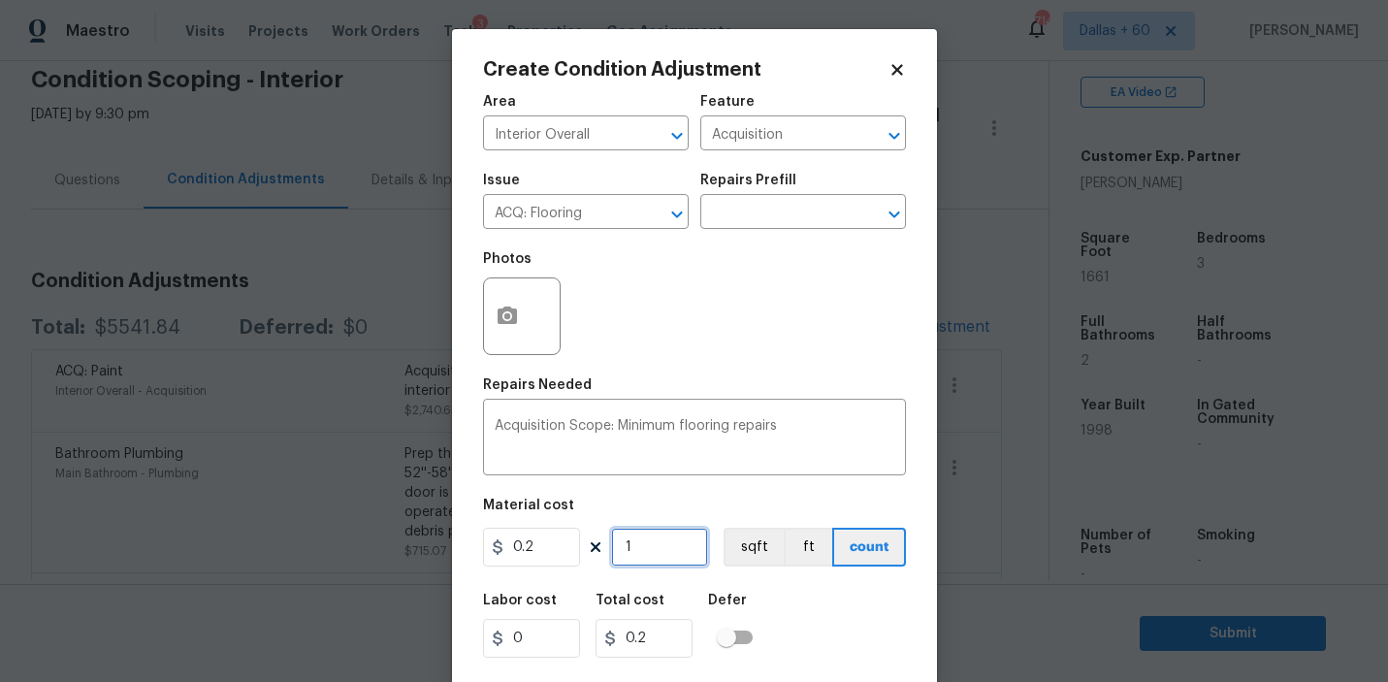
click at [644, 544] on input "1" at bounding box center [659, 547] width 97 height 39
type input "0"
type input "1"
type input "0.2"
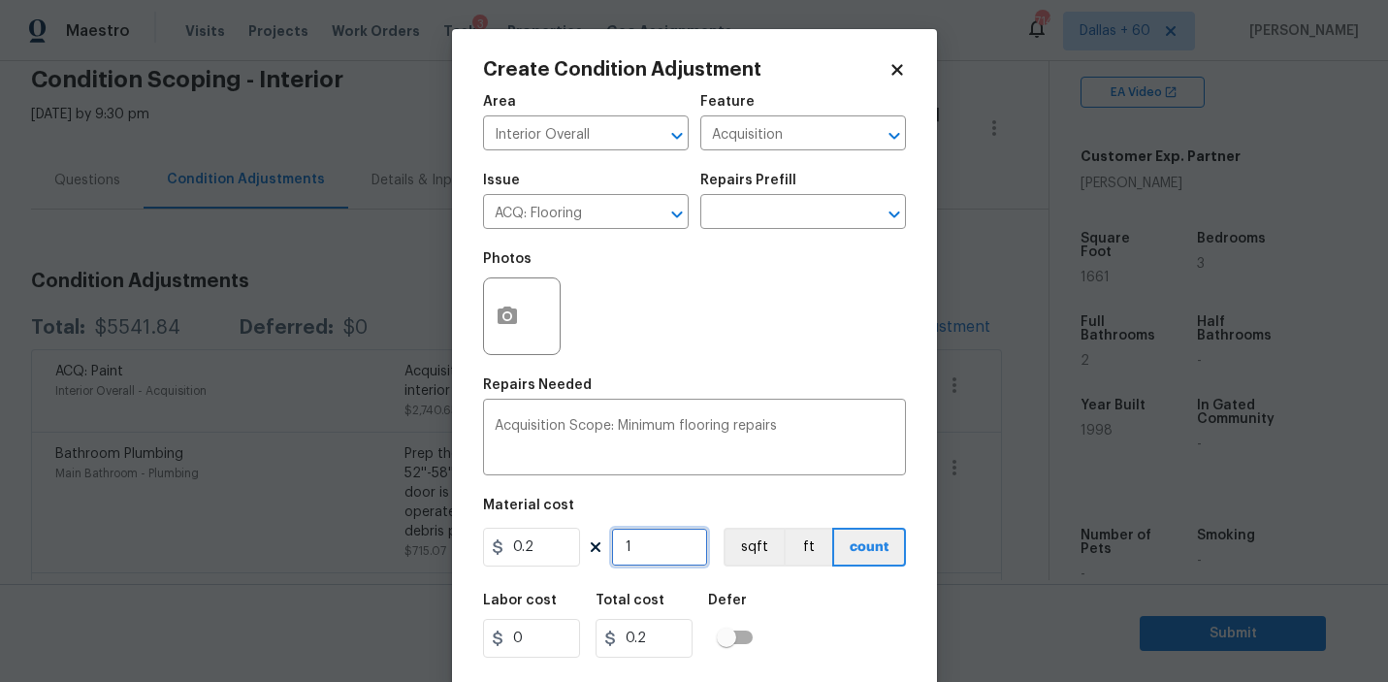
type input "16"
type input "3.2"
type input "166"
type input "33.2"
type input "1661"
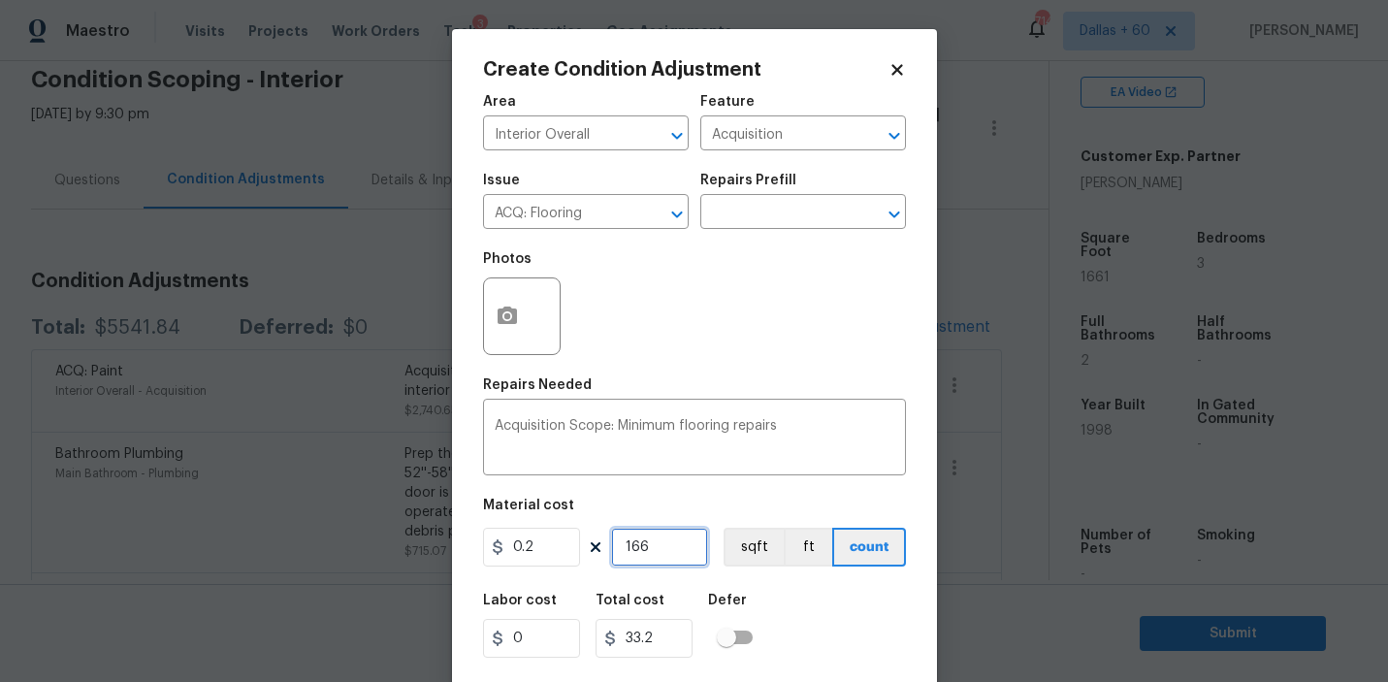
type input "332.2"
type input "1661"
click at [662, 501] on div "Material cost" at bounding box center [694, 511] width 423 height 25
click at [512, 312] on icon "button" at bounding box center [507, 315] width 19 height 17
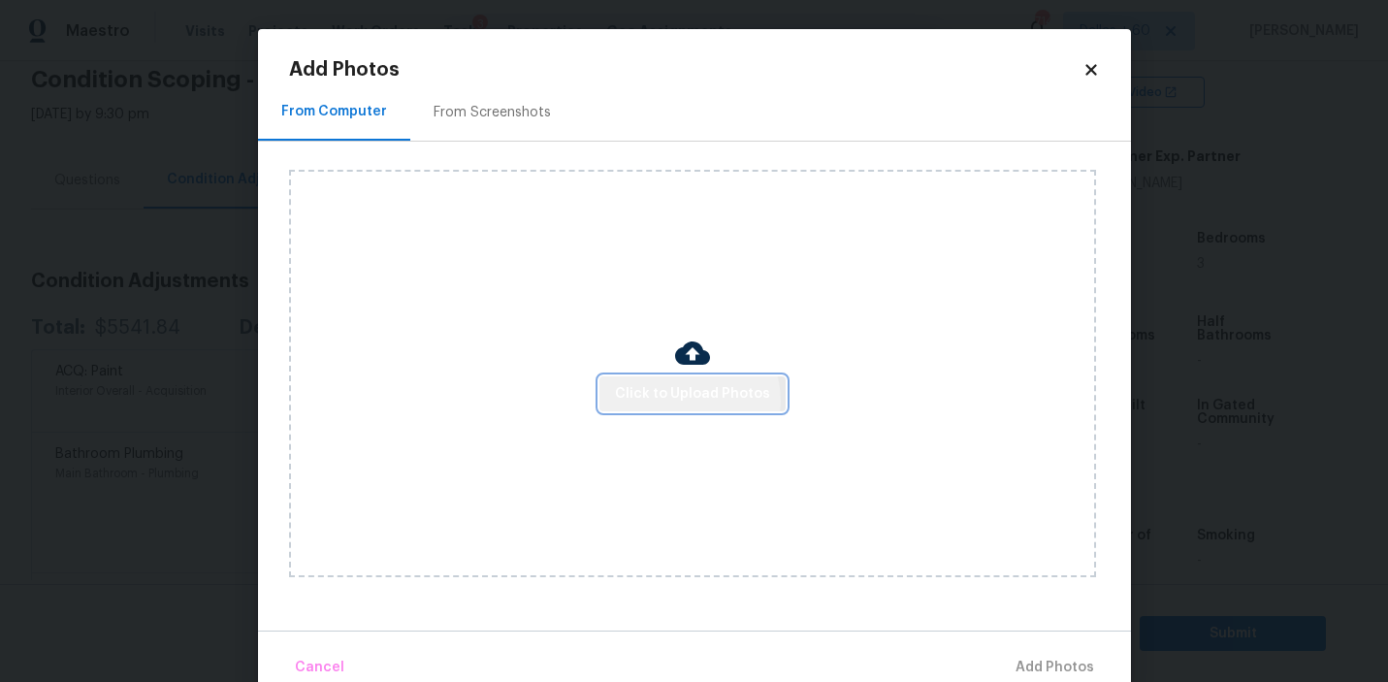
click at [689, 401] on span "Click to Upload Photos" at bounding box center [692, 394] width 155 height 24
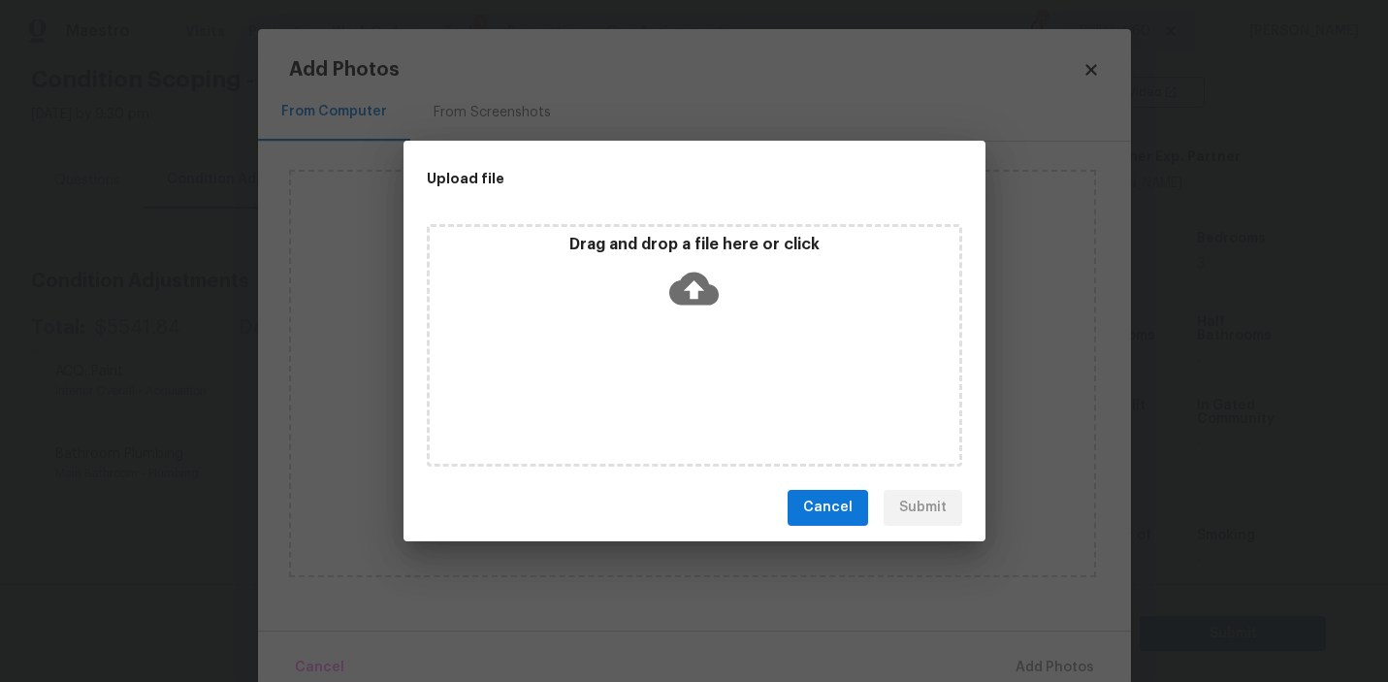
click at [689, 292] on icon at bounding box center [693, 288] width 49 height 33
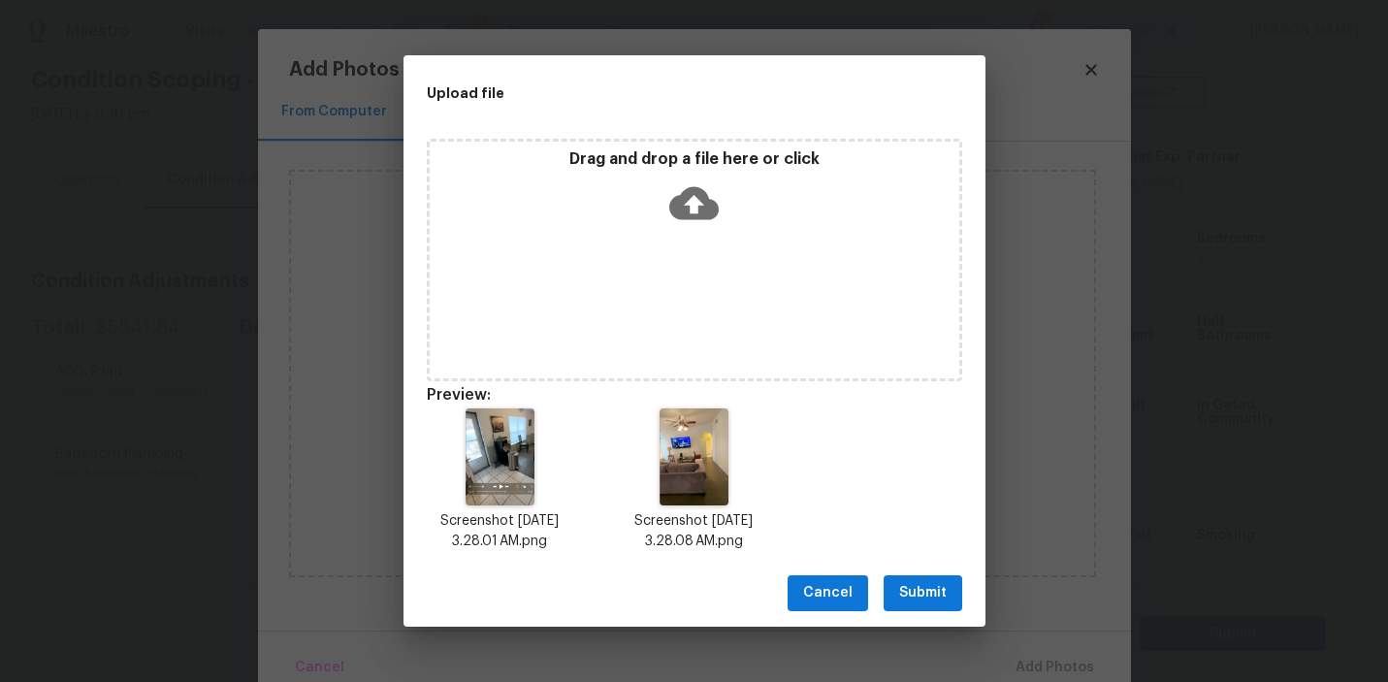
click at [923, 594] on span "Submit" at bounding box center [923, 593] width 48 height 24
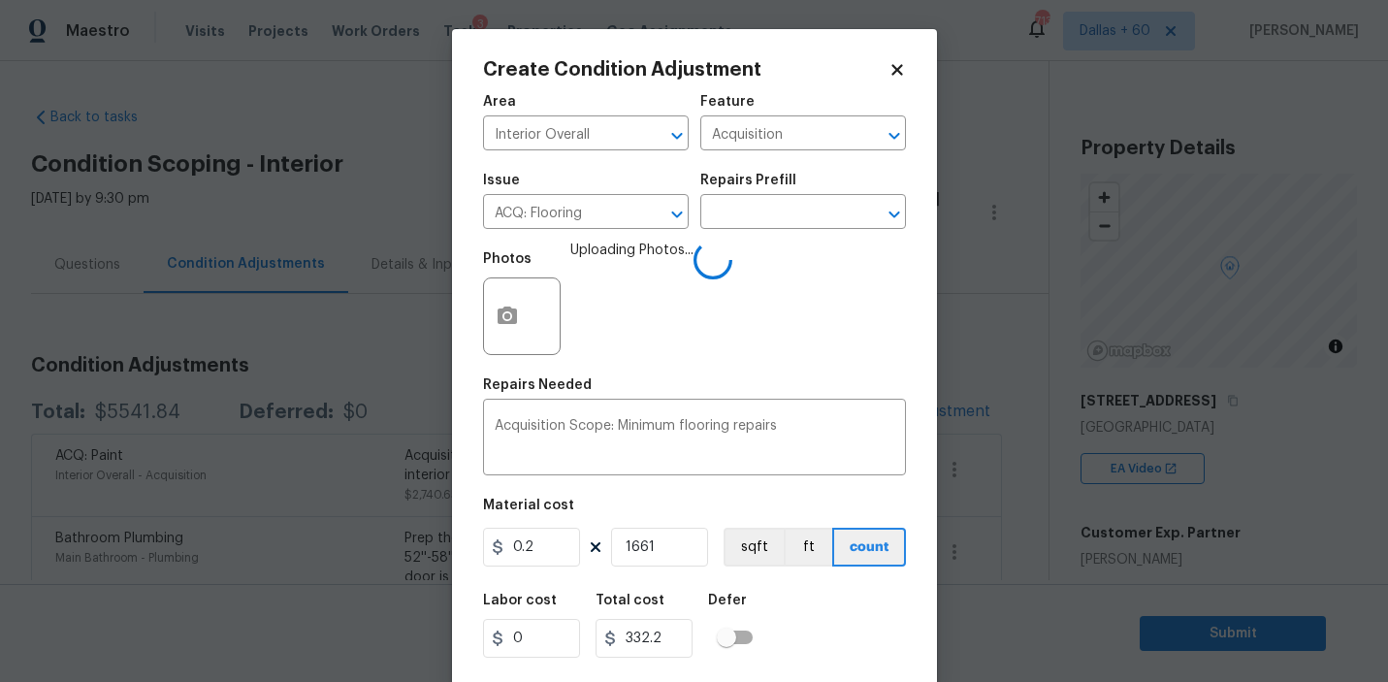
scroll to position [43, 0]
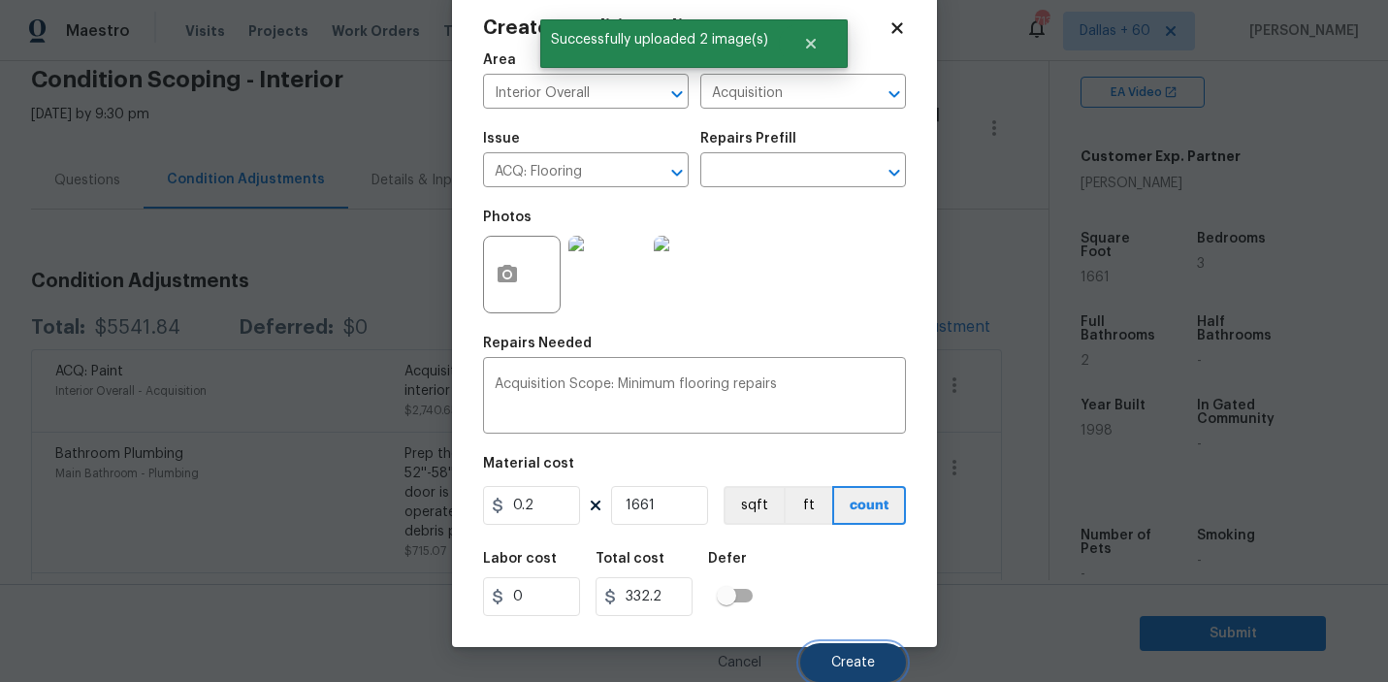
click at [832, 656] on span "Create" at bounding box center [853, 663] width 44 height 15
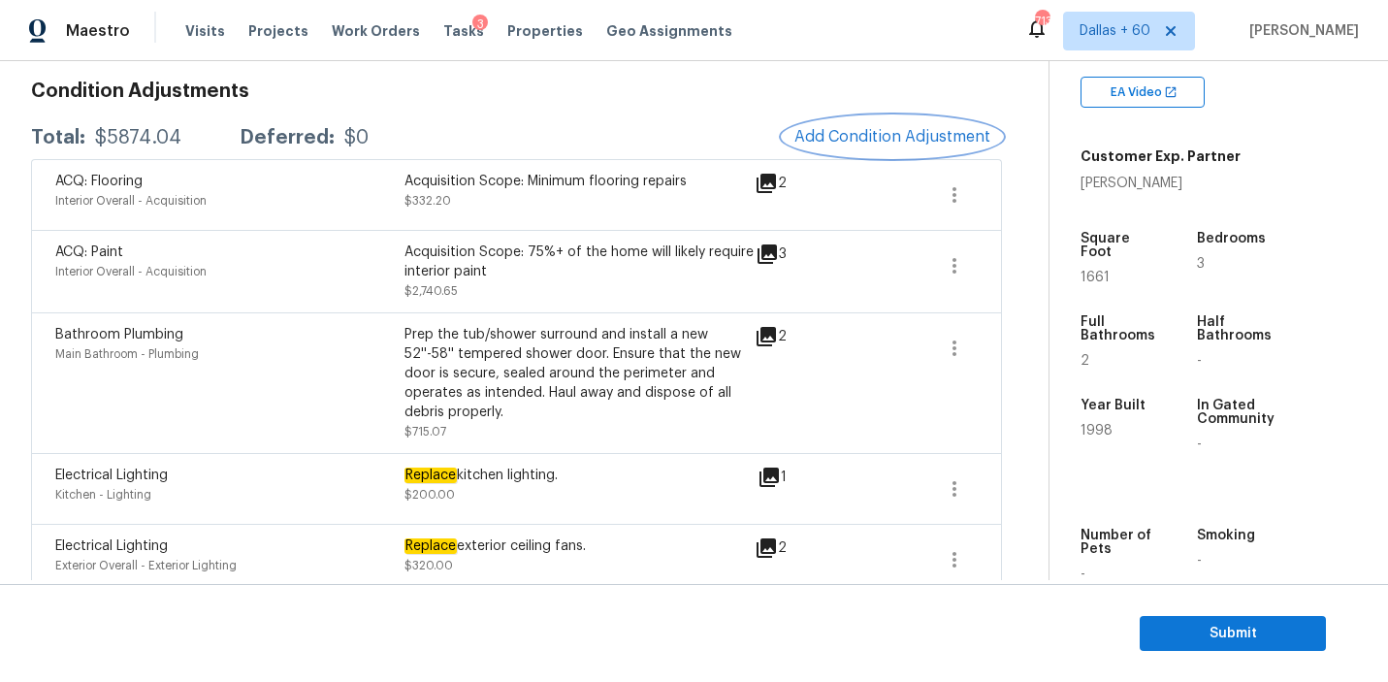
scroll to position [231, 0]
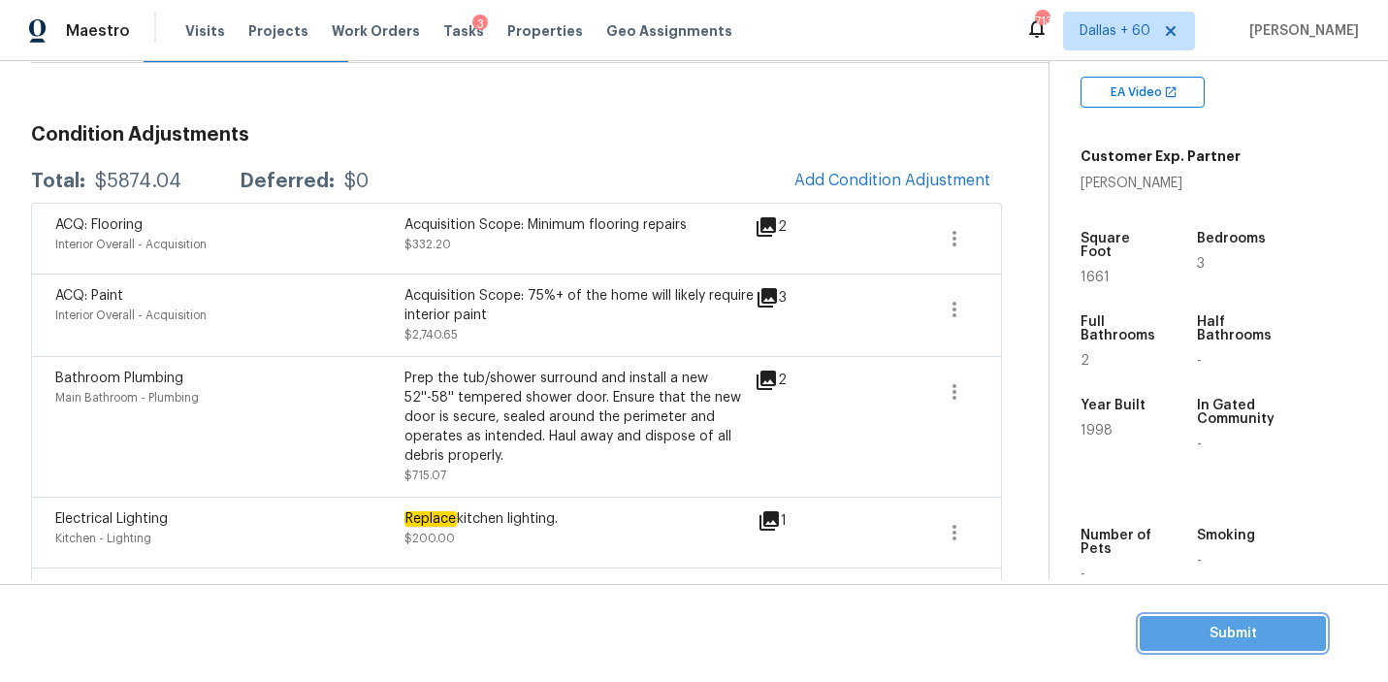
click at [1217, 633] on span "Submit" at bounding box center [1232, 634] width 155 height 24
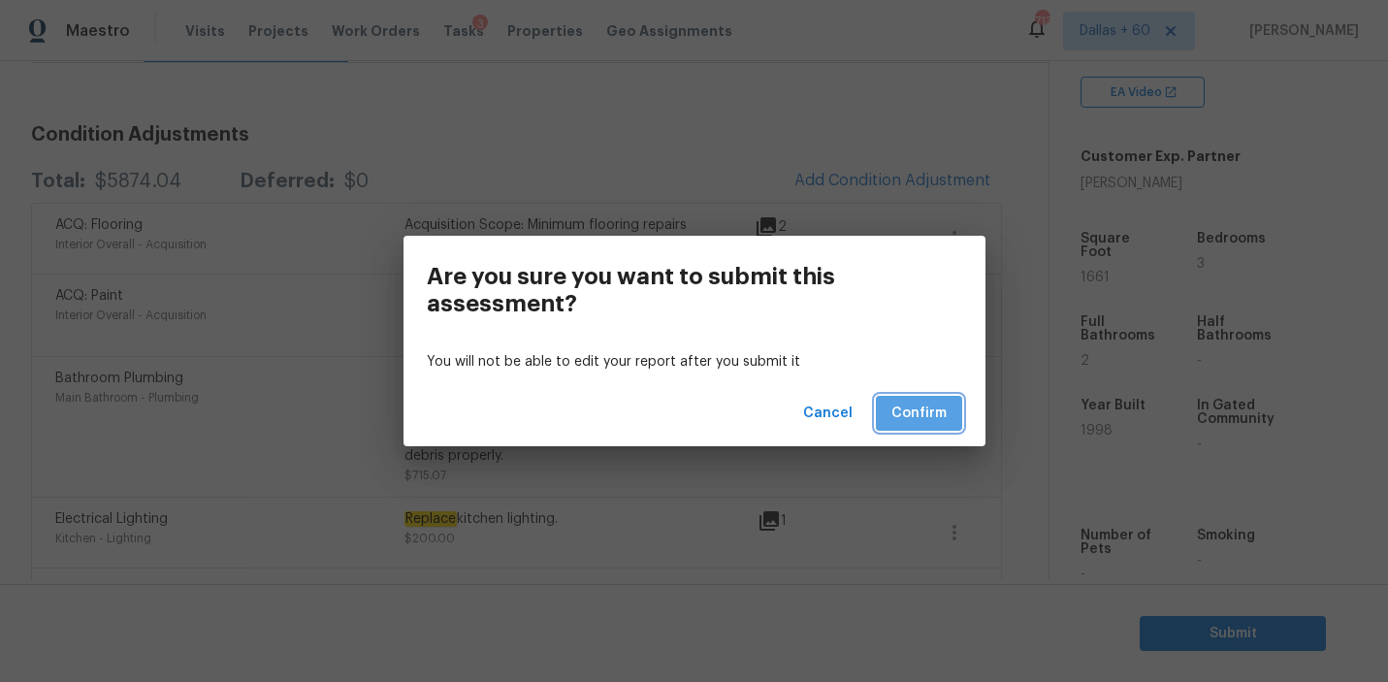
click at [931, 406] on span "Confirm" at bounding box center [919, 414] width 55 height 24
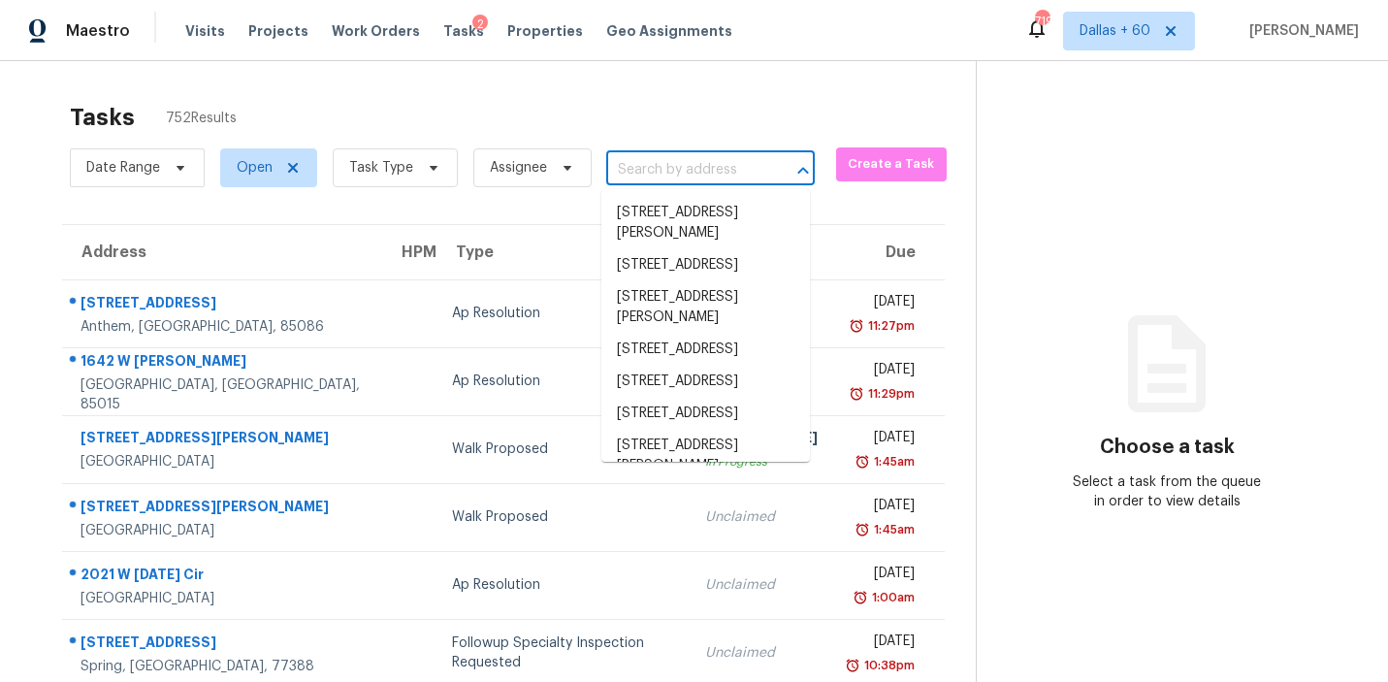
click at [675, 164] on input "text" at bounding box center [683, 170] width 154 height 30
paste input "[STREET_ADDRESS]"
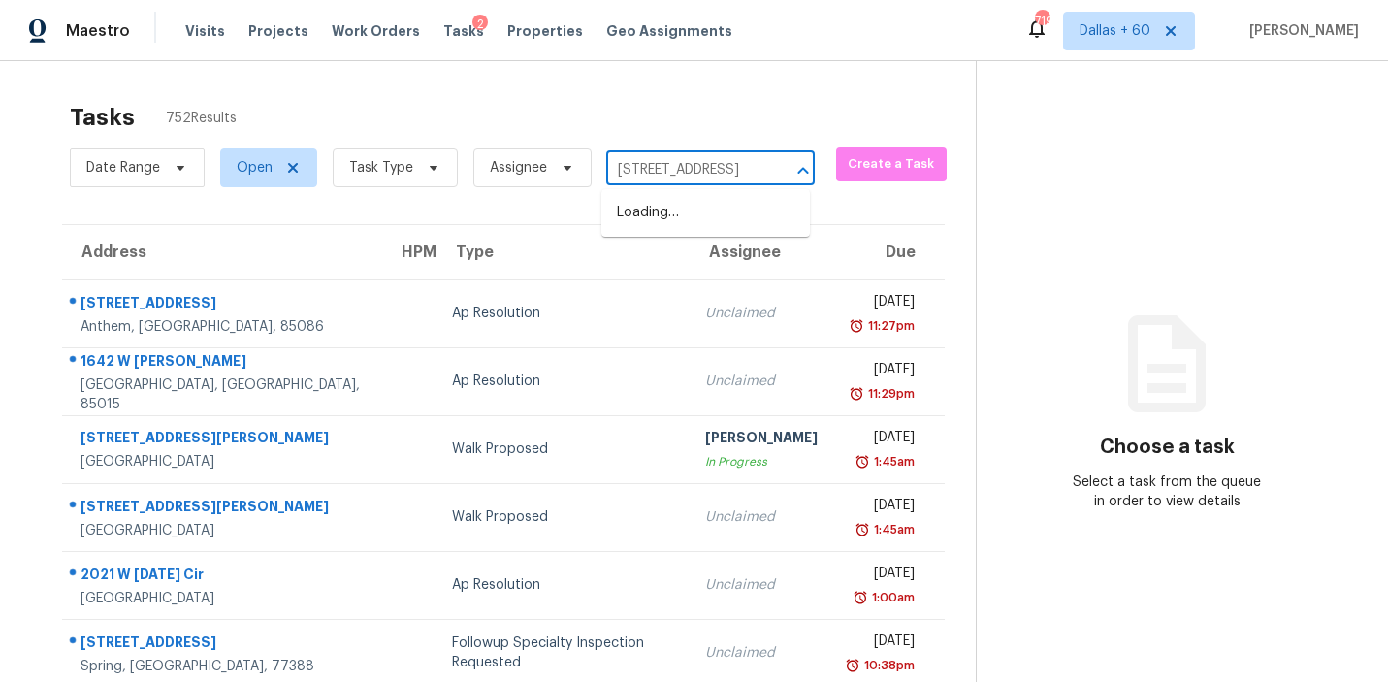
type input "[STREET_ADDRESS]"
click at [678, 222] on li "[STREET_ADDRESS]" at bounding box center [705, 213] width 209 height 32
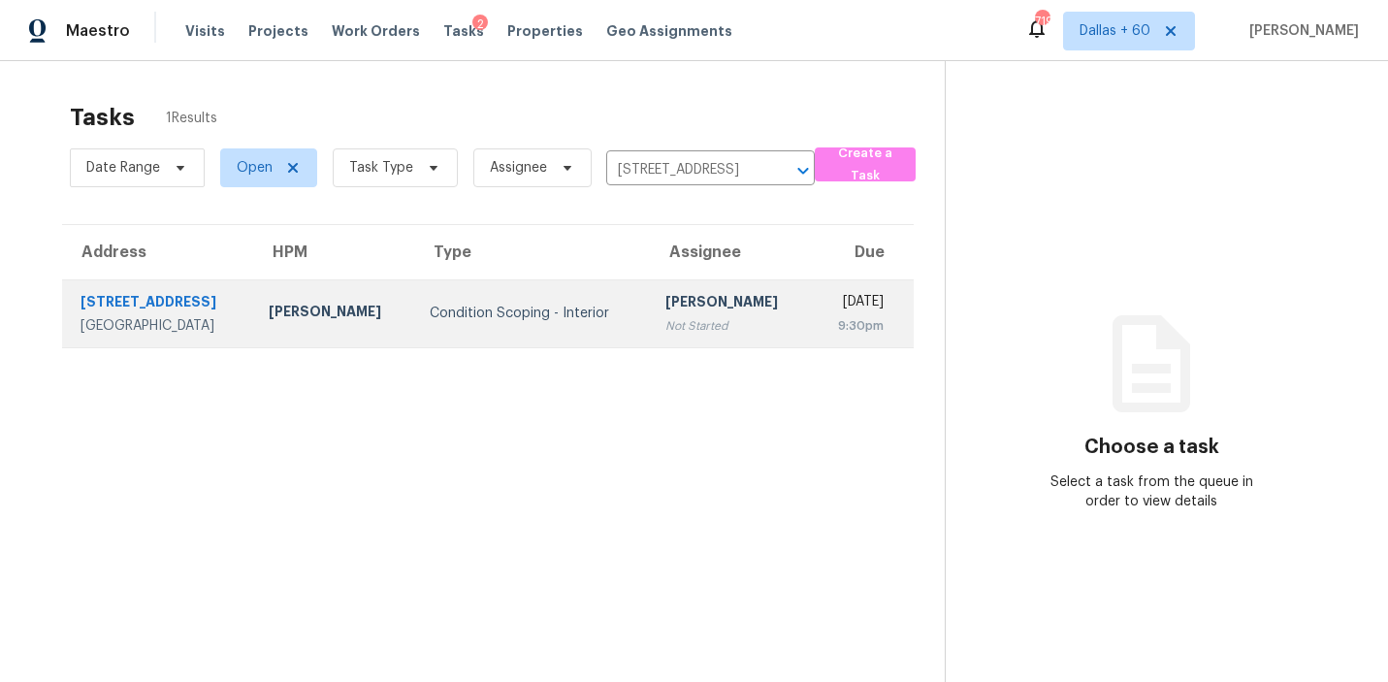
click at [439, 307] on div "Condition Scoping - Interior" at bounding box center [533, 313] width 206 height 19
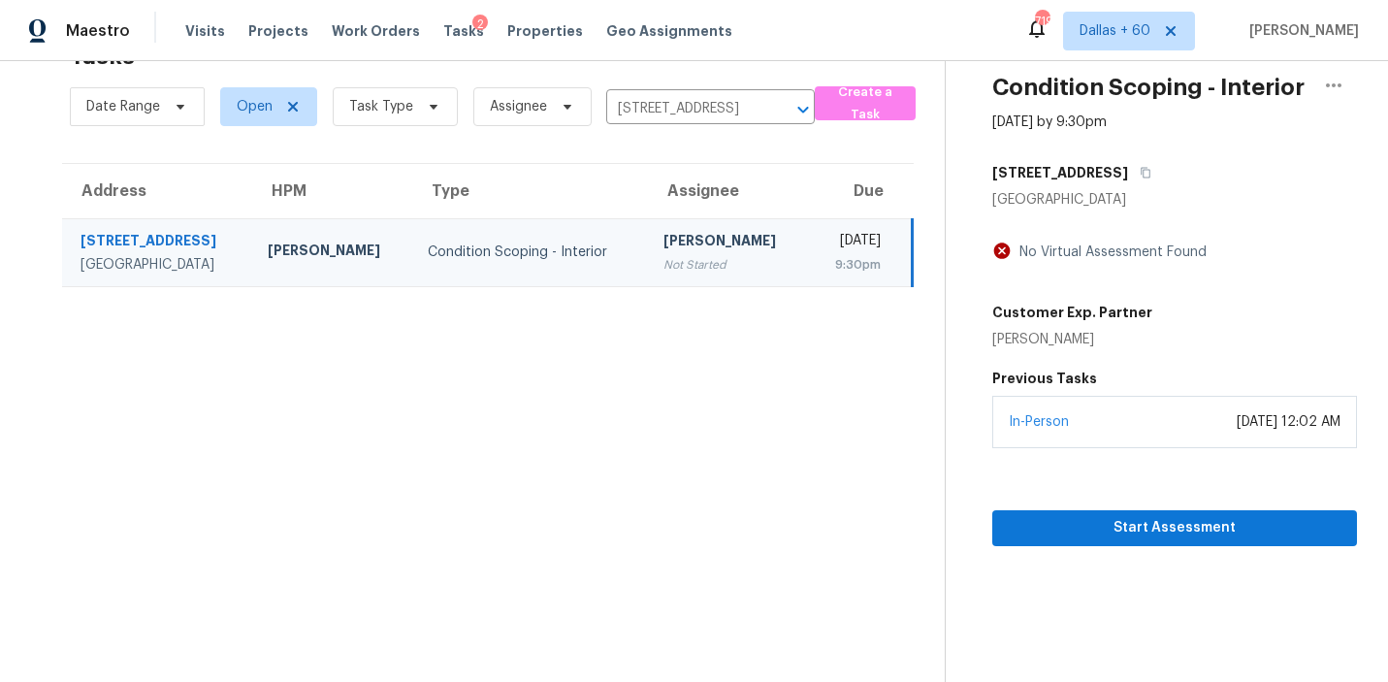
scroll to position [60, 0]
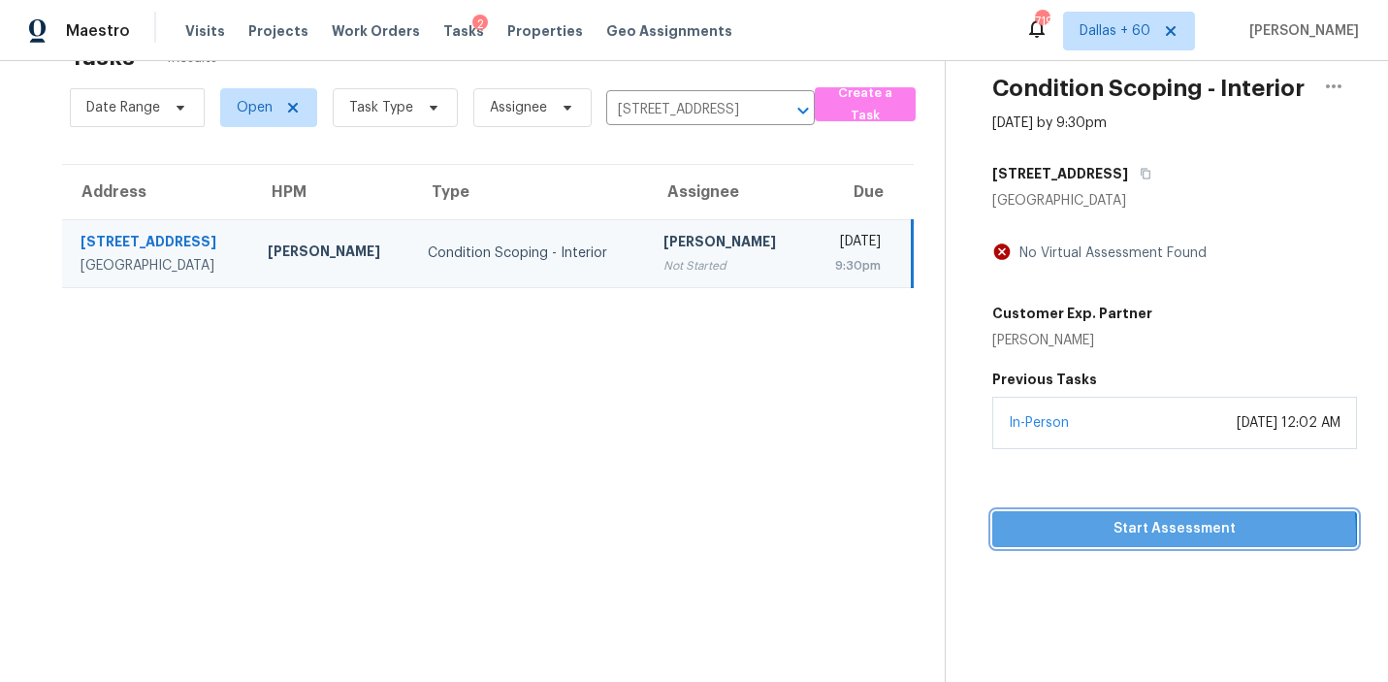
click at [1096, 535] on span "Start Assessment" at bounding box center [1175, 529] width 334 height 24
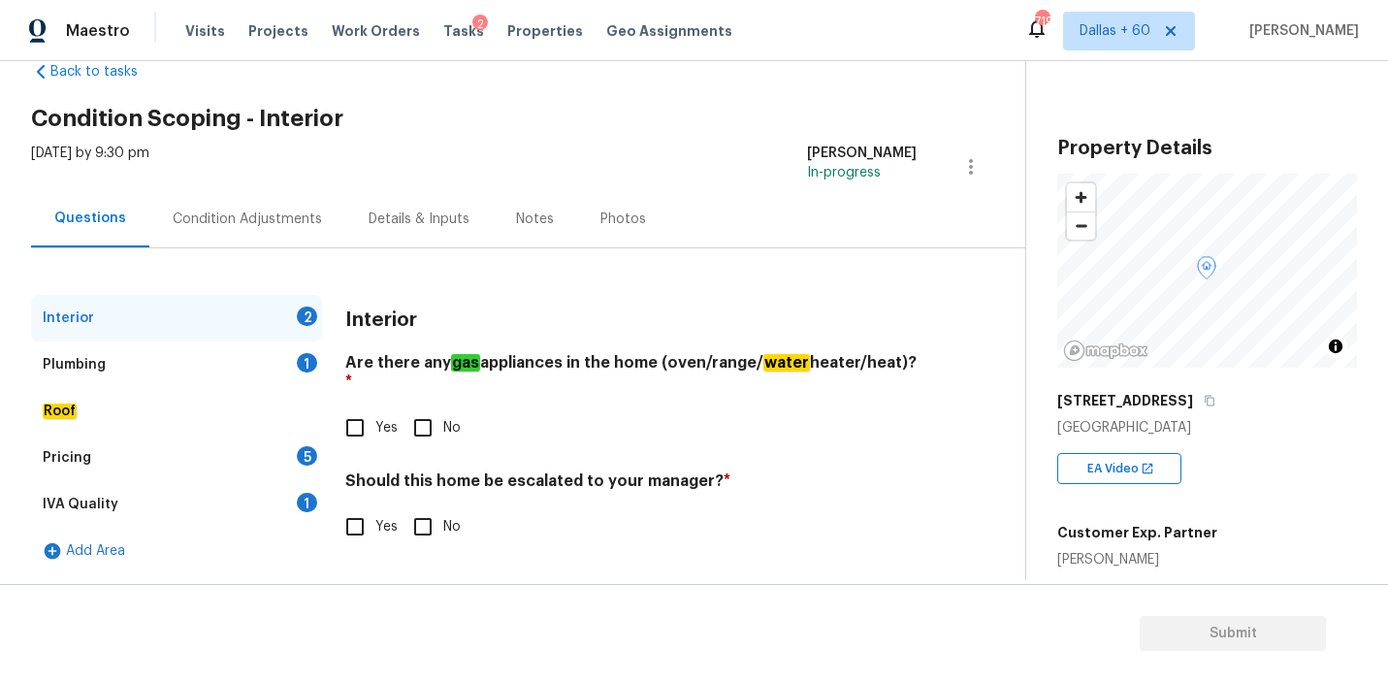
scroll to position [43, 0]
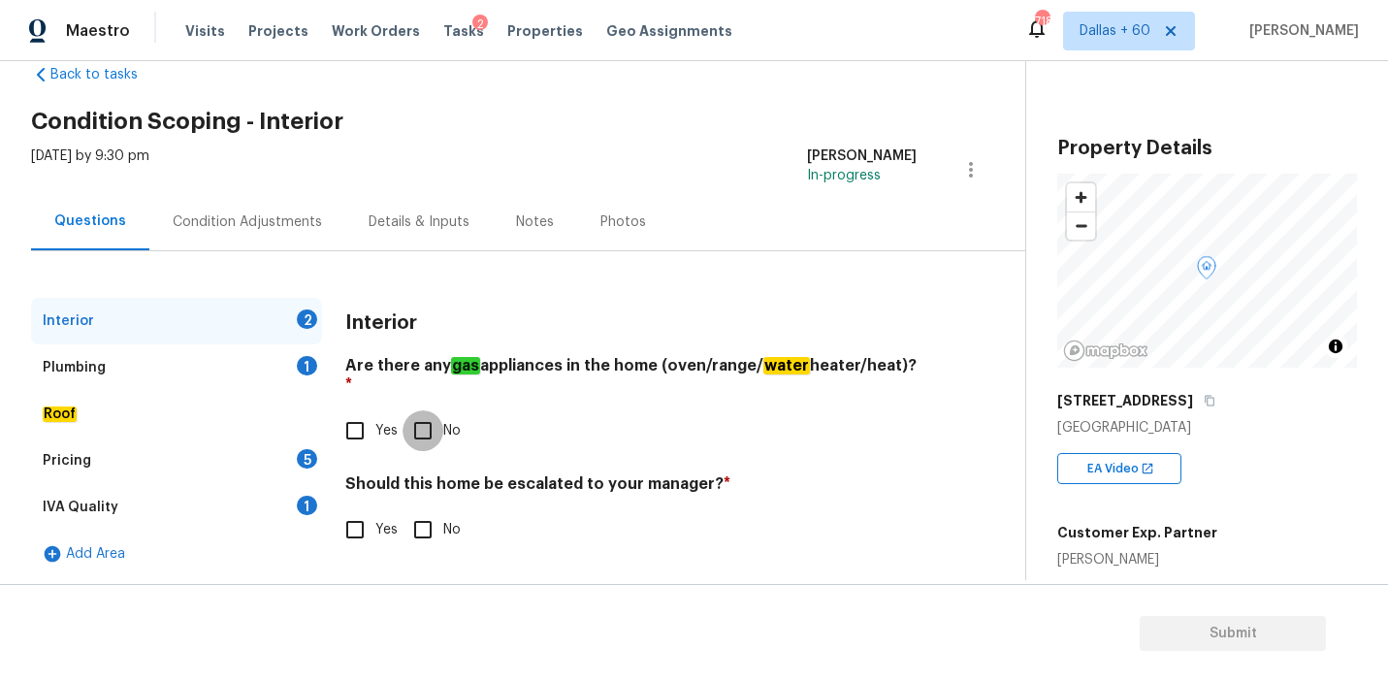
click at [434, 410] on input "No" at bounding box center [423, 430] width 41 height 41
checkbox input "true"
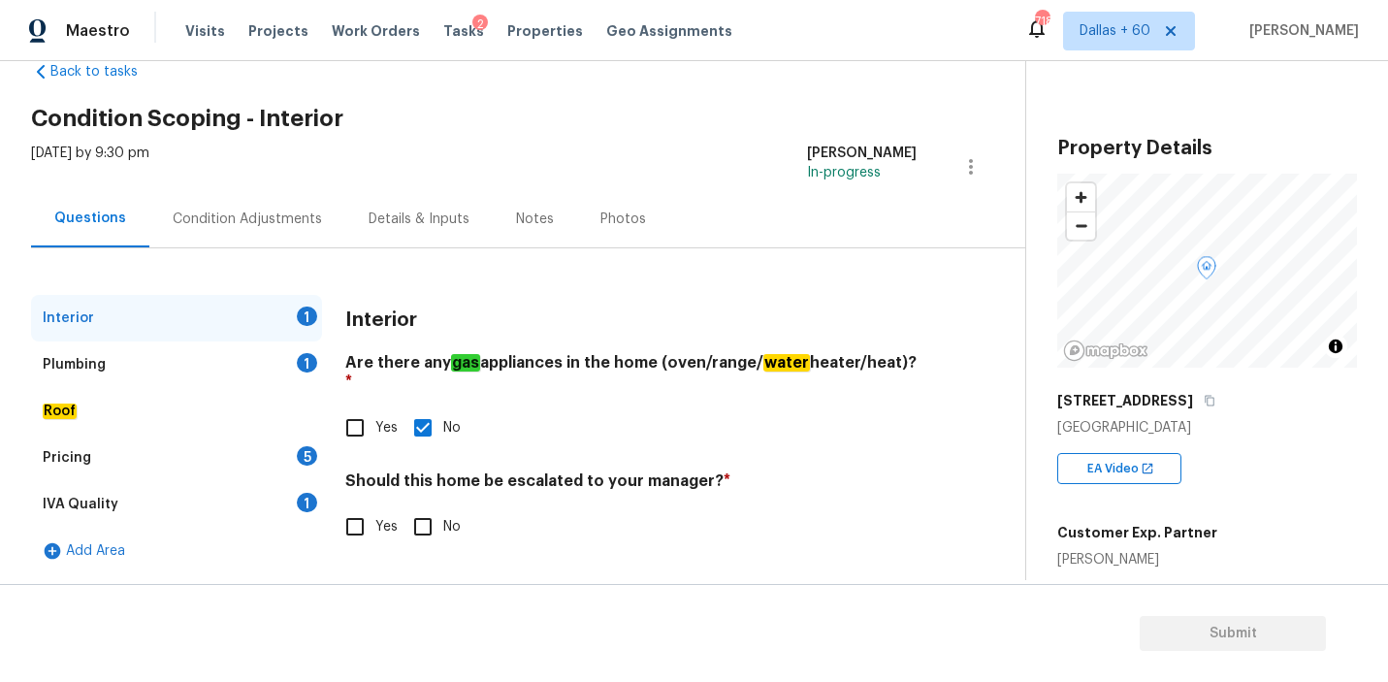
scroll to position [45, 0]
click at [431, 507] on input "No" at bounding box center [423, 527] width 41 height 41
checkbox input "true"
click at [166, 368] on div "Plumbing 1" at bounding box center [176, 365] width 291 height 47
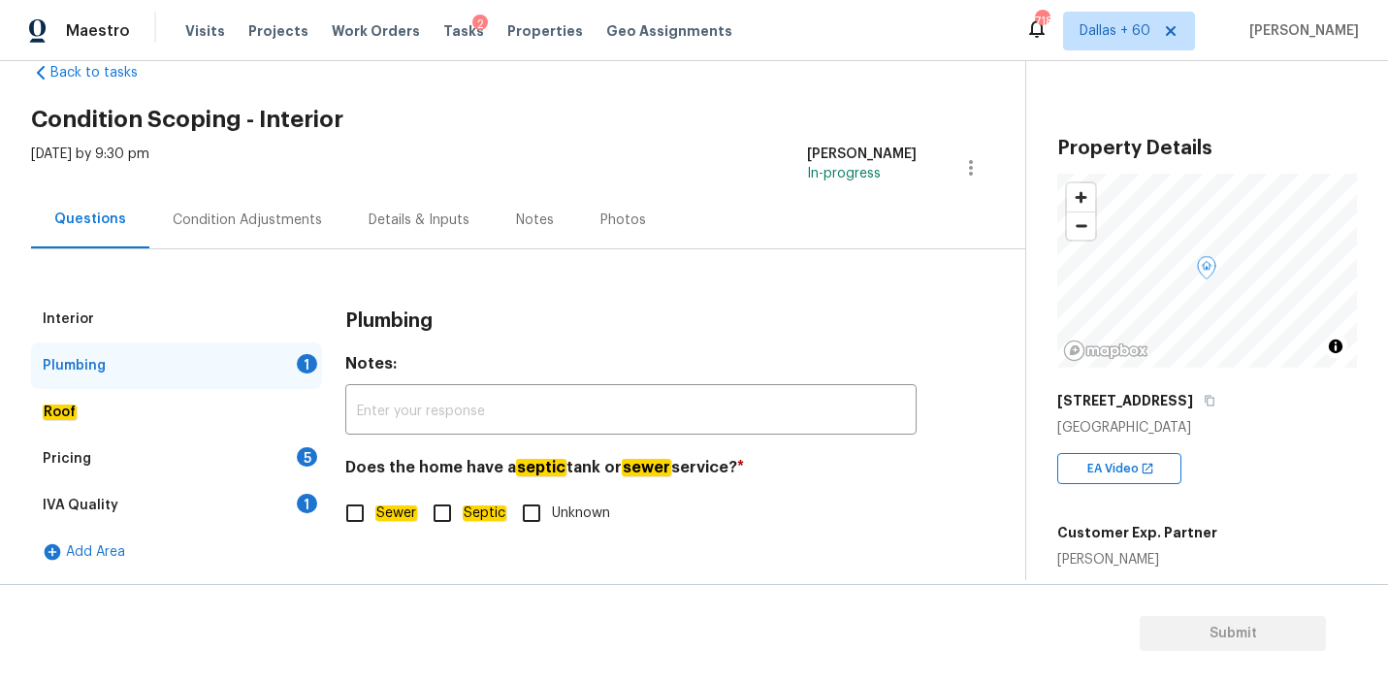
click at [372, 512] on input "Sewer" at bounding box center [355, 513] width 41 height 41
checkbox input "true"
click at [156, 406] on div "Roof" at bounding box center [176, 412] width 291 height 47
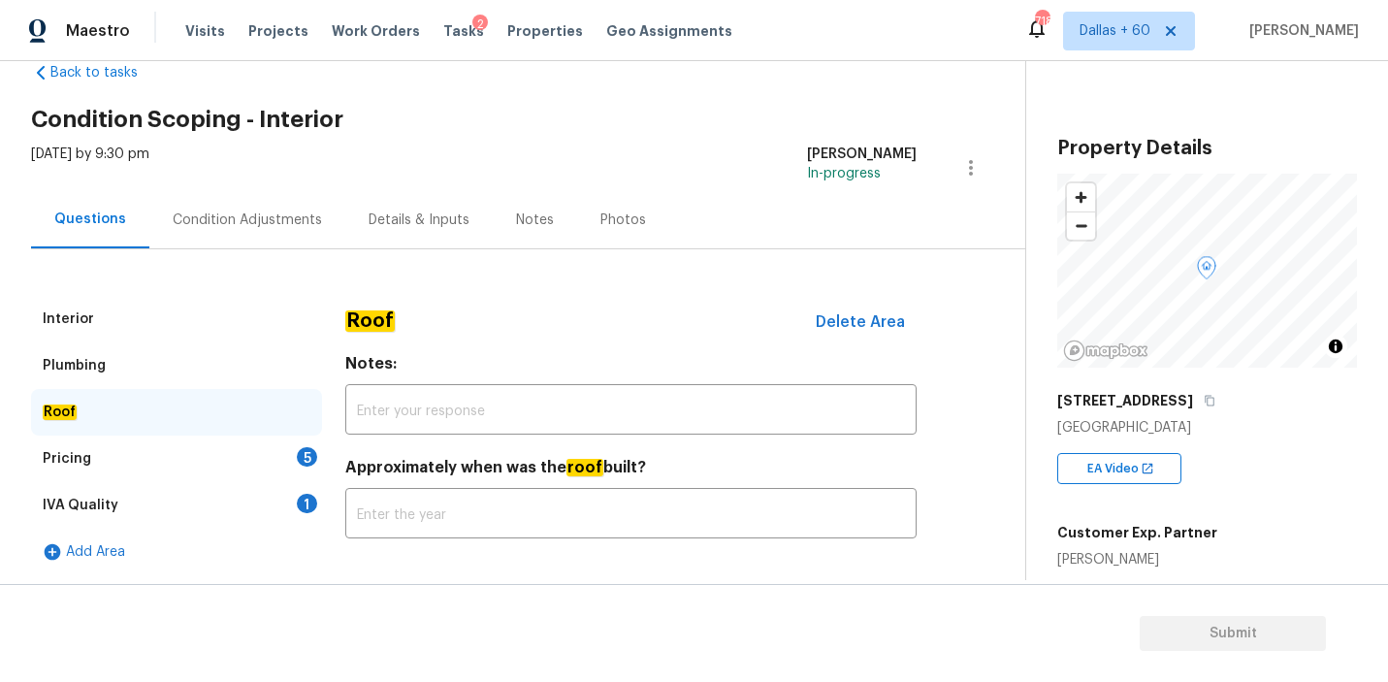
click at [161, 434] on div "Roof" at bounding box center [176, 412] width 291 height 47
click at [162, 465] on div "Pricing 5" at bounding box center [176, 459] width 291 height 47
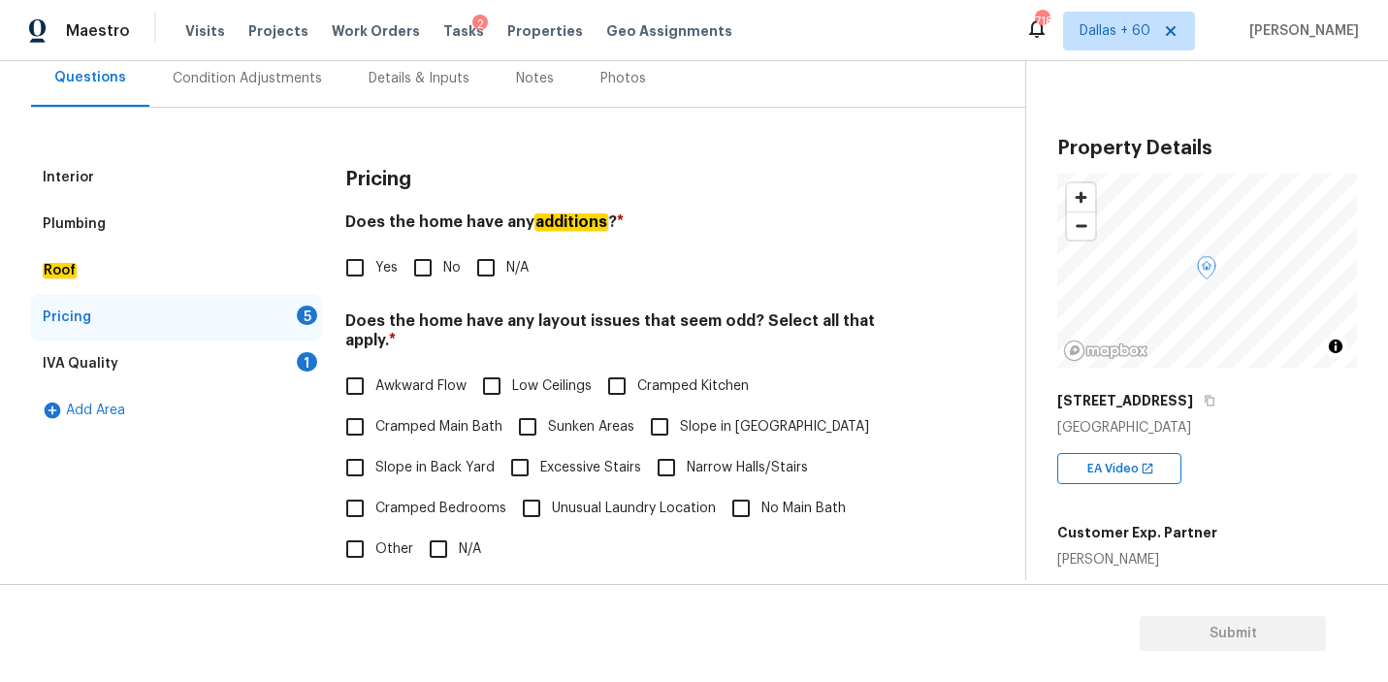
scroll to position [233, 0]
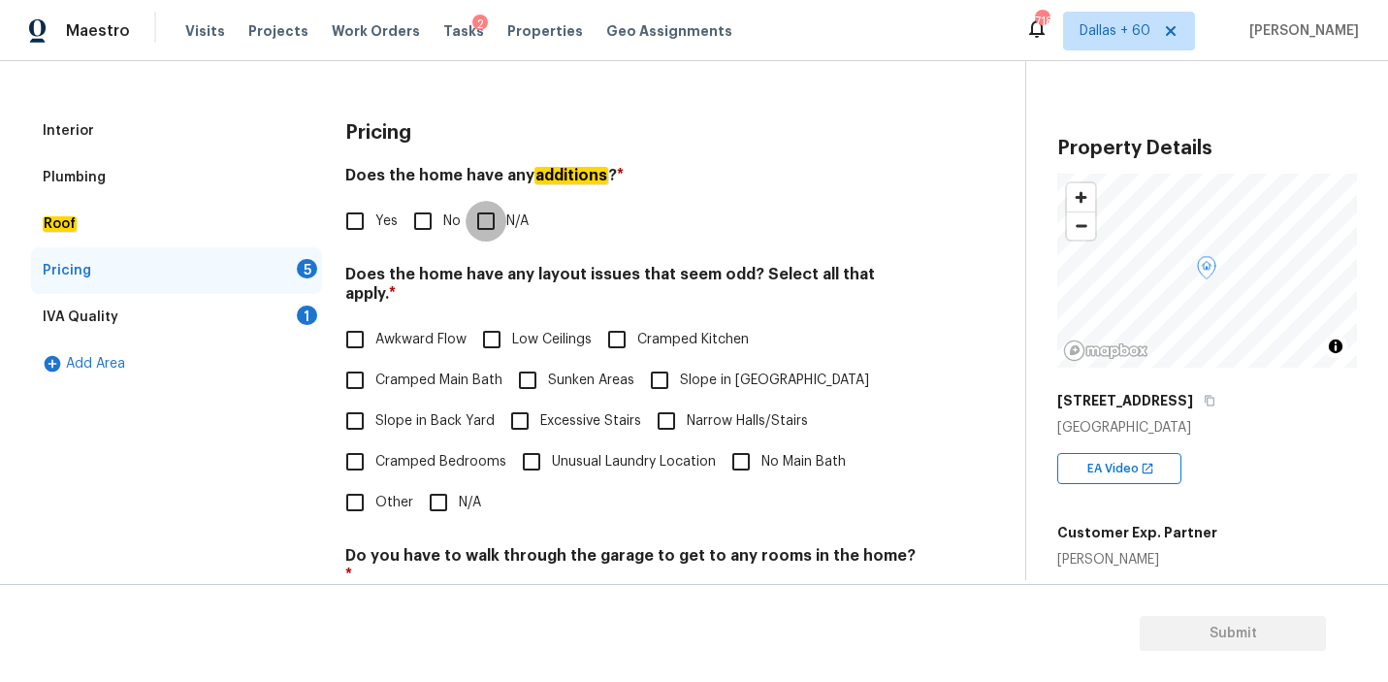
click at [487, 227] on input "N/A" at bounding box center [486, 221] width 41 height 41
checkbox input "true"
click at [437, 484] on input "N/A" at bounding box center [438, 502] width 41 height 41
checkbox input "true"
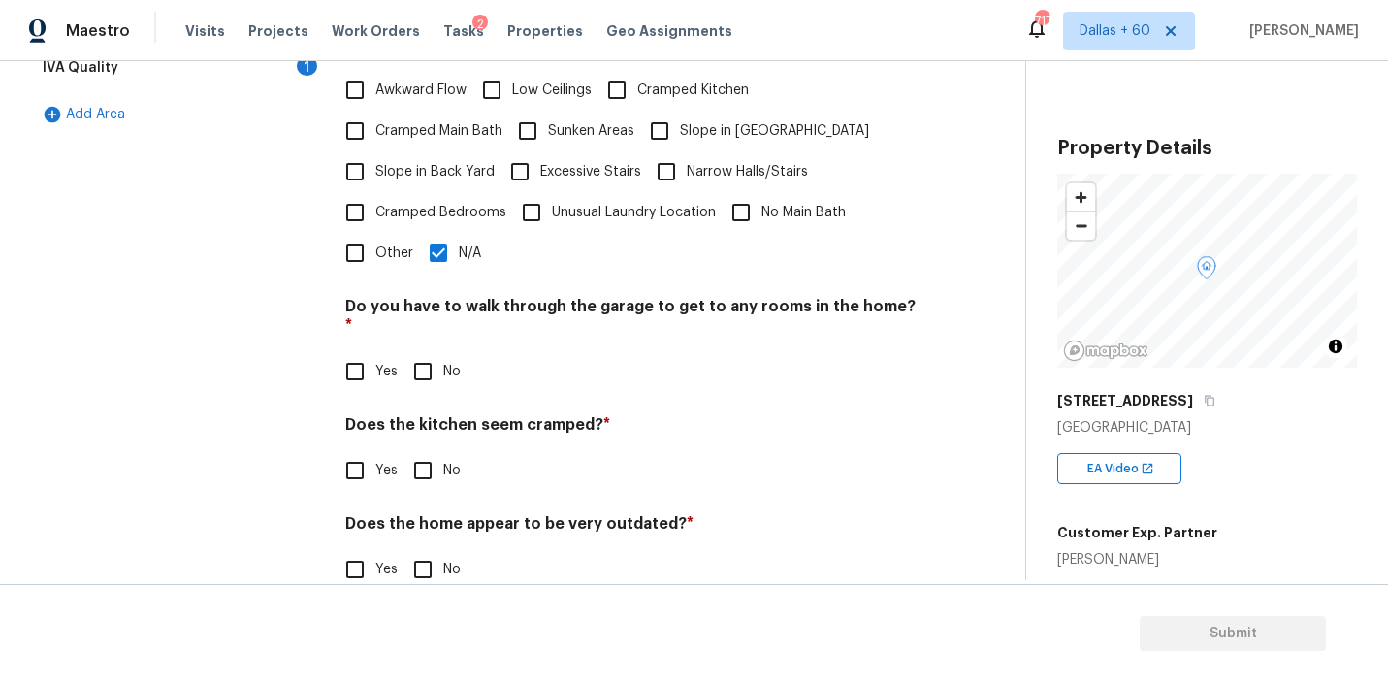
scroll to position [481, 0]
click at [427, 352] on input "No" at bounding box center [423, 372] width 41 height 41
checkbox input "true"
click at [429, 451] on input "No" at bounding box center [423, 471] width 41 height 41
checkbox input "true"
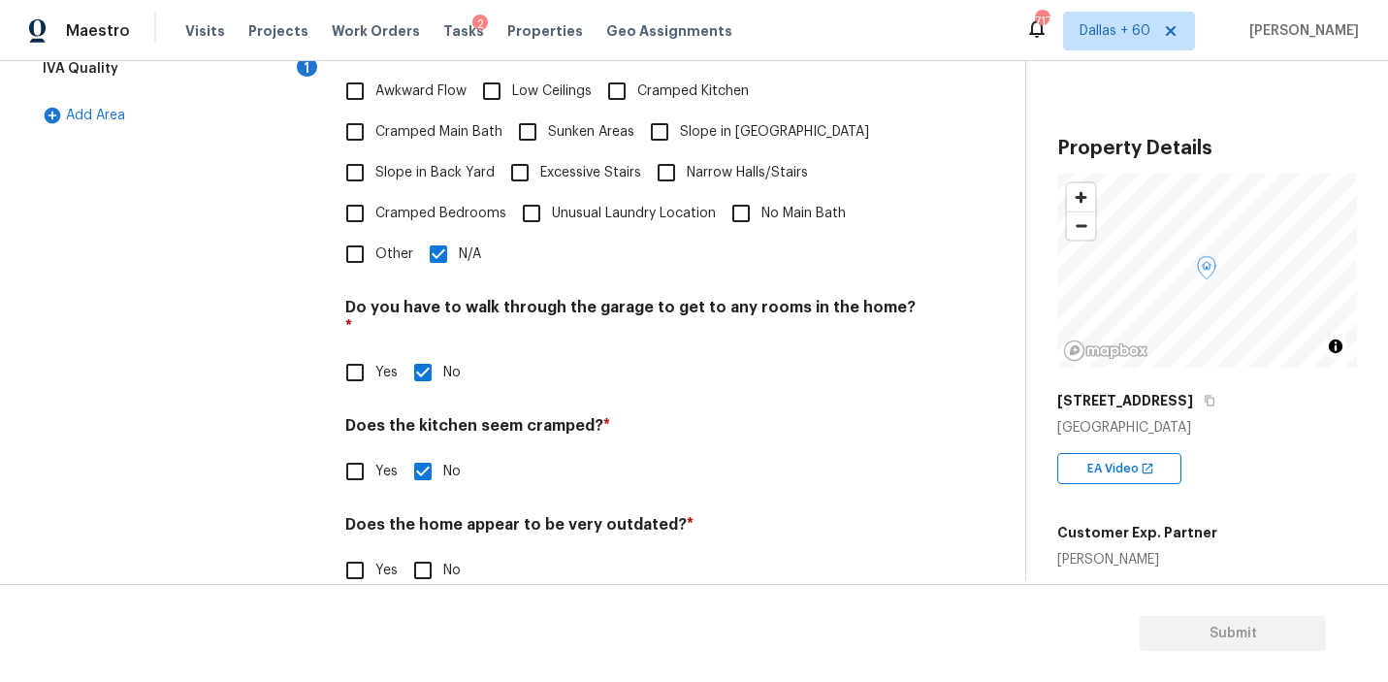
click at [429, 550] on input "No" at bounding box center [423, 570] width 41 height 41
checkbox input "true"
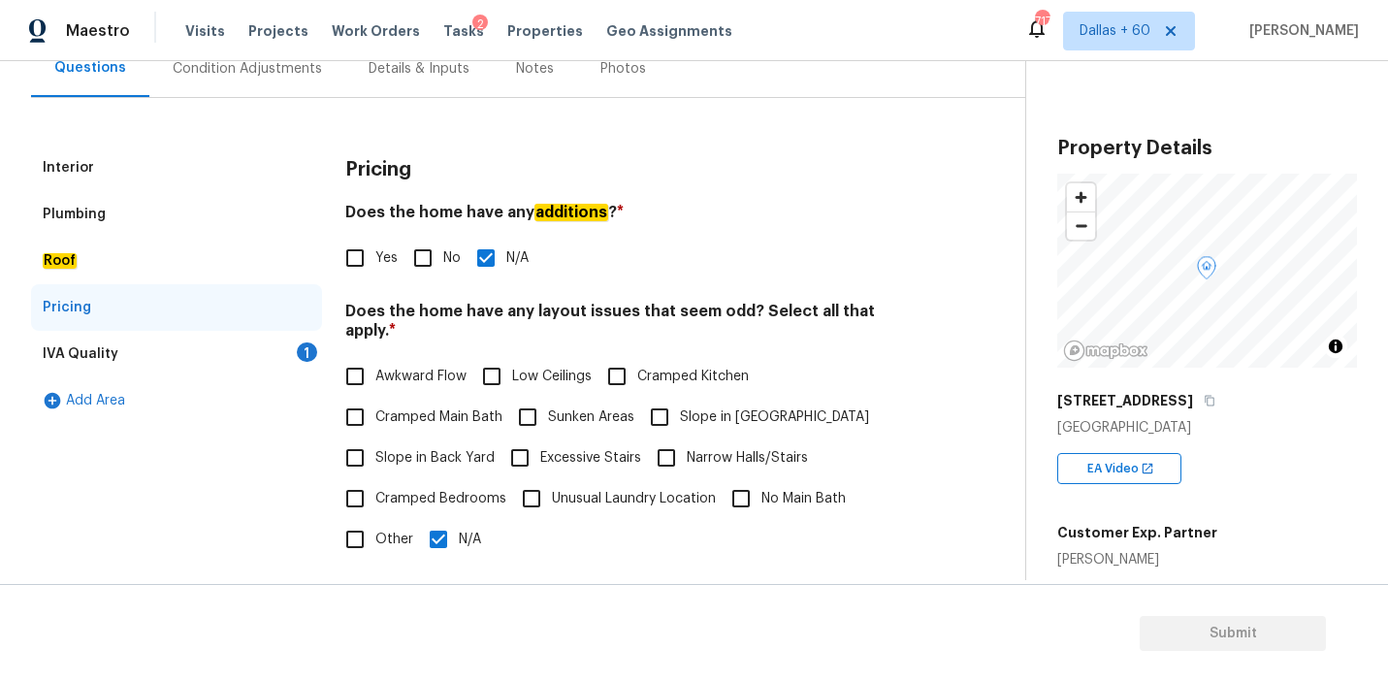
click at [160, 362] on div "IVA Quality 1" at bounding box center [176, 354] width 291 height 47
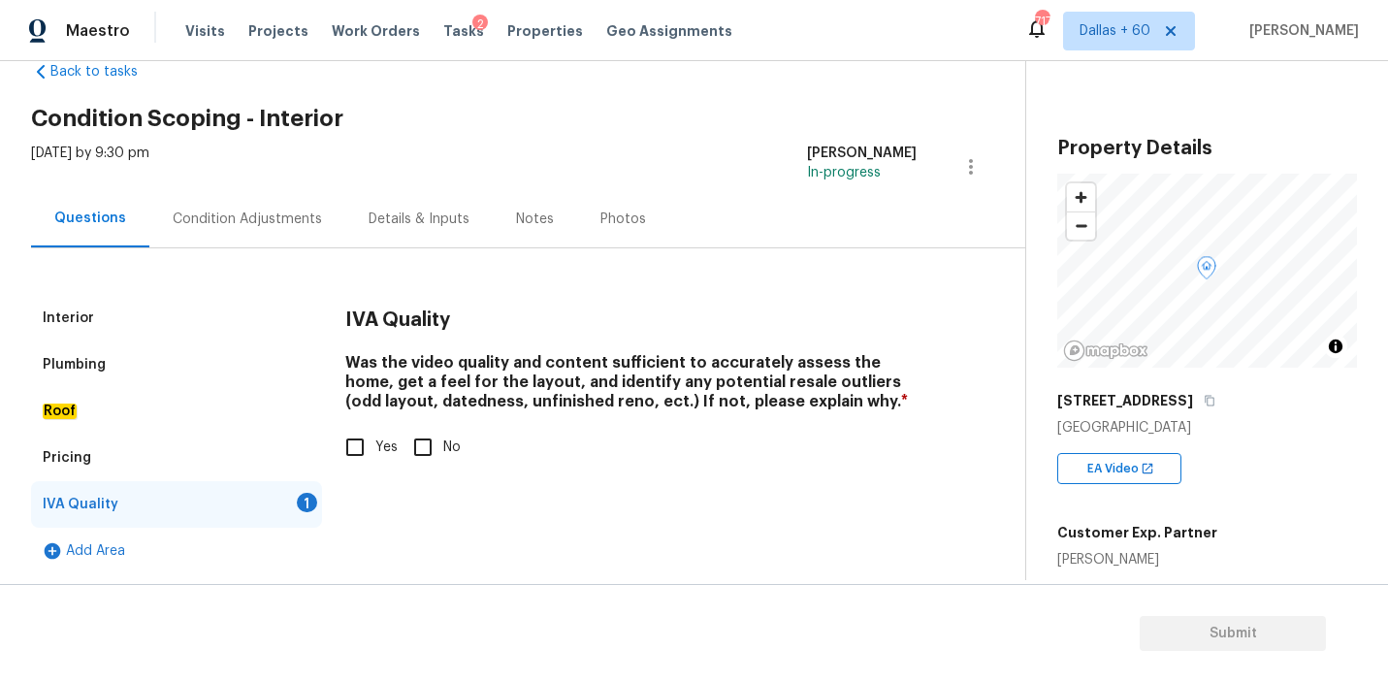
scroll to position [46, 0]
click at [356, 451] on input "Yes" at bounding box center [355, 447] width 41 height 41
checkbox input "true"
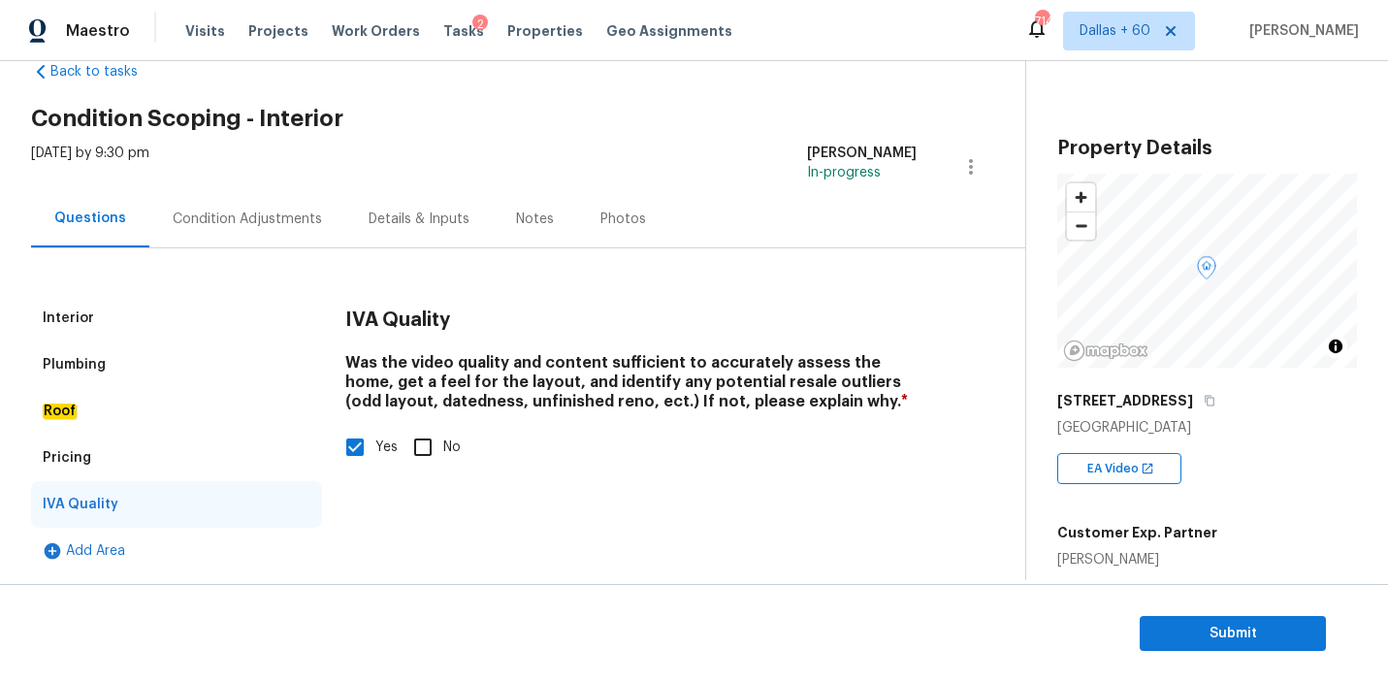
click at [228, 217] on div "Condition Adjustments" at bounding box center [247, 219] width 149 height 19
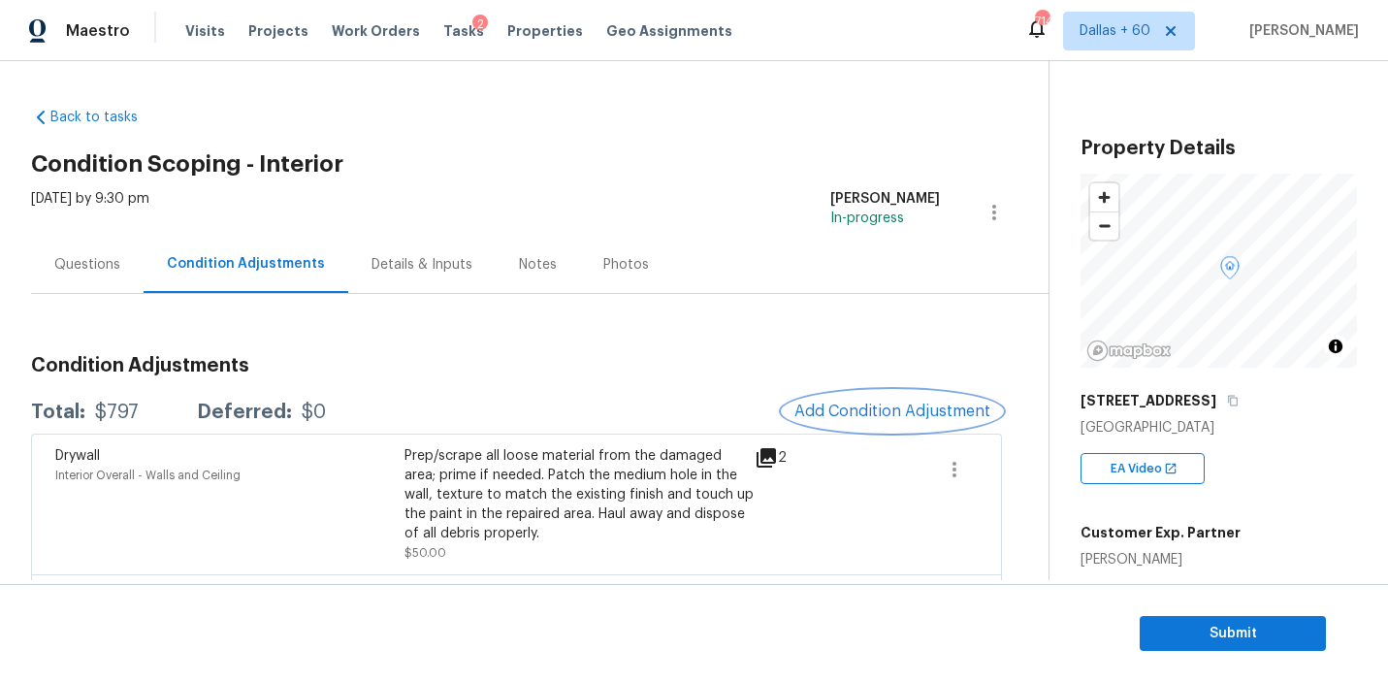
click at [842, 408] on span "Add Condition Adjustment" at bounding box center [893, 411] width 196 height 17
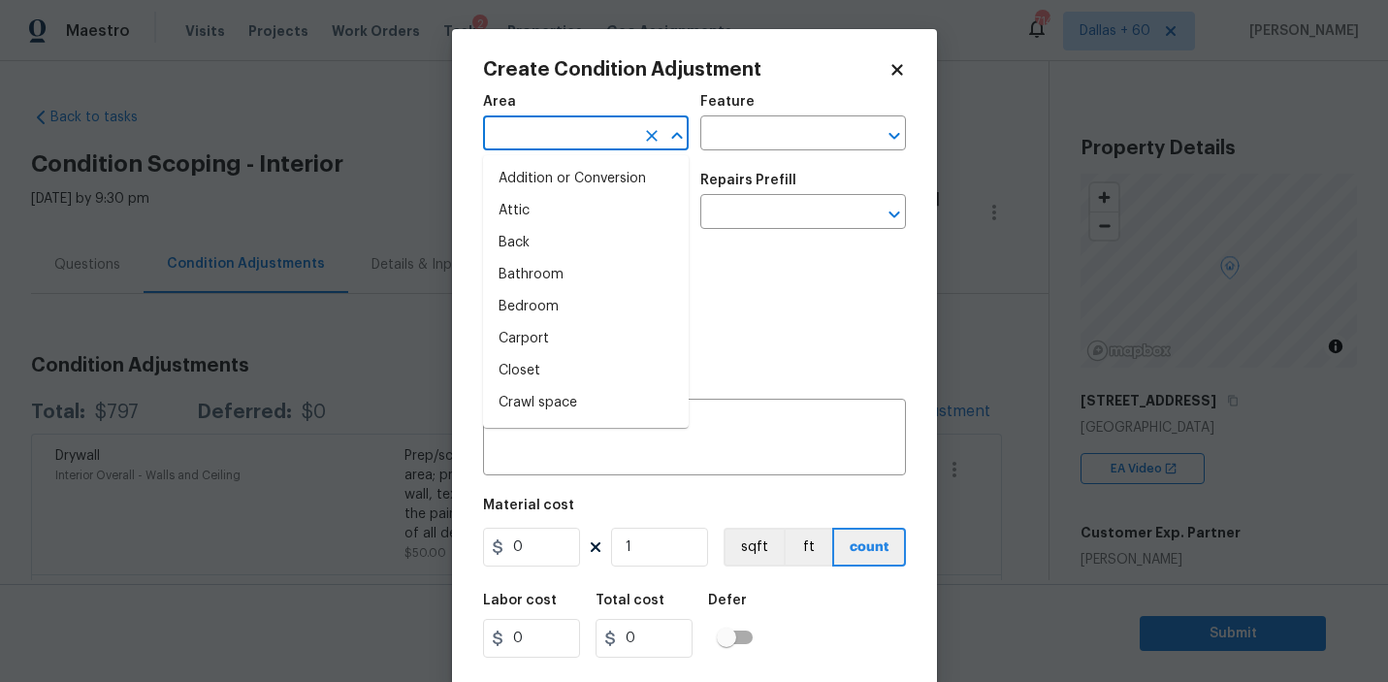
click at [616, 130] on input "text" at bounding box center [558, 135] width 151 height 30
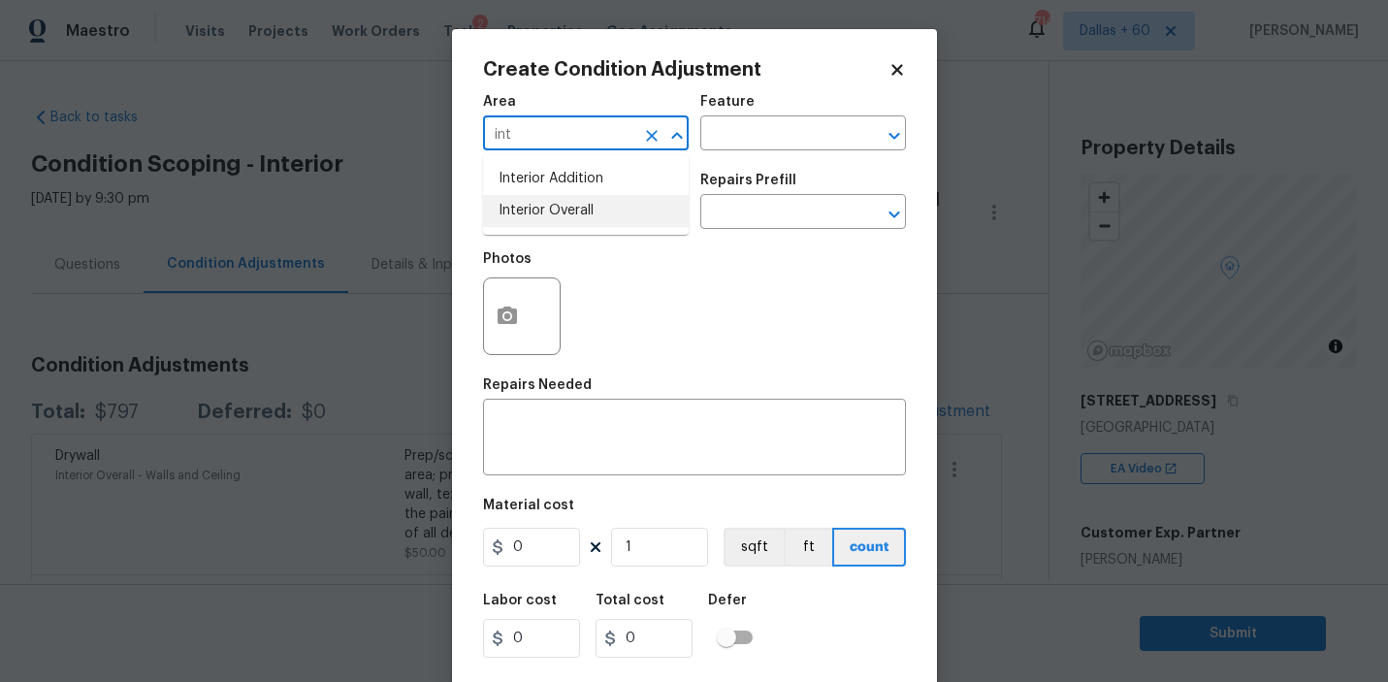
click at [550, 206] on li "Interior Overall" at bounding box center [586, 211] width 206 height 32
type input "Interior Overall"
click at [782, 137] on input "text" at bounding box center [775, 135] width 151 height 30
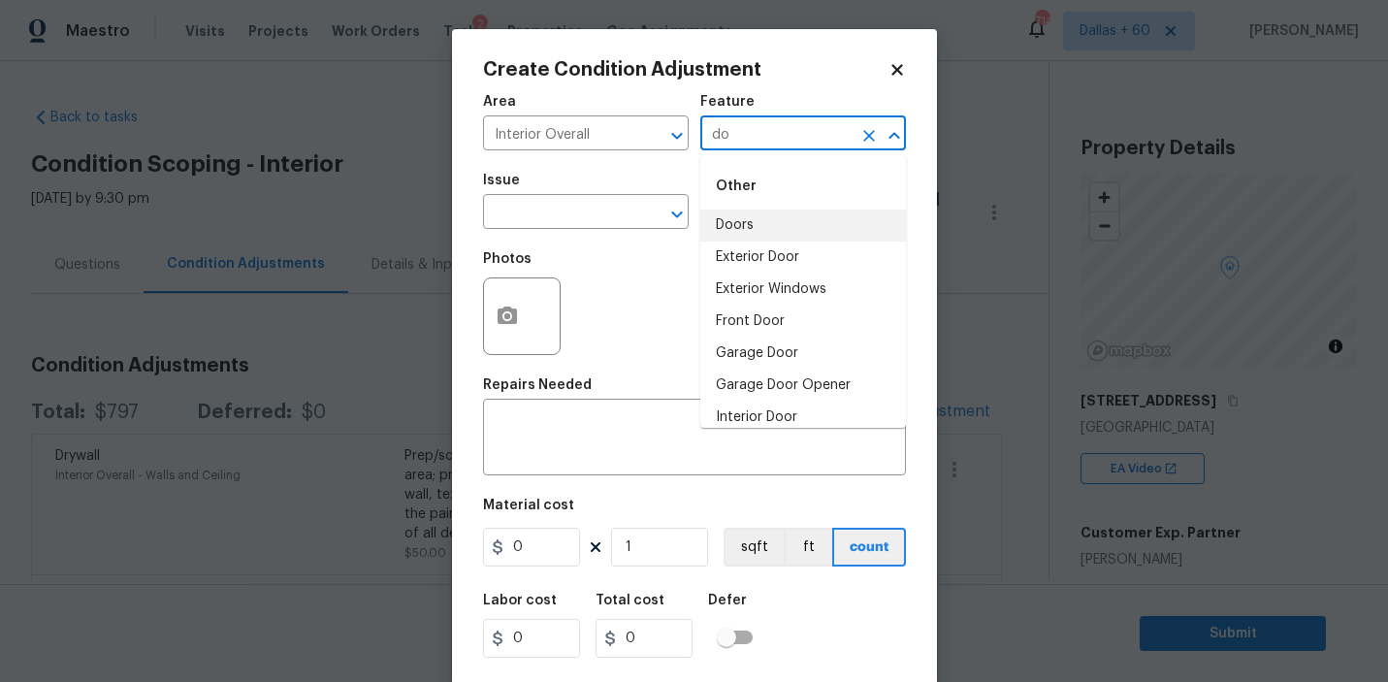
click at [756, 226] on li "Doors" at bounding box center [803, 226] width 206 height 32
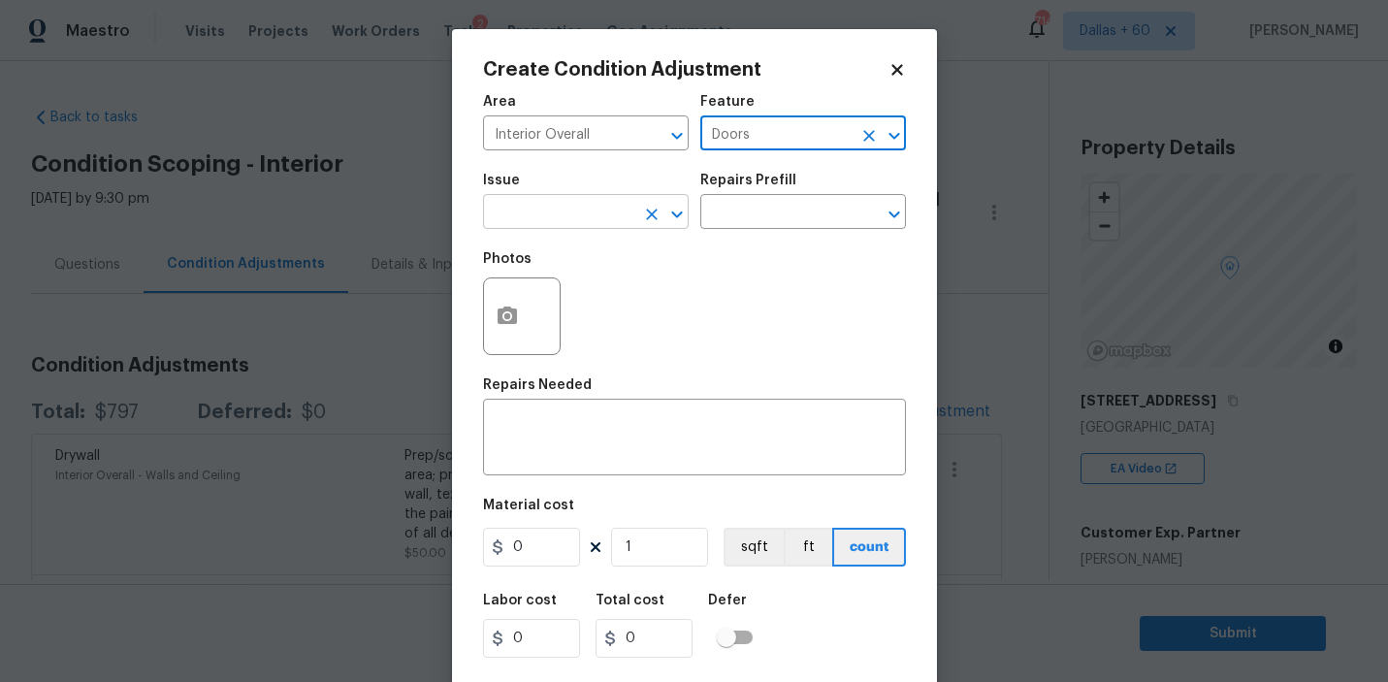
type input "Doors"
click at [598, 204] on input "text" at bounding box center [558, 214] width 151 height 30
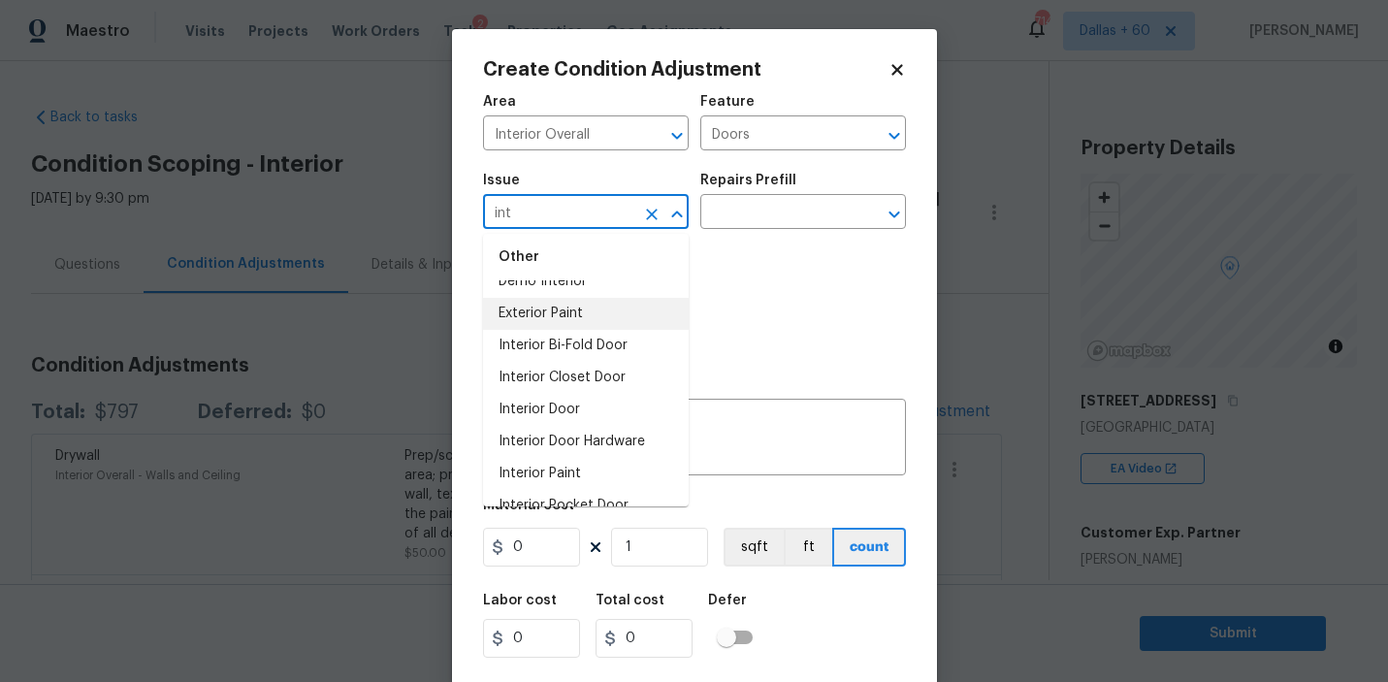
scroll to position [65, 0]
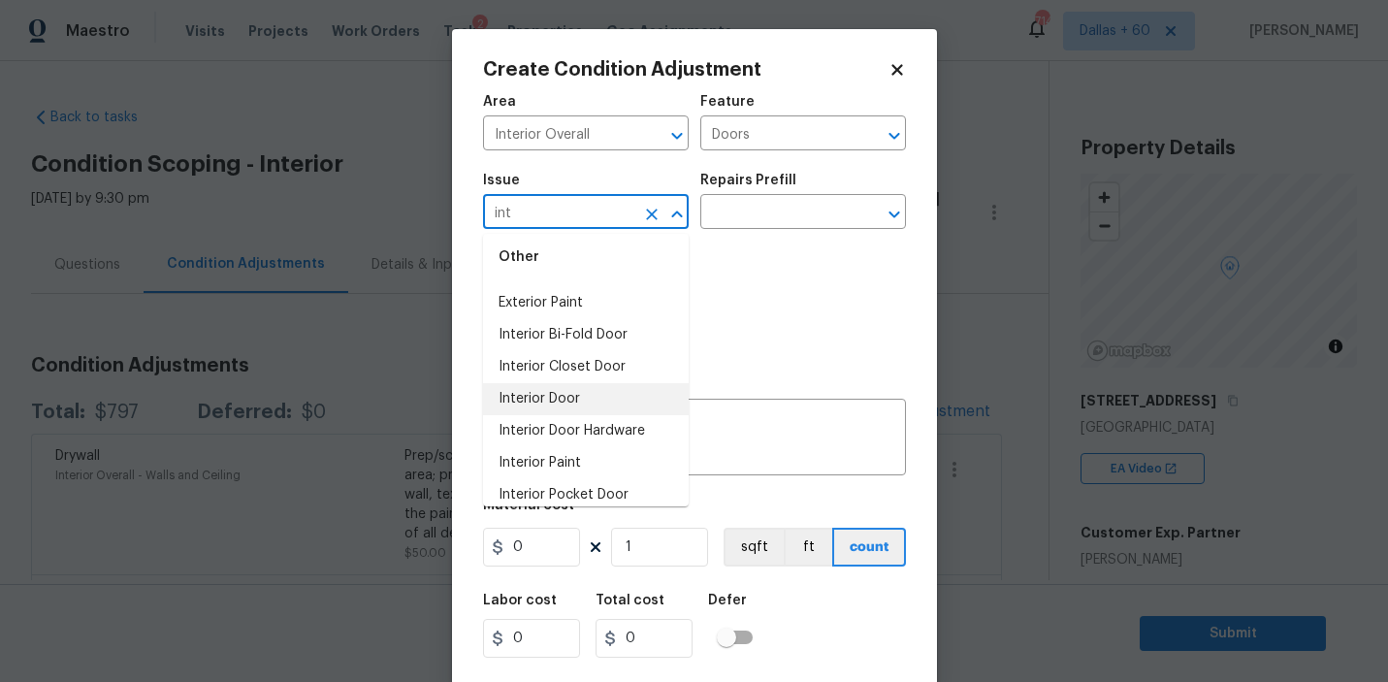
click at [584, 400] on li "Interior Door" at bounding box center [586, 399] width 206 height 32
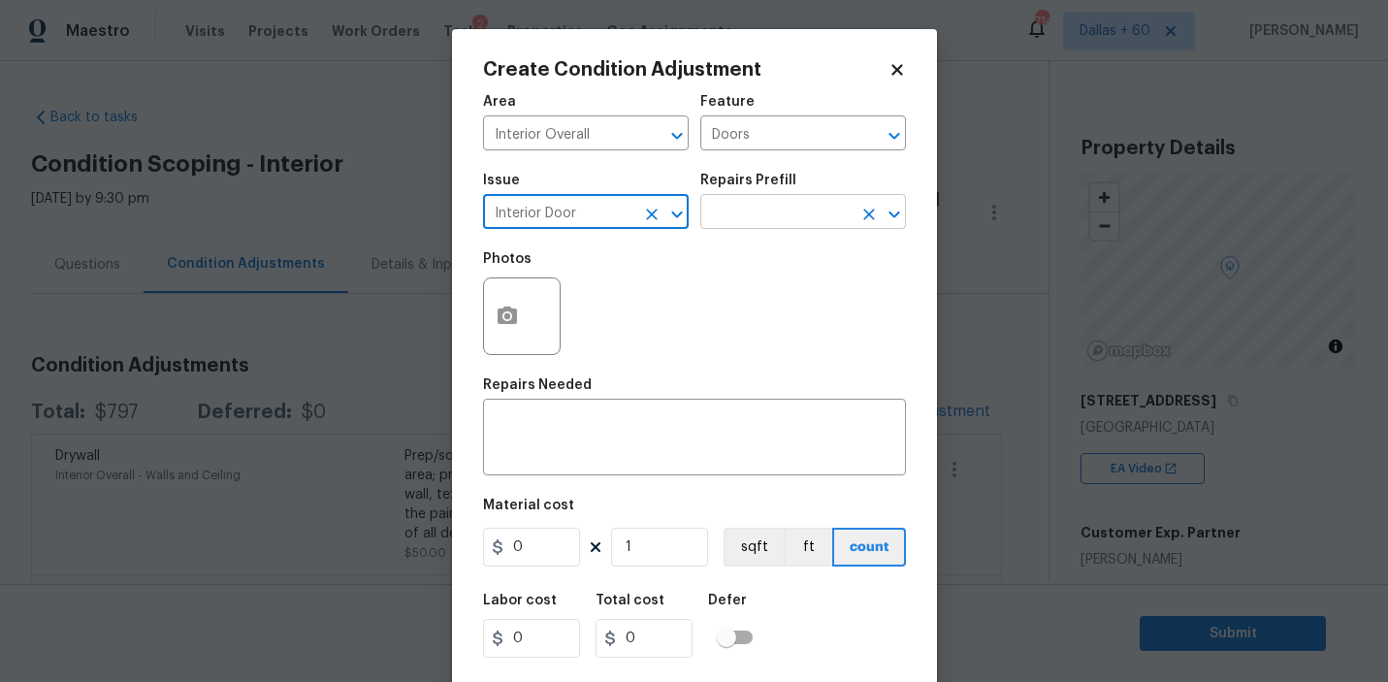
type input "Interior Door"
click at [791, 211] on input "text" at bounding box center [775, 214] width 151 height 30
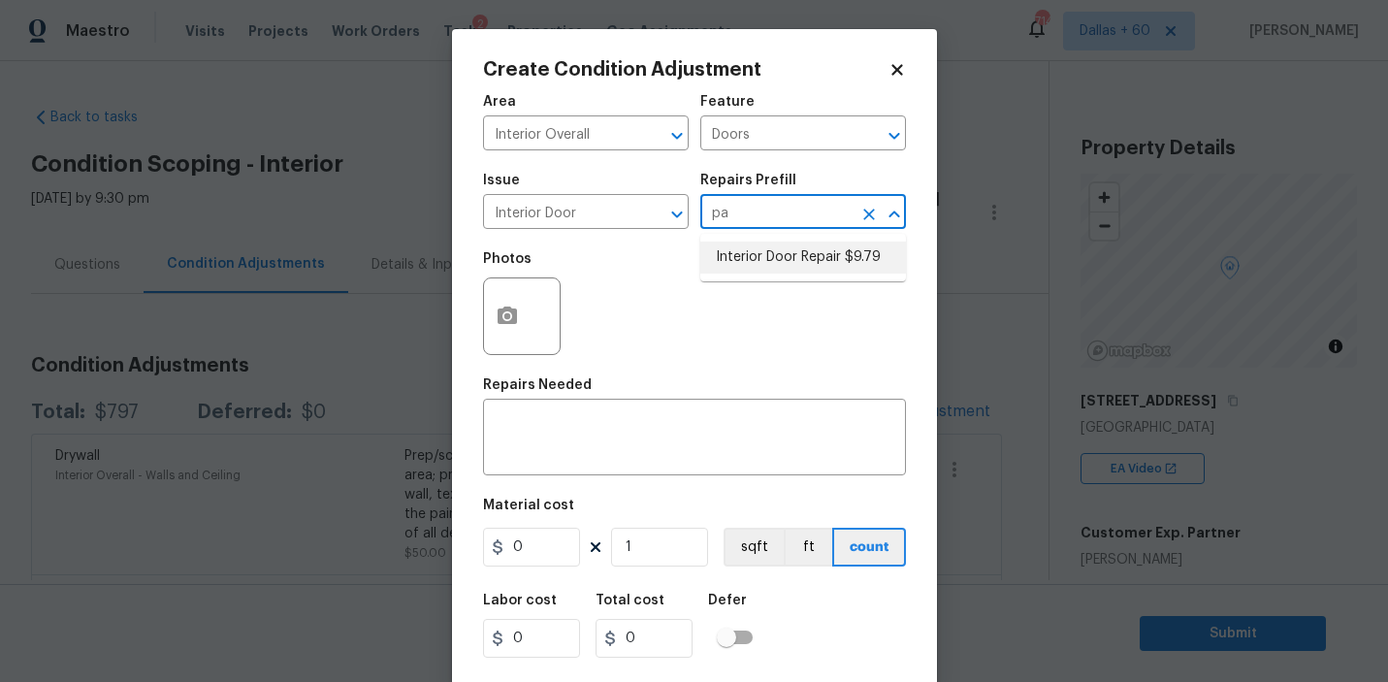
type input "p"
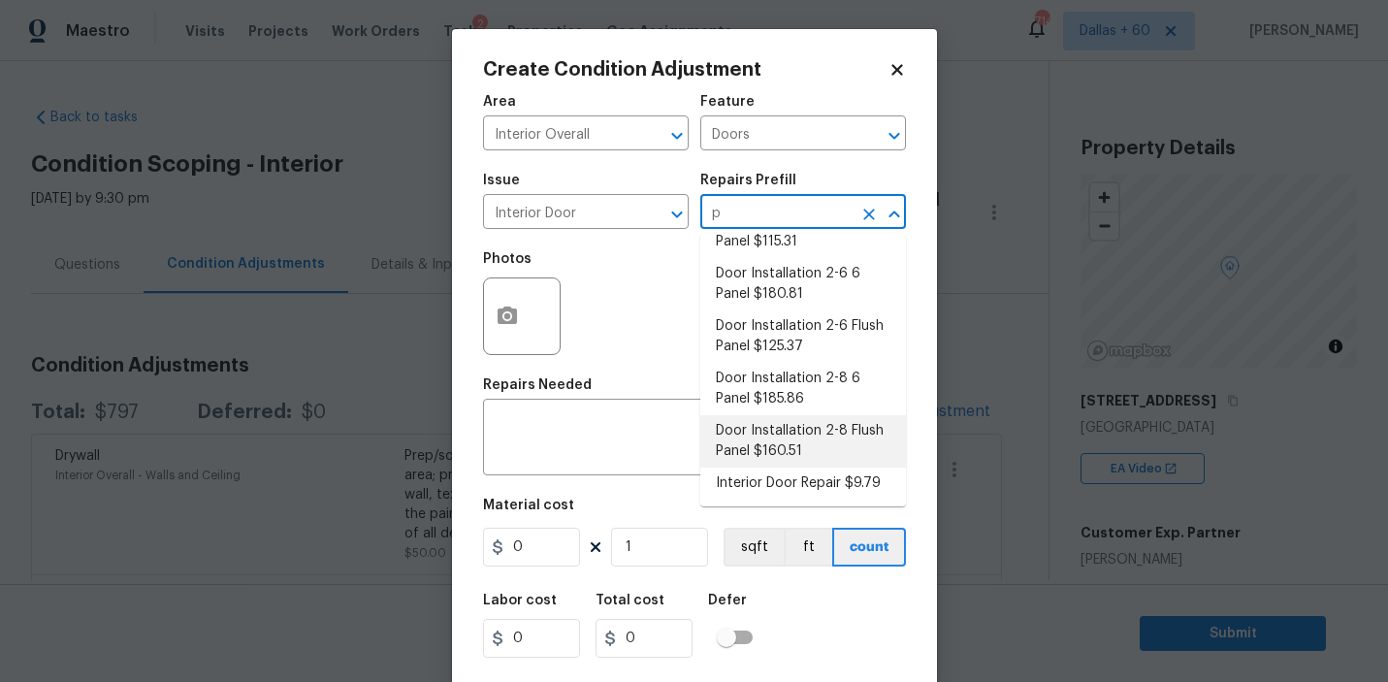
scroll to position [0, 0]
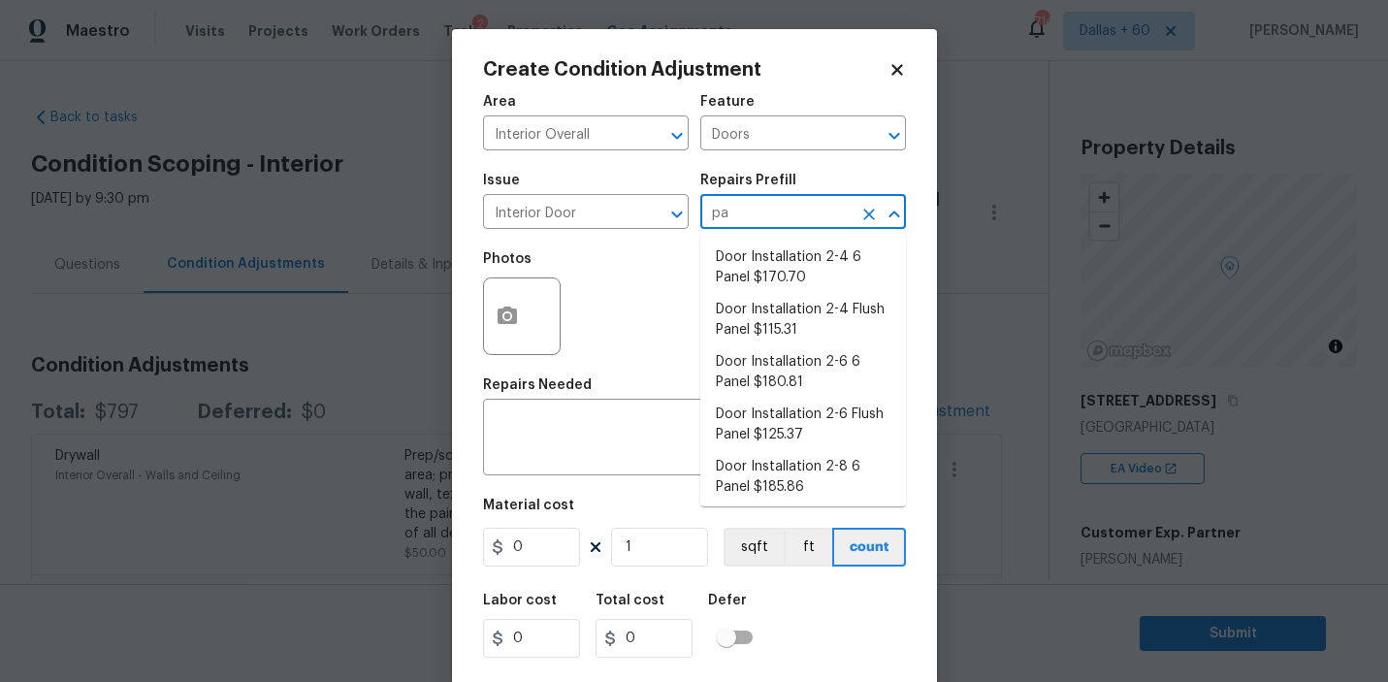
type input "p"
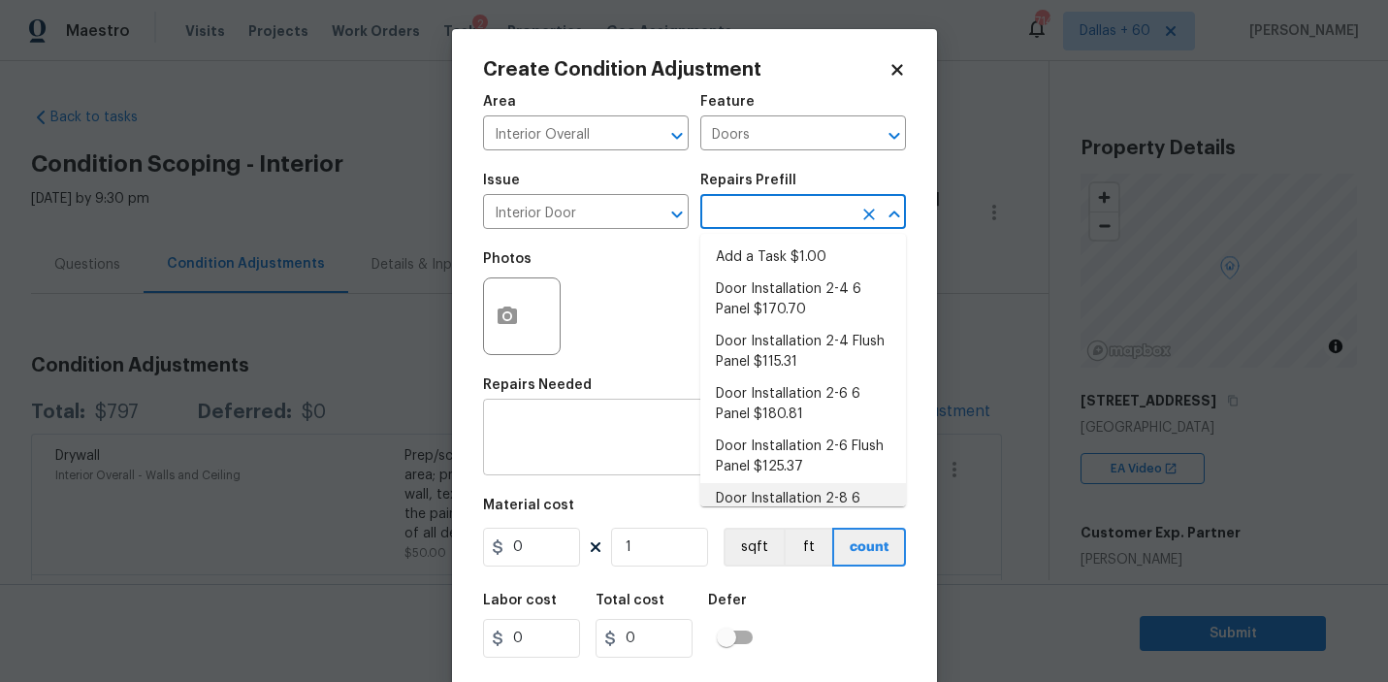
click at [594, 444] on textarea at bounding box center [695, 439] width 400 height 41
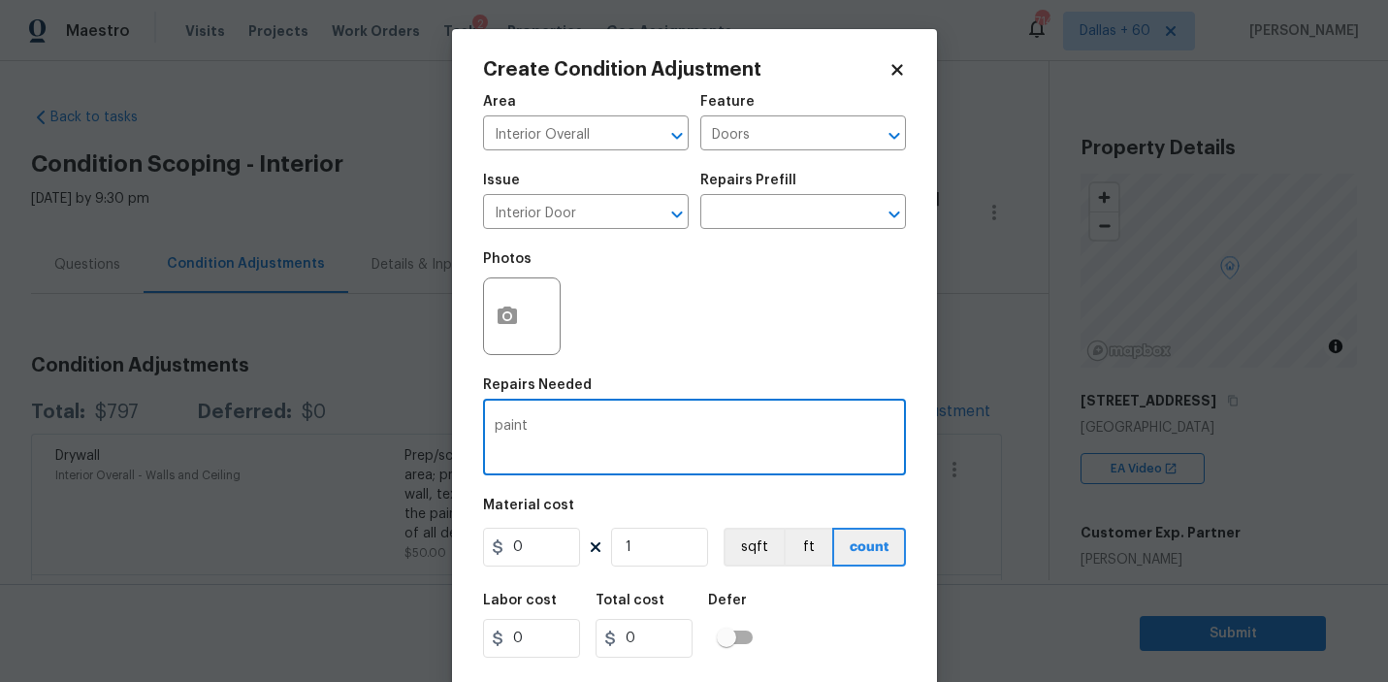
type textarea "paint"
click at [898, 68] on icon at bounding box center [897, 69] width 11 height 11
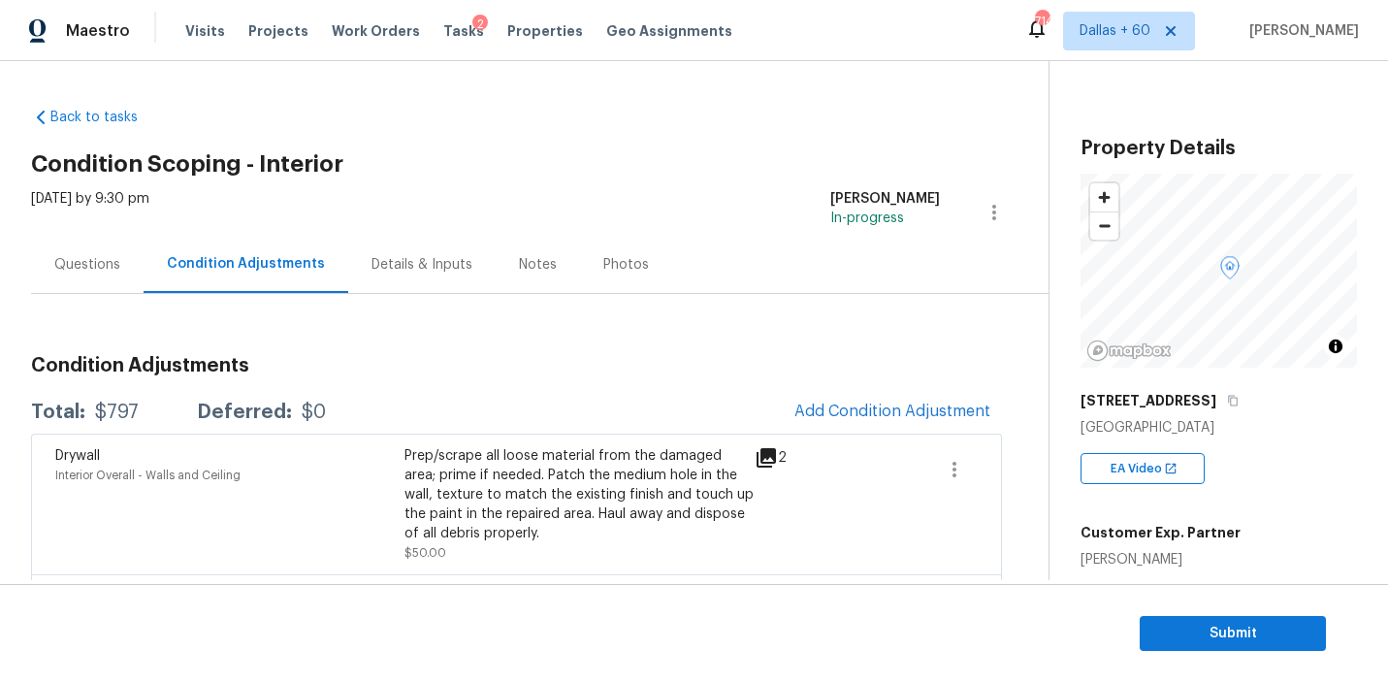
click at [889, 411] on span "Add Condition Adjustment" at bounding box center [893, 411] width 196 height 17
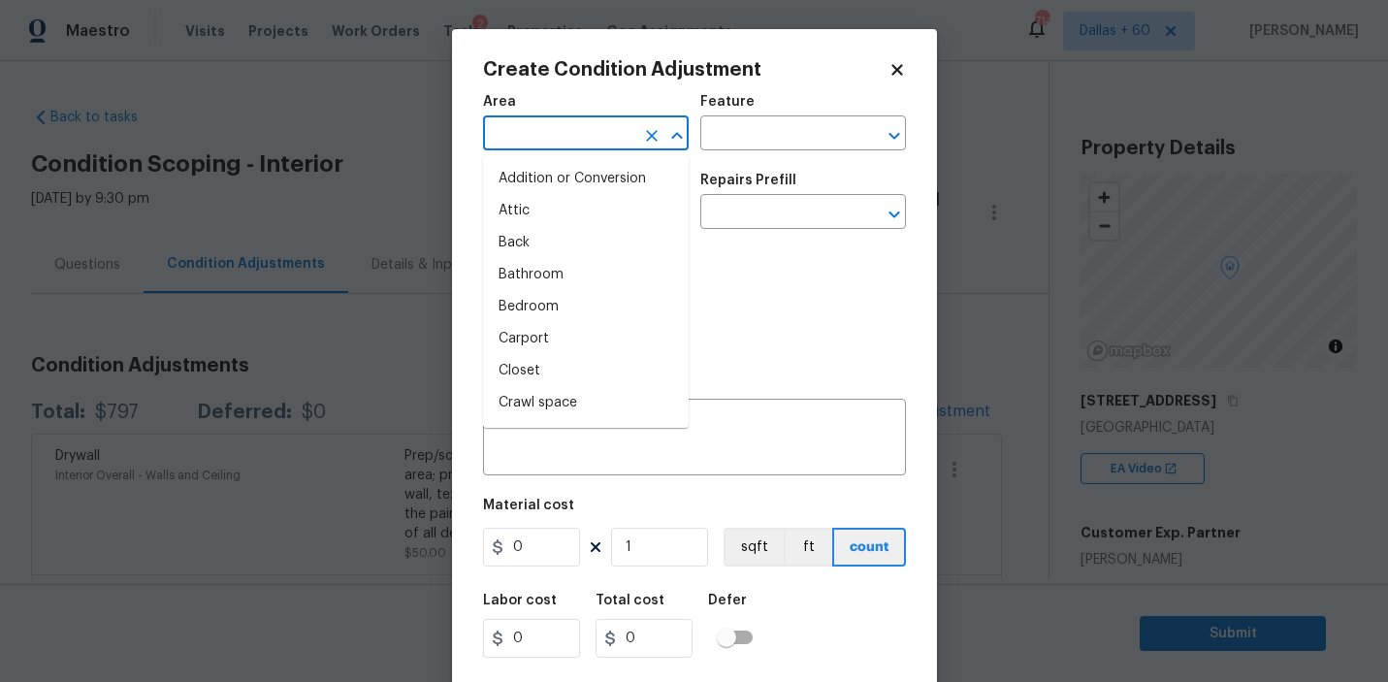
click at [603, 141] on input "text" at bounding box center [558, 135] width 151 height 30
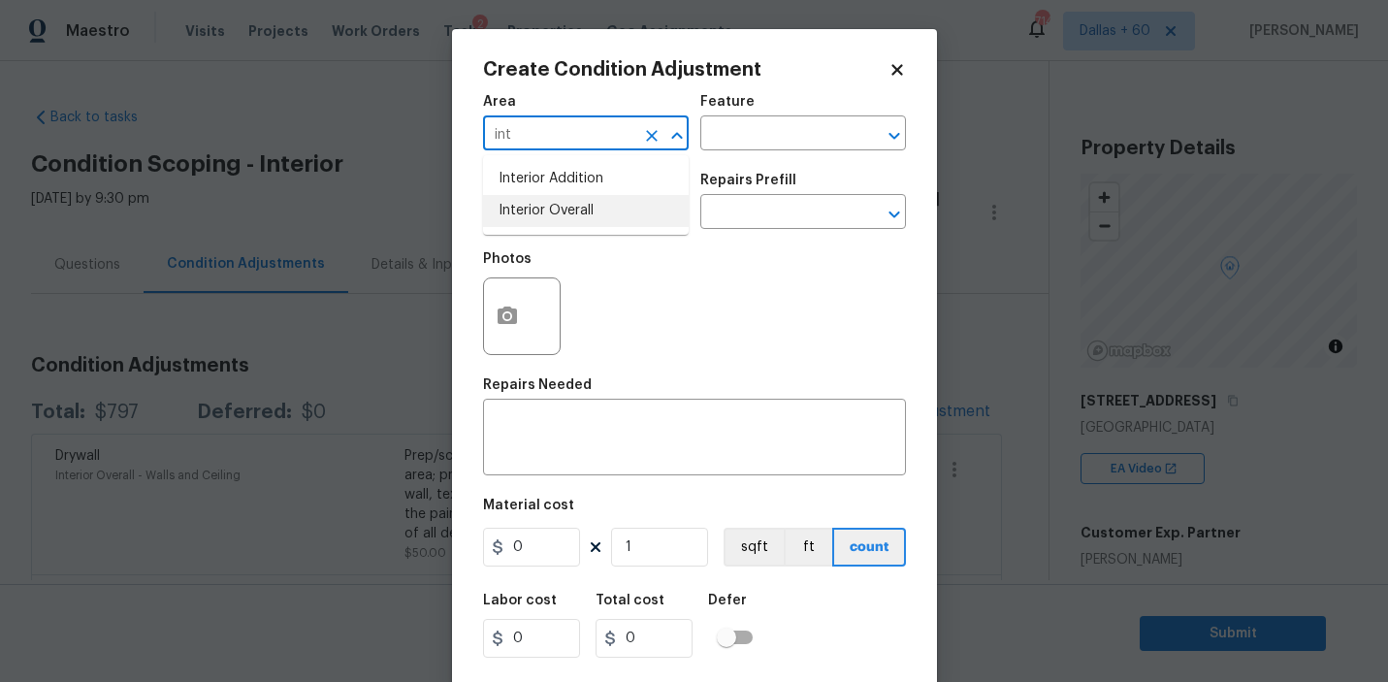
click at [616, 206] on li "Interior Overall" at bounding box center [586, 211] width 206 height 32
type input "Interior Overall"
click at [766, 126] on input "text" at bounding box center [775, 135] width 151 height 30
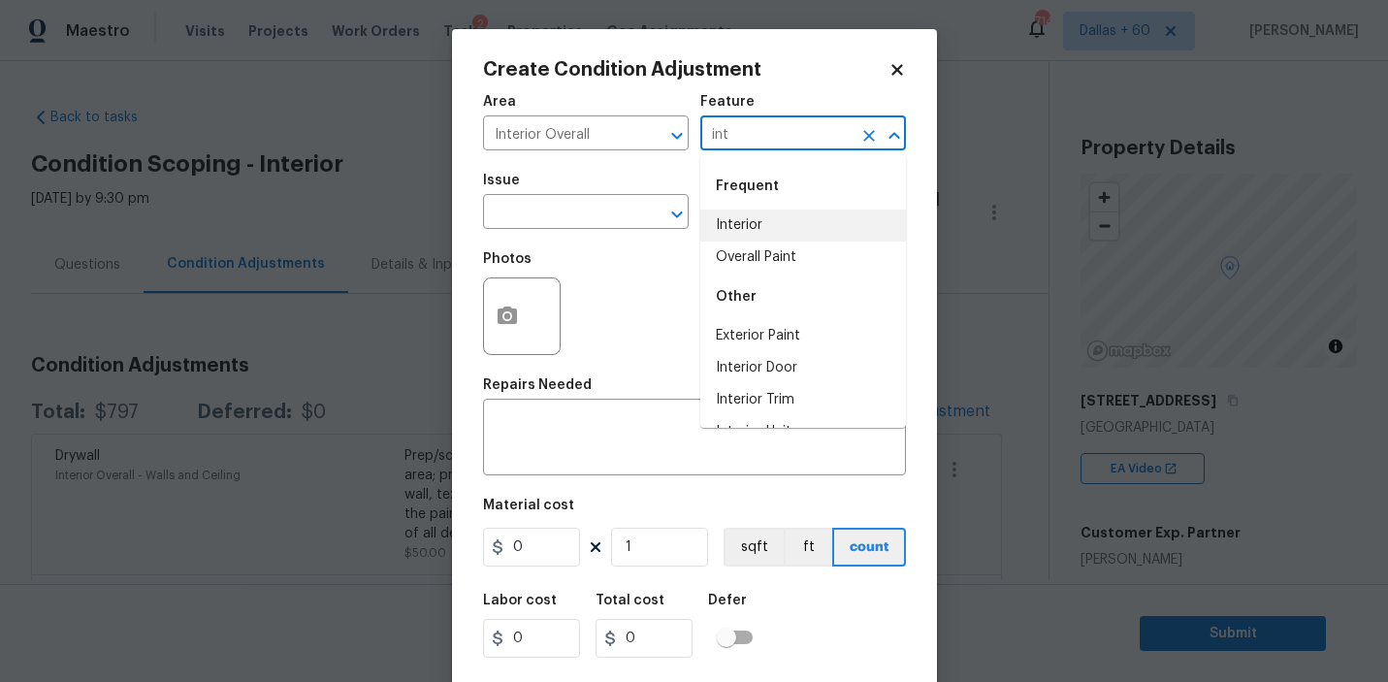
click at [783, 222] on li "Interior" at bounding box center [803, 226] width 206 height 32
type input "Interior"
click at [586, 209] on input "text" at bounding box center [558, 214] width 151 height 30
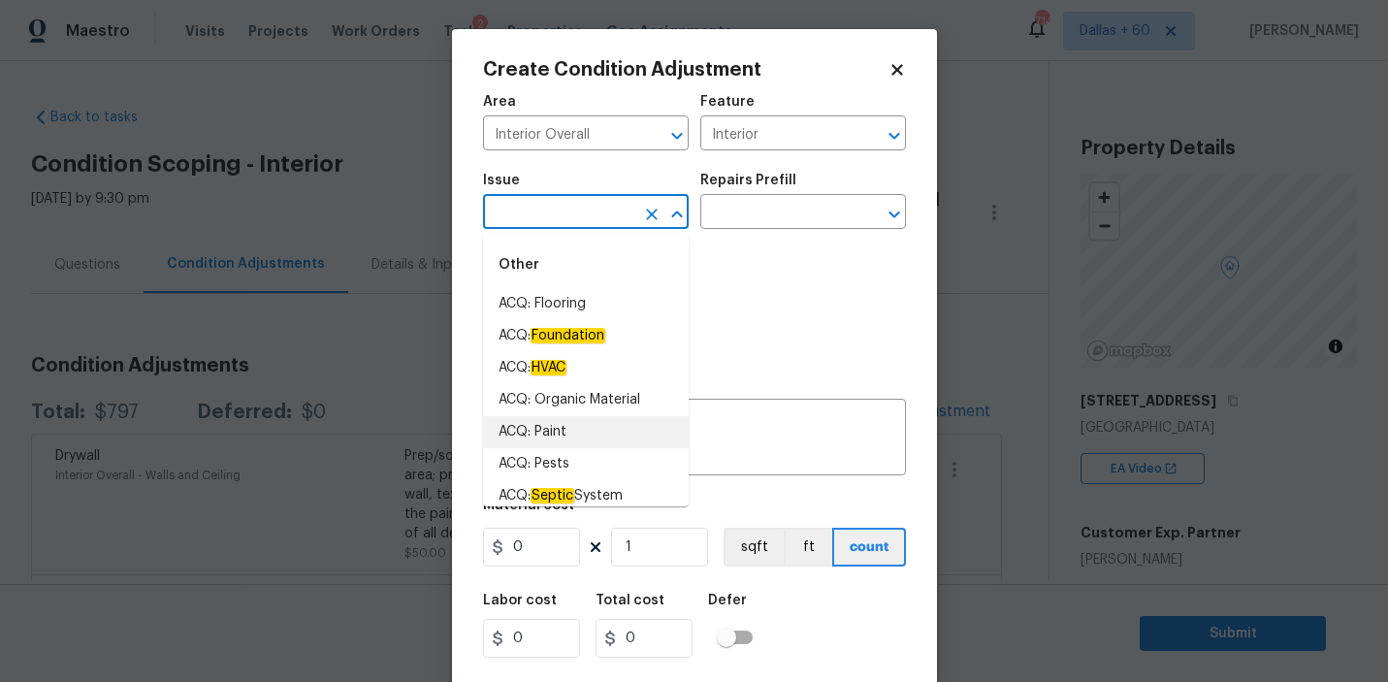
click at [539, 419] on li "ACQ: Paint" at bounding box center [586, 432] width 206 height 32
type input "ACQ: Paint"
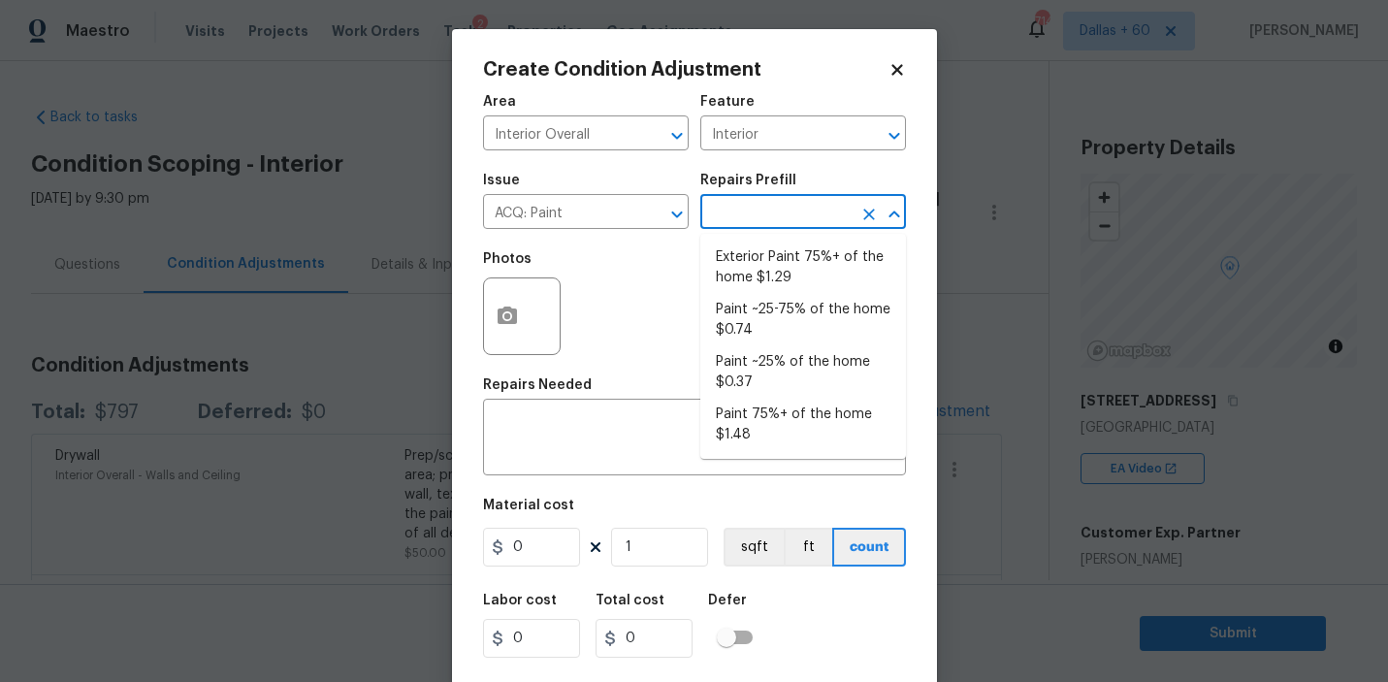
click at [781, 226] on input "text" at bounding box center [775, 214] width 151 height 30
click at [816, 325] on li "Paint ~25-75% of the home $0.74" at bounding box center [803, 320] width 206 height 52
type input "Acquisition"
type textarea "Acquisition Scope: ~25 - 75% of the home needs interior paint"
type input "0.74"
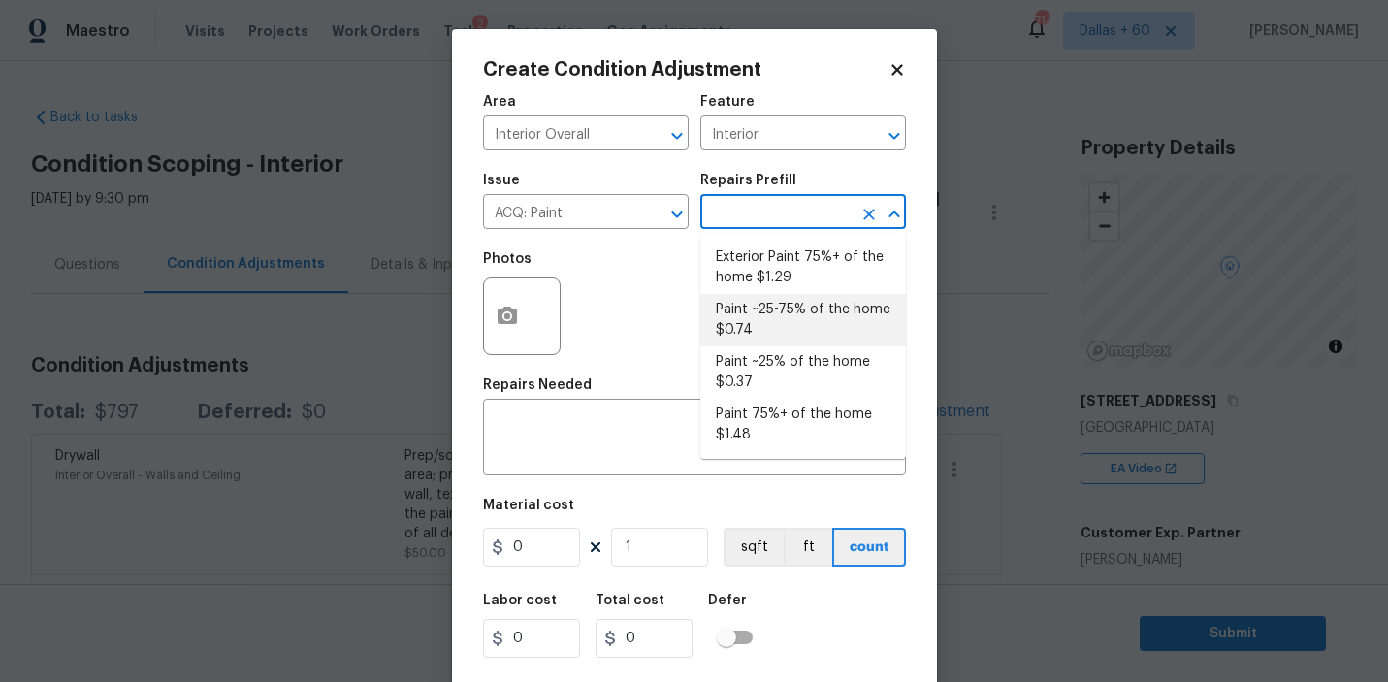
type input "0.74"
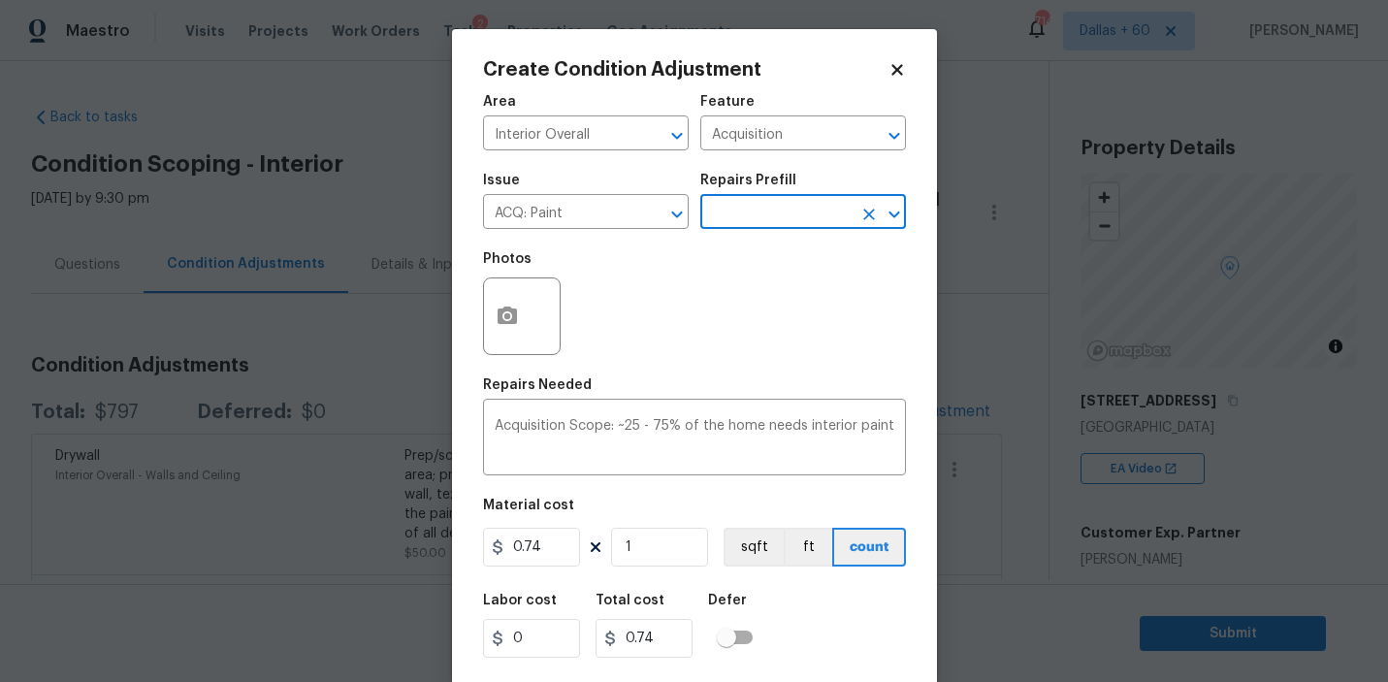
scroll to position [43, 0]
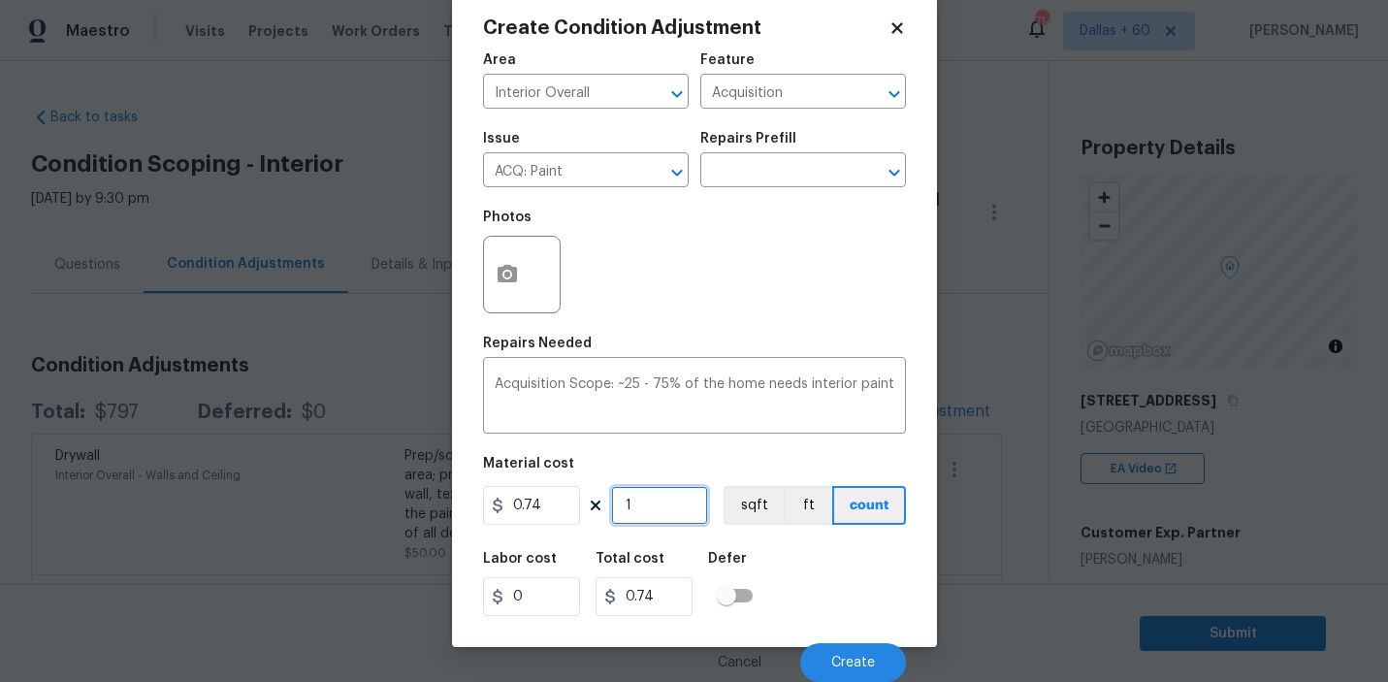
click at [641, 510] on input "1" at bounding box center [659, 505] width 97 height 39
type input "0"
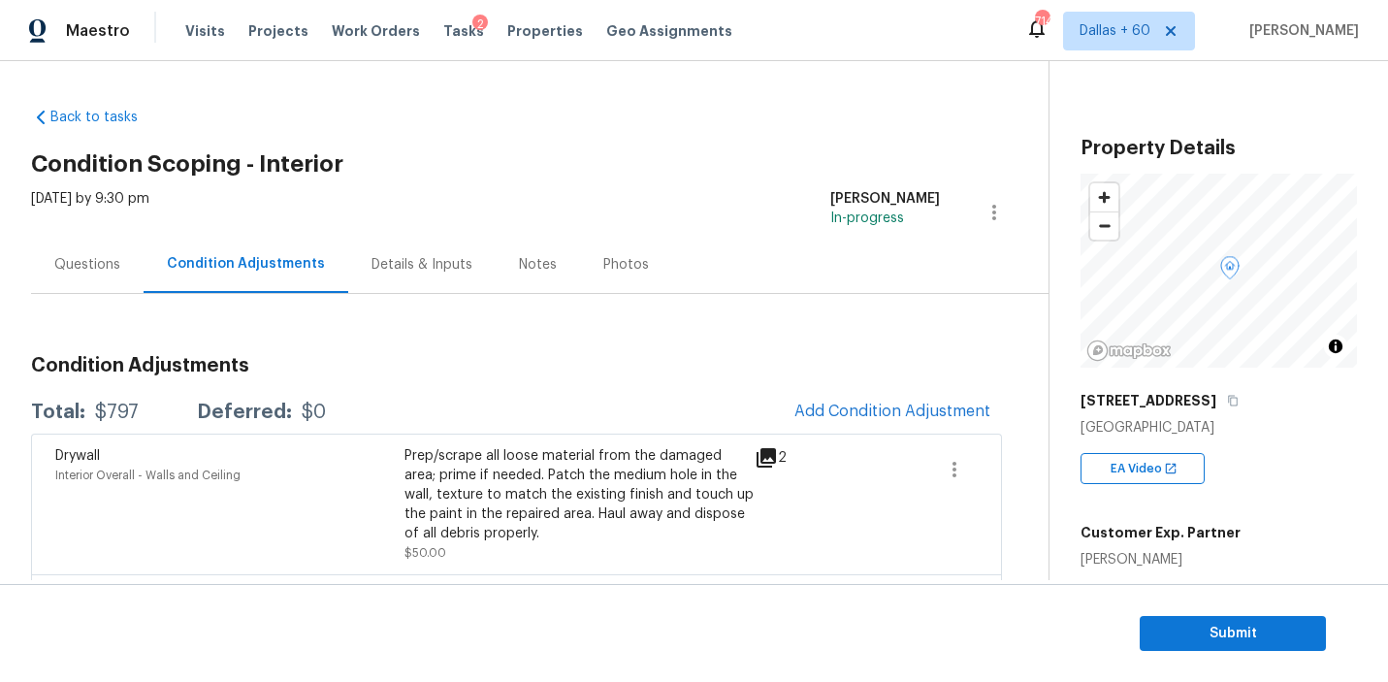
click at [957, 383] on body "Maestro Visits Projects Work Orders Tasks 2 Properties Geo Assignments 714 [GEO…" at bounding box center [694, 341] width 1388 height 682
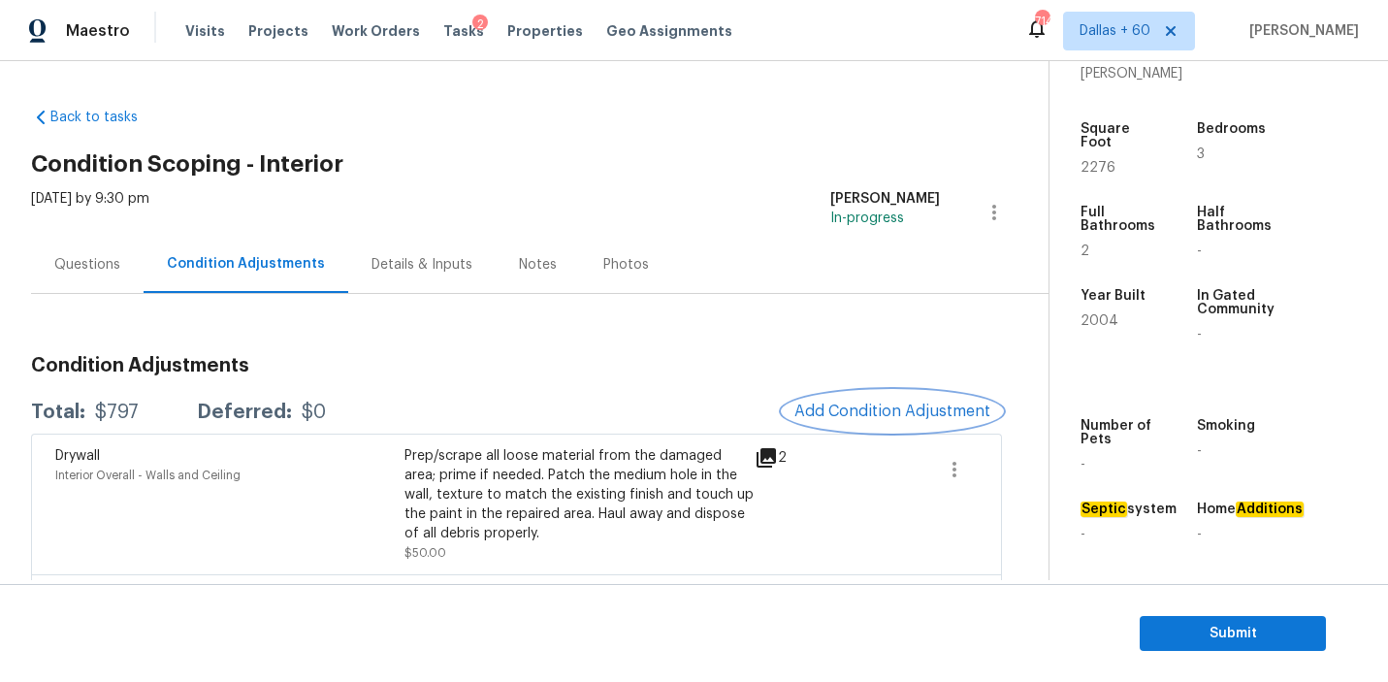
scroll to position [474, 0]
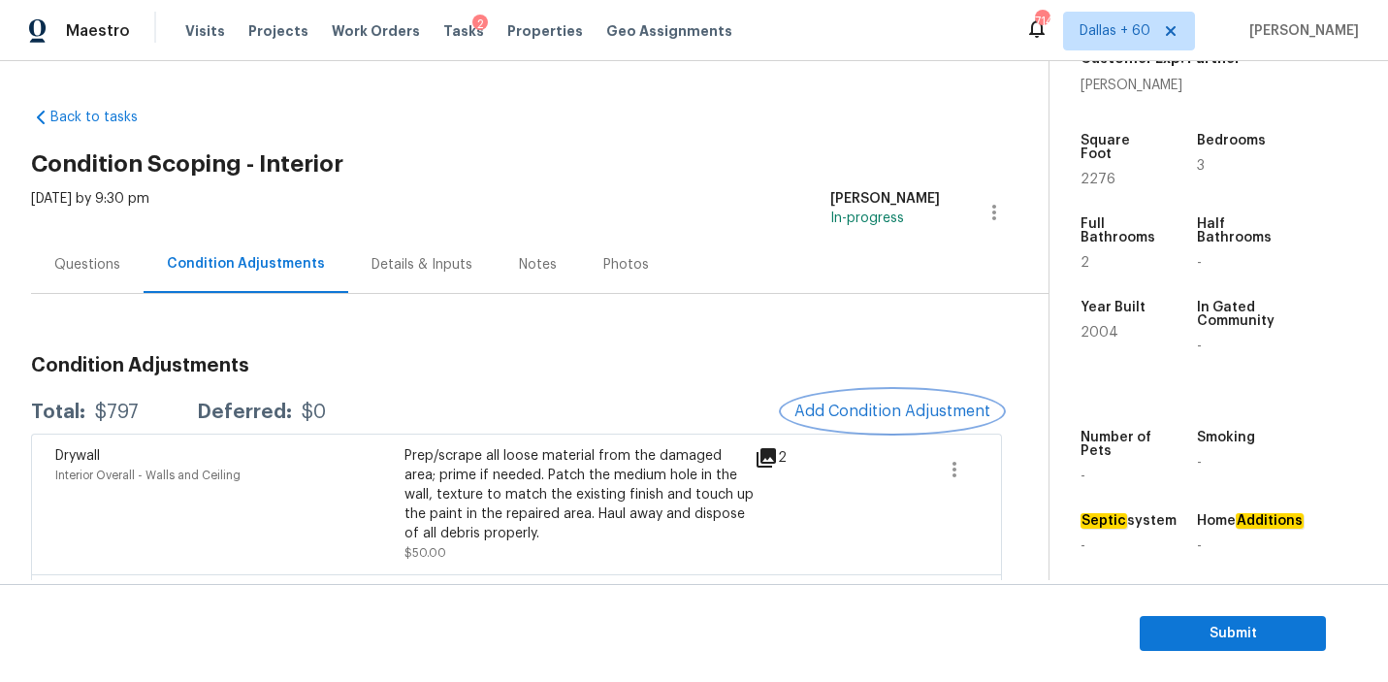
click at [850, 400] on button "Add Condition Adjustment" at bounding box center [892, 411] width 219 height 41
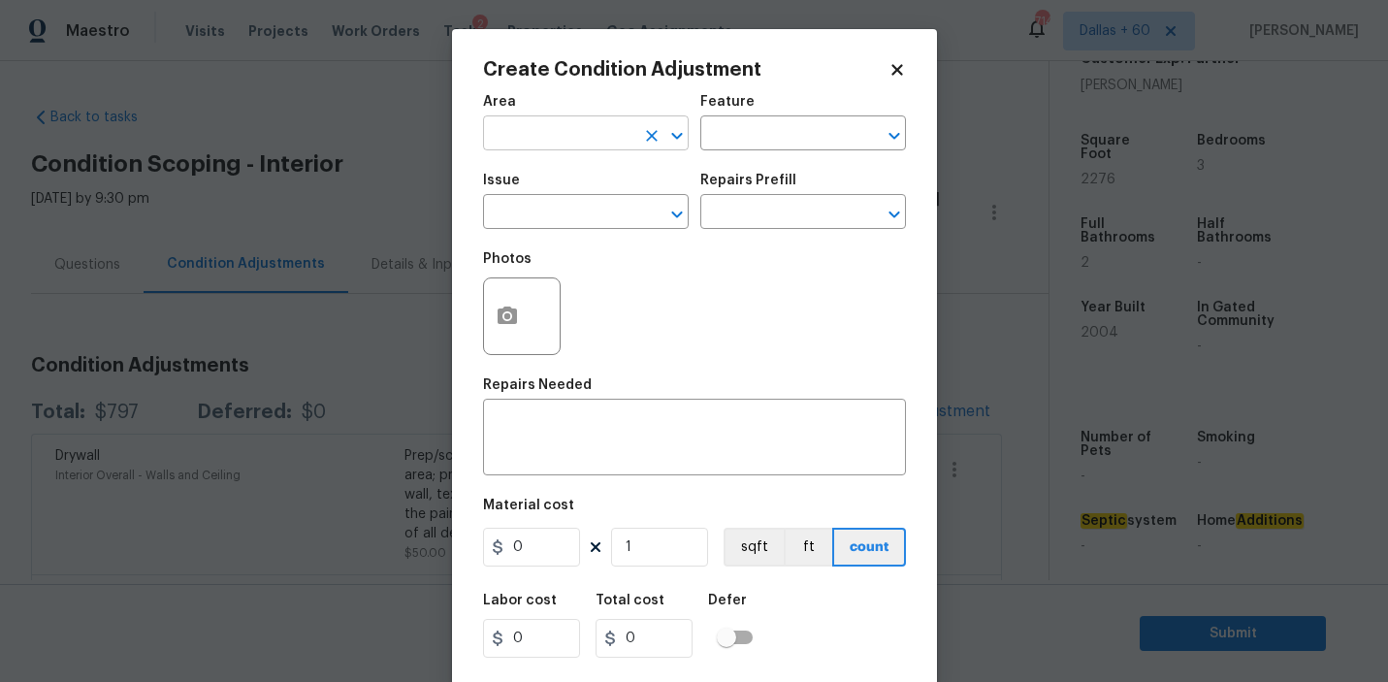
click at [565, 126] on input "text" at bounding box center [558, 135] width 151 height 30
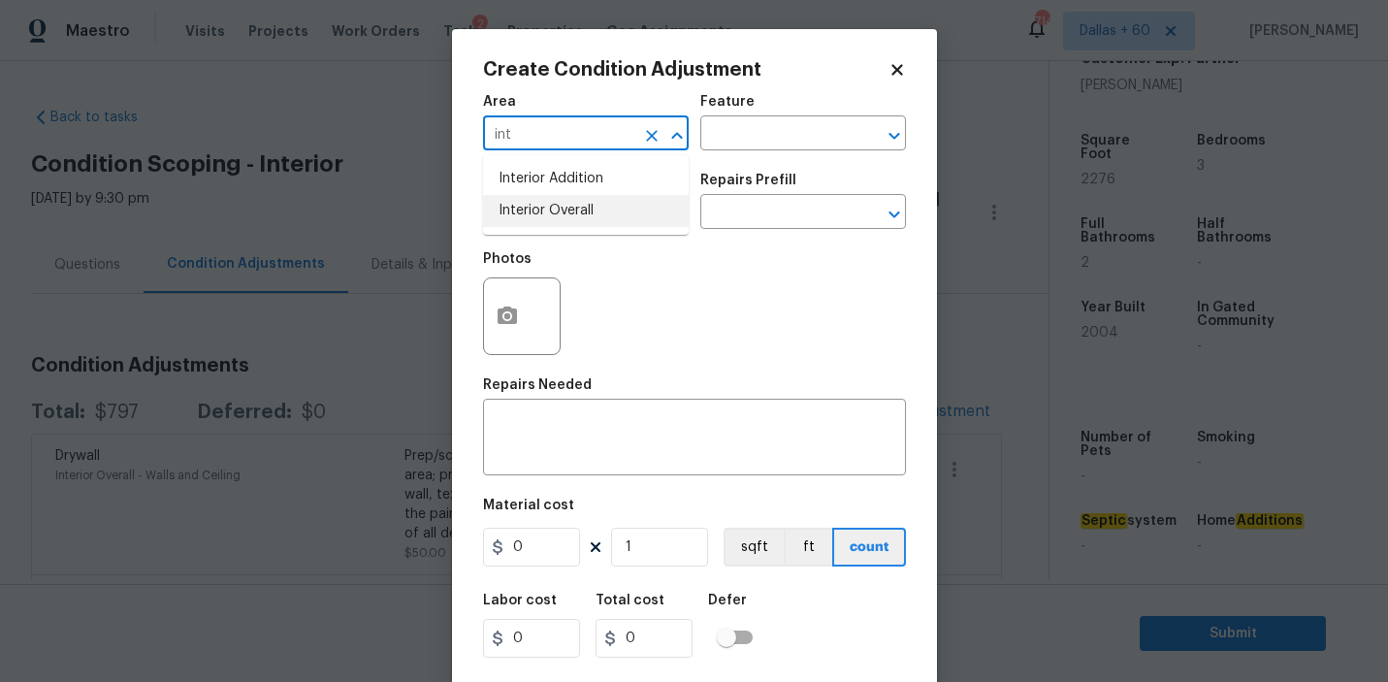
click at [592, 215] on li "Interior Overall" at bounding box center [586, 211] width 206 height 32
type input "Interior Overall"
click at [753, 131] on input "text" at bounding box center [775, 135] width 151 height 30
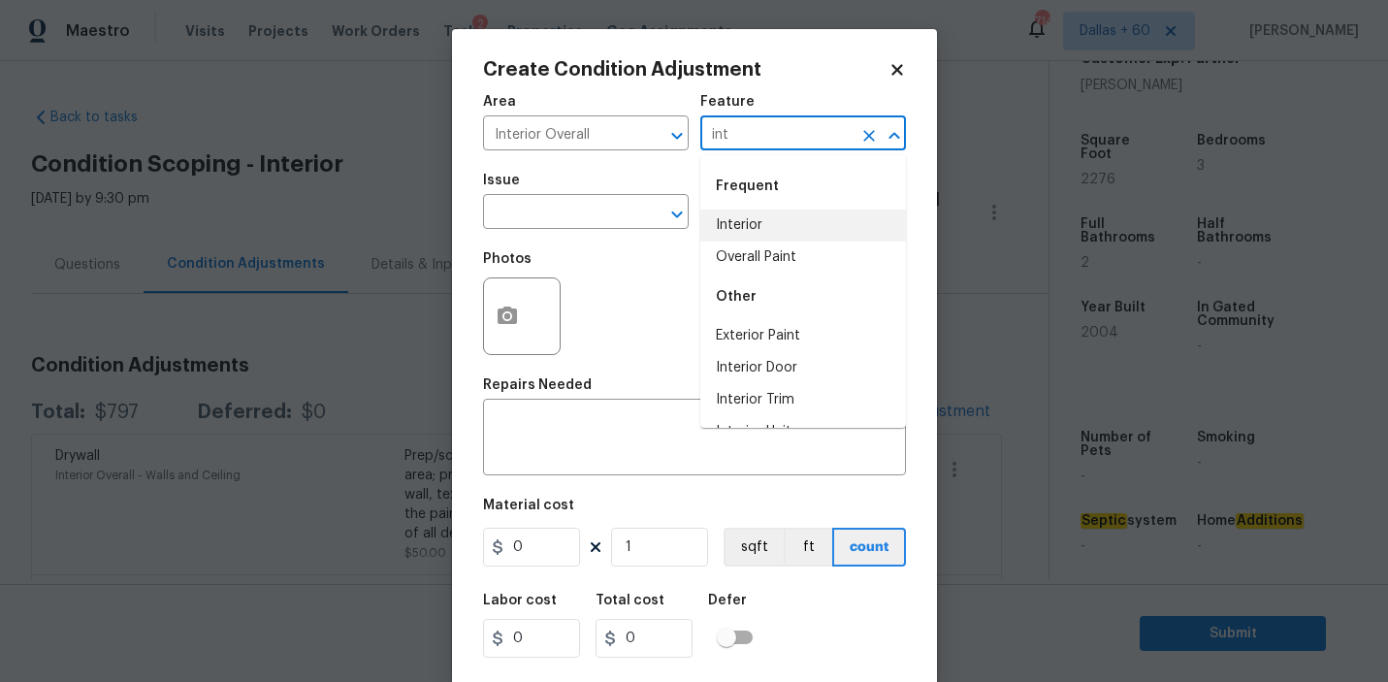
click at [770, 228] on li "Interior" at bounding box center [803, 226] width 206 height 32
type input "Interior"
click at [541, 210] on input "text" at bounding box center [558, 214] width 151 height 30
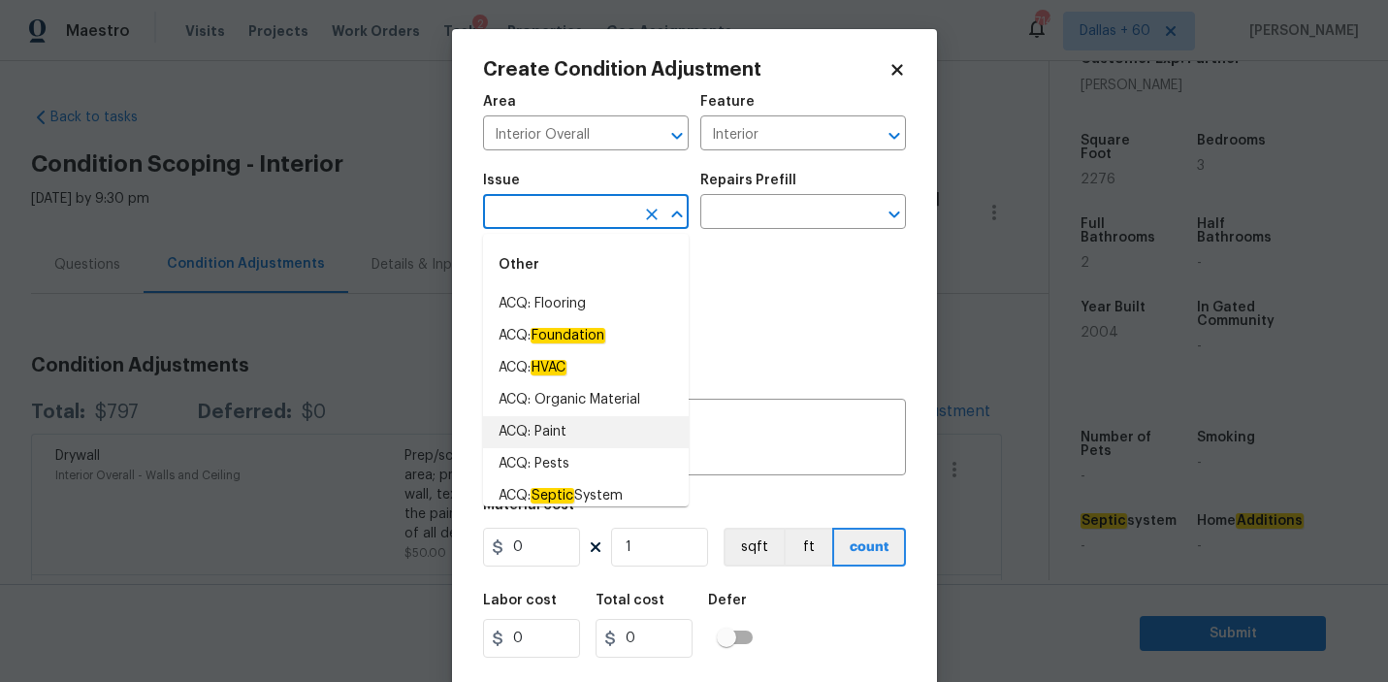
click at [566, 438] on li "ACQ: Paint" at bounding box center [586, 432] width 206 height 32
type input "ACQ: Paint"
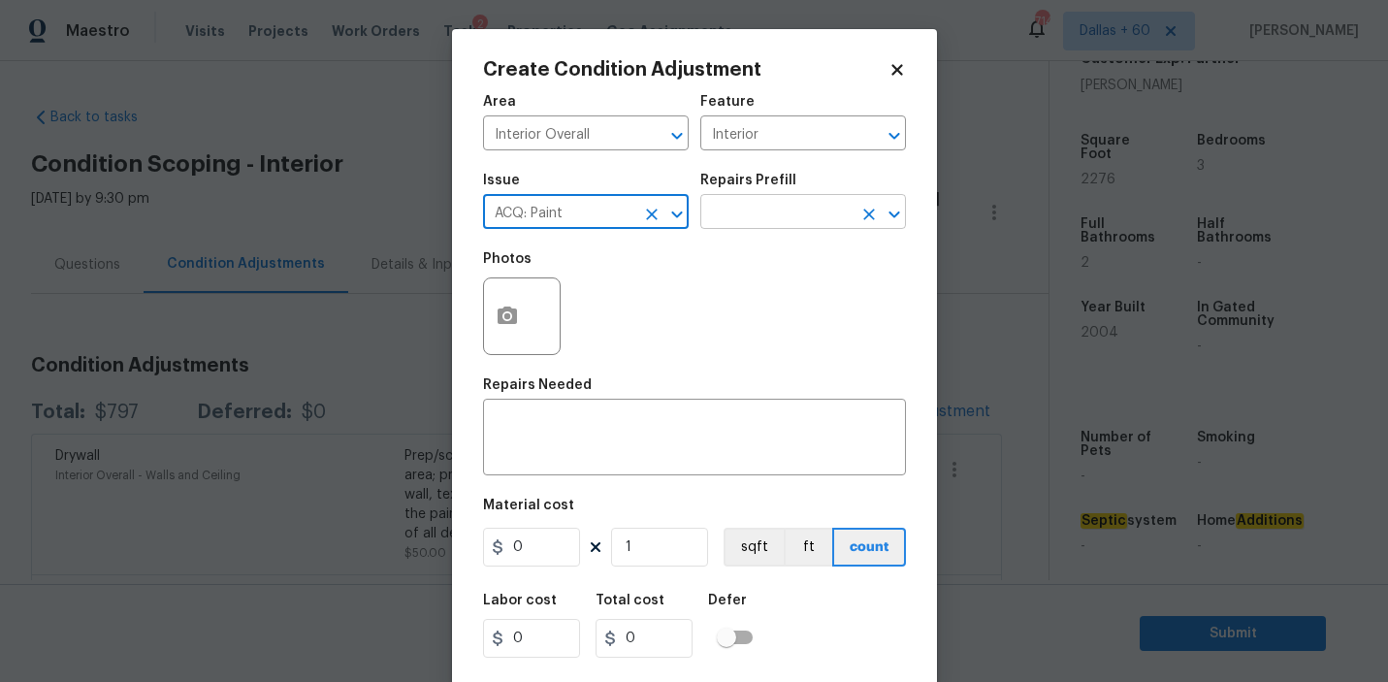
click at [786, 203] on input "text" at bounding box center [775, 214] width 151 height 30
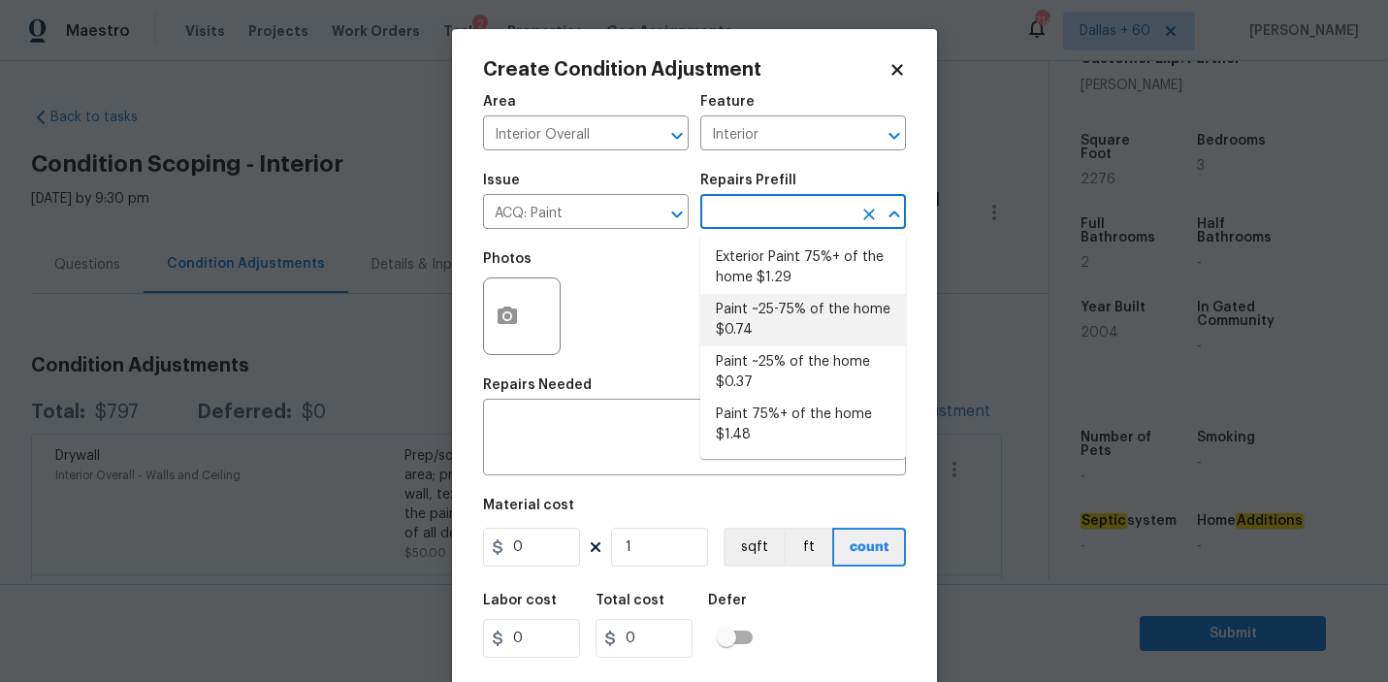
click at [797, 326] on li "Paint ~25-75% of the home $0.74" at bounding box center [803, 320] width 206 height 52
type input "Acquisition"
type textarea "Acquisition Scope: ~25 - 75% of the home needs interior paint"
type input "0.74"
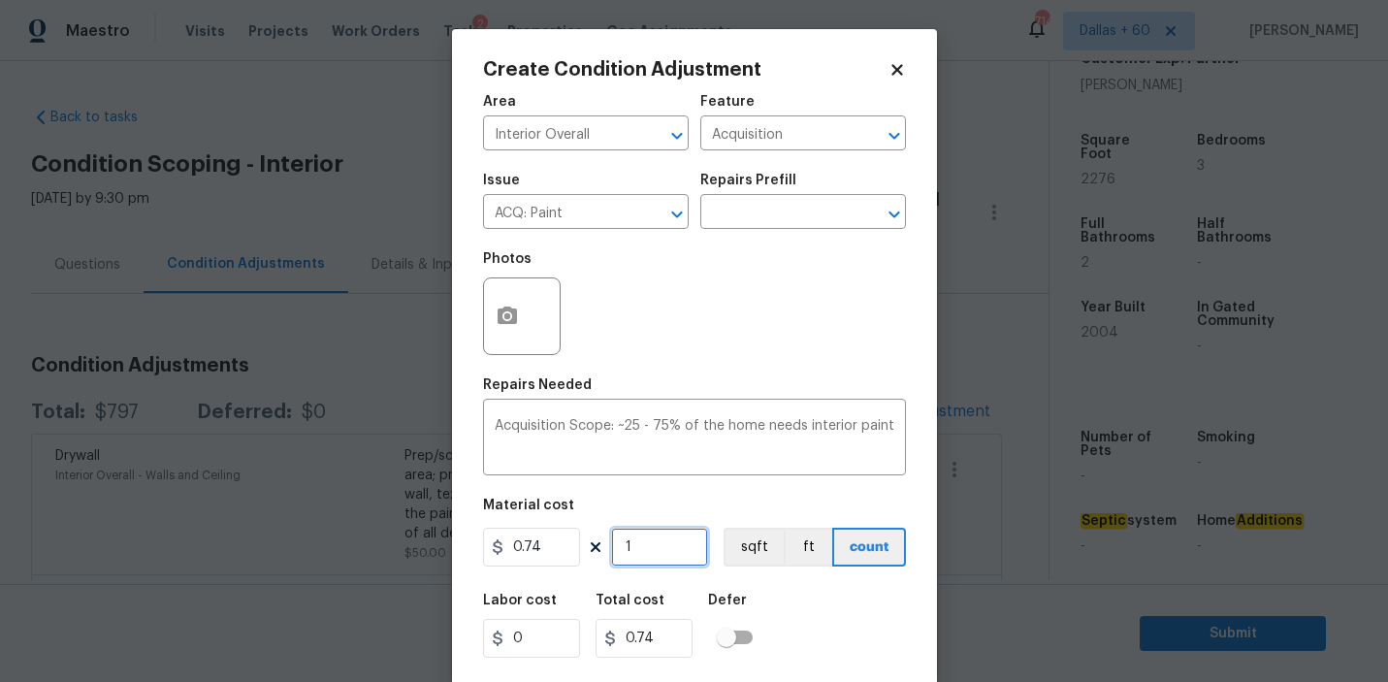
click at [671, 544] on input "1" at bounding box center [659, 547] width 97 height 39
type input "0"
type input "2"
type input "1.48"
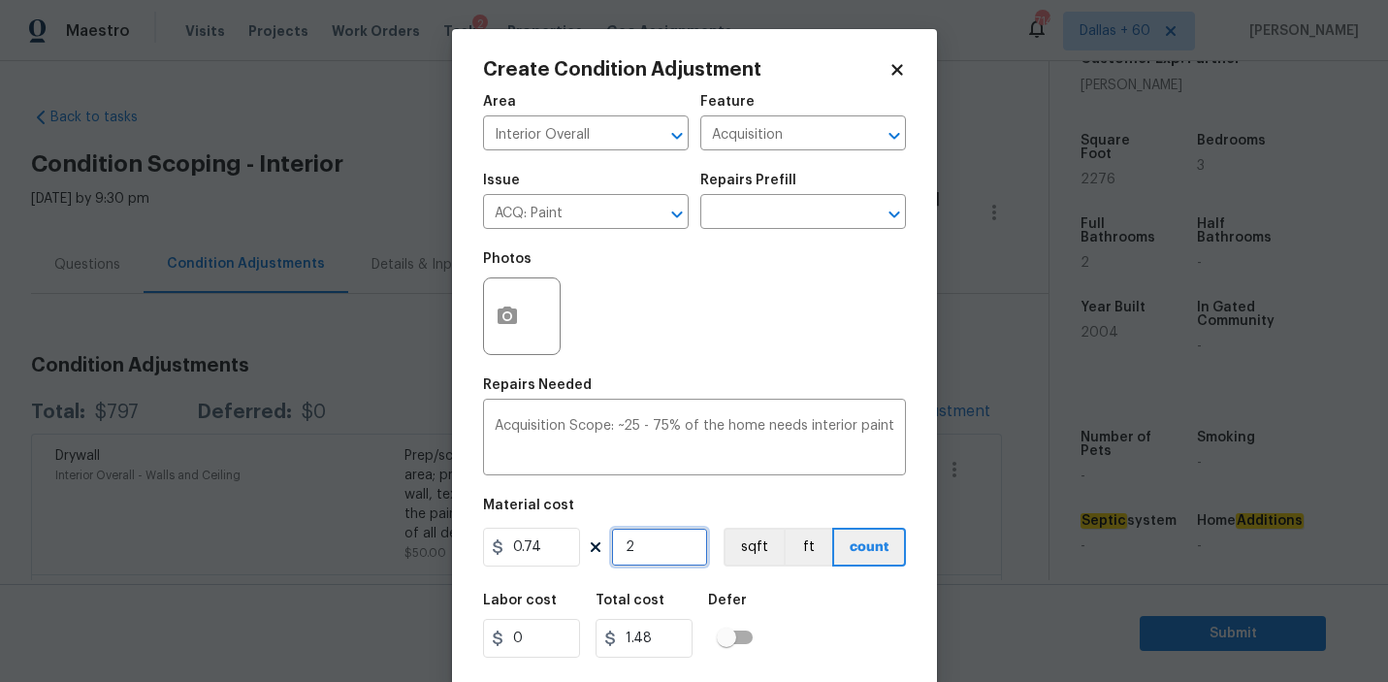
type input "22"
type input "16.28"
type input "227"
type input "167.98"
type input "2276"
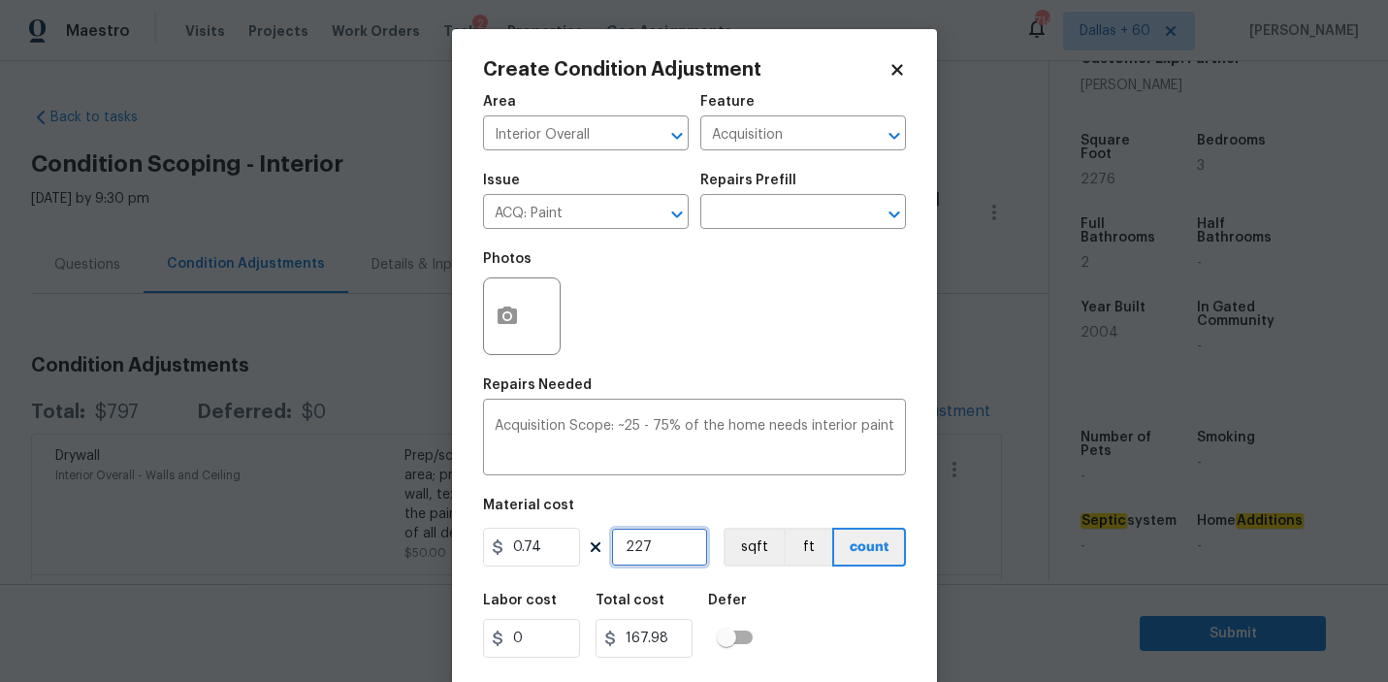
type input "1684.24"
type input "2276"
click at [520, 314] on button "button" at bounding box center [507, 316] width 47 height 76
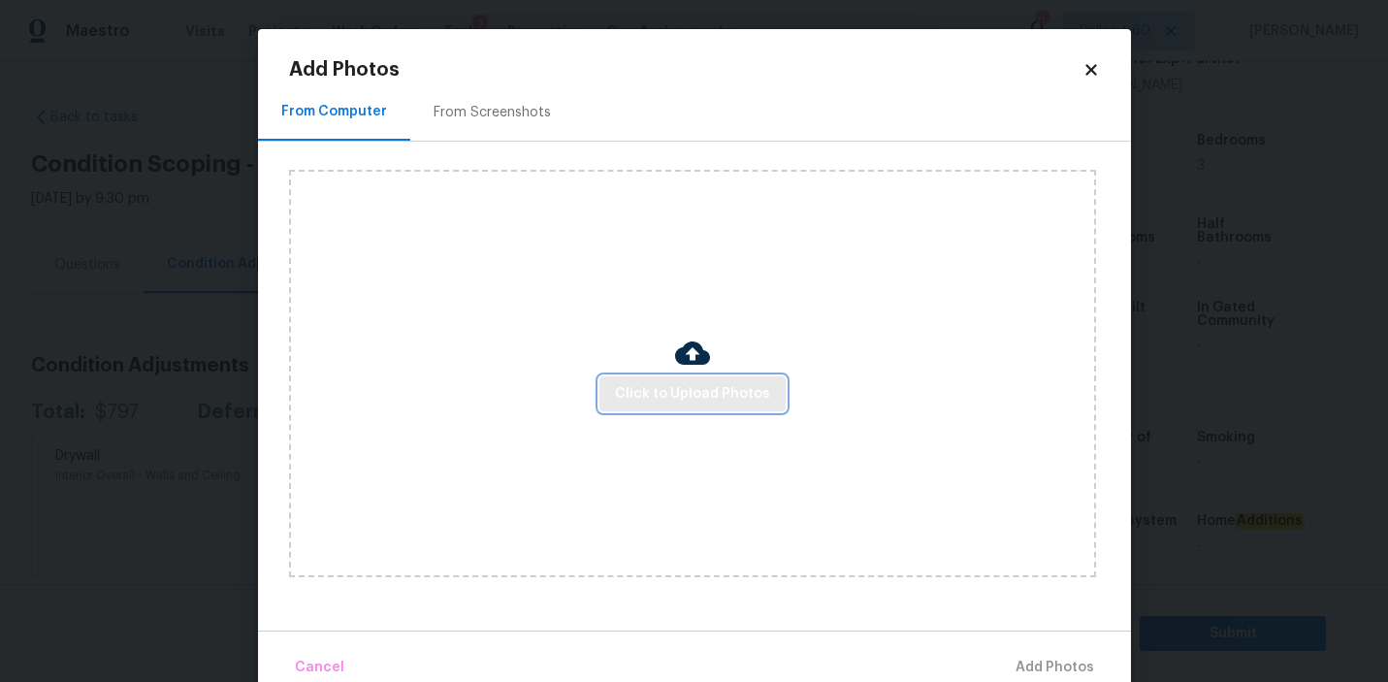
click at [686, 403] on span "Click to Upload Photos" at bounding box center [692, 394] width 155 height 24
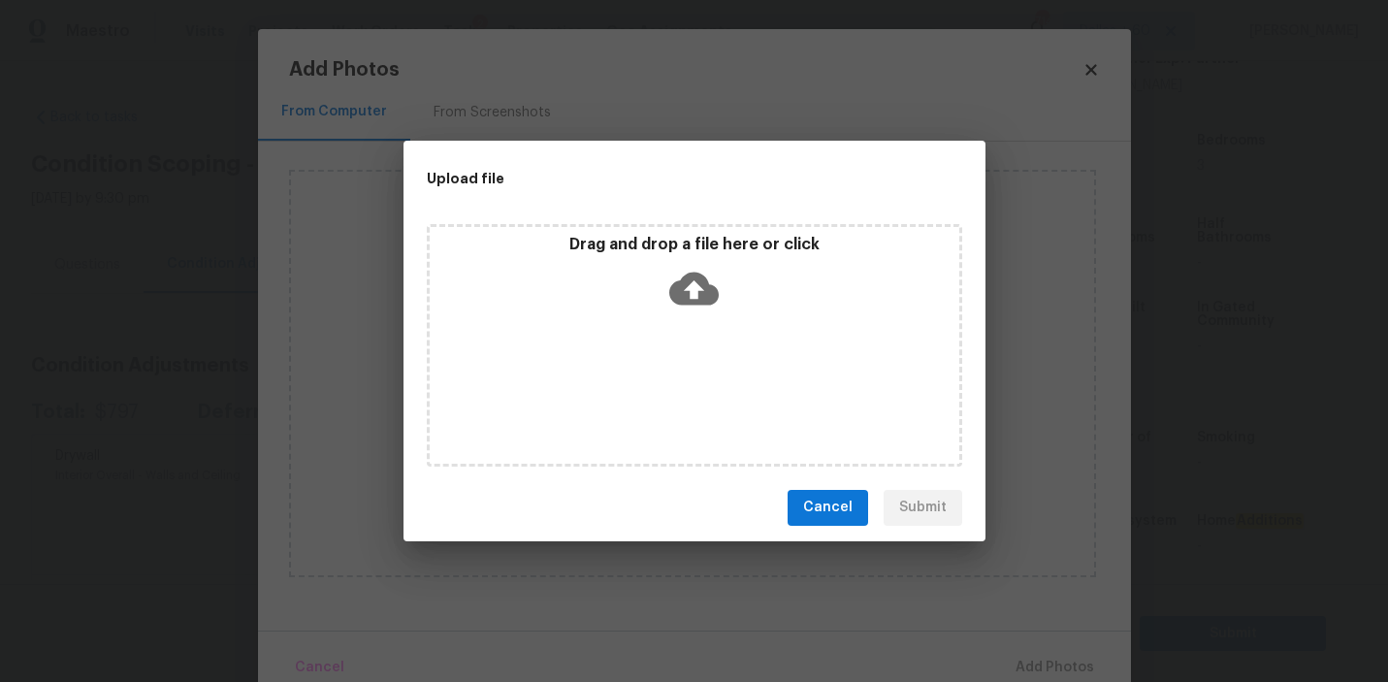
click at [708, 286] on icon at bounding box center [693, 288] width 49 height 33
